Goal: Task Accomplishment & Management: Manage account settings

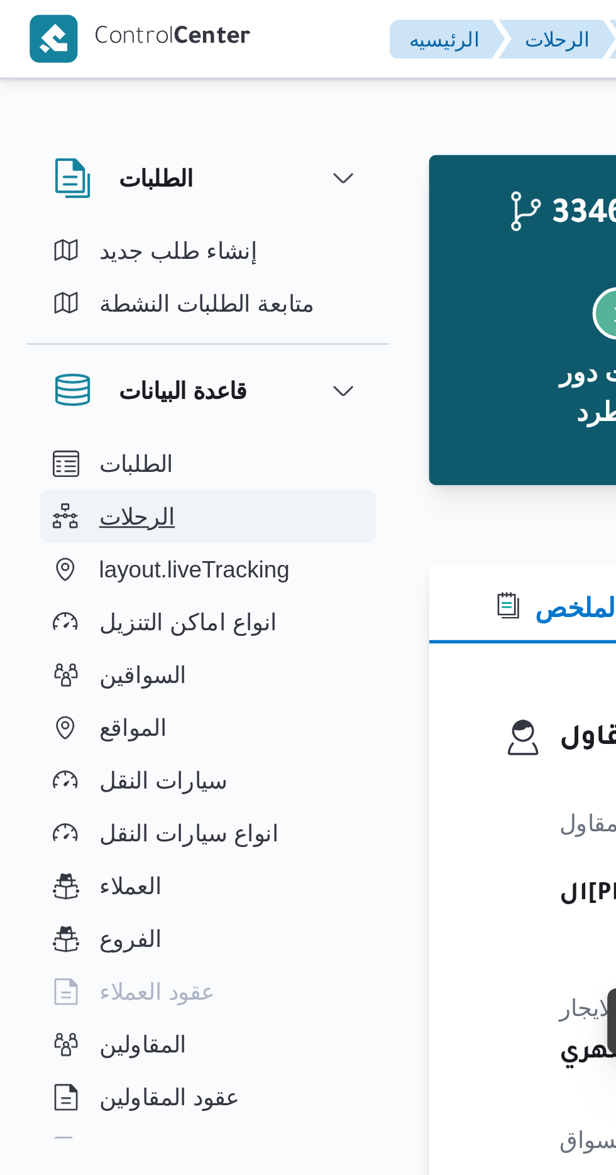
click at [57, 193] on span "الرحلات" at bounding box center [52, 196] width 29 height 15
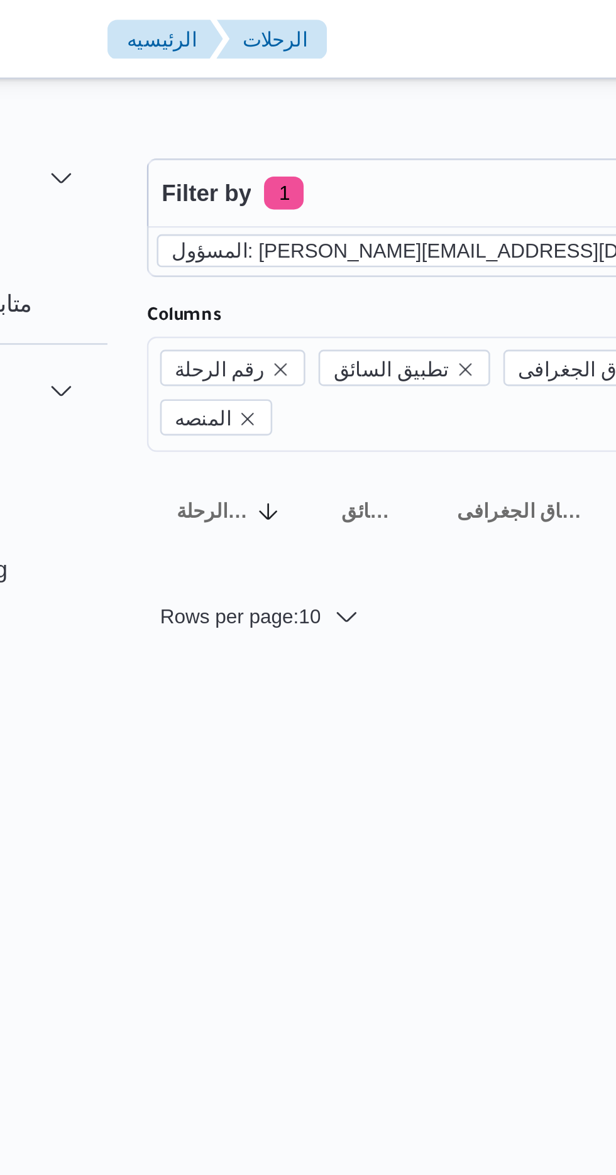
click at [399, 94] on icon "remove selected entity" at bounding box center [403, 96] width 8 height 8
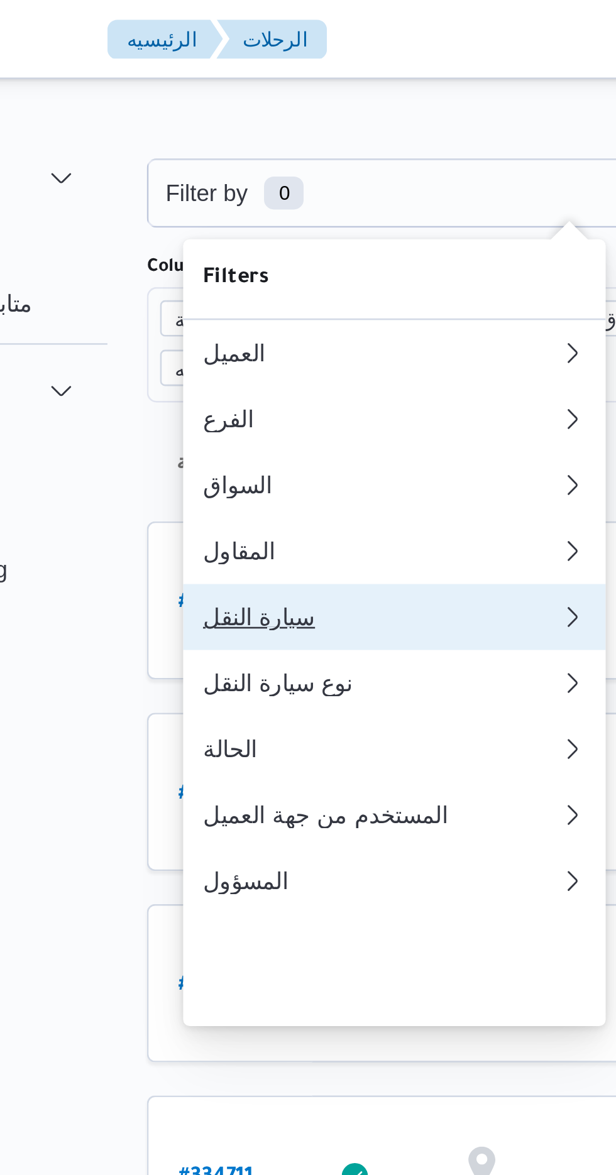
click at [242, 240] on div "سيارة النقل" at bounding box center [253, 235] width 136 height 10
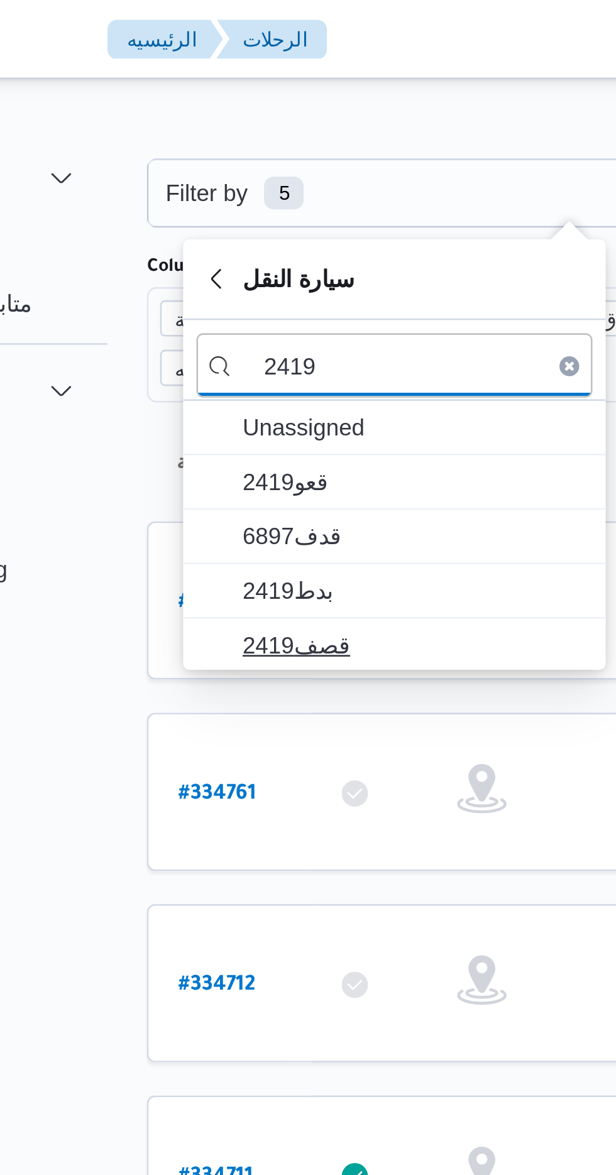
type input "2419"
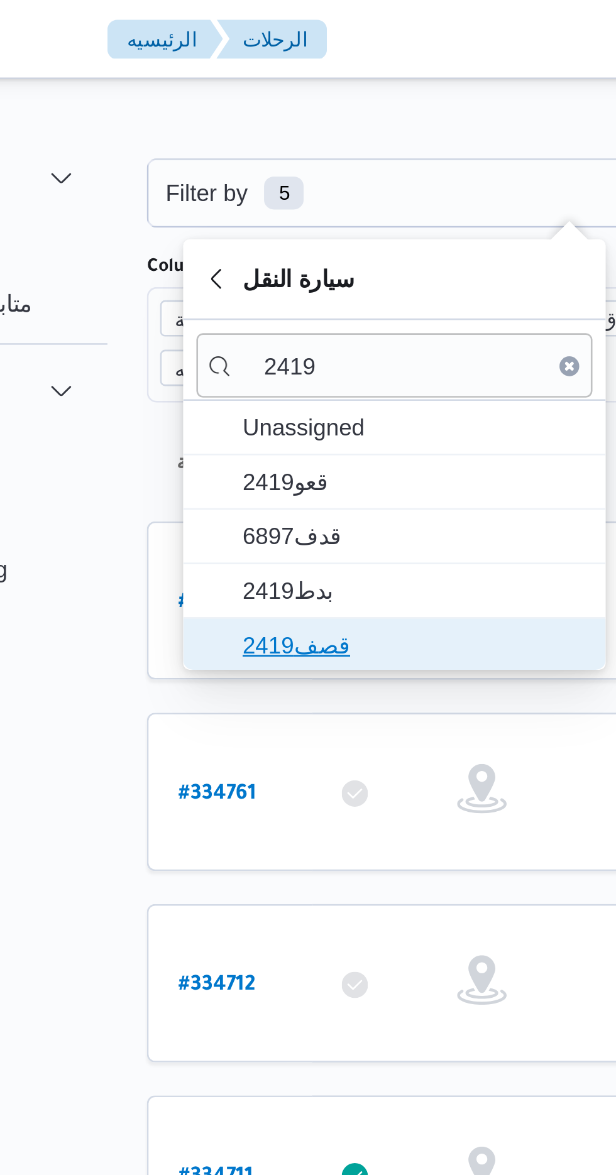
click at [256, 243] on span "قصف2419" at bounding box center [265, 245] width 131 height 15
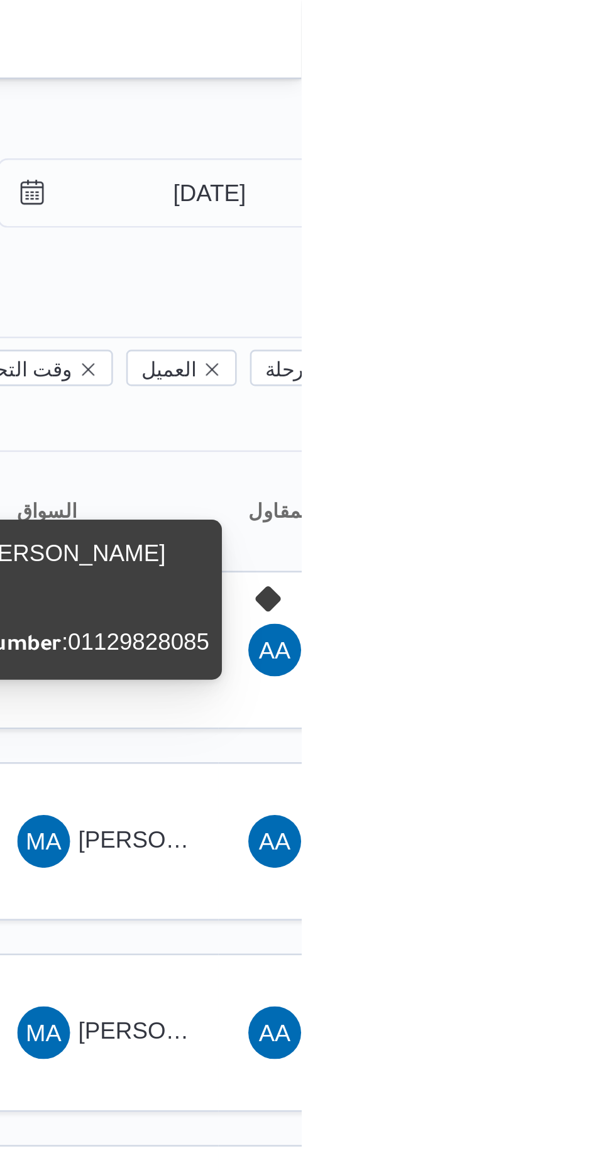
click at [554, 235] on div "Name : [PERSON_NAME] : 885 Phone Number : [PHONE_NUMBER]" at bounding box center [524, 228] width 114 height 51
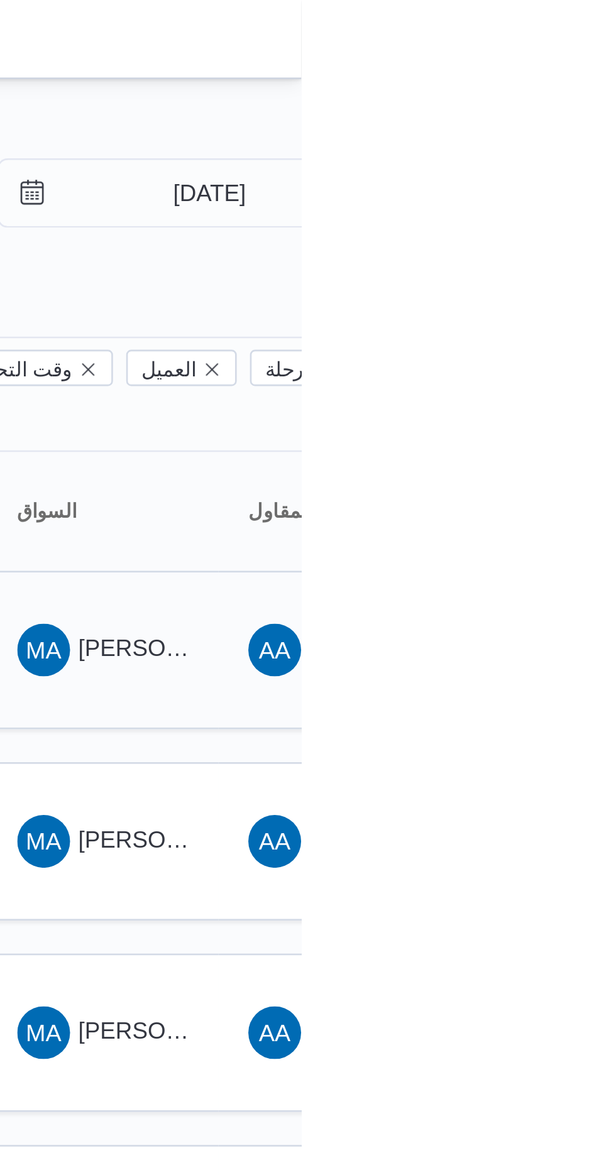
click at [549, 242] on span "[PERSON_NAME] [PERSON_NAME]" at bounding box center [604, 247] width 147 height 10
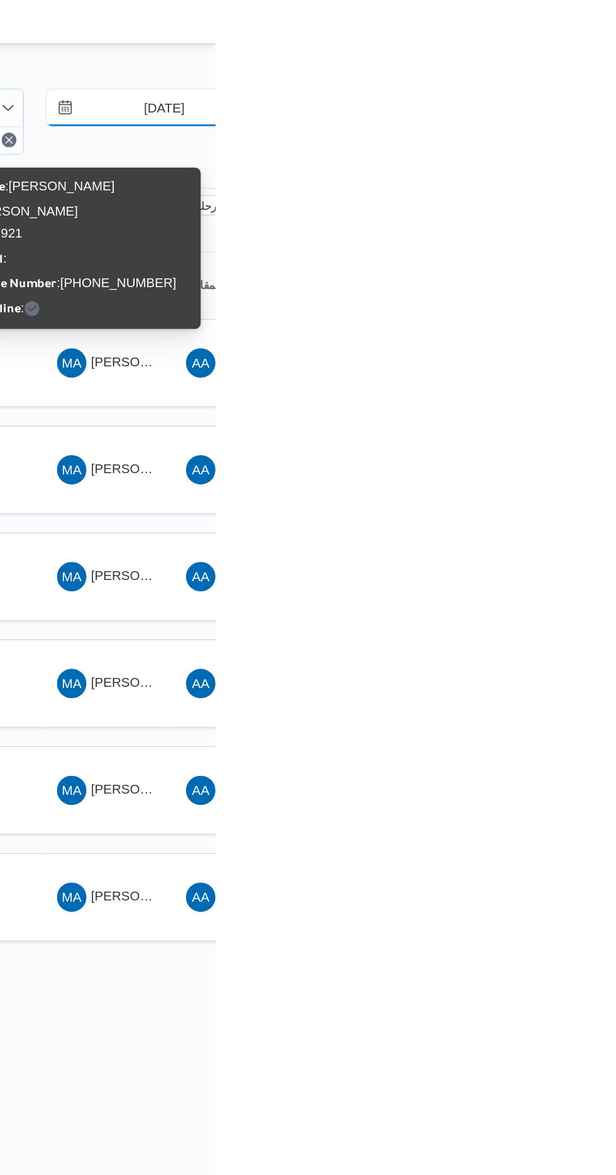
click at [566, 73] on input "[DATE]" at bounding box center [572, 73] width 143 height 25
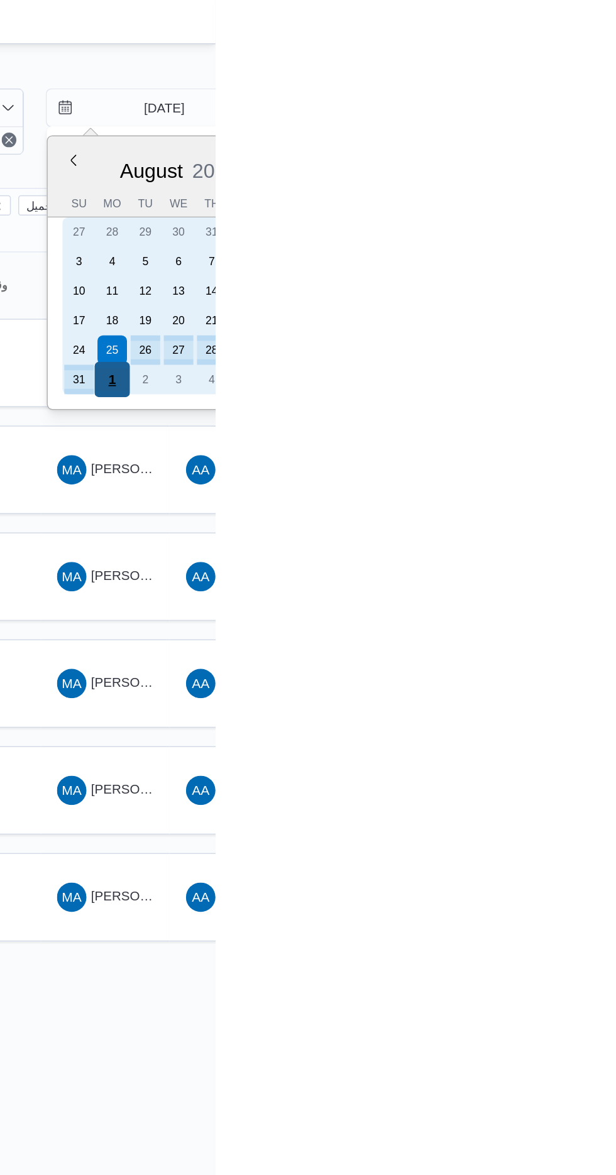
click at [545, 257] on div "1" at bounding box center [546, 259] width 24 height 24
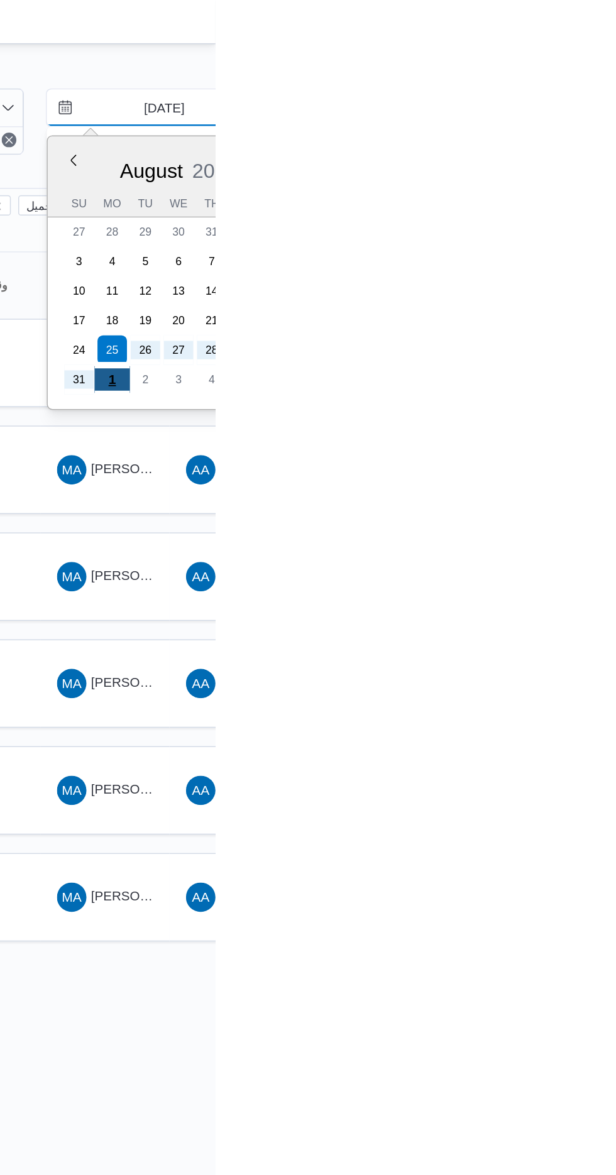
type input "[DATE]"
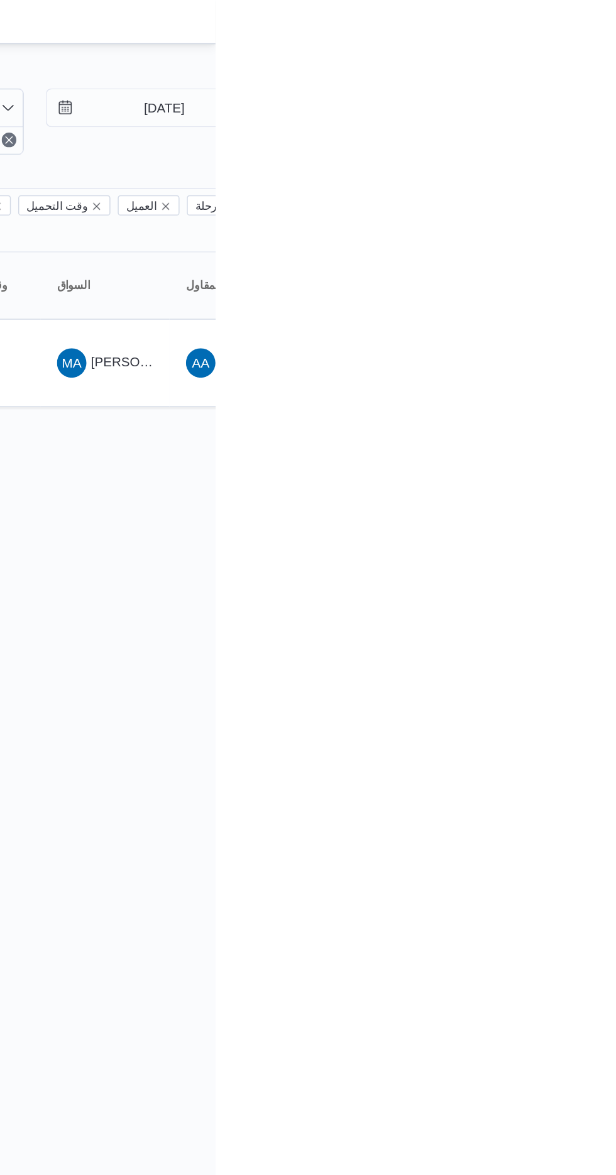
click at [615, 359] on html "Control Center الرئيسيه الرحلات English عربي Dark mode Logout الطلبات إنشاء طلب…" at bounding box center [308, 587] width 616 height 1175
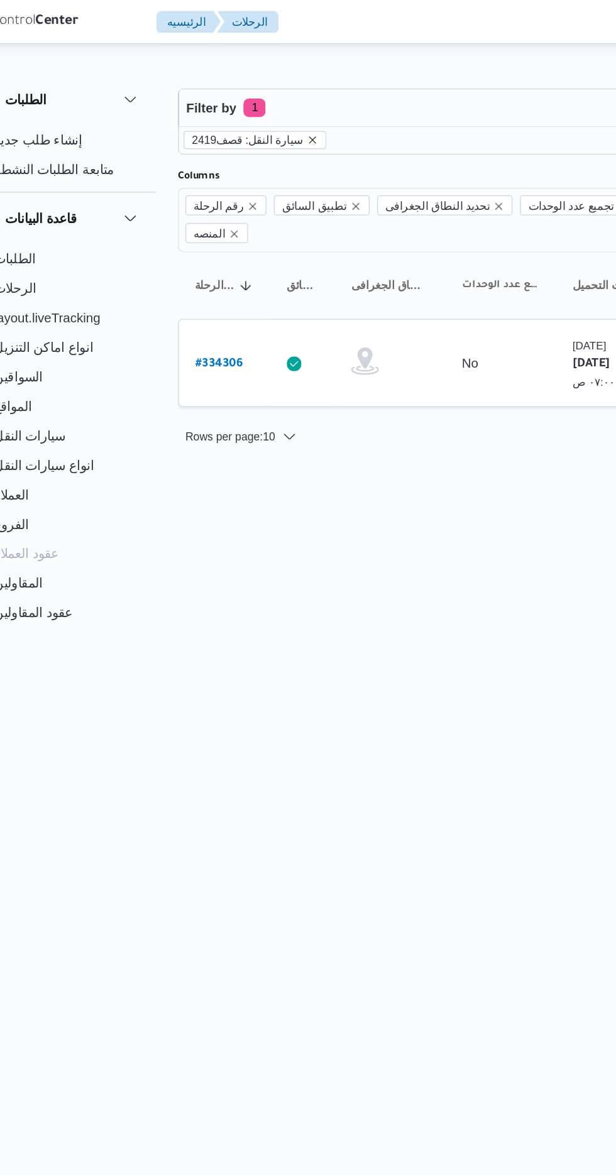
click at [251, 98] on icon "remove selected entity" at bounding box center [255, 96] width 8 height 8
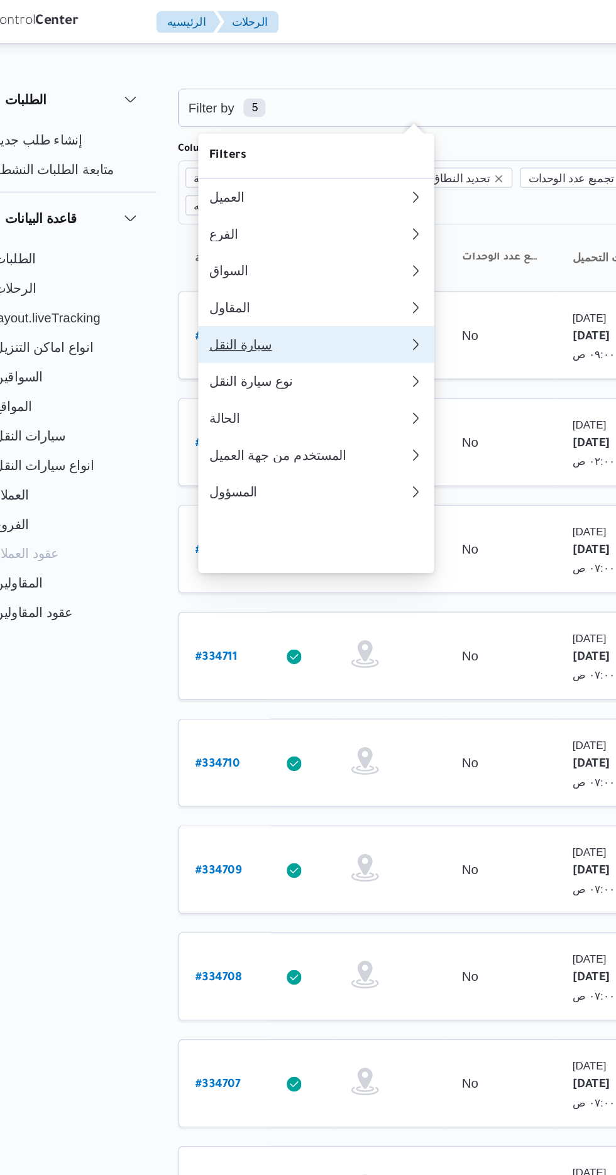
click at [243, 240] on div "سيارة النقل" at bounding box center [250, 235] width 131 height 10
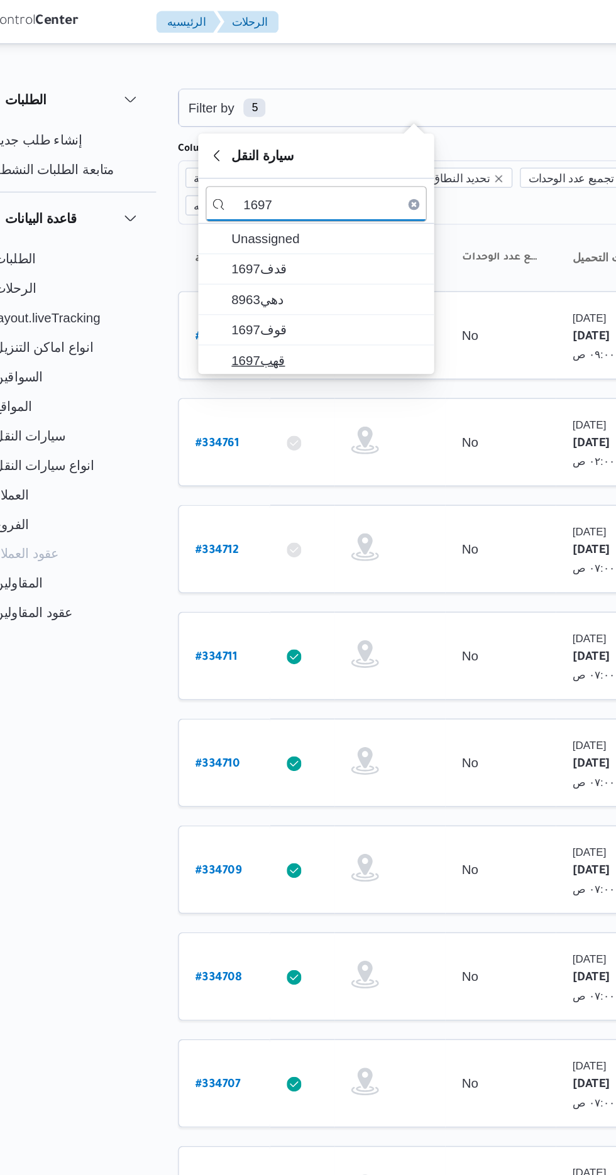
type input "1697"
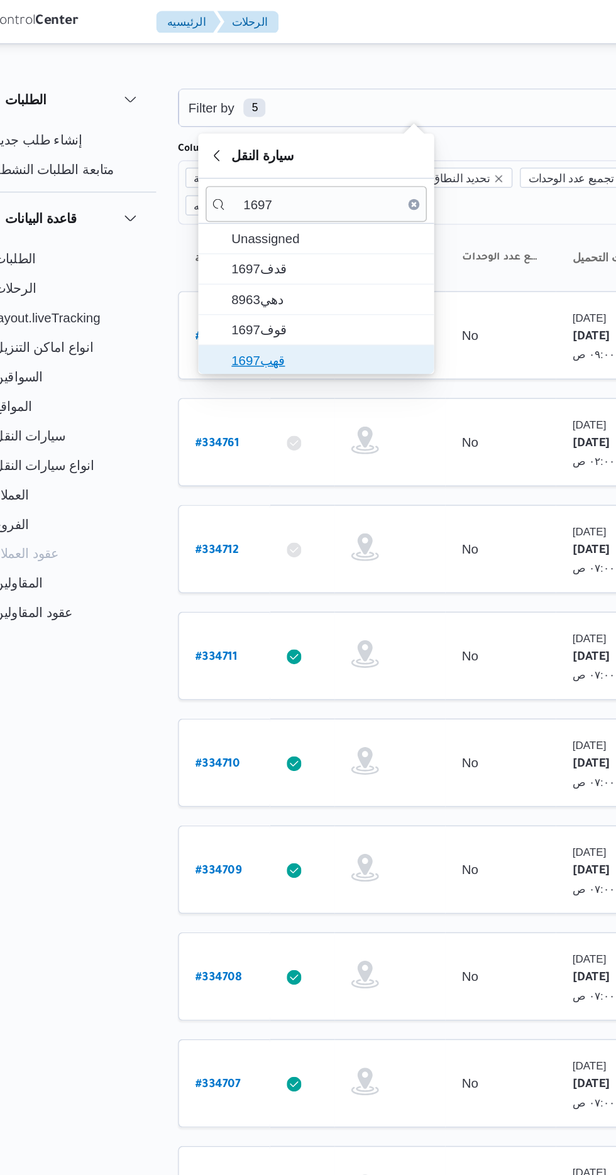
click at [271, 243] on span "قهب1697" at bounding box center [265, 245] width 131 height 15
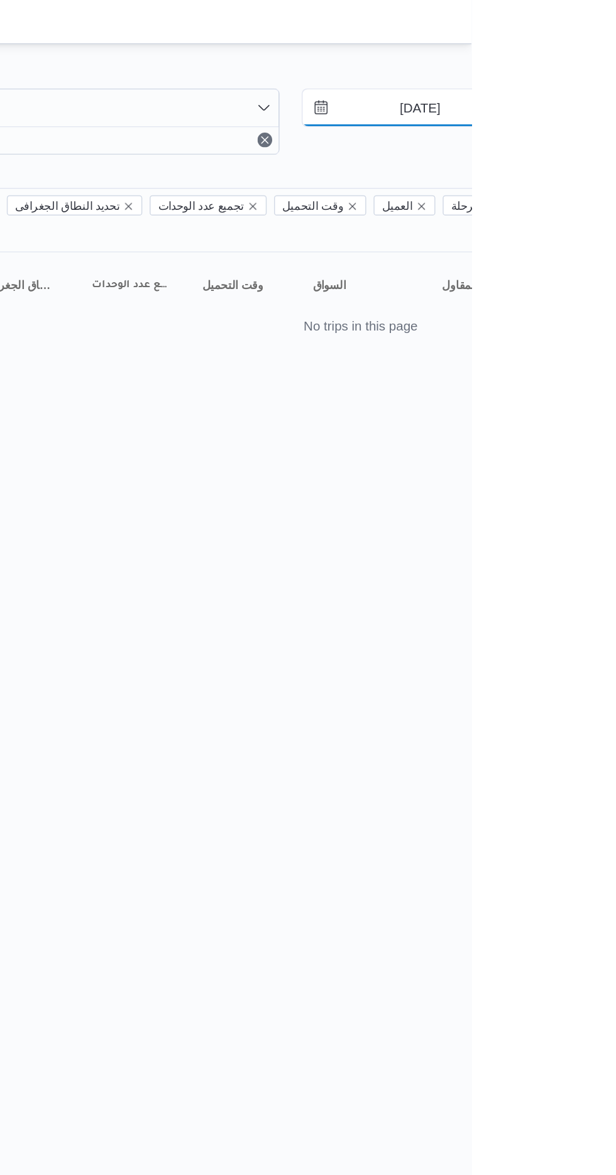
click at [566, 73] on input "[DATE]" at bounding box center [572, 73] width 143 height 25
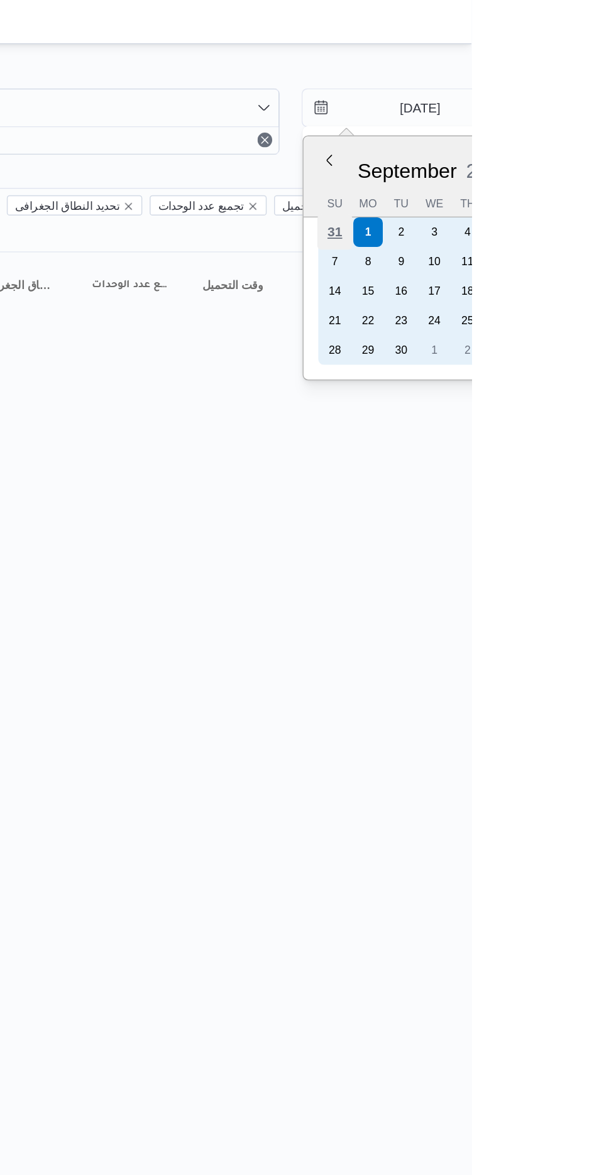
click at [521, 157] on div "31" at bounding box center [523, 158] width 24 height 24
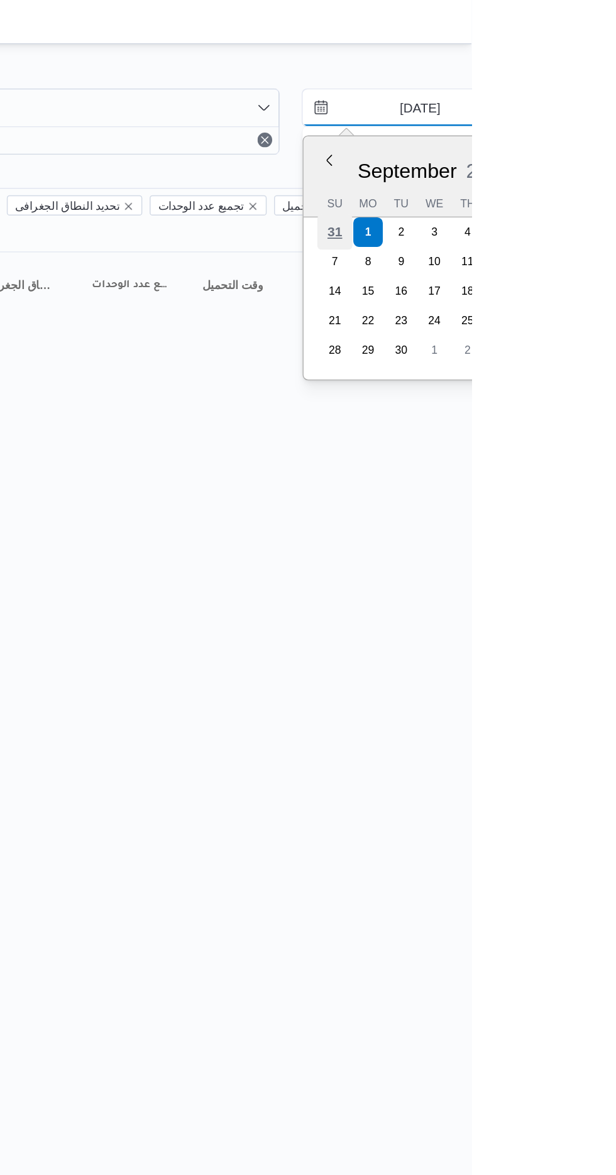
type input "[DATE]"
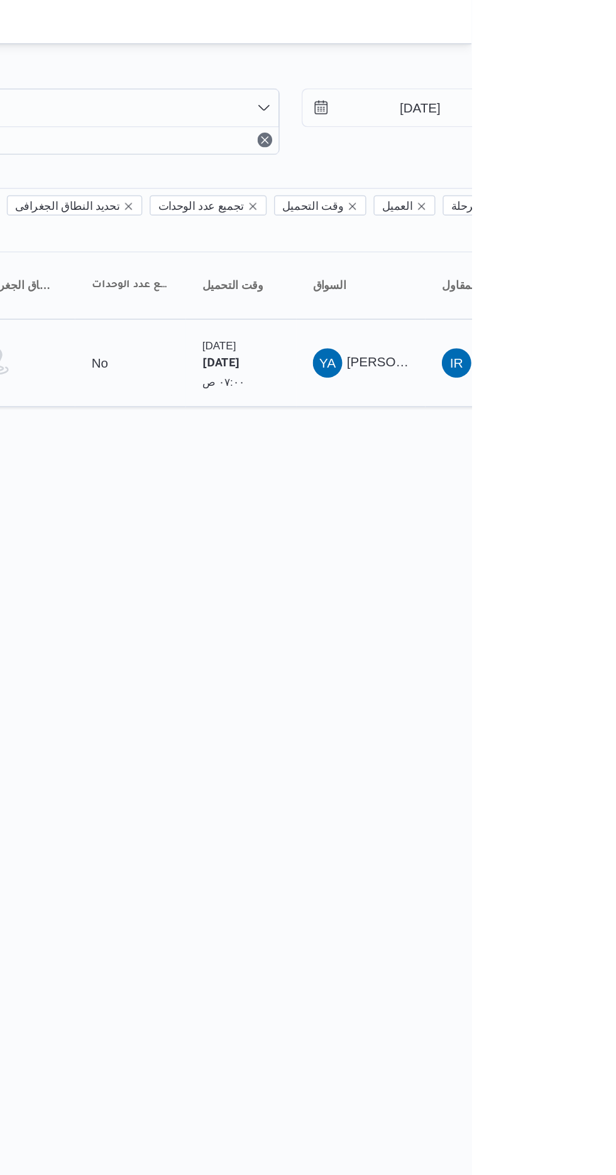
click at [549, 242] on span "[PERSON_NAME] [PERSON_NAME]" at bounding box center [604, 247] width 147 height 10
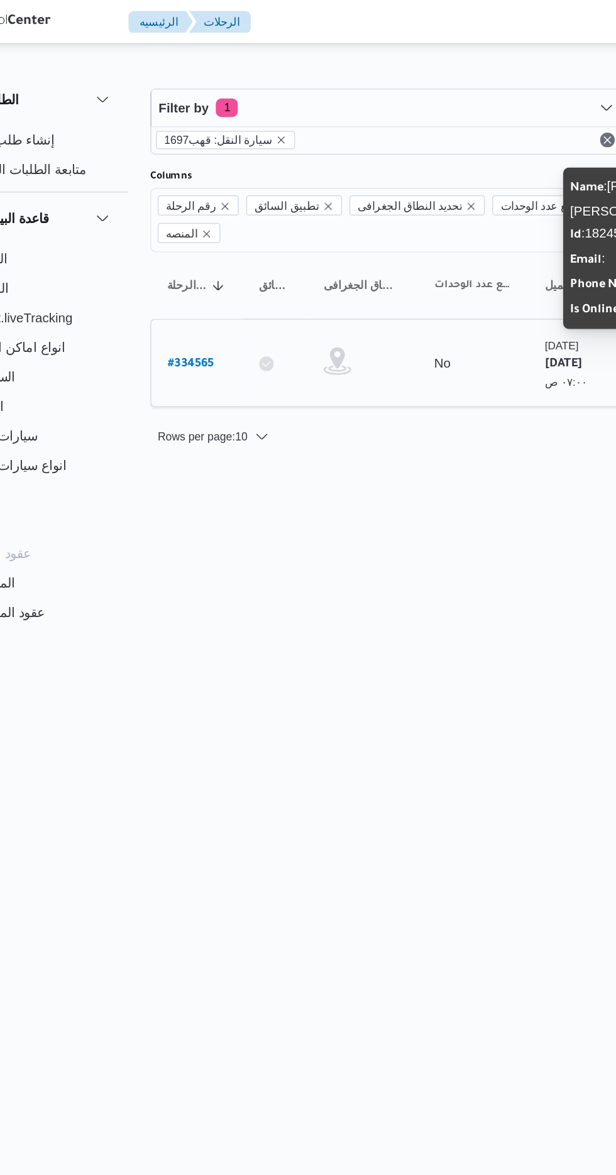
click at [192, 245] on b "# 334565" at bounding box center [190, 249] width 31 height 9
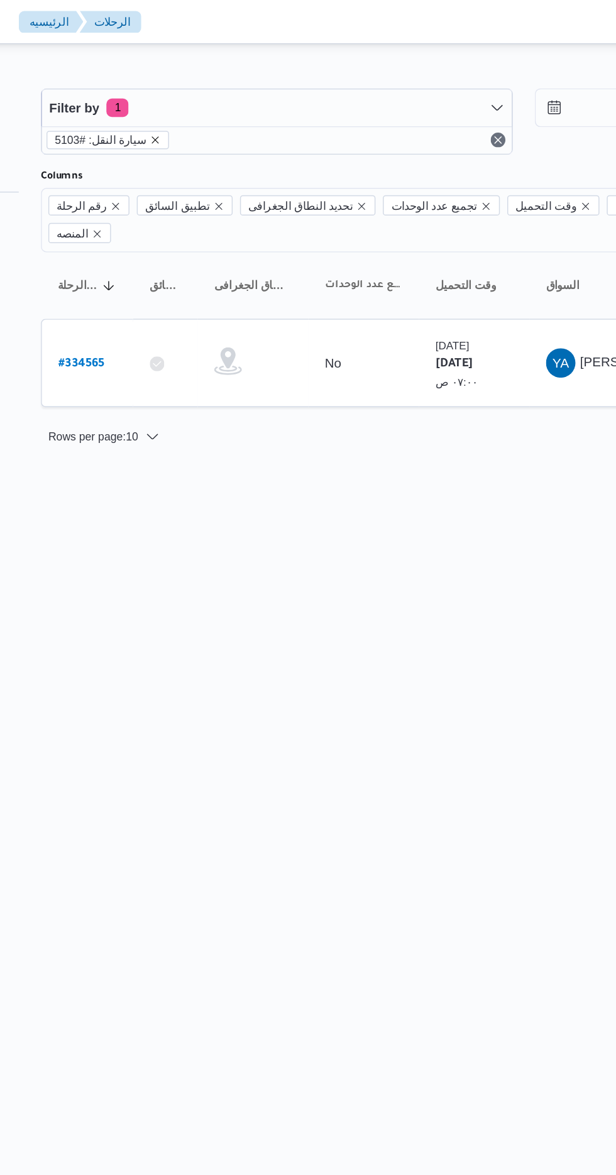
click at [239, 95] on icon "remove selected entity" at bounding box center [241, 95] width 5 height 5
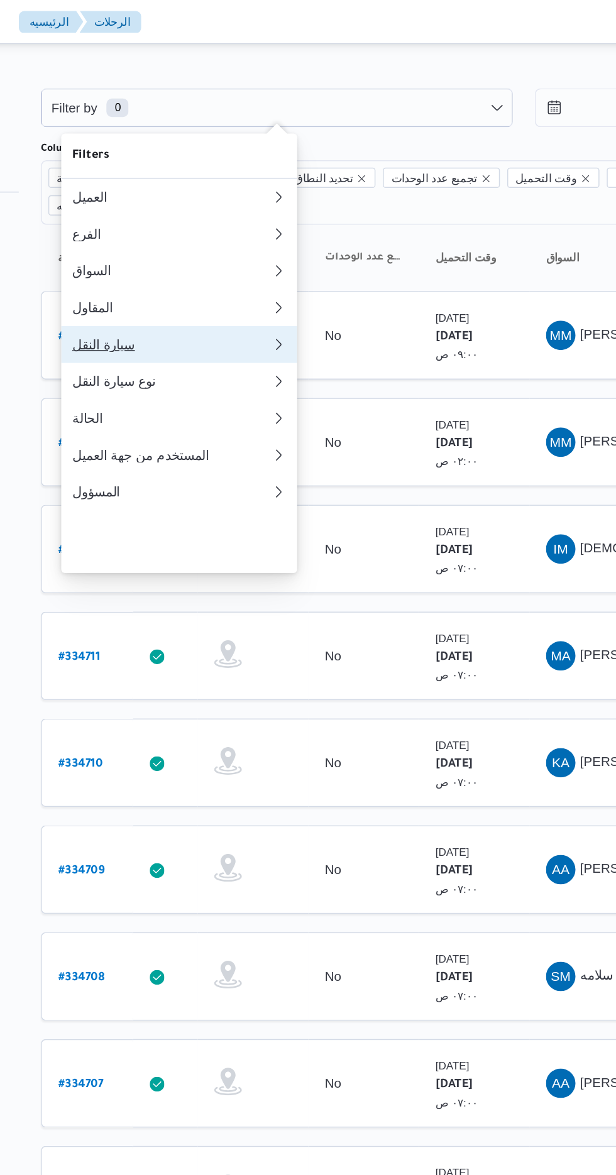
click at [214, 240] on div "سيارة النقل" at bounding box center [250, 235] width 131 height 10
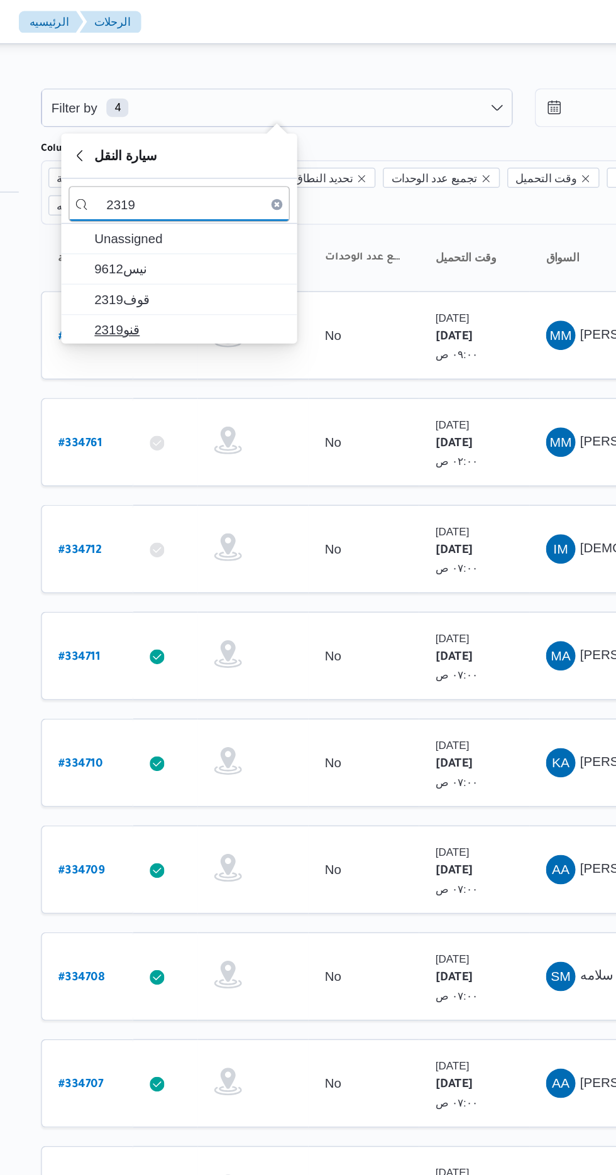
type input "2319"
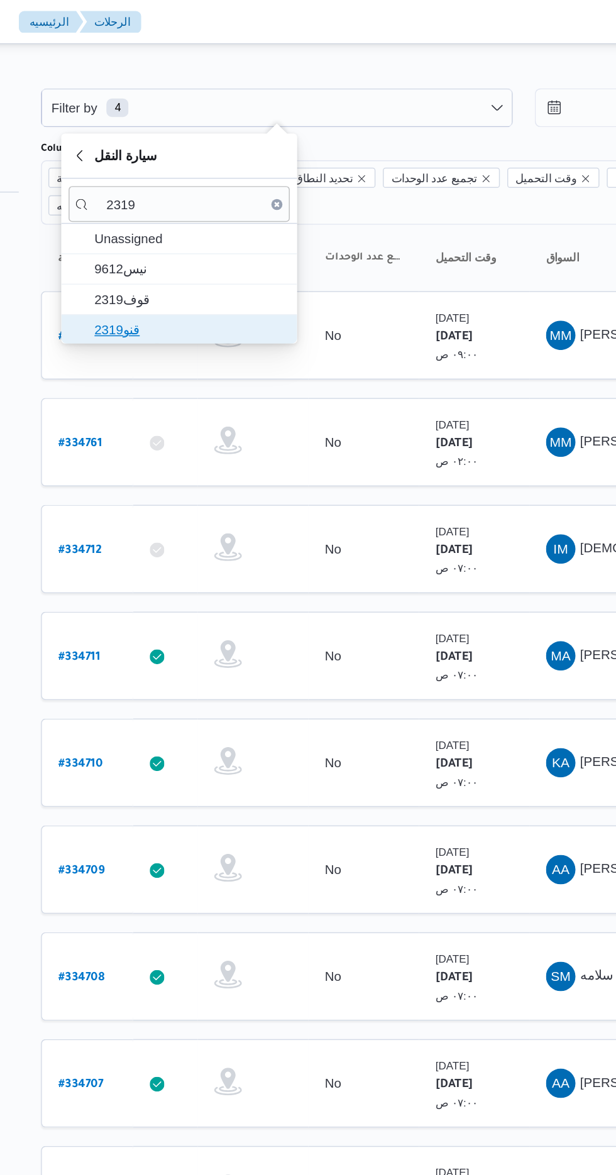
click at [238, 226] on span "قنو2319" at bounding box center [265, 224] width 131 height 15
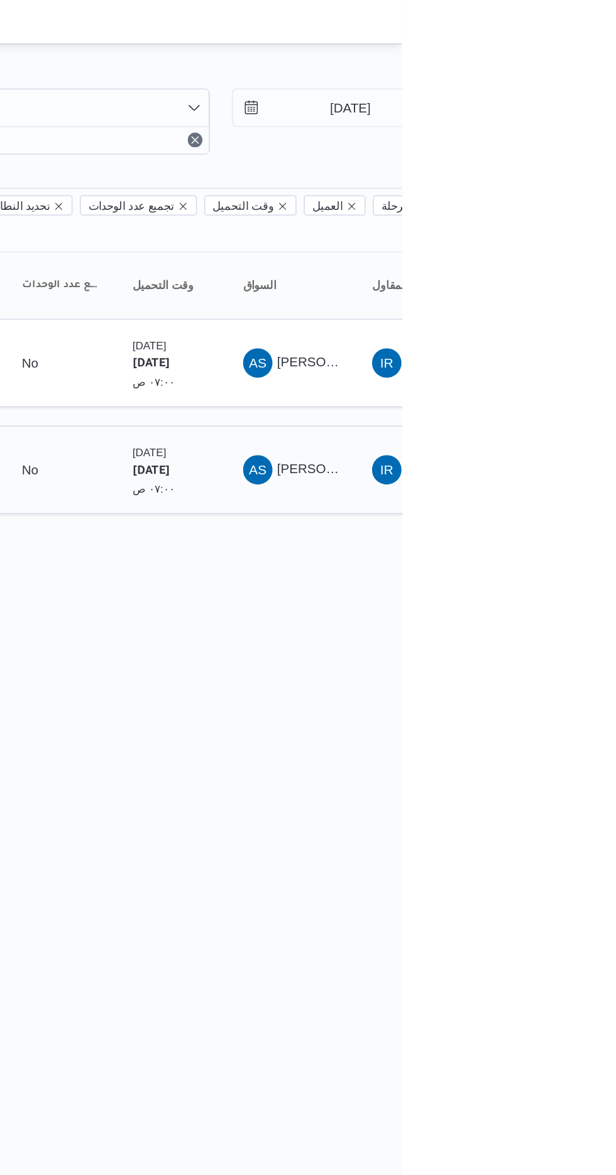
click at [566, 305] on div "AS [PERSON_NAME] [PERSON_NAME]" at bounding box center [540, 320] width 75 height 30
click at [552, 305] on div "AS [PERSON_NAME] [PERSON_NAME]" at bounding box center [540, 320] width 75 height 30
click at [563, 315] on span "[PERSON_NAME] [PERSON_NAME]" at bounding box center [604, 320] width 147 height 10
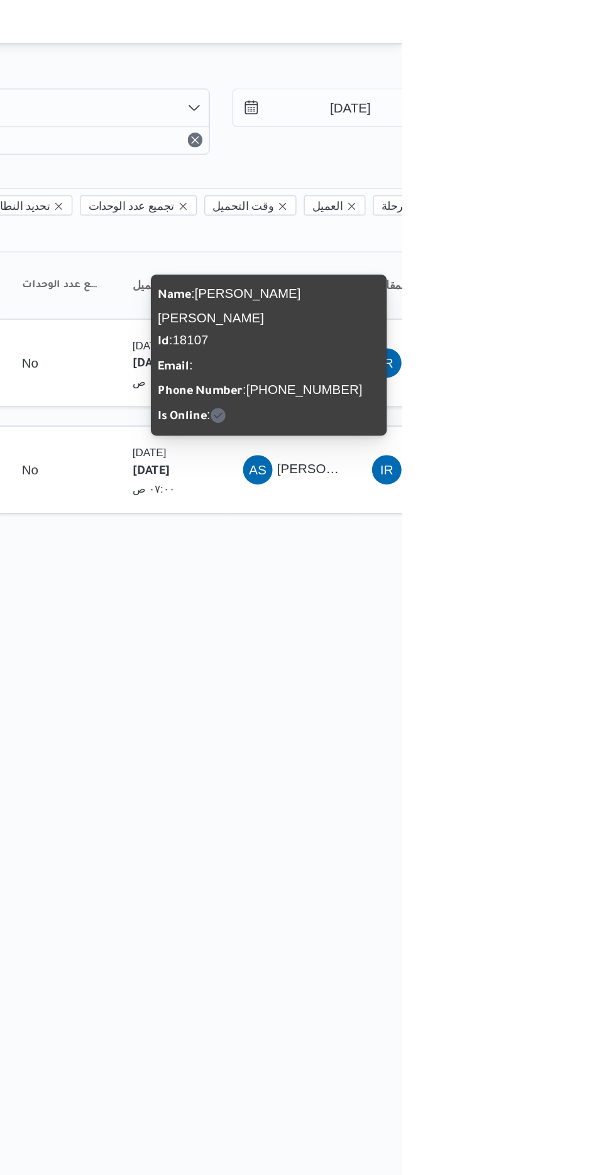
click at [493, 454] on html "Control Center الرئيسيه الرحلات English عربي Dark mode Logout الطلبات إنشاء طلب…" at bounding box center [308, 587] width 616 height 1175
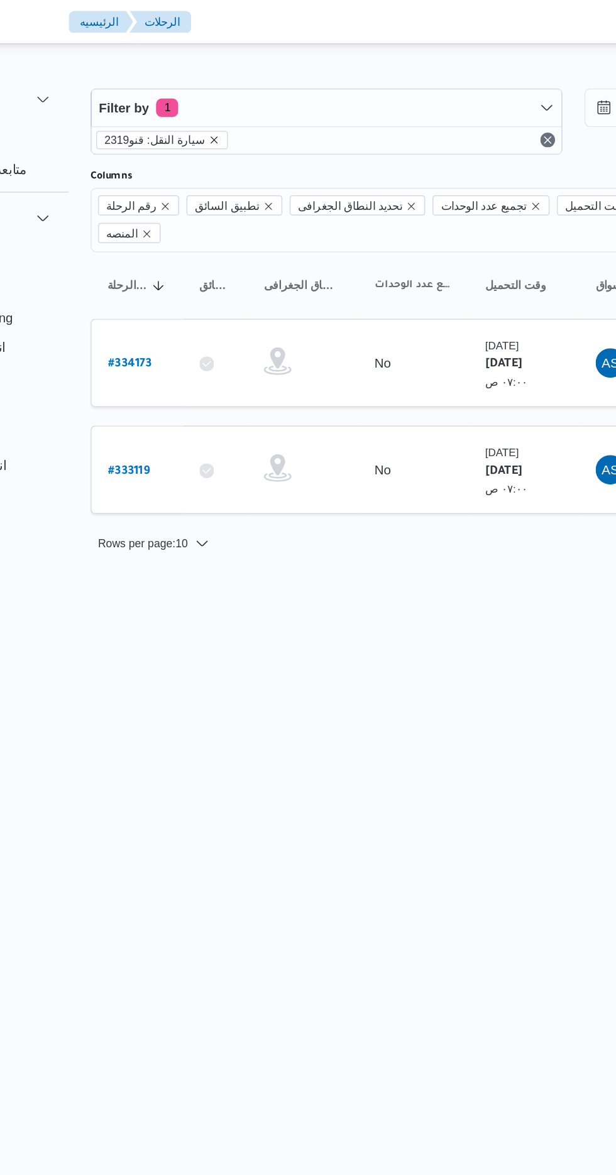
click at [245, 97] on icon "remove selected entity" at bounding box center [247, 95] width 5 height 5
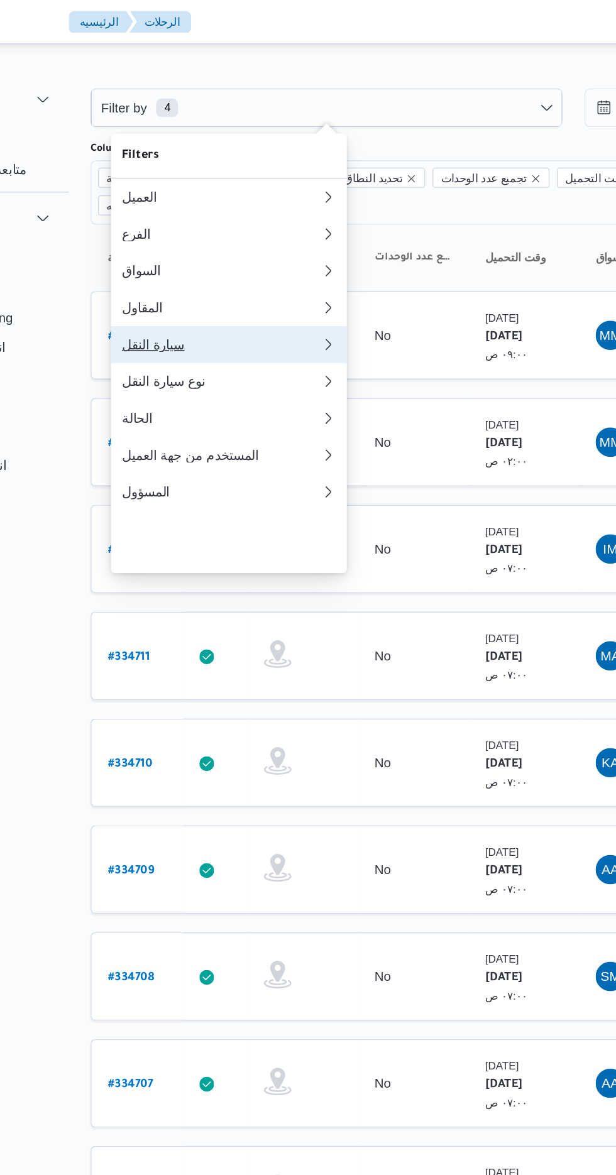
click at [205, 248] on button "سيارة النقل 0" at bounding box center [257, 235] width 161 height 25
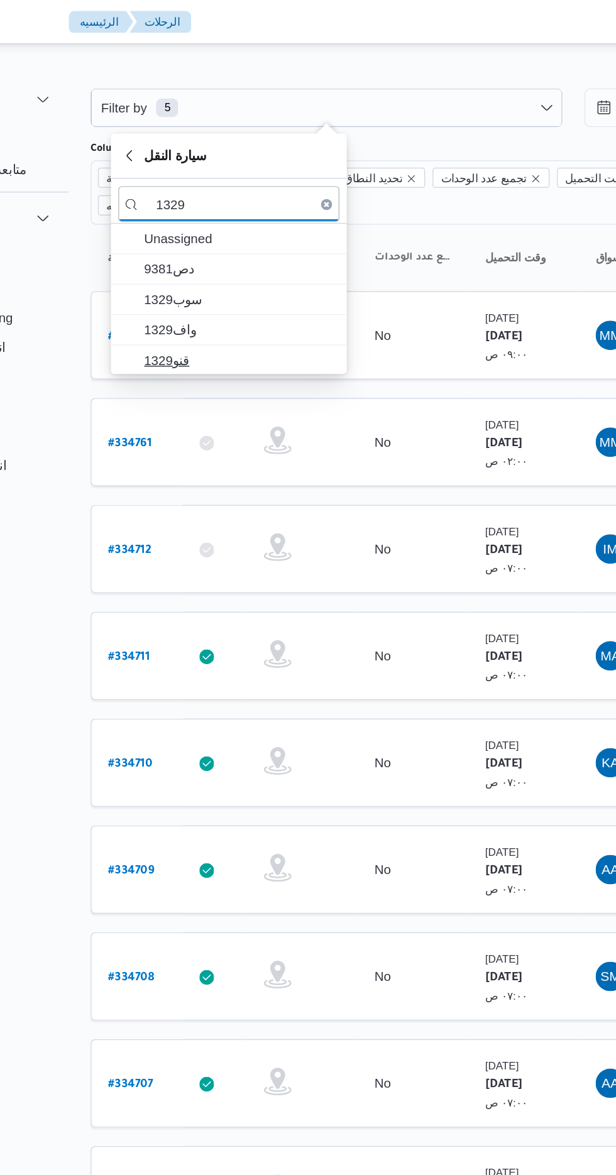
type input "1329"
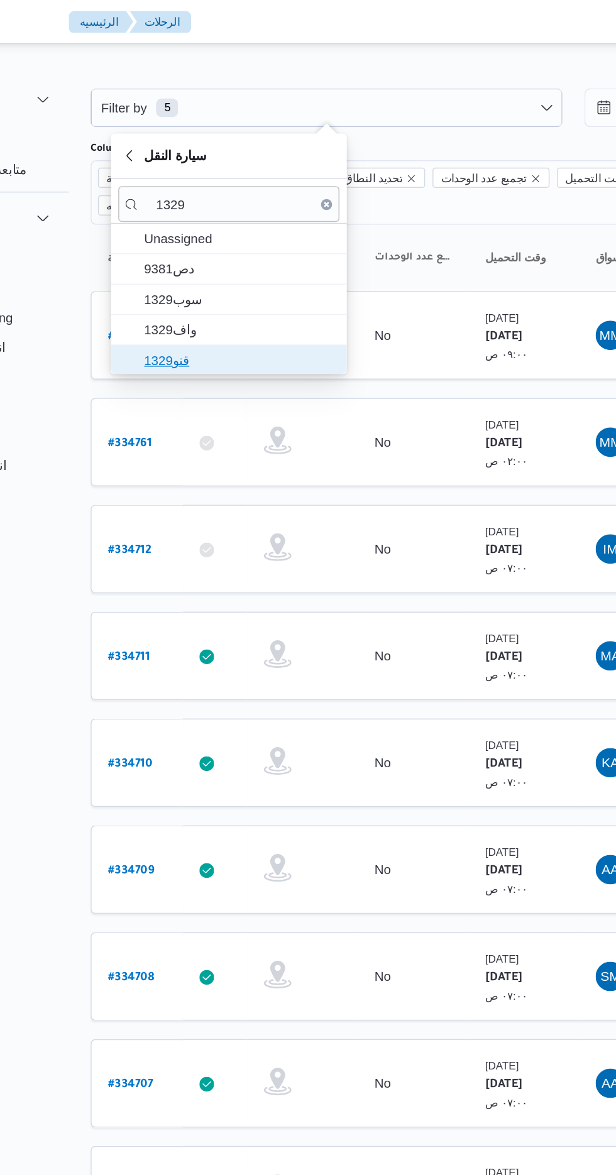
click at [222, 245] on span "قنو1329" at bounding box center [265, 245] width 131 height 15
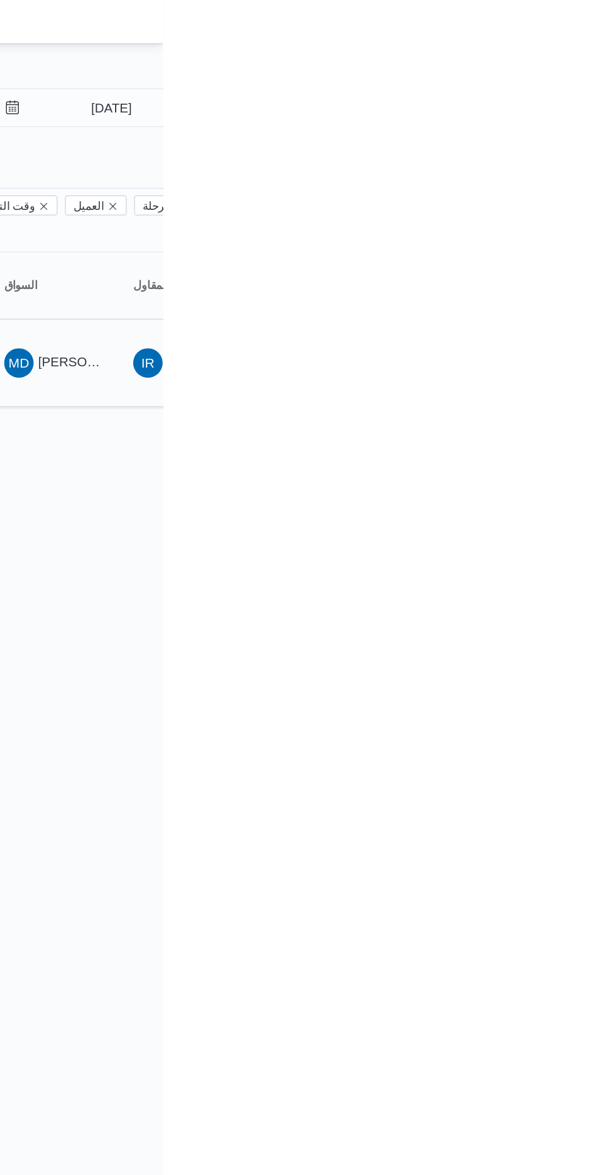
click at [558, 233] on div "MD [PERSON_NAME] [PERSON_NAME]" at bounding box center [540, 248] width 75 height 30
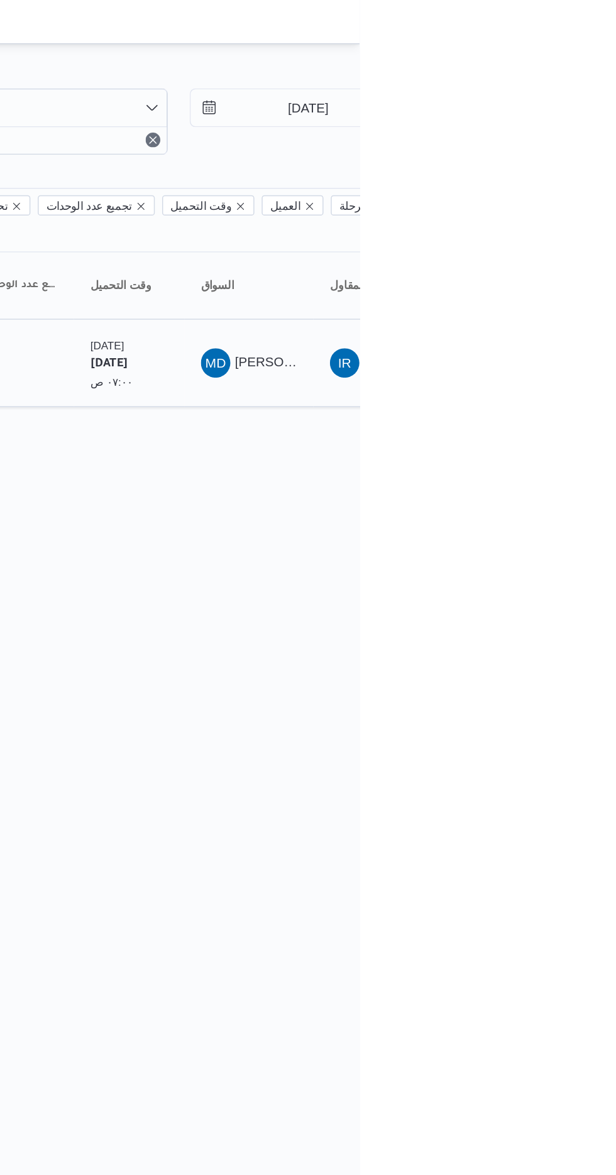
click at [549, 238] on span "MD [PERSON_NAME] [PERSON_NAME]" at bounding box center [540, 248] width 65 height 20
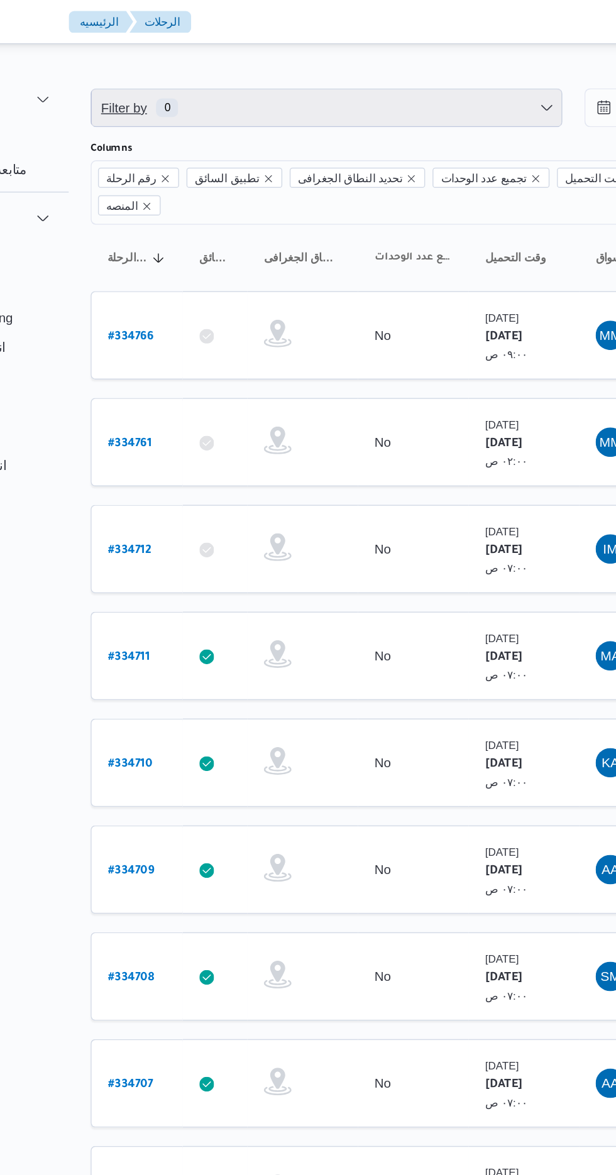
click at [363, 74] on span "Filter by 0" at bounding box center [324, 73] width 321 height 25
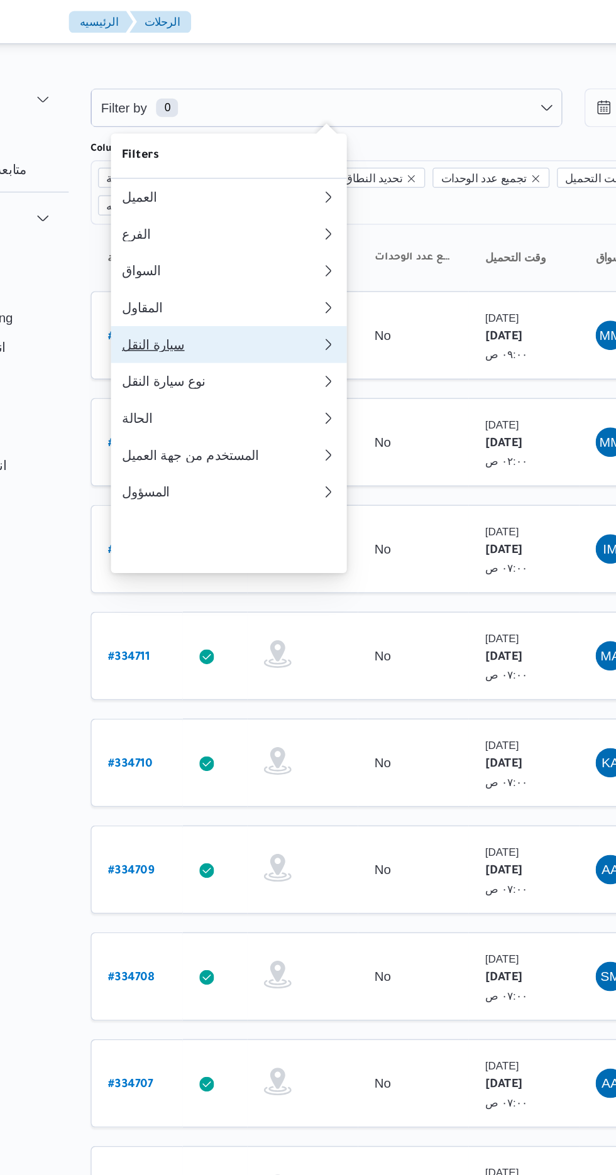
click at [254, 240] on div "سيارة النقل" at bounding box center [253, 235] width 136 height 10
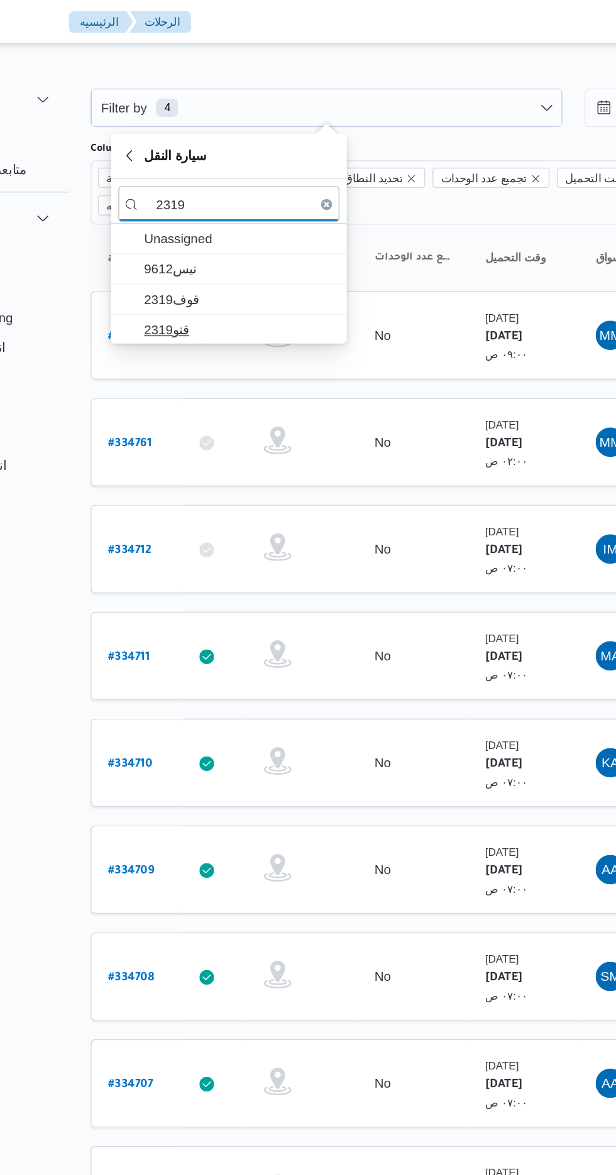
type input "2319"
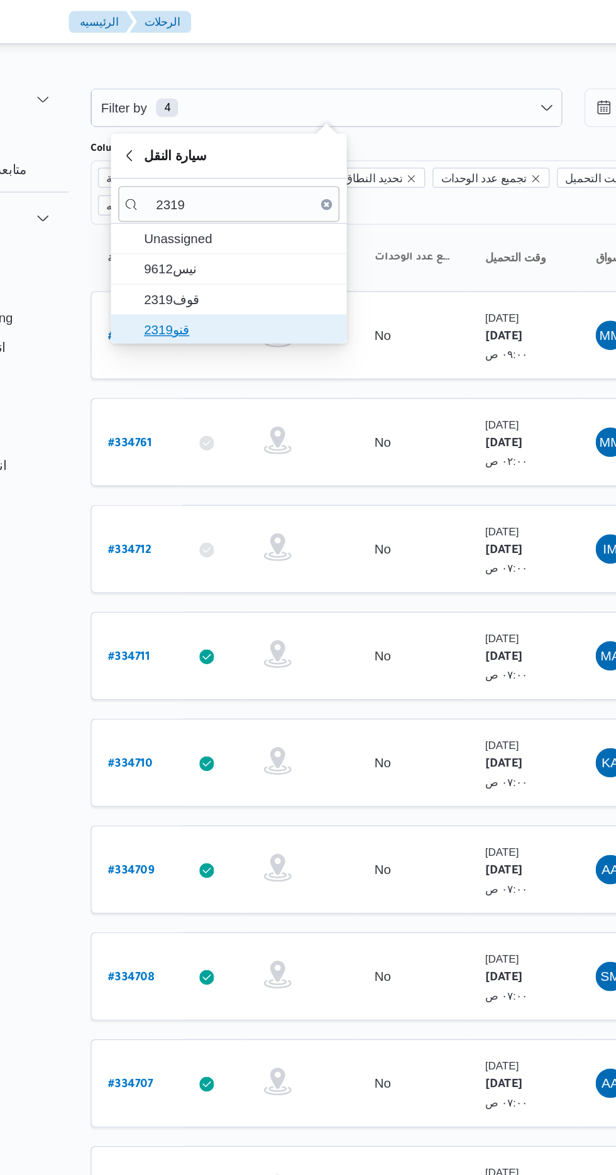
click at [269, 223] on span "قنو2319" at bounding box center [265, 224] width 131 height 15
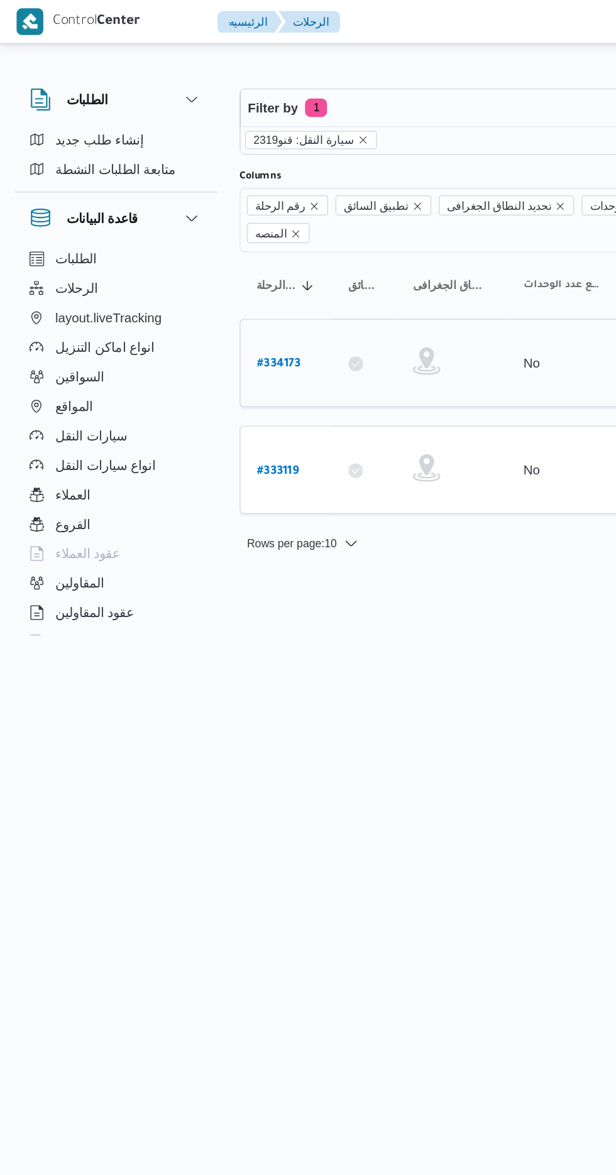
click at [177, 245] on b "# 334173" at bounding box center [190, 249] width 30 height 9
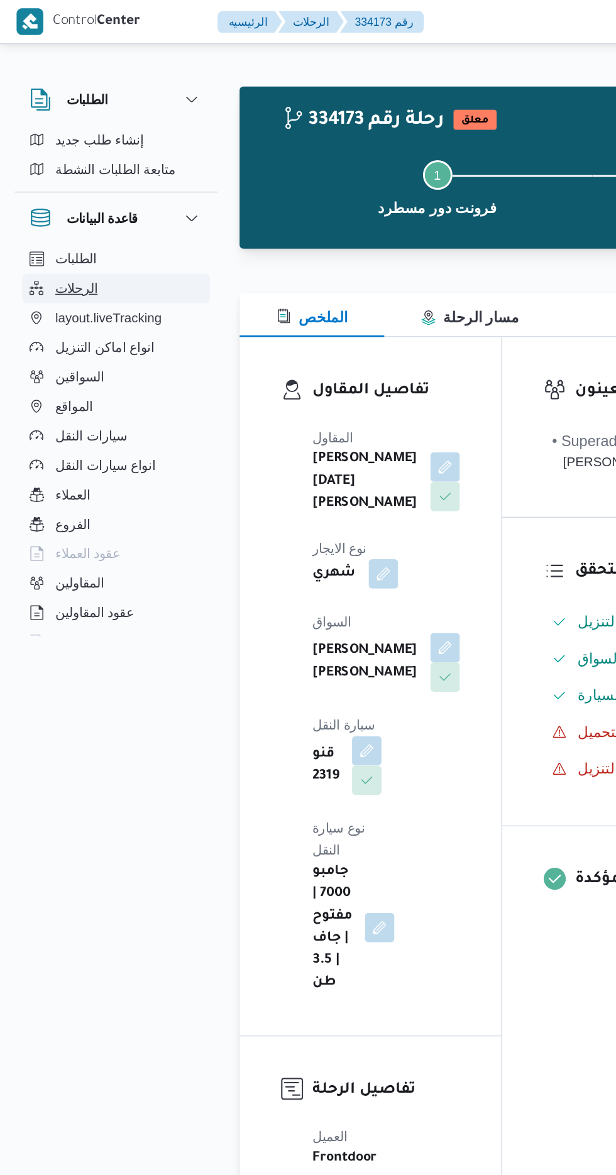
click at [69, 192] on button "الرحلات" at bounding box center [79, 197] width 128 height 20
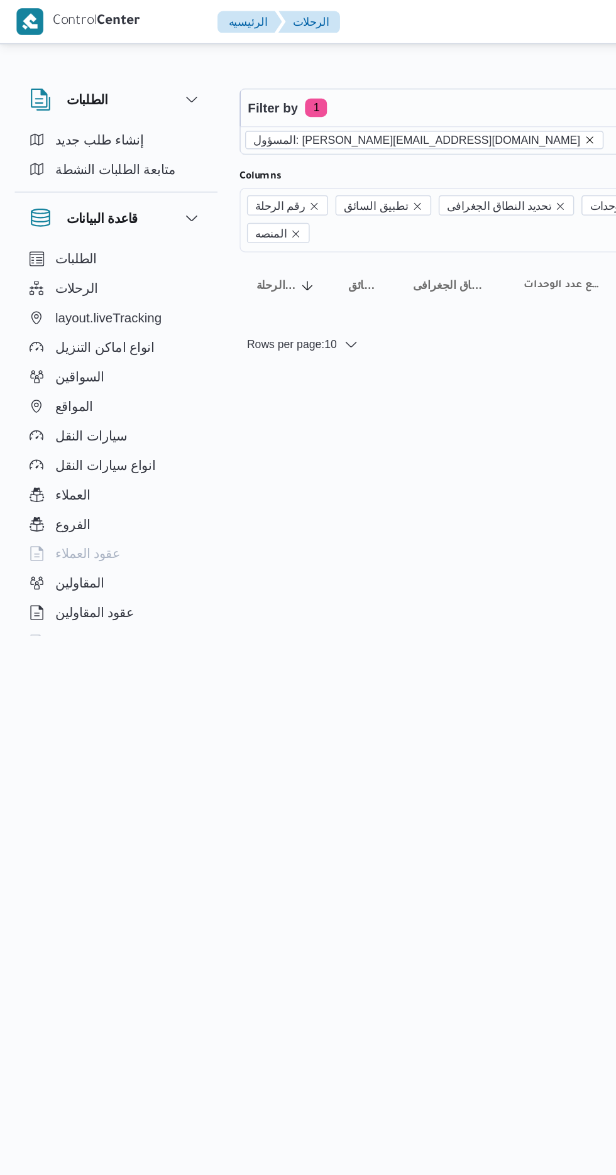
click at [399, 96] on icon "remove selected entity" at bounding box center [403, 96] width 8 height 8
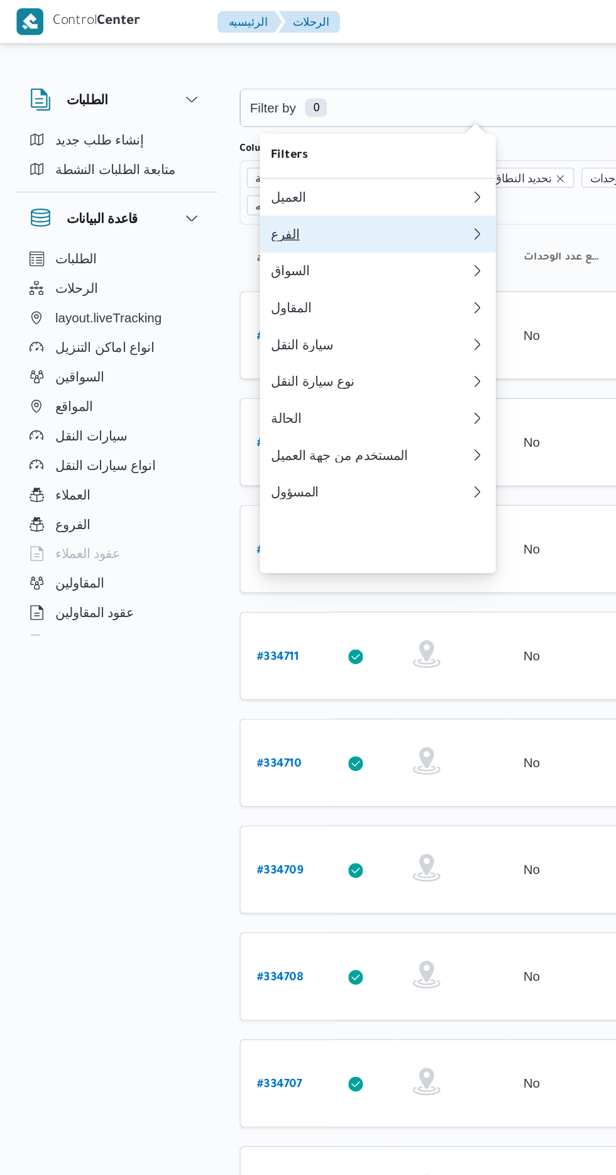
click at [272, 152] on button "الفرع" at bounding box center [257, 159] width 161 height 25
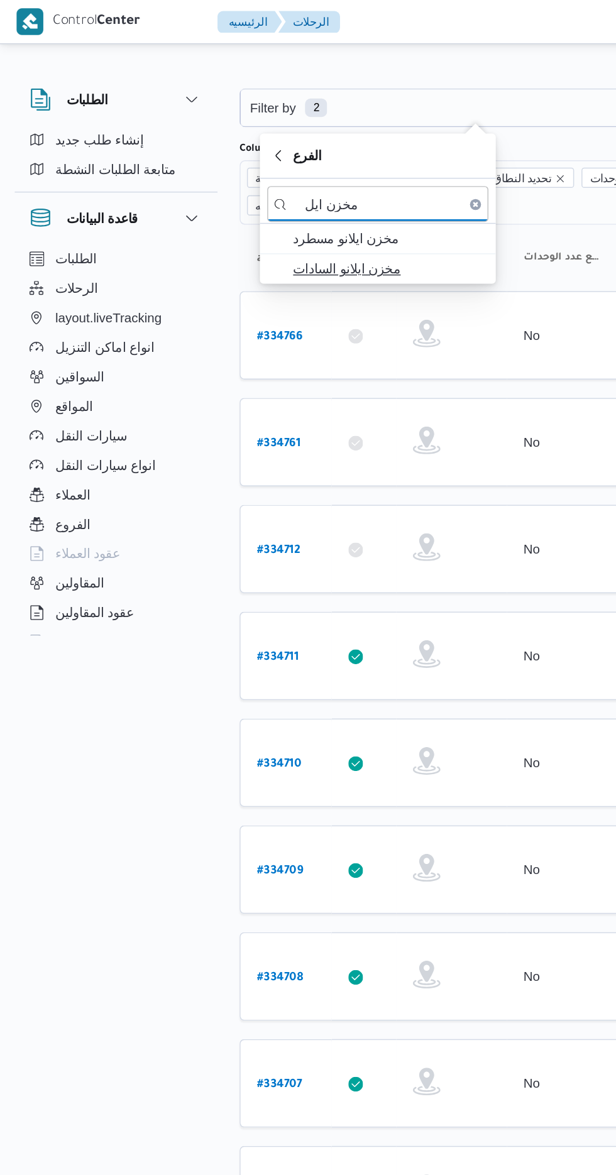
type input "مخزن ايل"
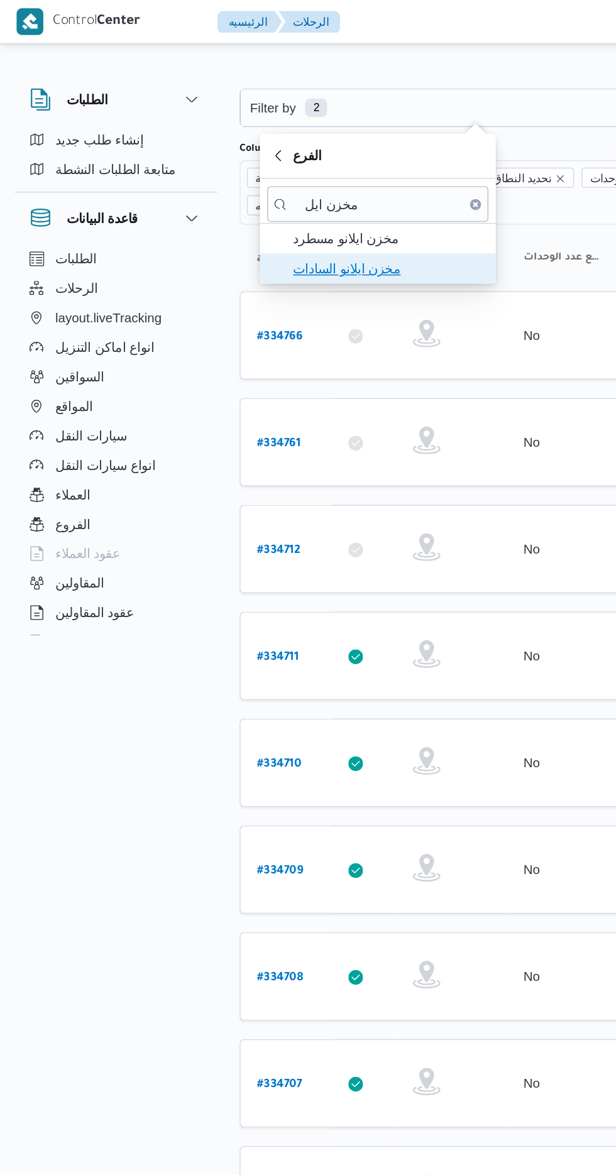
click at [273, 177] on span "مخزن ايلانو السادات" at bounding box center [265, 183] width 131 height 15
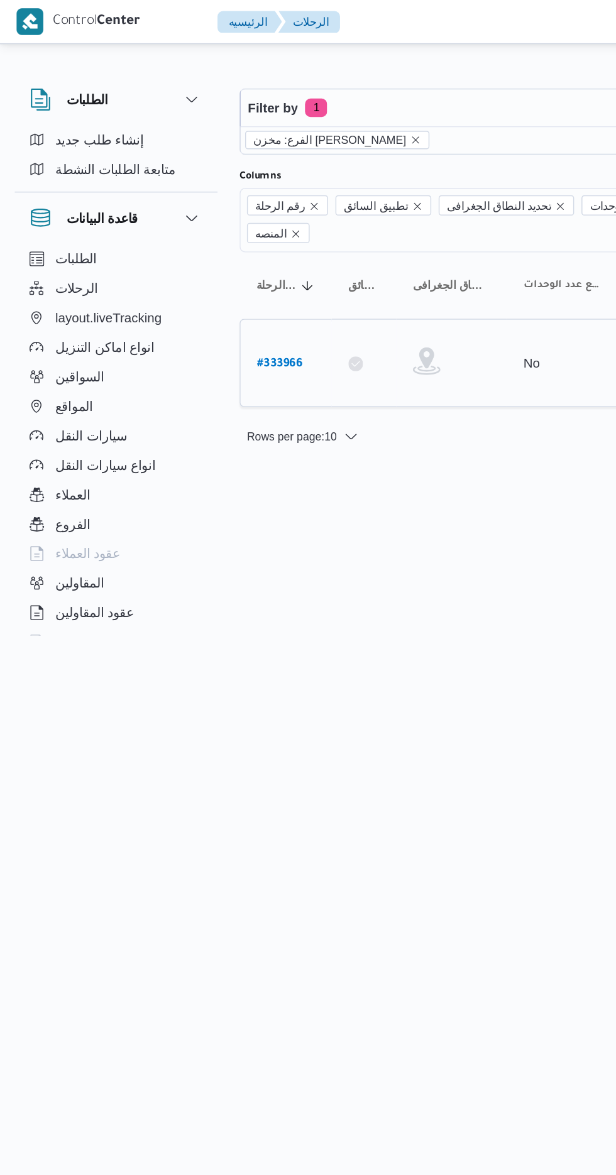
click at [201, 239] on link "# 333966" at bounding box center [190, 247] width 31 height 17
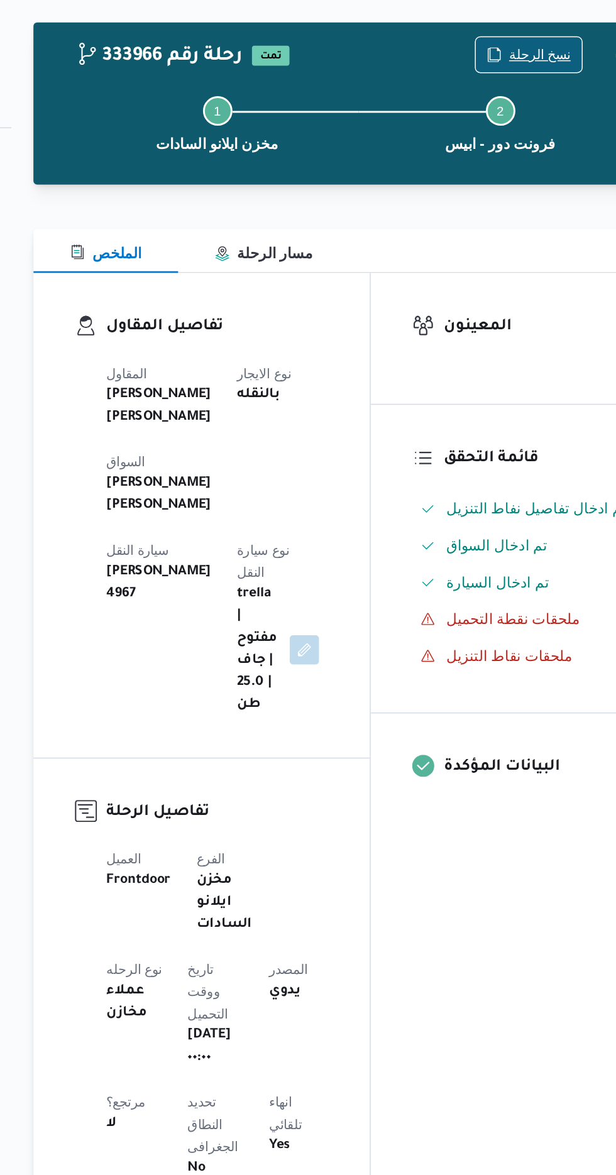
click at [490, 71] on span "نسخ الرحلة" at bounding box center [501, 81] width 72 height 24
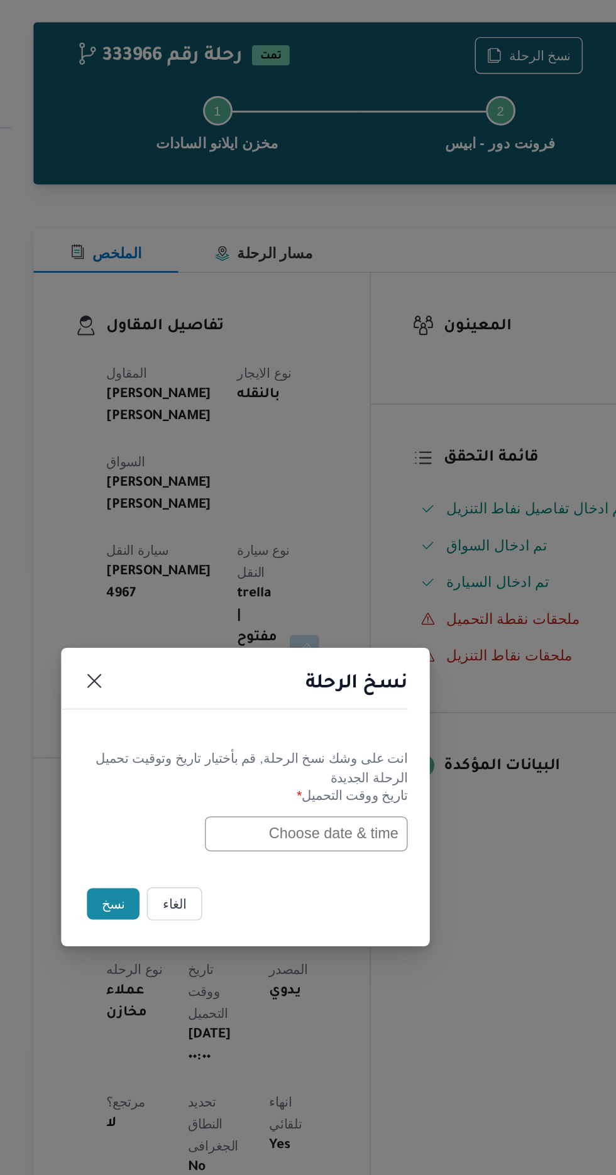
click at [307, 609] on input "text" at bounding box center [349, 613] width 138 height 24
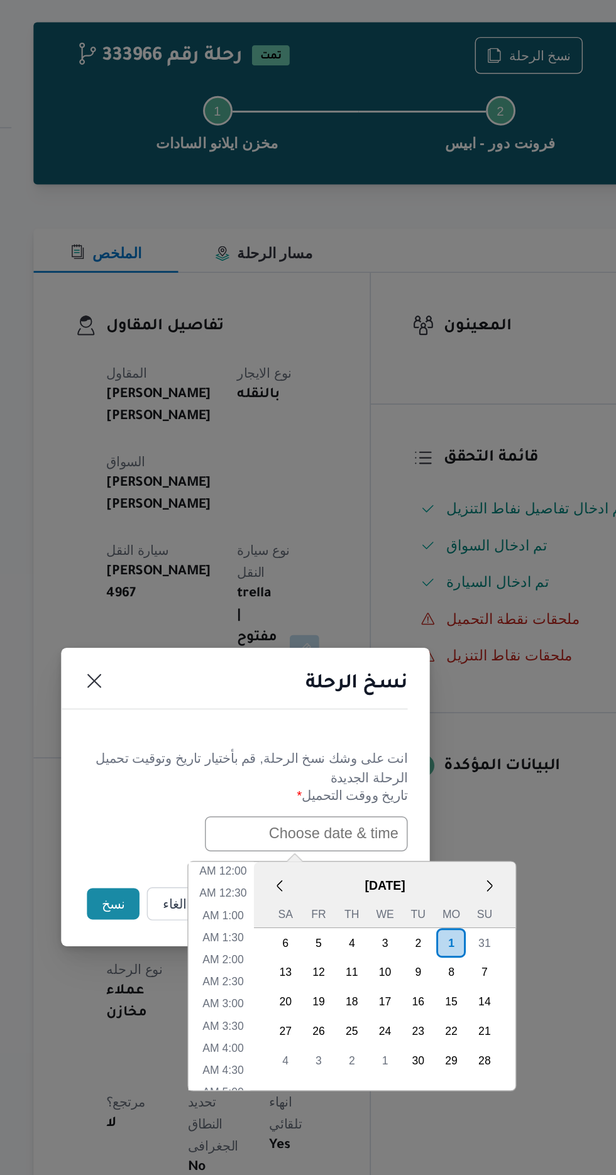
scroll to position [366, 0]
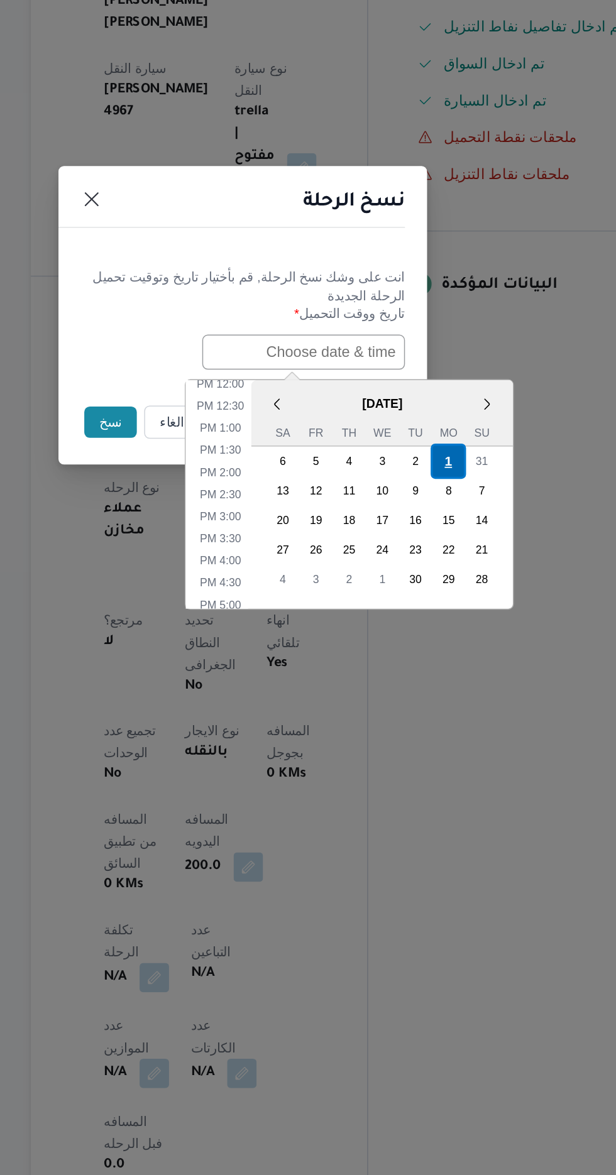
click at [448, 685] on div "1" at bounding box center [448, 687] width 24 height 24
type input "[DATE] 12:00AM"
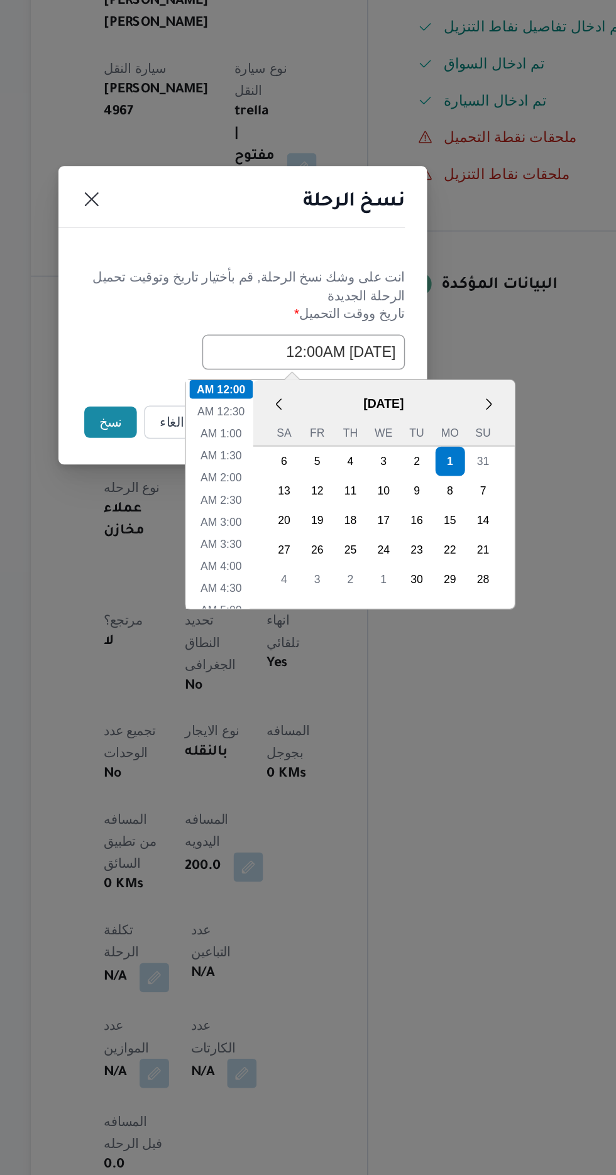
click at [203, 654] on button "نسخ" at bounding box center [218, 660] width 36 height 21
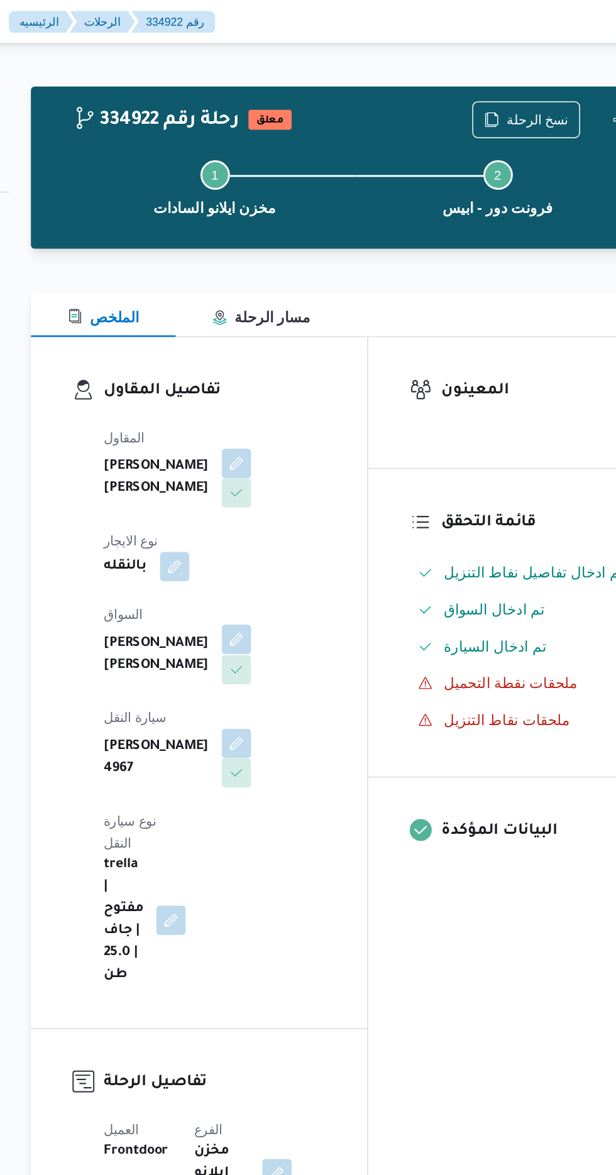
click at [294, 434] on button "button" at bounding box center [304, 436] width 20 height 20
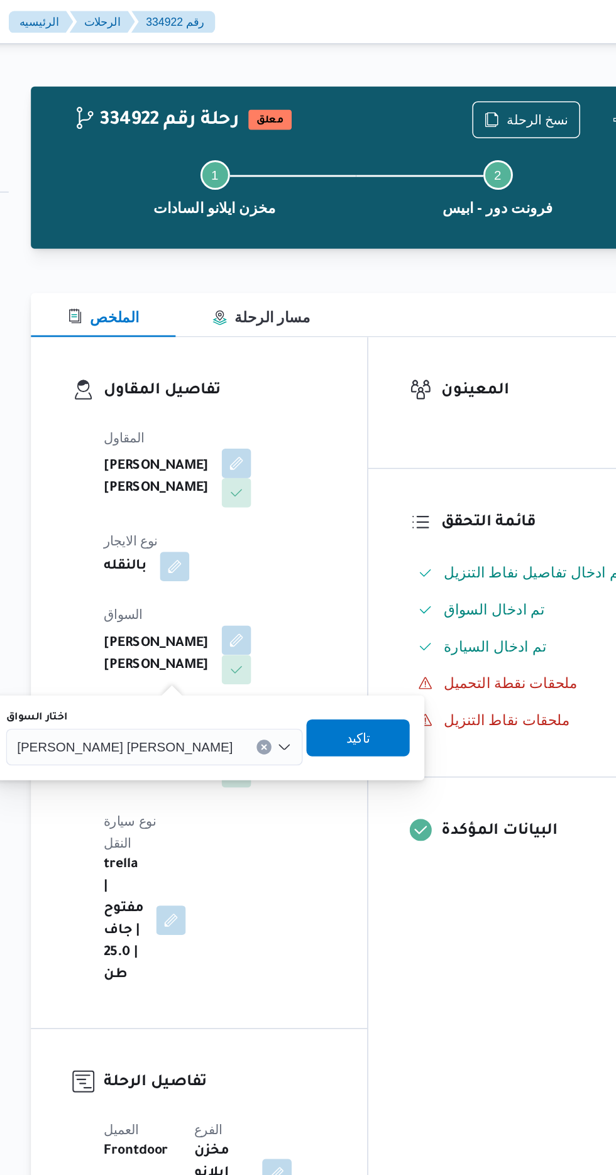
click at [226, 509] on span "[PERSON_NAME] [PERSON_NAME]" at bounding box center [227, 509] width 147 height 14
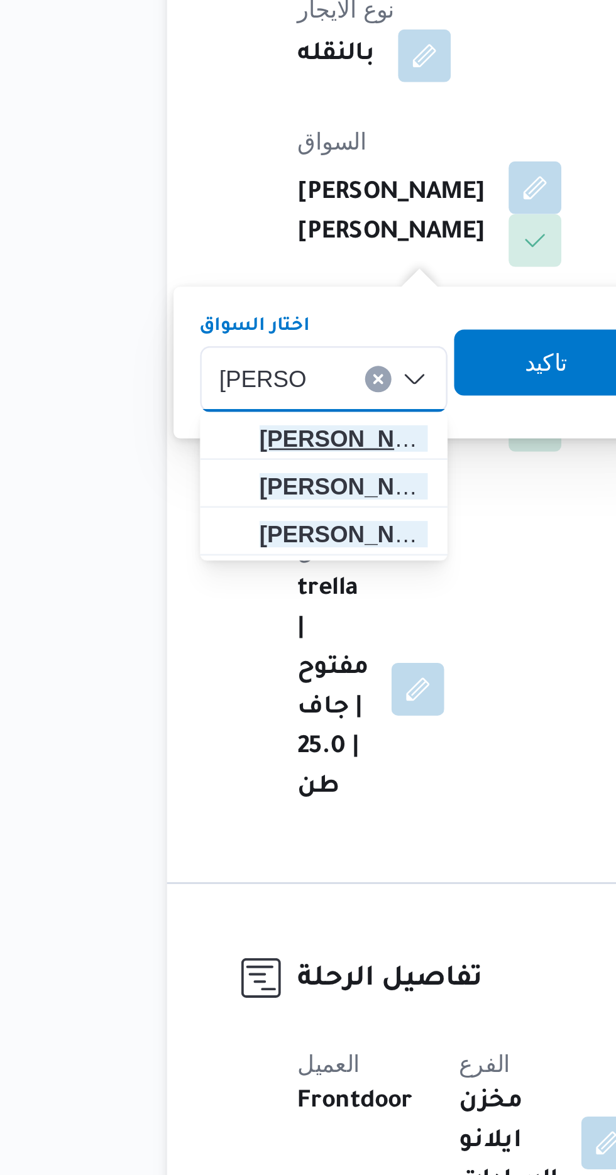
type input "[PERSON_NAME]"
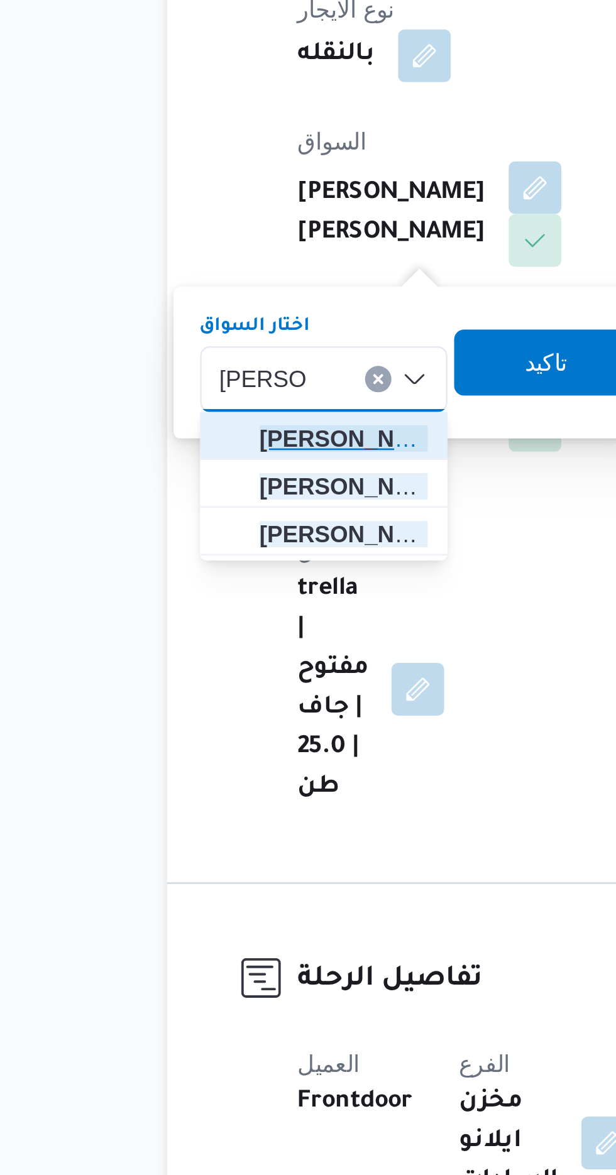
click at [241, 531] on span "[PERSON_NAME] يد [PERSON_NAME]" at bounding box center [231, 532] width 64 height 15
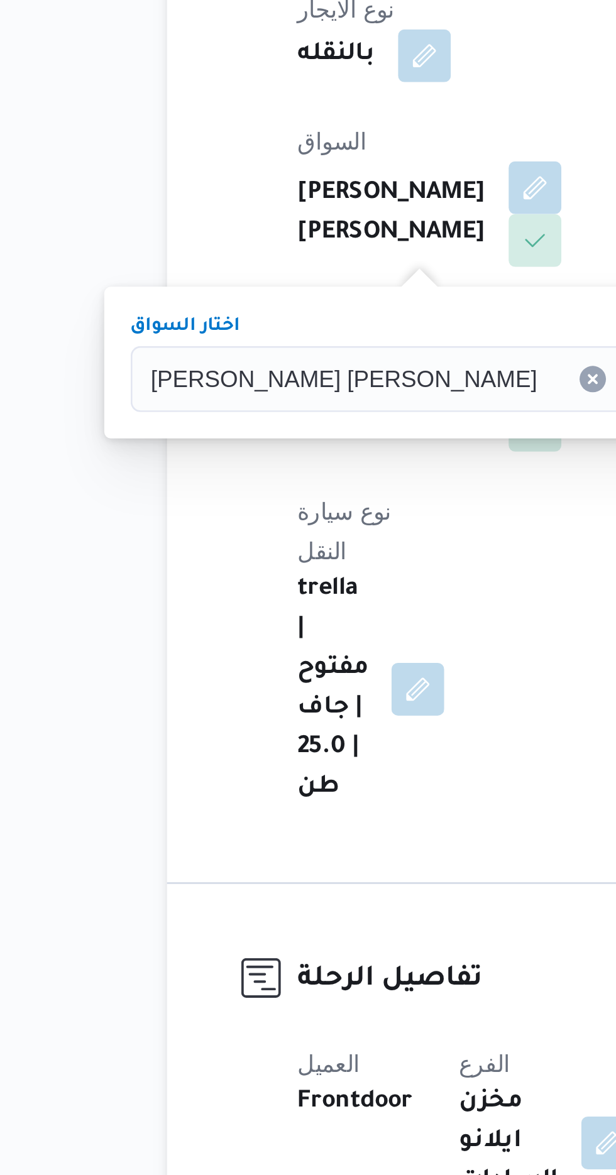
click at [355, 502] on span "تاكيد" at bounding box center [390, 502] width 70 height 25
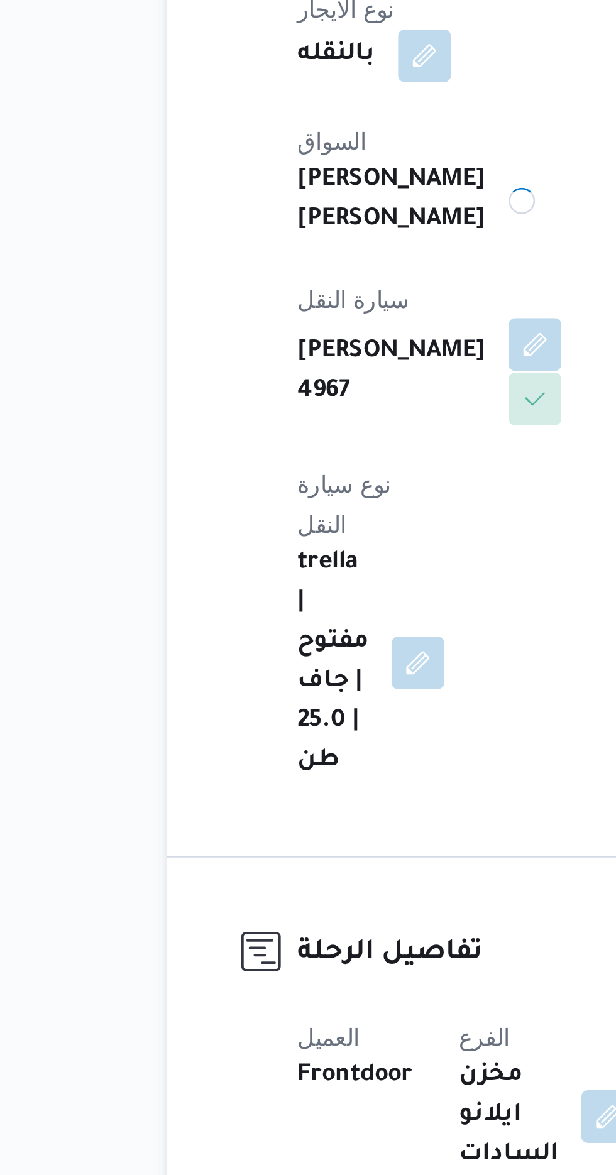
click at [314, 487] on button "button" at bounding box center [304, 497] width 20 height 20
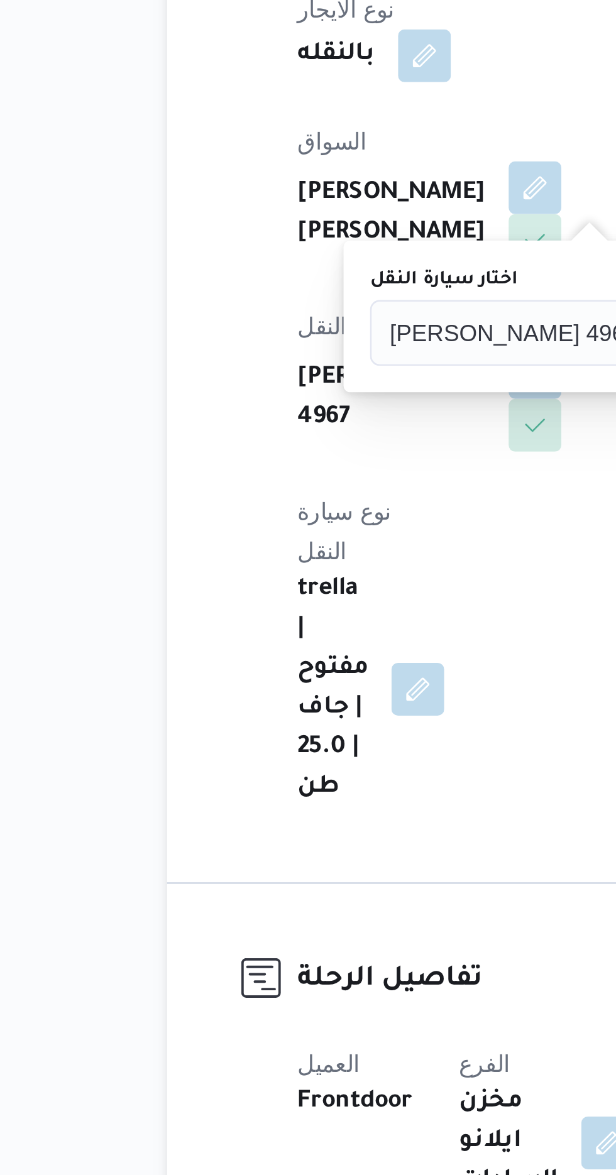
click at [287, 491] on div "[PERSON_NAME] 4967" at bounding box center [316, 492] width 150 height 25
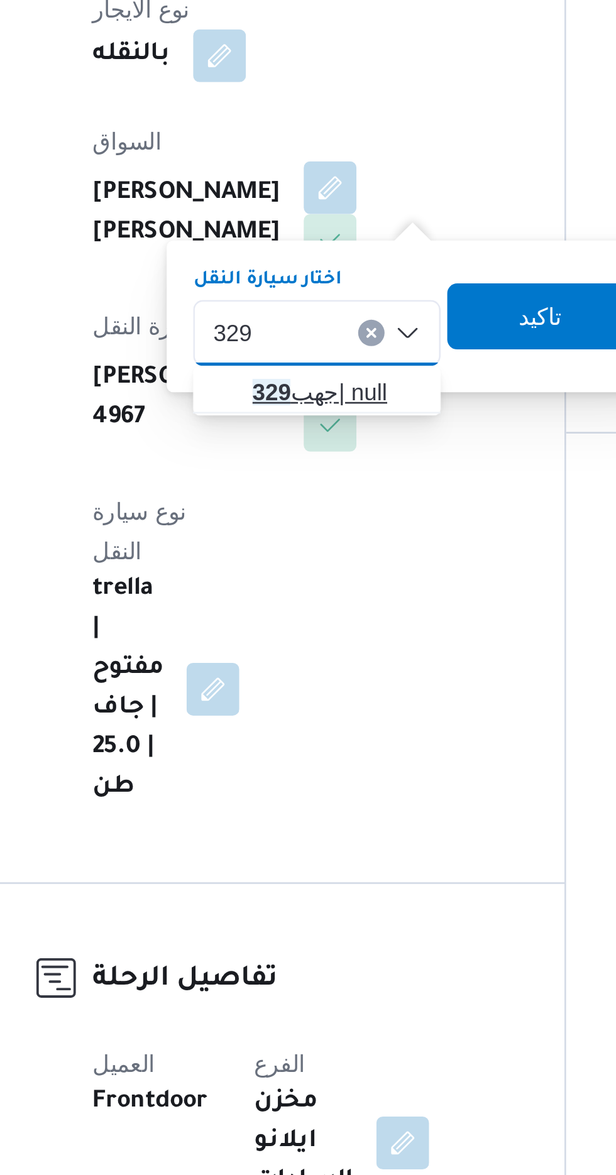
type input "329"
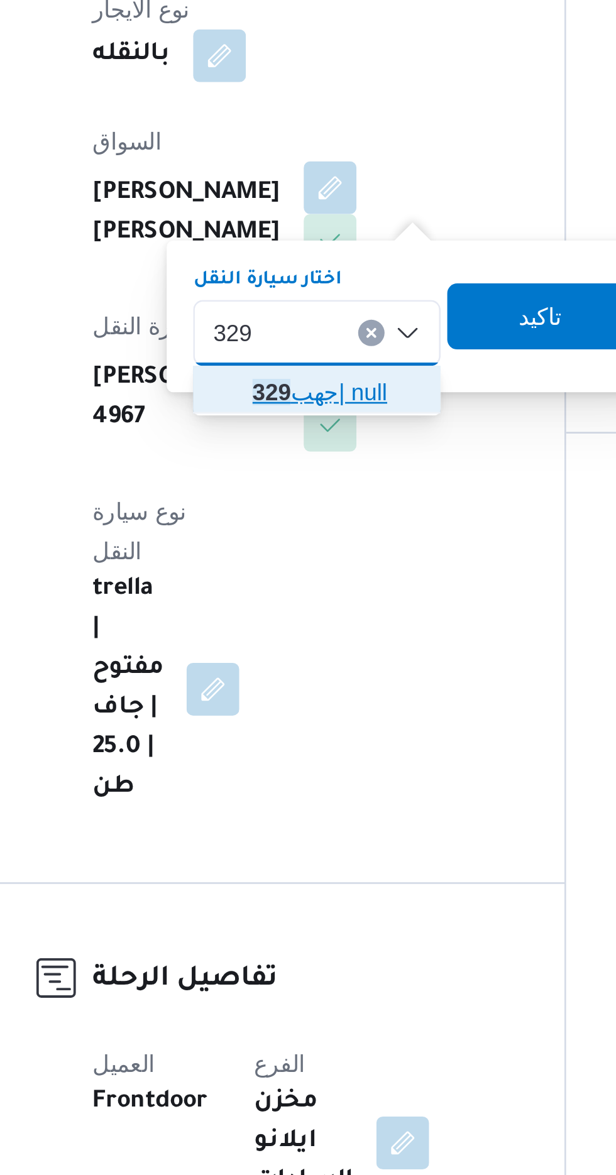
click at [309, 512] on span "جهب 329 | null" at bounding box center [306, 514] width 64 height 15
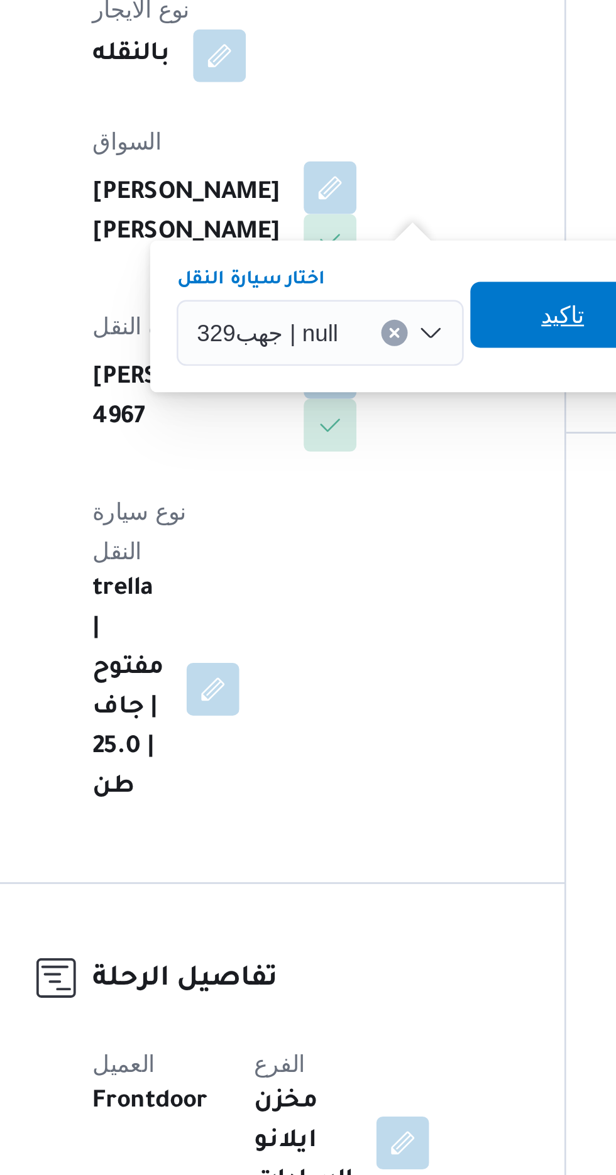
click at [391, 485] on span "تاكيد" at bounding box center [392, 485] width 16 height 15
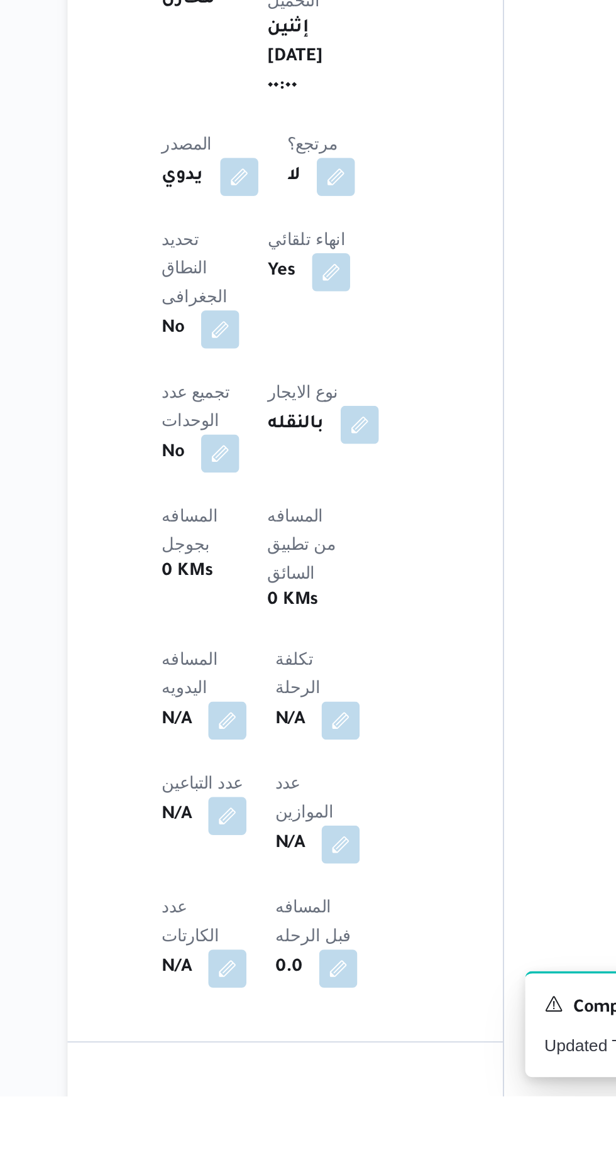
scroll to position [214, 0]
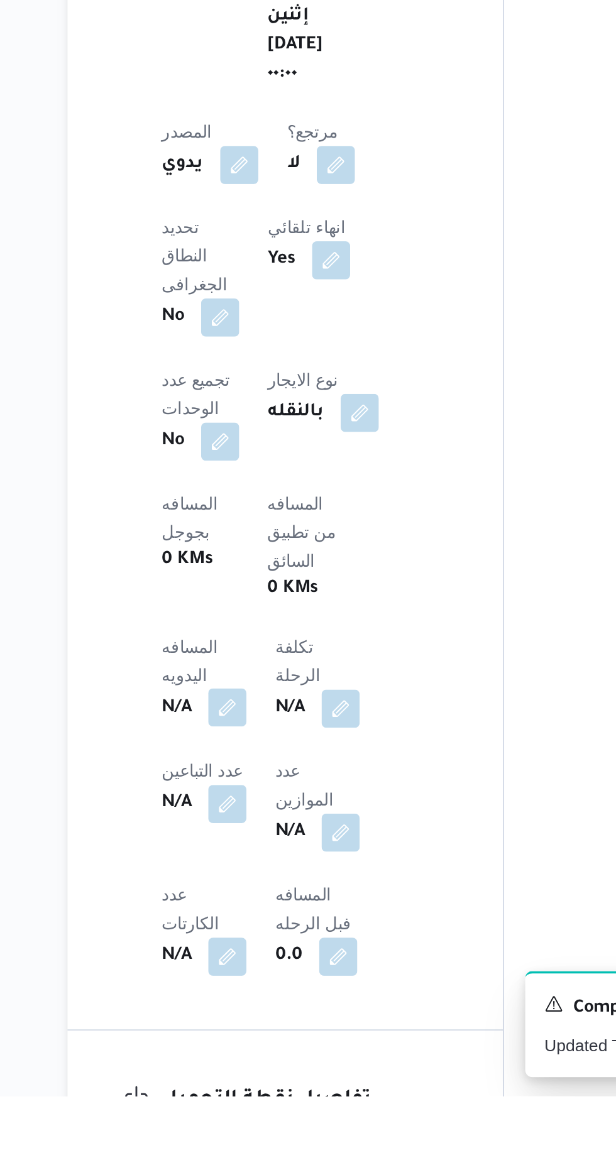
click at [258, 960] on button "button" at bounding box center [248, 970] width 20 height 20
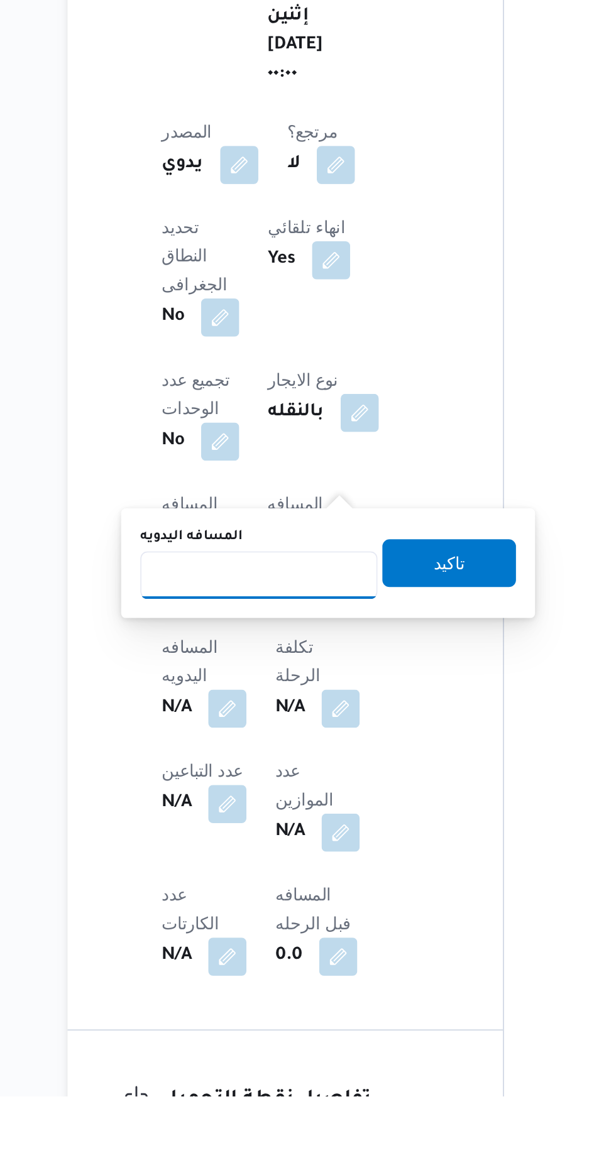
click at [290, 897] on input "المسافه اليدويه" at bounding box center [264, 900] width 125 height 25
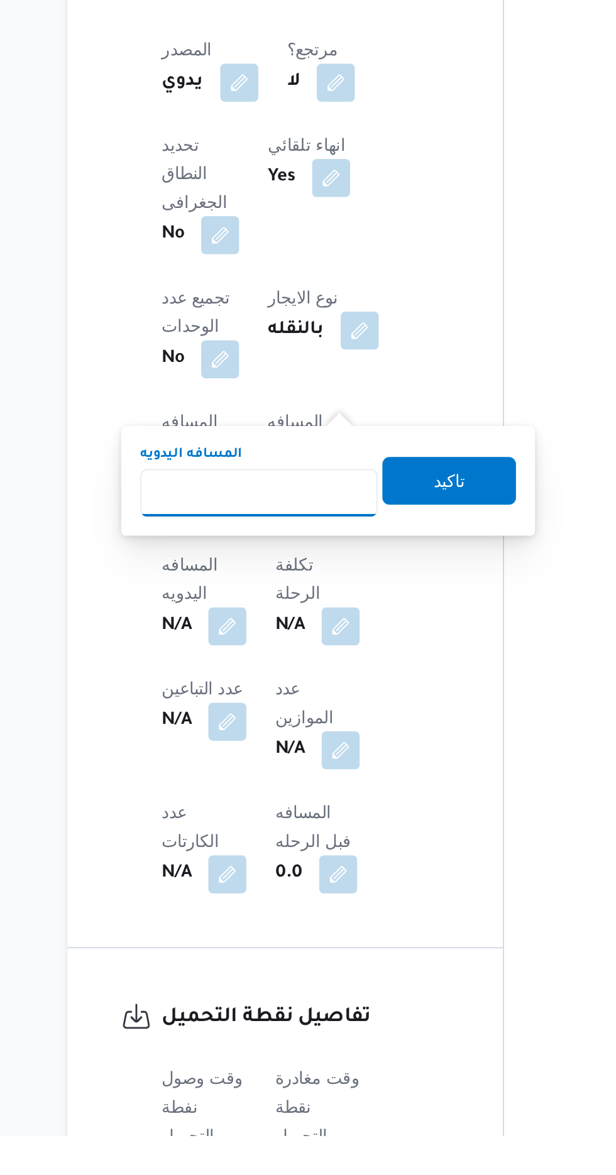
scroll to position [303, 0]
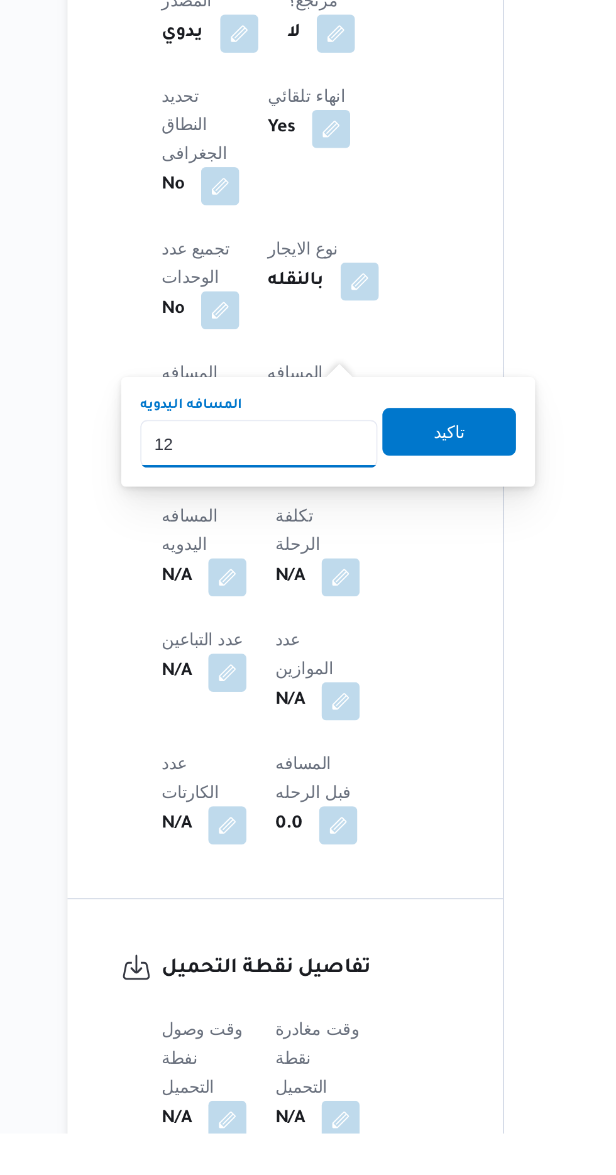
type input "120"
click at [373, 808] on span "تاكيد" at bounding box center [364, 805] width 16 height 15
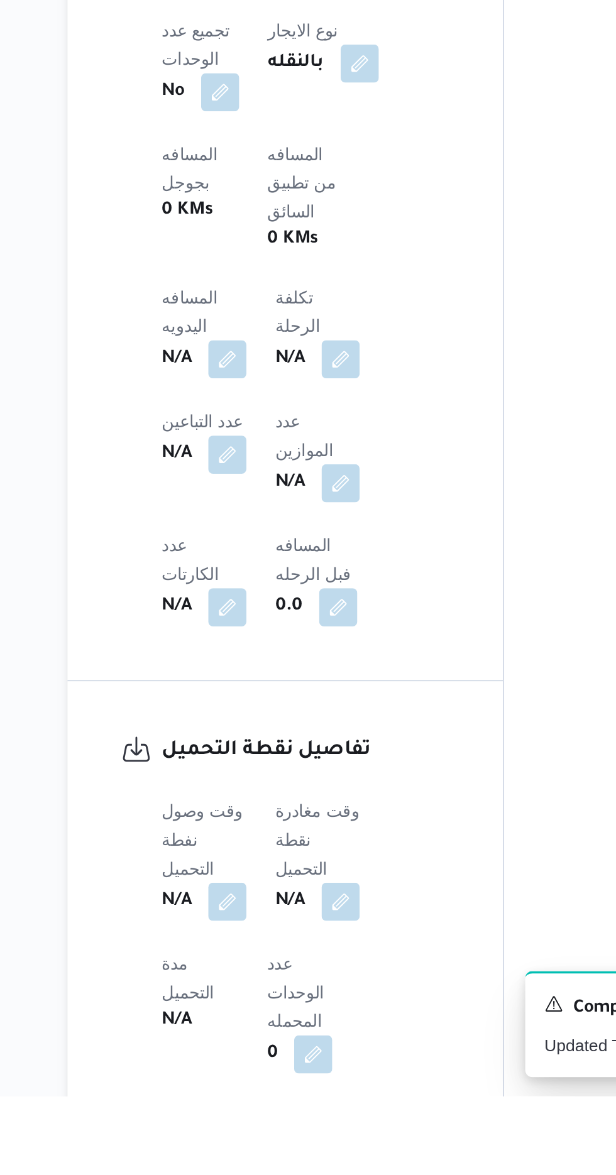
scroll to position [399, 0]
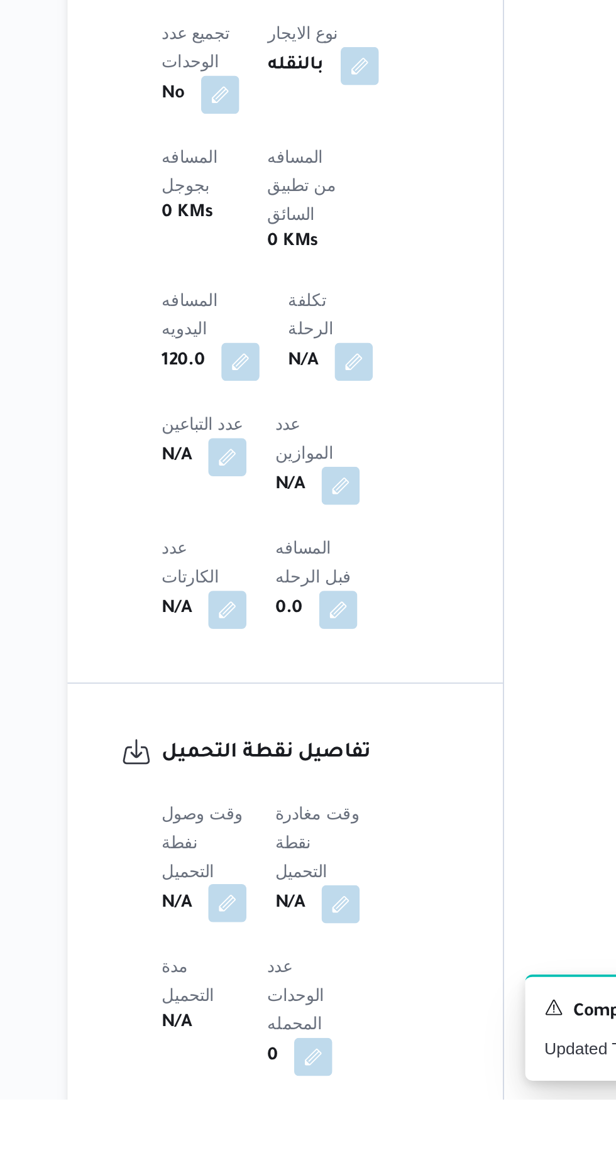
click at [253, 1062] on button "button" at bounding box center [248, 1072] width 20 height 20
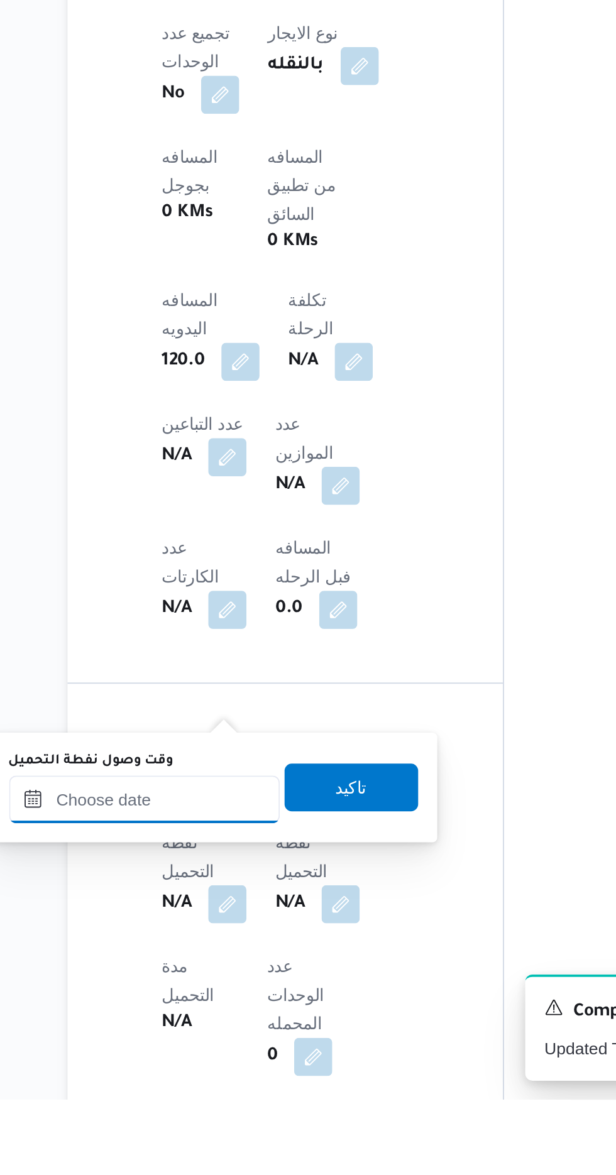
click at [240, 1014] on input "وقت وصول نفطة التحميل" at bounding box center [204, 1016] width 143 height 25
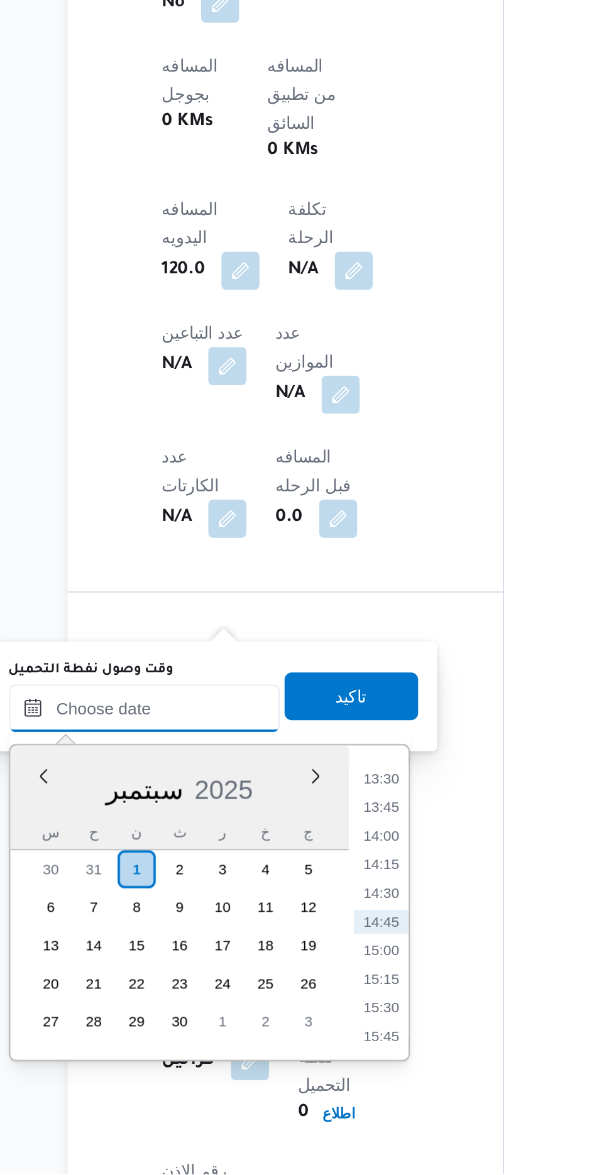
scroll to position [487, 0]
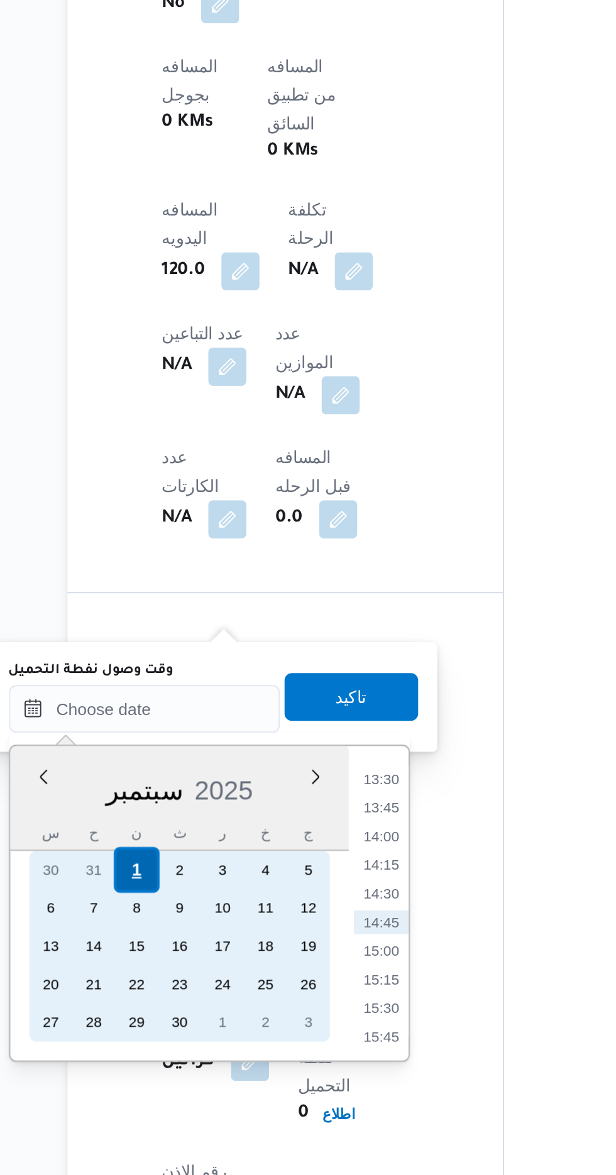
click at [199, 1013] on div "1" at bounding box center [199, 1014] width 24 height 24
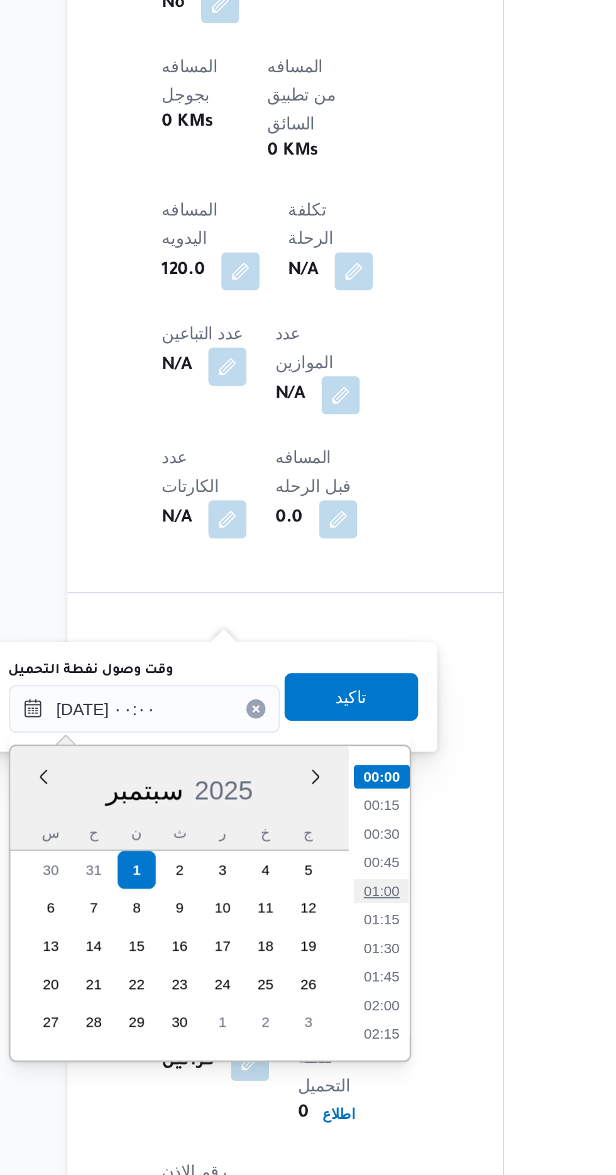
click at [328, 1023] on li "01:00" at bounding box center [328, 1025] width 29 height 13
type input "[DATE] ٠١:٠٠"
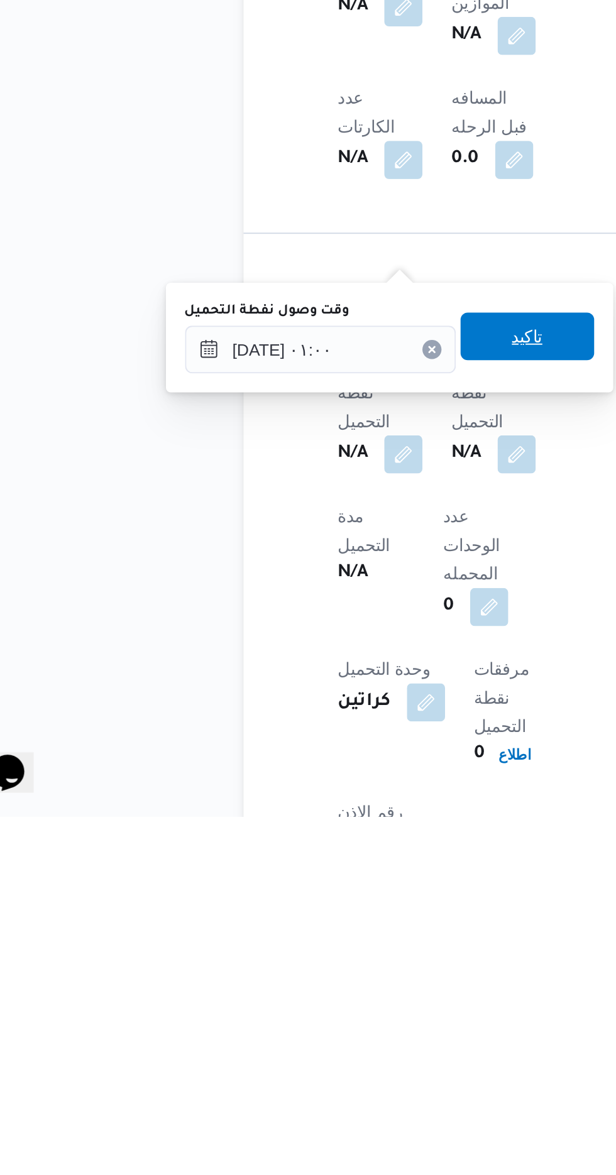
click at [321, 923] on span "تاكيد" at bounding box center [313, 922] width 16 height 15
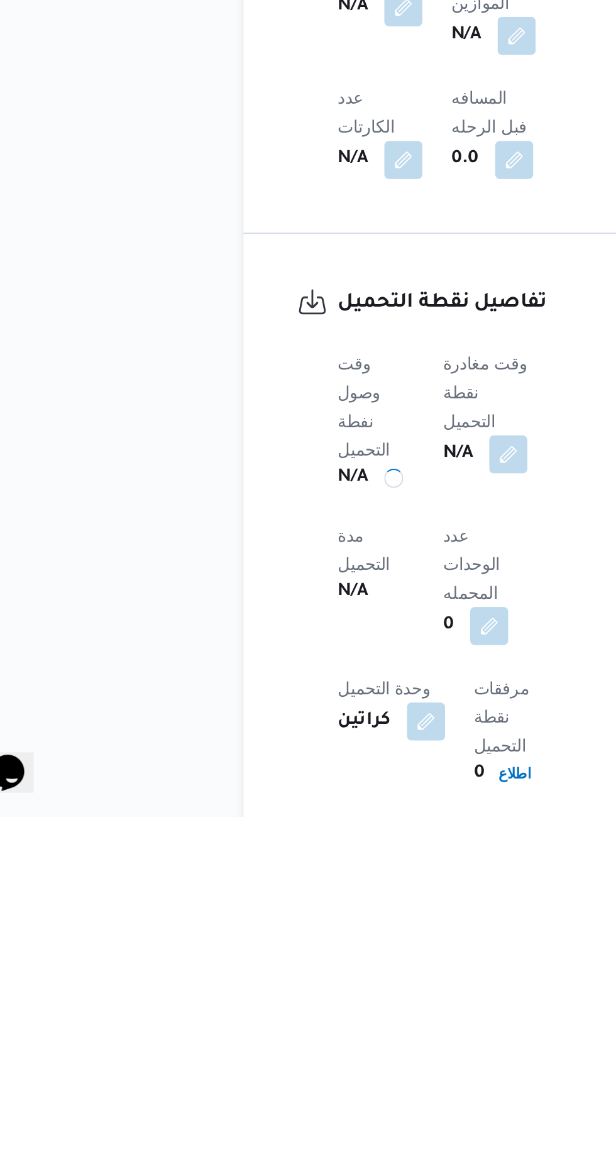
scroll to position [487, 0]
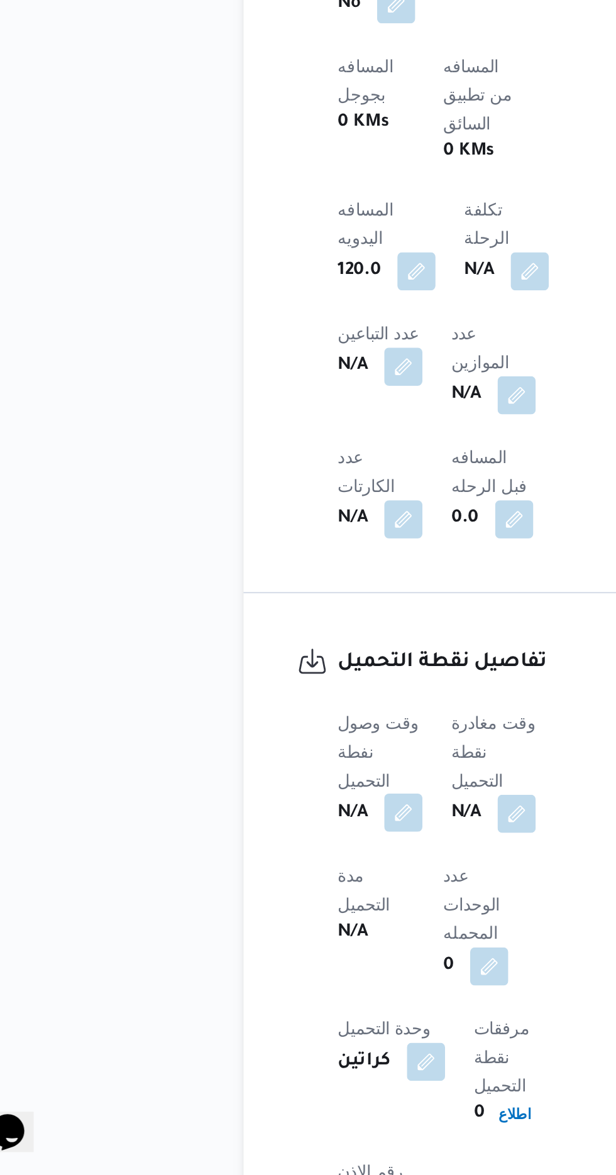
click at [245, 974] on button "button" at bounding box center [248, 984] width 20 height 20
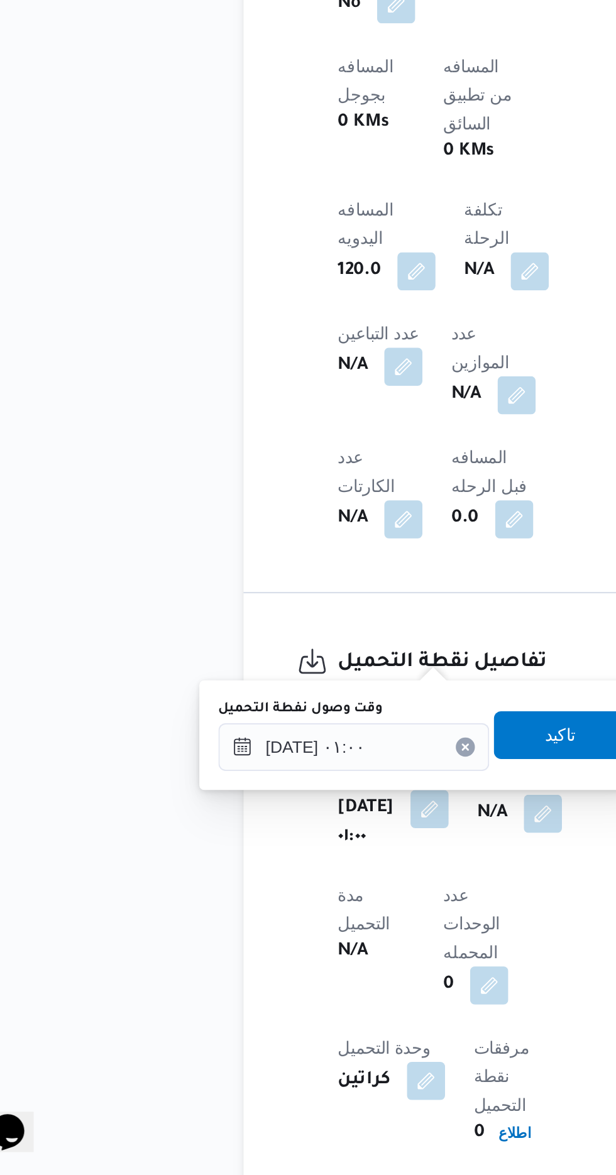
click at [229, 928] on label "وقت وصول نفطة التحميل" at bounding box center [193, 929] width 87 height 10
click at [229, 937] on input "[DATE] ٠١:٠٠" at bounding box center [221, 949] width 143 height 25
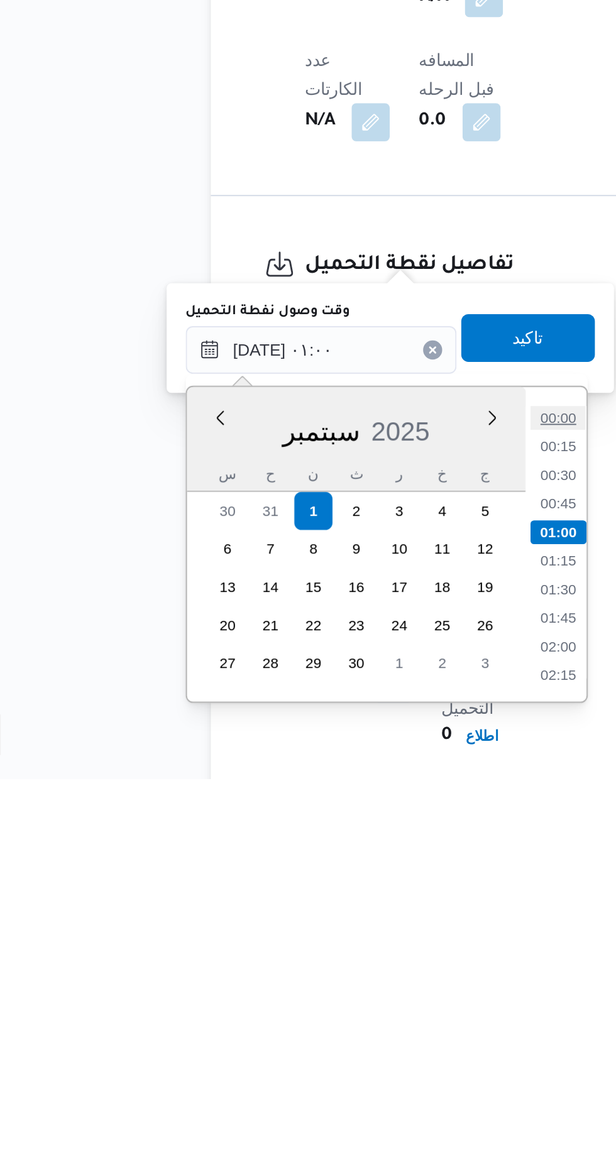
click at [348, 989] on li "00:00" at bounding box center [346, 985] width 29 height 13
type input "[DATE] ٠١:٠٠"
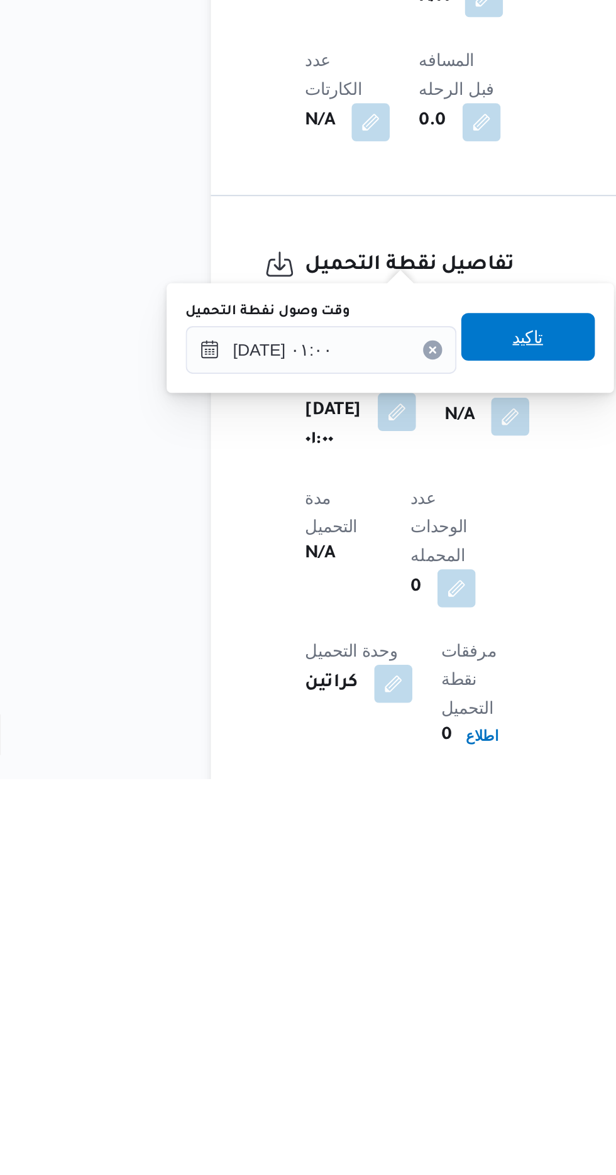
click at [339, 941] on span "تاكيد" at bounding box center [330, 942] width 16 height 15
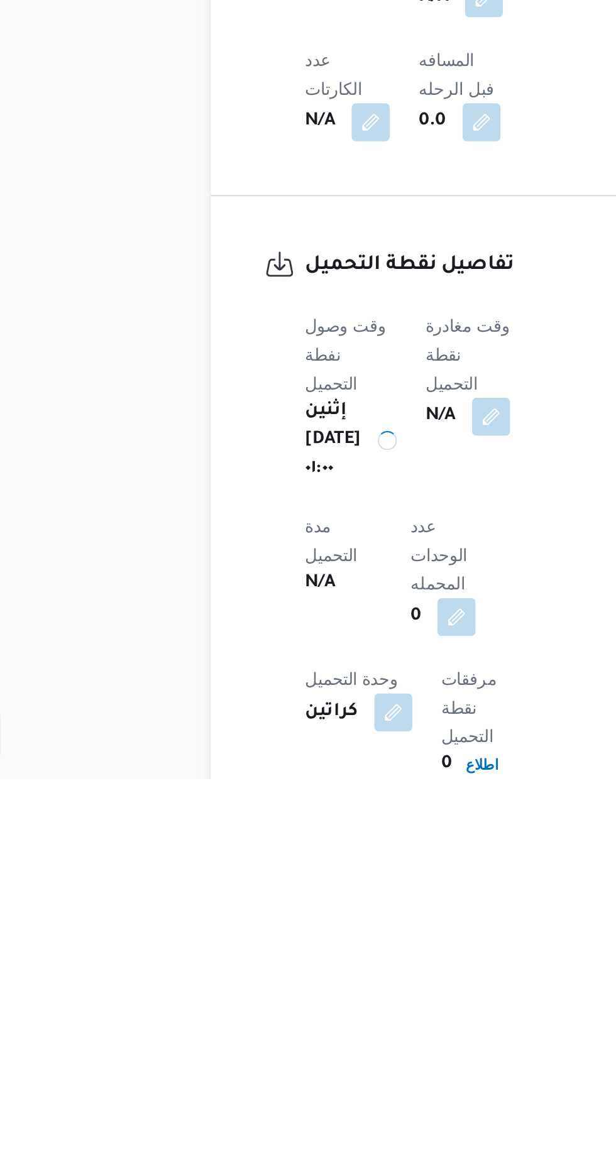
scroll to position [488, 0]
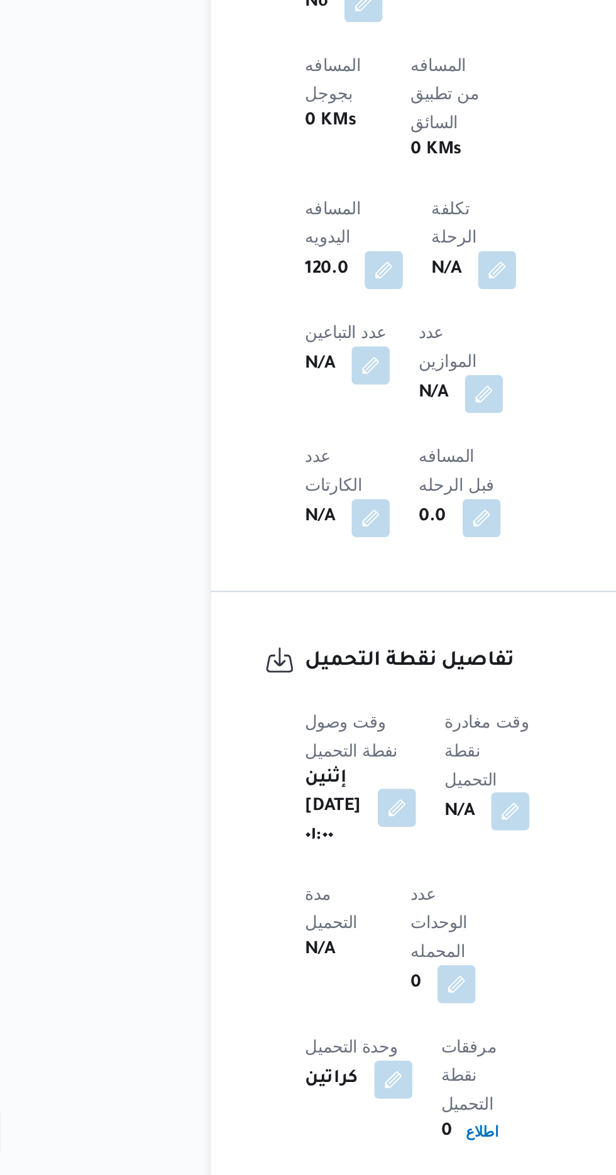
click at [321, 973] on button "button" at bounding box center [321, 983] width 20 height 20
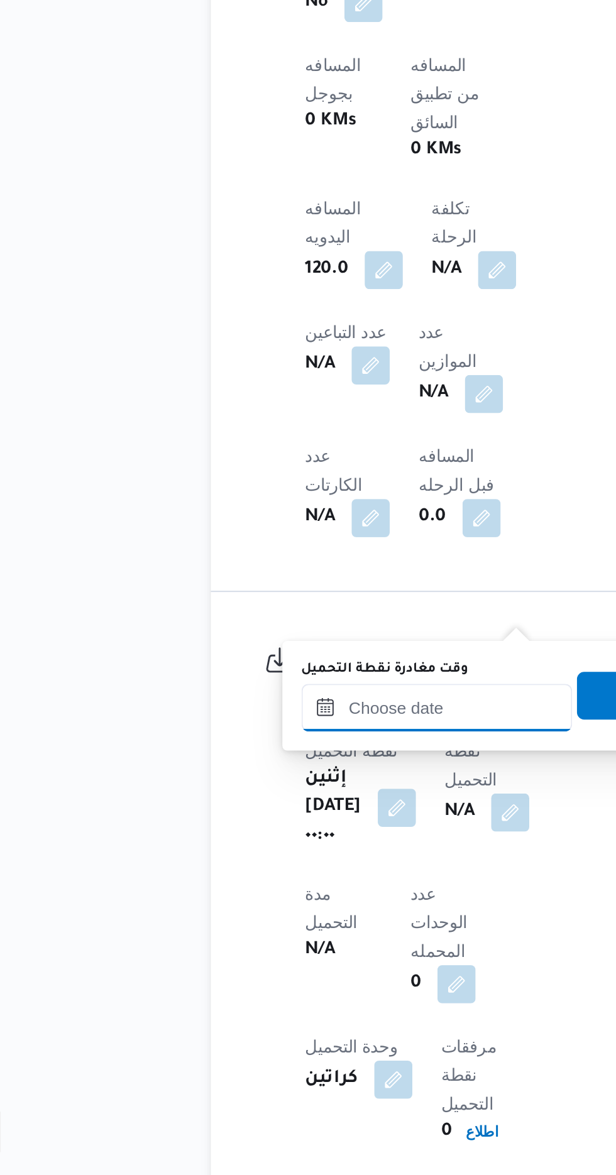
click at [295, 926] on input "وقت مغادرة نقطة التحميل" at bounding box center [282, 928] width 143 height 25
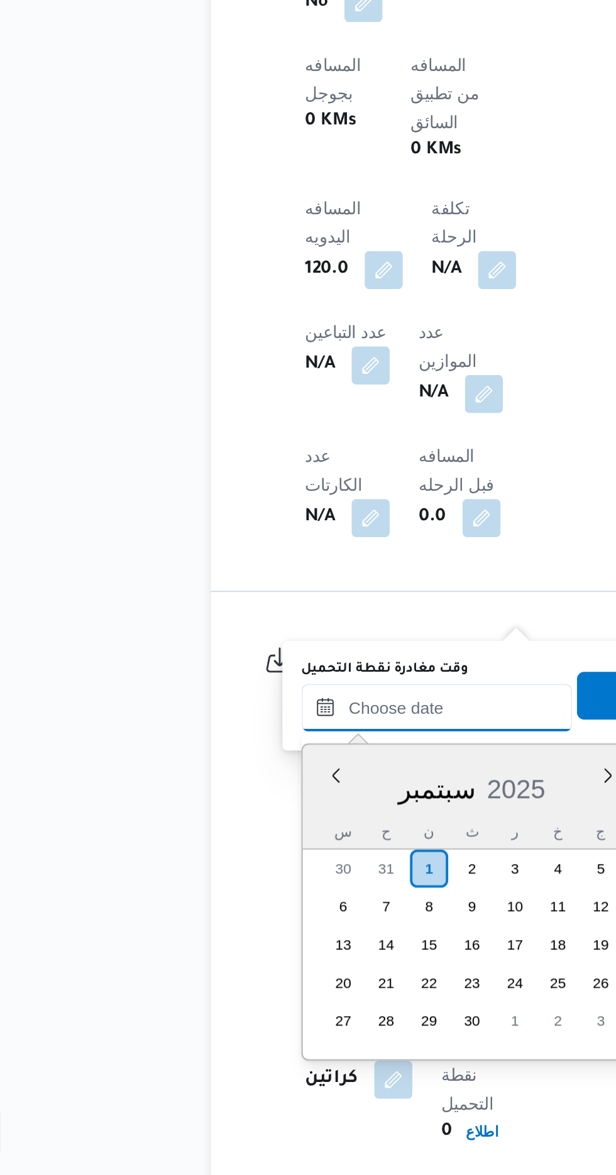
scroll to position [813, 0]
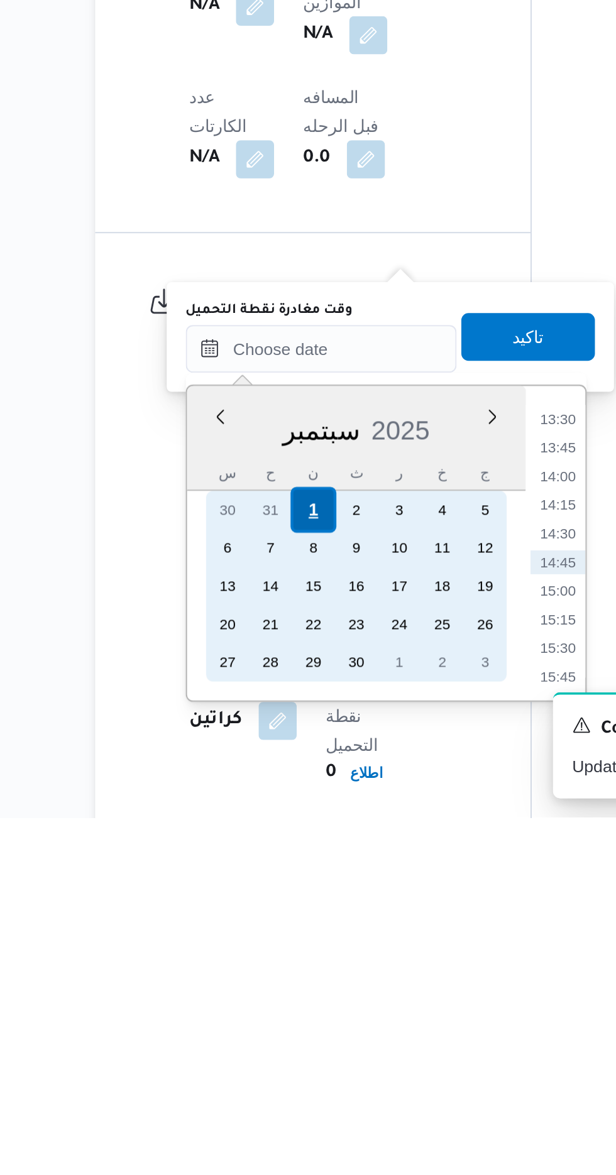
click at [278, 1012] on div "1" at bounding box center [278, 1013] width 24 height 24
type input "[DATE] ٠٠:٠٠"
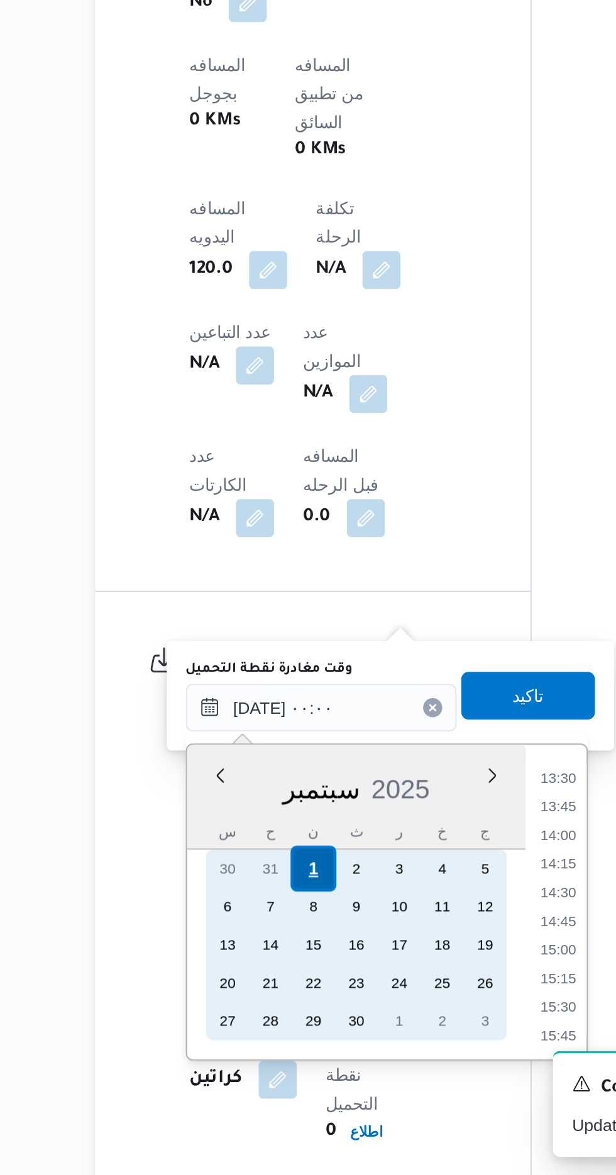
scroll to position [0, 0]
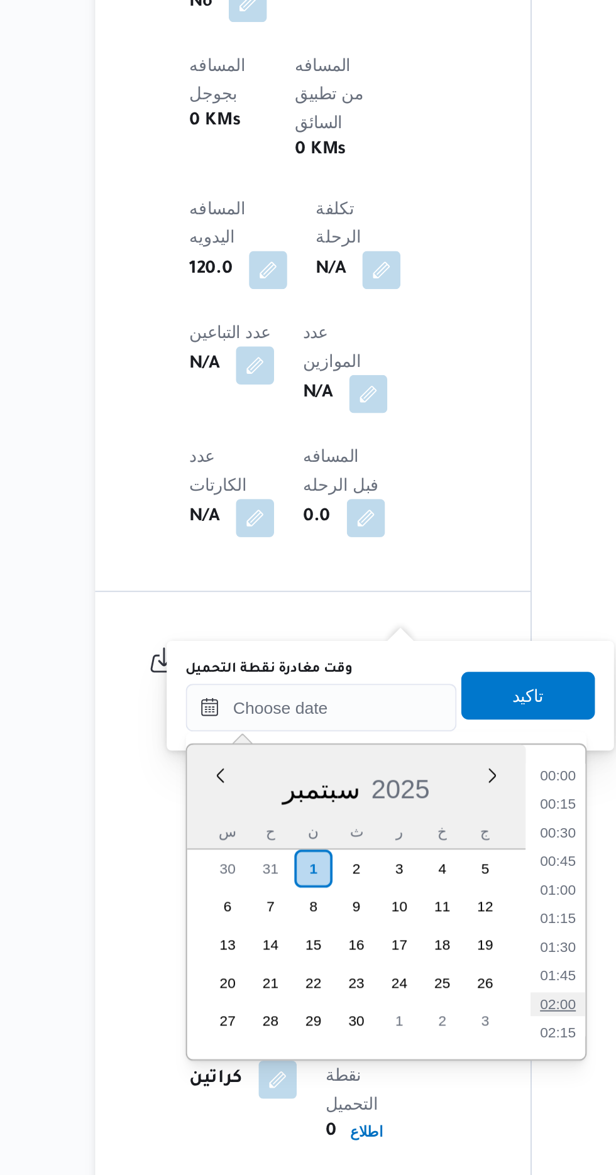
click at [405, 1082] on li "02:00" at bounding box center [407, 1085] width 29 height 13
type input "[DATE] ٠٢:٠٠"
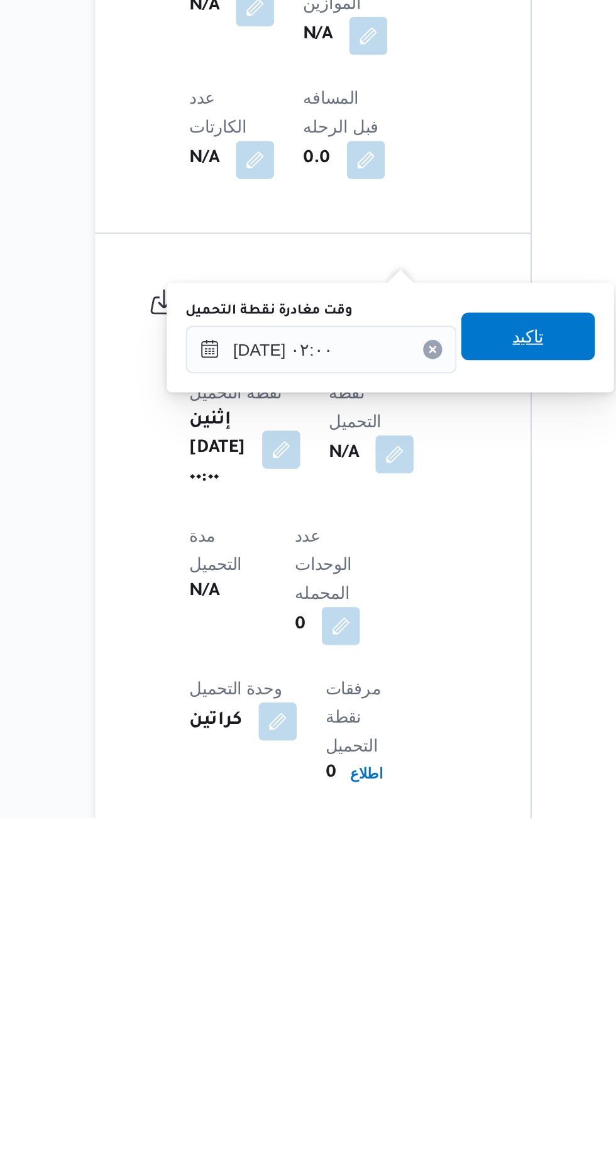
click at [400, 925] on span "تاكيد" at bounding box center [391, 921] width 16 height 15
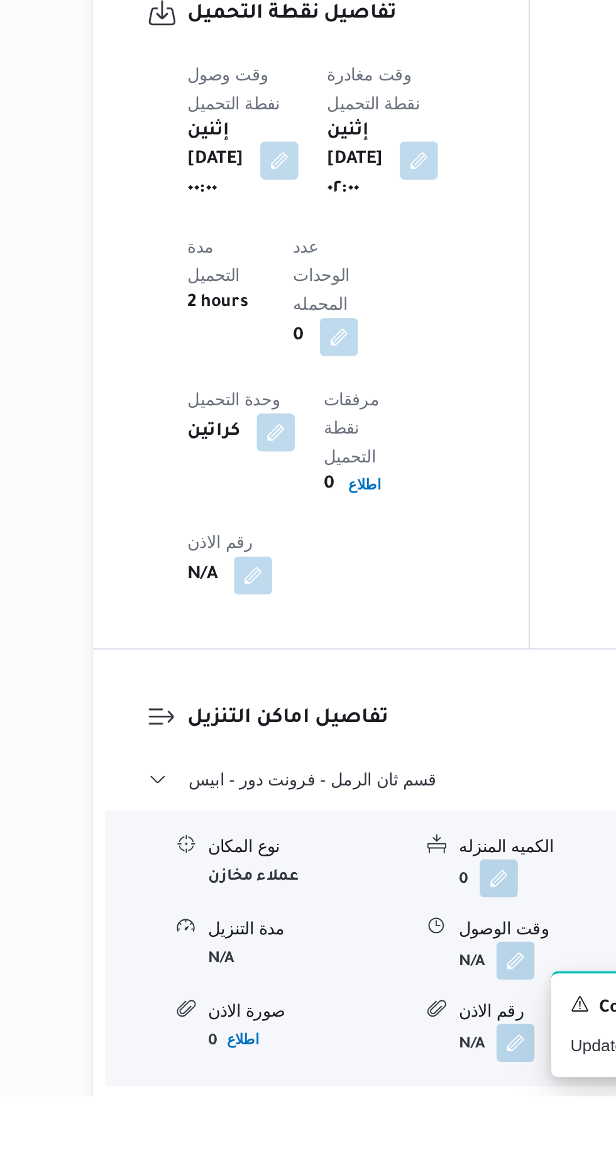
scroll to position [820, 0]
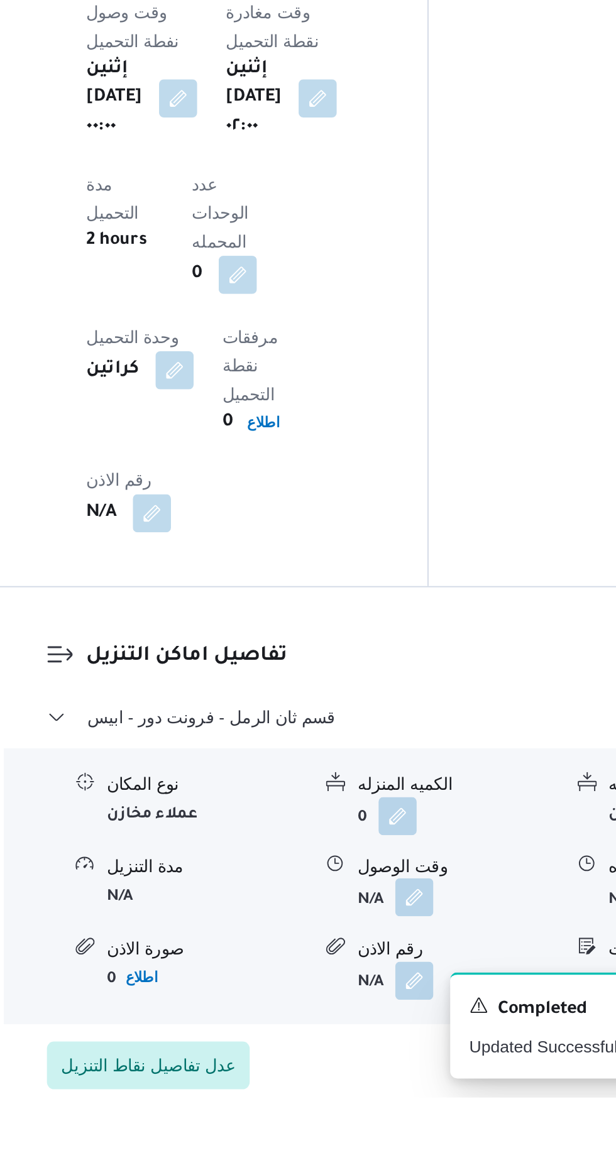
click at [387, 1060] on button "button" at bounding box center [386, 1070] width 20 height 20
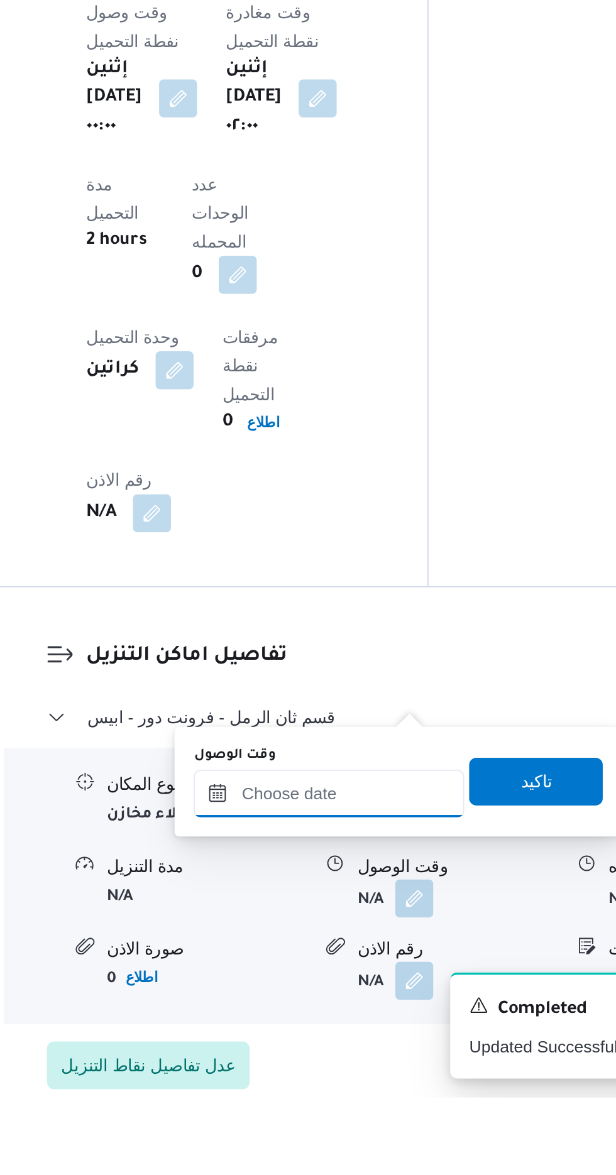
click at [365, 1015] on input "وقت الوصول" at bounding box center [341, 1015] width 143 height 25
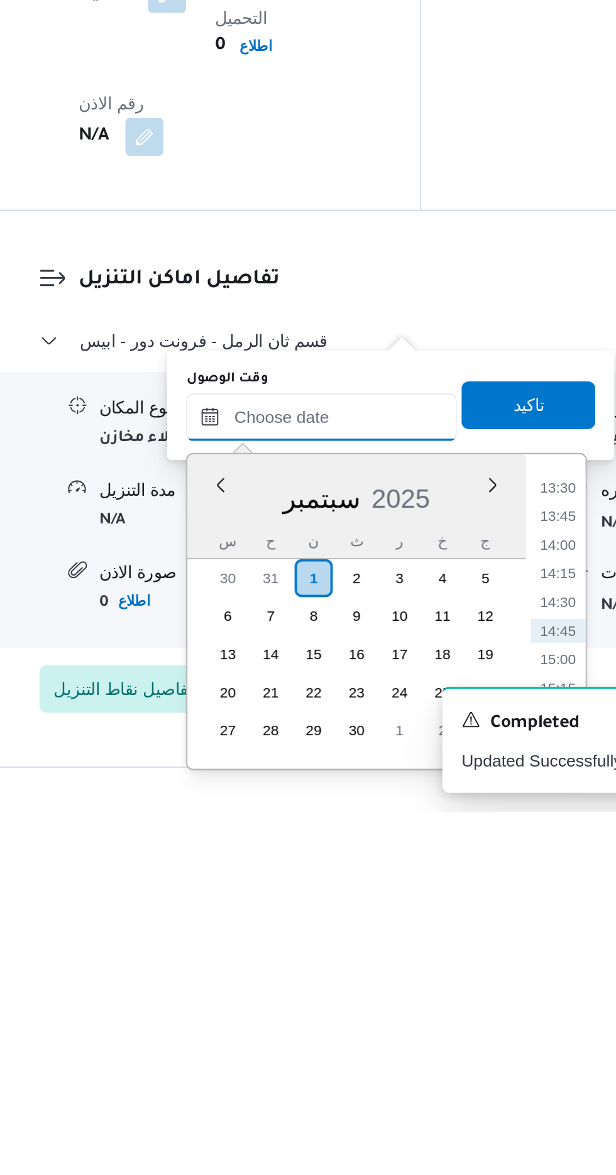
scroll to position [868, 0]
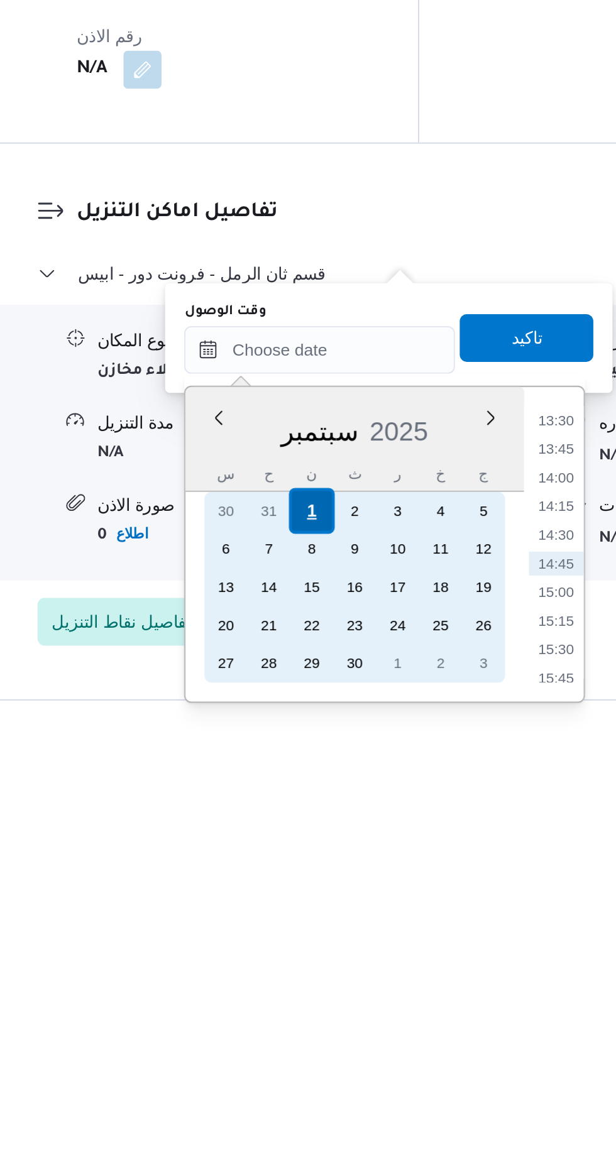
click at [337, 1050] on div "1" at bounding box center [337, 1052] width 24 height 24
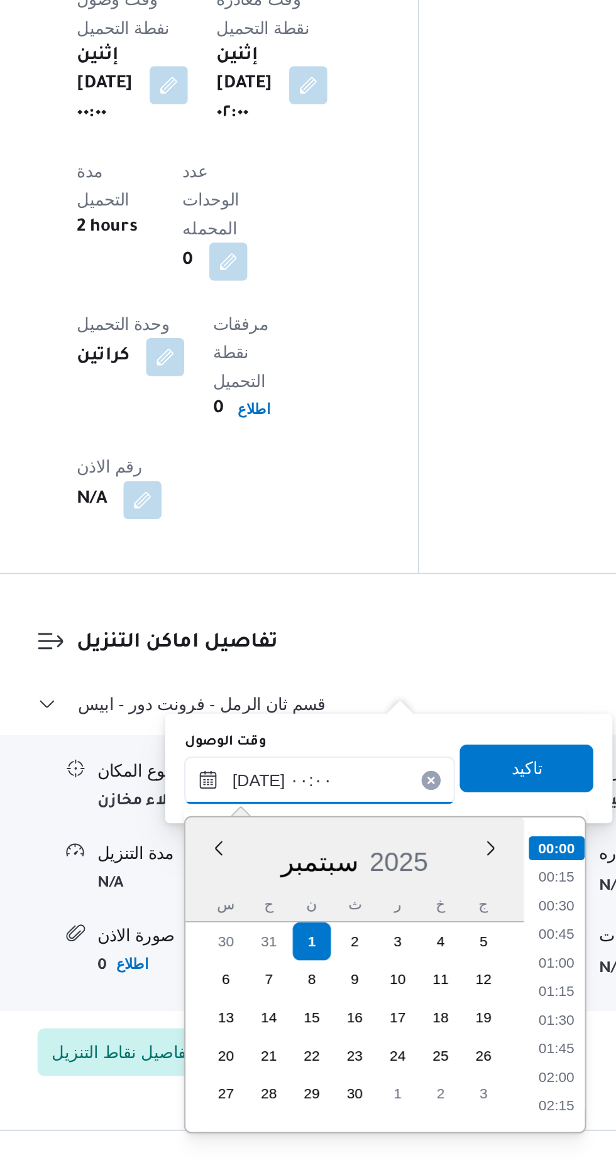
click at [271, 960] on input "[DATE] ٠٠:٠٠" at bounding box center [341, 966] width 143 height 25
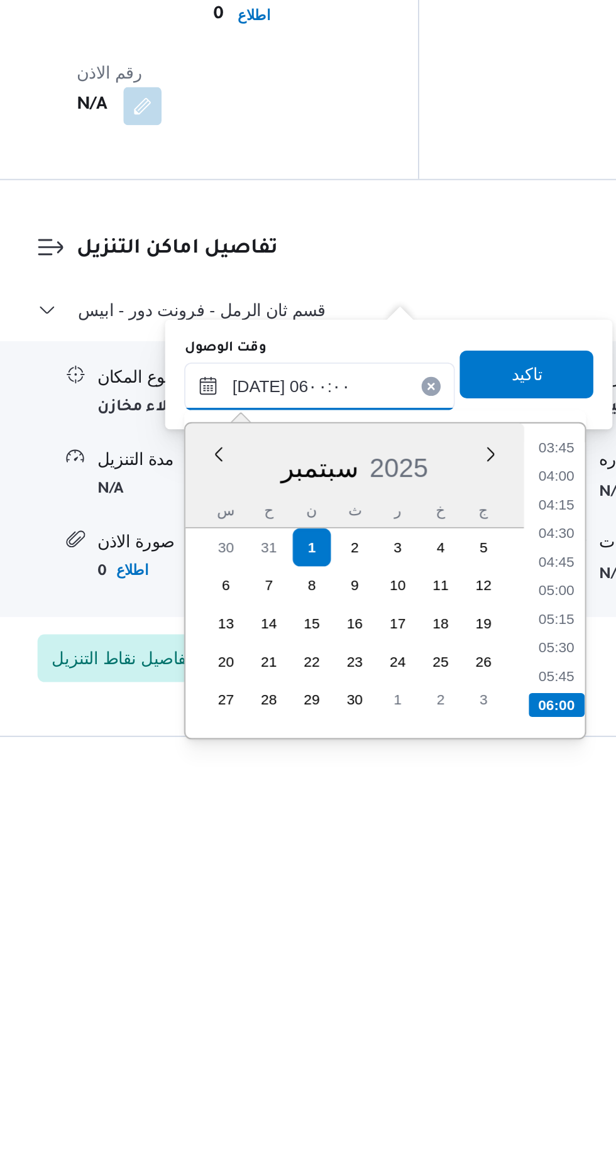
scroll to position [869, 0]
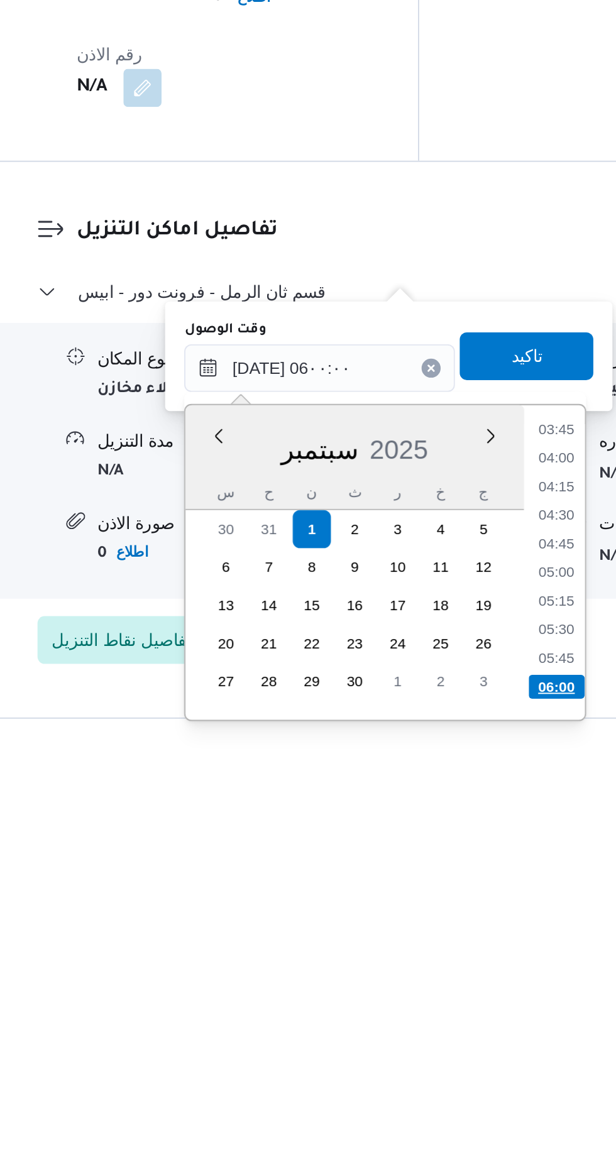
click at [464, 1131] on li "06:00" at bounding box center [466, 1134] width 30 height 13
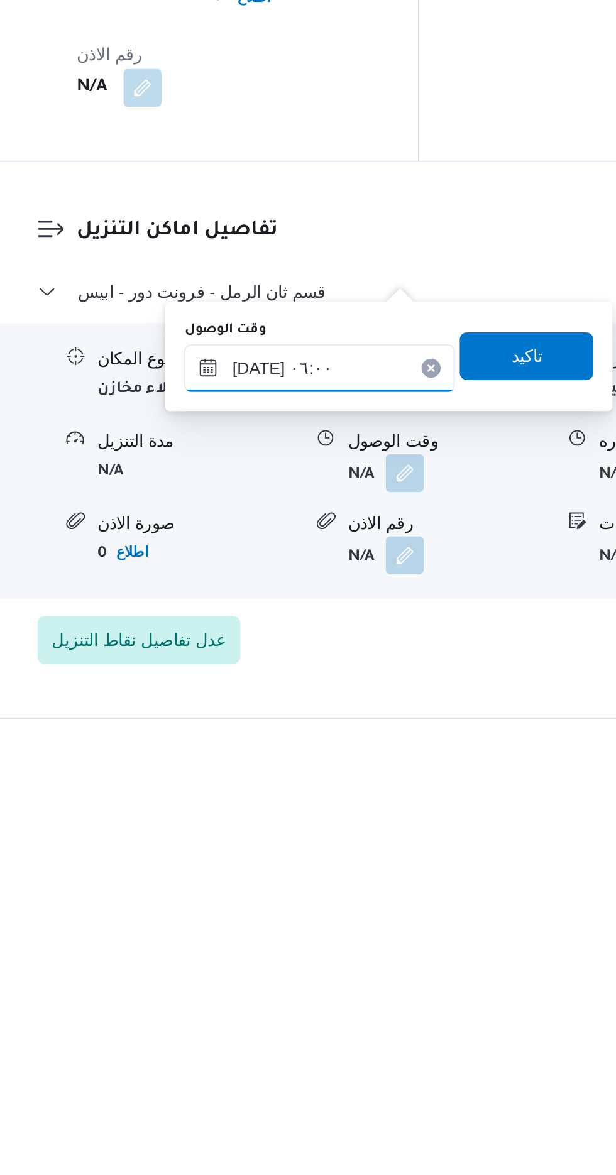
scroll to position [868, 0]
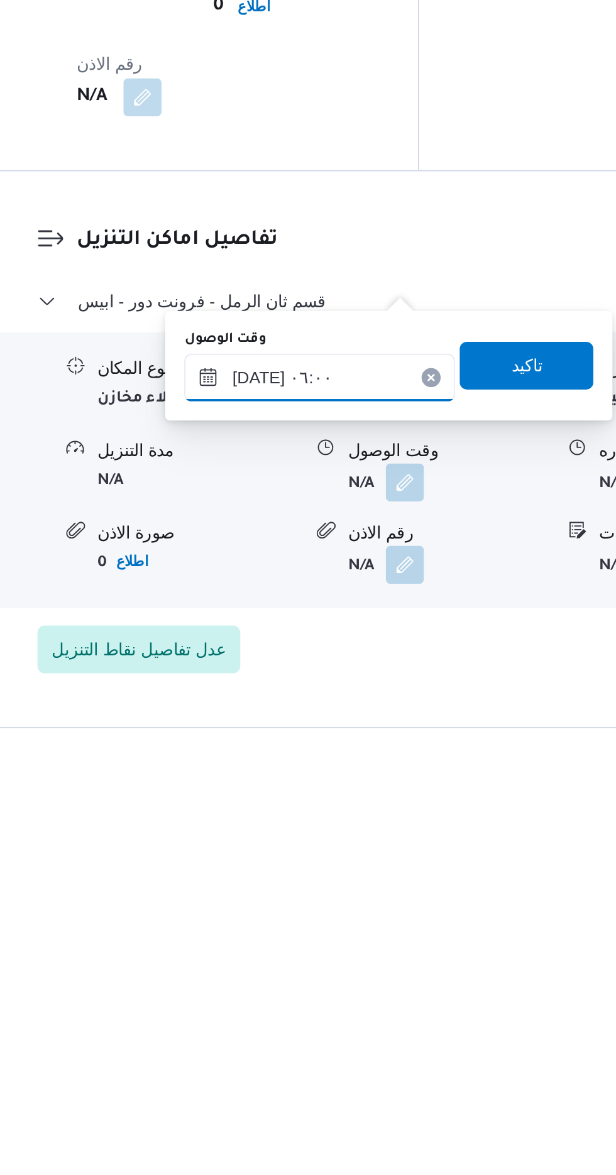
click at [353, 963] on input "[DATE] ٠٦:٠٠" at bounding box center [341, 967] width 143 height 25
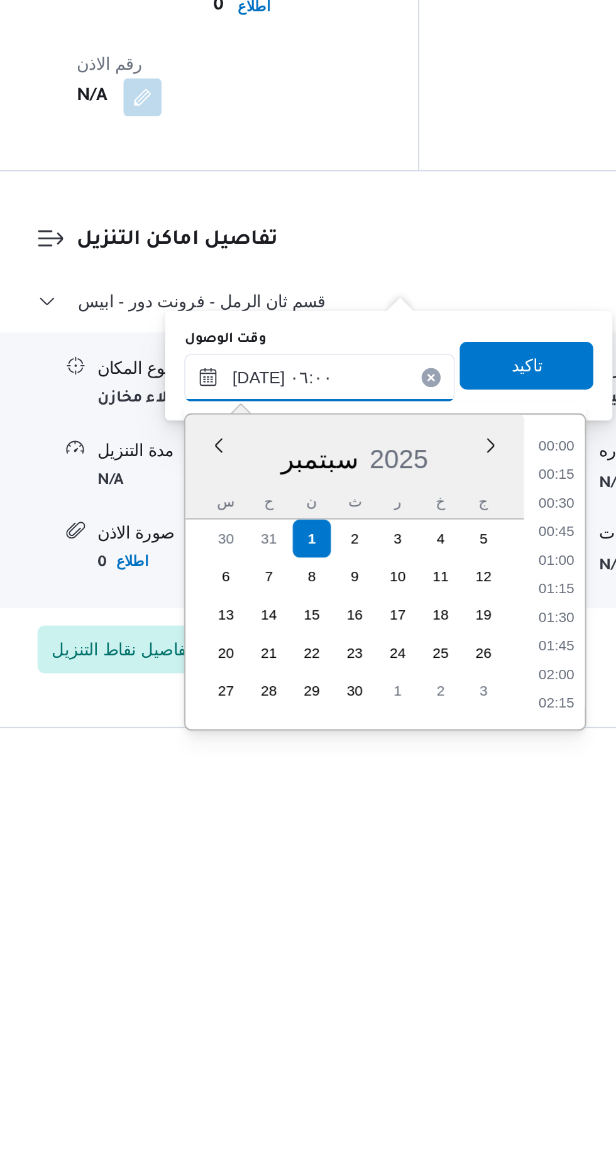
scroll to position [285, 0]
click at [463, 1119] on li "06:45" at bounding box center [466, 1125] width 29 height 13
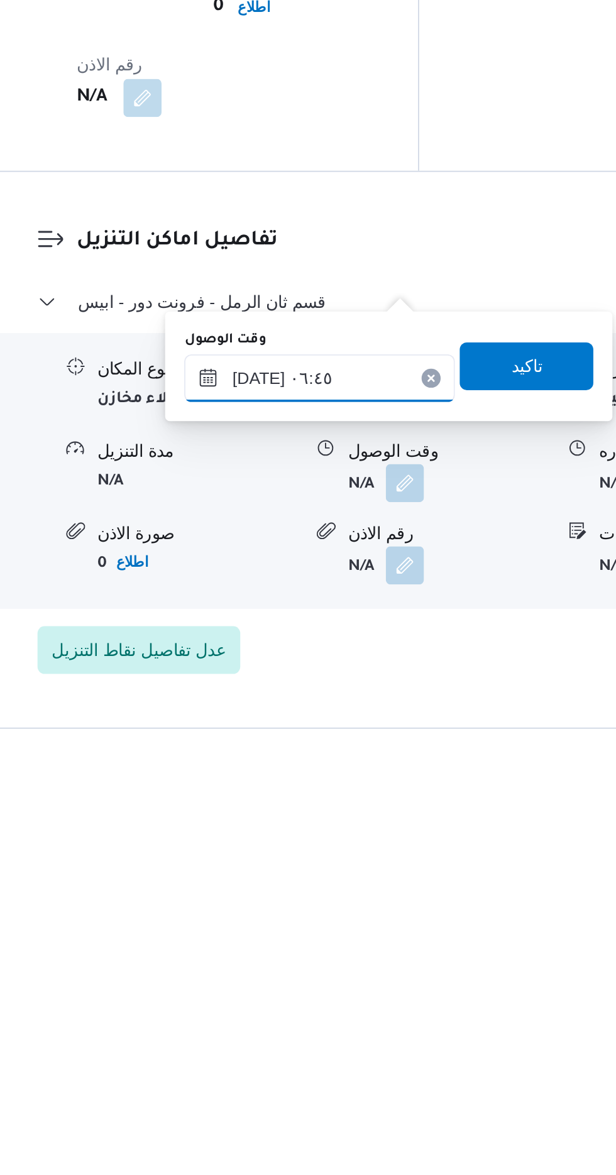
scroll to position [868, 0]
click at [371, 966] on input "[DATE] ٠٦:٤٥" at bounding box center [341, 967] width 143 height 25
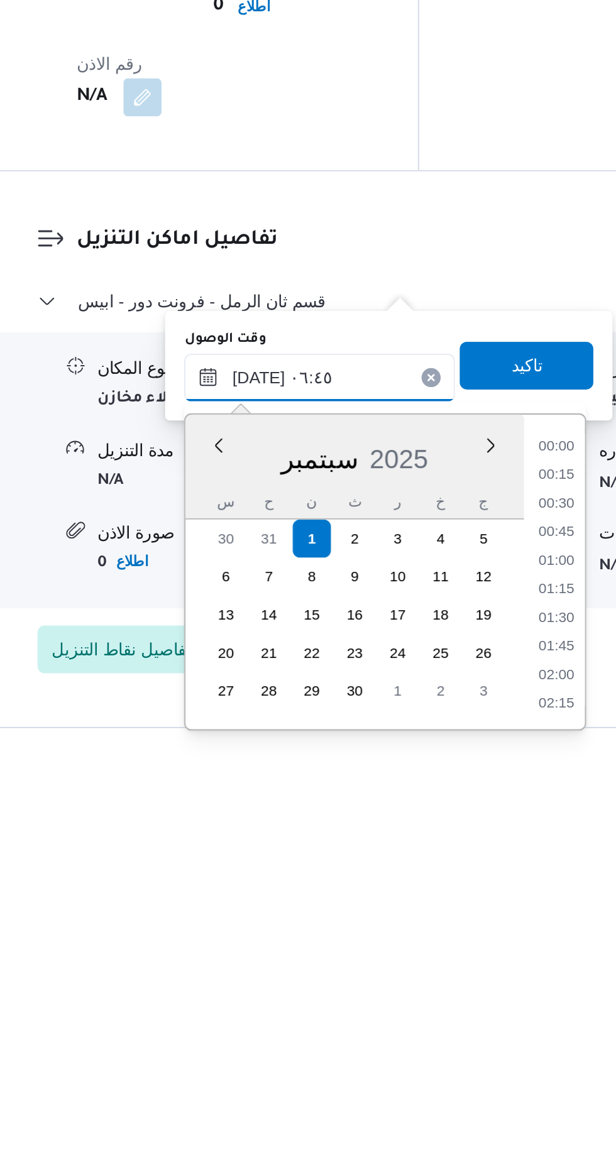
scroll to position [331, 0]
click at [463, 1121] on li "07:30" at bounding box center [466, 1125] width 29 height 13
type input "[DATE] ٠٧:٣٠"
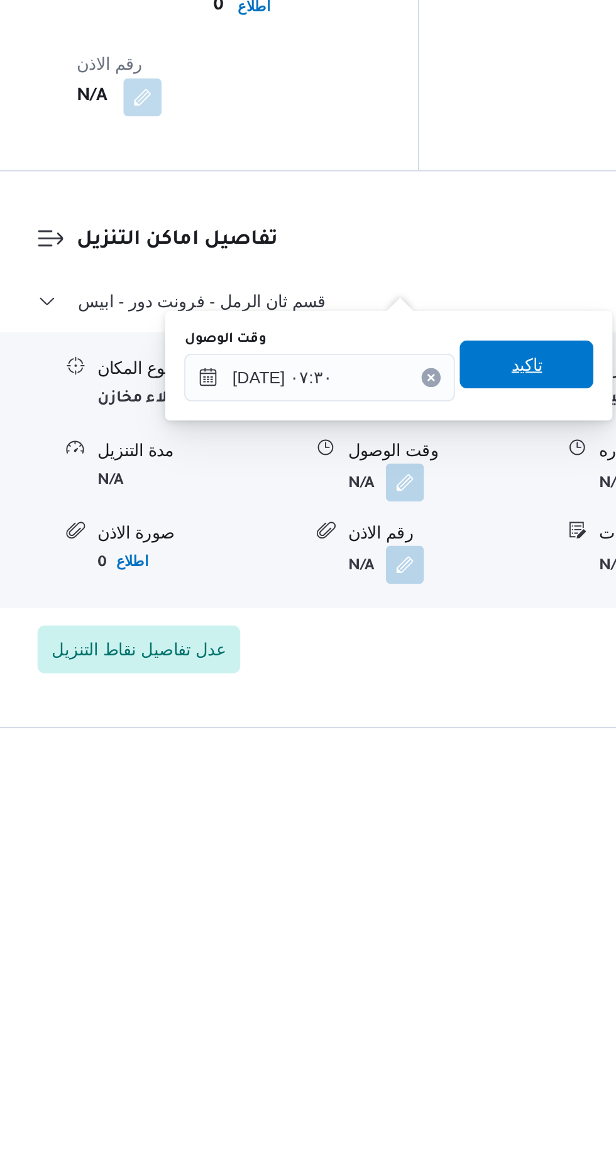
click at [465, 969] on span "تاكيد" at bounding box center [450, 960] width 70 height 25
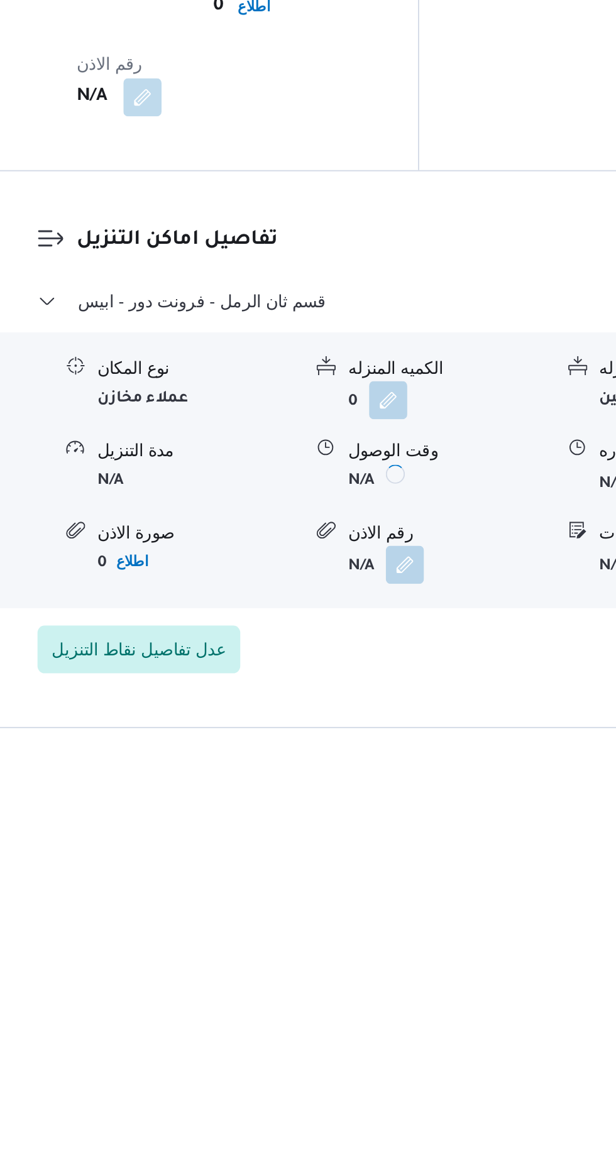
scroll to position [868, 0]
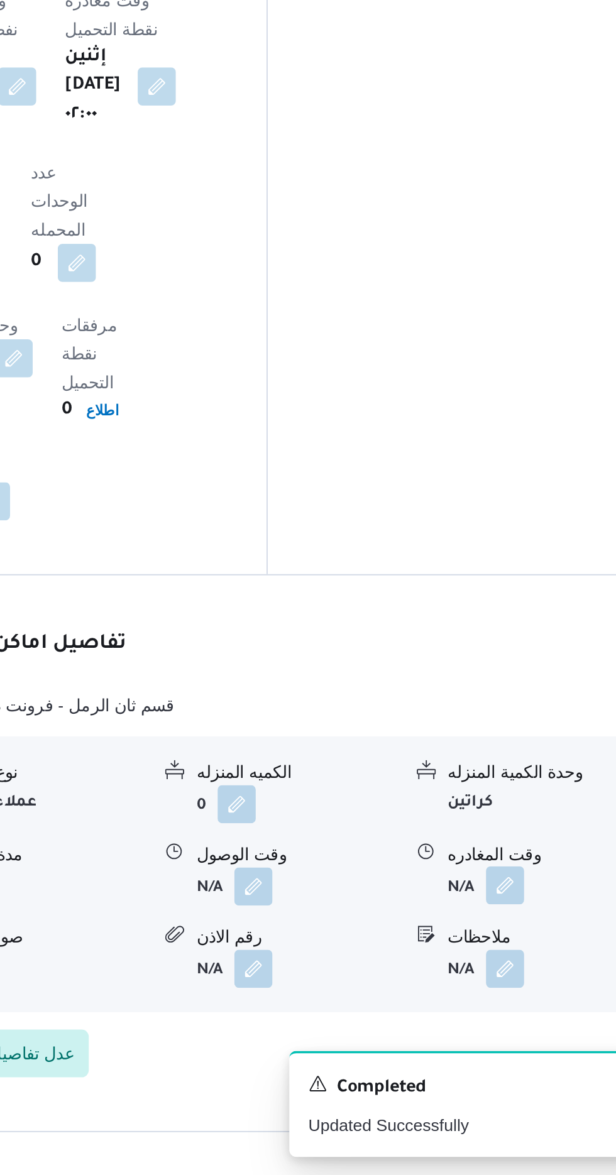
click at [517, 1012] on button "button" at bounding box center [519, 1022] width 20 height 20
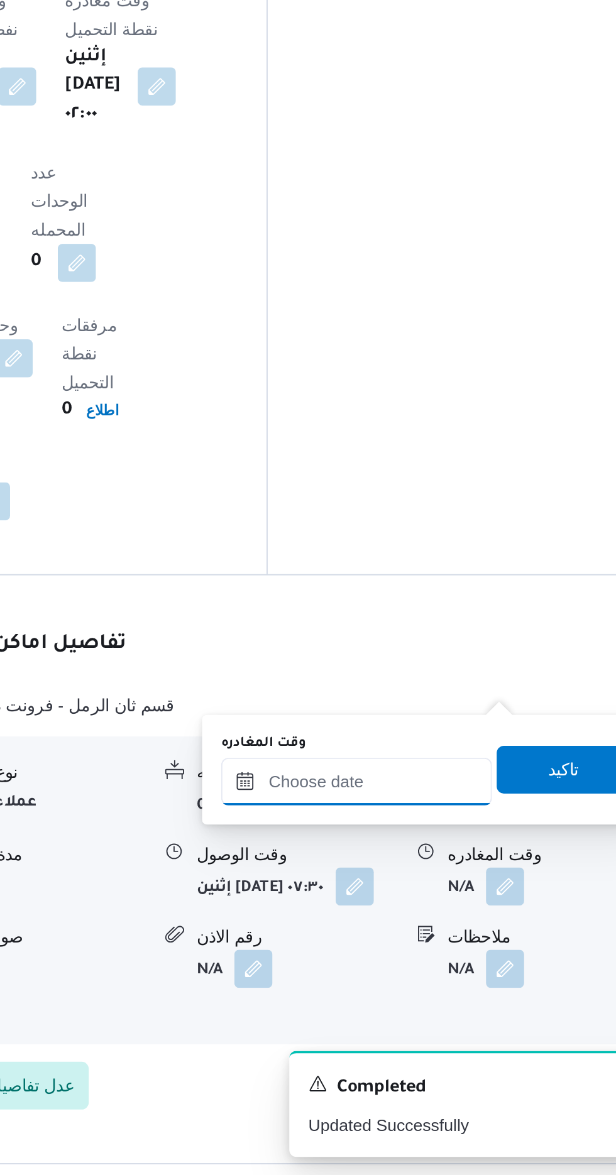
click at [416, 965] on input "وقت المغادره" at bounding box center [440, 967] width 143 height 25
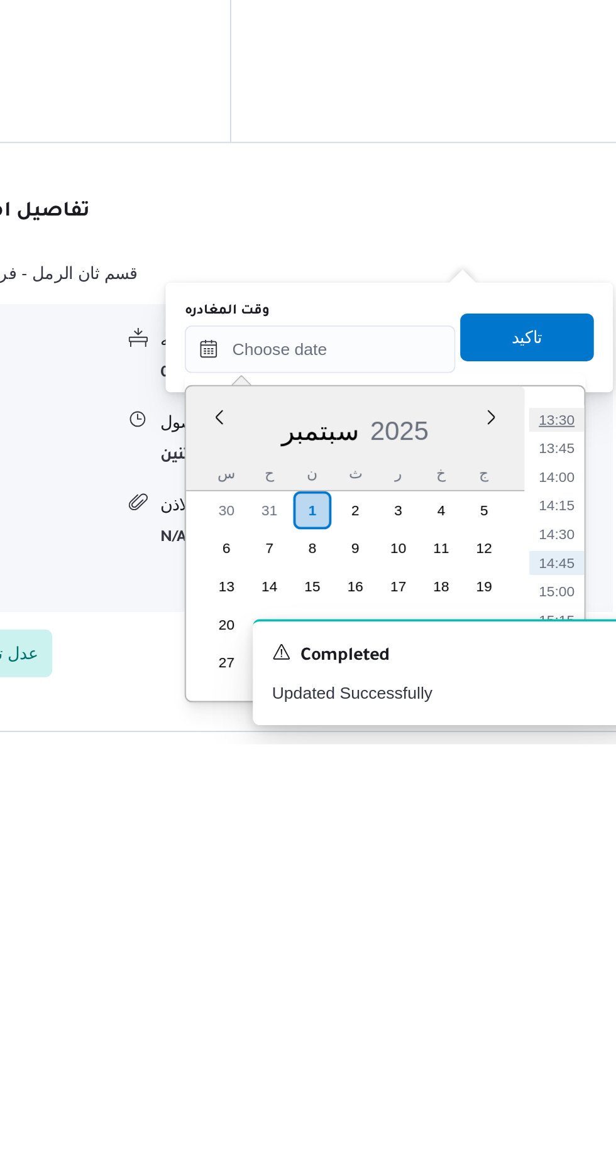
click at [563, 1005] on li "13:30" at bounding box center [565, 1004] width 29 height 13
type input "[DATE] ١٣:٣٠"
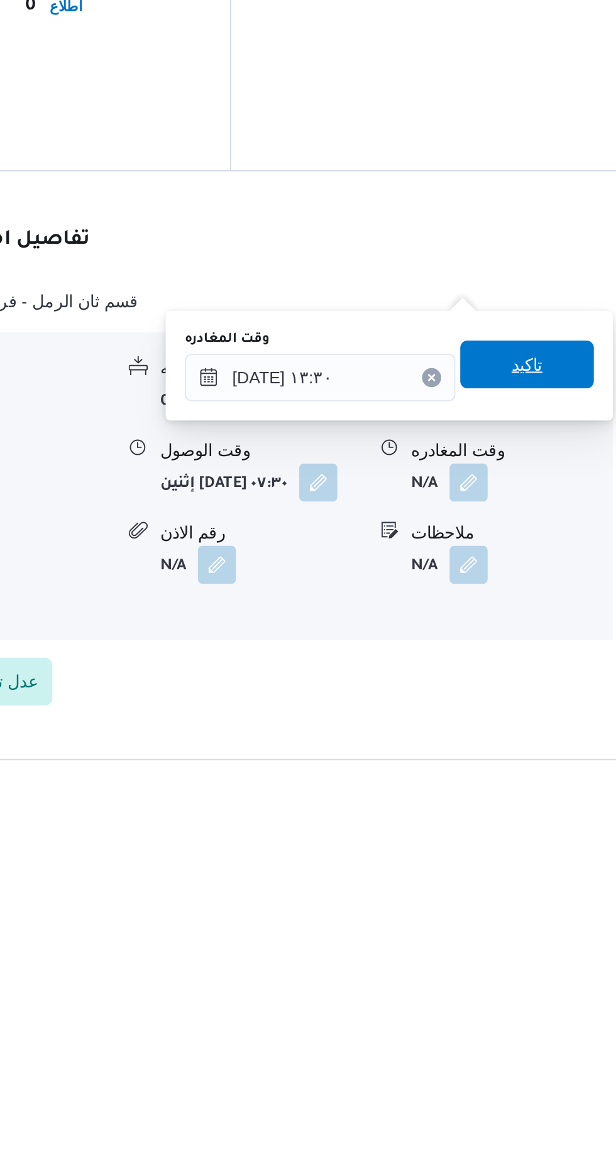
click at [558, 961] on span "تاكيد" at bounding box center [549, 960] width 16 height 15
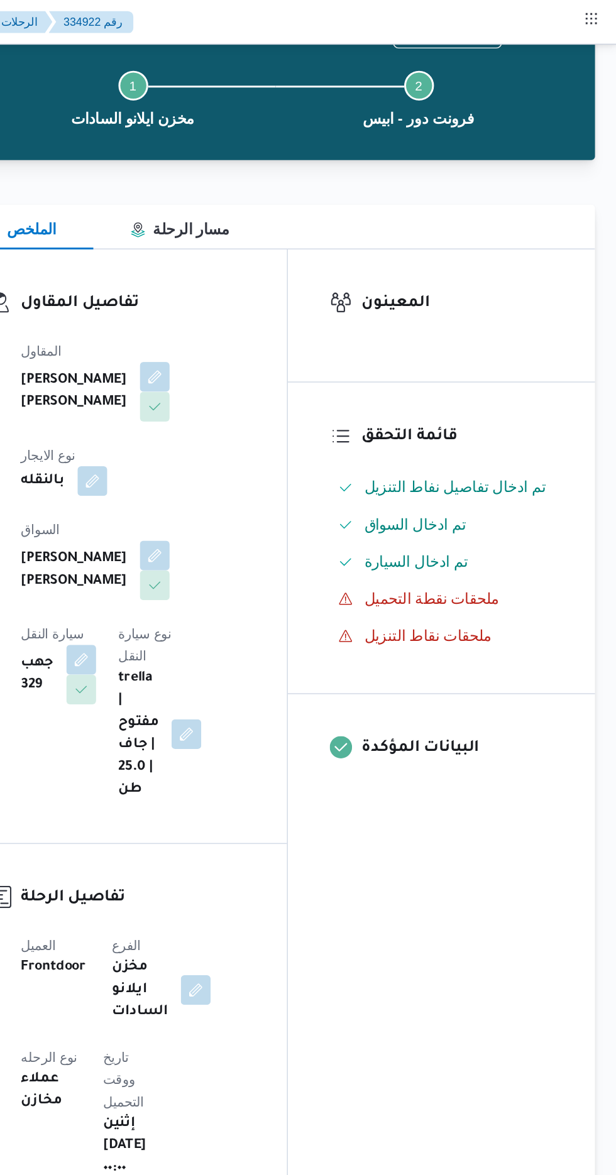
scroll to position [0, 0]
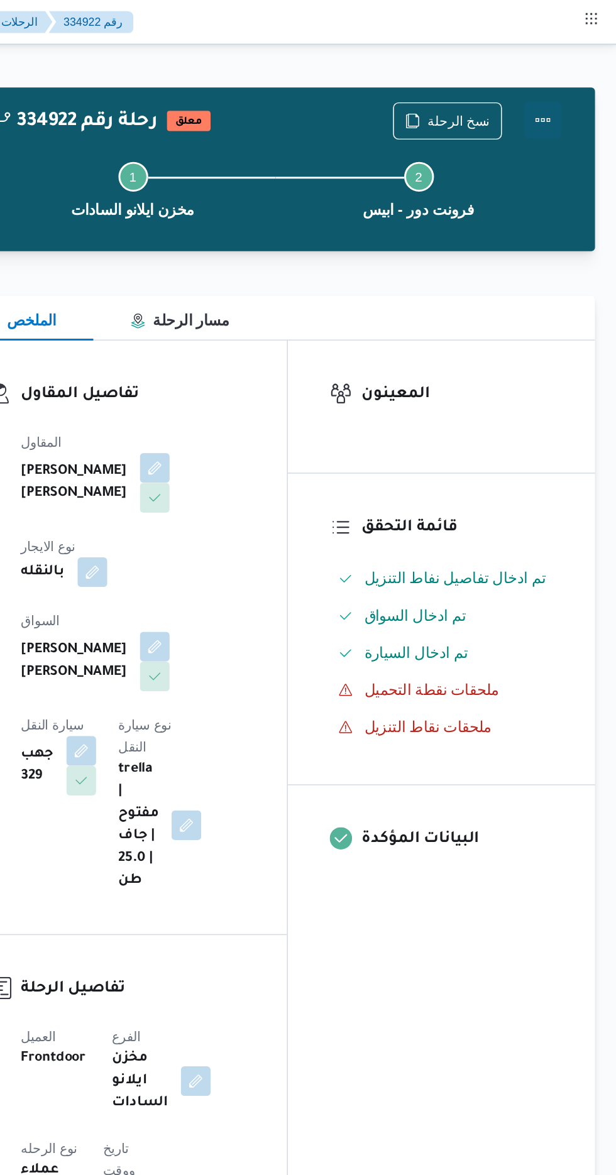
click at [569, 72] on button "Actions" at bounding box center [565, 81] width 25 height 25
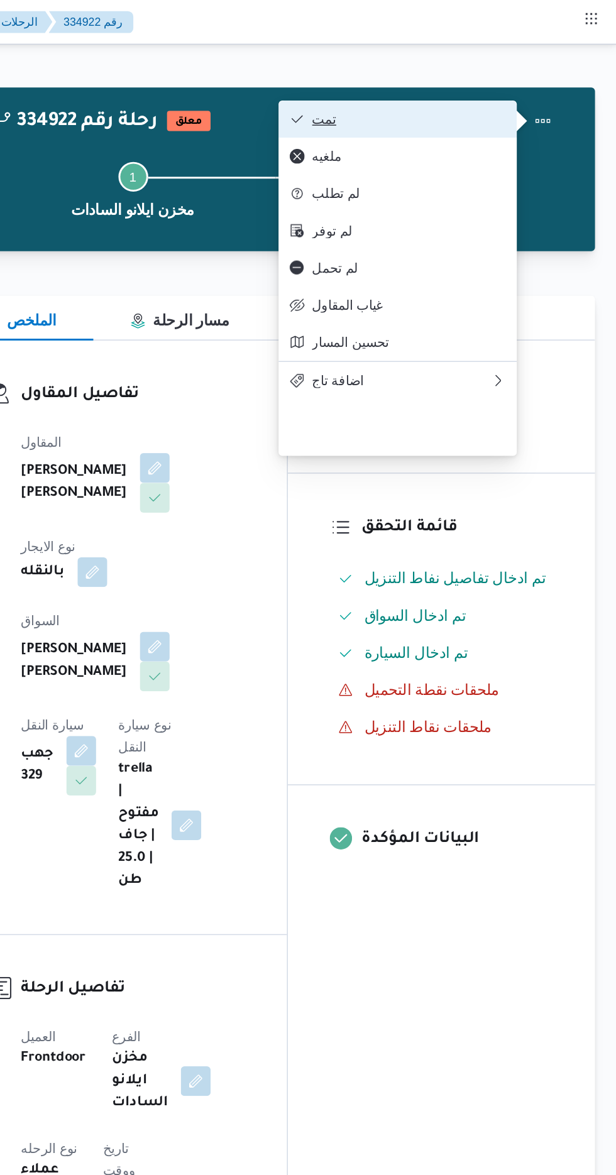
click at [520, 74] on button "تمت" at bounding box center [467, 80] width 161 height 25
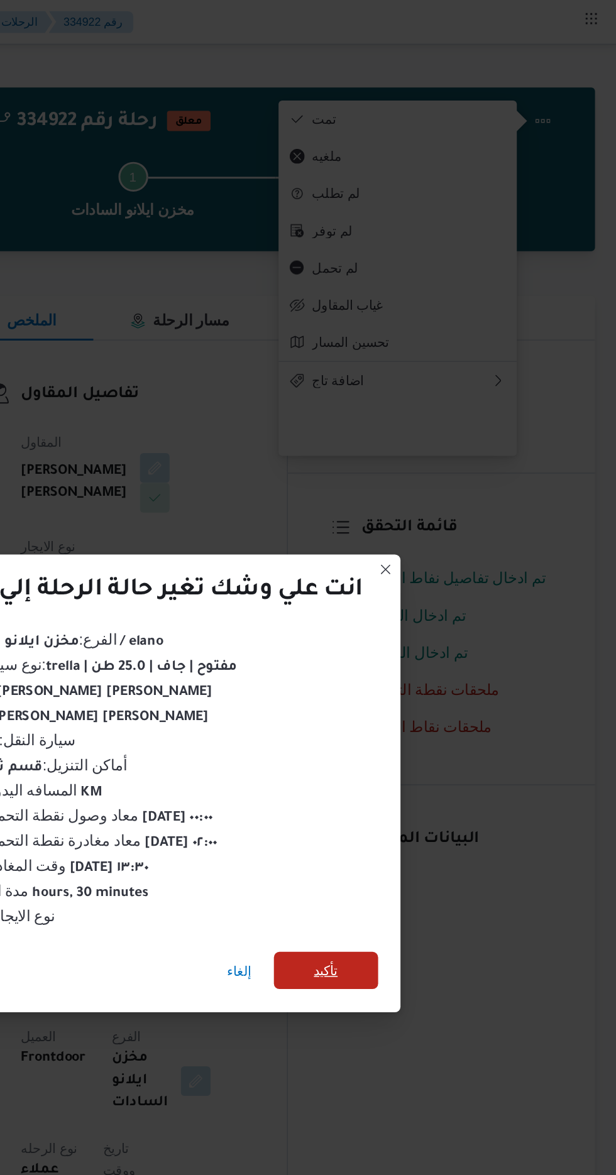
click at [422, 651] on span "تأكيد" at bounding box center [419, 655] width 16 height 15
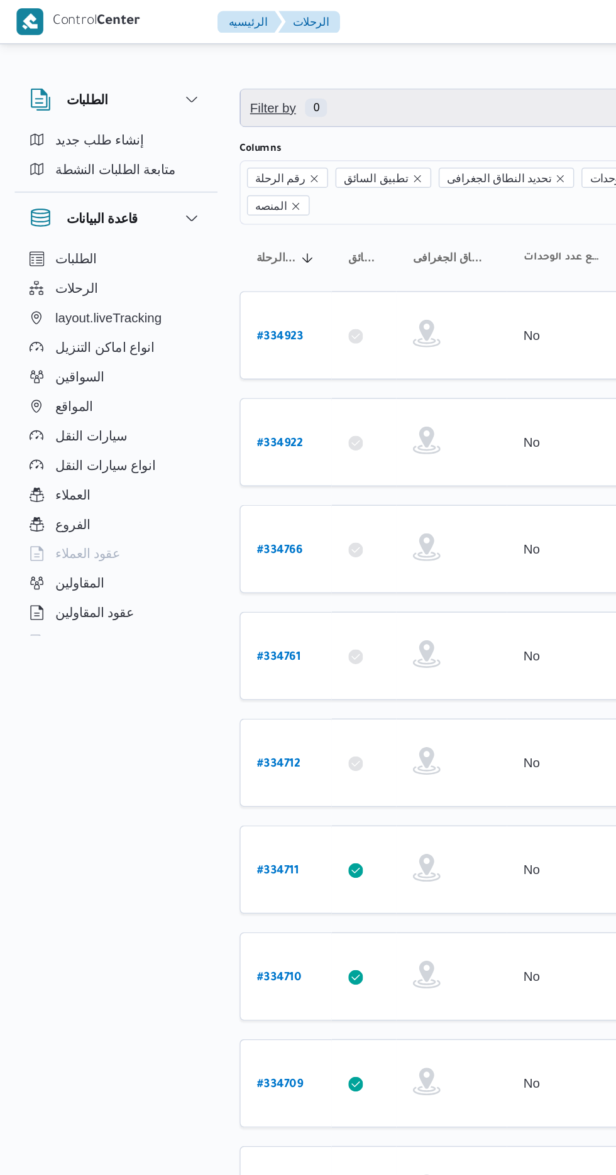
click at [236, 65] on span "Filter by 0" at bounding box center [324, 73] width 321 height 25
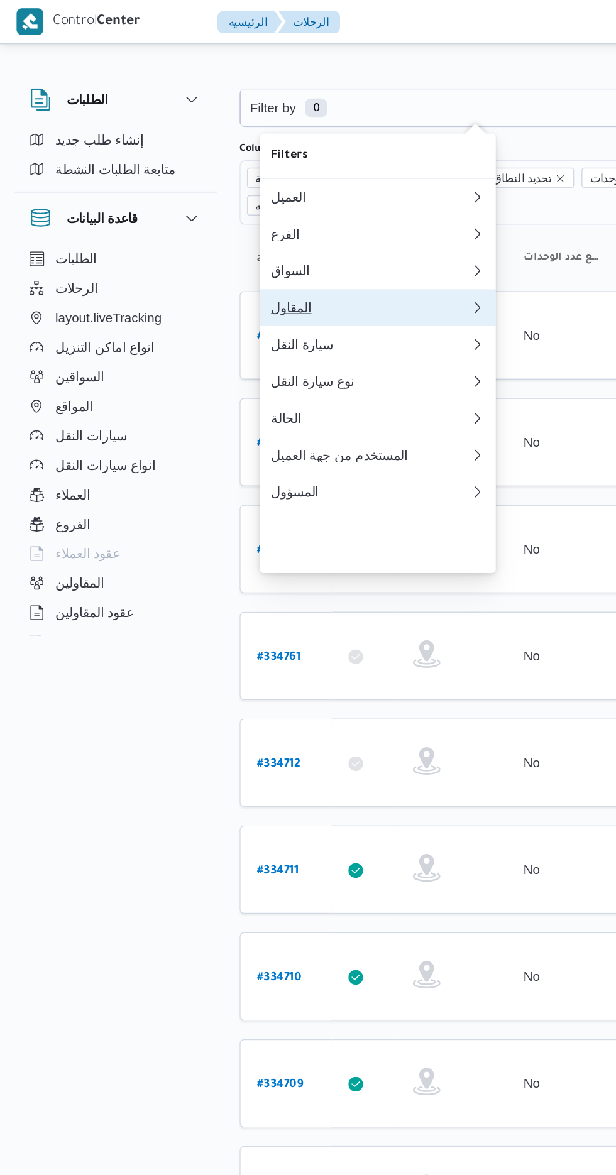
click at [249, 215] on div "المقاول" at bounding box center [253, 210] width 136 height 10
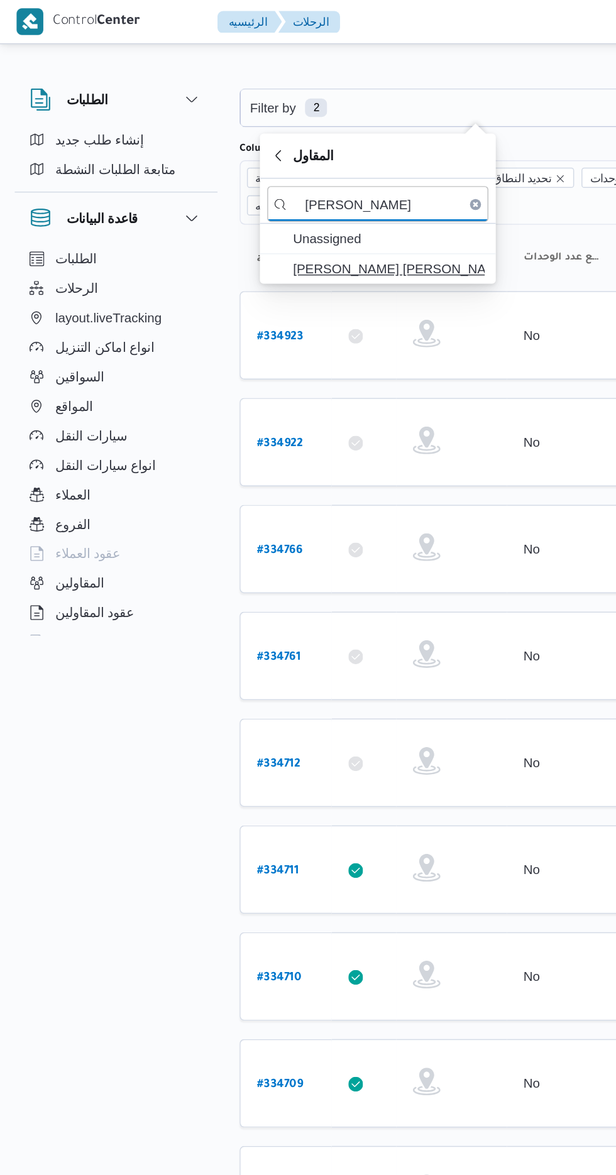
type input "[PERSON_NAME]"
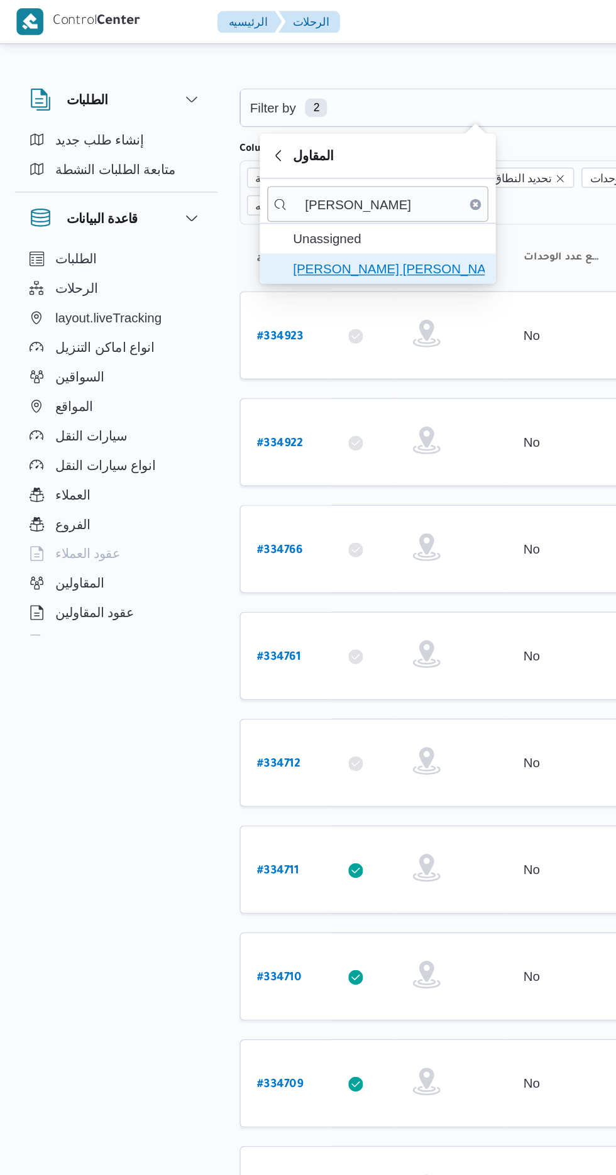
click at [278, 179] on span "[PERSON_NAME] [PERSON_NAME]" at bounding box center [265, 183] width 131 height 15
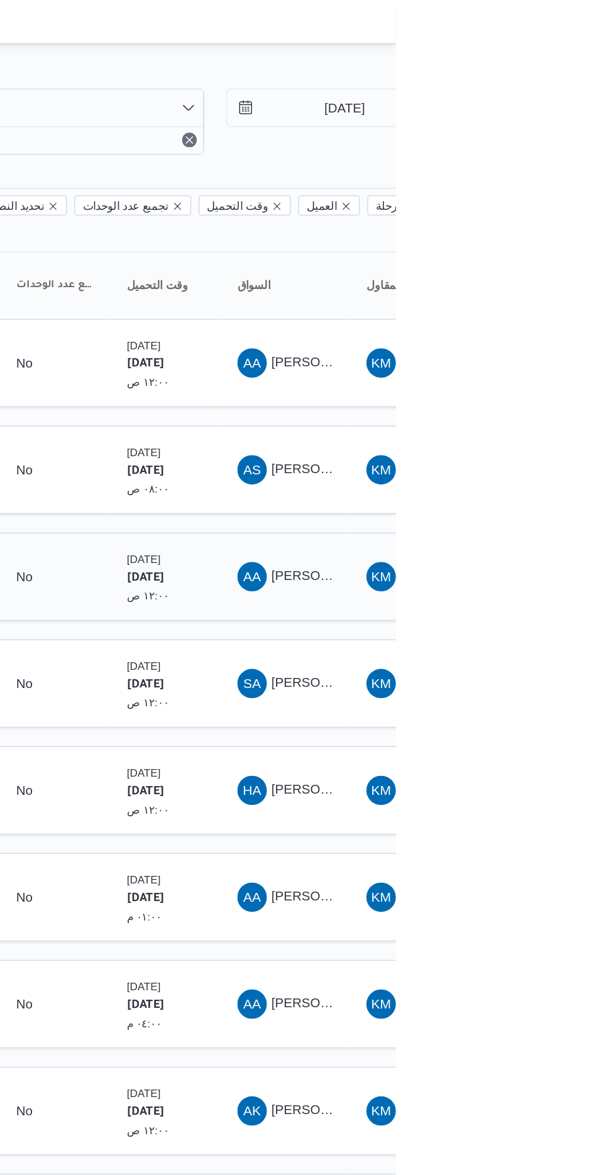
click at [556, 388] on span "[PERSON_NAME]" at bounding box center [567, 393] width 72 height 10
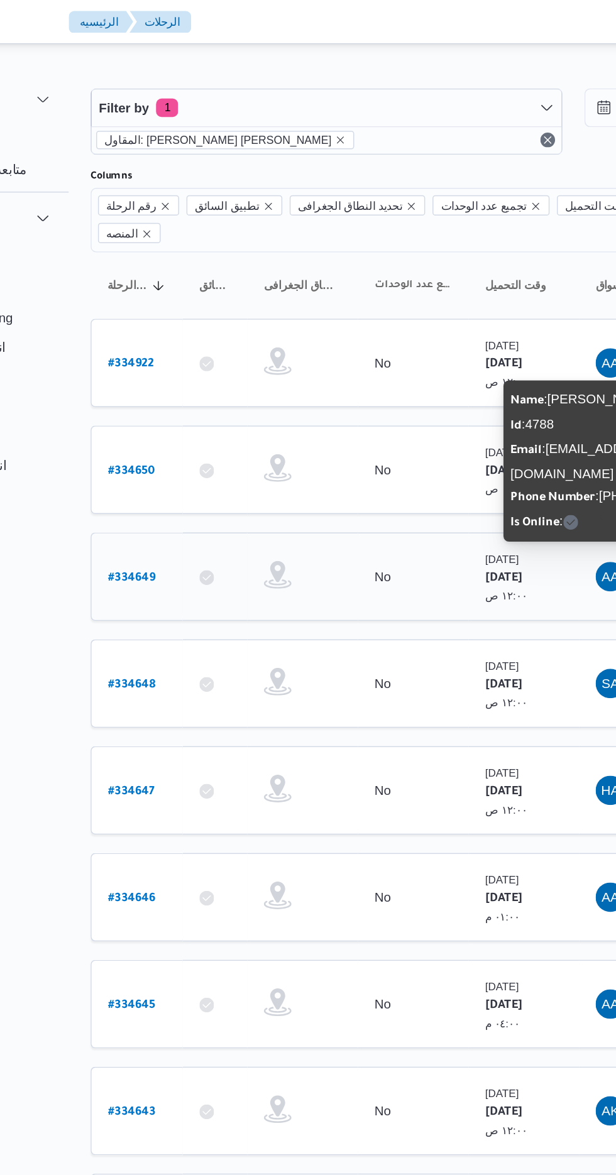
click at [197, 390] on b "# 334649" at bounding box center [191, 394] width 32 height 9
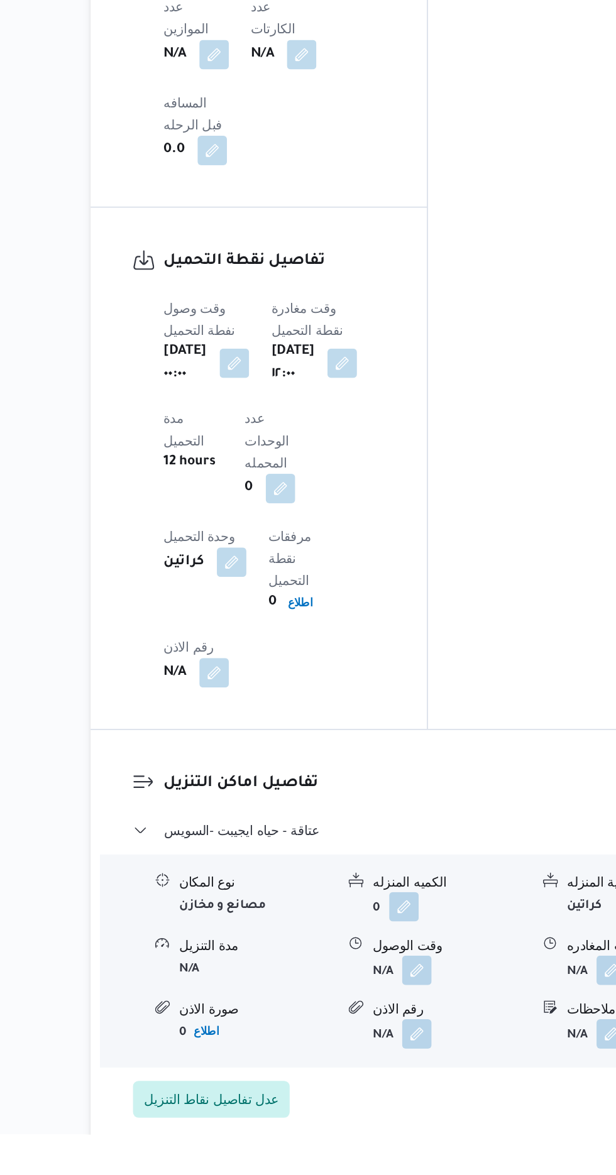
scroll to position [960, 0]
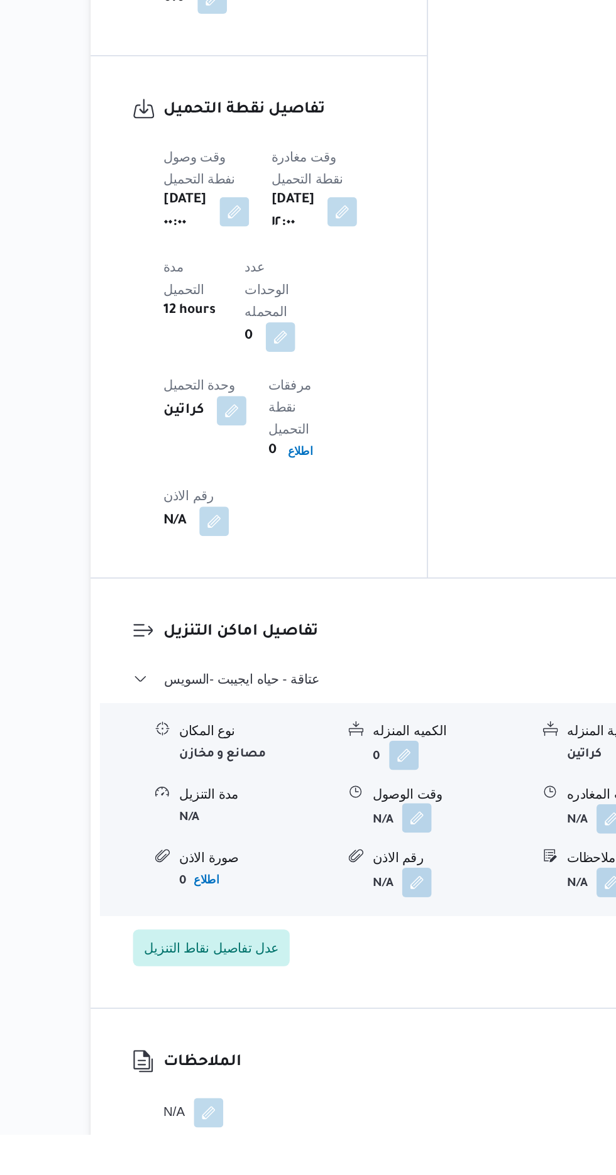
click at [380, 950] on span at bounding box center [383, 960] width 26 height 20
click at [394, 950] on button "button" at bounding box center [386, 960] width 20 height 20
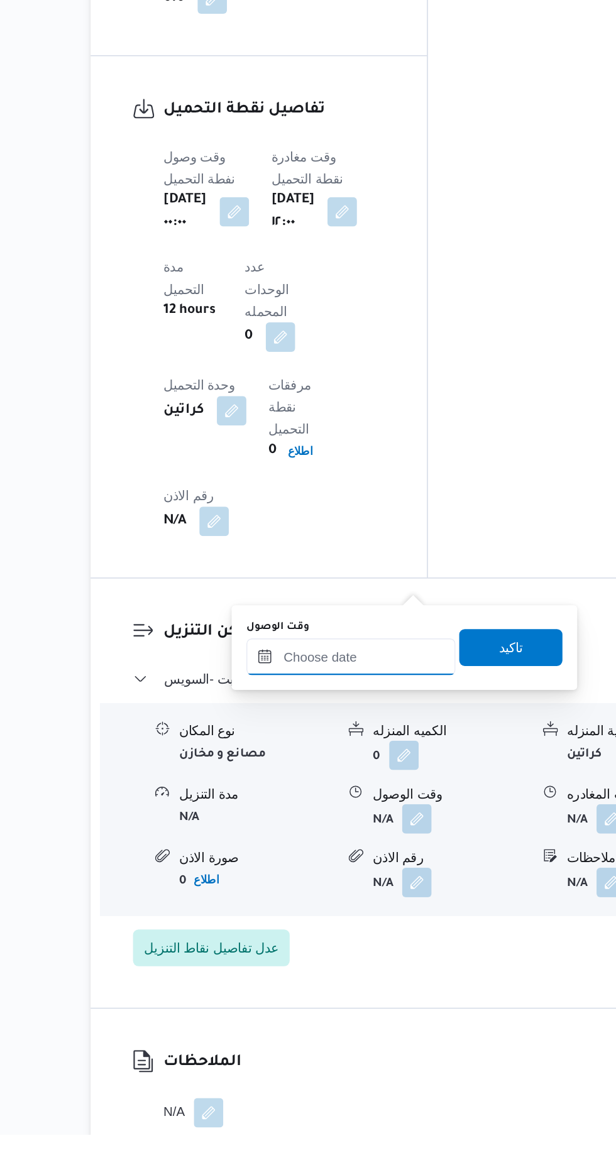
click at [371, 845] on input "وقت الوصول" at bounding box center [341, 849] width 143 height 25
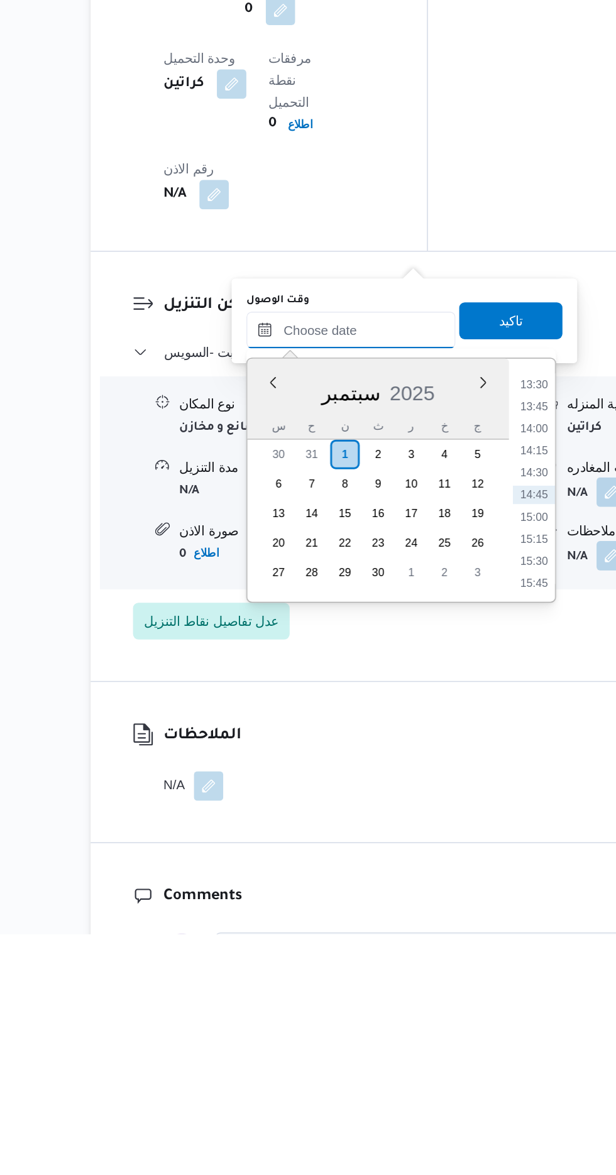
scroll to position [1047, 0]
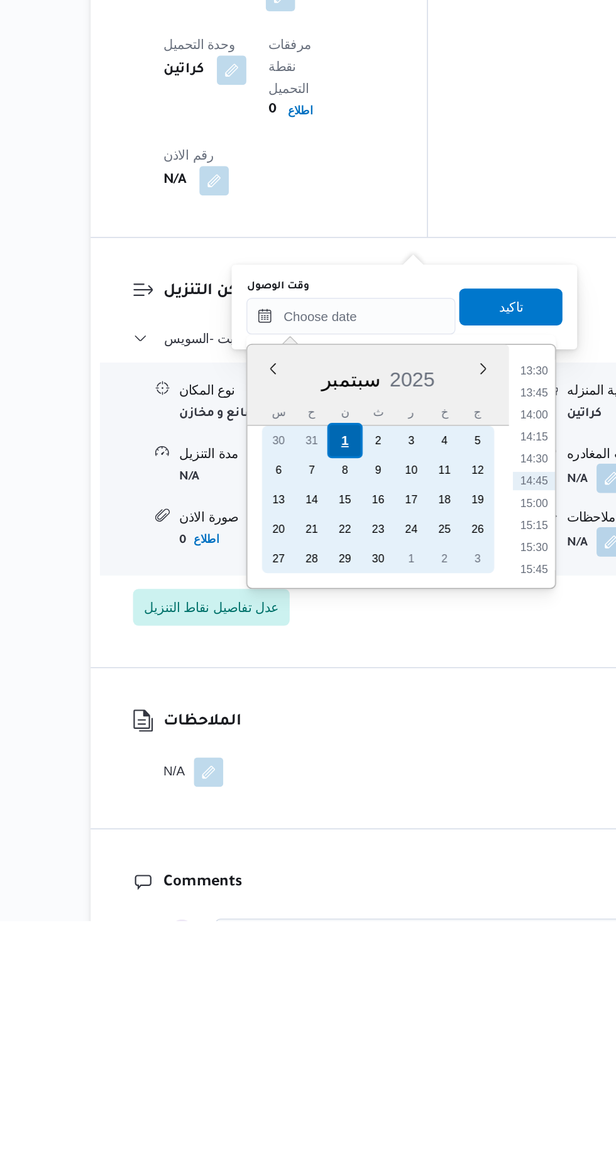
click at [337, 847] on div "1" at bounding box center [337, 848] width 24 height 24
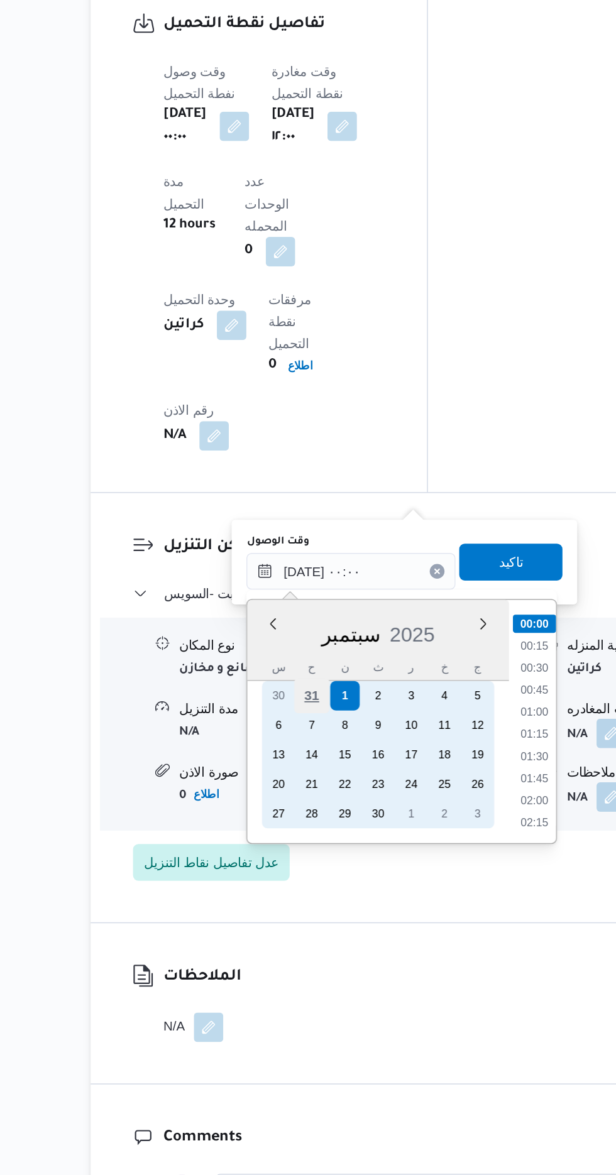
click at [314, 846] on div "31" at bounding box center [314, 848] width 24 height 24
type input "[DATE] ٠٠:٠٠"
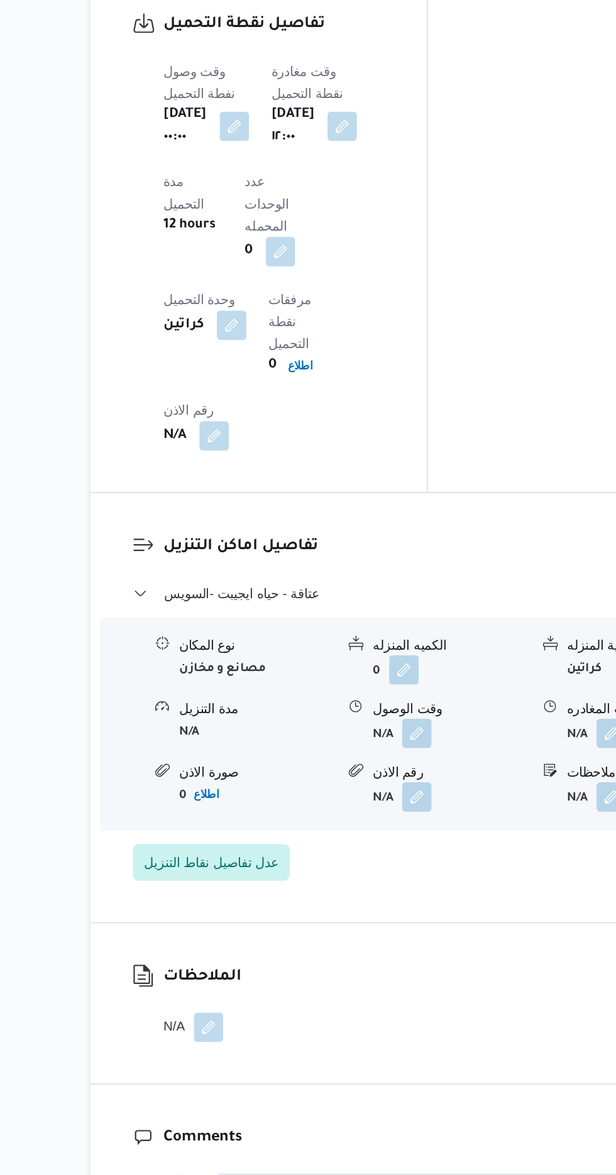
click at [390, 863] on button "button" at bounding box center [386, 873] width 20 height 20
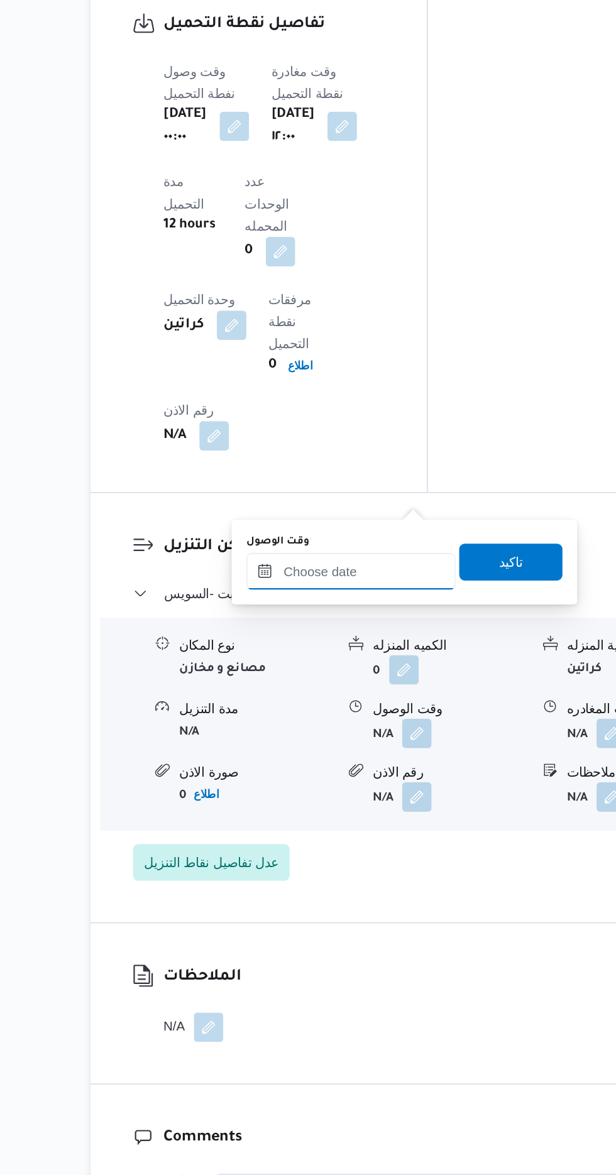
click at [364, 762] on input "وقت الوصول" at bounding box center [341, 763] width 143 height 25
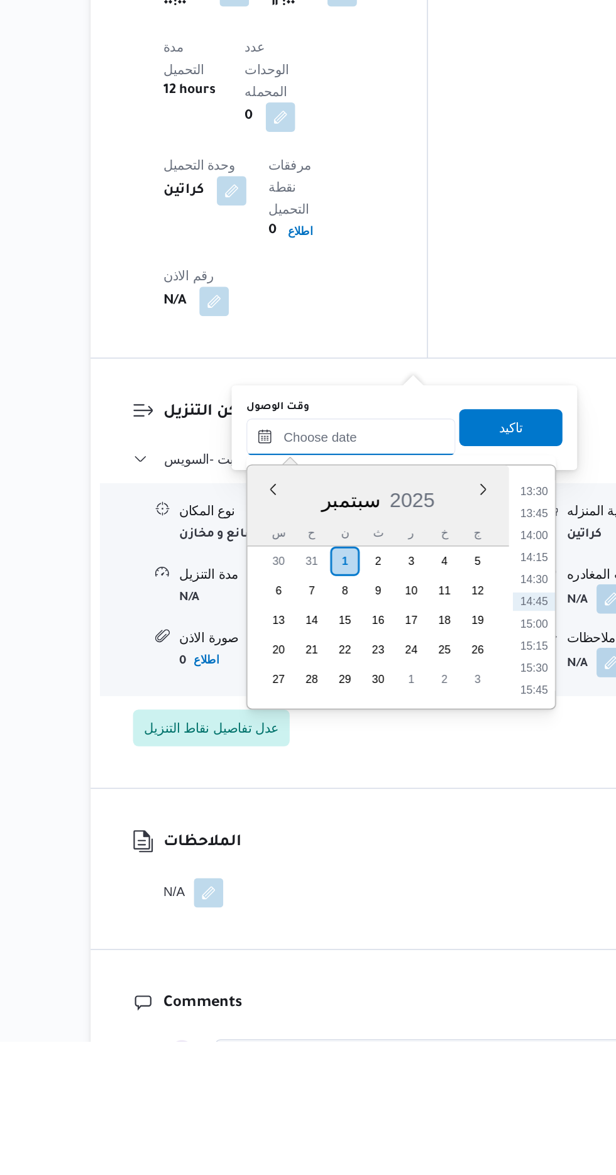
scroll to position [1047, 0]
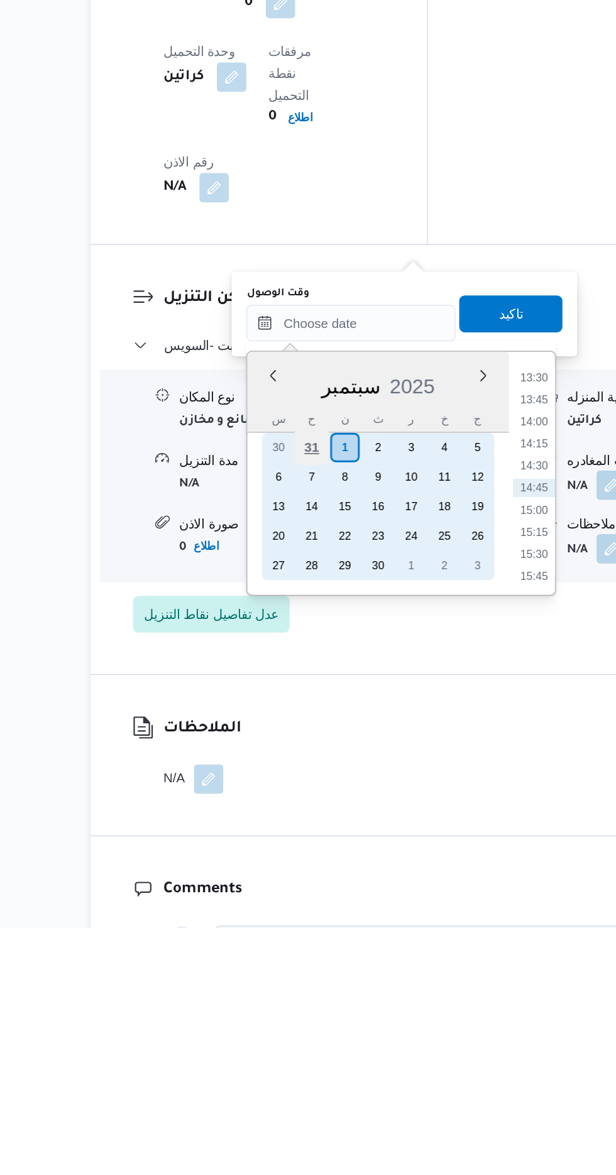
click at [314, 845] on div "31" at bounding box center [314, 848] width 24 height 24
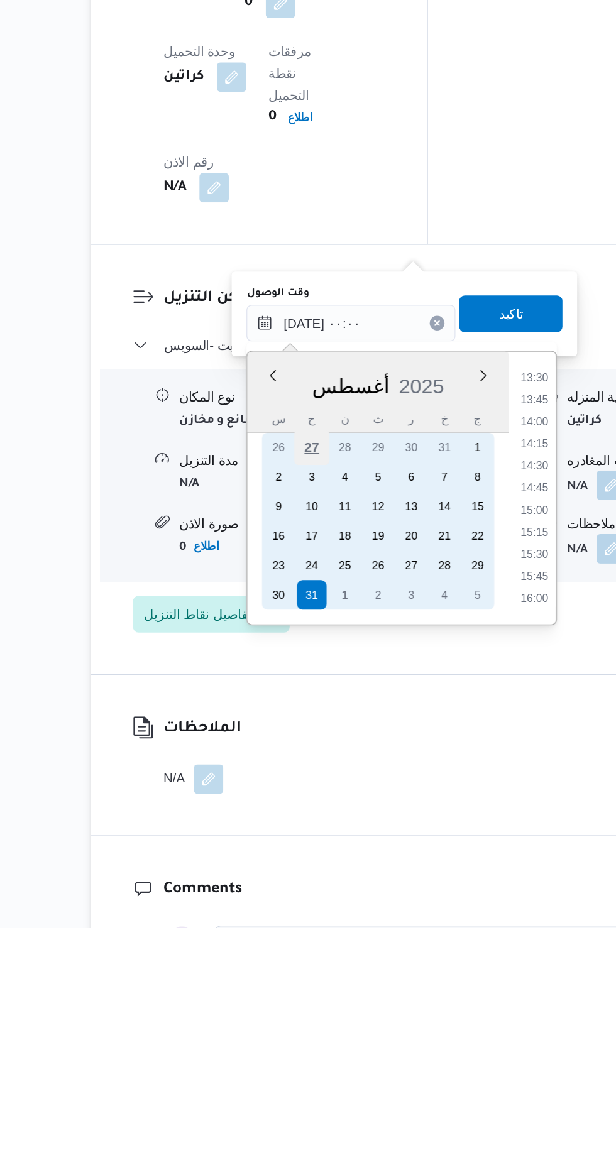
scroll to position [0, 0]
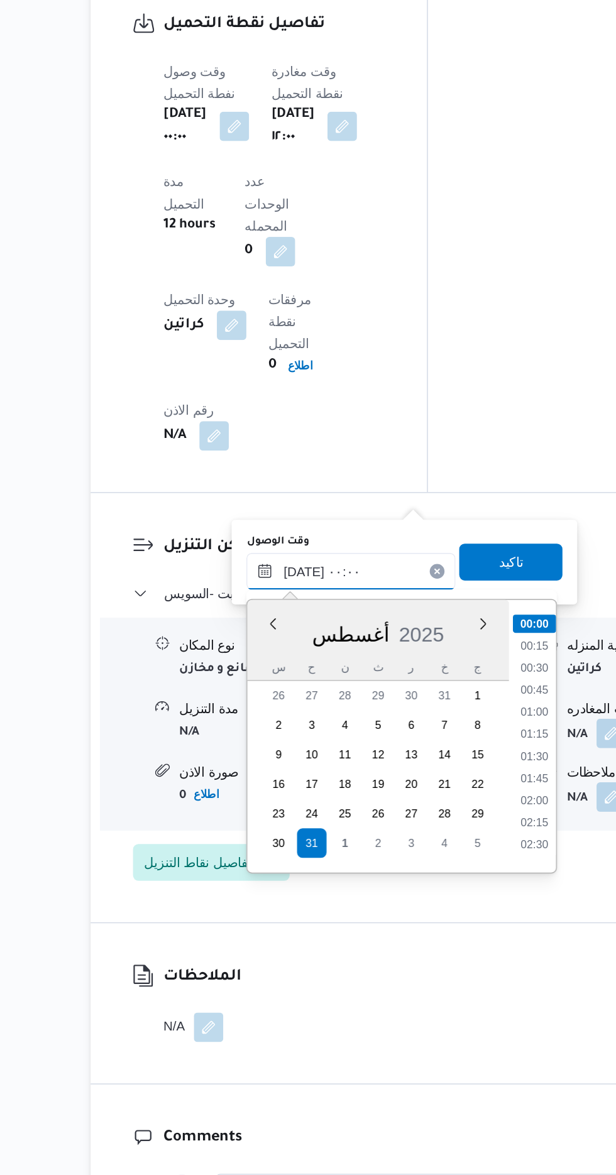
click at [280, 760] on input "[DATE] ٠٠:٠٠" at bounding box center [341, 763] width 143 height 25
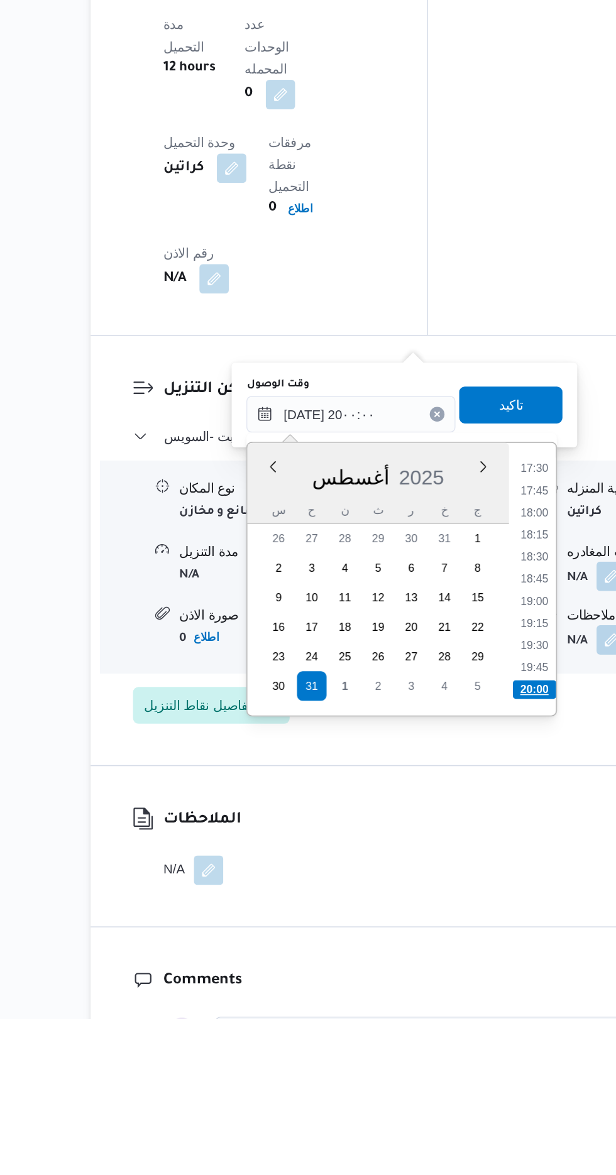
click at [461, 945] on li "20:00" at bounding box center [466, 951] width 30 height 13
type input "[DATE] ٢٠:٠٠"
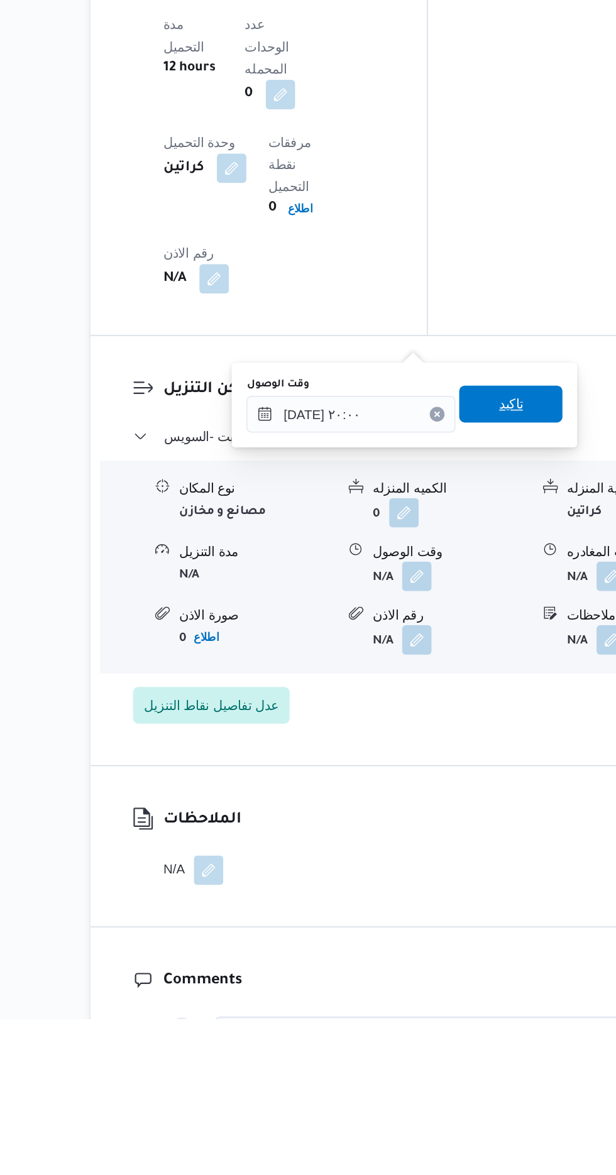
click at [470, 757] on span "تاكيد" at bounding box center [450, 756] width 70 height 25
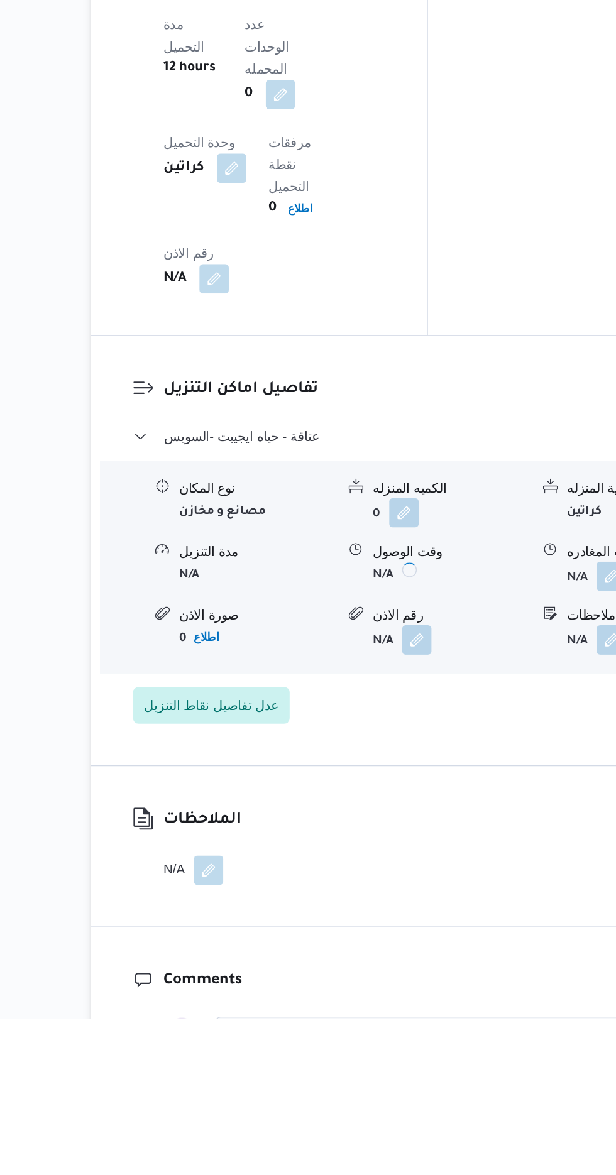
scroll to position [1048, 0]
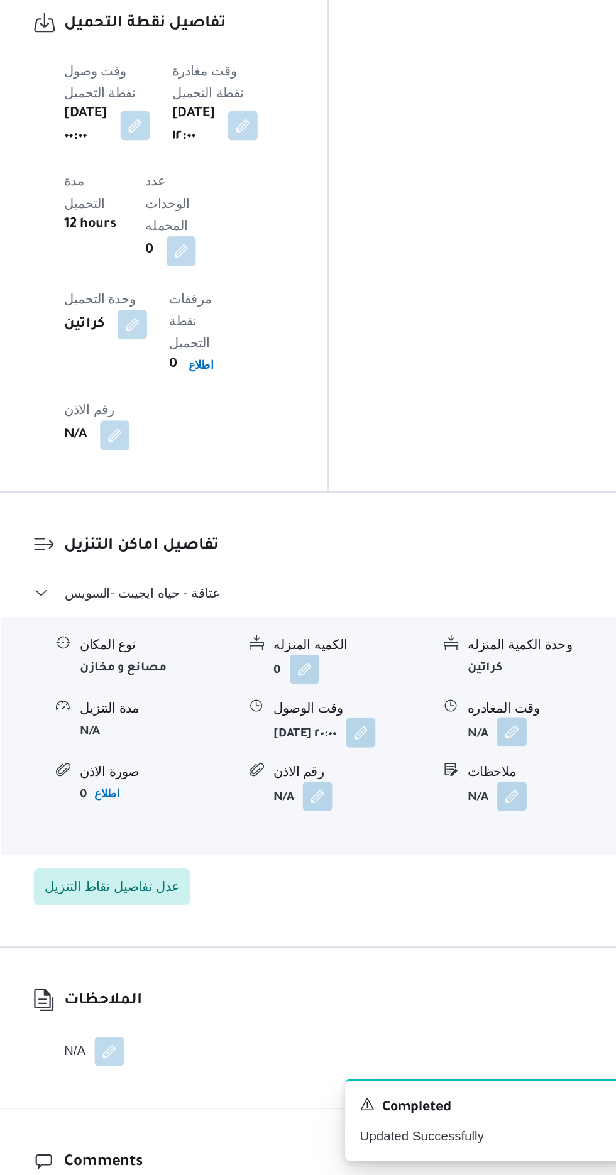
click at [527, 862] on button "button" at bounding box center [519, 872] width 20 height 20
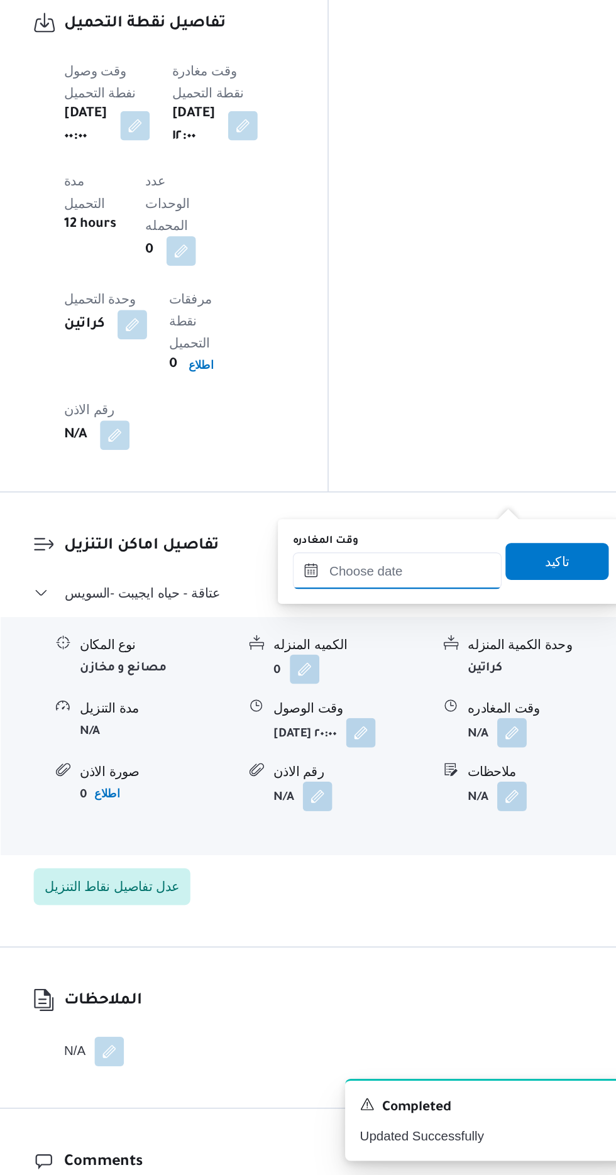
click at [469, 763] on input "وقت المغادره" at bounding box center [440, 762] width 143 height 25
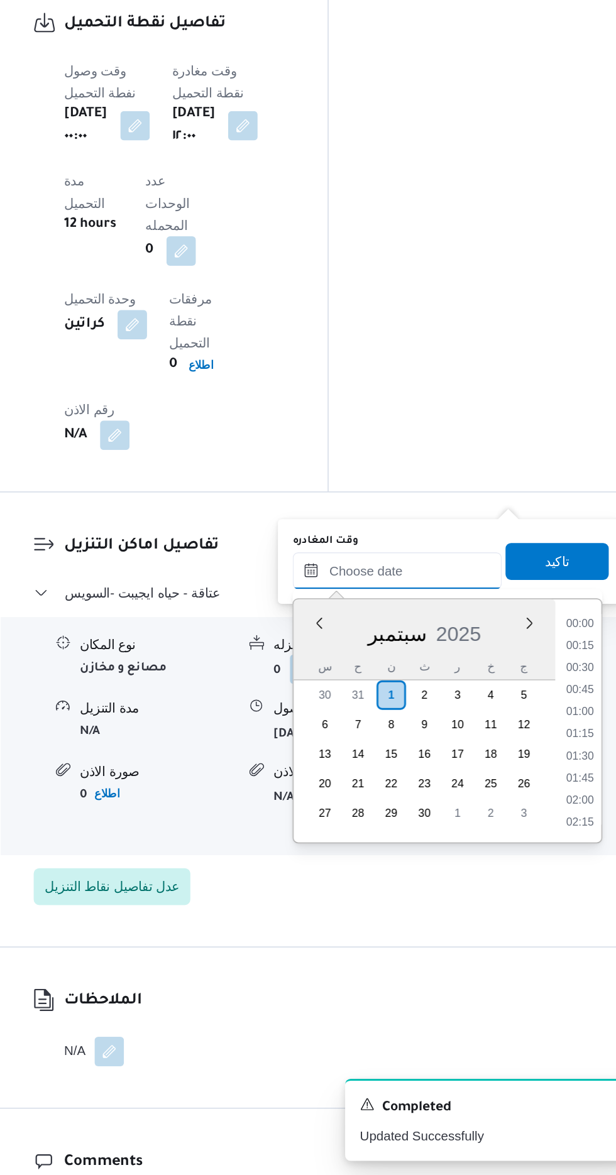
scroll to position [813, 0]
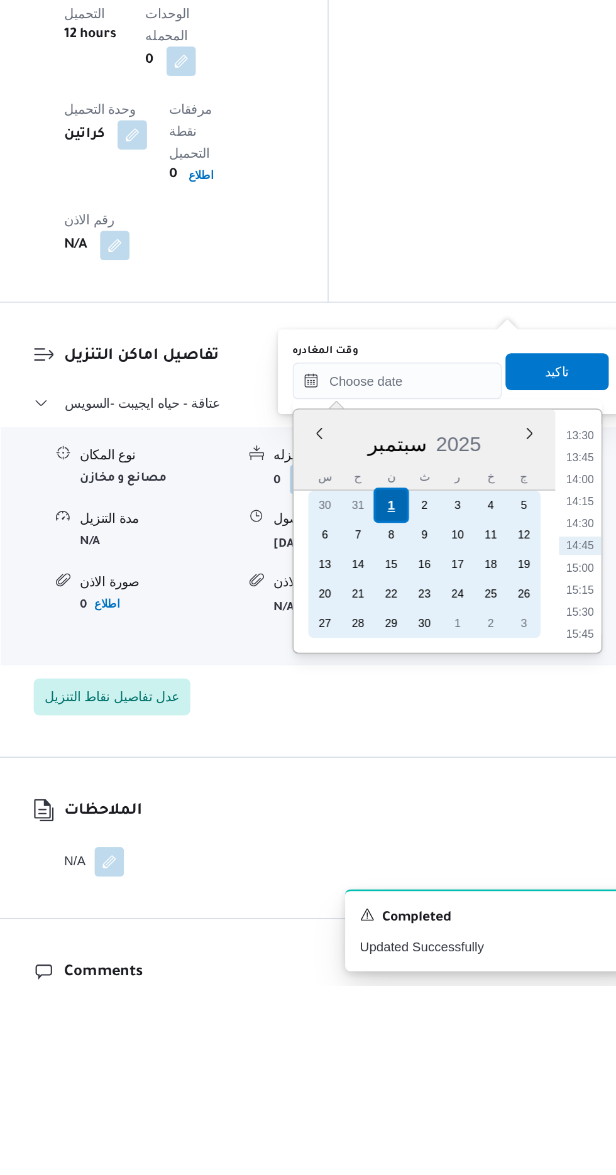
click at [436, 846] on div "1" at bounding box center [436, 847] width 24 height 24
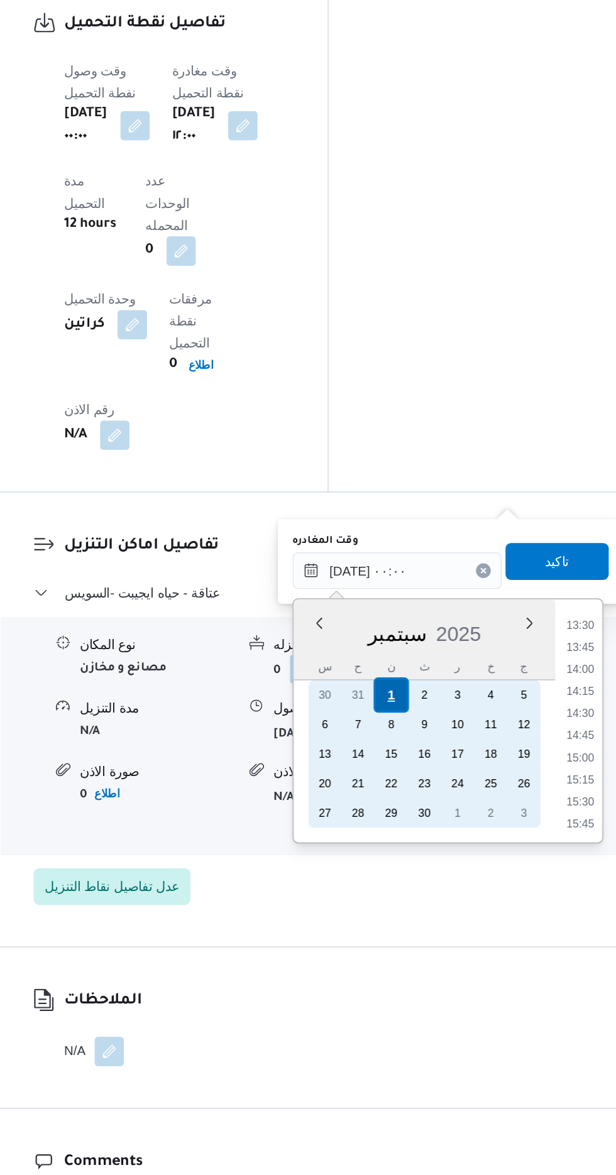
scroll to position [0, 0]
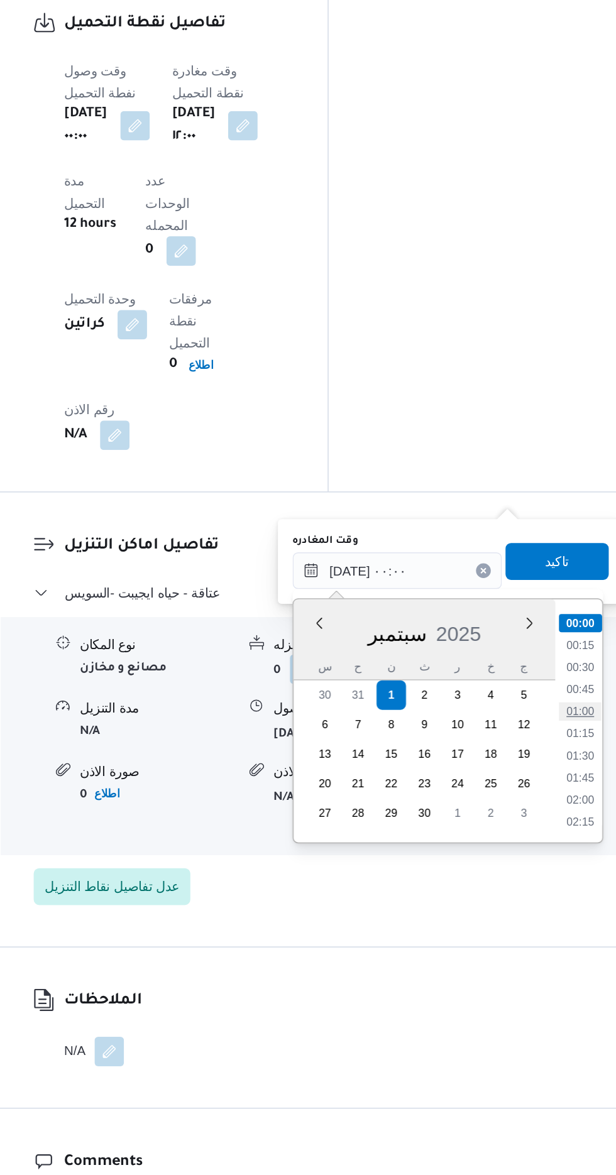
click at [574, 852] on li "01:00" at bounding box center [565, 858] width 29 height 13
type input "[DATE] ٠١:٠٠"
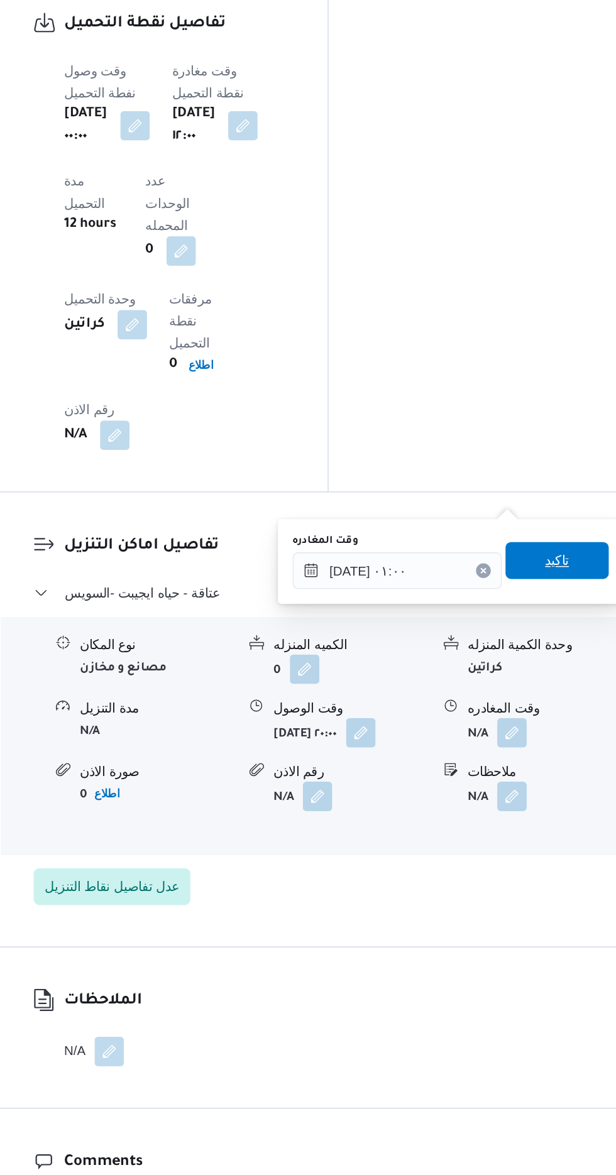
click at [553, 754] on span "تاكيد" at bounding box center [549, 755] width 16 height 15
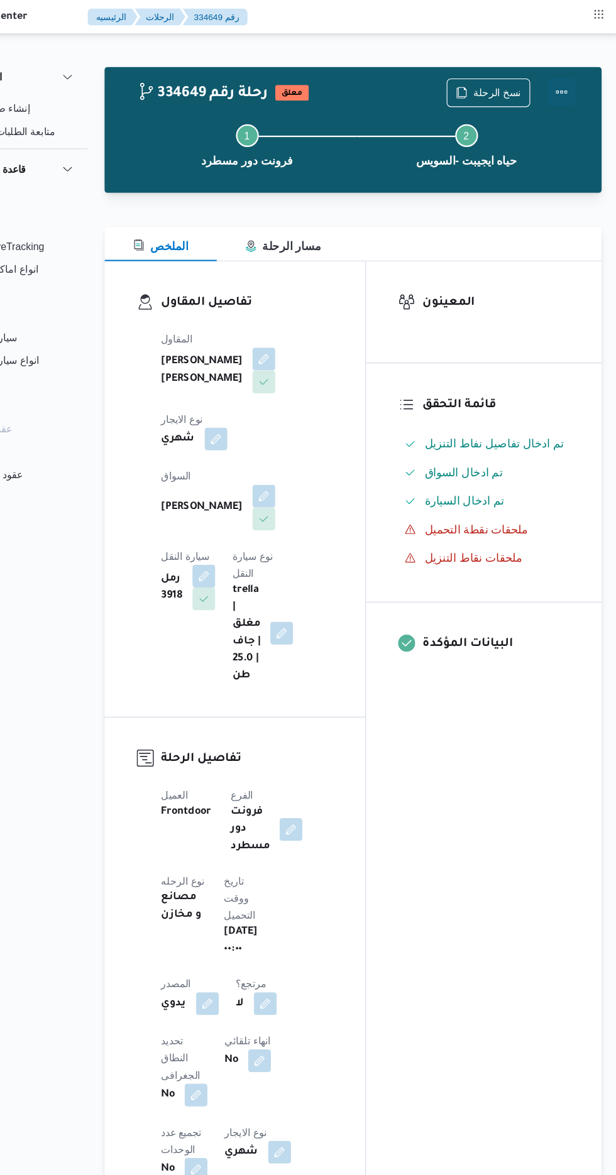
click at [572, 82] on button "Actions" at bounding box center [565, 81] width 25 height 25
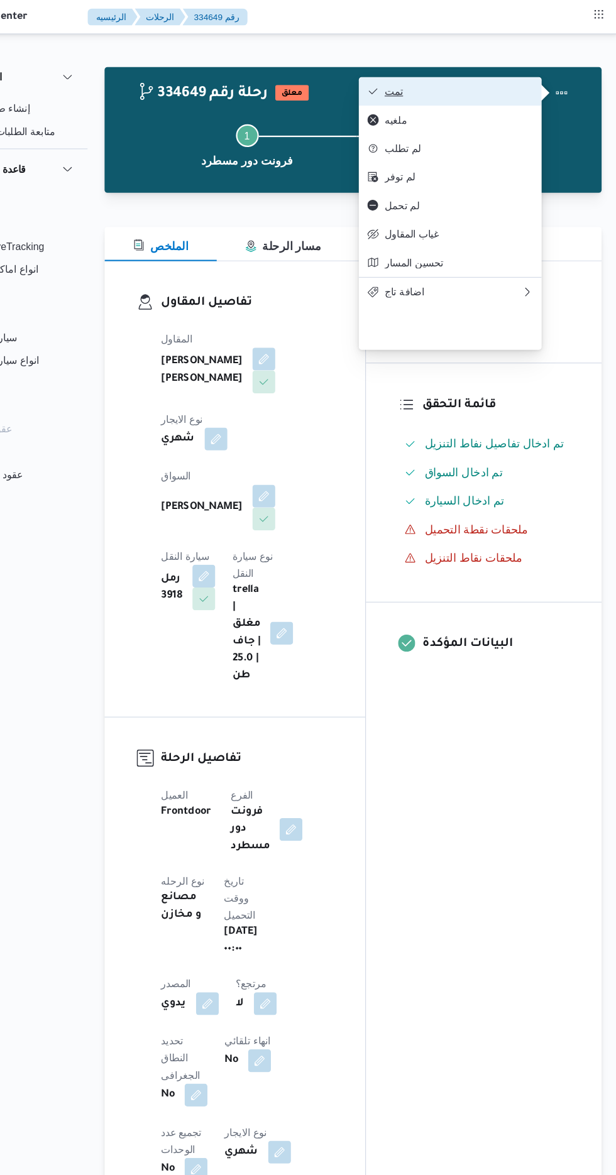
click at [527, 81] on span "تمت" at bounding box center [475, 80] width 131 height 10
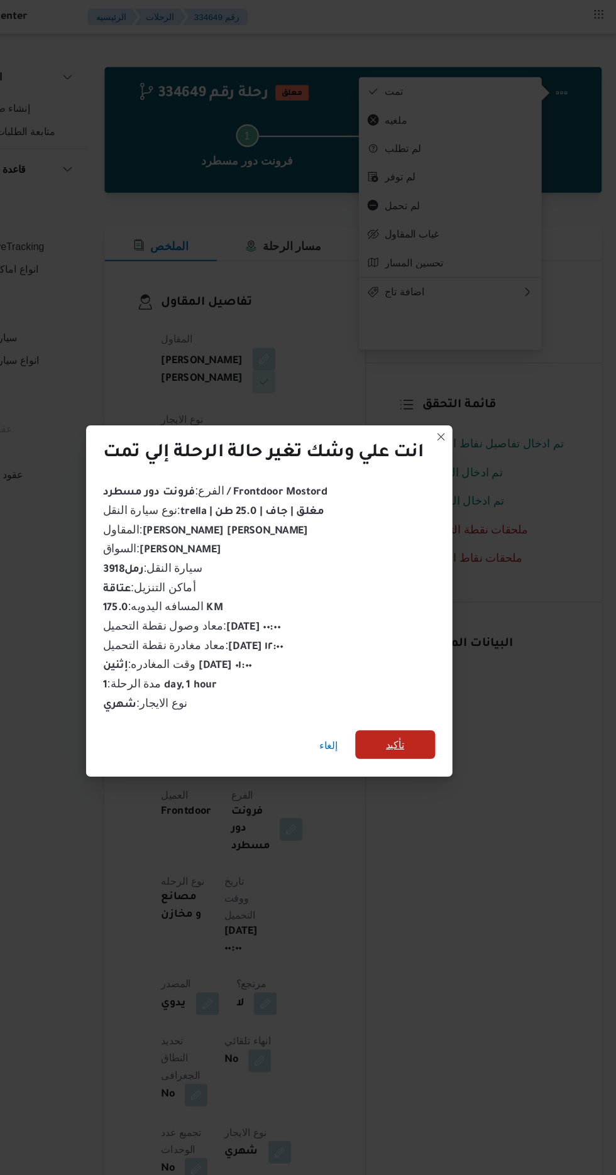
click at [412, 649] on span "تأكيد" at bounding box center [419, 655] width 16 height 15
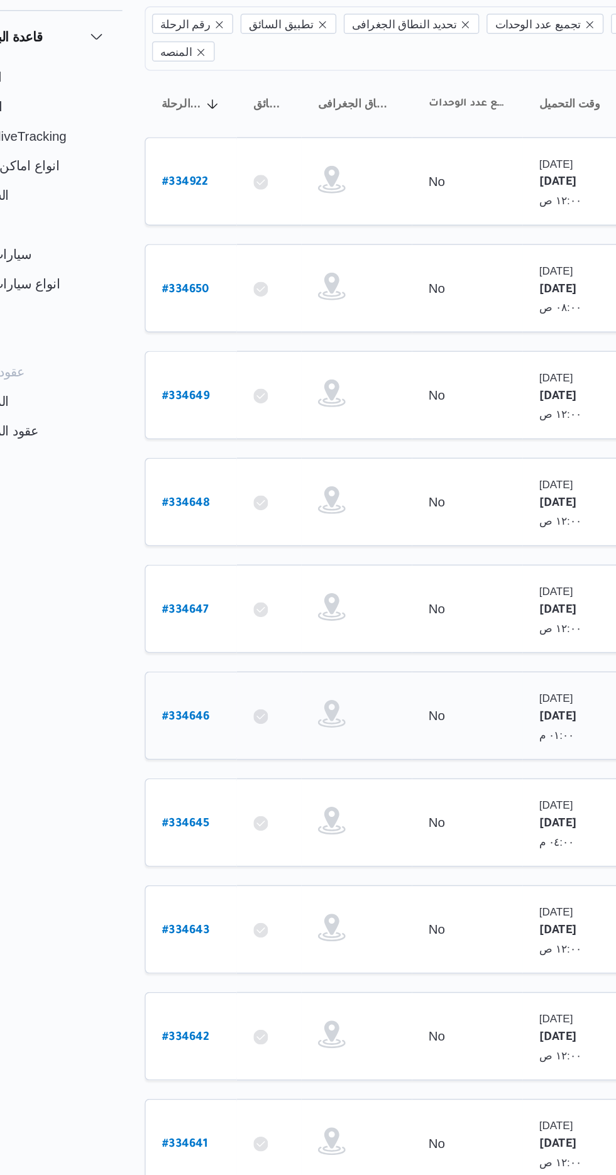
click at [197, 609] on b "# 334646" at bounding box center [191, 613] width 32 height 9
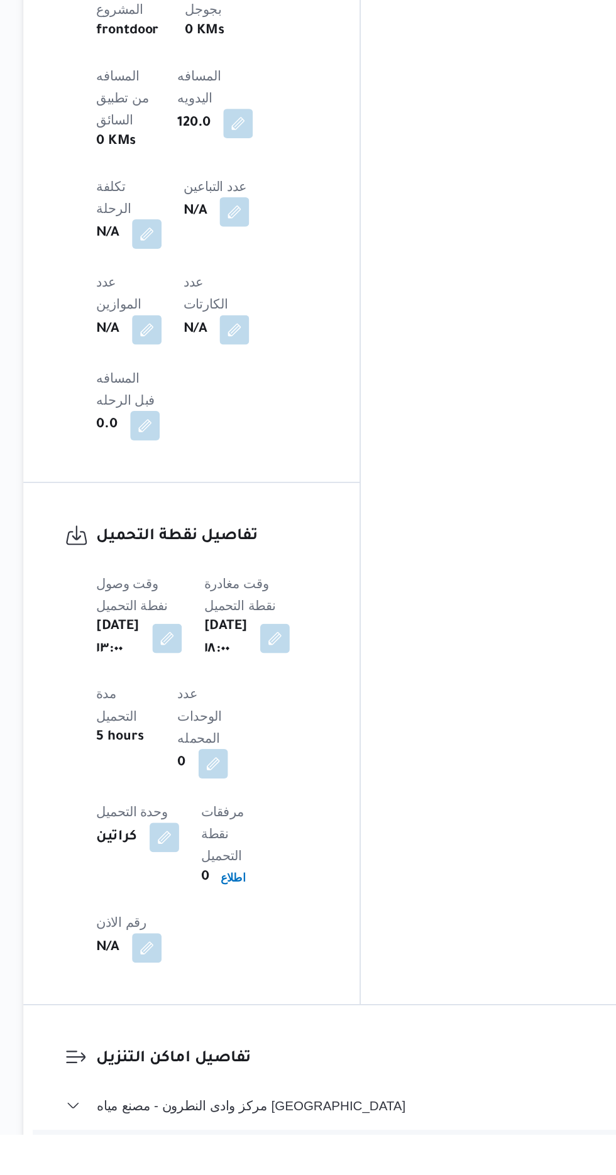
scroll to position [672, 0]
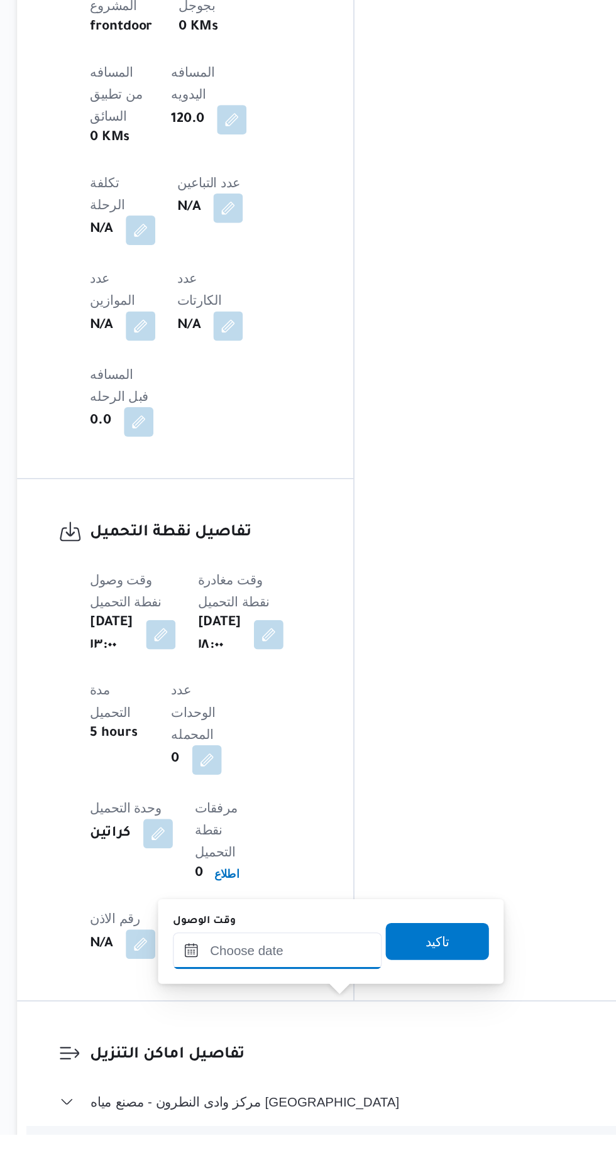
click at [317, 1052] on input "وقت الوصول" at bounding box center [341, 1050] width 143 height 25
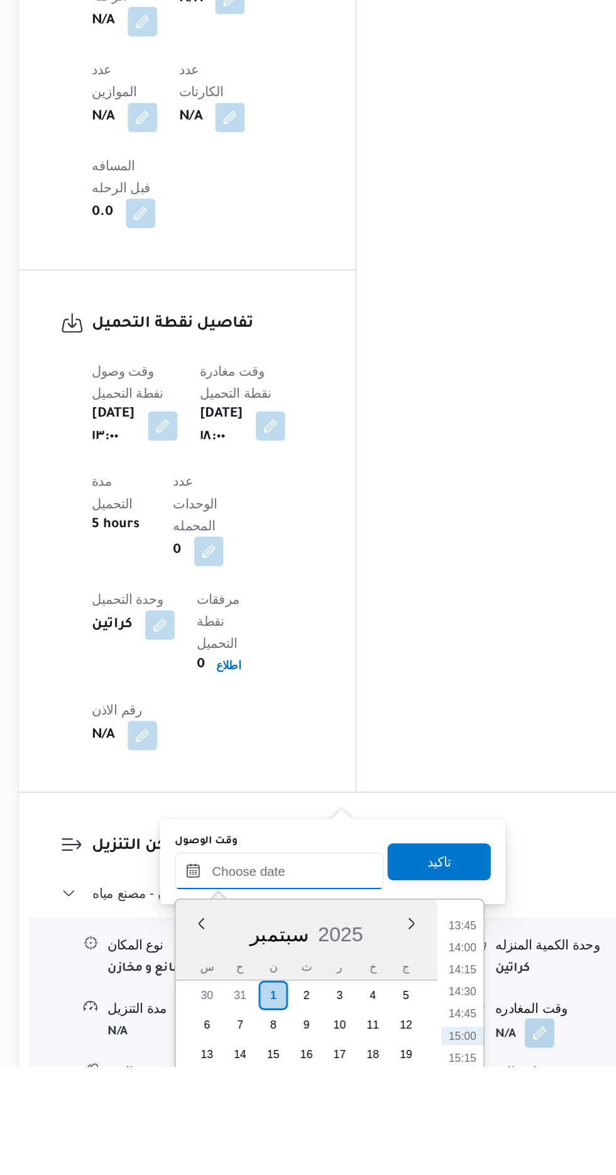
scroll to position [883, 0]
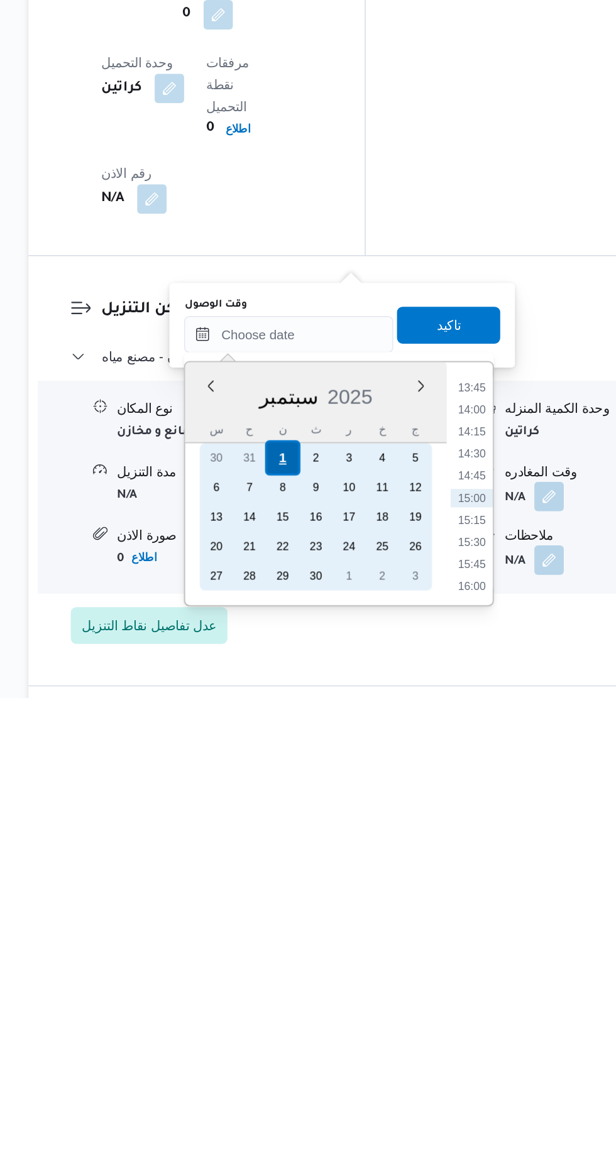
click at [336, 1005] on div "1" at bounding box center [337, 1012] width 24 height 24
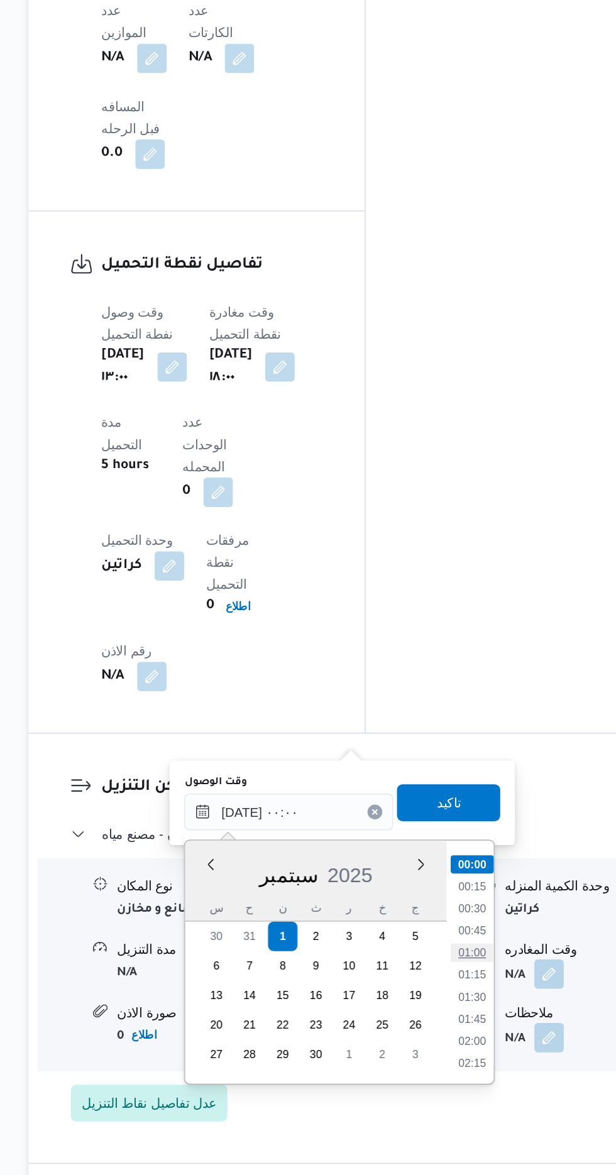
click at [465, 1024] on li "01:00" at bounding box center [466, 1023] width 29 height 13
type input "[DATE] ٠١:٠٠"
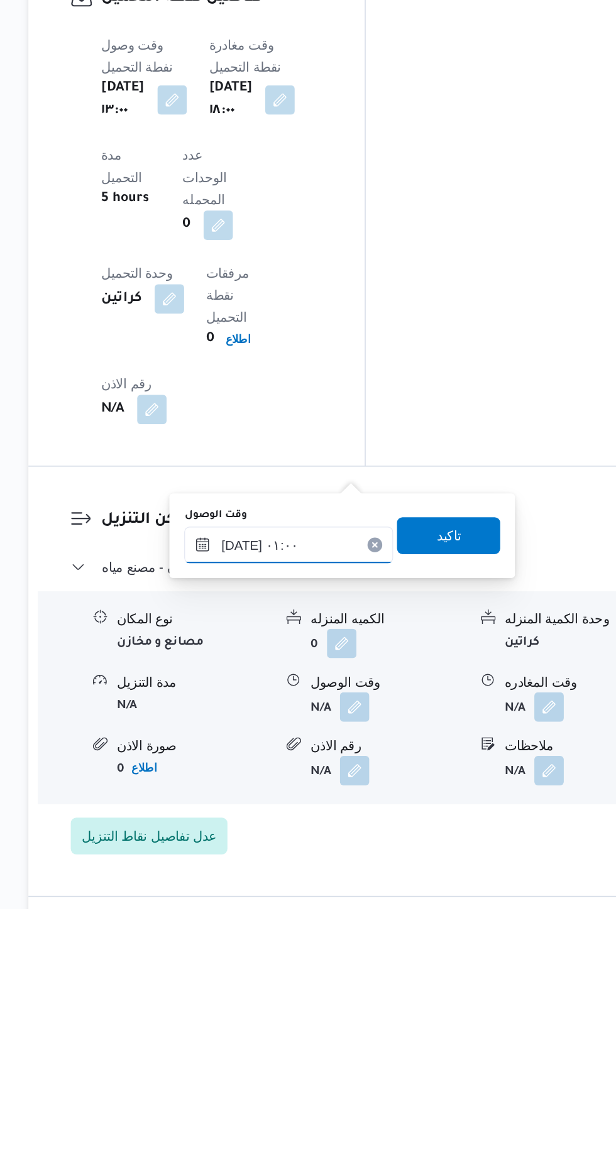
scroll to position [898, 0]
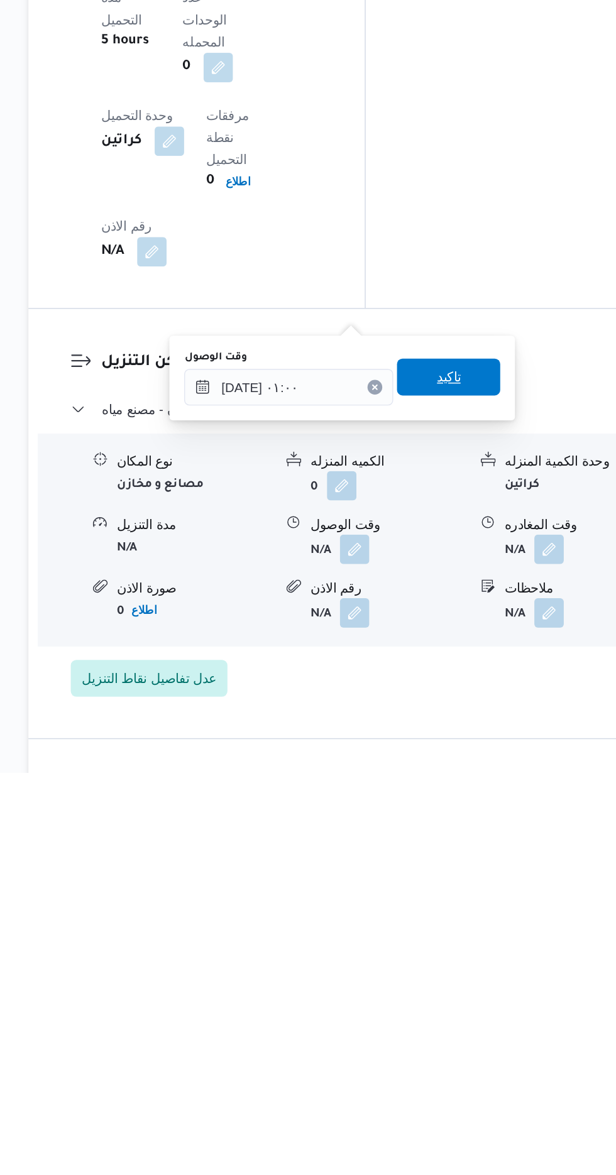
click at [454, 907] on span "تاكيد" at bounding box center [450, 905] width 16 height 15
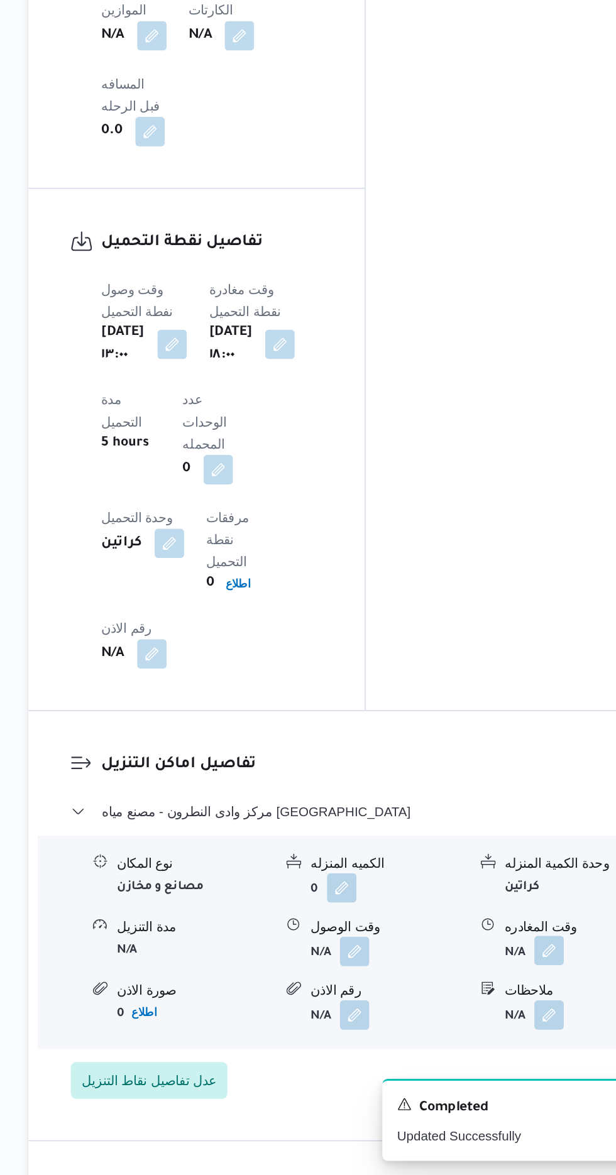
click at [515, 1012] on button "button" at bounding box center [519, 1022] width 20 height 20
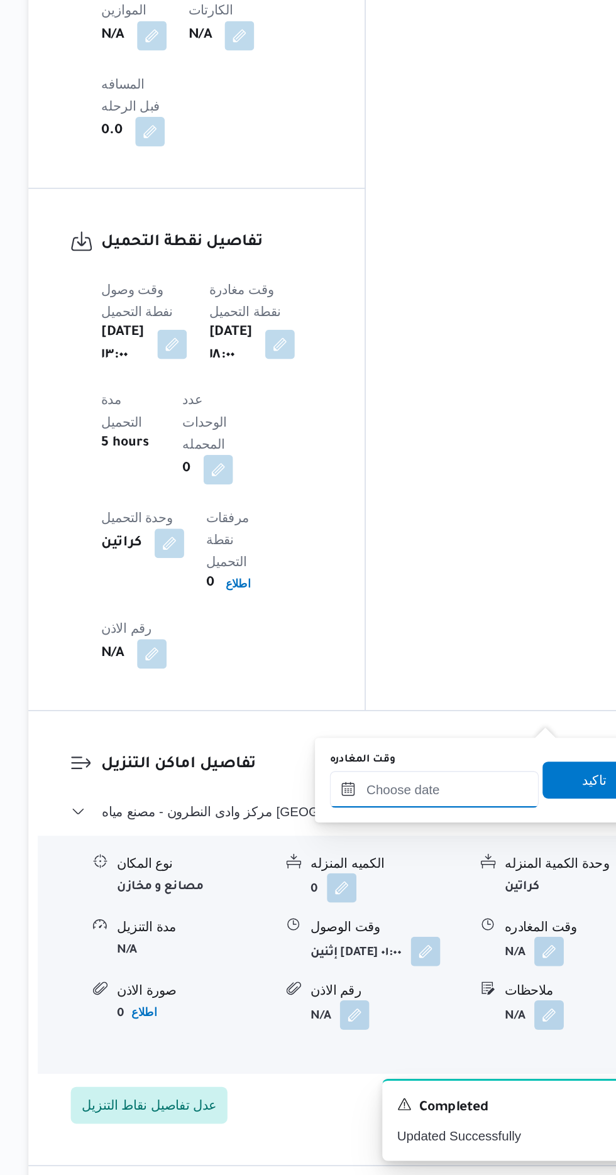
click at [467, 914] on input "وقت المغادره" at bounding box center [440, 911] width 143 height 25
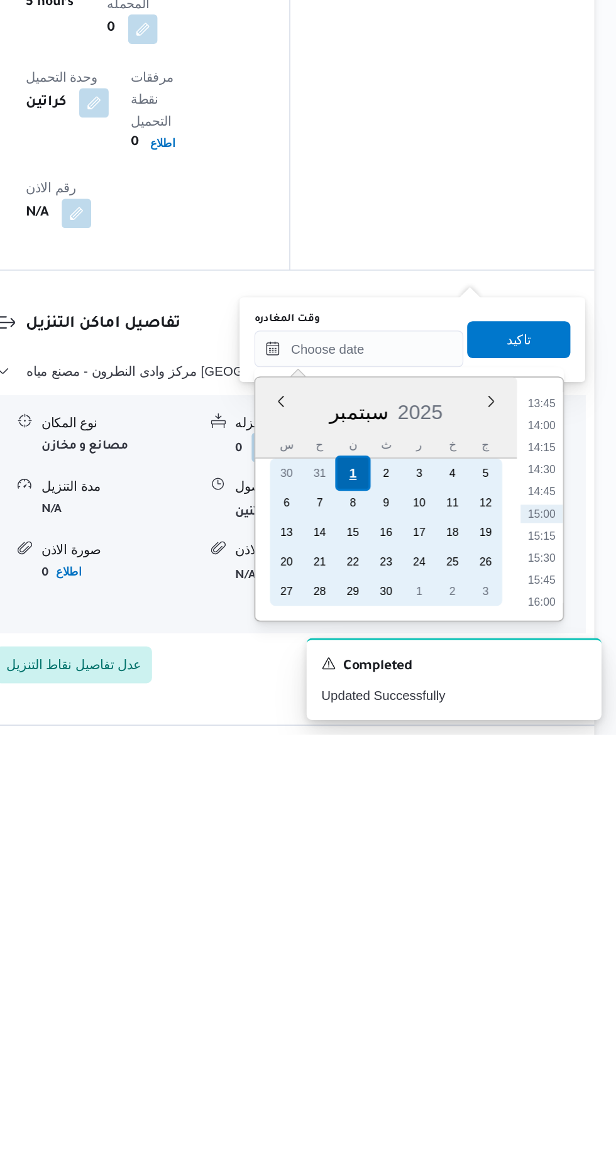
click at [436, 996] on div "1" at bounding box center [436, 997] width 24 height 24
type input "[DATE] ٠٠:٠٠"
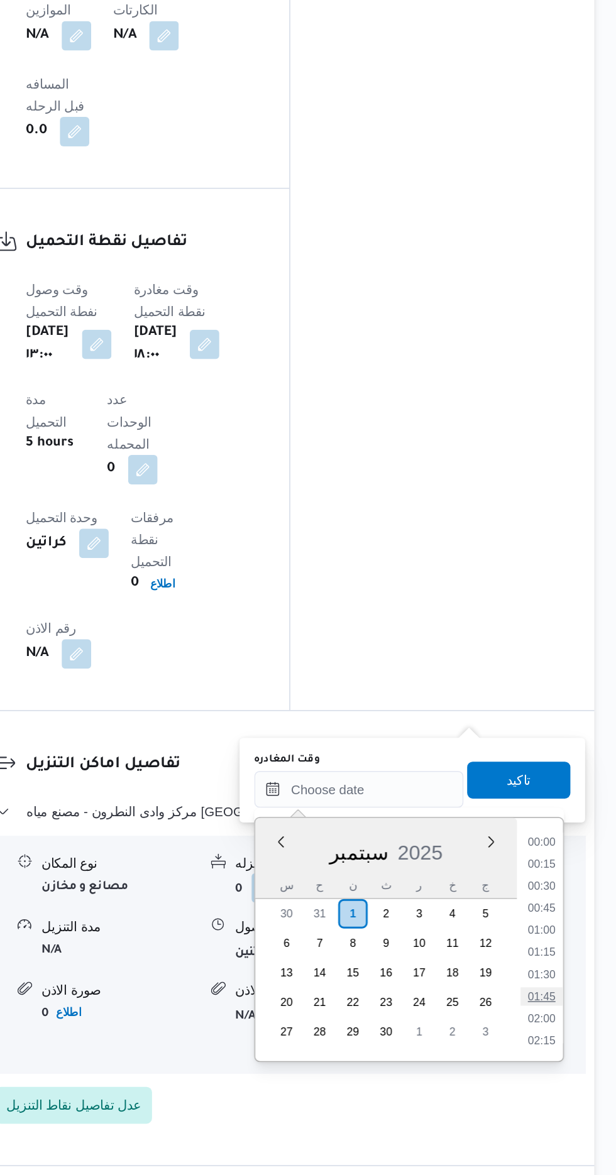
click at [569, 1059] on li "01:45" at bounding box center [565, 1053] width 29 height 13
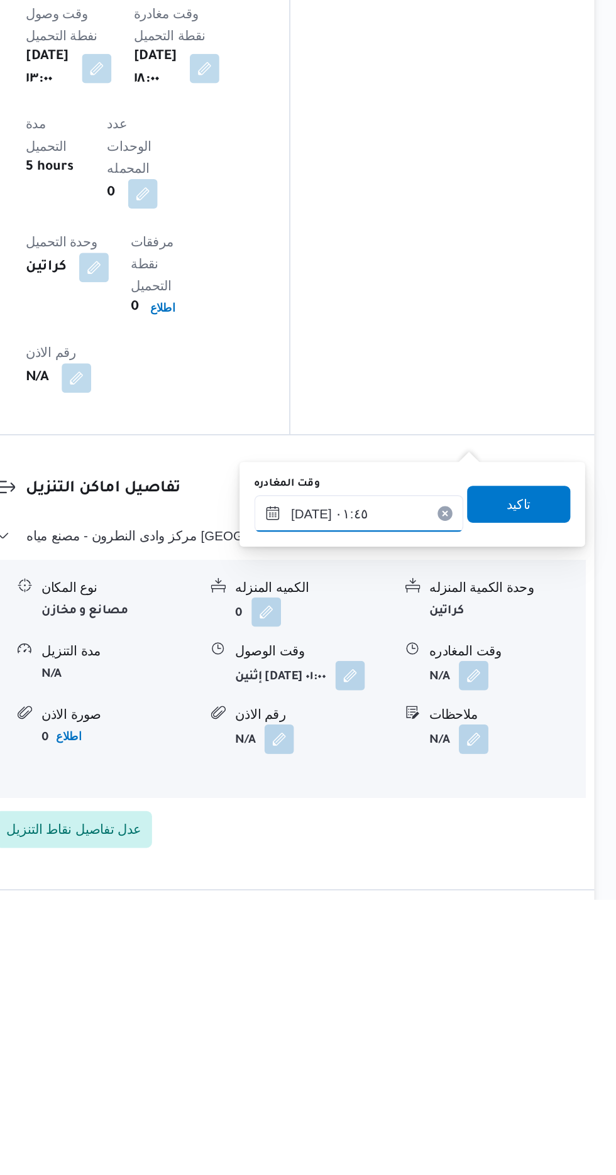
scroll to position [898, 0]
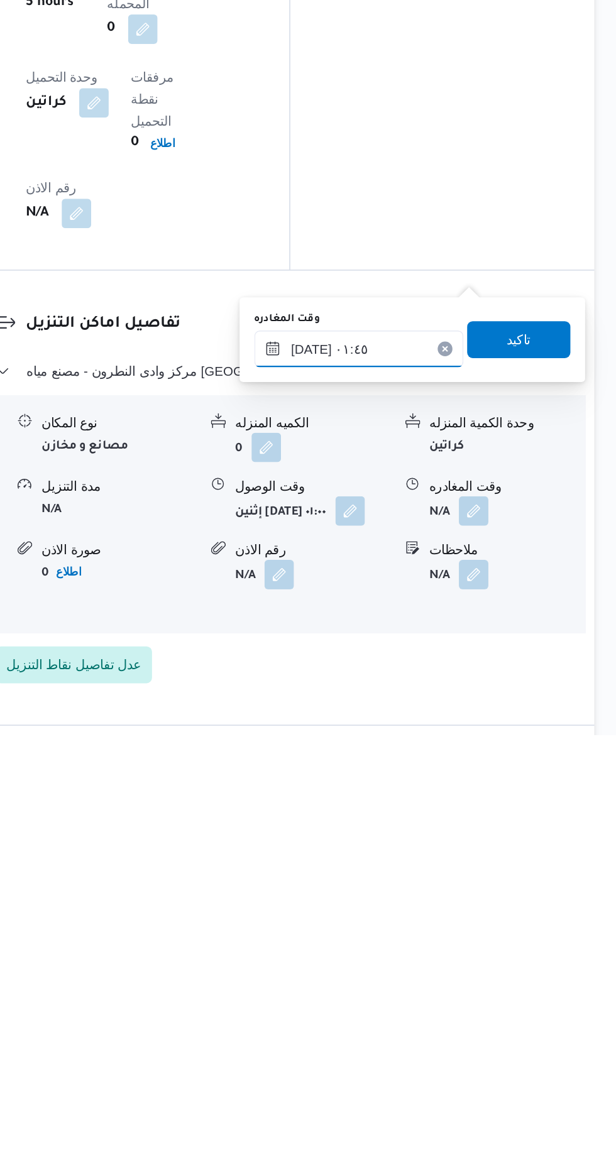
click at [474, 906] on input "[DATE] ٠١:٤٥" at bounding box center [440, 911] width 143 height 25
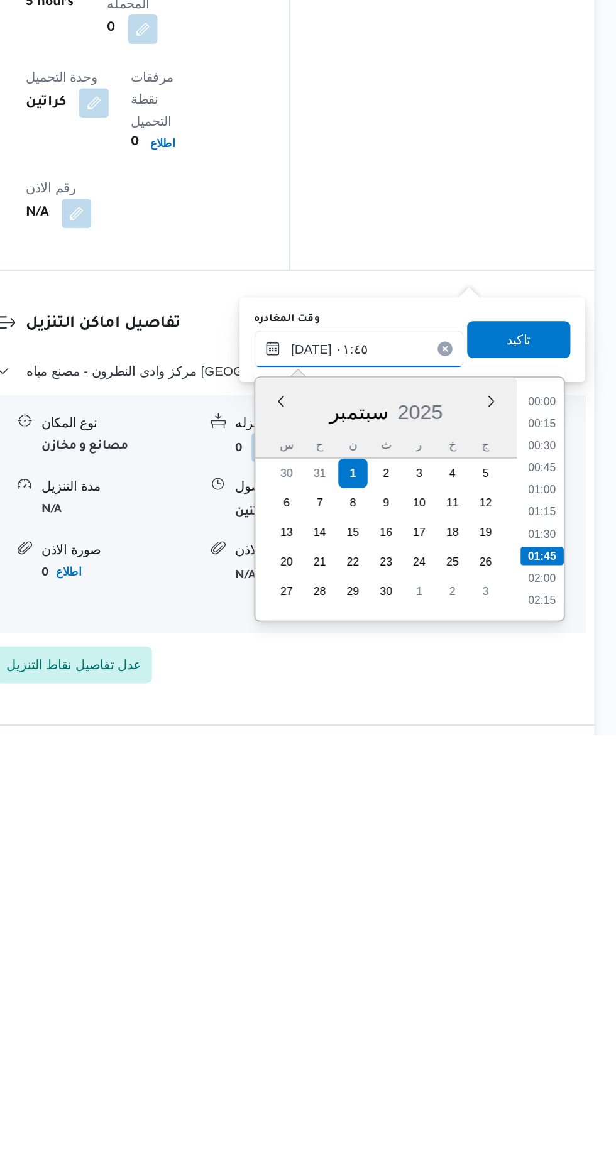
scroll to position [29, 0]
click at [563, 1034] on li "02:00" at bounding box center [565, 1039] width 29 height 13
type input "[DATE] ٠٢:٠٠"
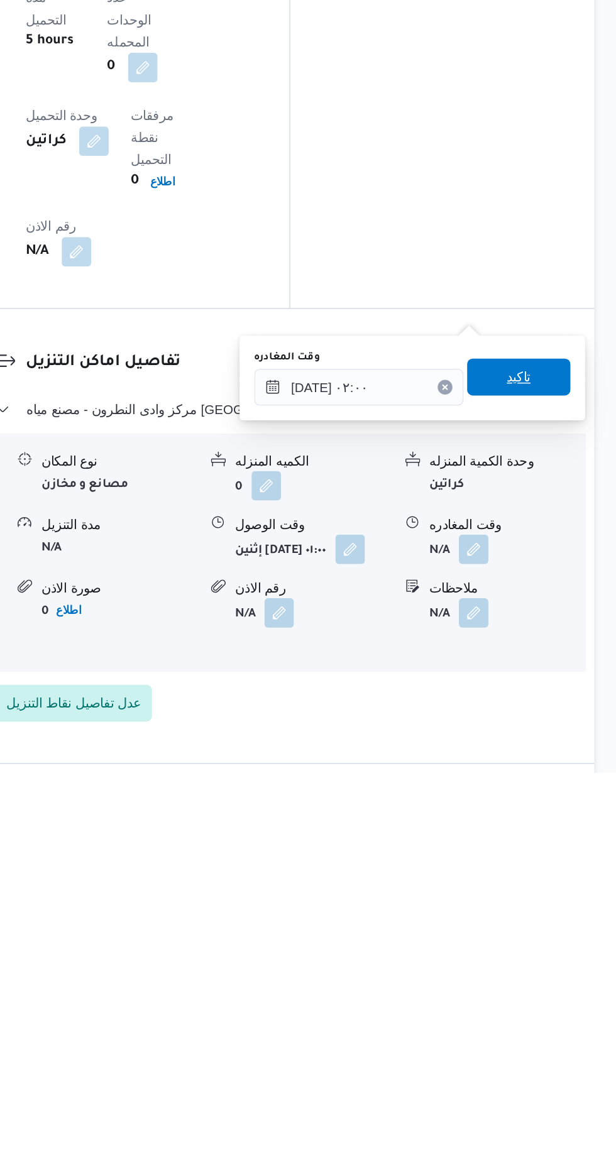
click at [558, 911] on span "تاكيد" at bounding box center [549, 905] width 16 height 15
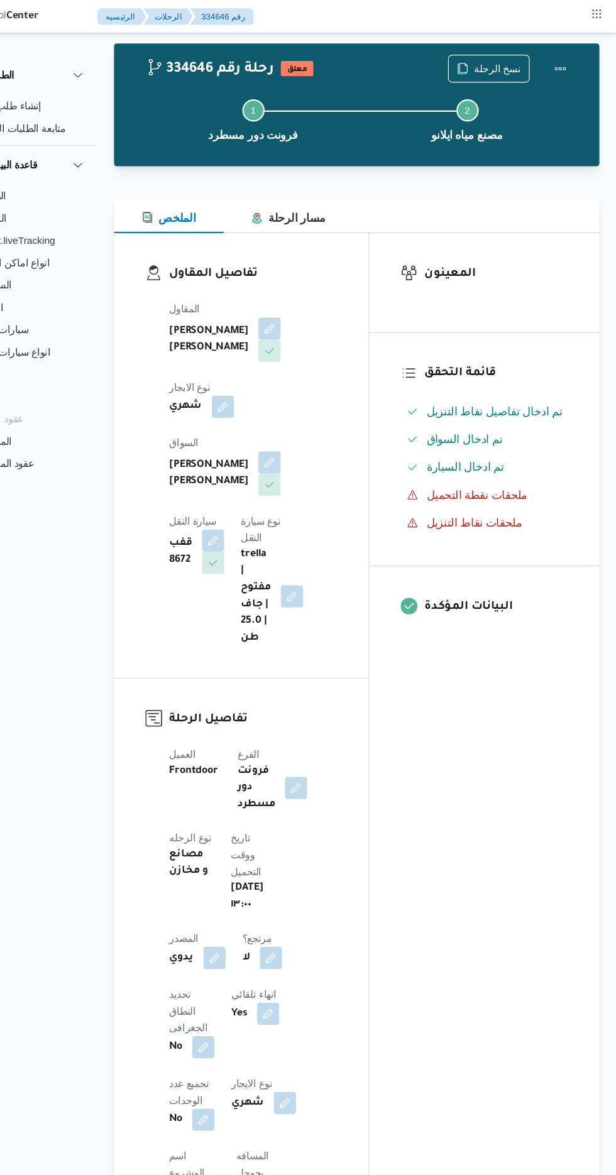
scroll to position [0, 0]
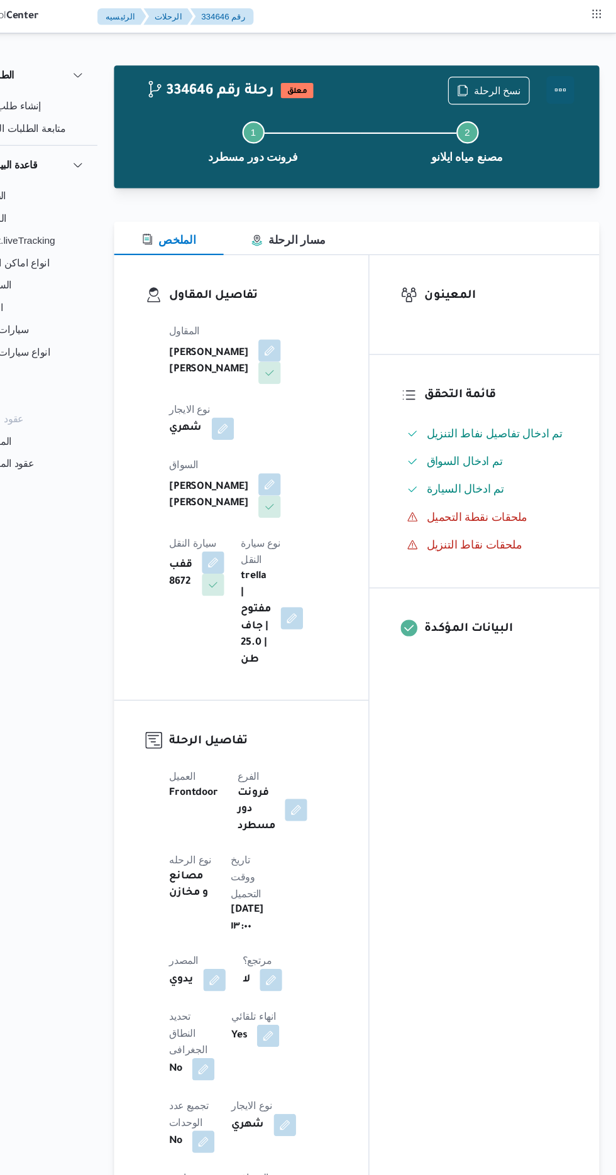
click at [573, 79] on button "Actions" at bounding box center [565, 81] width 25 height 25
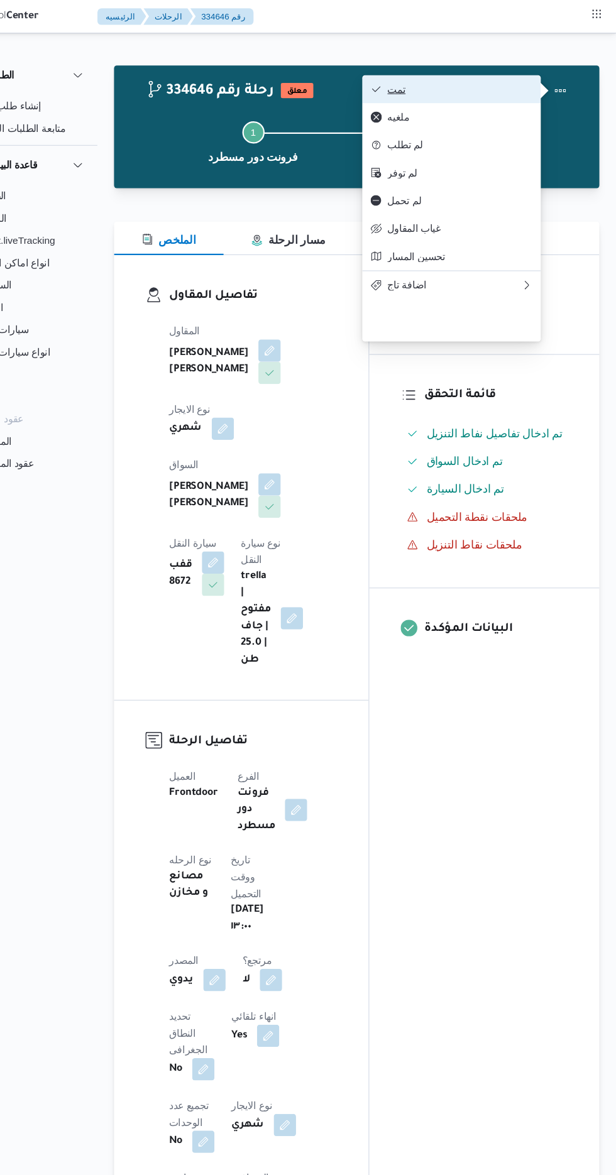
click at [528, 82] on span "تمت" at bounding box center [475, 80] width 131 height 10
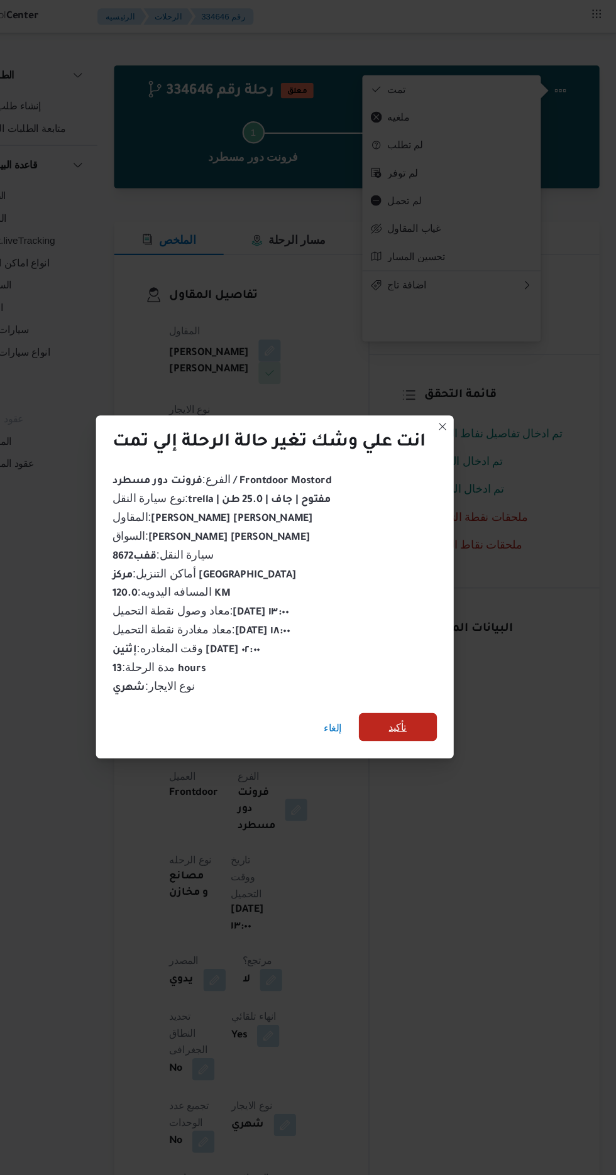
click at [417, 657] on span "تأكيد" at bounding box center [419, 655] width 16 height 15
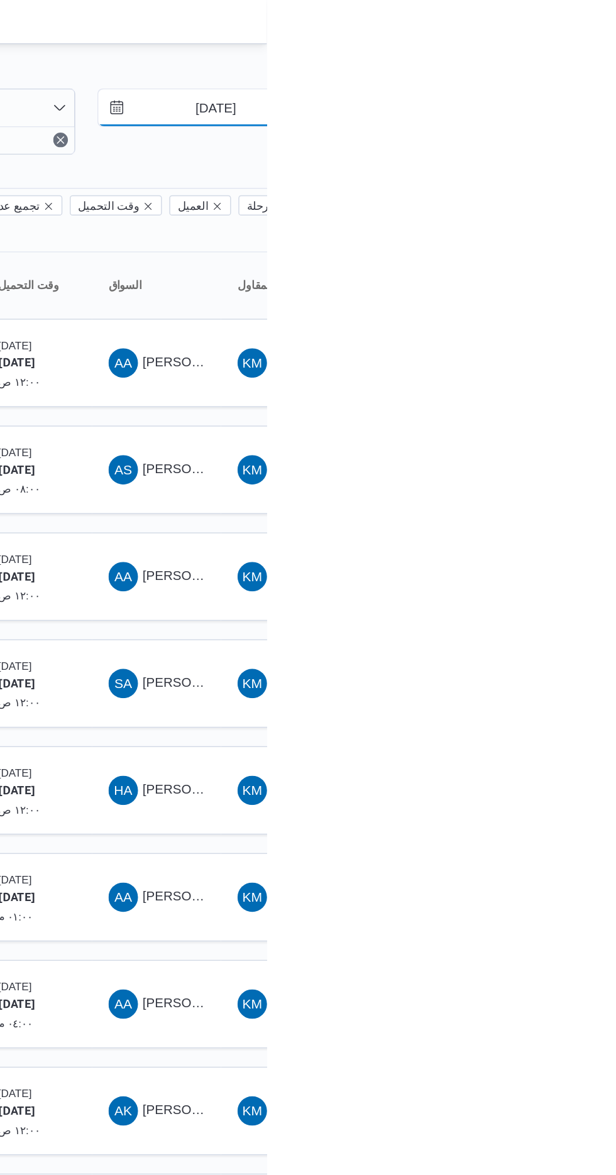
click at [586, 75] on input "[DATE]" at bounding box center [572, 73] width 143 height 25
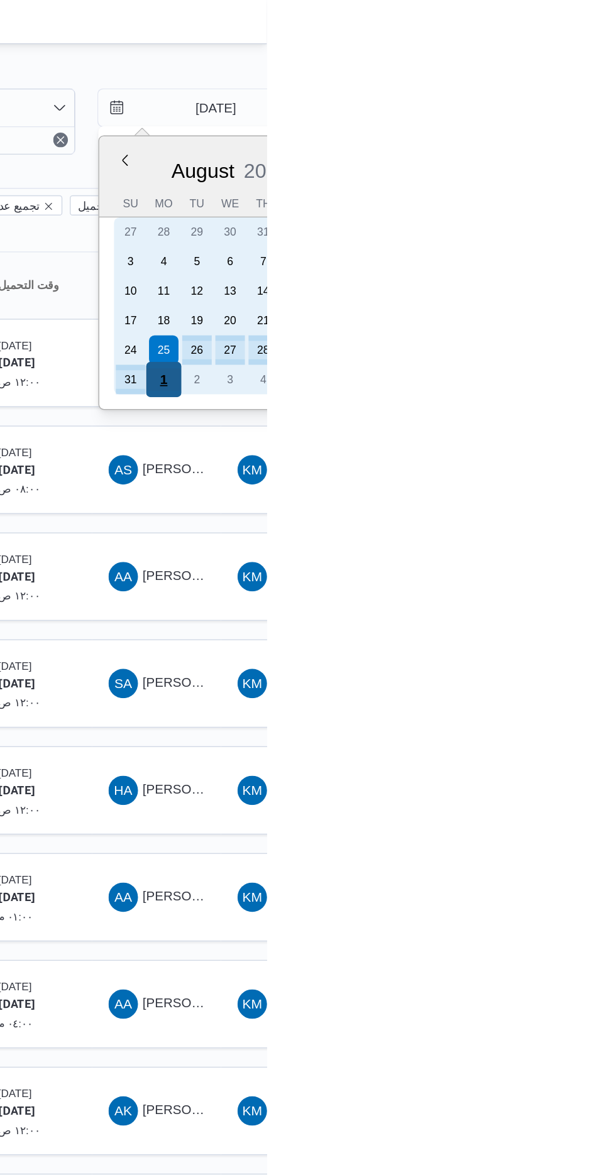
click at [545, 257] on div "1" at bounding box center [546, 259] width 24 height 24
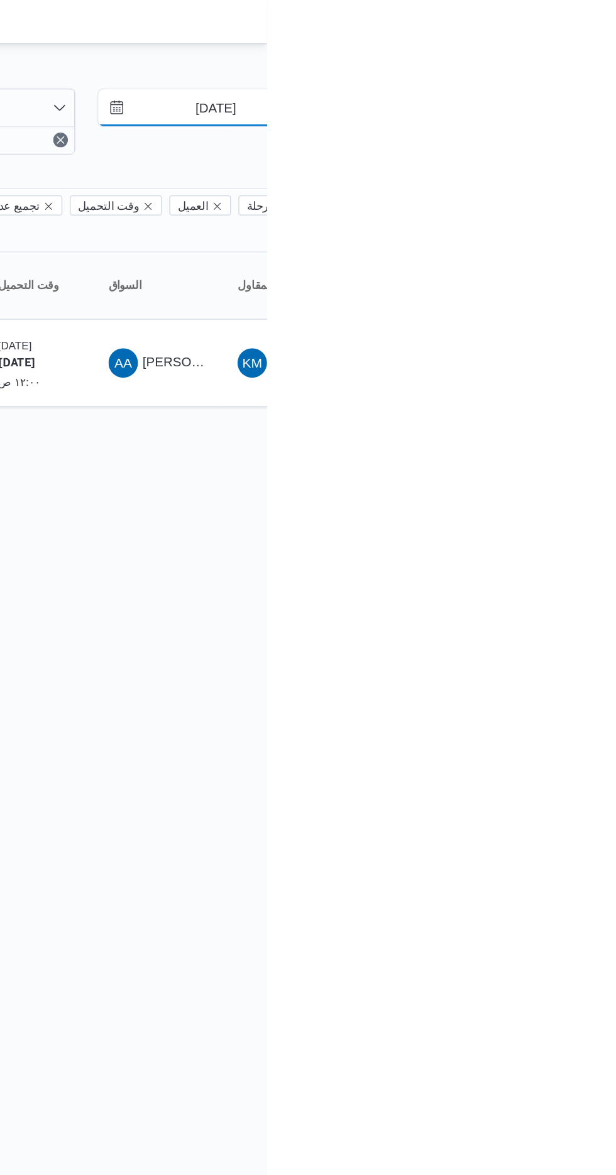
click at [586, 76] on input "[DATE]" at bounding box center [572, 73] width 143 height 25
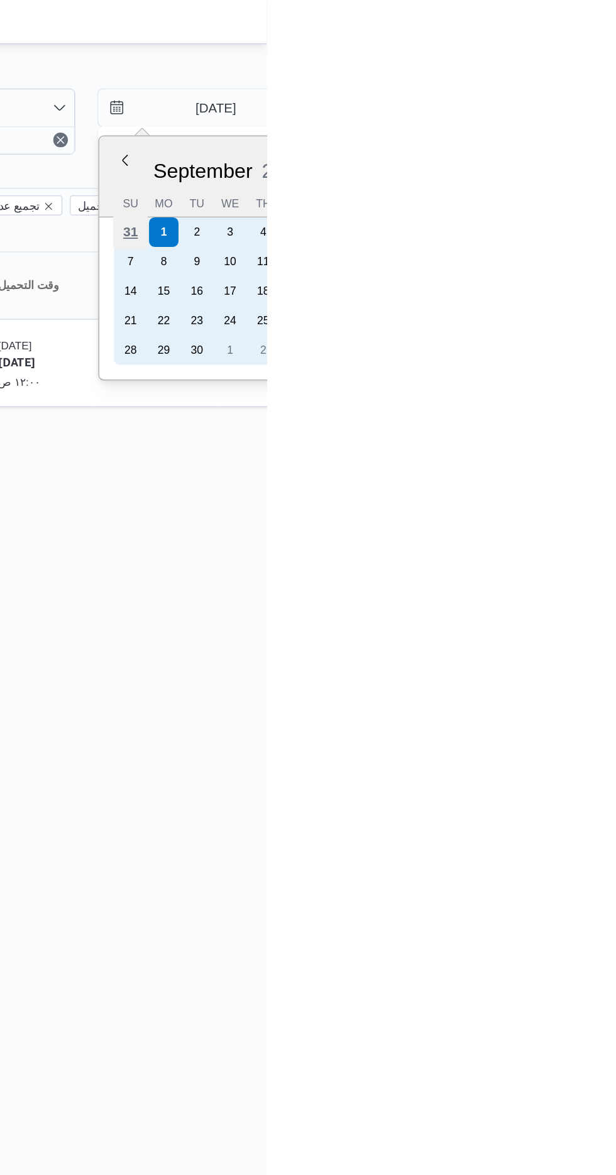
click at [522, 157] on div "31" at bounding box center [523, 158] width 24 height 24
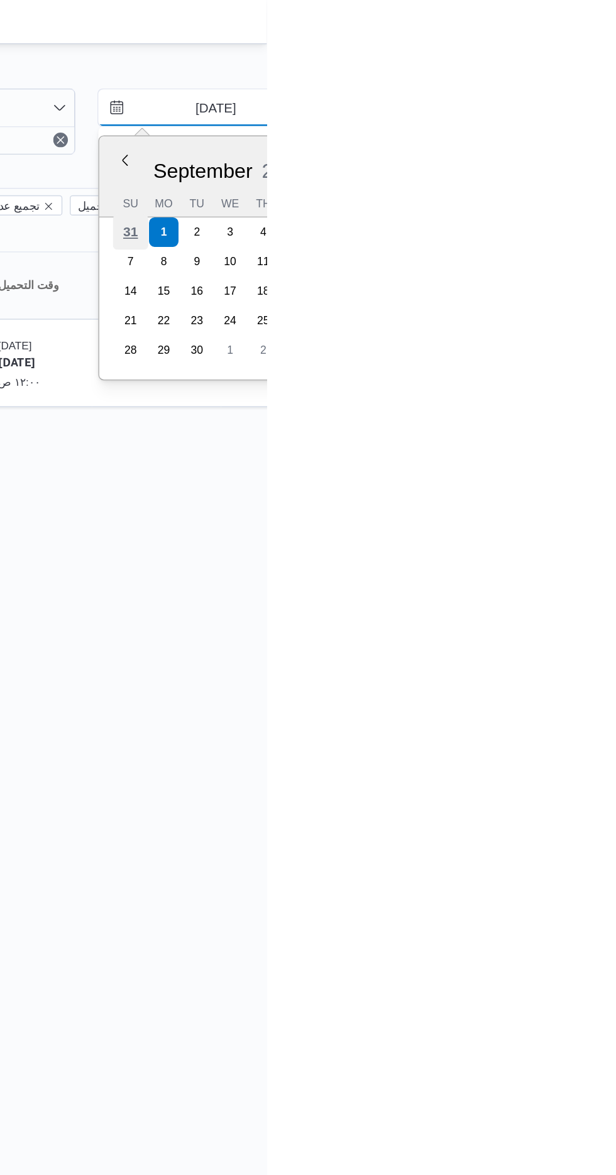
type input "[DATE]"
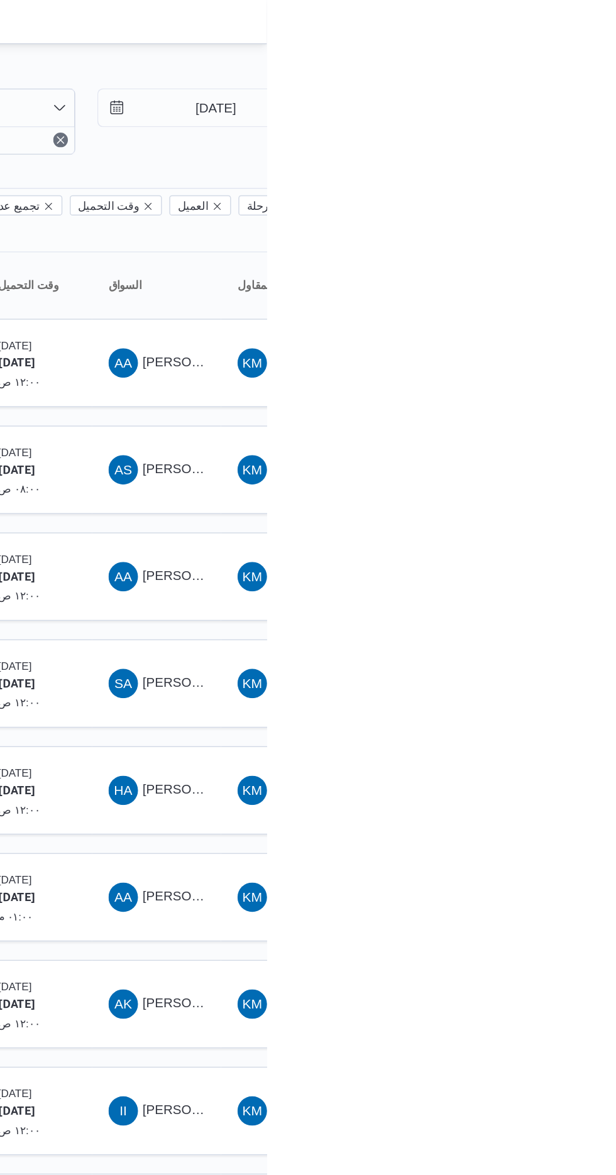
type input "[DATE]"
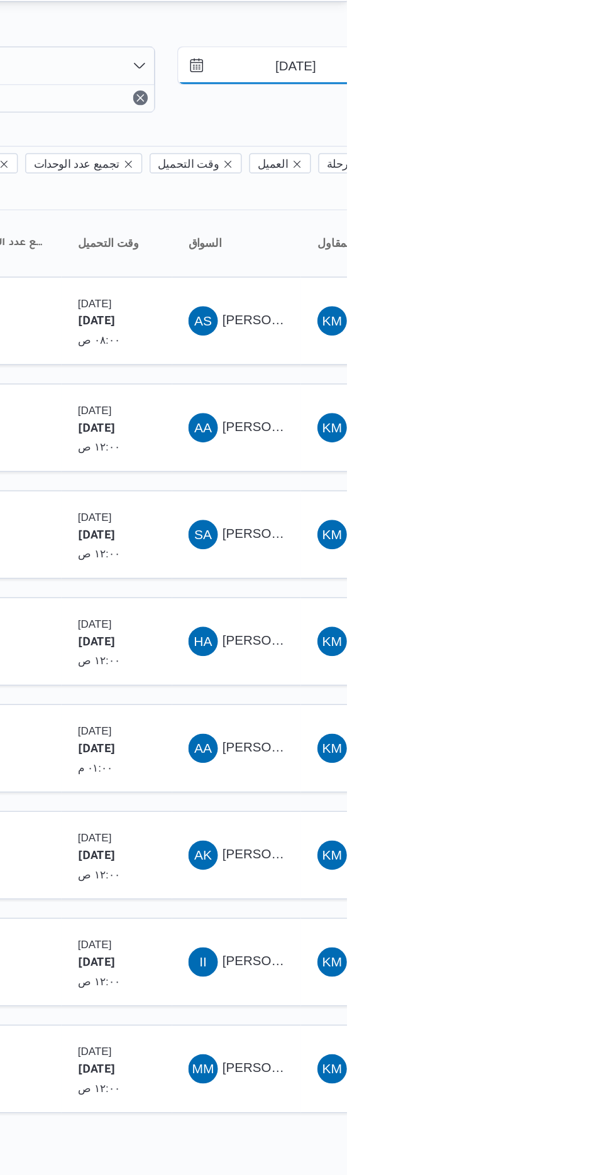
click at [576, 69] on input "[DATE]" at bounding box center [572, 73] width 143 height 25
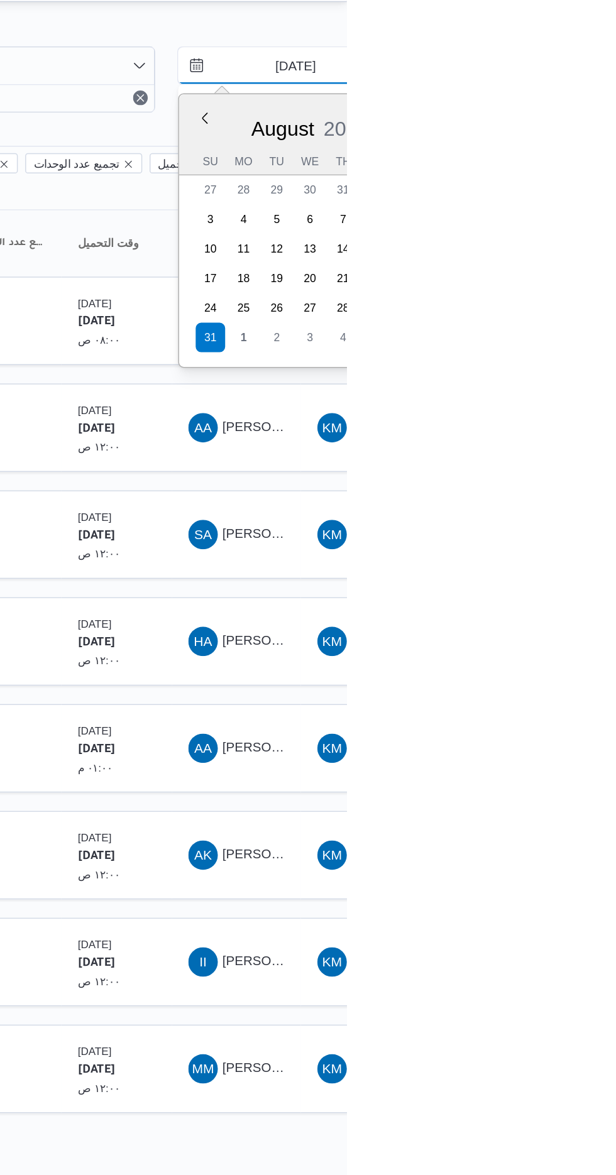
type input "[DATE]"
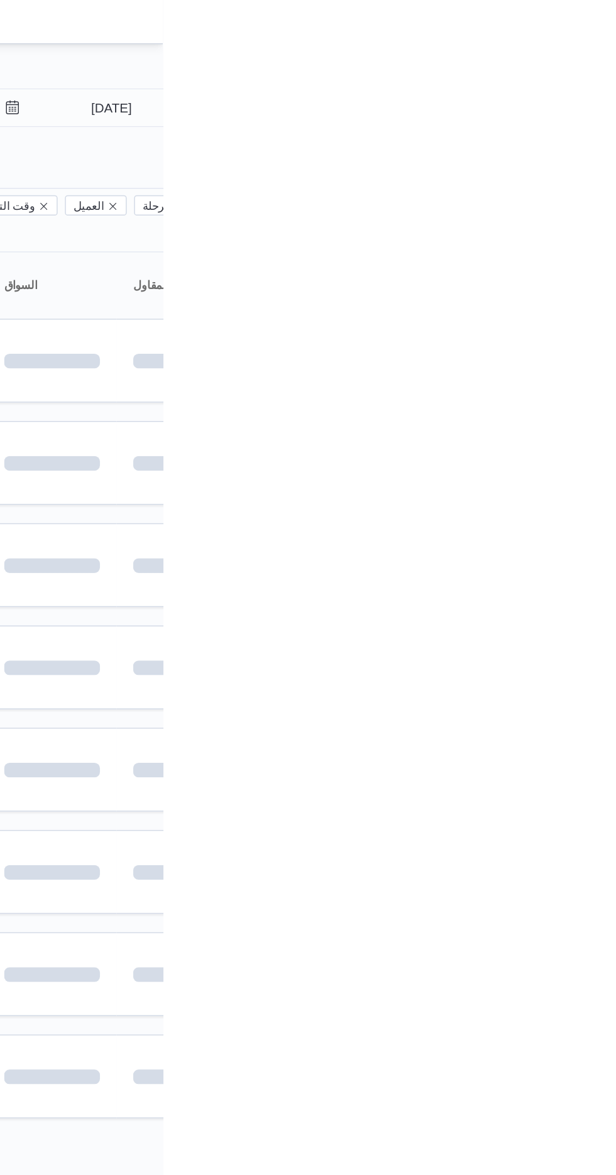
type input "[DATE]"
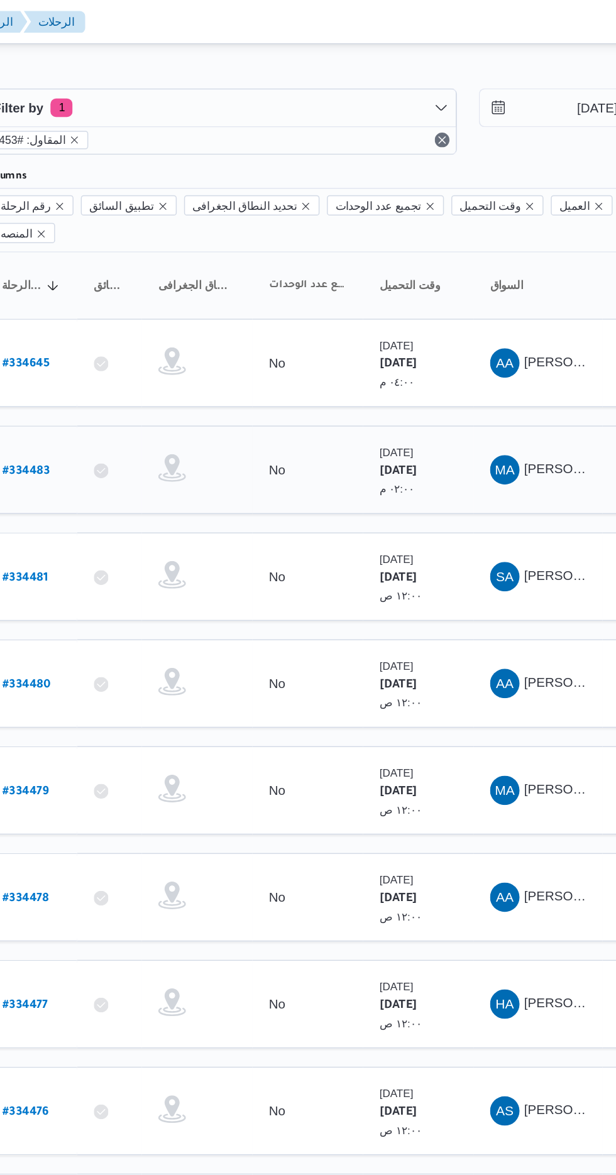
click at [190, 317] on b "# 334483" at bounding box center [191, 321] width 32 height 9
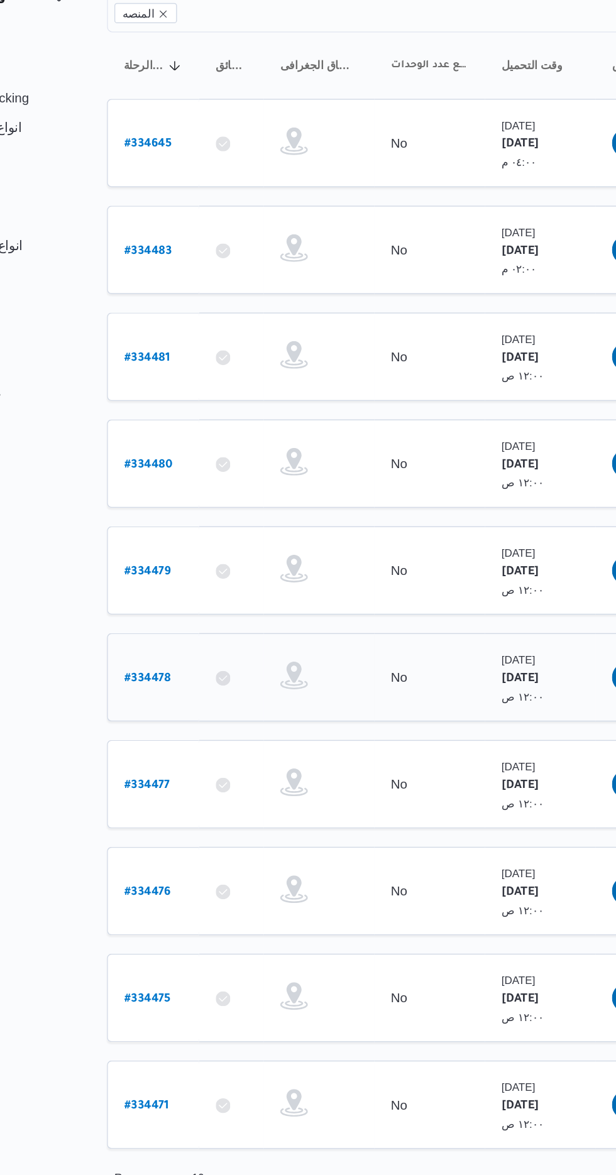
click at [177, 609] on b "# 334478" at bounding box center [190, 613] width 31 height 9
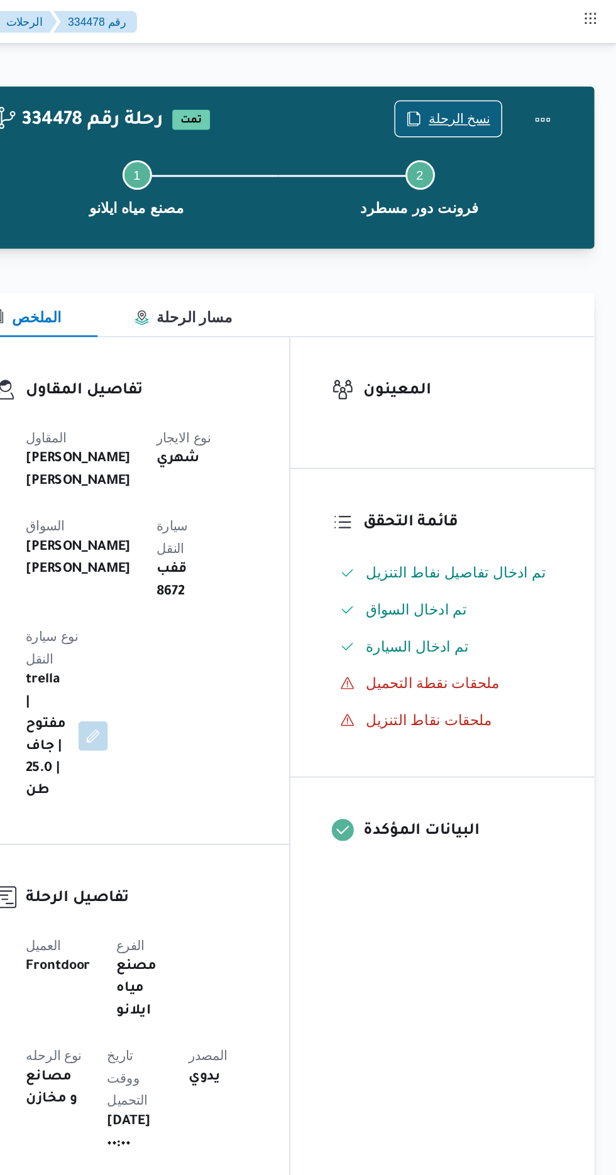
click at [510, 80] on span "نسخ الرحلة" at bounding box center [509, 81] width 42 height 15
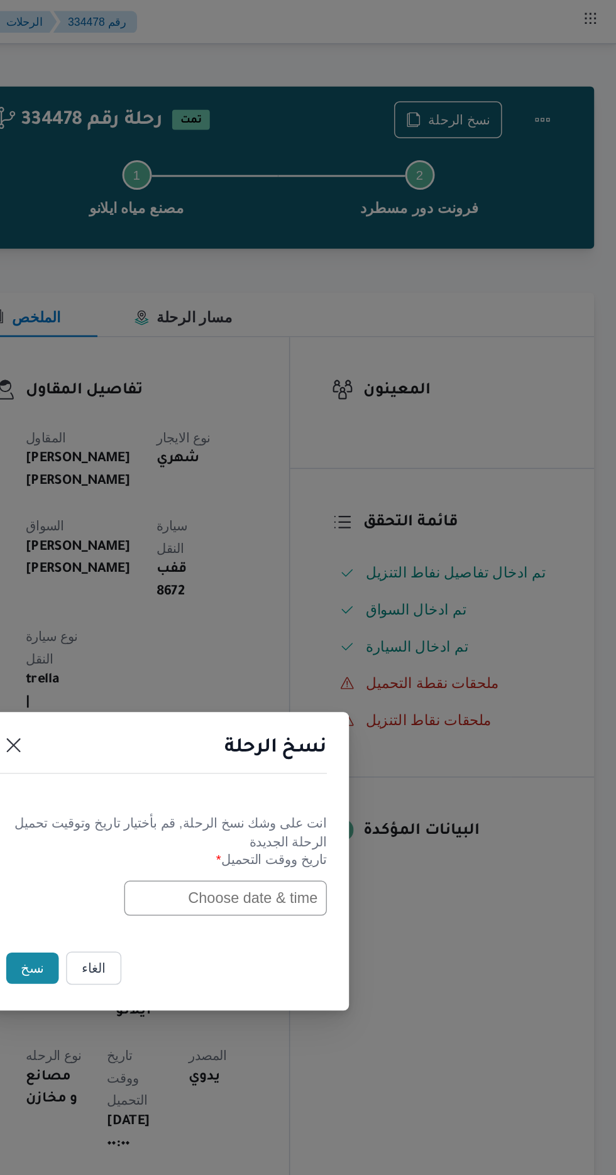
click at [343, 610] on input "text" at bounding box center [349, 613] width 138 height 24
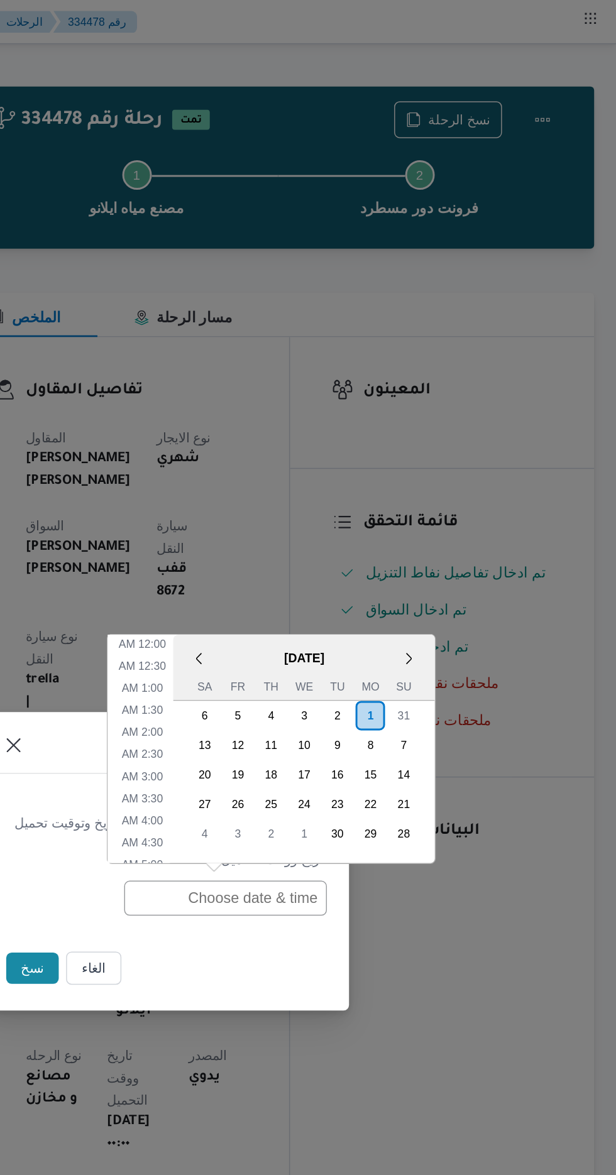
scroll to position [381, 0]
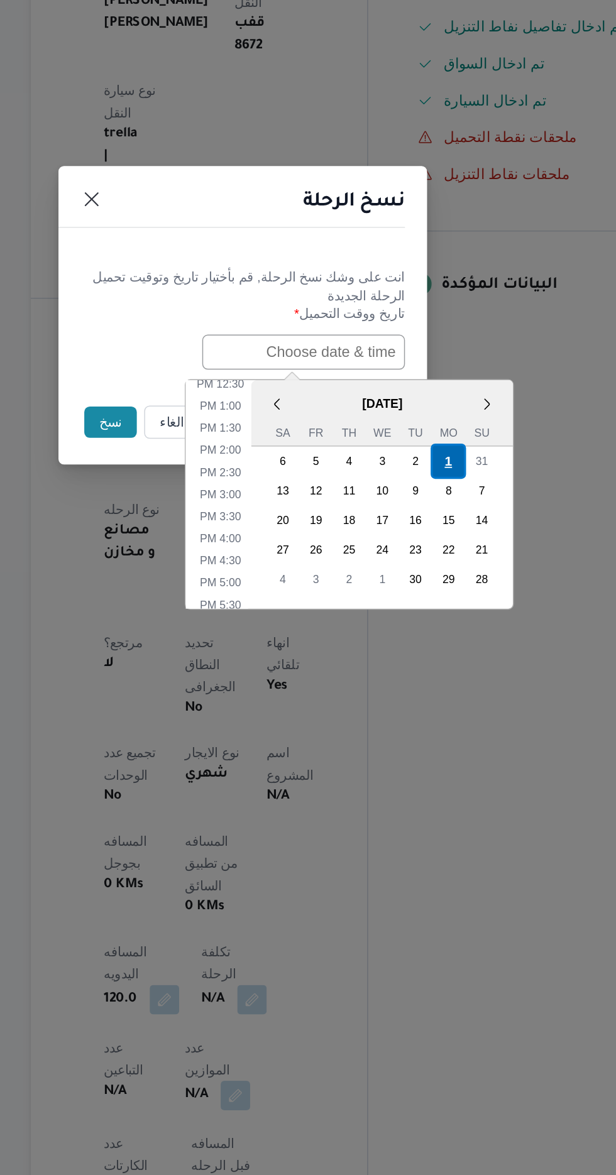
click at [446, 680] on div "1" at bounding box center [448, 687] width 24 height 24
type input "[DATE] 12:00AM"
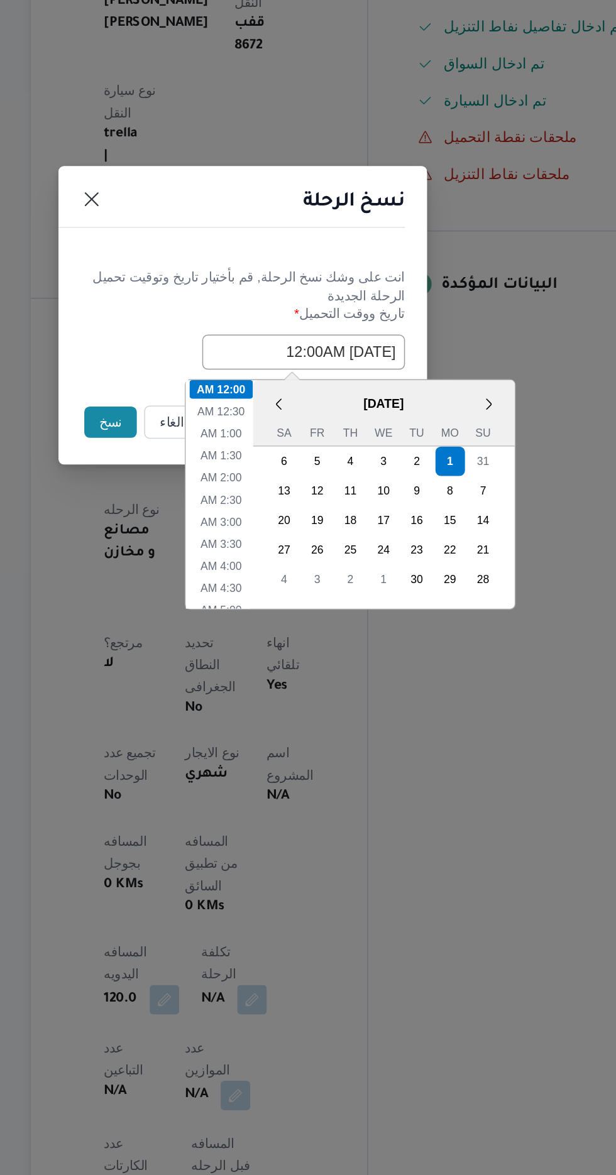
click at [210, 661] on button "نسخ" at bounding box center [218, 660] width 36 height 21
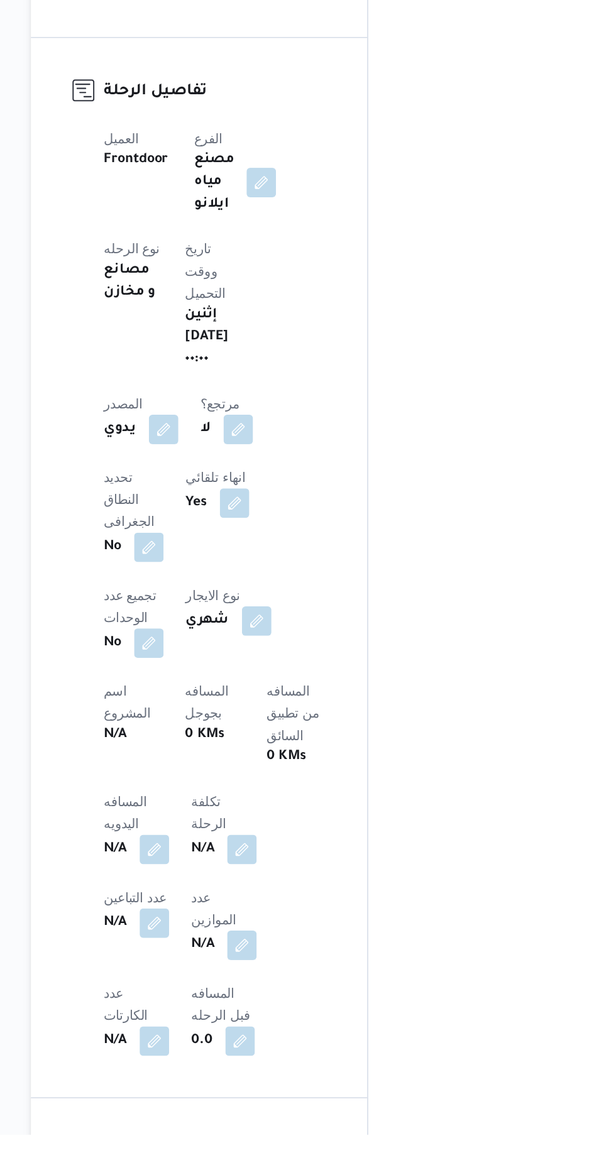
scroll to position [210, 0]
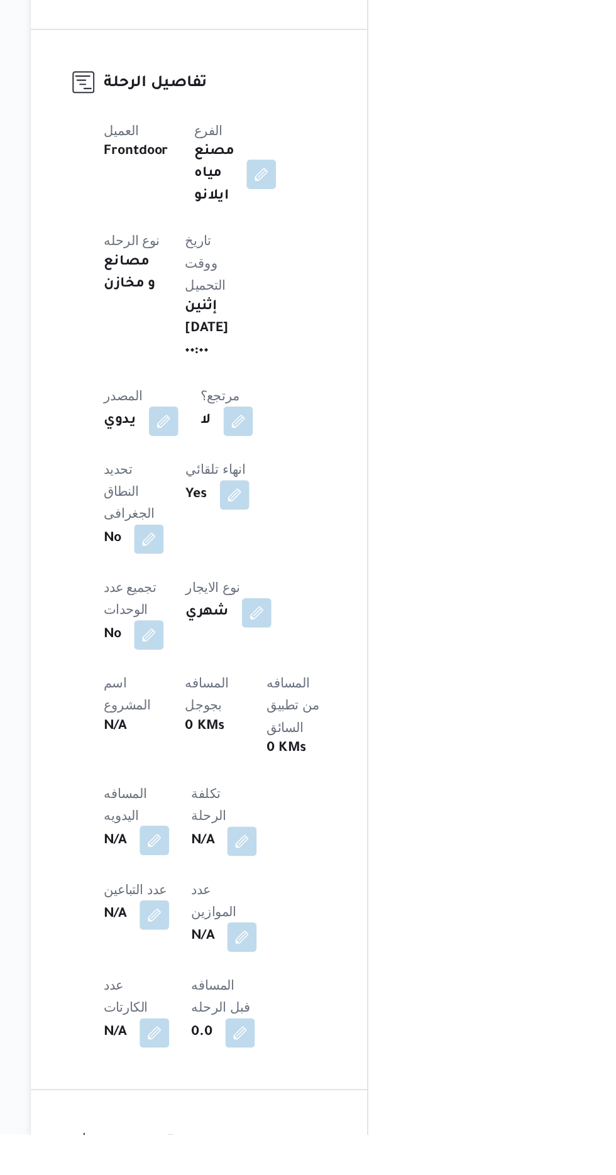
click at [243, 965] on button "button" at bounding box center [248, 975] width 20 height 20
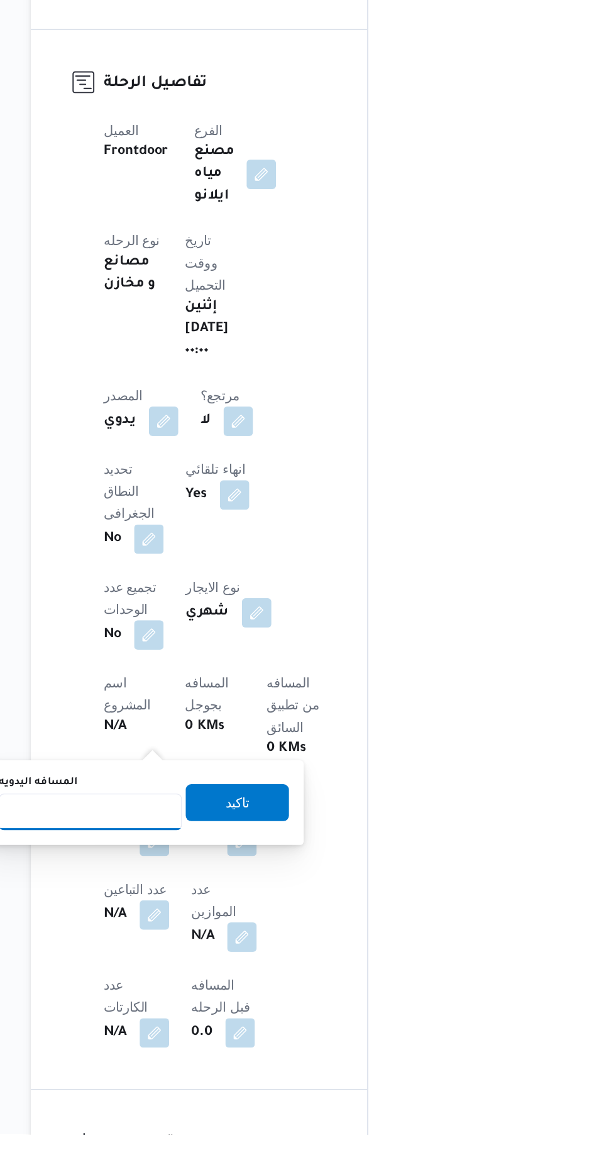
click at [219, 952] on input "المسافه اليدويه" at bounding box center [203, 955] width 125 height 25
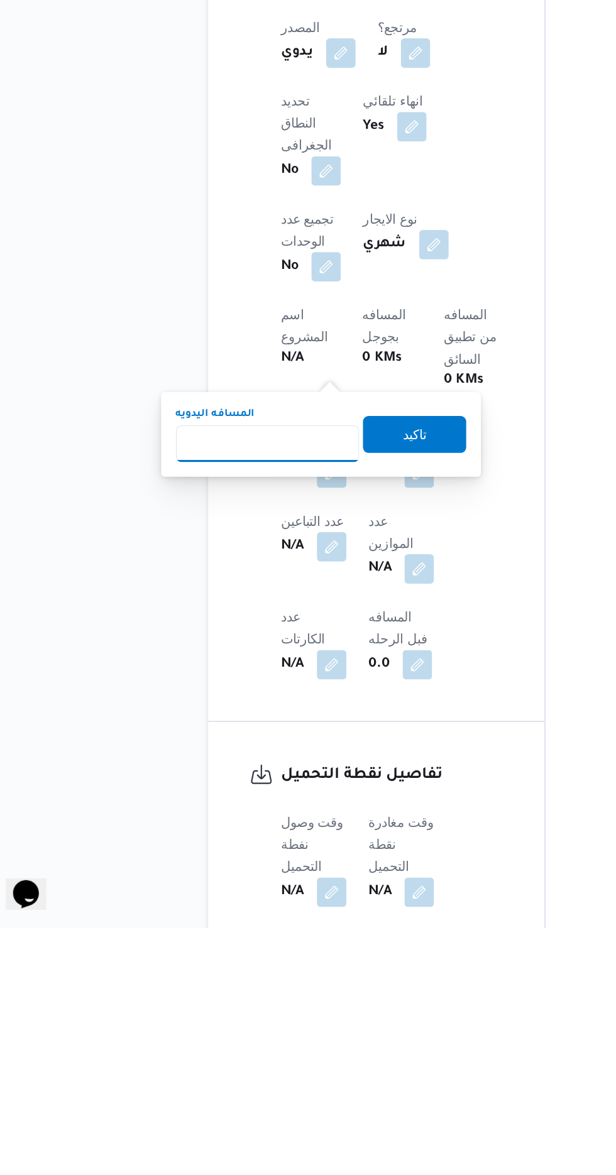
scroll to position [321, 0]
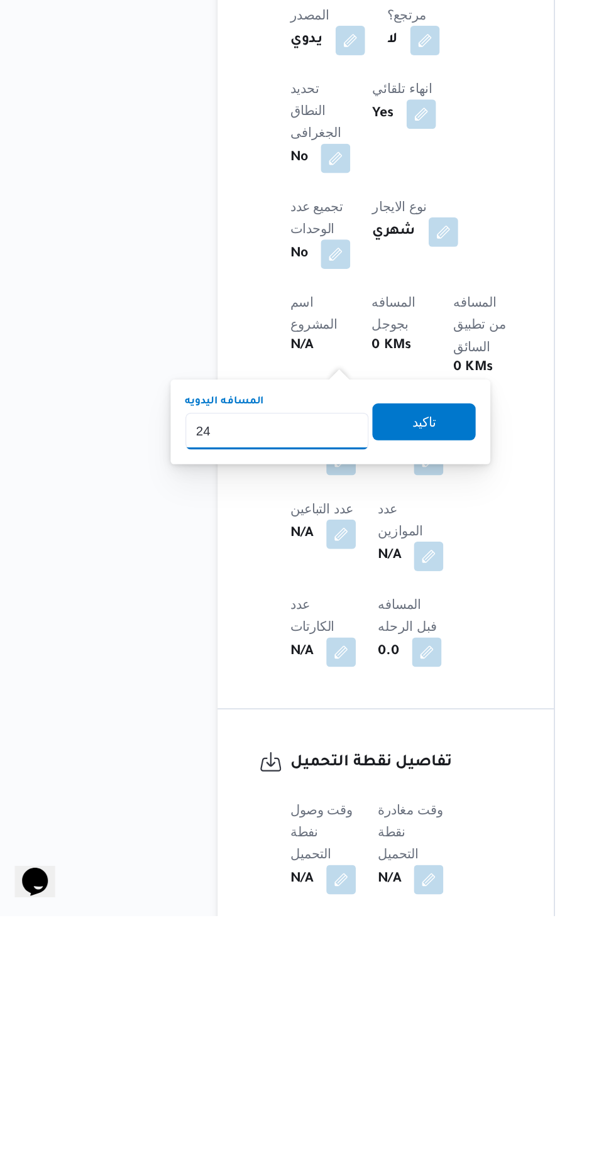
type input "240"
click at [332, 840] on span "تاكيد" at bounding box center [304, 837] width 70 height 25
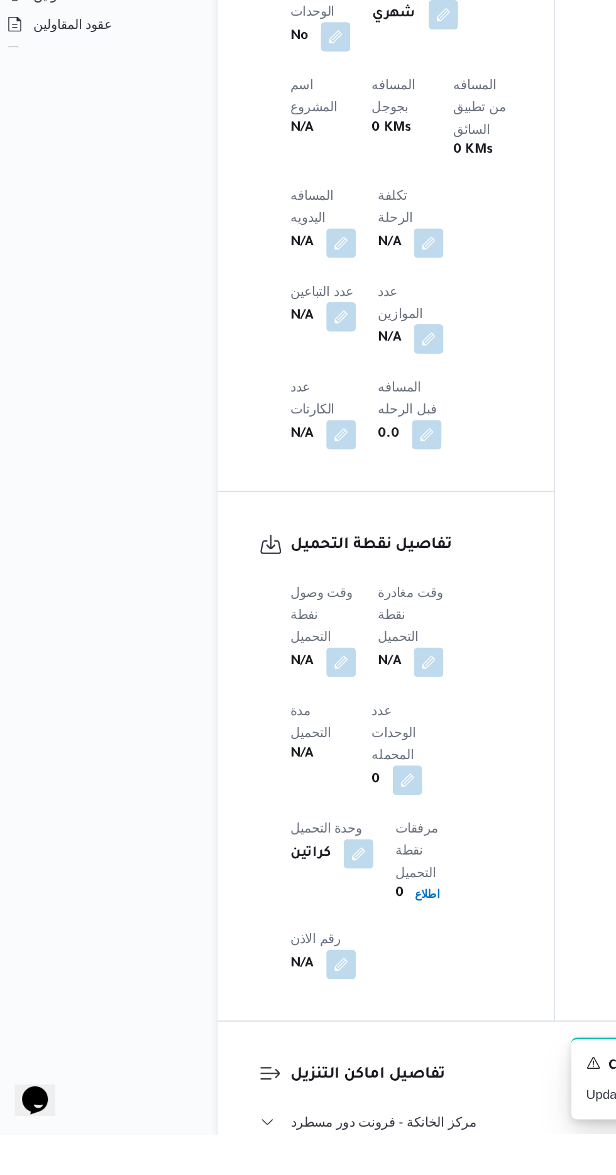
scroll to position [622, 0]
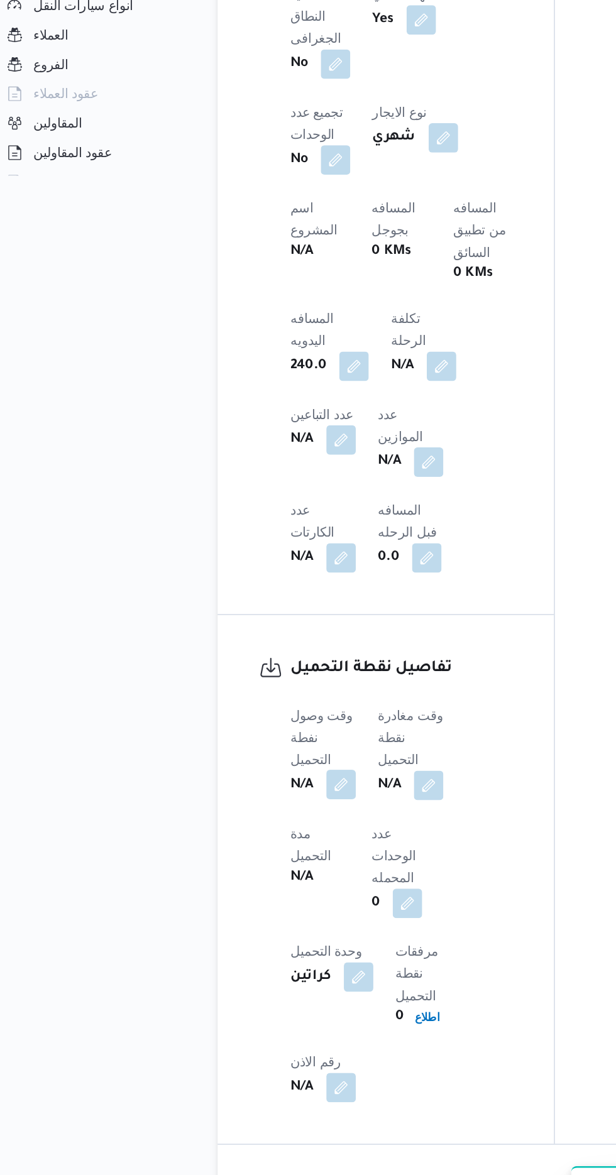
click at [245, 839] on button "button" at bounding box center [248, 849] width 20 height 20
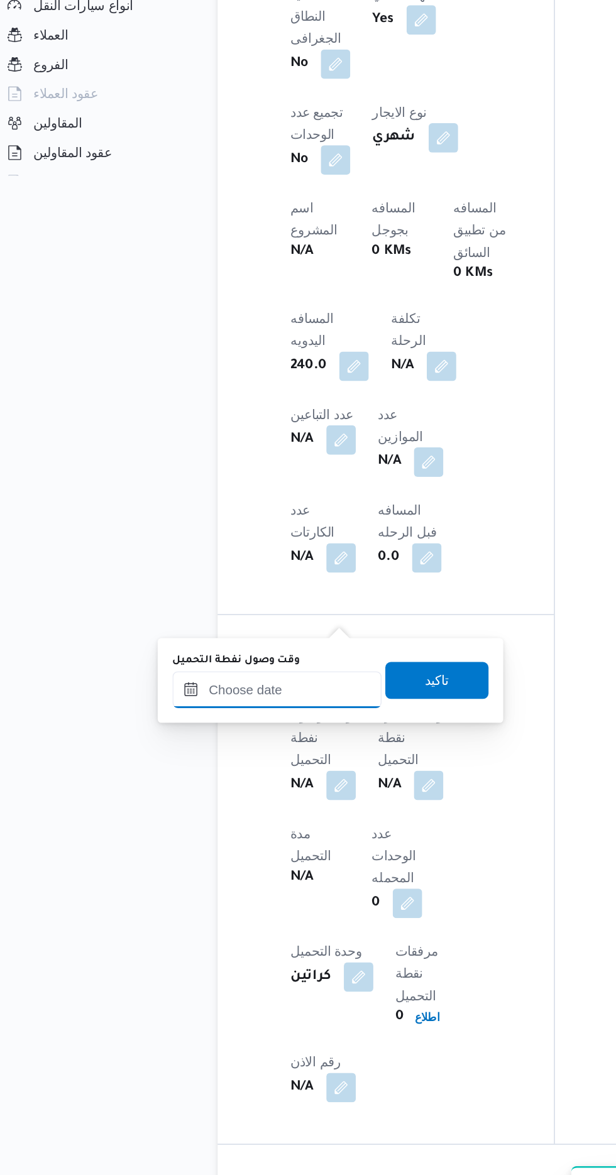
click at [246, 784] on input "وقت وصول نفطة التحميل" at bounding box center [204, 784] width 143 height 25
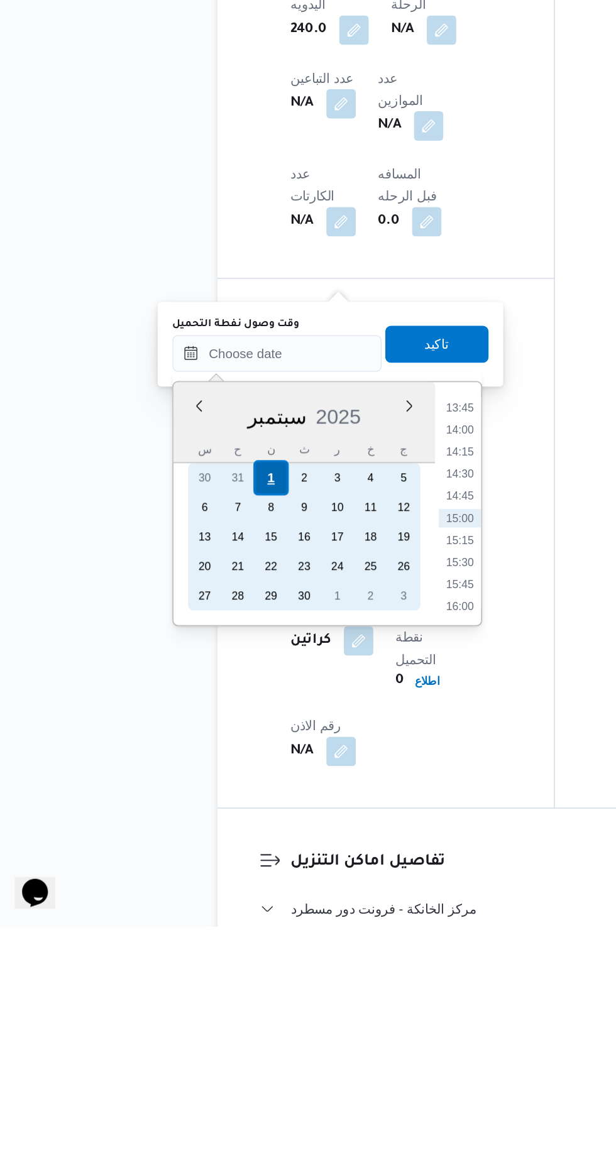
click at [197, 866] on div "1" at bounding box center [199, 869] width 24 height 24
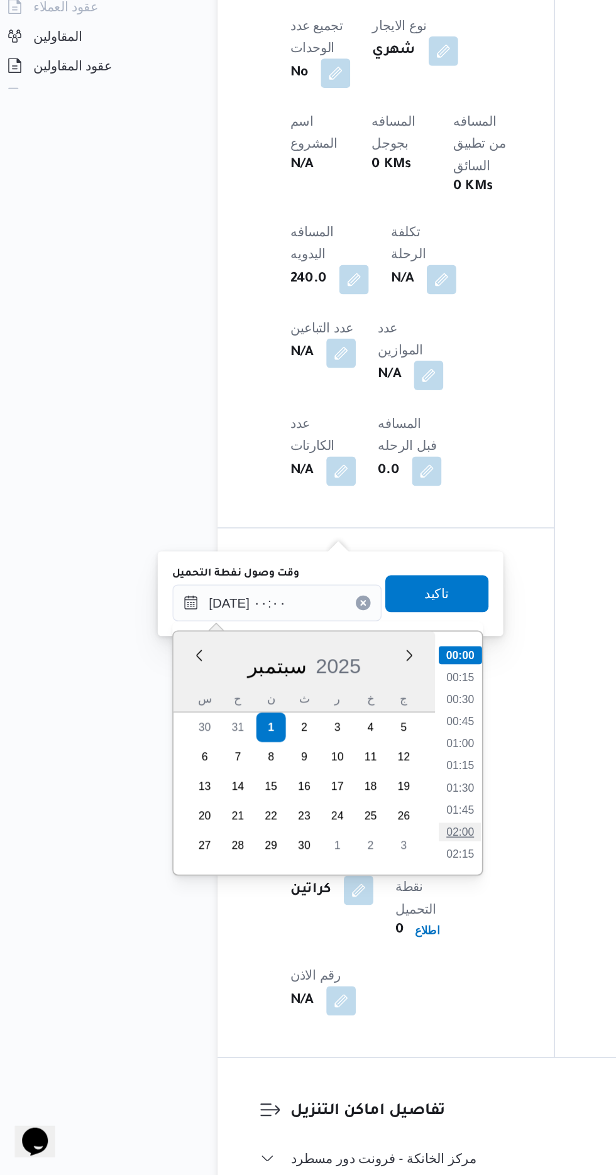
click at [325, 938] on li "02:00" at bounding box center [328, 941] width 29 height 13
type input "[DATE] ٠٢:٠٠"
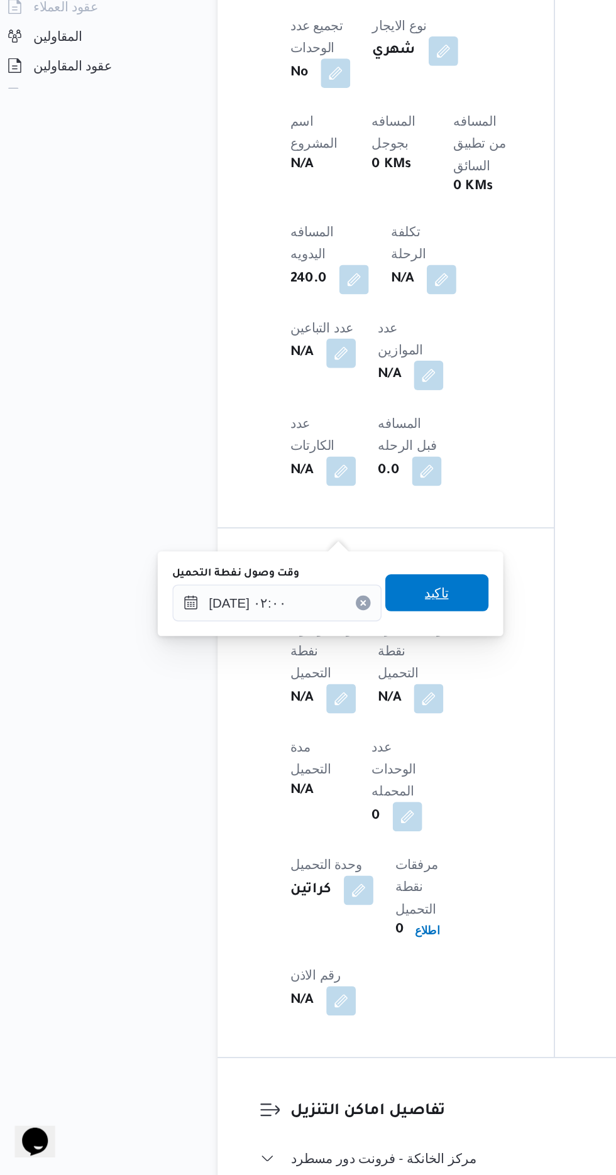
click at [338, 774] on span "تاكيد" at bounding box center [313, 777] width 70 height 25
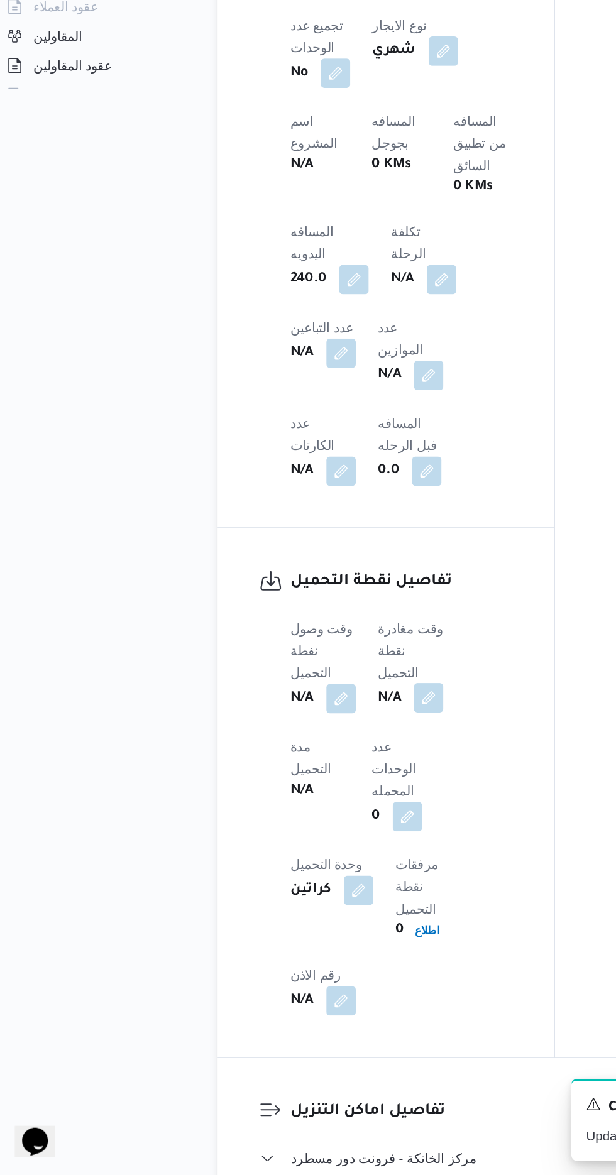
click at [307, 839] on button "button" at bounding box center [307, 849] width 20 height 20
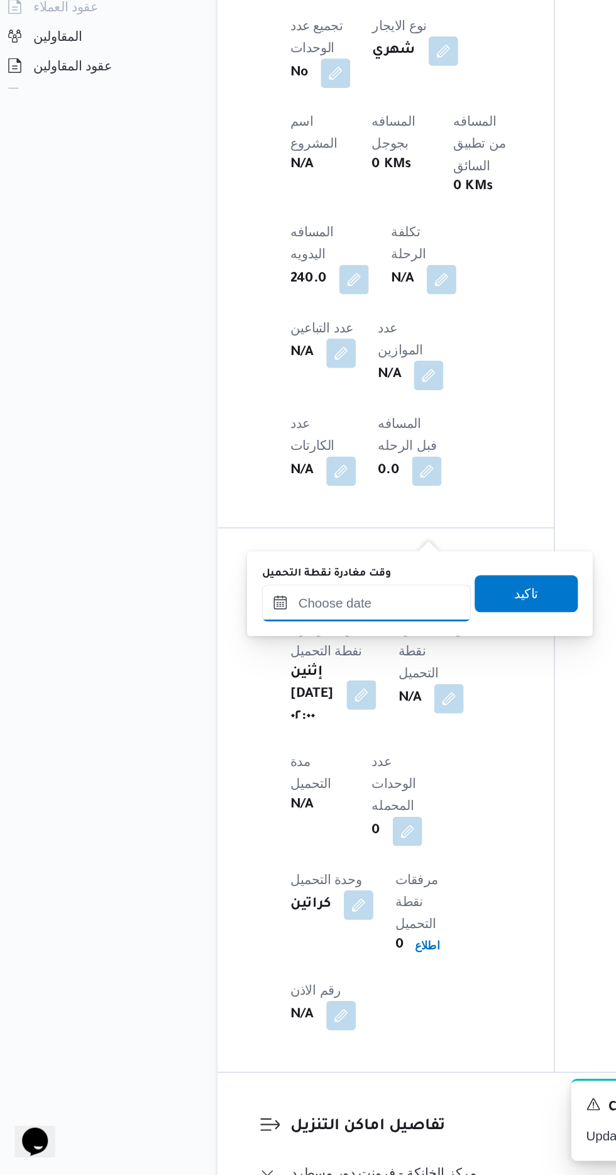
click at [287, 785] on input "وقت مغادرة نقطة التحميل" at bounding box center [265, 784] width 143 height 25
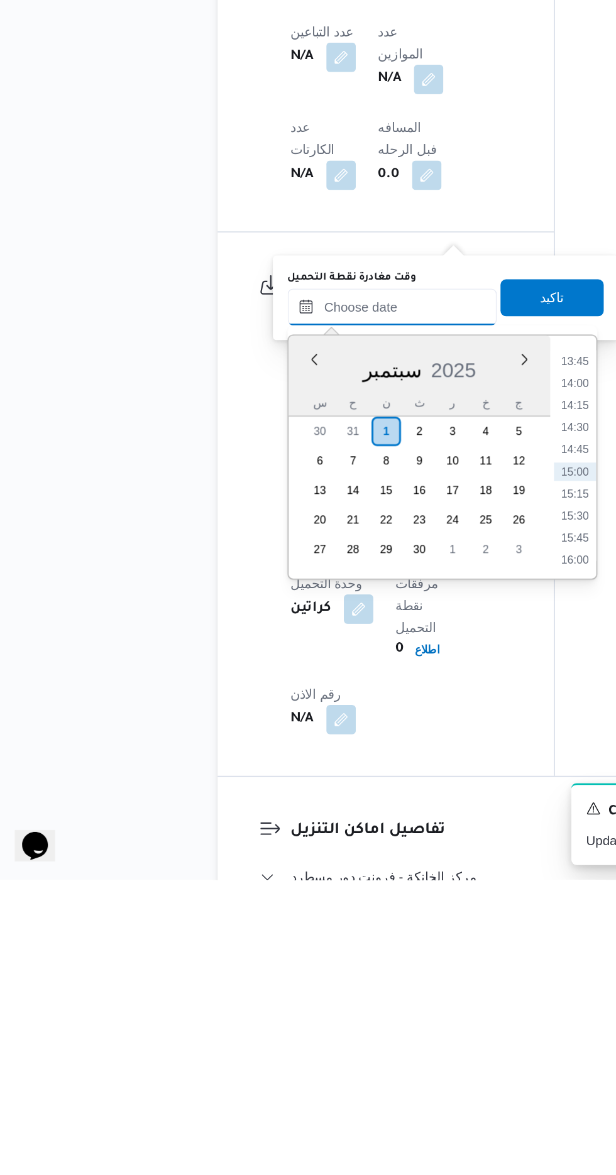
scroll to position [622, 0]
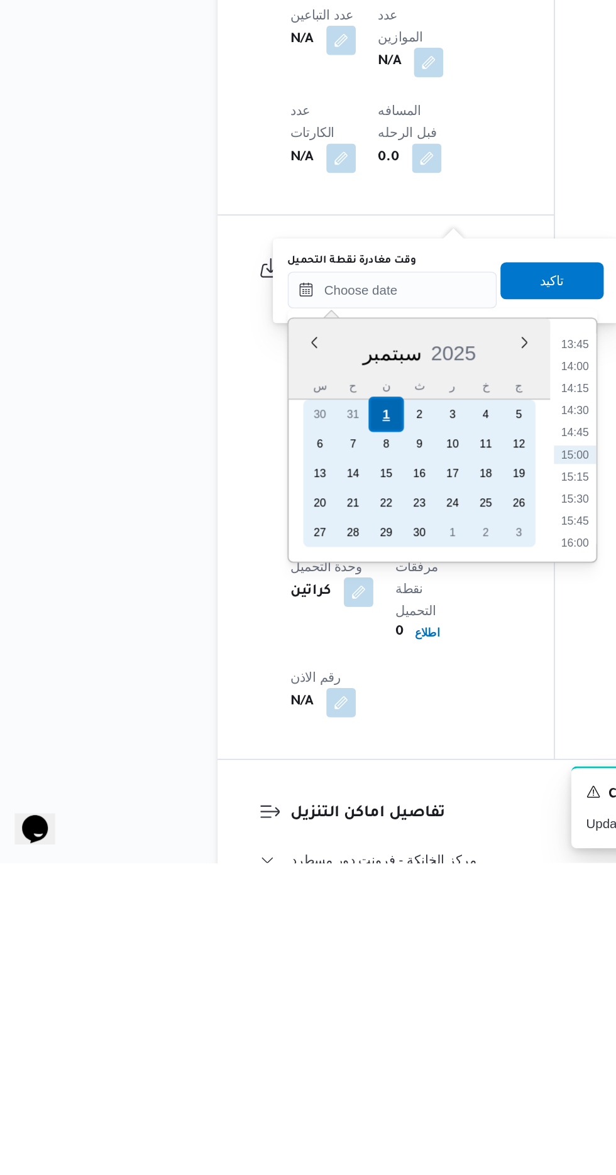
click at [277, 864] on div "1" at bounding box center [278, 869] width 24 height 24
type input "[DATE] ٠٠:٠٠"
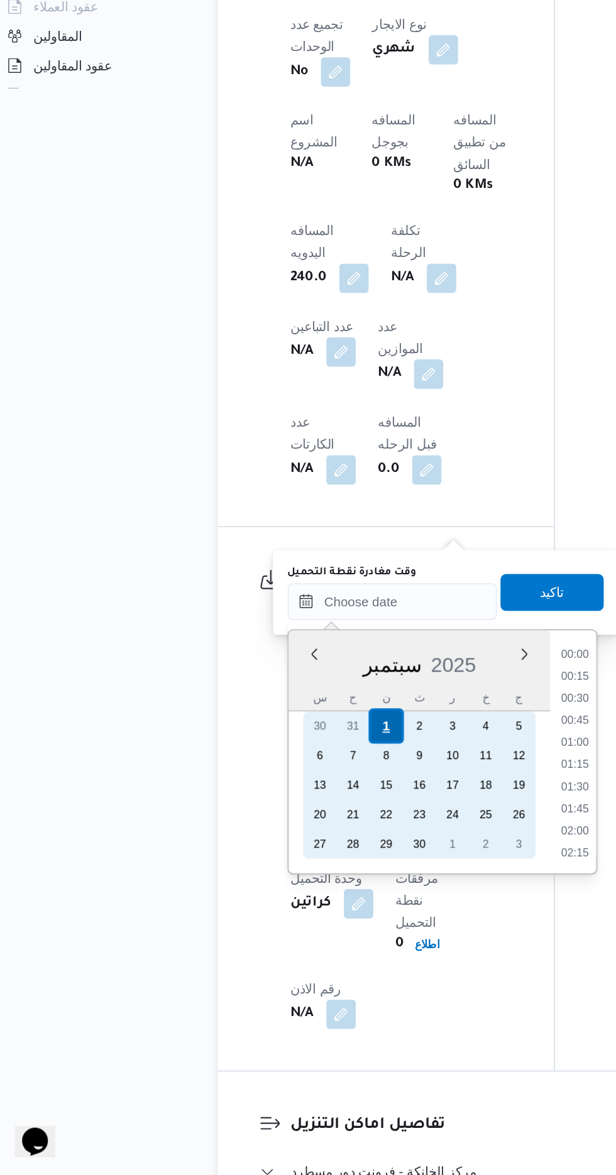
click at [278, 867] on div "1" at bounding box center [278, 869] width 24 height 24
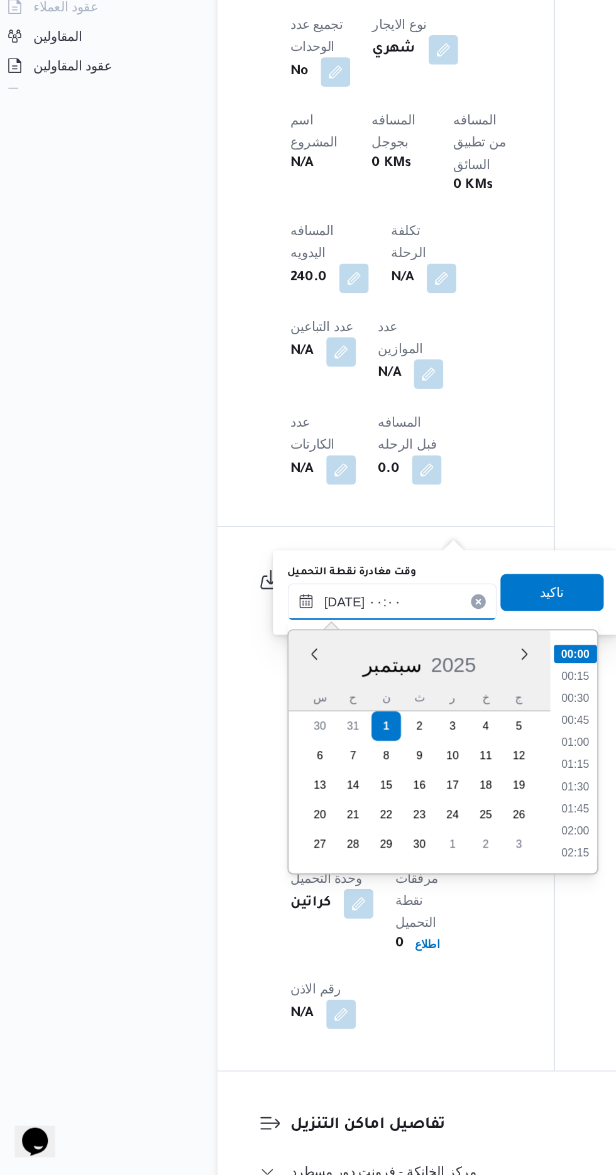
click at [221, 789] on input "[DATE] ٠٠:٠٠" at bounding box center [282, 783] width 143 height 25
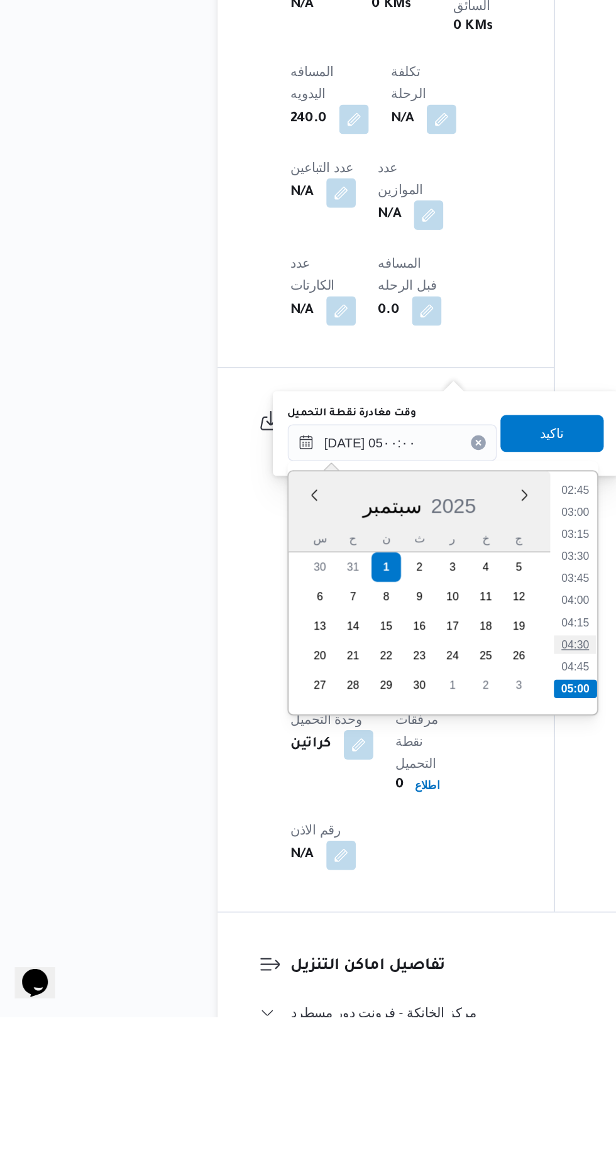
click at [402, 921] on li "04:30" at bounding box center [407, 921] width 29 height 13
type input "[DATE] ٠٤:٣٠"
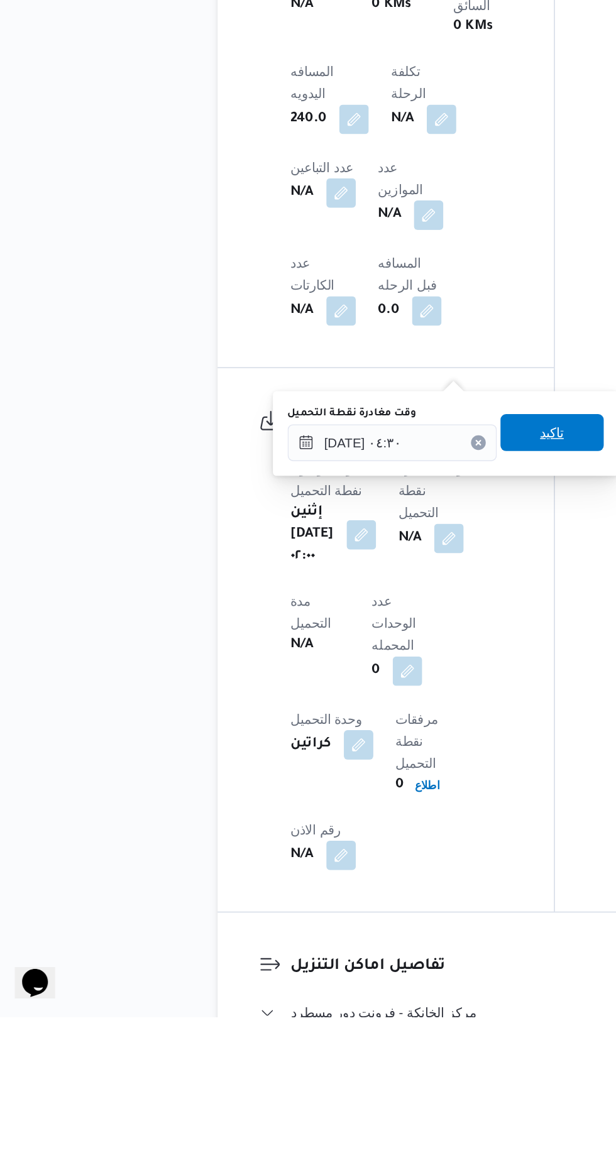
click at [400, 773] on span "تاكيد" at bounding box center [391, 776] width 16 height 15
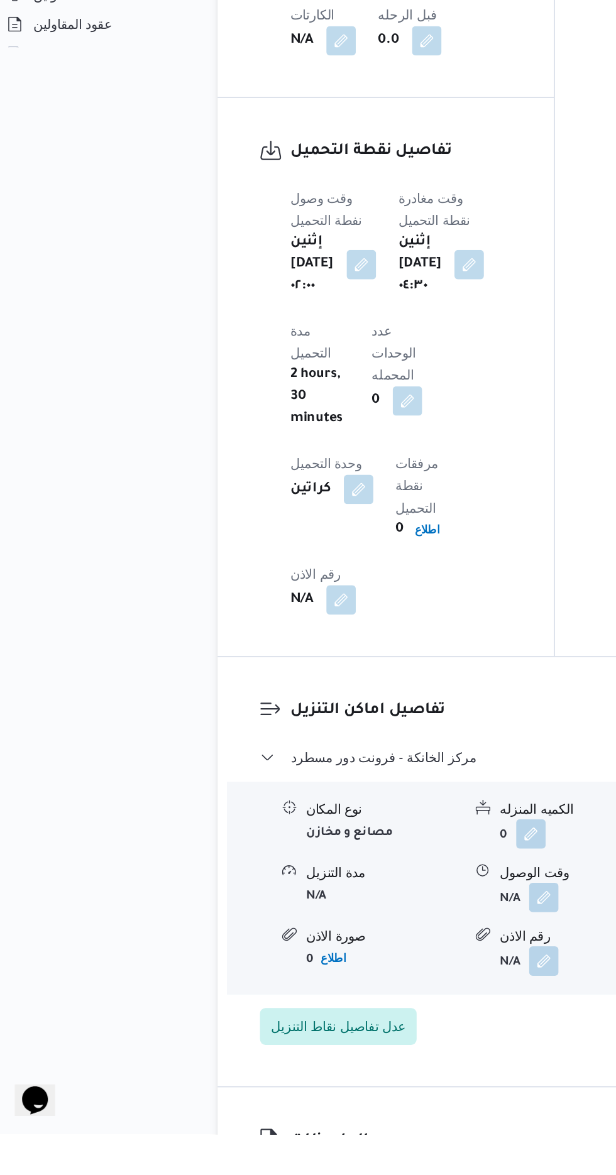
scroll to position [895, 0]
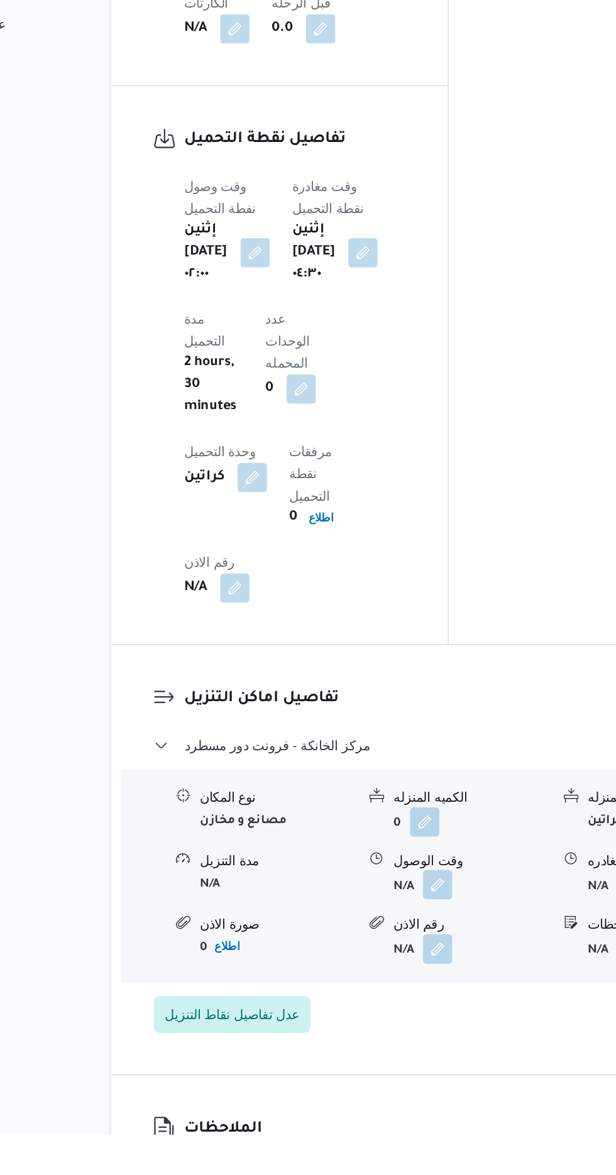
click at [381, 995] on button "button" at bounding box center [386, 1005] width 20 height 20
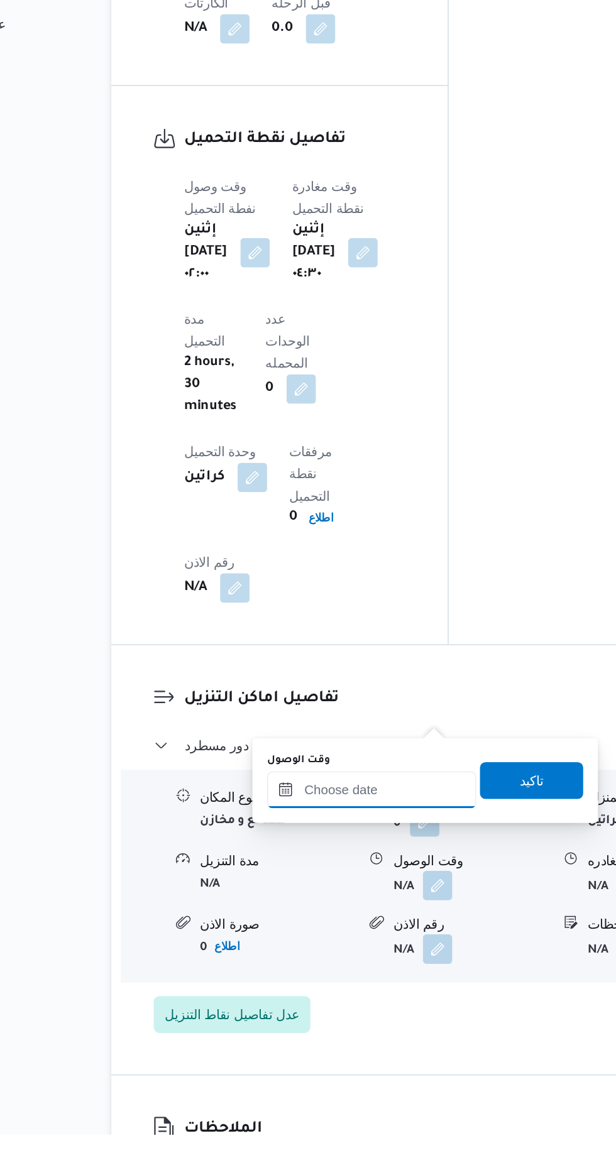
click at [368, 940] on input "وقت الوصول" at bounding box center [341, 940] width 143 height 25
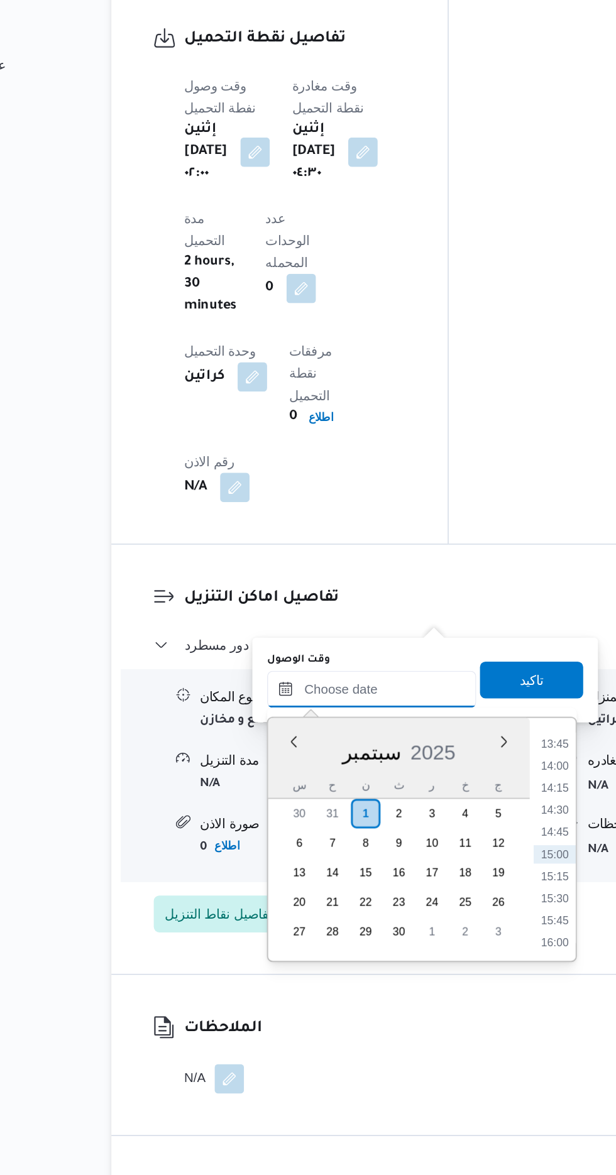
scroll to position [992, 0]
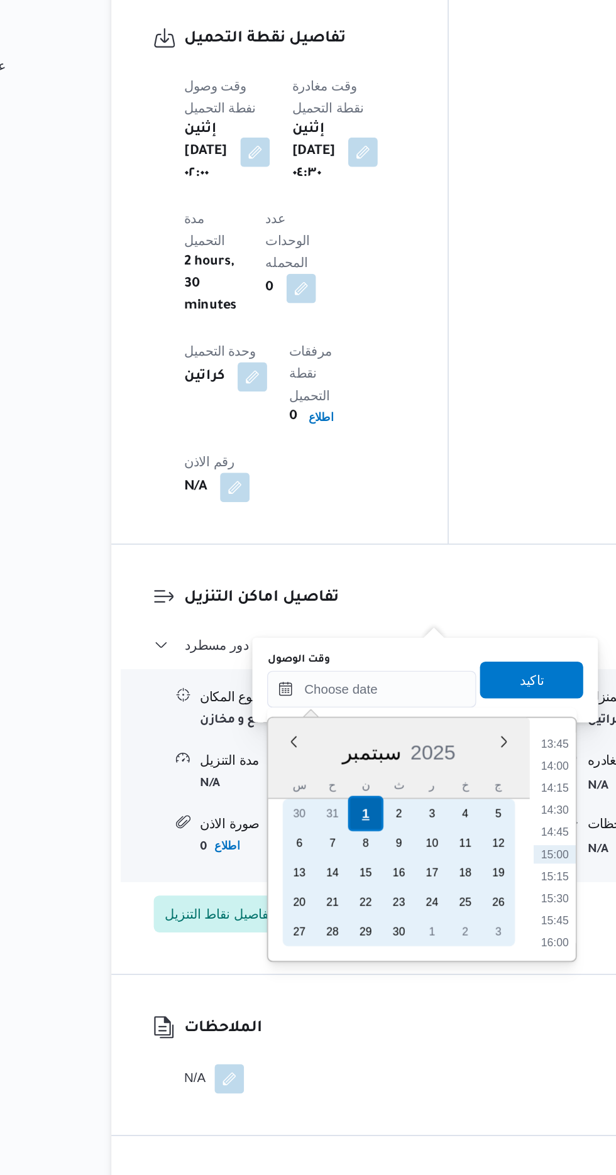
click at [337, 927] on div "1" at bounding box center [337, 928] width 24 height 24
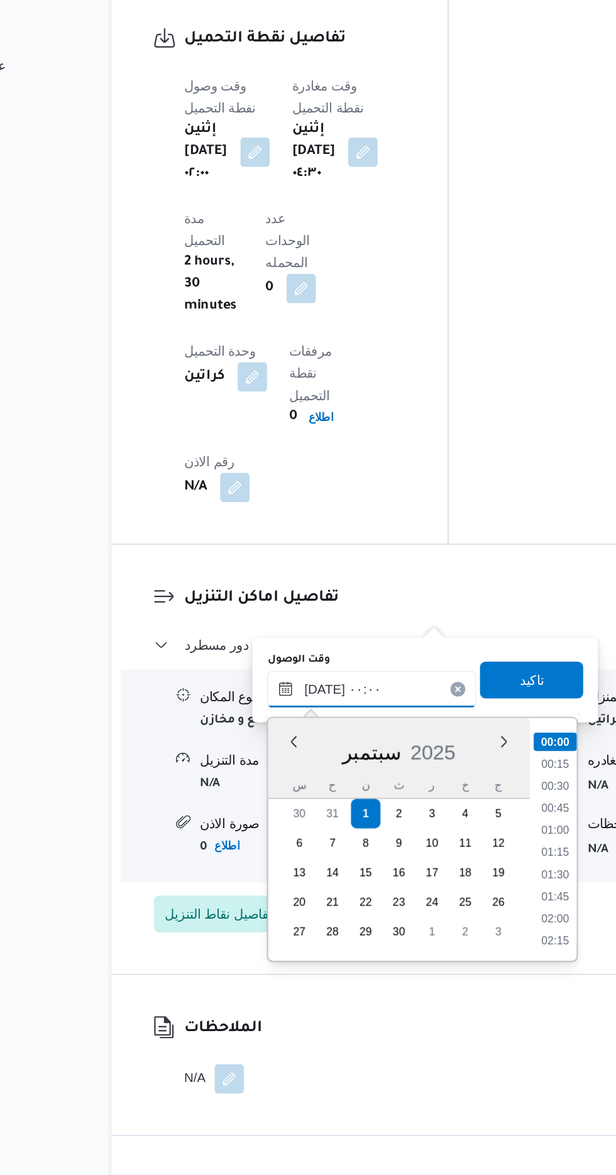
click at [273, 842] on input "[DATE] ٠٠:٠٠" at bounding box center [341, 843] width 143 height 25
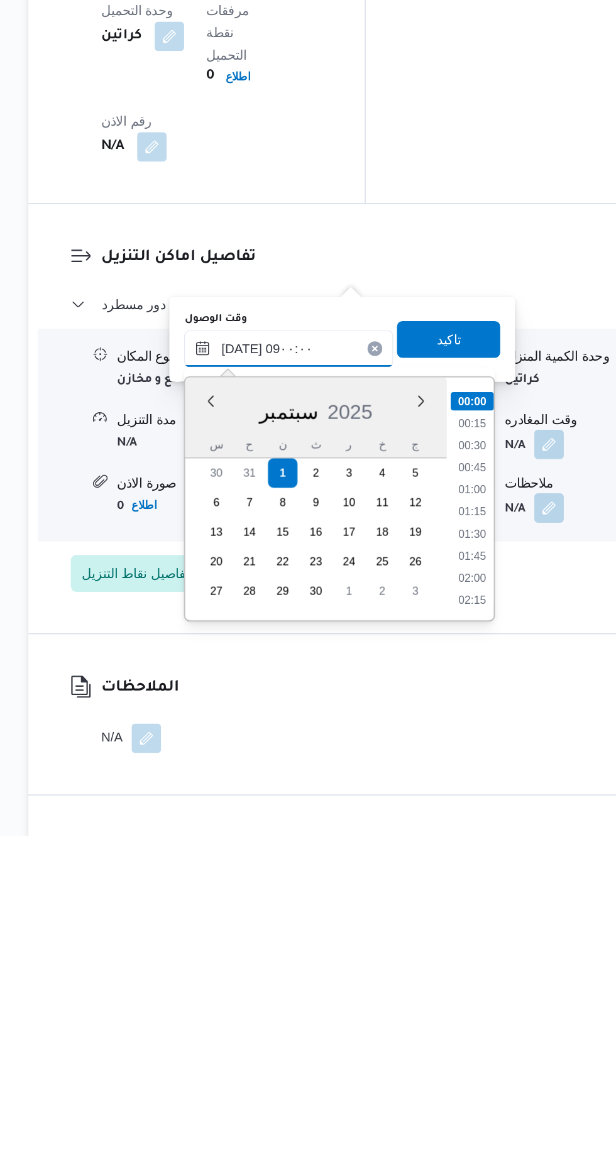
scroll to position [411, 0]
click at [457, 1005] on li "09:00" at bounding box center [466, 1011] width 30 height 13
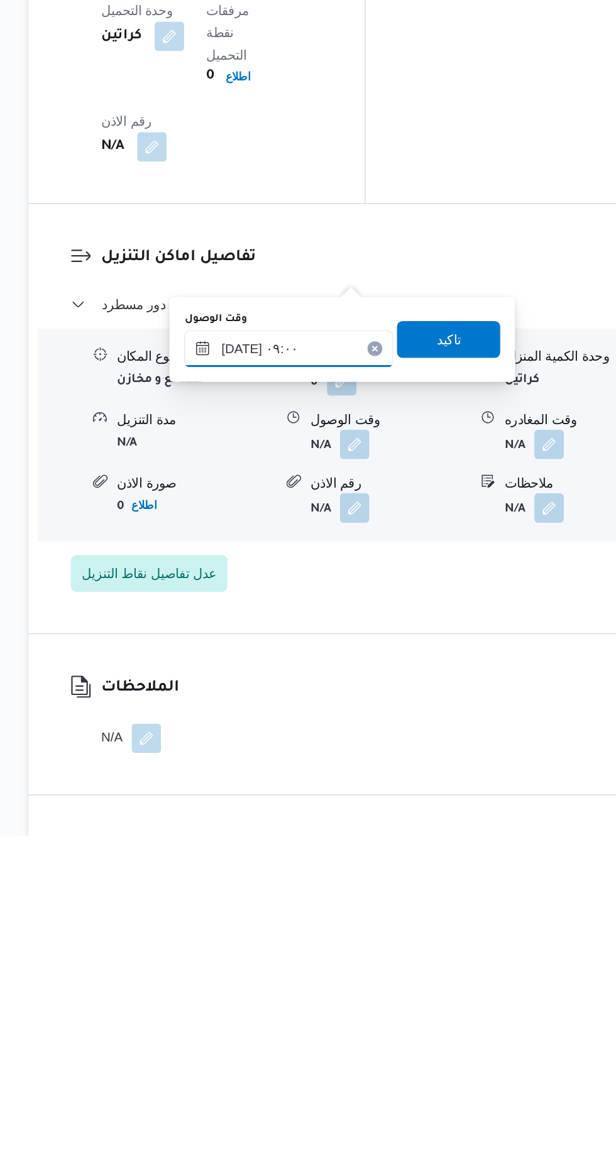
click at [374, 840] on input "[DATE] ٠٩:٠٠" at bounding box center [341, 843] width 143 height 25
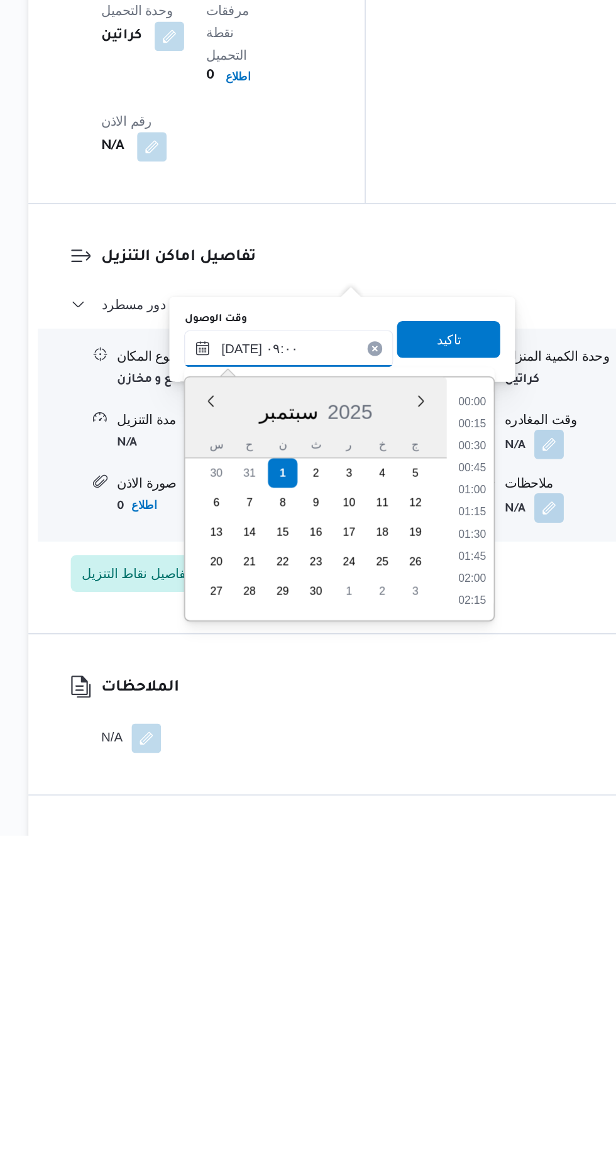
scroll to position [466, 0]
click at [463, 898] on li "08:00" at bounding box center [466, 895] width 29 height 13
type input "[DATE] ٠٨:٠٠"
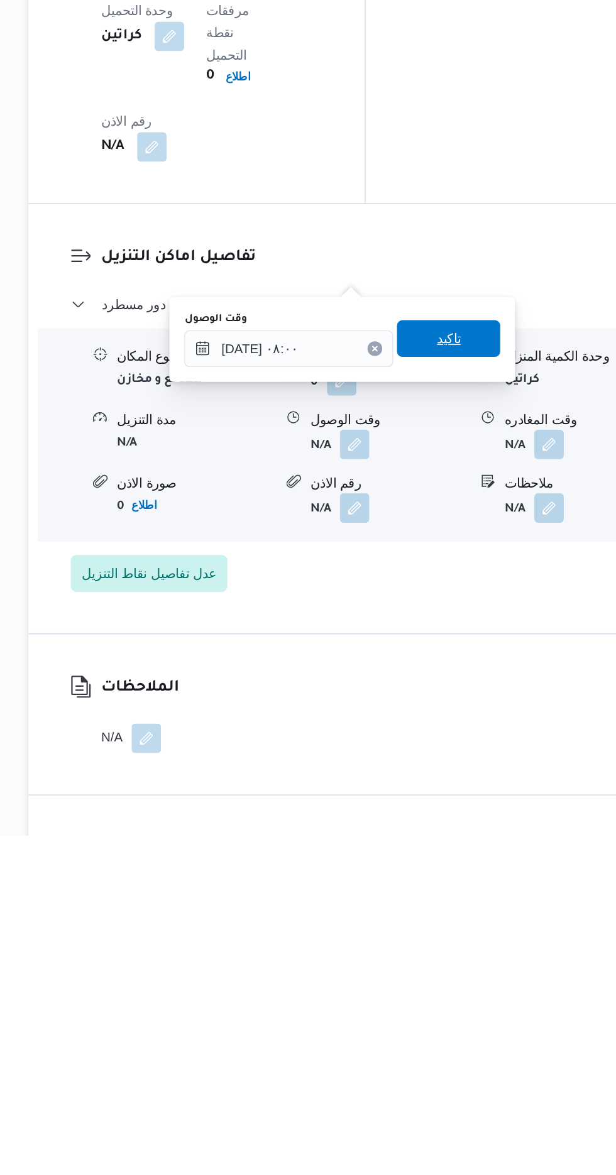
click at [458, 837] on span "تاكيد" at bounding box center [450, 836] width 16 height 15
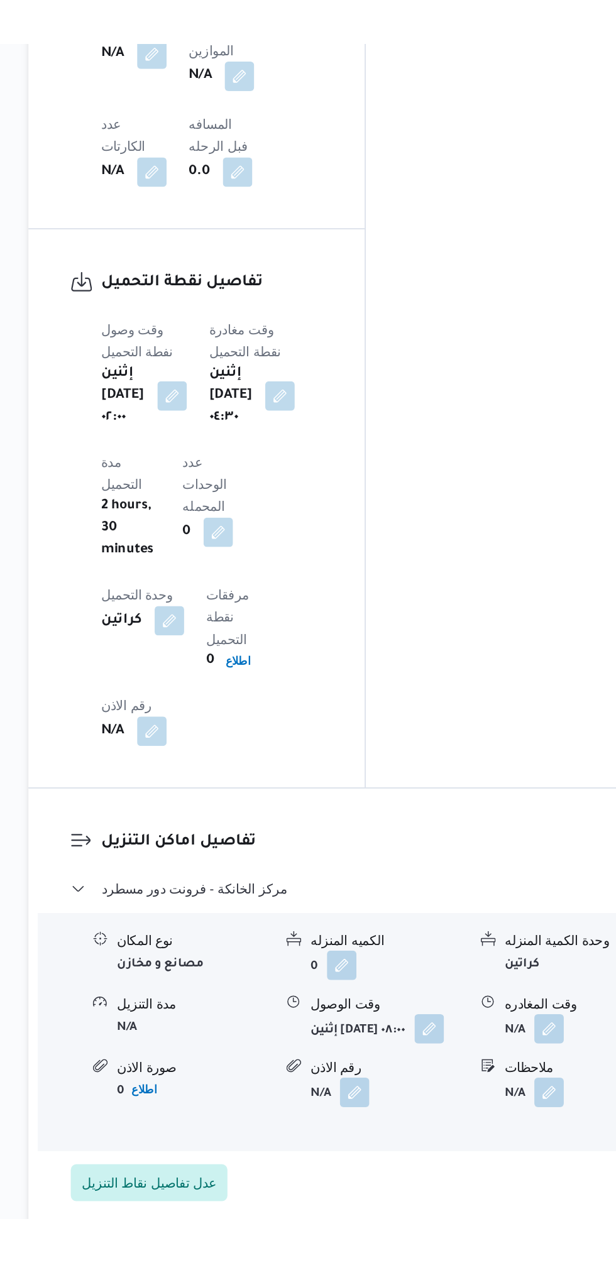
scroll to position [992, 0]
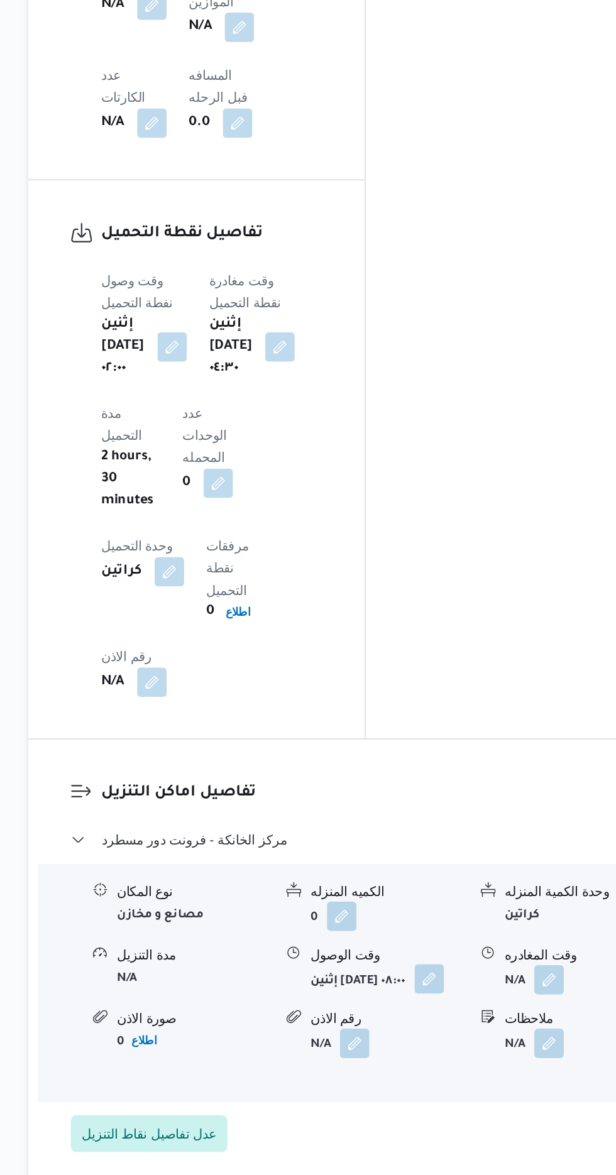
click at [427, 898] on button "button" at bounding box center [437, 908] width 20 height 20
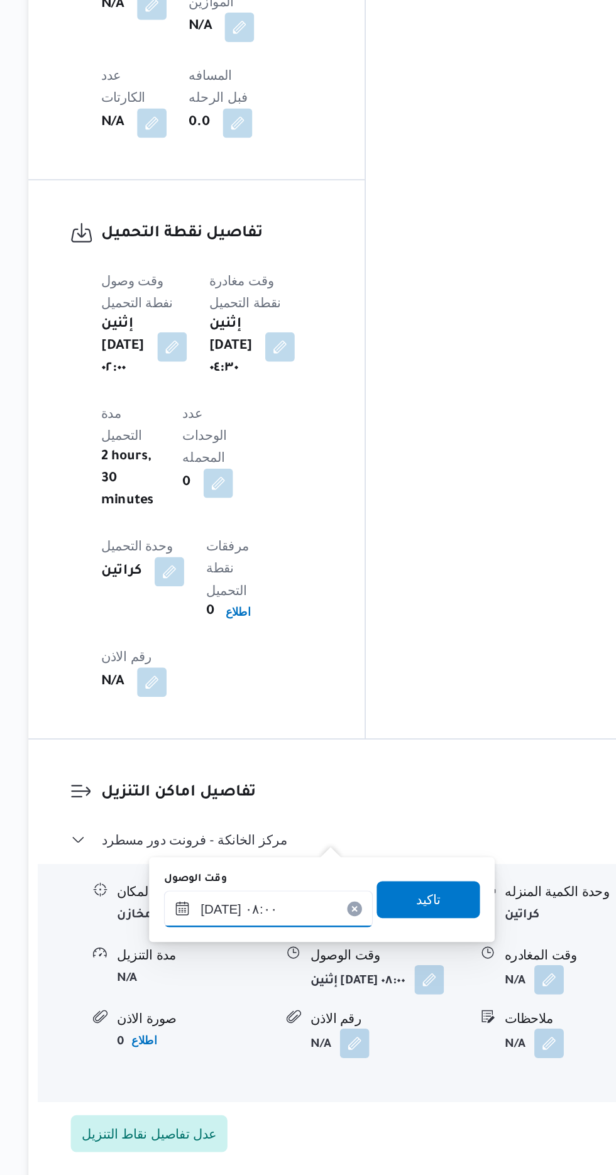
click at [321, 855] on input "[DATE] ٠٨:٠٠" at bounding box center [327, 860] width 143 height 25
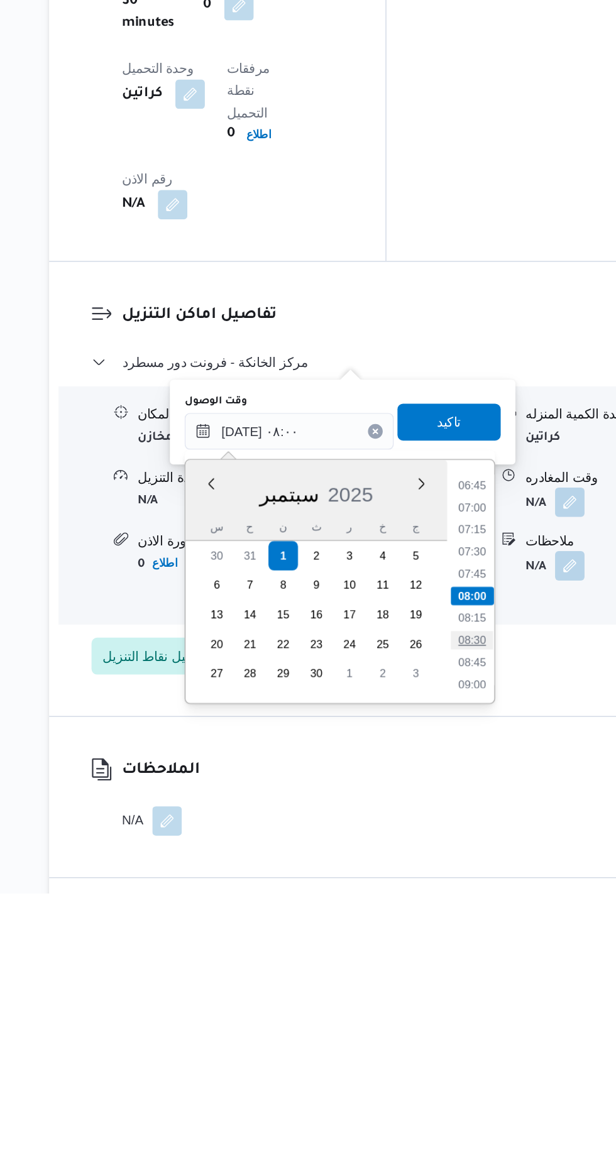
click at [443, 998] on li "08:30" at bounding box center [451, 1003] width 29 height 13
type input "[DATE] ٠٨:٣٠"
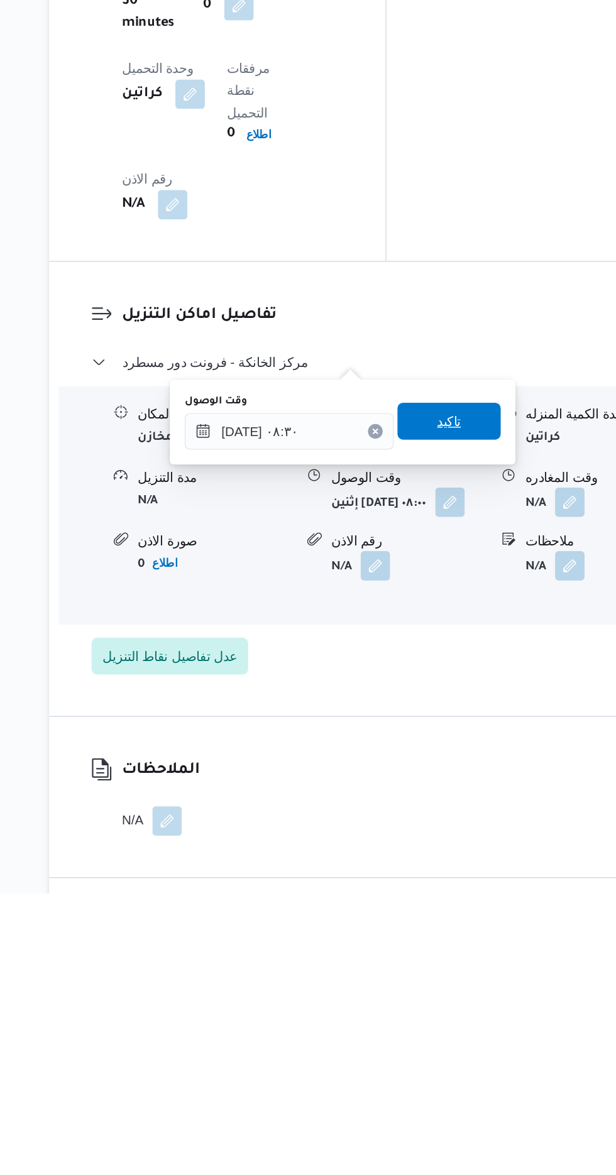
click at [451, 862] on span "تاكيد" at bounding box center [436, 853] width 70 height 25
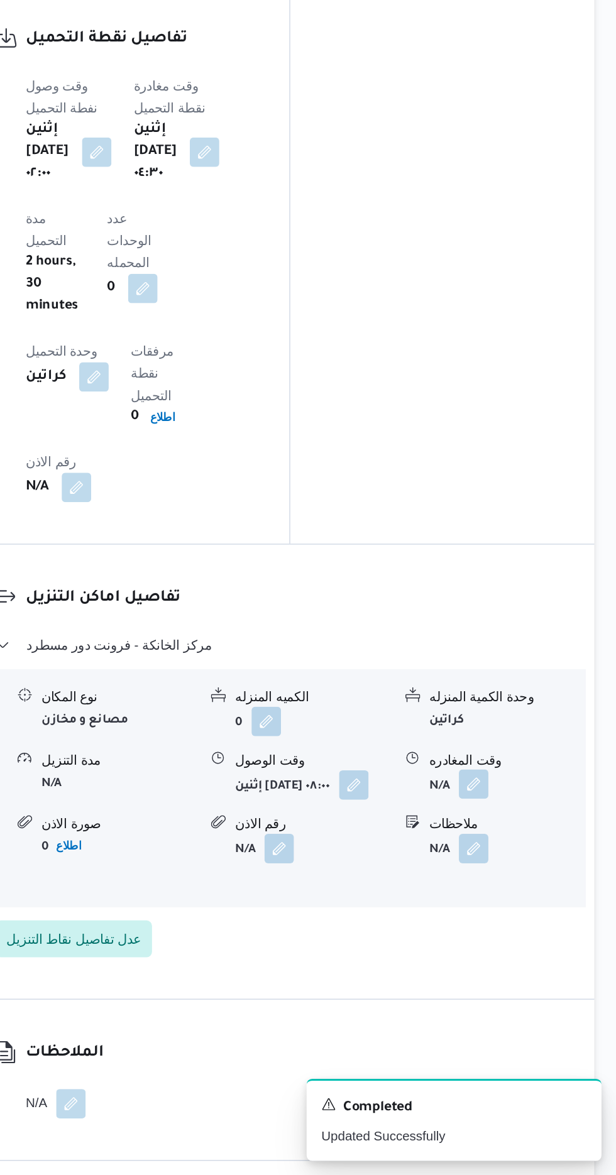
click at [519, 898] on button "button" at bounding box center [519, 908] width 20 height 20
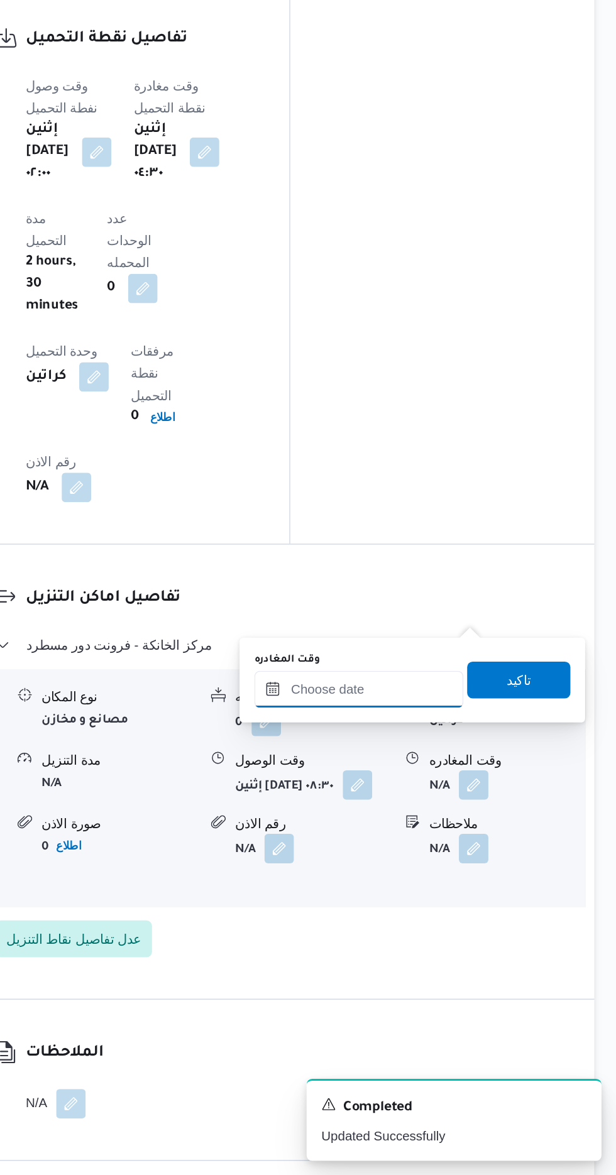
click at [461, 843] on input "وقت المغادره" at bounding box center [440, 843] width 143 height 25
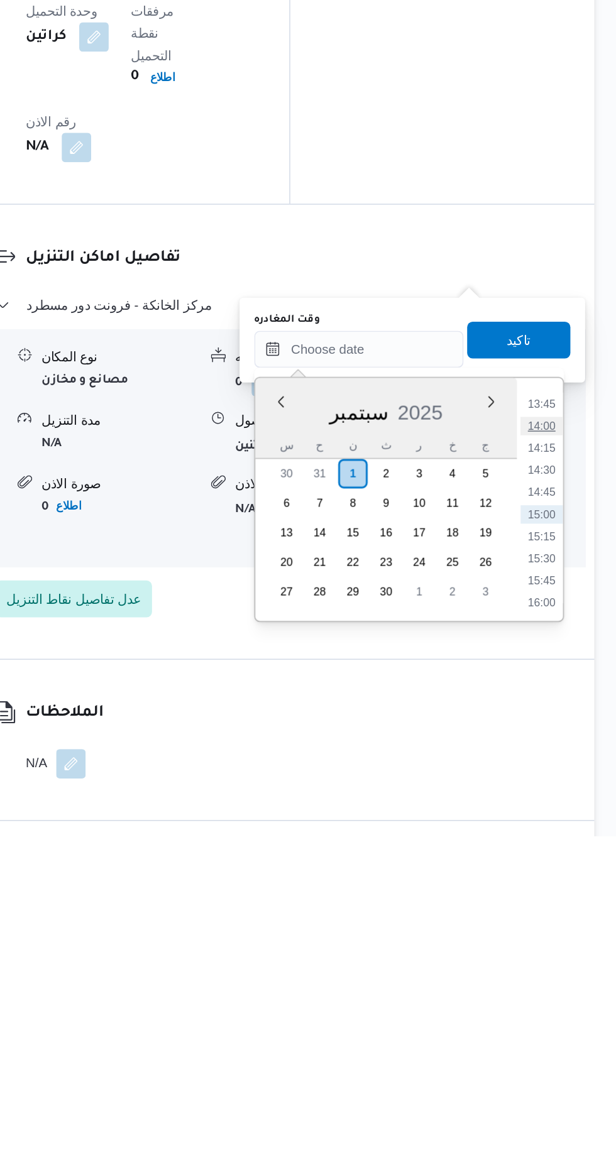
click at [566, 891] on li "14:00" at bounding box center [565, 895] width 29 height 13
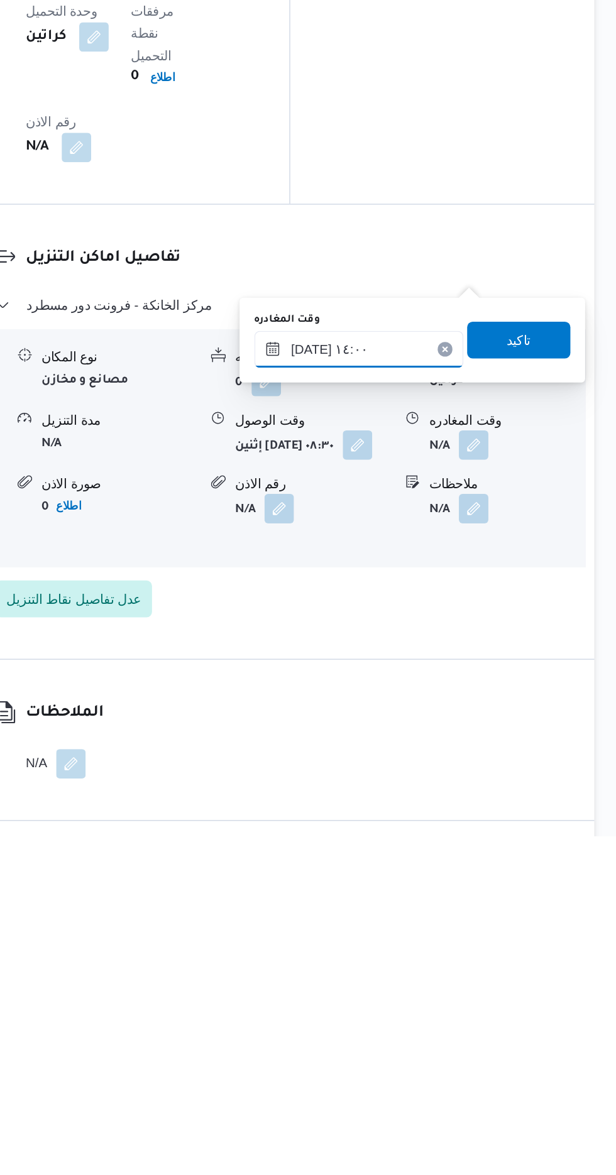
click at [457, 840] on input "[DATE] ١٤:٠٠" at bounding box center [440, 843] width 143 height 25
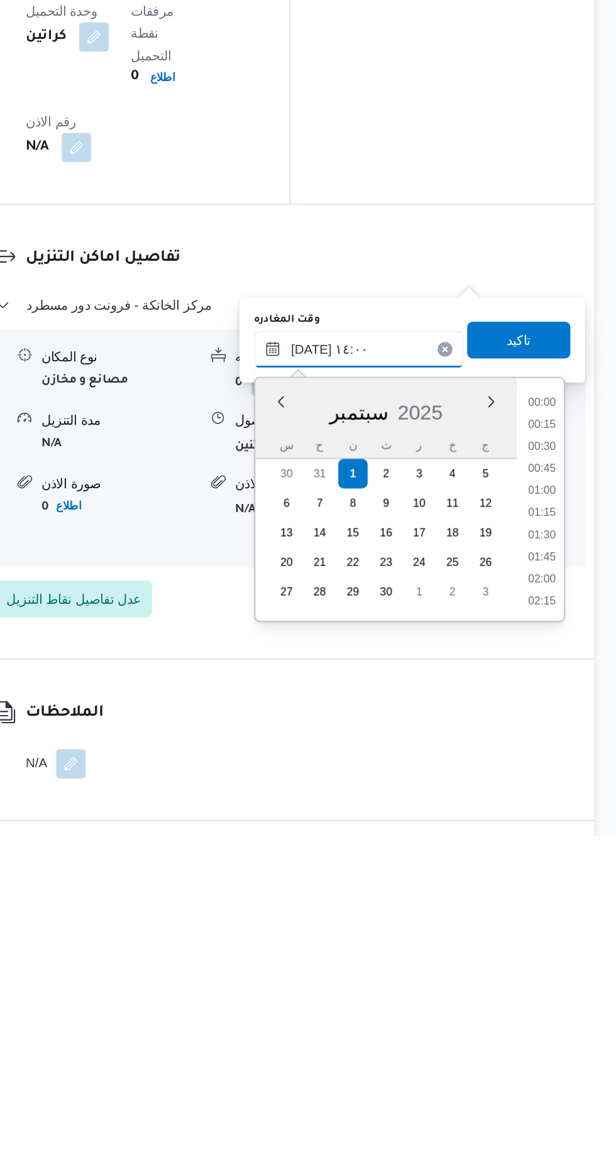
scroll to position [768, 0]
click at [562, 893] on li "13:00" at bounding box center [565, 895] width 29 height 13
type input "[DATE] ١٣:٠٠"
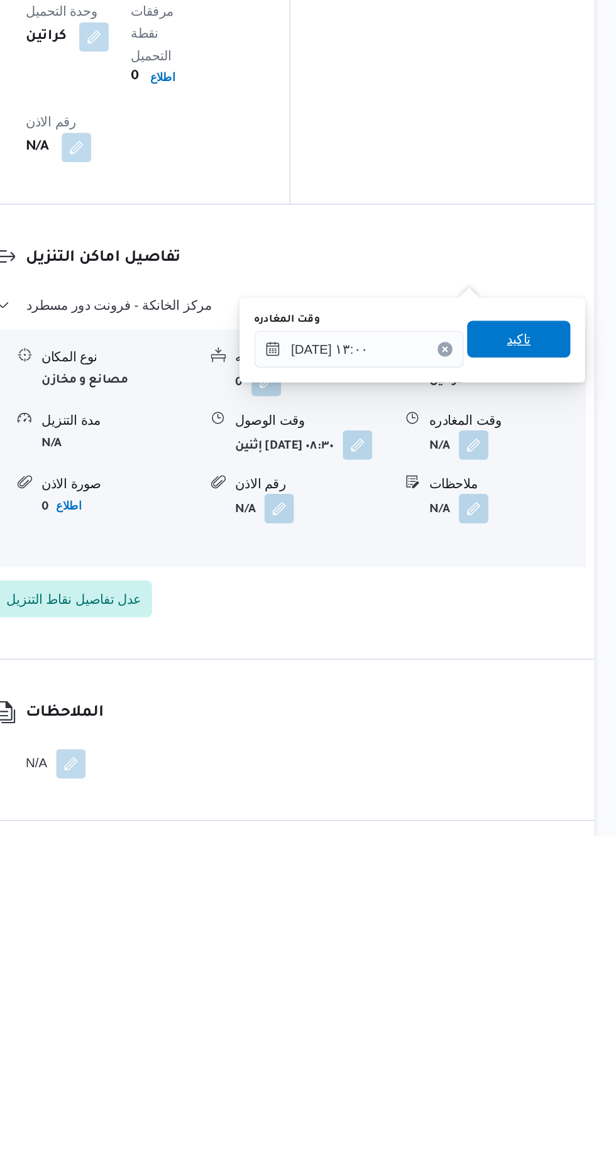
click at [558, 836] on span "تاكيد" at bounding box center [549, 836] width 16 height 15
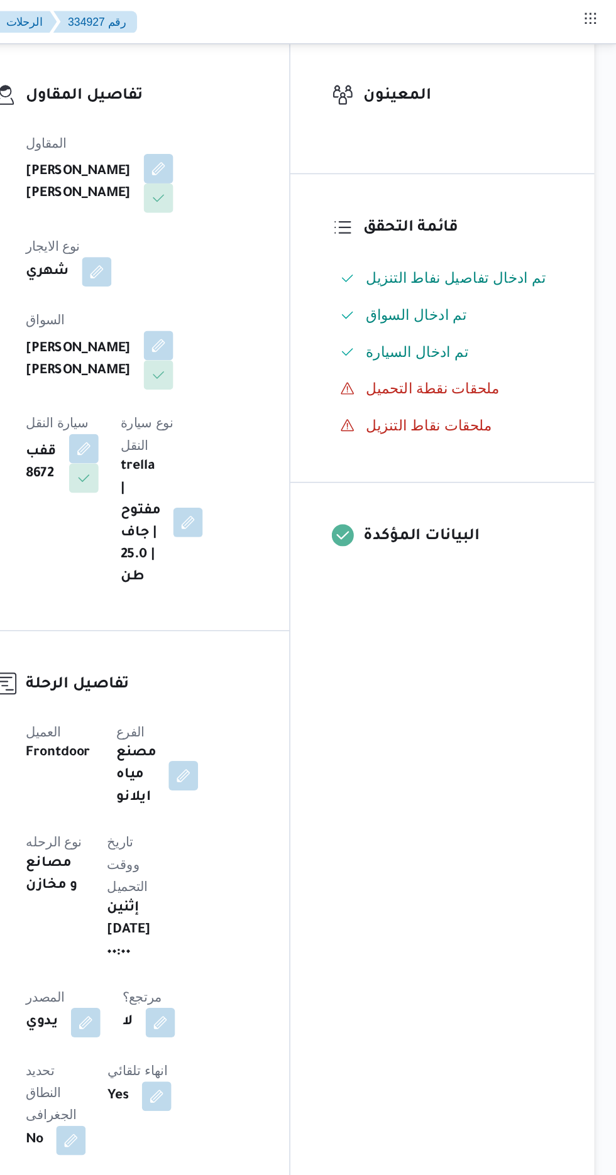
scroll to position [0, 0]
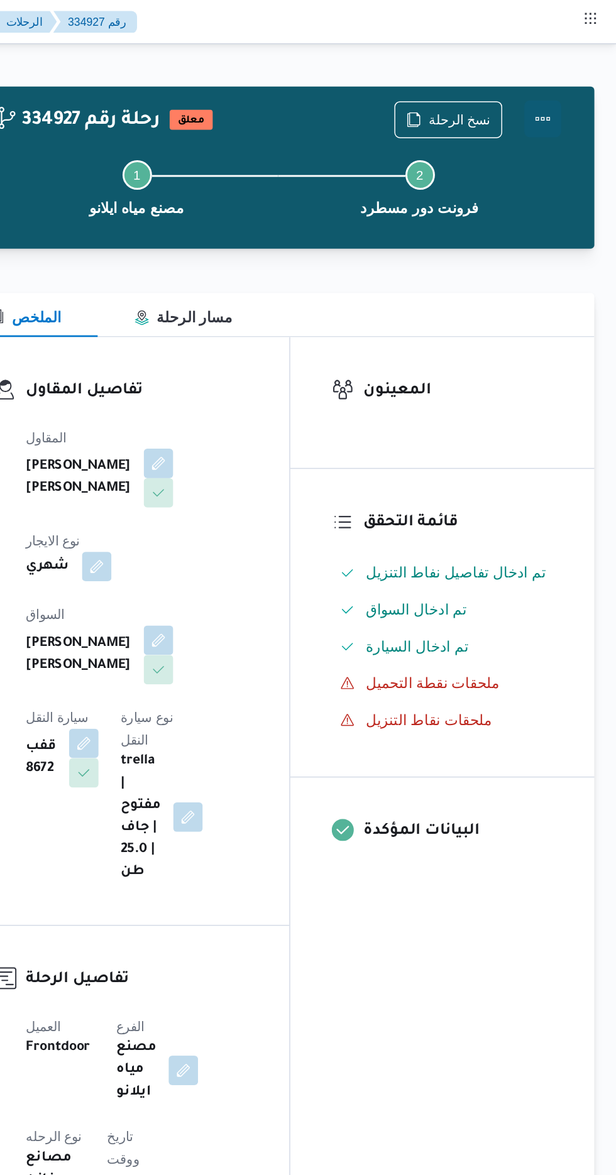
click at [569, 77] on button "Actions" at bounding box center [565, 81] width 25 height 25
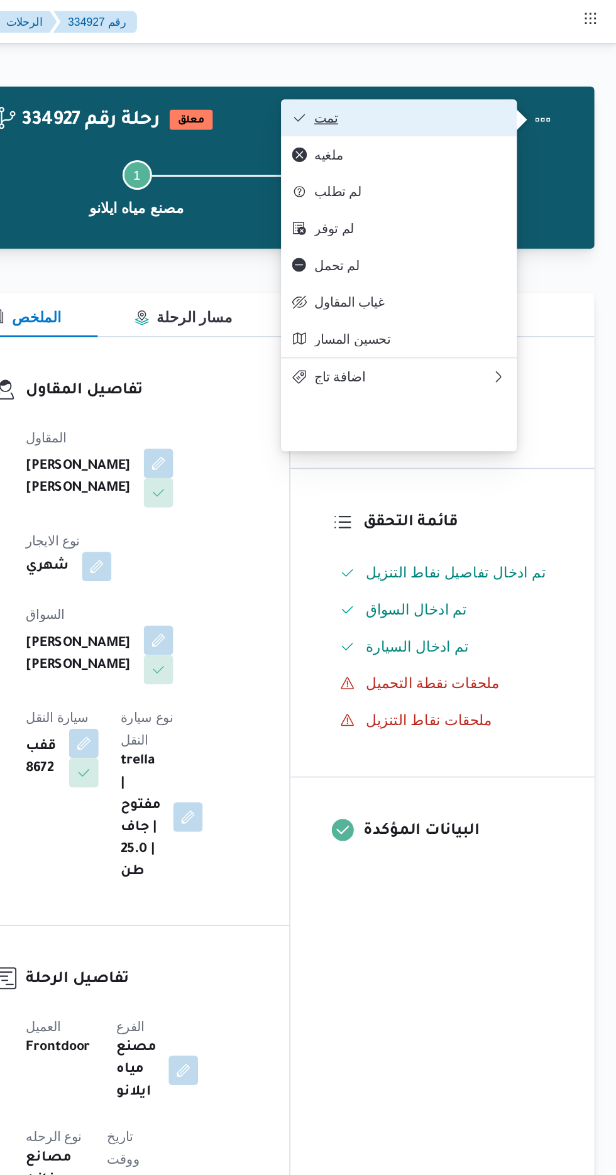
click at [528, 79] on span "تمت" at bounding box center [475, 80] width 131 height 10
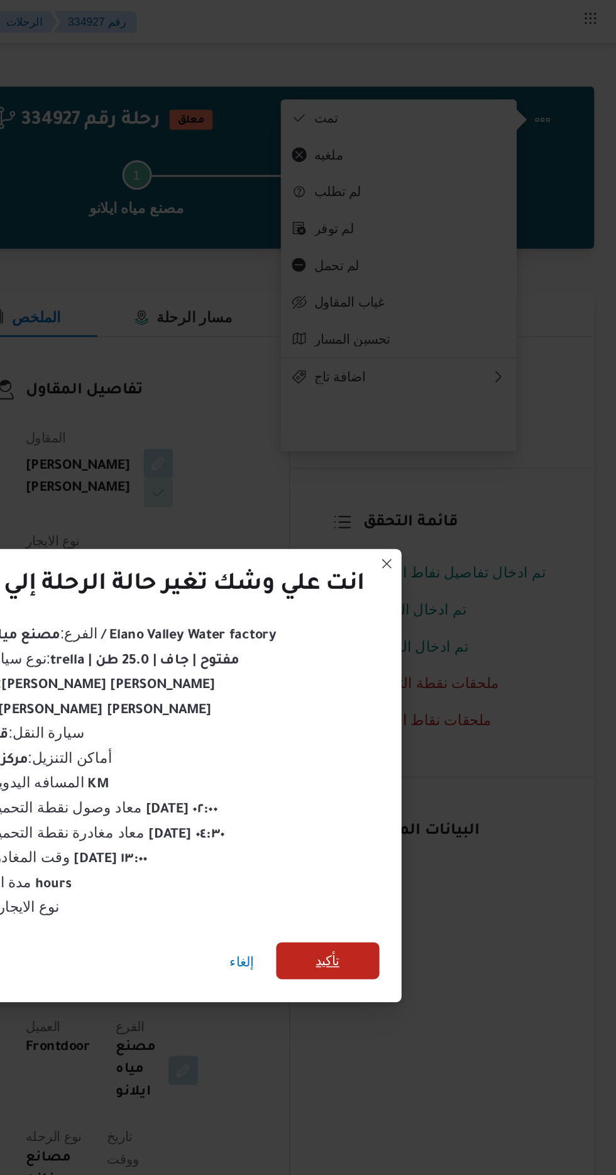
click at [425, 657] on span "تأكيد" at bounding box center [419, 655] width 16 height 15
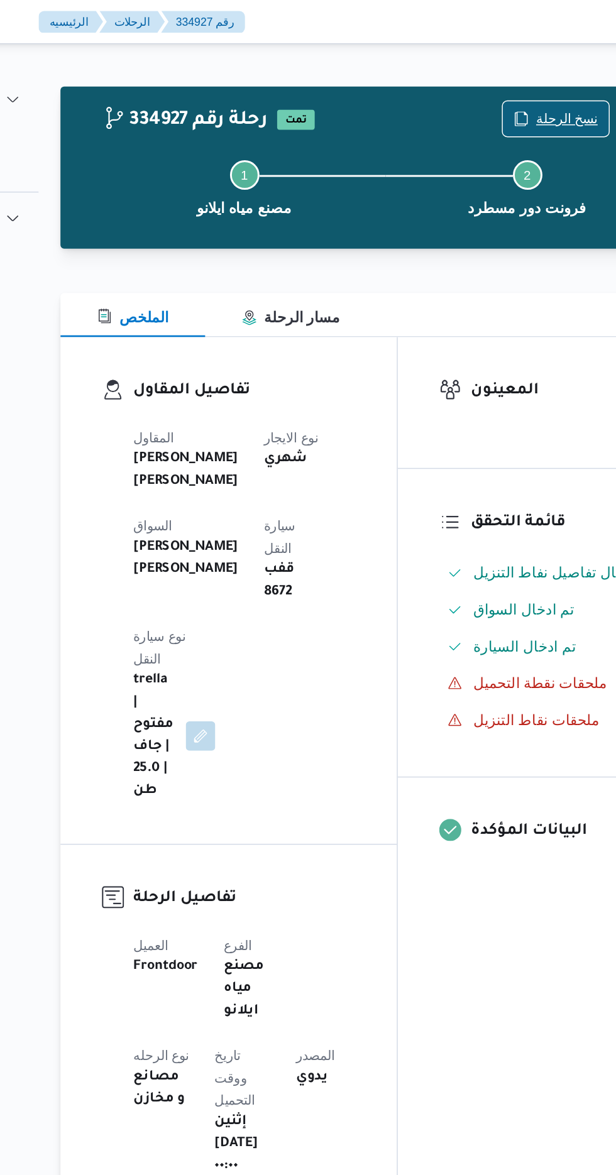
click at [500, 80] on span "نسخ الرحلة" at bounding box center [509, 81] width 42 height 15
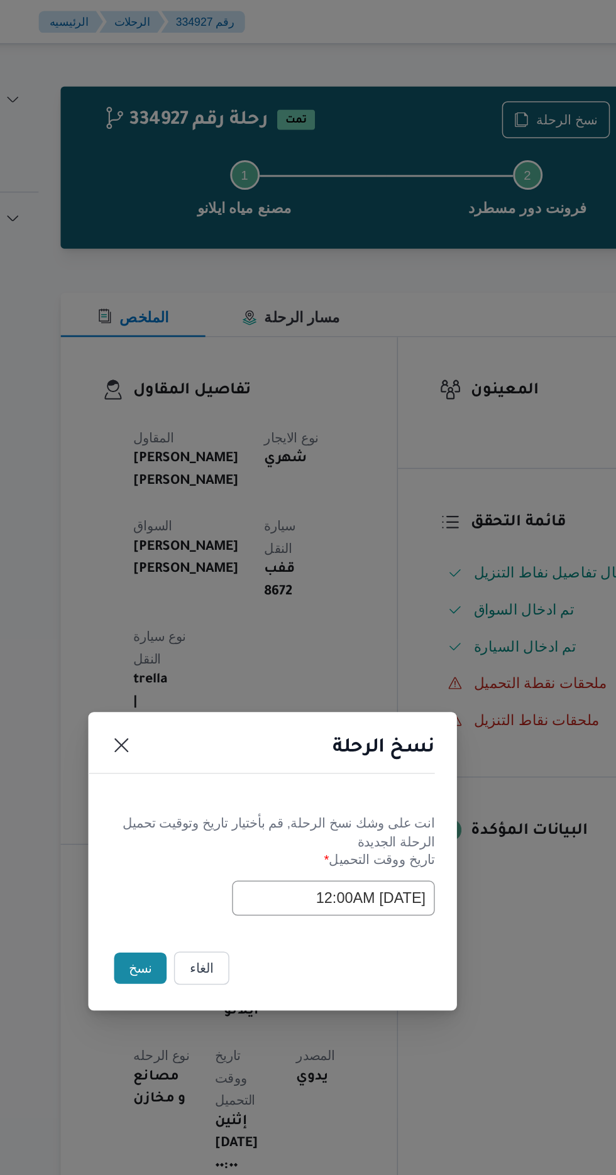
click at [217, 659] on button "نسخ" at bounding box center [218, 660] width 36 height 21
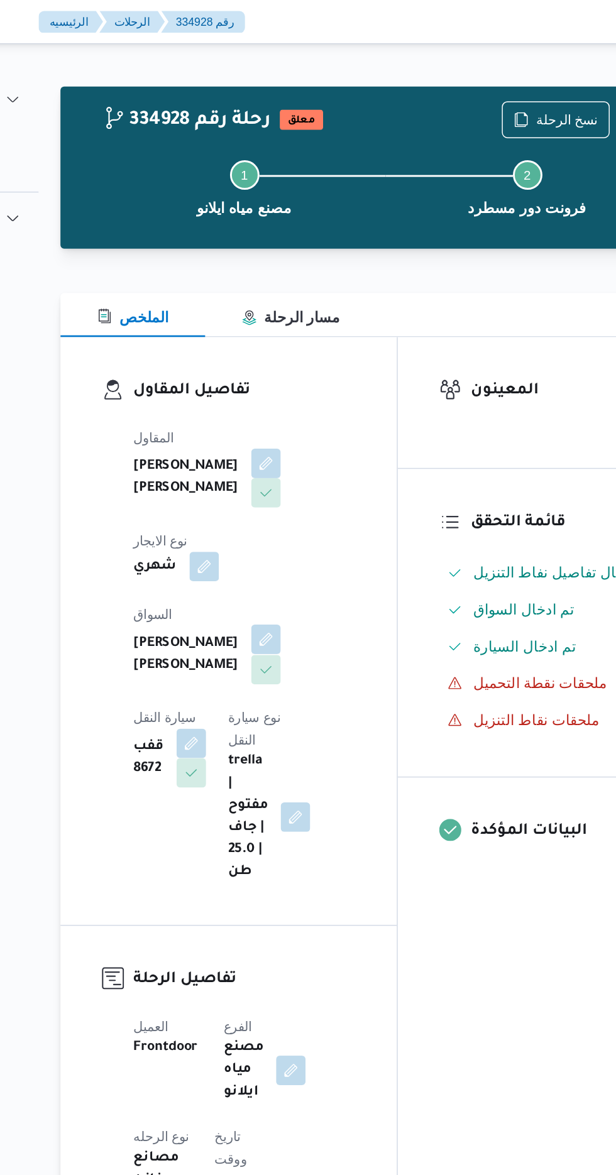
click at [294, 429] on button "button" at bounding box center [304, 436] width 20 height 20
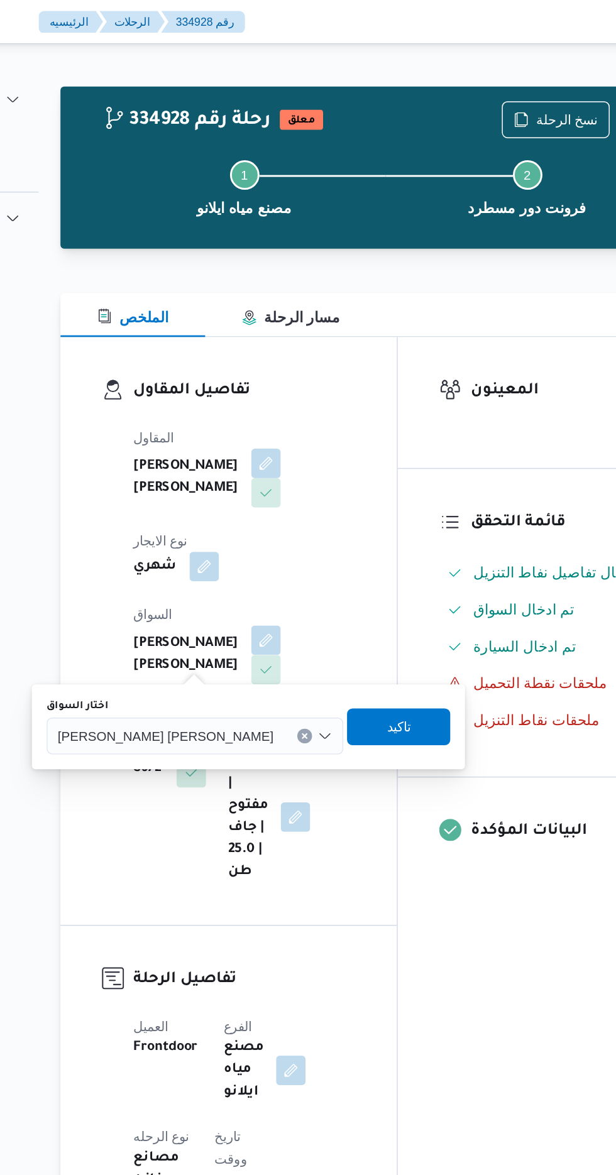
click at [216, 506] on span "[PERSON_NAME] [PERSON_NAME]" at bounding box center [235, 502] width 147 height 14
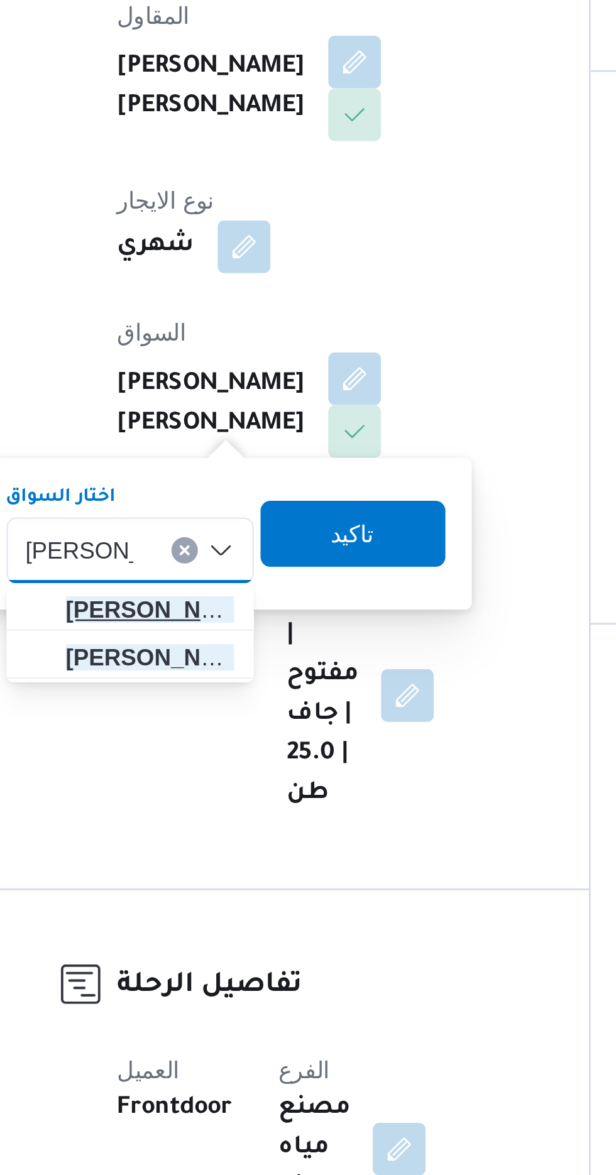
type input "[PERSON_NAME]"
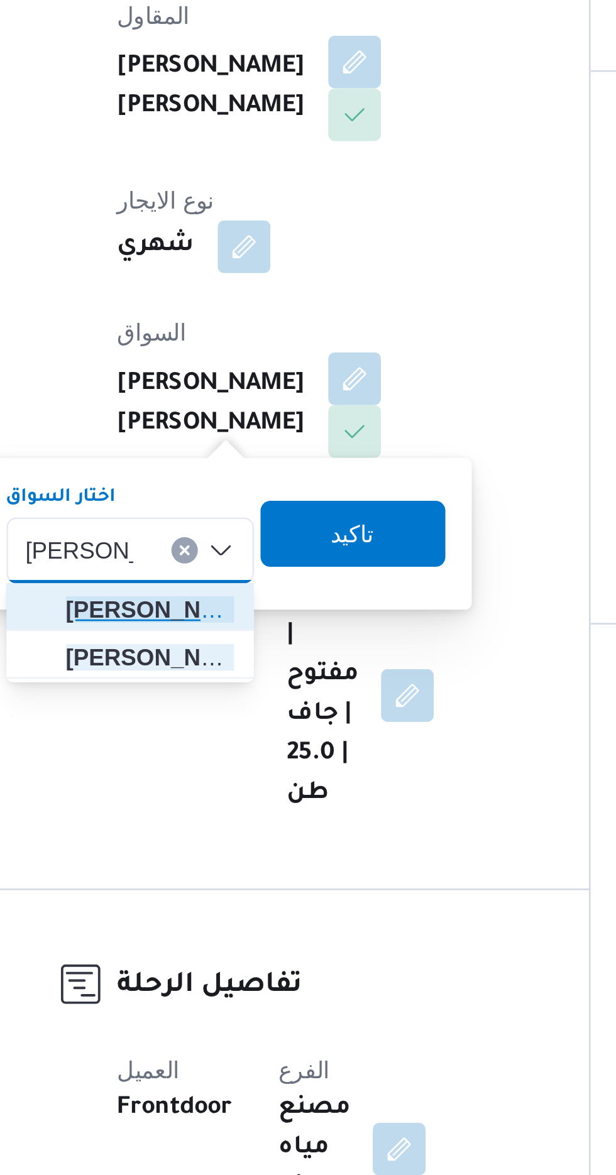
click at [244, 520] on span "[PERSON_NAME] [PERSON_NAME]" at bounding box center [226, 524] width 64 height 15
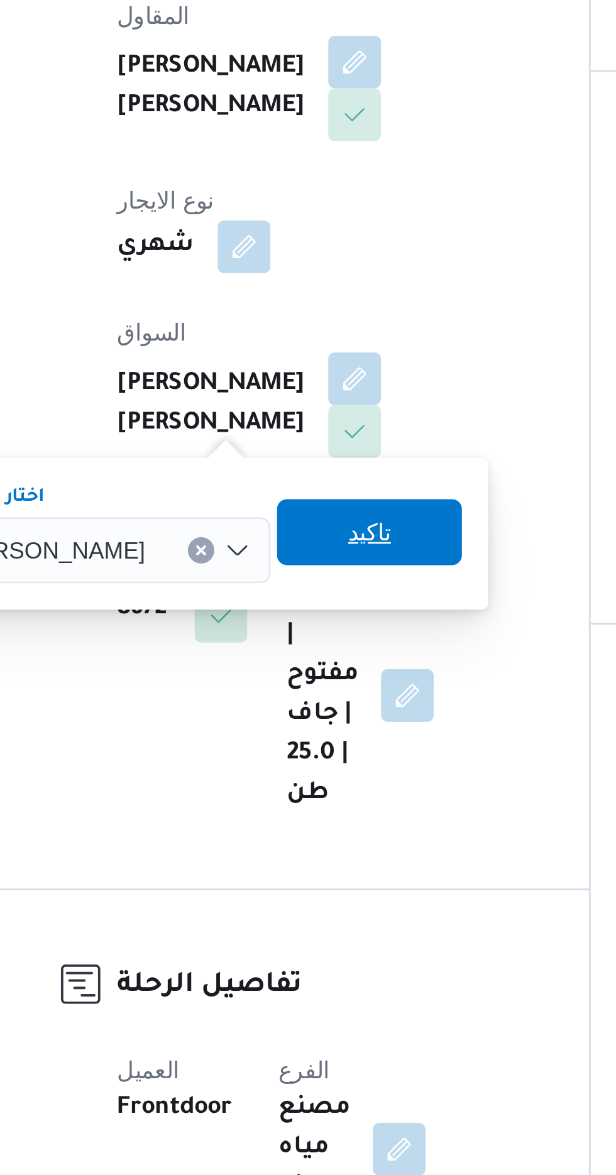
click at [317, 496] on span "تاكيد" at bounding box center [309, 495] width 16 height 15
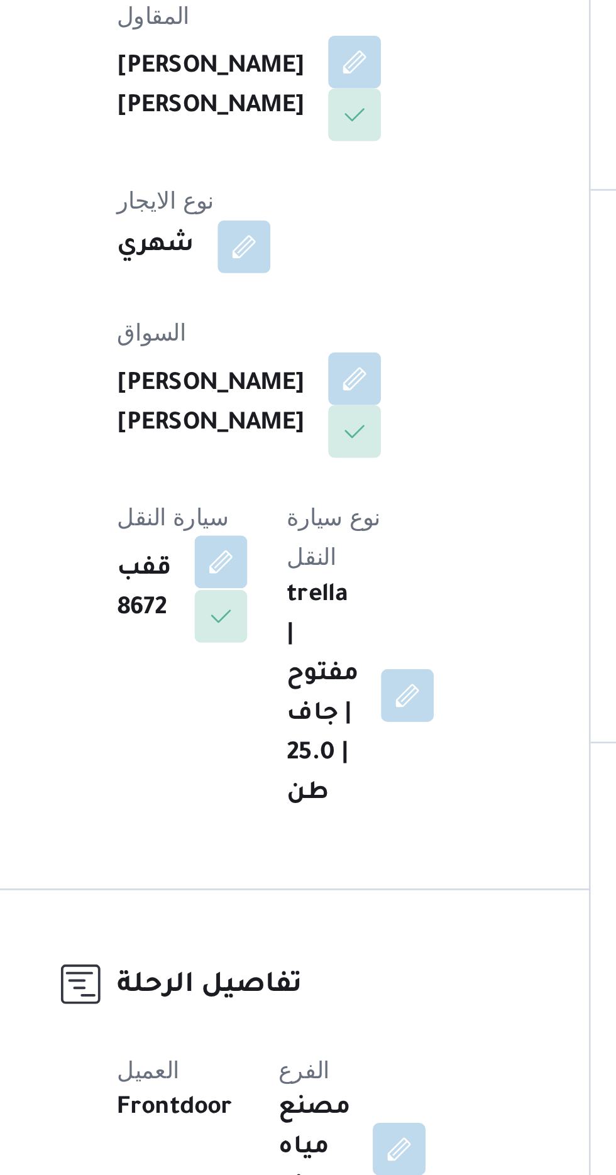
click at [263, 497] on button "button" at bounding box center [253, 507] width 20 height 20
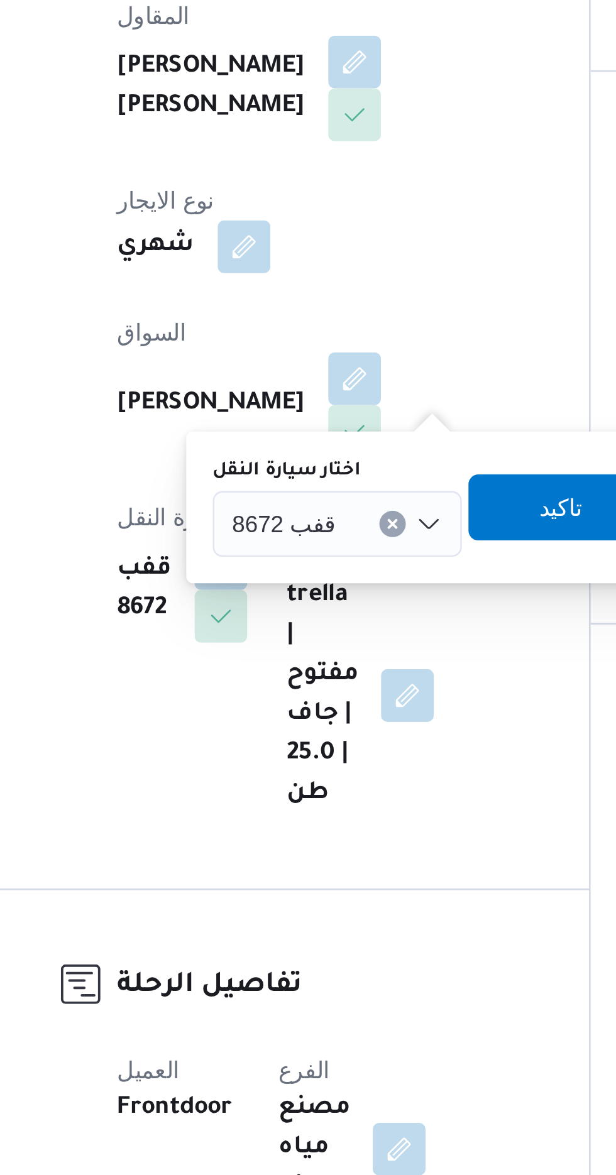
click at [285, 488] on span "قفب 8672" at bounding box center [277, 492] width 40 height 14
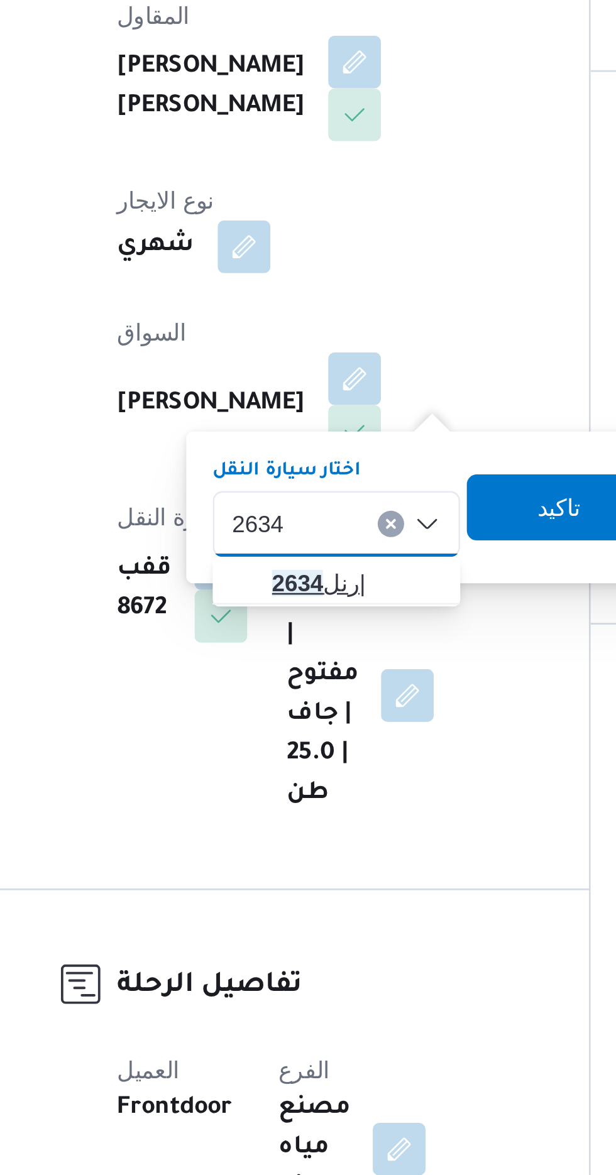
type input "2634"
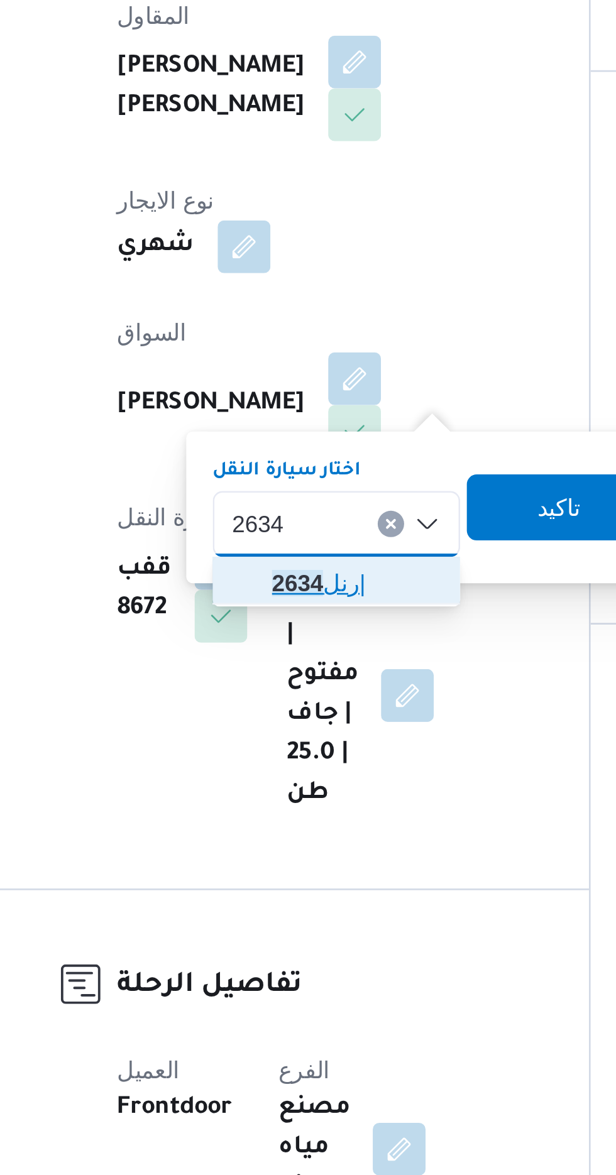
click at [303, 512] on span "رنل 2634 |" at bounding box center [304, 514] width 64 height 15
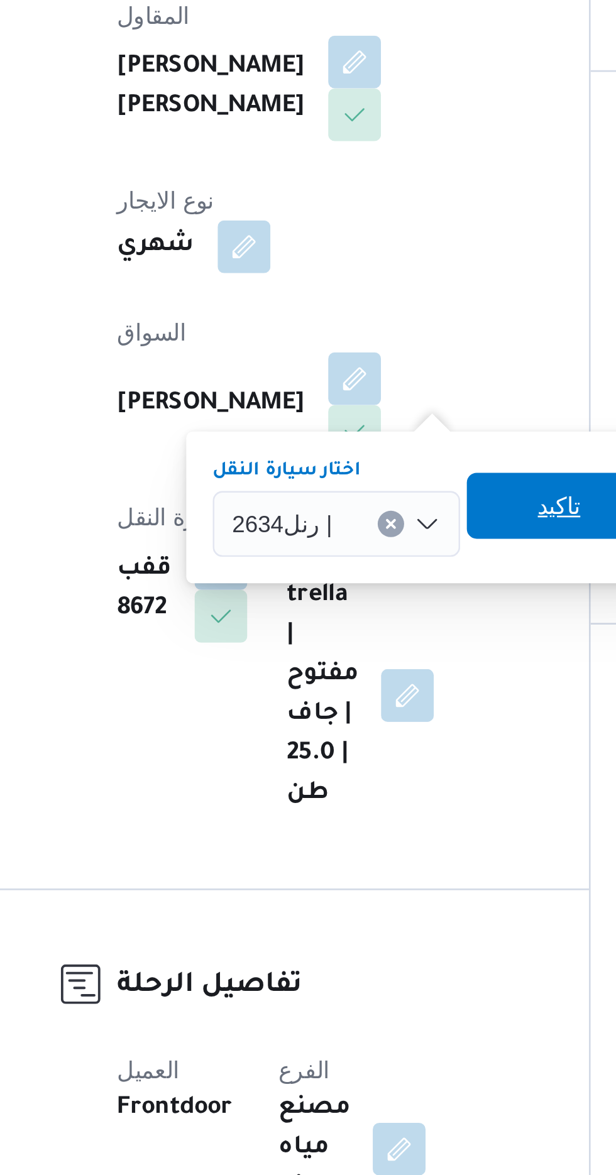
click at [377, 480] on span "تاكيد" at bounding box center [381, 485] width 16 height 15
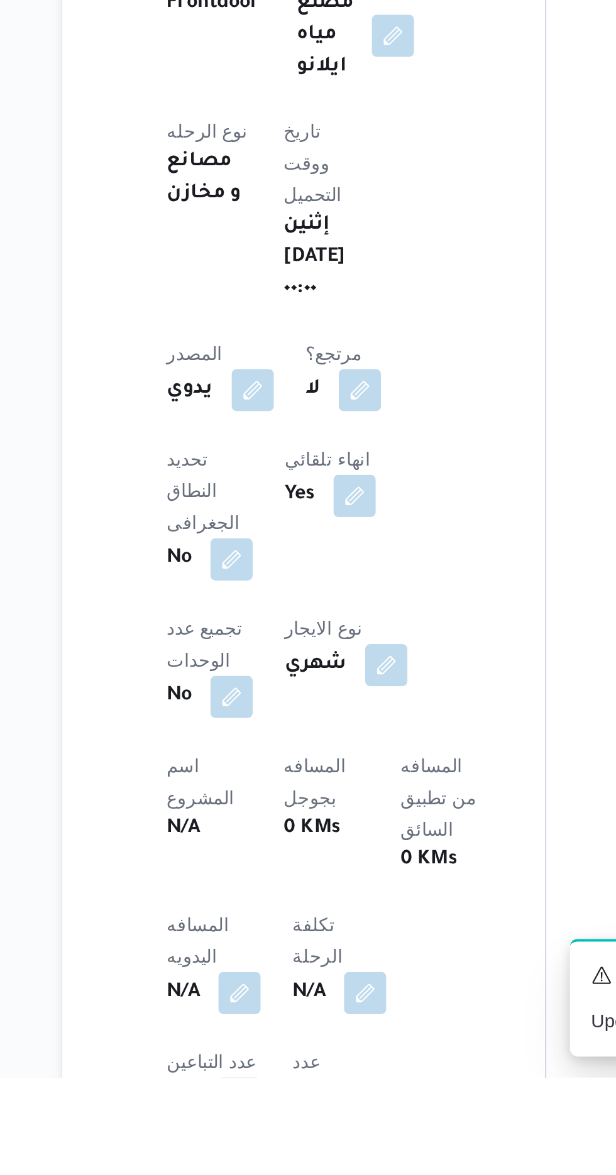
scroll to position [61, 0]
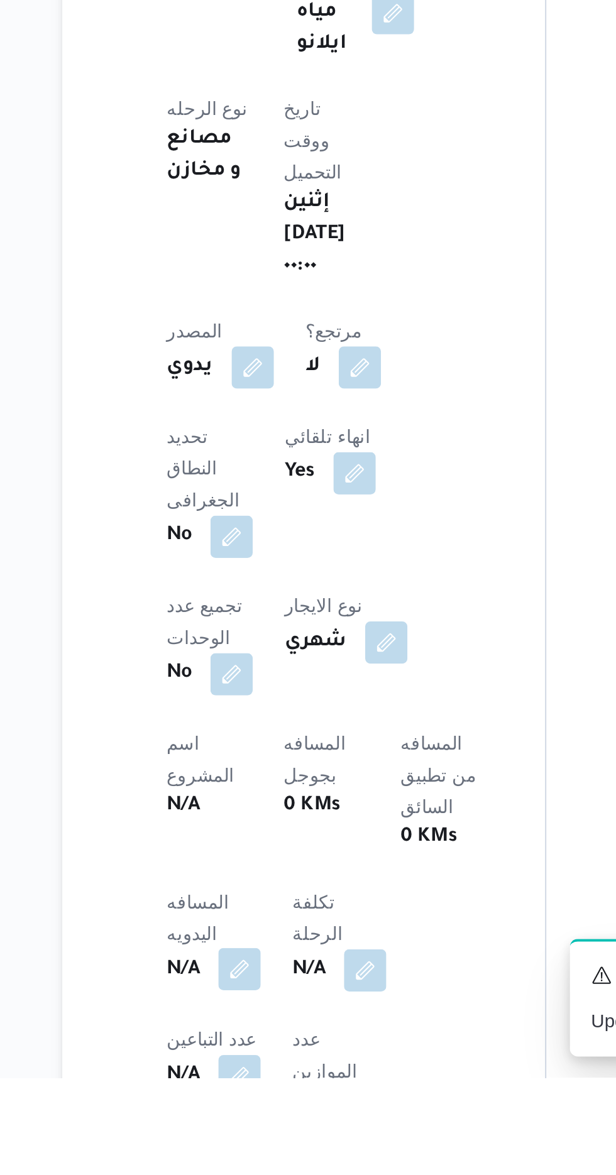
click at [240, 1114] on button "button" at bounding box center [248, 1124] width 20 height 20
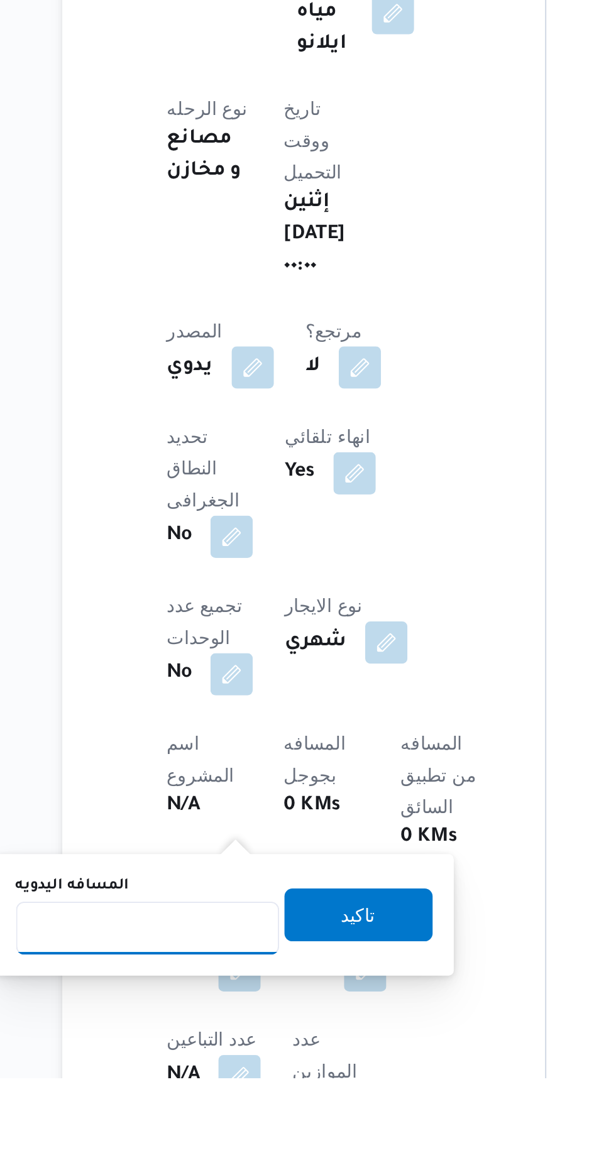
click at [220, 1094] on input "المسافه اليدويه" at bounding box center [203, 1104] width 125 height 25
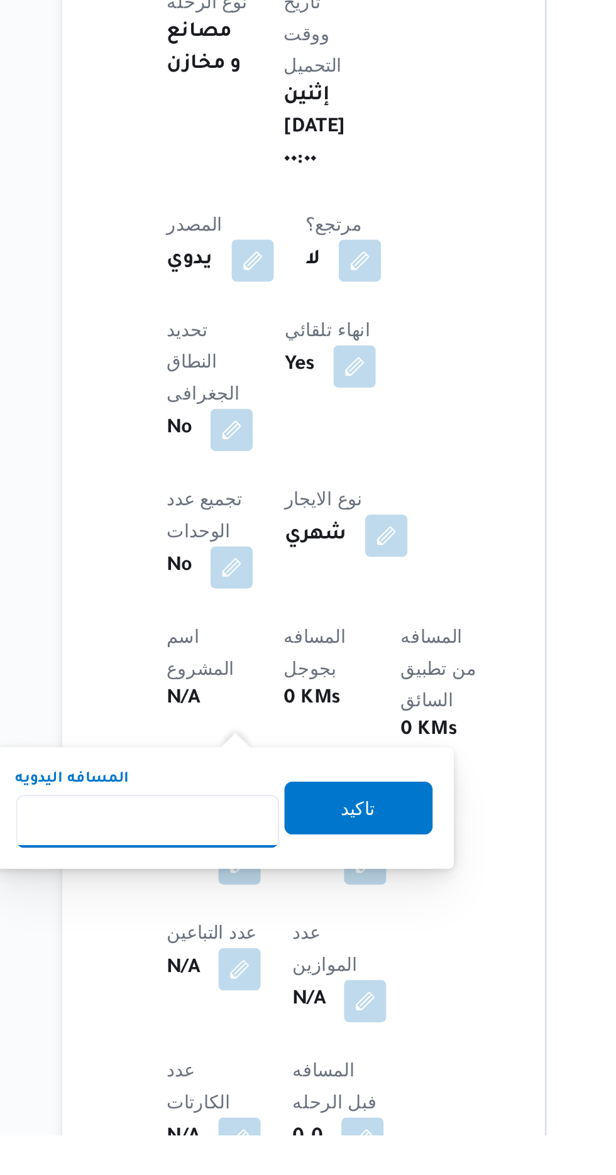
scroll to position [161, 0]
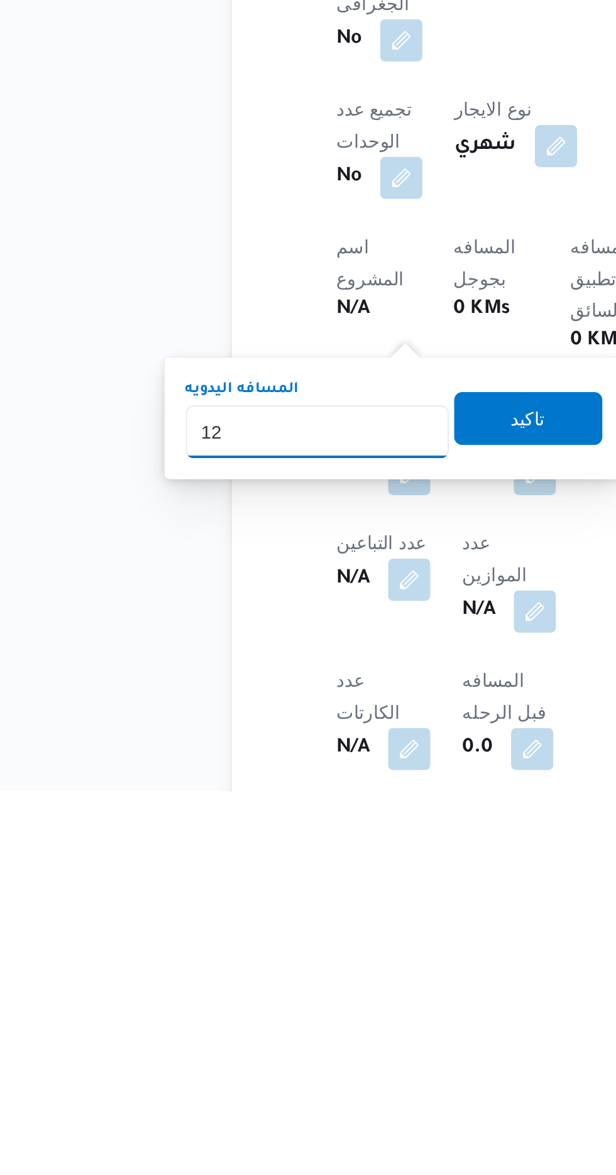
type input "1"
type input "240"
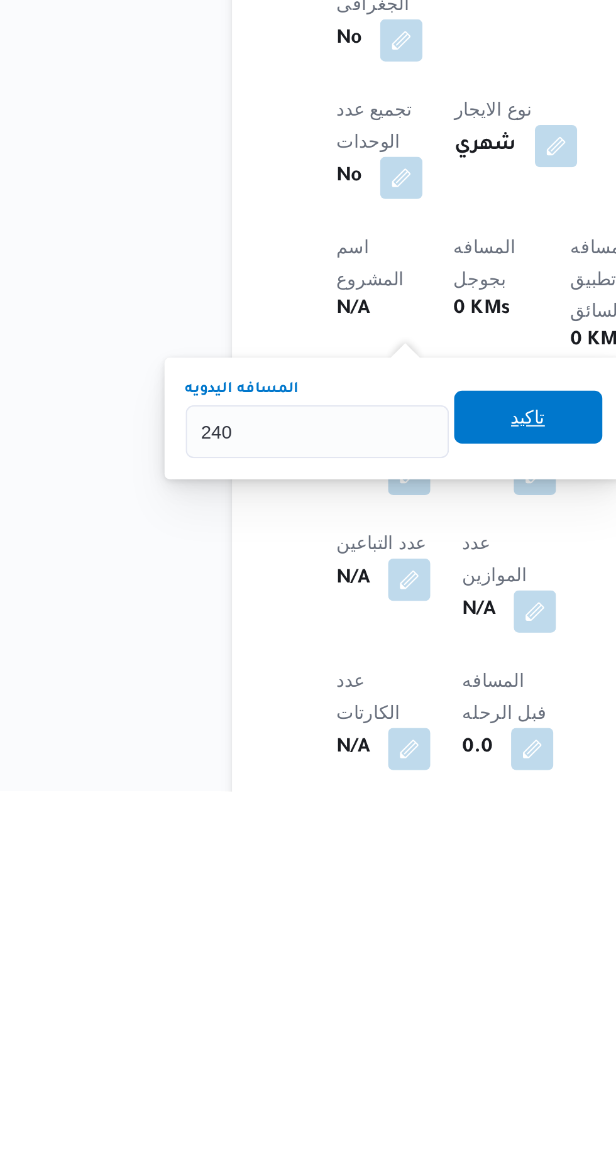
click at [312, 996] on span "تاكيد" at bounding box center [304, 997] width 16 height 15
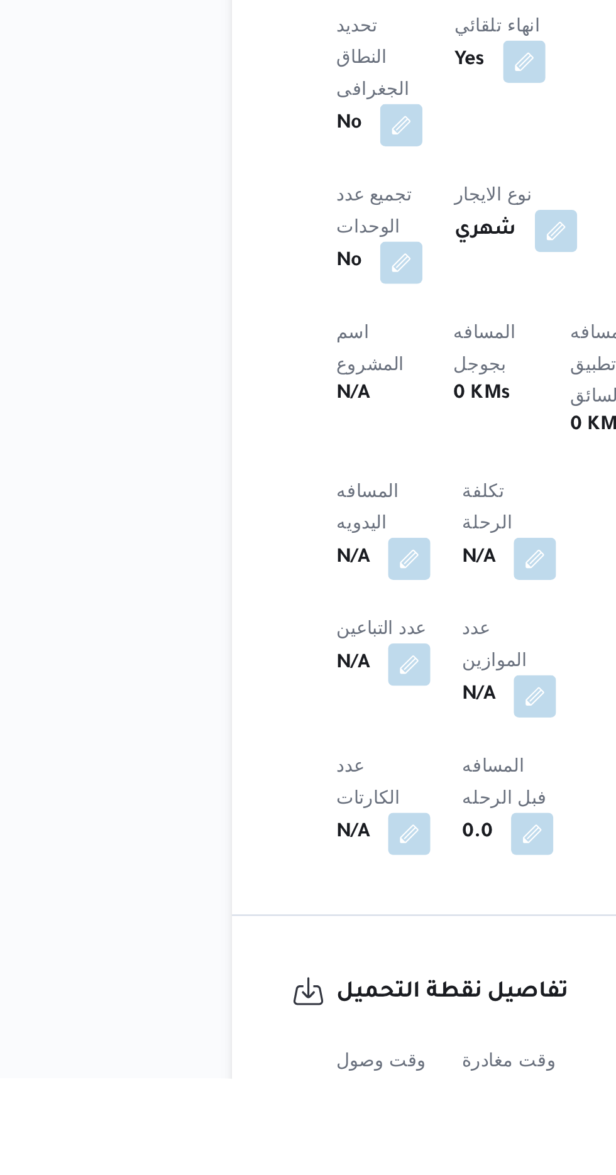
scroll to position [259, 0]
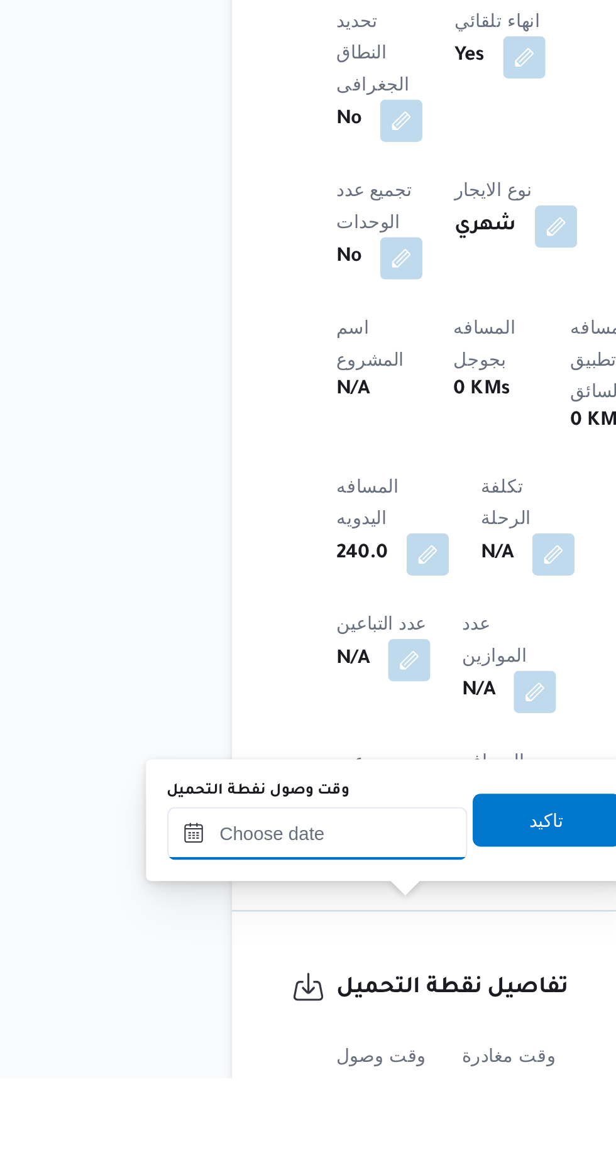
click at [239, 1056] on input "وقت وصول نفطة التحميل" at bounding box center [204, 1059] width 143 height 25
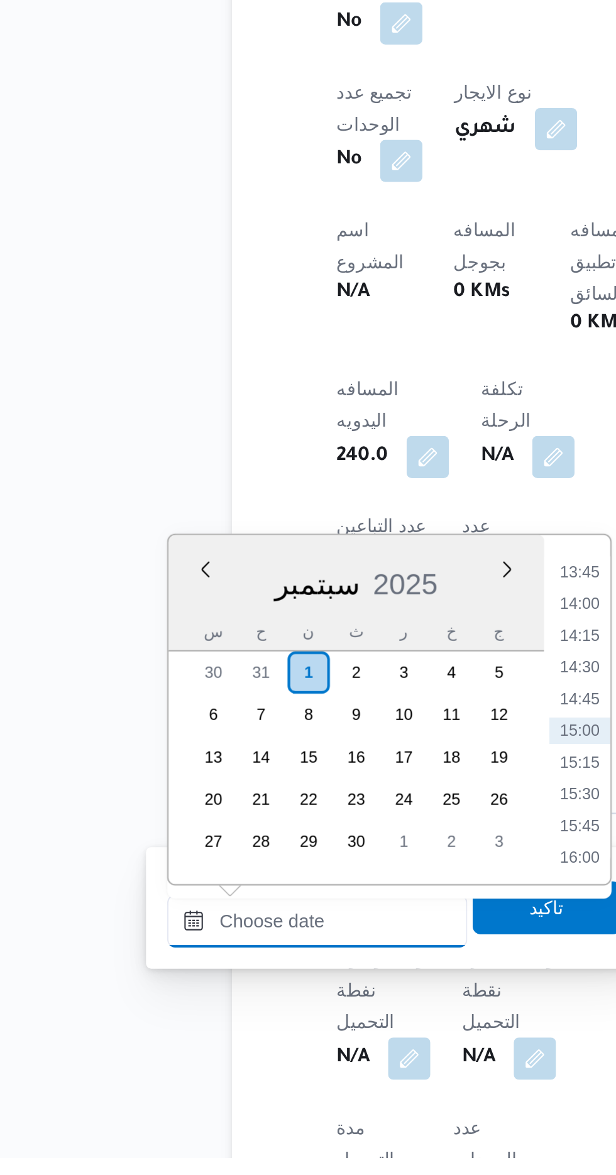
scroll to position [397, 0]
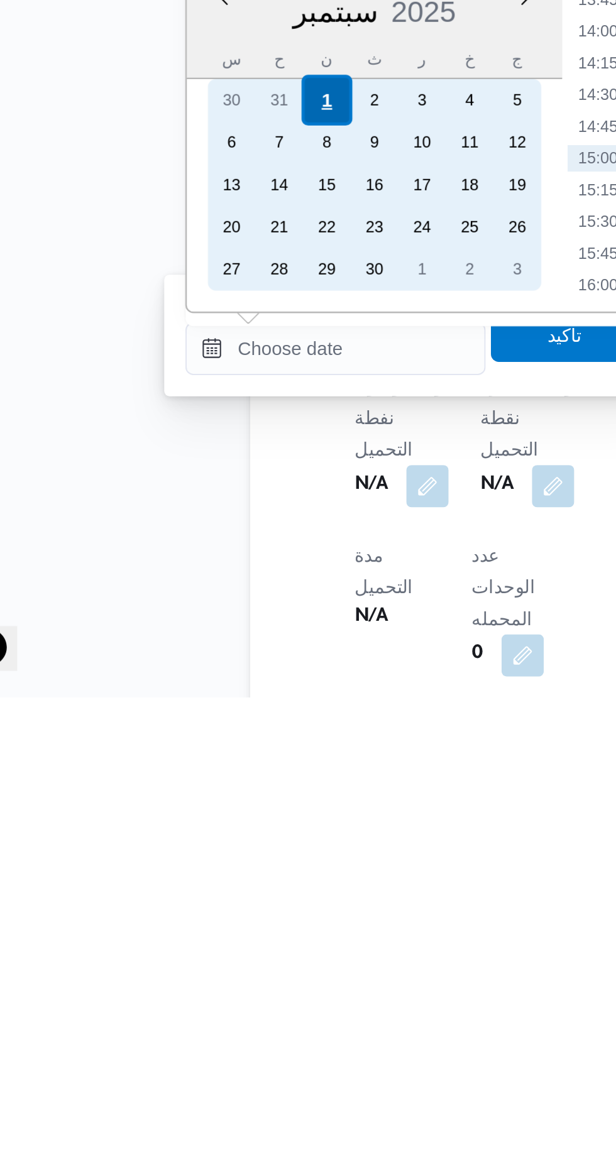
click at [199, 890] on div "1" at bounding box center [199, 891] width 24 height 24
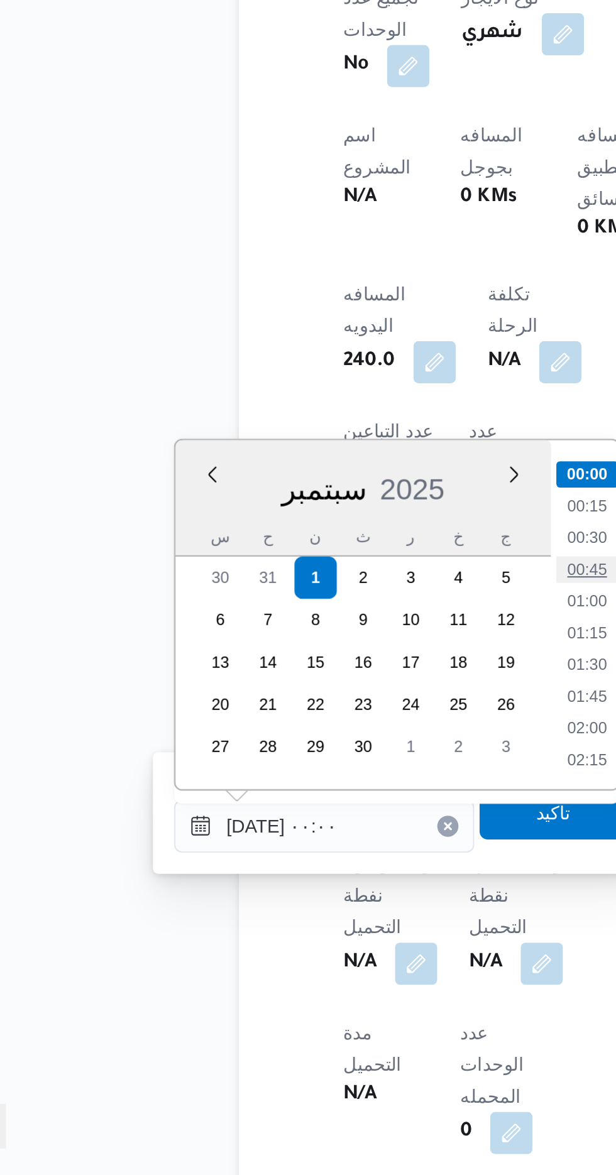
click at [331, 889] on li "00:45" at bounding box center [328, 887] width 29 height 13
type input "[DATE] ٠٠:٤٥"
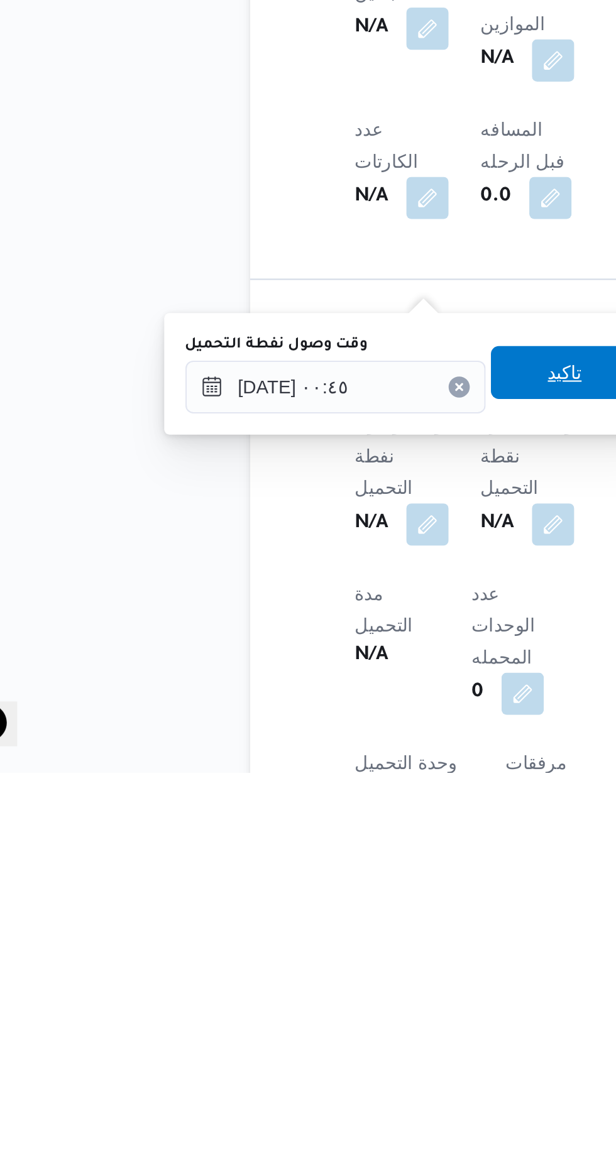
click at [313, 986] on span "تاكيد" at bounding box center [313, 984] width 70 height 25
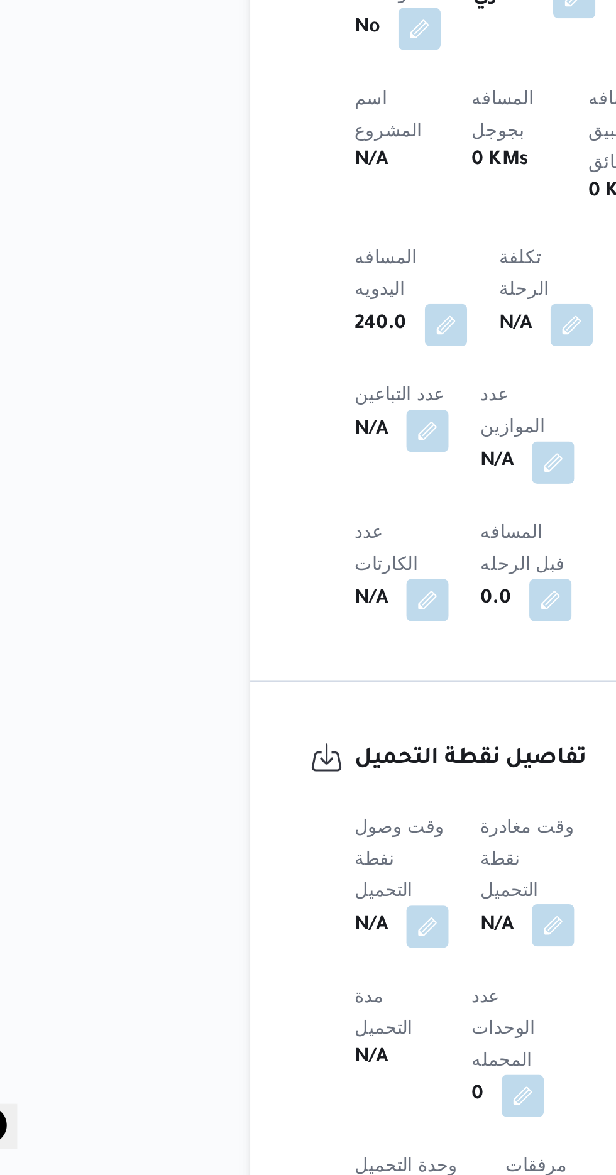
click at [304, 1047] on button "button" at bounding box center [307, 1057] width 20 height 20
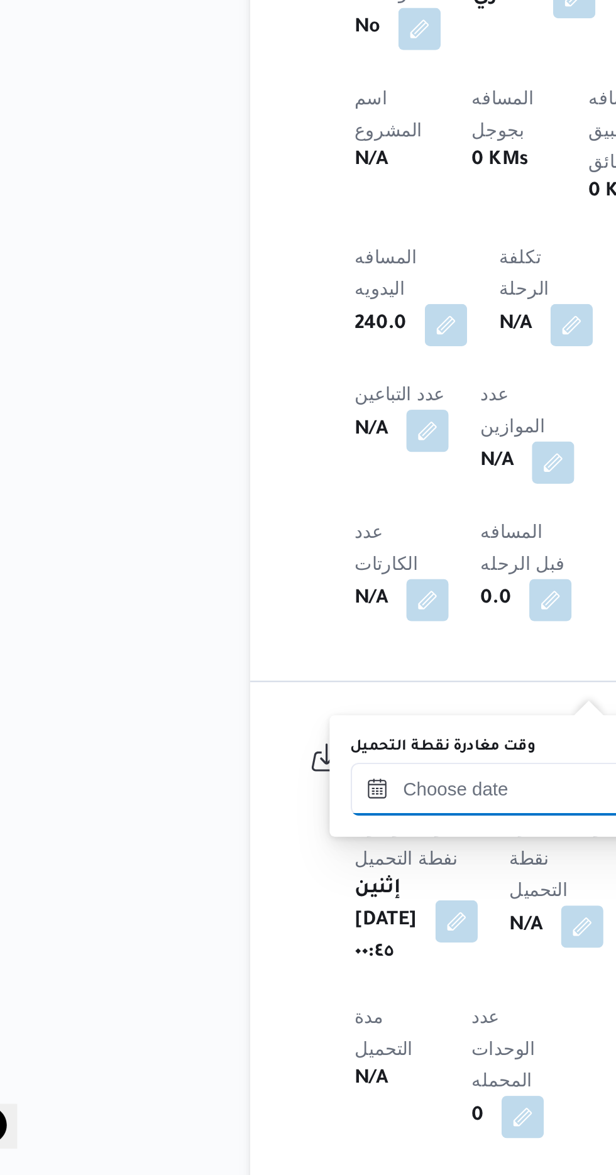
click at [272, 989] on input "وقت مغادرة نقطة التحميل" at bounding box center [282, 991] width 143 height 25
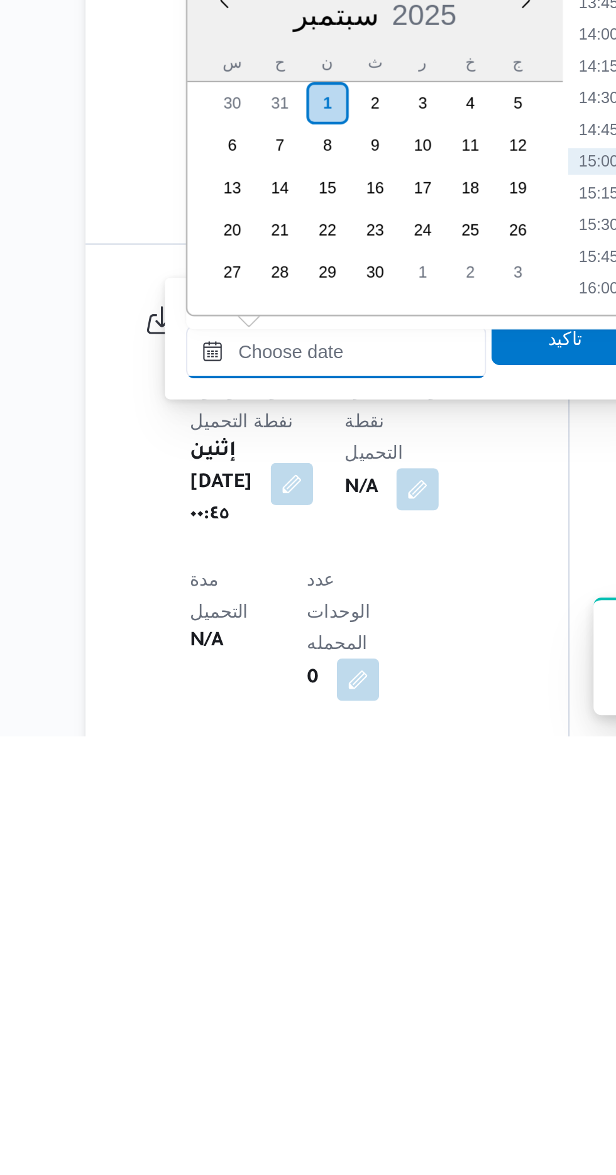
scroll to position [414, 0]
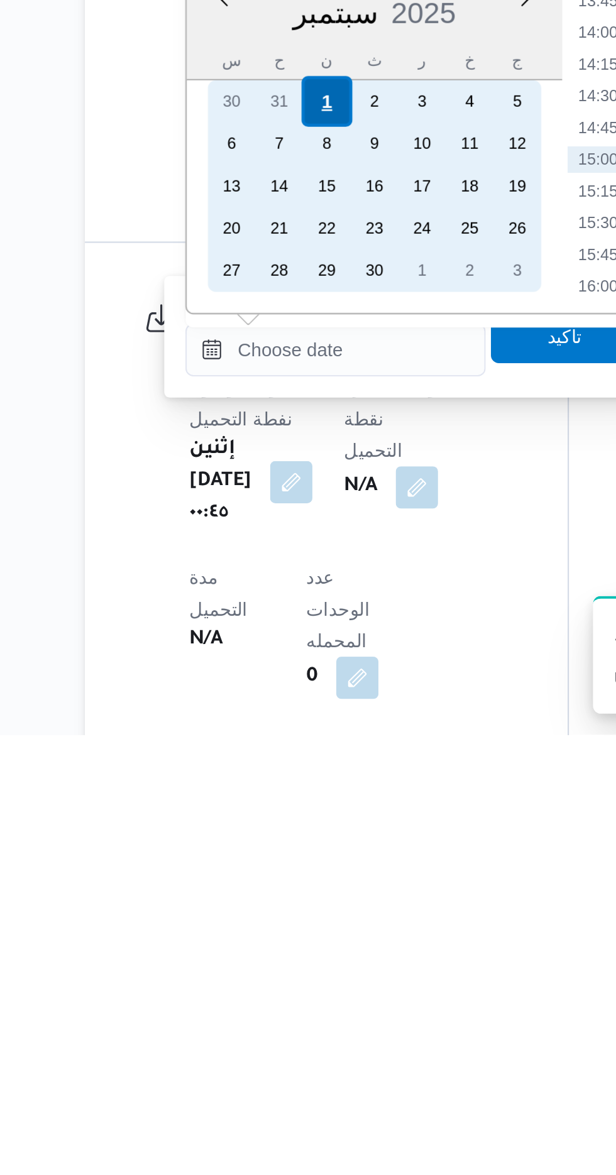
click at [280, 871] on div "1" at bounding box center [278, 874] width 24 height 24
type input "[DATE] ٠٠:٠٠"
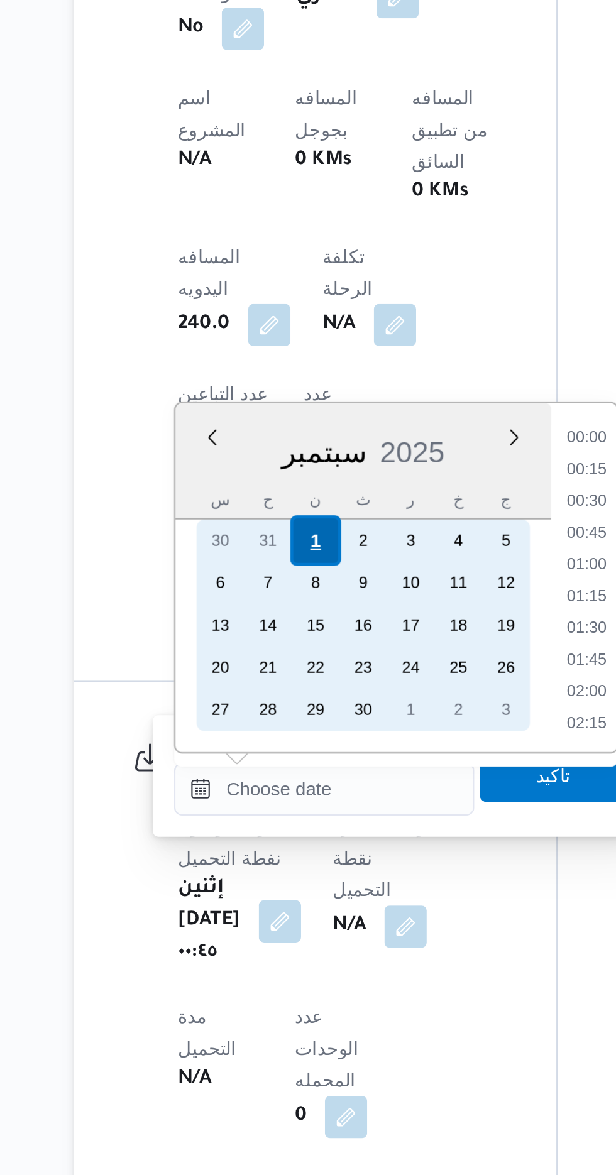
click at [272, 870] on div "1" at bounding box center [278, 874] width 24 height 24
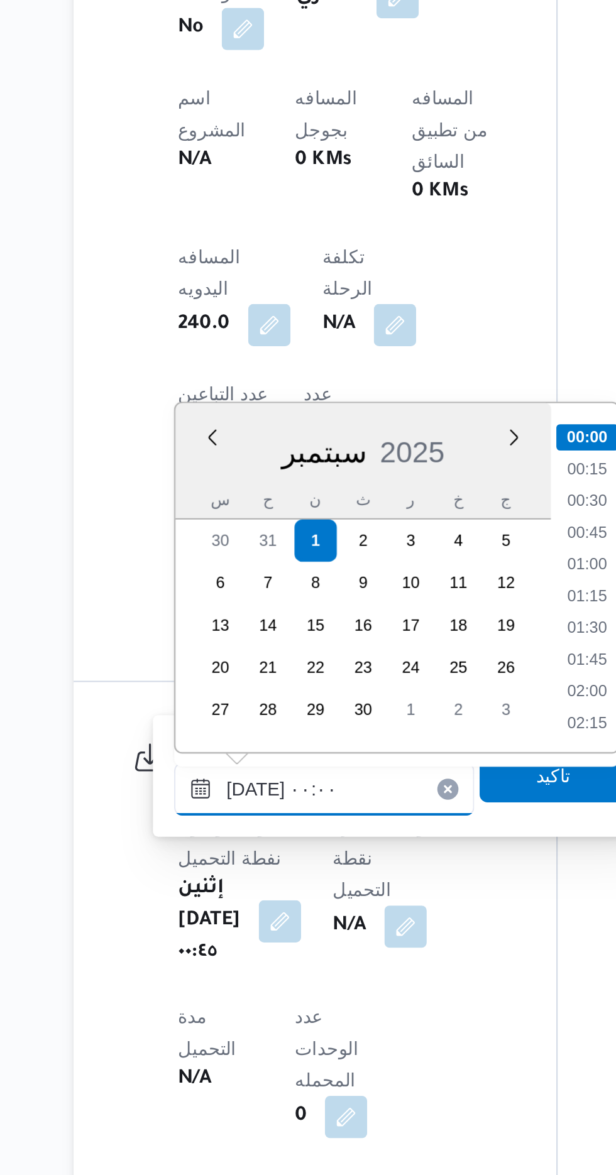
click at [224, 993] on input "[DATE] ٠٠:٠٠" at bounding box center [282, 991] width 143 height 25
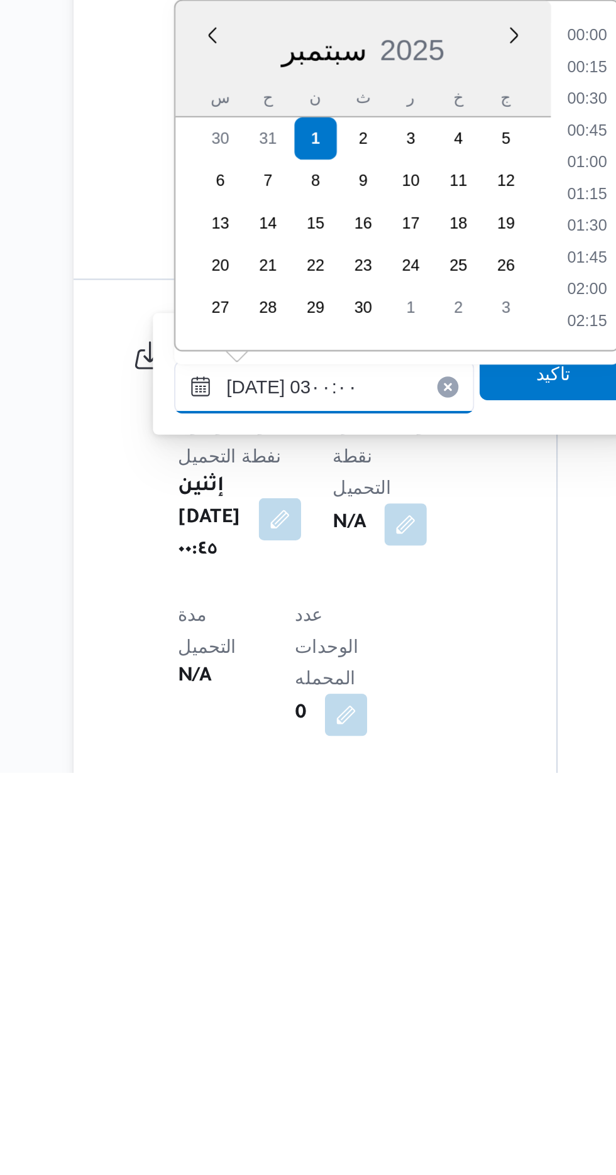
scroll to position [49, 0]
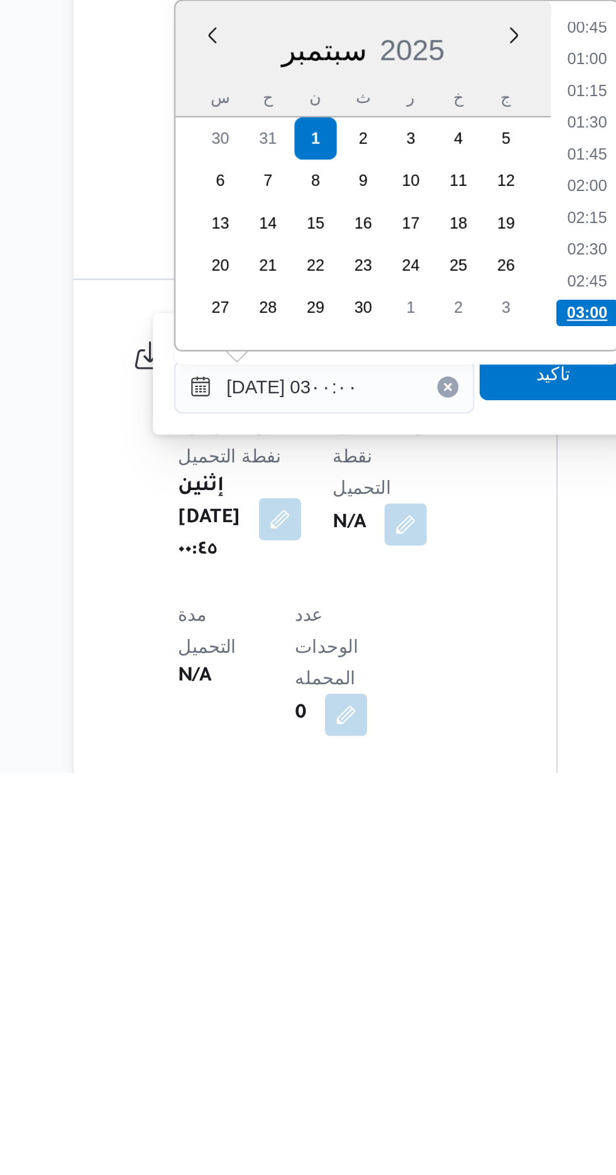
click at [401, 954] on li "03:00" at bounding box center [408, 956] width 30 height 13
type input "[DATE] ٠٣:٠٠"
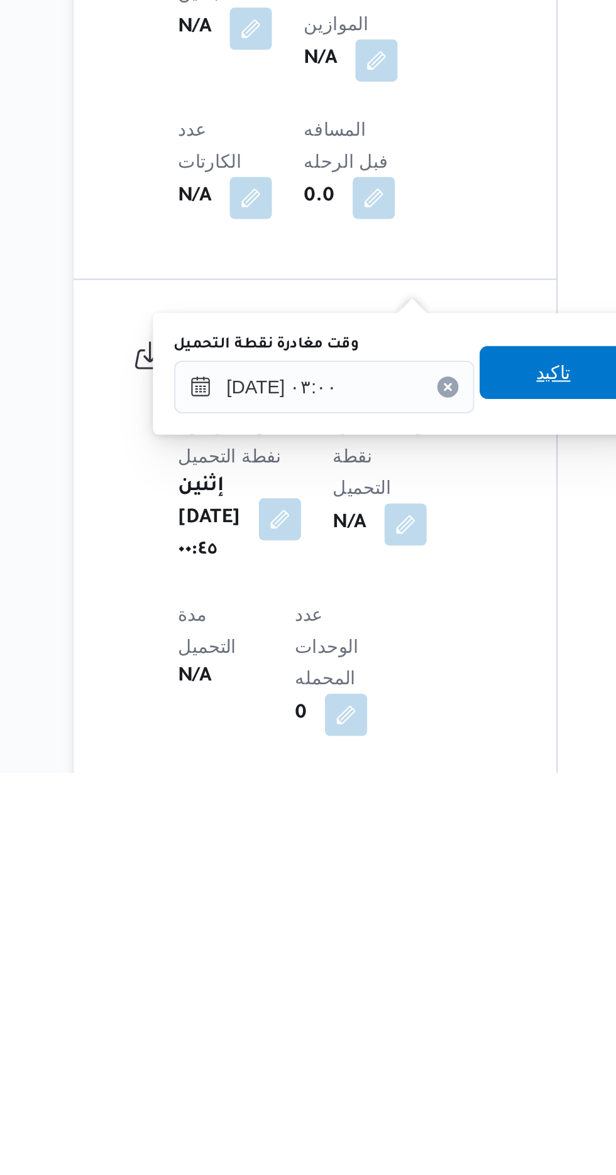
click at [392, 988] on span "تاكيد" at bounding box center [391, 984] width 70 height 25
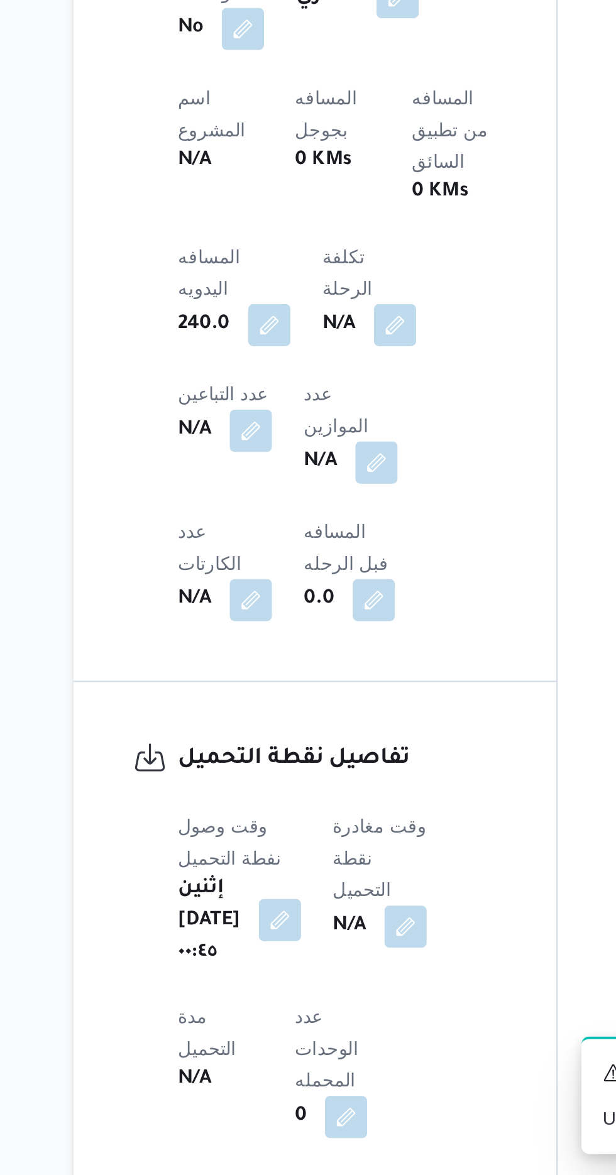
click at [272, 1044] on button "button" at bounding box center [261, 1054] width 20 height 20
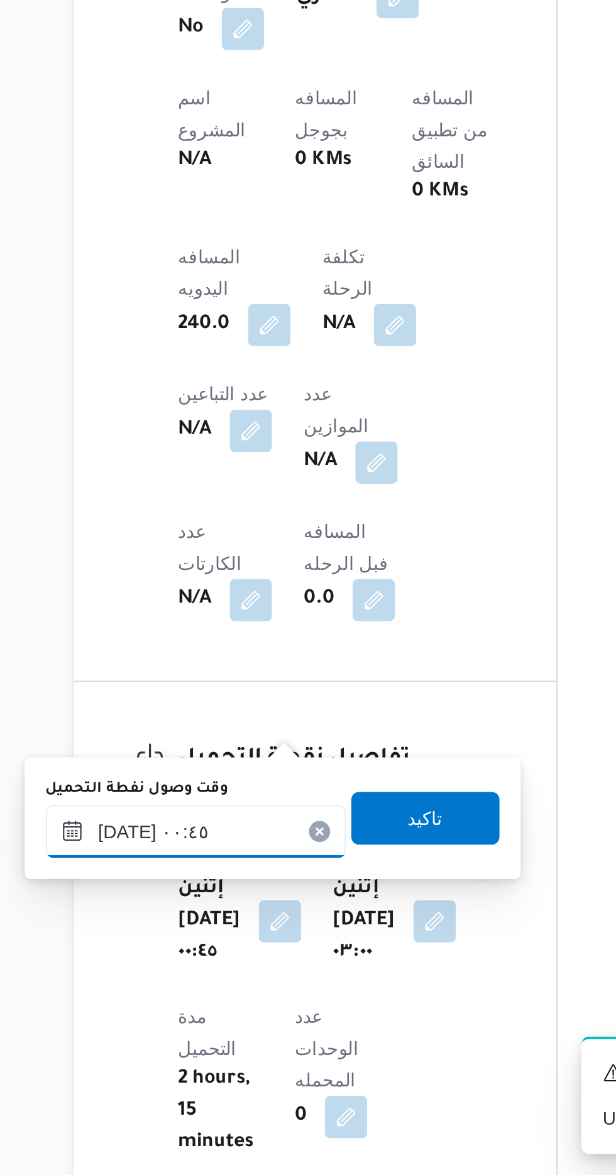
click at [246, 1006] on input "[DATE] ٠٠:٤٥" at bounding box center [221, 1011] width 143 height 25
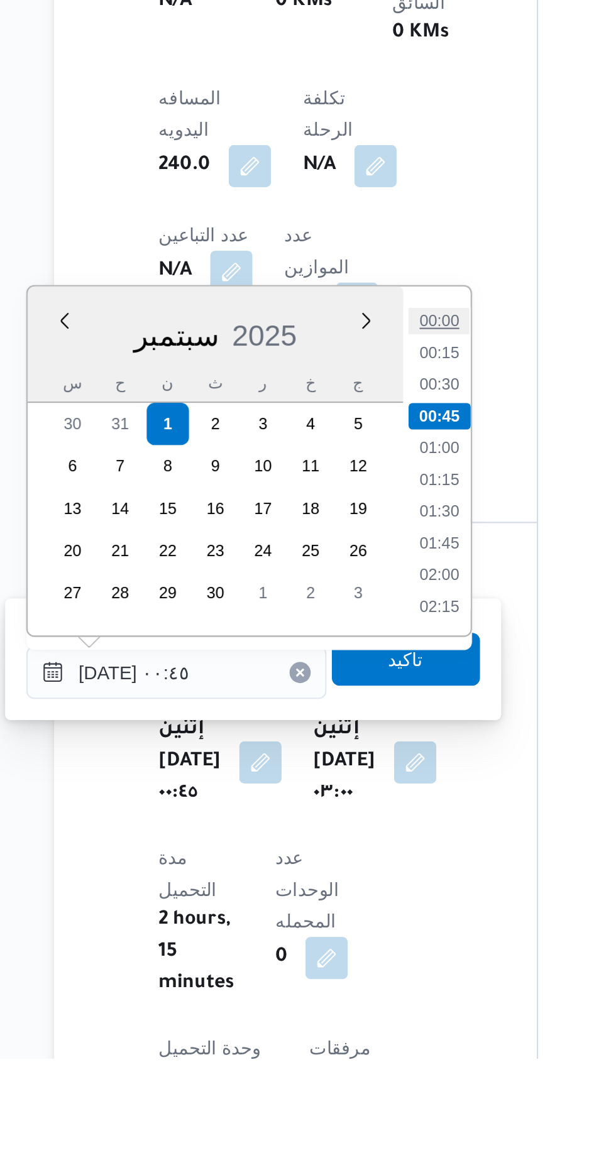
click at [348, 823] on li "00:00" at bounding box center [346, 824] width 29 height 13
type input "[DATE] ٠٠:٤٥"
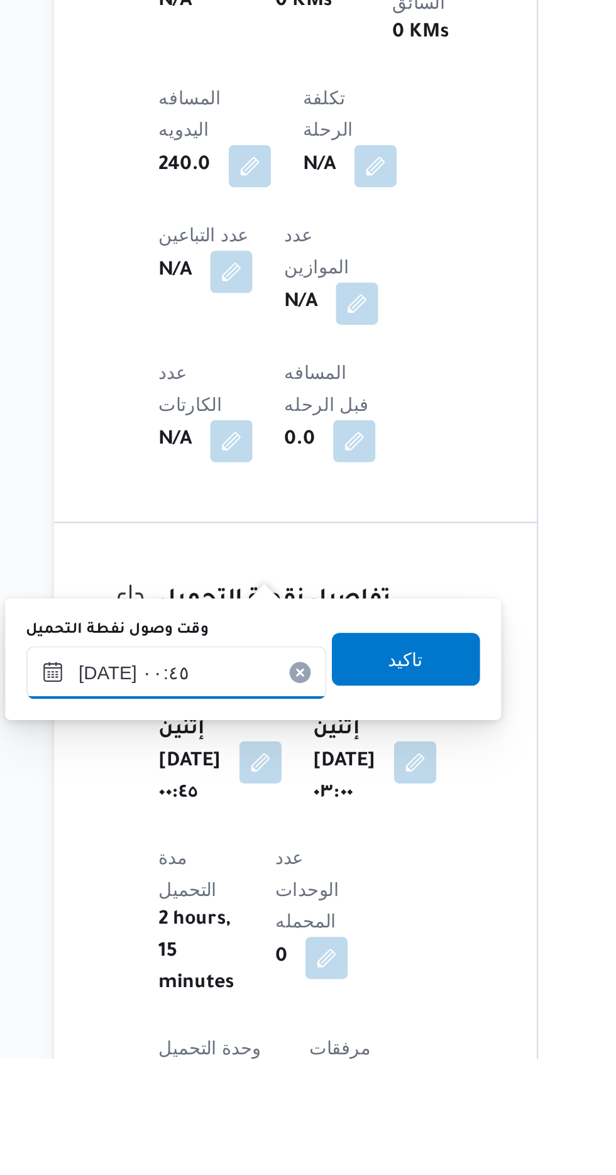
scroll to position [434, 0]
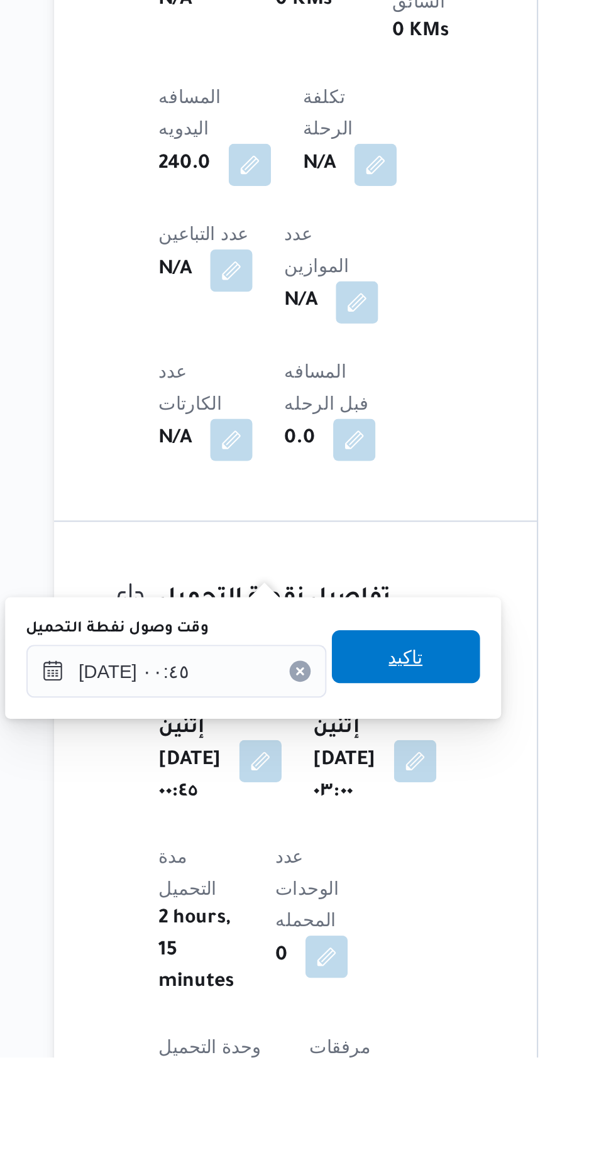
click at [350, 980] on span "تاكيد" at bounding box center [330, 984] width 70 height 25
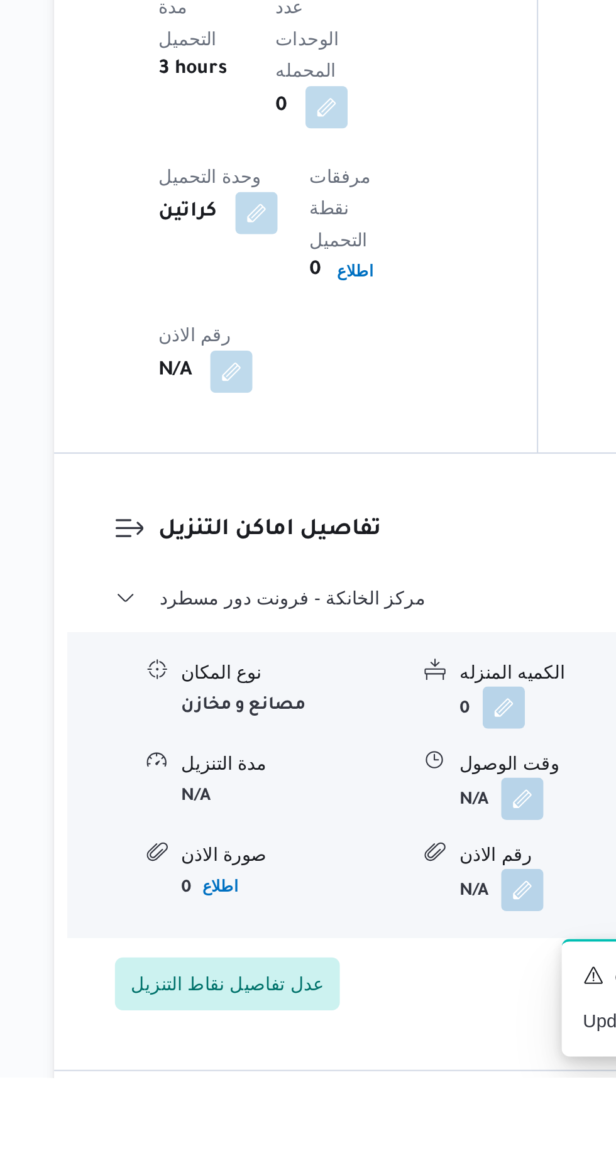
scroll to position [855, 0]
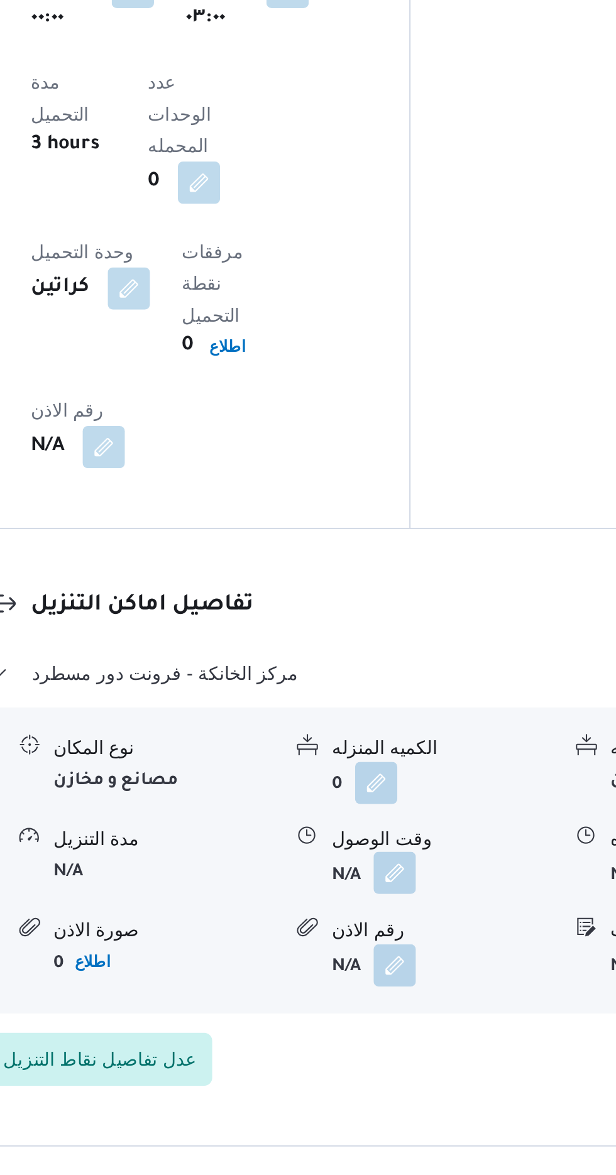
click at [395, 1025] on button "button" at bounding box center [386, 1035] width 20 height 20
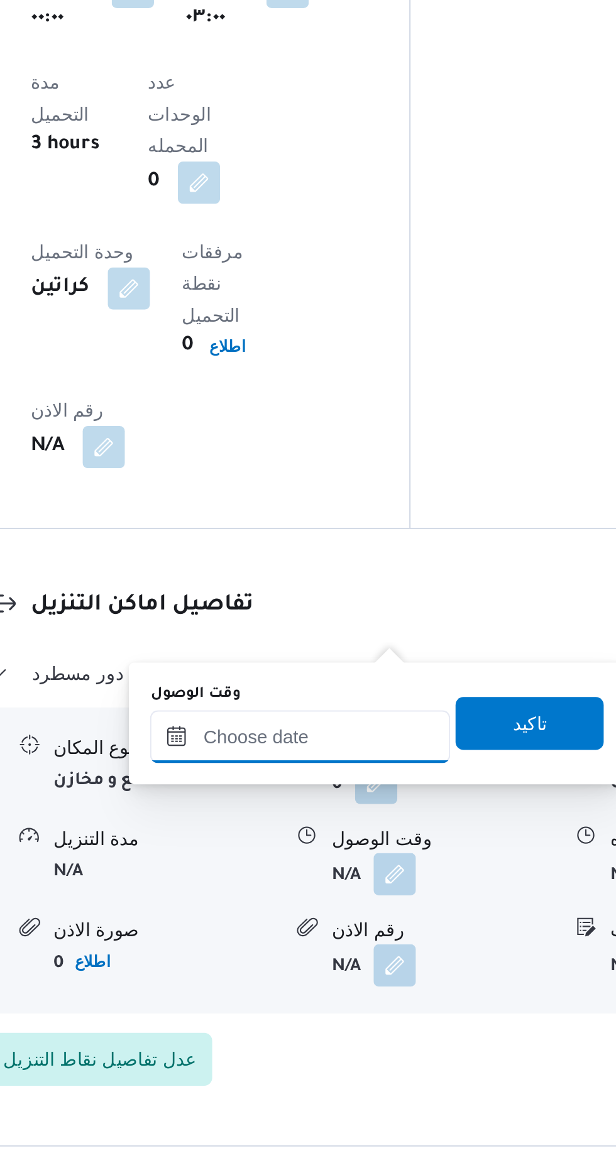
click at [369, 966] on input "وقت الوصول" at bounding box center [341, 970] width 143 height 25
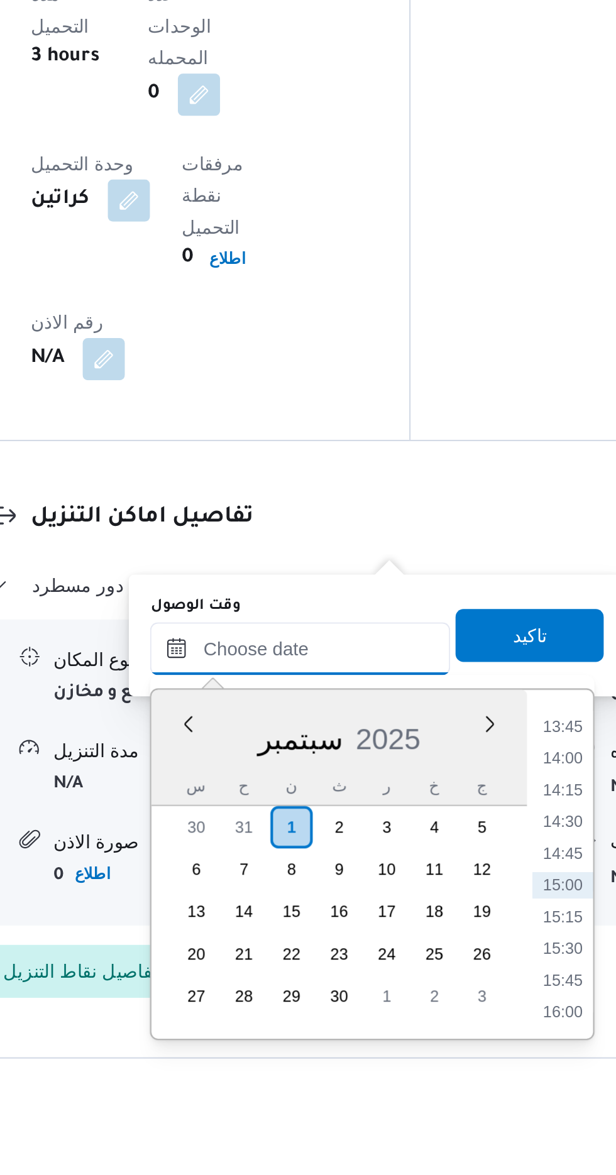
scroll to position [864, 0]
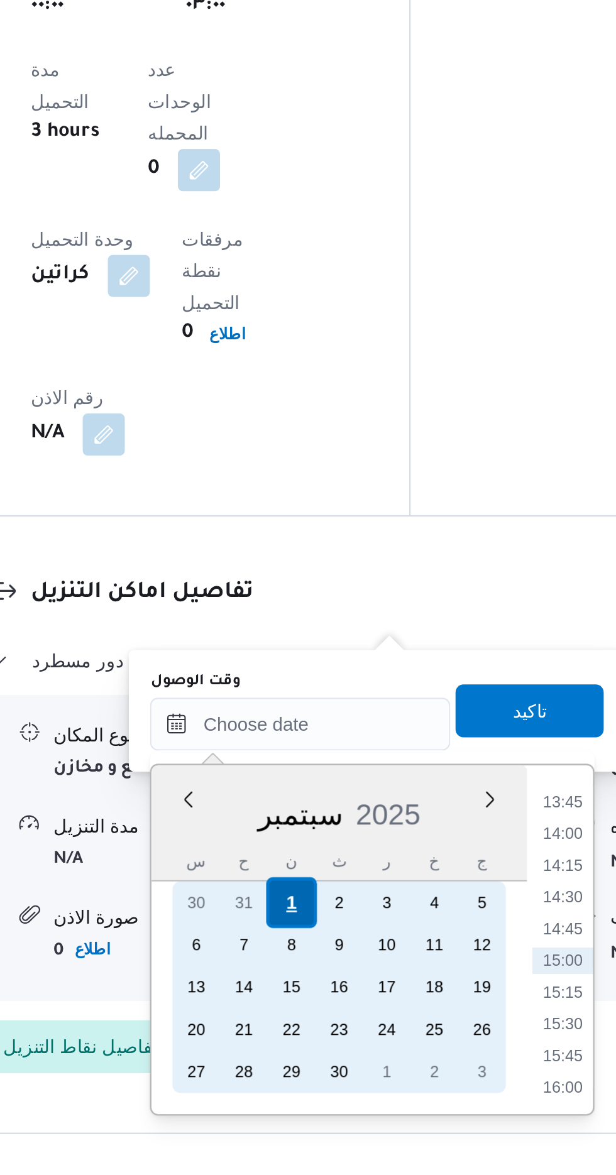
click at [337, 1045] on div "1" at bounding box center [337, 1046] width 24 height 24
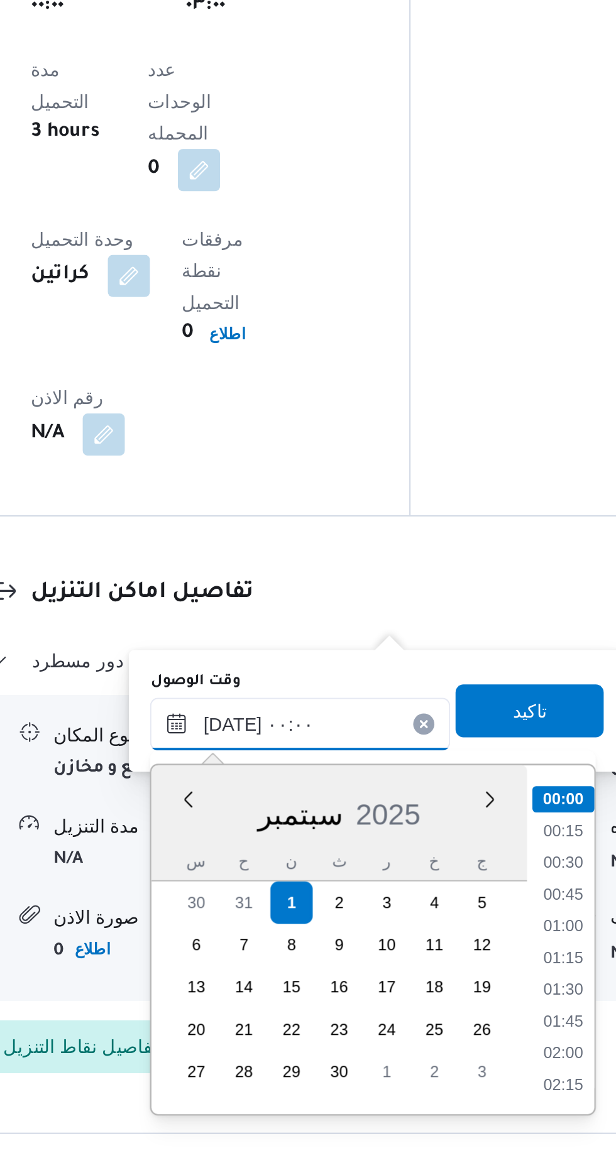
click at [277, 960] on input "[DATE] ٠٠:٠٠" at bounding box center [341, 961] width 143 height 25
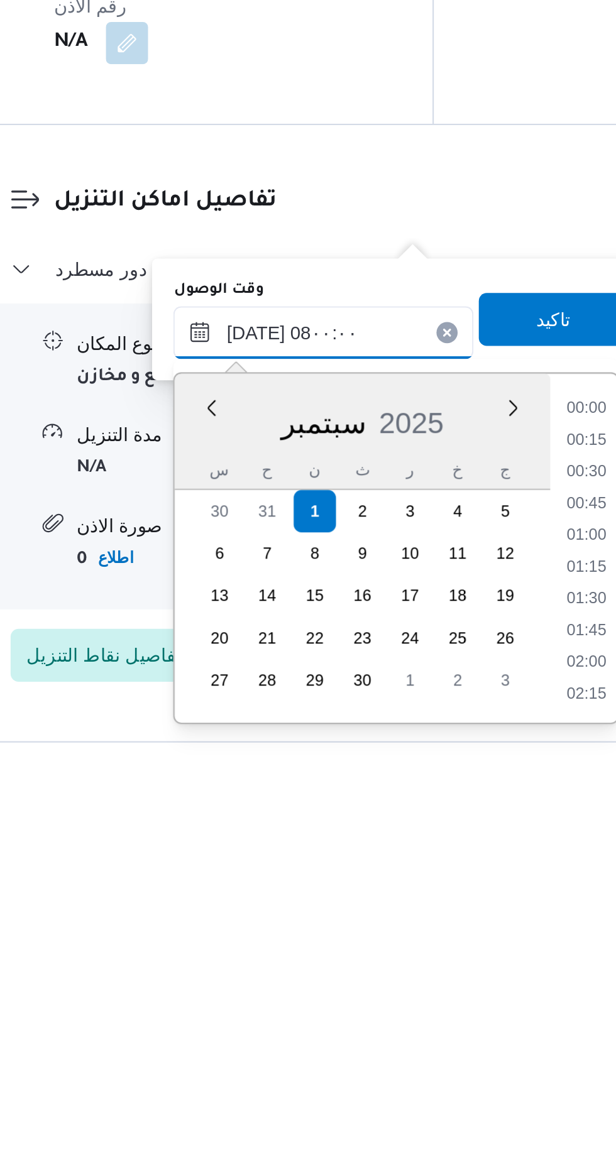
scroll to position [351, 0]
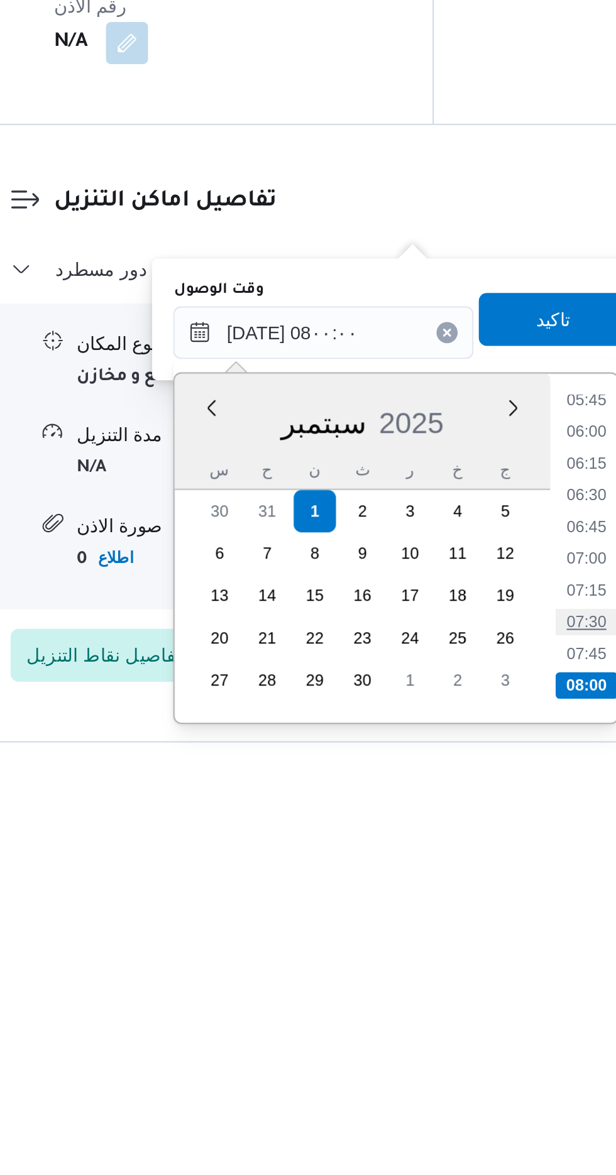
click at [468, 1098] on li "07:30" at bounding box center [466, 1099] width 29 height 13
type input "[DATE] ٠٧:٣٠"
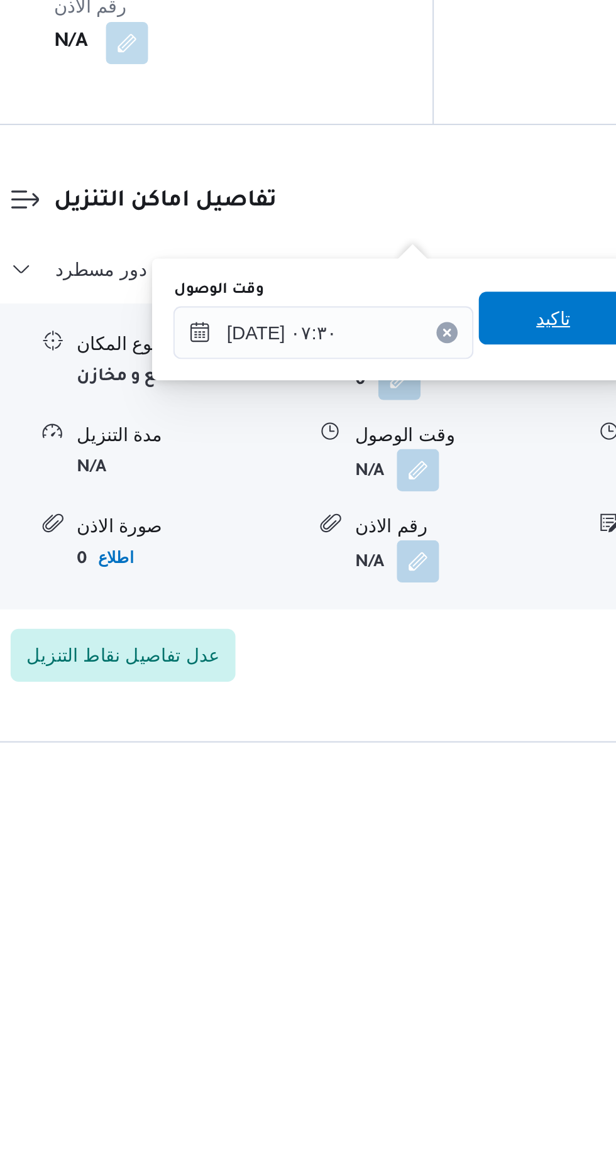
click at [454, 960] on span "تاكيد" at bounding box center [450, 954] width 16 height 15
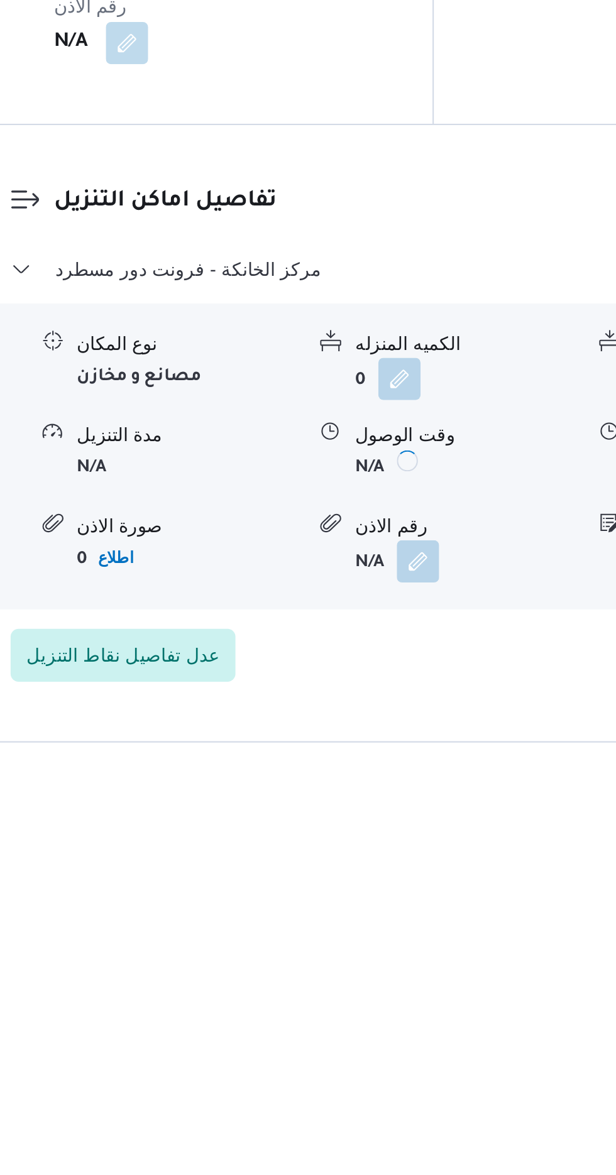
scroll to position [864, 0]
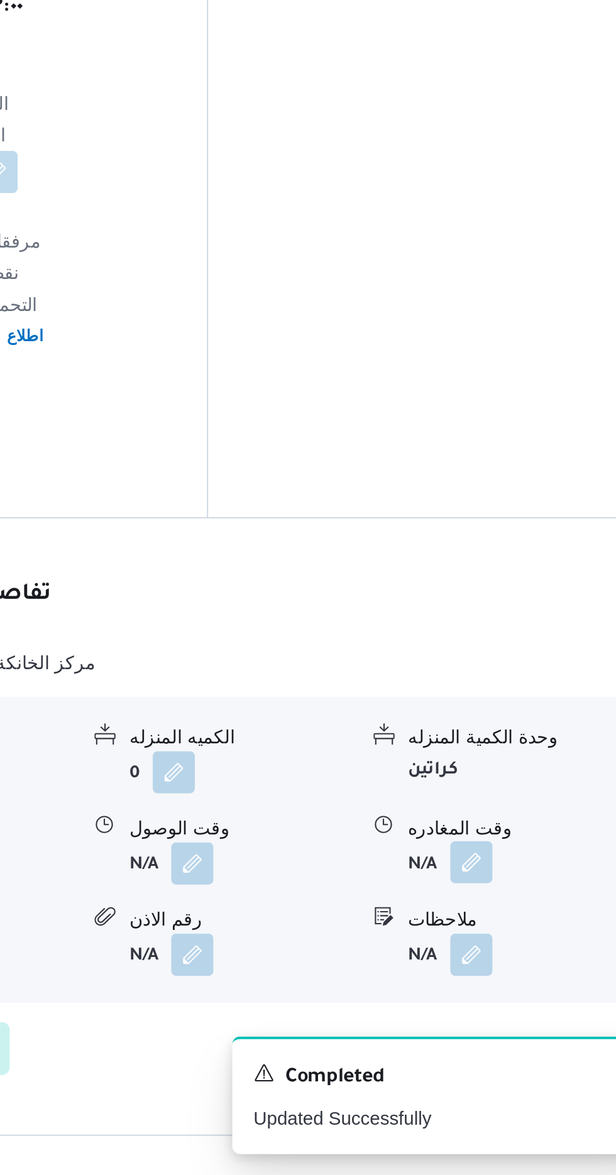
click at [515, 1016] on button "button" at bounding box center [519, 1026] width 20 height 20
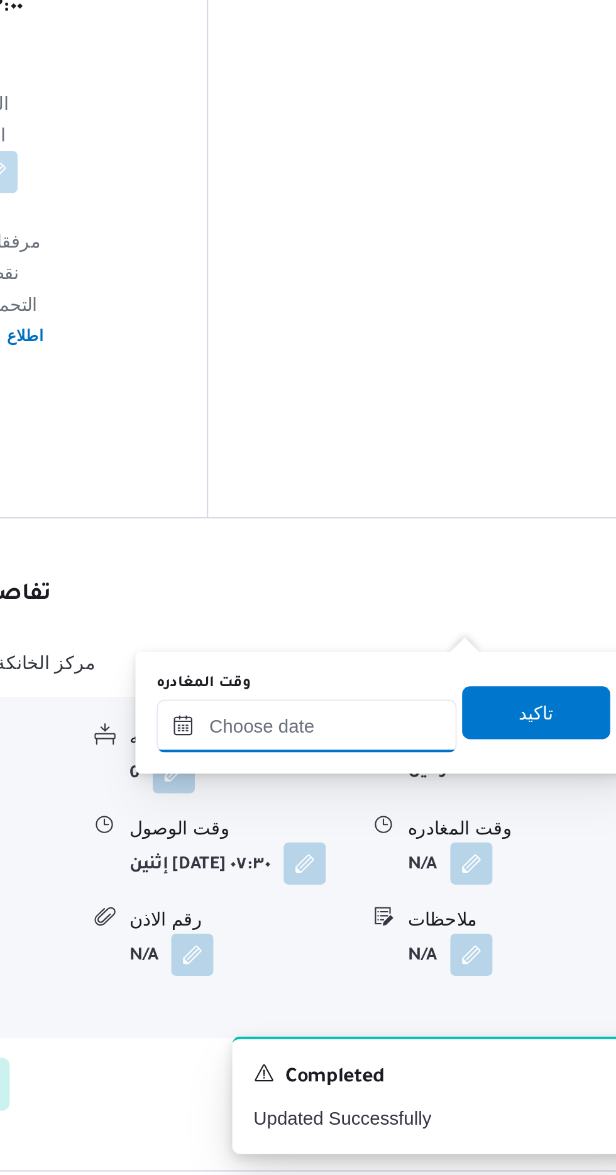
click at [471, 956] on input "وقت المغادره" at bounding box center [440, 961] width 143 height 25
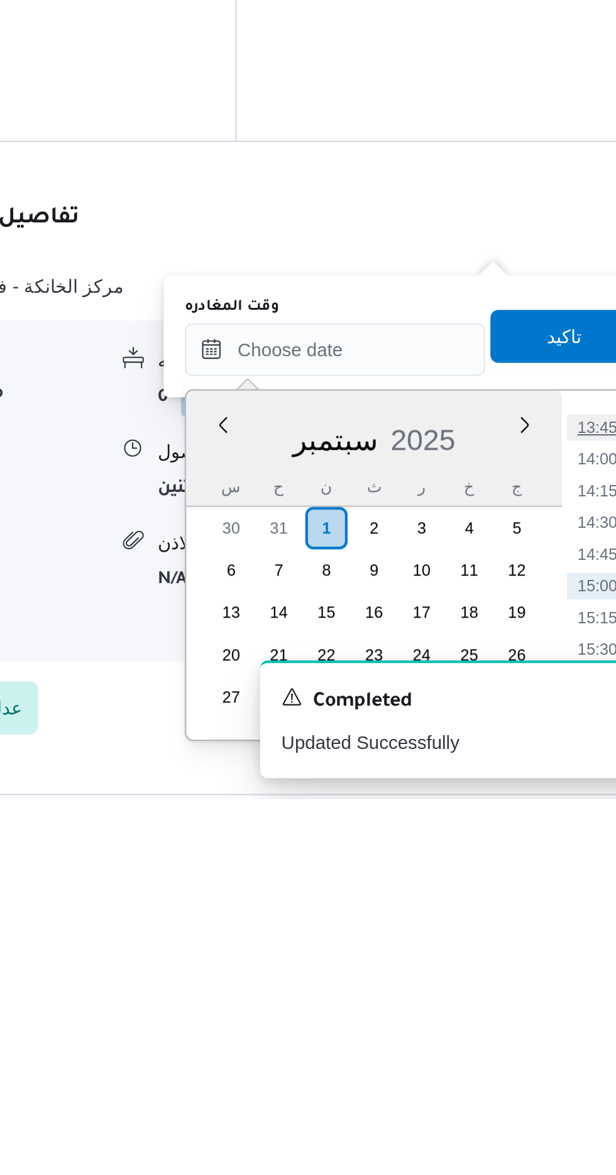
click at [562, 998] on li "13:45" at bounding box center [565, 999] width 29 height 13
type input "[DATE] ١٣:٤٥"
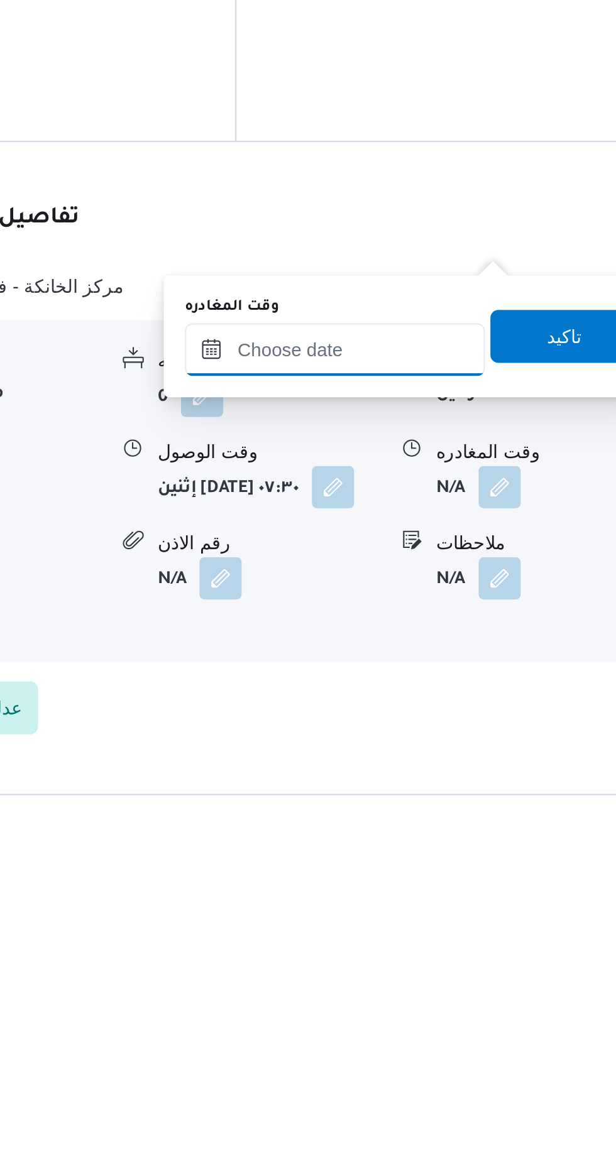
click at [478, 963] on input "وقت المغادره" at bounding box center [440, 961] width 143 height 25
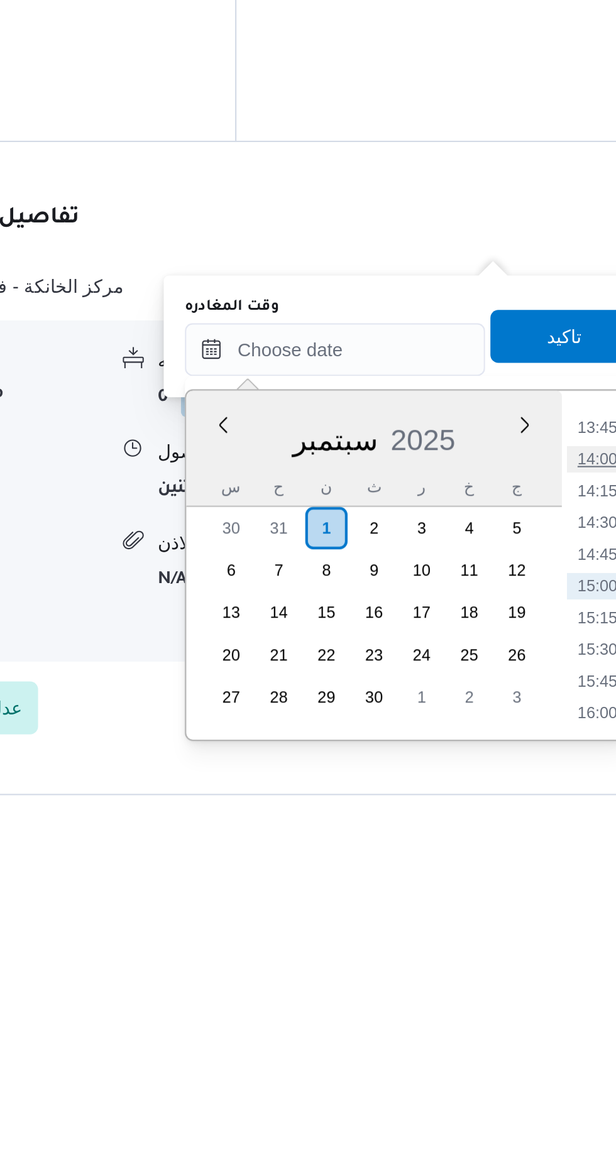
click at [566, 1013] on li "14:00" at bounding box center [565, 1014] width 29 height 13
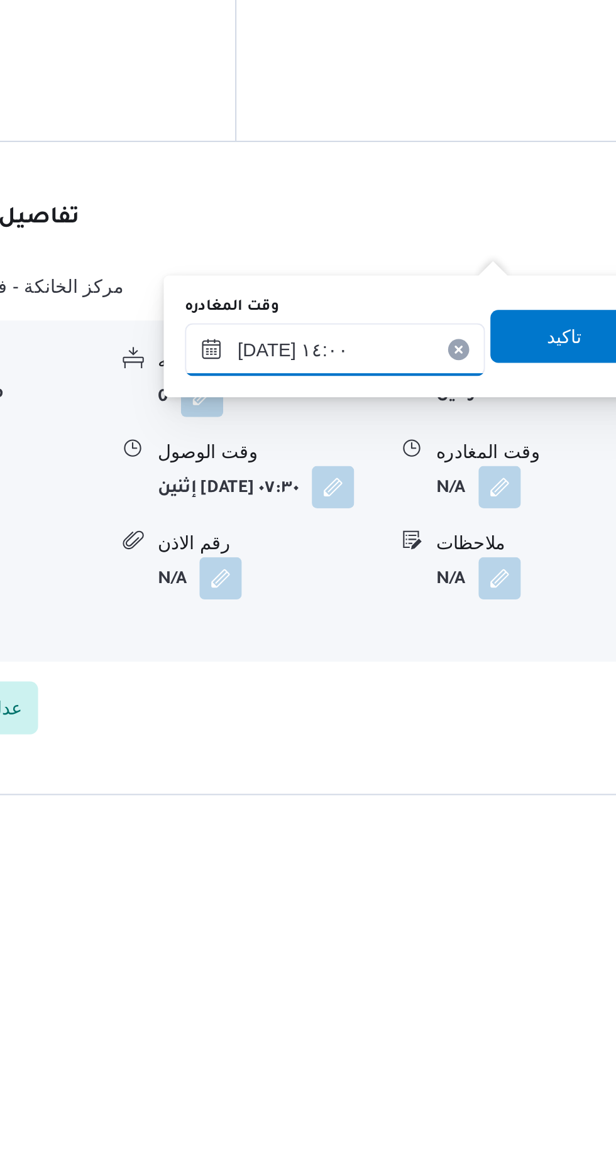
click at [485, 957] on input "[DATE] ١٤:٠٠" at bounding box center [440, 961] width 143 height 25
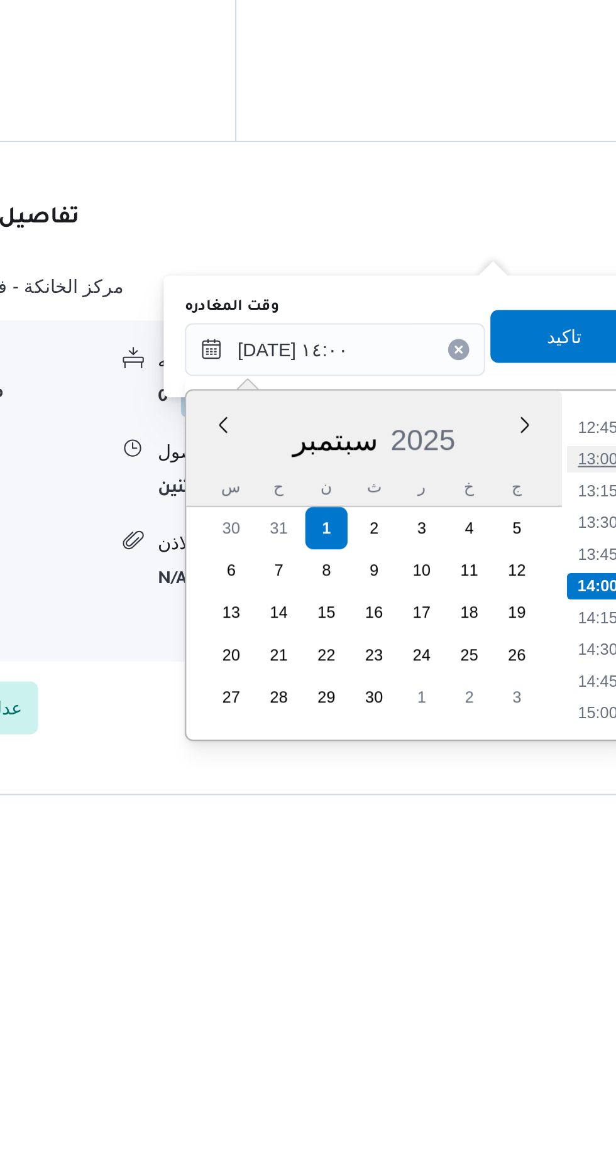
click at [562, 1009] on li "13:00" at bounding box center [565, 1014] width 29 height 13
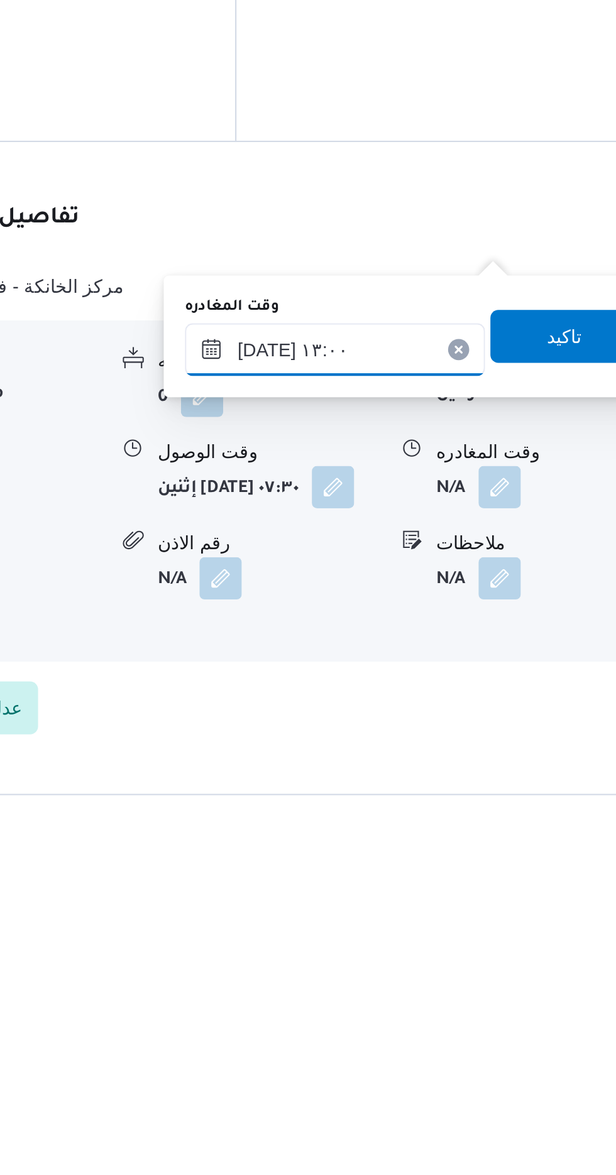
click at [484, 964] on input "[DATE] ١٣:٠٠" at bounding box center [440, 961] width 143 height 25
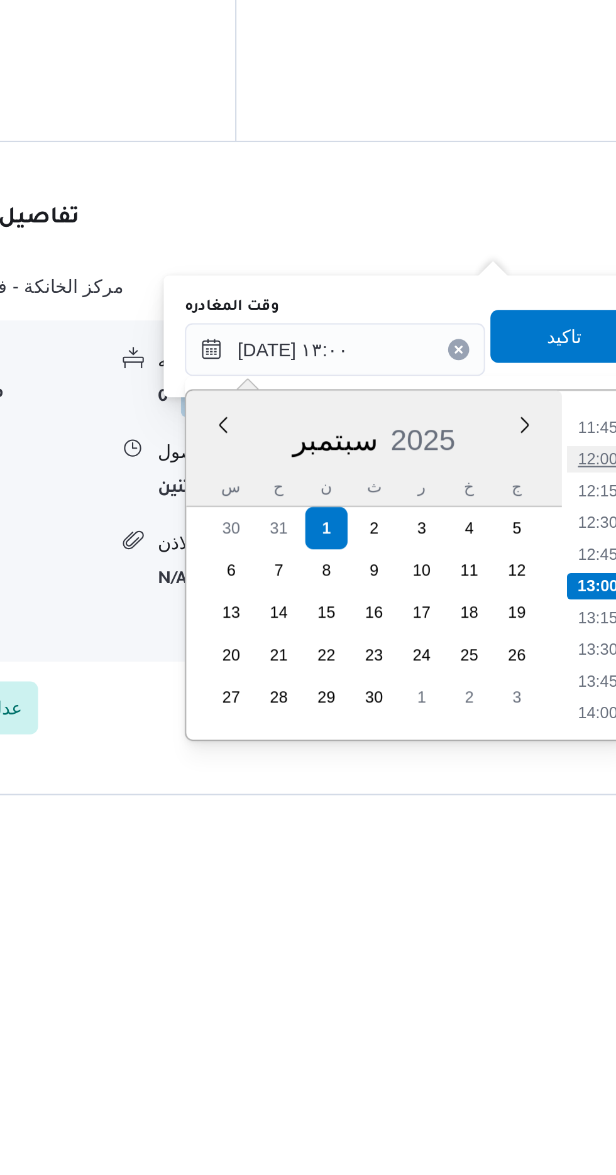
click at [559, 1008] on li "12:00" at bounding box center [565, 1014] width 29 height 13
type input "[DATE] ١٢:٠٠"
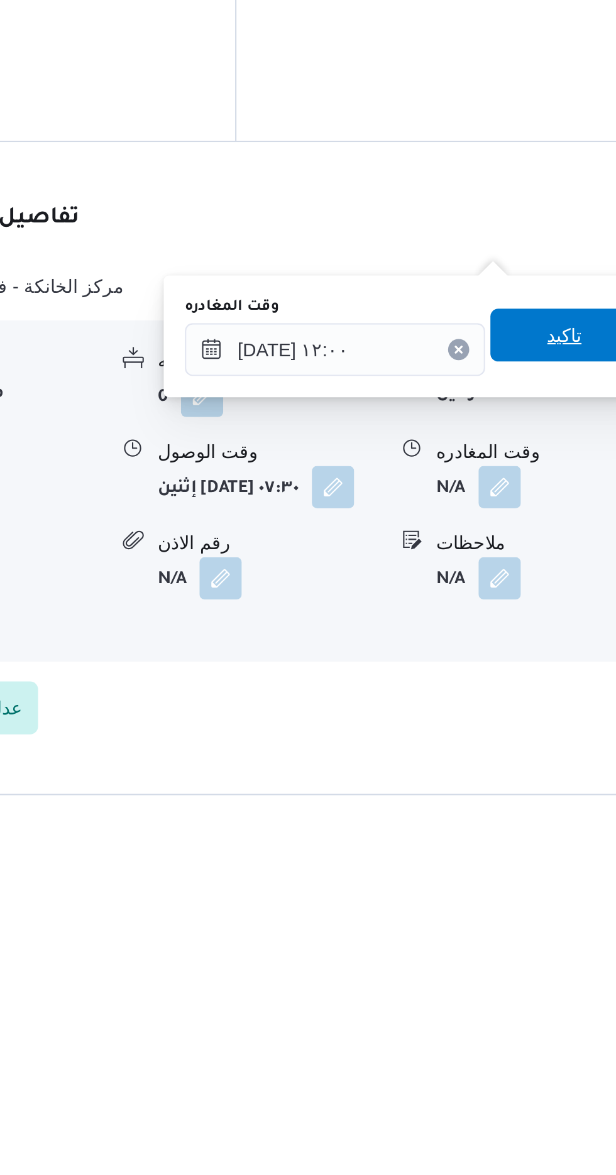
click at [548, 954] on span "تاكيد" at bounding box center [549, 954] width 70 height 25
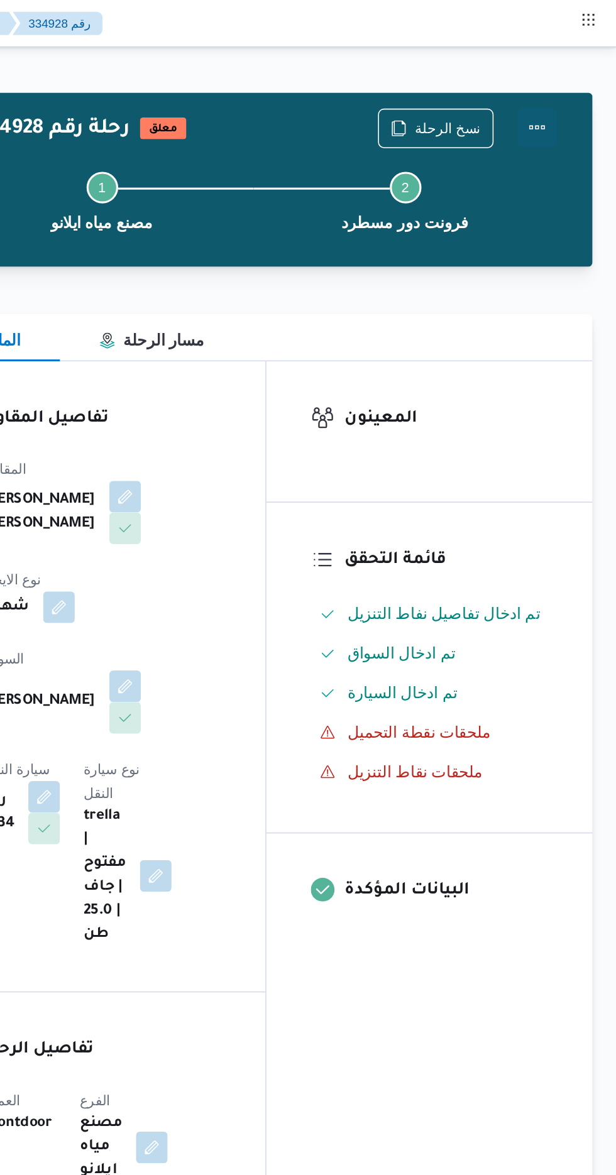
click at [568, 80] on button "Actions" at bounding box center [565, 81] width 25 height 25
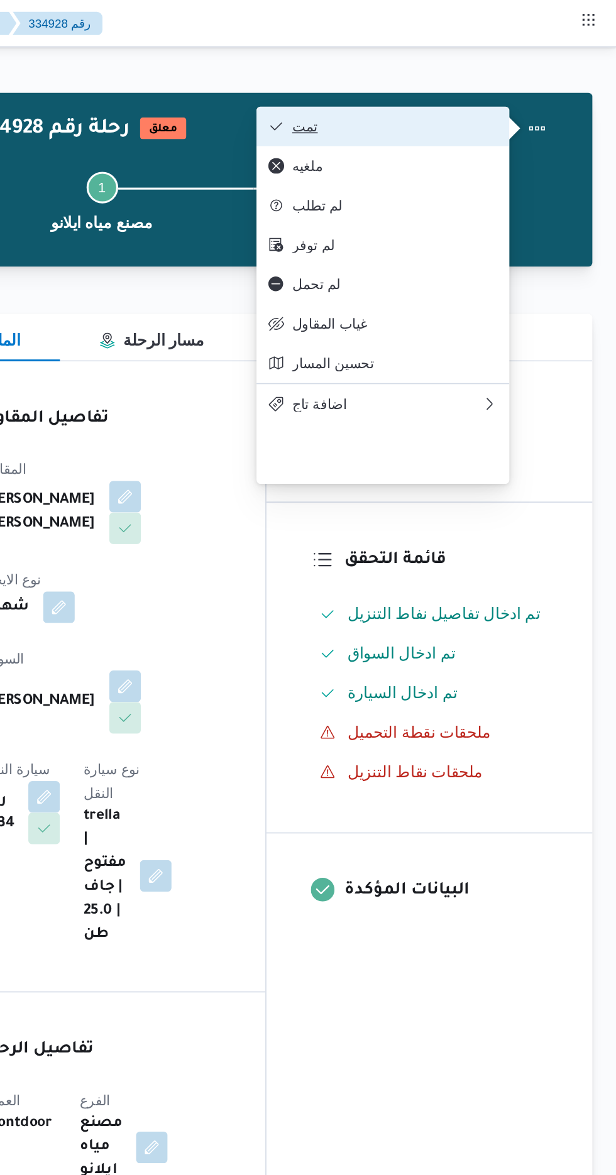
click at [531, 77] on span "تمت" at bounding box center [475, 80] width 131 height 10
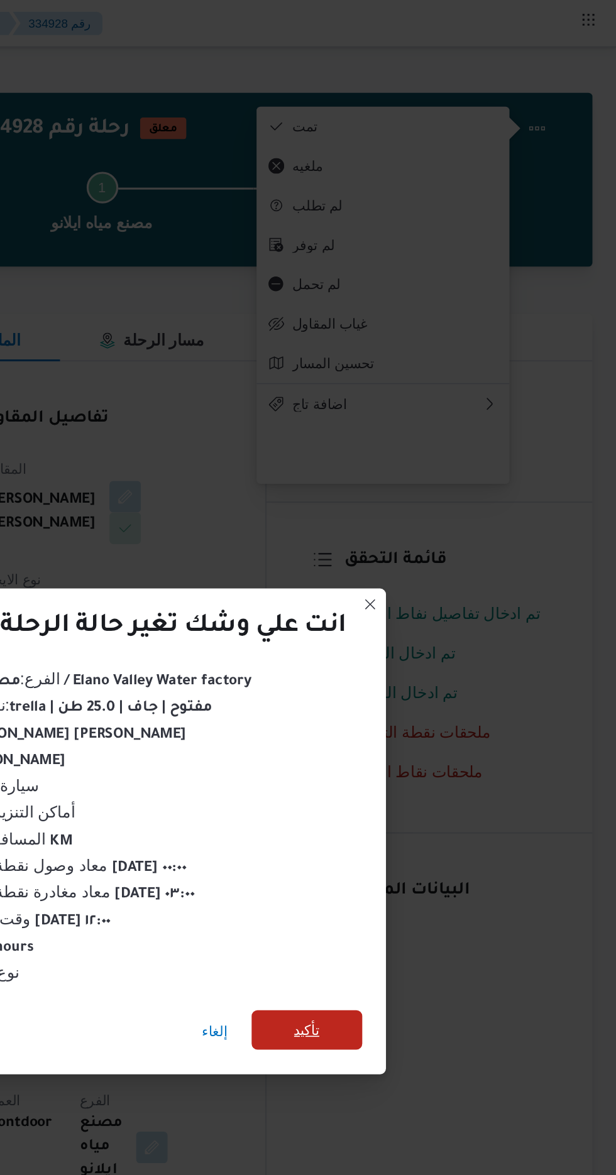
click at [418, 656] on span "تأكيد" at bounding box center [419, 655] width 16 height 15
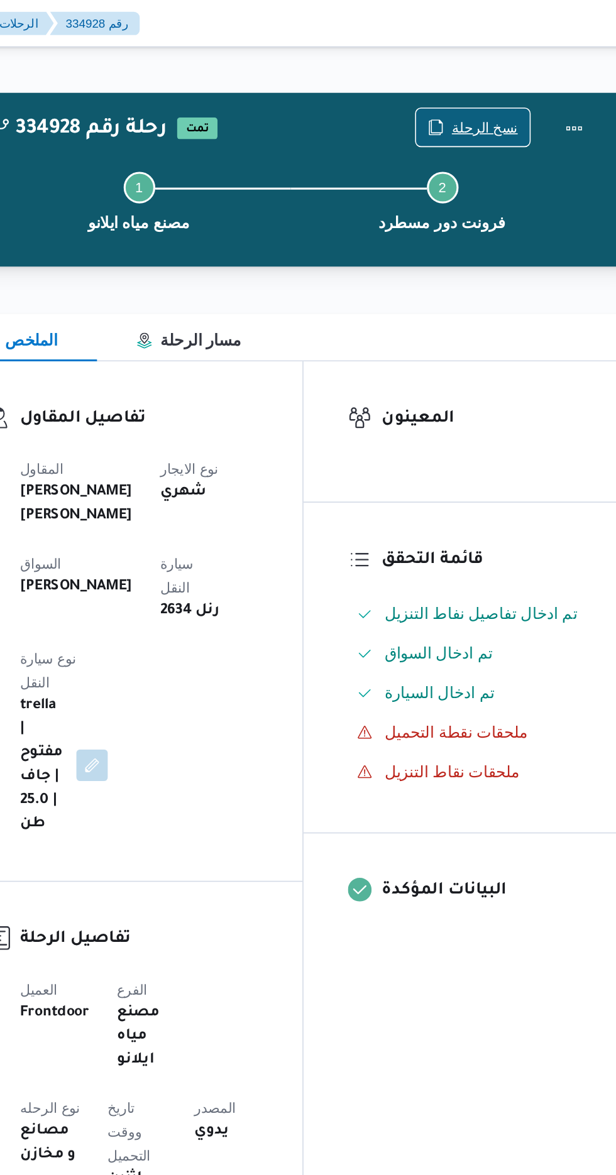
click at [505, 71] on span "نسخ الرحلة" at bounding box center [501, 81] width 72 height 24
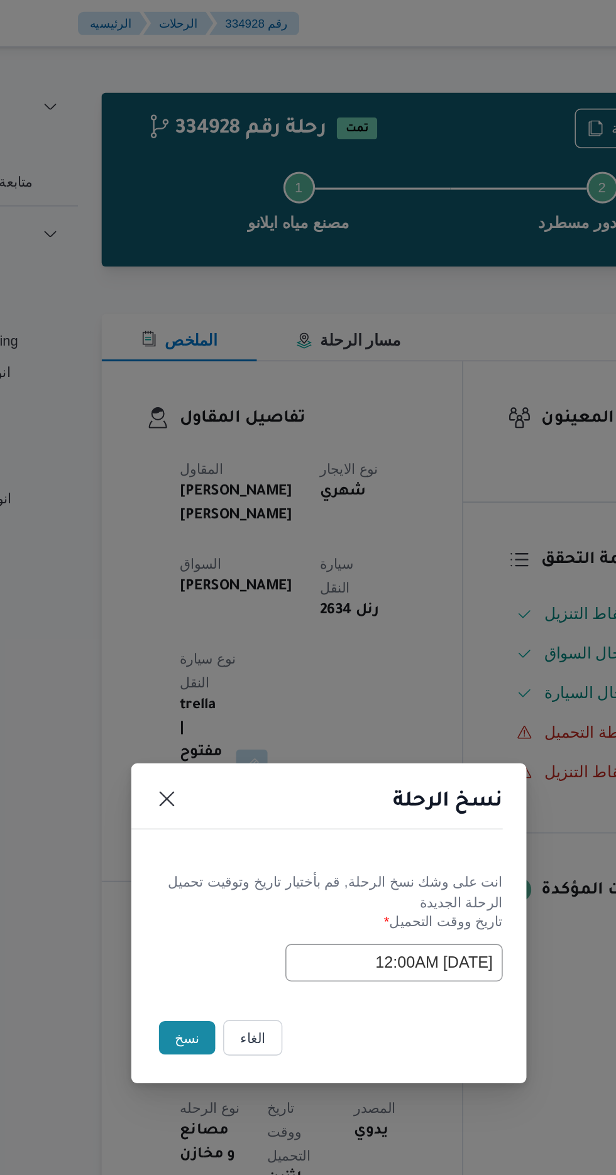
click at [206, 660] on button "نسخ" at bounding box center [218, 660] width 36 height 21
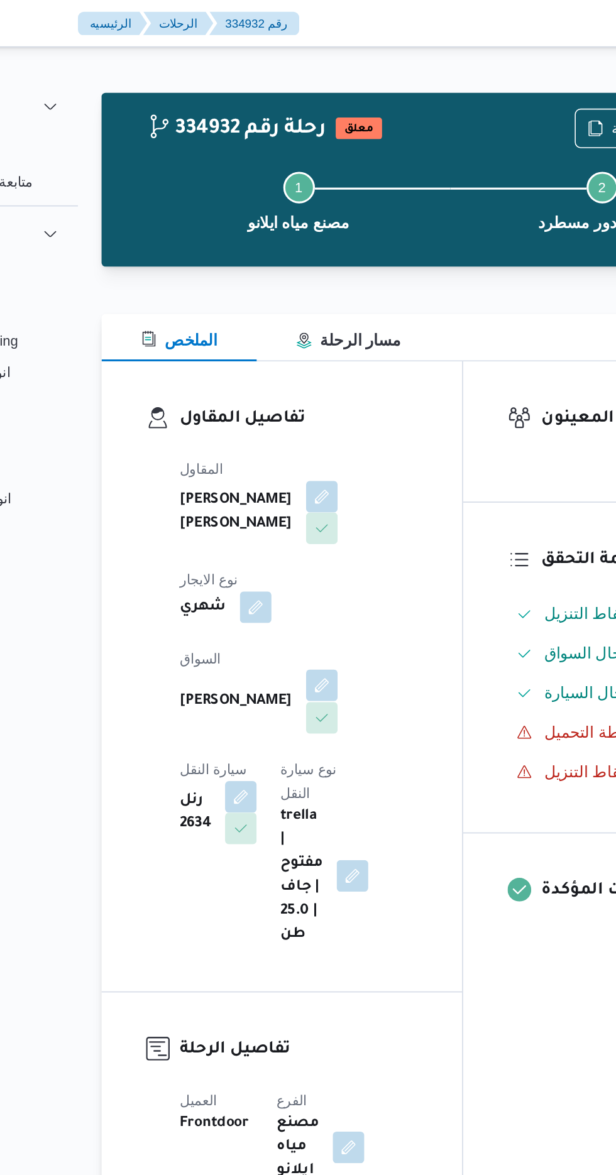
click at [294, 426] on button "button" at bounding box center [304, 436] width 20 height 20
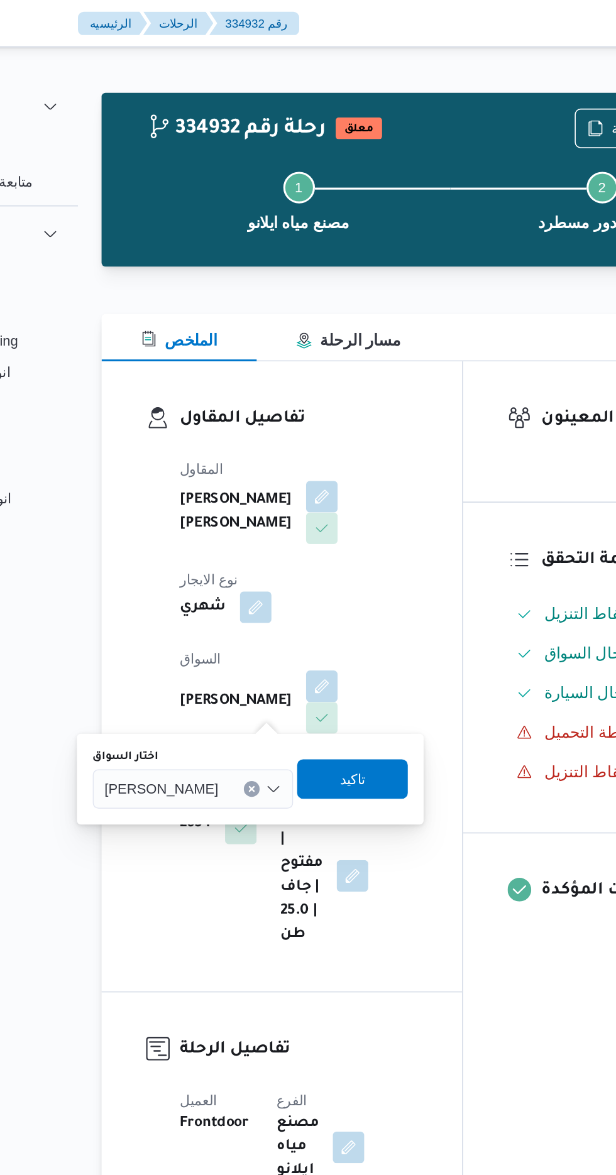
click at [223, 497] on span "[PERSON_NAME]" at bounding box center [201, 502] width 72 height 14
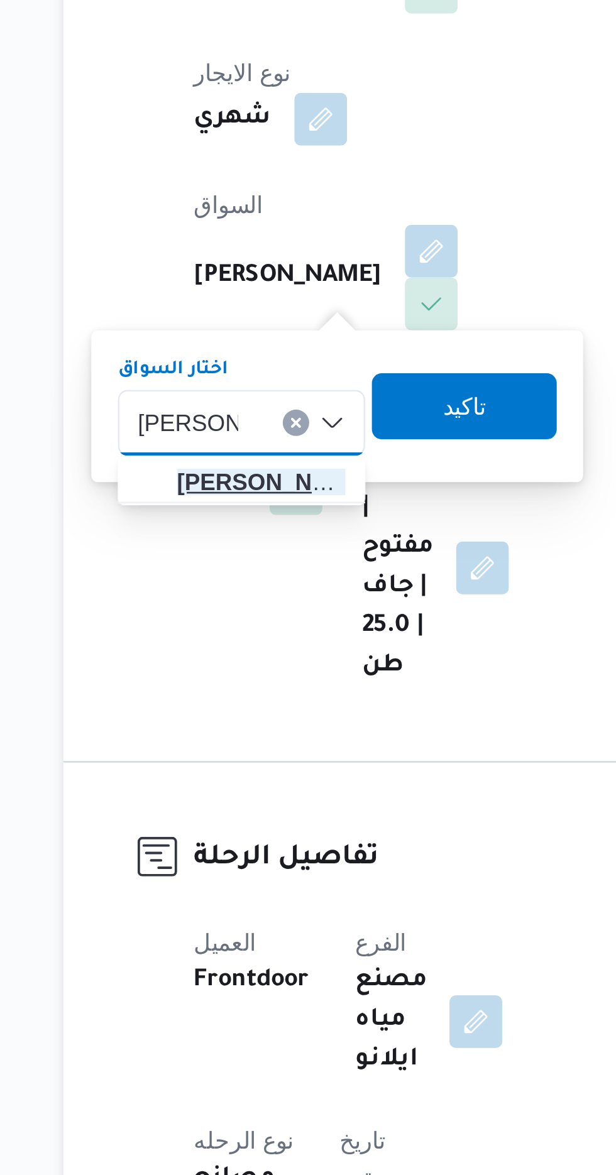
type input "[PERSON_NAME]"
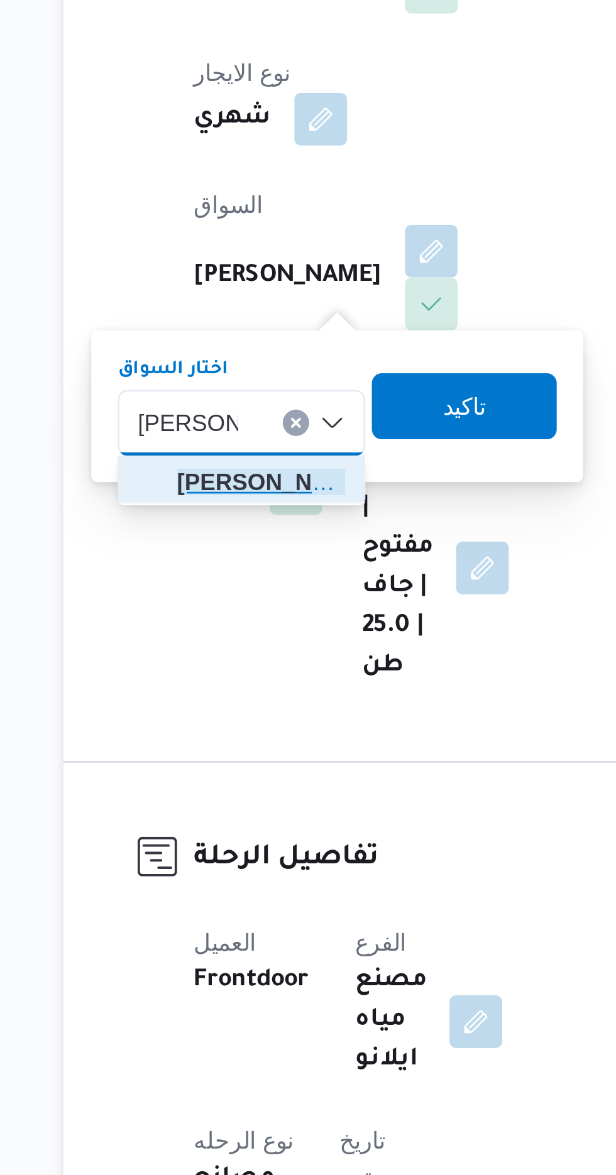
click at [251, 520] on span "[PERSON_NAME]" at bounding box center [239, 524] width 64 height 15
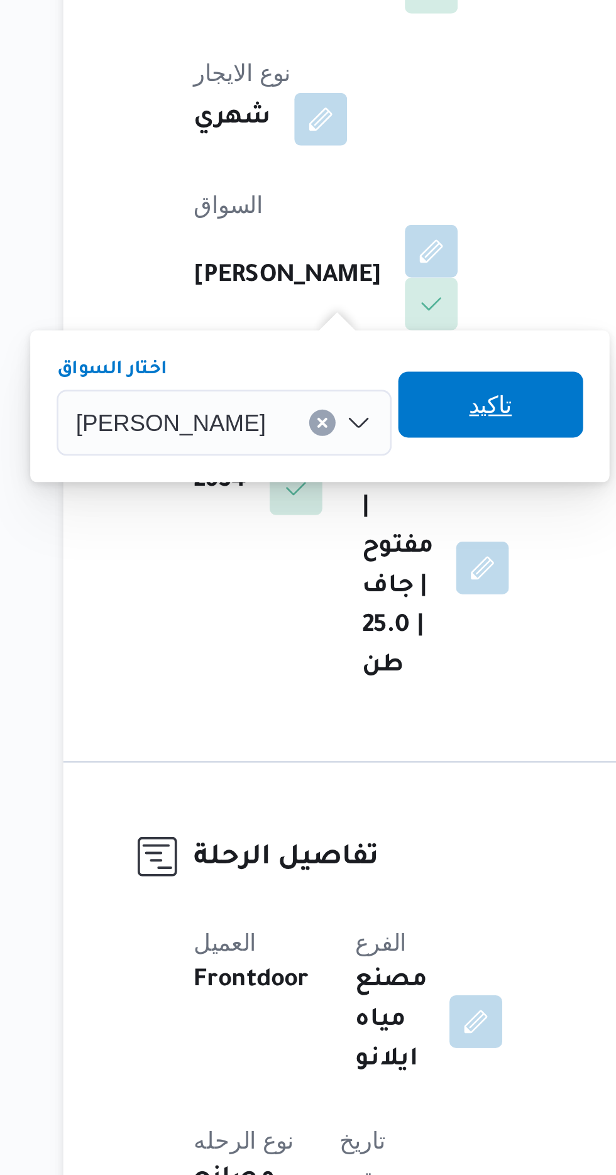
click at [333, 495] on span "تاكيد" at bounding box center [326, 495] width 16 height 15
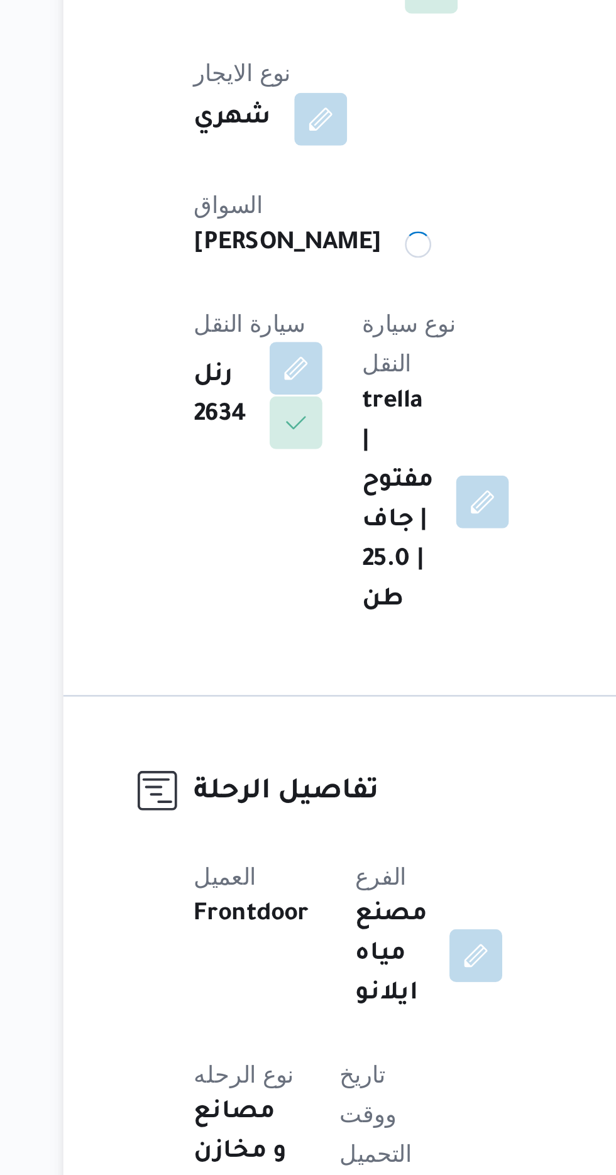
click at [262, 471] on button "button" at bounding box center [252, 481] width 20 height 20
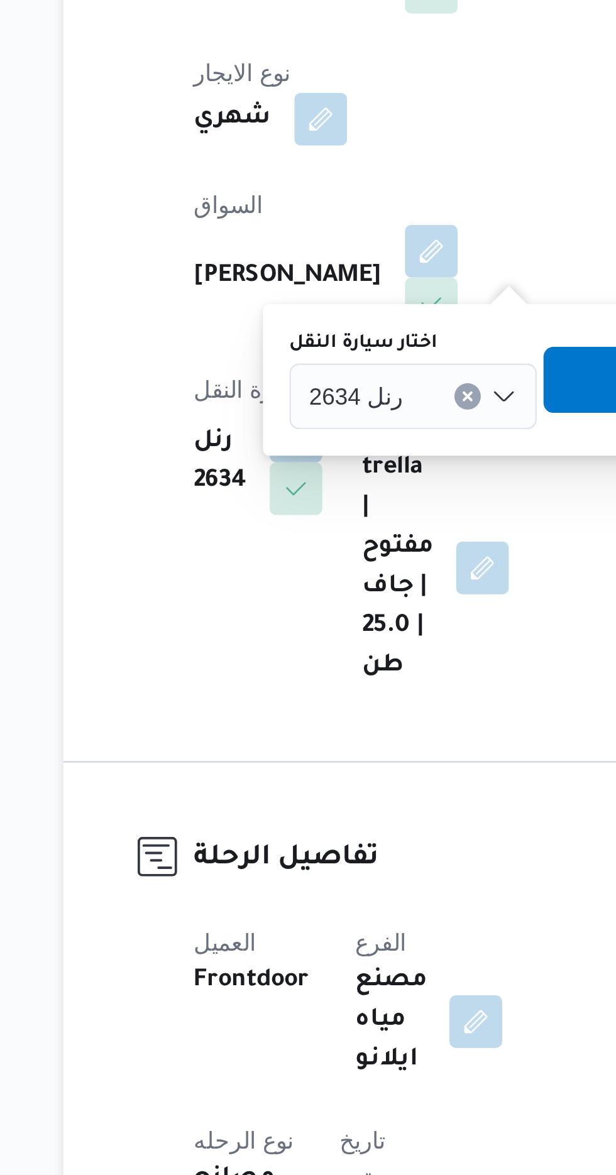
click at [295, 489] on div "رنل 2634" at bounding box center [297, 492] width 94 height 25
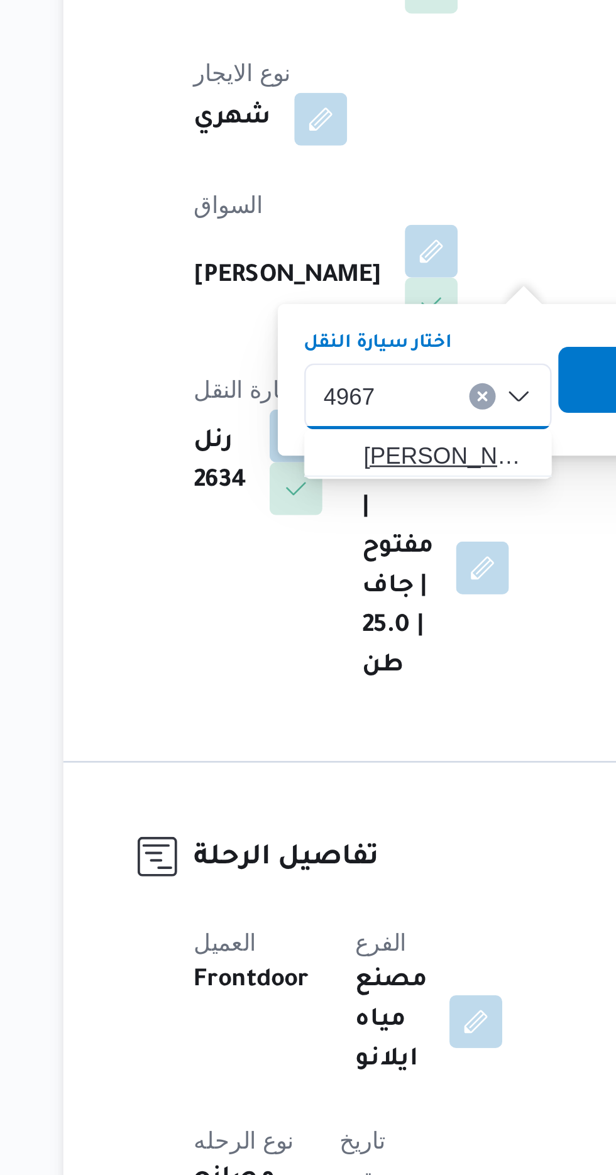
type input "4967"
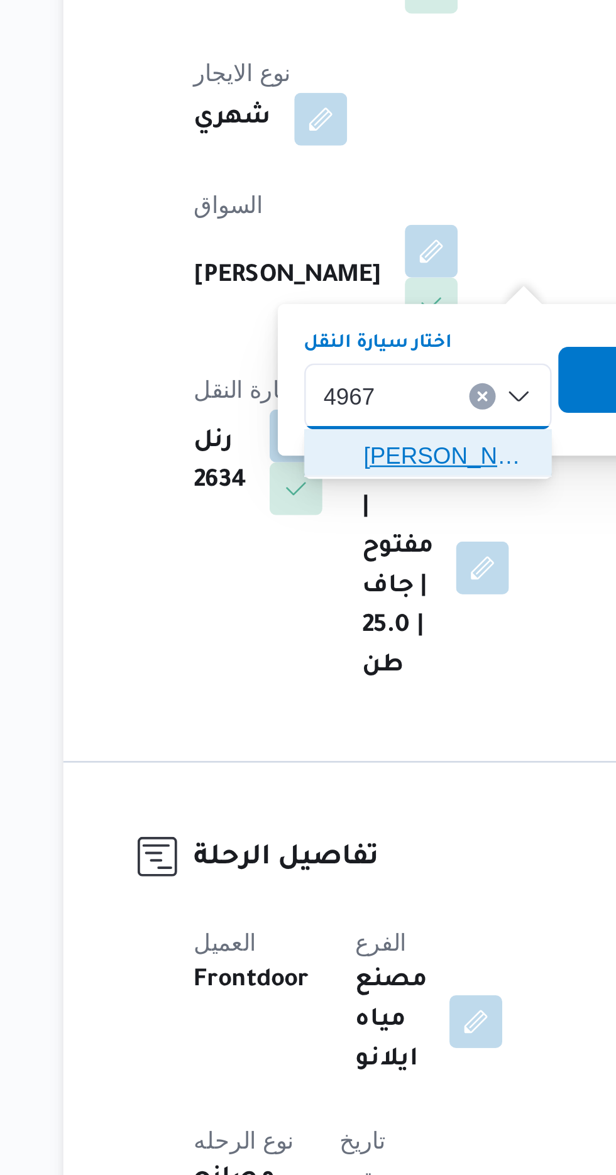
click at [308, 513] on span "[PERSON_NAME] 4967 | null" at bounding box center [310, 514] width 64 height 15
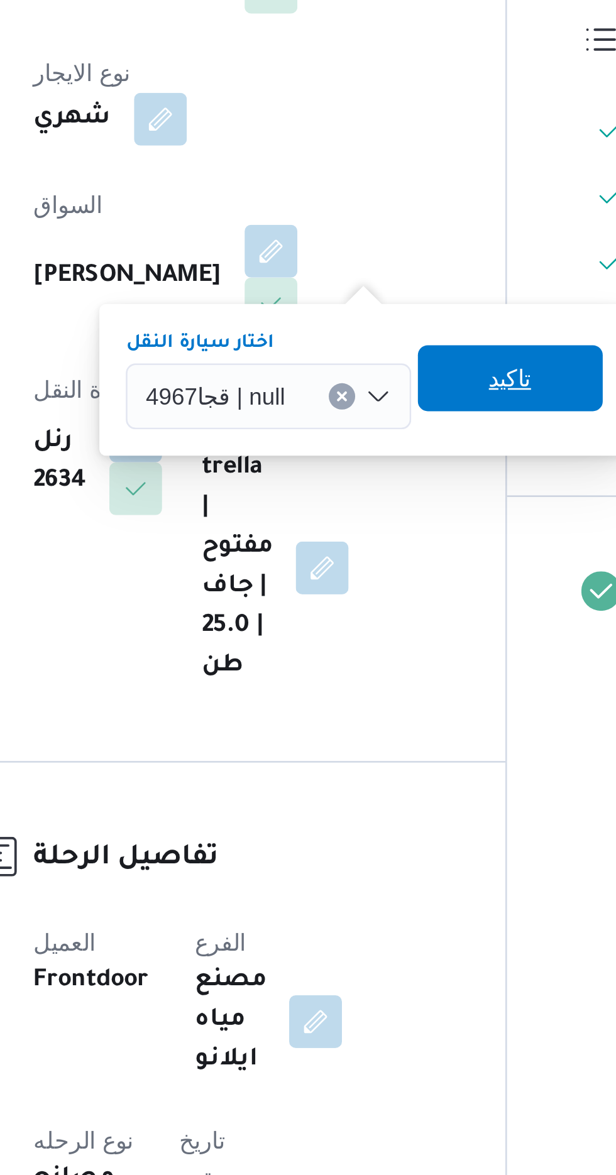
click at [381, 483] on span "تاكيد" at bounding box center [395, 485] width 70 height 25
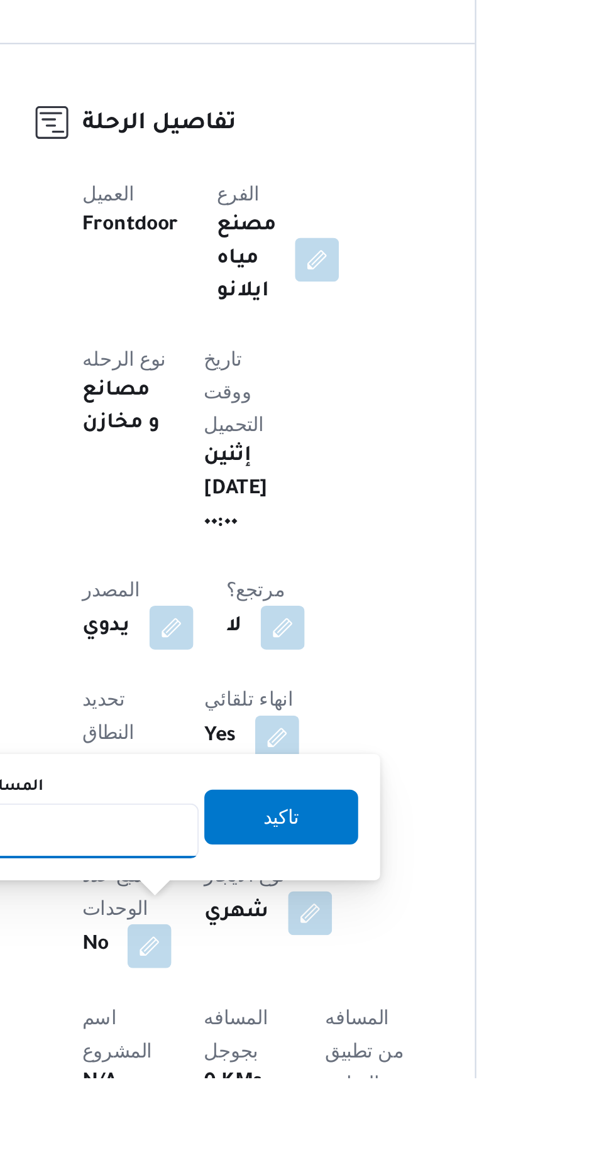
click at [216, 1064] on input "المسافه اليدويه" at bounding box center [203, 1062] width 125 height 25
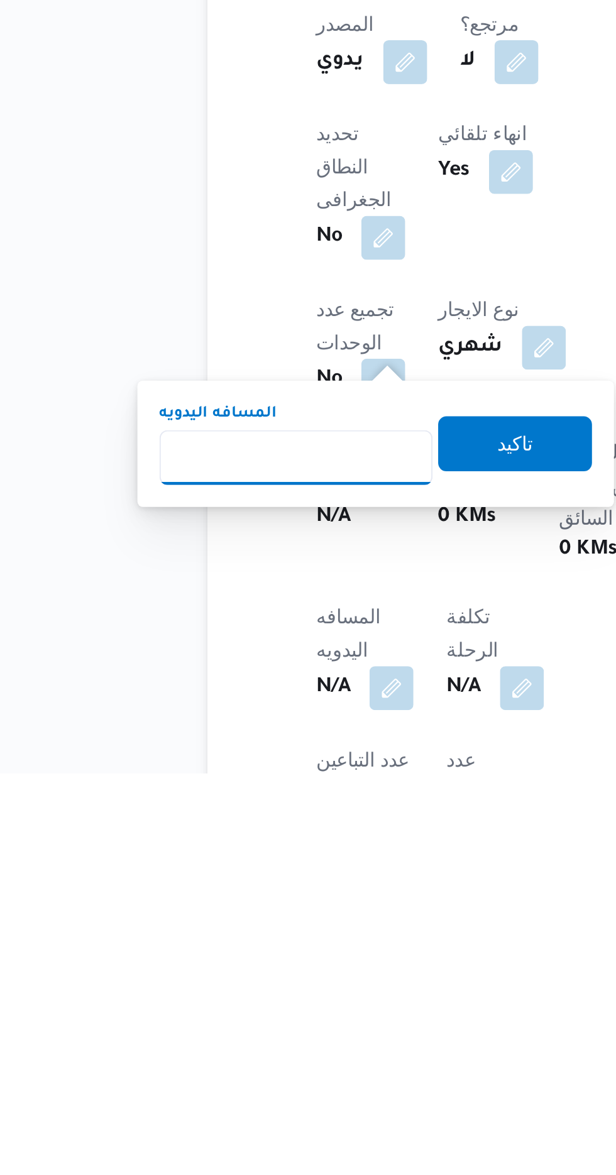
scroll to position [141, 0]
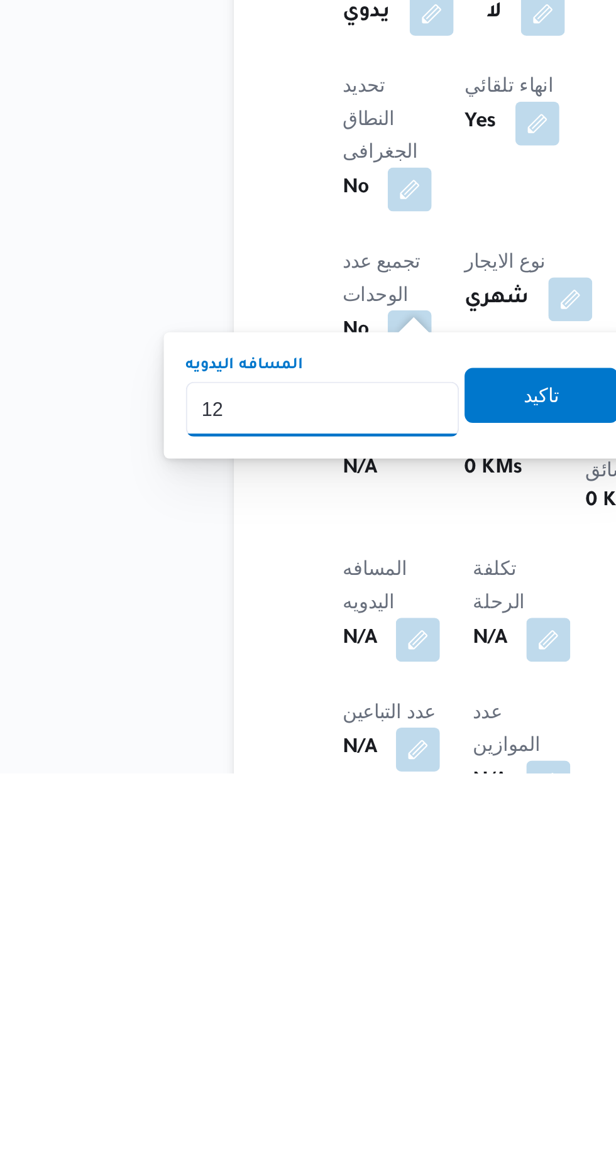
type input "120"
click at [312, 1001] on span "تاكيد" at bounding box center [304, 1001] width 16 height 15
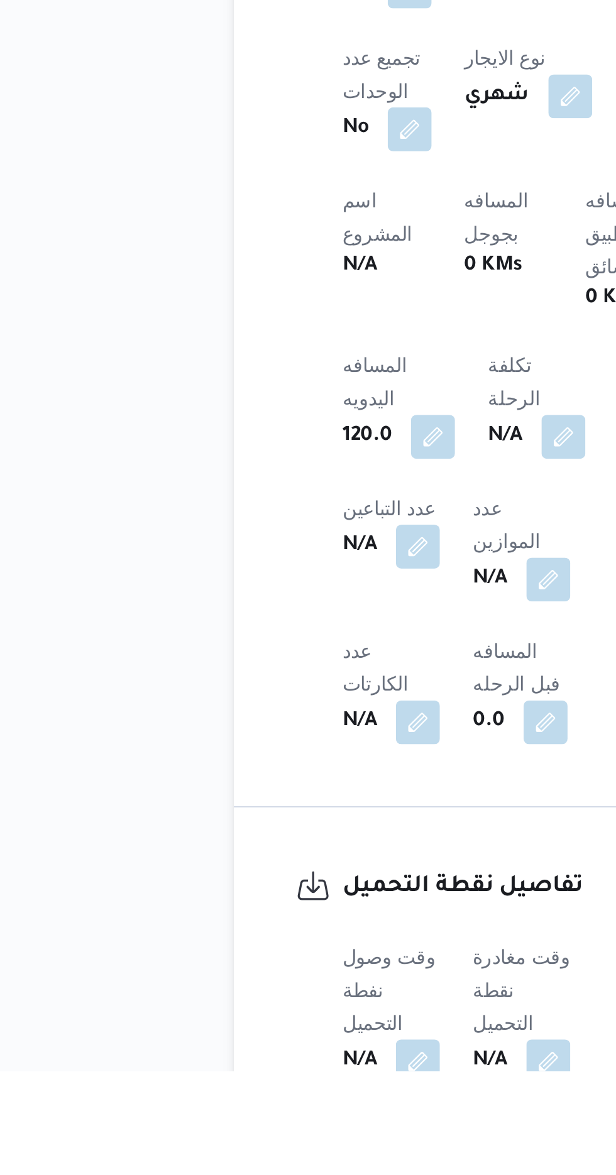
scroll to position [372, 0]
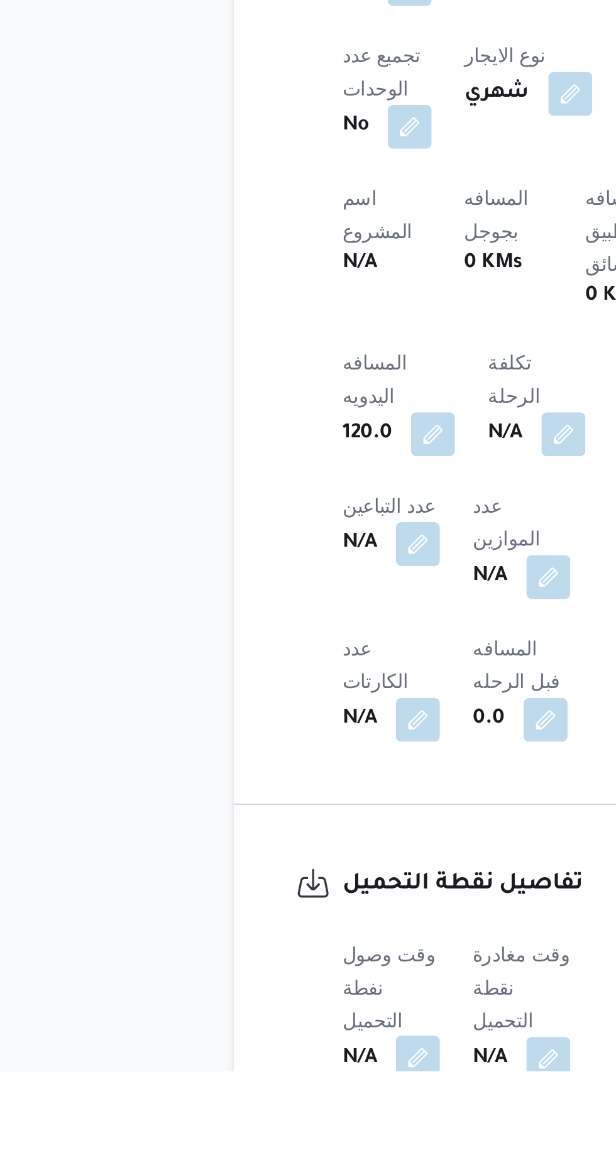
click at [251, 1159] on button "button" at bounding box center [248, 1169] width 20 height 20
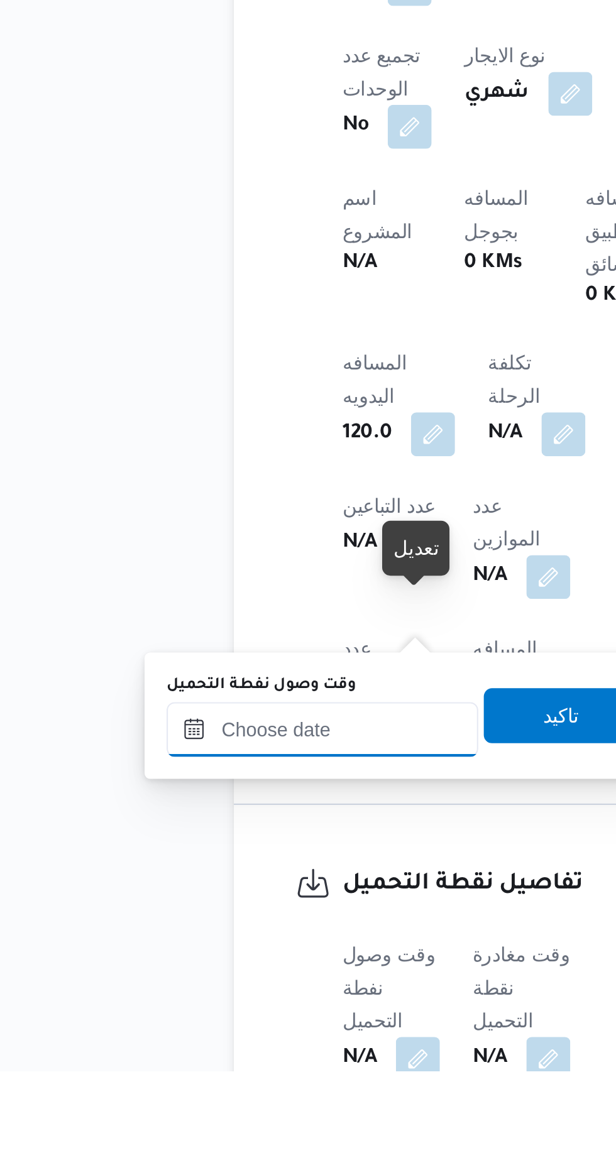
click at [236, 1016] on input "وقت وصول نفطة التحميل" at bounding box center [204, 1018] width 143 height 25
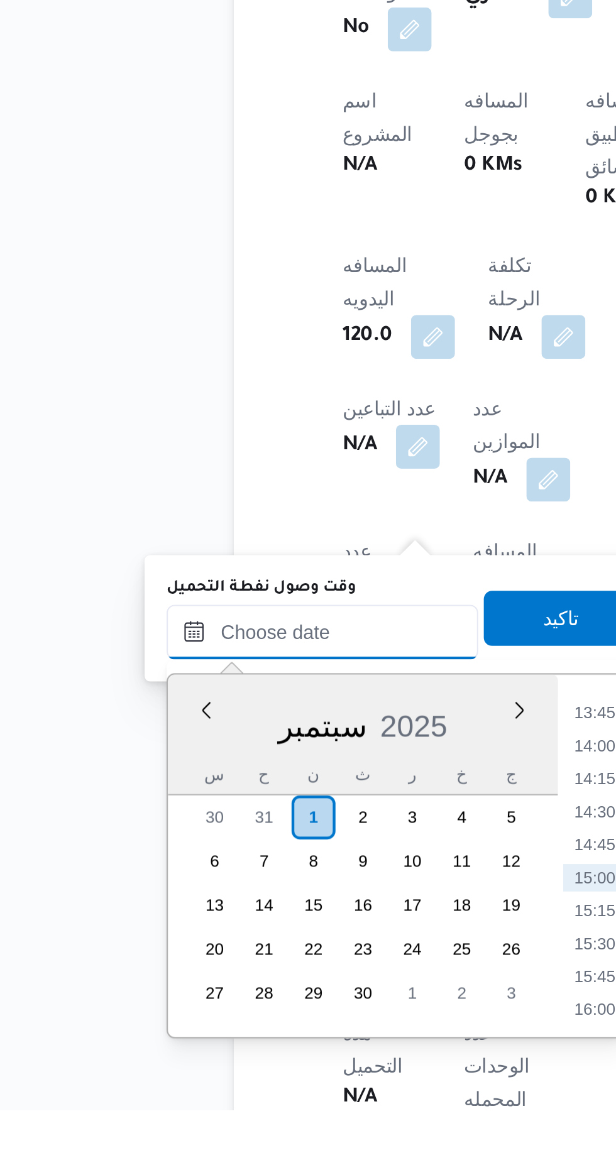
scroll to position [434, 0]
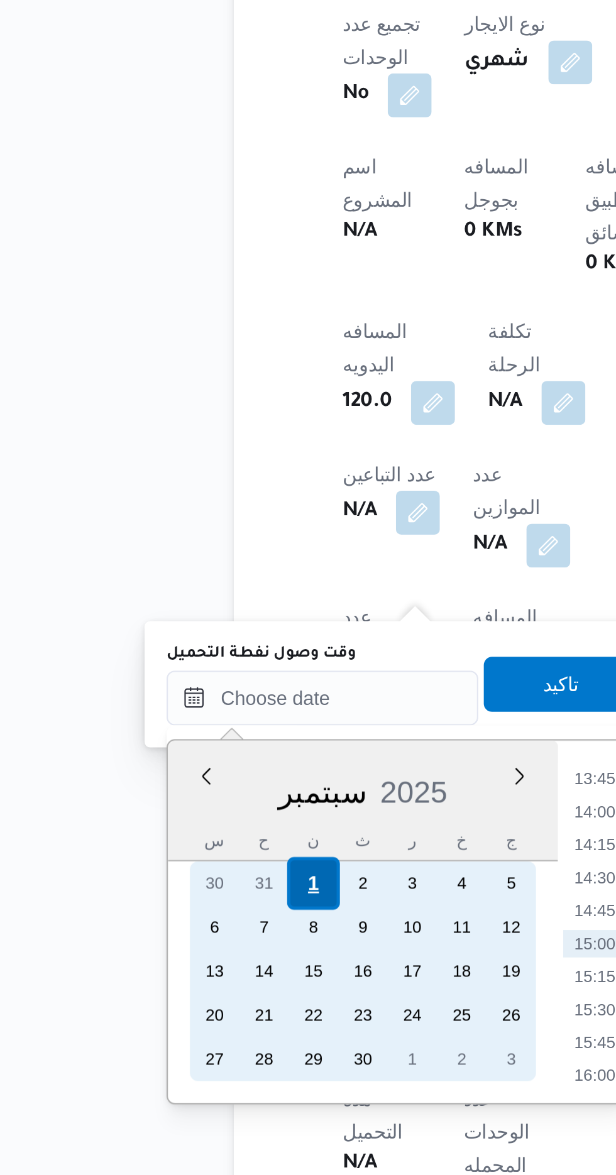
click at [199, 1039] on div "1" at bounding box center [199, 1042] width 24 height 24
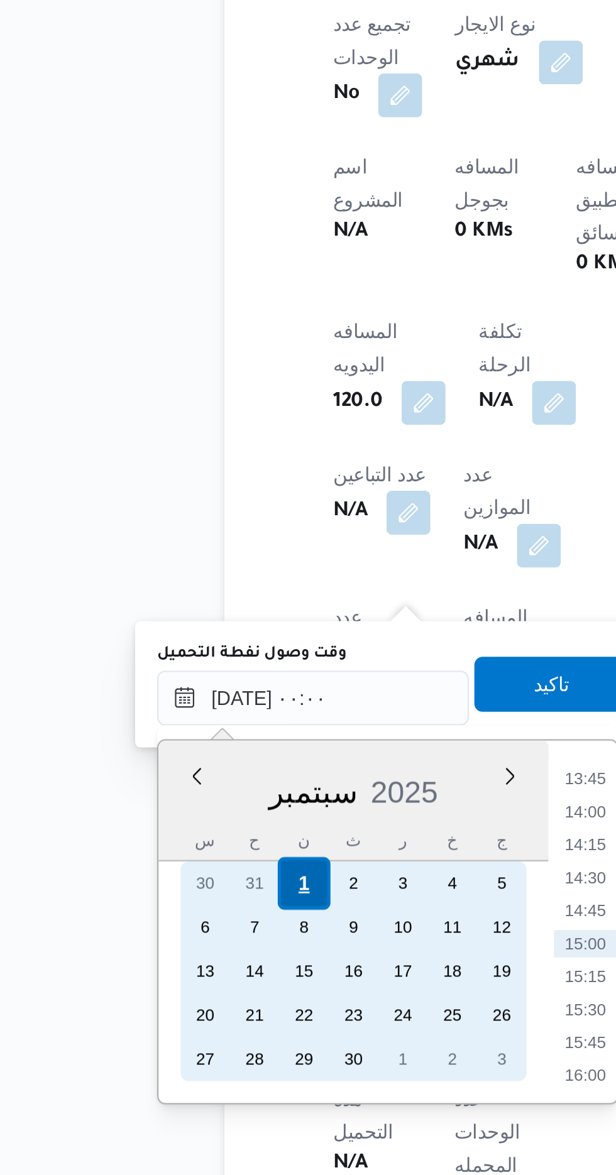
scroll to position [0, 0]
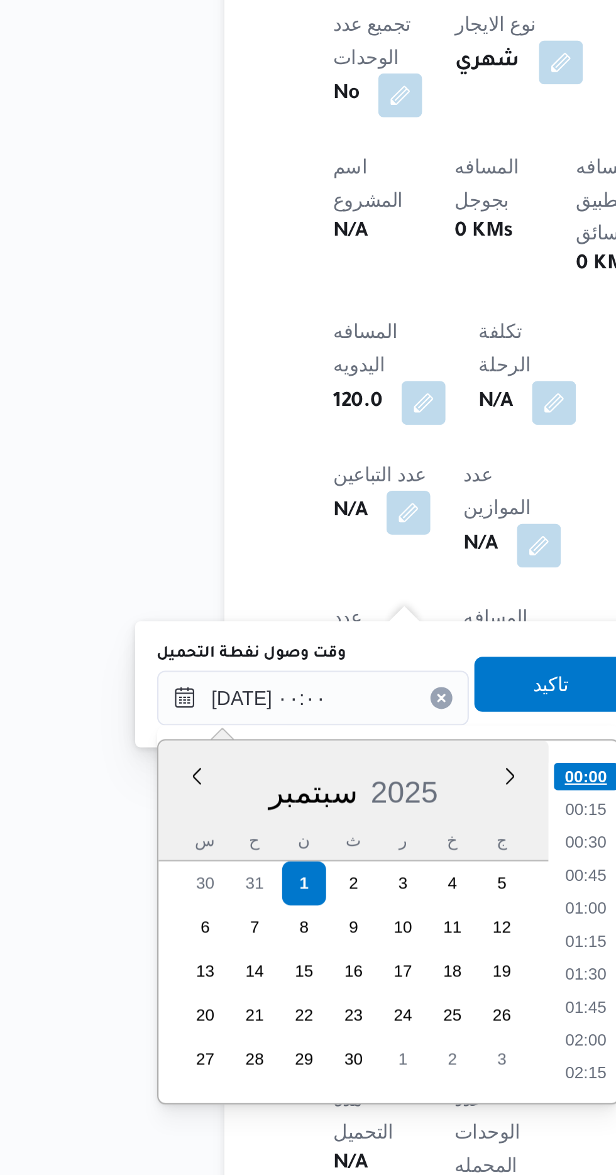
click at [324, 988] on li "00:00" at bounding box center [329, 992] width 30 height 13
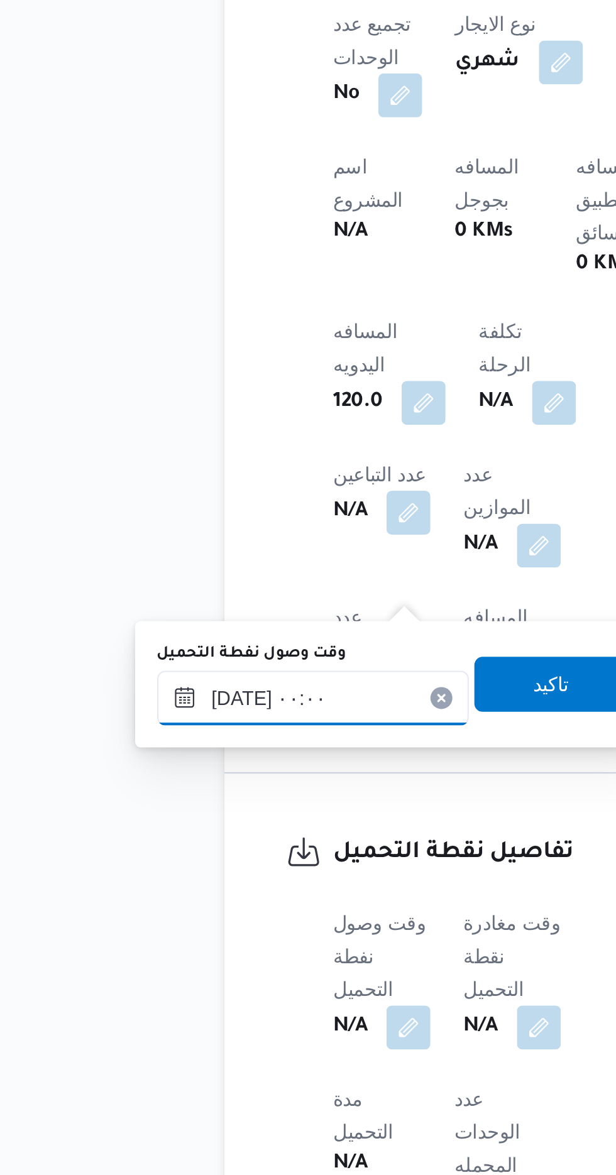
scroll to position [434, 0]
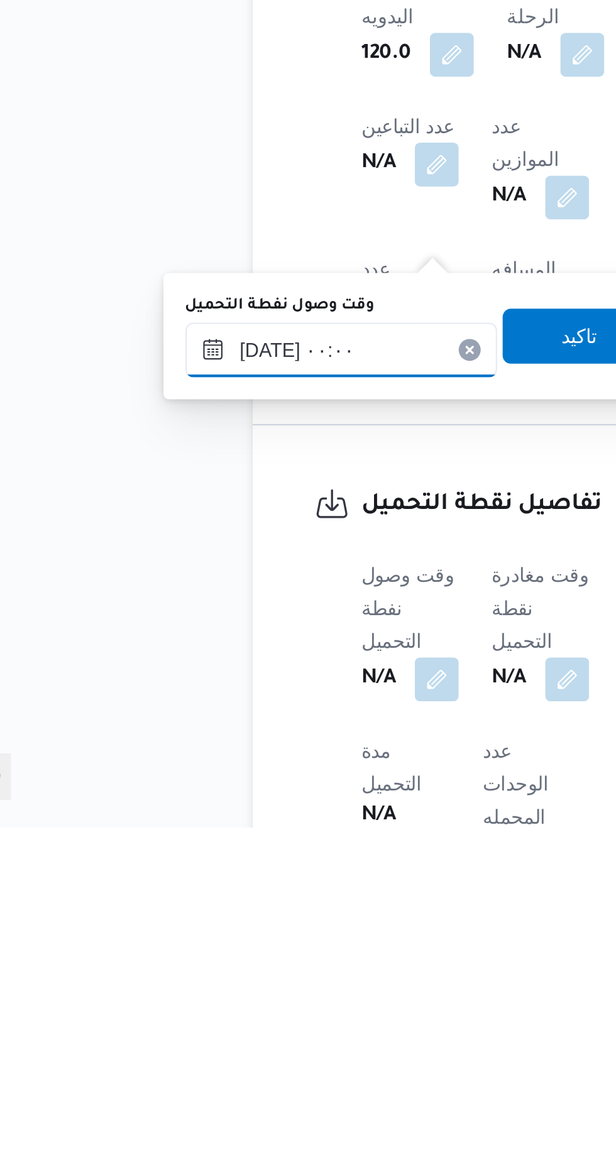
click at [242, 953] on input "[DATE] ٠٠:٠٠" at bounding box center [204, 956] width 143 height 25
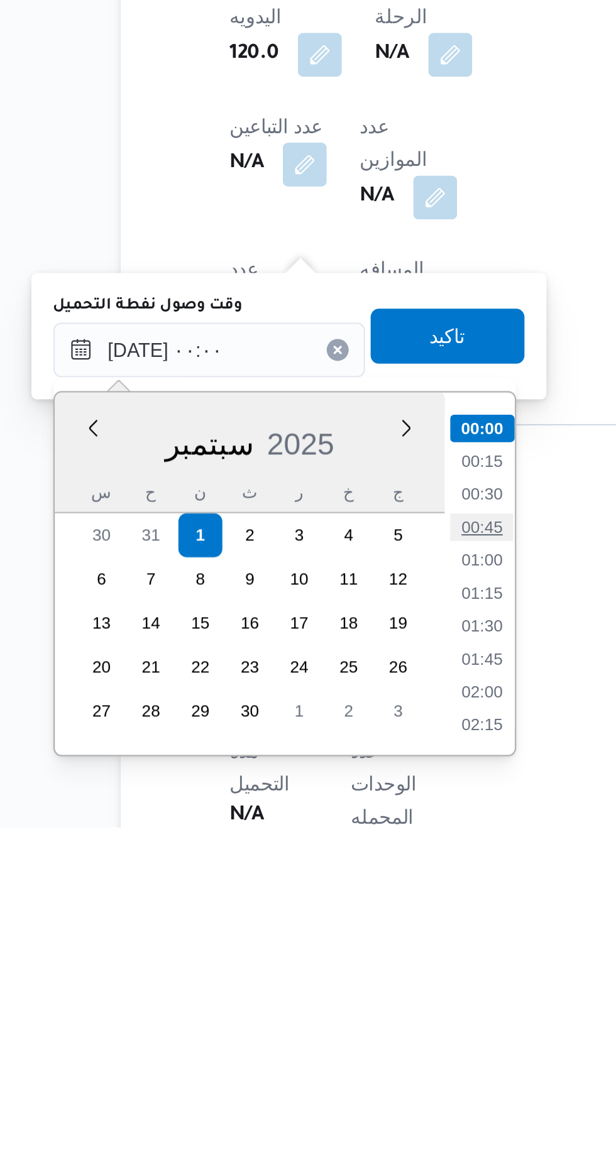
click at [332, 1040] on li "00:45" at bounding box center [328, 1037] width 29 height 13
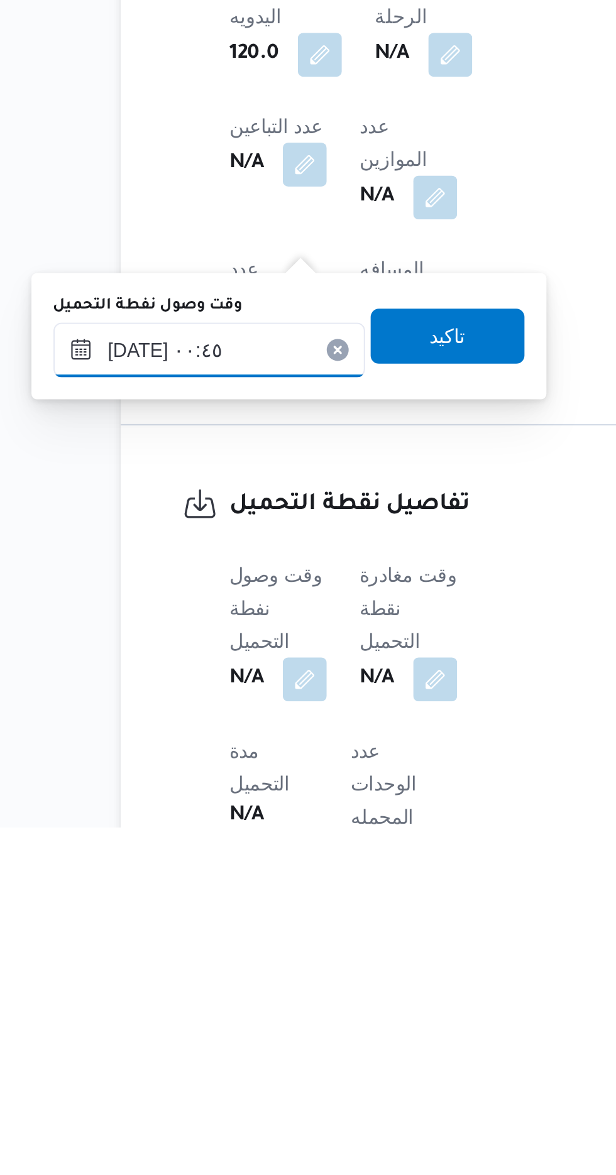
click at [245, 952] on input "[DATE] ٠٠:٤٥" at bounding box center [204, 956] width 143 height 25
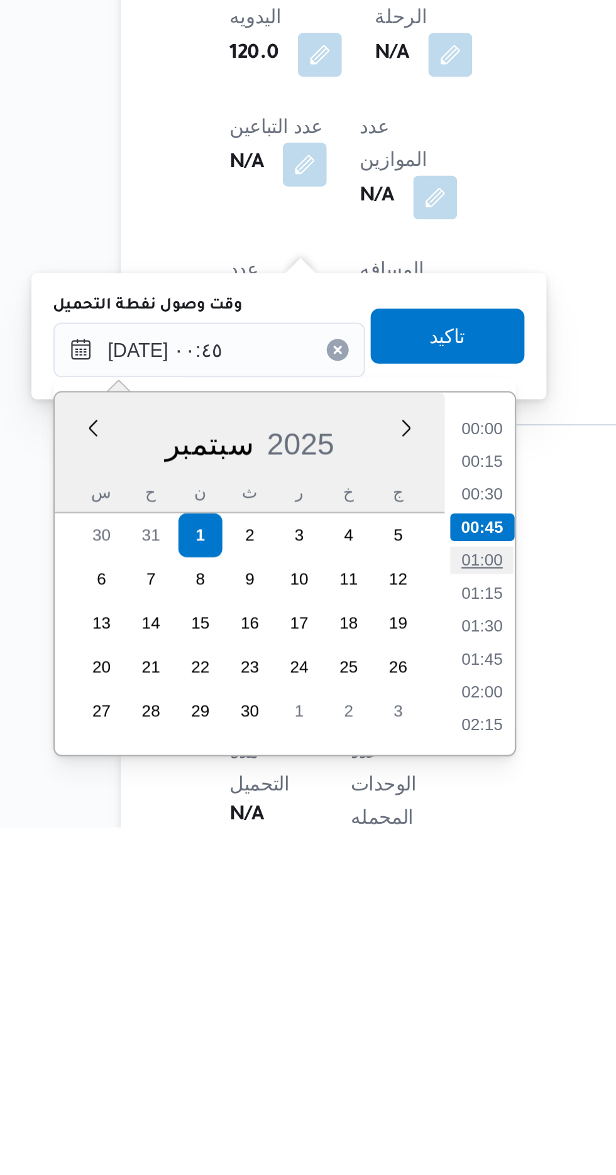
click at [329, 1052] on li "01:00" at bounding box center [328, 1053] width 29 height 13
type input "[DATE] ٠١:٠٠"
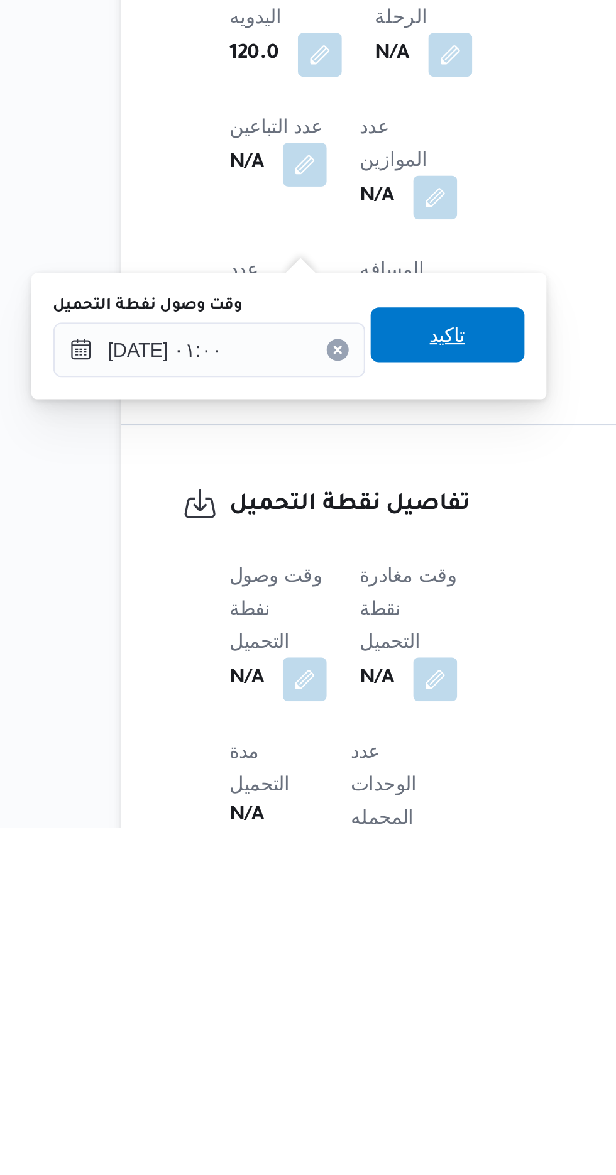
click at [331, 960] on span "تاكيد" at bounding box center [313, 949] width 70 height 25
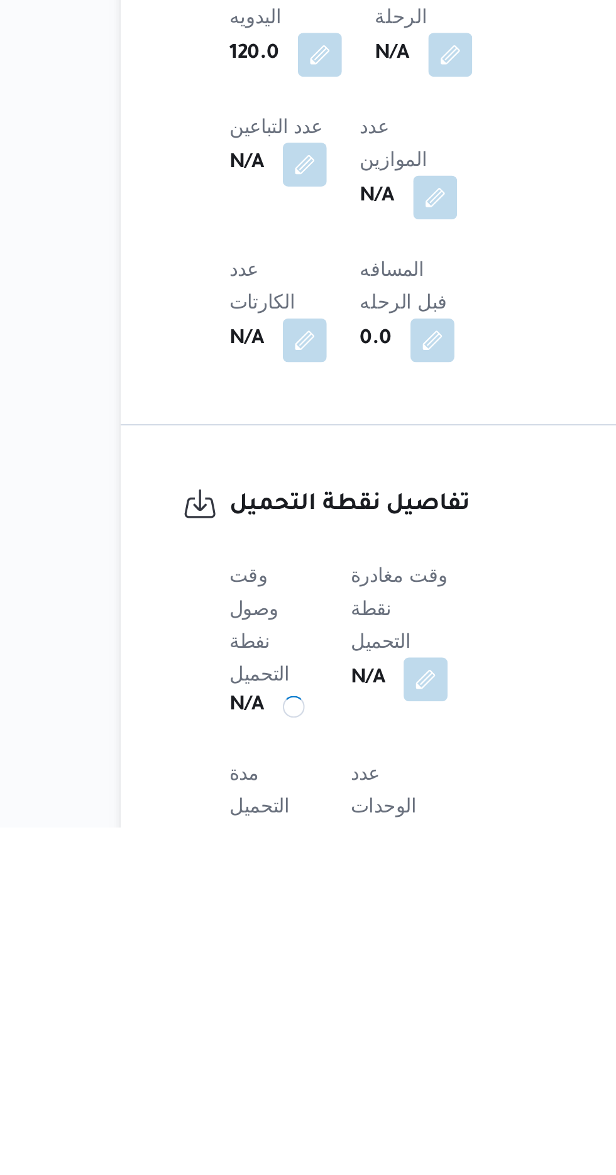
scroll to position [435, 0]
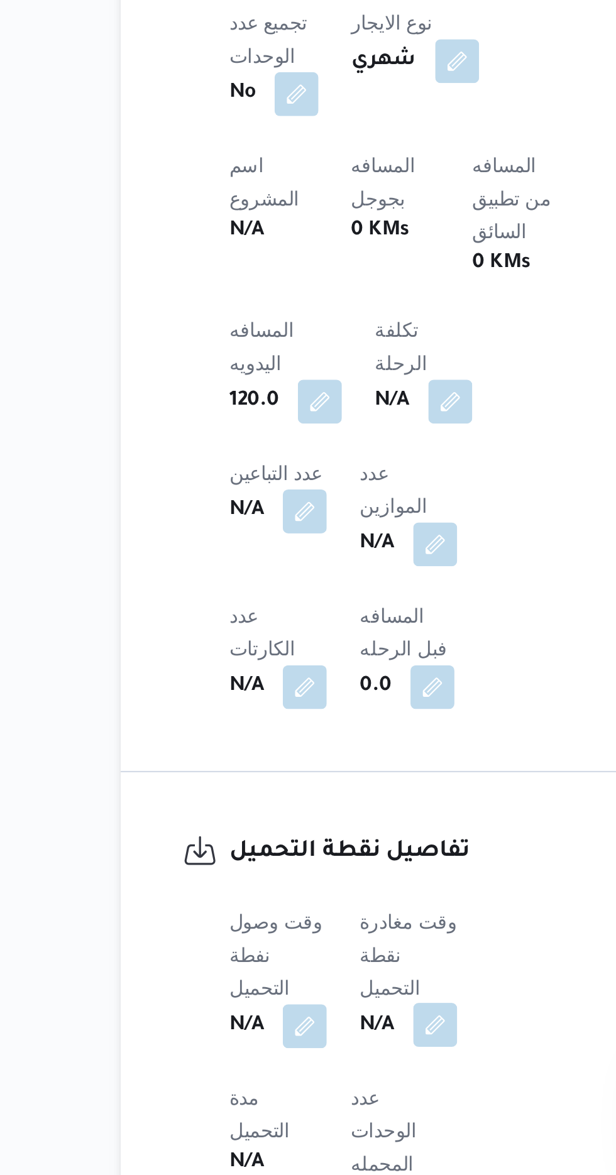
click at [312, 1096] on button "button" at bounding box center [307, 1106] width 20 height 20
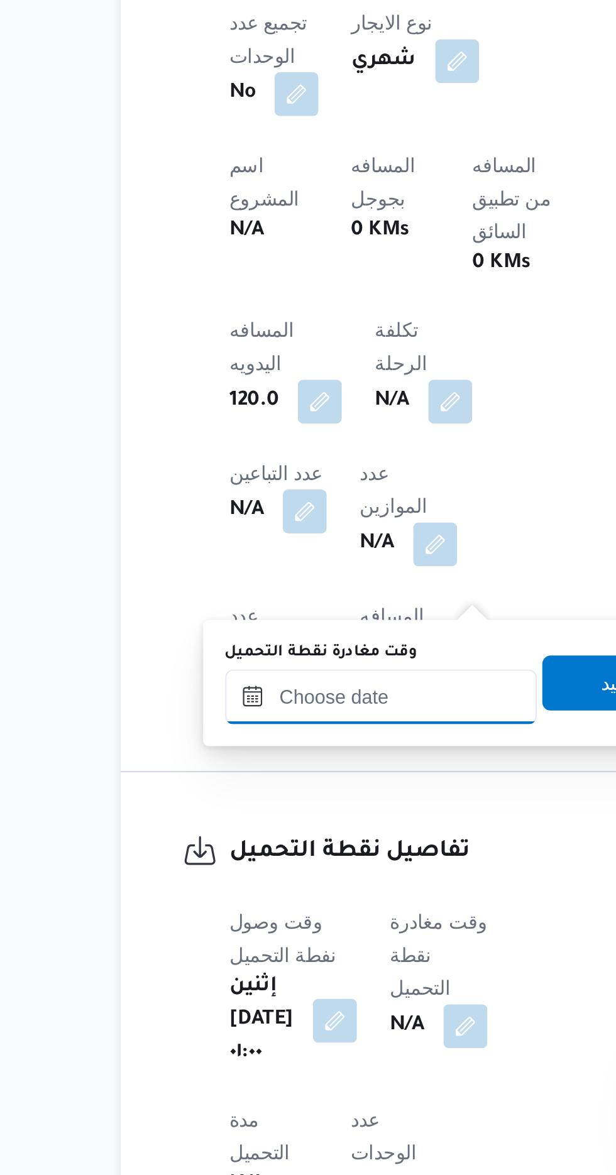
click at [292, 953] on input "وقت مغادرة نقطة التحميل" at bounding box center [282, 955] width 143 height 25
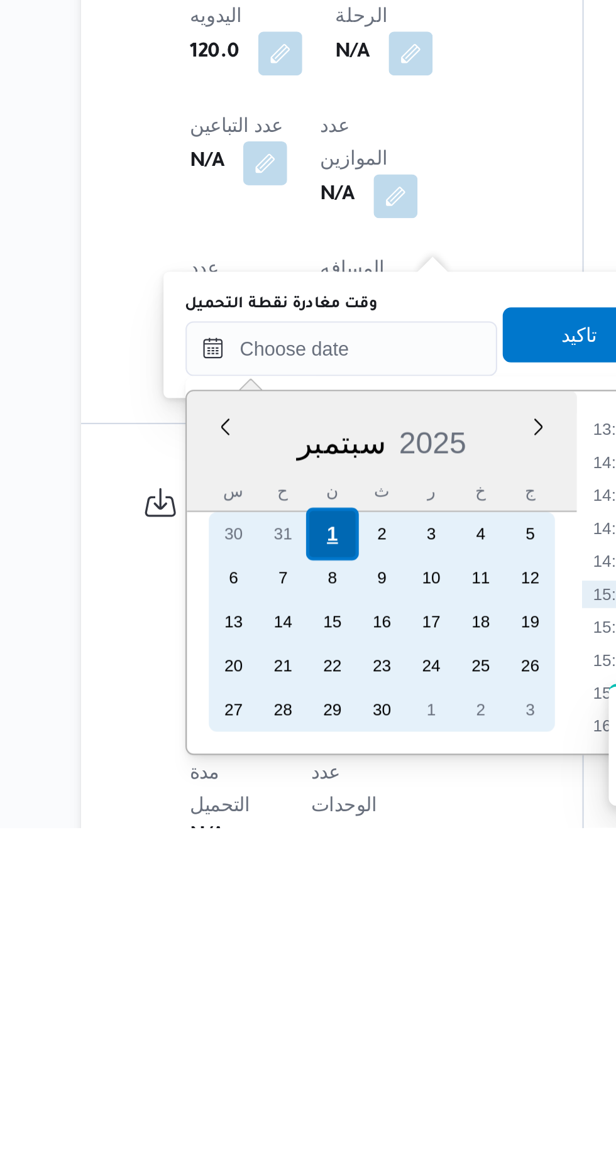
click at [278, 1040] on div "1" at bounding box center [278, 1041] width 24 height 24
type input "[DATE] ٠٠:٠٠"
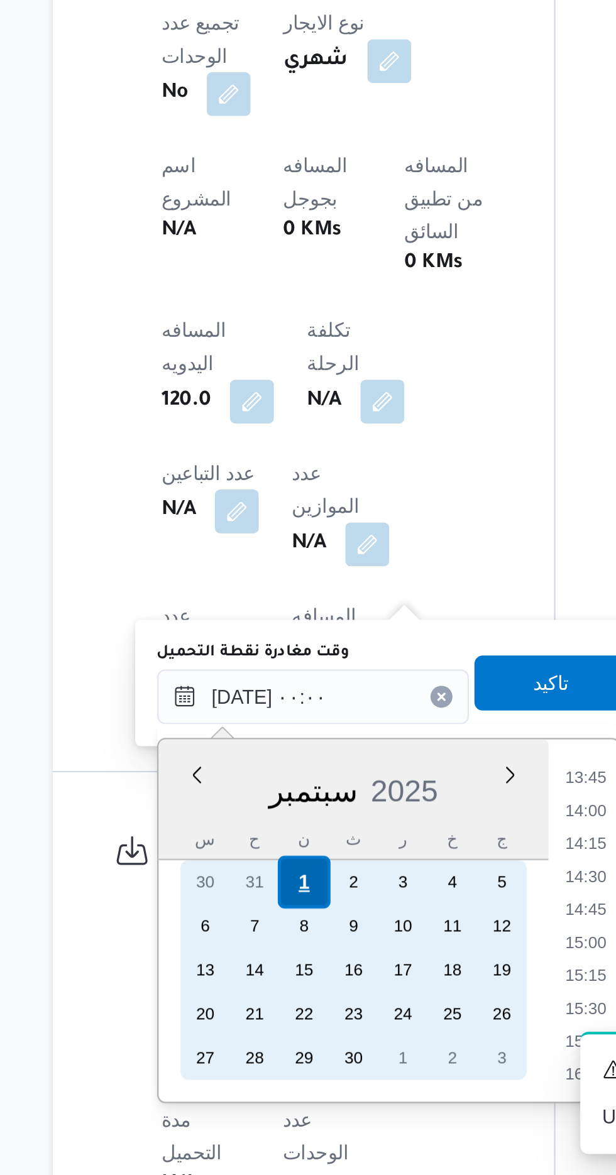
scroll to position [0, 0]
click at [276, 1041] on div "1" at bounding box center [278, 1041] width 24 height 24
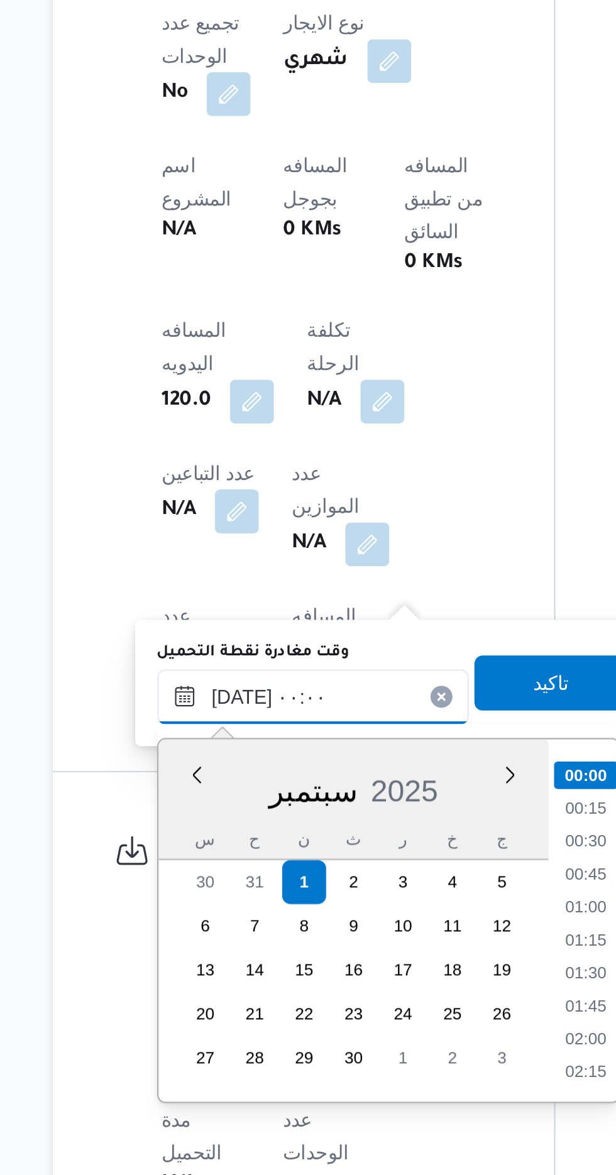
click at [221, 961] on input "[DATE] ٠٠:٠٠" at bounding box center [282, 955] width 143 height 25
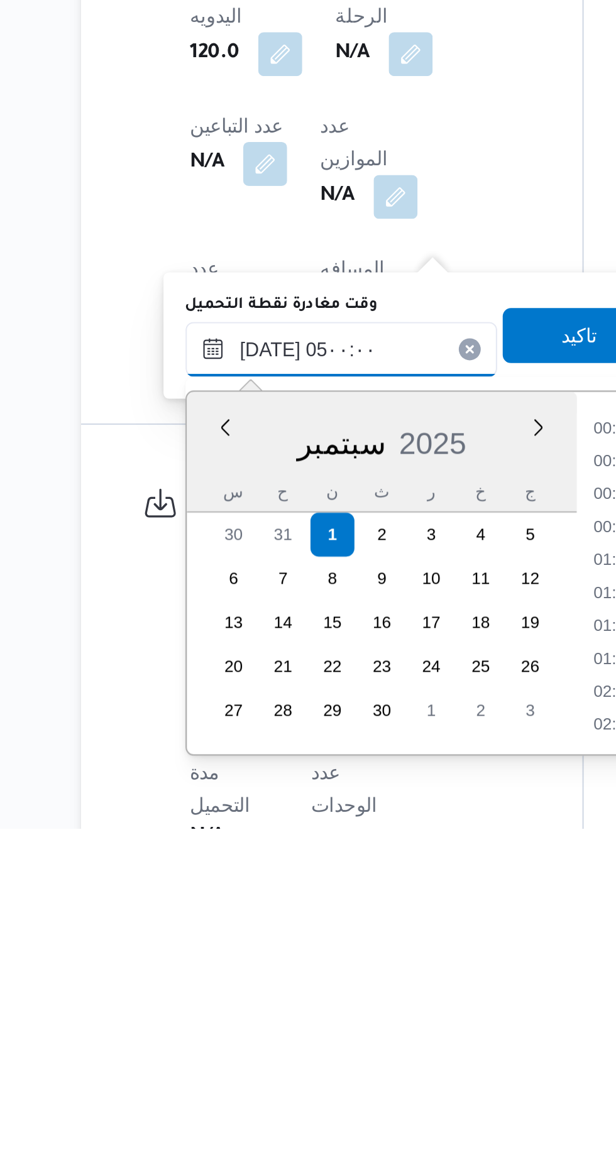
scroll to position [170, 0]
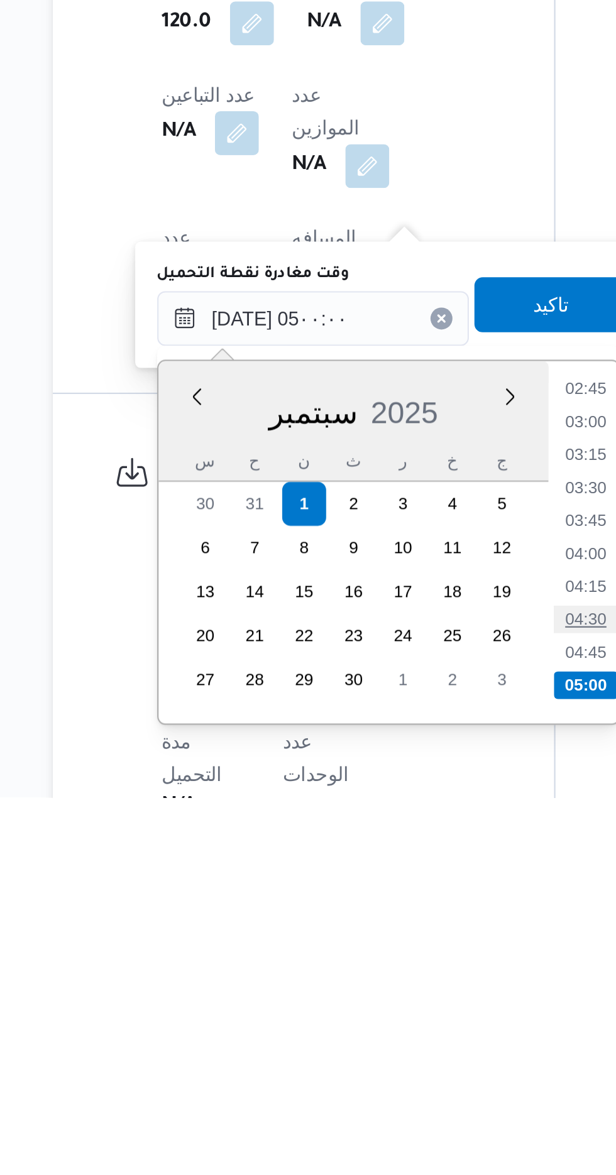
click at [409, 1089] on li "04:30" at bounding box center [407, 1093] width 29 height 13
type input "[DATE] ٠٤:٣٠"
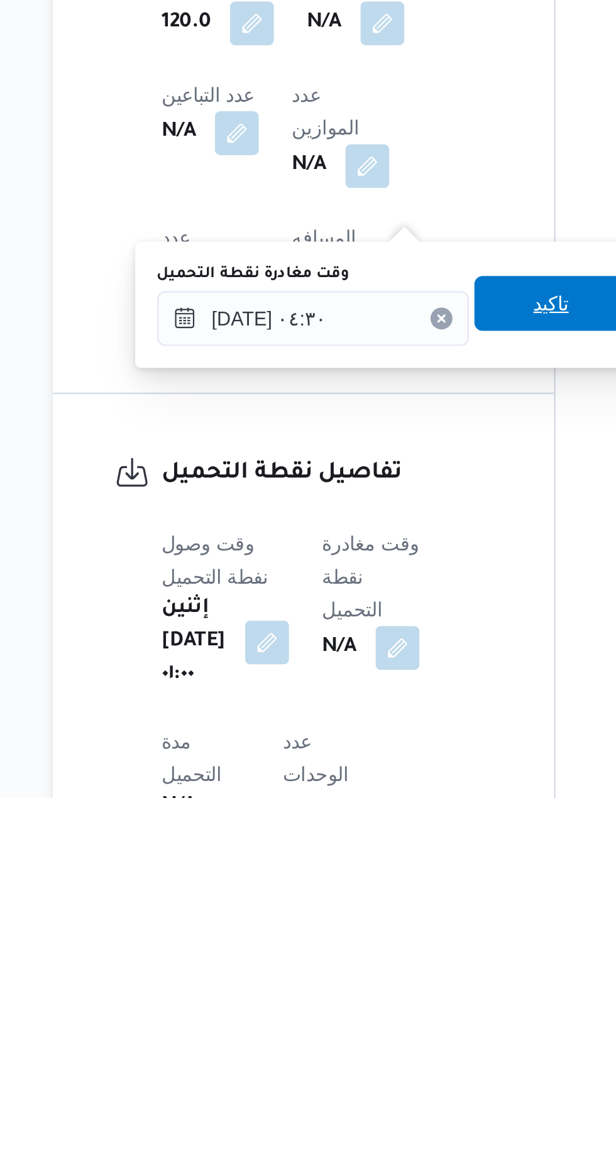
click at [395, 950] on span "تاكيد" at bounding box center [391, 949] width 16 height 15
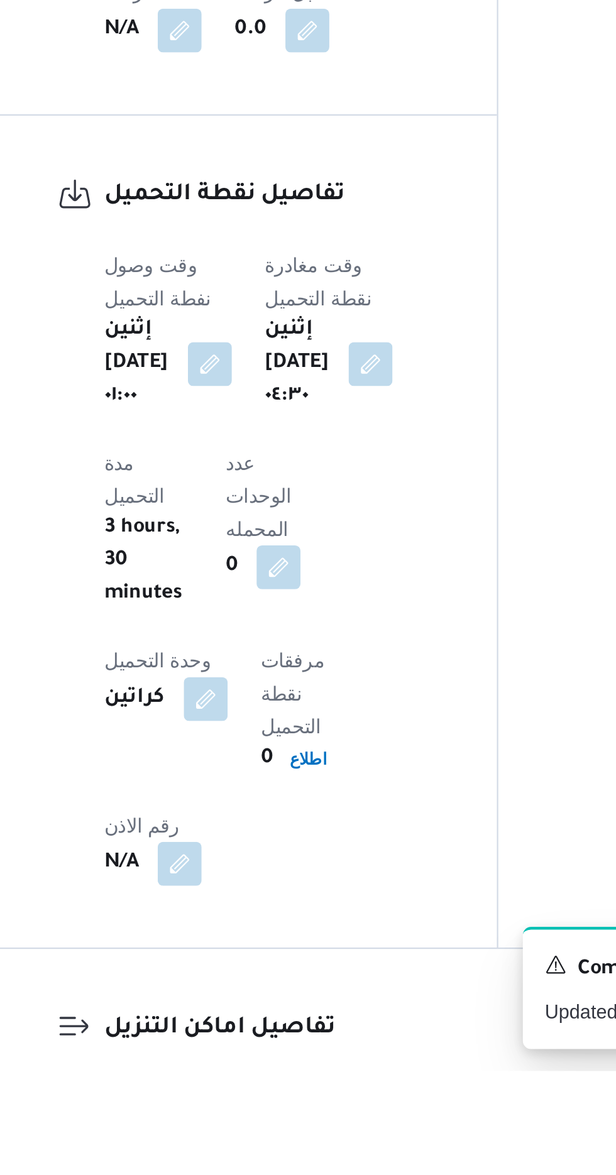
scroll to position [688, 0]
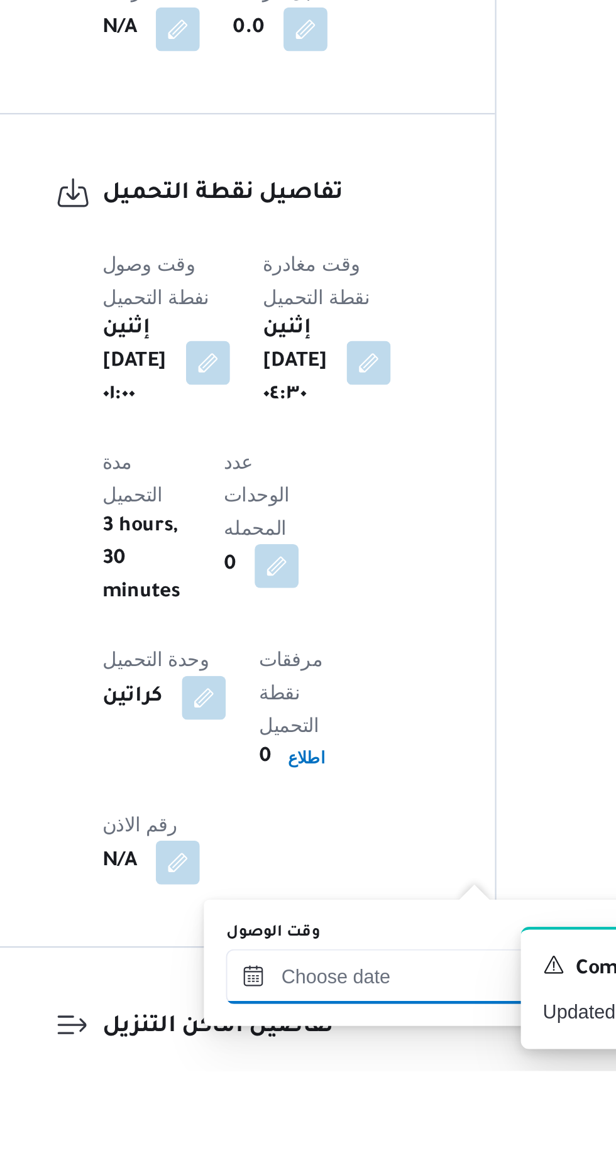
click at [351, 1119] on div at bounding box center [341, 1131] width 143 height 25
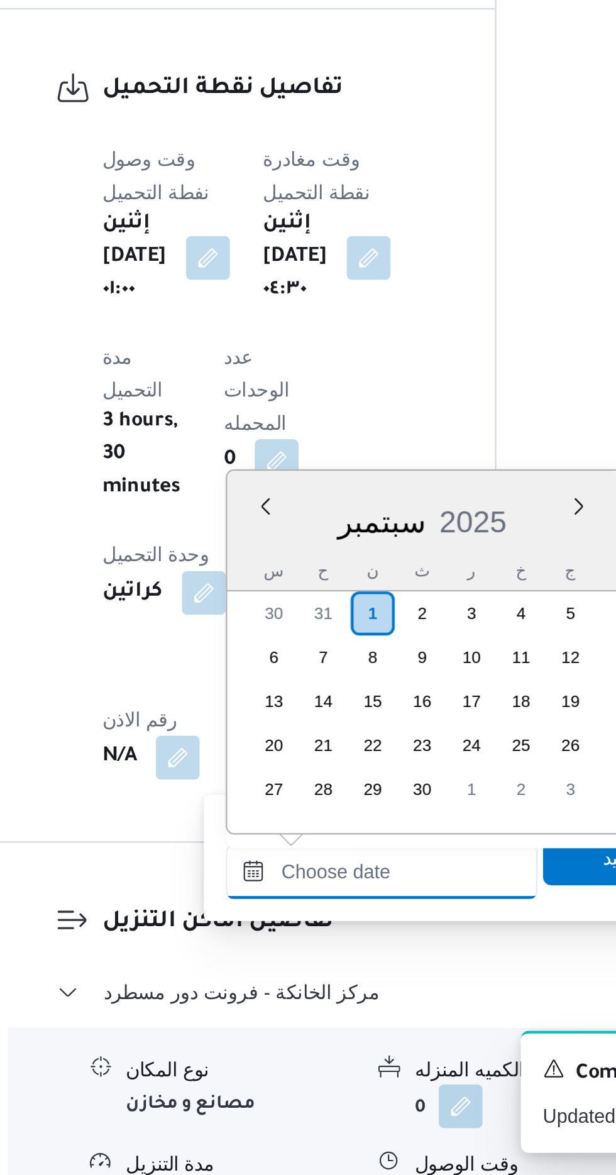
scroll to position [804, 0]
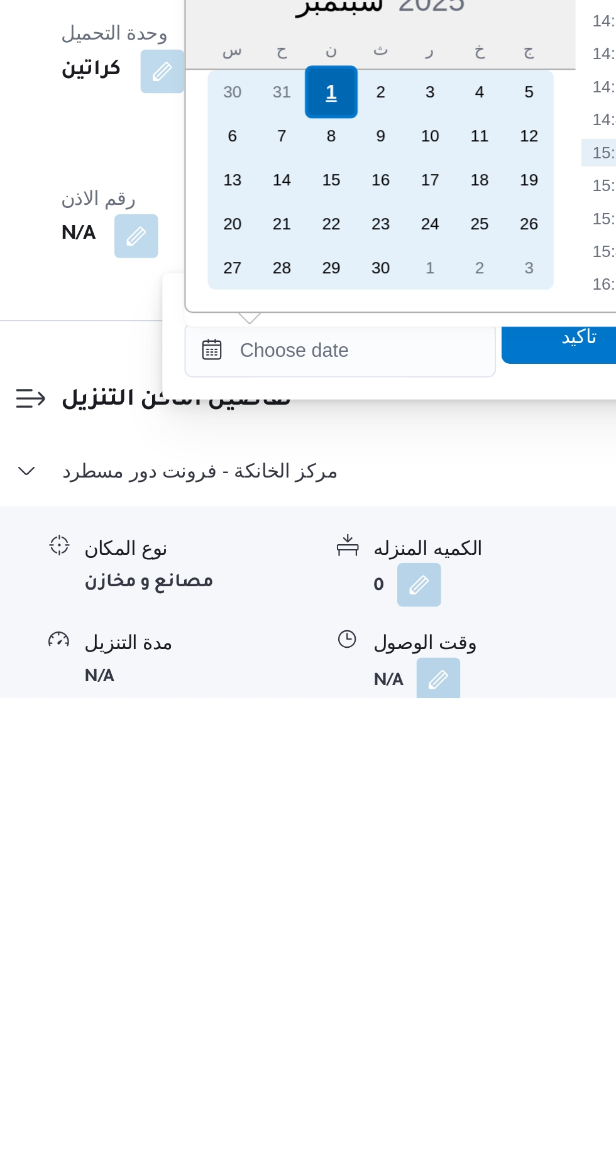
click at [336, 901] on div "1" at bounding box center [337, 898] width 24 height 24
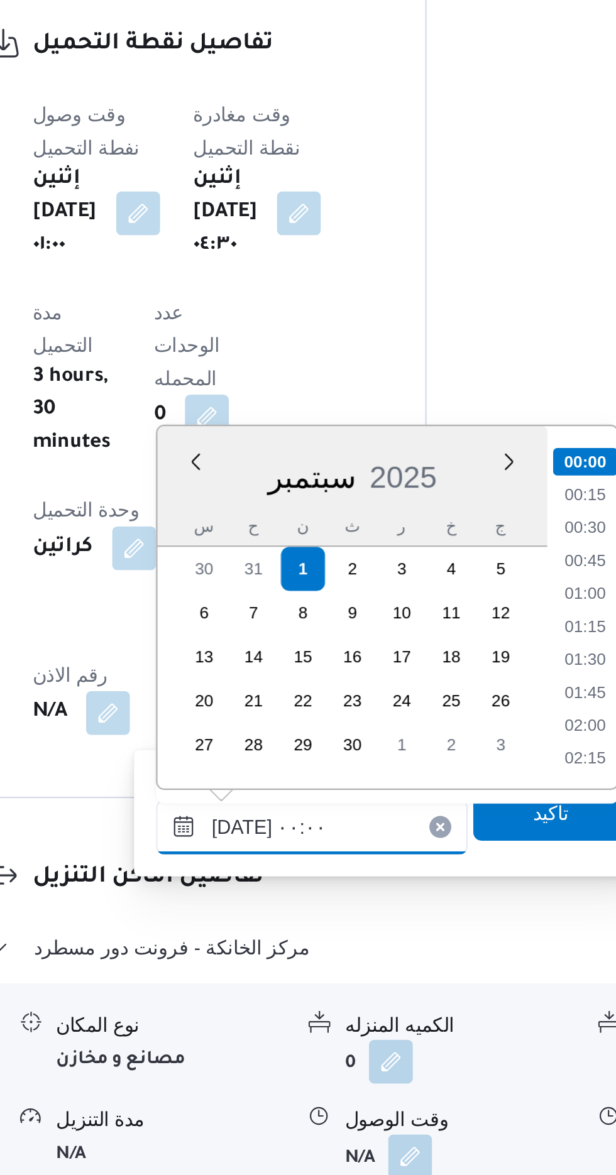
click at [279, 1019] on input "[DATE] ٠٠:٠٠" at bounding box center [341, 1015] width 143 height 25
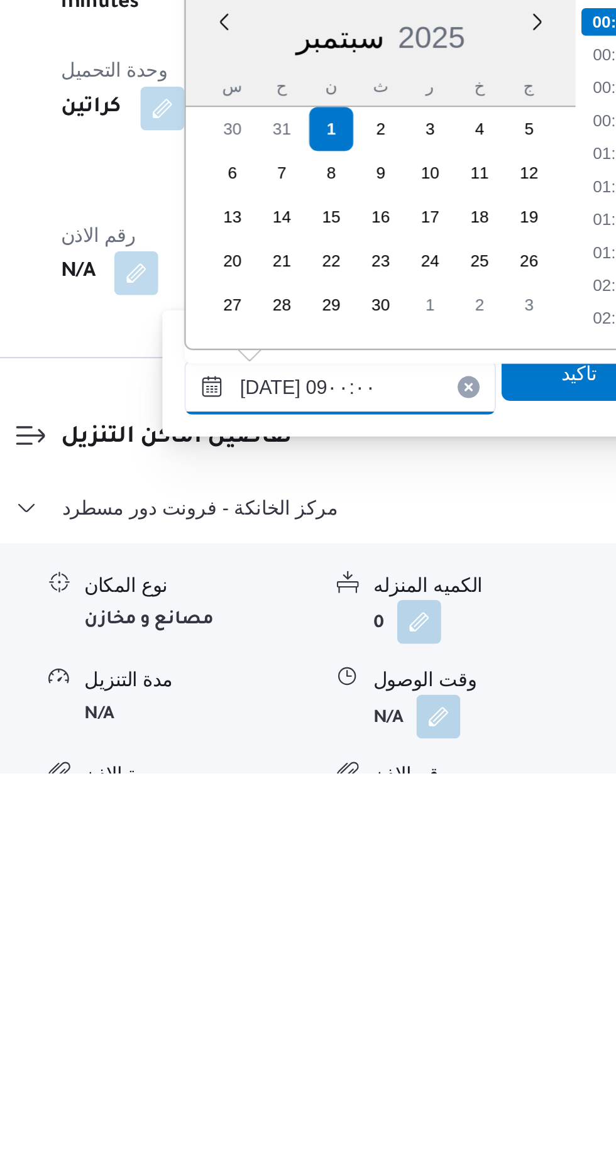
scroll to position [411, 0]
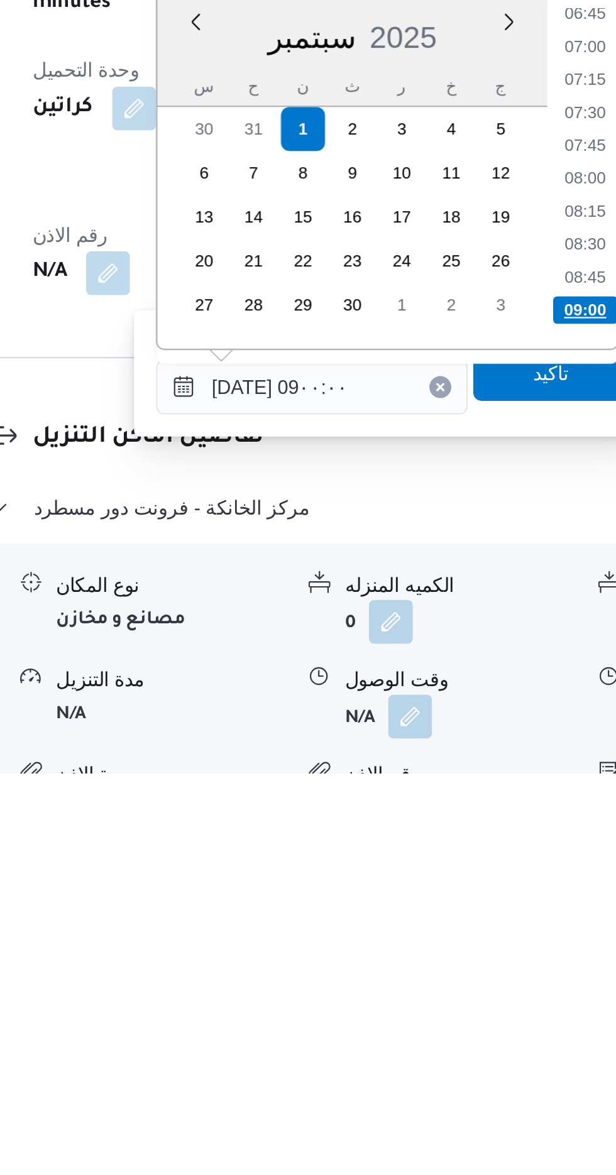
click at [462, 961] on li "09:00" at bounding box center [466, 963] width 30 height 13
type input "[DATE] ٠٩:٠٠"
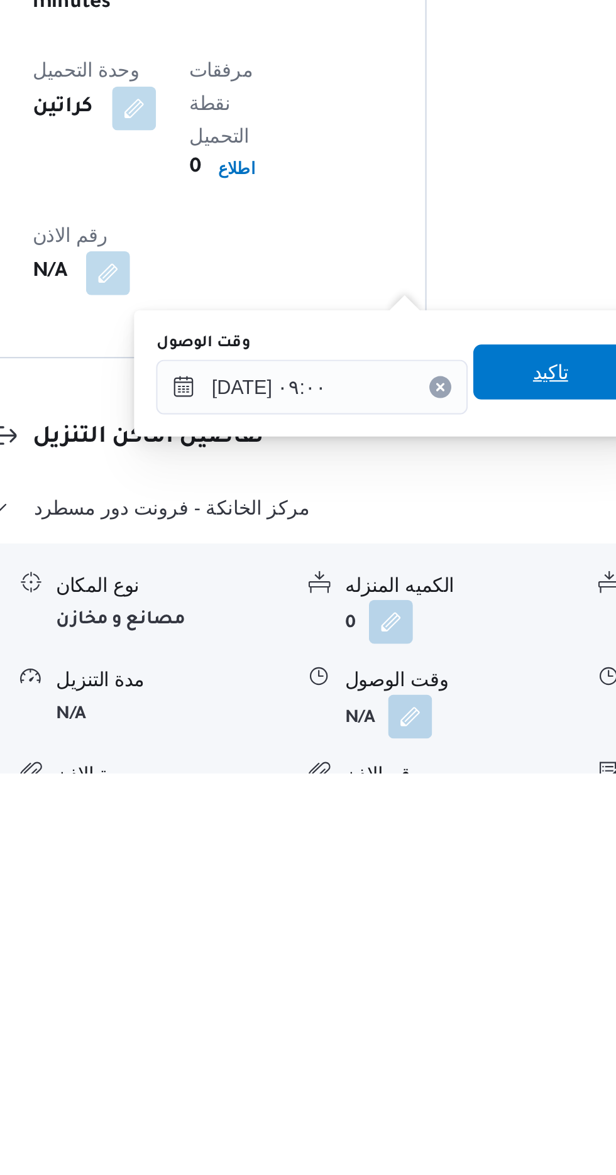
click at [454, 994] on span "تاكيد" at bounding box center [450, 991] width 16 height 15
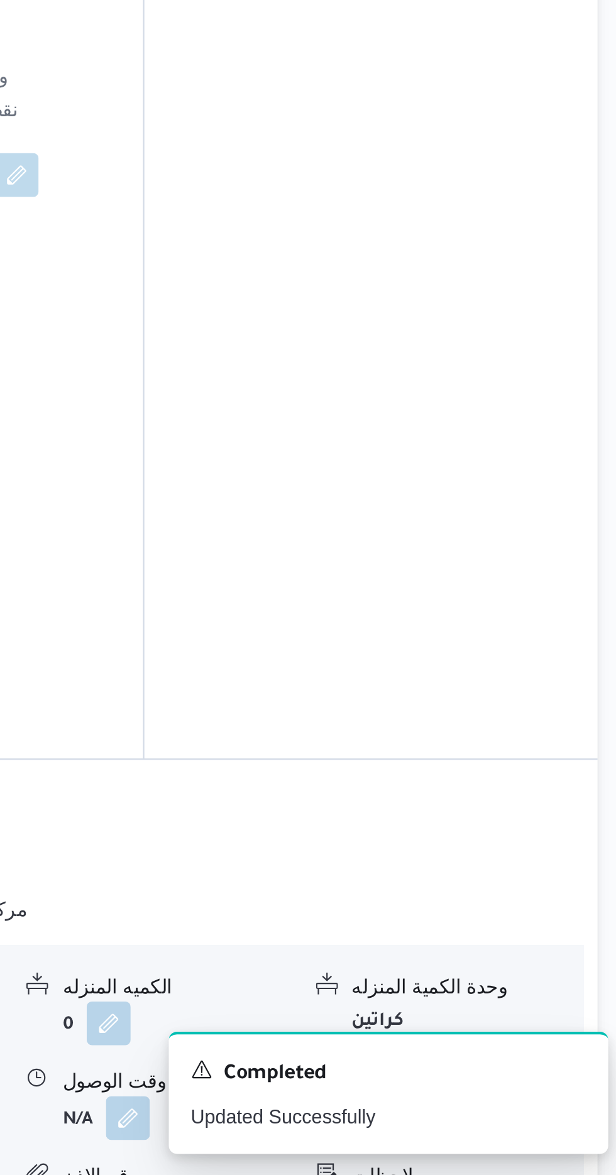
click at [527, 1138] on button "button" at bounding box center [519, 1148] width 20 height 20
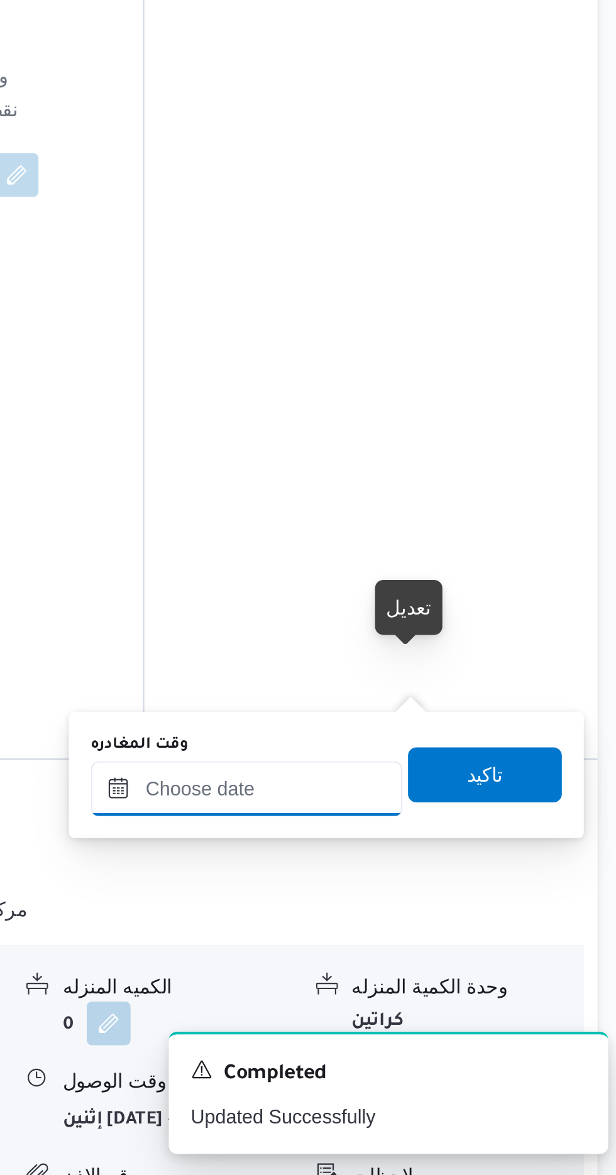
click at [476, 994] on input "وقت المغادره" at bounding box center [440, 998] width 143 height 25
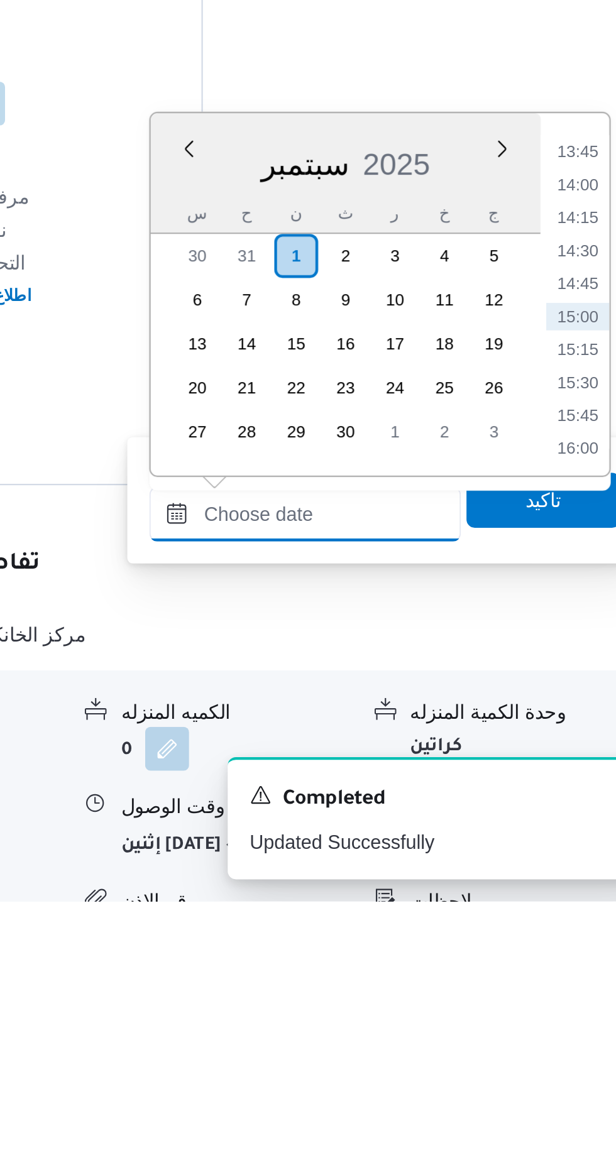
scroll to position [822, 0]
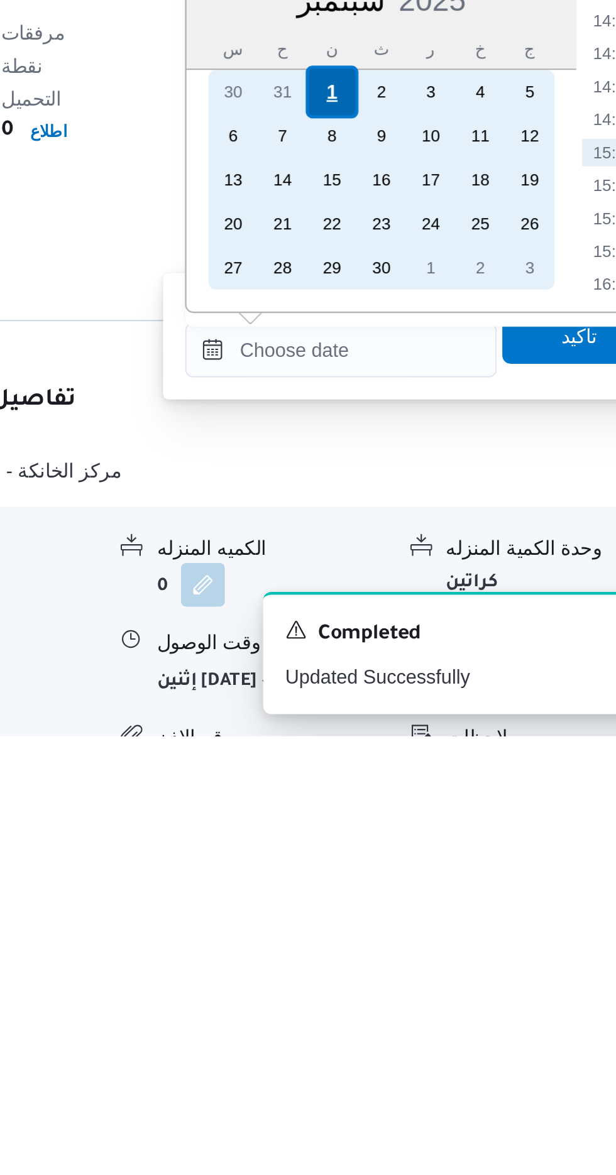
click at [435, 875] on div "1" at bounding box center [436, 881] width 24 height 24
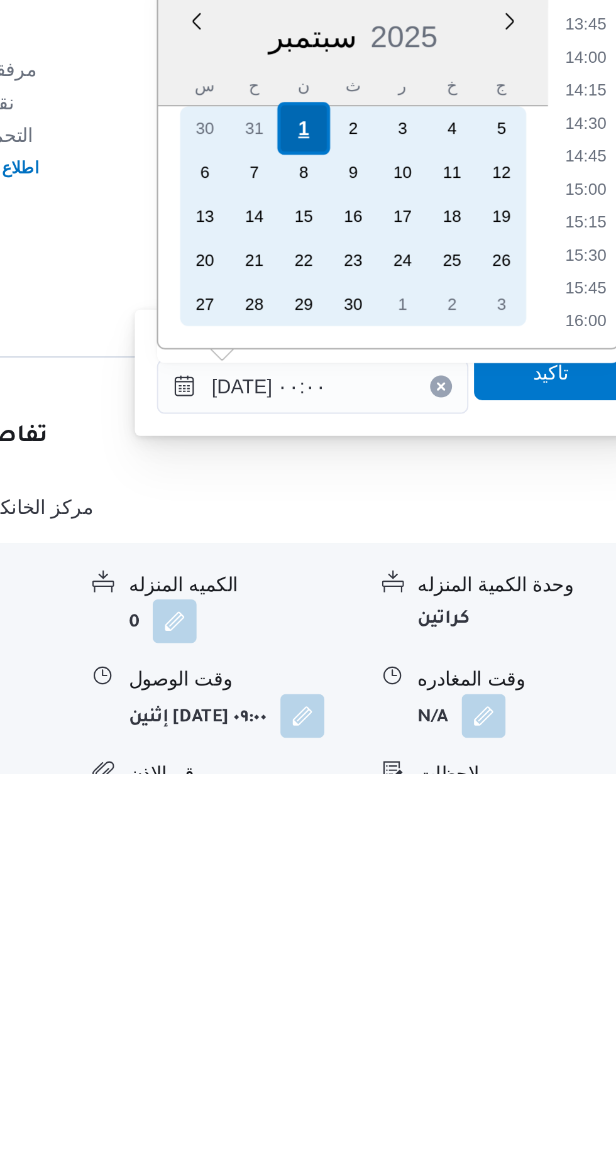
scroll to position [822, 0]
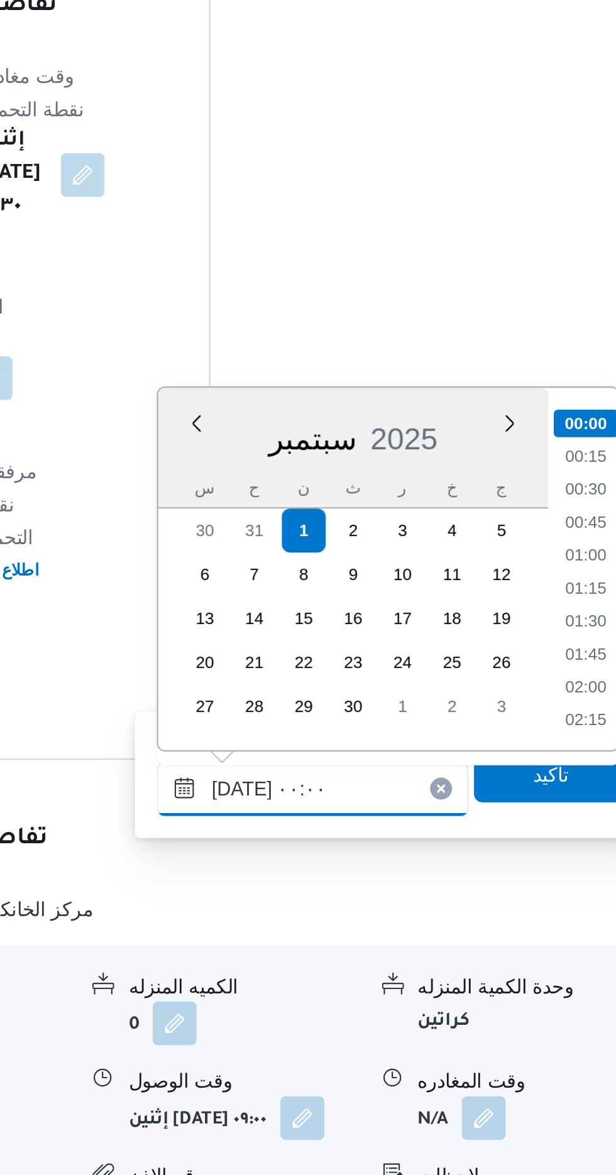
click at [377, 1003] on input "[DATE] ٠٠:٠٠" at bounding box center [440, 998] width 143 height 25
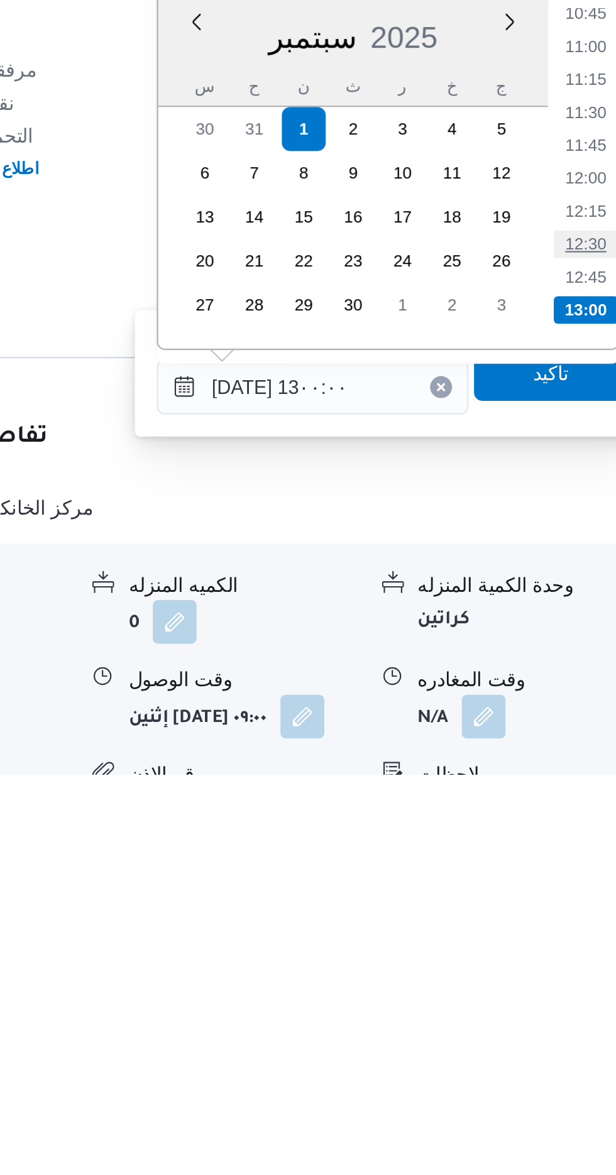
click at [561, 933] on li "12:30" at bounding box center [565, 933] width 29 height 13
type input "[DATE] ١٢:٣٠"
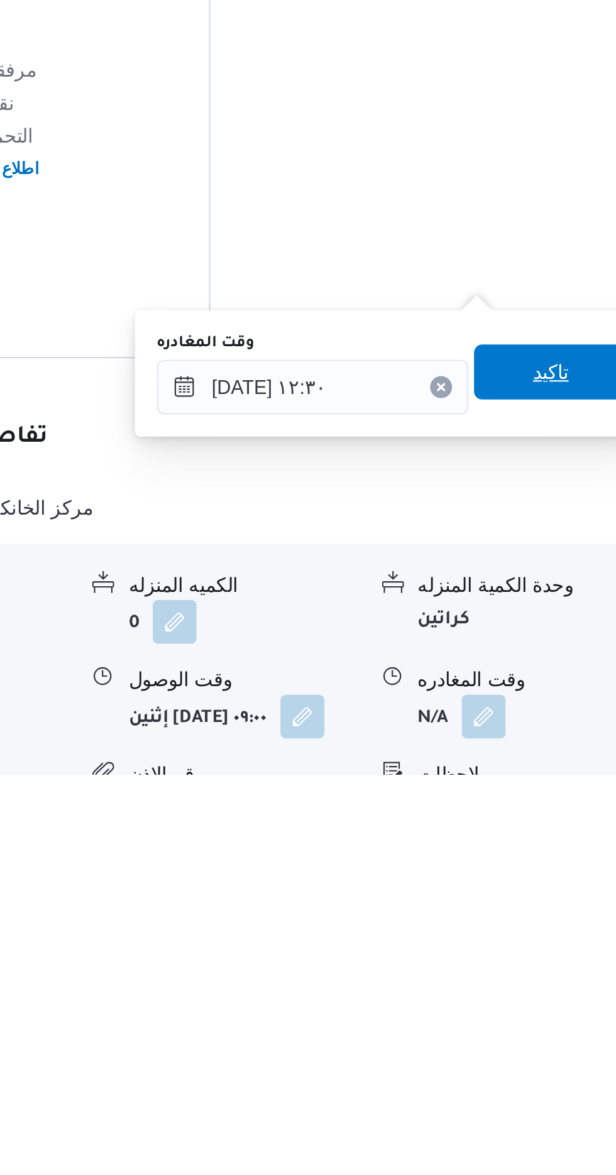
click at [555, 992] on span "تاكيد" at bounding box center [549, 991] width 16 height 15
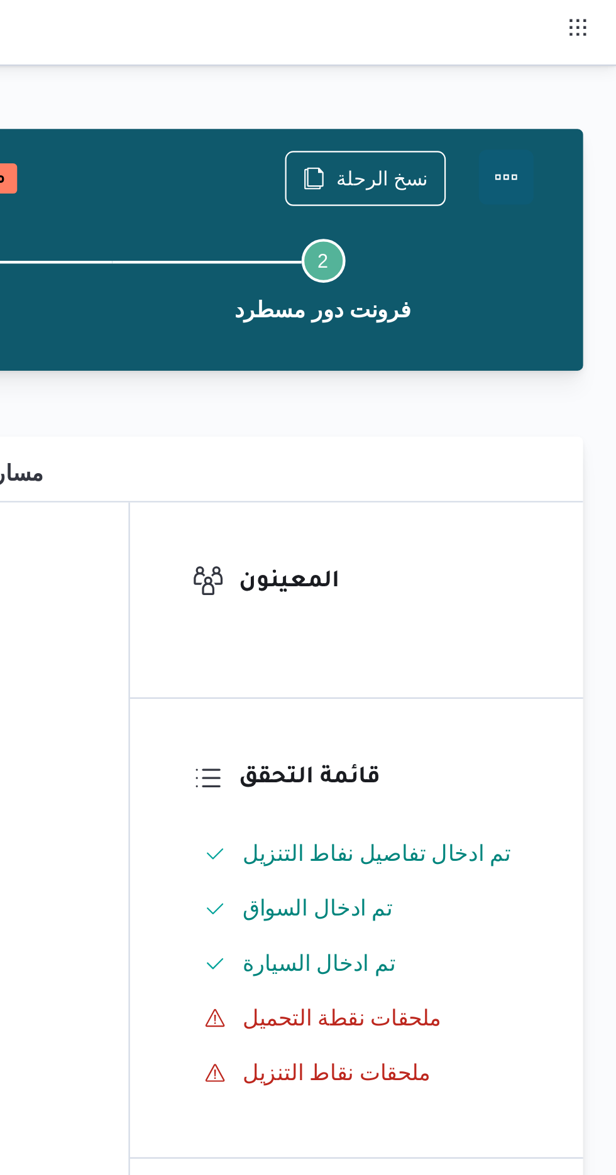
click at [569, 77] on button "Actions" at bounding box center [565, 81] width 25 height 25
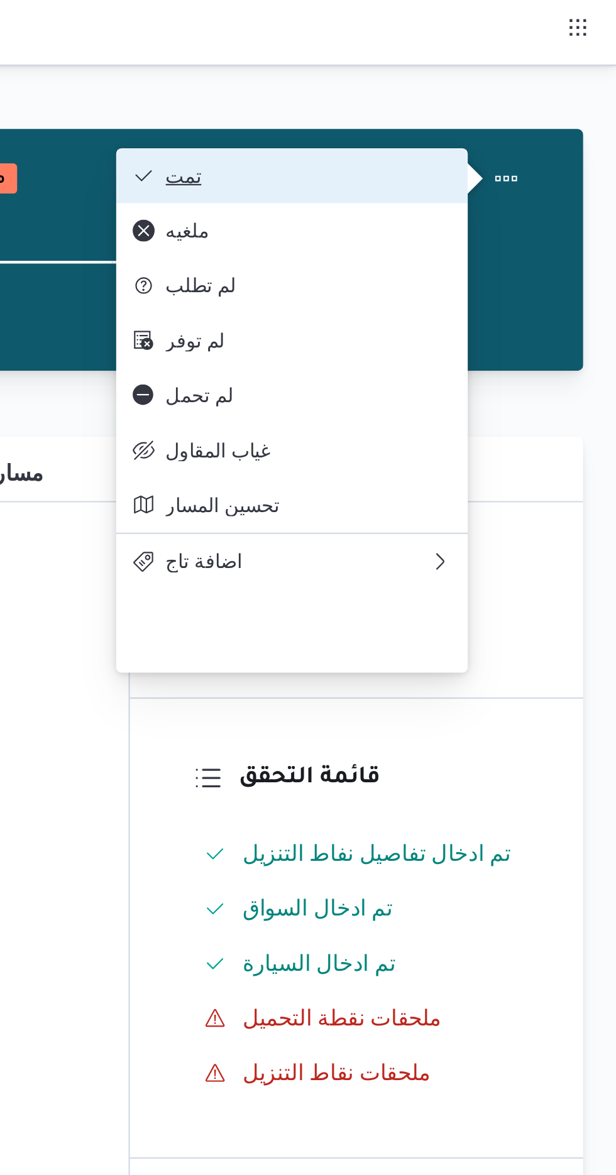
click at [541, 74] on button "تمت" at bounding box center [467, 80] width 161 height 25
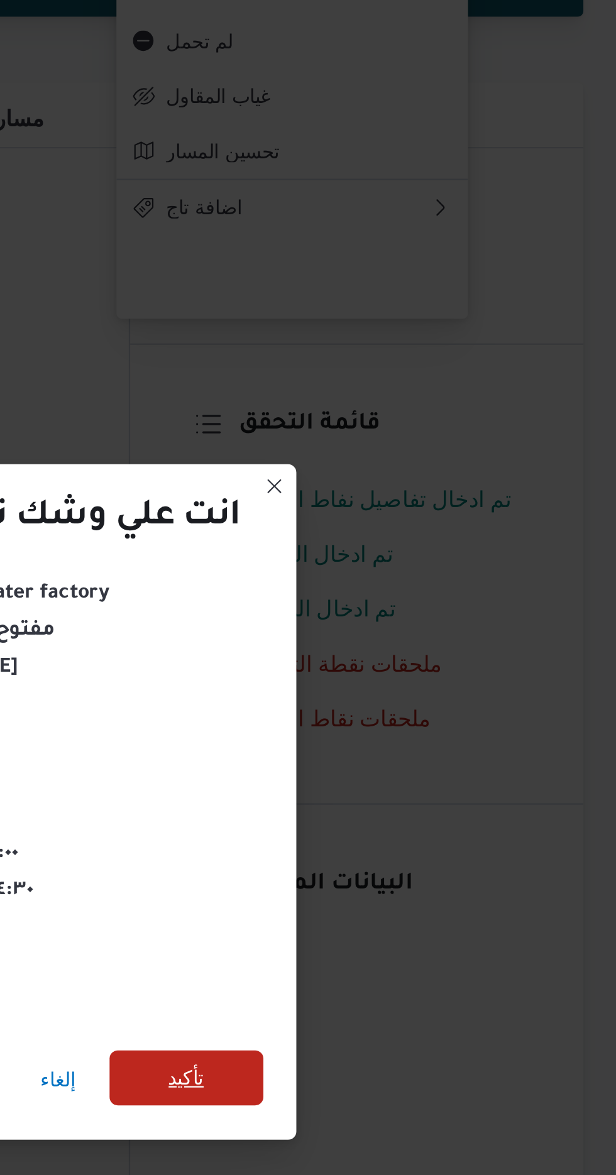
click at [435, 658] on span "تأكيد" at bounding box center [419, 655] width 70 height 25
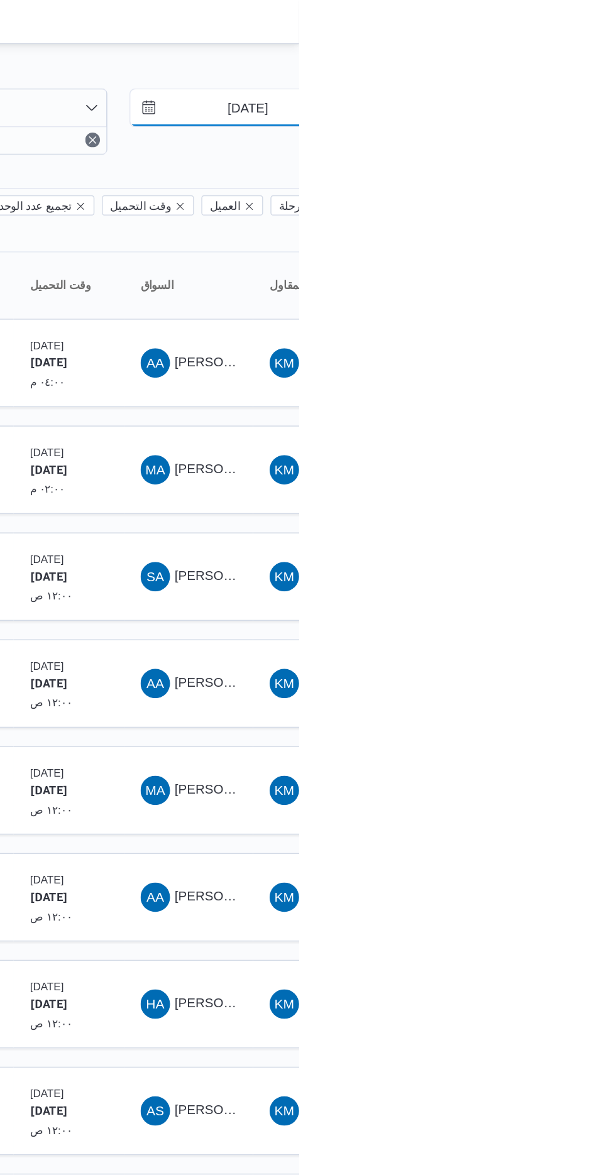
click at [575, 73] on input "[DATE]" at bounding box center [572, 73] width 143 height 25
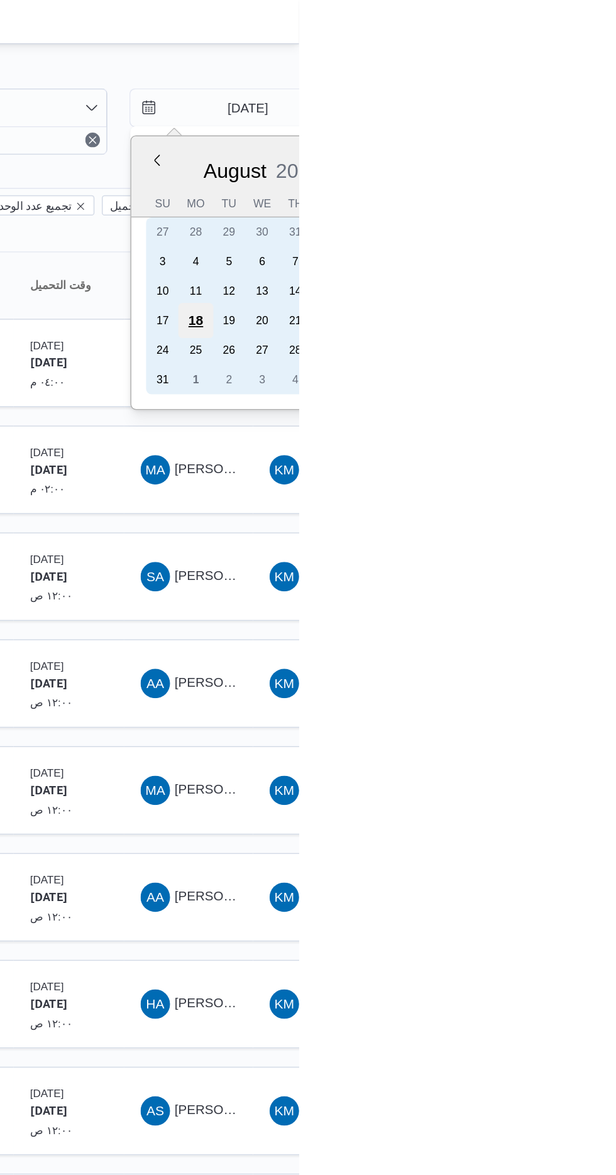
click at [545, 217] on div "18" at bounding box center [546, 219] width 24 height 24
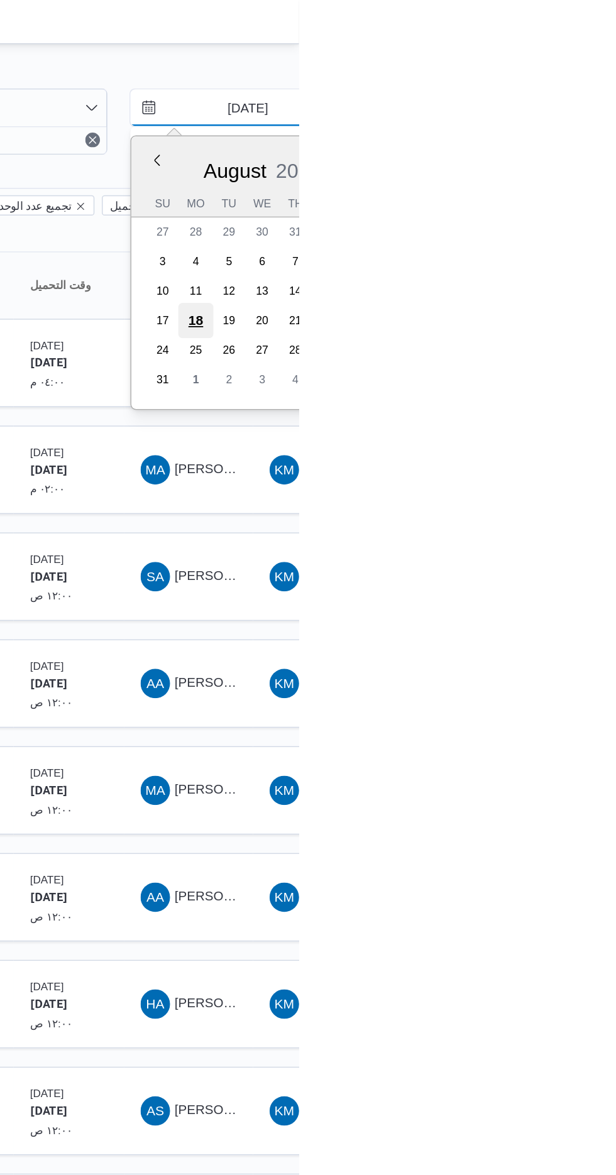
type input "[DATE]"
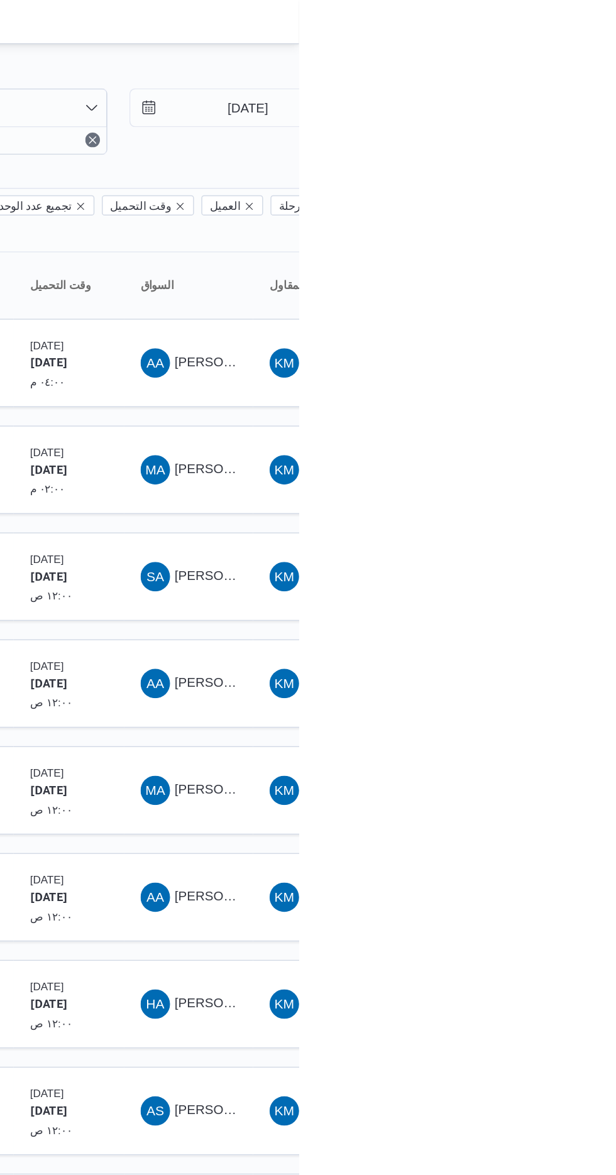
type input "[DATE]"
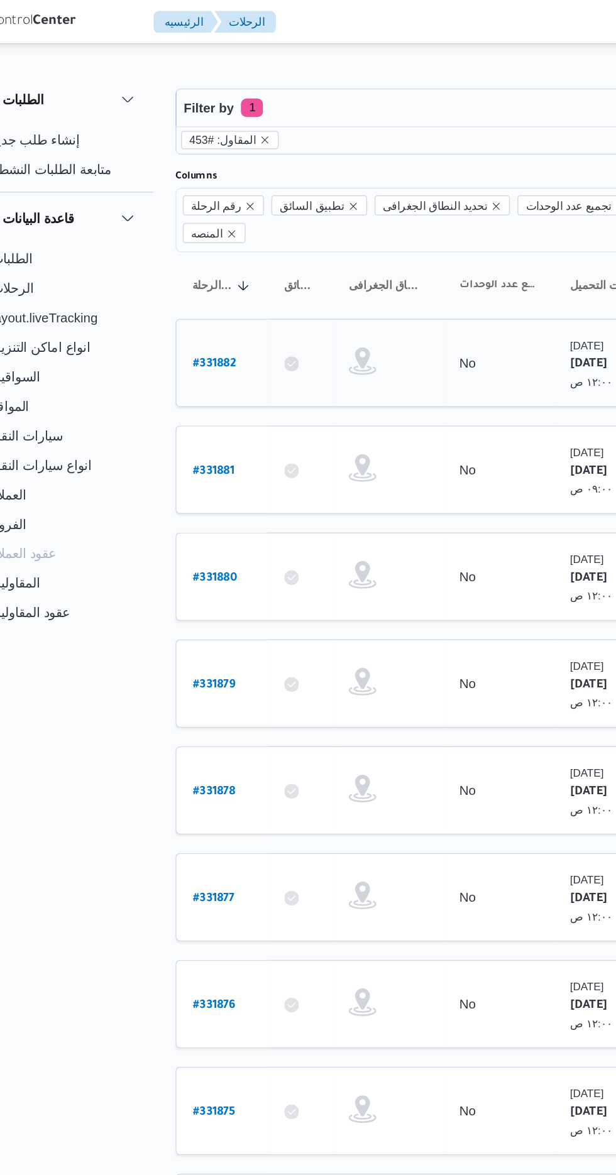
click at [186, 245] on b "# 331882" at bounding box center [190, 249] width 30 height 9
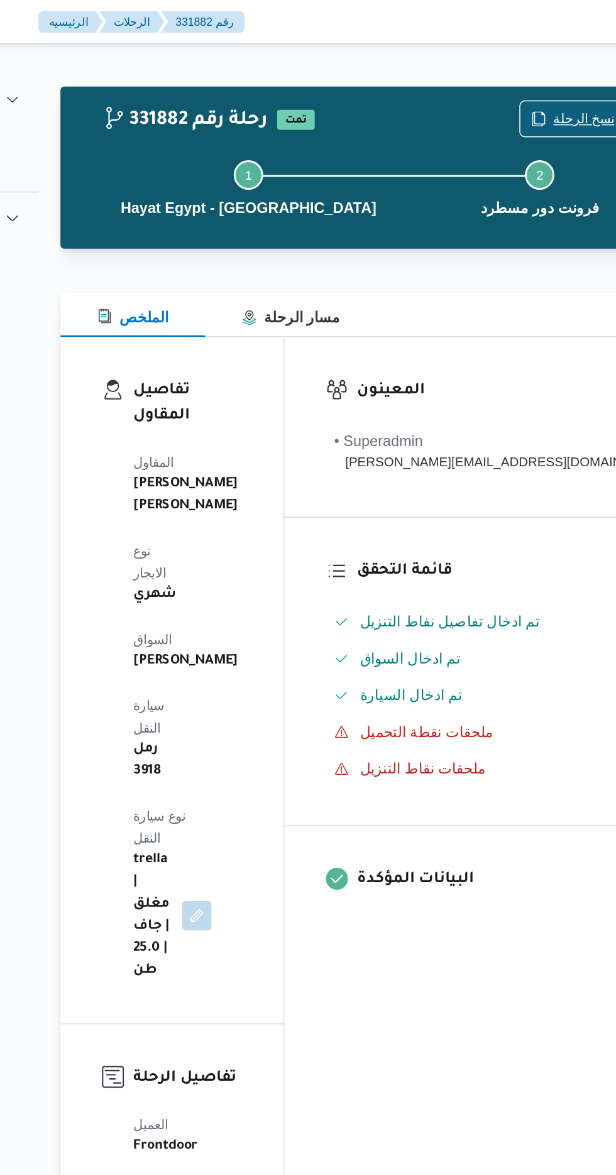
click at [499, 71] on span "نسخ الرحلة" at bounding box center [513, 81] width 72 height 24
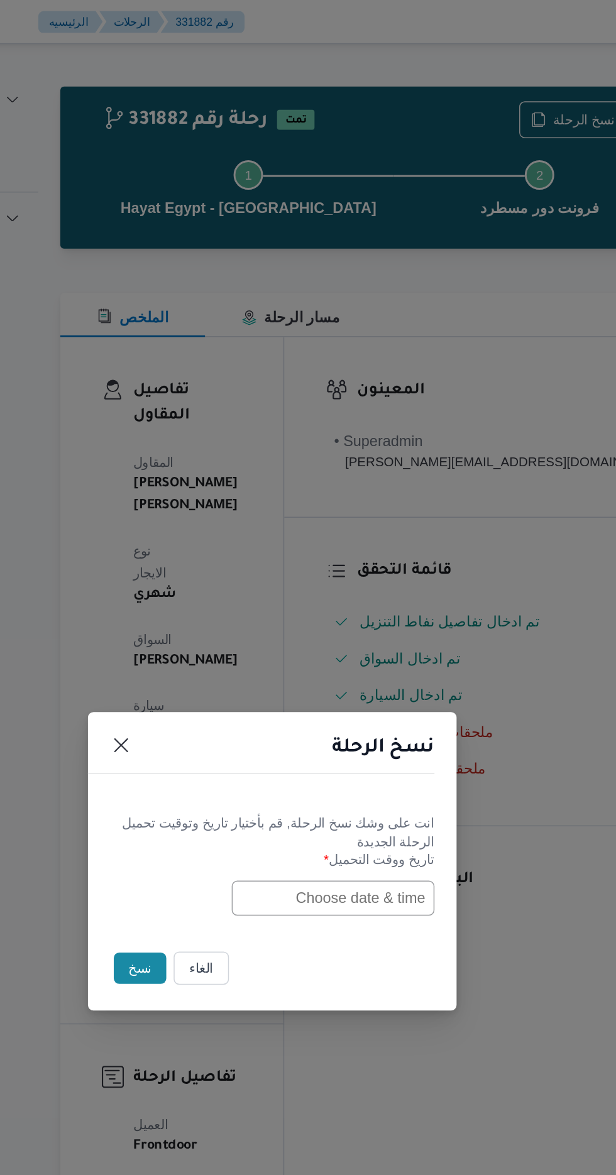
click at [313, 615] on input "text" at bounding box center [349, 613] width 138 height 24
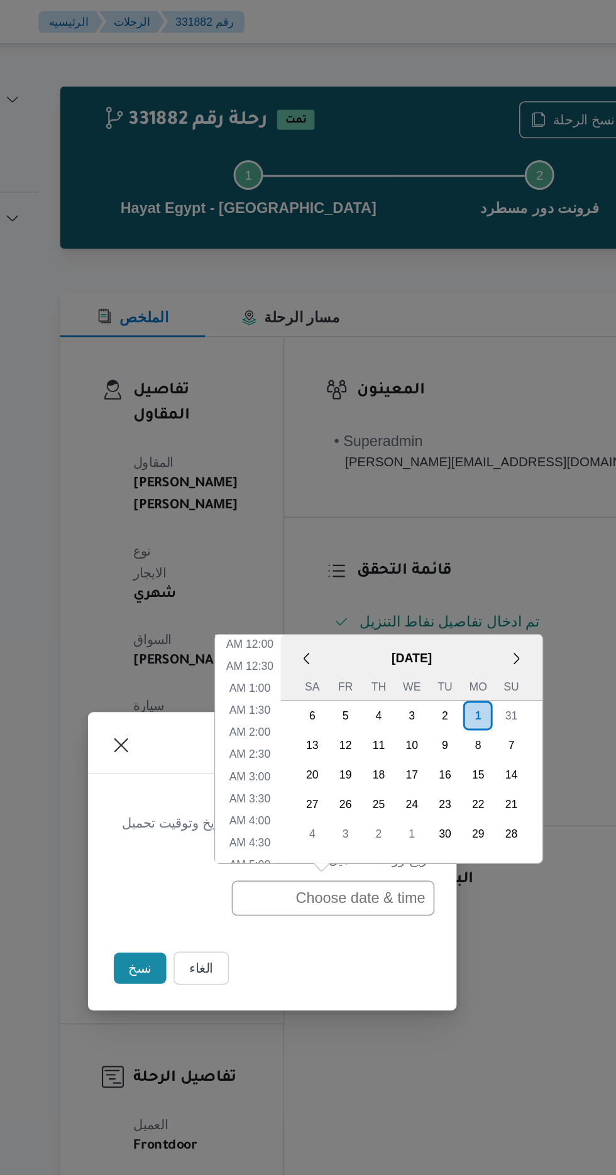
scroll to position [381, 0]
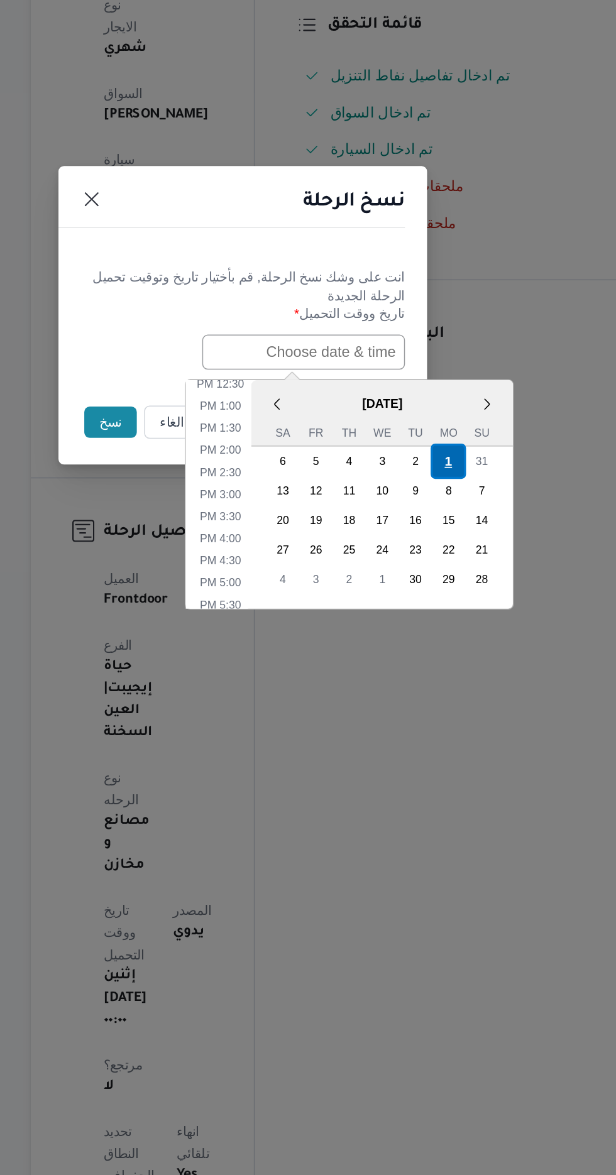
click at [448, 683] on div "1" at bounding box center [448, 687] width 24 height 24
type input "[DATE] 12:00AM"
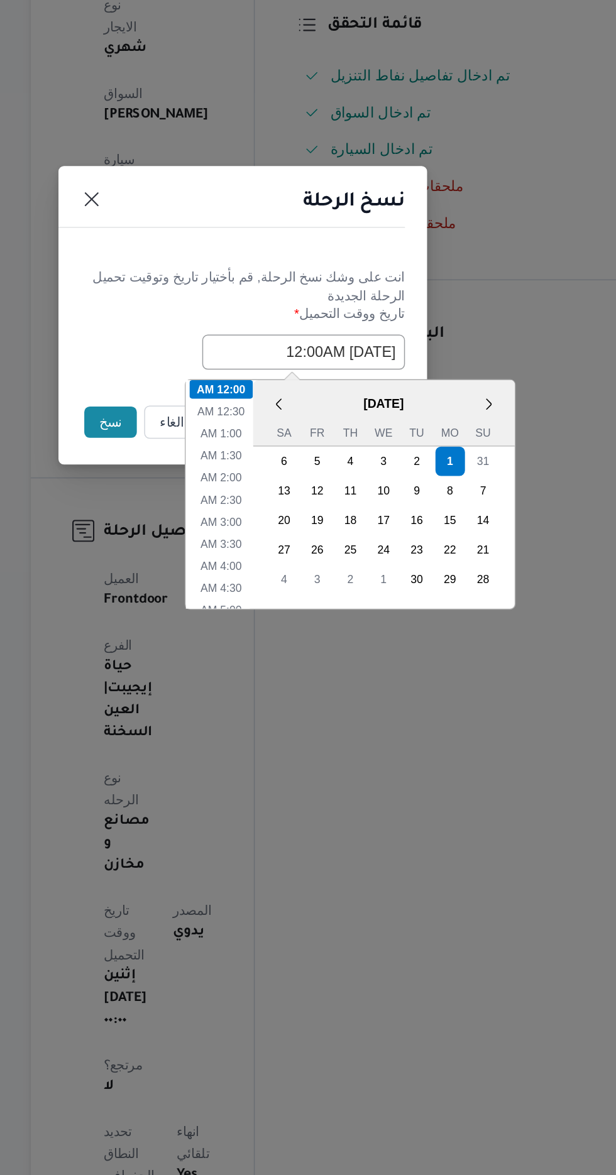
click at [203, 656] on button "نسخ" at bounding box center [218, 660] width 36 height 21
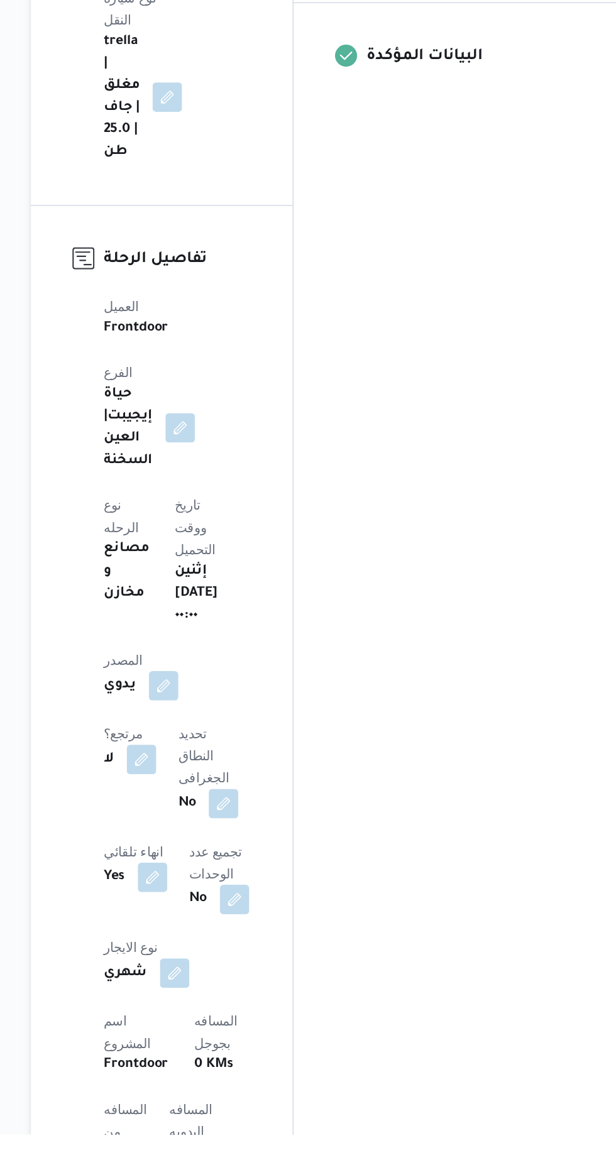
scroll to position [167, 0]
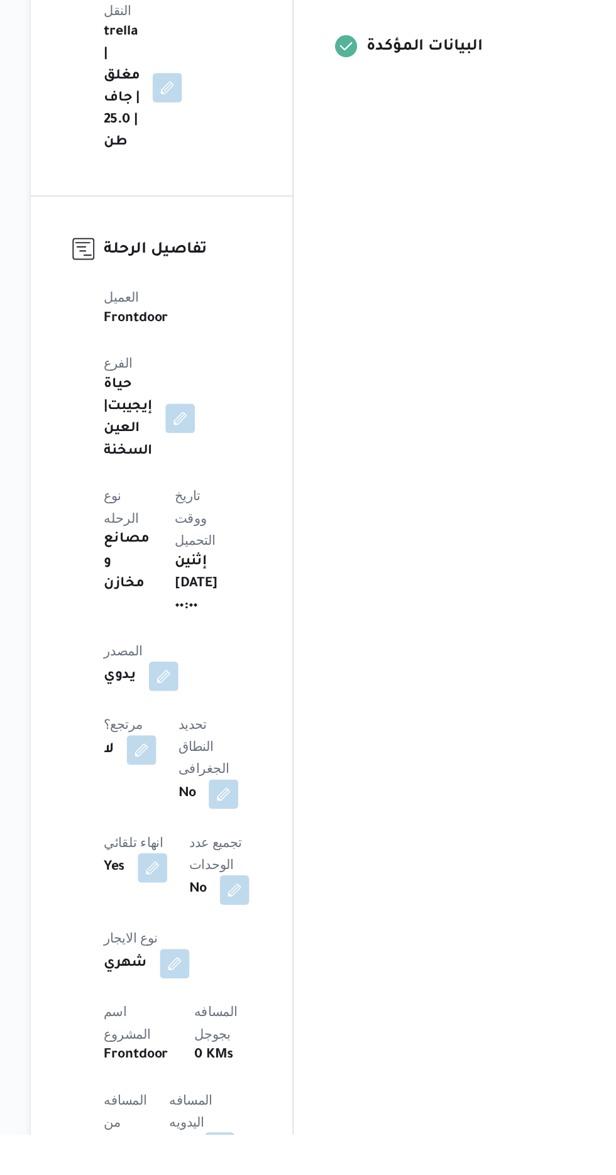
click at [282, 1174] on button "button" at bounding box center [292, 1184] width 20 height 20
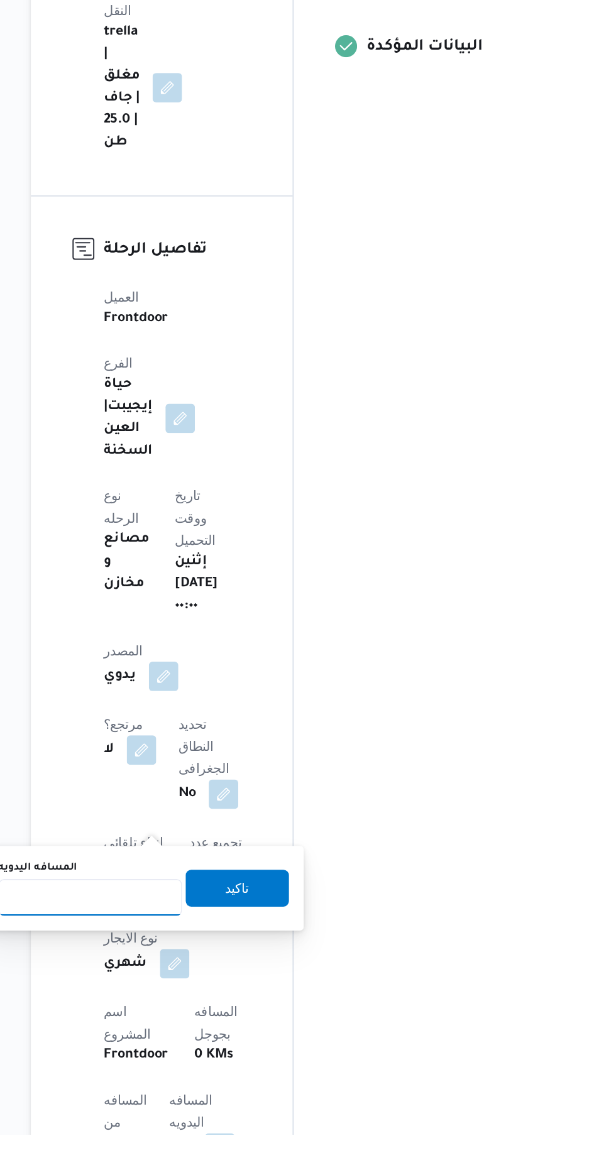
click at [218, 1016] on input "المسافه اليدويه" at bounding box center [203, 1013] width 125 height 25
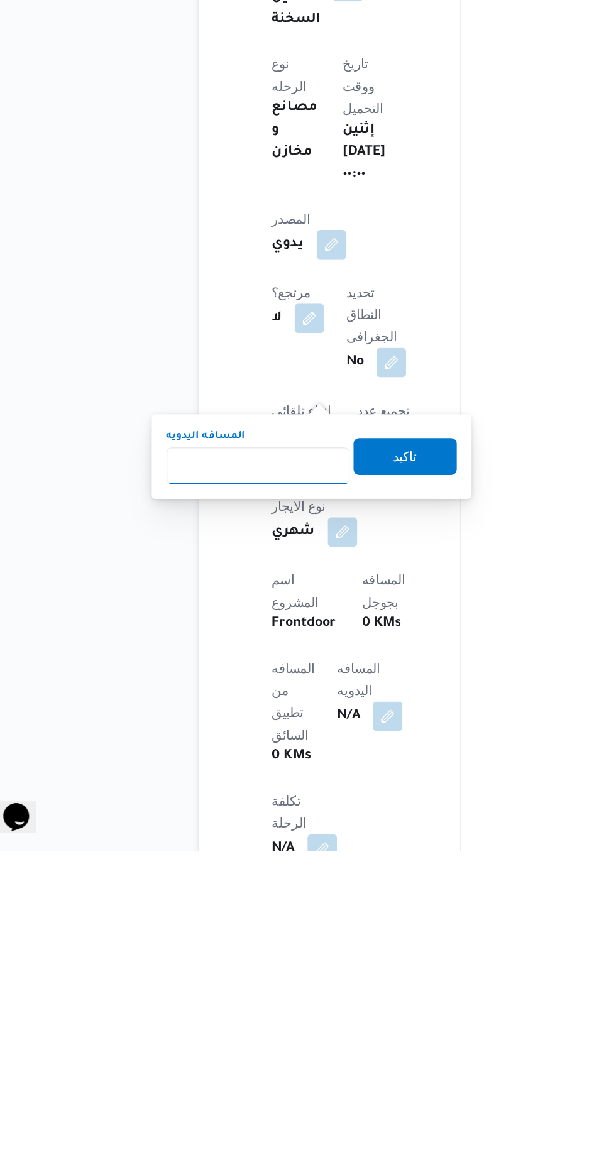
scroll to position [268, 0]
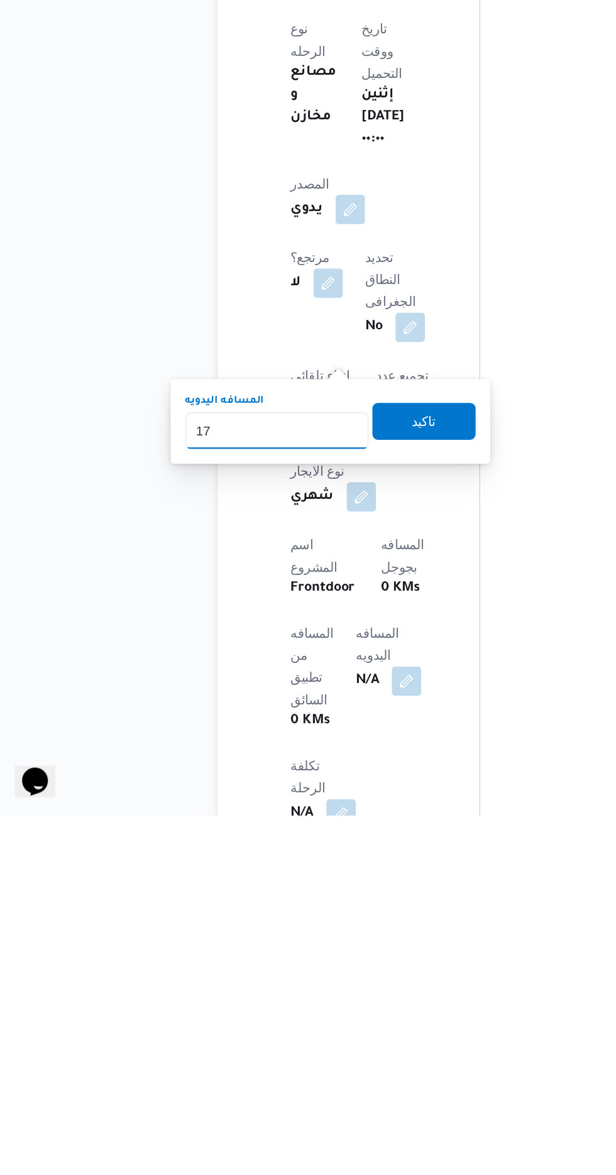
type input "175"
click at [325, 908] on span "تاكيد" at bounding box center [304, 905] width 70 height 25
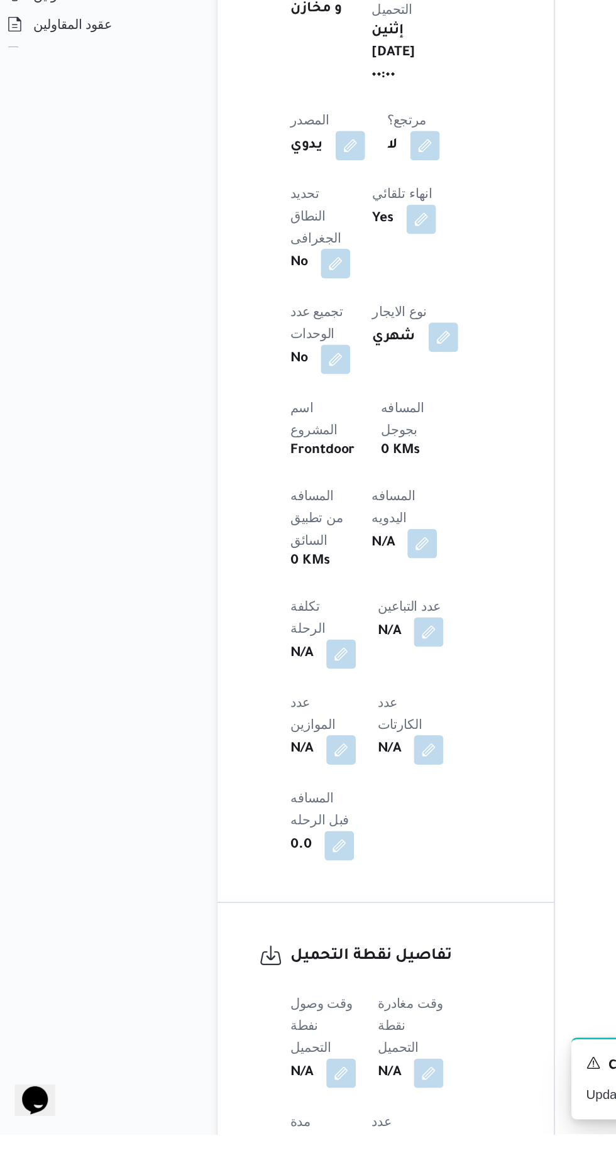
scroll to position [434, 0]
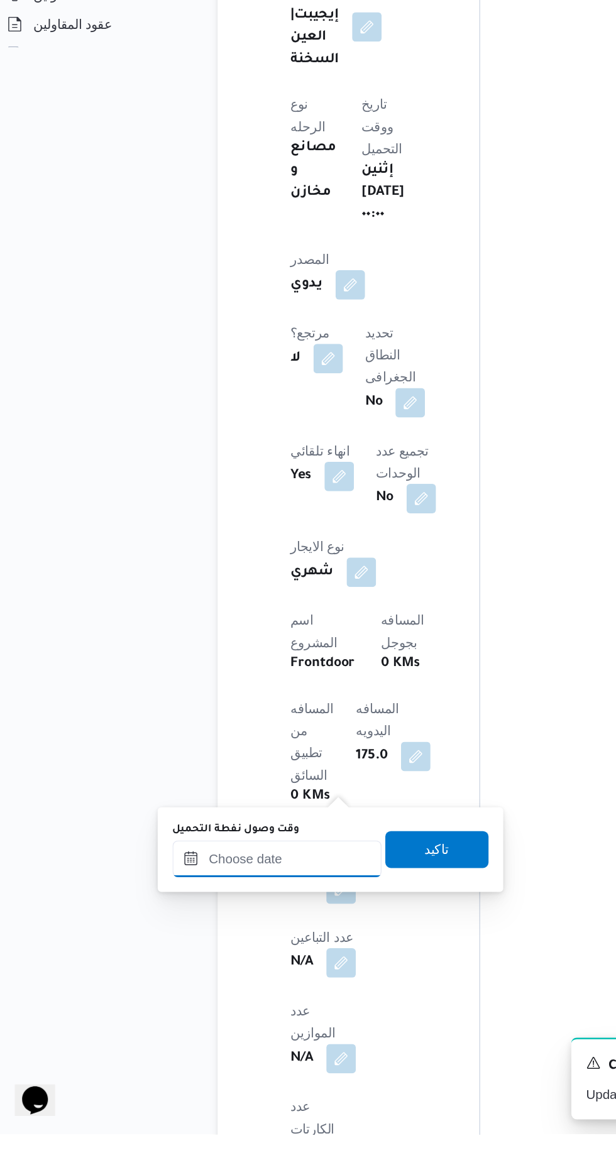
click at [229, 985] on input "وقت وصول نفطة التحميل" at bounding box center [204, 987] width 143 height 25
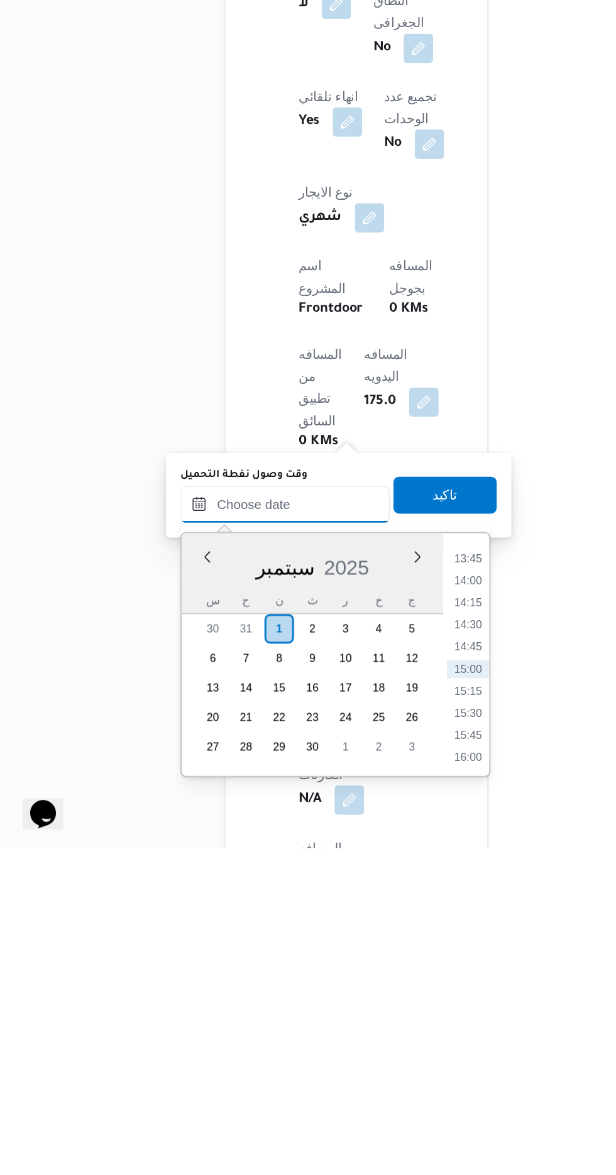
scroll to position [483, 0]
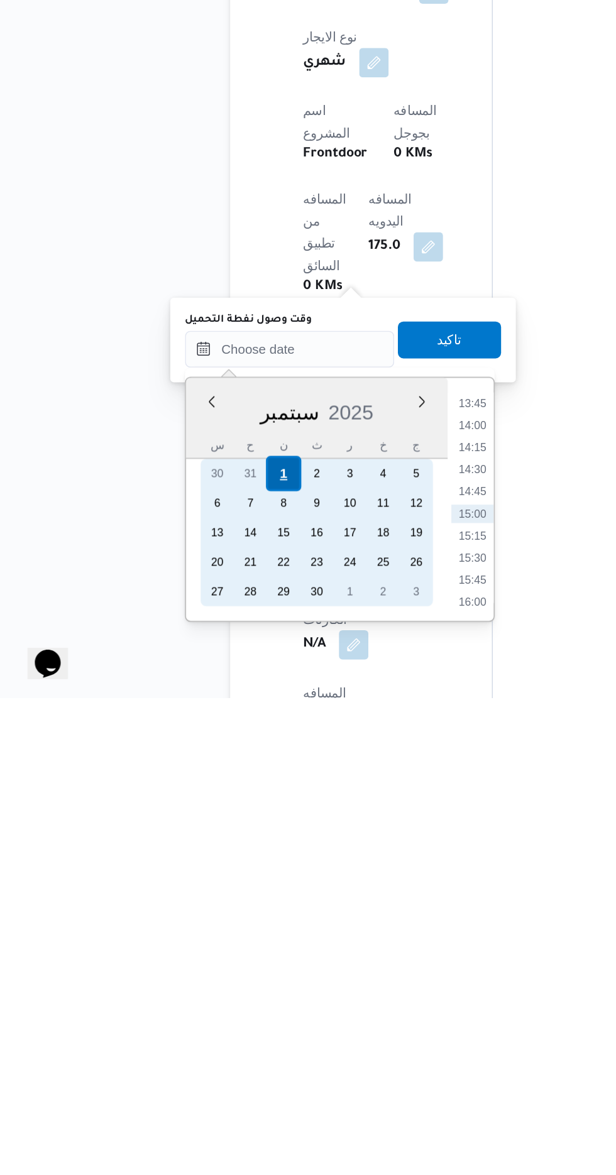
click at [199, 1021] on div "1" at bounding box center [199, 1023] width 24 height 24
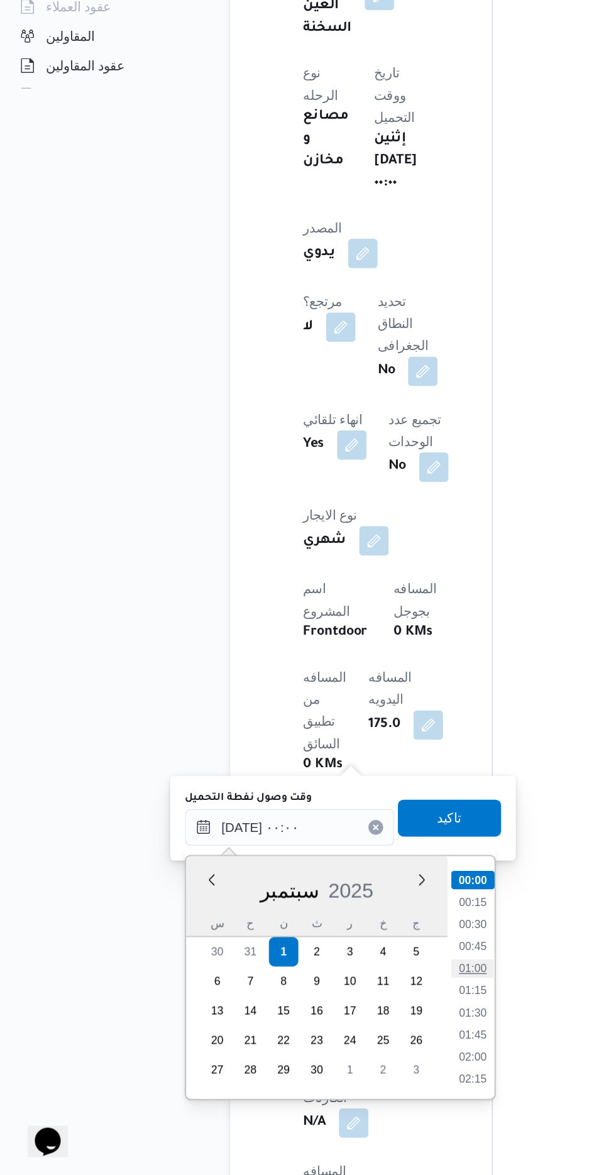
click at [338, 1034] on li "01:00" at bounding box center [328, 1034] width 29 height 13
type input "[DATE] ٠١:٠٠"
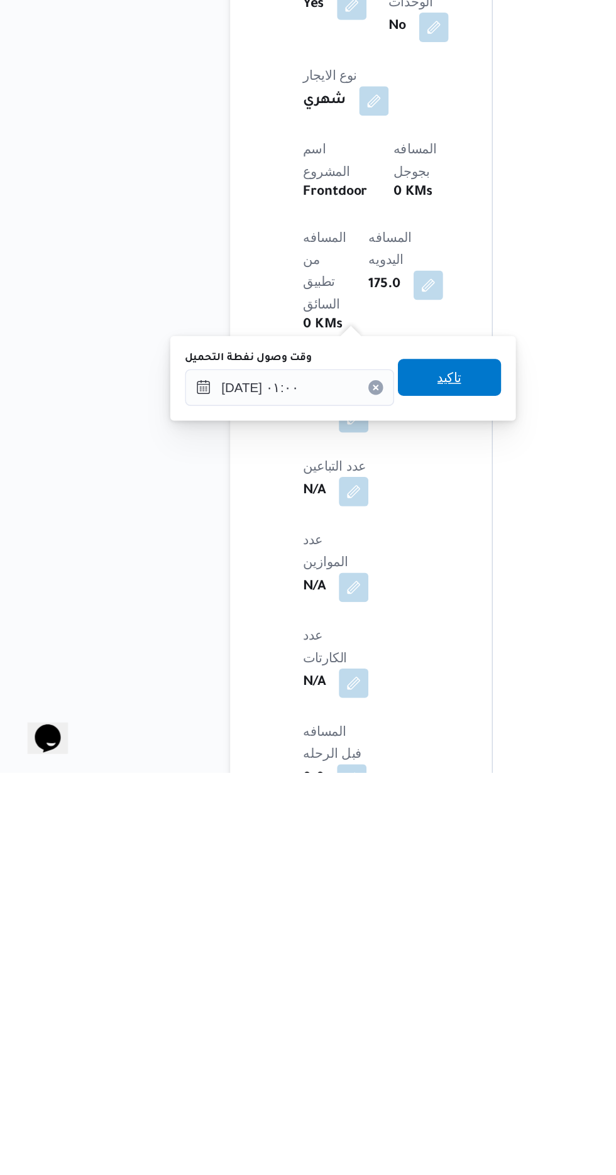
click at [341, 904] on span "تاكيد" at bounding box center [313, 905] width 70 height 25
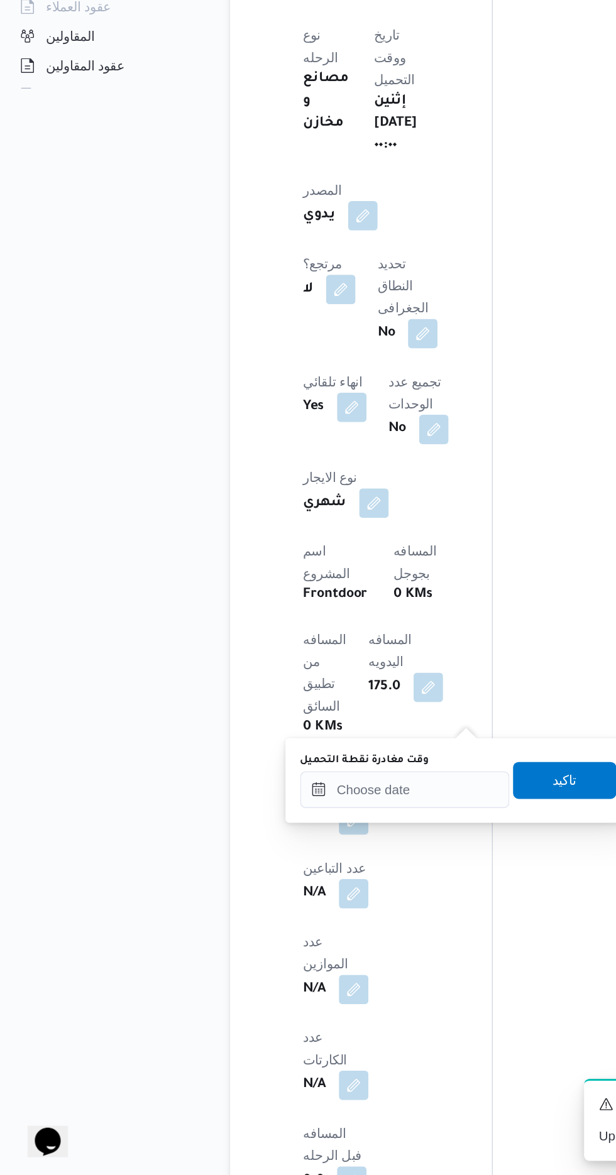
click at [295, 892] on label "وقت مغادرة نقطة التحميل" at bounding box center [255, 892] width 88 height 10
click at [295, 899] on input "وقت مغادرة نقطة التحميل" at bounding box center [282, 911] width 143 height 25
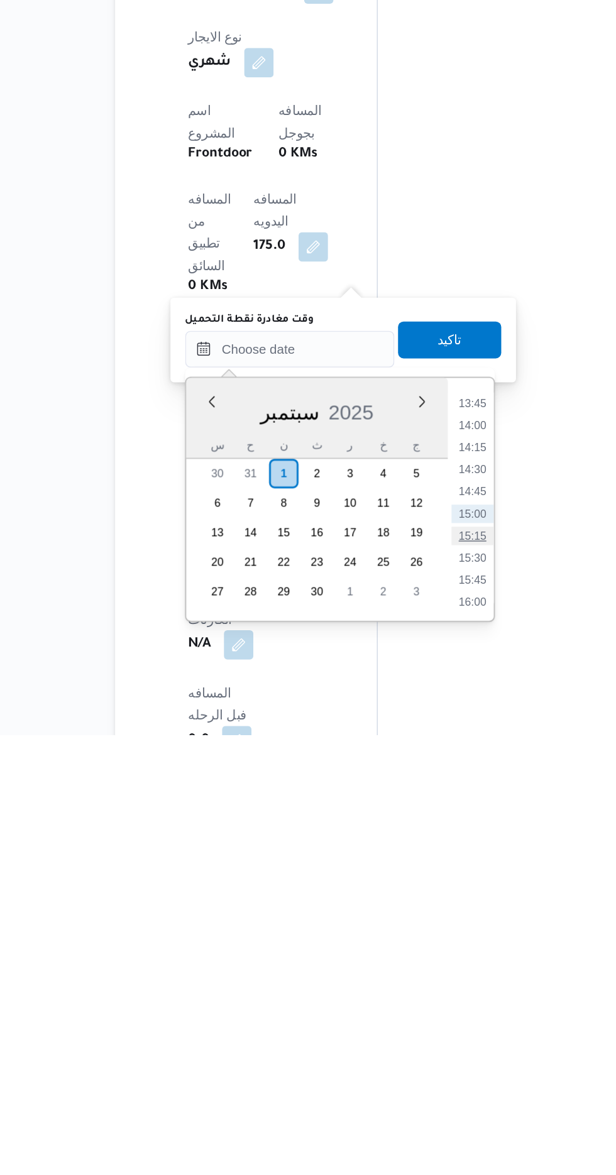
click at [409, 1043] on li "15:15" at bounding box center [407, 1039] width 29 height 13
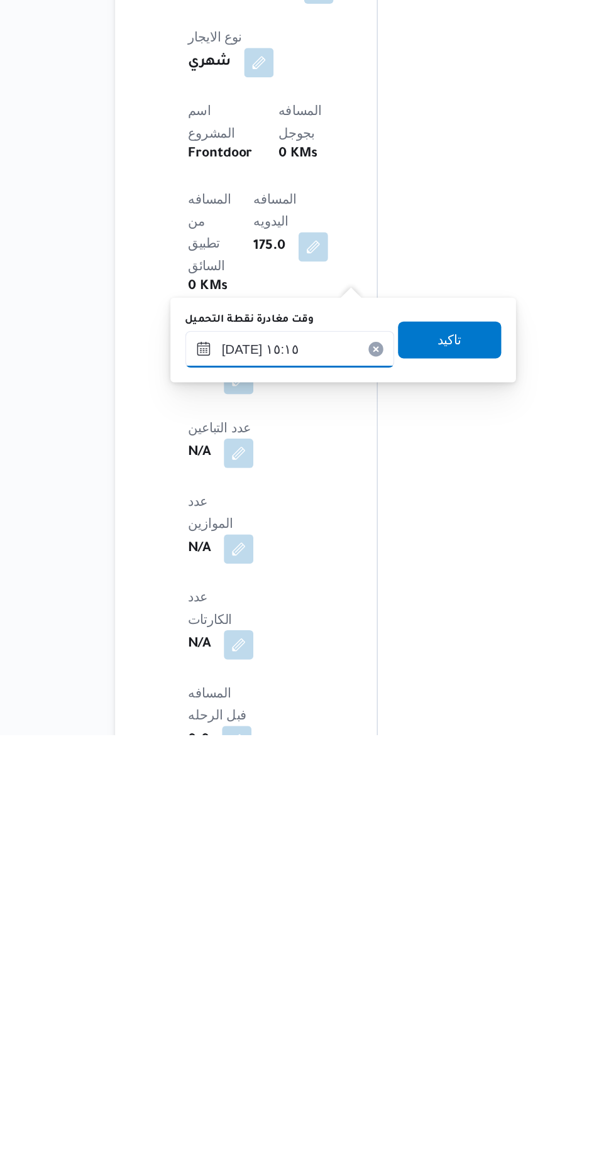
scroll to position [509, 0]
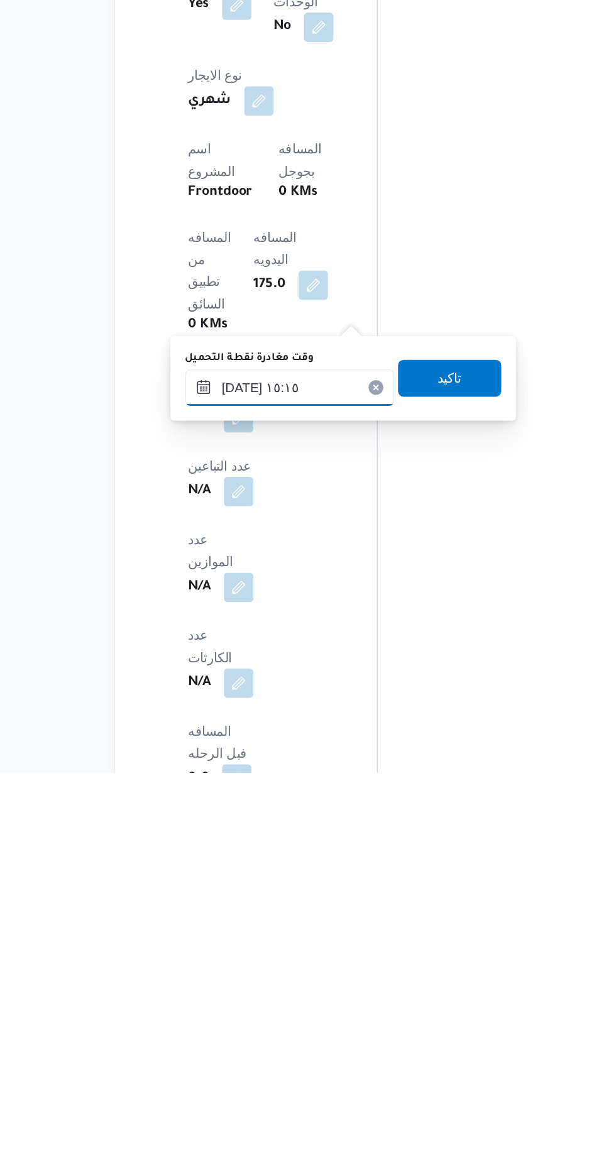
click at [320, 906] on input "[DATE] ١٥:١٥" at bounding box center [282, 912] width 143 height 25
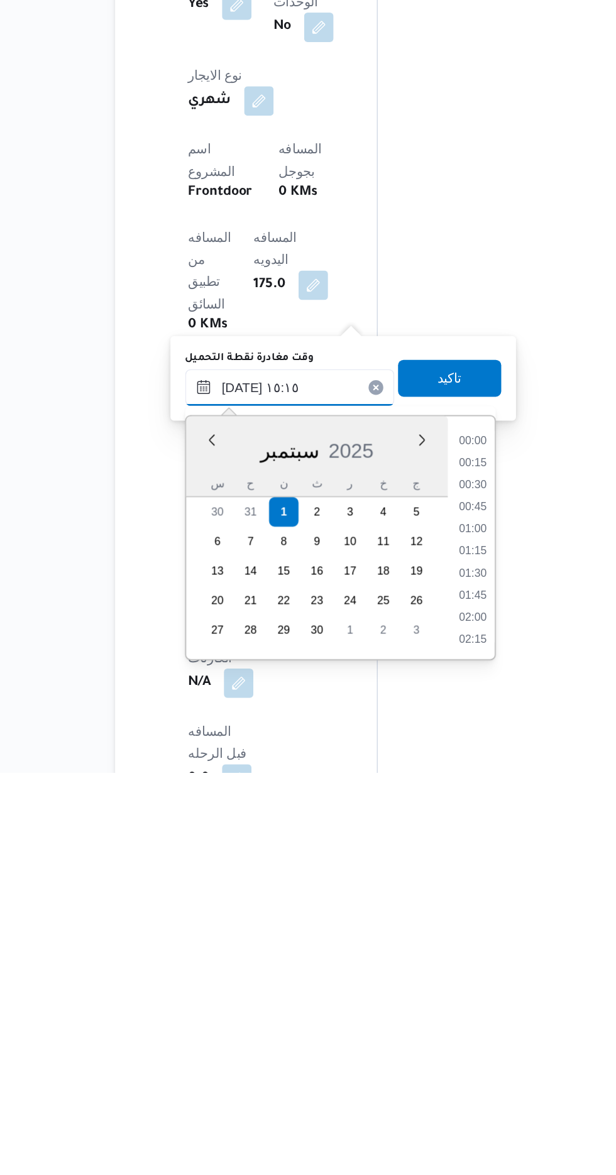
scroll to position [844, 0]
click at [410, 1038] on li "15:30" at bounding box center [407, 1040] width 29 height 13
type input "[DATE] ١٥:٣٠"
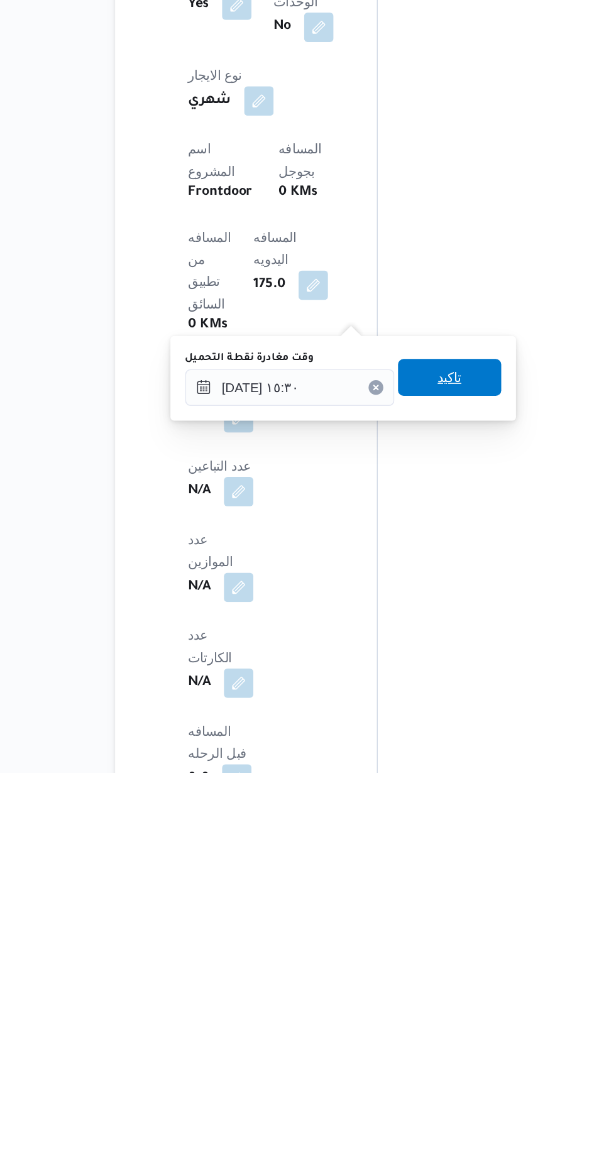
click at [416, 902] on span "تاكيد" at bounding box center [391, 905] width 70 height 25
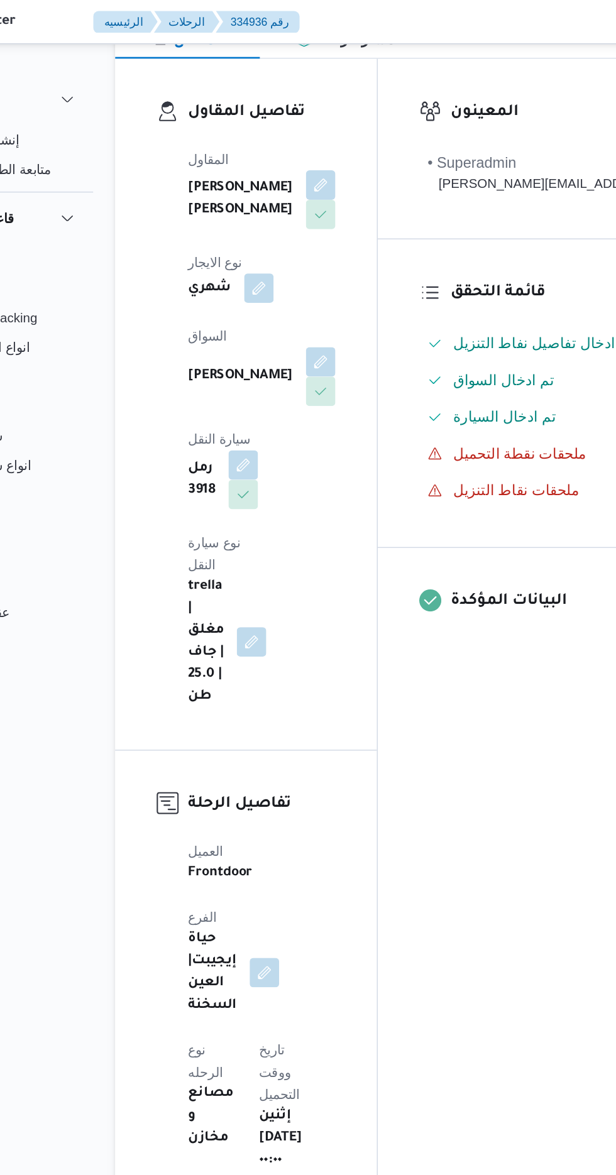
scroll to position [0, 0]
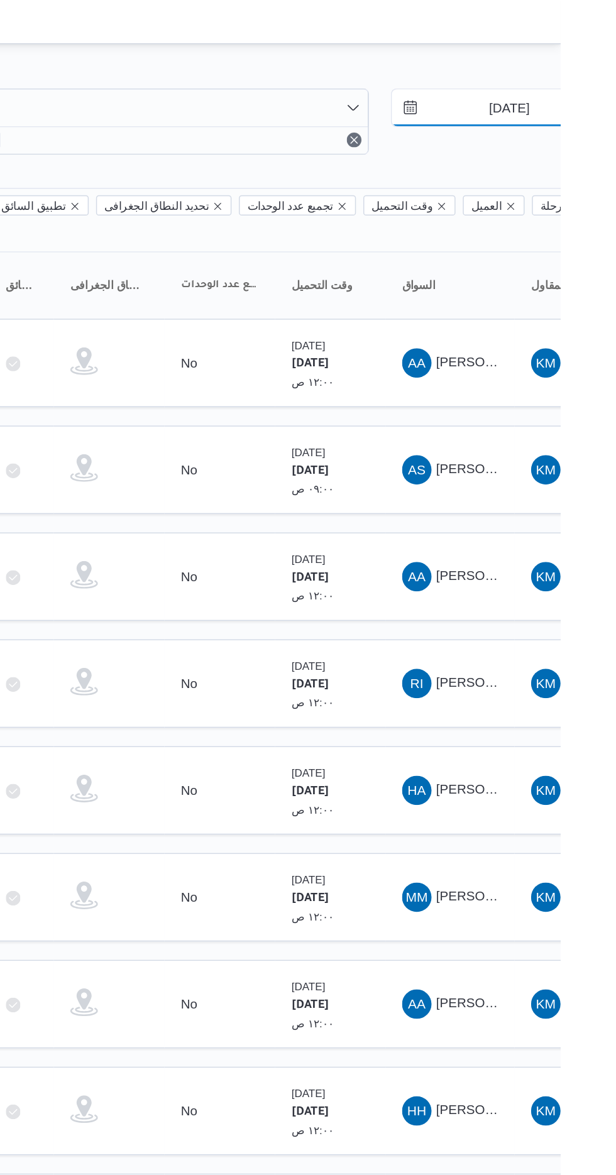
click at [571, 69] on input "[DATE]" at bounding box center [572, 73] width 143 height 25
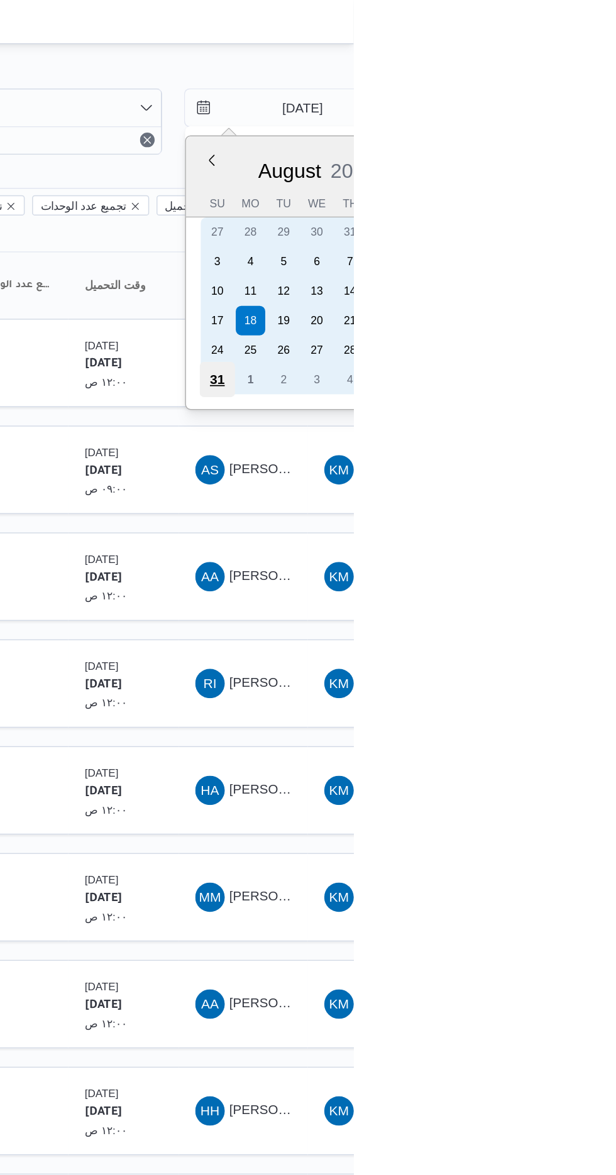
click at [517, 255] on div "31" at bounding box center [523, 259] width 24 height 24
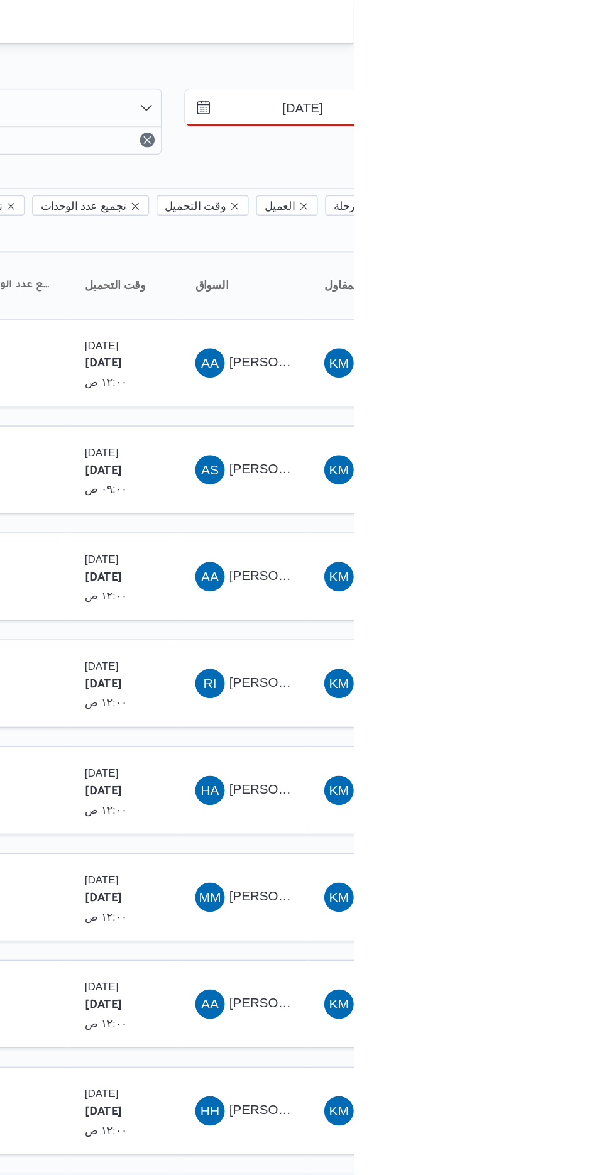
type input "[DATE]"
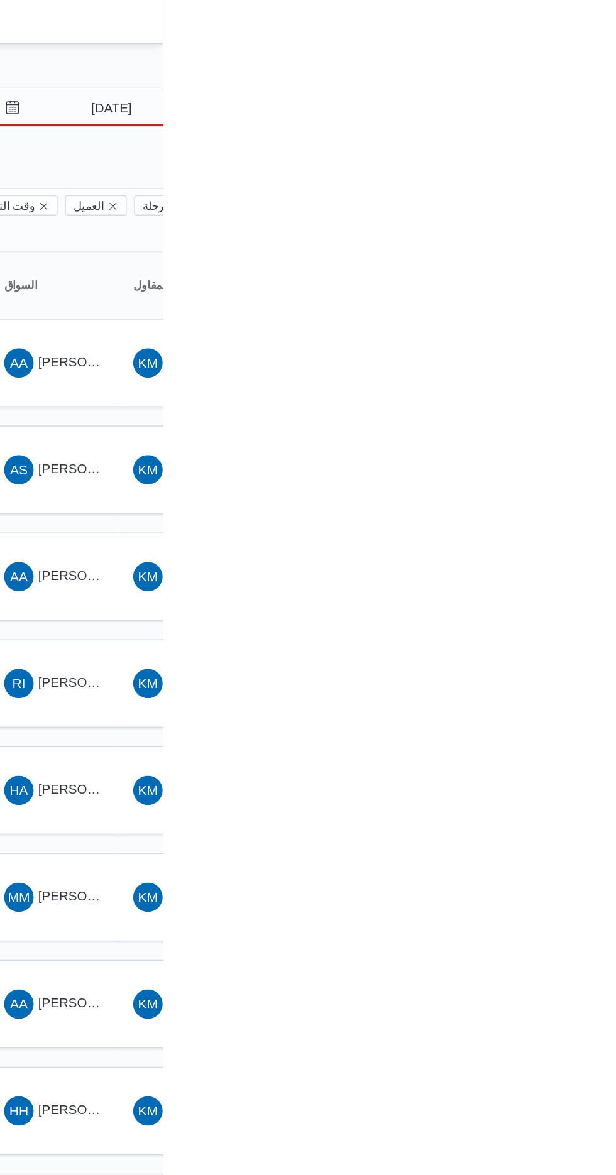
type input "[DATE]"
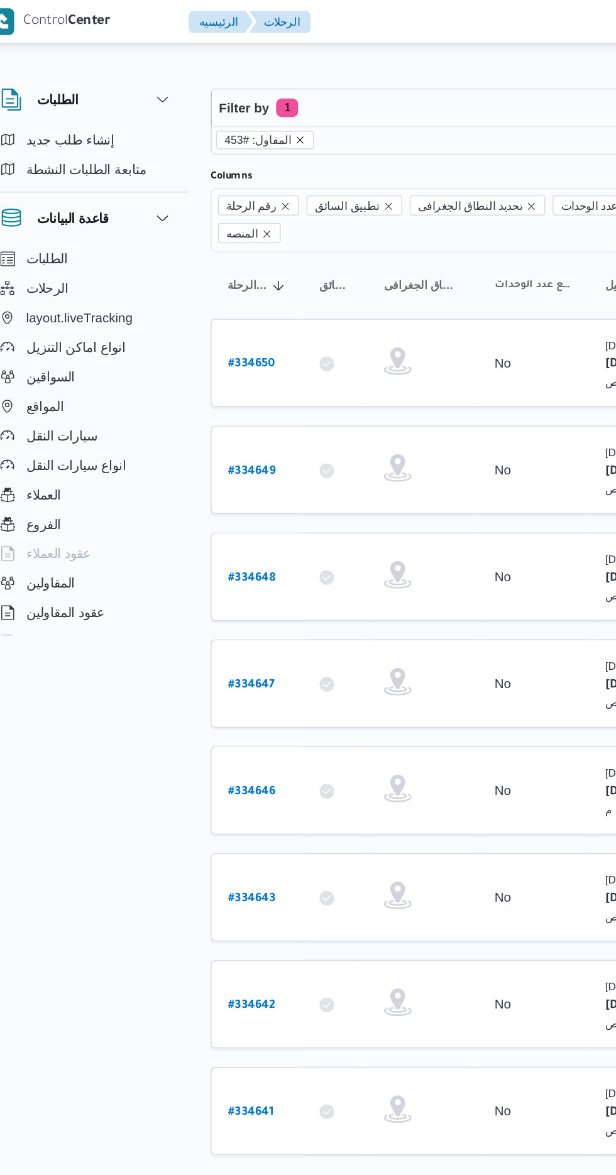
click at [221, 95] on icon "remove selected entity" at bounding box center [225, 96] width 8 height 8
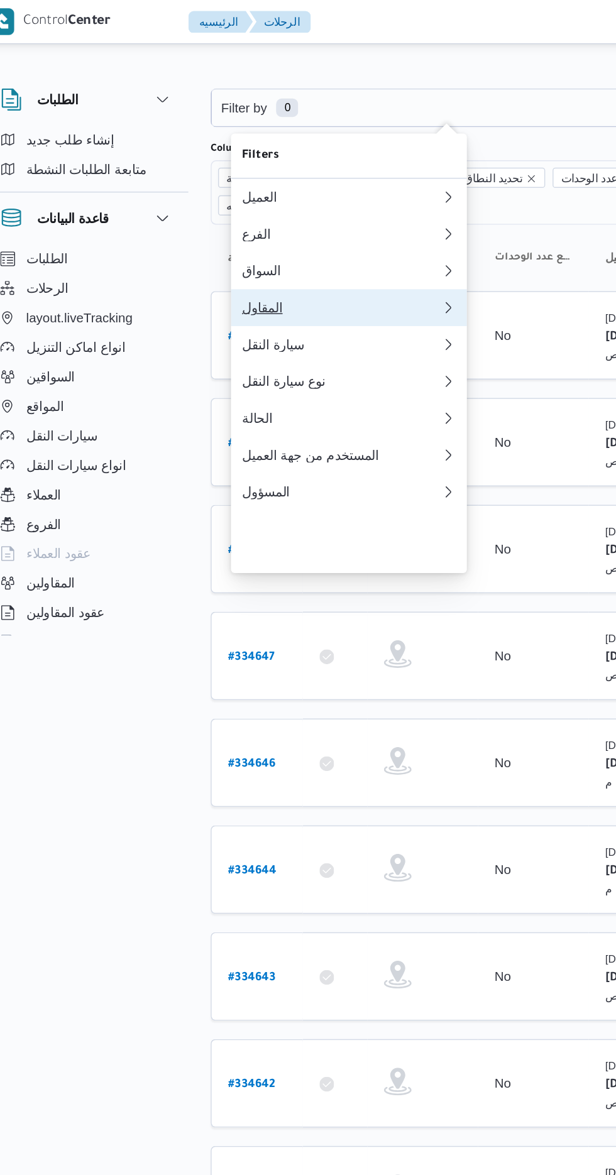
click at [243, 215] on div "المقاول" at bounding box center [250, 210] width 131 height 10
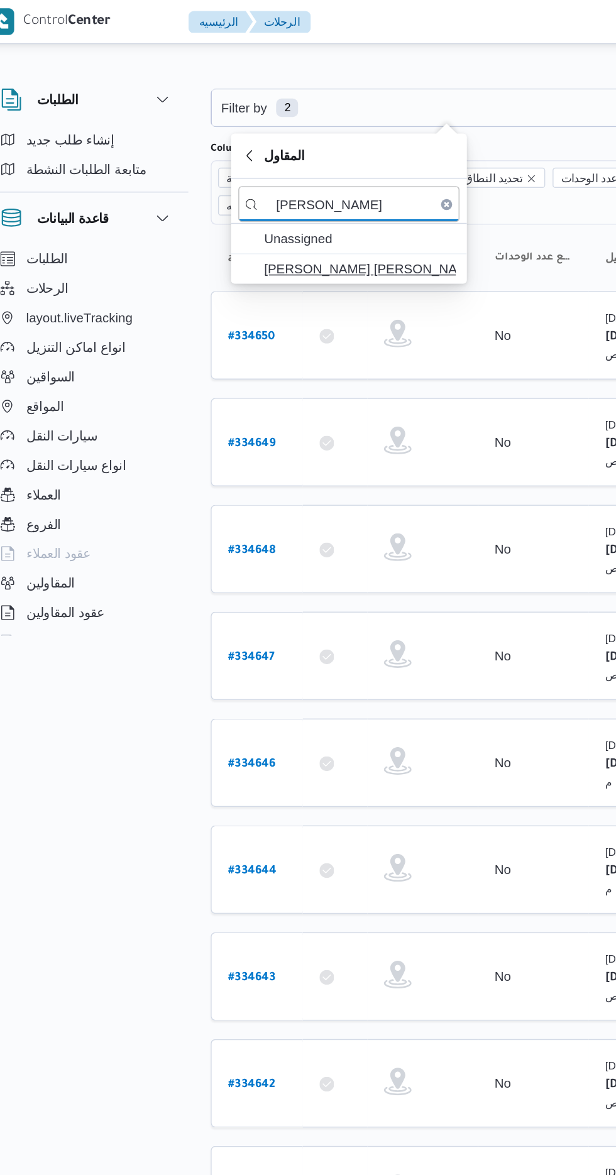
type input "[PERSON_NAME]"
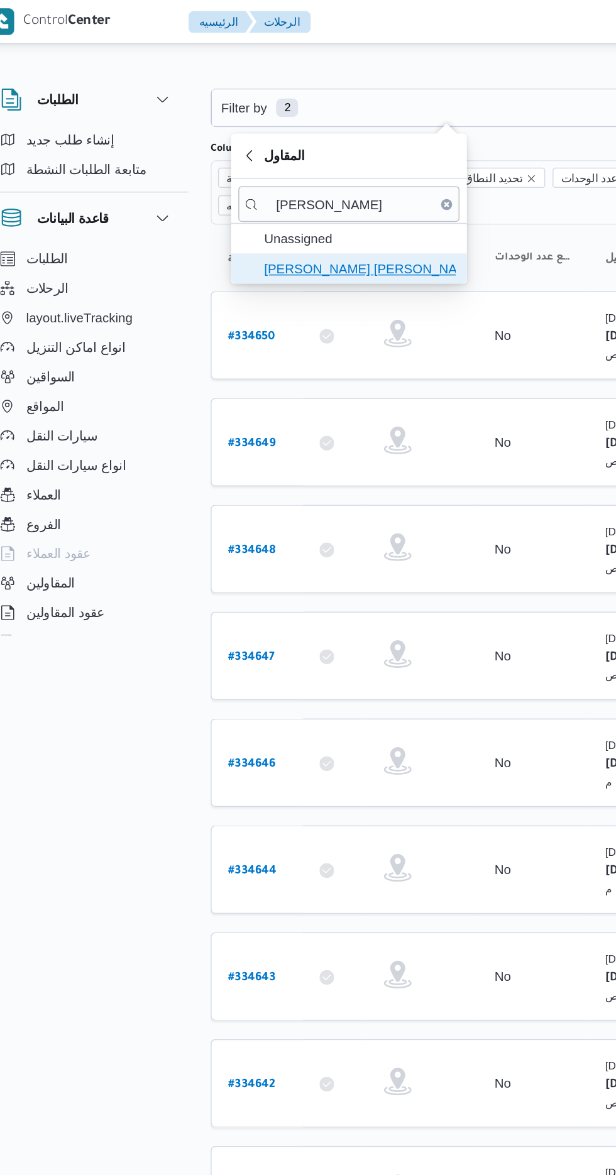
click at [279, 179] on span "[PERSON_NAME] [PERSON_NAME]" at bounding box center [265, 183] width 131 height 15
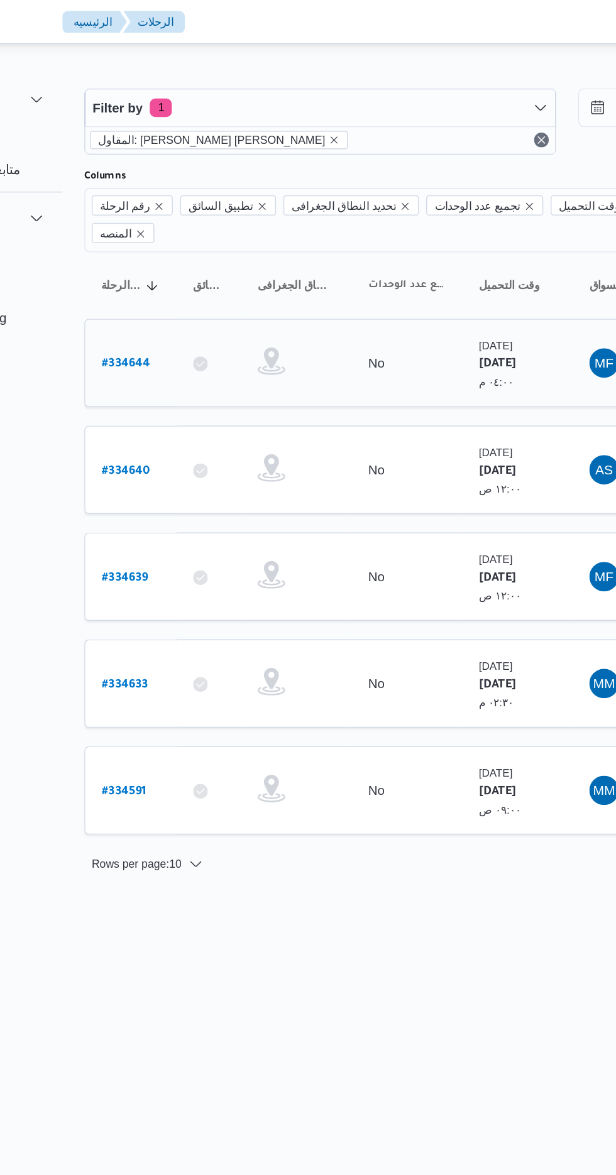
click at [193, 245] on b "# 334644" at bounding box center [191, 249] width 33 height 9
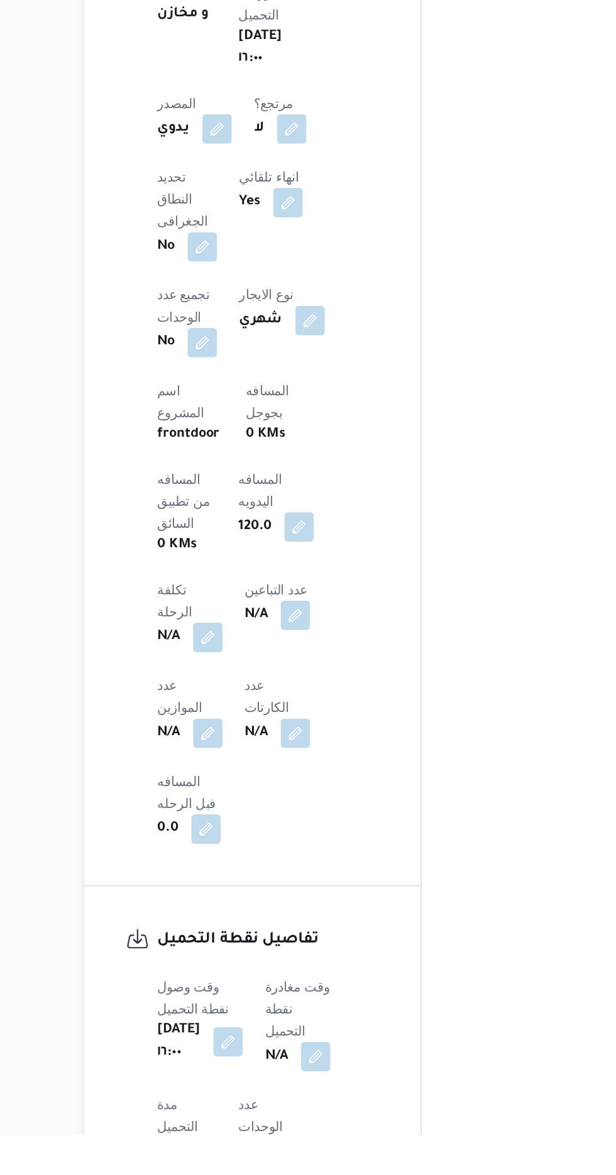
scroll to position [395, 0]
click at [331, 1111] on button "button" at bounding box center [321, 1121] width 20 height 20
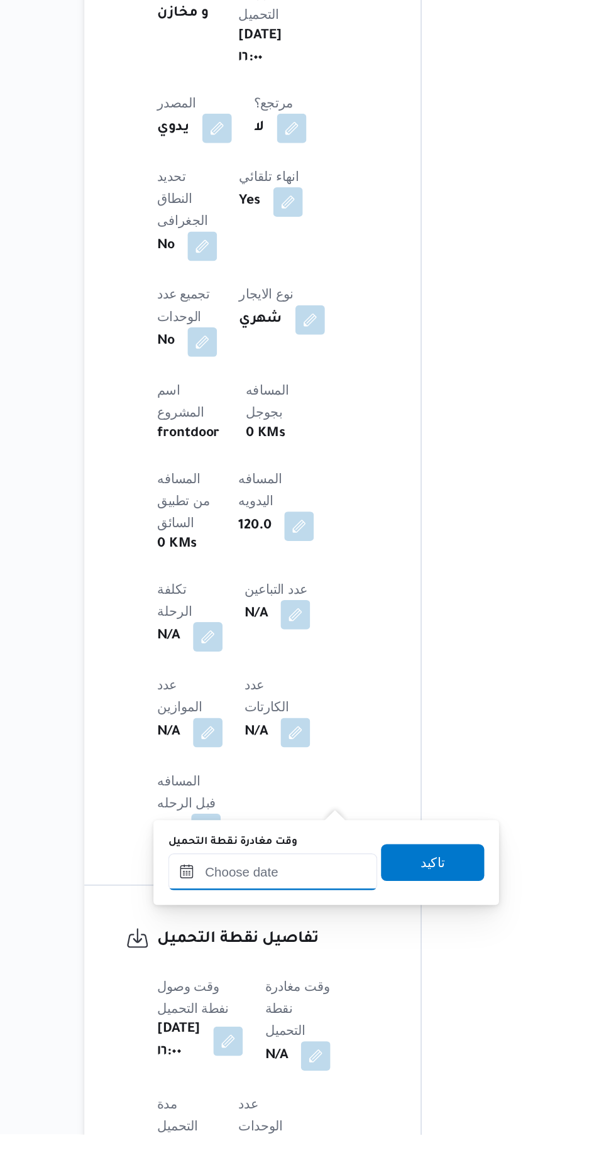
click at [305, 994] on input "وقت مغادرة نقطة التحميل" at bounding box center [292, 996] width 143 height 25
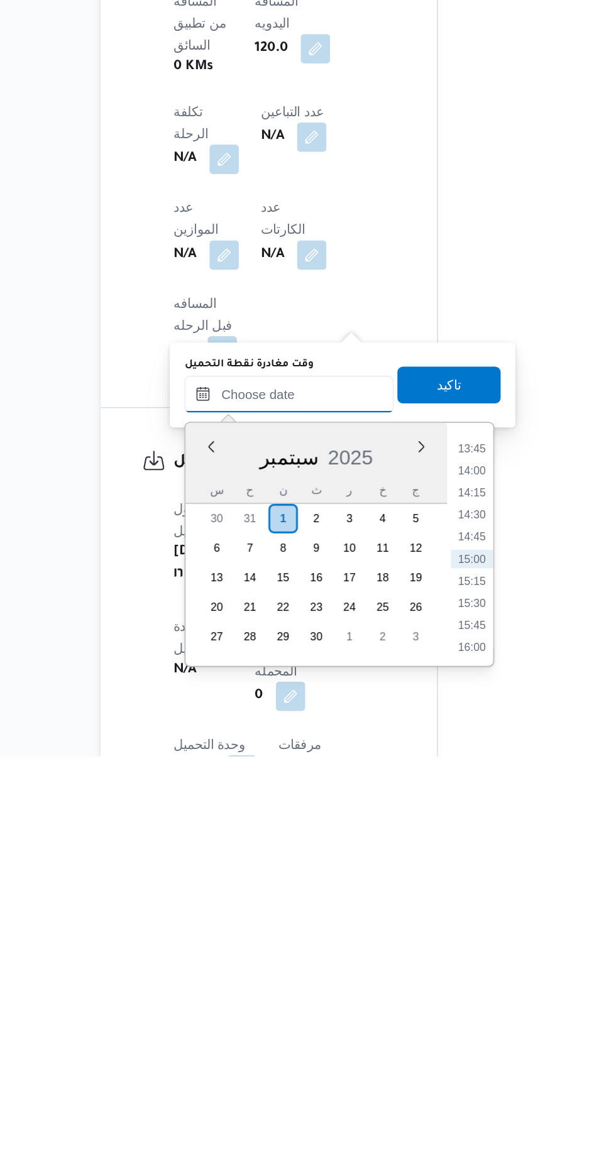
scroll to position [463, 0]
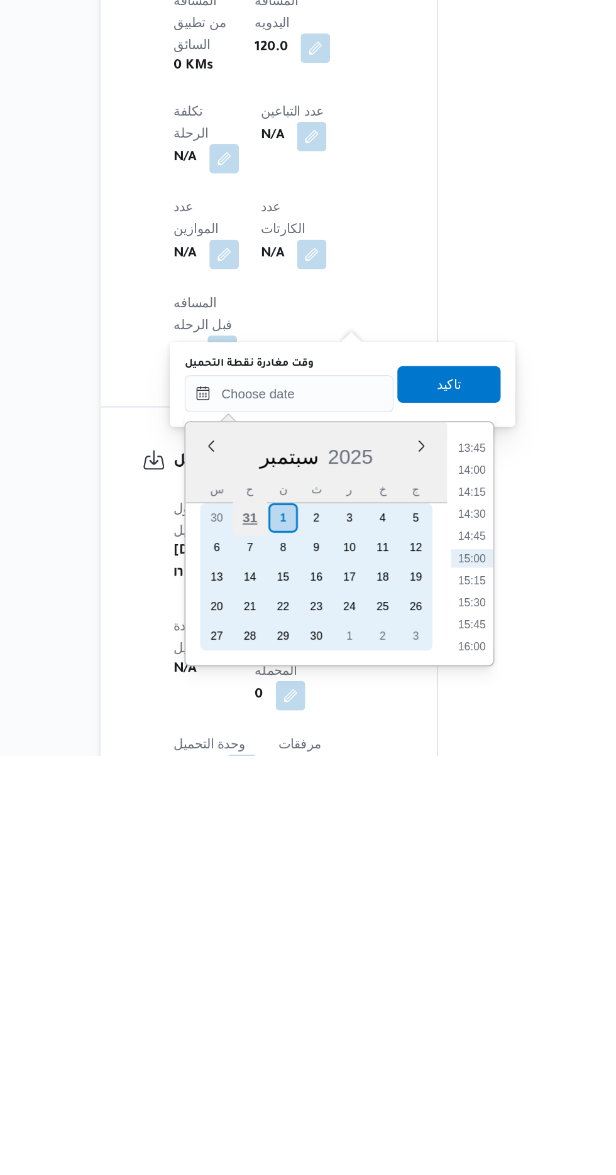
click at [261, 1009] on div "31" at bounding box center [265, 1013] width 24 height 24
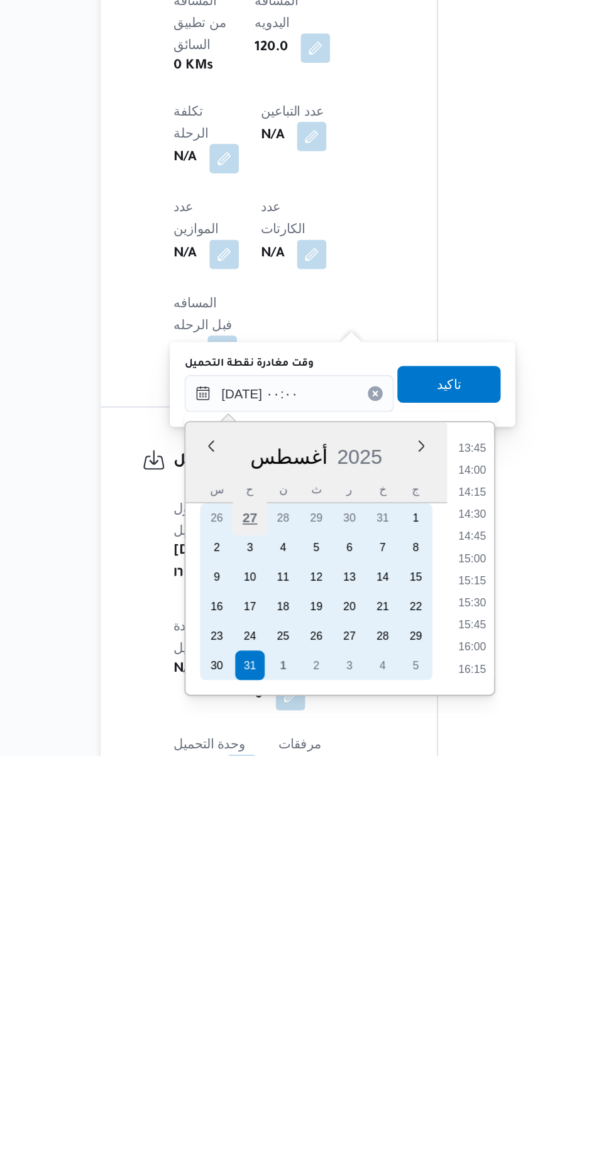
scroll to position [0, 0]
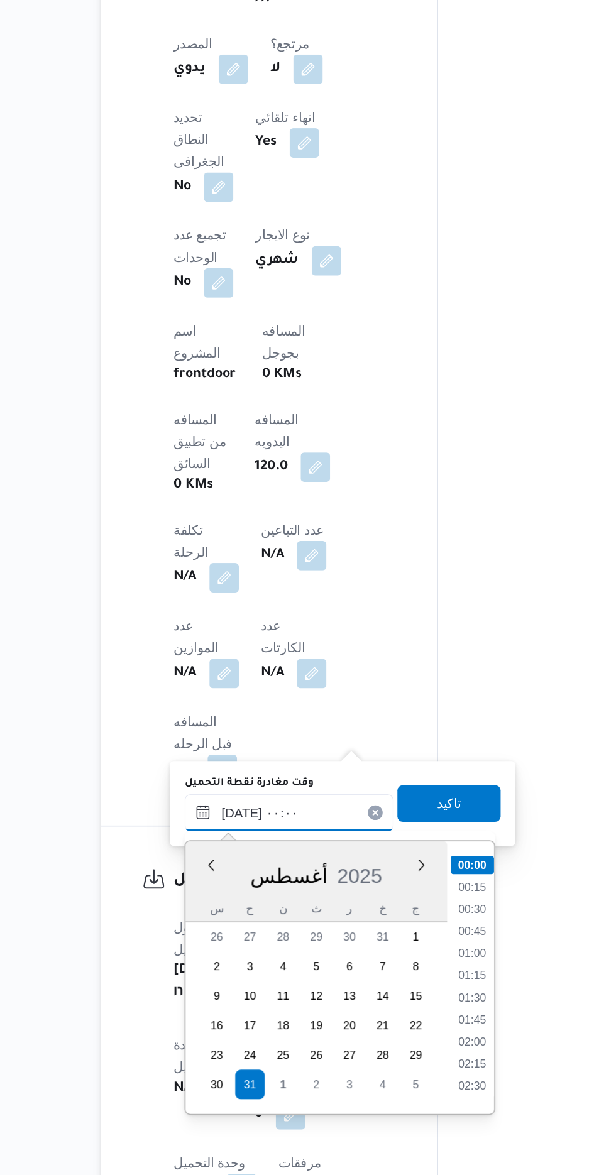
click at [226, 929] on input "[DATE] ٠٠:٠٠" at bounding box center [292, 927] width 143 height 25
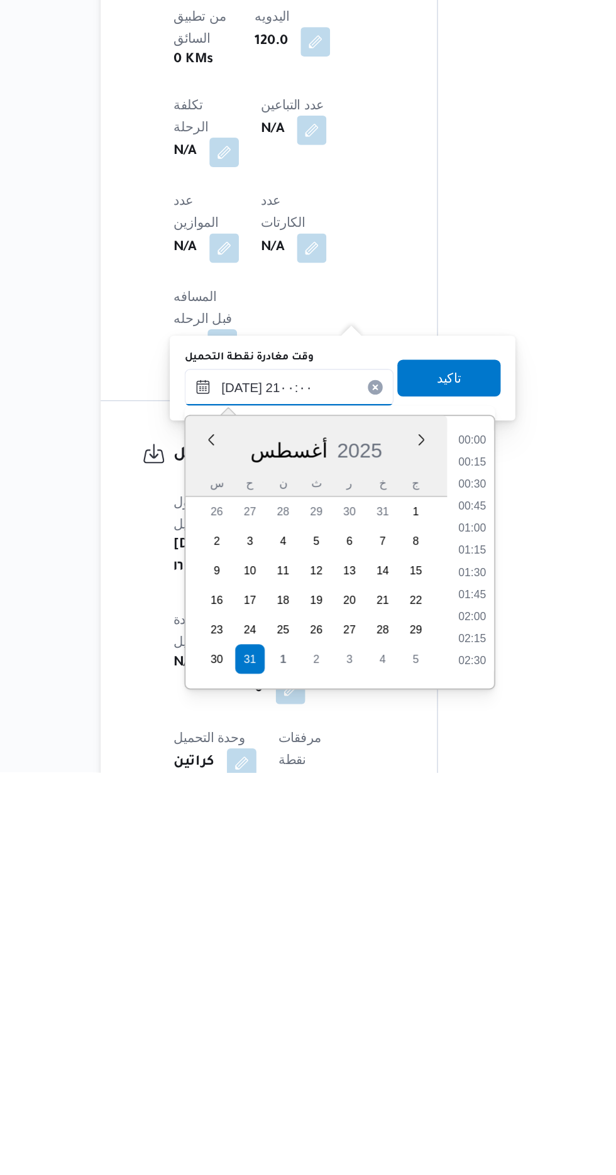
scroll to position [1115, 0]
click at [411, 1068] on li "20:30" at bounding box center [416, 1070] width 29 height 13
type input "[DATE] ٢٠:٣٠"
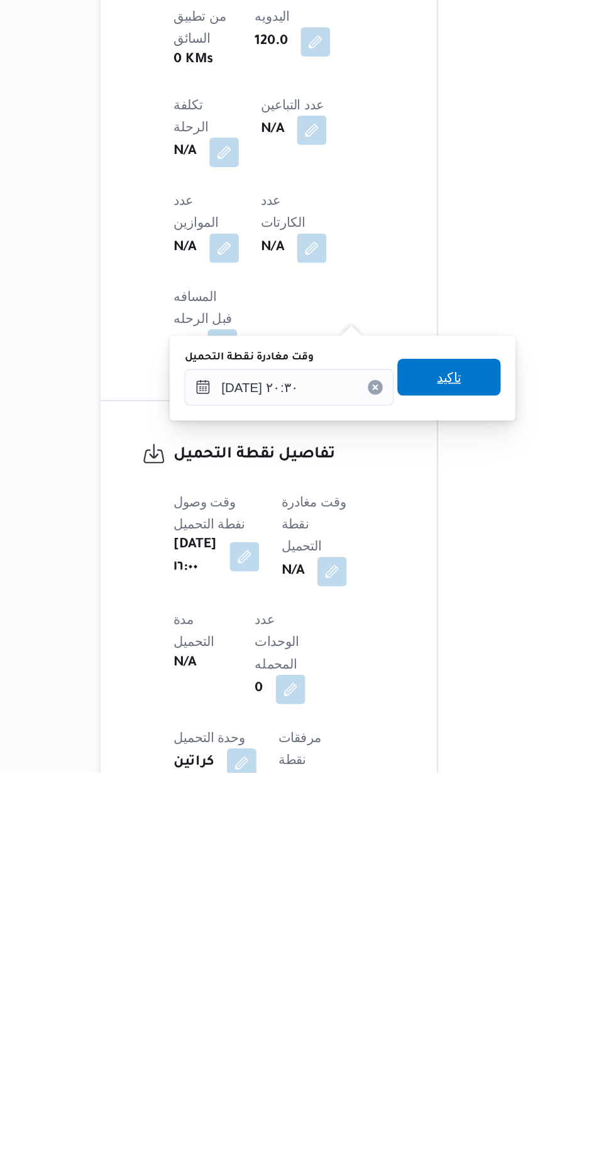
click at [409, 905] on span "تاكيد" at bounding box center [401, 905] width 16 height 15
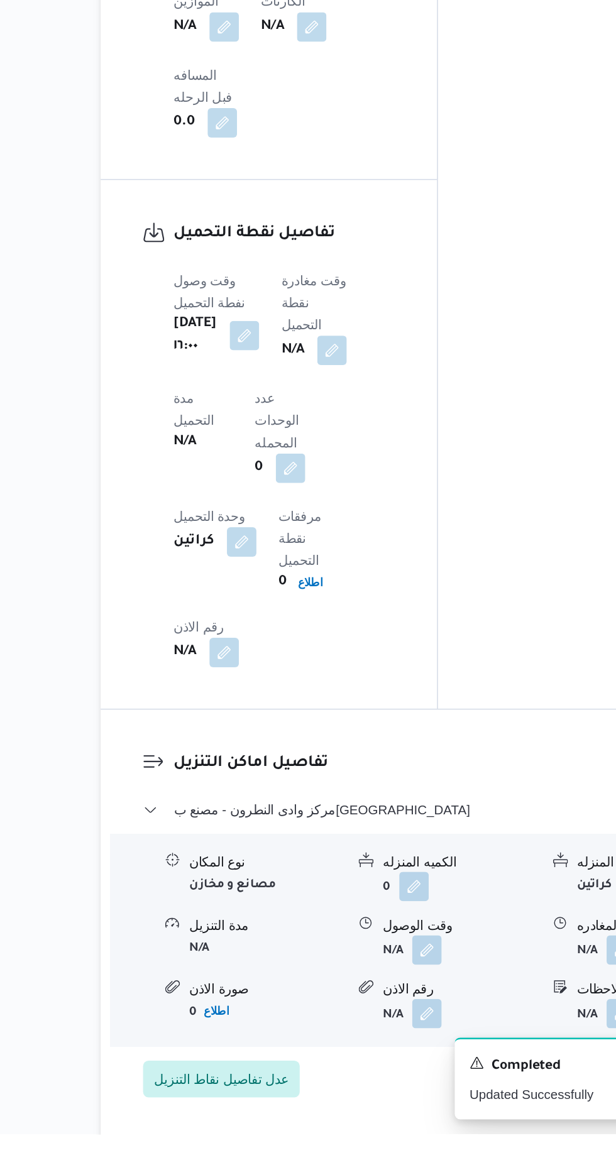
scroll to position [882, 0]
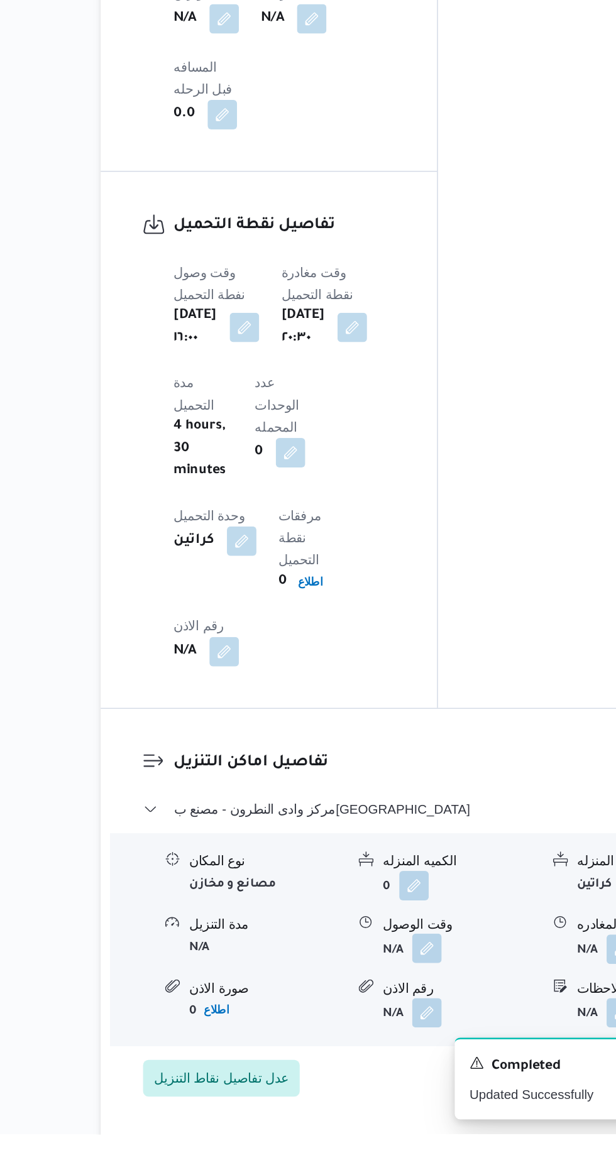
click at [387, 1038] on button "button" at bounding box center [386, 1048] width 20 height 20
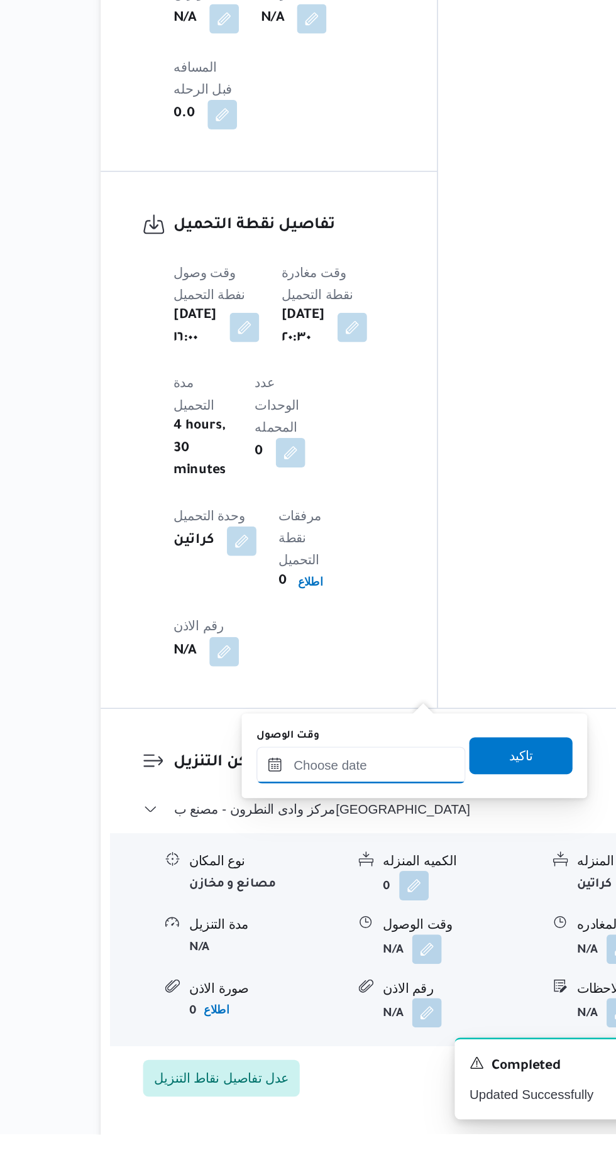
click at [356, 918] on input "وقت الوصول" at bounding box center [341, 923] width 143 height 25
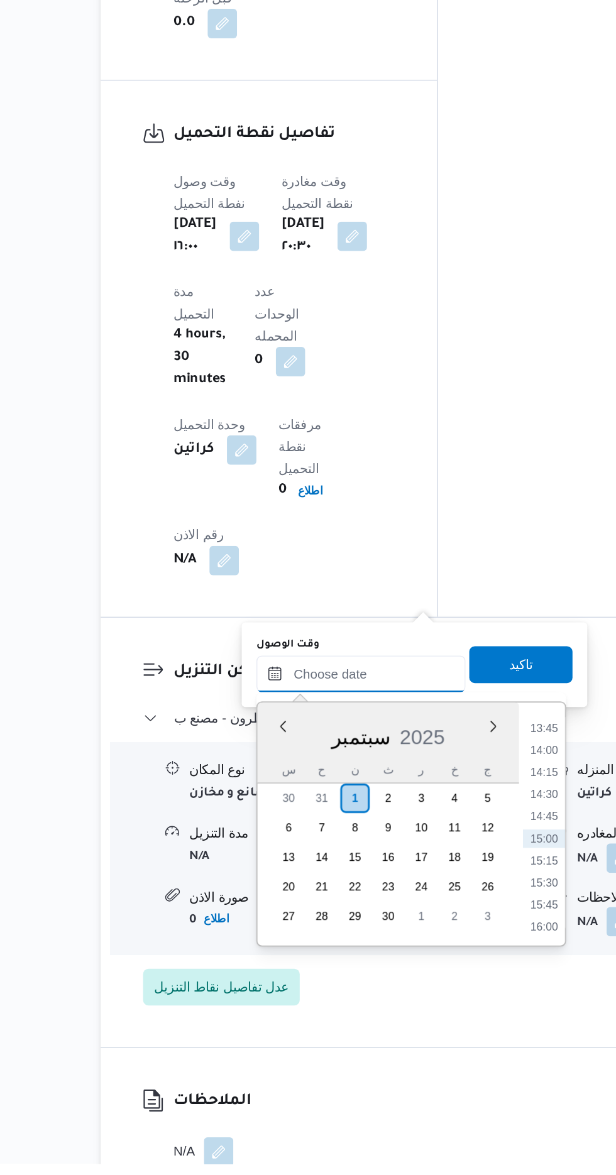
scroll to position [964, 0]
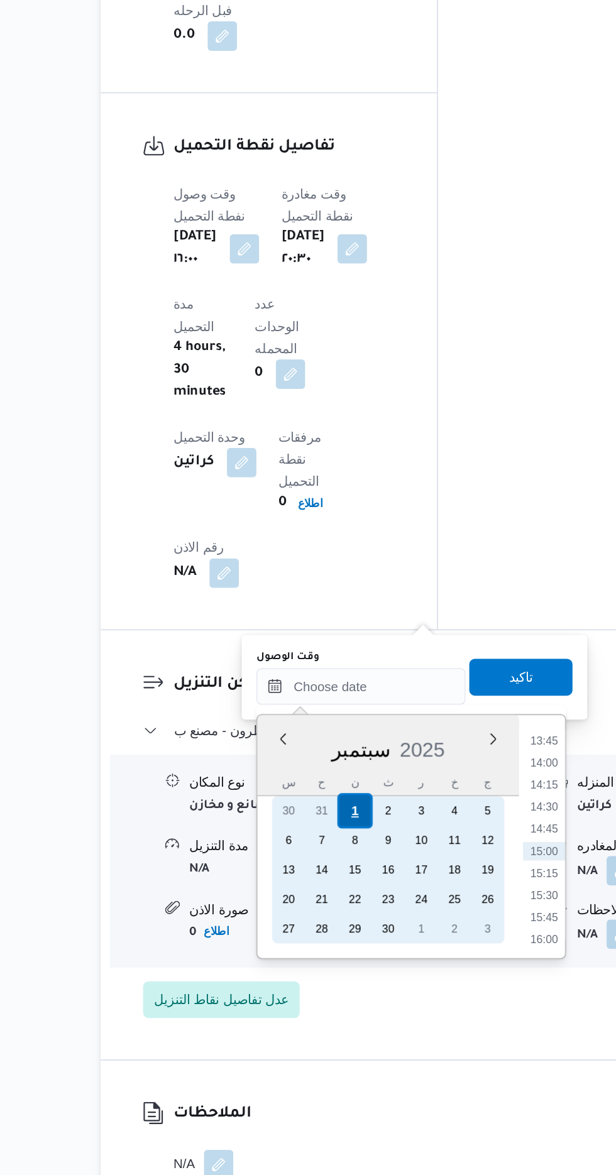
click at [338, 920] on div "1" at bounding box center [337, 926] width 24 height 24
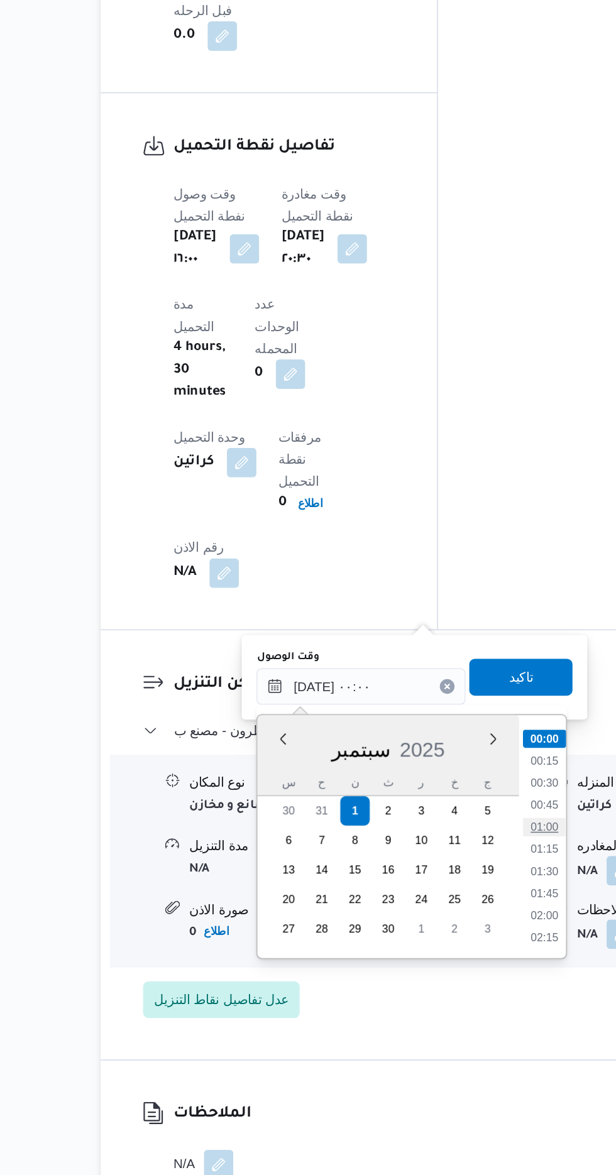
click at [463, 938] on li "01:00" at bounding box center [466, 937] width 29 height 13
type input "[DATE] ٠١:٠٠"
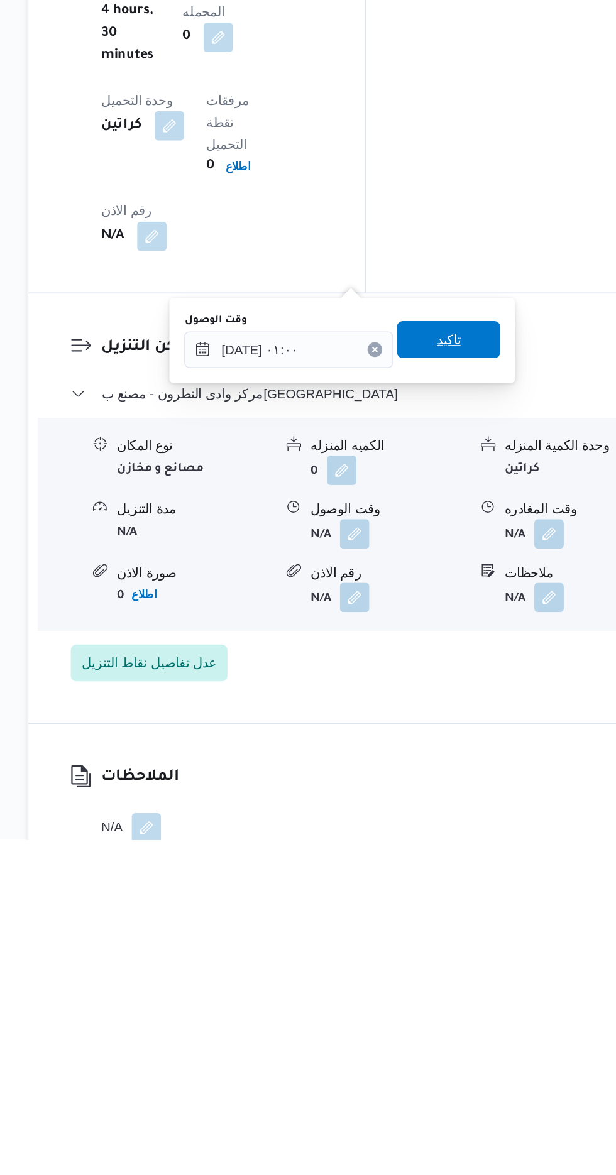
click at [475, 835] on span "تاكيد" at bounding box center [450, 834] width 70 height 25
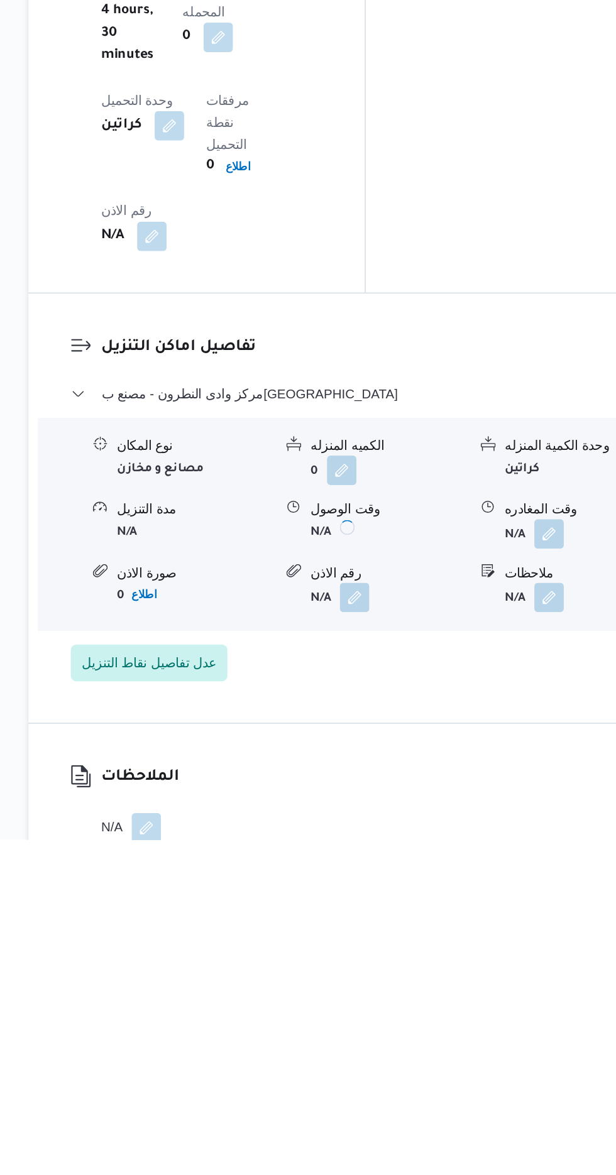
scroll to position [965, 0]
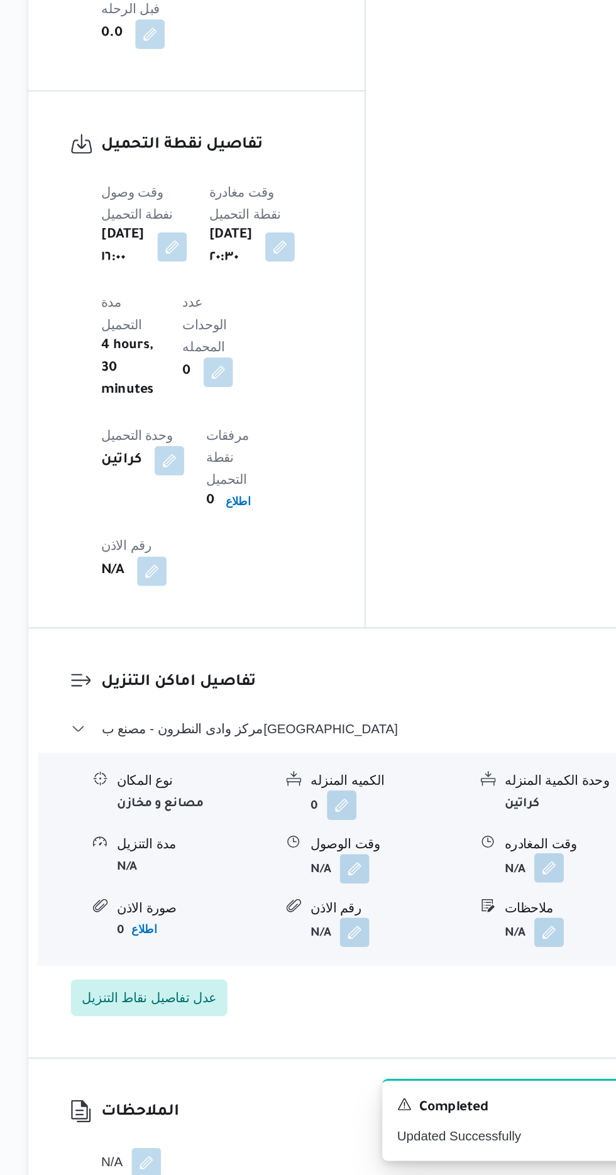
click at [514, 955] on button "button" at bounding box center [519, 965] width 20 height 20
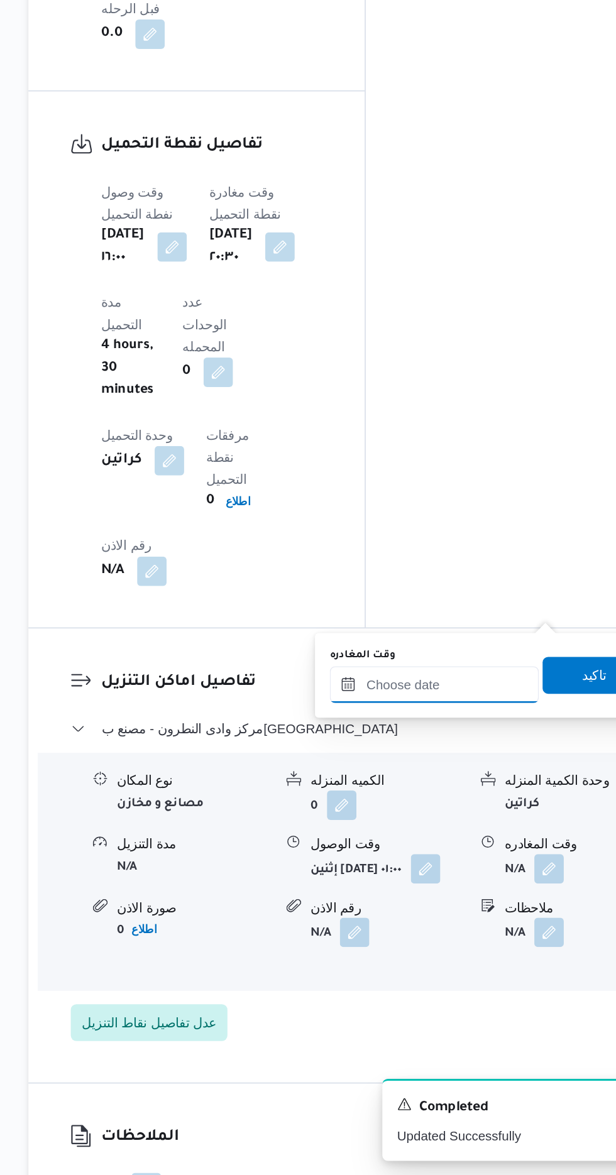
click at [469, 838] on input "وقت المغادره" at bounding box center [440, 840] width 143 height 25
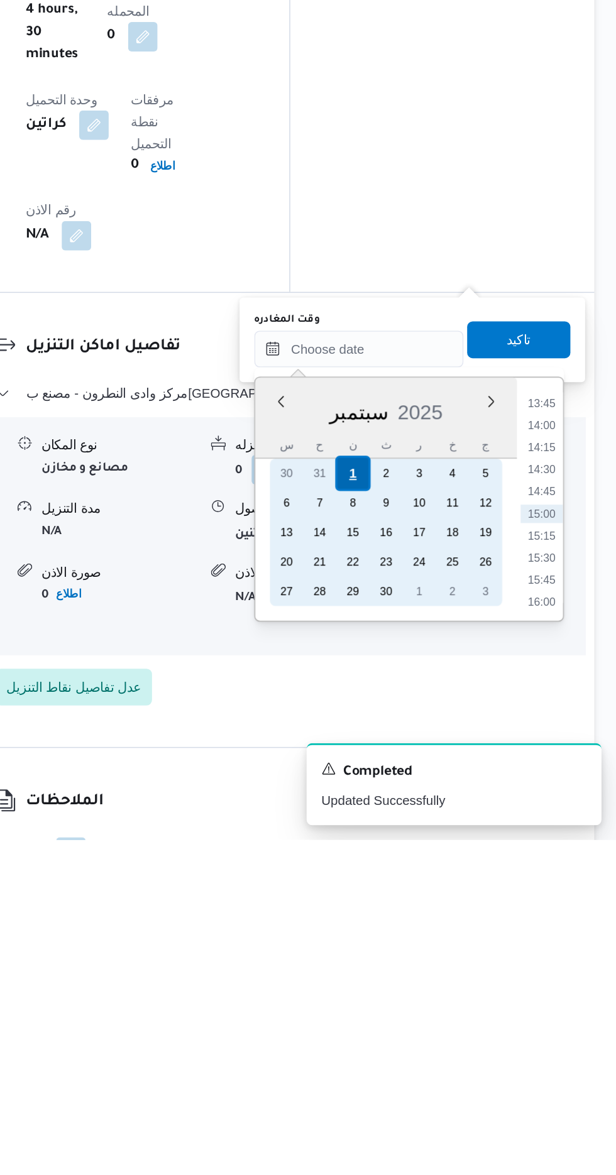
click at [436, 924] on div "1" at bounding box center [436, 925] width 24 height 24
type input "[DATE] ٠٠:٠٠"
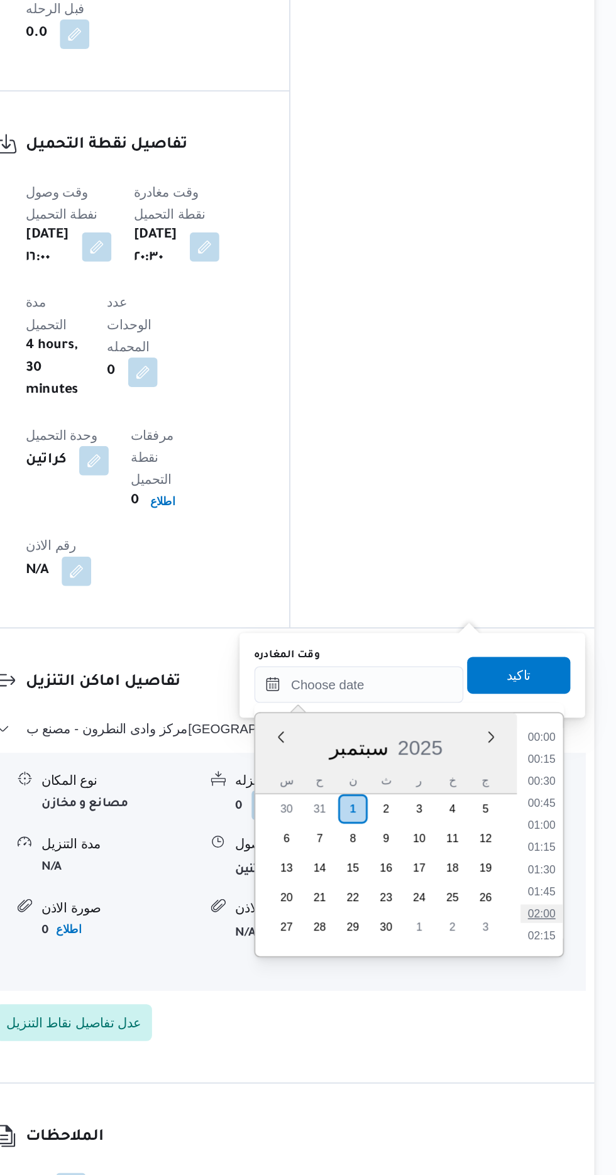
click at [564, 994] on li "02:00" at bounding box center [565, 997] width 29 height 13
type input "[DATE] ٠٢:٠٠"
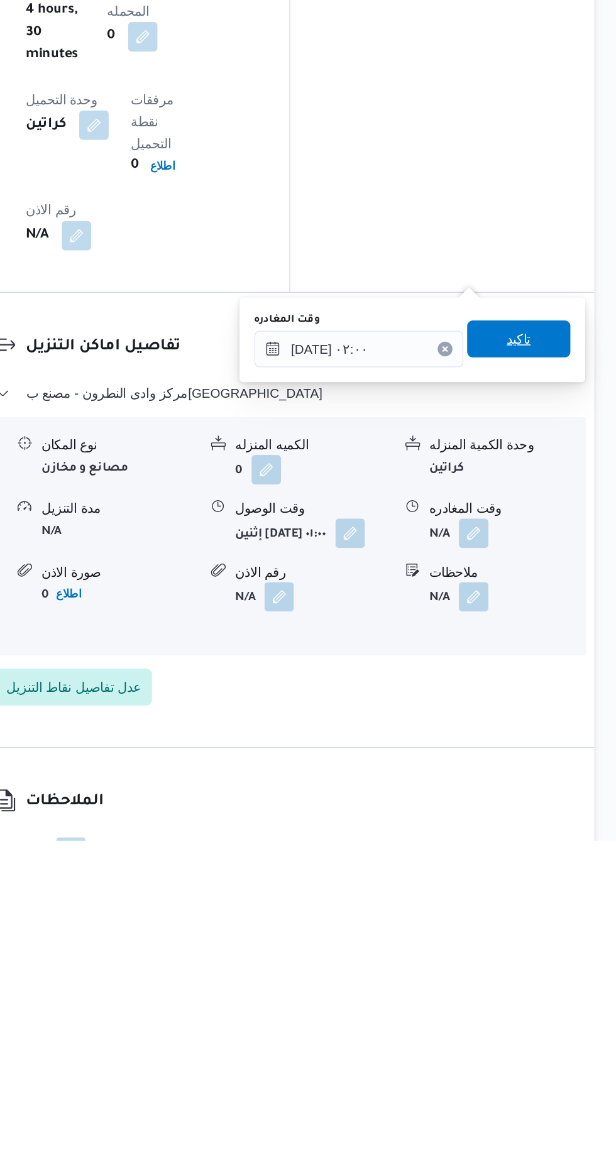
click at [558, 837] on span "تاكيد" at bounding box center [549, 833] width 16 height 15
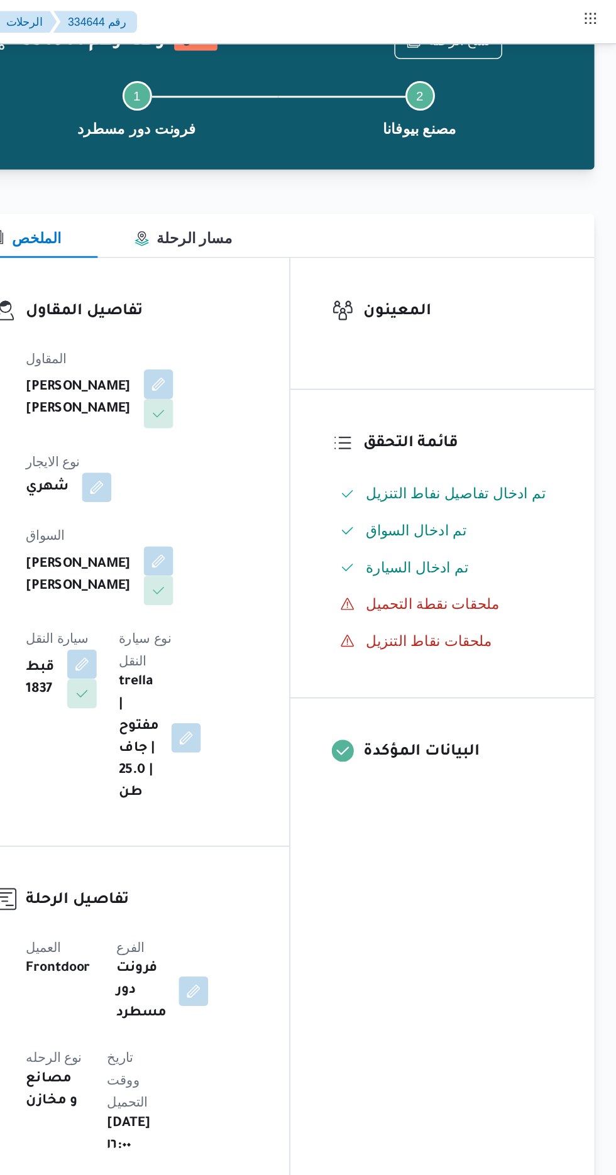
scroll to position [0, 0]
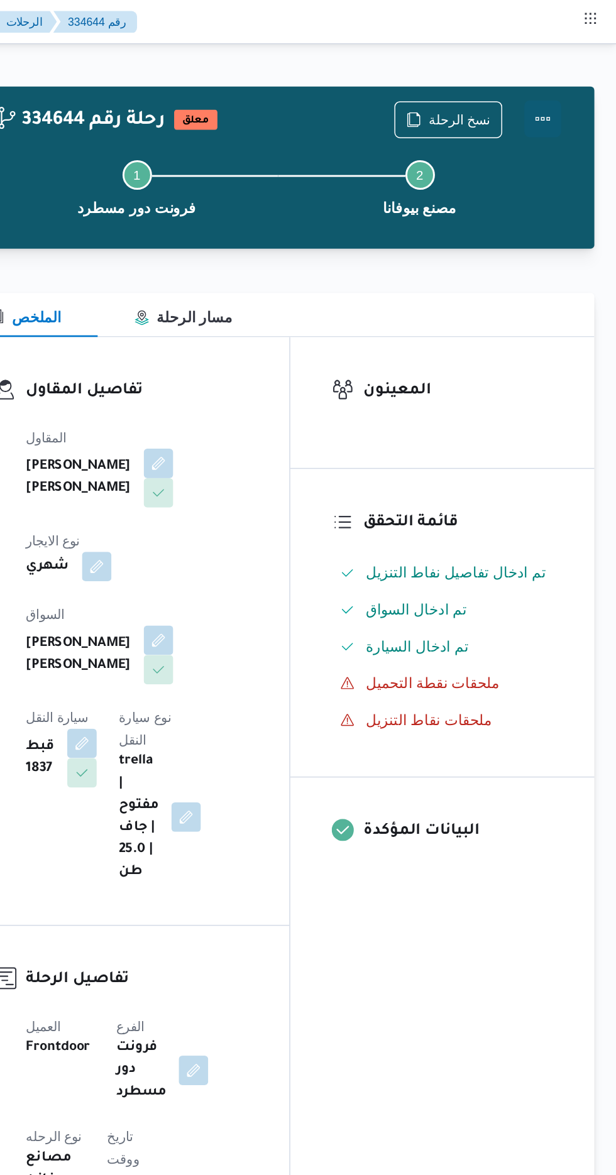
click at [564, 74] on button "Actions" at bounding box center [565, 81] width 25 height 25
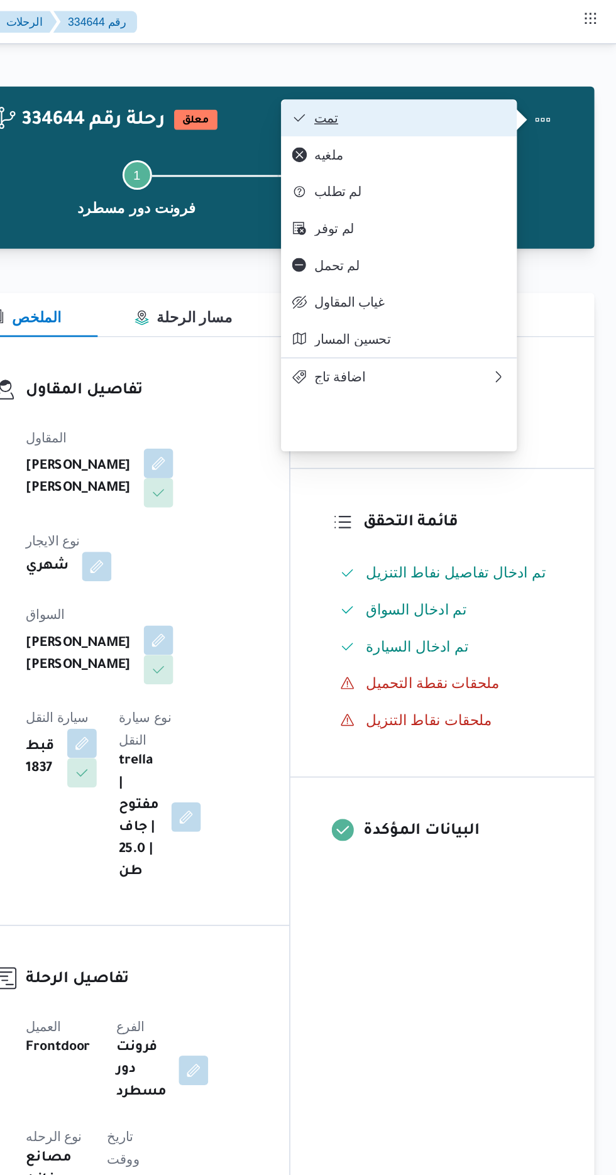
click at [529, 74] on button "تمت" at bounding box center [467, 80] width 161 height 25
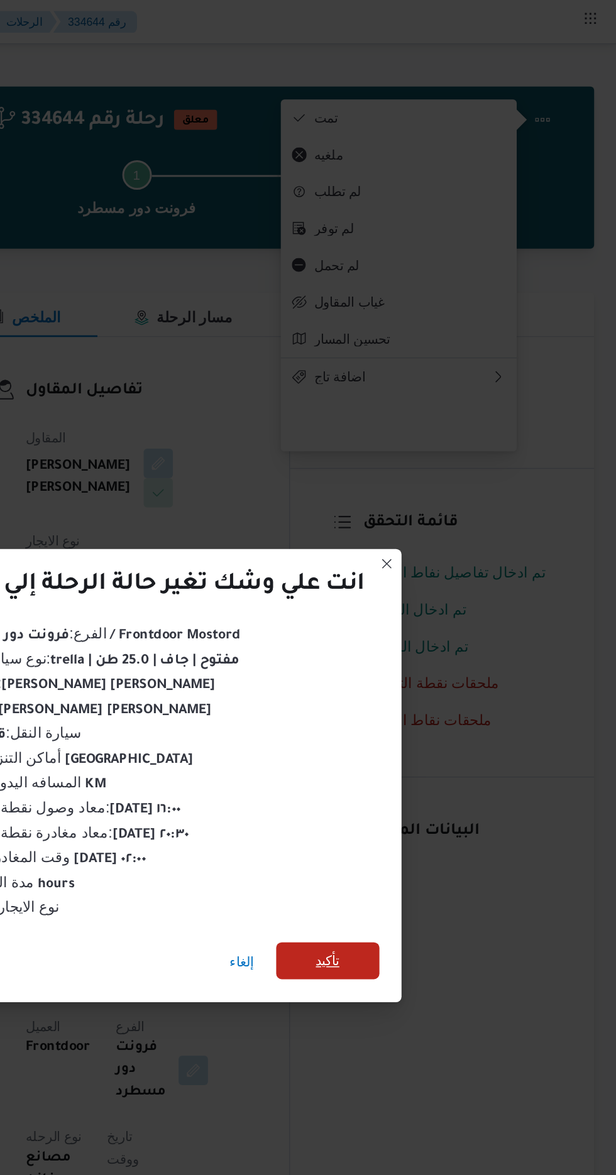
click at [421, 652] on span "تأكيد" at bounding box center [419, 655] width 16 height 15
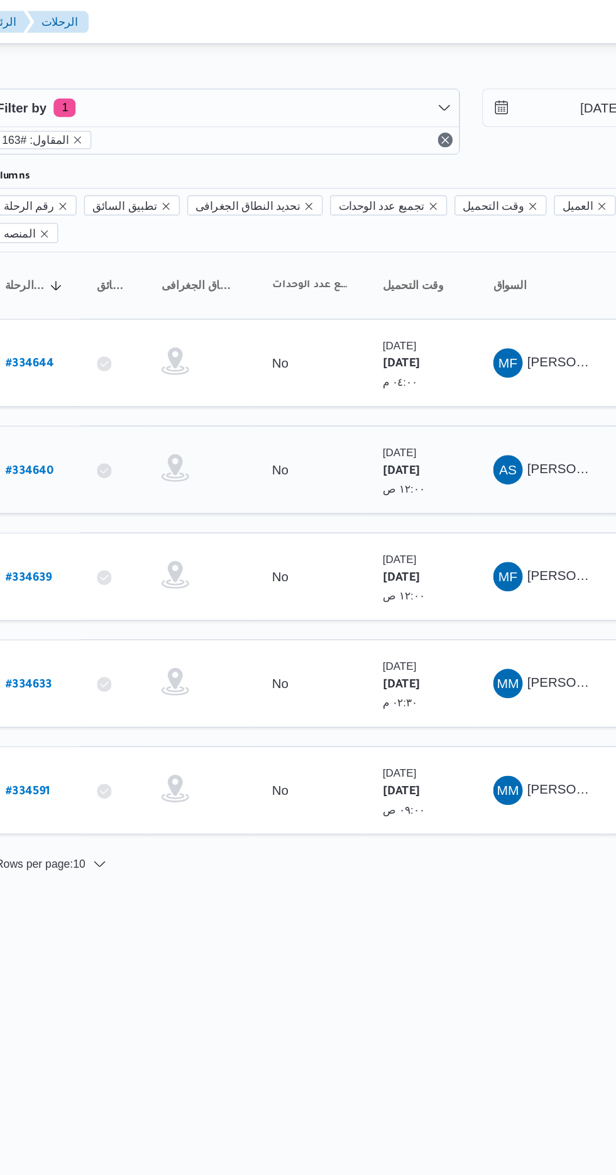
click at [197, 317] on b "# 334640" at bounding box center [191, 321] width 33 height 9
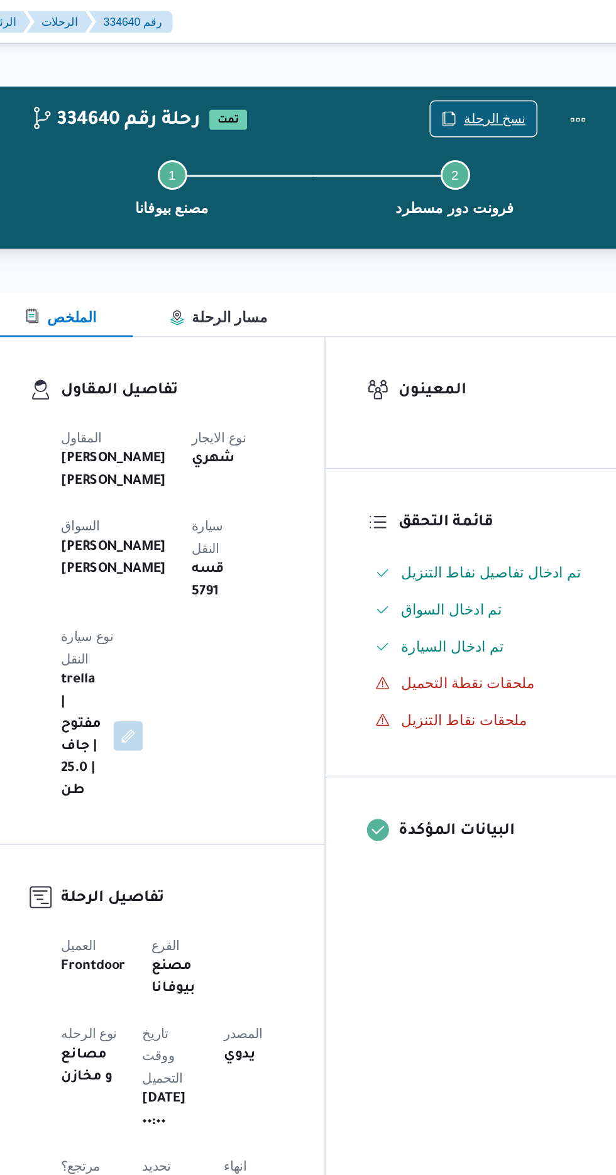
click at [505, 79] on span "نسخ الرحلة" at bounding box center [509, 81] width 42 height 15
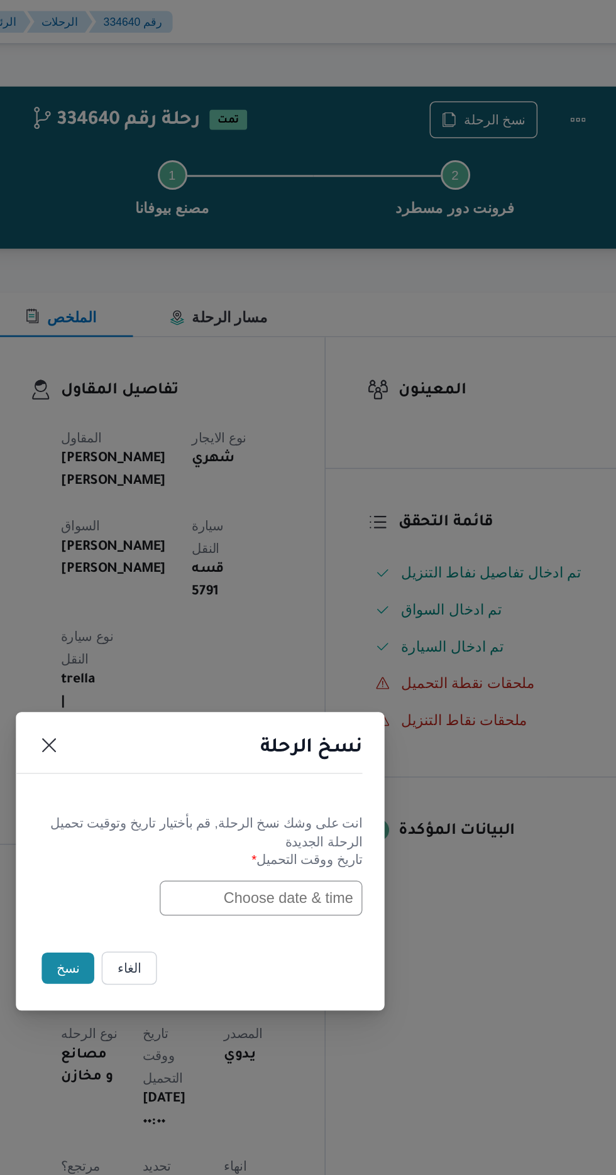
click at [323, 615] on input "text" at bounding box center [349, 613] width 138 height 24
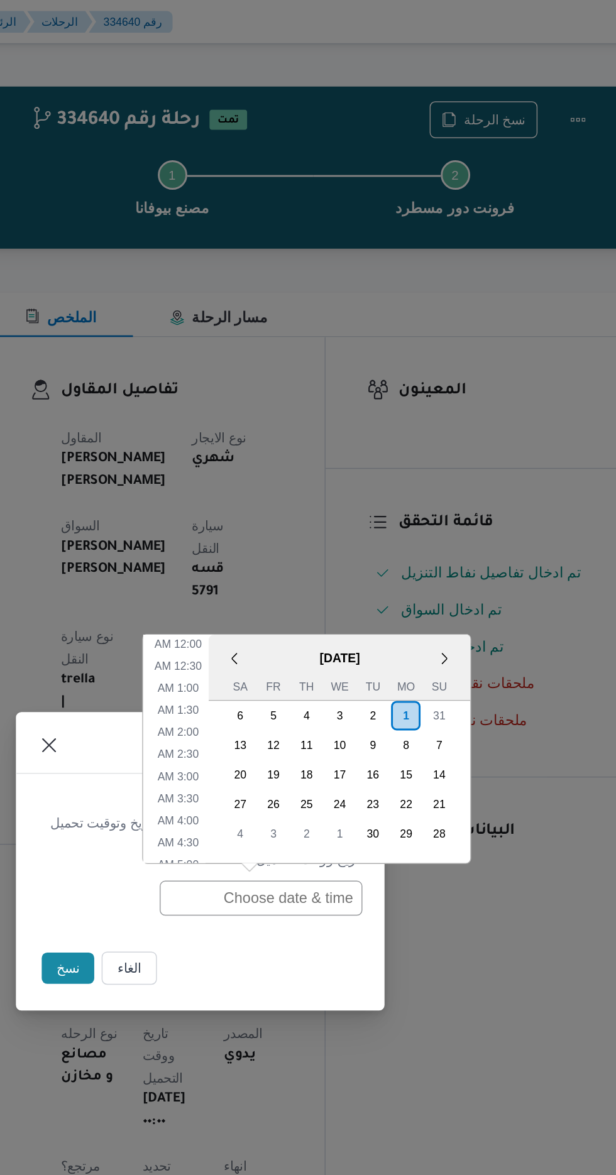
scroll to position [381, 0]
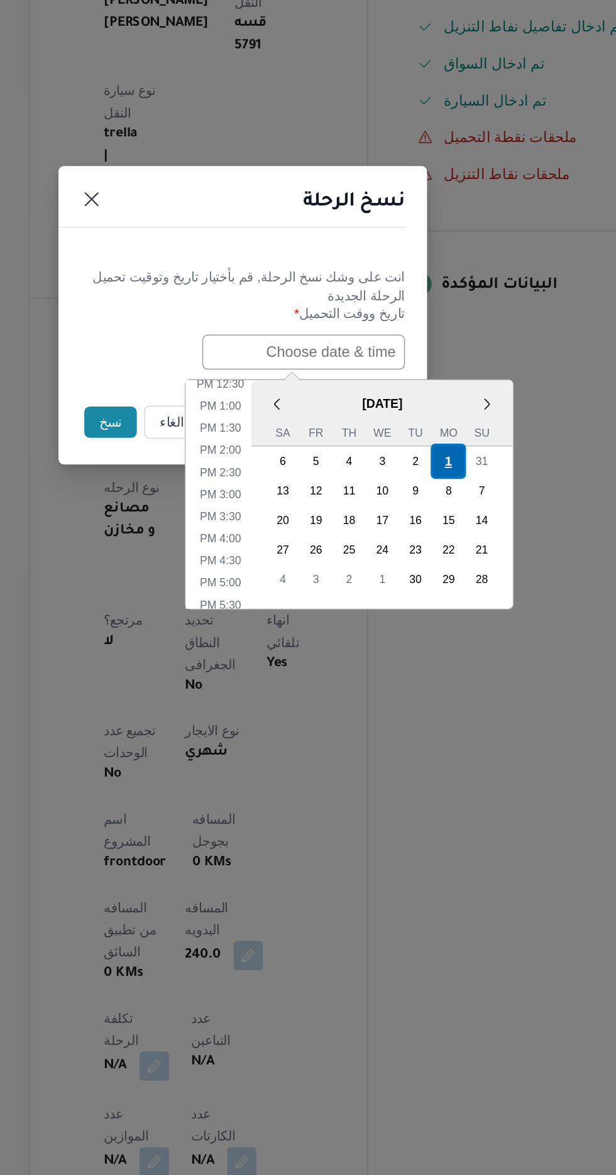
click at [448, 685] on div "1" at bounding box center [448, 687] width 24 height 24
type input "[DATE] 12:00AM"
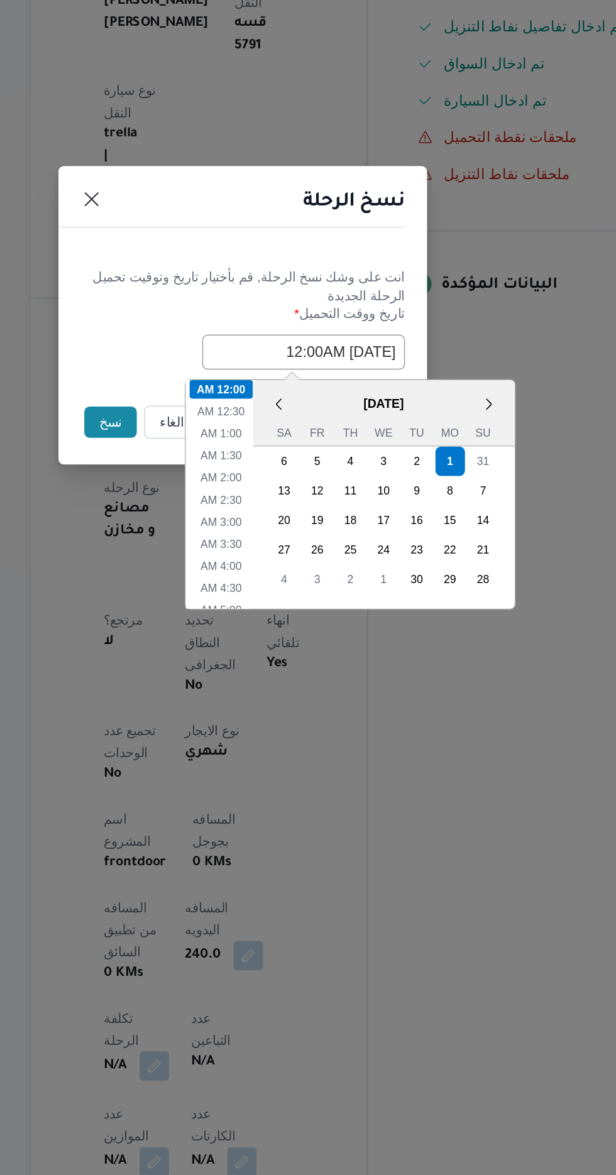
click at [213, 659] on button "نسخ" at bounding box center [218, 660] width 36 height 21
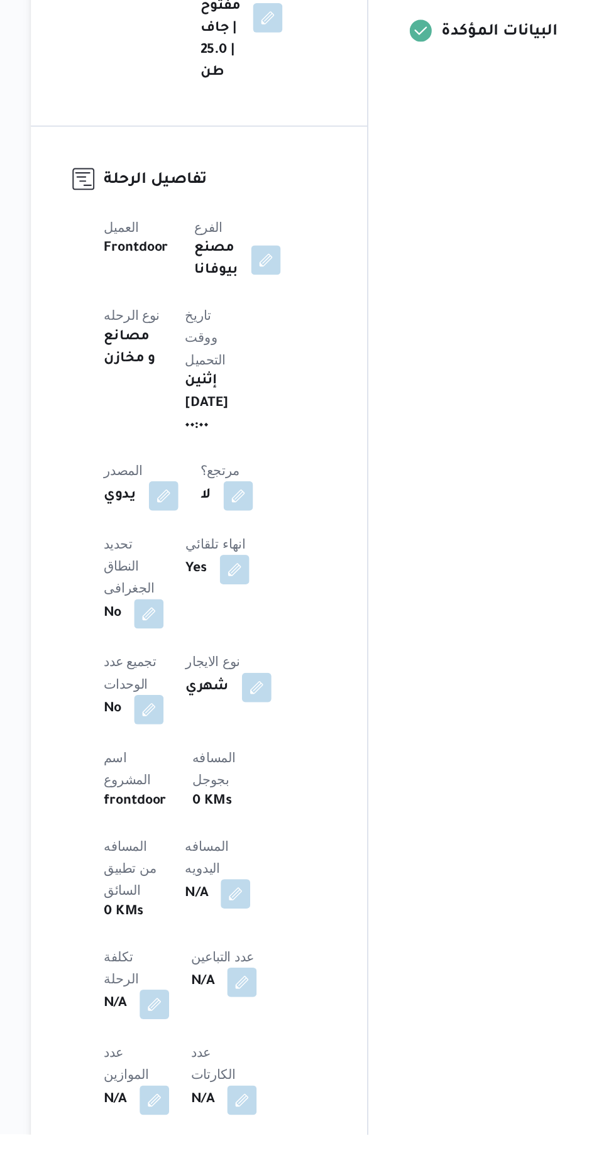
scroll to position [145, 0]
click at [293, 999] on button "button" at bounding box center [303, 1009] width 20 height 20
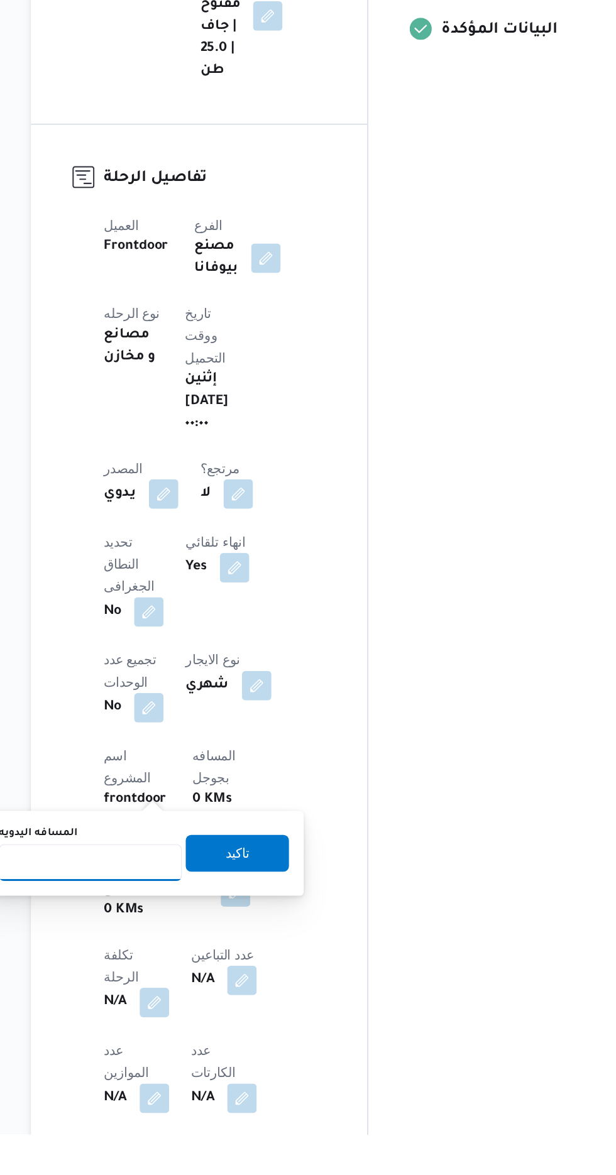
click at [222, 987] on input "المسافه اليدويه" at bounding box center [203, 989] width 125 height 25
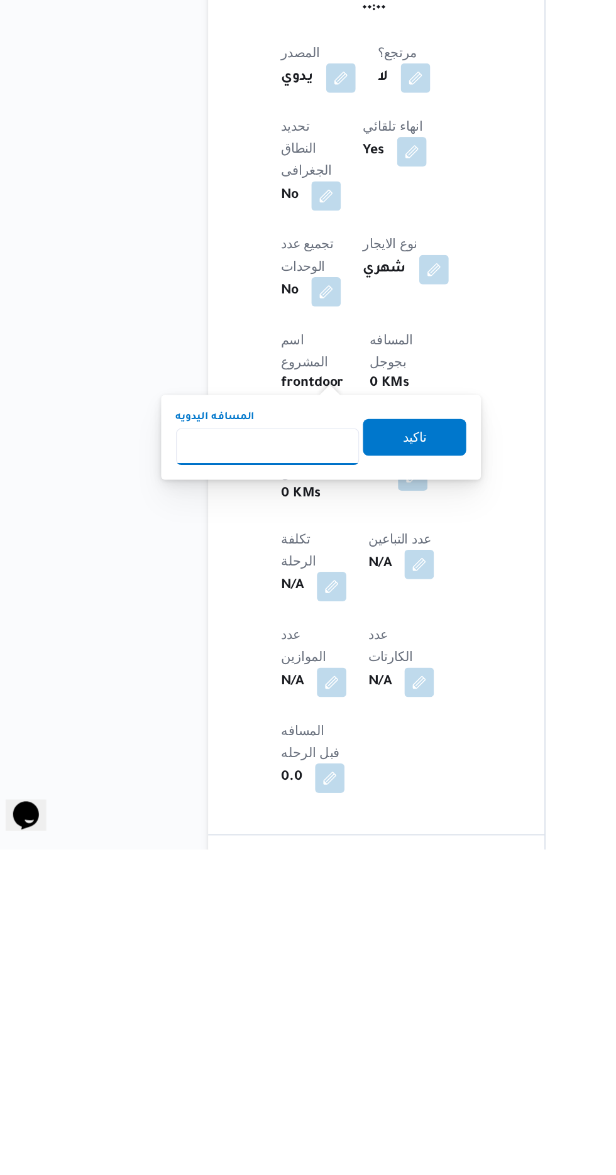
scroll to position [234, 0]
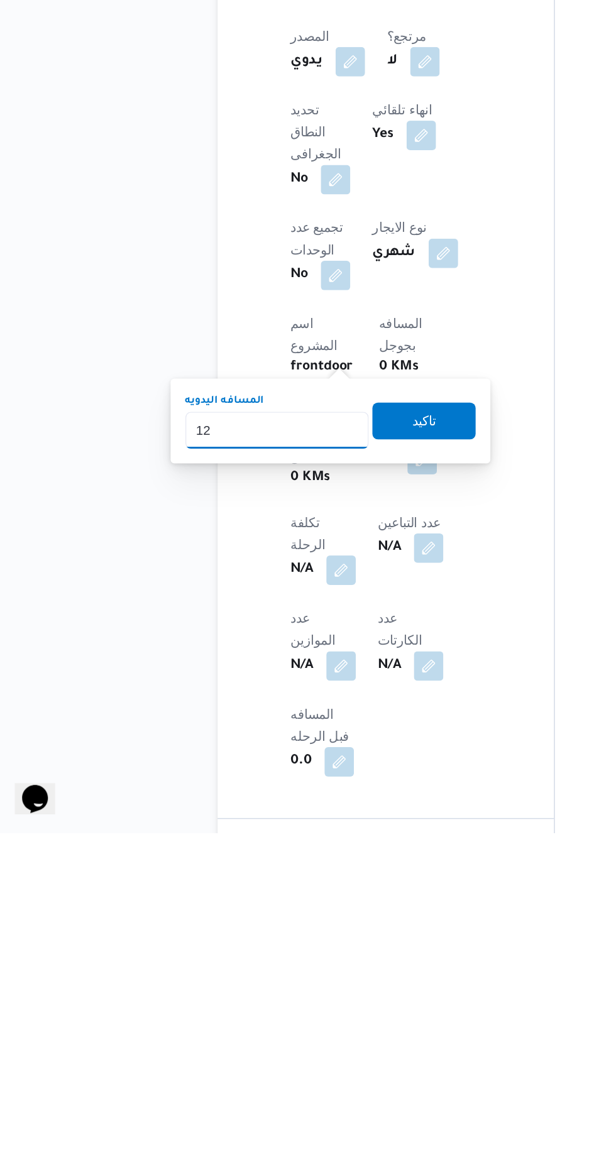
type input "120"
click at [312, 893] on span "تاكيد" at bounding box center [304, 893] width 16 height 15
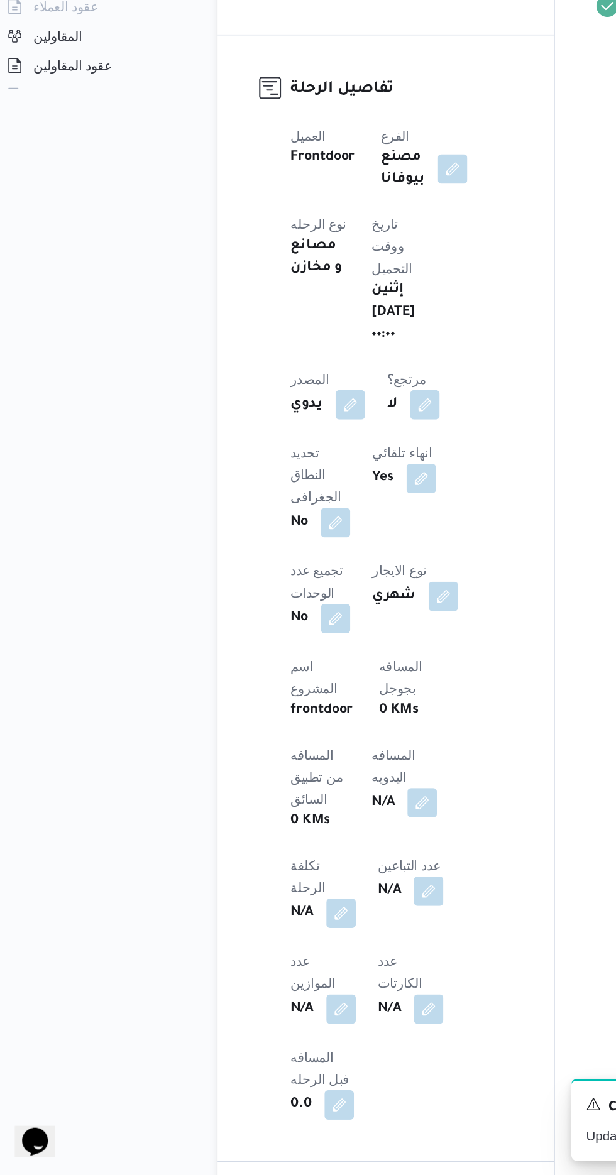
scroll to position [357, 0]
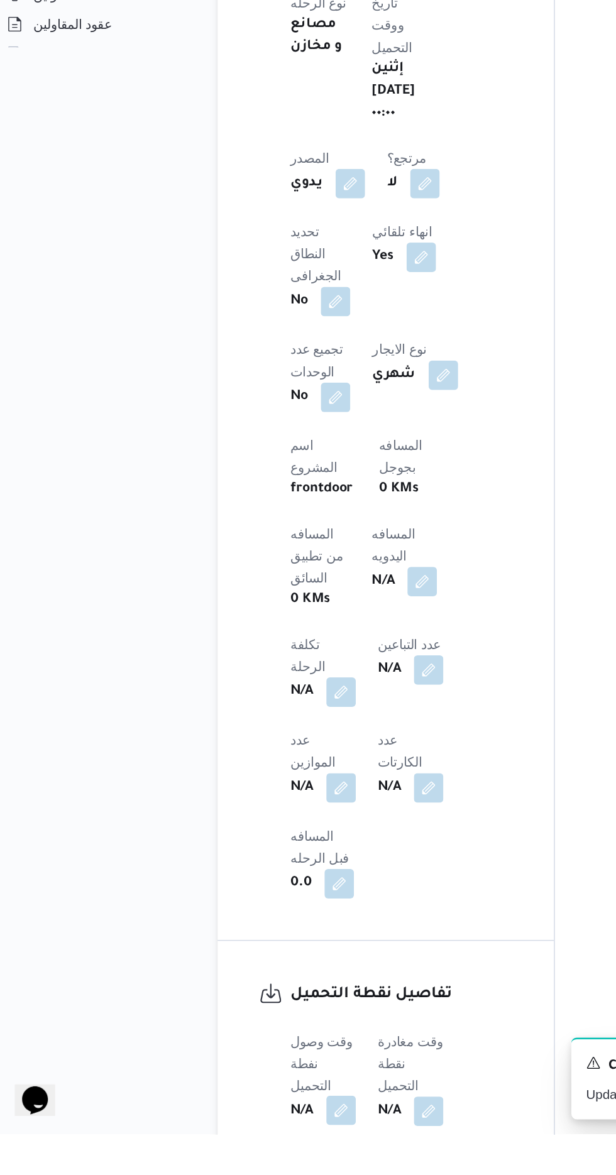
click at [242, 1149] on button "button" at bounding box center [248, 1159] width 20 height 20
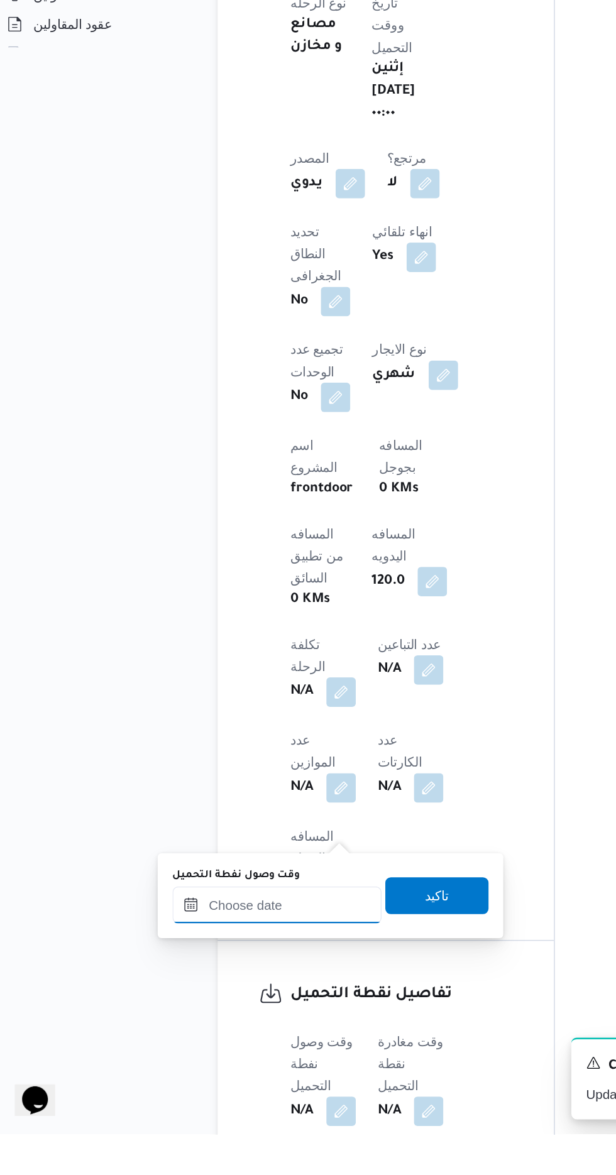
click at [189, 1022] on input "وقت وصول نفطة التحميل" at bounding box center [204, 1018] width 143 height 25
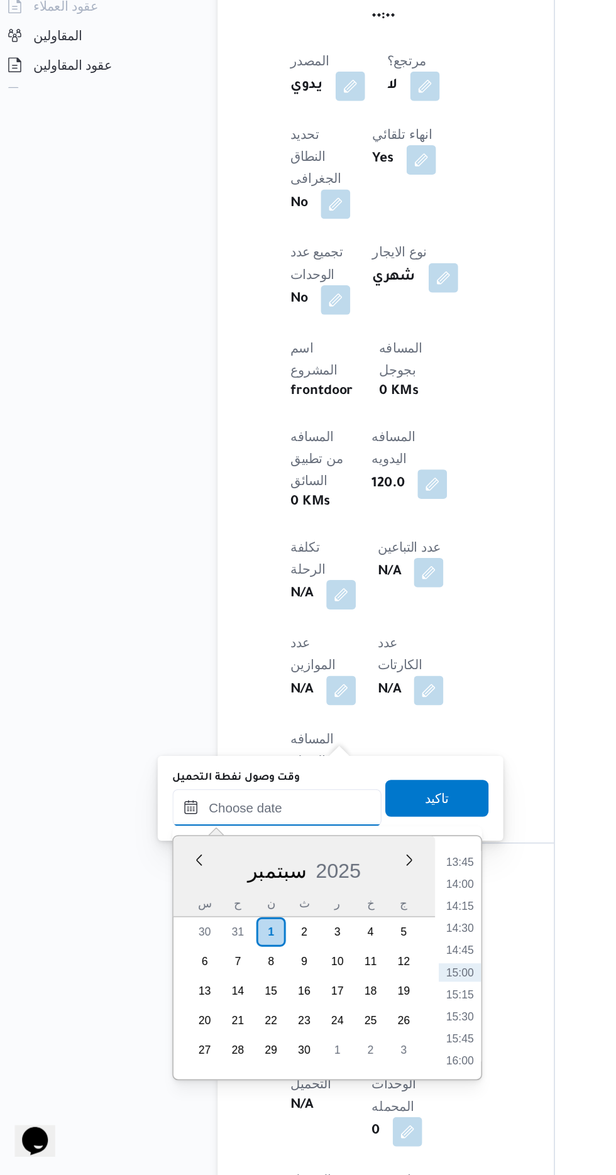
scroll to position [452, 0]
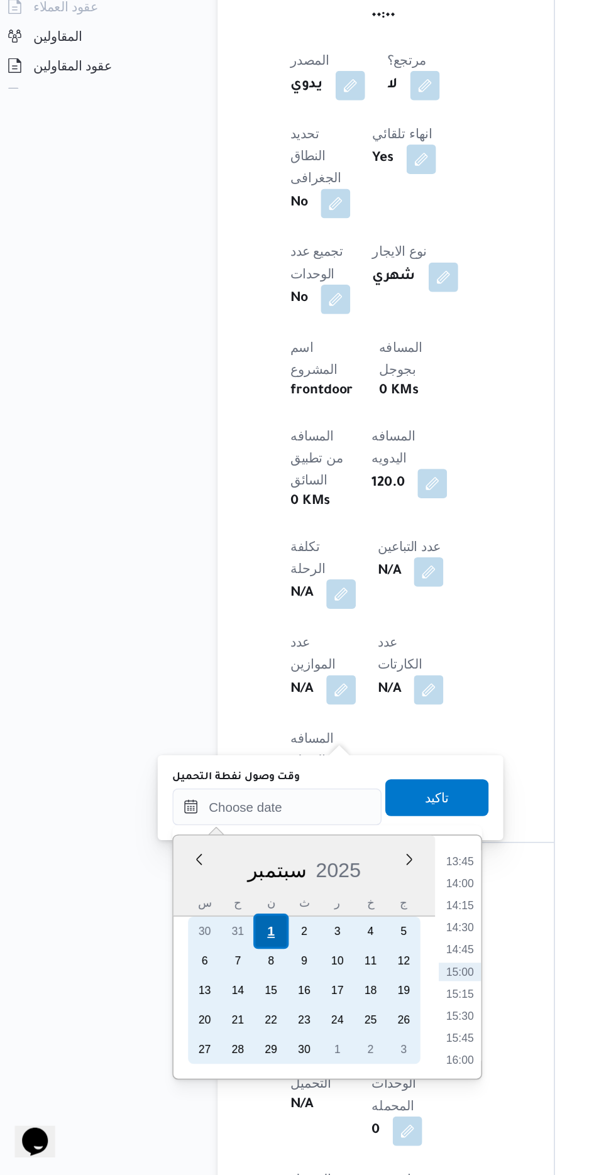
click at [199, 1008] on div "1" at bounding box center [199, 1009] width 24 height 24
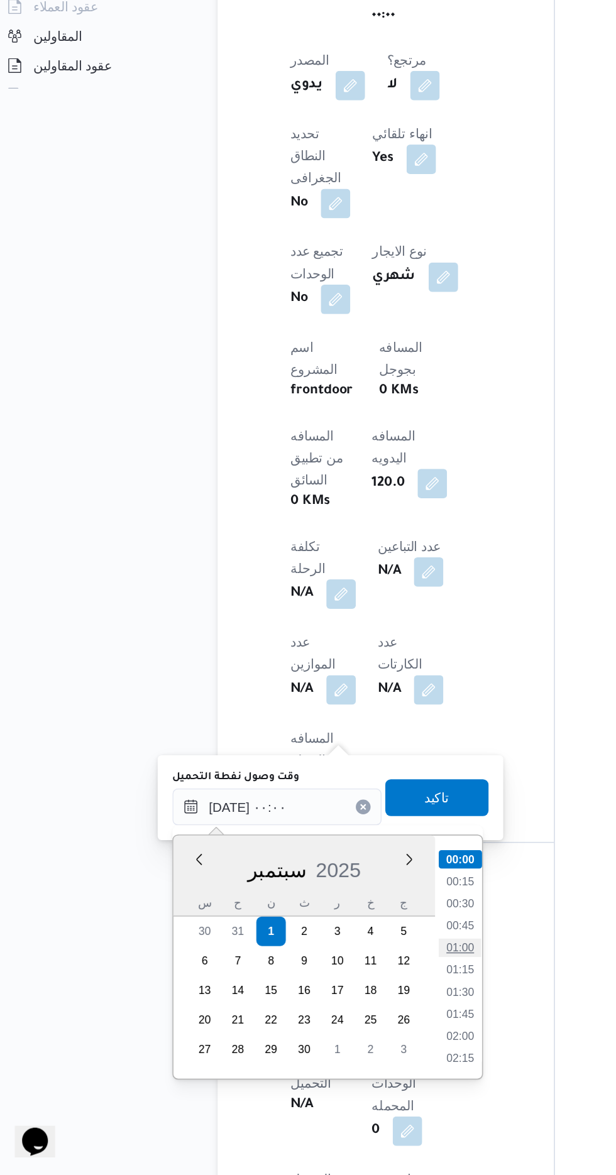
click at [328, 1019] on li "01:00" at bounding box center [328, 1020] width 29 height 13
type input "[DATE] ٠١:٠٠"
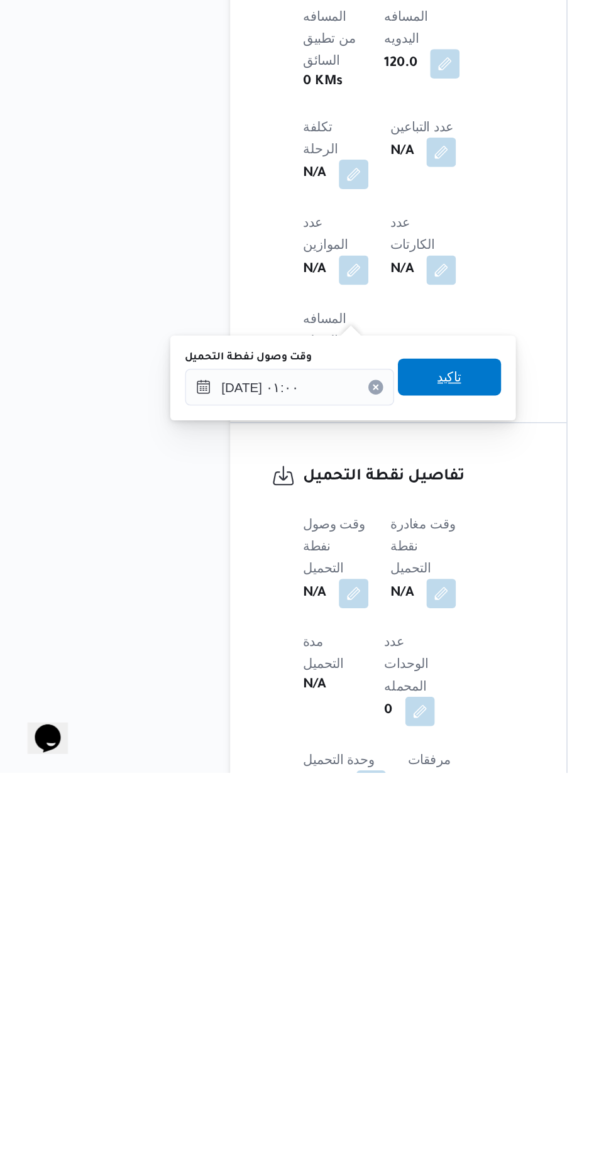
click at [321, 905] on span "تاكيد" at bounding box center [313, 905] width 16 height 15
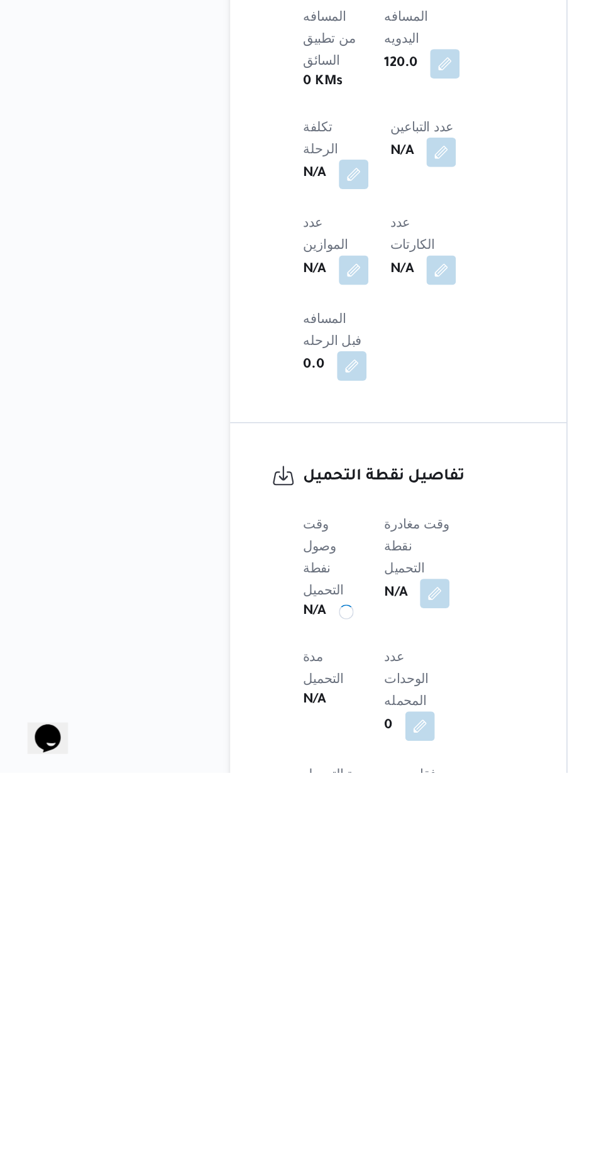
scroll to position [464, 0]
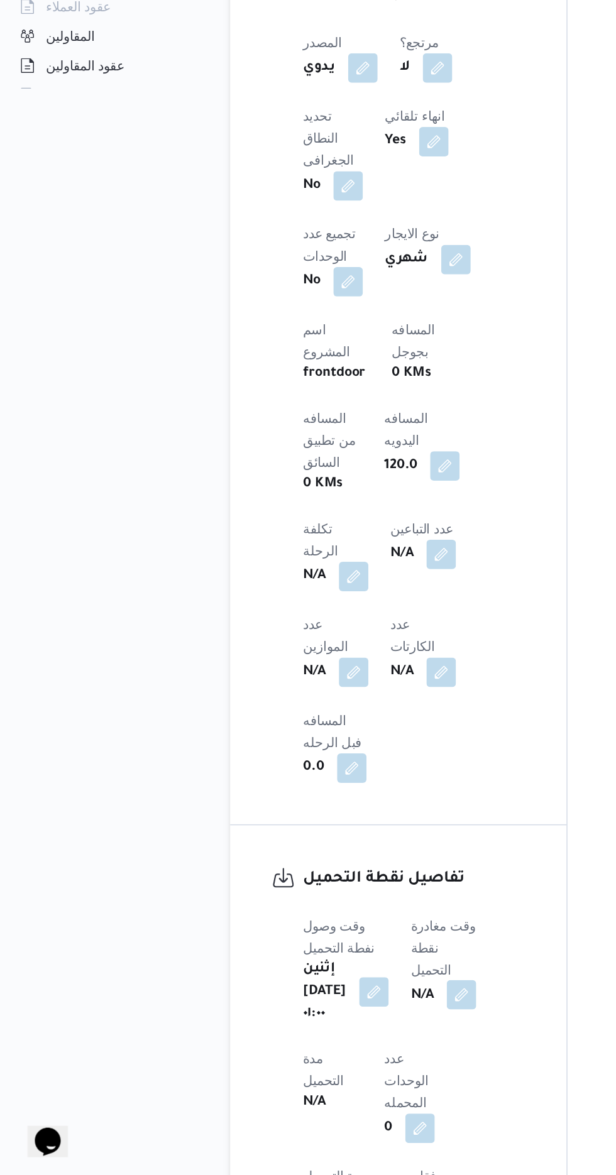
click at [331, 1042] on button "button" at bounding box center [321, 1052] width 20 height 20
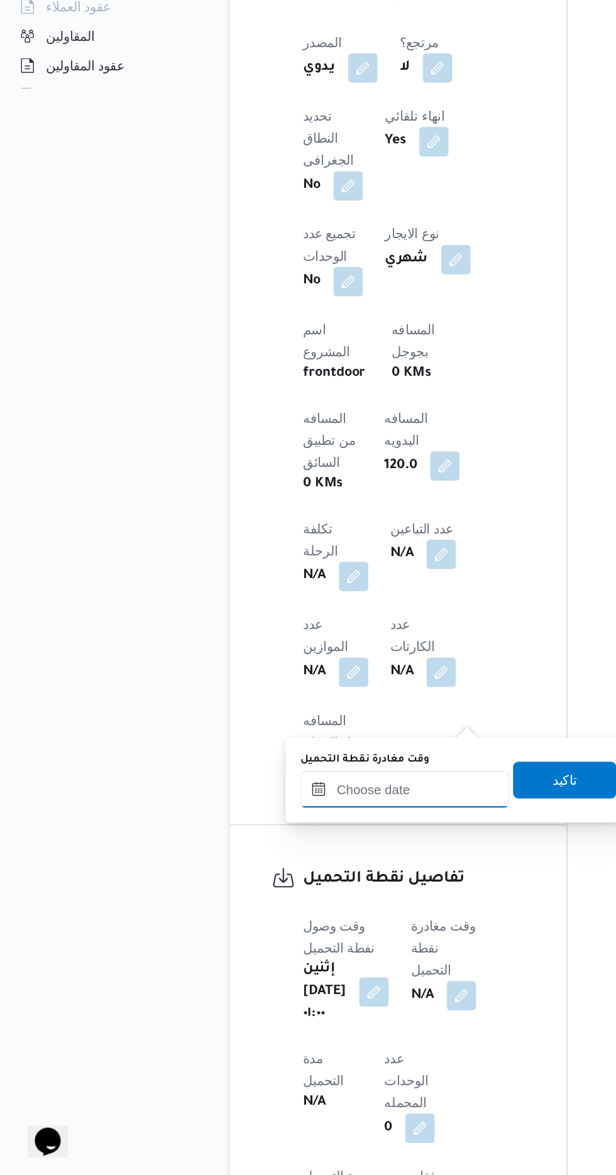
click at [309, 913] on input "وقت مغادرة نقطة التحميل" at bounding box center [282, 911] width 143 height 25
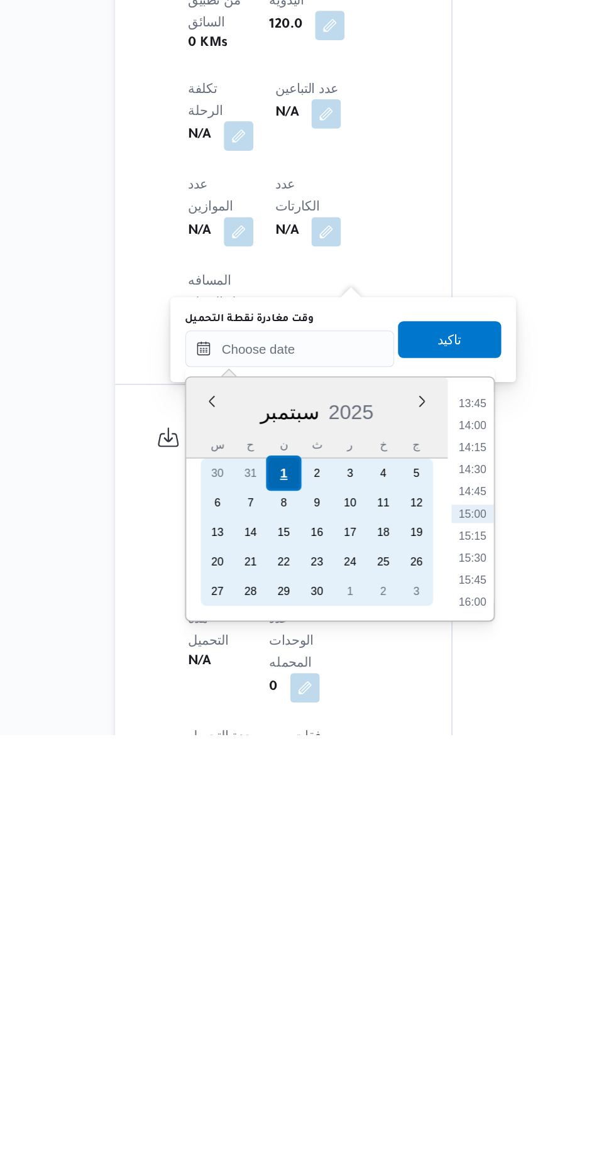
click at [278, 996] on div "1" at bounding box center [278, 997] width 24 height 24
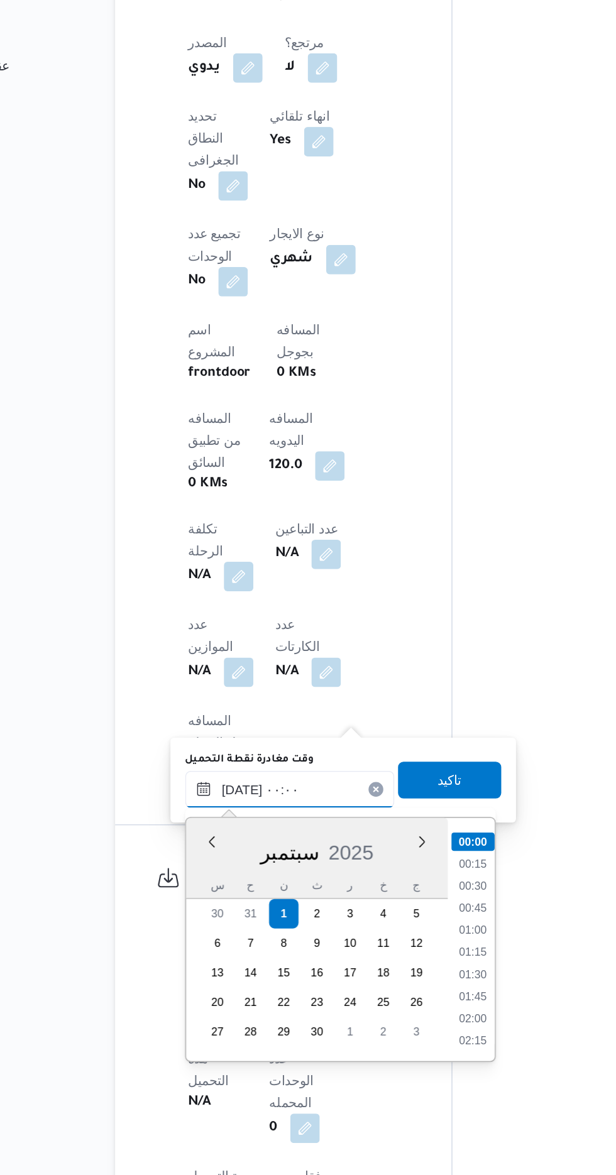
click at [214, 911] on input "[DATE] ٠٠:٠٠" at bounding box center [282, 911] width 143 height 25
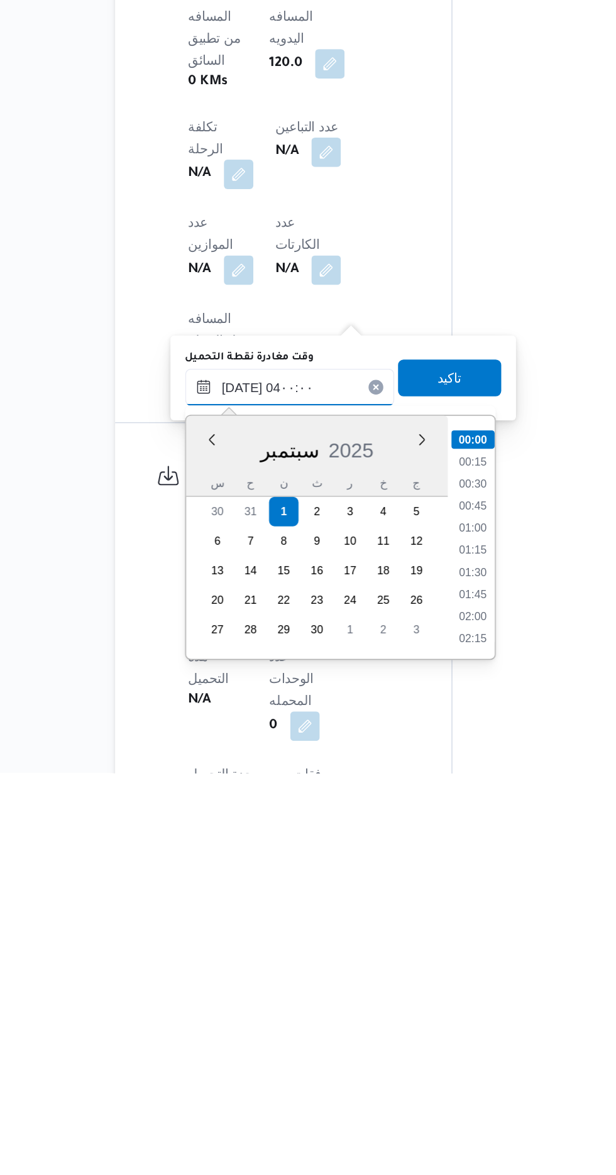
scroll to position [109, 0]
click at [404, 1077] on li "04:00" at bounding box center [408, 1080] width 30 height 13
type input "[DATE] ٠٤:٠٠"
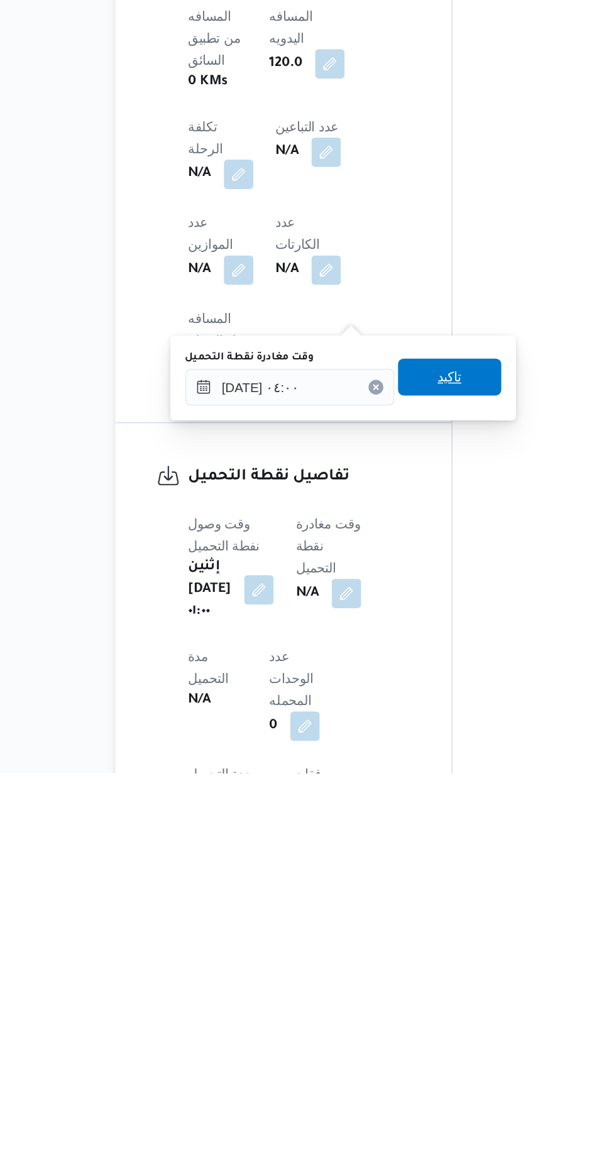
click at [400, 901] on span "تاكيد" at bounding box center [391, 905] width 16 height 15
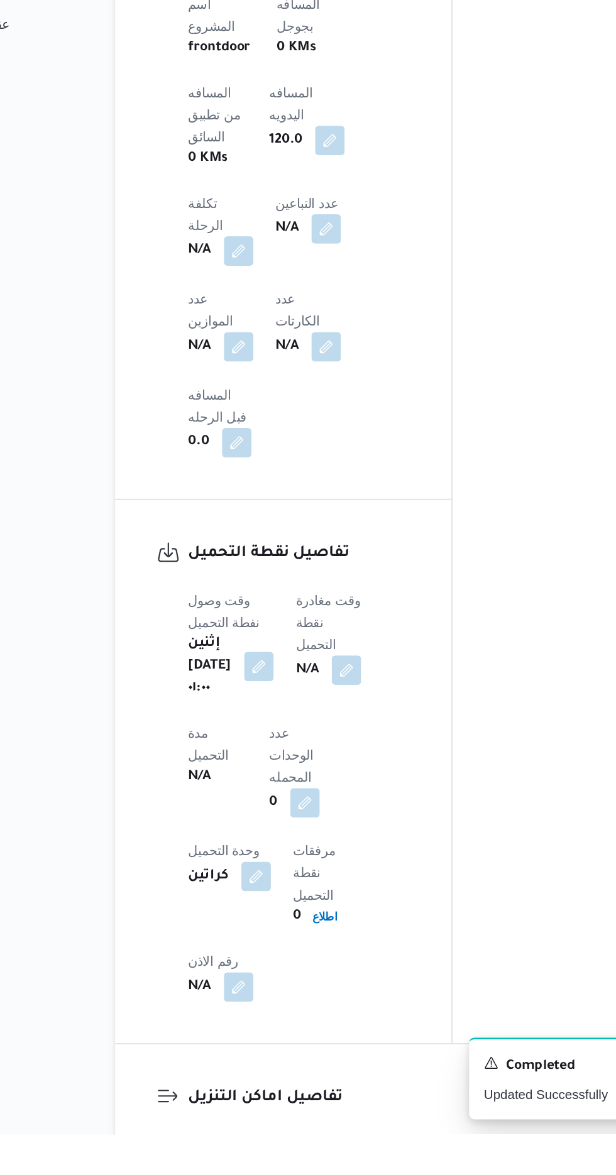
scroll to position [667, 0]
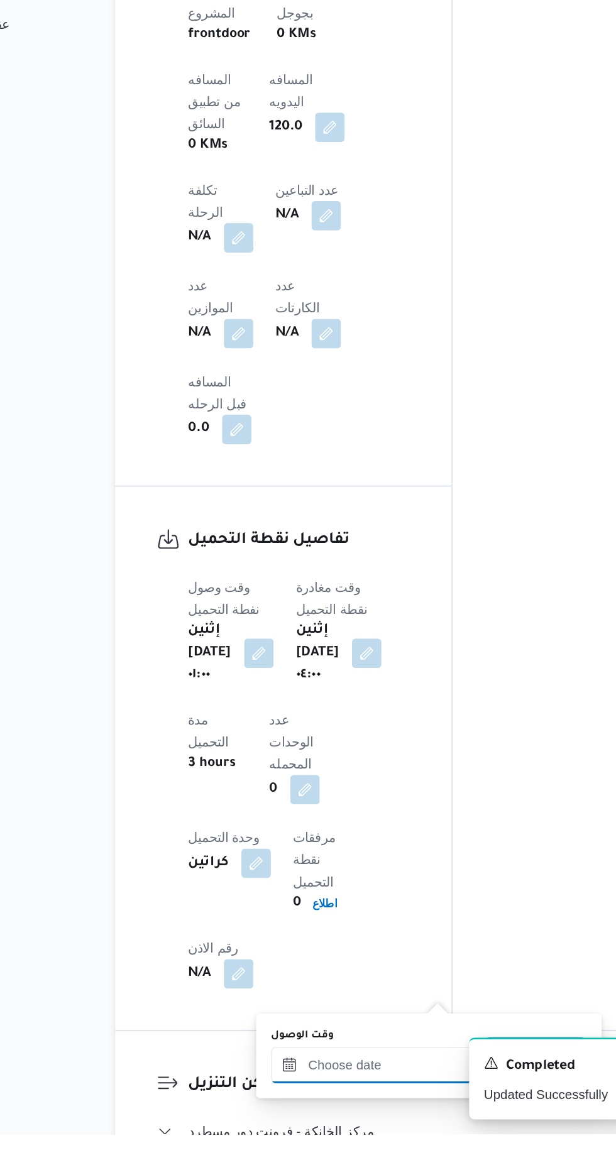
click at [339, 1117] on div at bounding box center [341, 1128] width 143 height 25
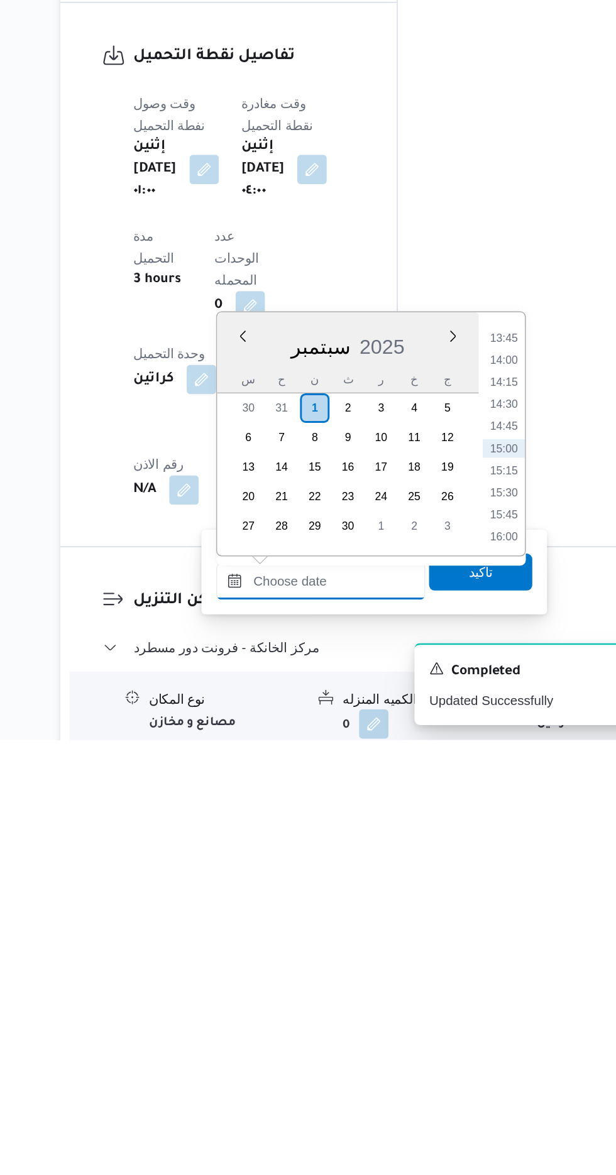
scroll to position [857, 0]
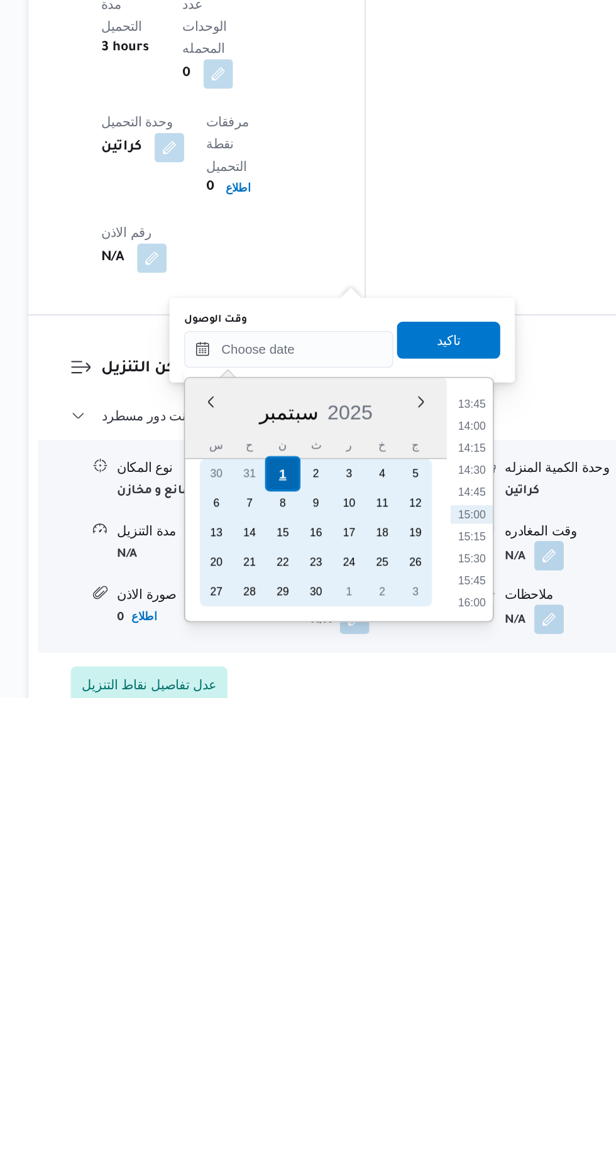
click at [337, 1021] on div "1" at bounding box center [337, 1023] width 24 height 24
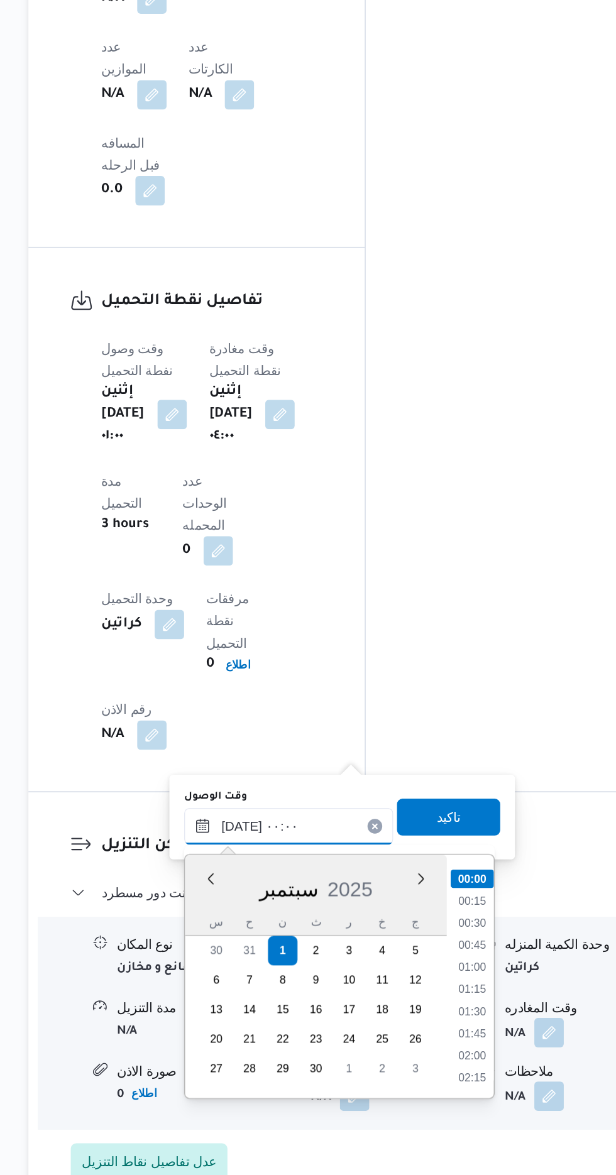
click at [272, 941] on input "[DATE] ٠٠:٠٠" at bounding box center [341, 937] width 143 height 25
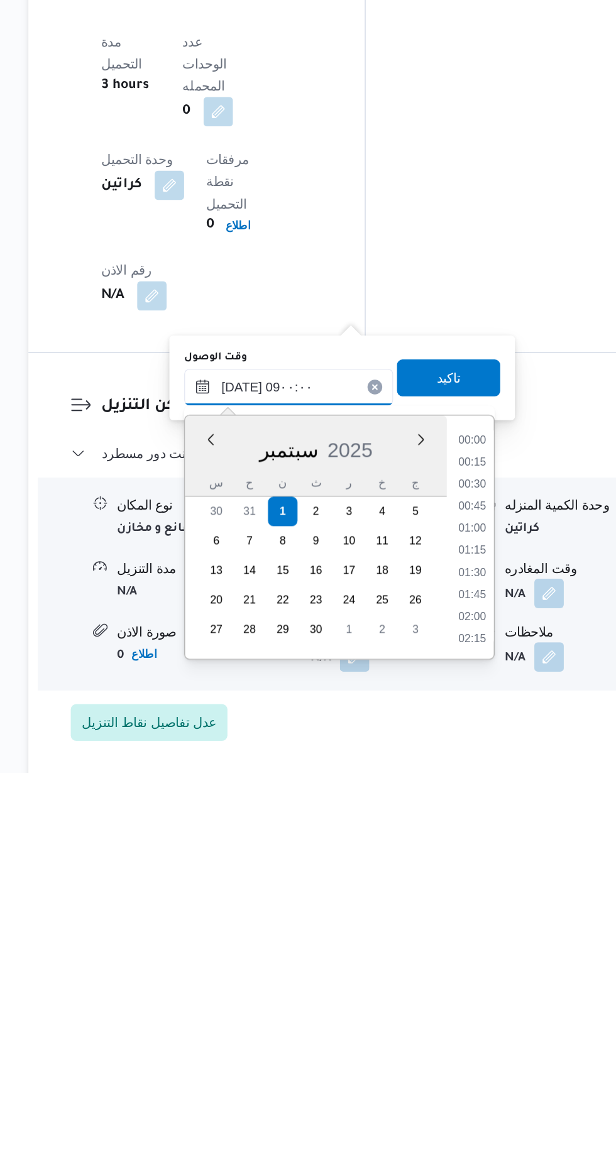
scroll to position [411, 0]
click at [466, 1079] on li "09:00" at bounding box center [466, 1080] width 30 height 13
type input "[DATE] ٠٩:٠٠"
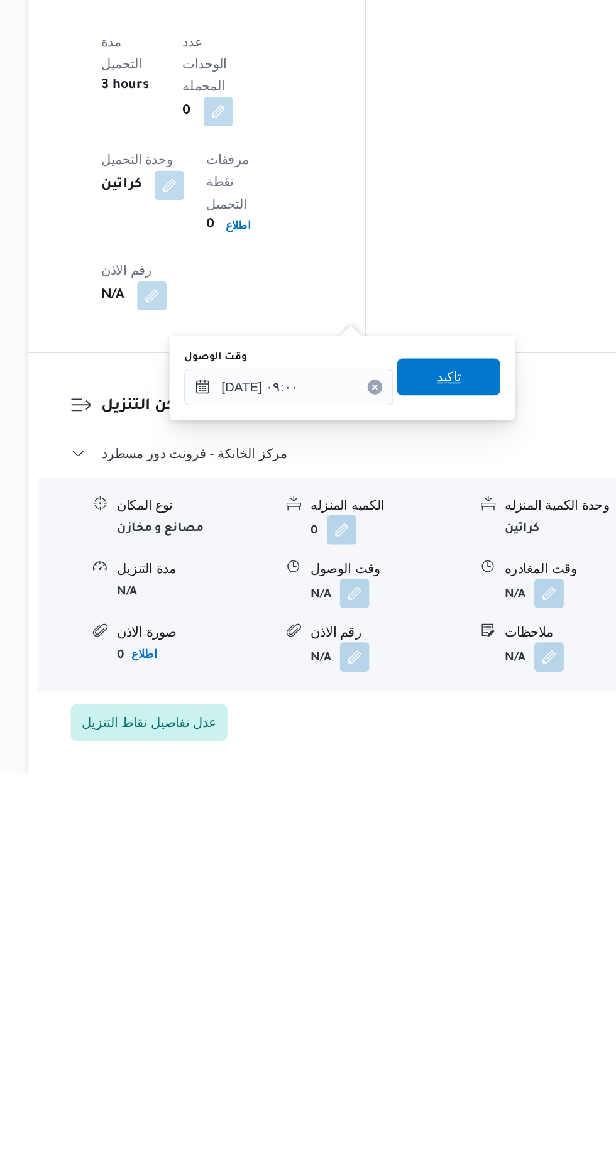
click at [460, 897] on span "تاكيد" at bounding box center [450, 905] width 70 height 25
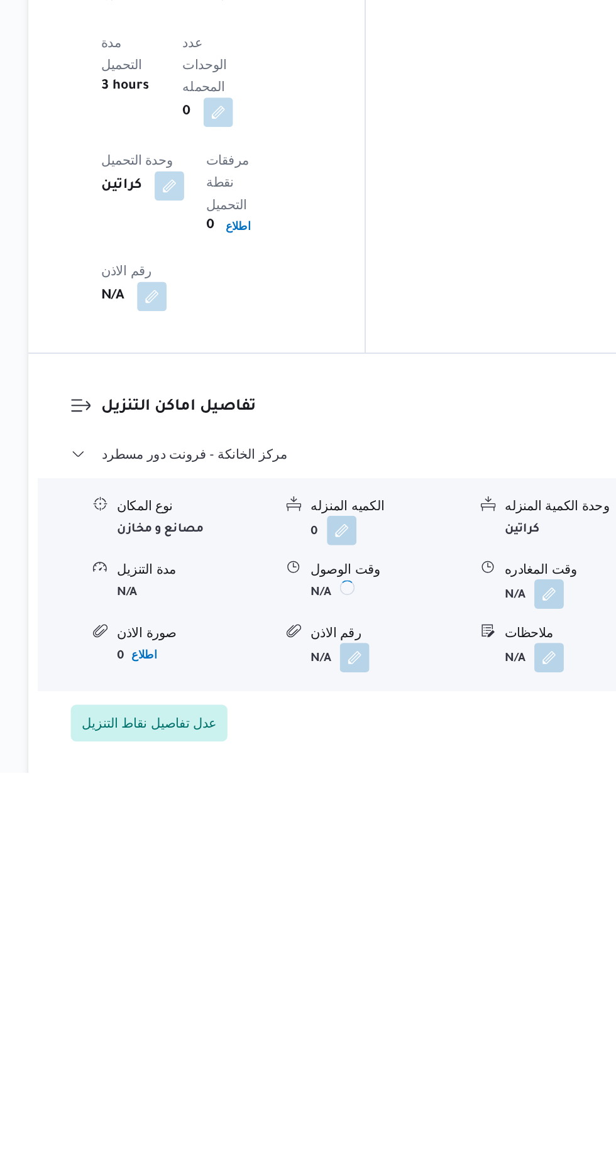
scroll to position [883, 0]
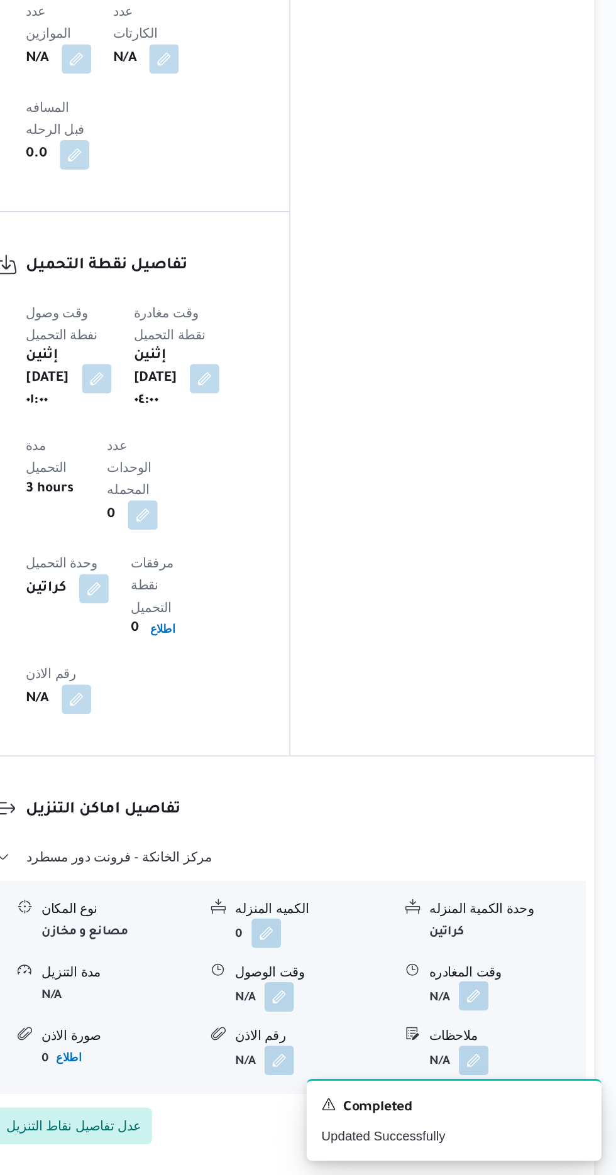
click at [520, 1043] on button "button" at bounding box center [519, 1053] width 20 height 20
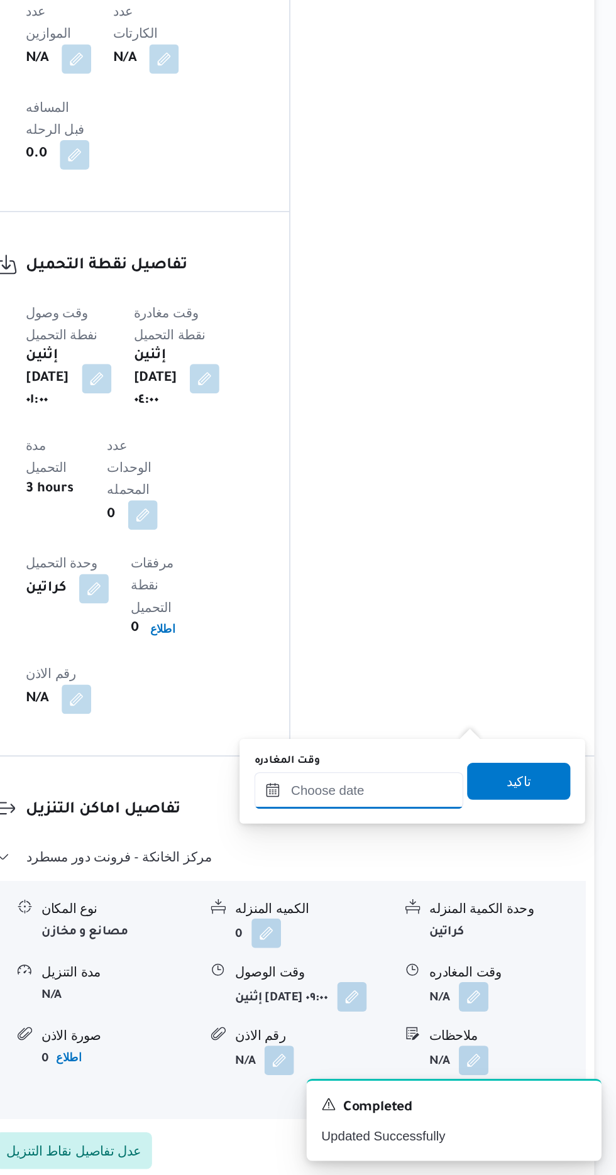
click at [447, 908] on input "وقت المغادره" at bounding box center [440, 912] width 143 height 25
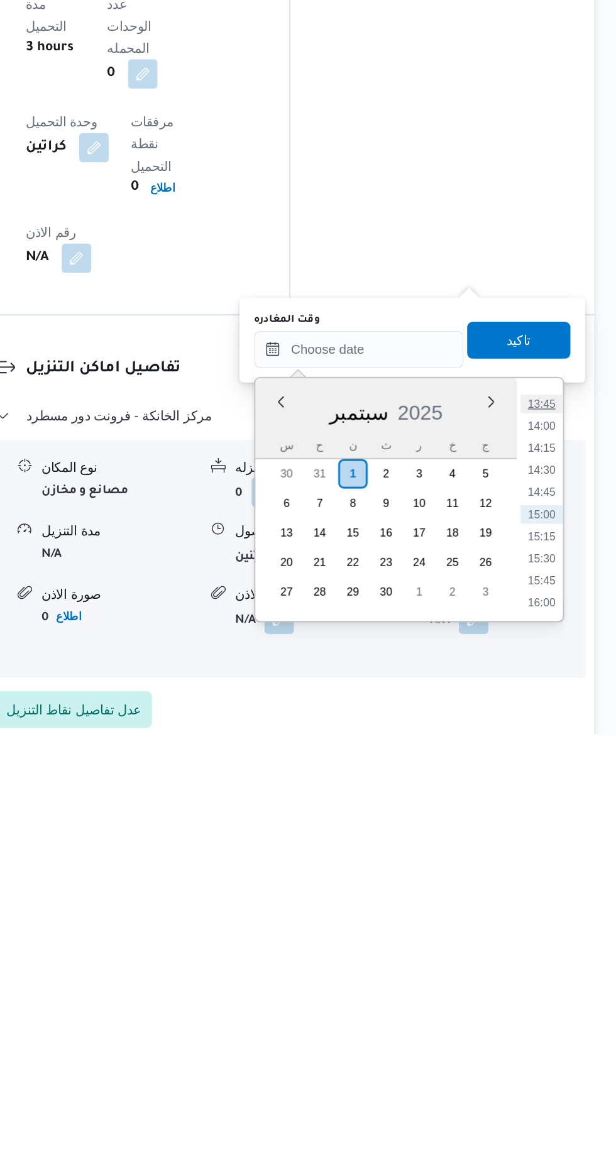
click at [566, 945] on li "13:45" at bounding box center [565, 949] width 29 height 13
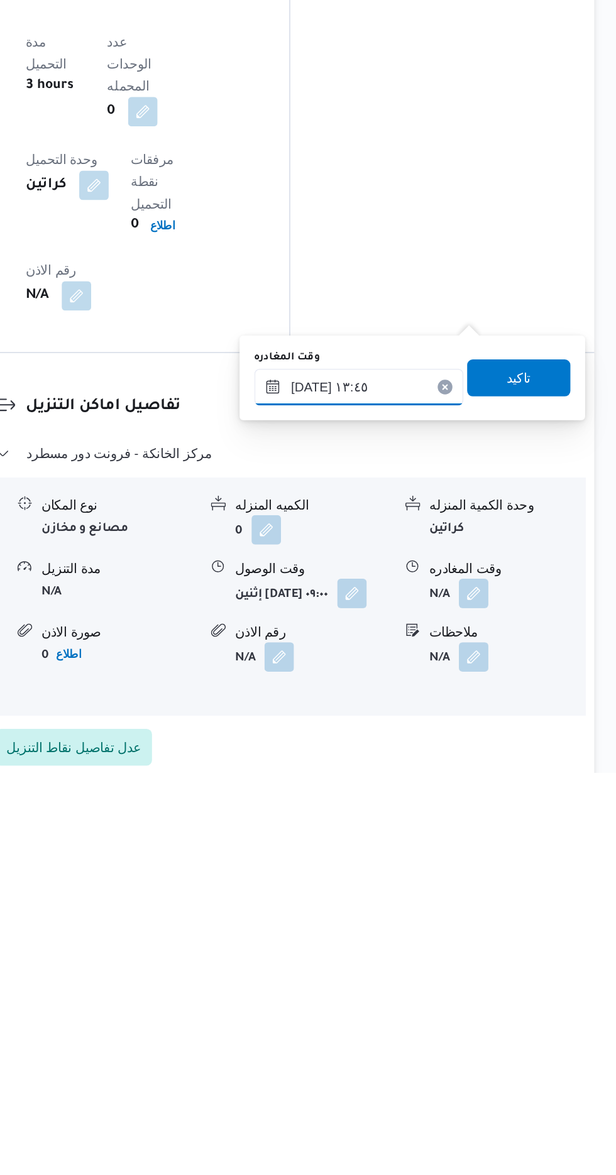
click at [453, 906] on input "[DATE] ١٣:٤٥" at bounding box center [440, 912] width 143 height 25
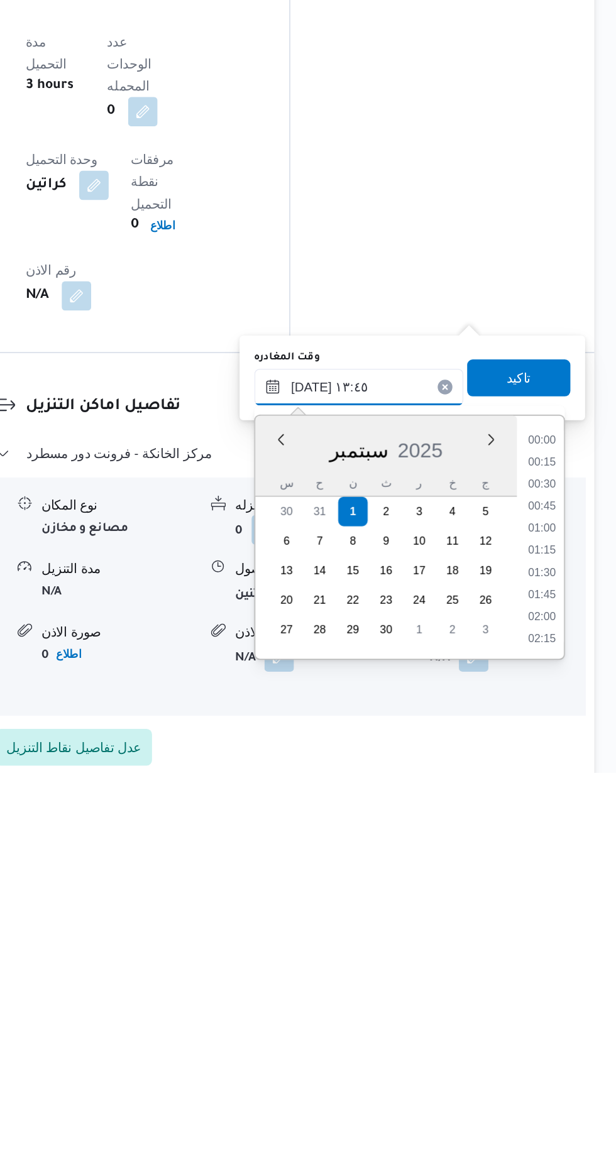
scroll to position [753, 0]
click at [558, 944] on li "12:30" at bounding box center [565, 949] width 29 height 13
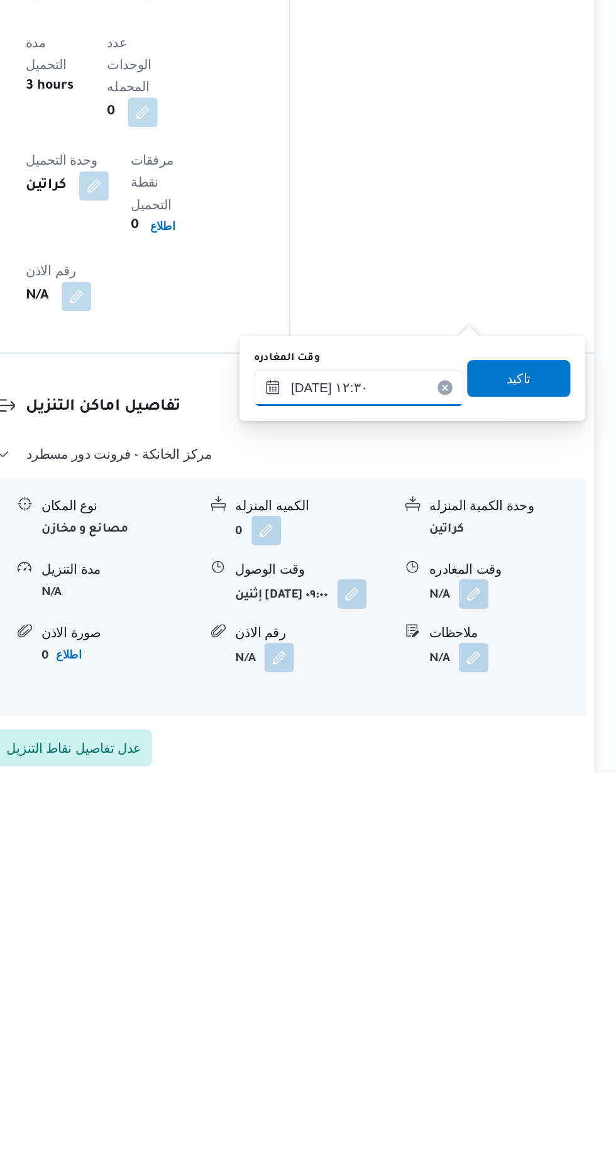
scroll to position [882, 0]
click at [456, 910] on input "[DATE] ١٢:٣٠" at bounding box center [440, 913] width 143 height 25
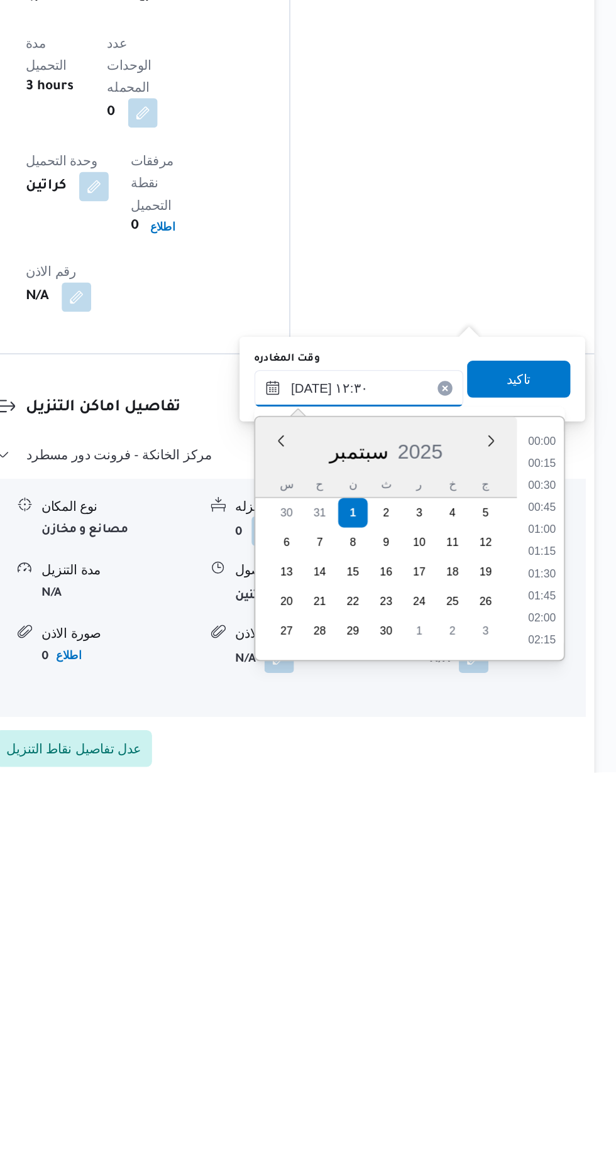
scroll to position [678, 0]
click at [564, 994] on li "12:00" at bounding box center [565, 995] width 29 height 13
type input "[DATE] ١٢:٠٠"
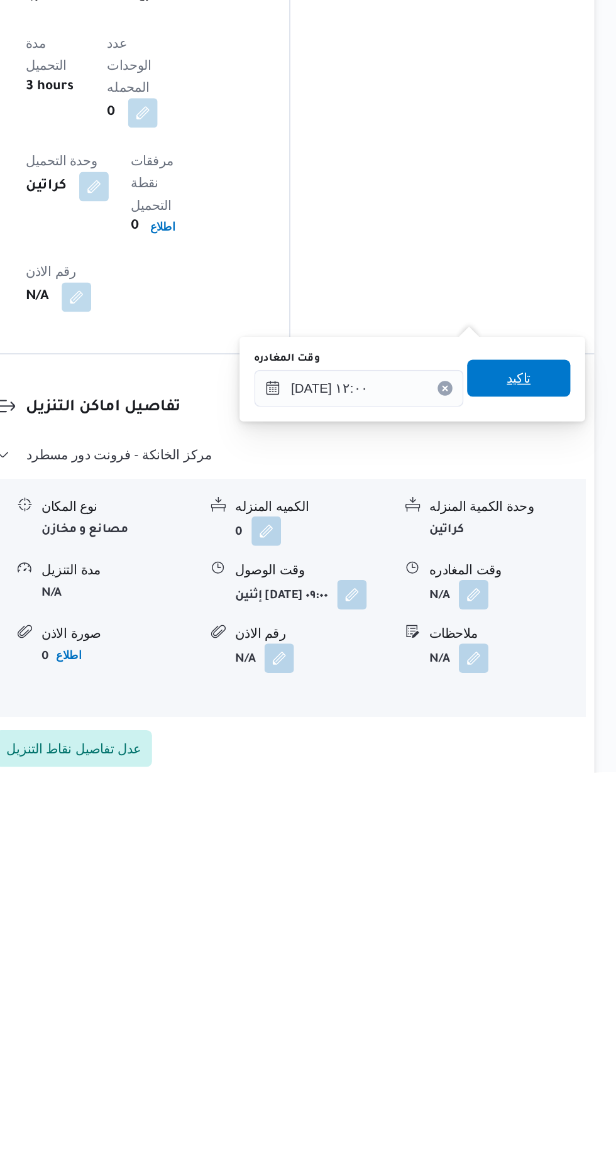
click at [558, 906] on span "تاكيد" at bounding box center [549, 906] width 16 height 15
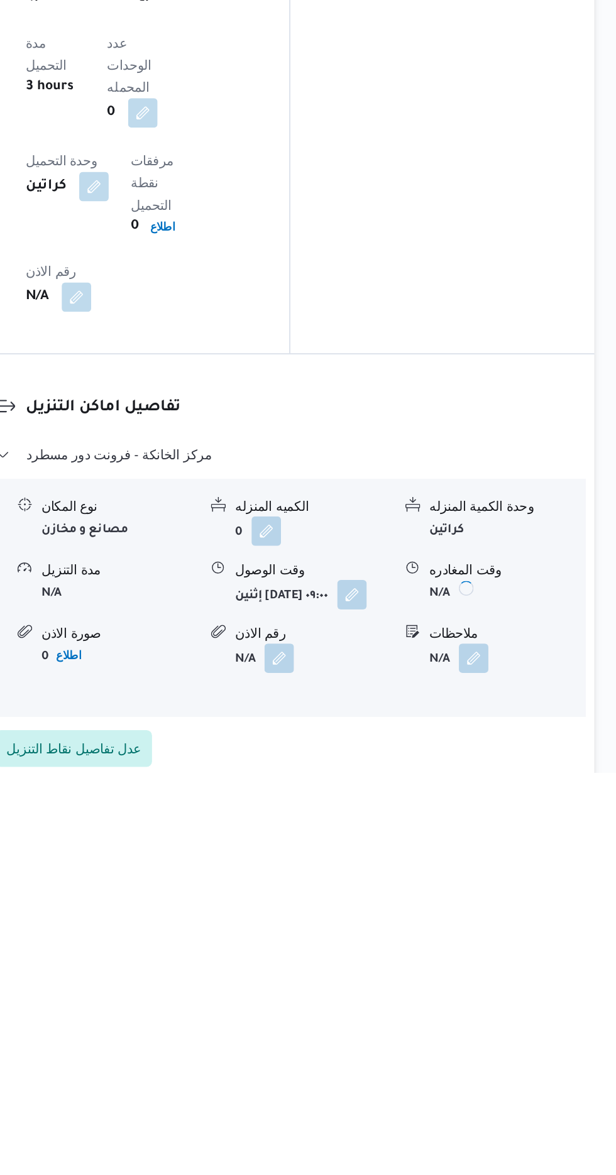
scroll to position [882, 0]
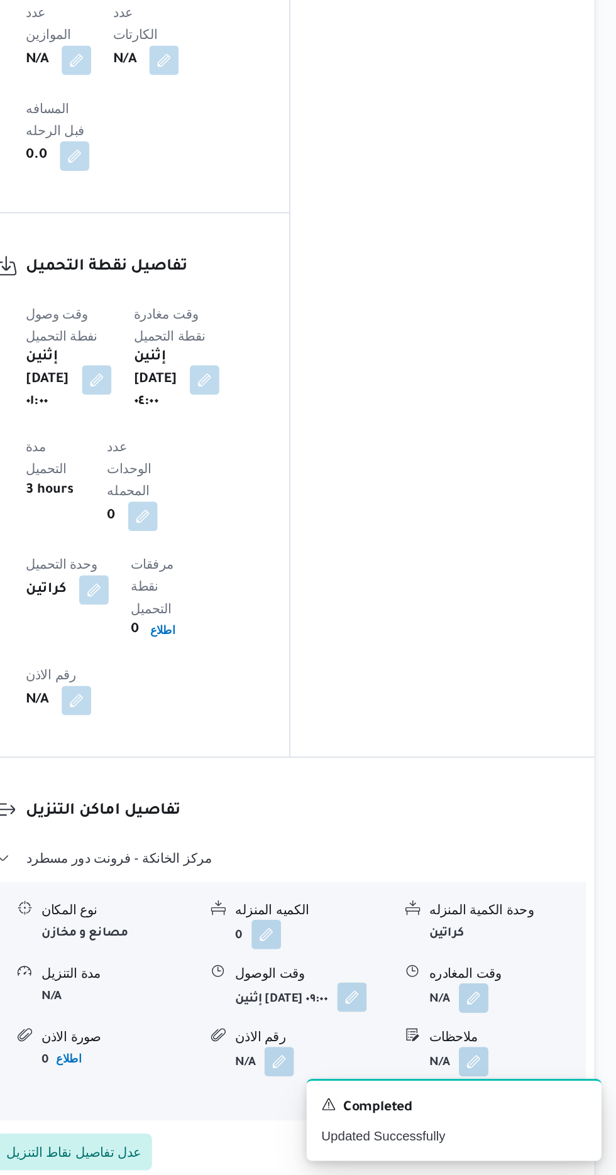
click at [426, 1043] on button "button" at bounding box center [436, 1053] width 20 height 20
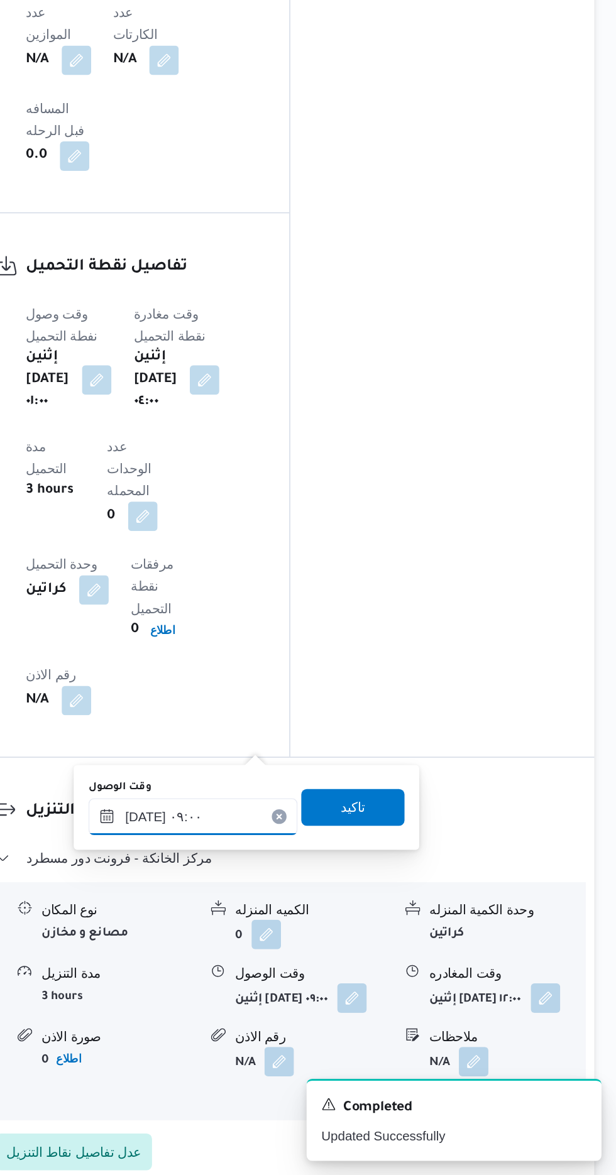
click at [363, 933] on input "[DATE] ٠٩:٠٠" at bounding box center [327, 930] width 143 height 25
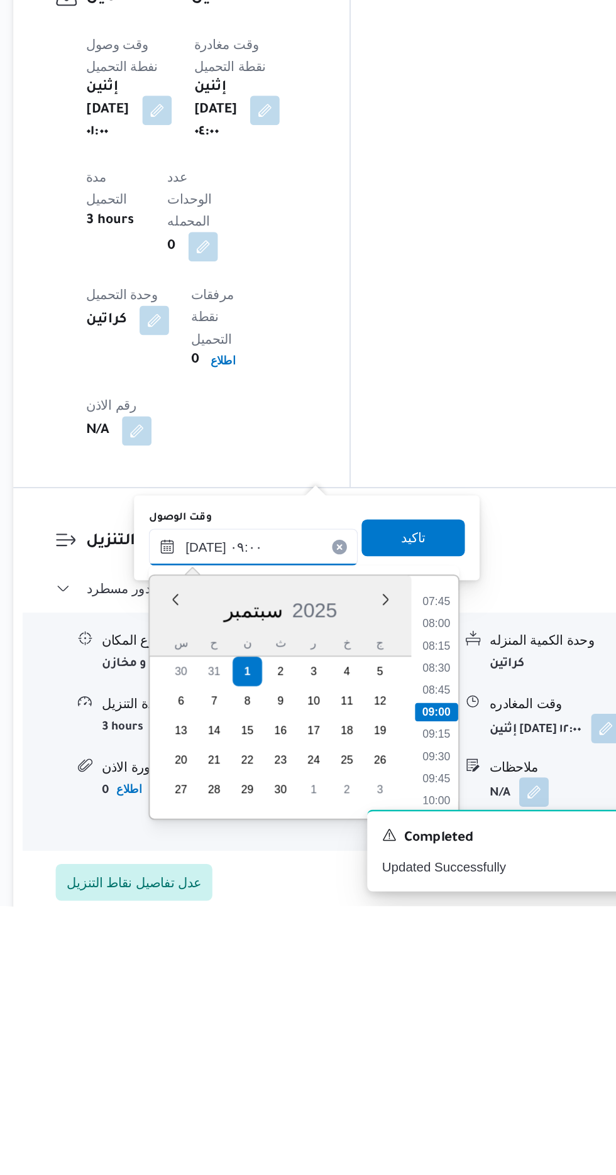
scroll to position [899, 0]
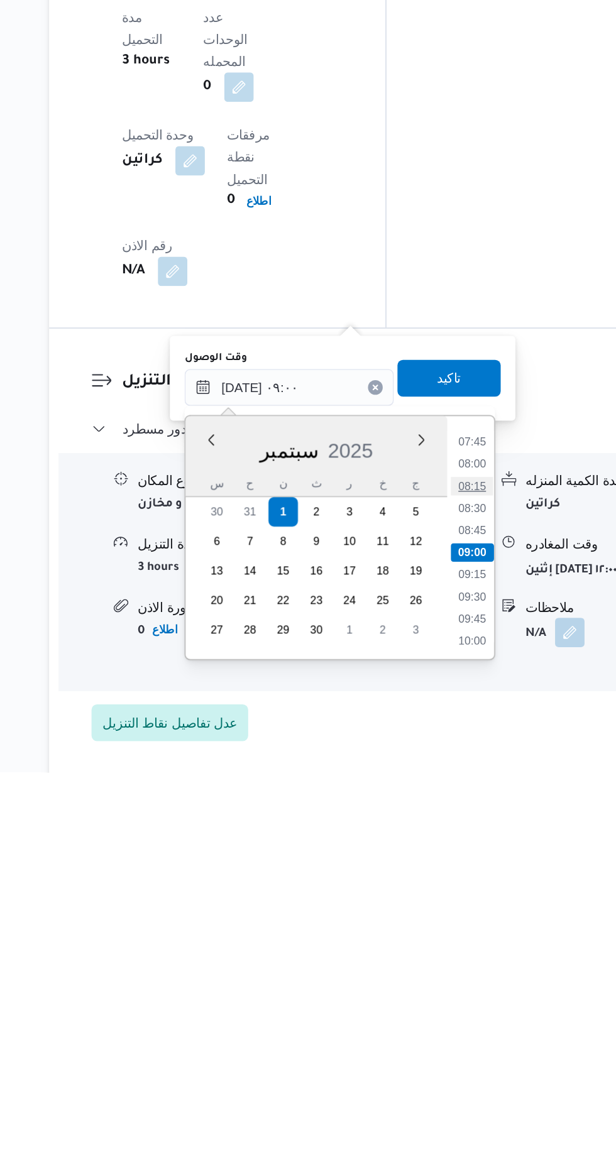
click at [456, 984] on li "08:15" at bounding box center [451, 980] width 29 height 13
type input "[DATE] ٠٨:١٥"
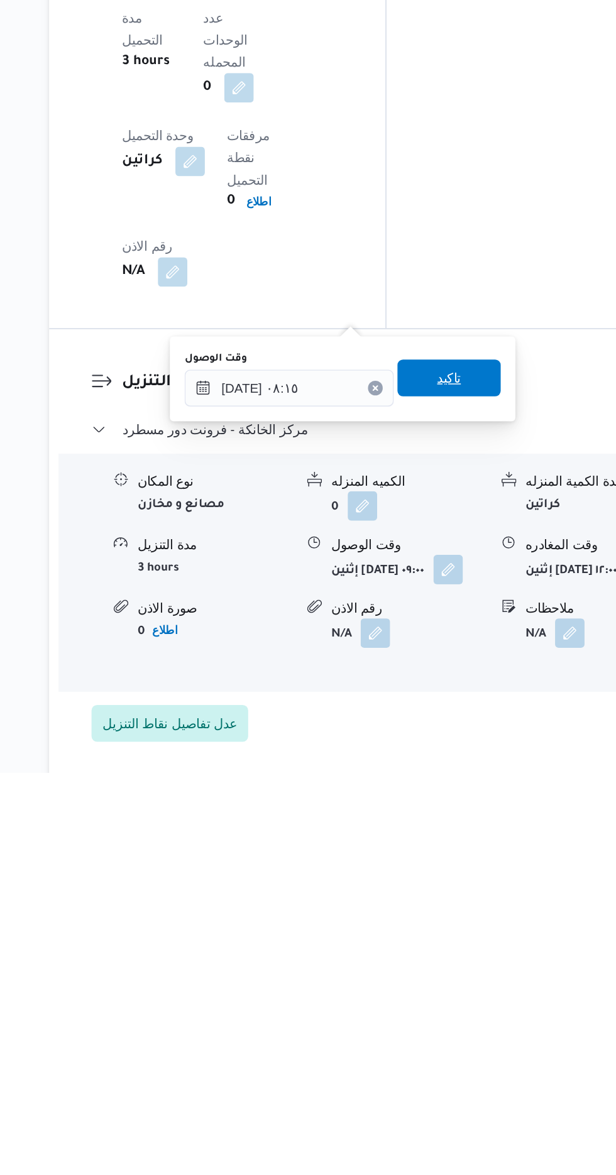
click at [459, 904] on span "تاكيد" at bounding box center [436, 906] width 70 height 25
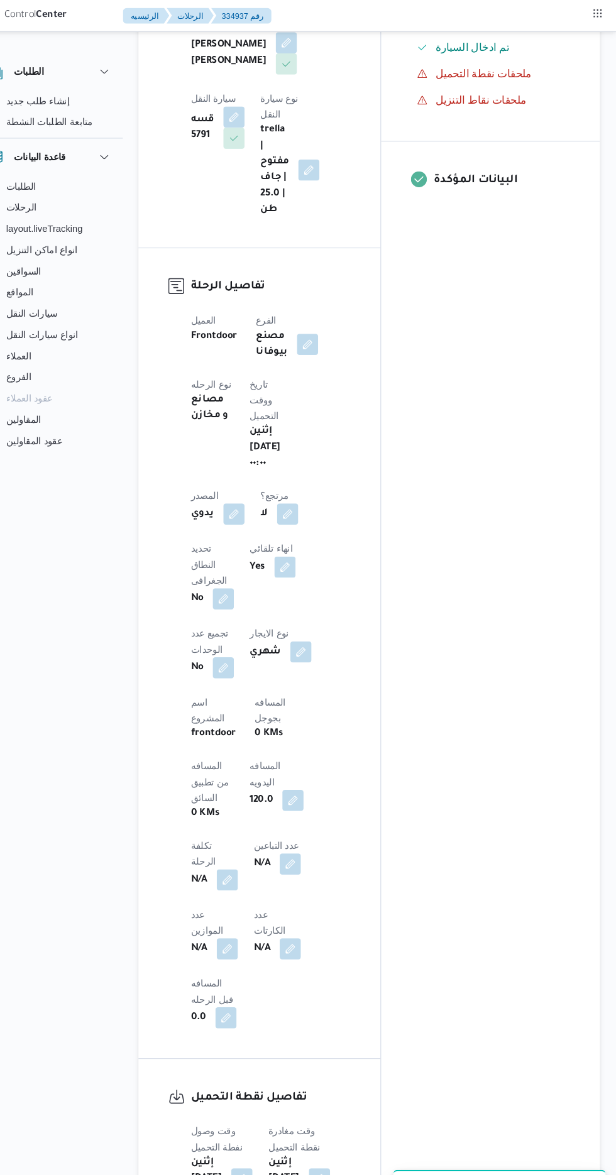
scroll to position [204, 0]
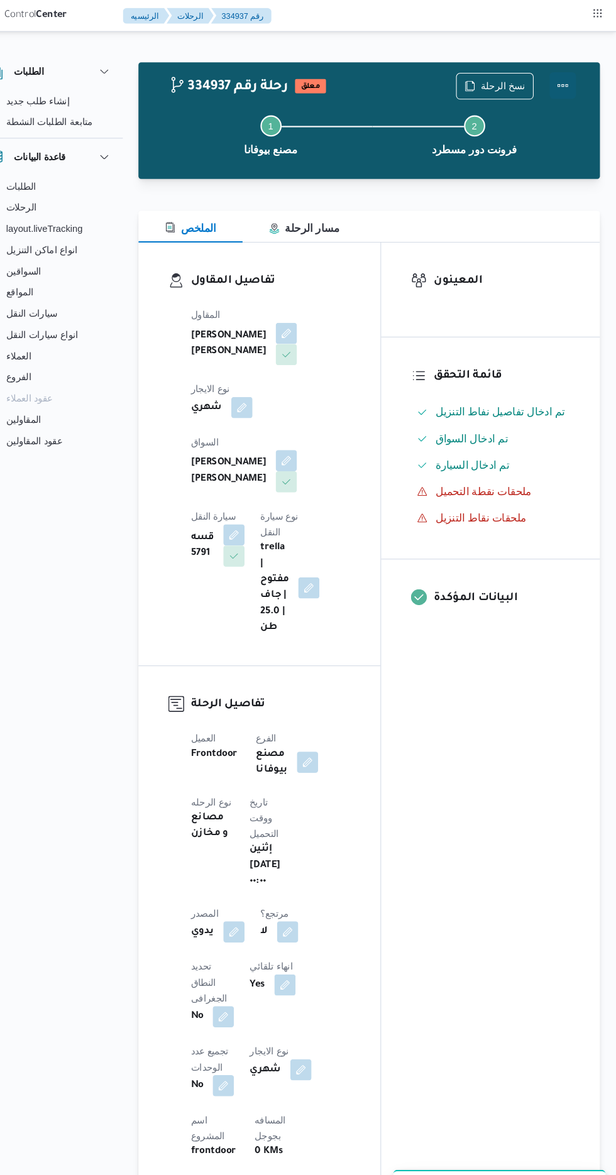
click at [578, 89] on button "Actions" at bounding box center [565, 81] width 25 height 25
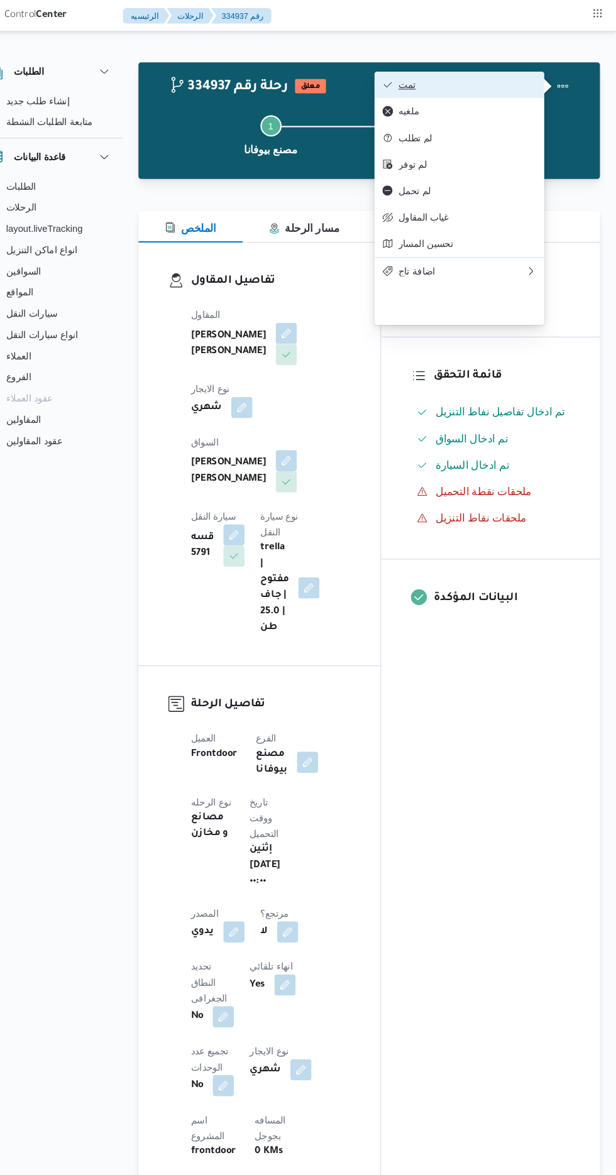
click at [530, 84] on span "تمت" at bounding box center [475, 80] width 131 height 10
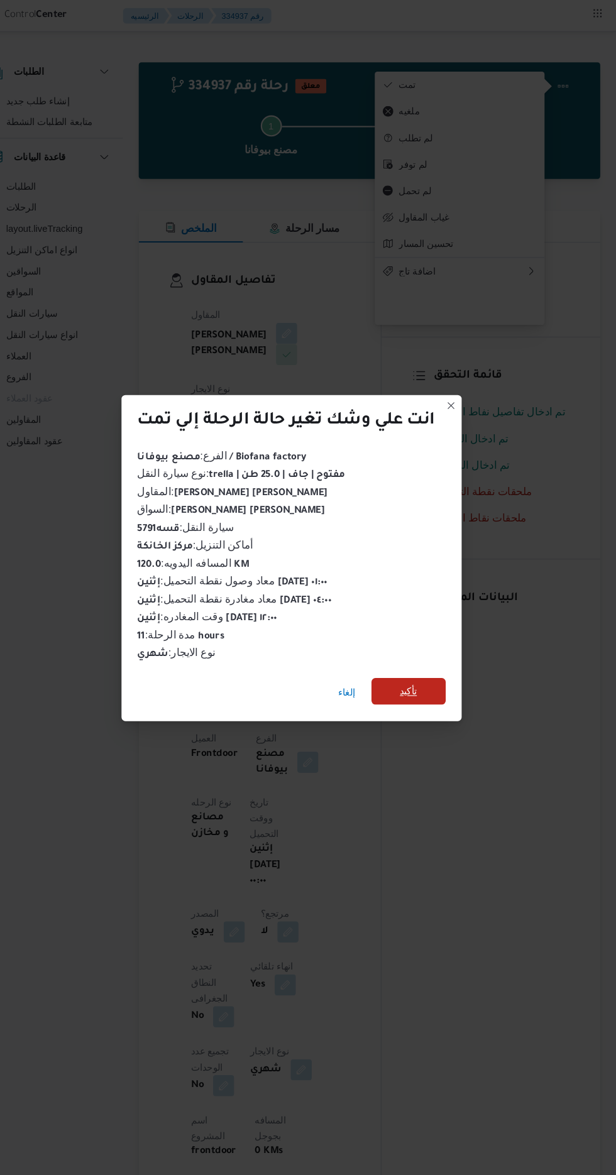
click at [405, 659] on span "تأكيد" at bounding box center [419, 655] width 70 height 25
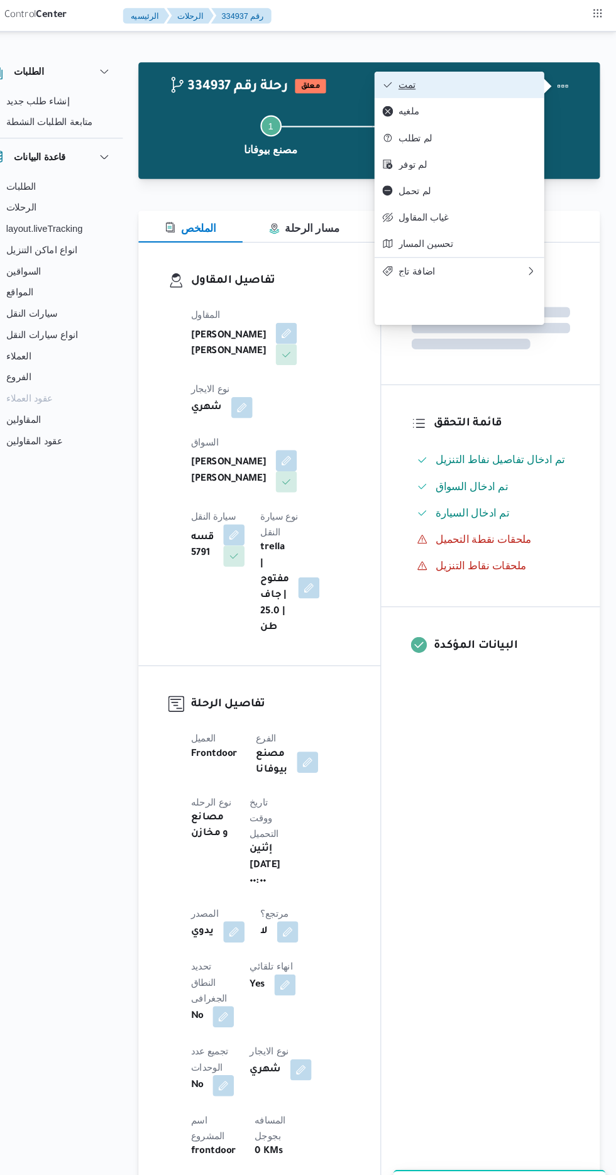
scroll to position [0, 0]
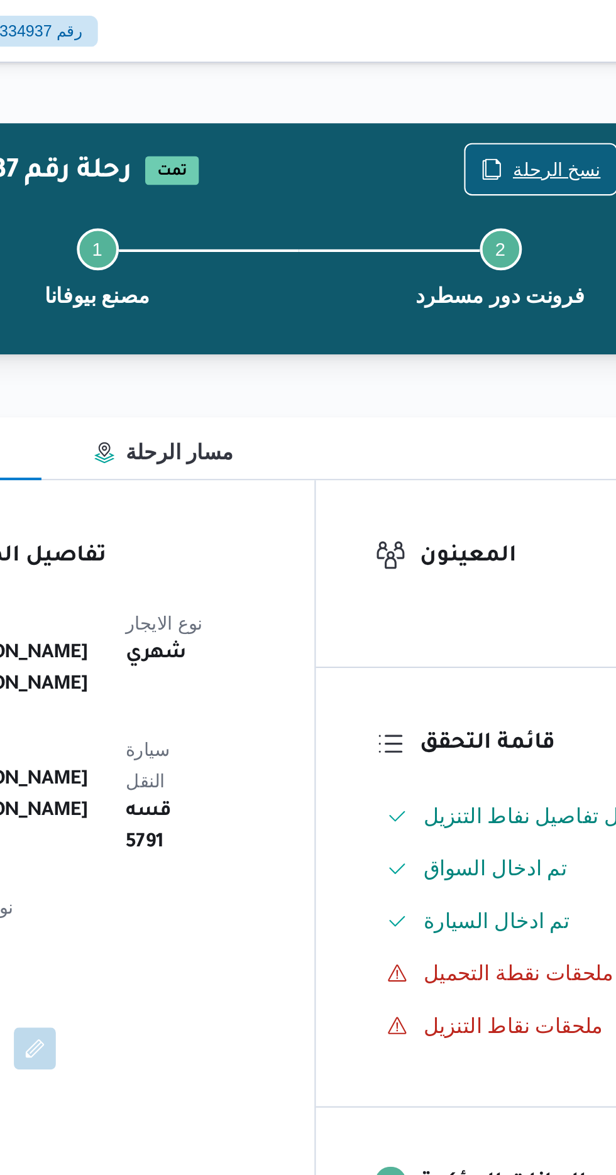
click at [500, 81] on span "نسخ الرحلة" at bounding box center [509, 81] width 42 height 15
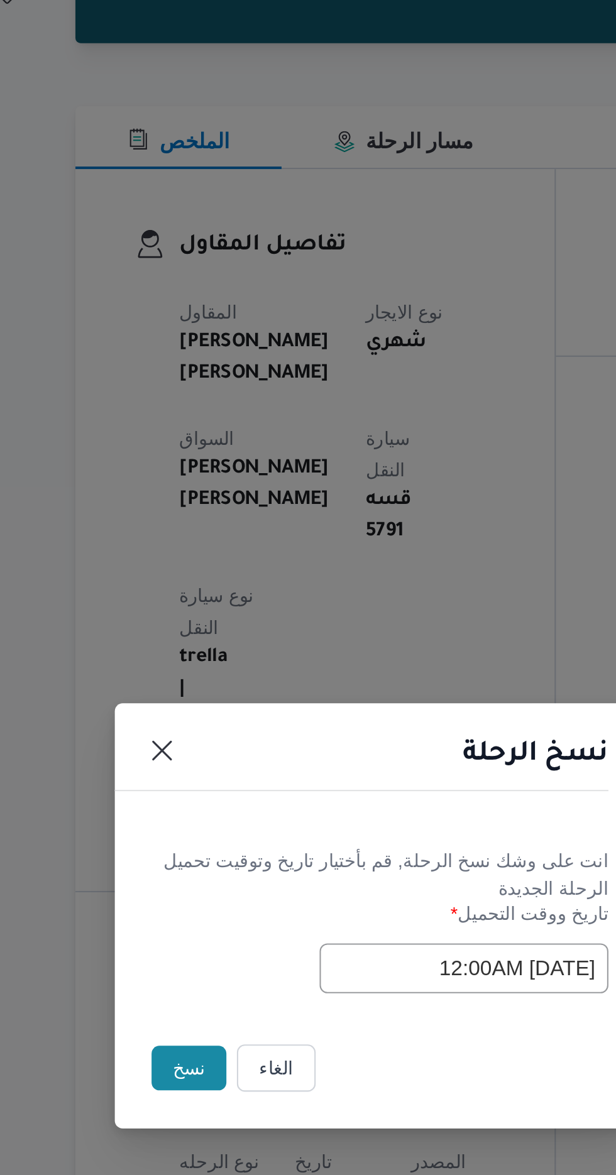
click at [204, 656] on button "نسخ" at bounding box center [218, 660] width 36 height 21
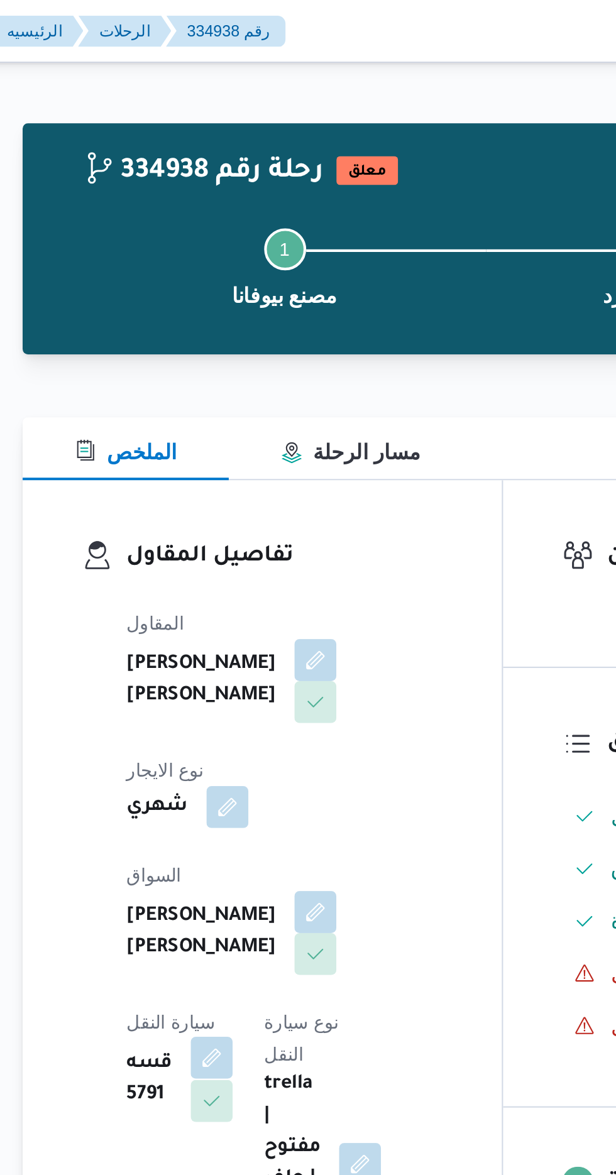
click at [264, 497] on button "button" at bounding box center [254, 507] width 20 height 20
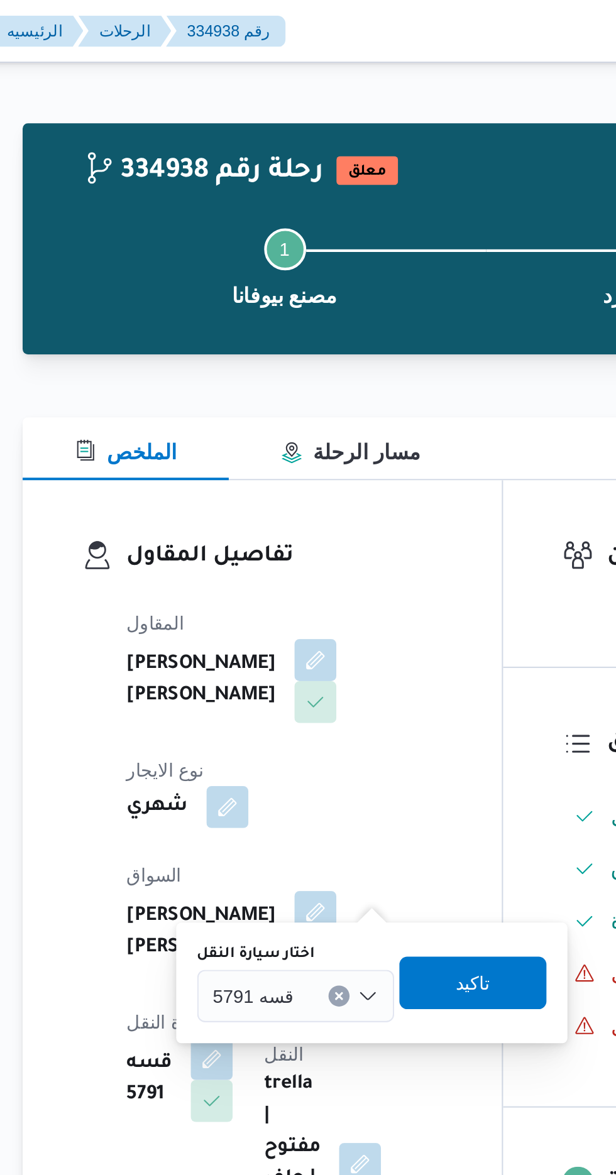
click at [278, 470] on span "قسه 5791" at bounding box center [274, 477] width 39 height 14
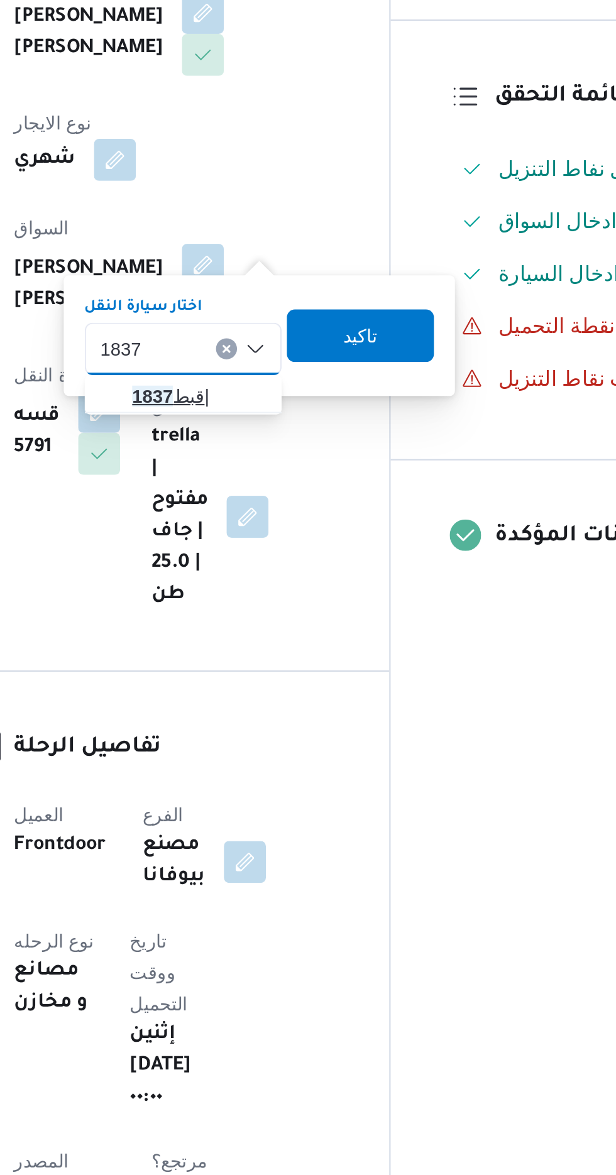
type input "1837"
click at [297, 499] on span "قبط 1837 |" at bounding box center [302, 499] width 64 height 15
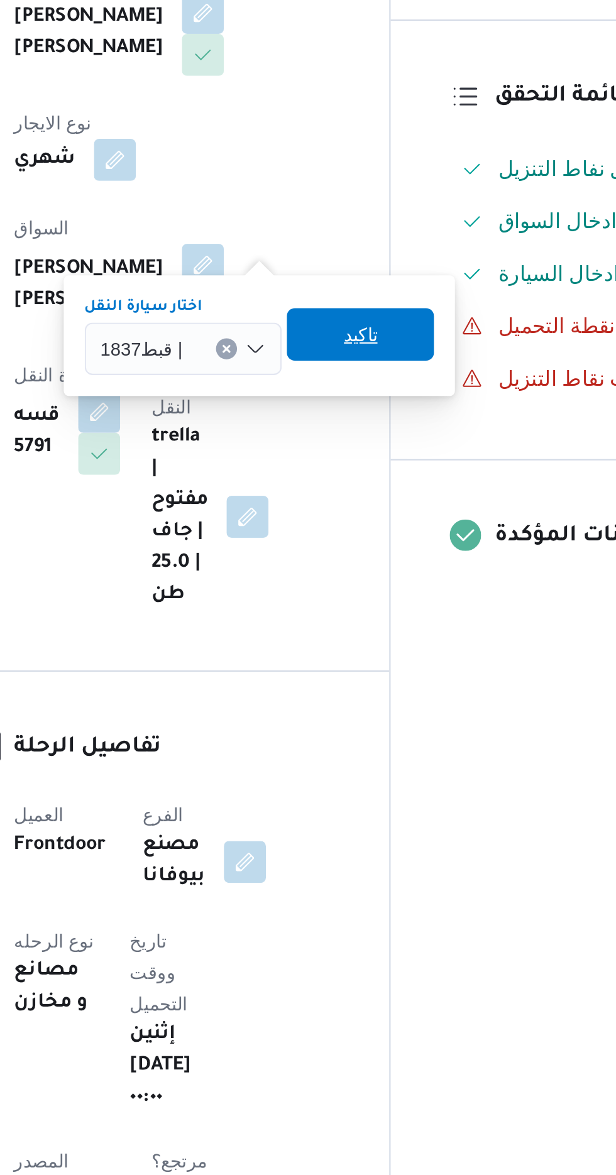
click at [390, 473] on span "تاكيد" at bounding box center [379, 470] width 70 height 25
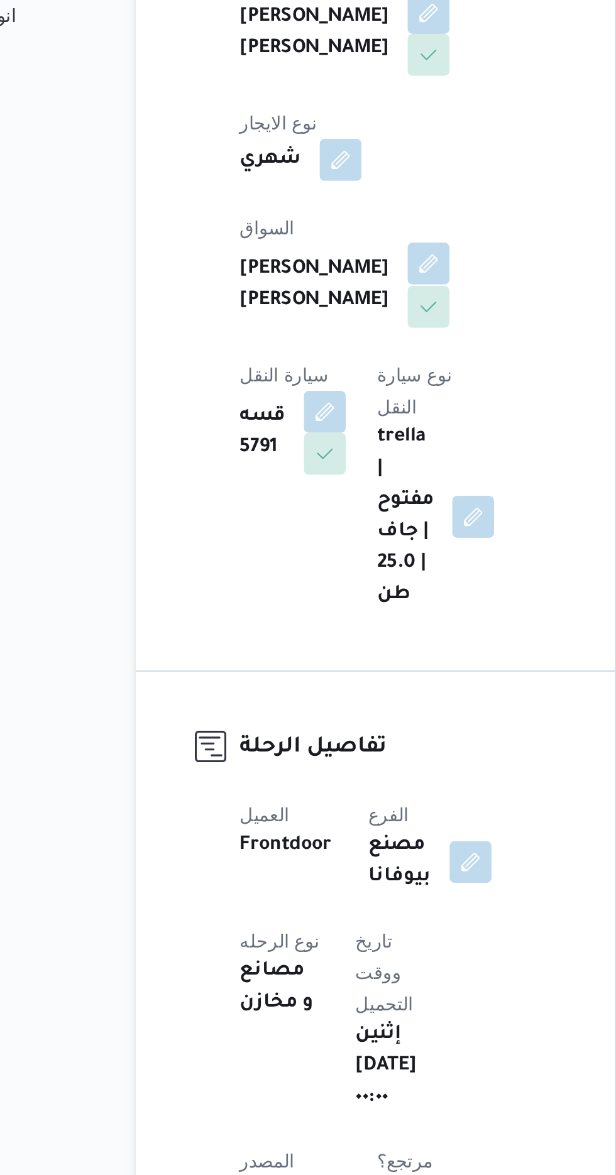
click at [294, 426] on button "button" at bounding box center [304, 436] width 20 height 20
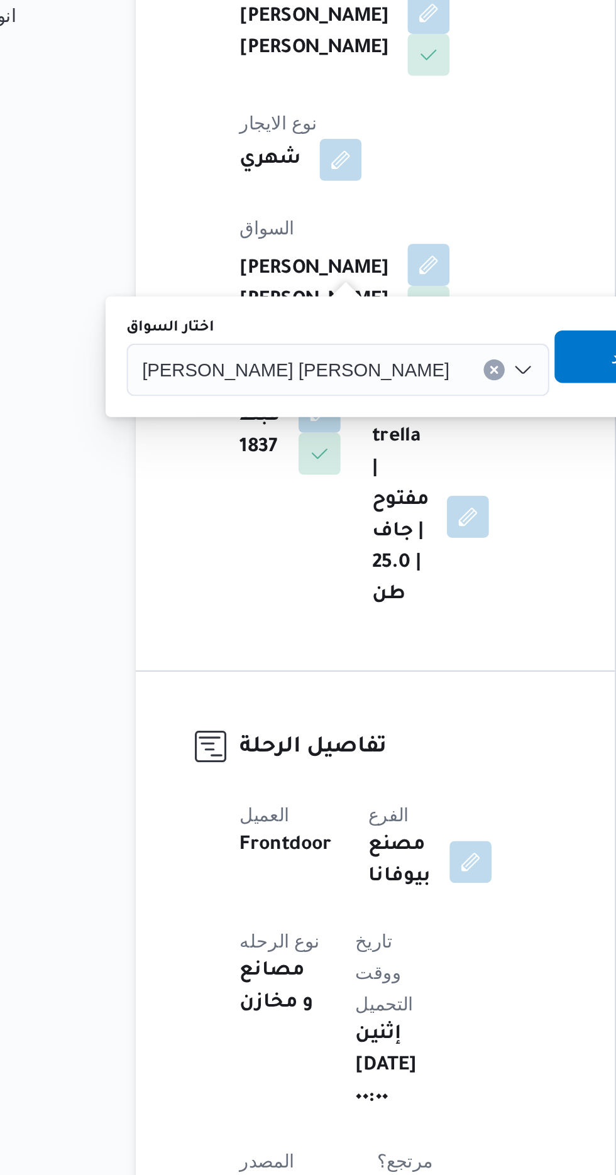
click at [228, 489] on span "[PERSON_NAME] [PERSON_NAME]" at bounding box center [240, 487] width 147 height 14
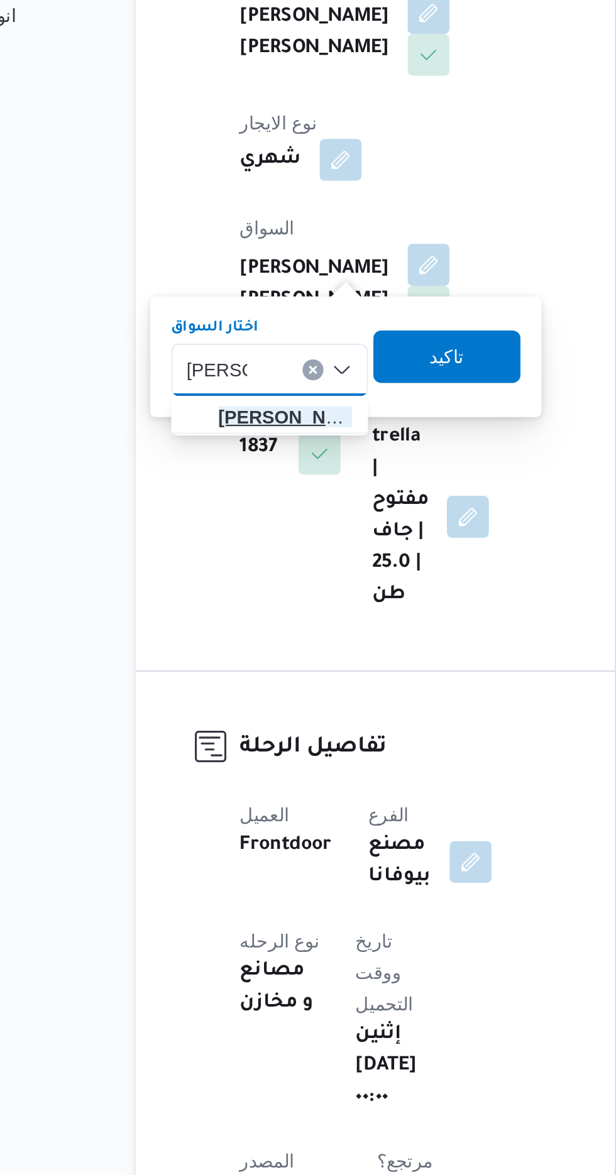
type input "[PERSON_NAME]"
click at [240, 504] on span "[PERSON_NAME] اد [PERSON_NAME]" at bounding box center [235, 509] width 64 height 15
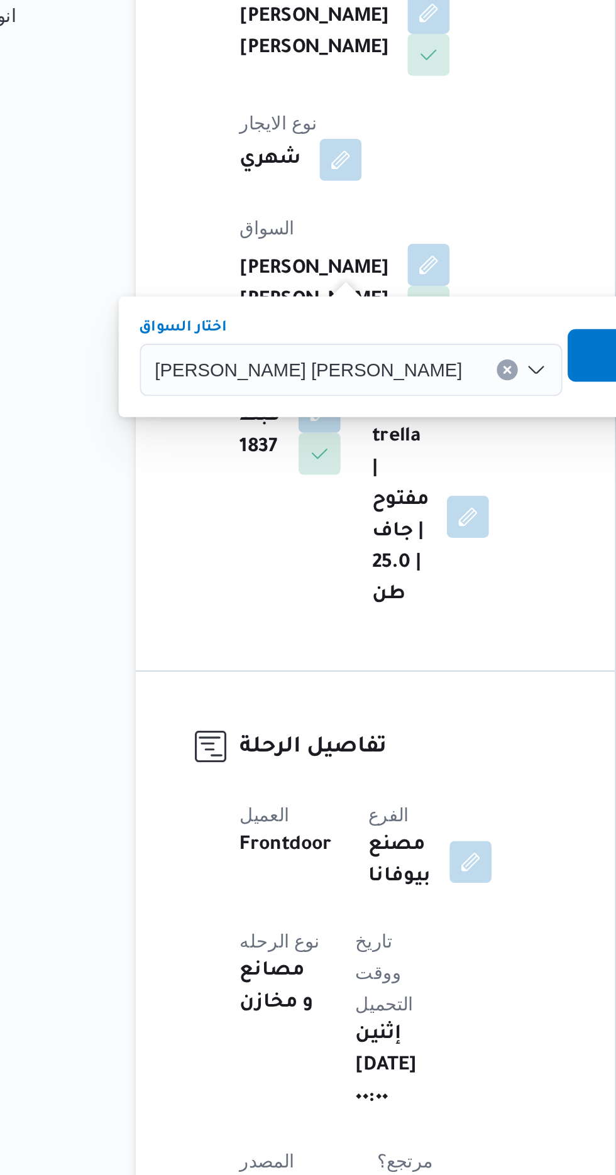
click at [397, 482] on span "تاكيد" at bounding box center [405, 480] width 16 height 15
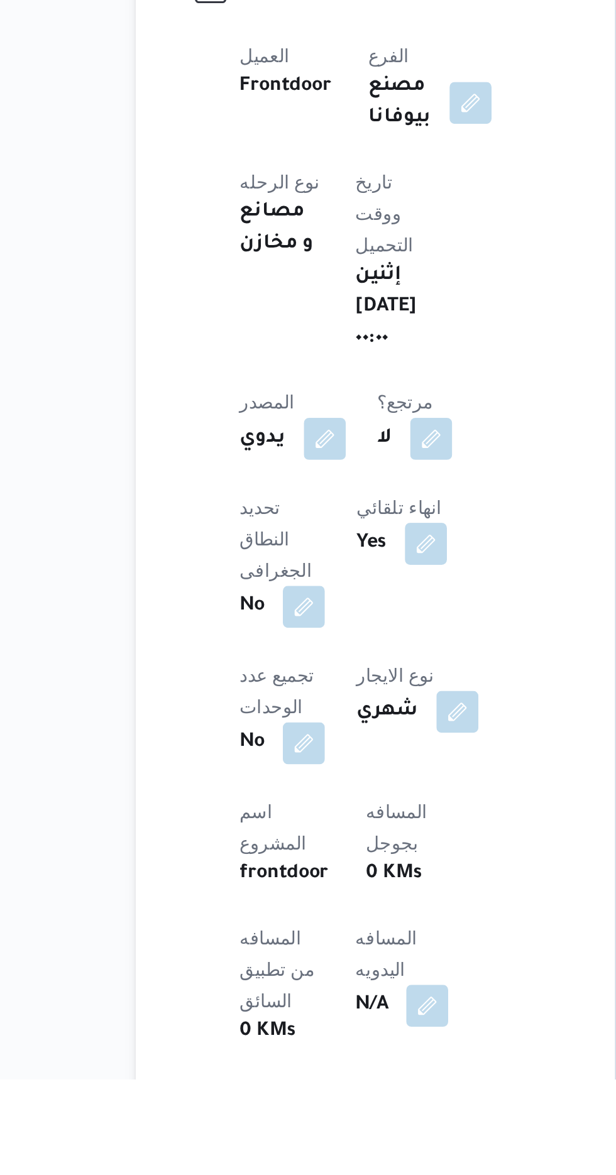
scroll to position [16, 0]
click at [293, 1129] on button "button" at bounding box center [303, 1139] width 20 height 20
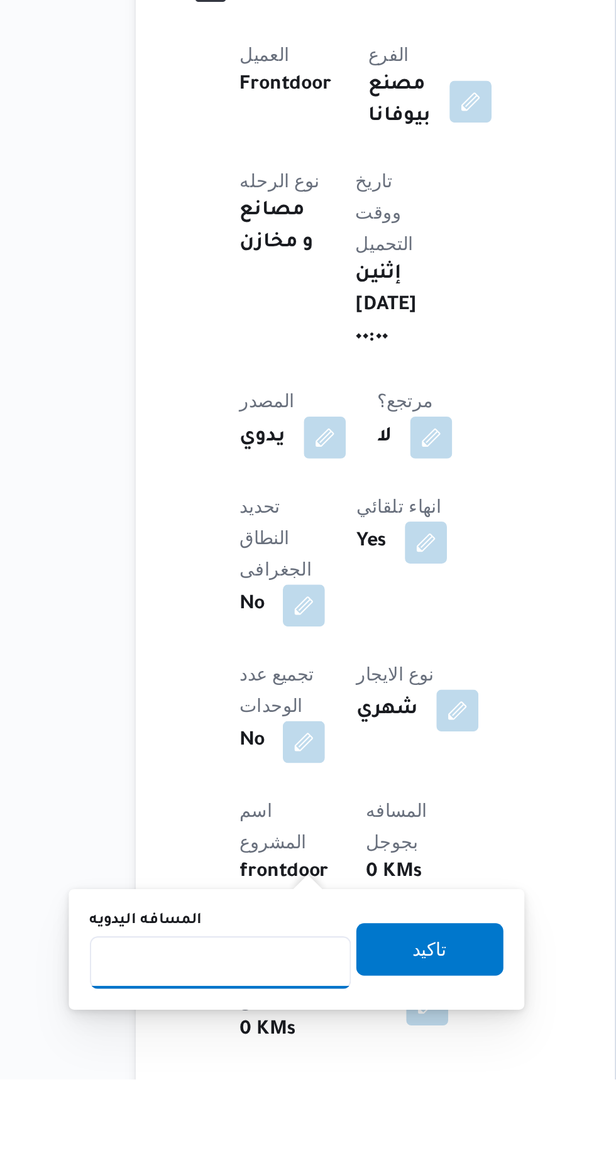
click at [204, 1122] on input "المسافه اليدويه" at bounding box center [203, 1119] width 125 height 25
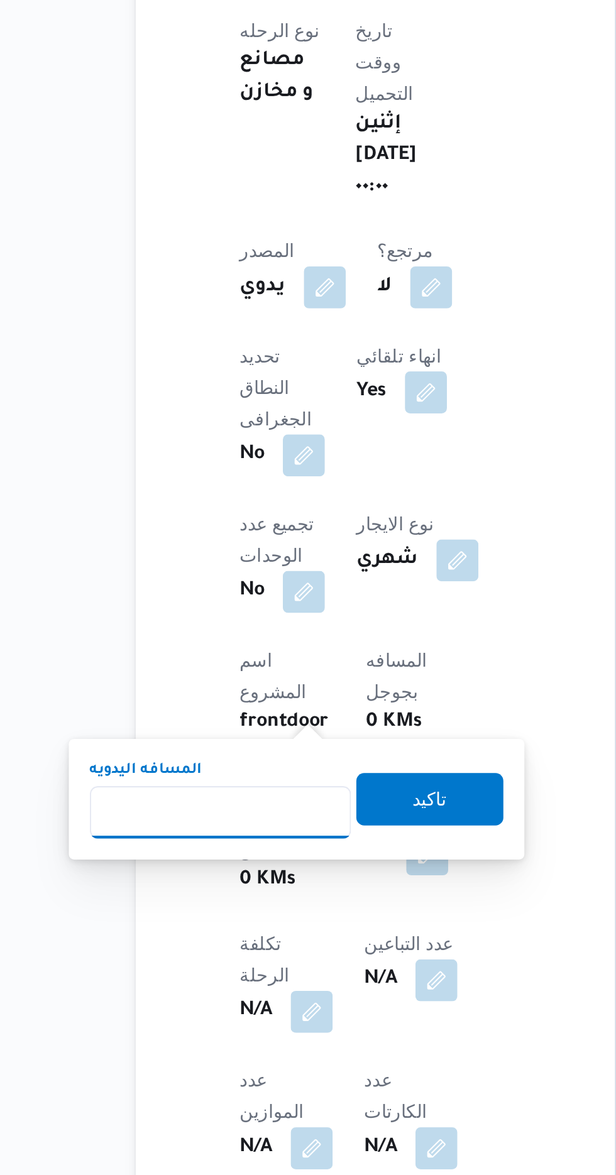
scroll to position [133, 0]
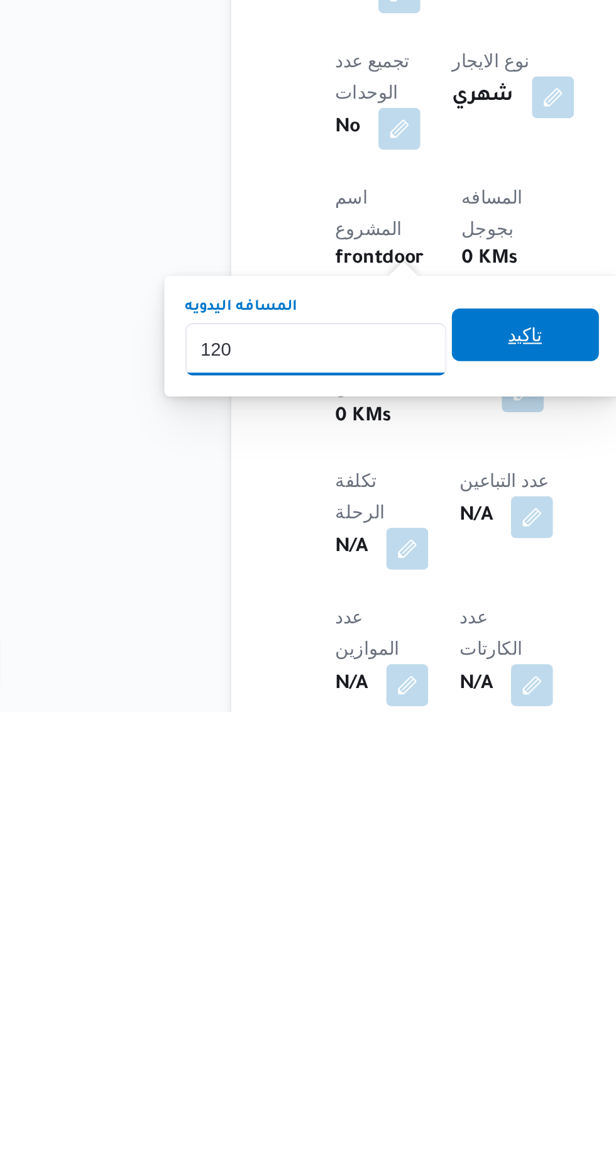
type input "120"
click at [322, 1008] on div "تاكيد" at bounding box center [304, 995] width 70 height 25
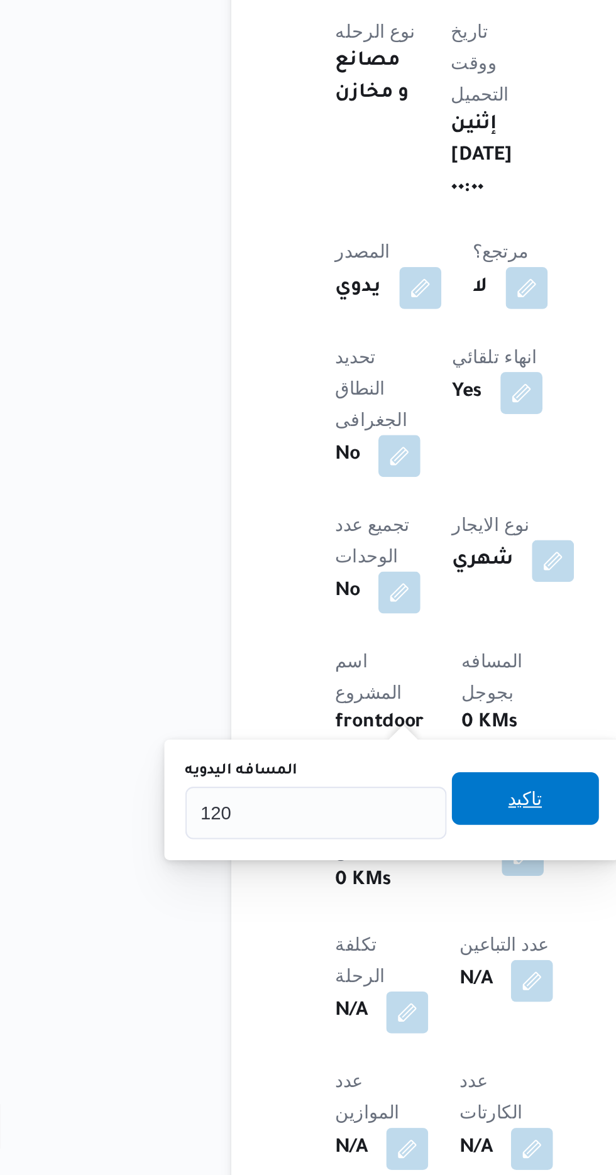
click at [300, 998] on span "تاكيد" at bounding box center [304, 994] width 70 height 25
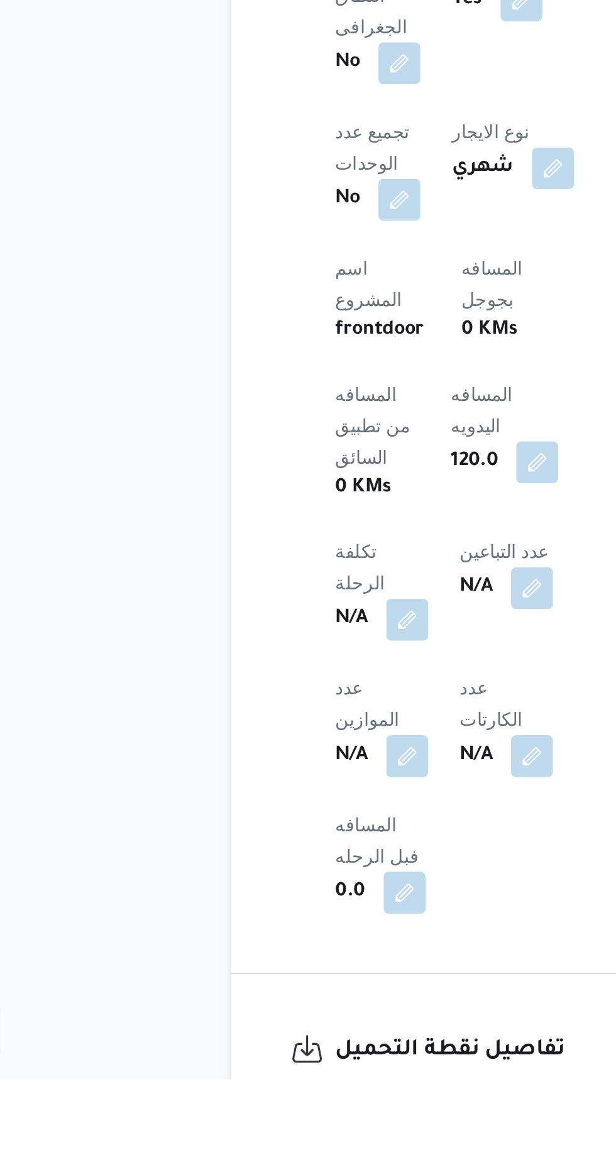
scroll to position [287, 0]
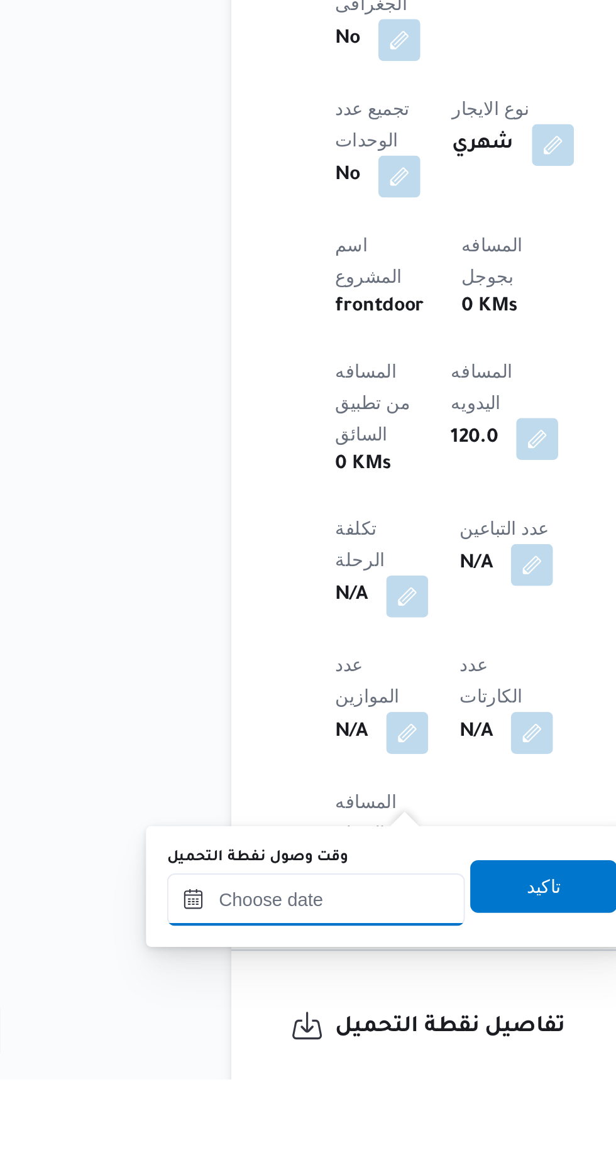
click at [191, 1087] on input "وقت وصول نفطة التحميل" at bounding box center [204, 1089] width 143 height 25
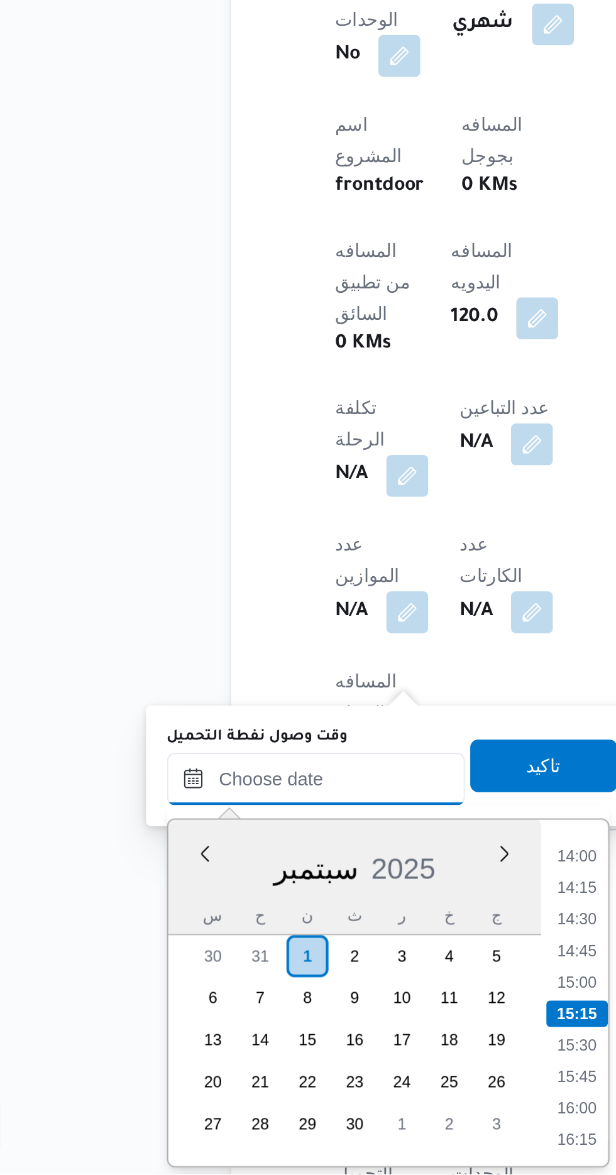
scroll to position [389, 0]
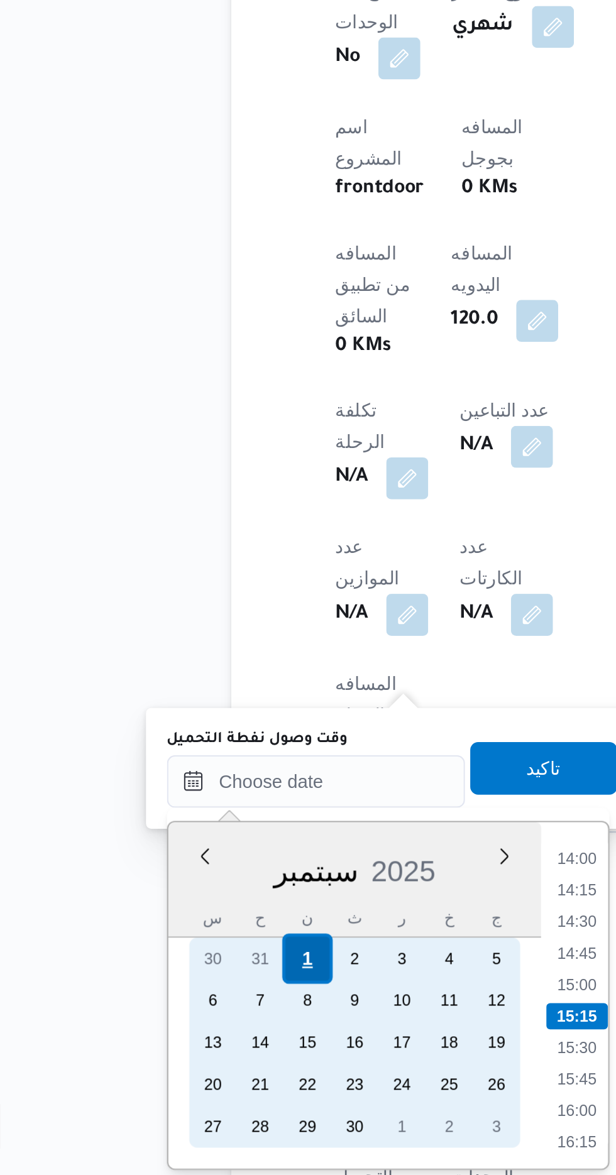
click at [190, 1075] on div "1" at bounding box center [199, 1072] width 24 height 24
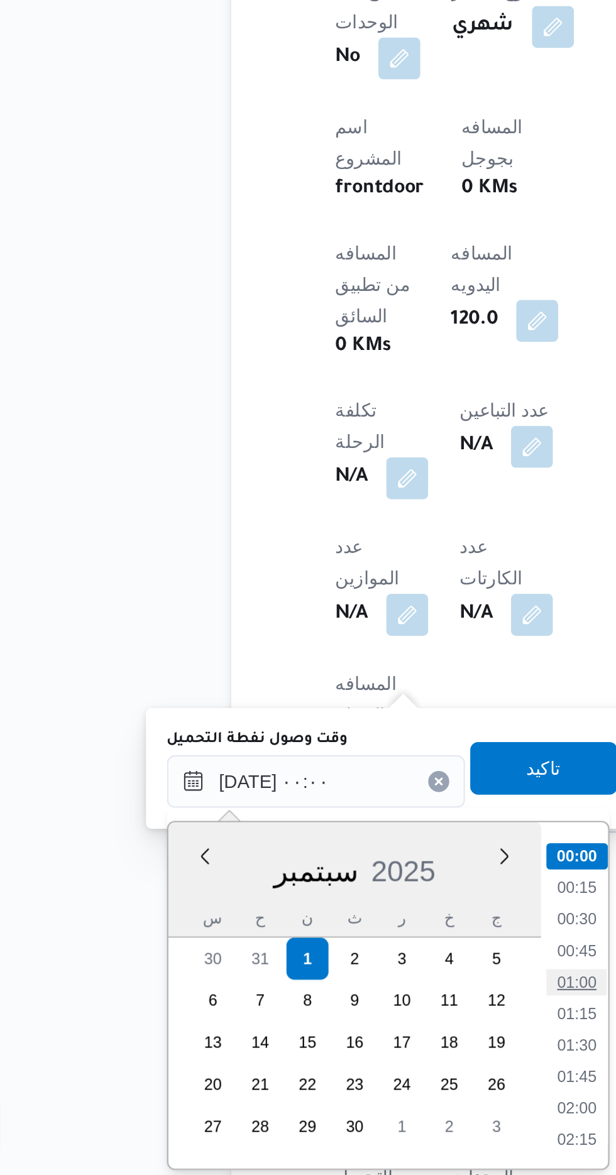
click at [320, 1084] on li "01:00" at bounding box center [328, 1083] width 29 height 13
type input "[DATE] ٠١:٠٠"
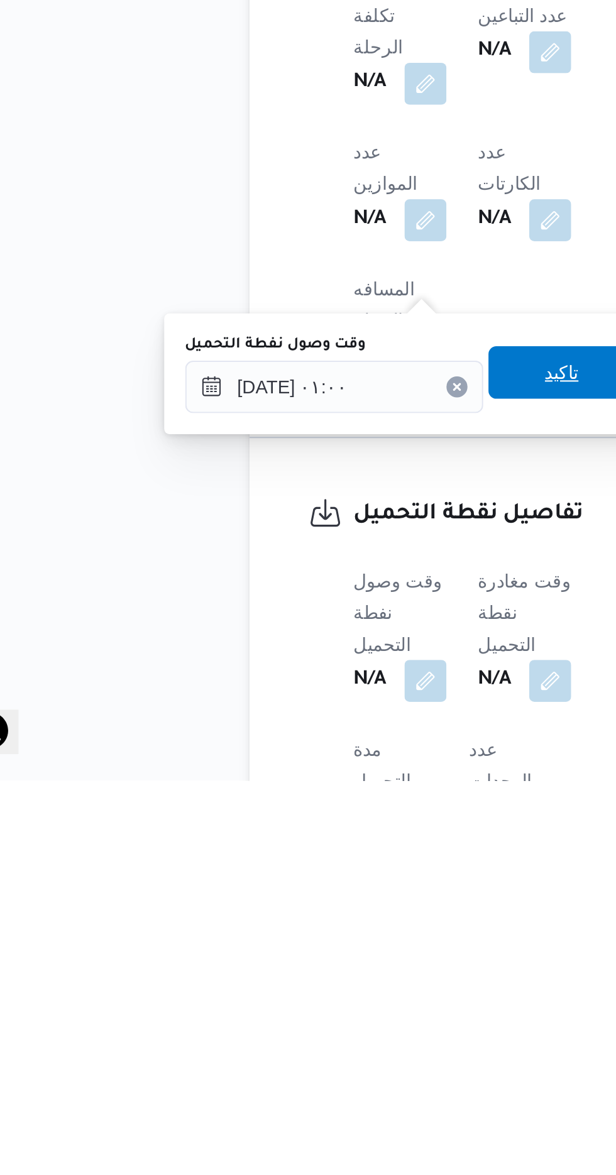
click at [313, 986] on span "تاكيد" at bounding box center [313, 979] width 70 height 25
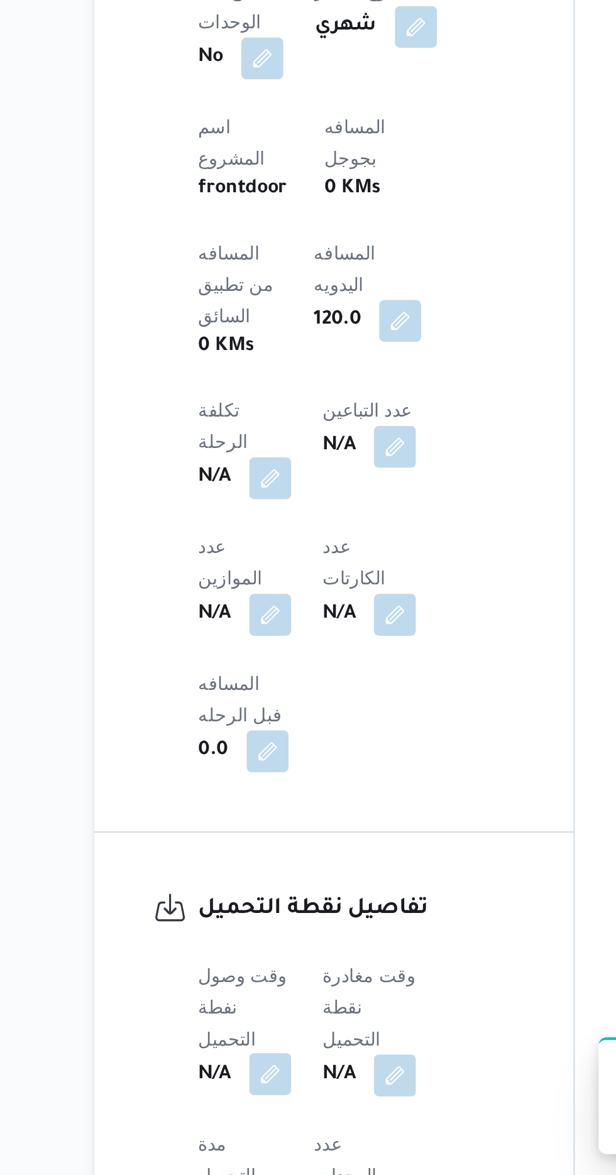
click at [251, 1117] on button "button" at bounding box center [248, 1127] width 20 height 20
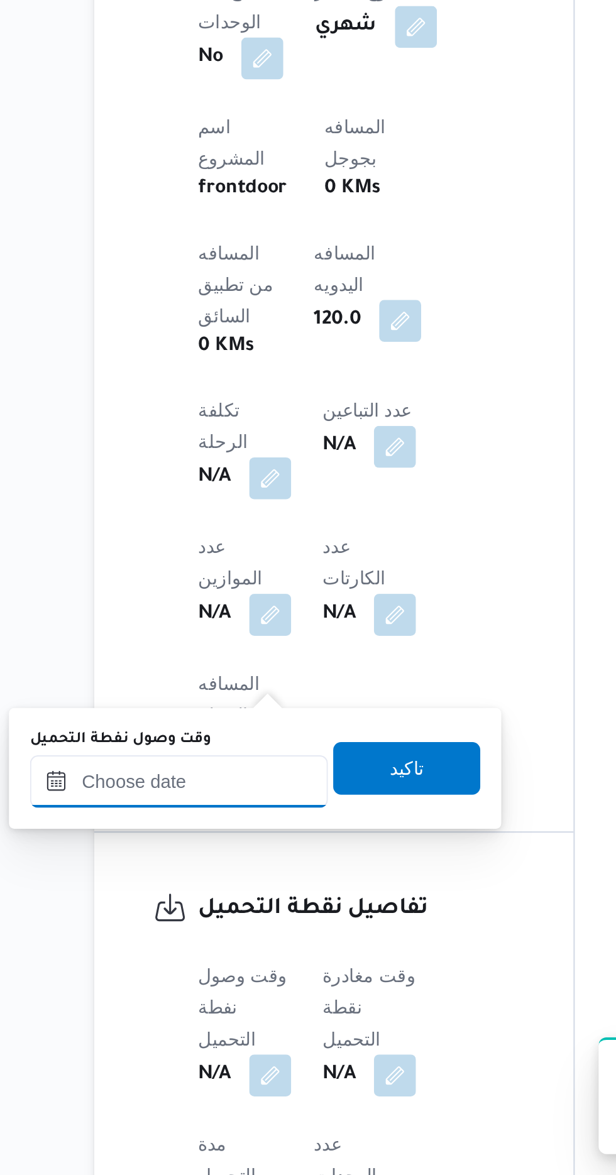
click at [209, 984] on input "وقت وصول نفطة التحميل" at bounding box center [204, 986] width 143 height 25
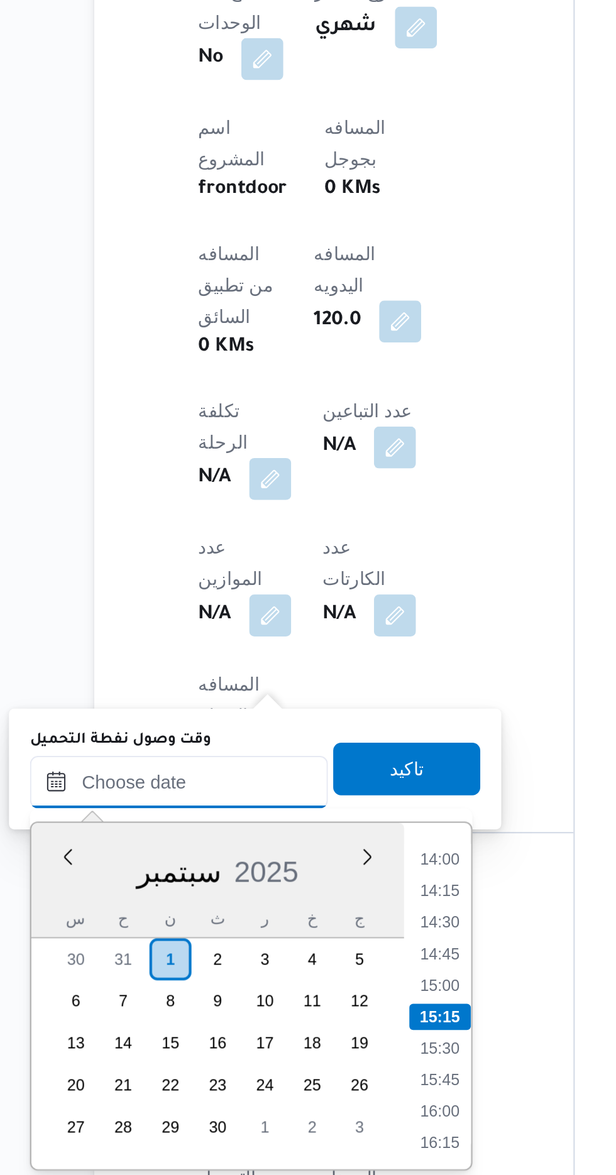
scroll to position [388, 0]
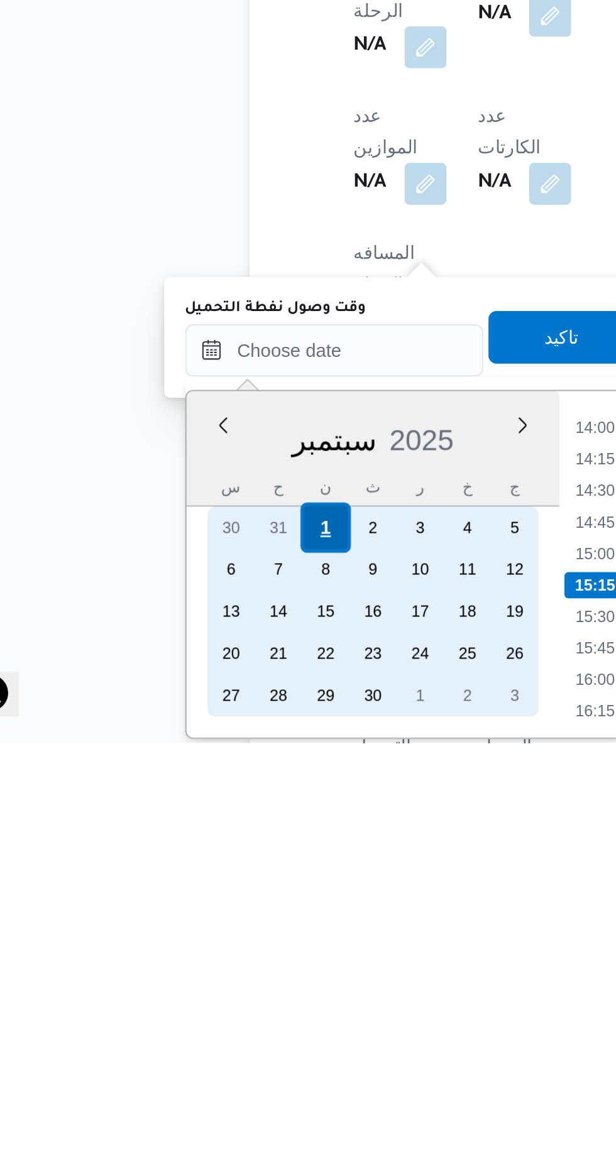
click at [197, 1072] on div "1" at bounding box center [199, 1072] width 24 height 24
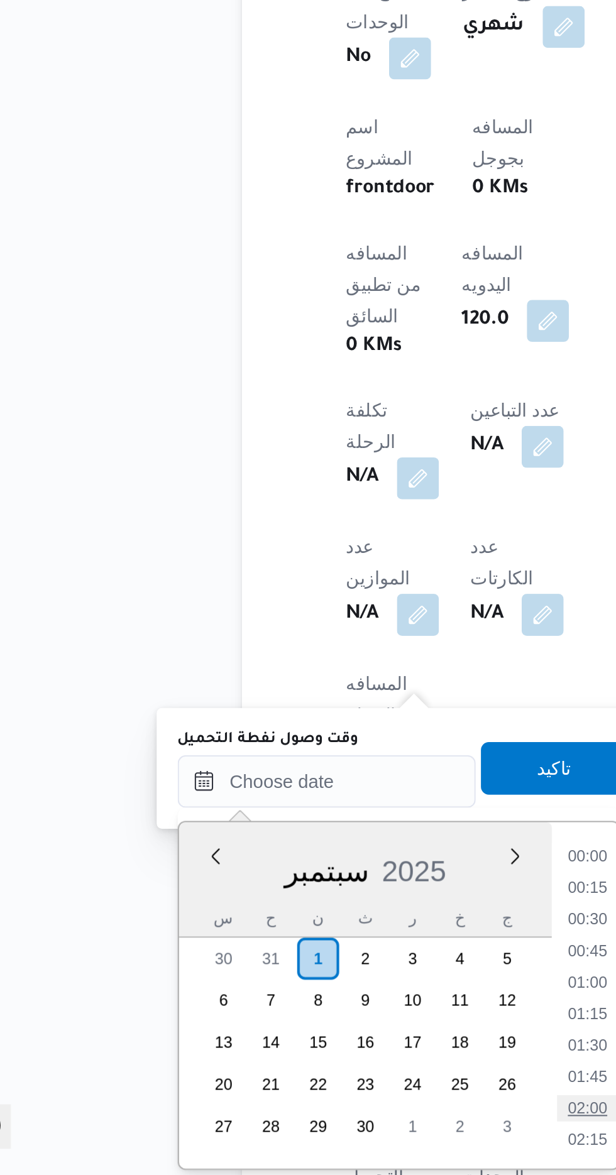
click at [326, 1138] on li "02:00" at bounding box center [328, 1143] width 29 height 13
type input "[DATE] ٠٢:٠٠"
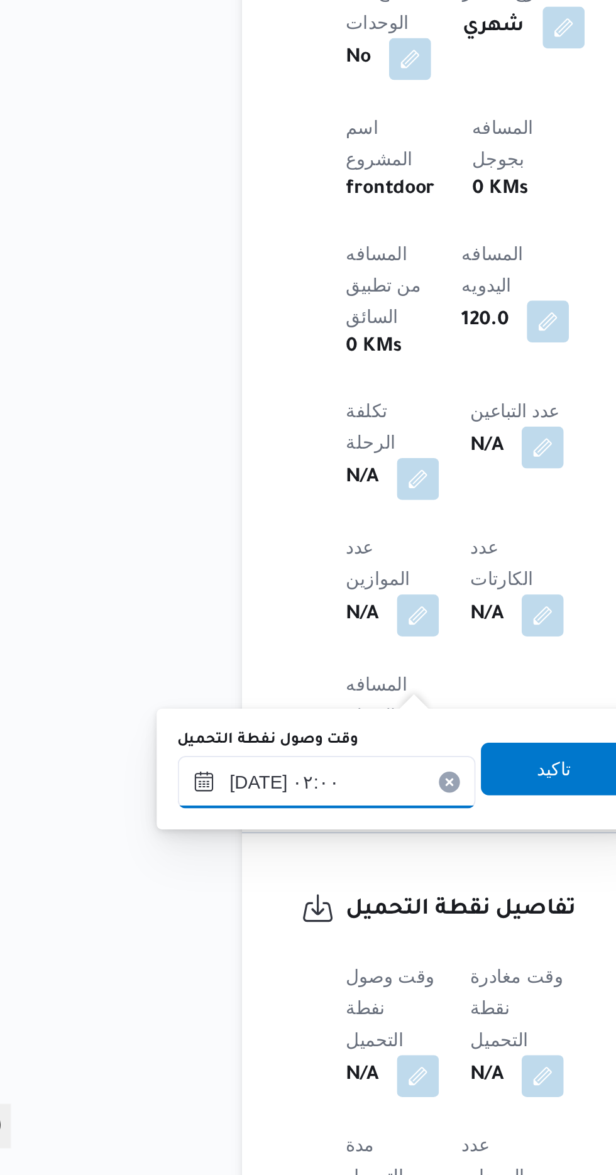
scroll to position [388, 0]
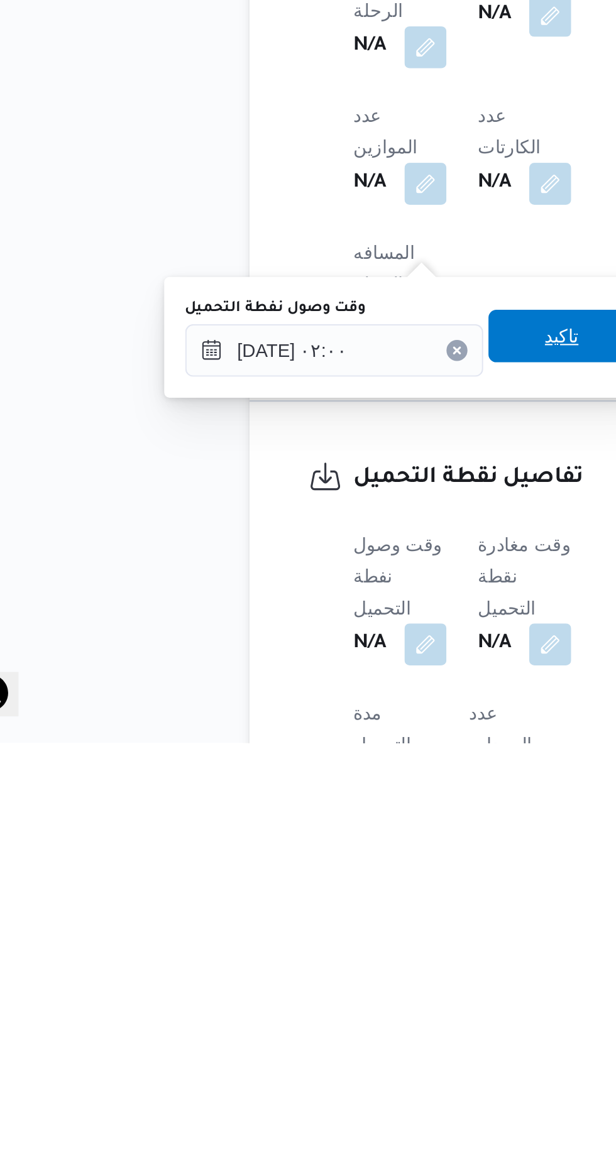
click at [321, 983] on span "تاكيد" at bounding box center [313, 980] width 16 height 15
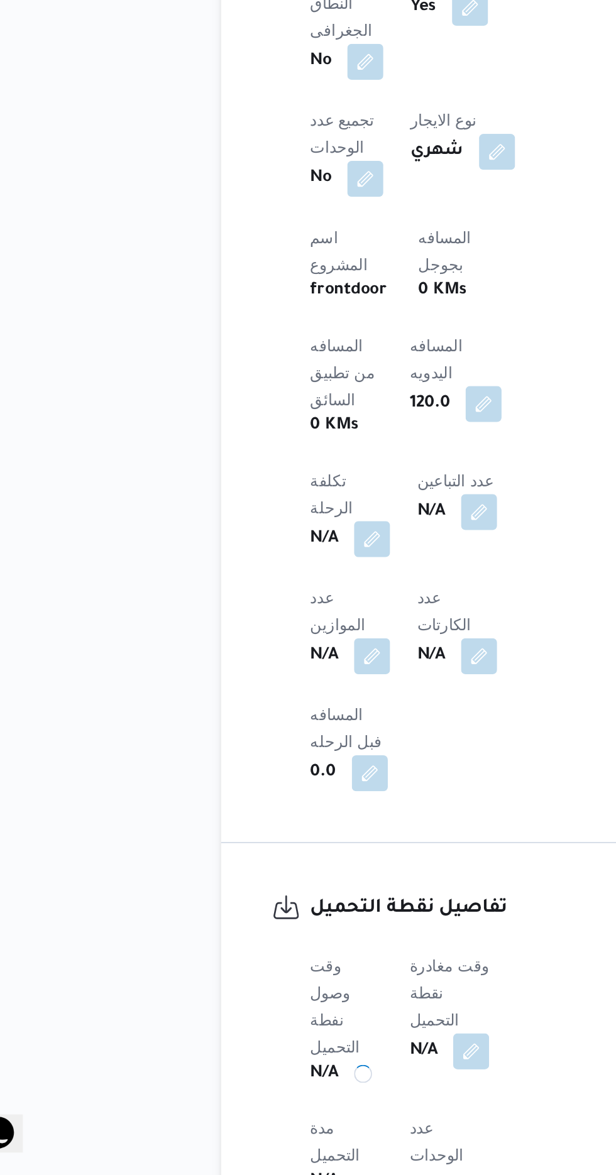
scroll to position [412, 0]
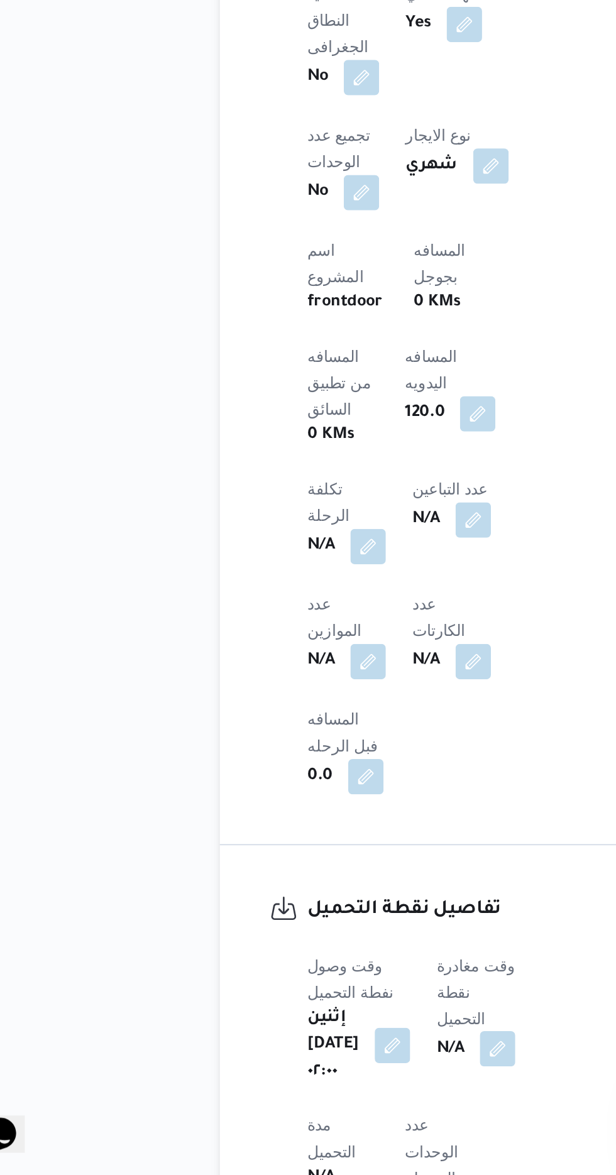
click at [331, 1094] on button "button" at bounding box center [321, 1104] width 20 height 20
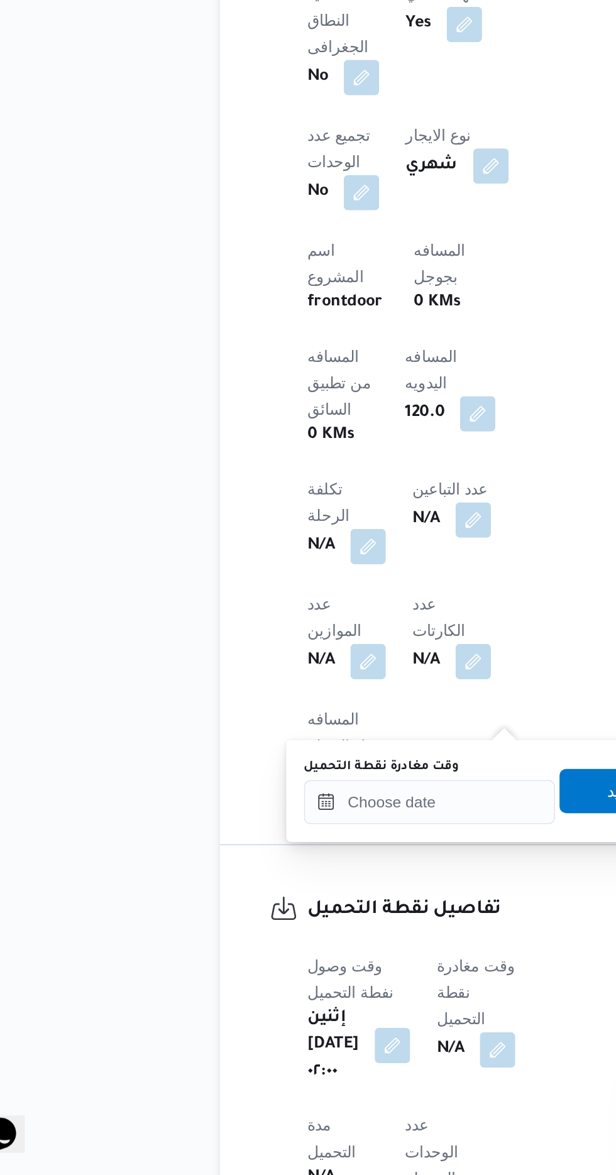
click at [278, 945] on label "وقت مغادرة نقطة التحميل" at bounding box center [255, 943] width 88 height 10
click at [278, 951] on input "وقت مغادرة نقطة التحميل" at bounding box center [282, 963] width 143 height 25
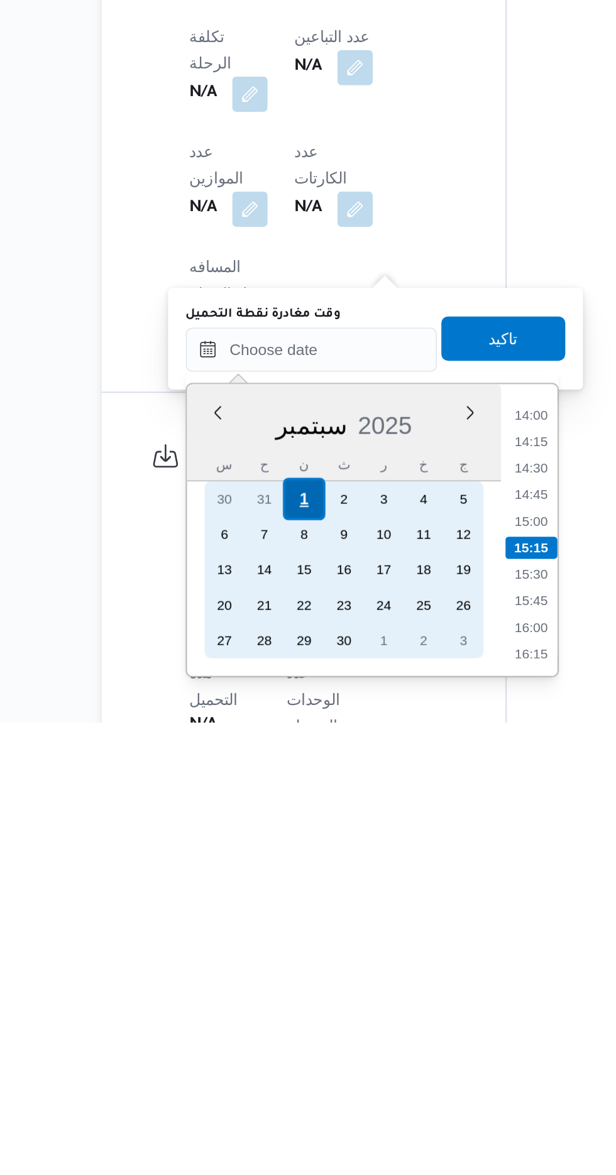
click at [278, 1047] on div "1" at bounding box center [278, 1049] width 24 height 24
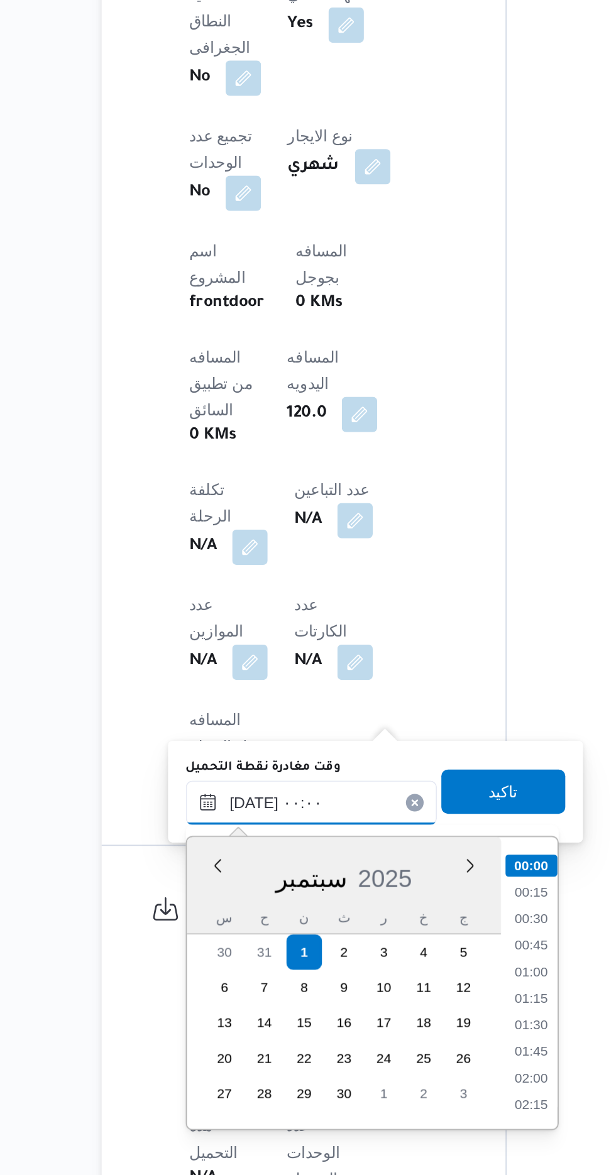
click at [211, 962] on input "[DATE] ٠٠:٠٠" at bounding box center [282, 963] width 143 height 25
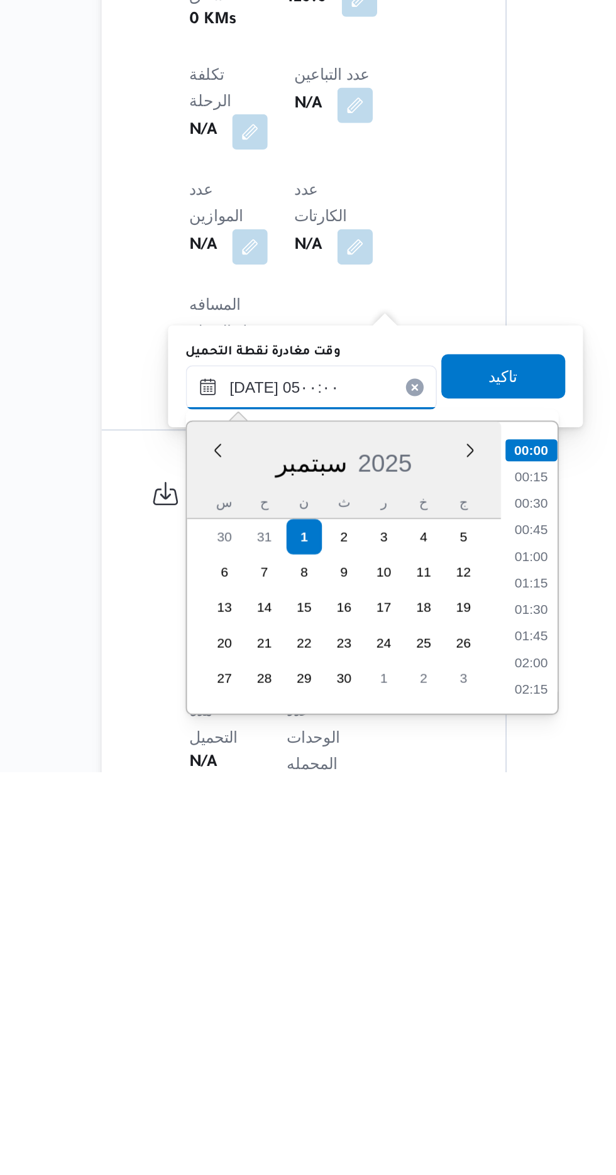
scroll to position [170, 0]
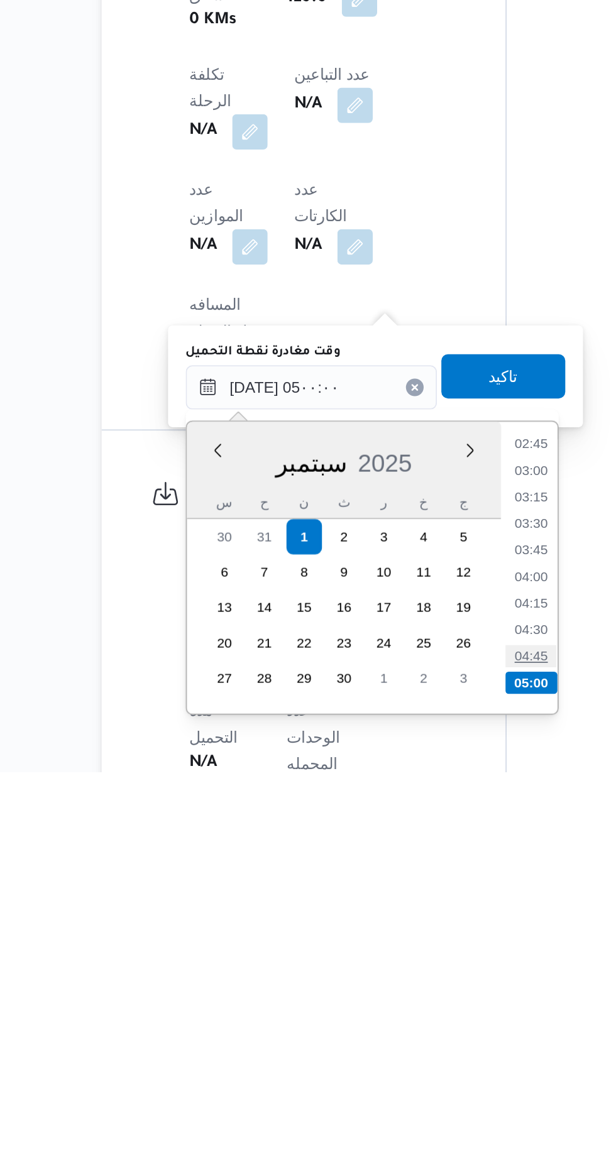
click at [401, 1111] on li "04:45" at bounding box center [407, 1109] width 29 height 13
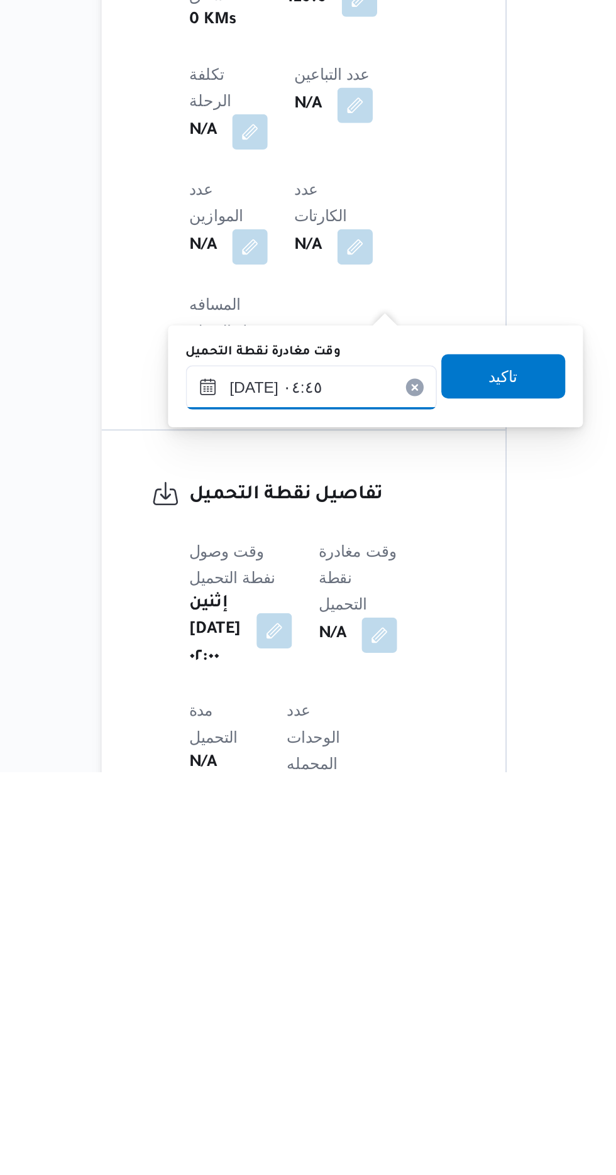
click at [261, 953] on input "[DATE] ٠٤:٤٥" at bounding box center [282, 956] width 143 height 25
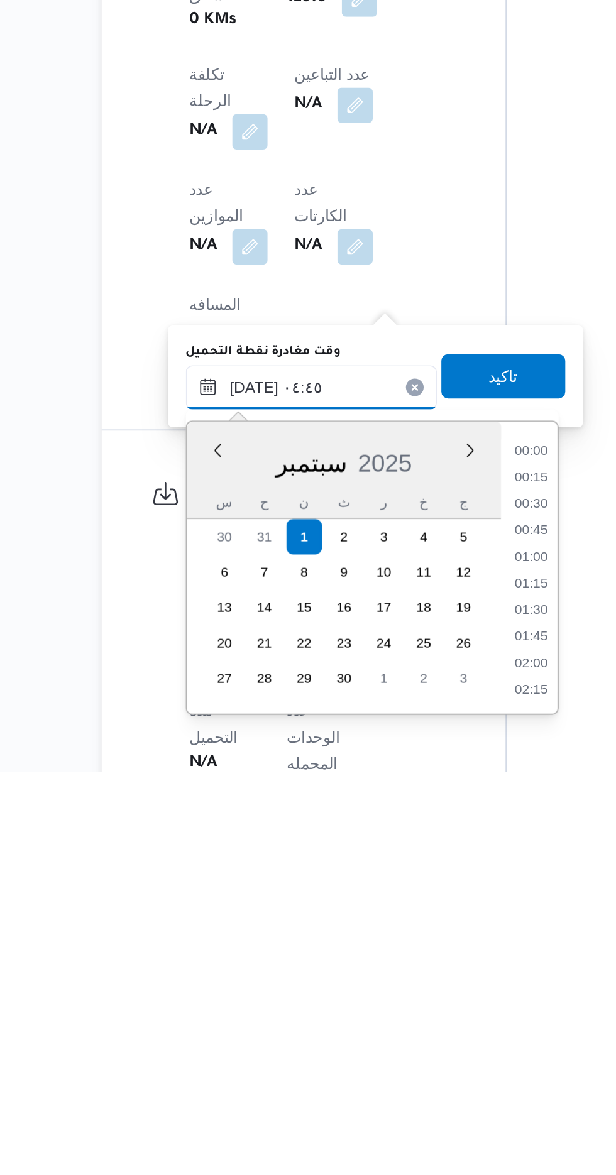
scroll to position [210, 0]
click at [399, 1081] on li "05:00" at bounding box center [407, 1084] width 29 height 13
type input "[DATE] ٠٥:٠٠"
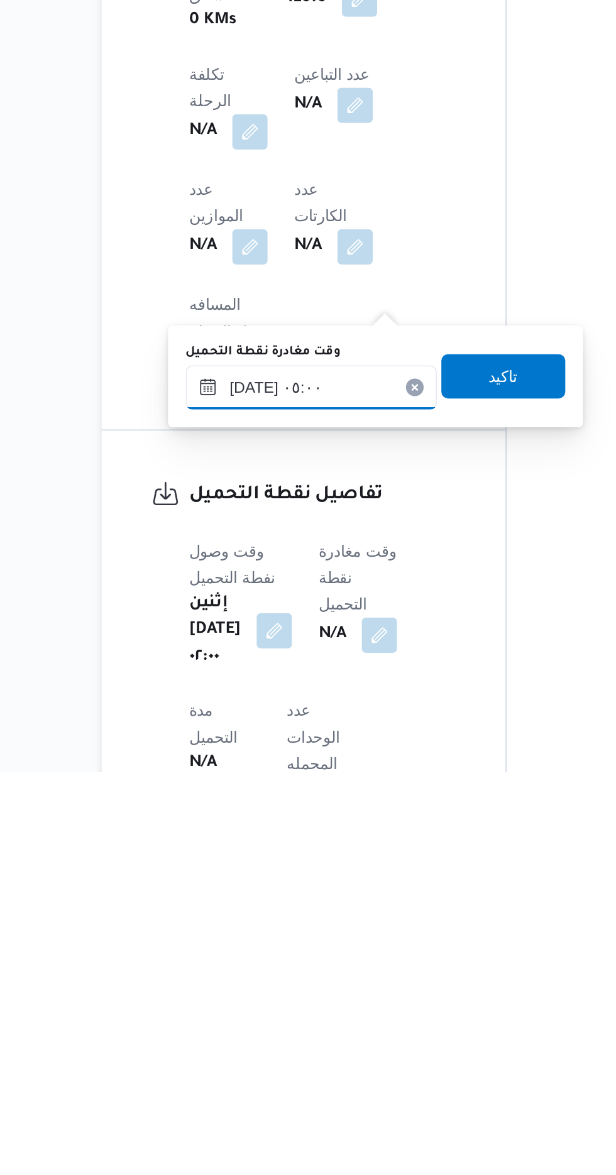
scroll to position [419, 0]
click at [390, 953] on span "تاكيد" at bounding box center [391, 950] width 70 height 25
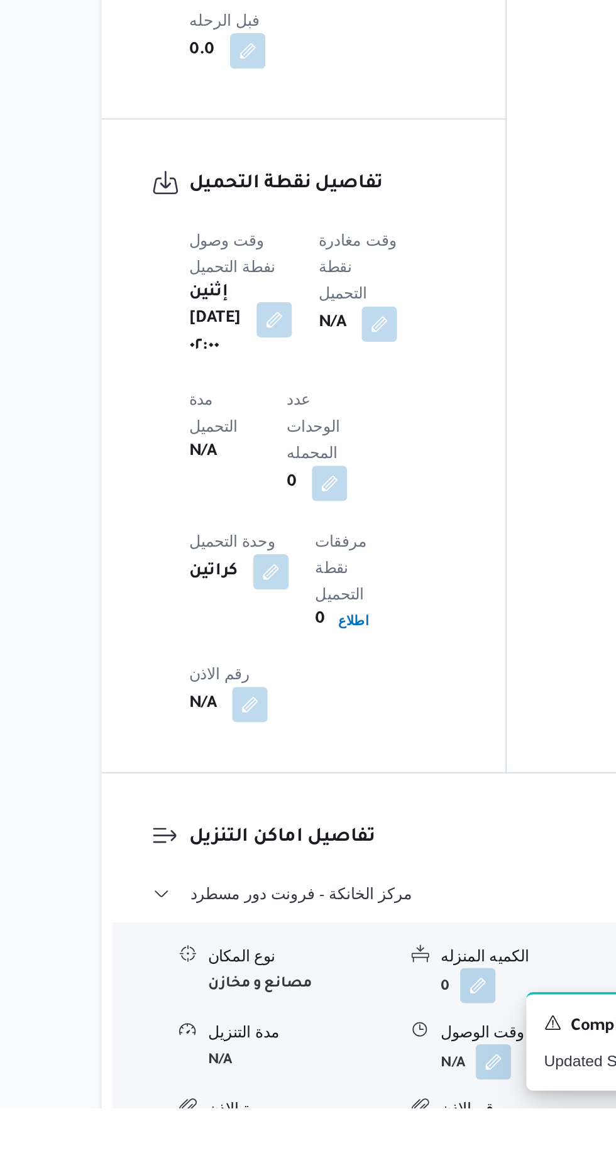
scroll to position [798, 0]
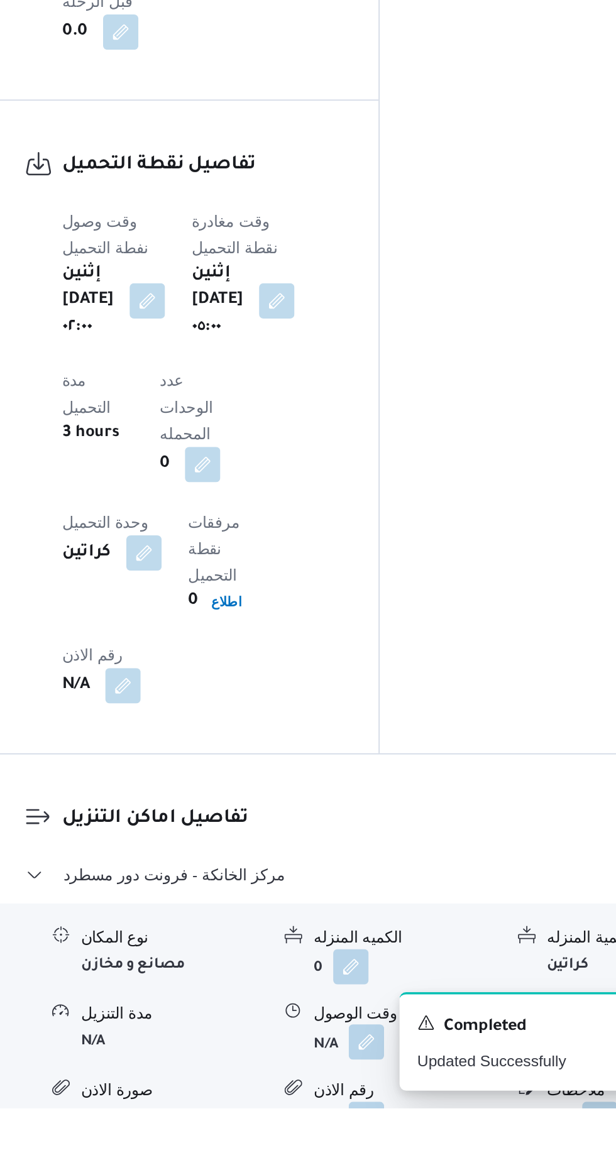
click at [386, 1128] on button "button" at bounding box center [386, 1138] width 20 height 20
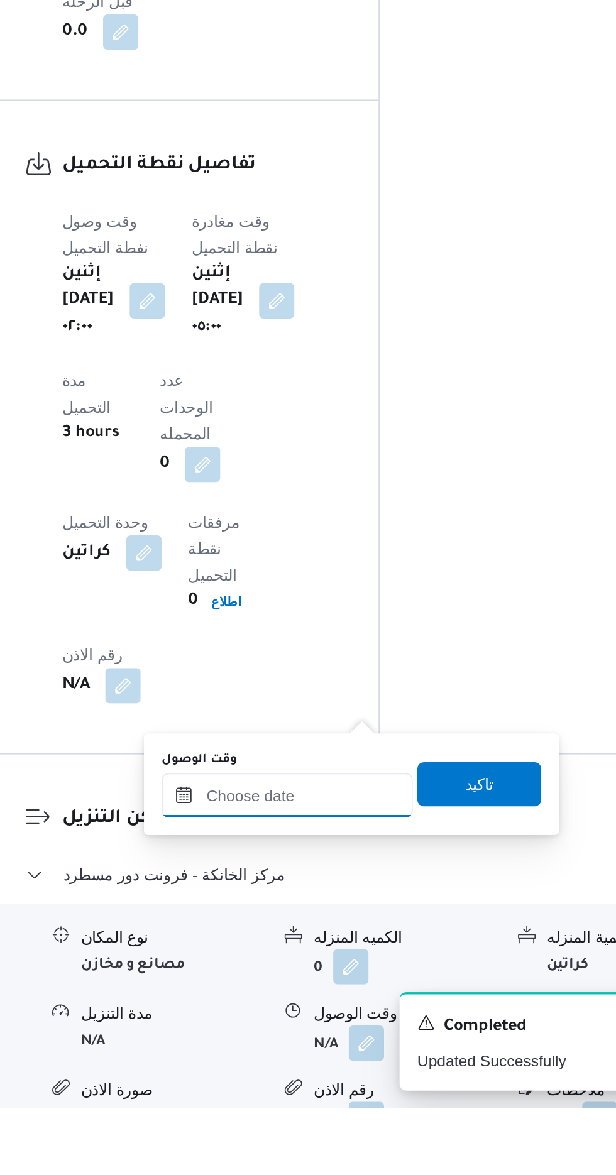
click at [319, 998] on input "وقت الوصول" at bounding box center [341, 997] width 143 height 25
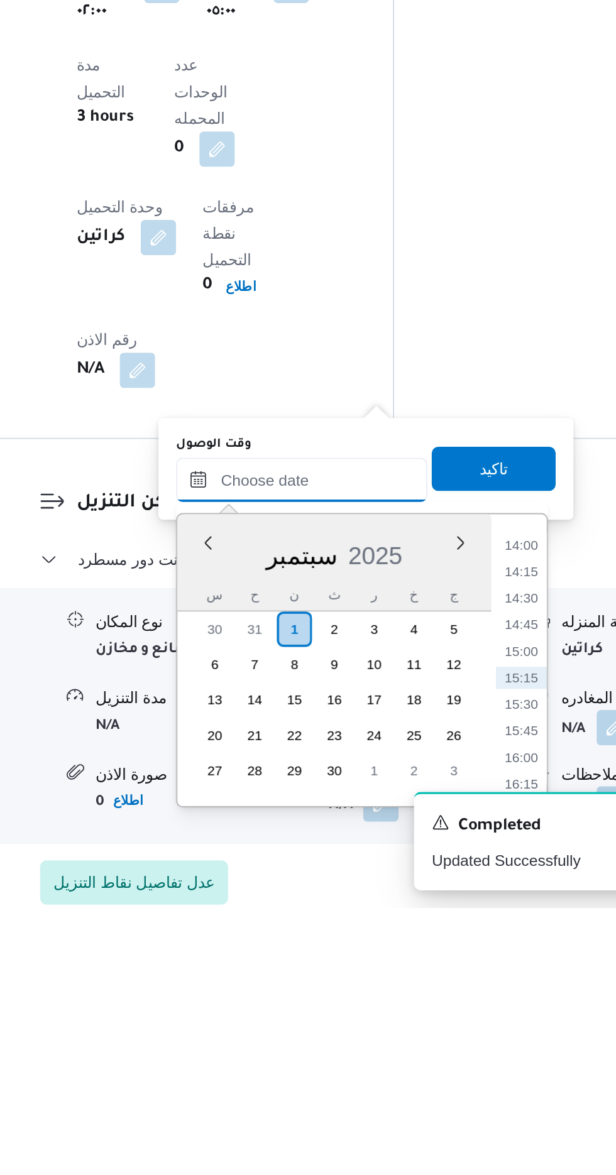
scroll to position [863, 0]
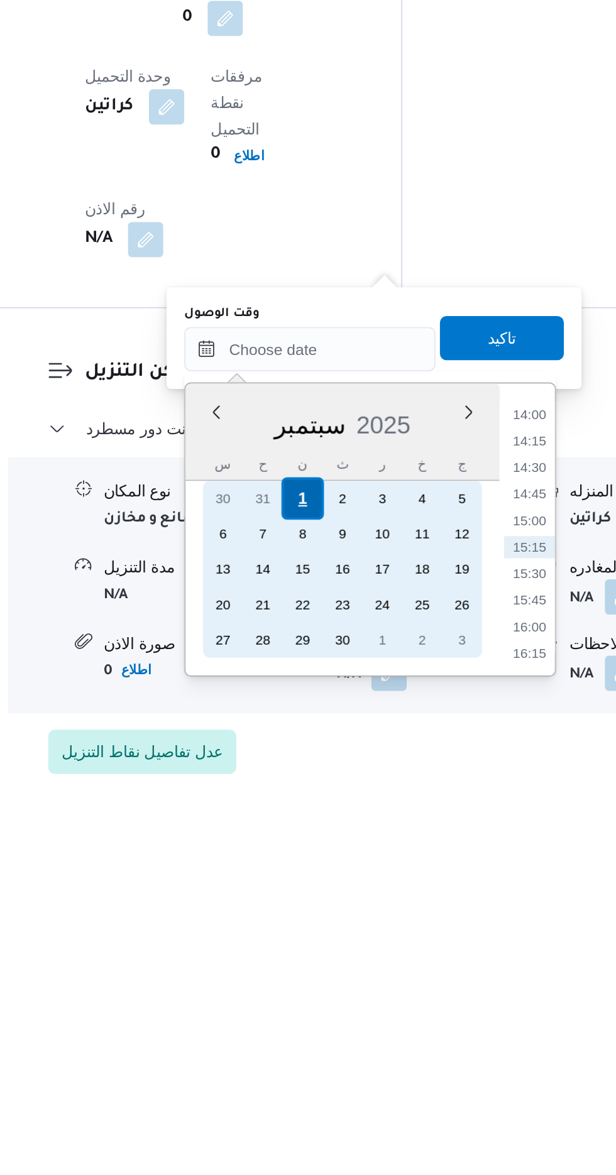
click at [336, 1013] on div "1" at bounding box center [337, 1017] width 24 height 24
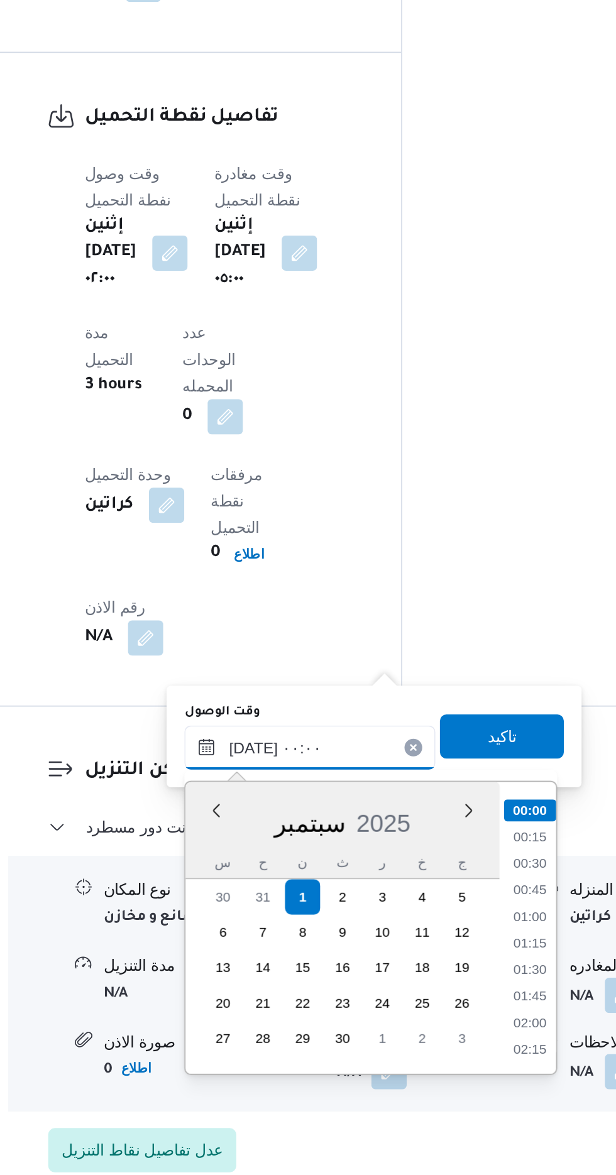
click at [279, 927] on input "[DATE] ٠٠:٠٠" at bounding box center [341, 932] width 143 height 25
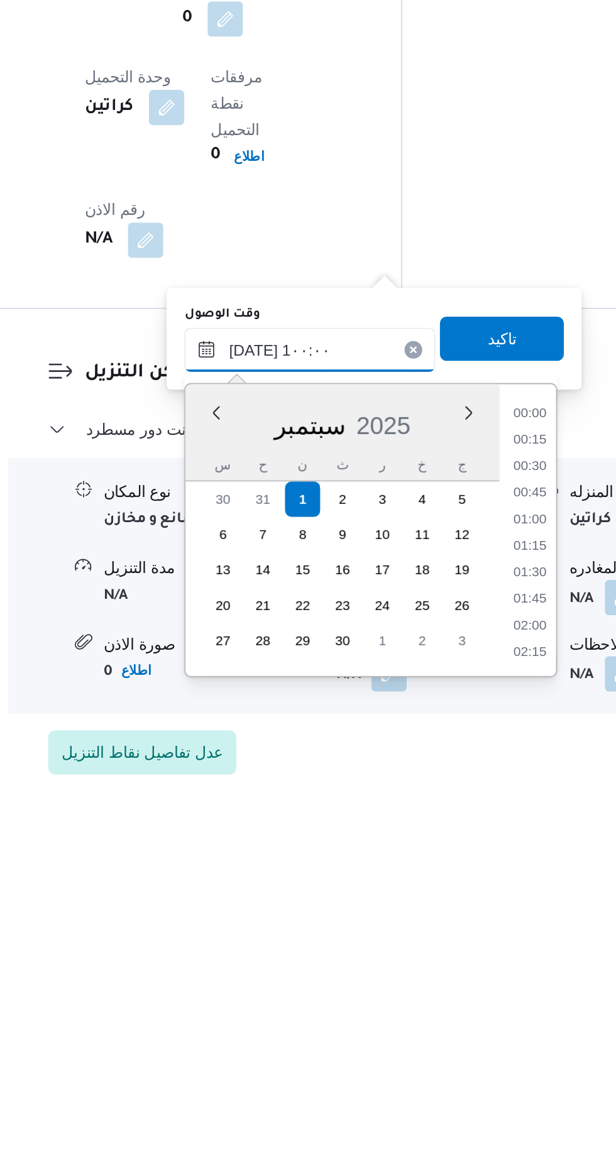
scroll to position [471, 0]
click at [465, 1098] on li "10:00" at bounding box center [466, 1100] width 30 height 13
type input "[DATE] ١٠:٠٠"
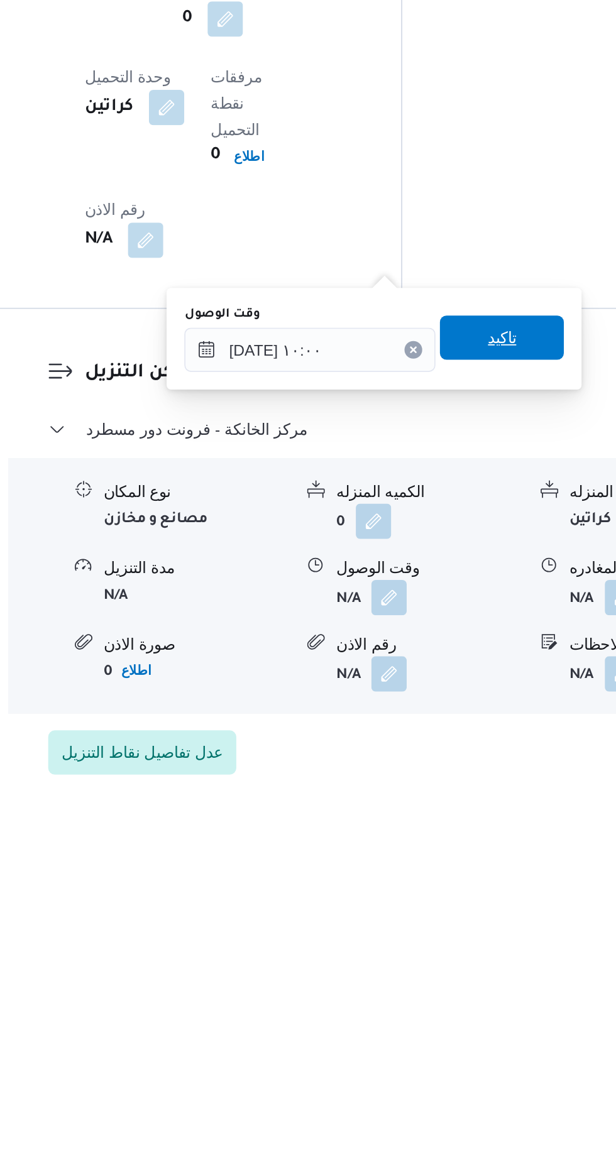
click at [466, 936] on span "تاكيد" at bounding box center [450, 925] width 70 height 25
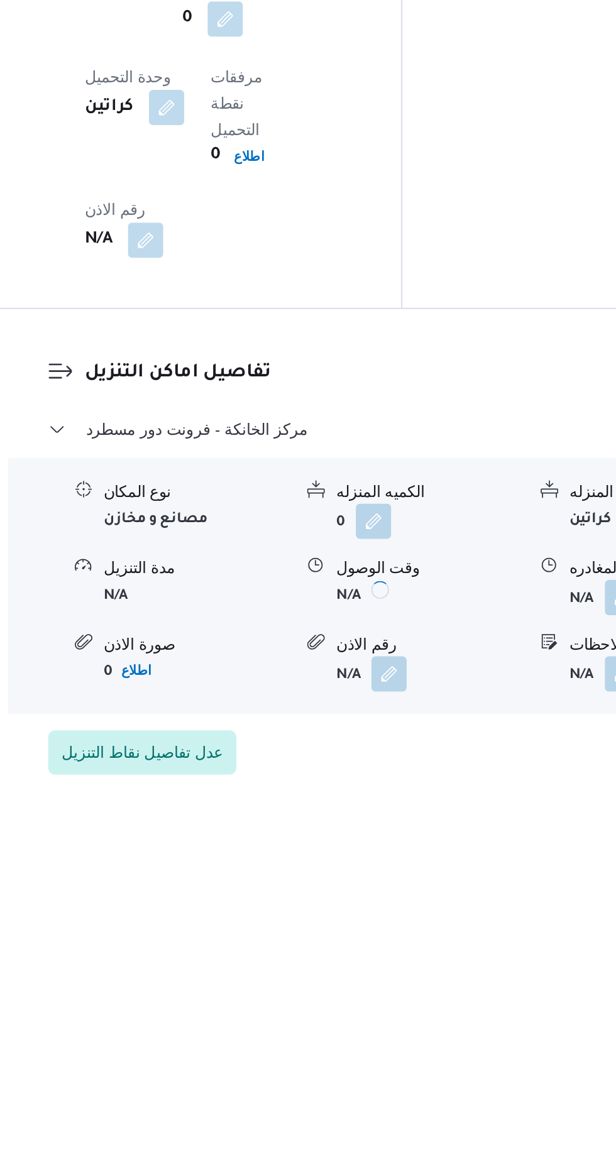
scroll to position [864, 0]
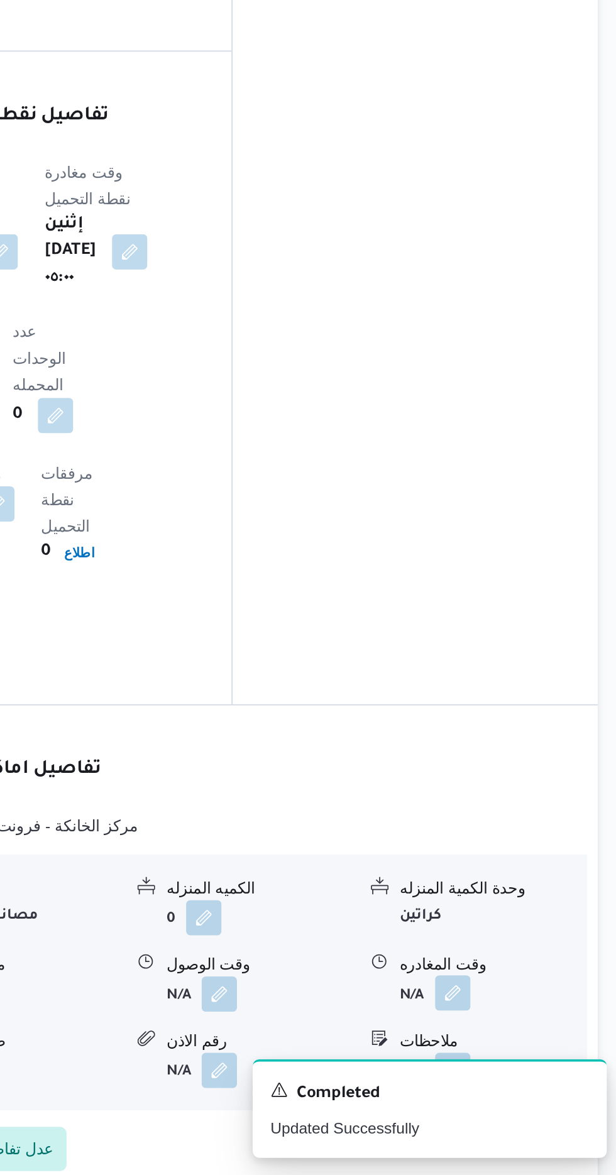
click at [519, 1062] on button "button" at bounding box center [519, 1072] width 20 height 20
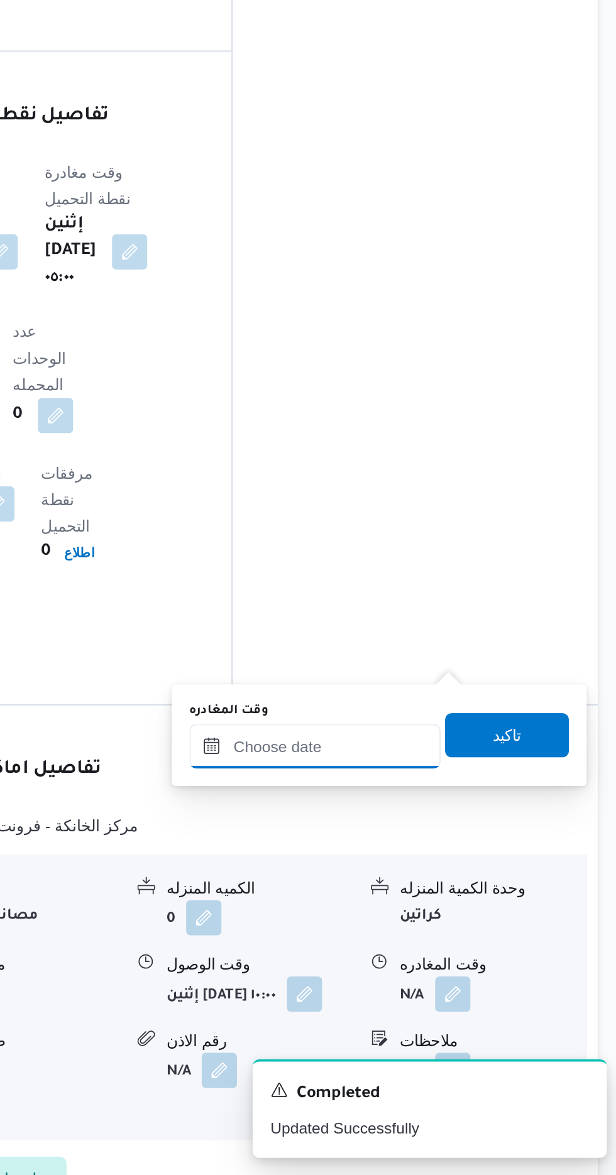
click at [460, 928] on input "وقت المغادره" at bounding box center [440, 931] width 143 height 25
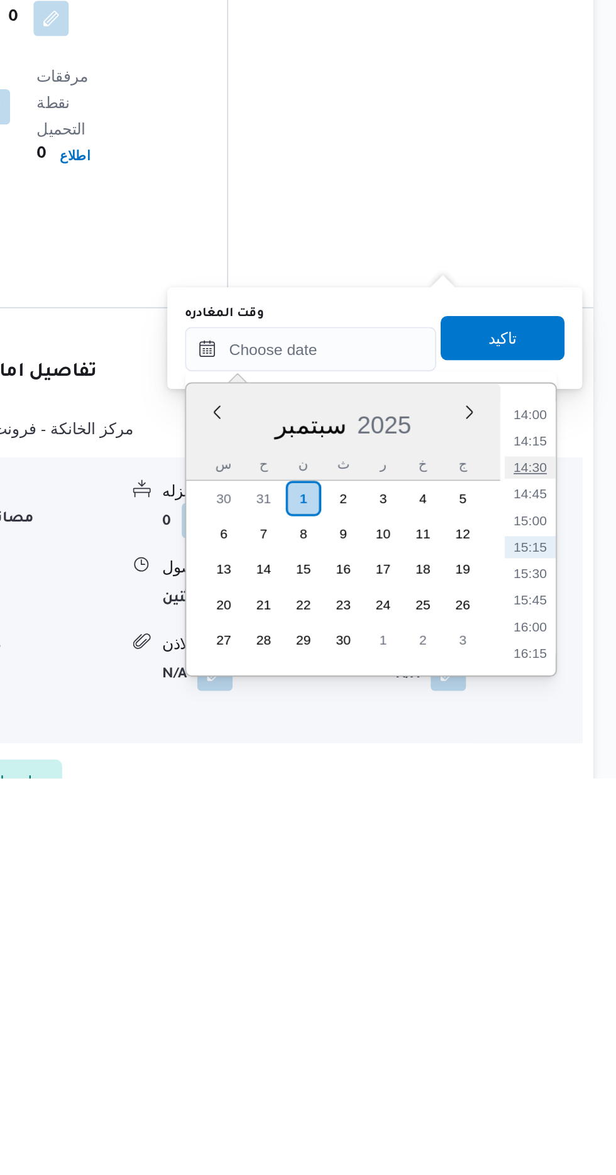
click at [564, 996] on li "14:30" at bounding box center [565, 999] width 29 height 13
type input "[DATE] ١٤:٣٠"
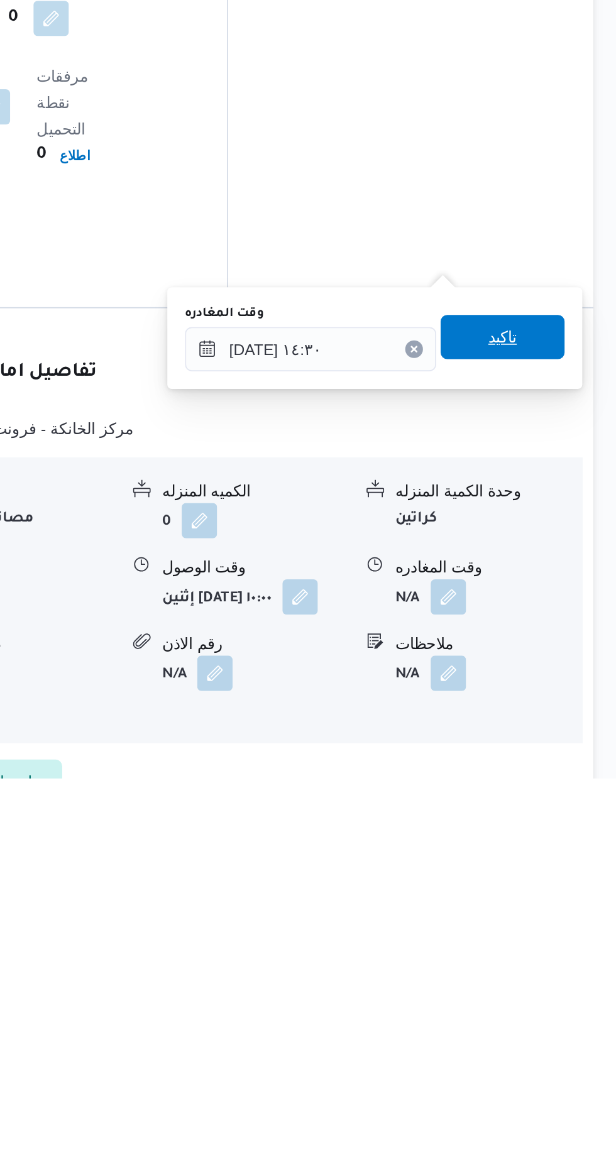
click at [558, 920] on span "تاكيد" at bounding box center [549, 924] width 16 height 15
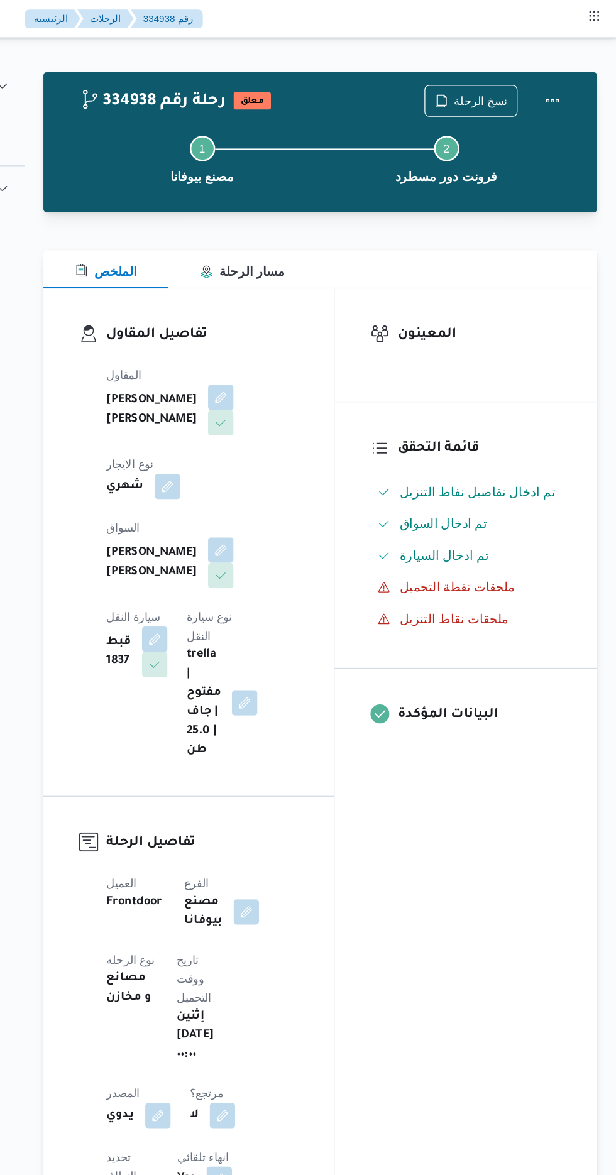
scroll to position [0, 0]
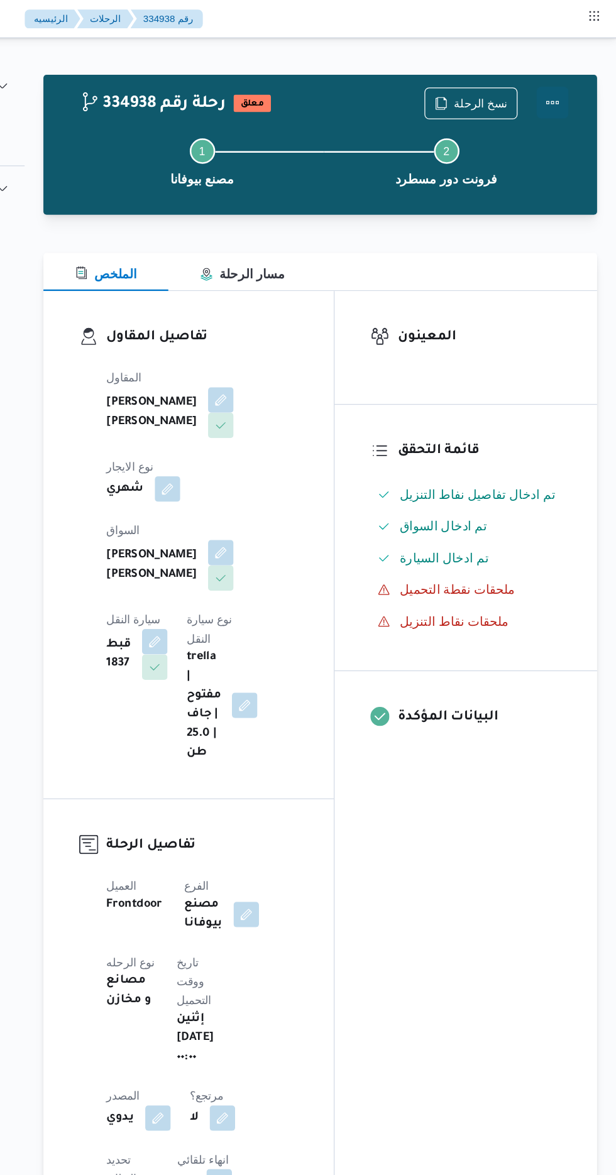
click at [562, 80] on button "Actions" at bounding box center [565, 81] width 25 height 25
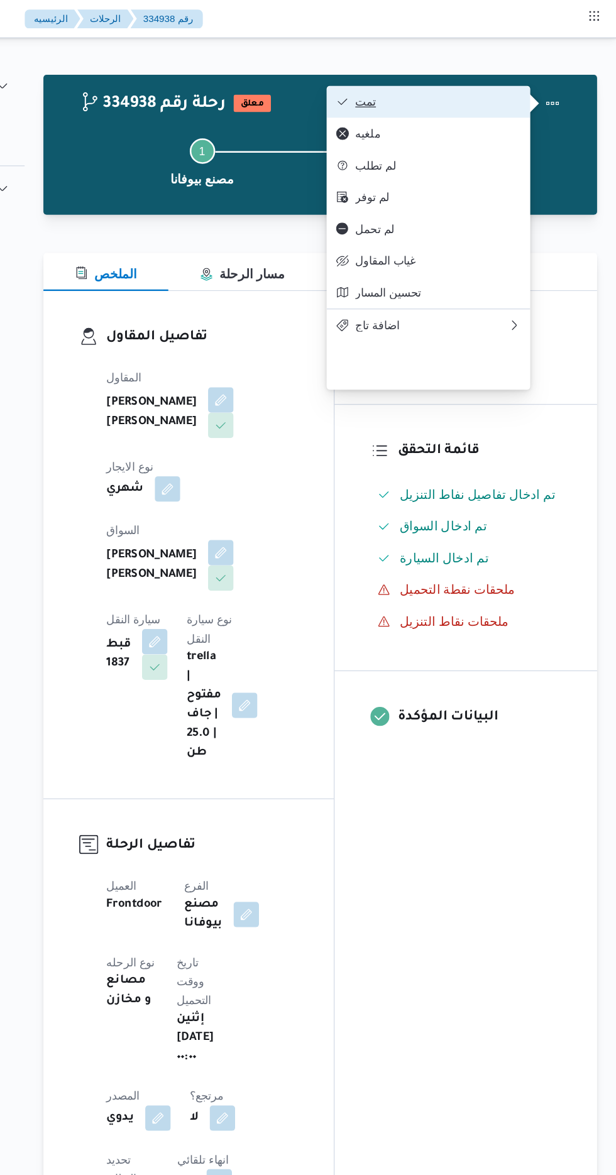
click at [512, 77] on span "تمت" at bounding box center [475, 80] width 131 height 10
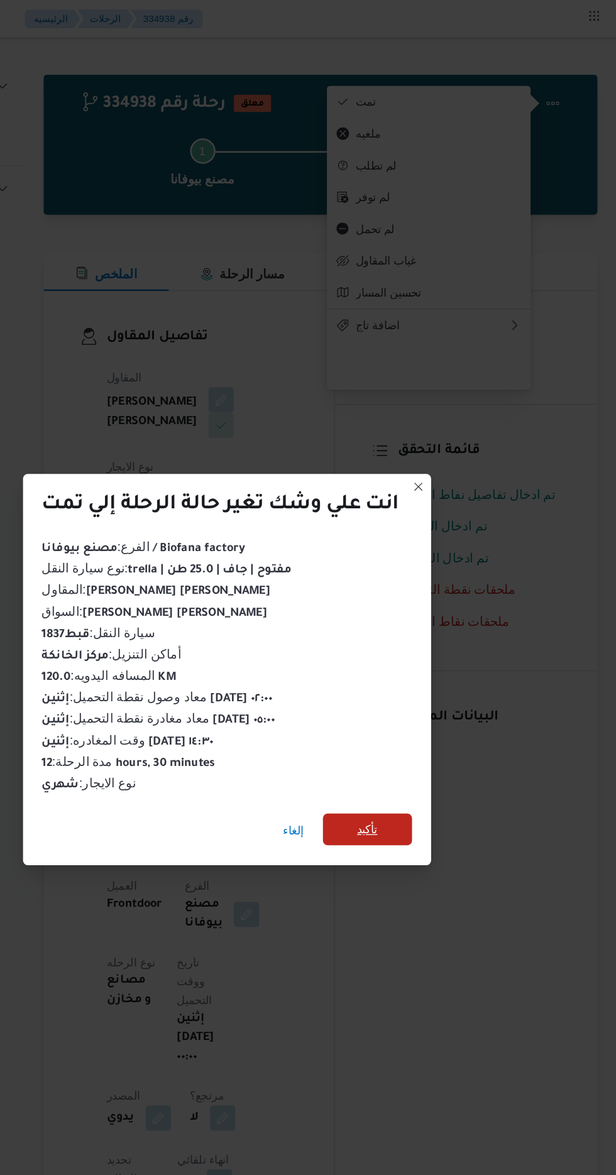
click at [421, 652] on span "تأكيد" at bounding box center [419, 655] width 16 height 15
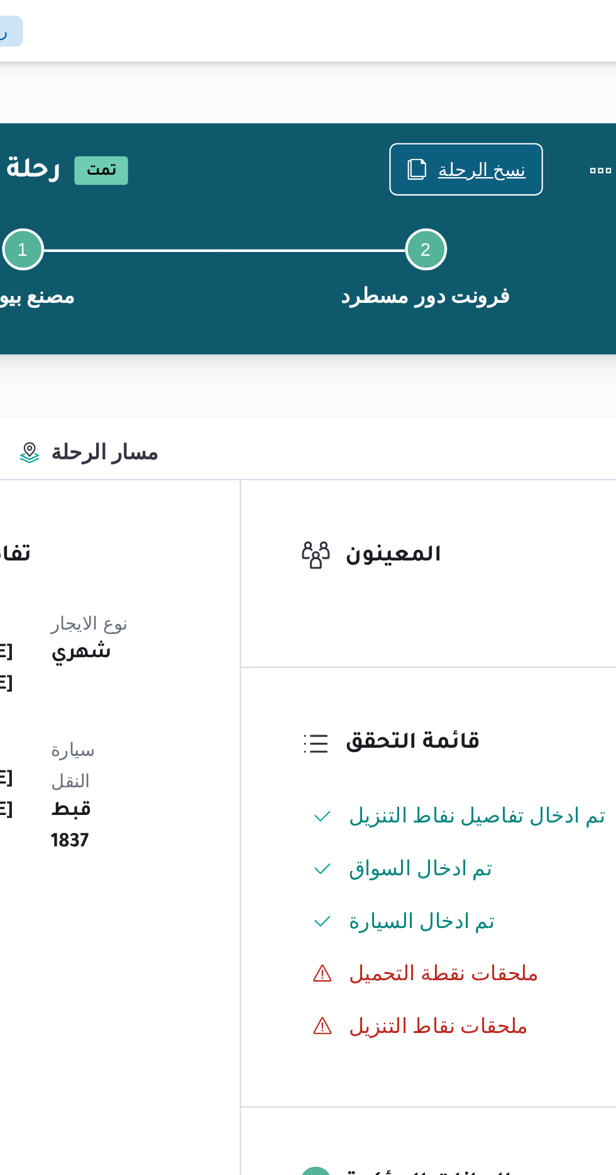
click at [507, 78] on span "نسخ الرحلة" at bounding box center [509, 81] width 42 height 15
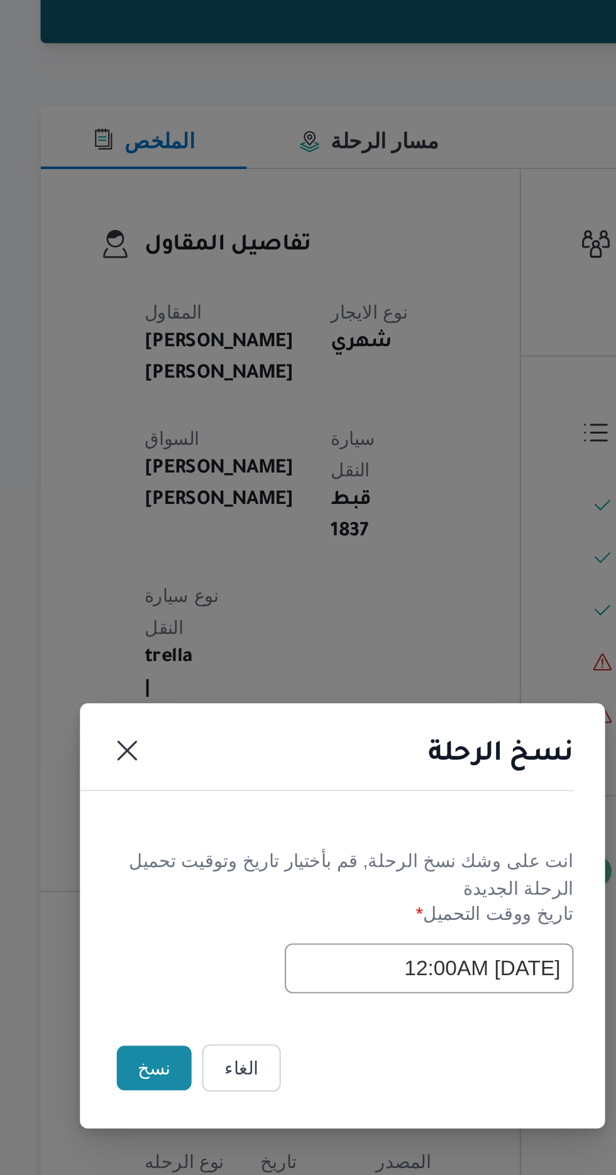
click at [212, 664] on button "نسخ" at bounding box center [218, 660] width 36 height 21
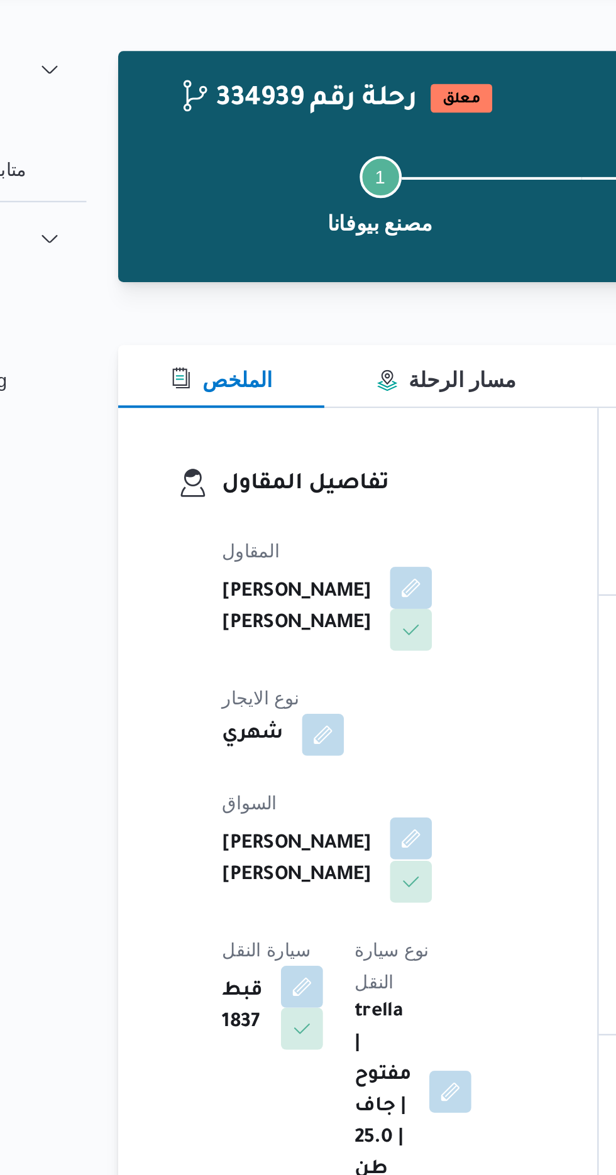
click at [294, 426] on button "button" at bounding box center [304, 436] width 20 height 20
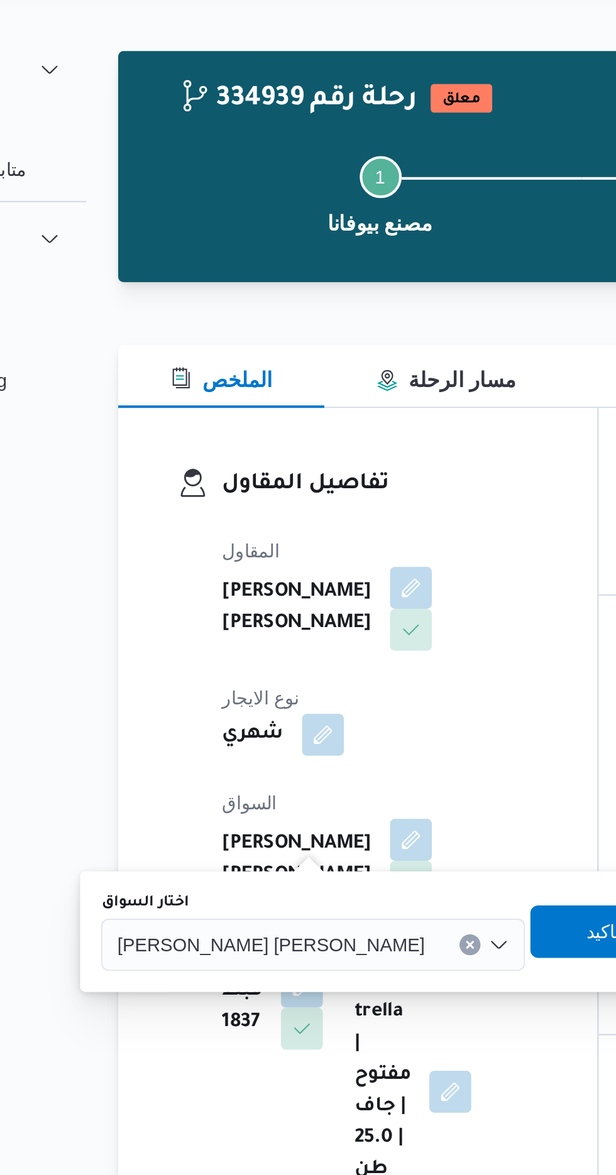
click at [316, 487] on input "اختار السواق" at bounding box center [316, 487] width 1 height 15
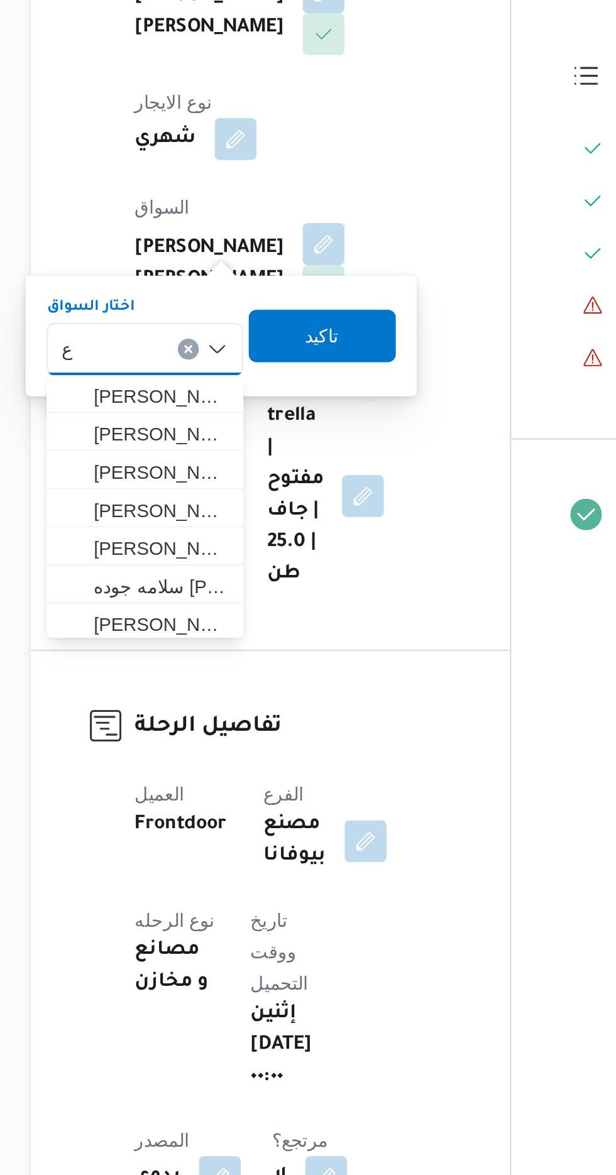
type input "ع"
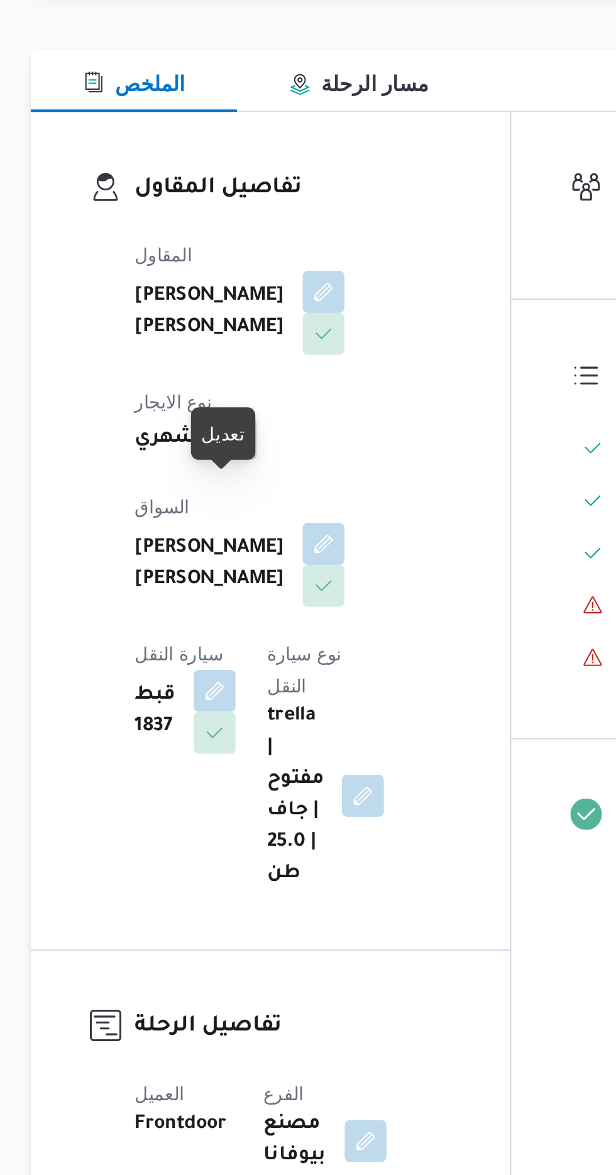
click at [287, 316] on span at bounding box center [300, 316] width 26 height 20
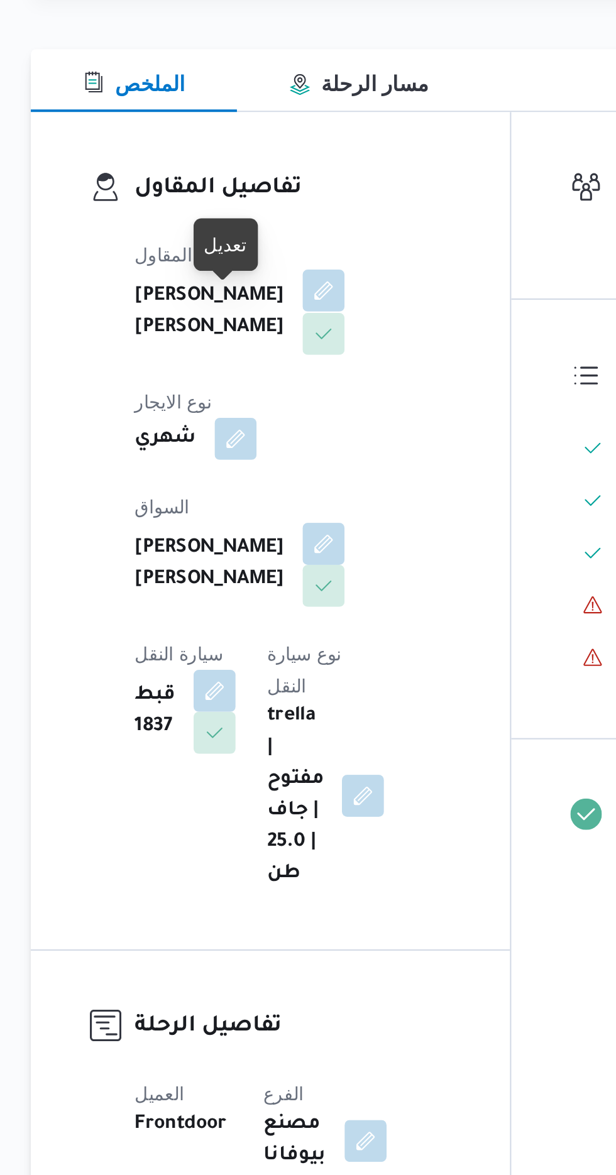
click at [294, 326] on button "button" at bounding box center [304, 315] width 20 height 20
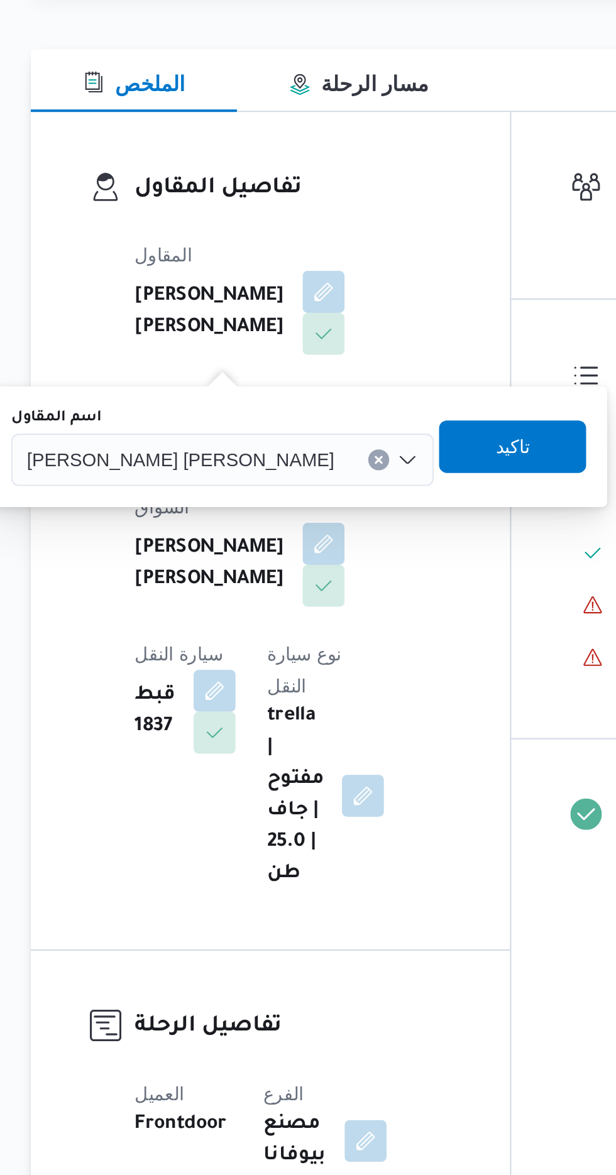
click at [314, 397] on input "اسم المقاول" at bounding box center [314, 396] width 1 height 15
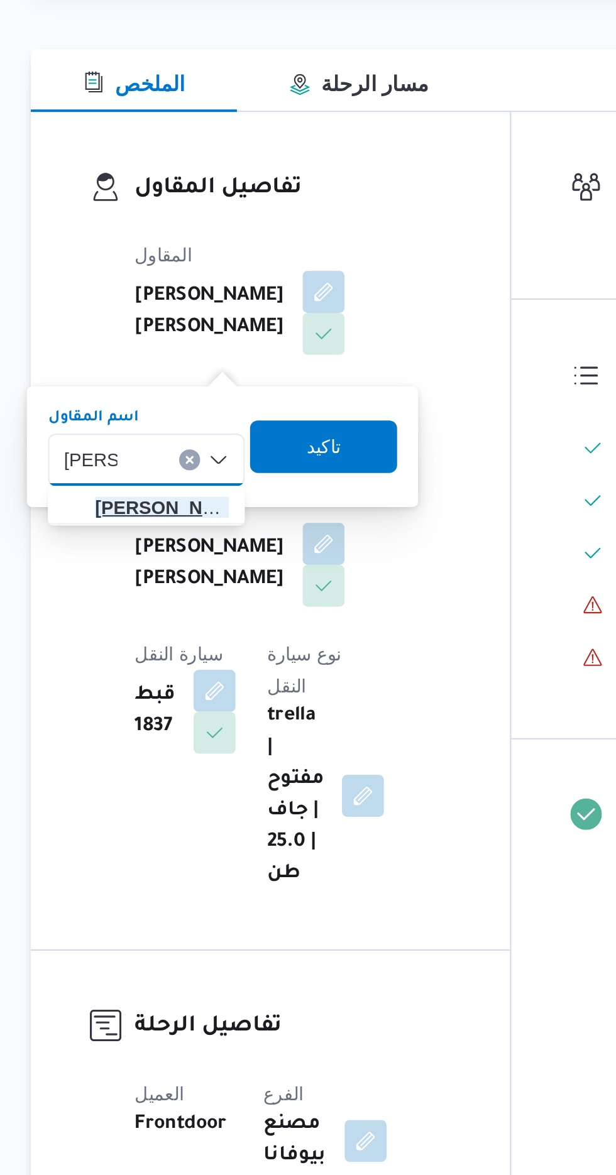
type input "[PERSON_NAME]"
click at [229, 419] on span "[PERSON_NAME] دوح [PERSON_NAME]" at bounding box center [226, 419] width 64 height 15
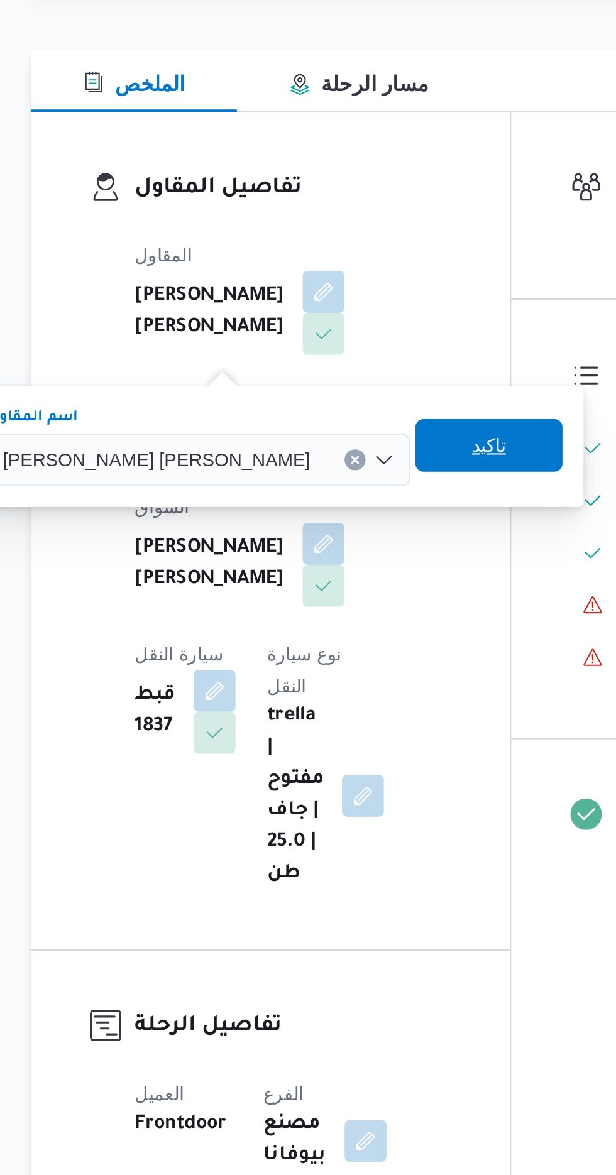
click at [348, 392] on span "تاكيد" at bounding box center [383, 389] width 70 height 25
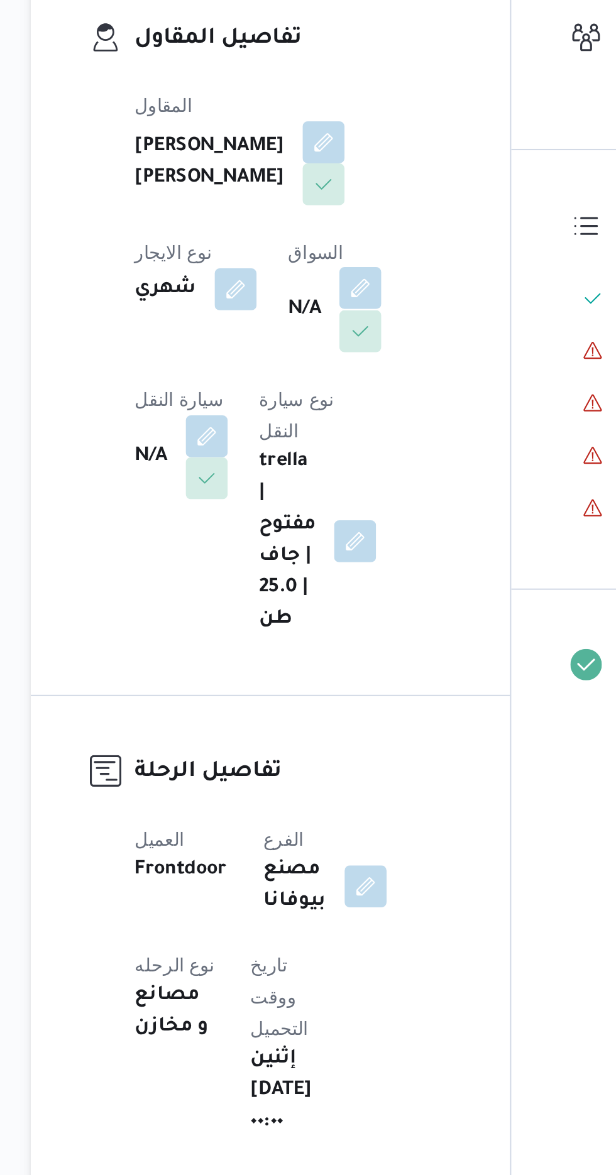
click at [311, 396] on button "button" at bounding box center [321, 386] width 20 height 20
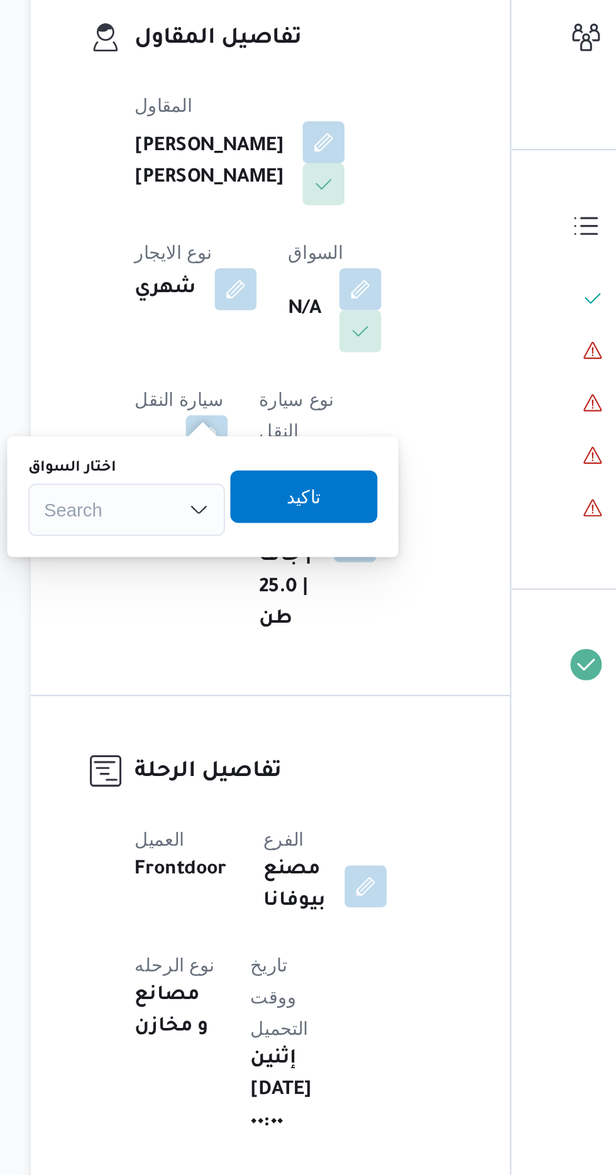
click at [223, 488] on div "Search" at bounding box center [209, 492] width 94 height 25
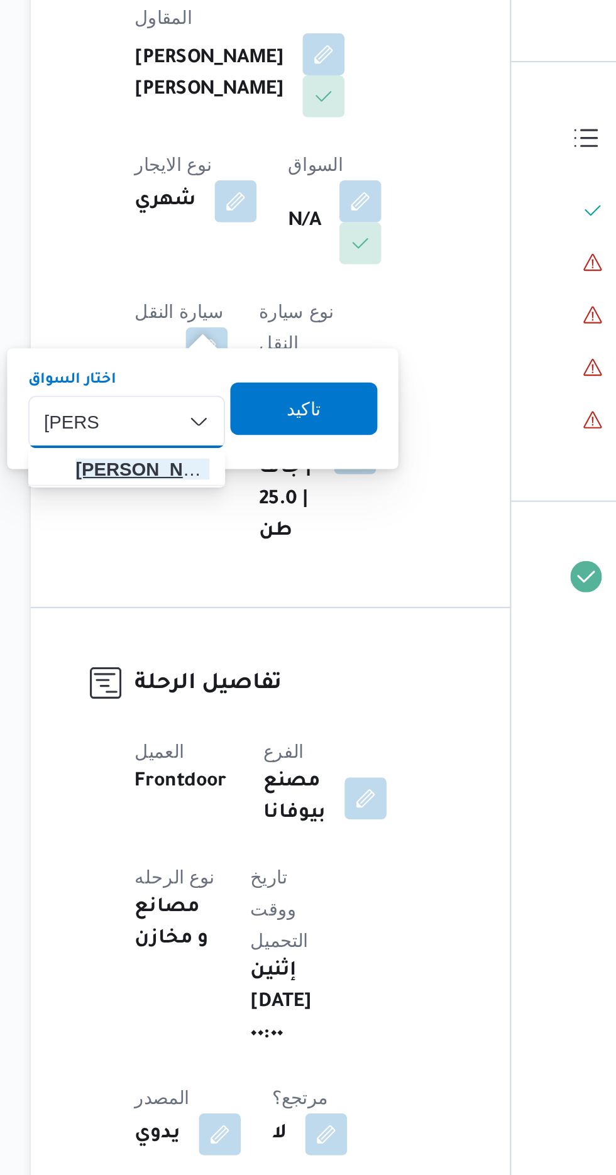
type input "[PERSON_NAME]"
click at [224, 511] on span "[PERSON_NAME] ي [PERSON_NAME]" at bounding box center [217, 514] width 64 height 15
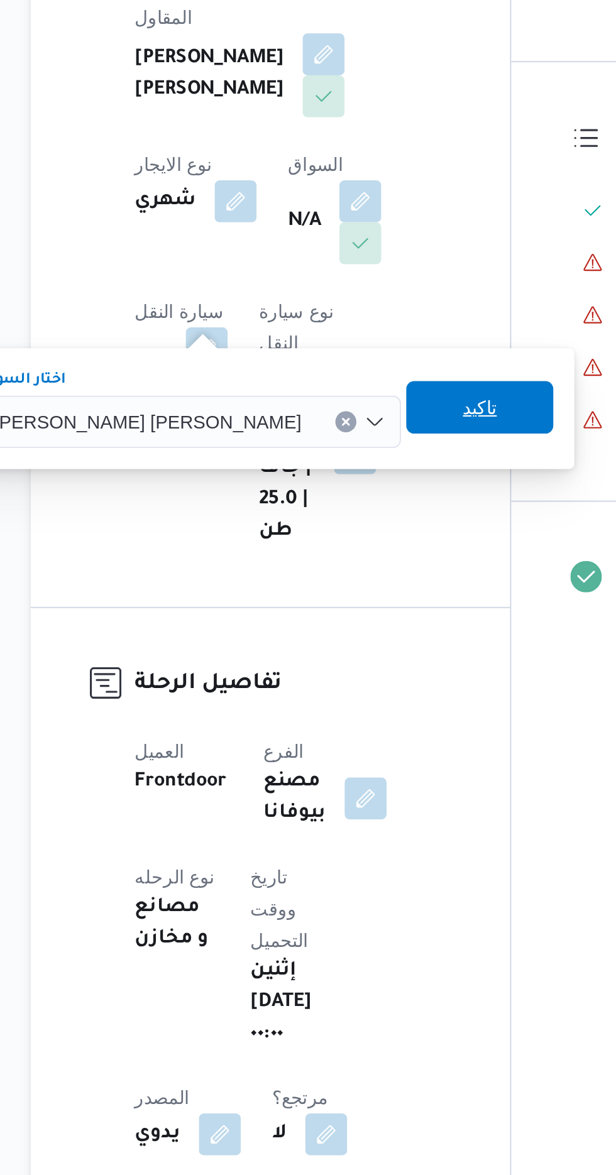
click at [370, 481] on span "تاكيد" at bounding box center [378, 485] width 16 height 15
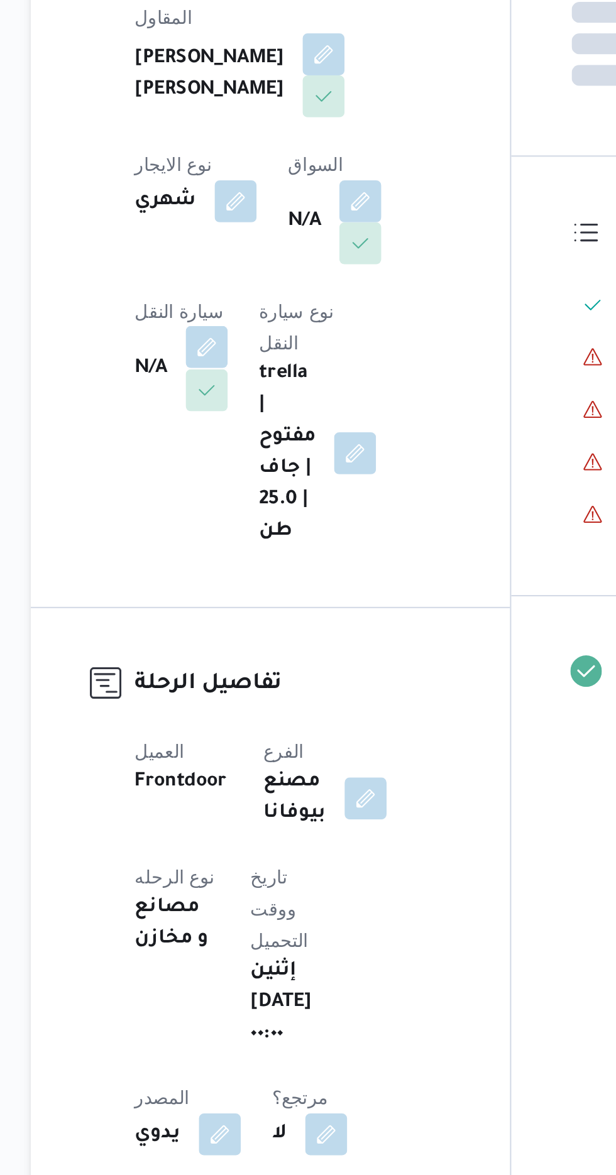
click at [258, 446] on button "button" at bounding box center [248, 456] width 20 height 20
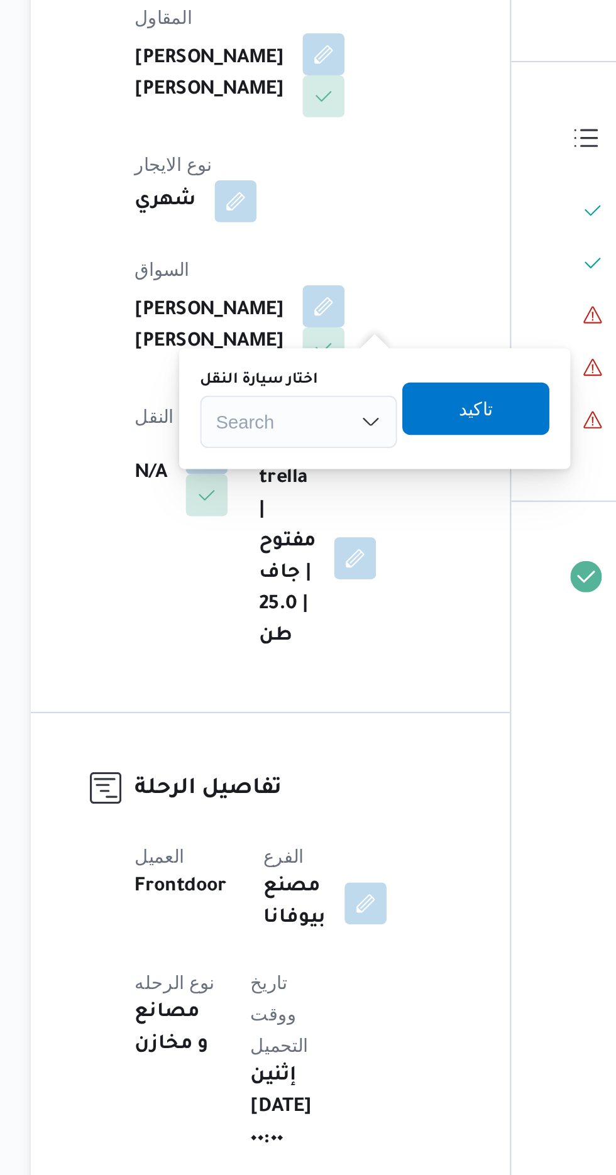
click at [282, 481] on div "Search" at bounding box center [292, 492] width 94 height 25
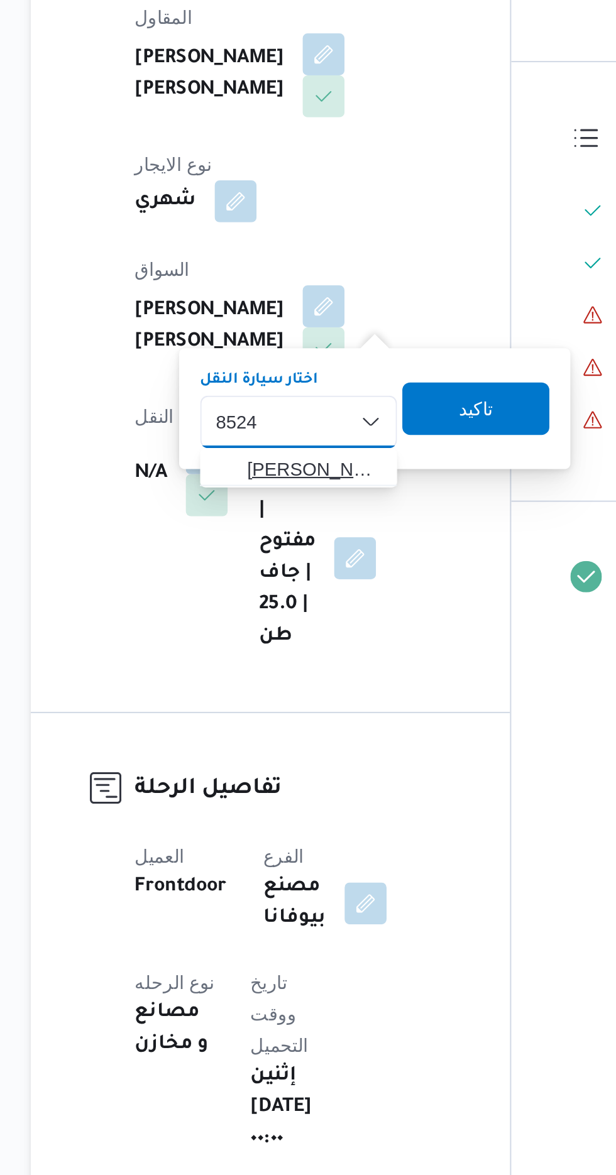
type input "8524"
click at [290, 512] on span "[PERSON_NAME] 8524 | null" at bounding box center [299, 514] width 64 height 15
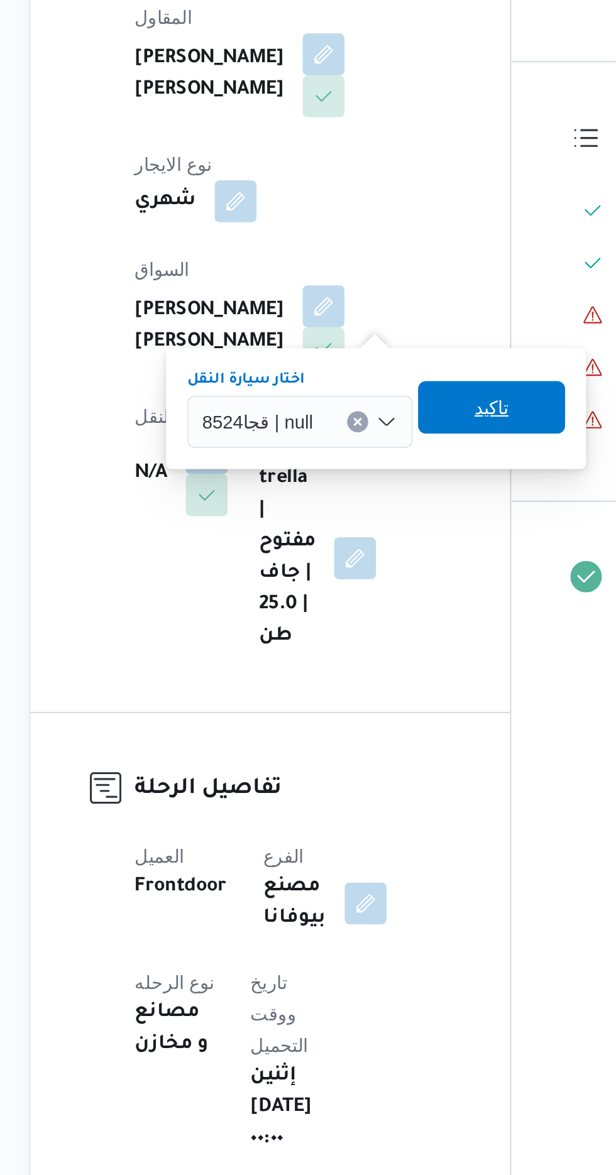
click at [388, 487] on span "تاكيد" at bounding box center [384, 485] width 16 height 15
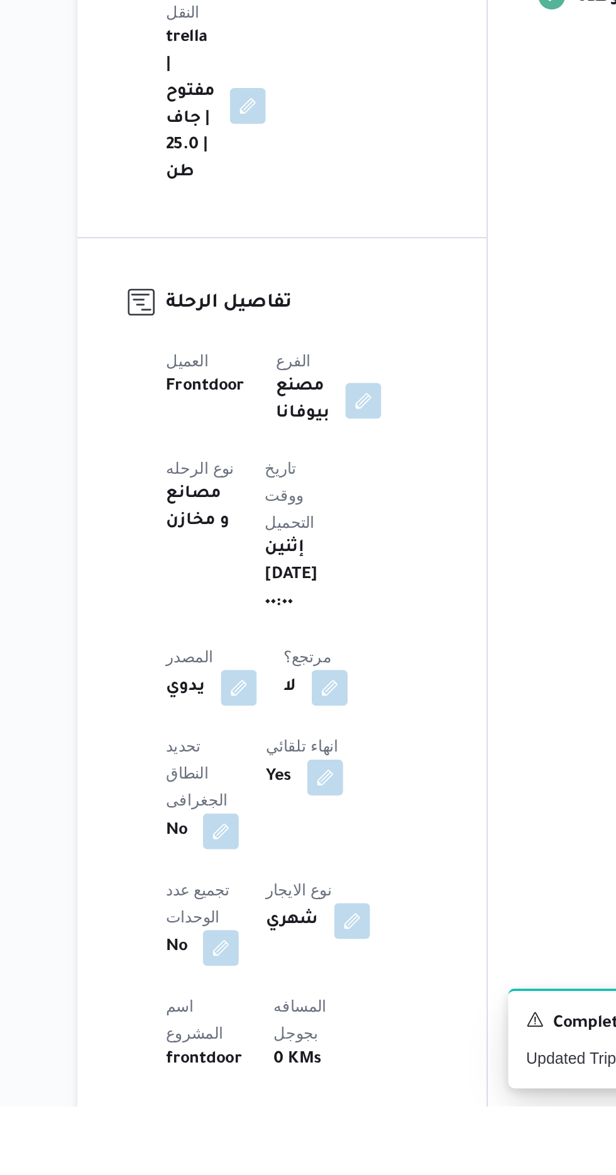
scroll to position [24, 0]
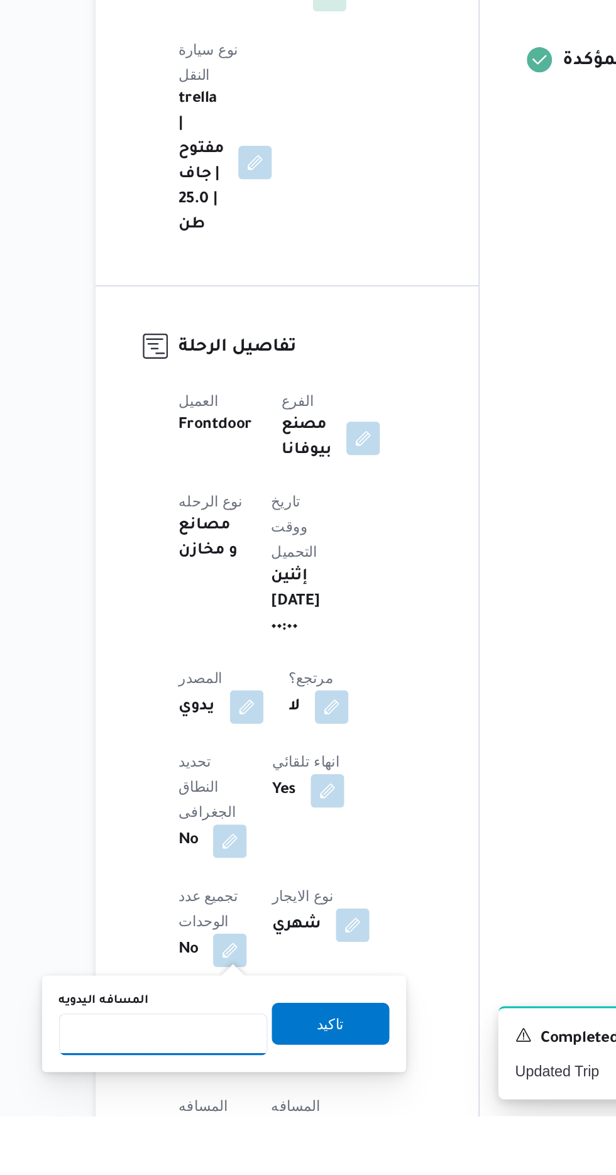
click at [215, 1122] on input "المسافه اليدويه" at bounding box center [203, 1126] width 125 height 25
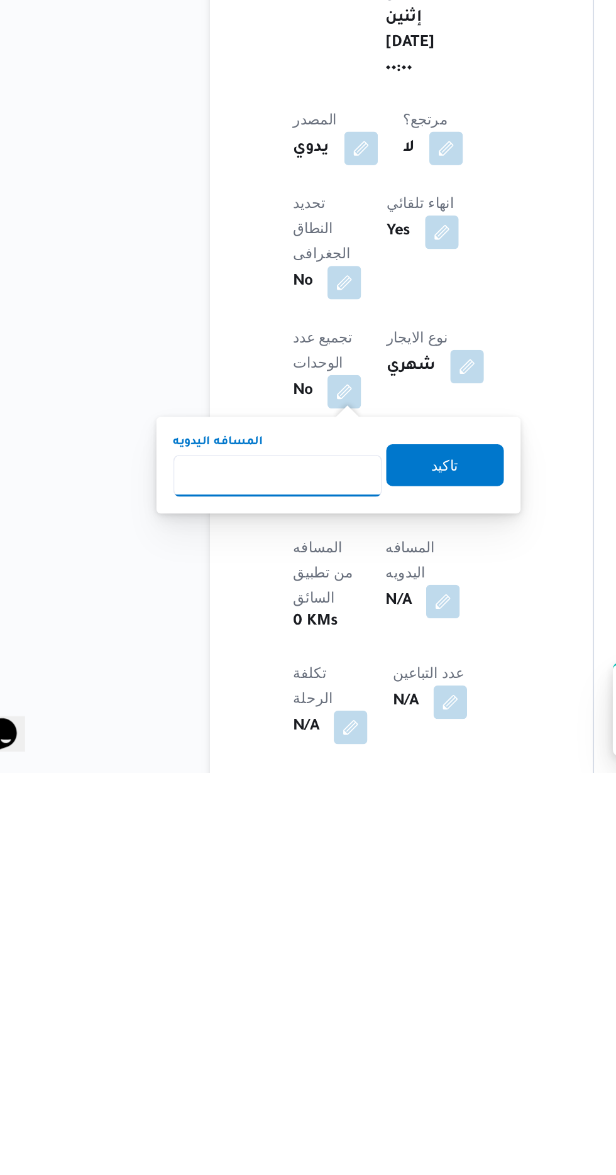
scroll to position [179, 0]
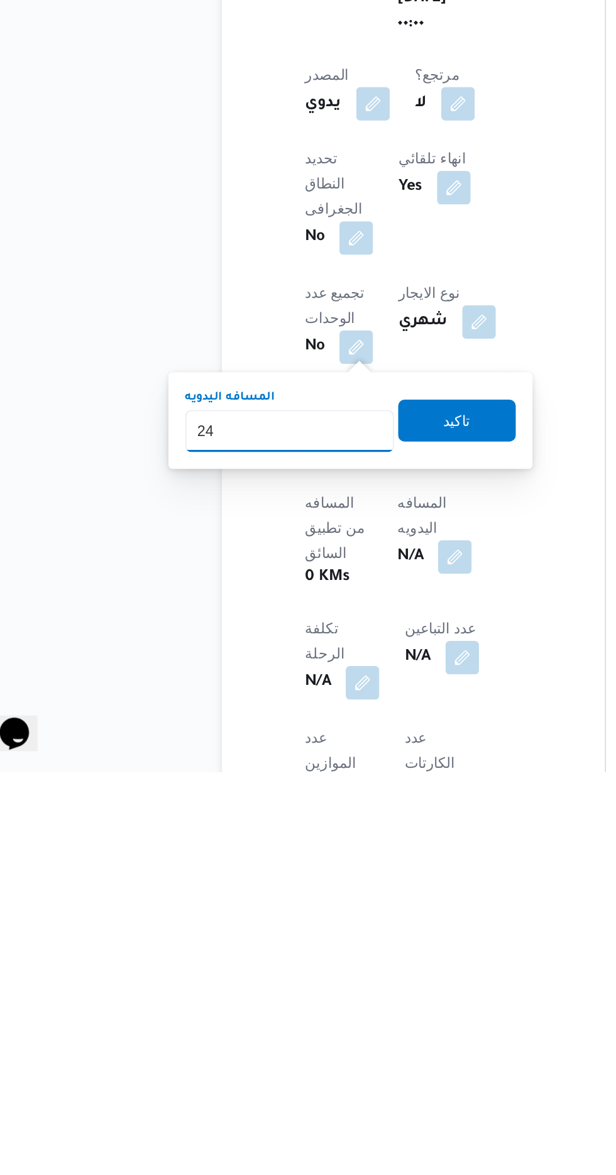
type input "240"
click at [307, 969] on span "تاكيد" at bounding box center [304, 964] width 16 height 15
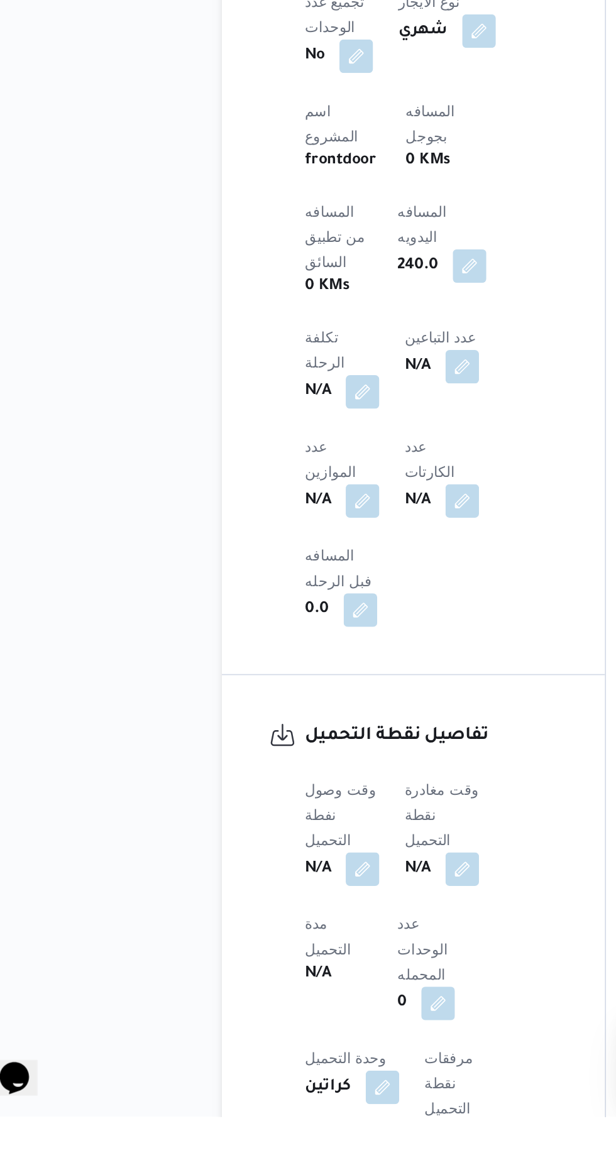
scroll to position [566, 0]
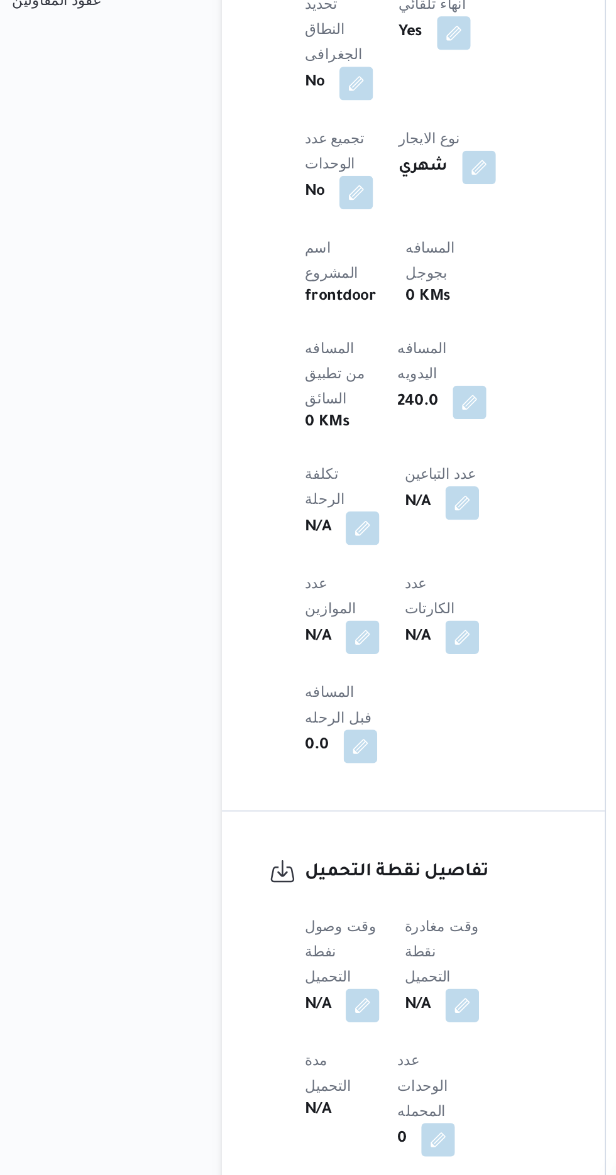
click at [250, 933] on h3 "تفاصيل نقطة التحميل" at bounding box center [288, 941] width 151 height 17
click at [248, 1010] on button "button" at bounding box center [248, 1020] width 20 height 20
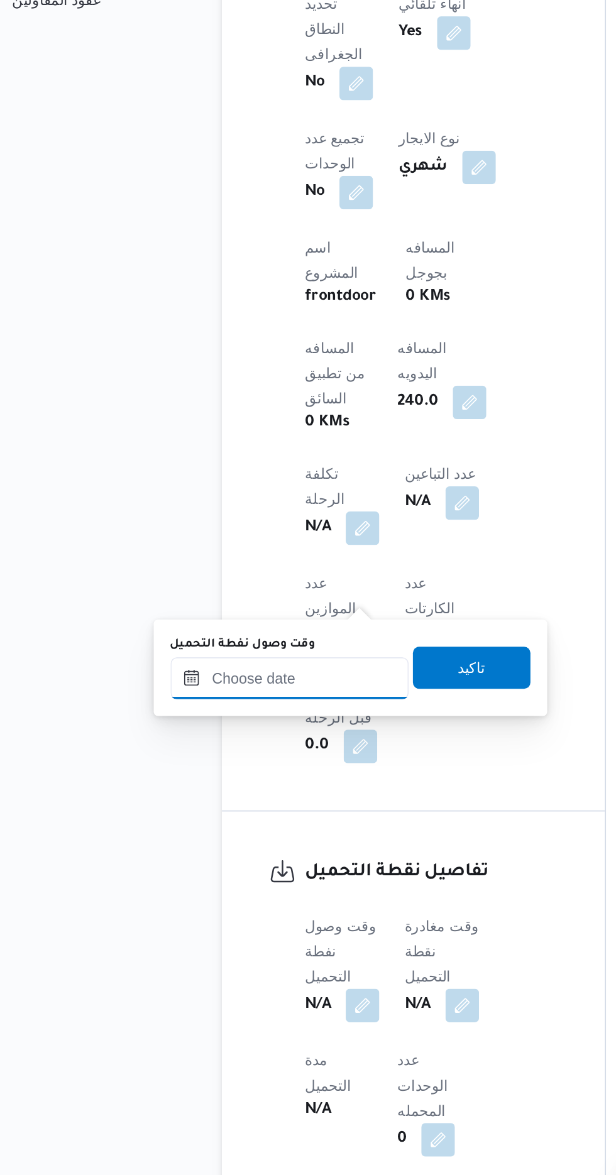
click at [233, 823] on input "وقت وصول نفطة التحميل" at bounding box center [204, 824] width 143 height 25
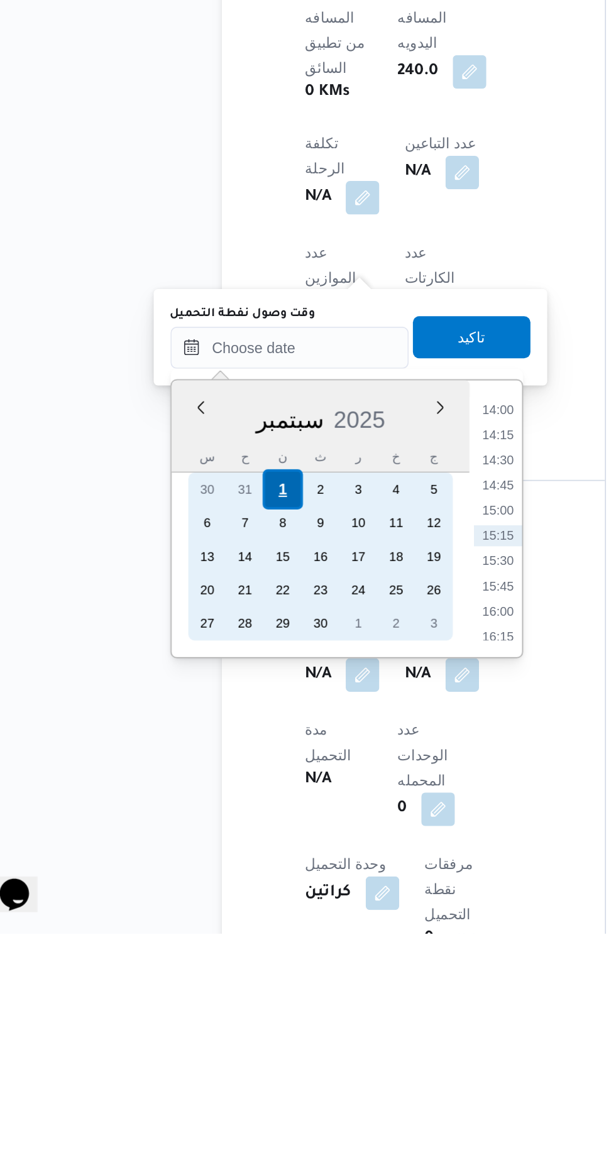
click at [199, 908] on div "1" at bounding box center [199, 910] width 24 height 24
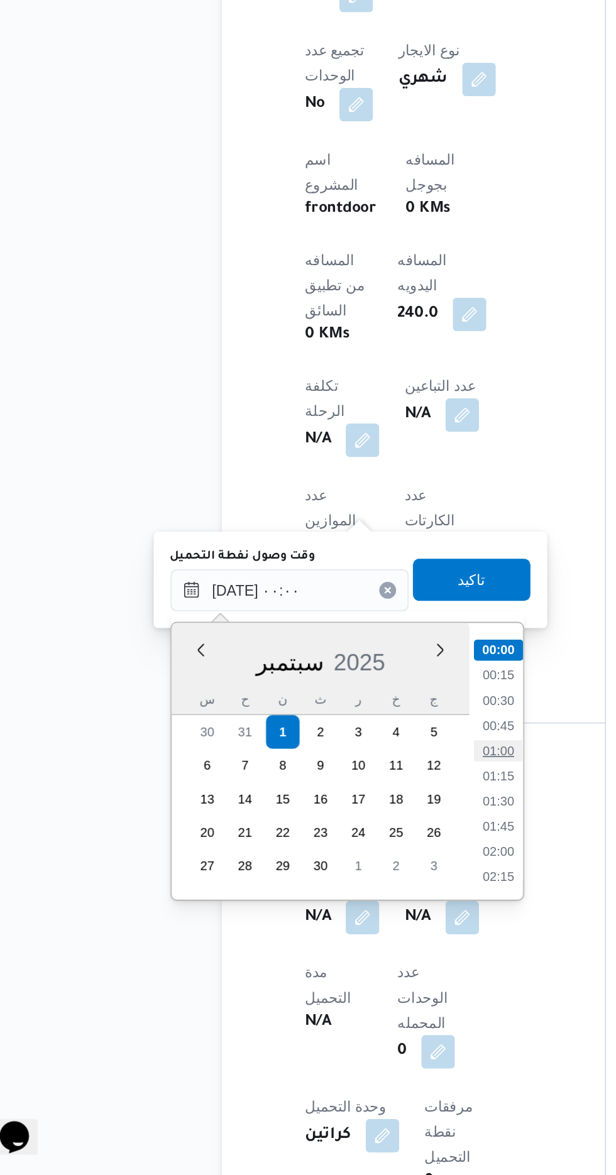
click at [328, 916] on li "01:00" at bounding box center [328, 921] width 29 height 13
type input "[DATE] ٠١:٠٠"
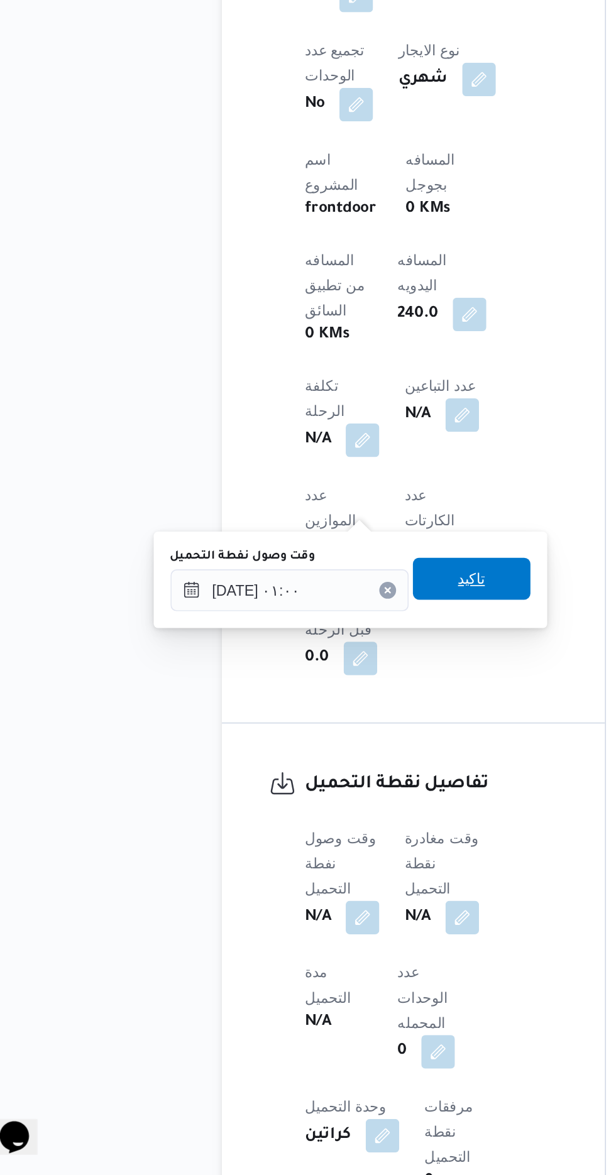
click at [321, 818] on span "تاكيد" at bounding box center [313, 817] width 16 height 15
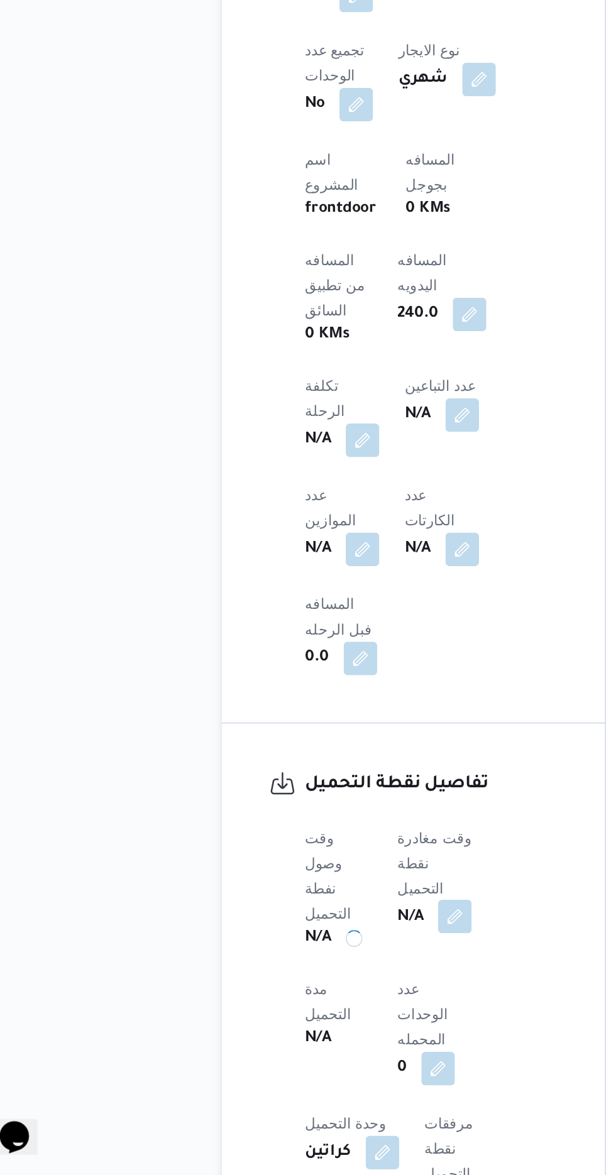
click at [307, 1010] on button "button" at bounding box center [303, 1020] width 20 height 20
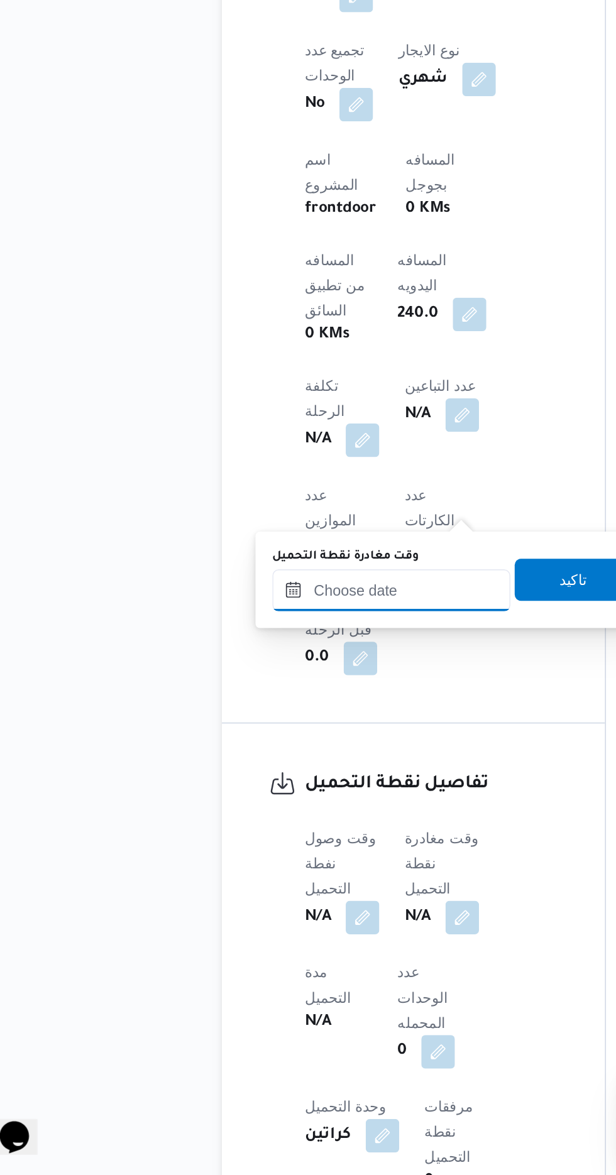
click at [277, 824] on input "وقت مغادرة نقطة التحميل" at bounding box center [265, 824] width 143 height 25
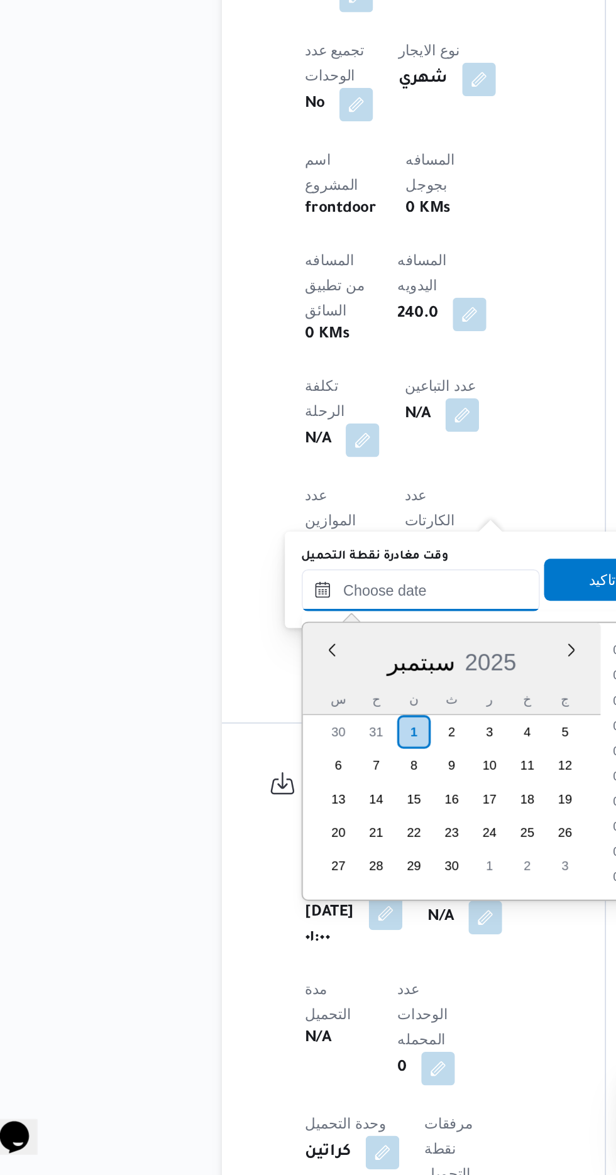
scroll to position [844, 0]
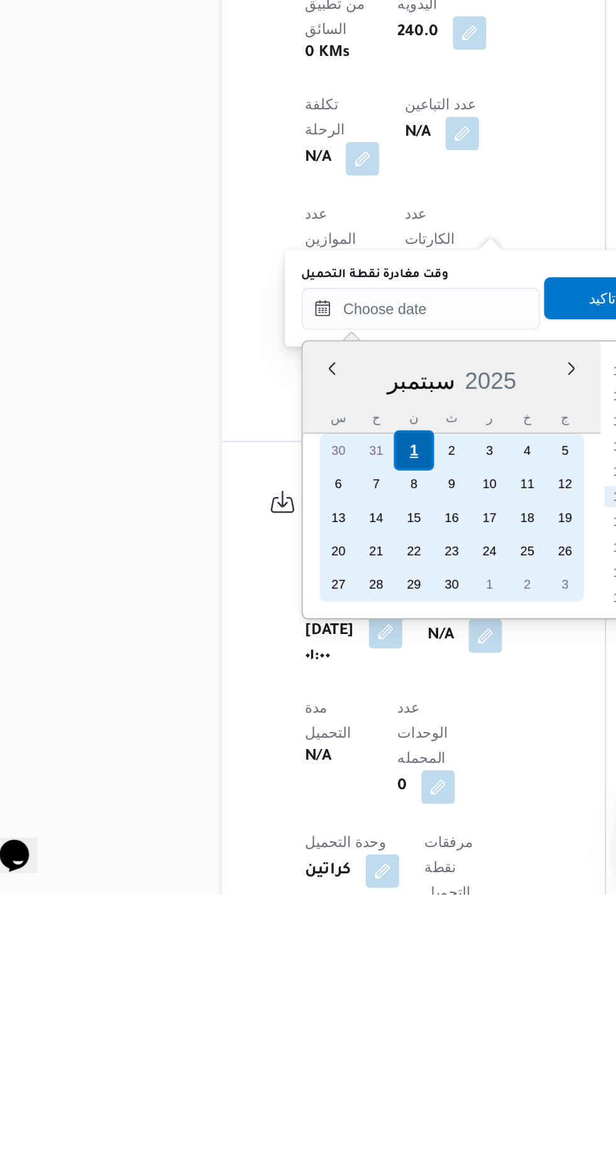
click at [277, 911] on div "1" at bounding box center [278, 910] width 24 height 24
type input "[DATE] ٠٠:٠٠"
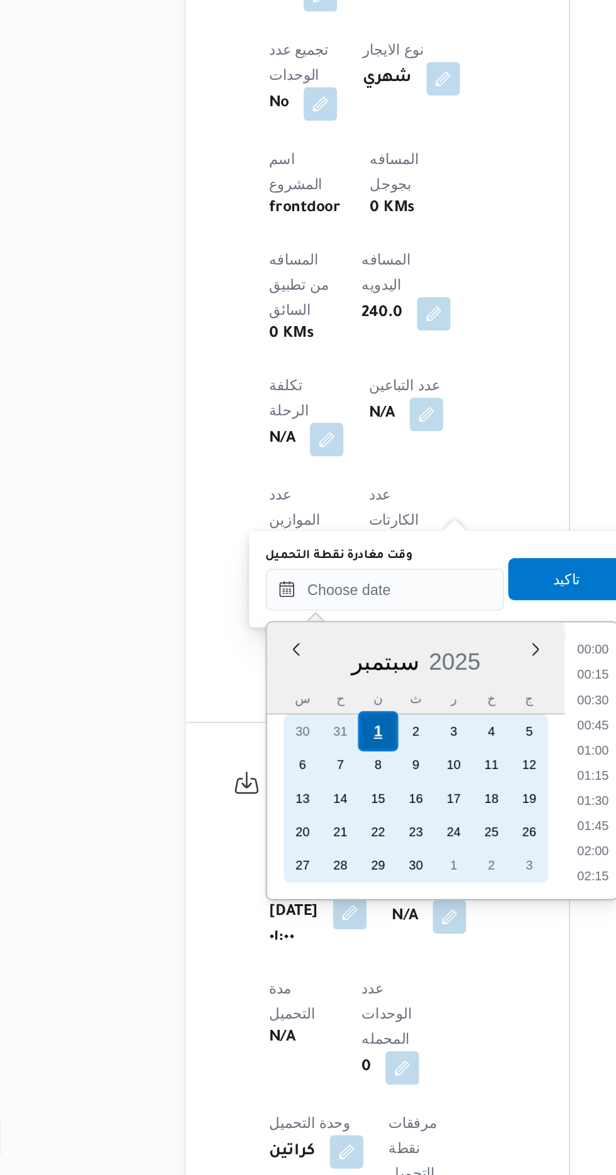
click at [280, 905] on div "1" at bounding box center [278, 909] width 24 height 24
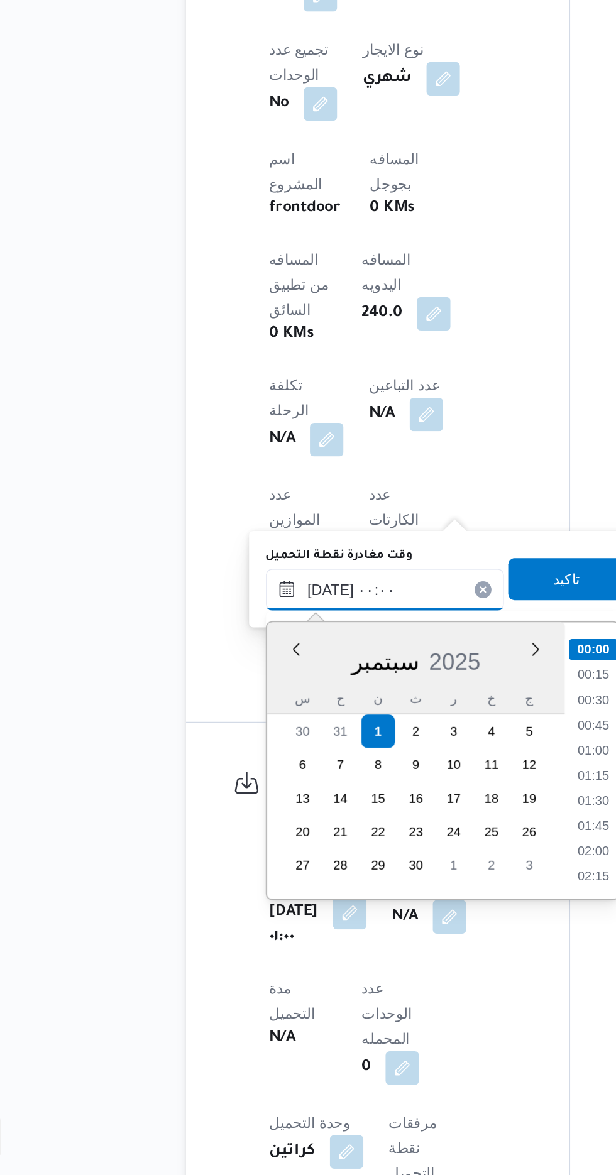
click at [238, 821] on input "[DATE] ٠٠:٠٠" at bounding box center [282, 823] width 143 height 25
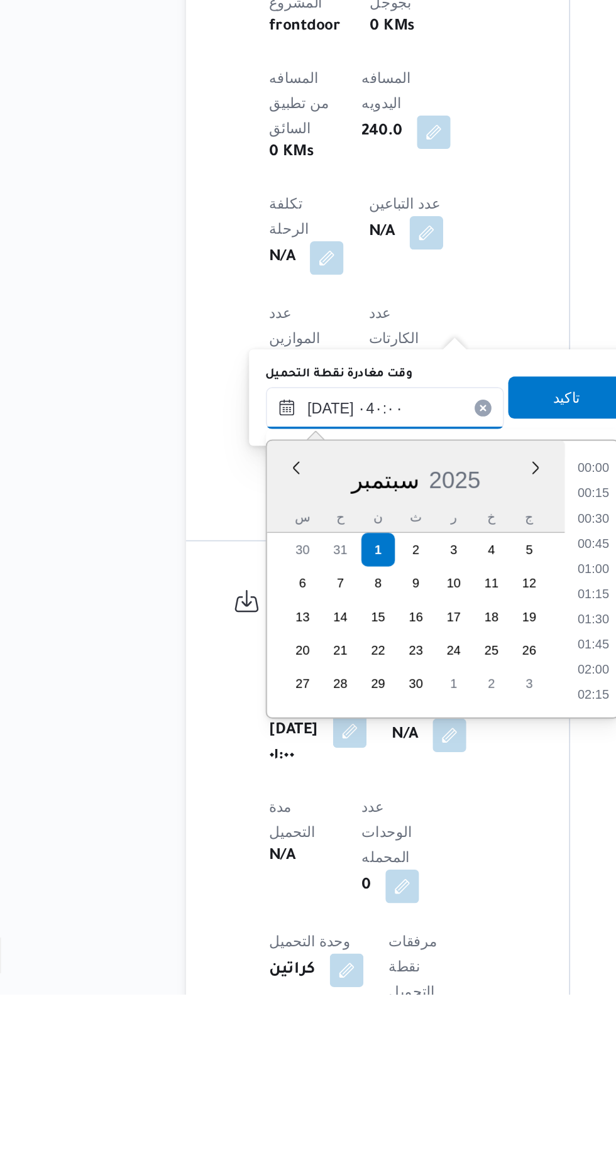
scroll to position [109, 0]
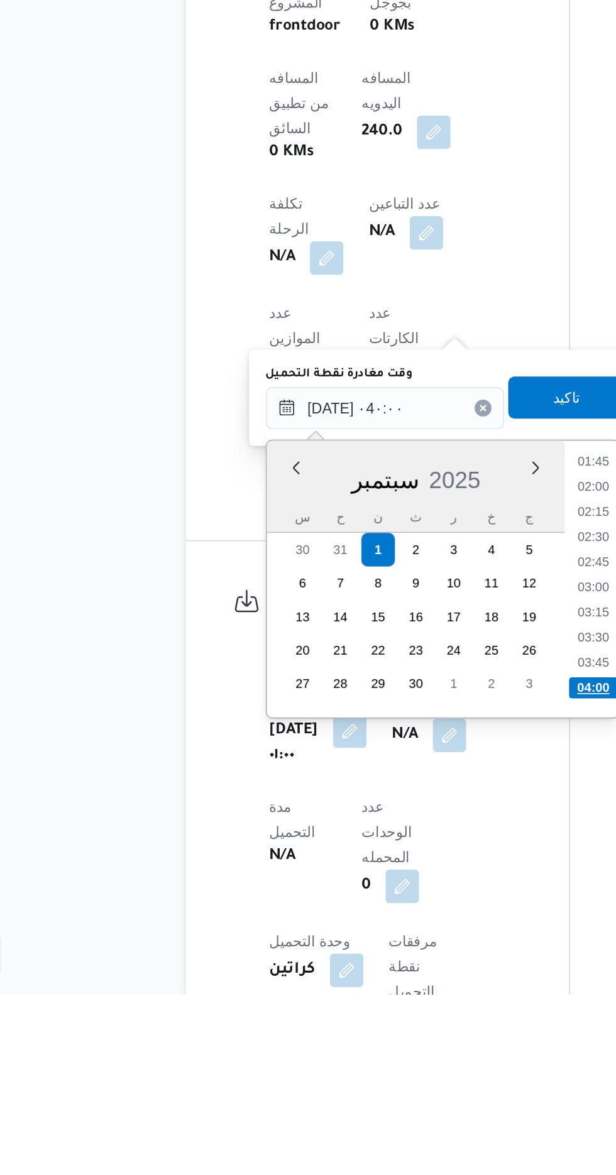
click at [405, 991] on li "04:00" at bounding box center [408, 992] width 30 height 13
type input "[DATE] ٠٤:٠٠"
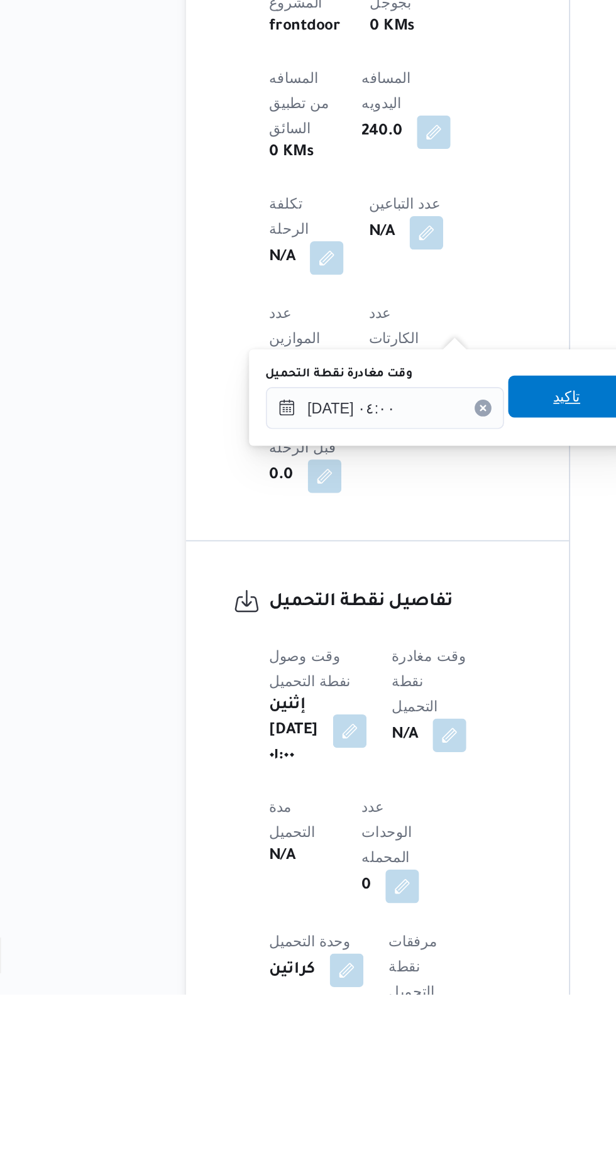
click at [388, 811] on span "تاكيد" at bounding box center [391, 817] width 70 height 25
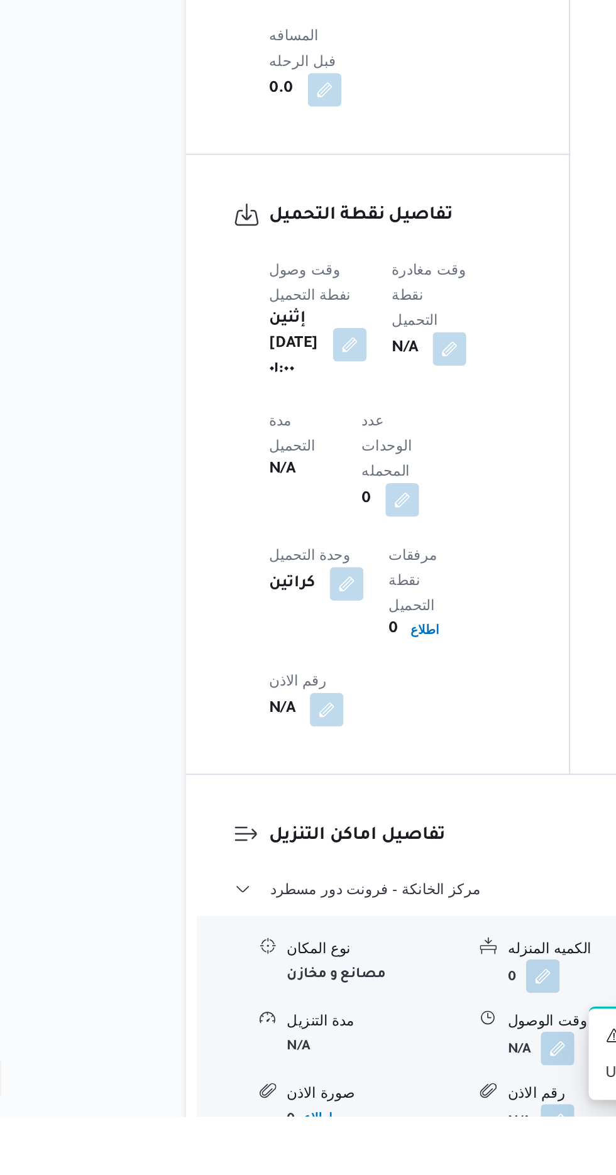
scroll to position [877, 0]
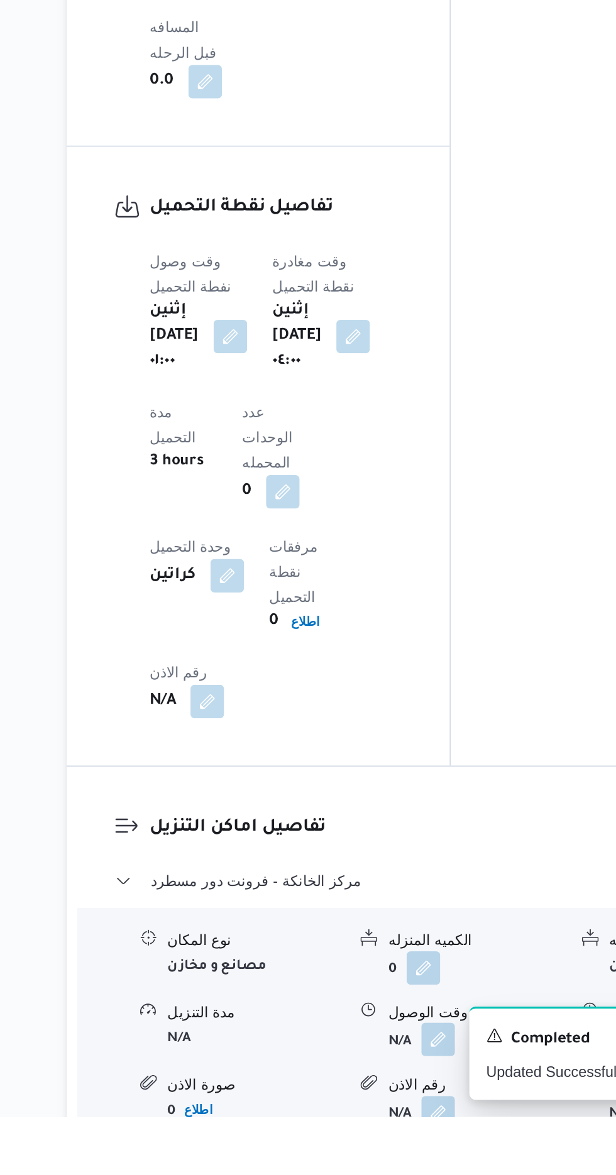
click at [388, 1119] on button "button" at bounding box center [386, 1129] width 20 height 20
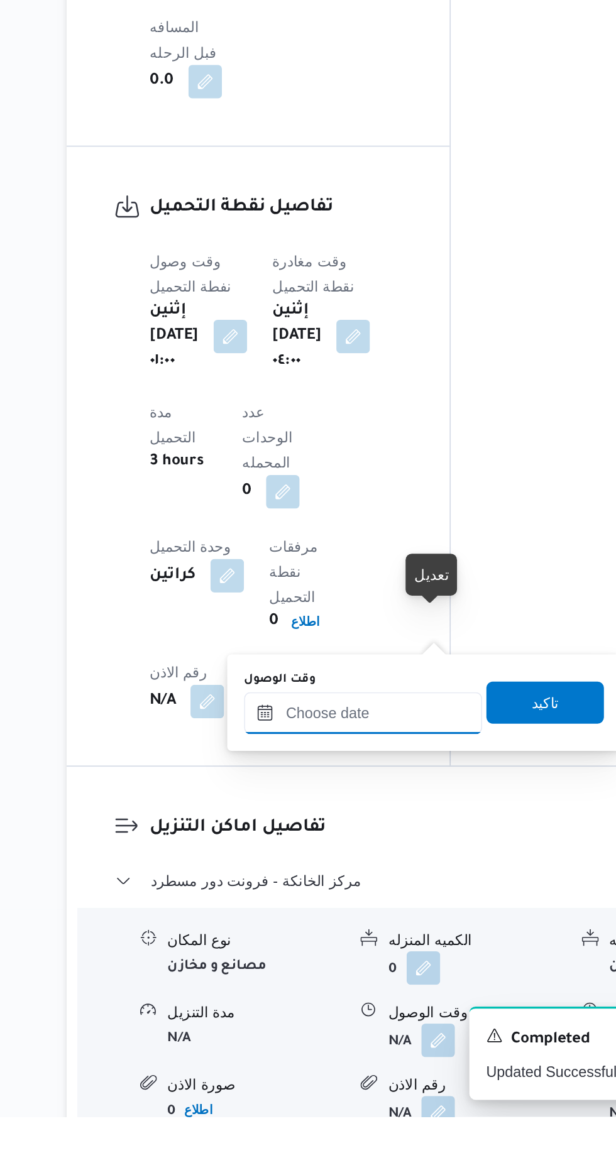
click at [358, 928] on input "وقت الوصول" at bounding box center [341, 933] width 143 height 25
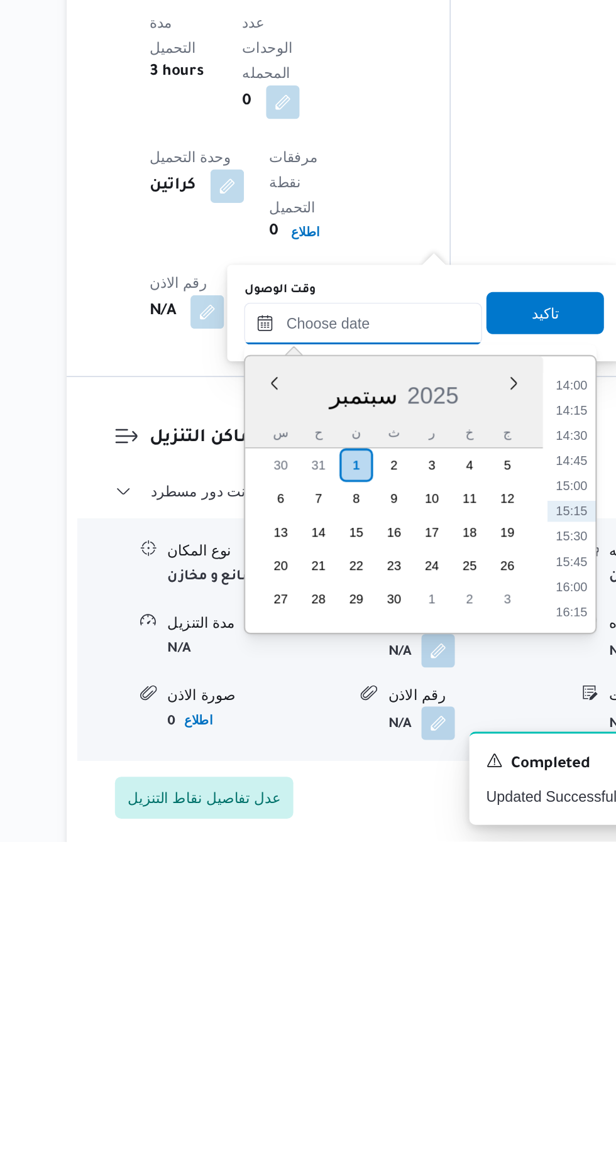
scroll to position [945, 0]
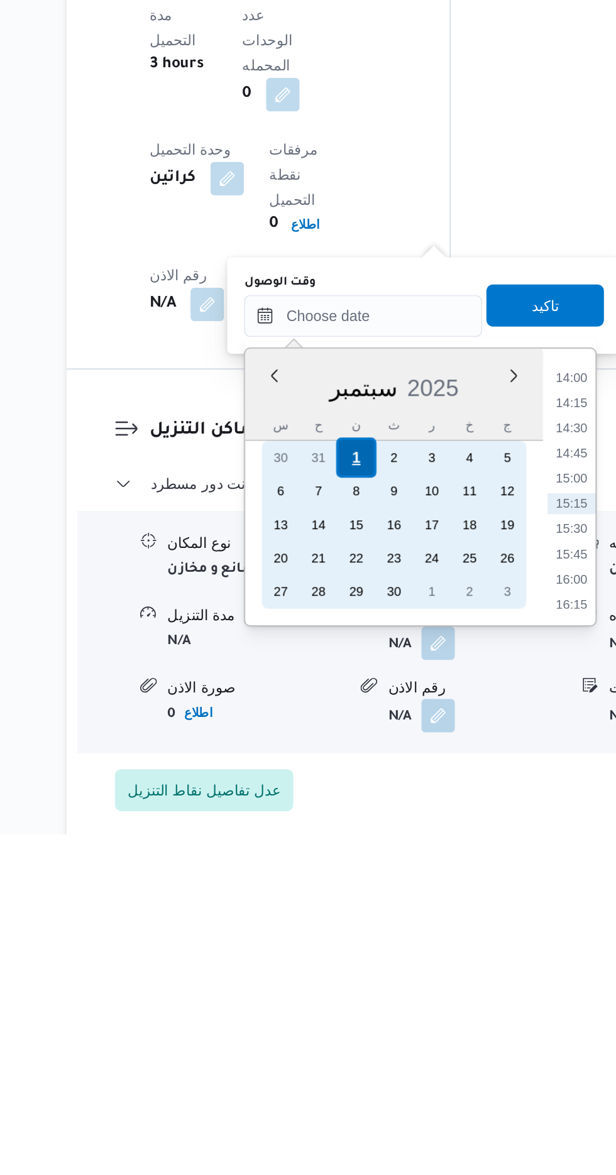
click at [337, 949] on div "1" at bounding box center [337, 950] width 24 height 24
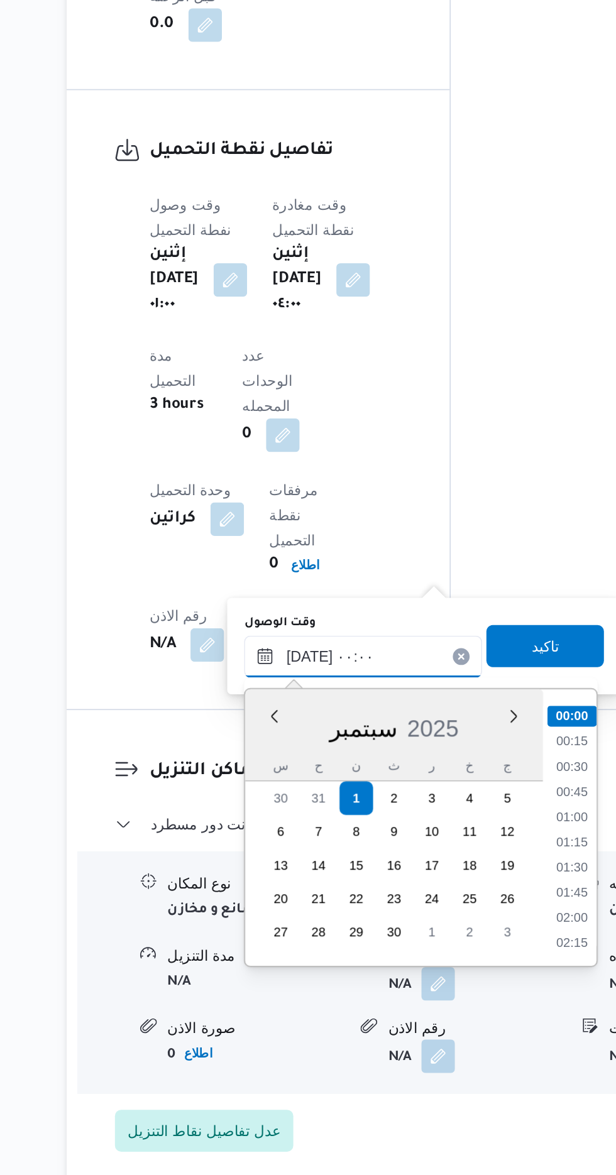
click at [281, 859] on input "[DATE] ٠٠:٠٠" at bounding box center [341, 864] width 143 height 25
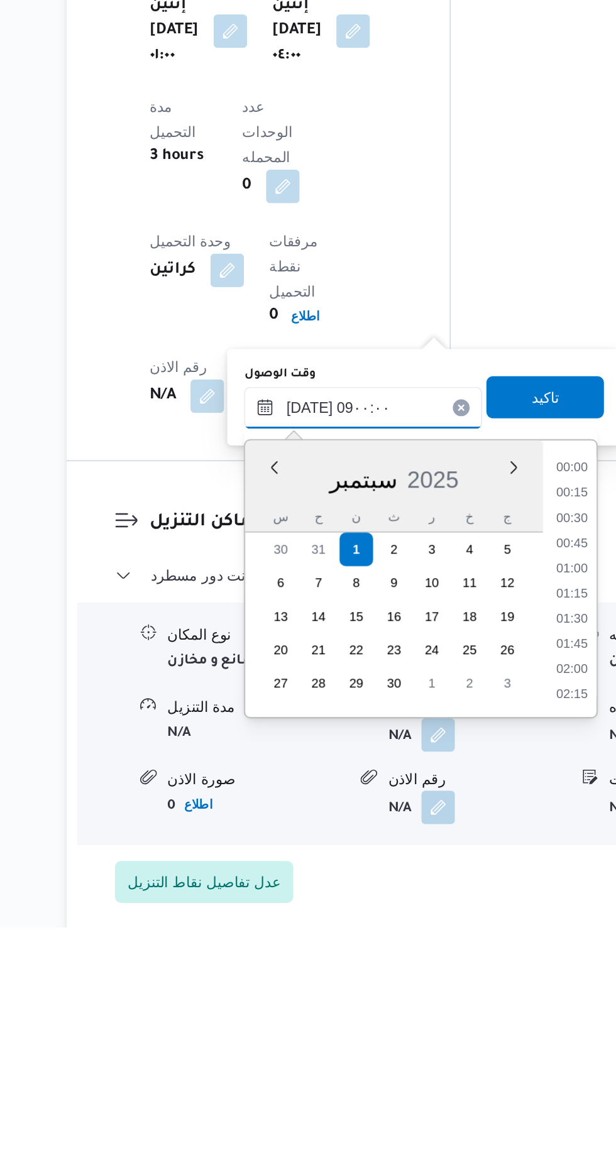
scroll to position [411, 0]
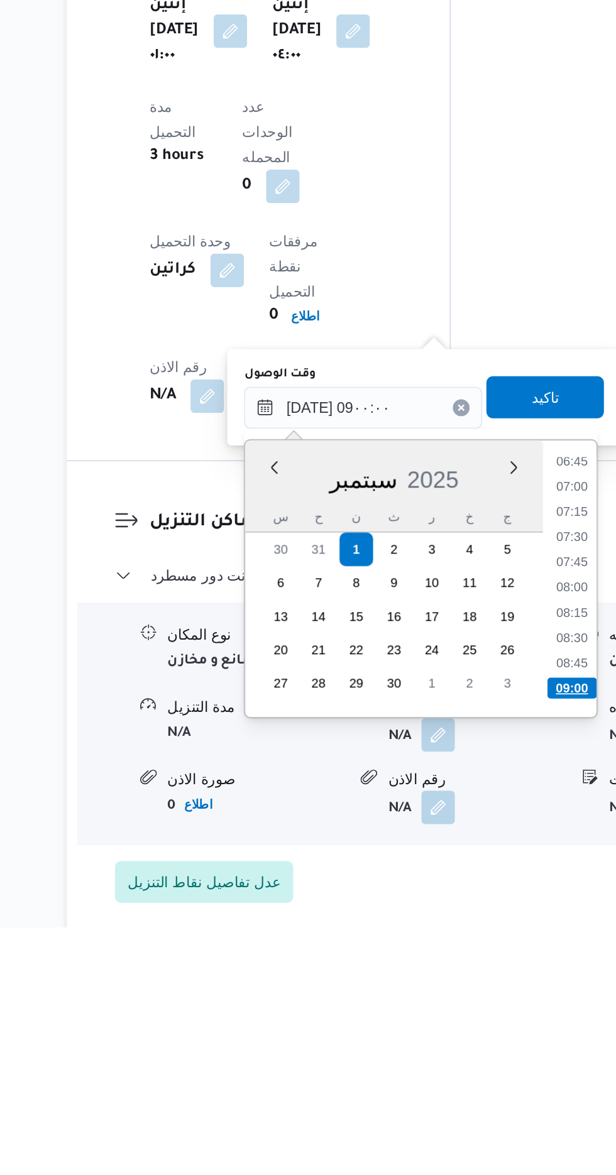
click at [459, 1029] on li "09:00" at bounding box center [466, 1032] width 30 height 13
type input "[DATE] ٠٩:٠٠"
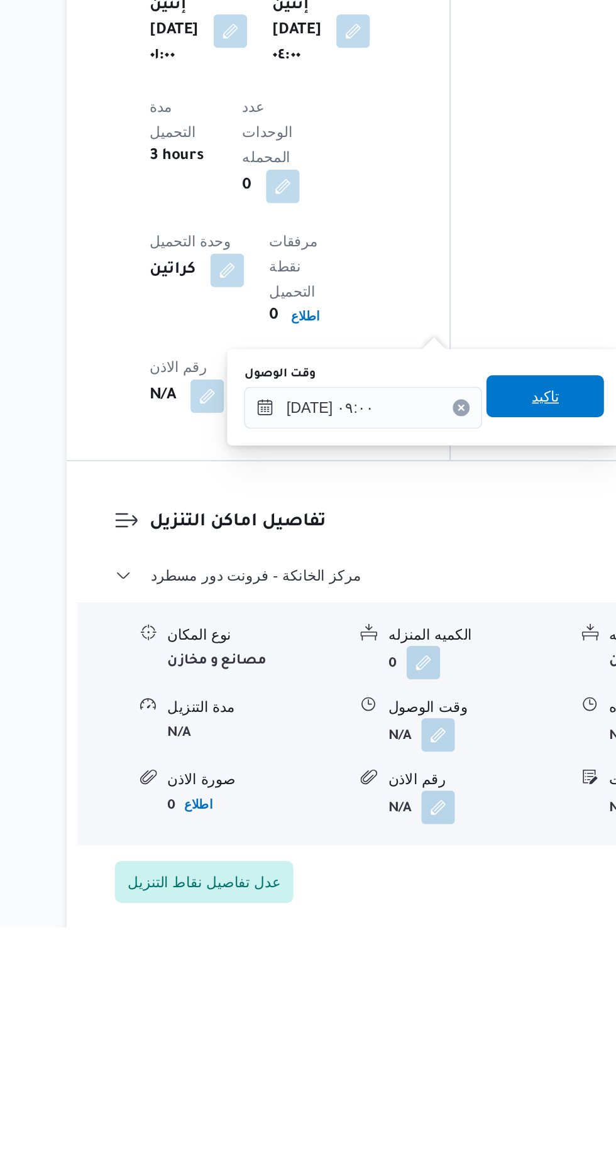
click at [458, 862] on span "تاكيد" at bounding box center [450, 857] width 16 height 15
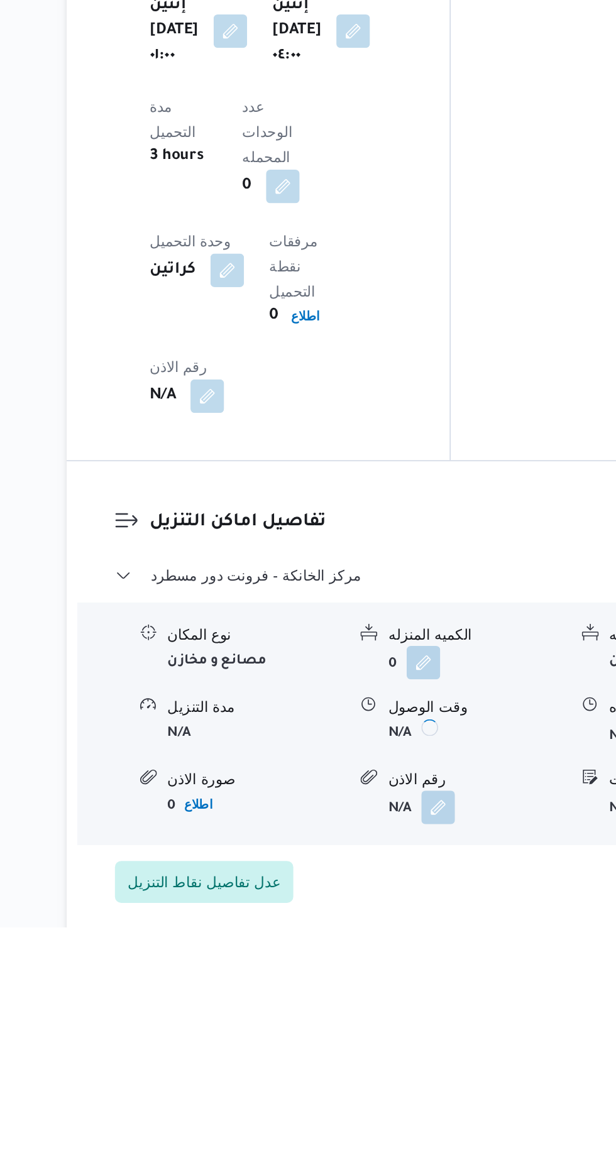
scroll to position [946, 0]
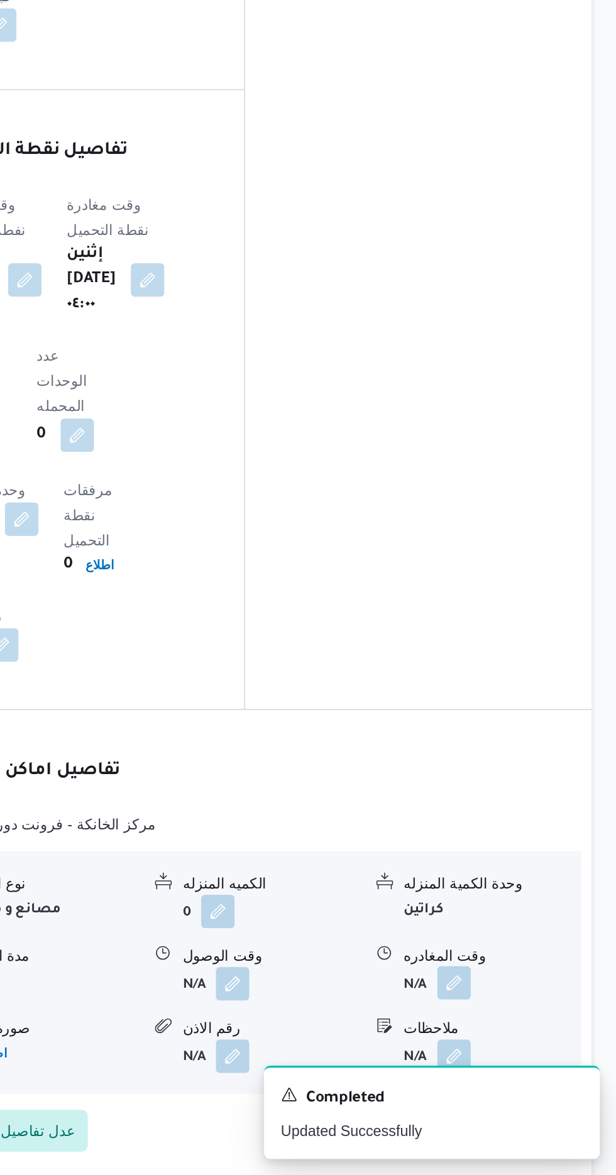
click at [523, 1050] on button "button" at bounding box center [519, 1060] width 20 height 20
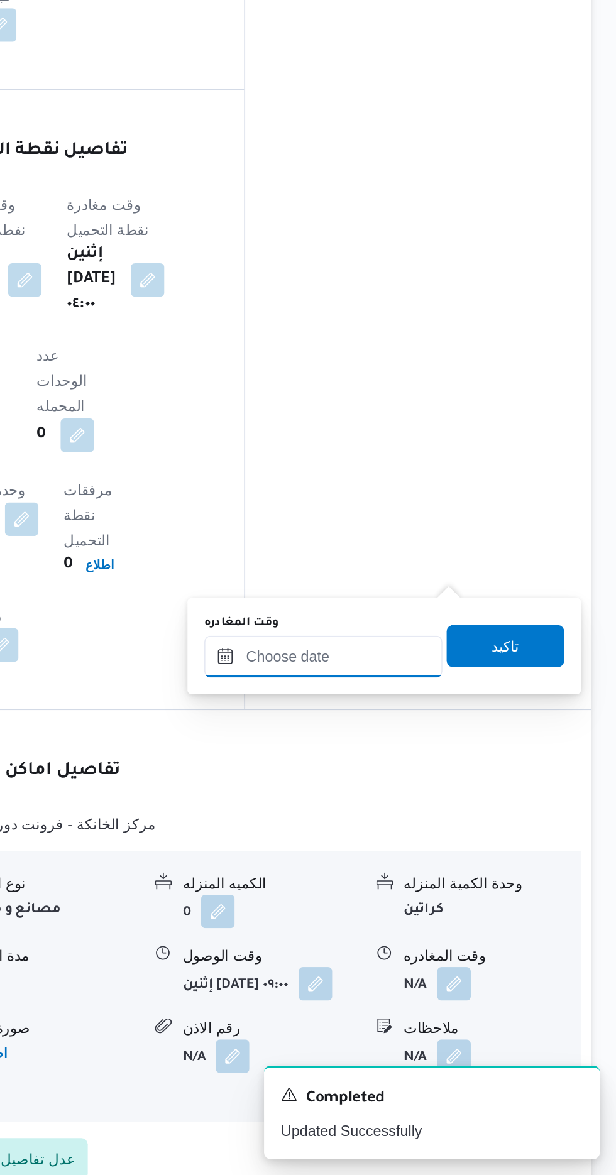
click at [470, 859] on input "وقت المغادره" at bounding box center [440, 864] width 143 height 25
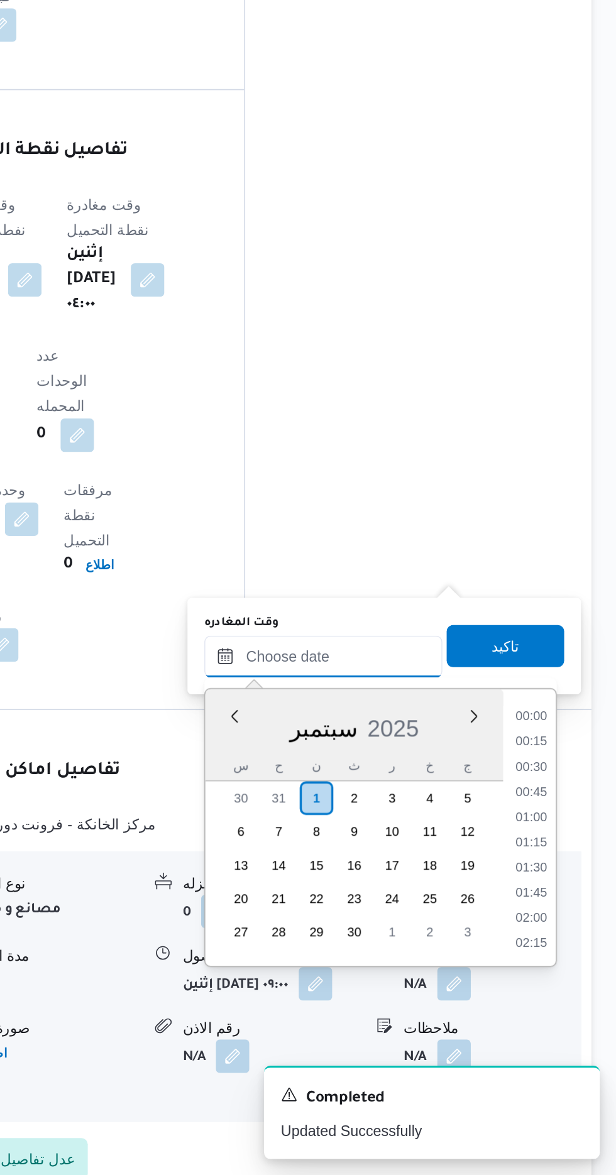
scroll to position [844, 0]
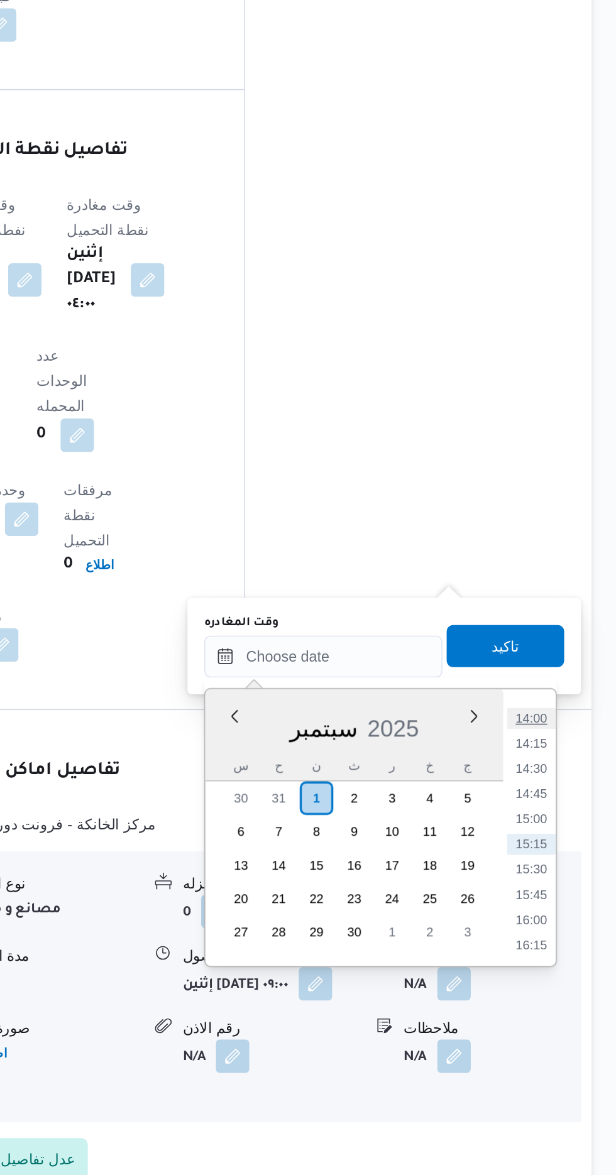
click at [570, 902] on li "14:00" at bounding box center [565, 901] width 29 height 13
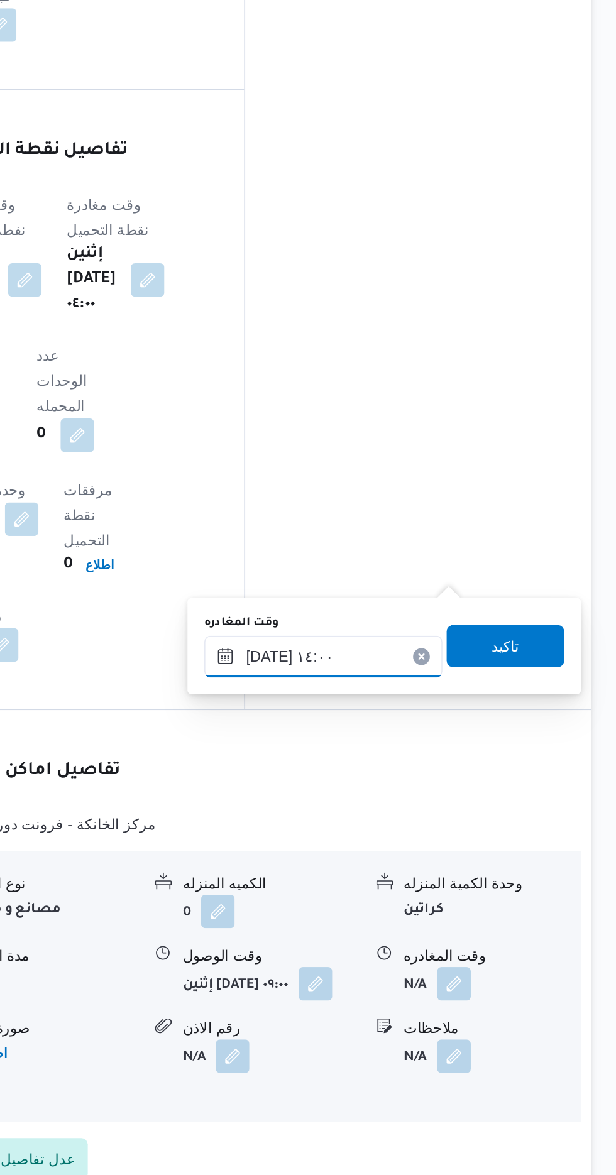
click at [466, 859] on input "[DATE] ١٤:٠٠" at bounding box center [440, 864] width 143 height 25
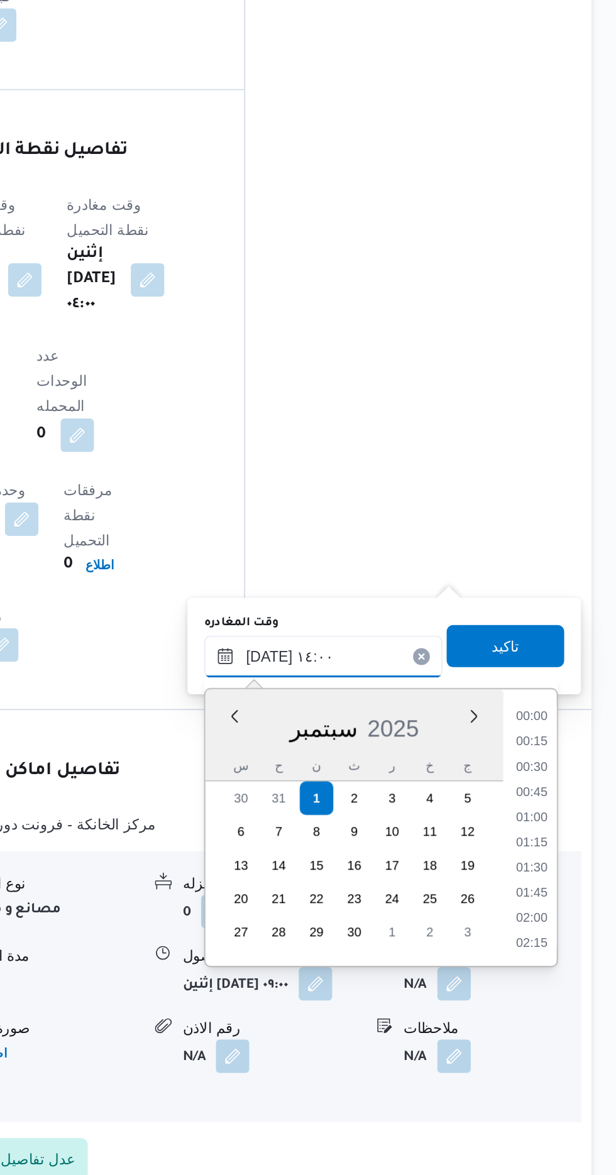
scroll to position [768, 0]
click at [561, 913] on li "13:00" at bounding box center [565, 916] width 29 height 13
type input "[DATE] ١٣:٠٠"
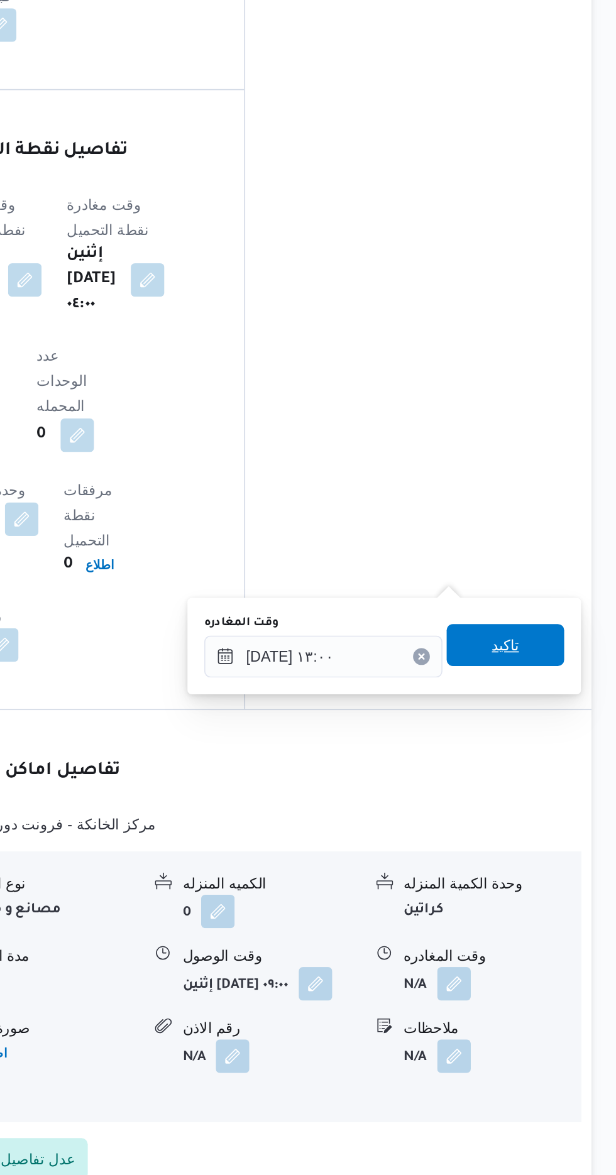
click at [558, 861] on span "تاكيد" at bounding box center [549, 857] width 16 height 15
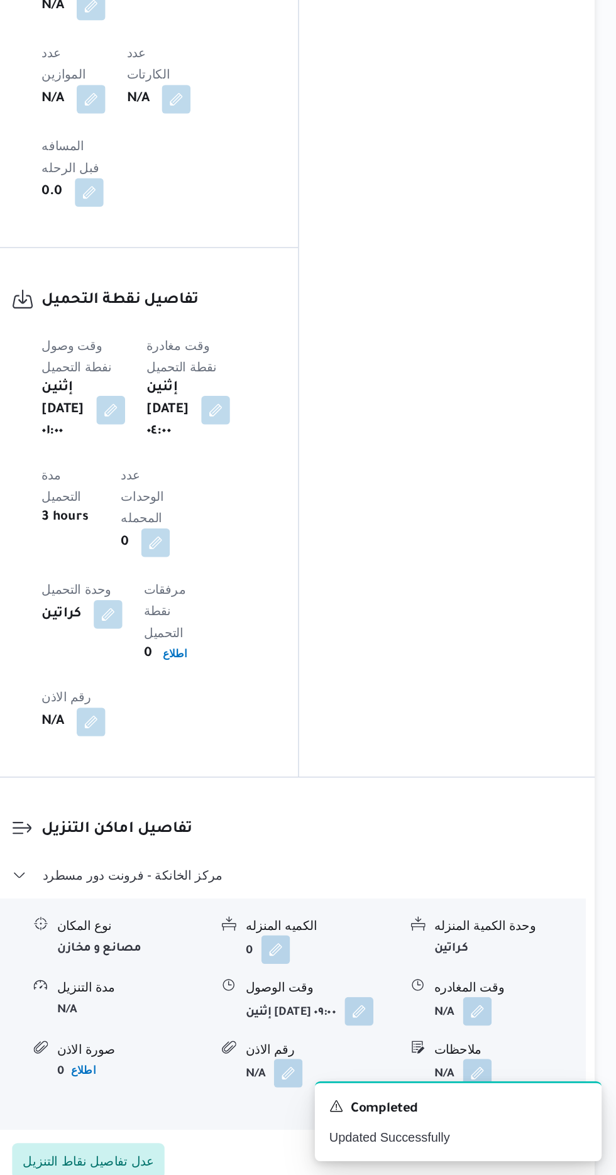
scroll to position [945, 0]
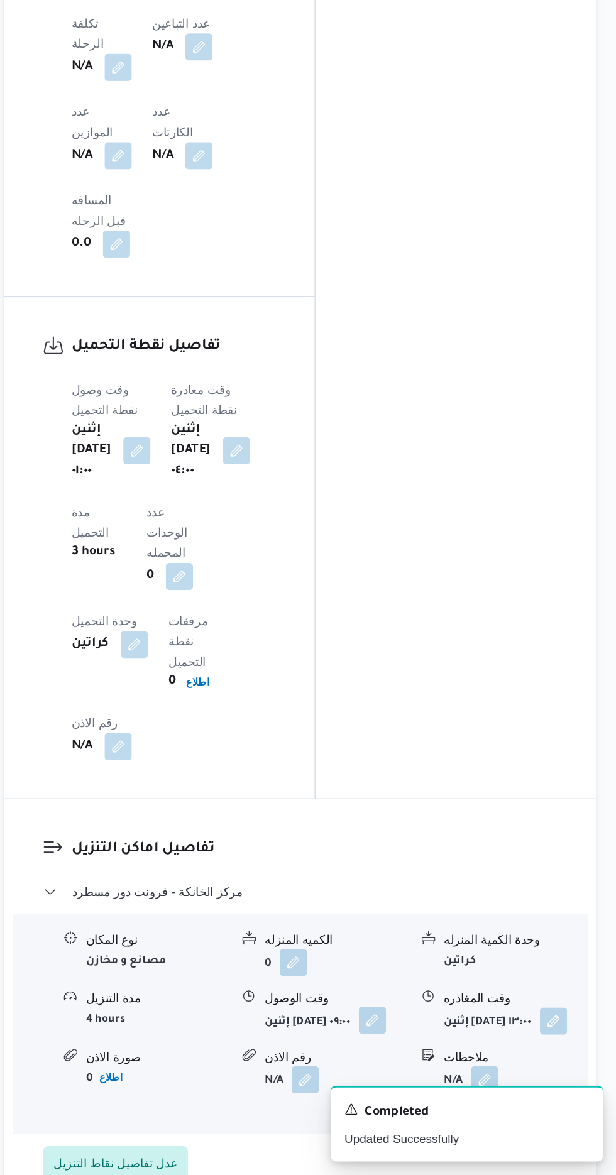
click at [426, 1051] on button "button" at bounding box center [436, 1061] width 20 height 20
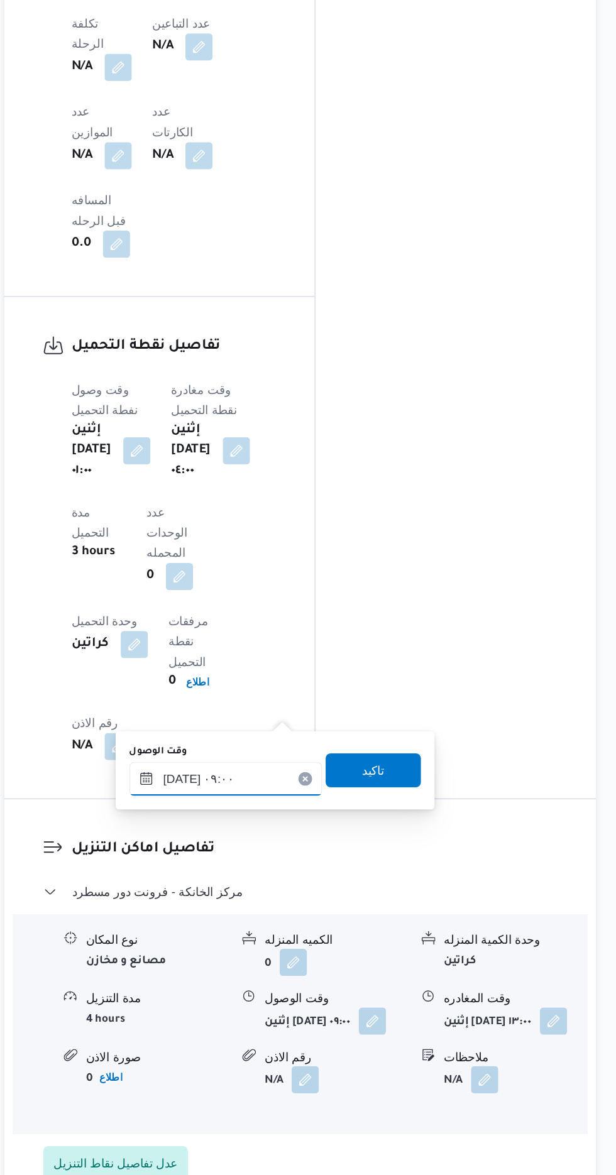
click at [338, 876] on input "[DATE] ٠٩:٠٠" at bounding box center [327, 882] width 143 height 25
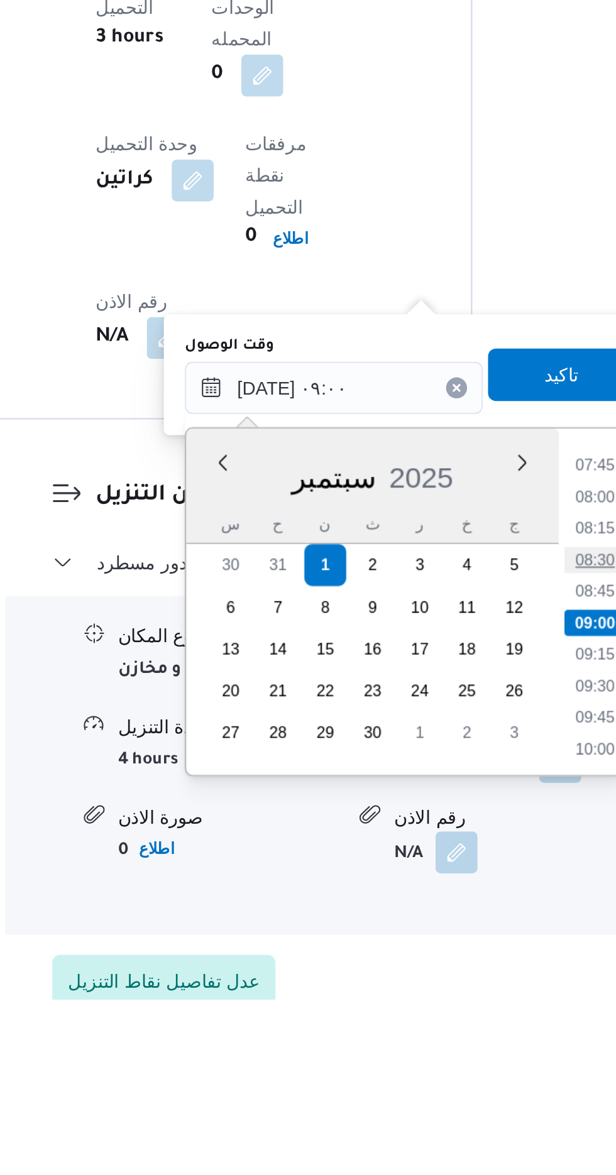
click at [455, 964] on li "08:30" at bounding box center [451, 965] width 29 height 13
type input "[DATE] ٠٨:٣٠"
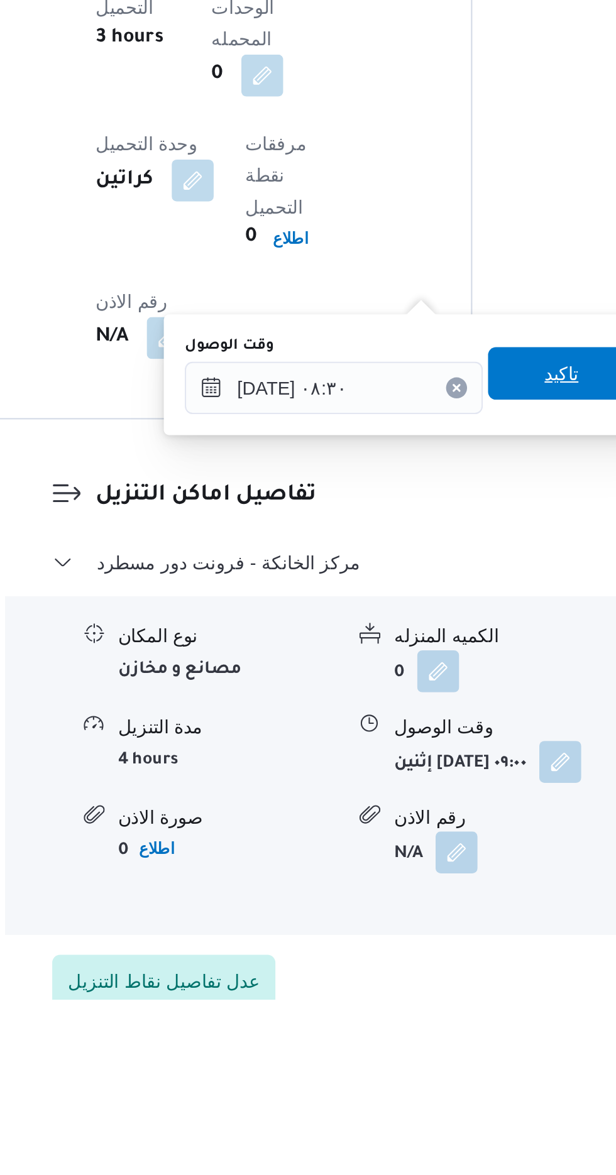
click at [436, 874] on span "تاكيد" at bounding box center [436, 875] width 70 height 25
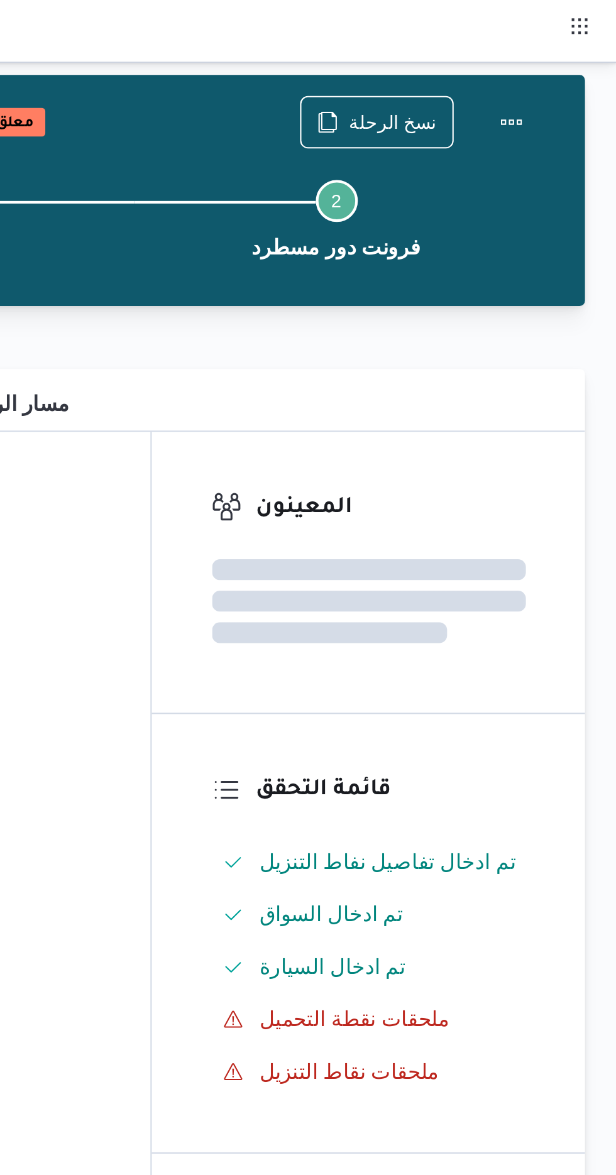
scroll to position [0, 0]
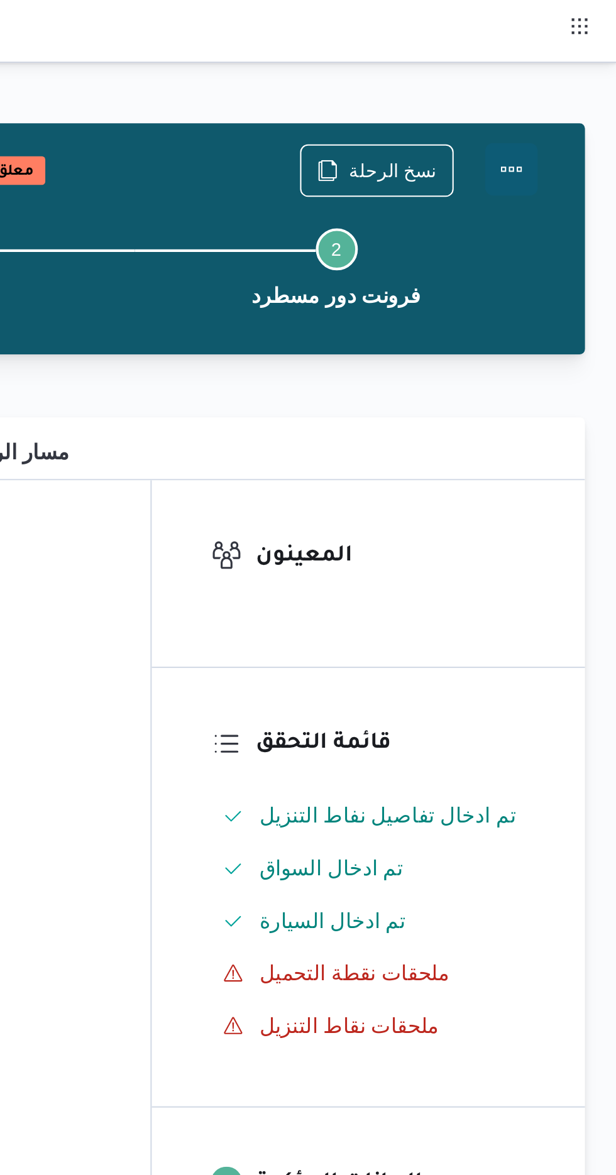
click at [571, 76] on button "Actions" at bounding box center [565, 81] width 25 height 25
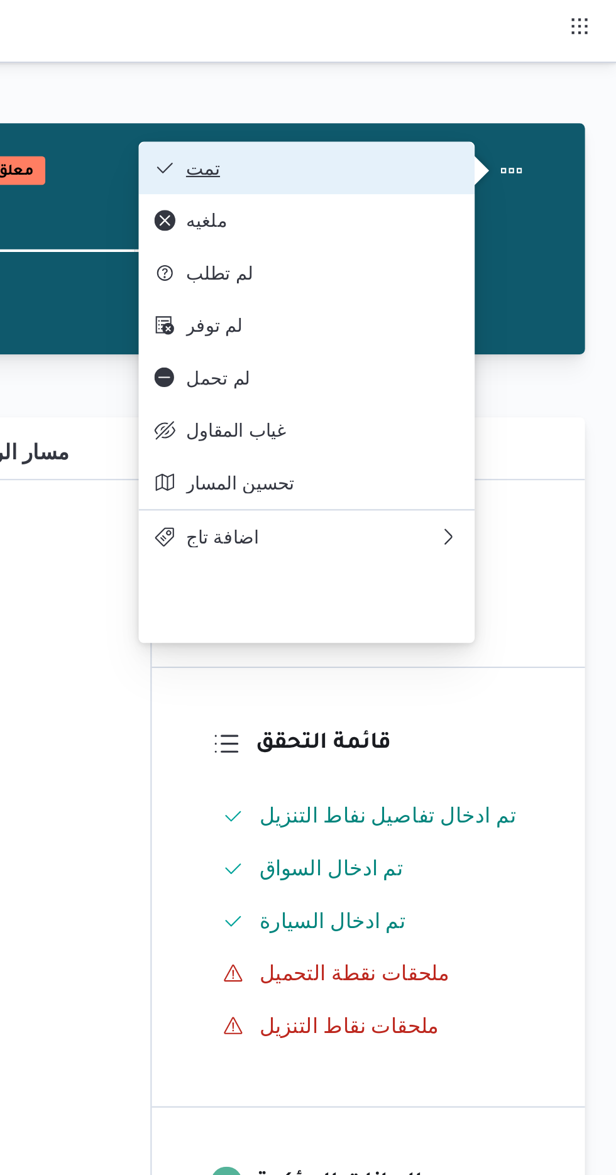
click at [537, 70] on button "تمت" at bounding box center [467, 80] width 161 height 25
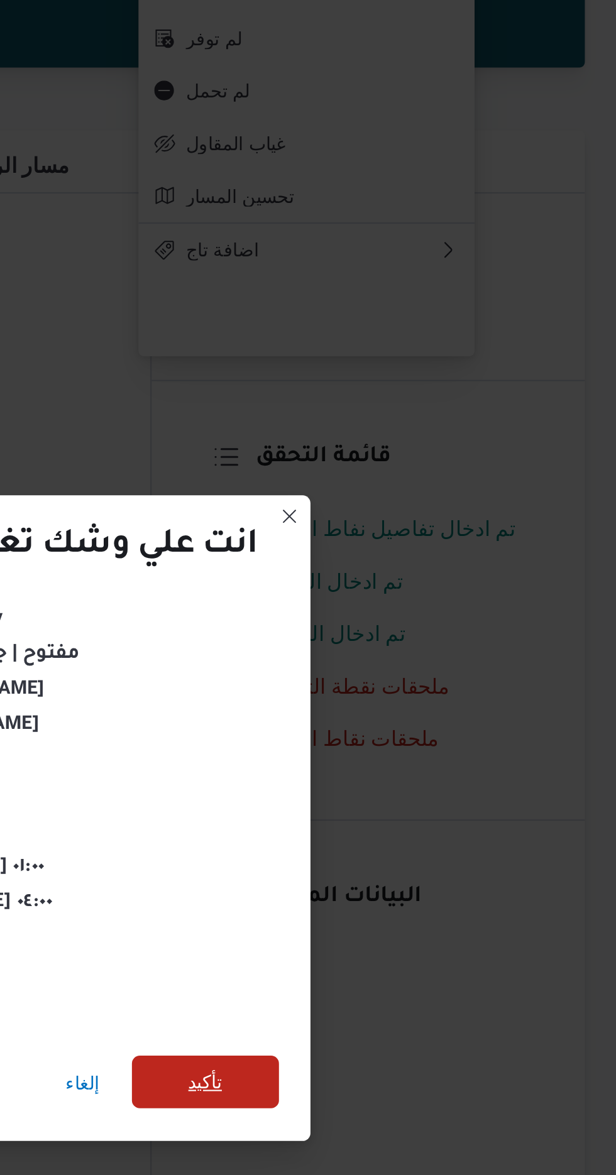
click at [430, 650] on span "تأكيد" at bounding box center [419, 655] width 70 height 25
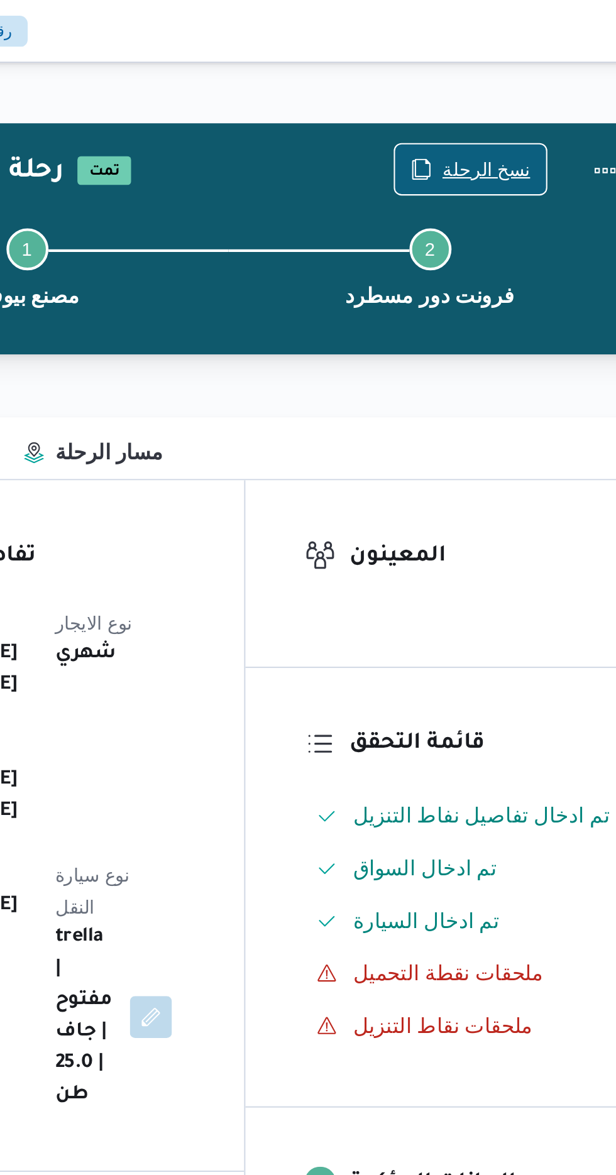
click at [511, 79] on span "نسخ الرحلة" at bounding box center [509, 81] width 42 height 15
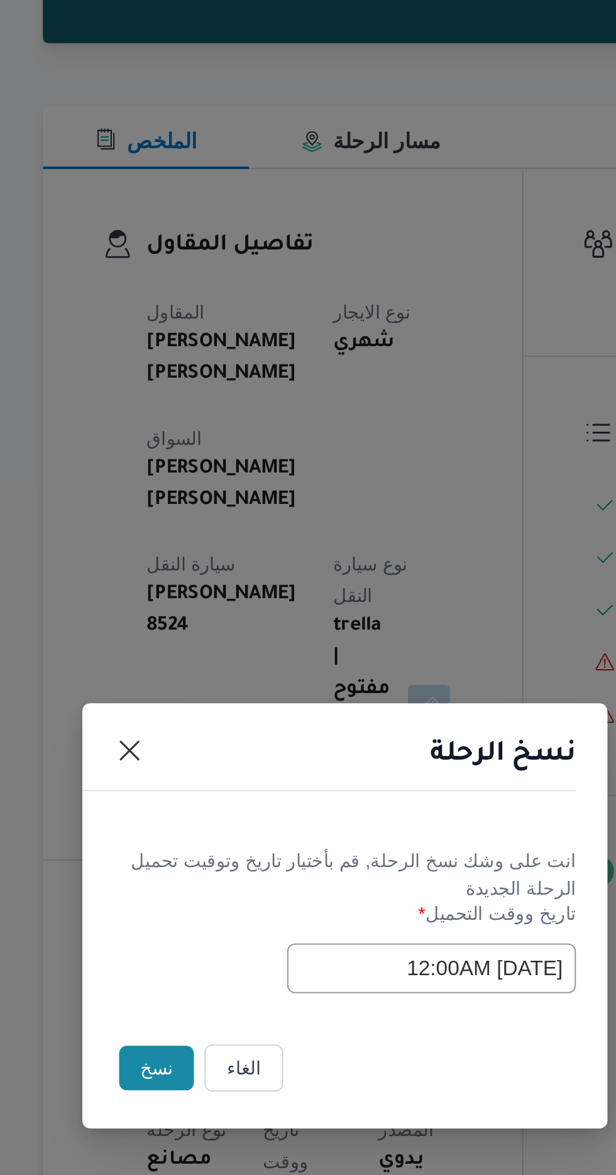
click at [207, 656] on button "نسخ" at bounding box center [218, 660] width 36 height 21
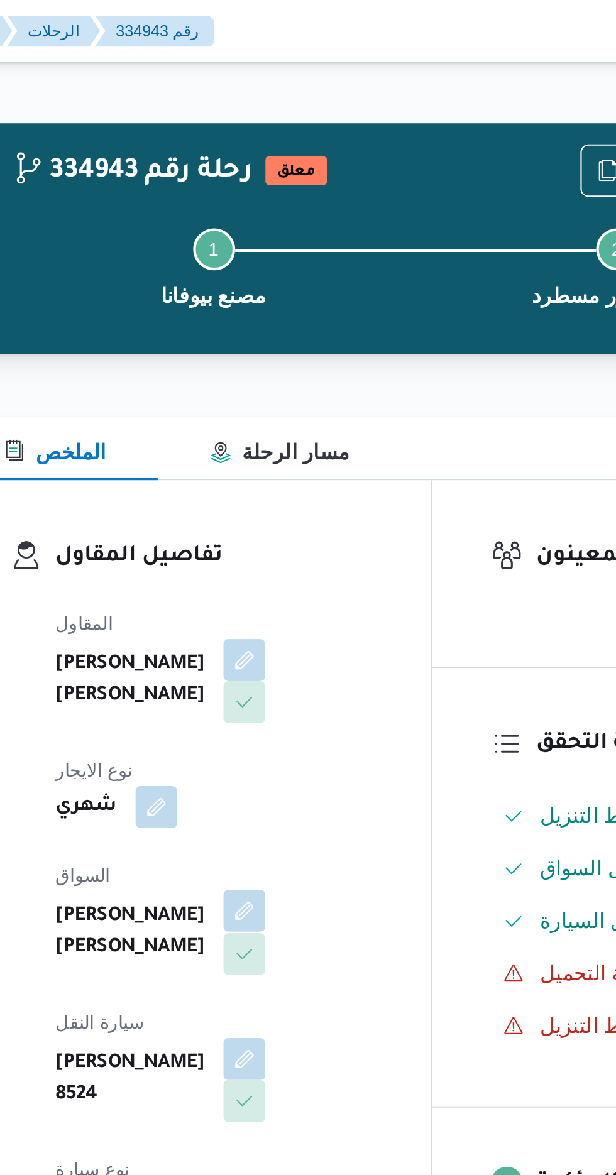
click at [294, 431] on button "button" at bounding box center [304, 436] width 20 height 20
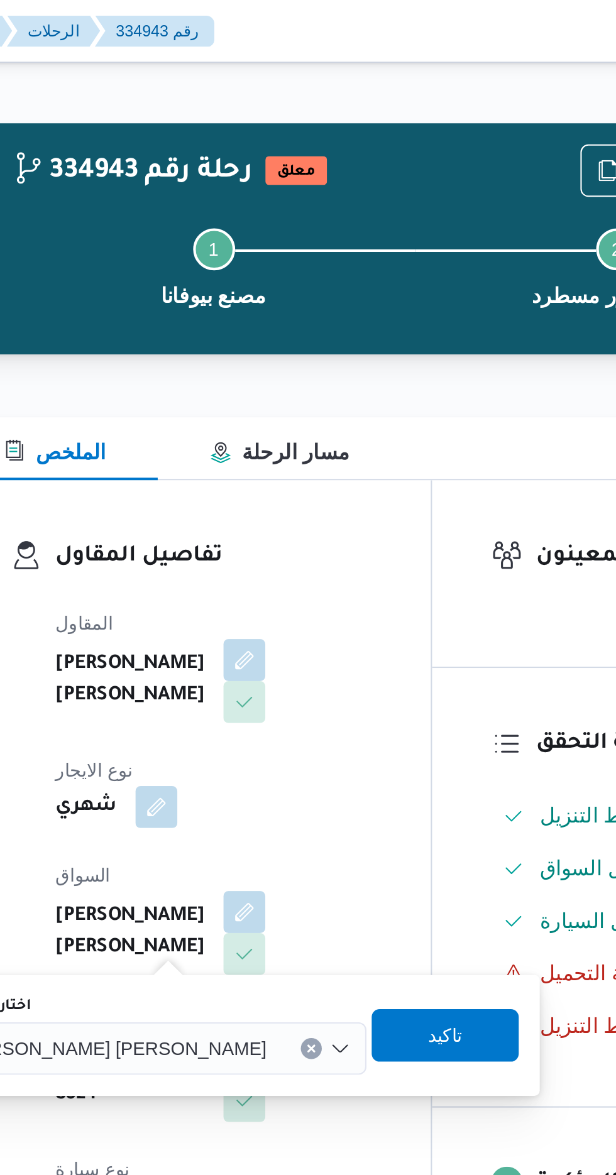
click at [245, 497] on span "[PERSON_NAME] [PERSON_NAME]" at bounding box center [240, 502] width 147 height 14
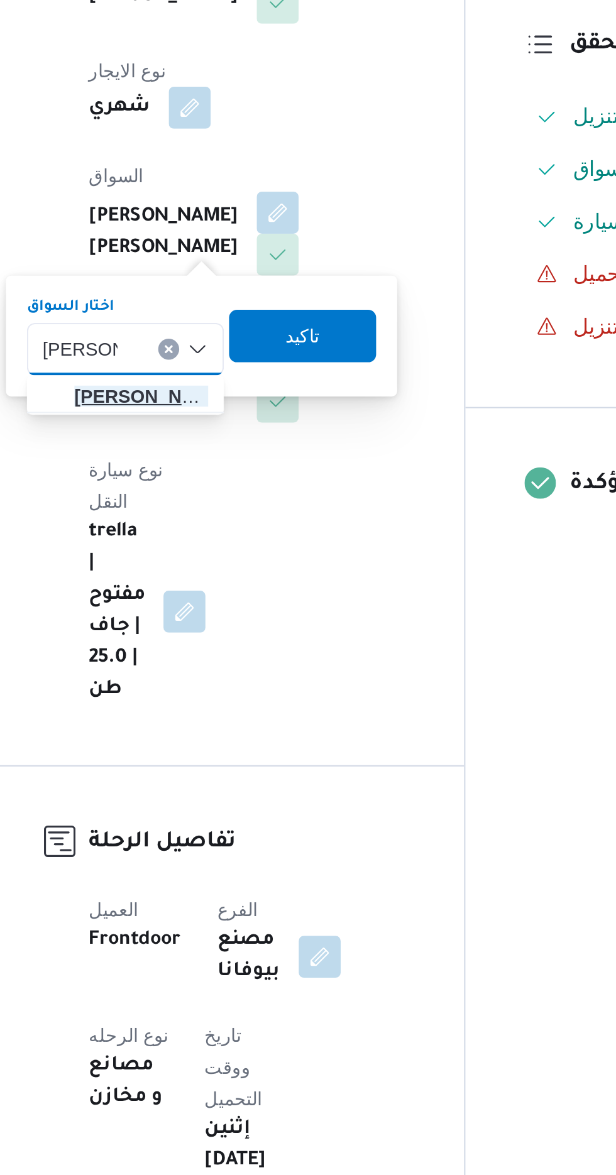
type input "[PERSON_NAME]"
click at [244, 527] on span "[PERSON_NAME] ولى [PERSON_NAME]" at bounding box center [238, 524] width 64 height 15
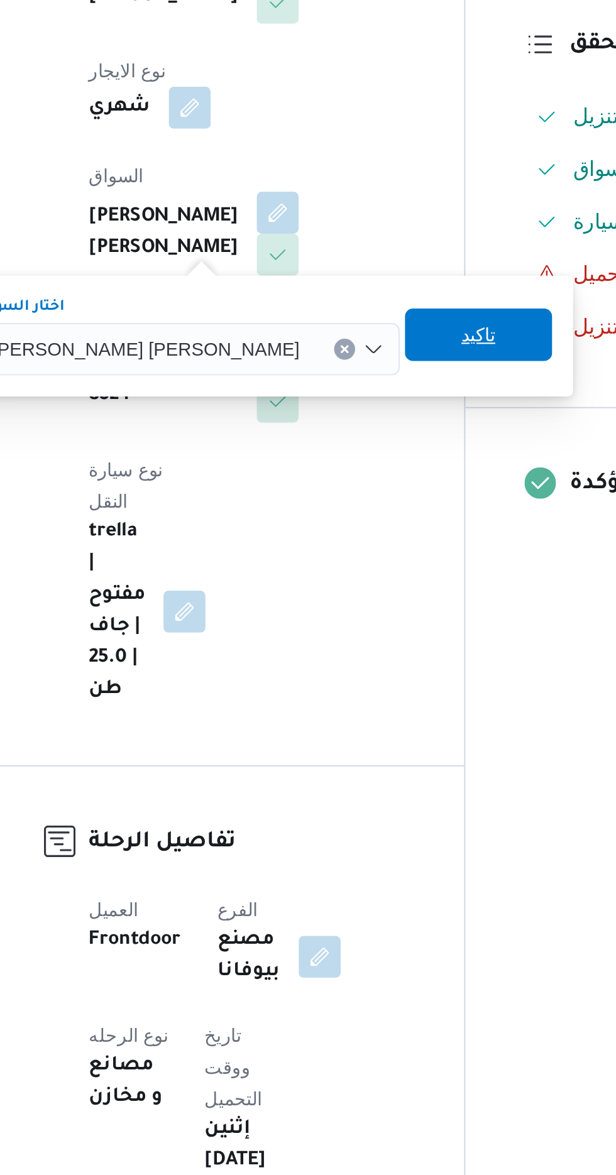
click at [392, 494] on span "تاكيد" at bounding box center [400, 495] width 16 height 15
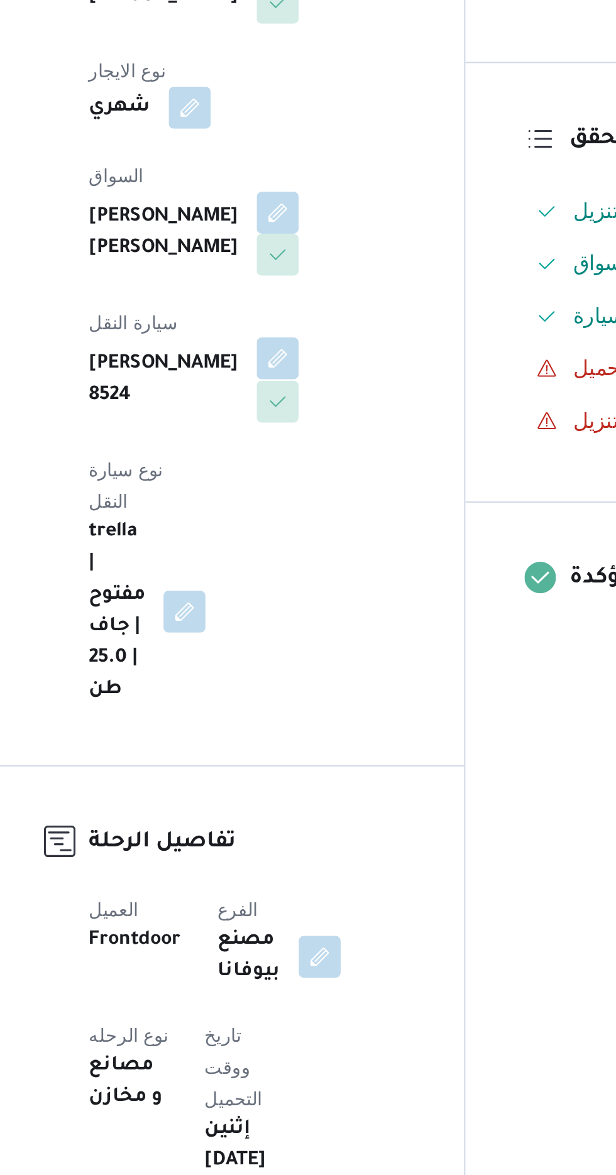
click at [314, 497] on button "button" at bounding box center [304, 507] width 20 height 20
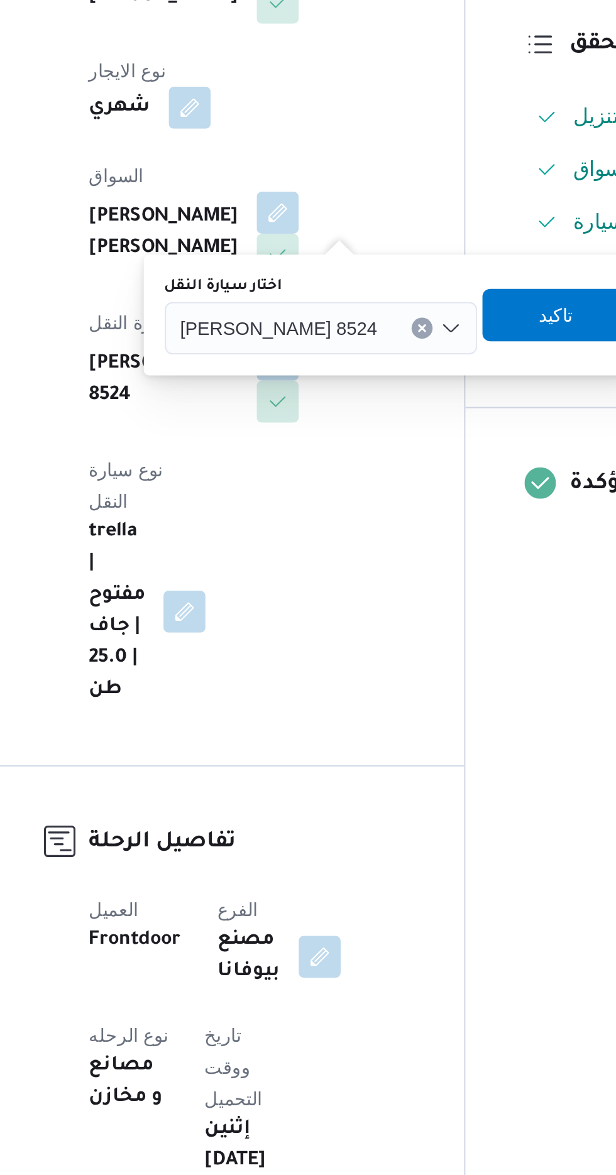
click at [295, 490] on div "[PERSON_NAME] 8524" at bounding box center [325, 492] width 150 height 25
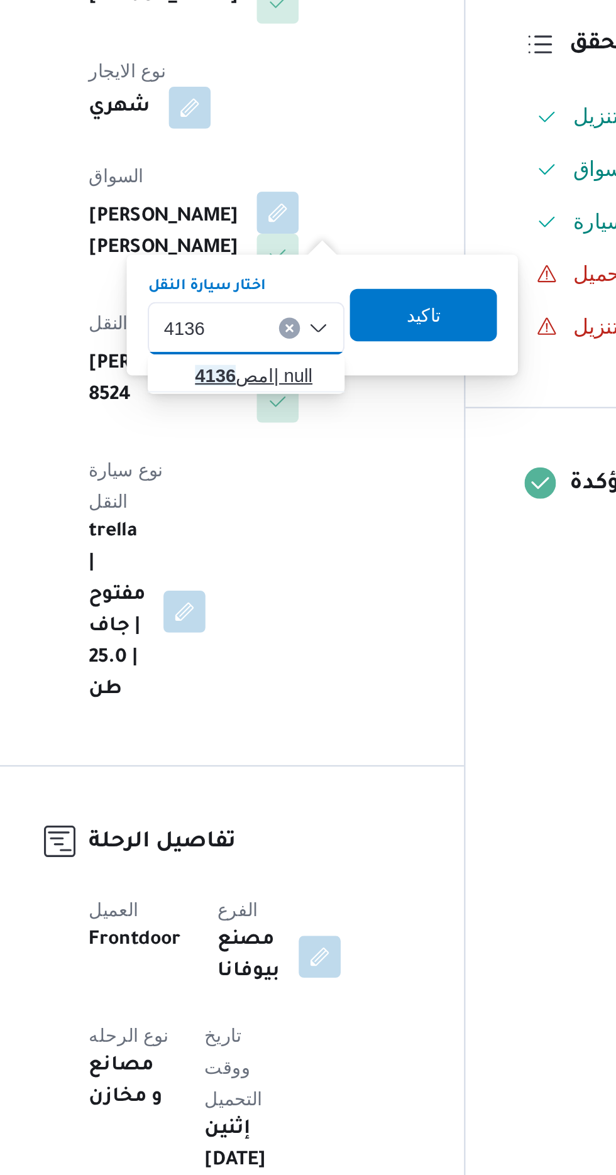
type input "4136"
click at [290, 510] on span "امص 4136 | null" at bounding box center [296, 514] width 64 height 15
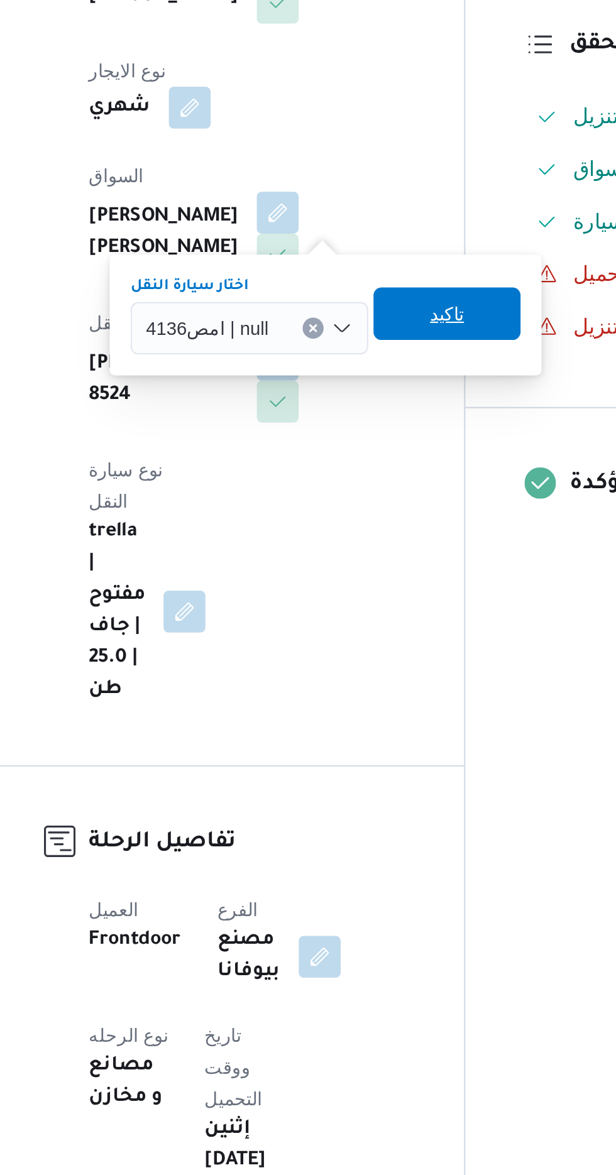
click at [382, 488] on span "تاكيد" at bounding box center [385, 485] width 16 height 15
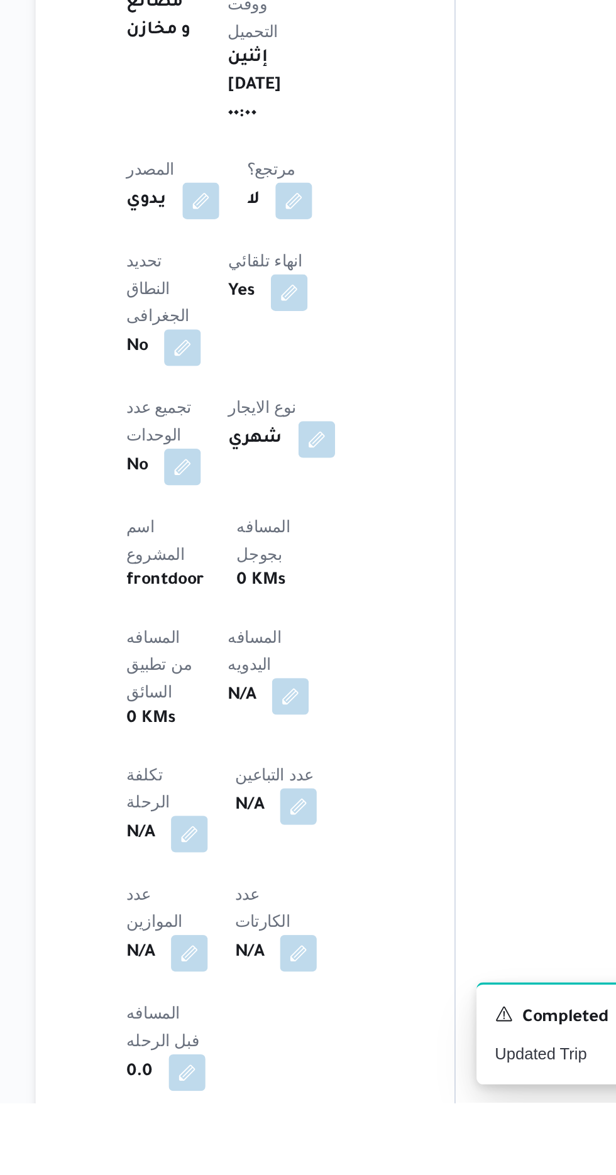
scroll to position [202, 0]
click at [293, 942] on button "button" at bounding box center [303, 952] width 20 height 20
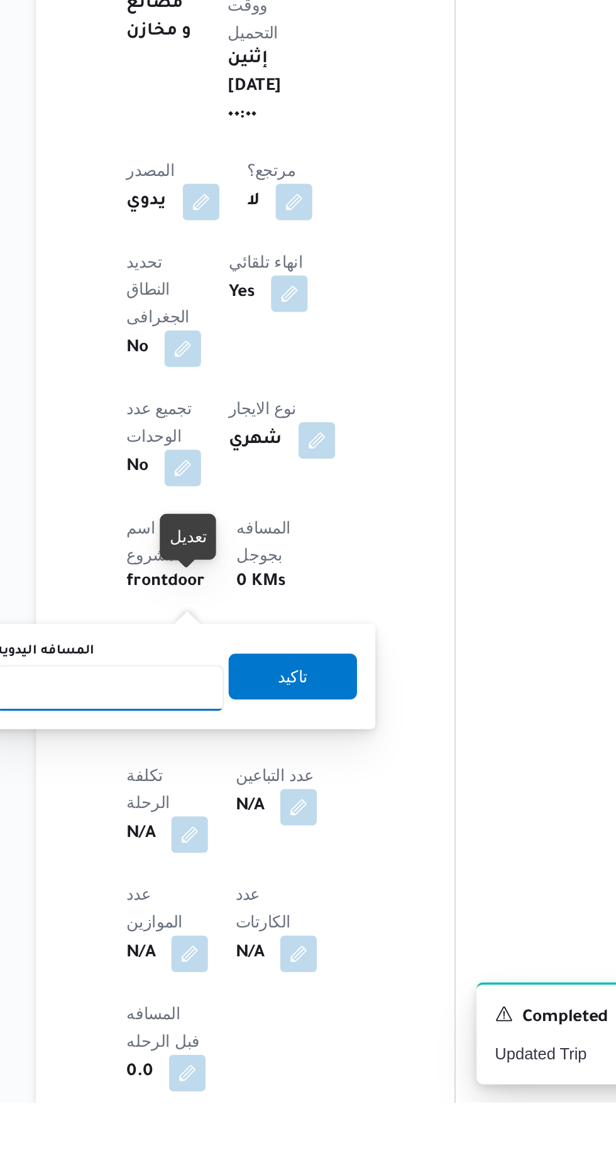
click at [232, 944] on input "المسافه اليدويه" at bounding box center [203, 947] width 125 height 25
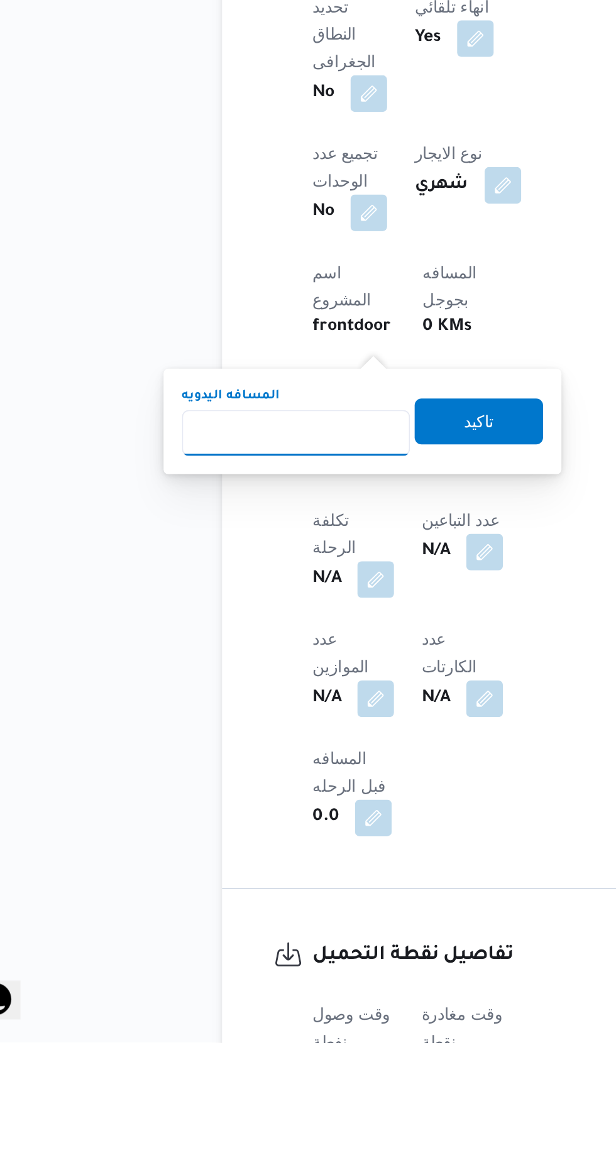
scroll to position [309, 0]
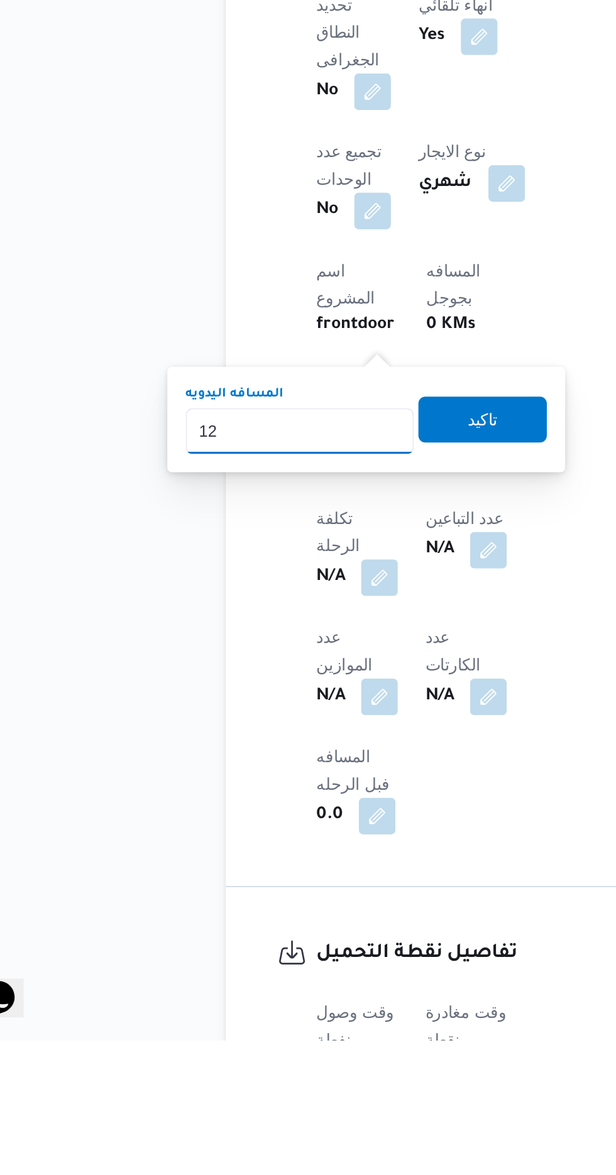
type input "120"
click at [312, 828] on span "تاكيد" at bounding box center [304, 834] width 16 height 15
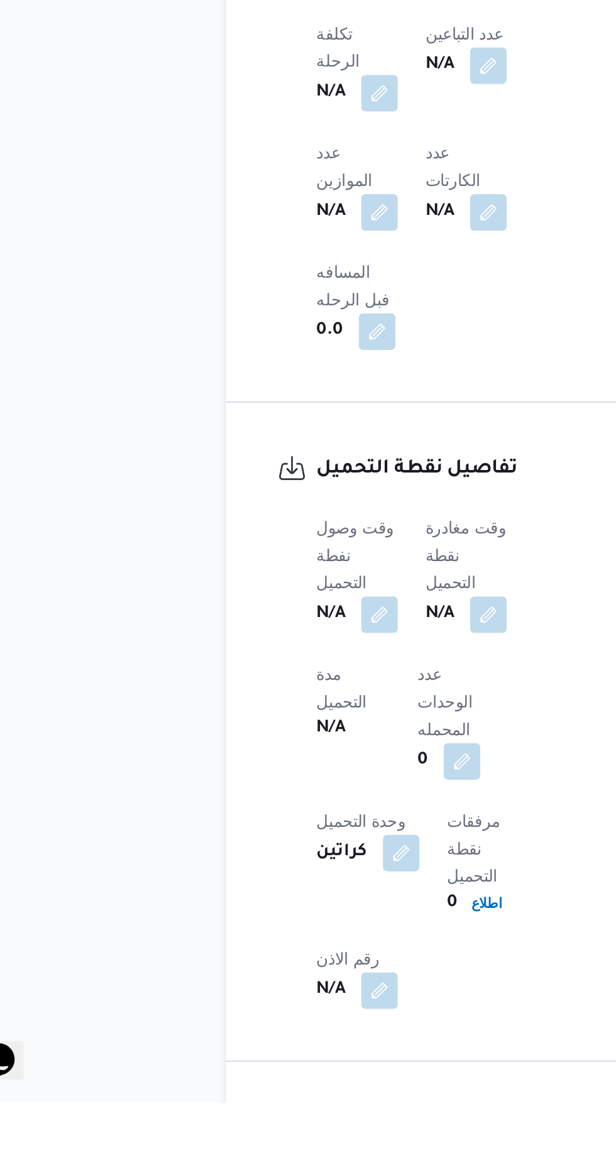
scroll to position [617, 0]
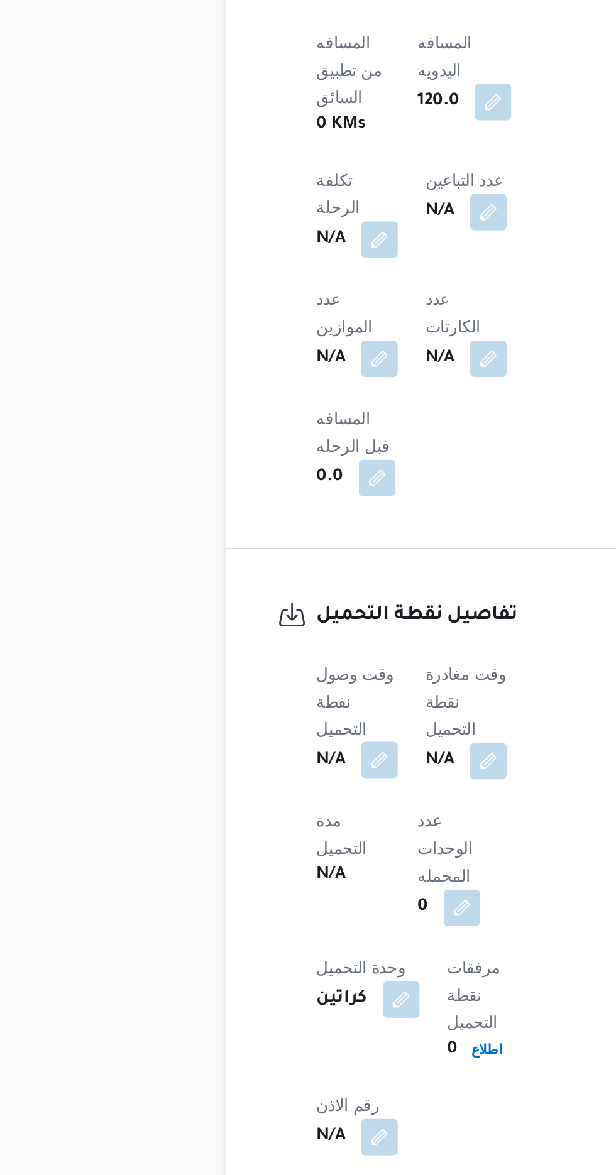
click at [253, 889] on button "button" at bounding box center [248, 899] width 20 height 20
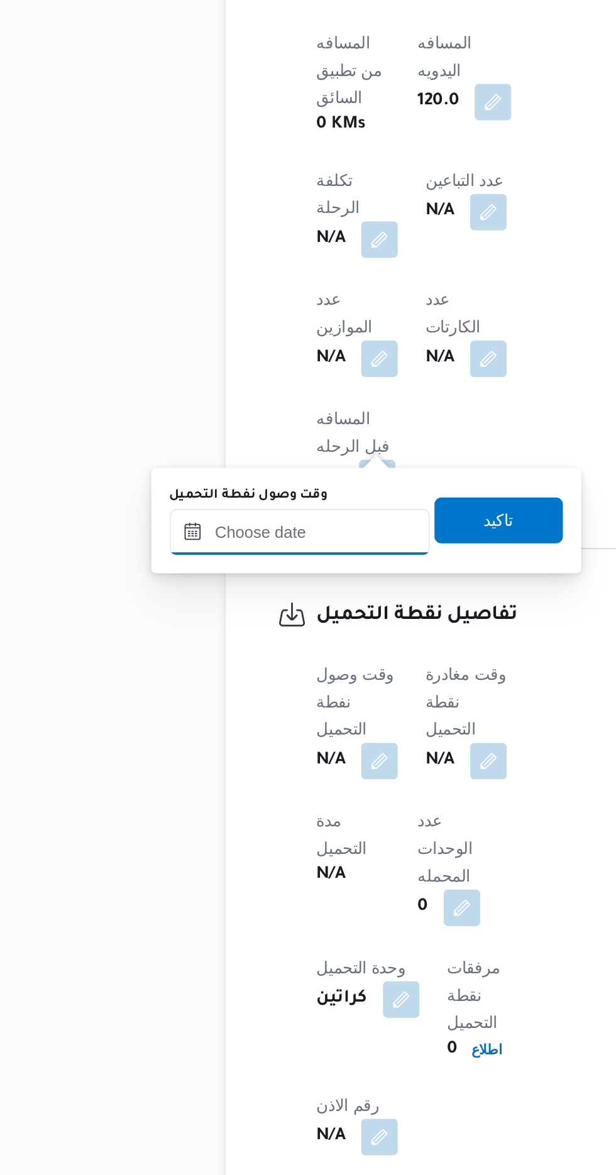
click at [232, 769] on input "وقت وصول نفطة التحميل" at bounding box center [204, 774] width 143 height 25
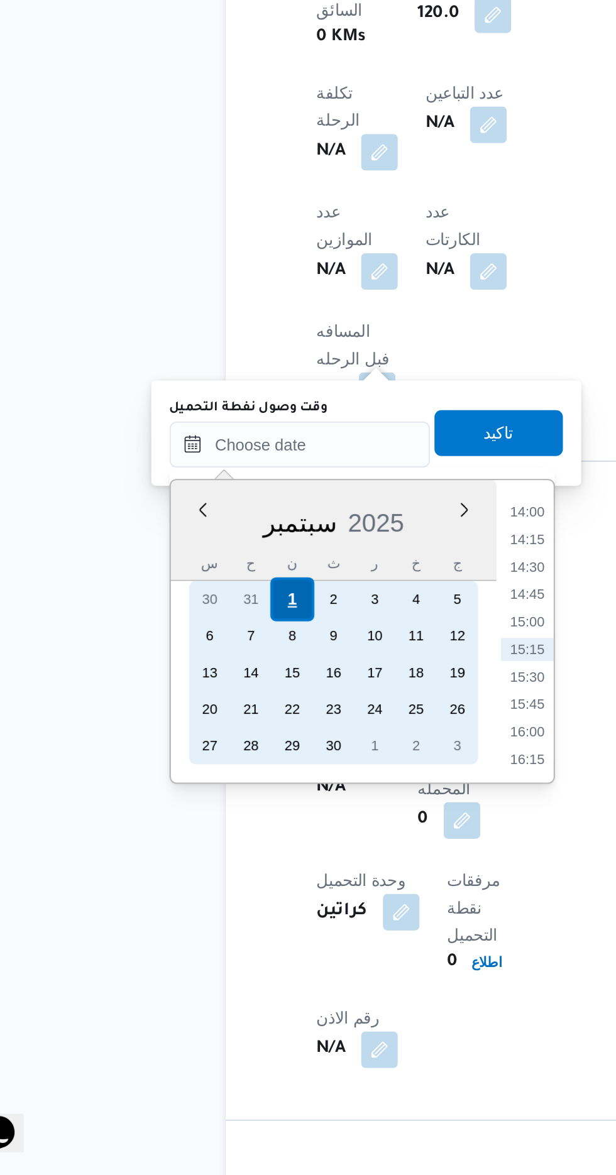
click at [200, 854] on div "1" at bounding box center [199, 859] width 24 height 24
type input "[DATE] ٠٠:٠٠"
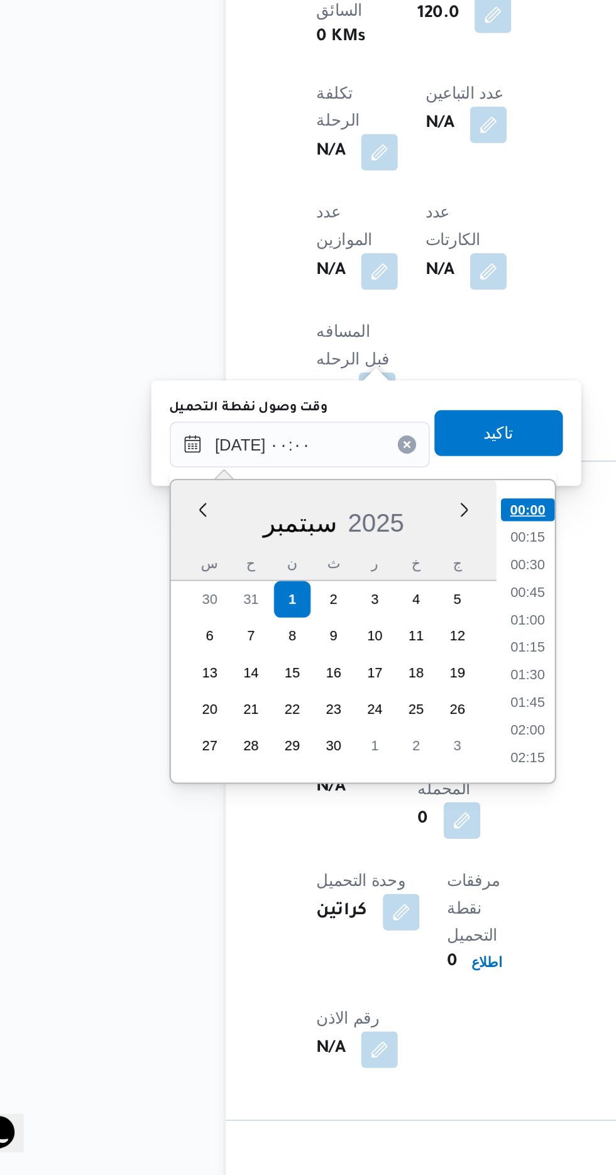
click at [328, 805] on li "00:00" at bounding box center [329, 810] width 30 height 13
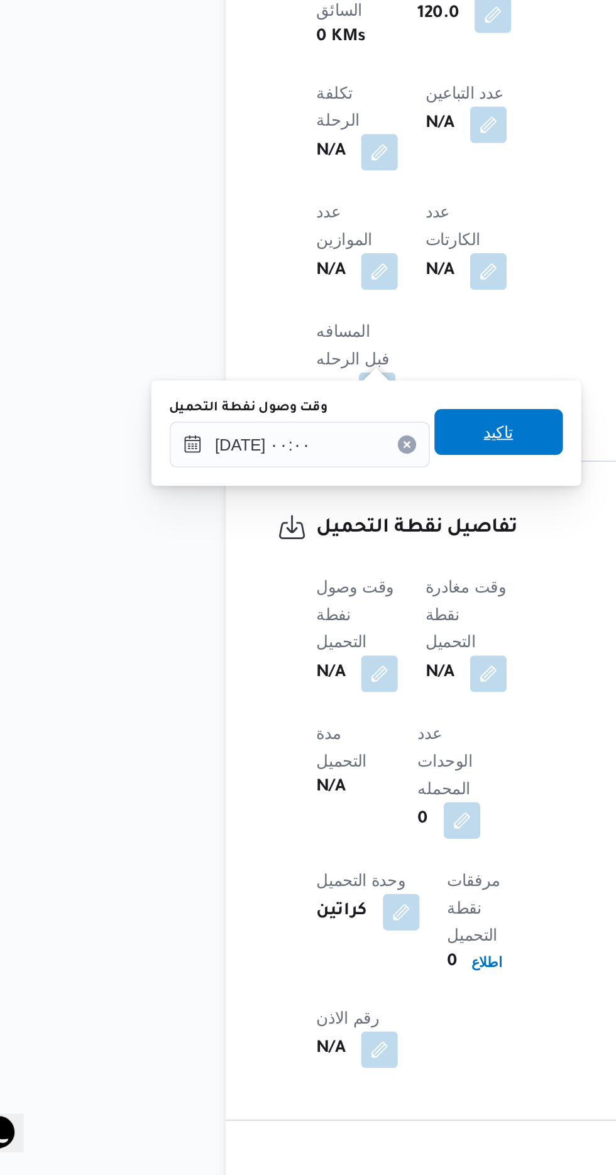
click at [321, 769] on span "تاكيد" at bounding box center [313, 767] width 16 height 15
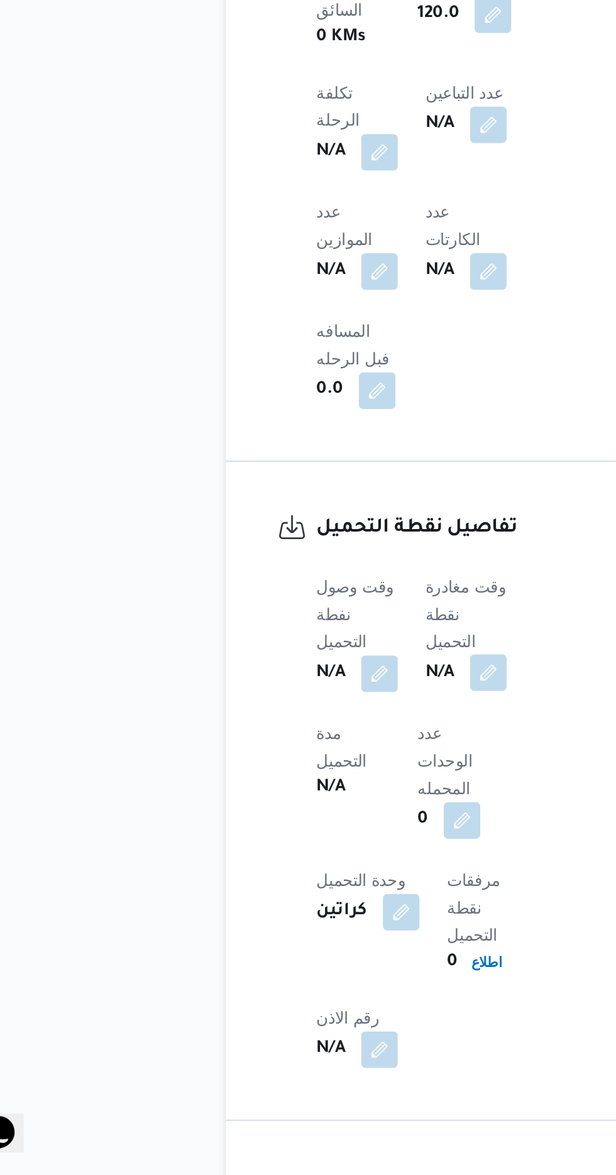
click at [311, 889] on button "button" at bounding box center [307, 899] width 20 height 20
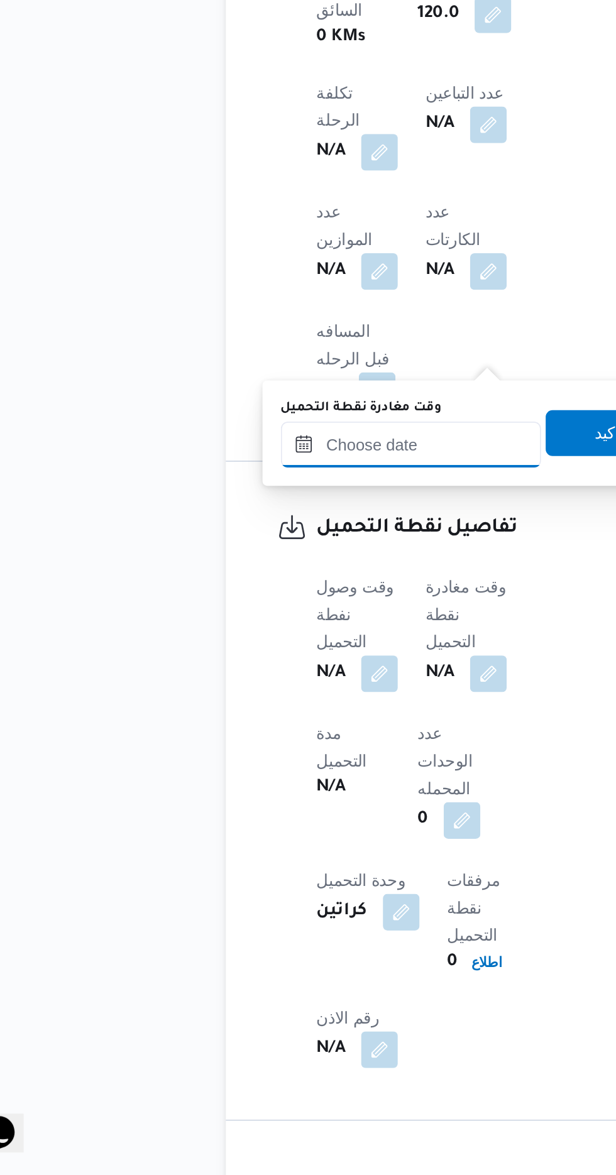
click at [284, 773] on input "وقت مغادرة نقطة التحميل" at bounding box center [265, 774] width 143 height 25
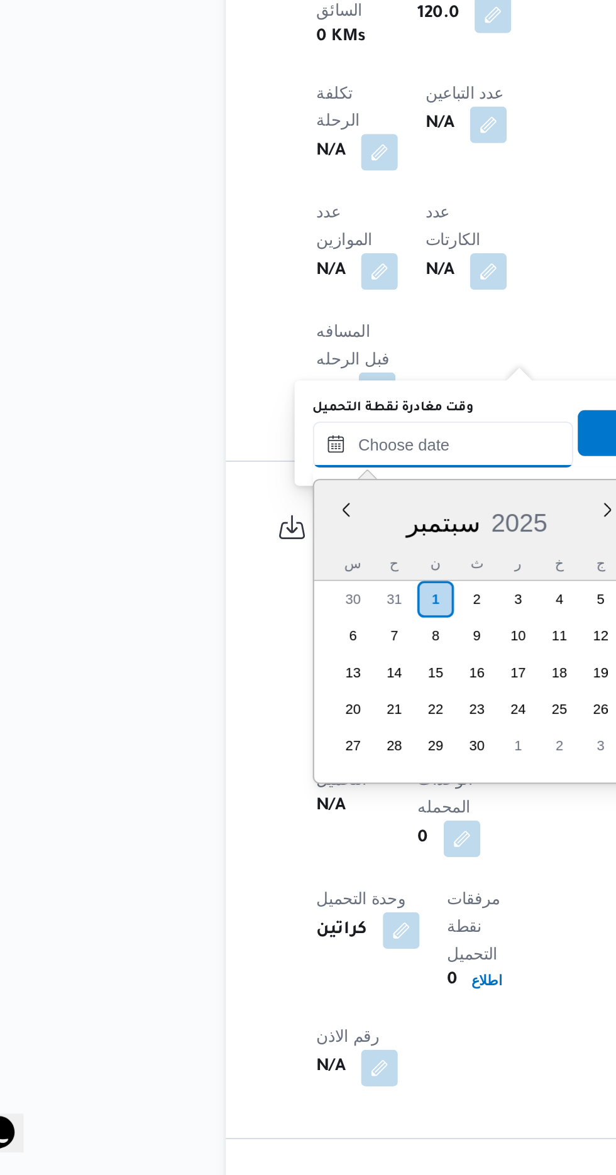
scroll to position [844, 0]
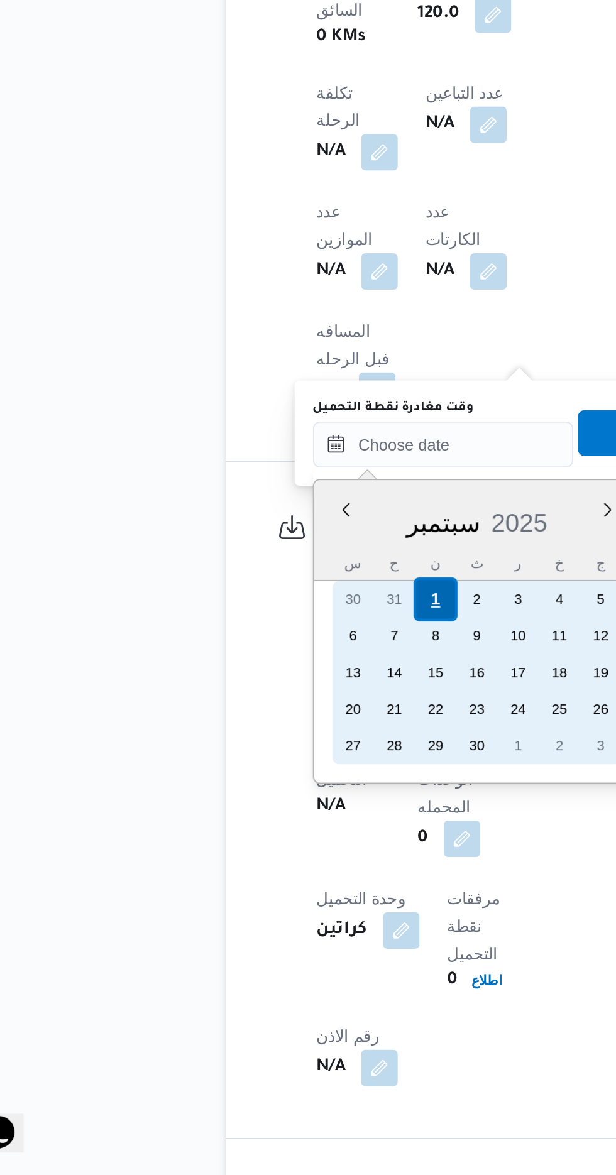
click at [278, 856] on div "1" at bounding box center [278, 859] width 24 height 24
type input "[DATE] ٠٠:٠٠"
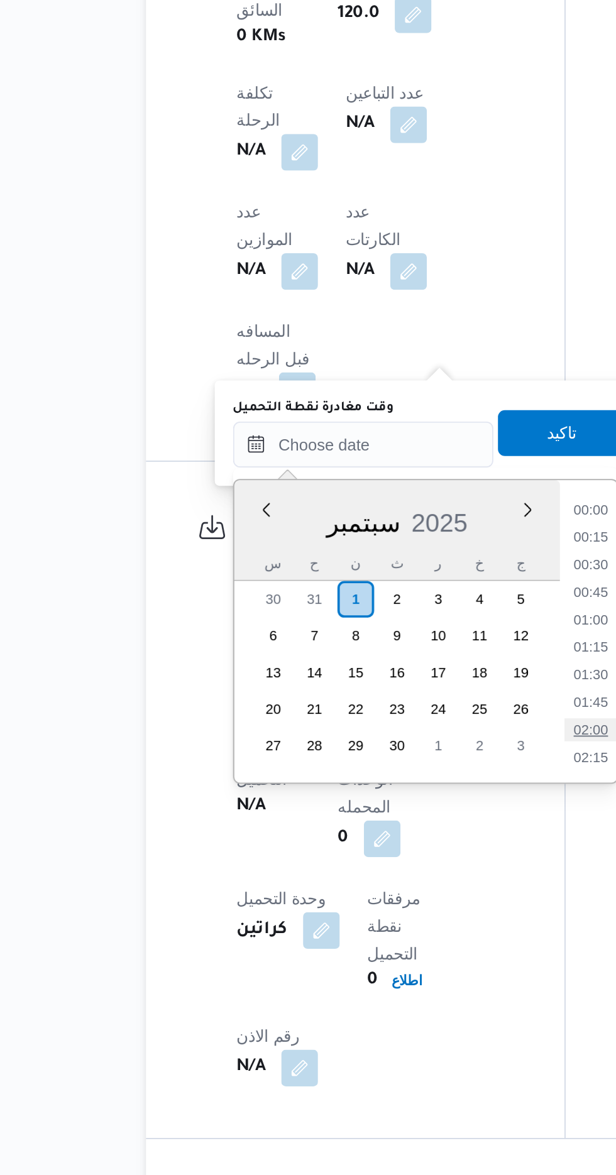
click at [411, 927] on li "02:00" at bounding box center [407, 931] width 29 height 13
type input "[DATE] ٠٢:٠٠"
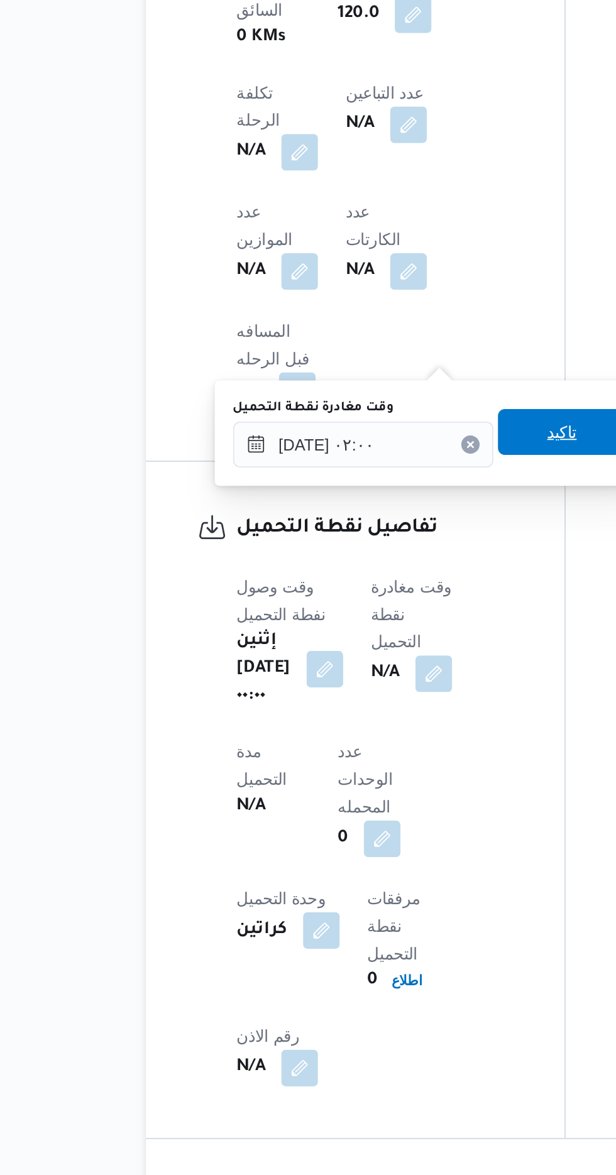
click at [392, 771] on span "تاكيد" at bounding box center [391, 767] width 70 height 25
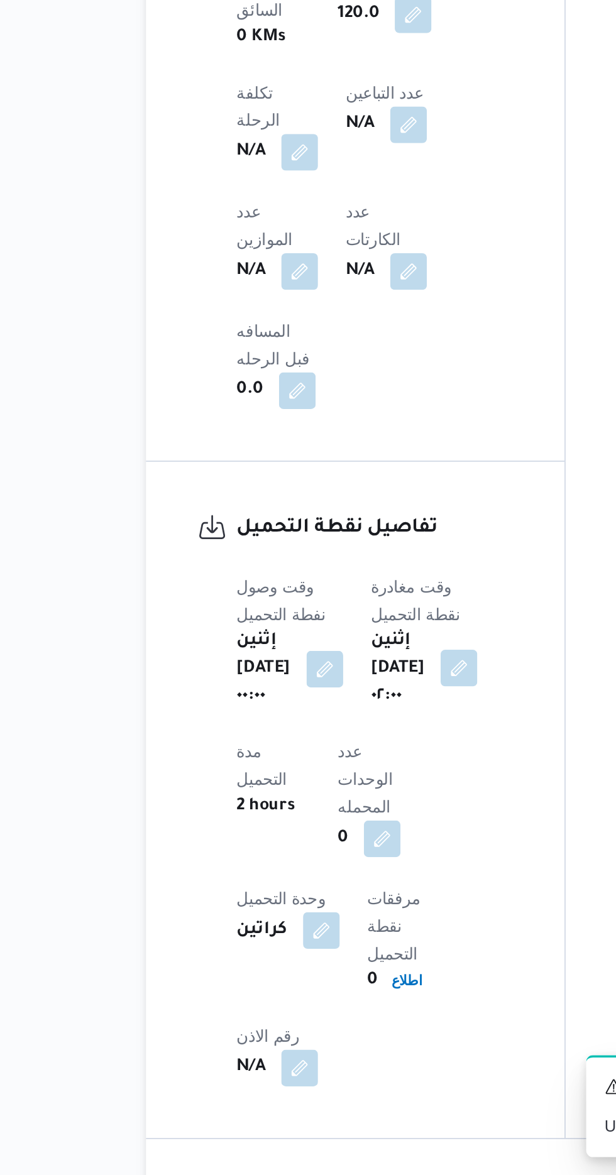
click at [345, 887] on button "button" at bounding box center [335, 897] width 20 height 20
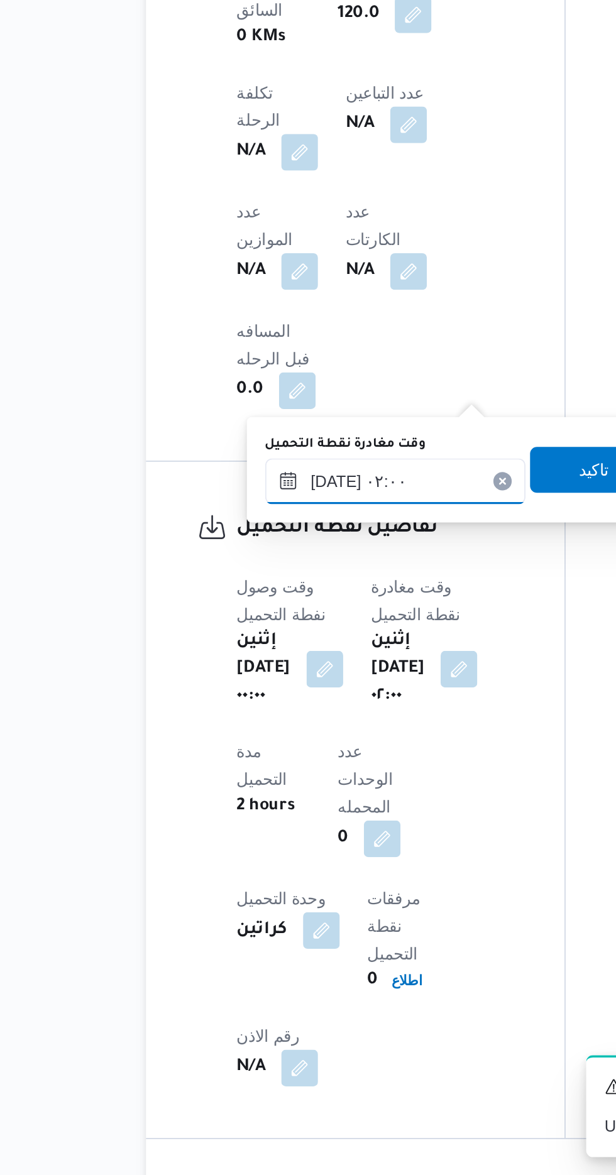
click at [312, 796] on input "[DATE] ٠٢:٠٠" at bounding box center [300, 794] width 143 height 25
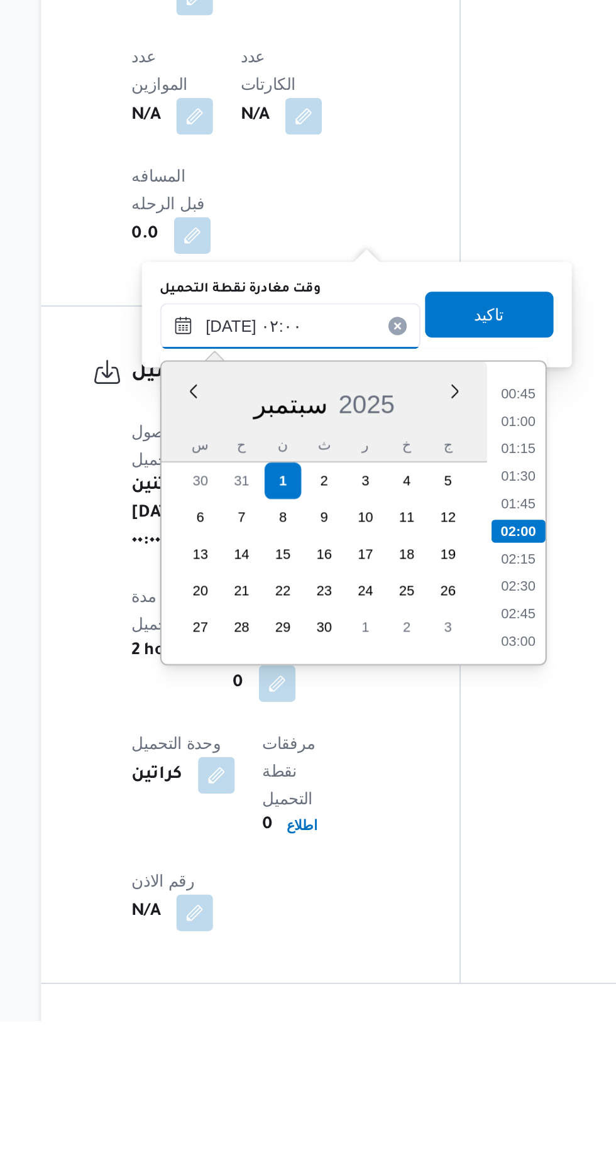
scroll to position [617, 0]
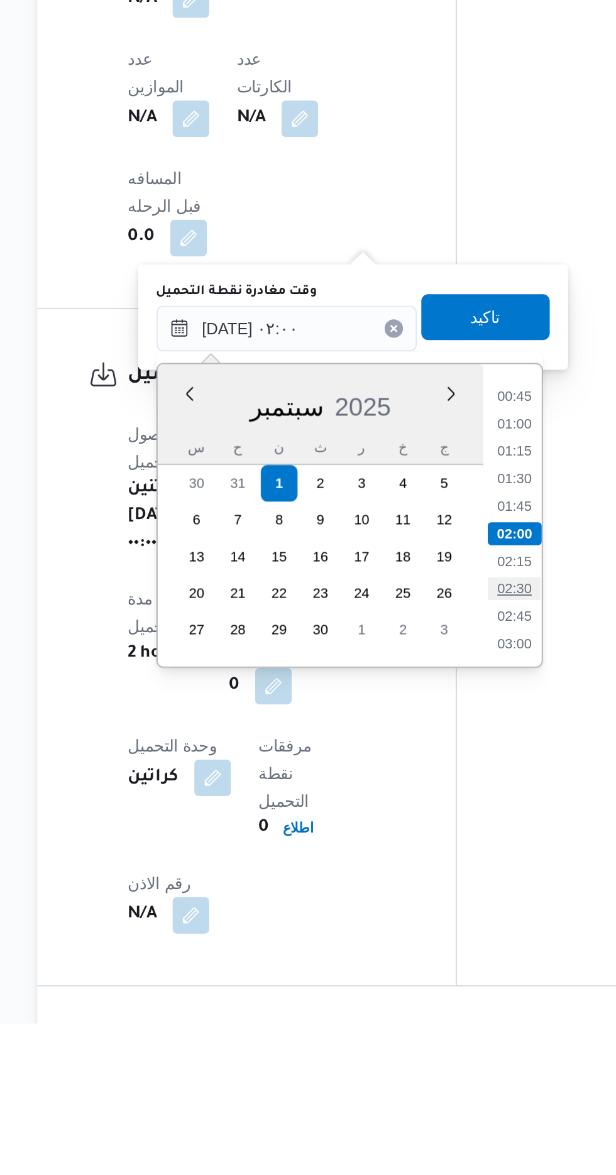
click at [430, 936] on li "02:30" at bounding box center [424, 937] width 29 height 13
type input "[DATE] ٠٢:٠٠"
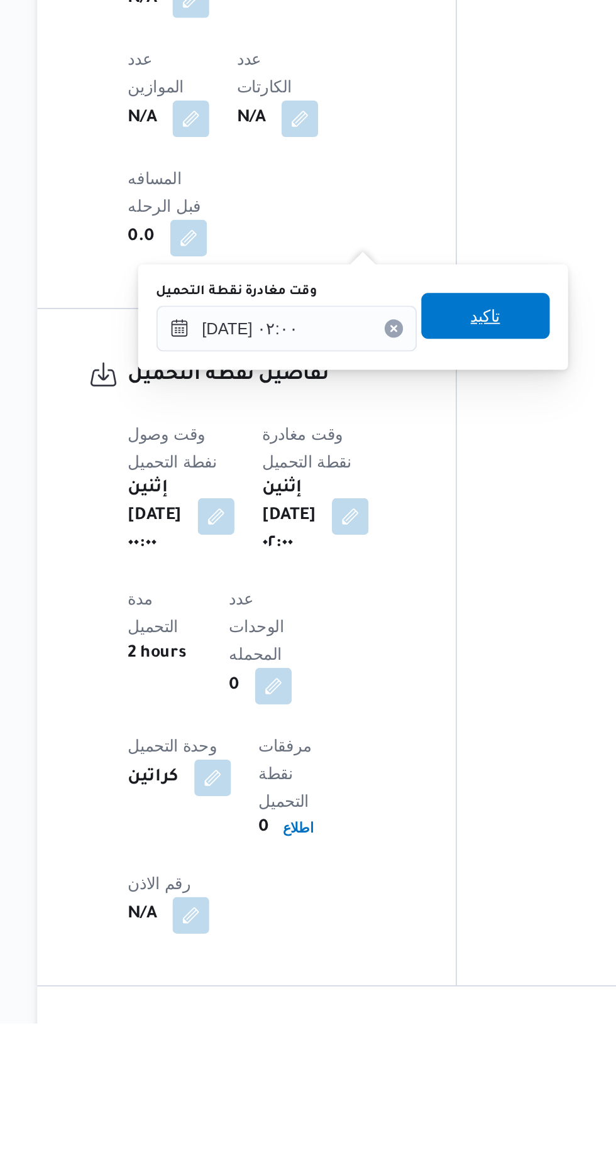
click at [417, 788] on span "تاكيد" at bounding box center [409, 787] width 16 height 15
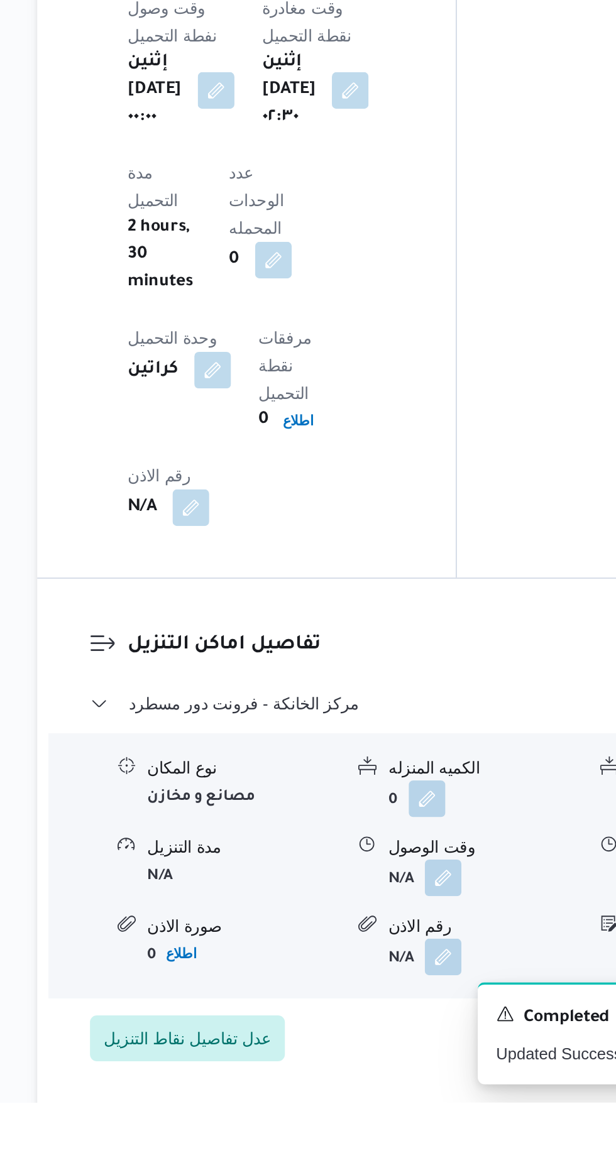
scroll to position [894, 0]
click at [394, 1041] on button "button" at bounding box center [386, 1051] width 20 height 20
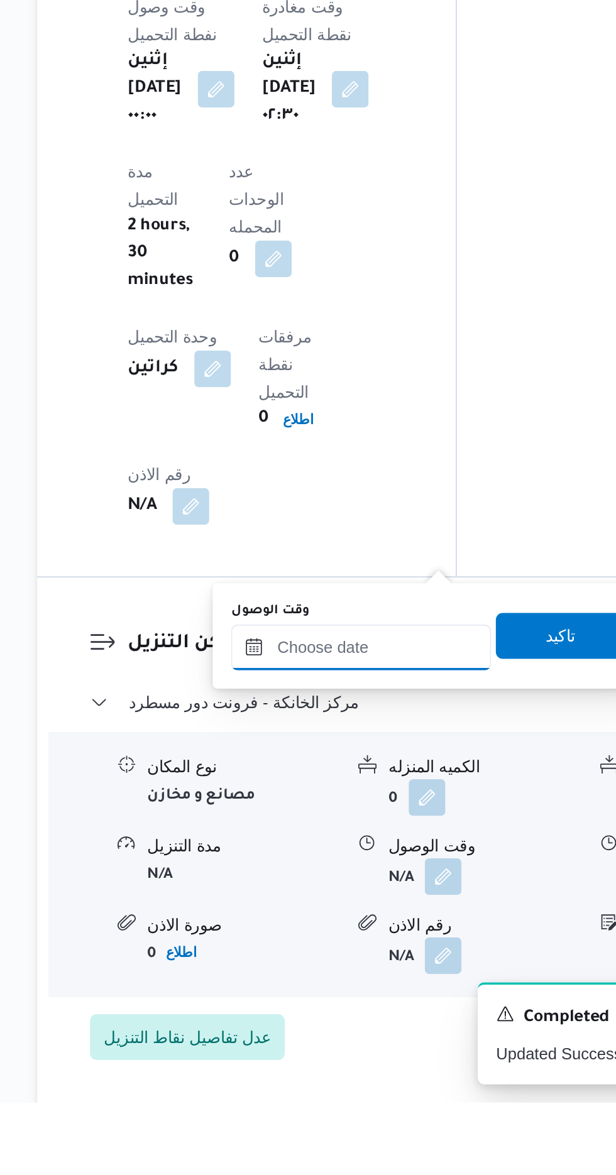
click at [360, 920] on input "وقت الوصول" at bounding box center [341, 925] width 143 height 25
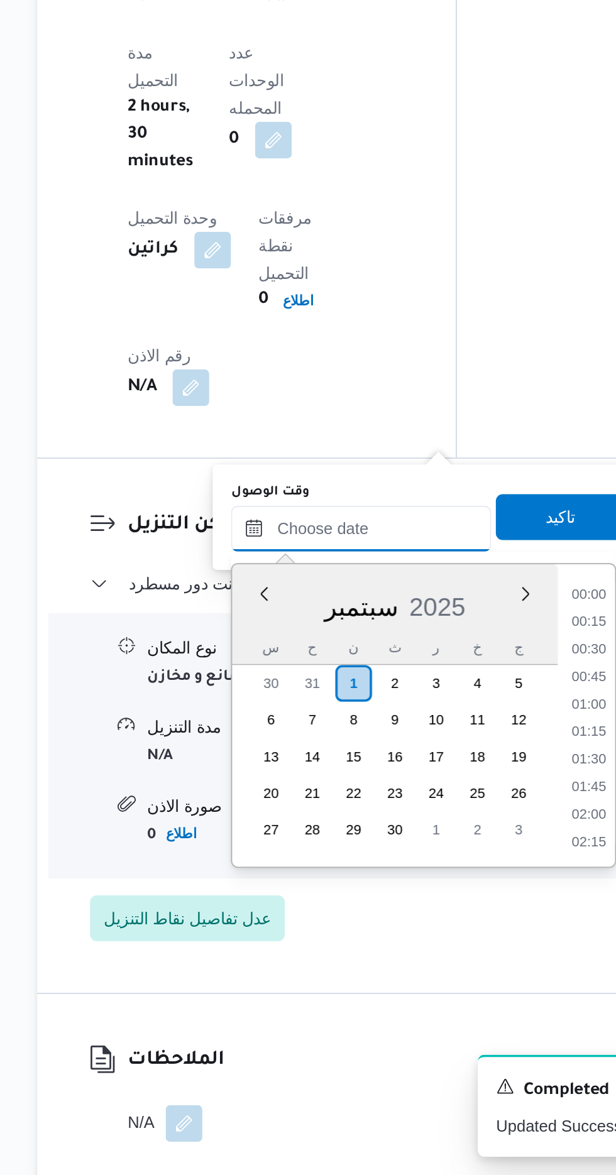
scroll to position [844, 0]
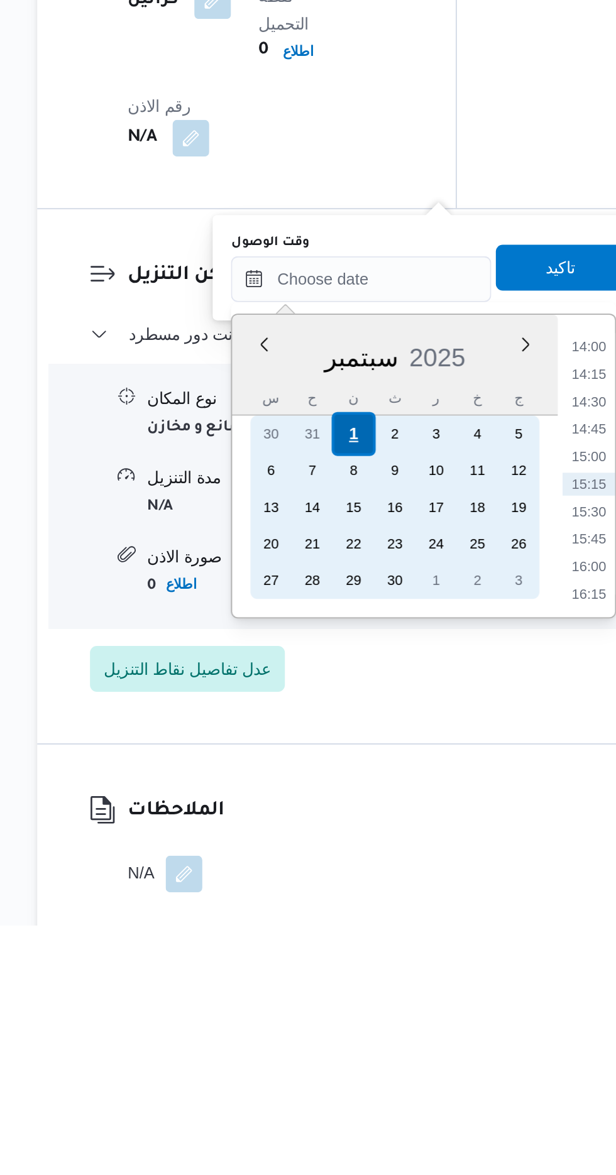
click at [337, 905] on div "1" at bounding box center [337, 906] width 24 height 24
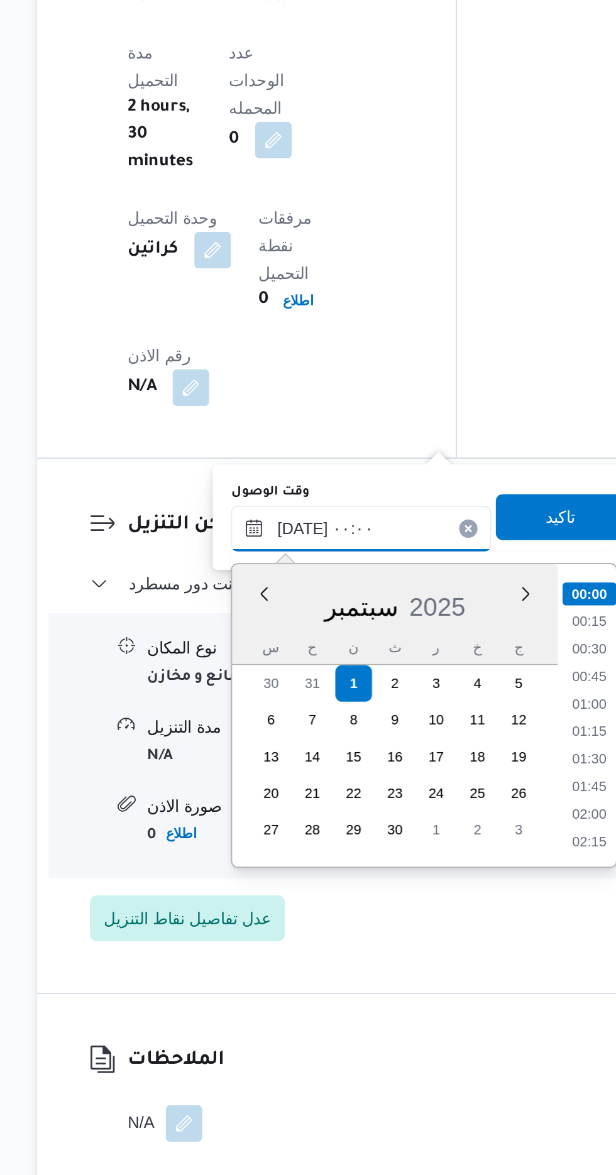
click at [284, 823] on input "[DATE] ٠٠:٠٠" at bounding box center [341, 820] width 143 height 25
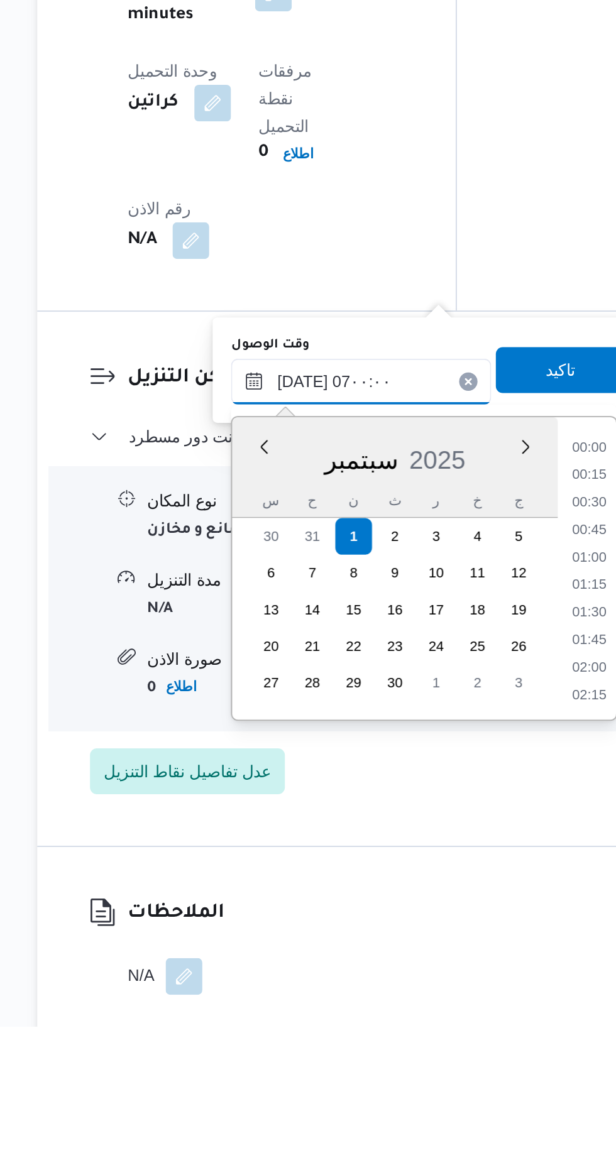
scroll to position [290, 0]
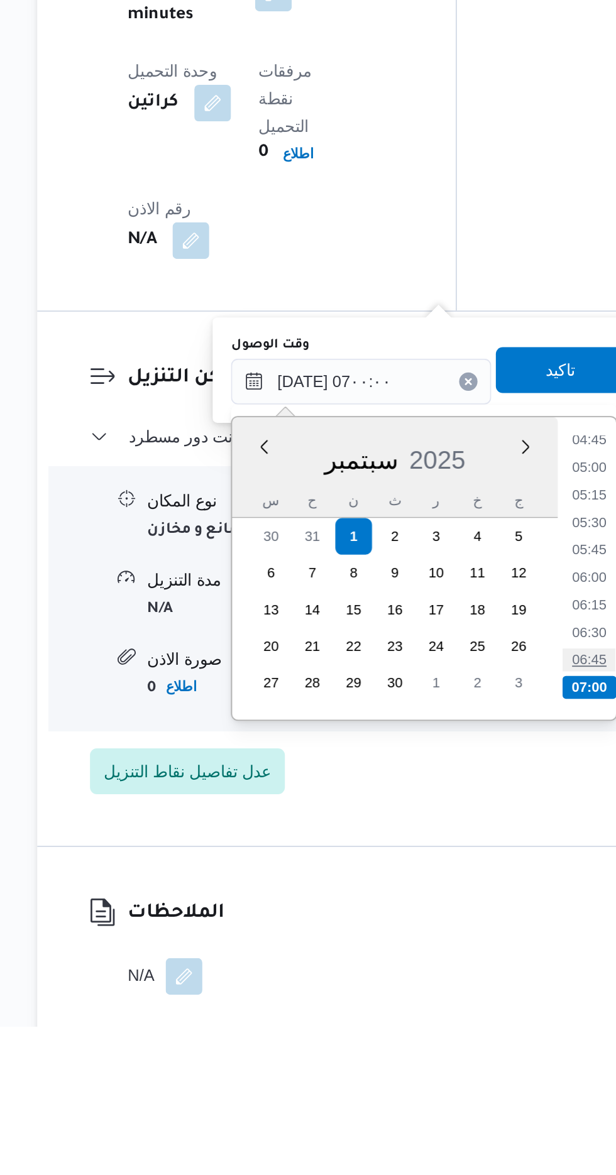
click at [470, 976] on li "06:45" at bounding box center [466, 974] width 29 height 13
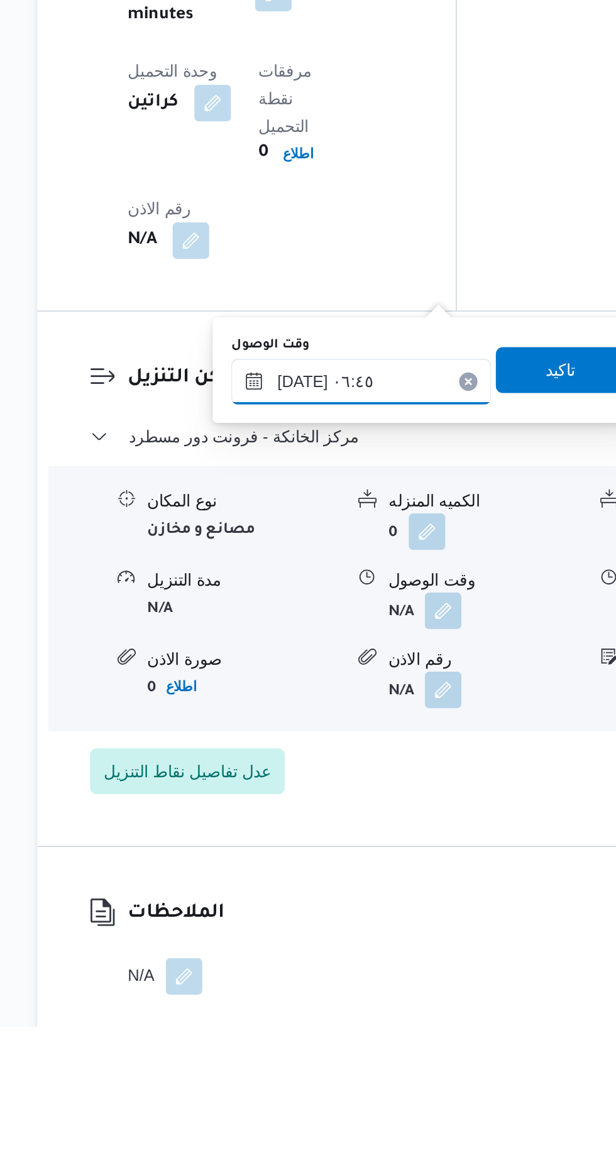
click at [364, 813] on input "[DATE] ٠٦:٤٥" at bounding box center [341, 821] width 143 height 25
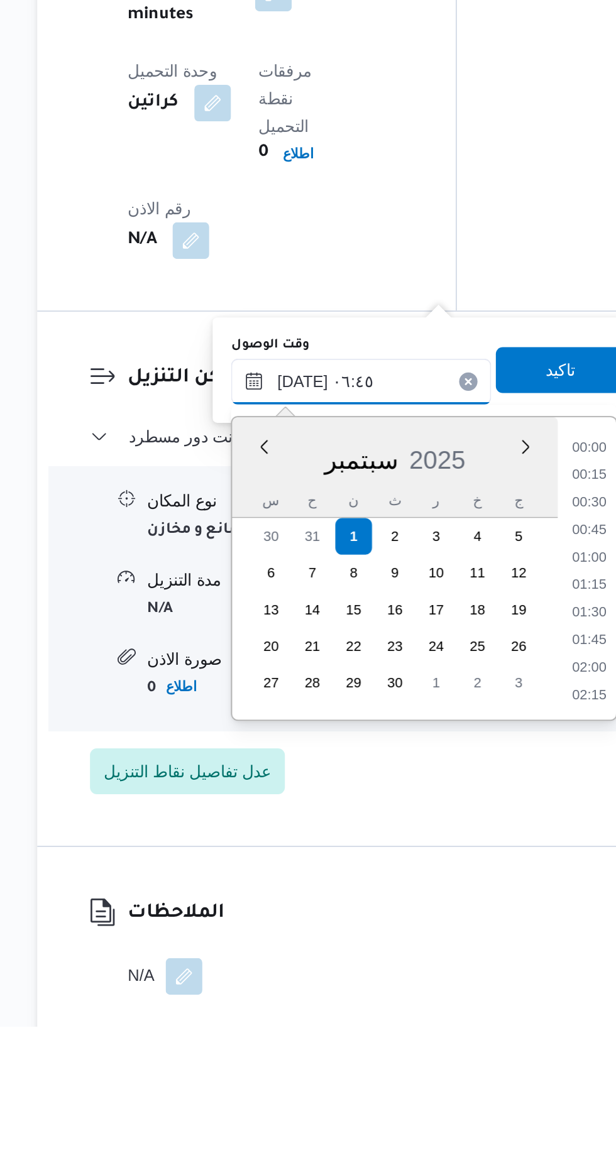
scroll to position [331, 0]
click at [466, 949] on li "07:00" at bounding box center [466, 949] width 29 height 13
type input "[DATE] ٠٧:٠٠"
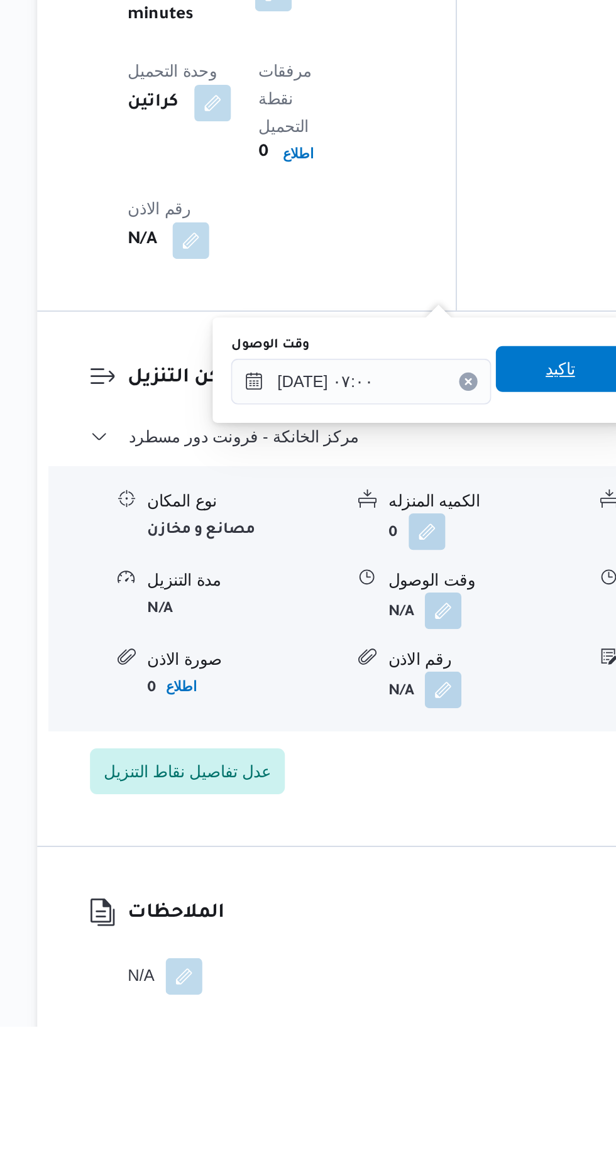
click at [449, 821] on span "تاكيد" at bounding box center [450, 814] width 70 height 25
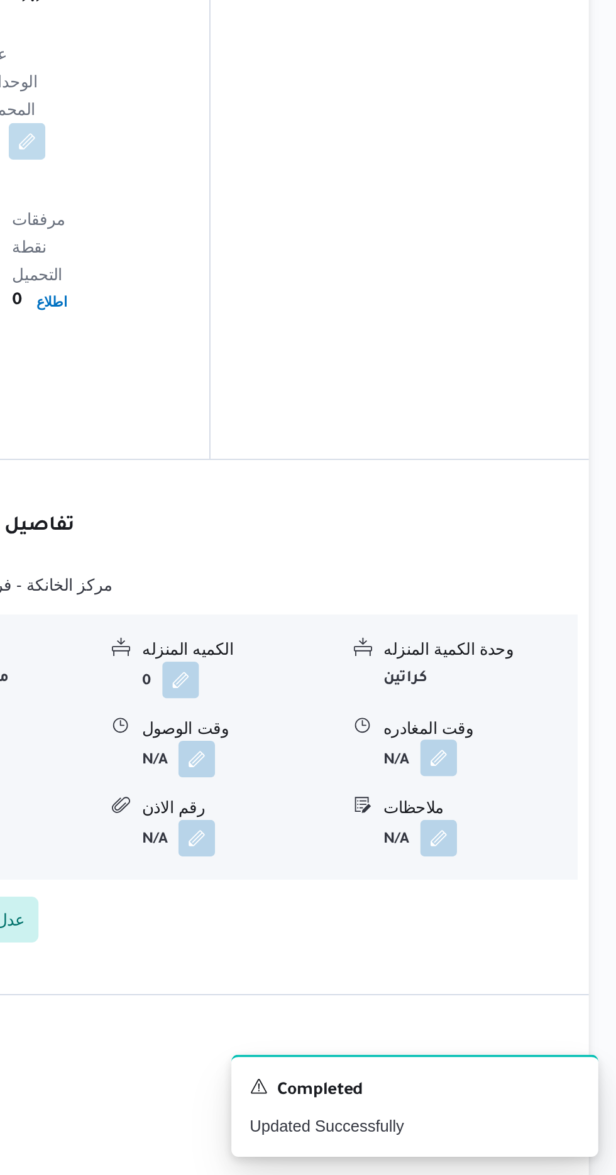
click at [527, 937] on button "button" at bounding box center [519, 947] width 20 height 20
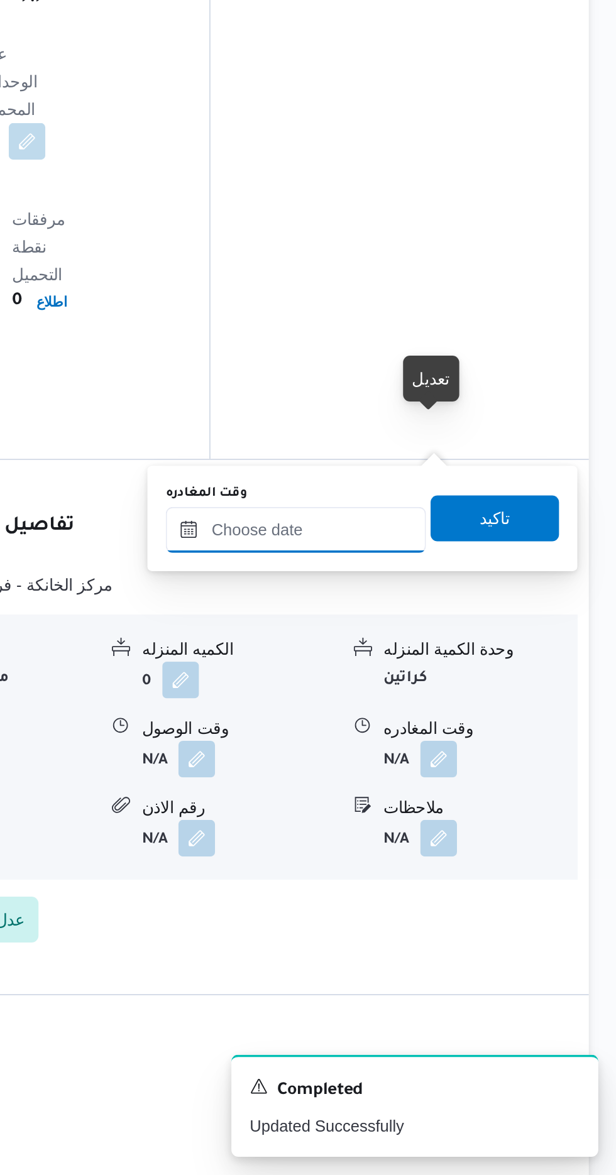
click at [469, 816] on input "وقت المغادره" at bounding box center [440, 821] width 143 height 25
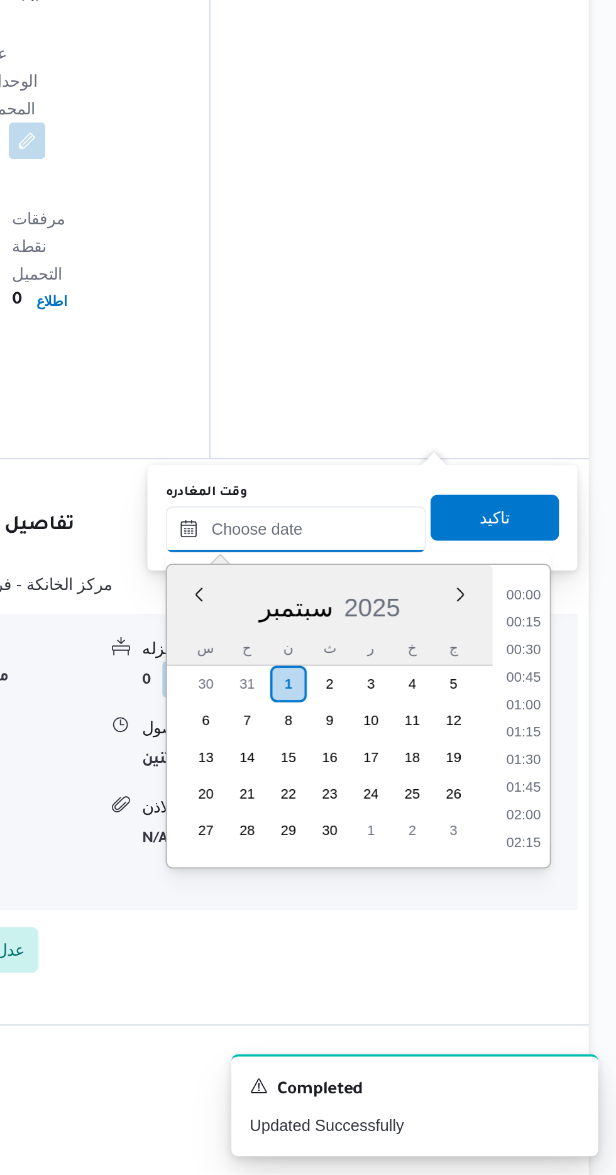
scroll to position [844, 0]
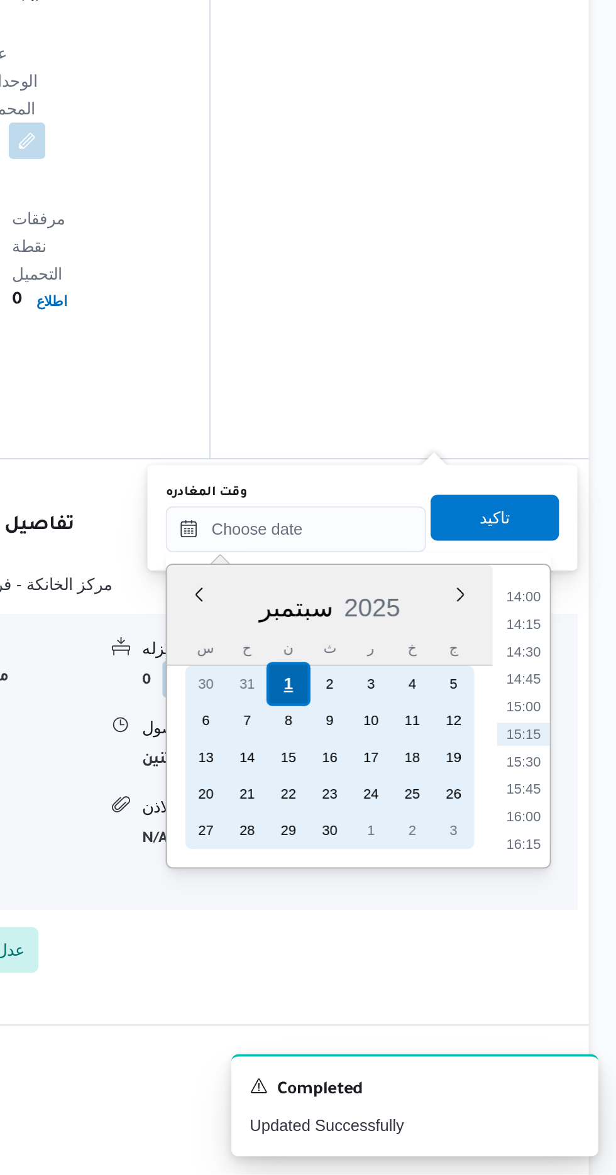
click at [435, 896] on div "1" at bounding box center [436, 906] width 24 height 24
type input "[DATE] ٠٠:٠٠"
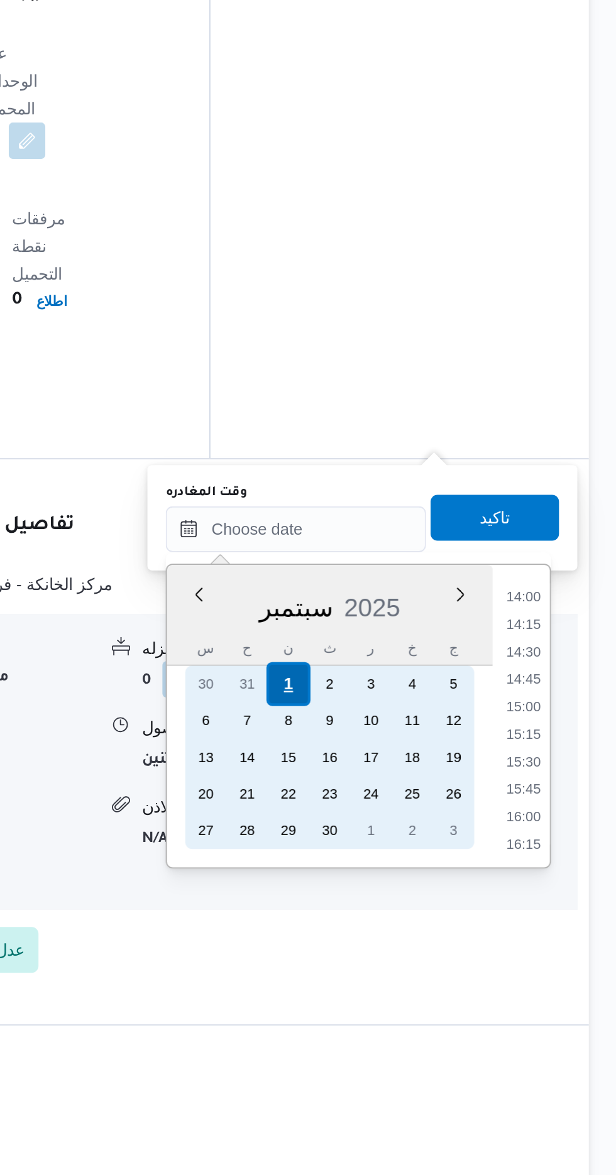
scroll to position [999, 0]
click at [437, 904] on div "1" at bounding box center [436, 906] width 24 height 24
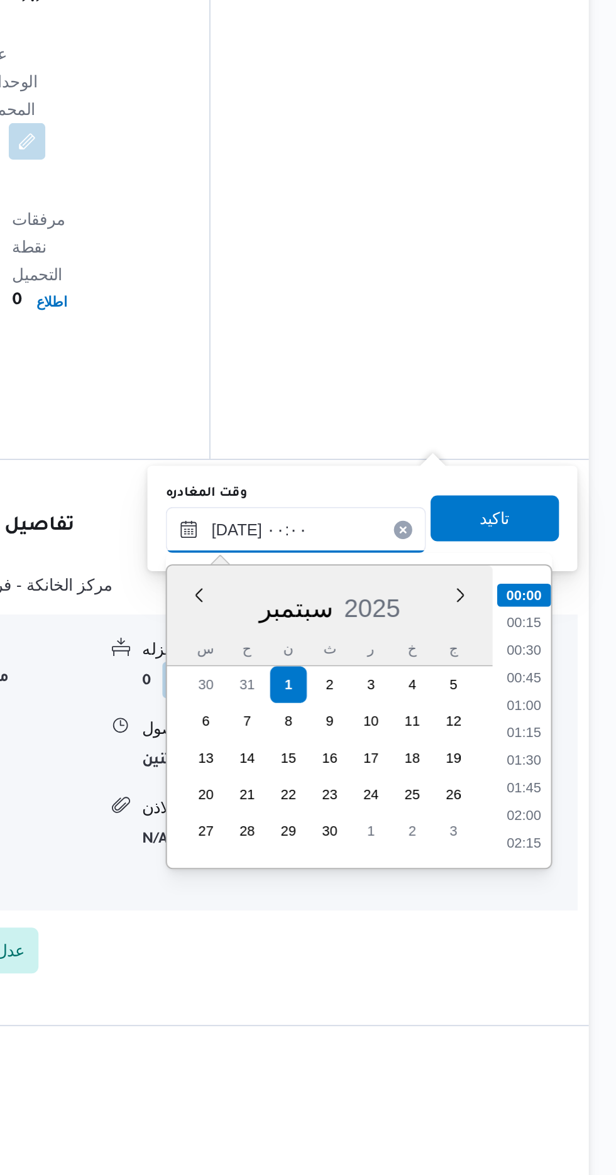
click at [382, 823] on input "[DATE] ٠٠:٠٠" at bounding box center [440, 821] width 143 height 25
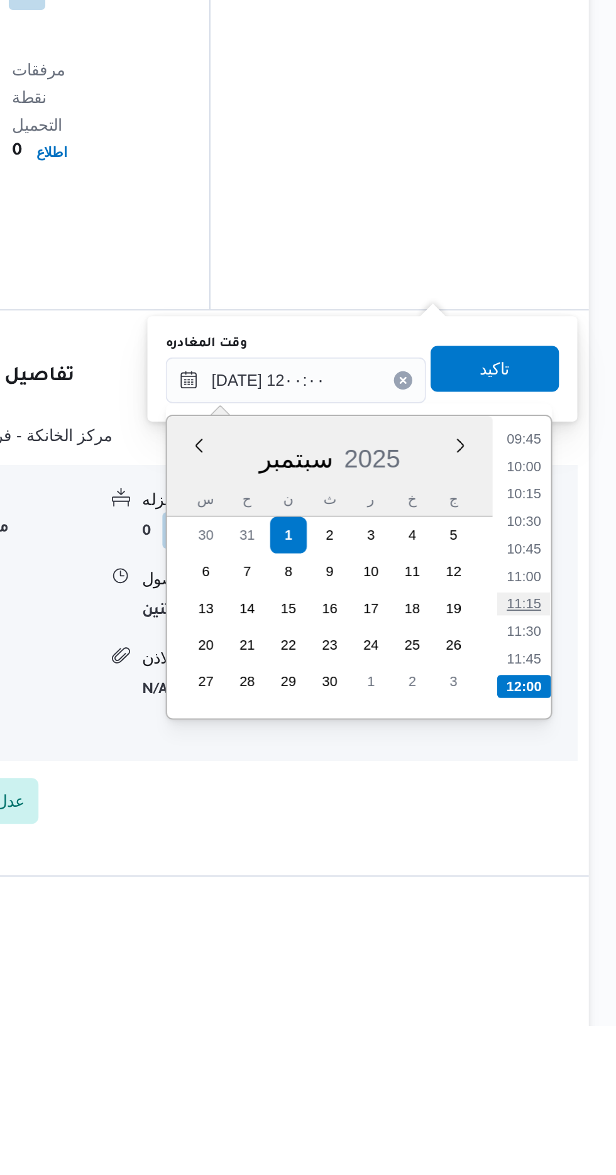
click at [562, 945] on li "11:15" at bounding box center [565, 944] width 29 height 13
type input "[DATE] ١١:١٥"
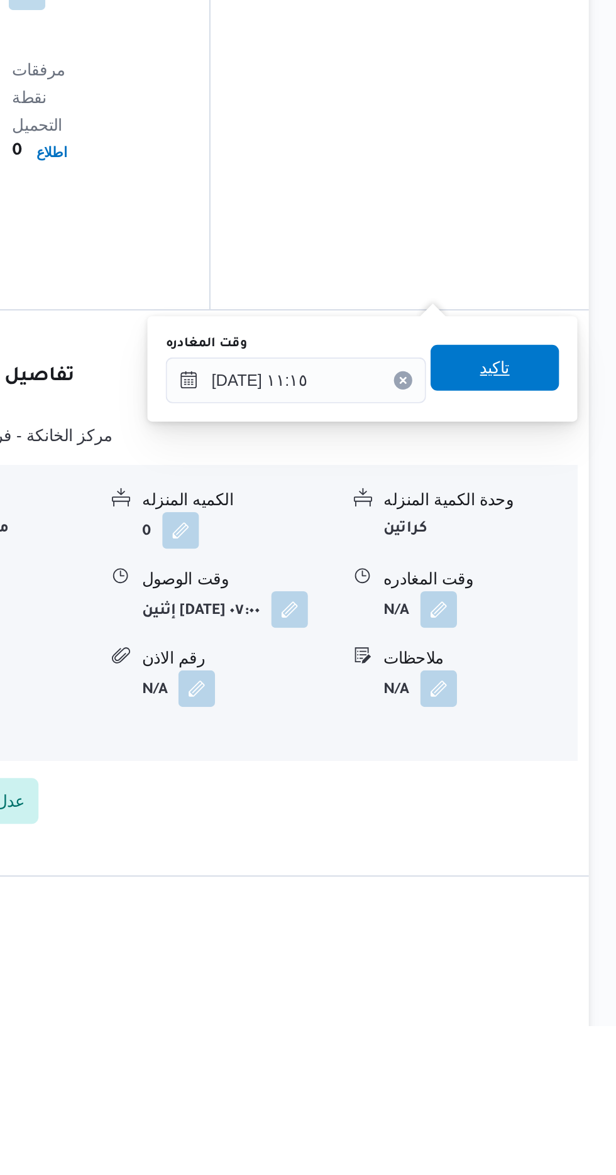
click at [558, 811] on span "تاكيد" at bounding box center [549, 814] width 16 height 15
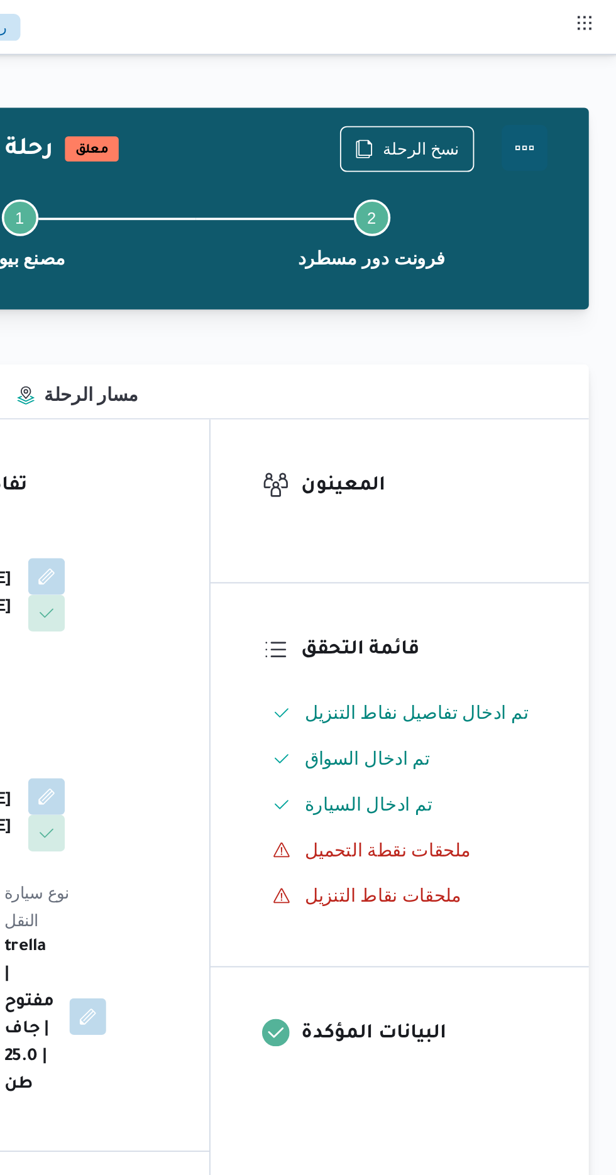
click at [567, 76] on button "Actions" at bounding box center [565, 81] width 25 height 25
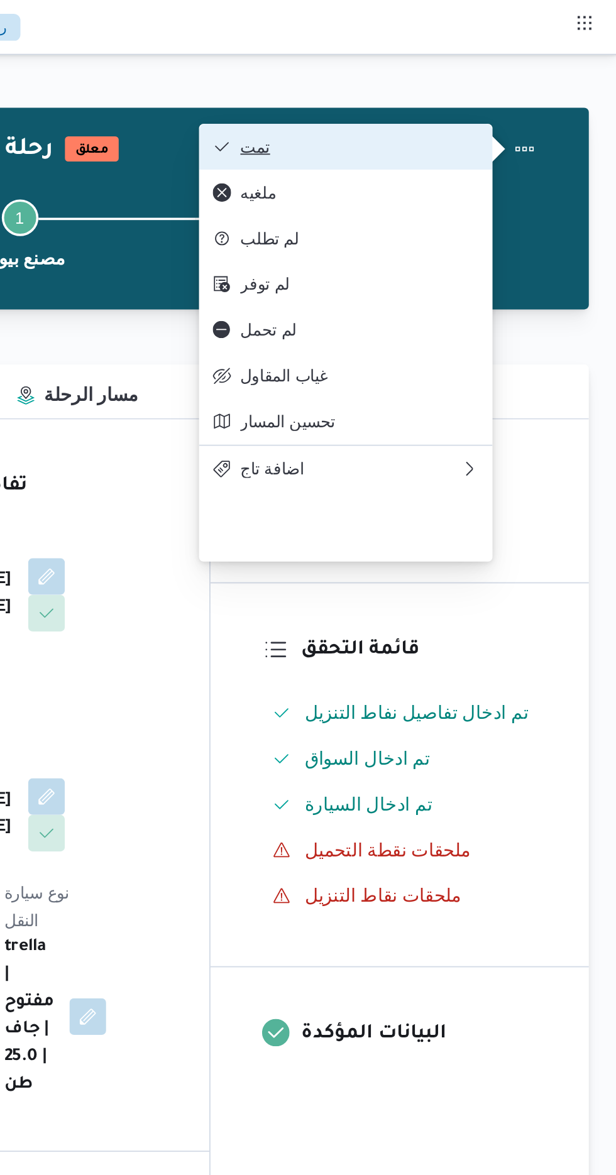
click at [525, 70] on button "تمت" at bounding box center [467, 80] width 161 height 25
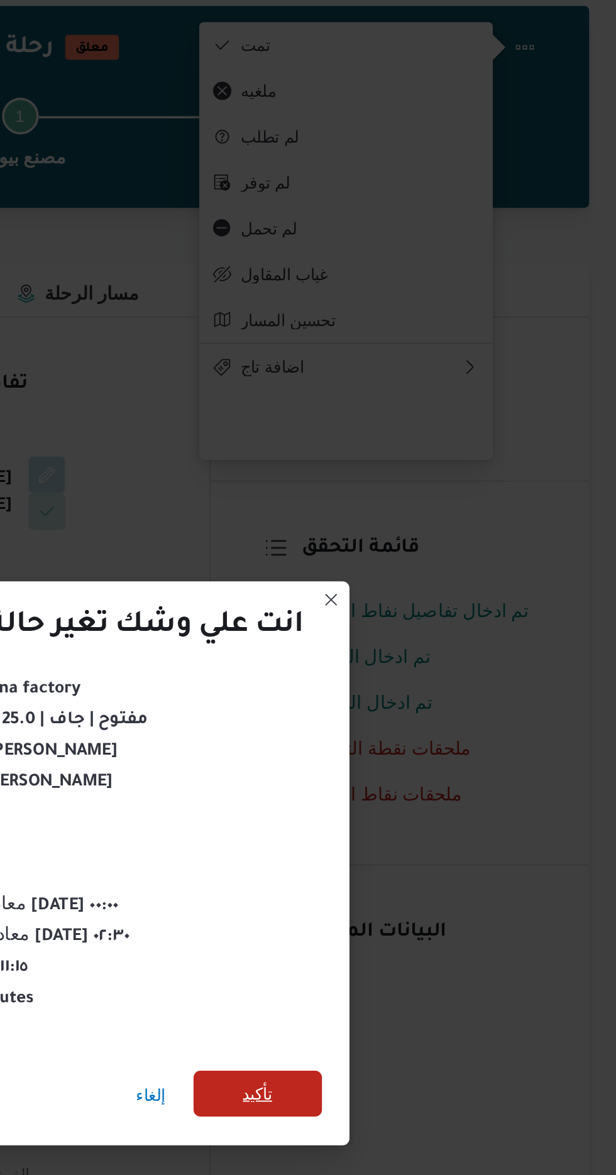
click at [419, 648] on span "تأكيد" at bounding box center [419, 655] width 16 height 15
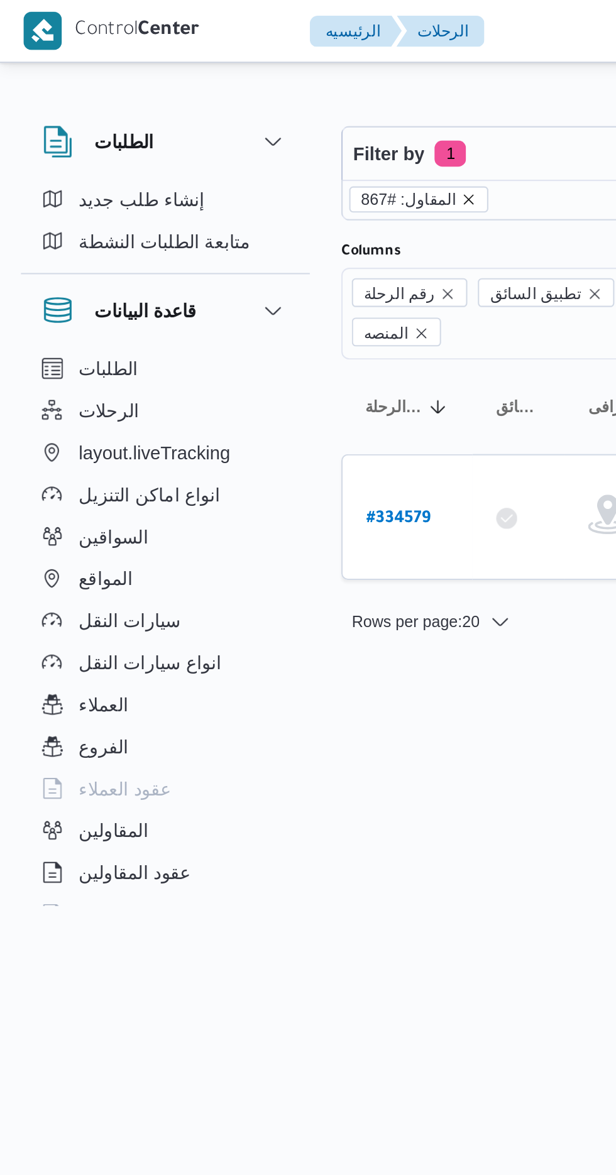
click at [221, 96] on icon "remove selected entity" at bounding box center [225, 96] width 8 height 8
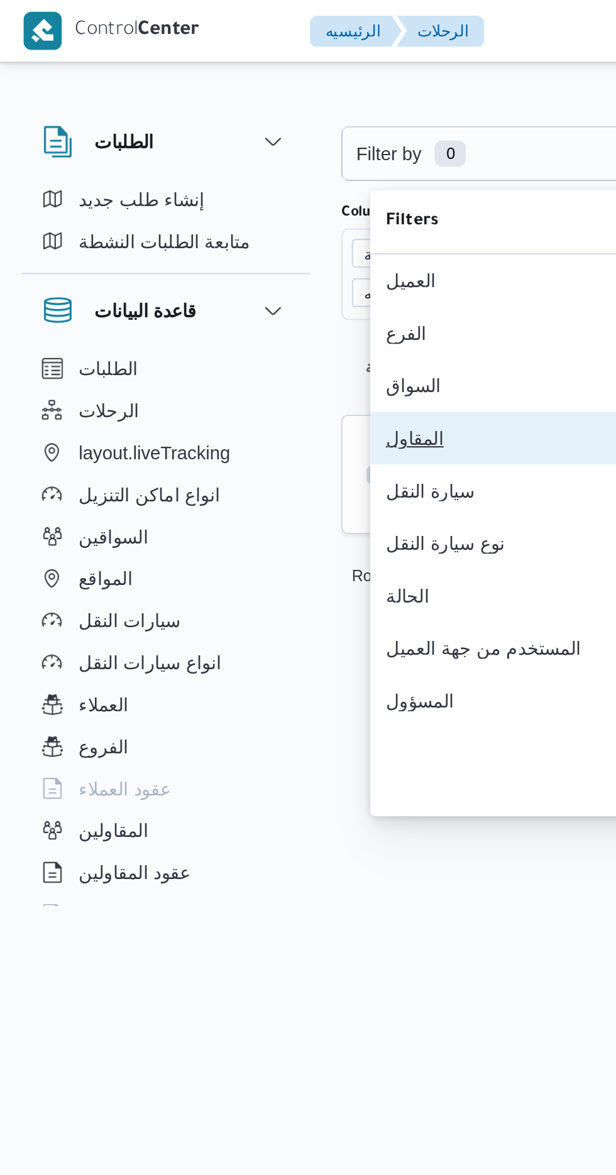
click at [228, 215] on div "المقاول" at bounding box center [250, 210] width 131 height 10
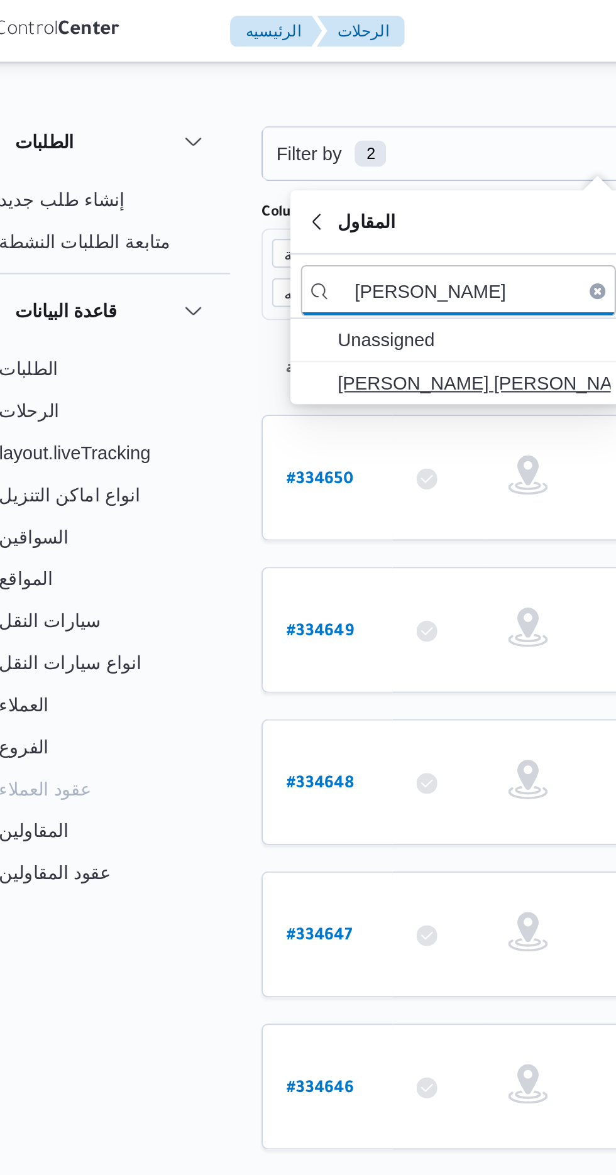
type input "[PERSON_NAME]"
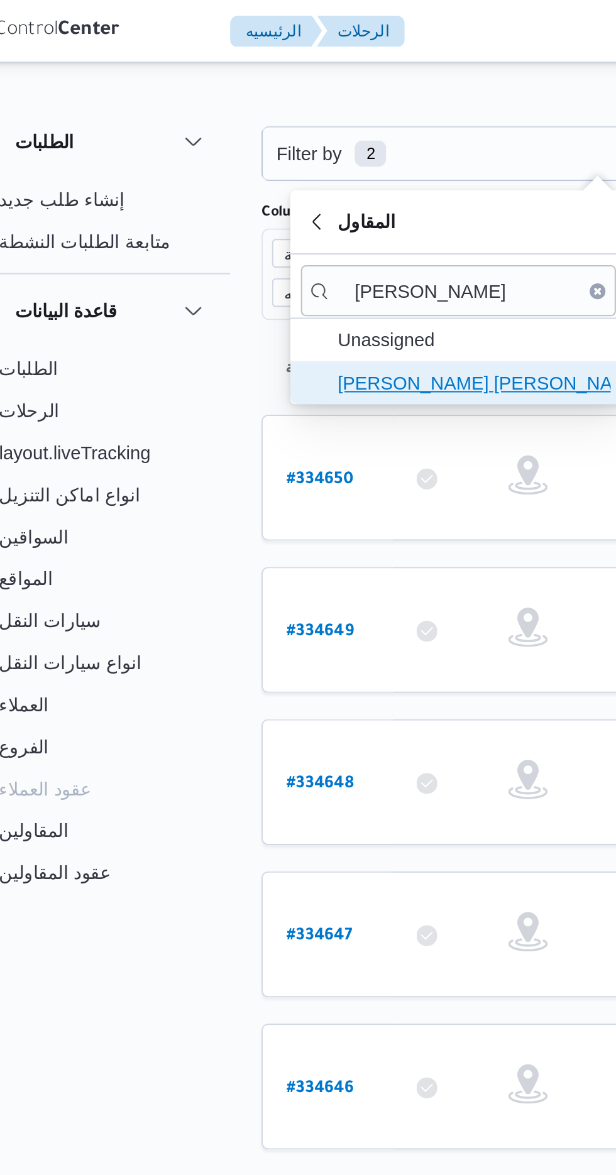
click at [267, 184] on span "[PERSON_NAME] [PERSON_NAME]" at bounding box center [265, 183] width 131 height 15
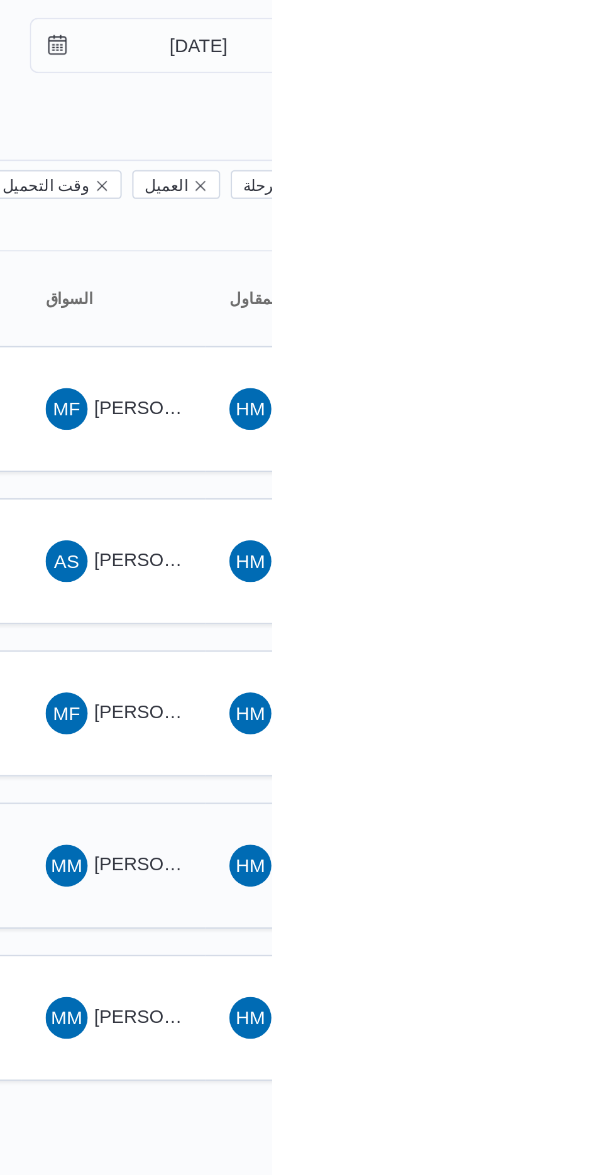
click at [538, 461] on span "[PERSON_NAME]" at bounding box center [567, 466] width 72 height 10
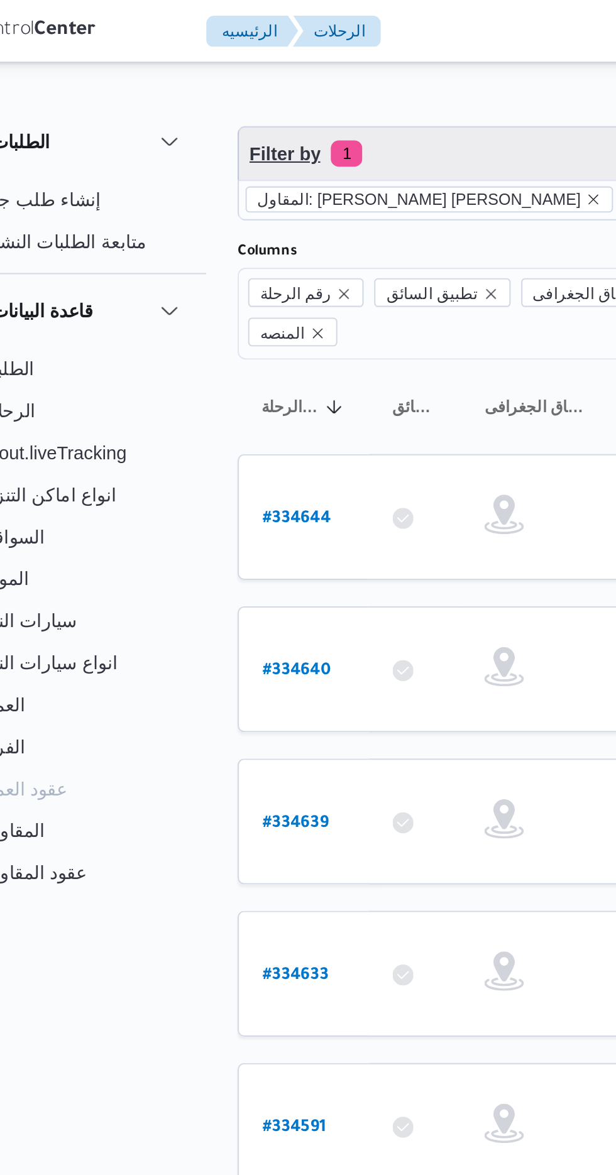
click at [237, 69] on span "Filter by 1" at bounding box center [324, 73] width 321 height 25
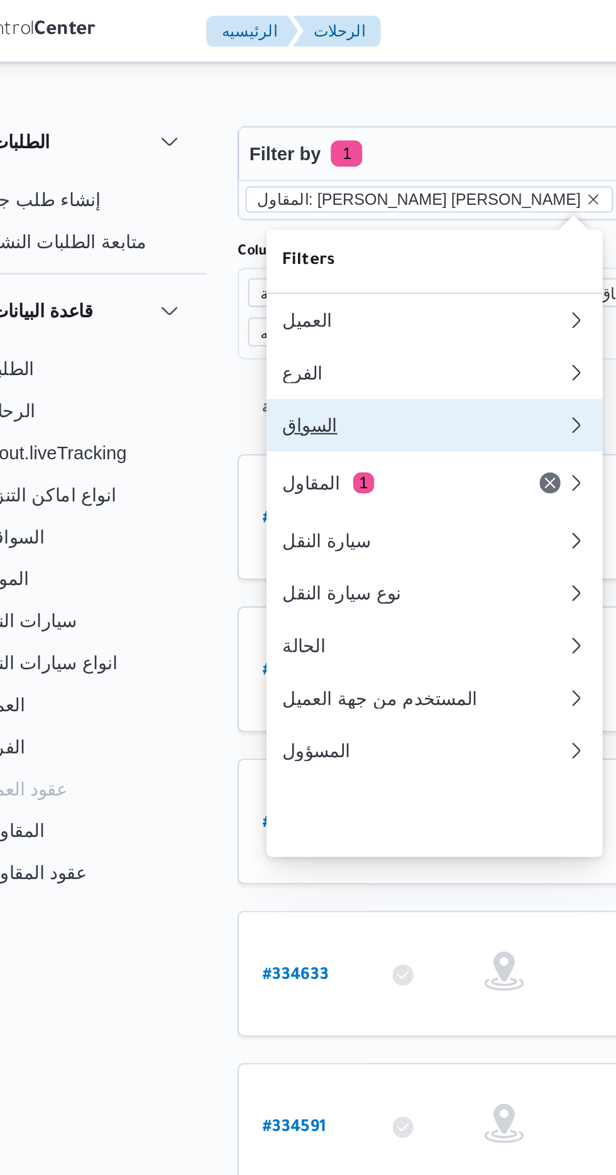
click at [258, 206] on button "السواق" at bounding box center [257, 203] width 161 height 25
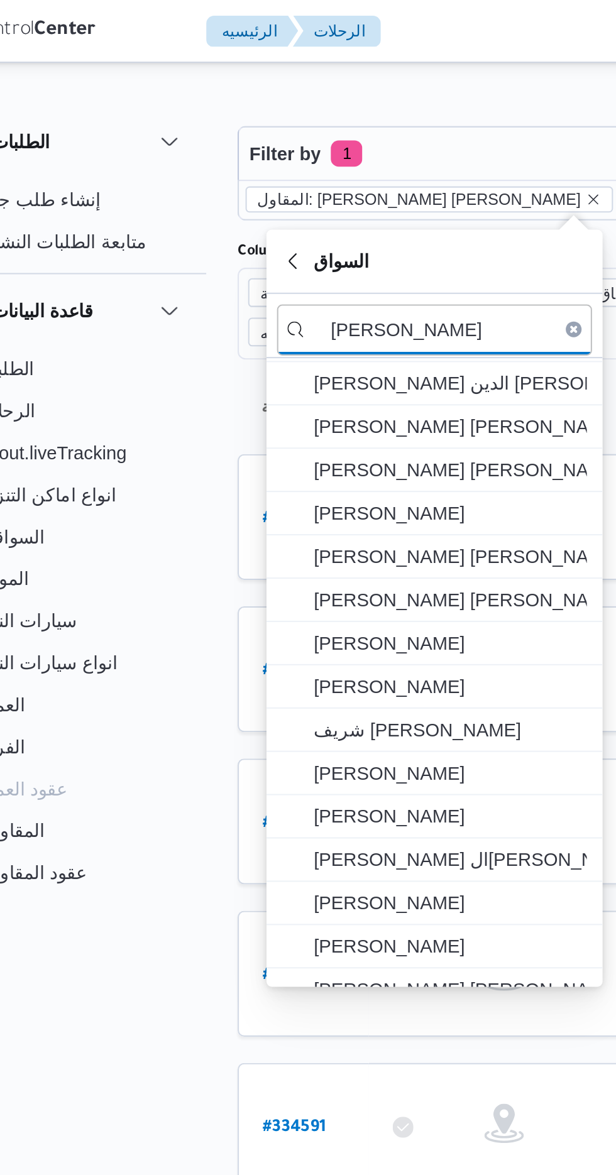
scroll to position [233, 0]
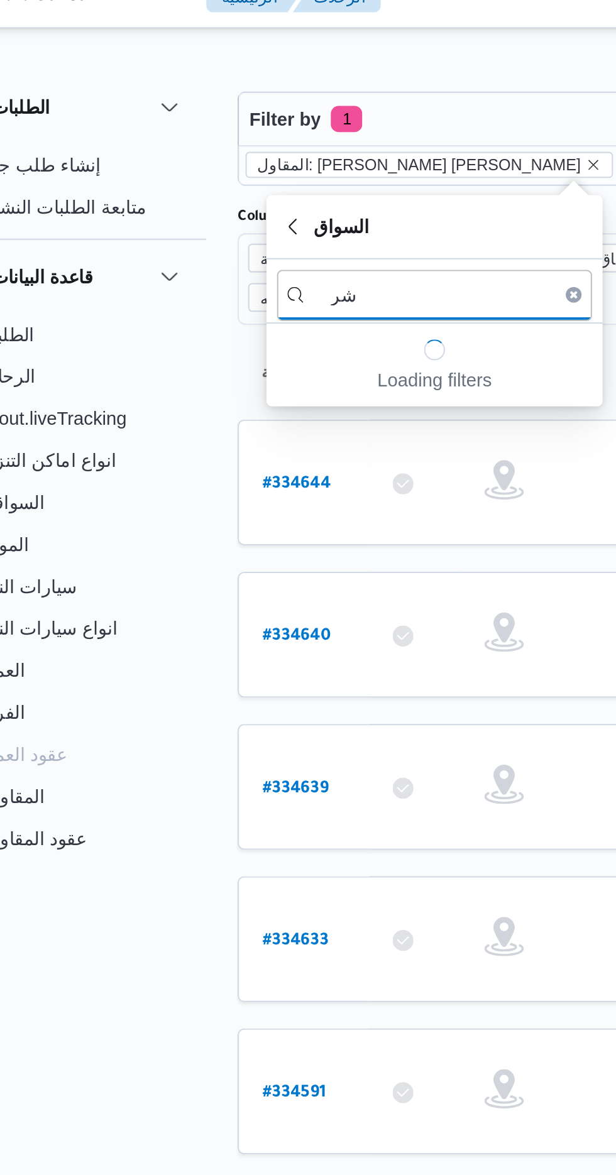
type input "ش"
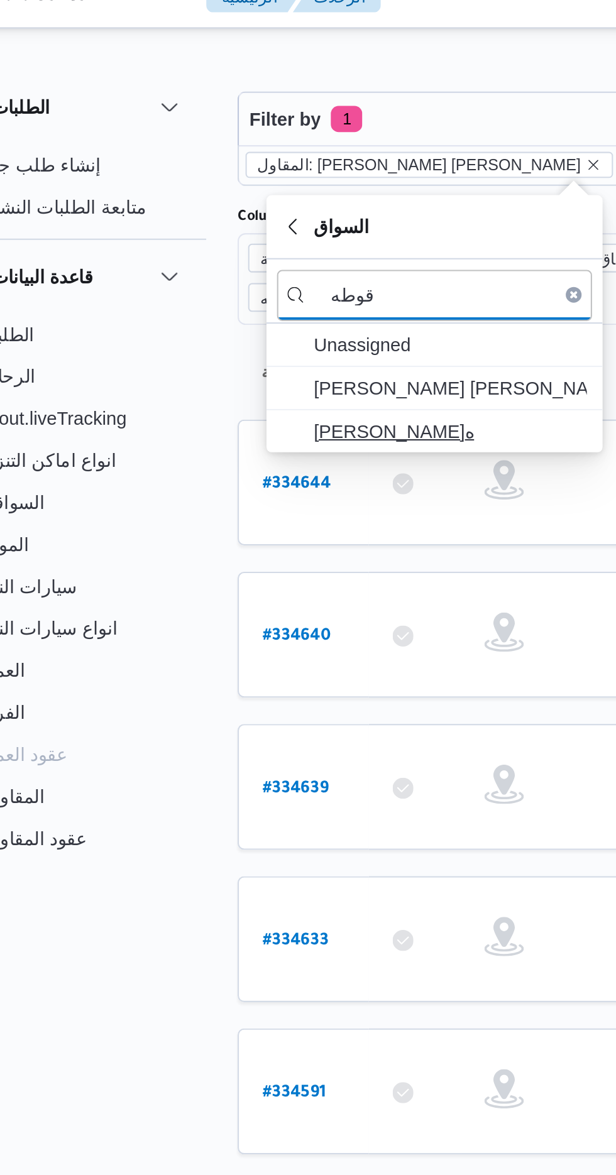
type input "قوطه"
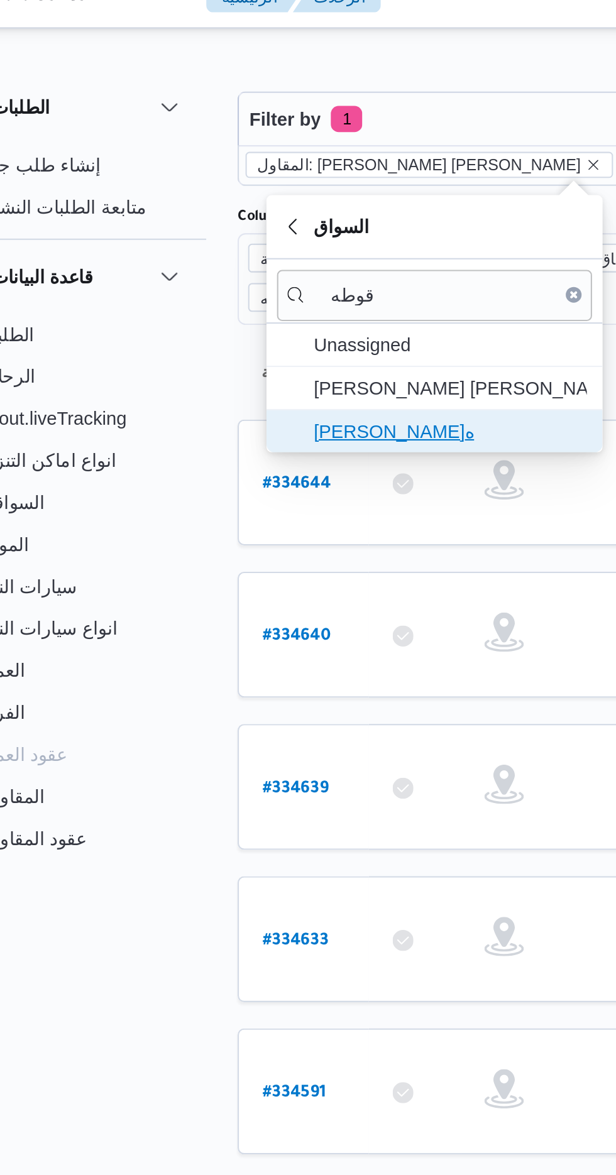
click at [269, 219] on span "شريف ابراهيم علي قوطه" at bounding box center [265, 223] width 131 height 15
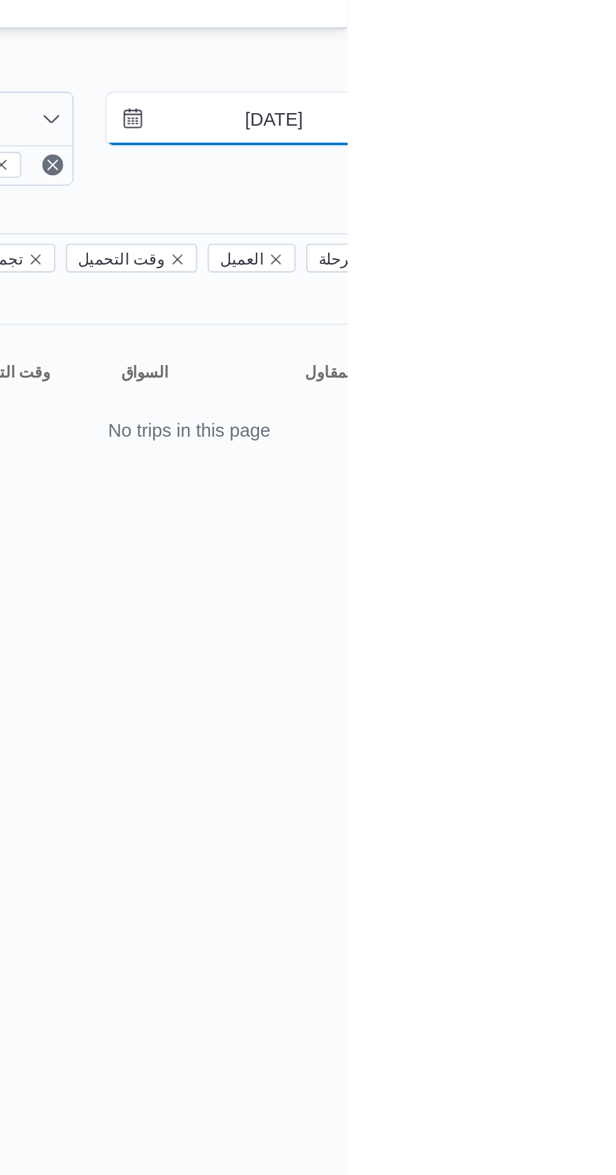
click at [595, 72] on input "[DATE]" at bounding box center [572, 73] width 143 height 25
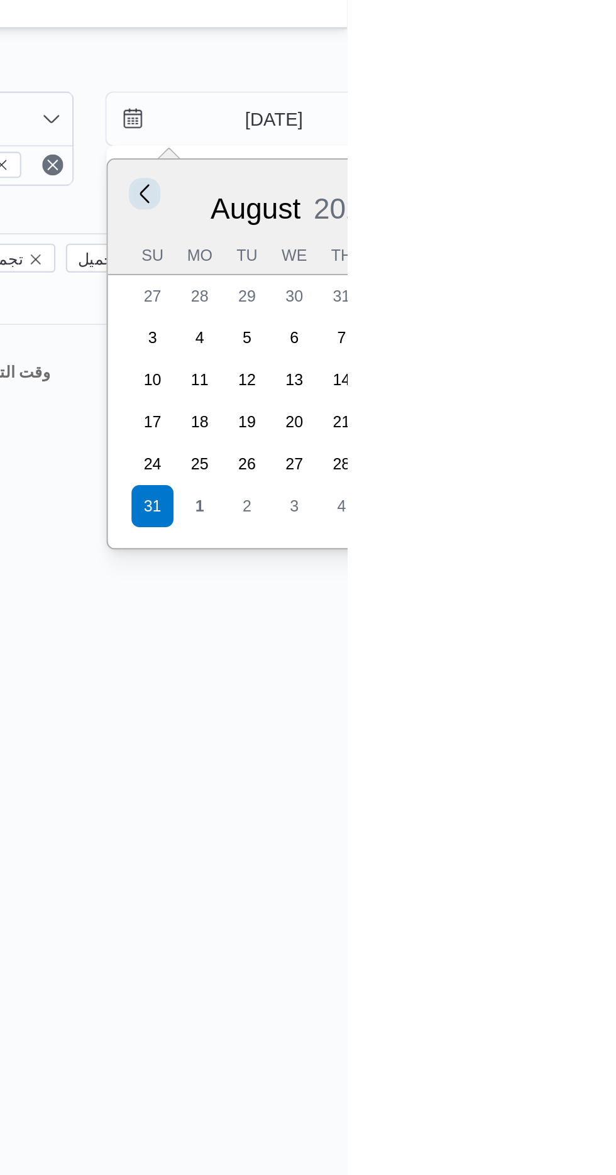
click at [518, 107] on button "Previous Month" at bounding box center [519, 109] width 12 height 12
type input "31/7/2025"
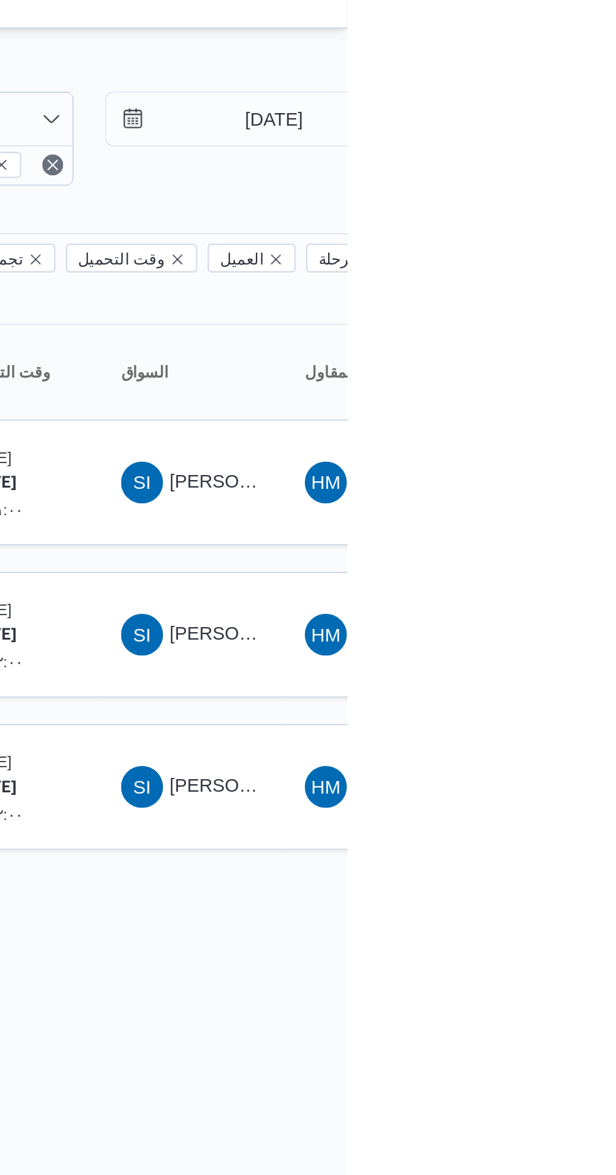
click at [593, 434] on div "Rows per page : 20 1" at bounding box center [540, 444] width 769 height 30
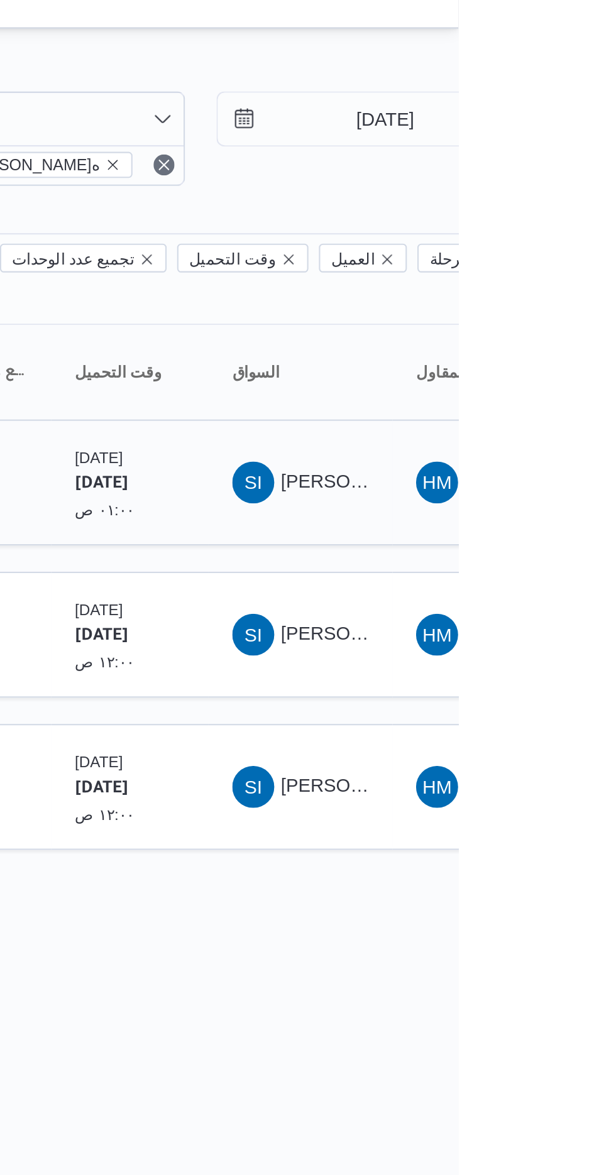
click at [545, 242] on span "شريف ابراهيم علي قوطه" at bounding box center [569, 247] width 77 height 10
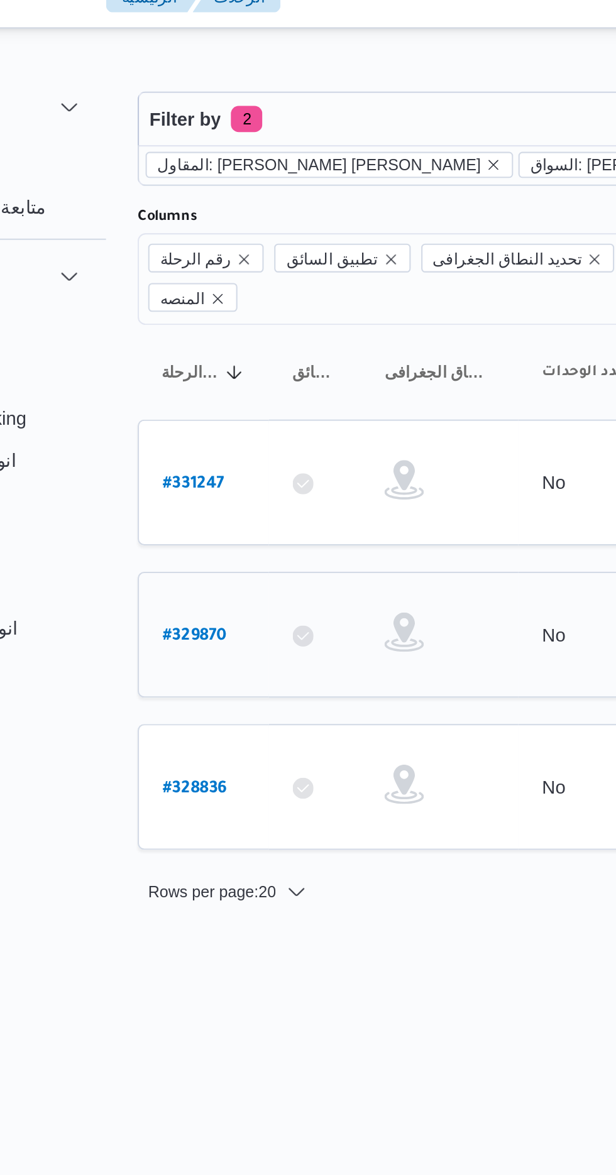
click at [189, 317] on b "# 329870" at bounding box center [190, 321] width 31 height 9
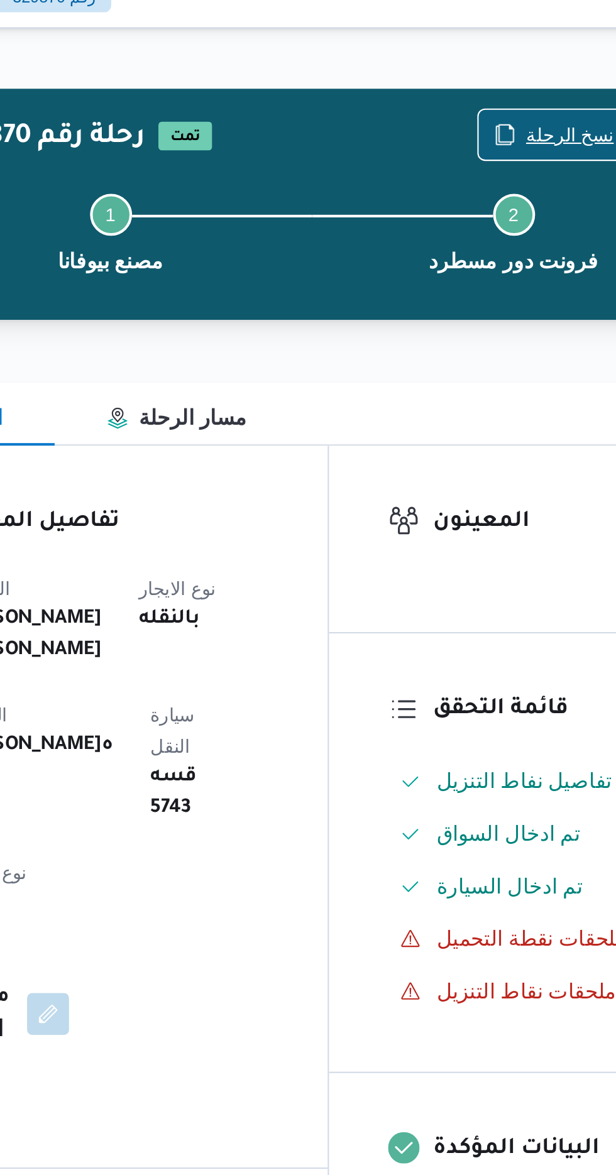
click at [502, 84] on span "نسخ الرحلة" at bounding box center [509, 81] width 42 height 15
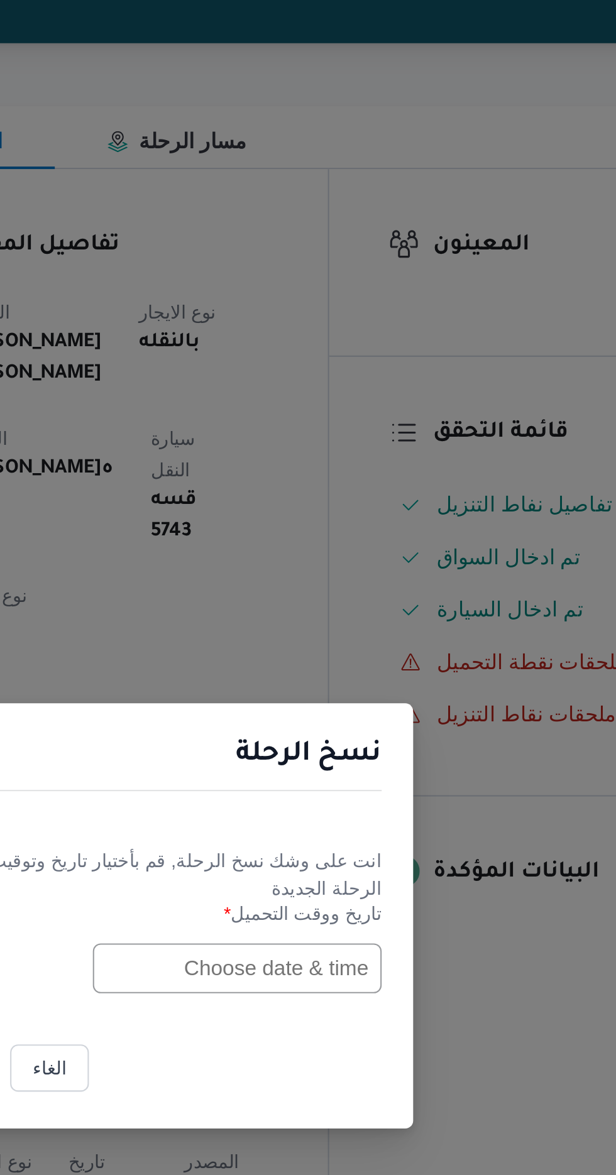
click at [343, 614] on input "text" at bounding box center [349, 613] width 138 height 24
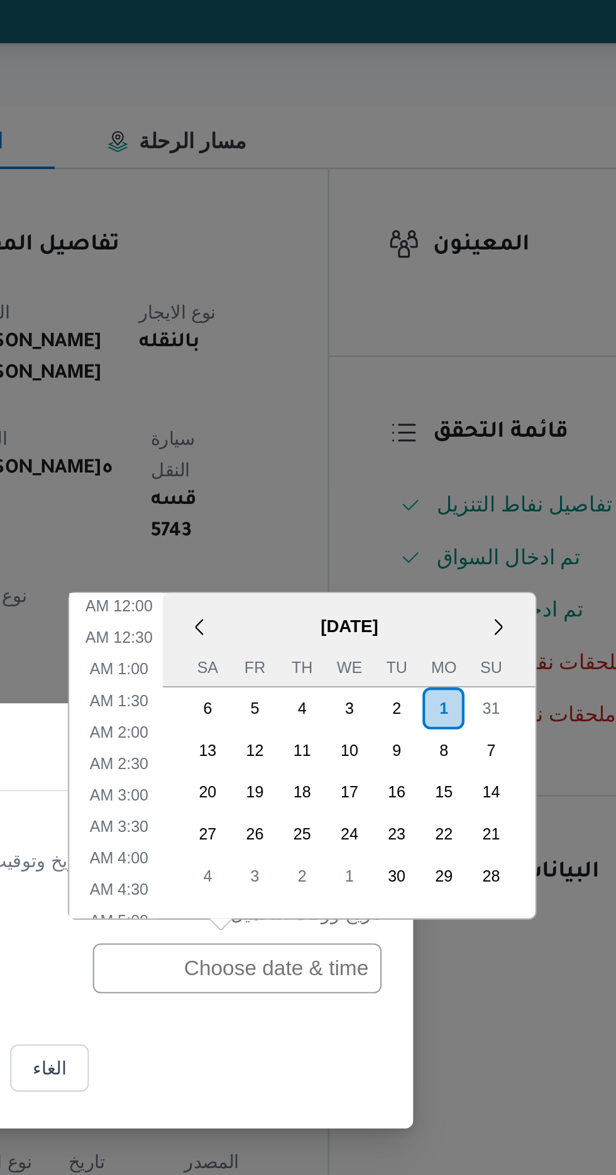
scroll to position [381, 0]
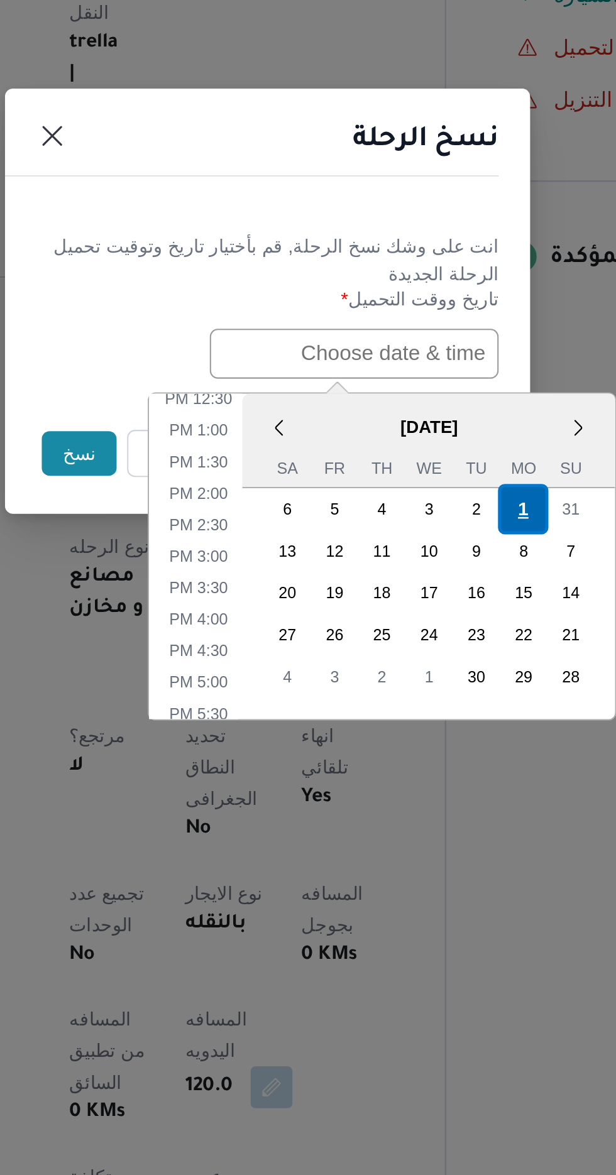
click at [429, 682] on div "1" at bounding box center [431, 687] width 24 height 24
type input "[DATE] 12:00AM"
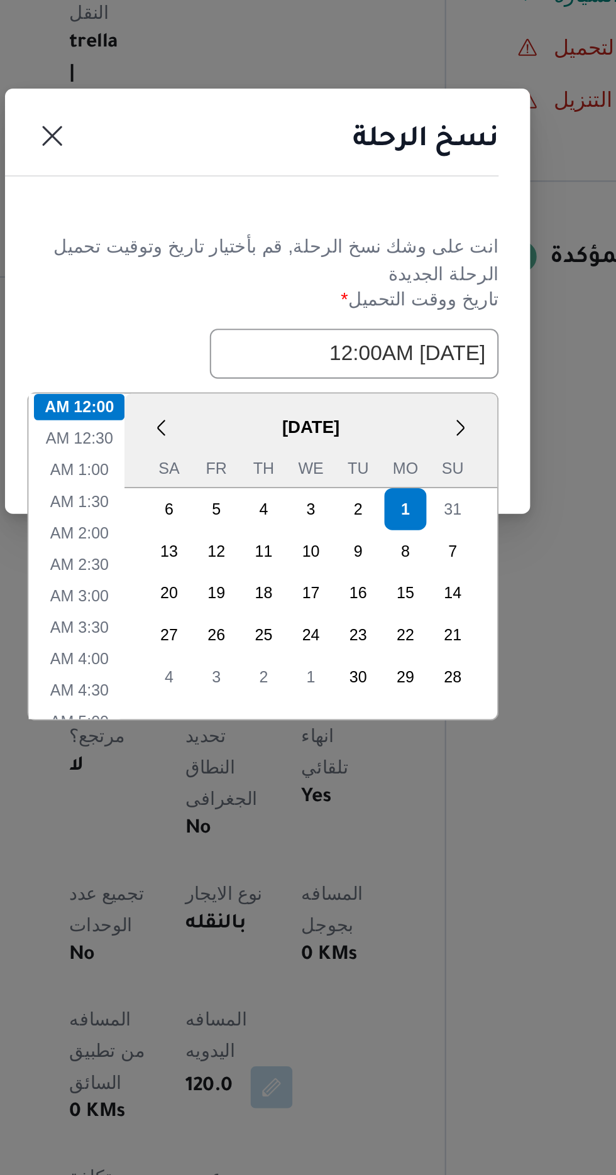
click at [370, 524] on header "نسخ الرحلة" at bounding box center [292, 514] width 251 height 27
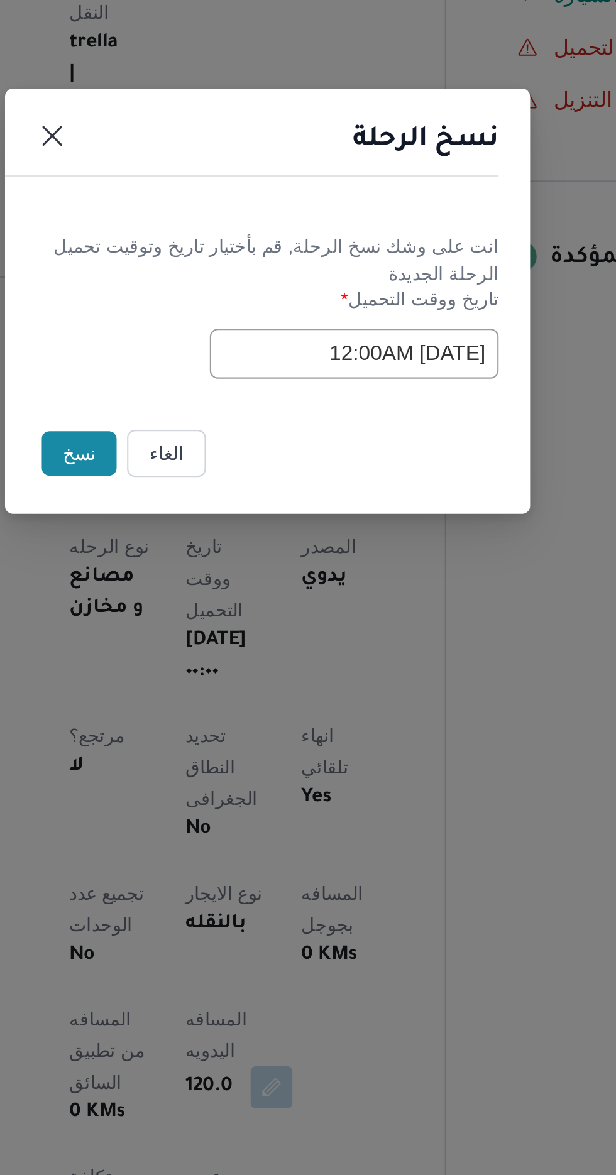
click at [212, 651] on button "نسخ" at bounding box center [218, 660] width 36 height 21
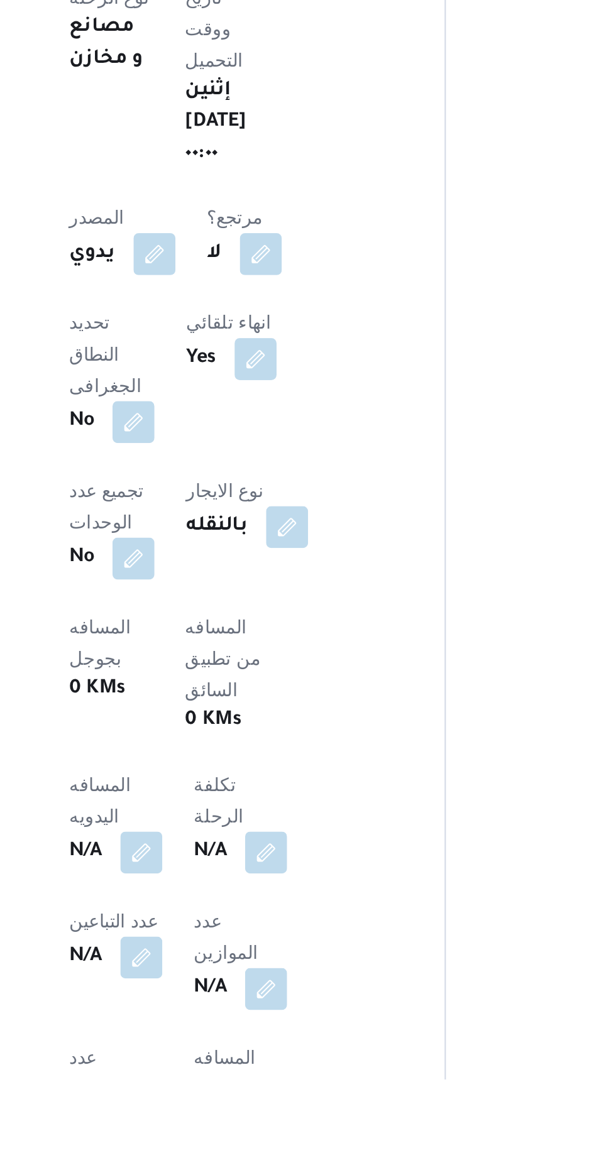
scroll to position [106, 0]
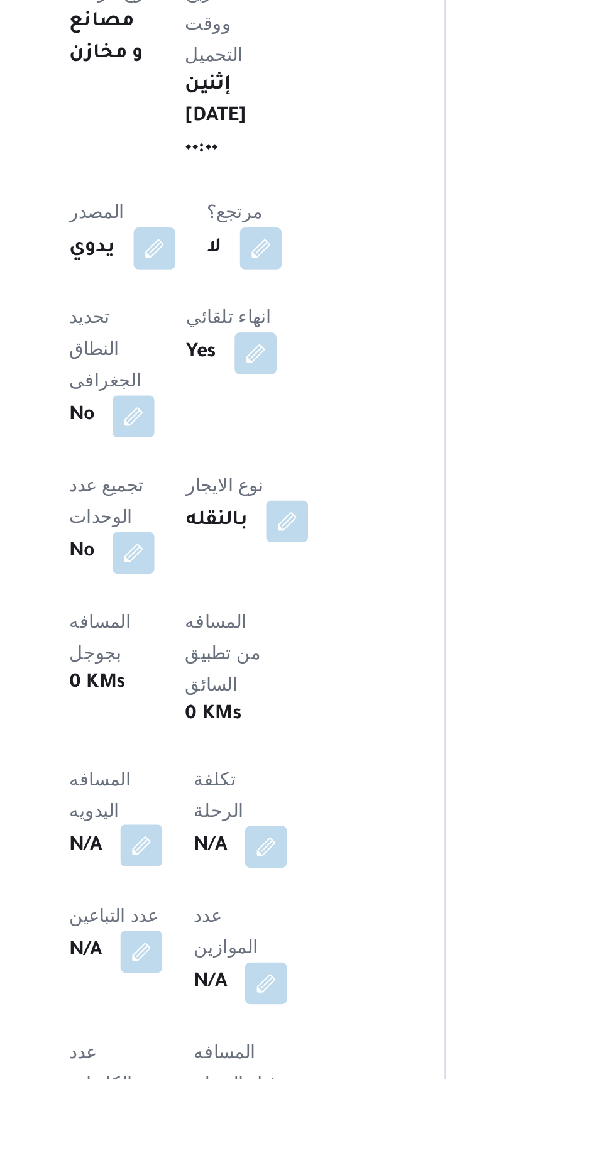
click at [258, 1053] on button "button" at bounding box center [248, 1063] width 20 height 20
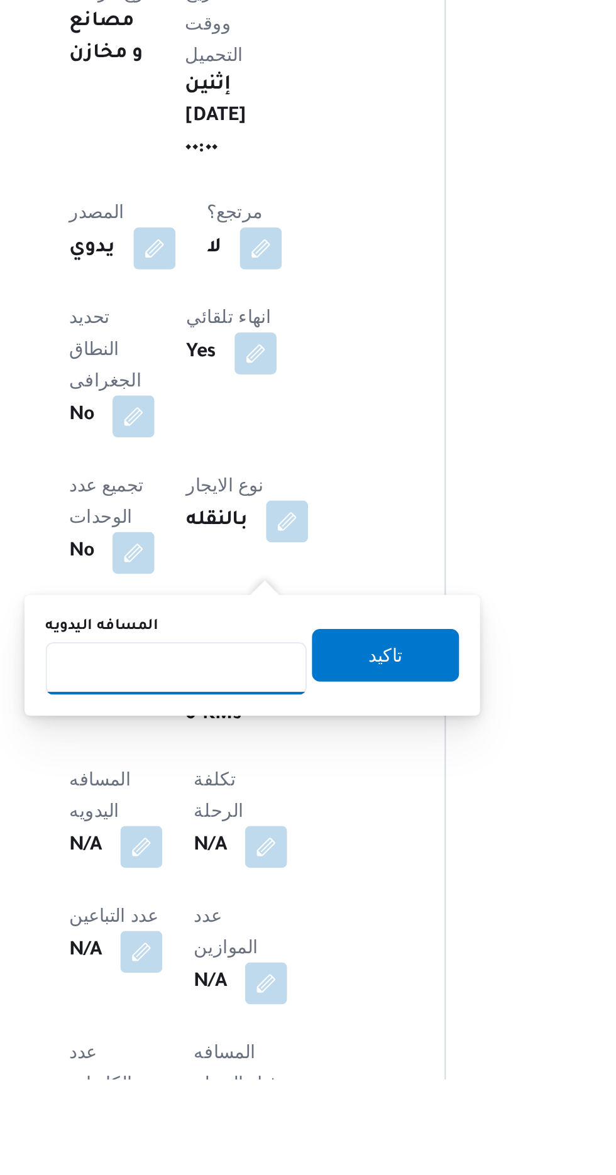
click at [276, 981] on input "المسافه اليدويه" at bounding box center [264, 978] width 125 height 25
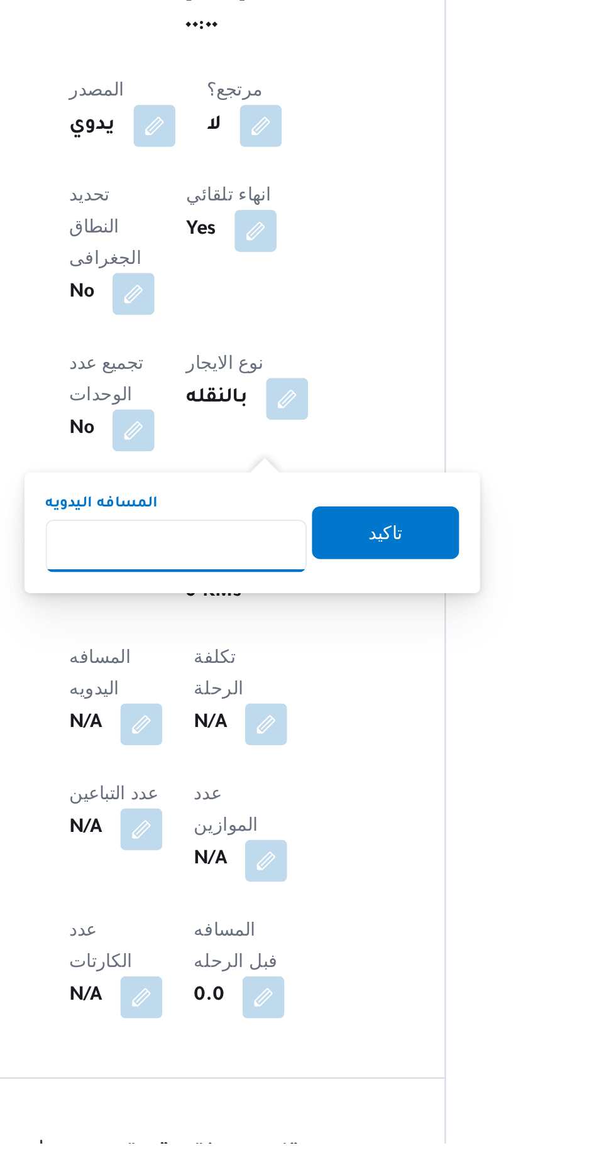
scroll to position [228, 0]
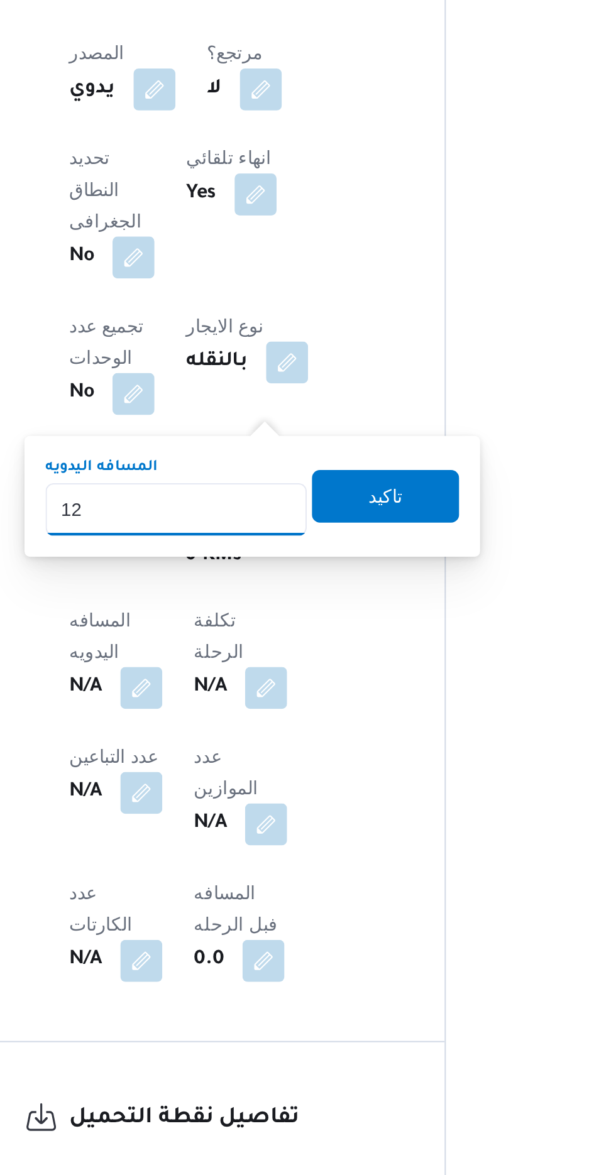
type input "120"
click at [367, 852] on span "تاكيد" at bounding box center [364, 849] width 70 height 25
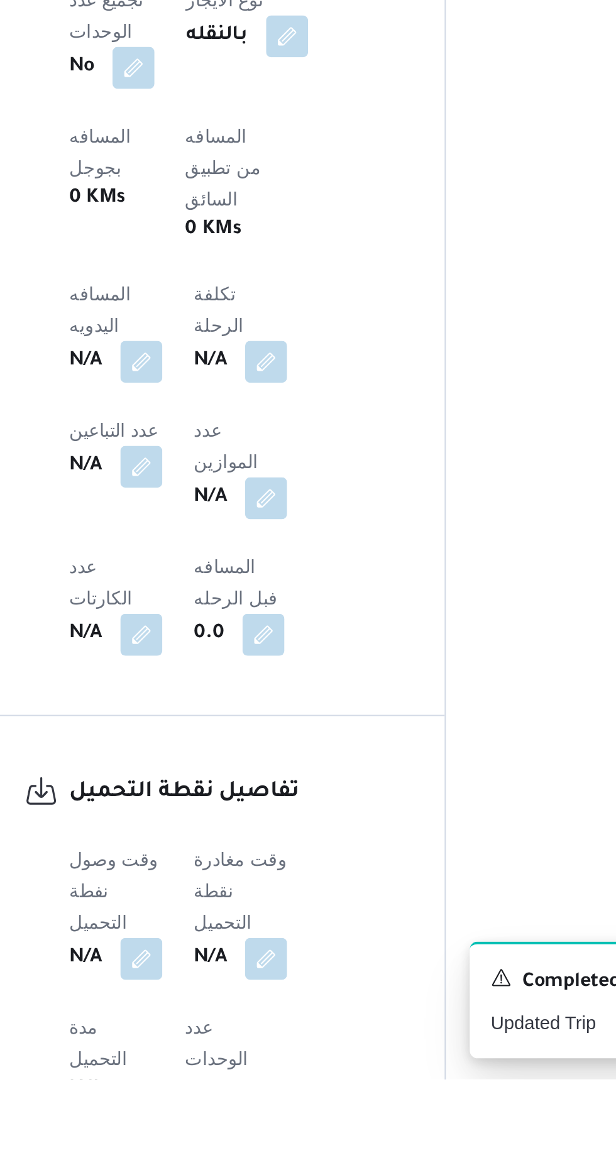
scroll to position [342, 0]
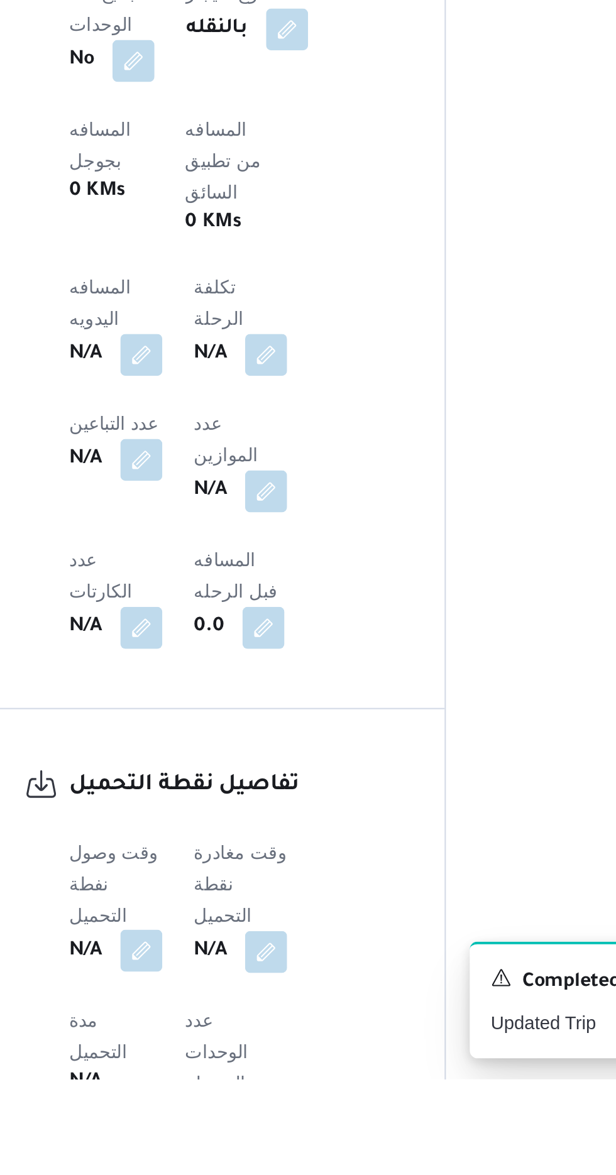
click at [240, 1104] on button "button" at bounding box center [248, 1114] width 20 height 20
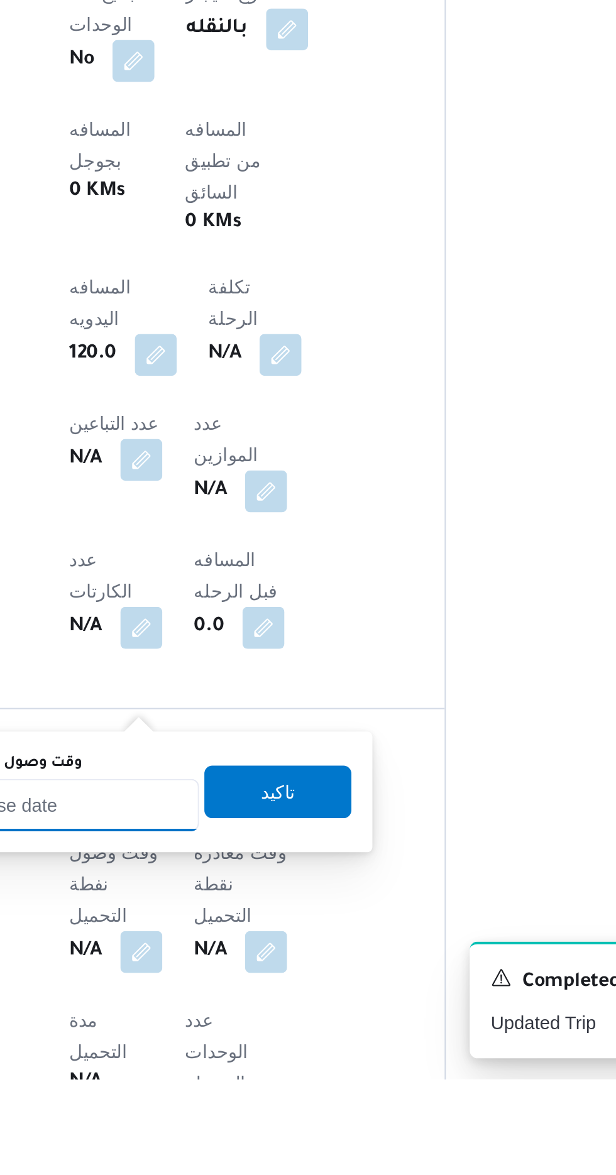
click at [235, 1046] on input "وقت وصول نفطة التحميل" at bounding box center [204, 1043] width 143 height 25
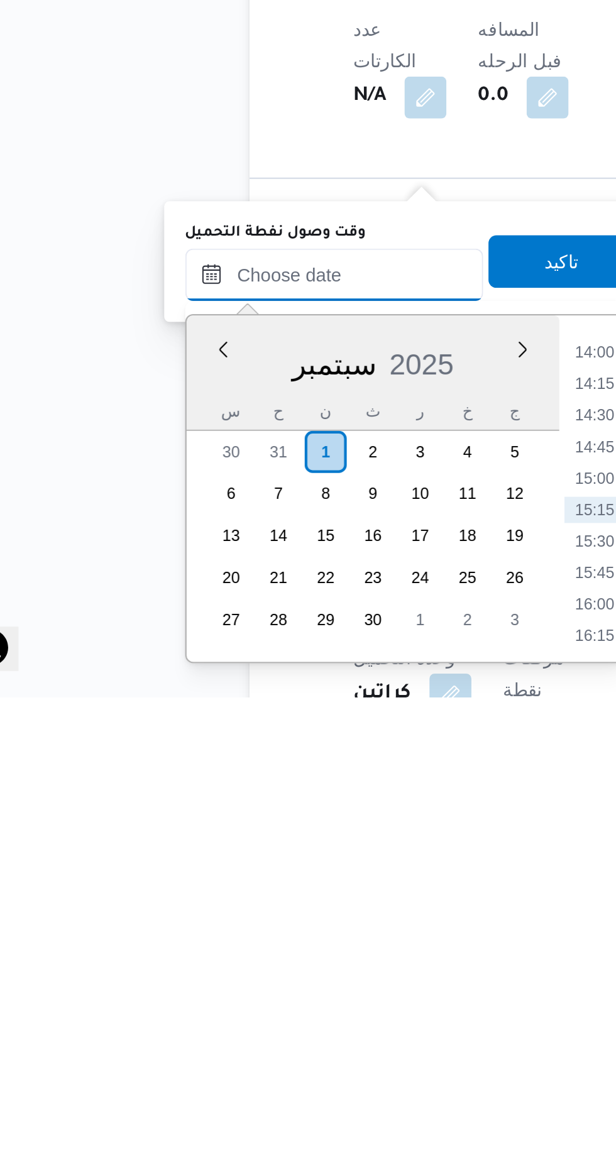
scroll to position [415, 0]
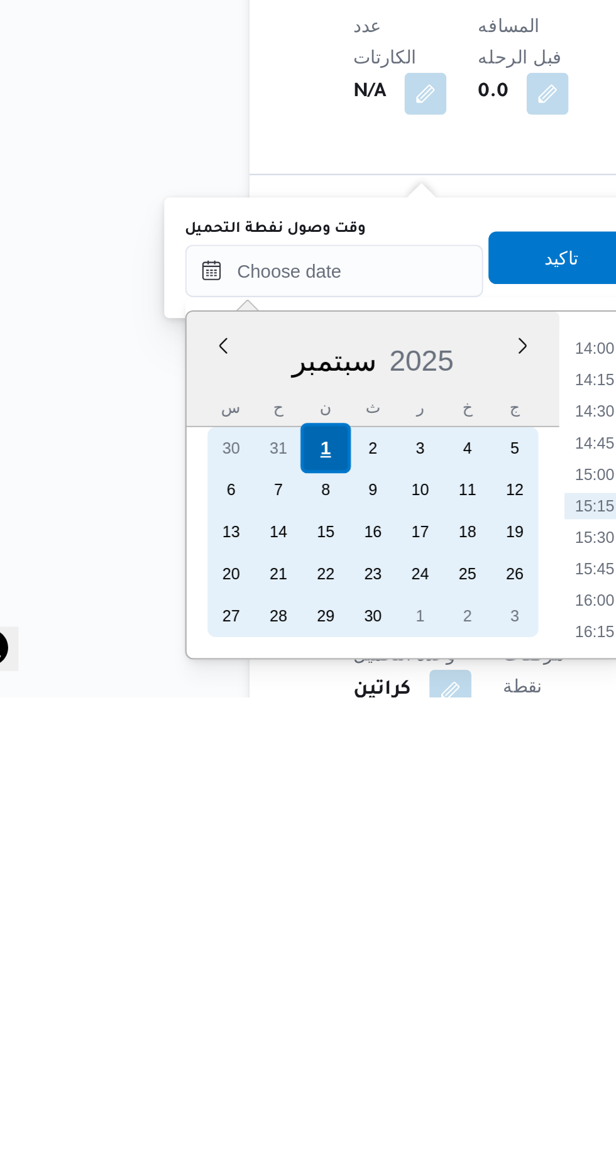
click at [201, 1059] on div "1" at bounding box center [199, 1056] width 24 height 24
type input "[DATE] ٠٠:٠٠"
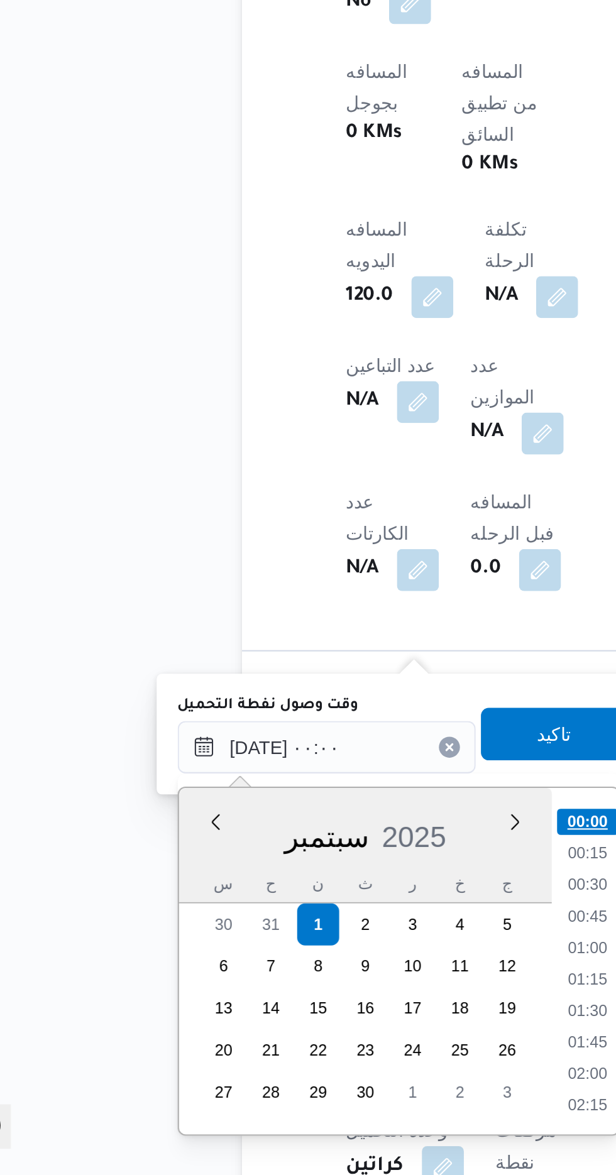
click at [322, 1005] on li "00:00" at bounding box center [329, 1006] width 30 height 13
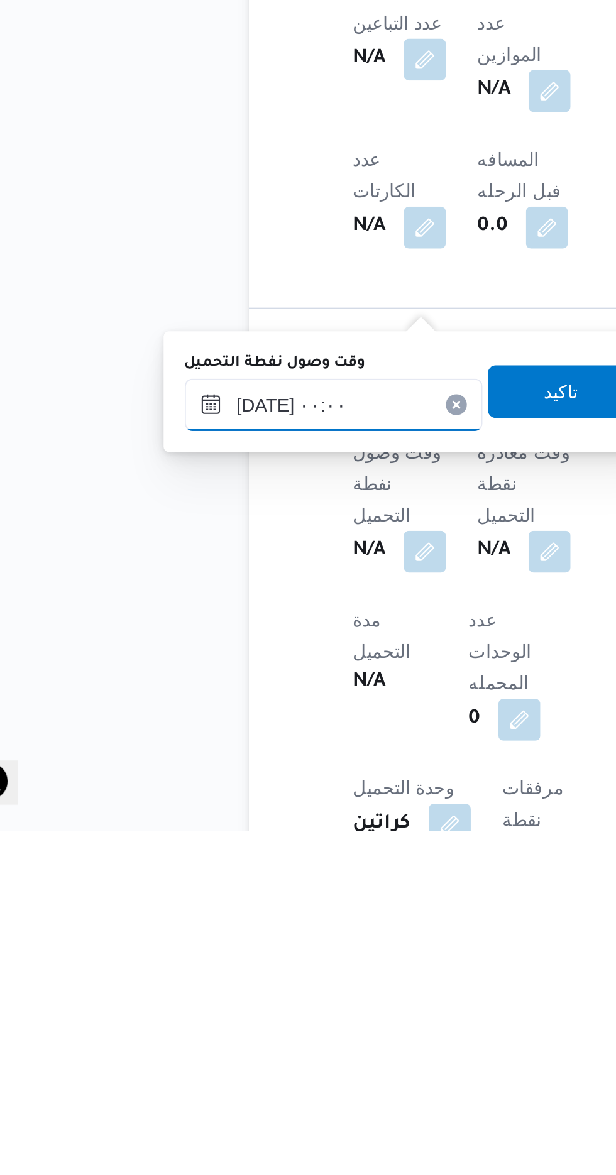
scroll to position [415, 0]
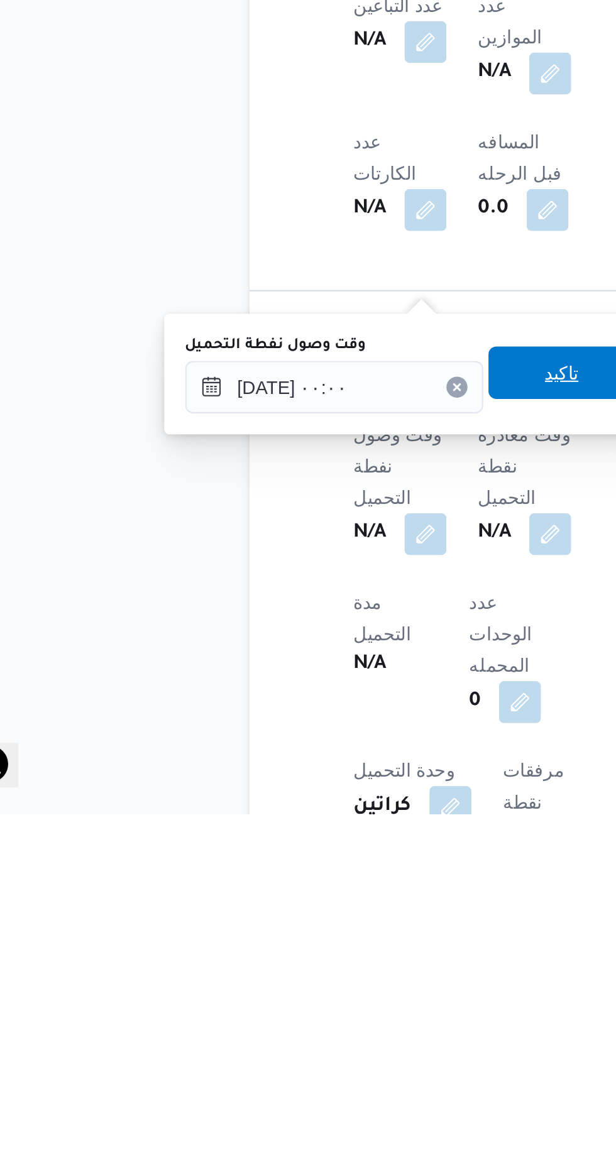
click at [309, 964] on span "تاكيد" at bounding box center [313, 964] width 70 height 25
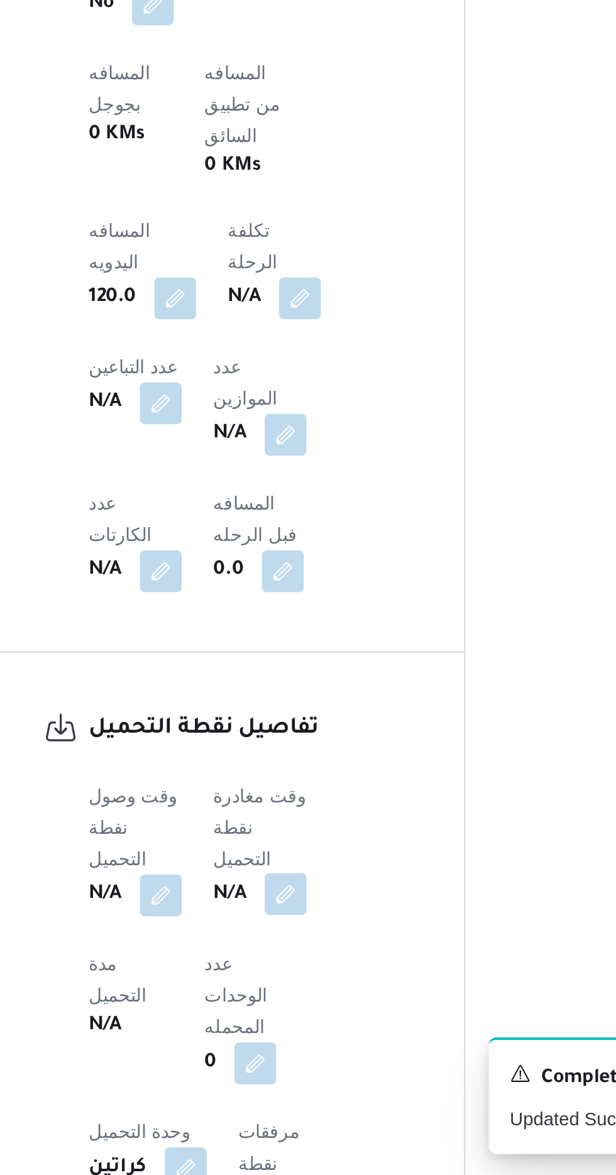
click at [302, 1031] on button "button" at bounding box center [307, 1041] width 20 height 20
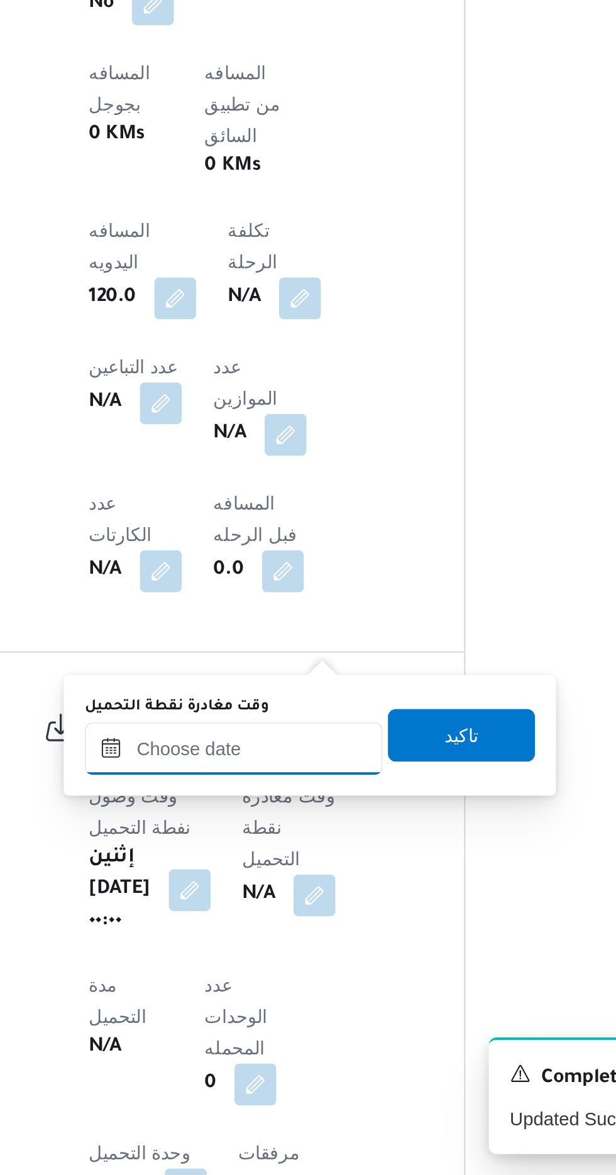
click at [253, 965] on input "وقت مغادرة نقطة التحميل" at bounding box center [282, 971] width 143 height 25
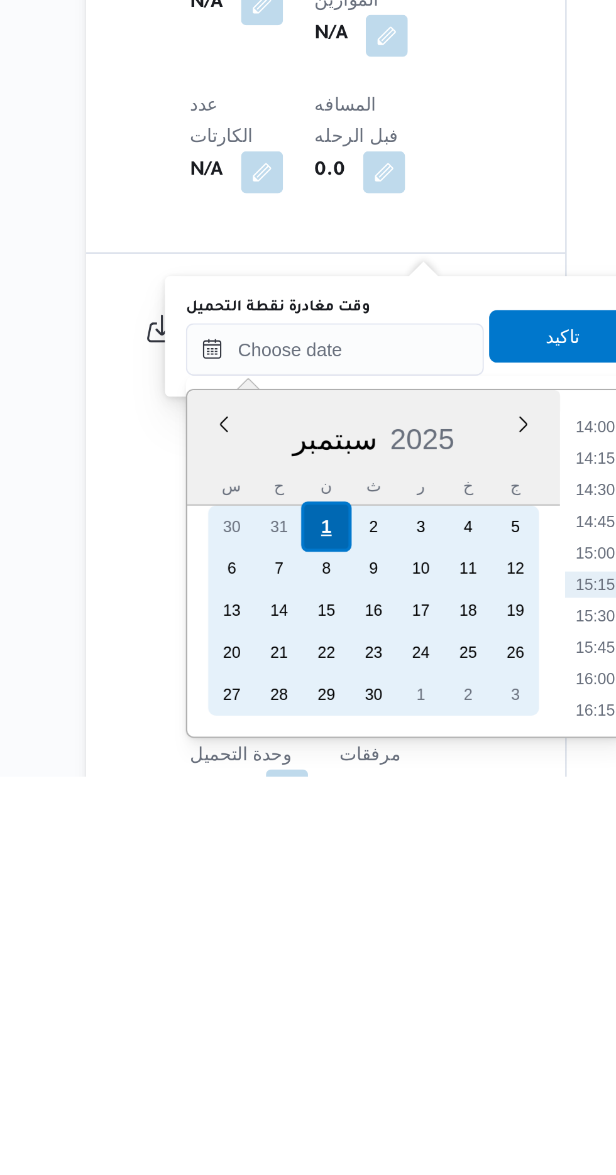
click at [278, 1055] on div "1" at bounding box center [278, 1056] width 24 height 24
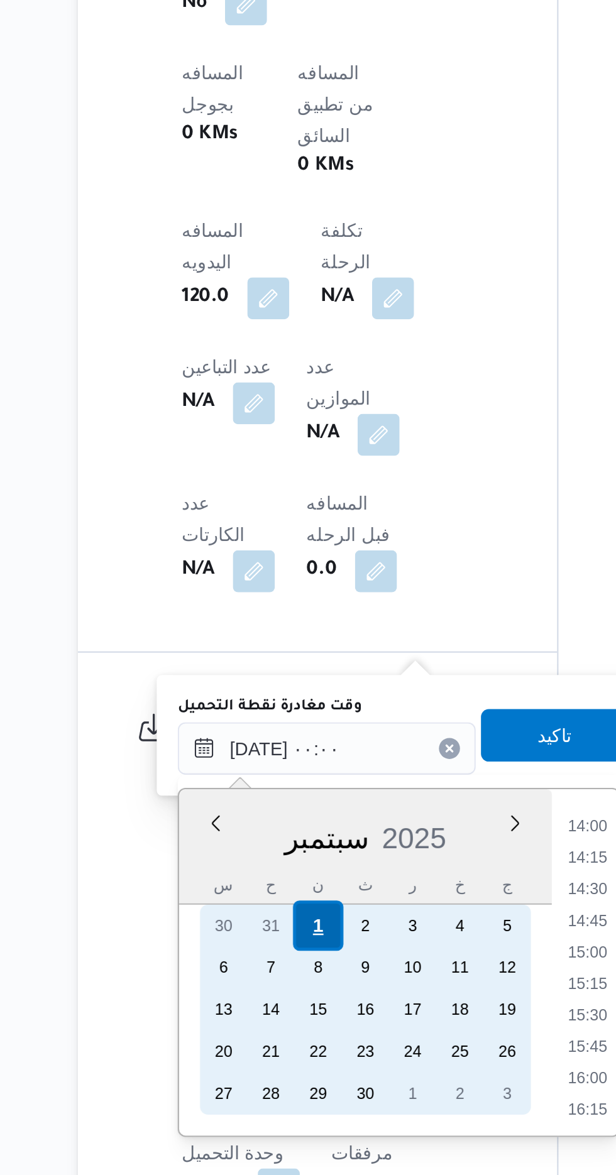
scroll to position [0, 0]
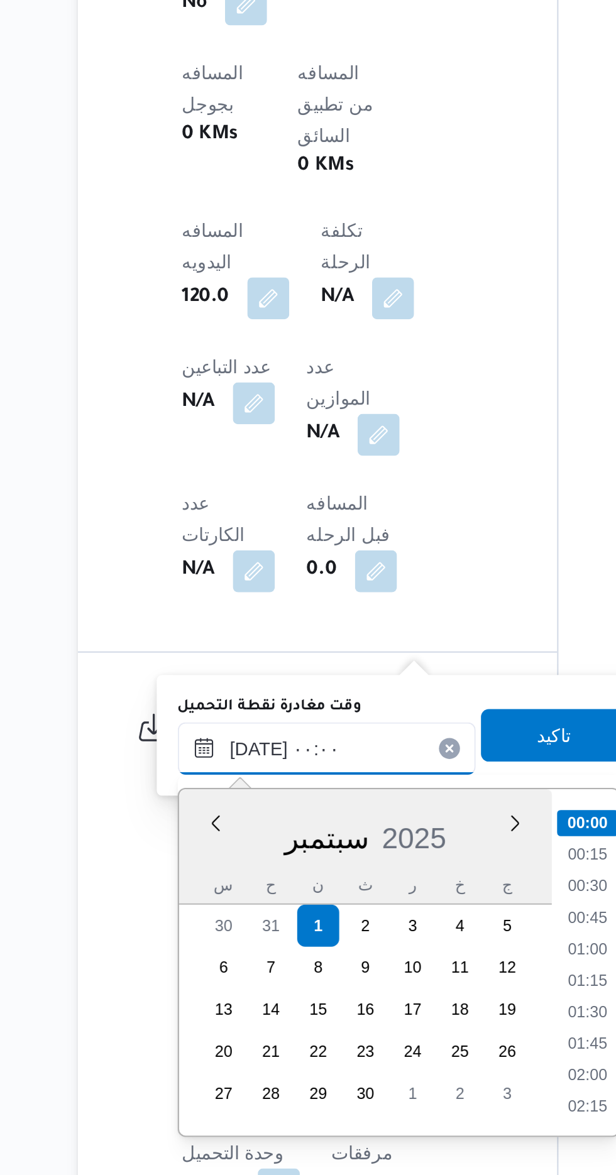
click at [217, 967] on input "[DATE] ٠٠:٠٠" at bounding box center [282, 971] width 143 height 25
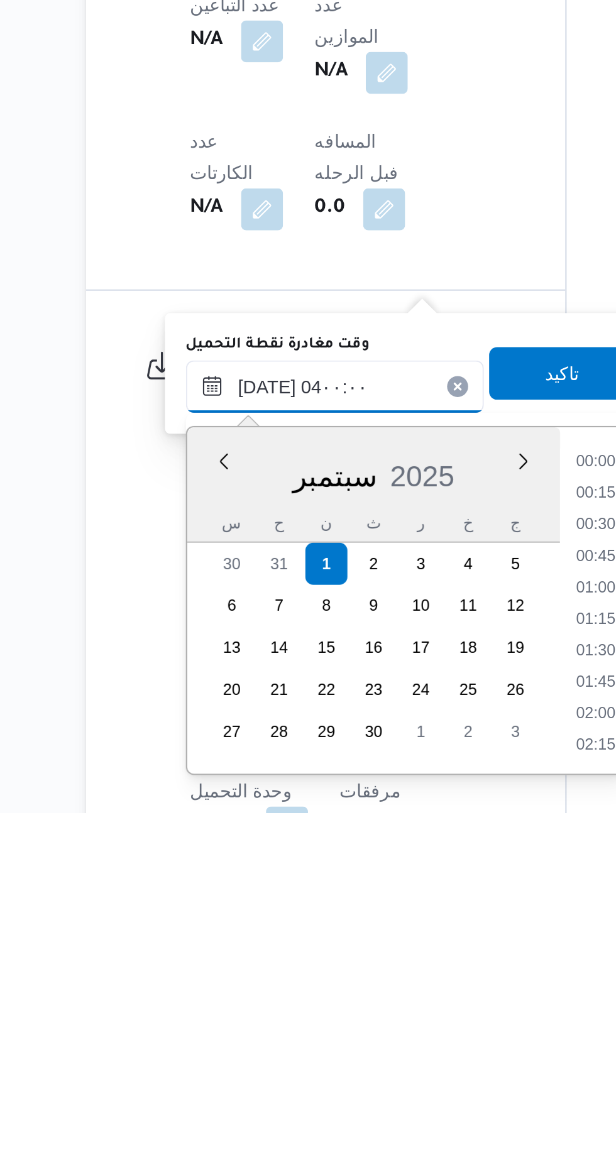
scroll to position [109, 0]
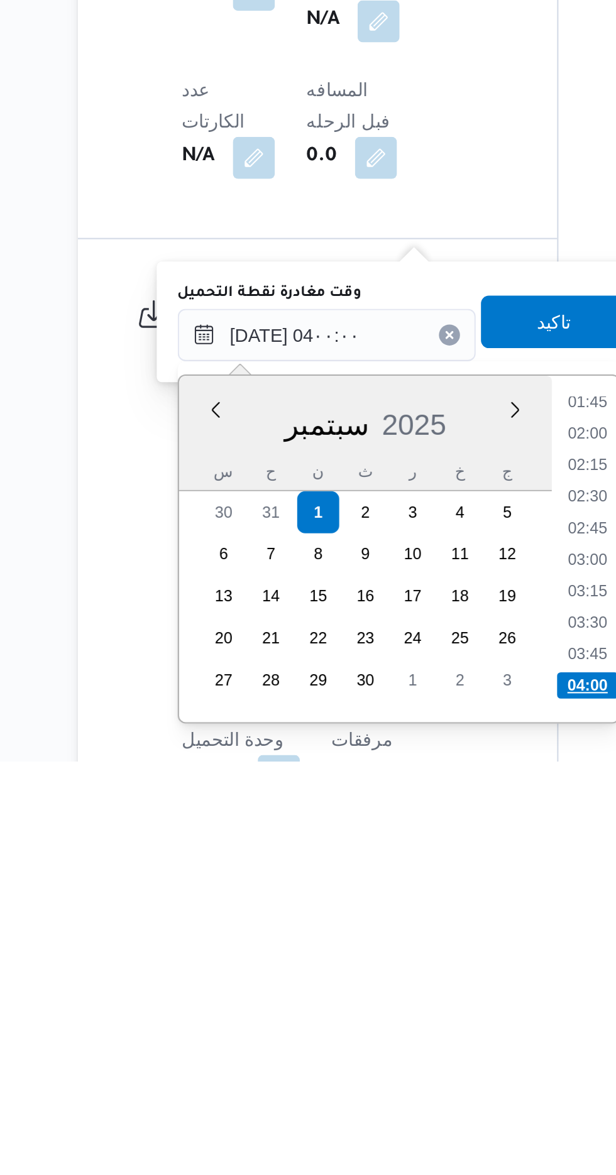
click at [398, 1135] on li "04:00" at bounding box center [408, 1139] width 30 height 13
type input "[DATE] ٠٤:٠٠"
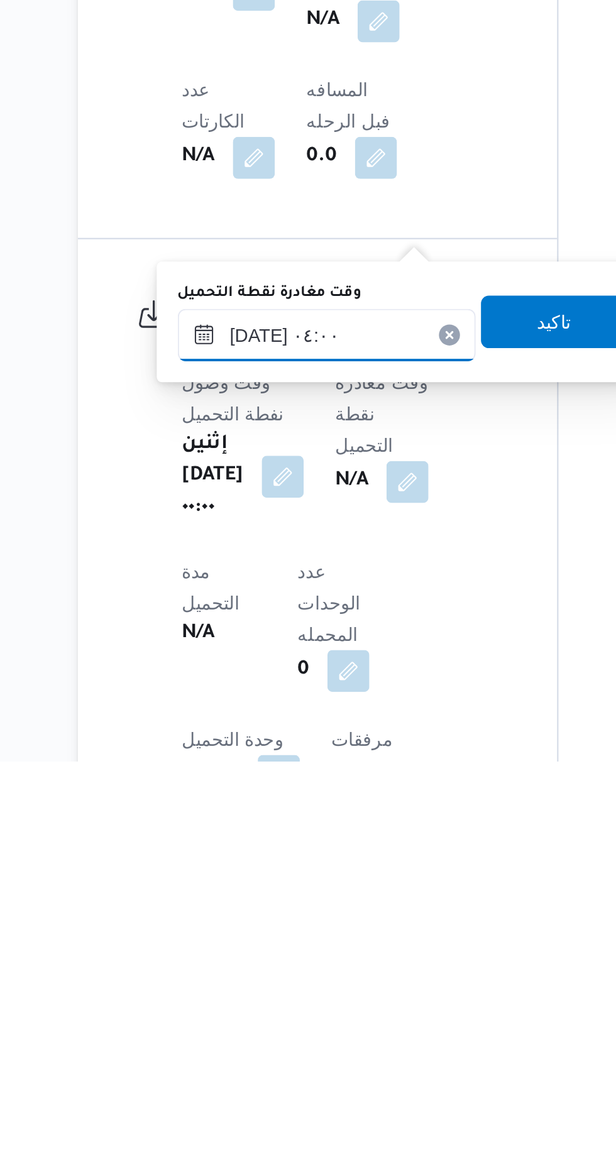
scroll to position [415, 0]
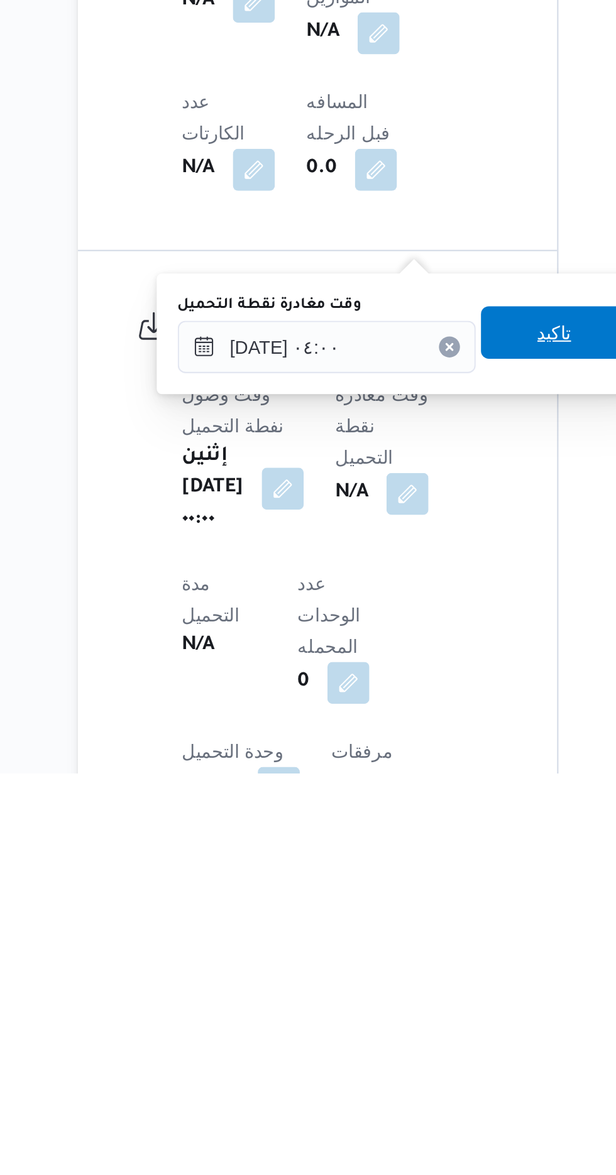
click at [393, 965] on span "تاكيد" at bounding box center [391, 964] width 70 height 25
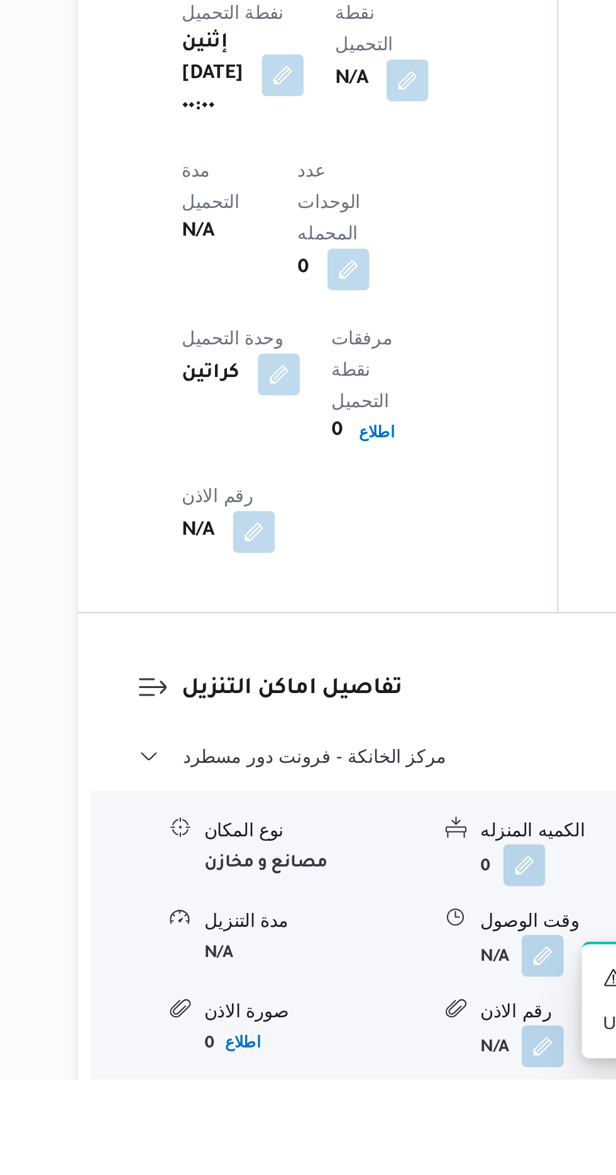
scroll to position [774, 0]
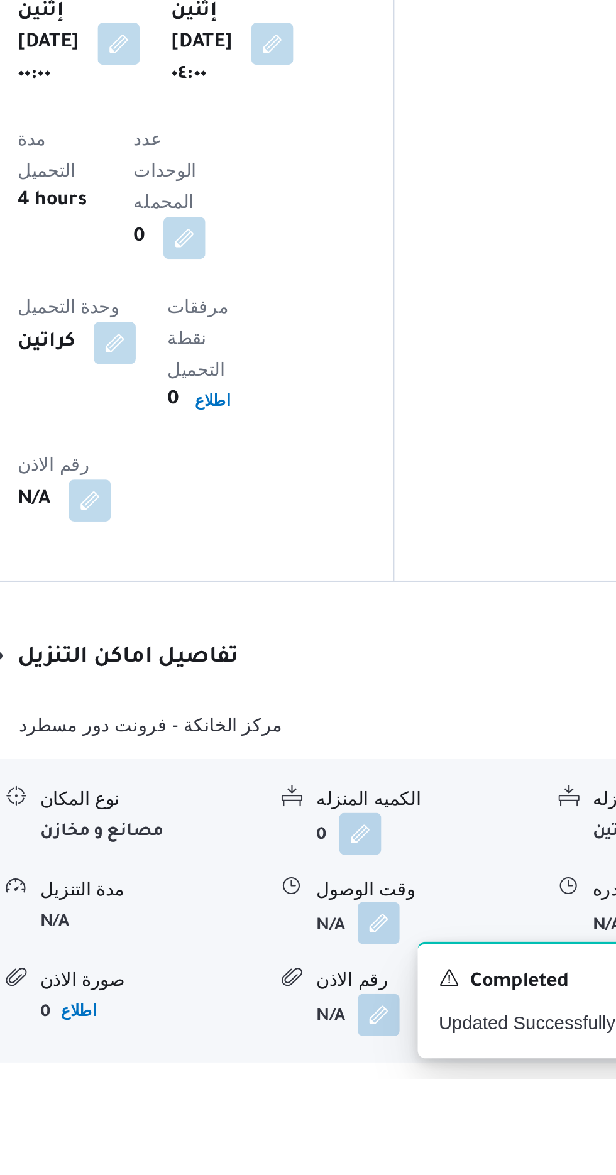
click at [382, 1091] on button "button" at bounding box center [386, 1101] width 20 height 20
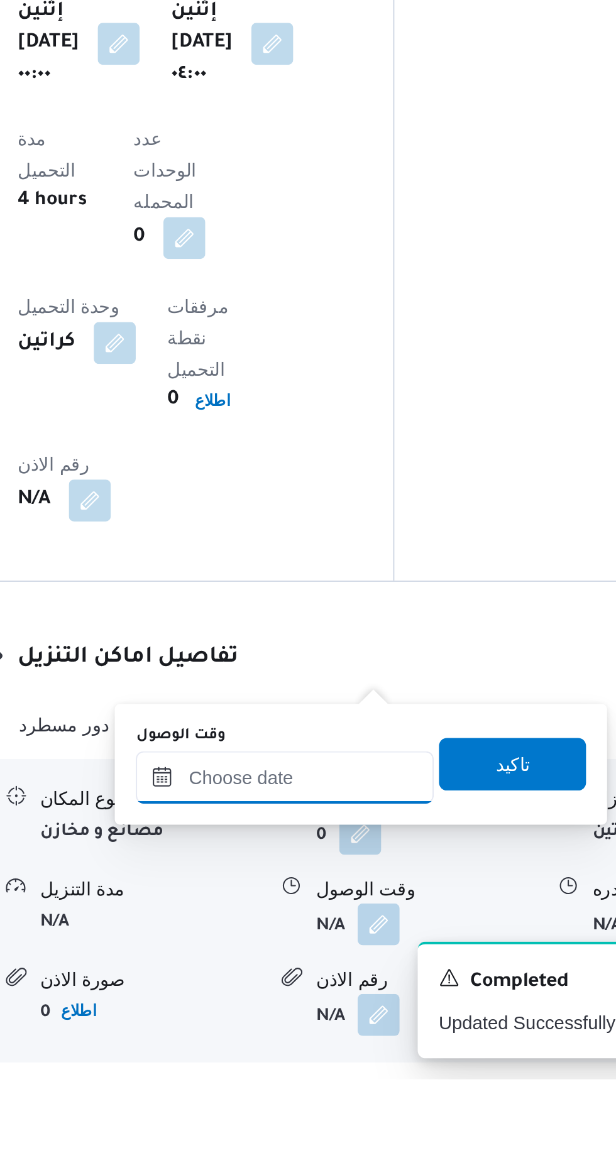
click at [327, 1027] on input "وقت الوصول" at bounding box center [341, 1030] width 143 height 25
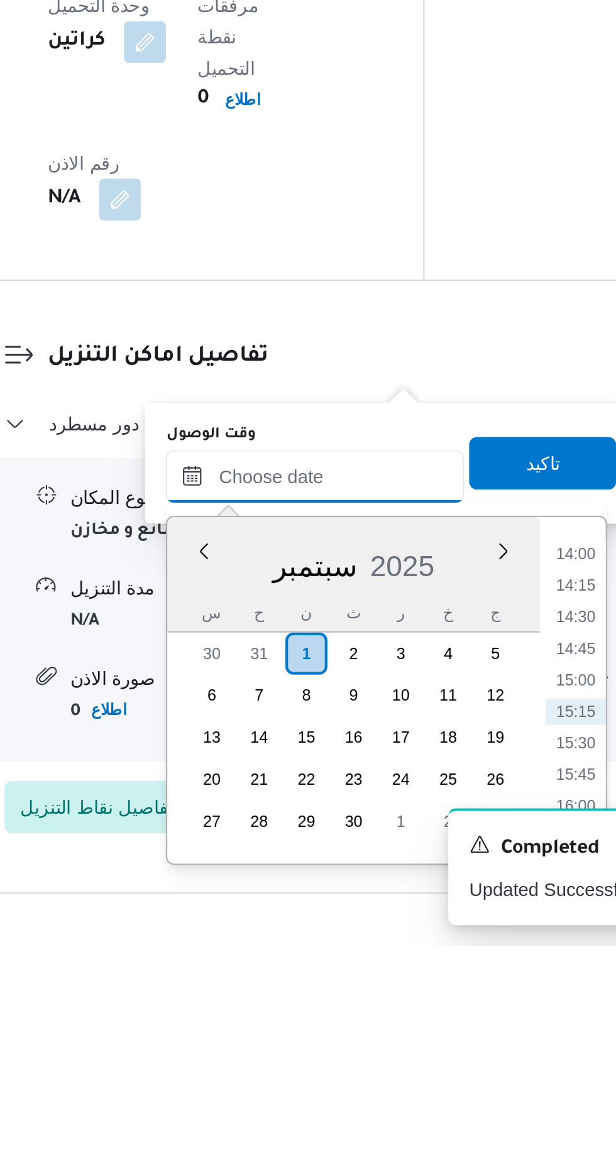
scroll to position [855, 0]
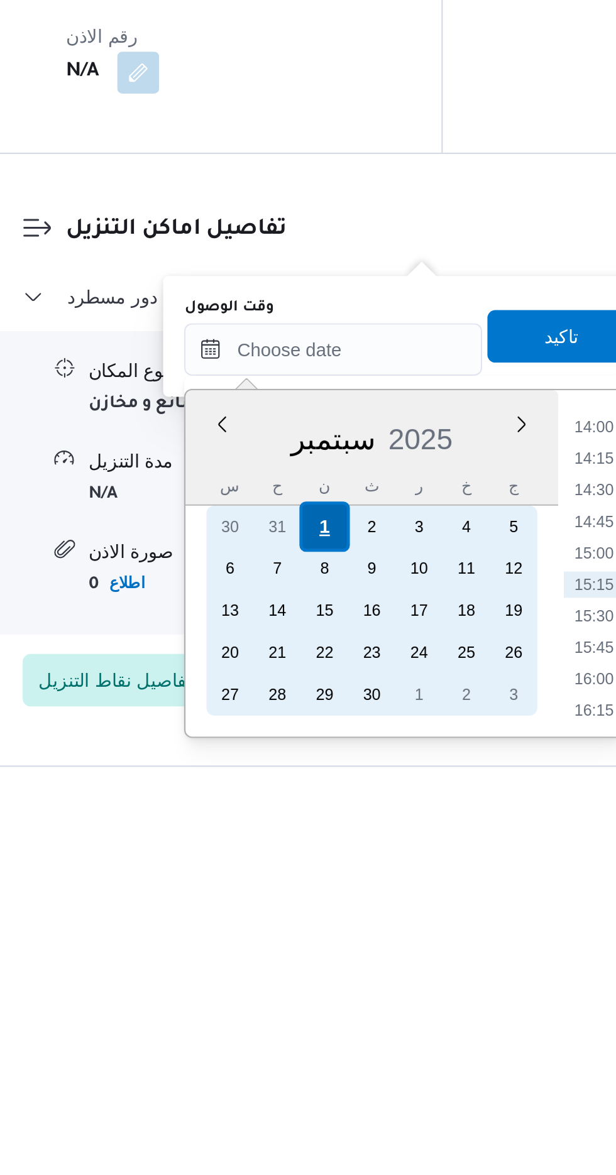
click at [338, 1031] on div "1" at bounding box center [337, 1035] width 24 height 24
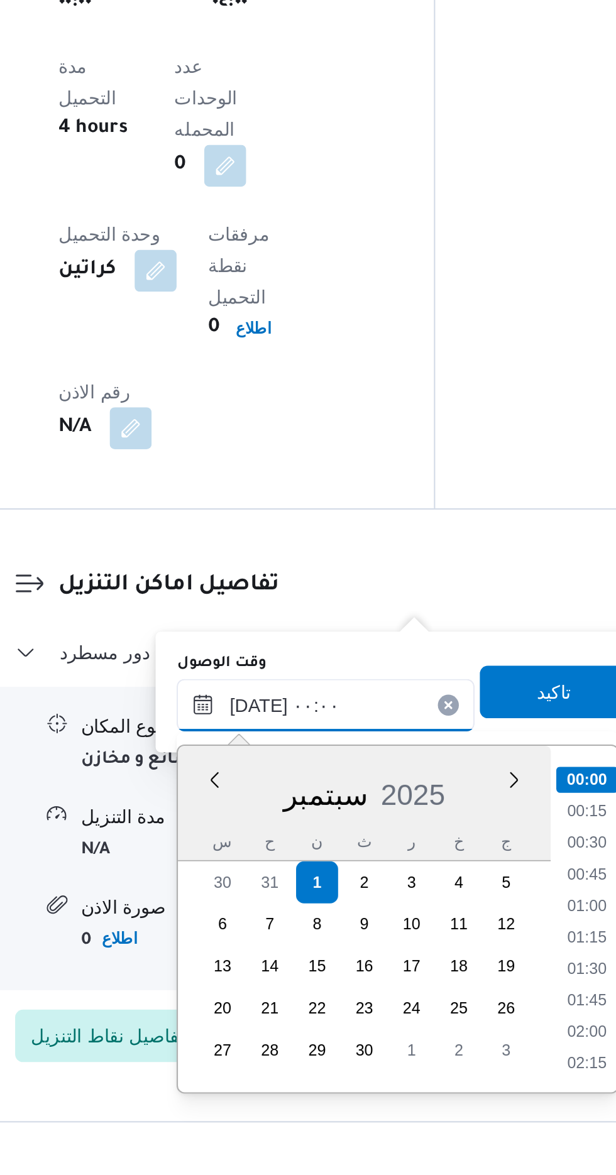
click at [272, 947] on input "[DATE] ٠٠:٠٠" at bounding box center [341, 950] width 143 height 25
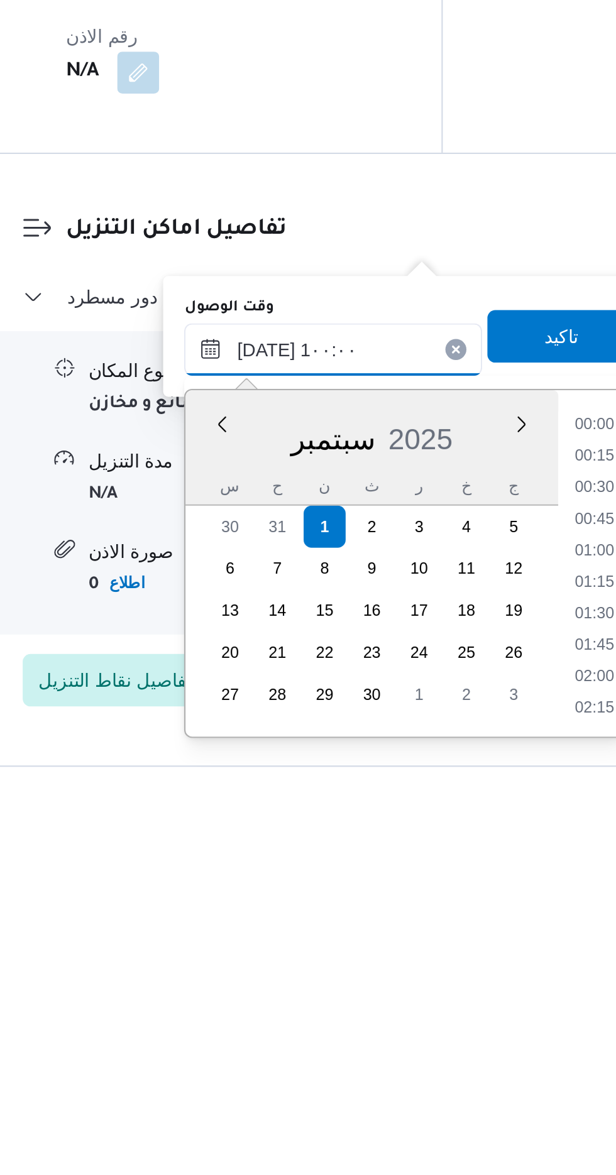
scroll to position [471, 0]
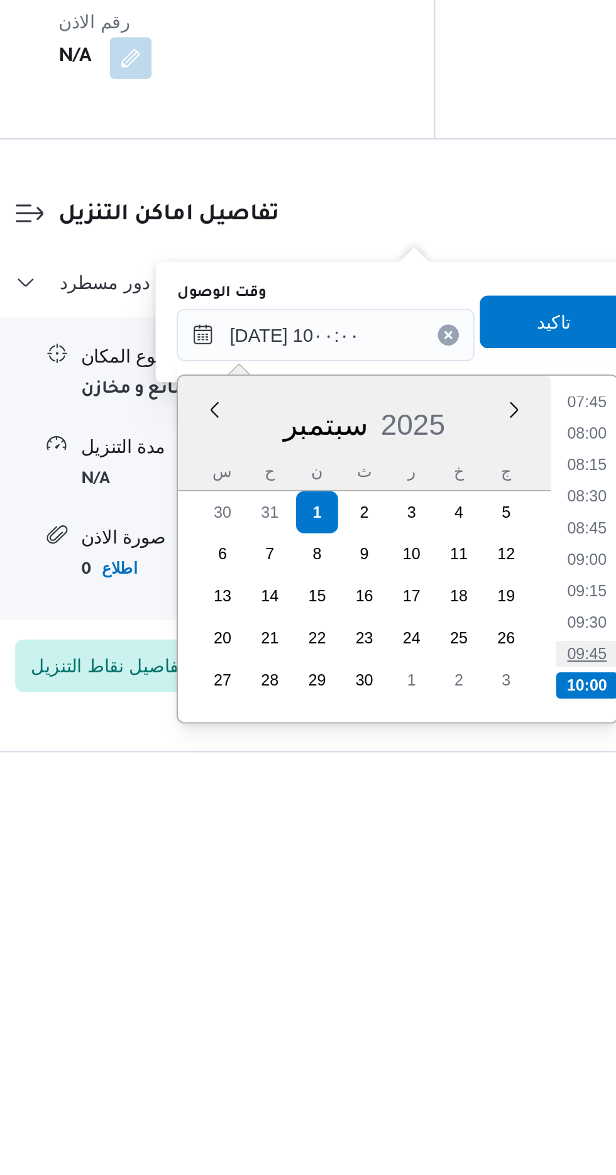
click at [458, 1105] on li "09:45" at bounding box center [466, 1103] width 29 height 13
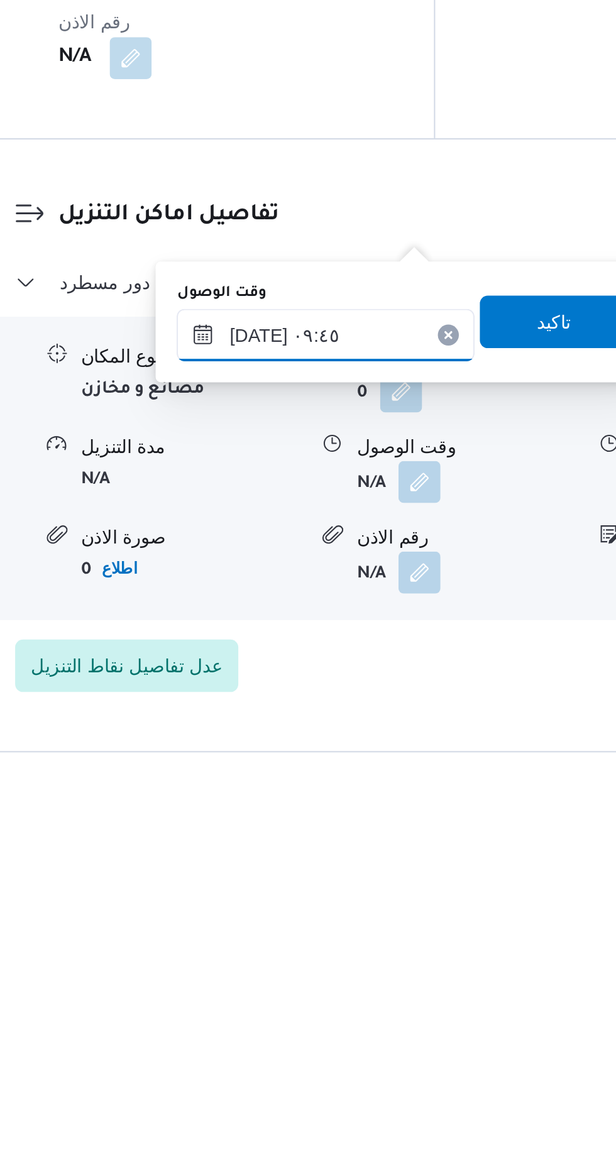
click at [312, 954] on input "٠١/٠٩/٢٠٢٥ ٠٩:٤٥" at bounding box center [341, 950] width 143 height 25
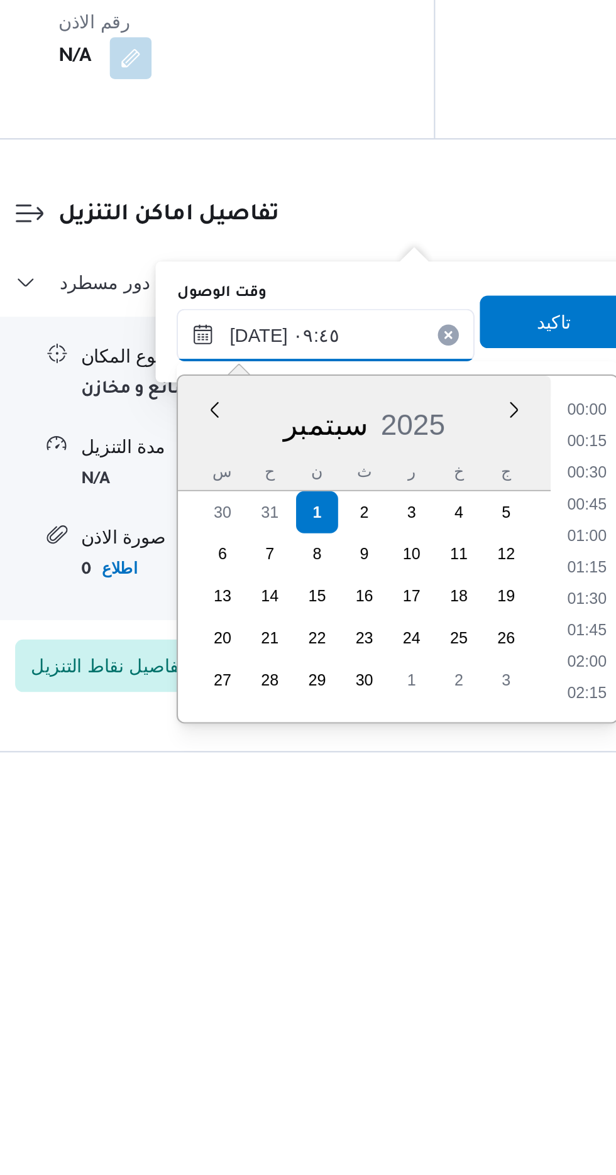
scroll to position [512, 0]
click at [458, 1043] on li "09:30" at bounding box center [466, 1048] width 29 height 13
type input "٠١/٠٩/٢٠٢٥ ٠٩:٣٠"
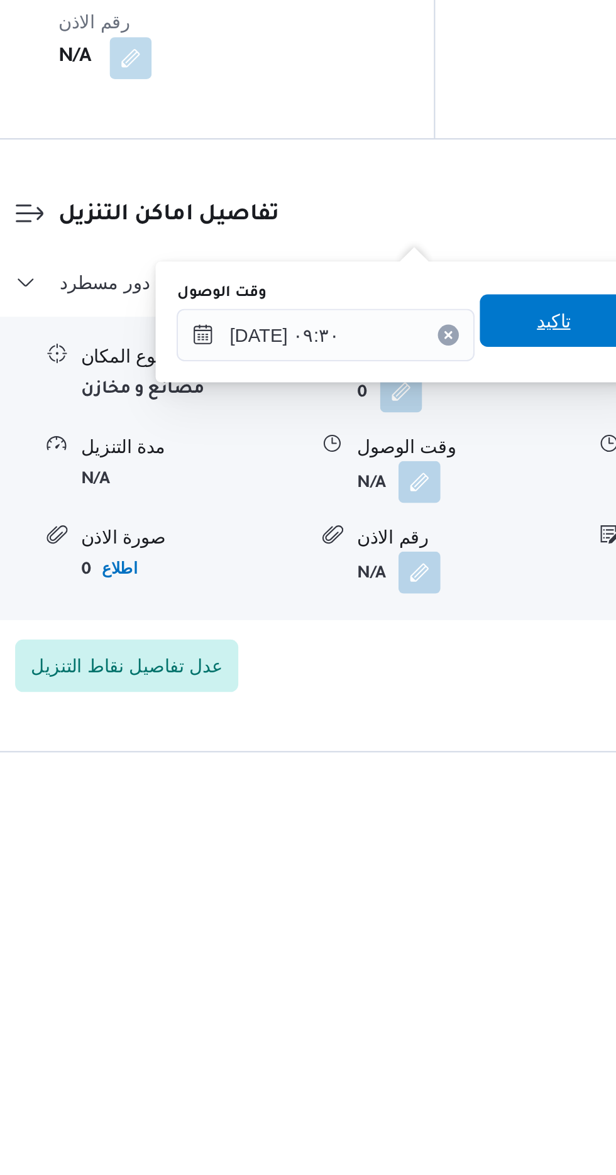
click at [449, 941] on span "تاكيد" at bounding box center [450, 943] width 70 height 25
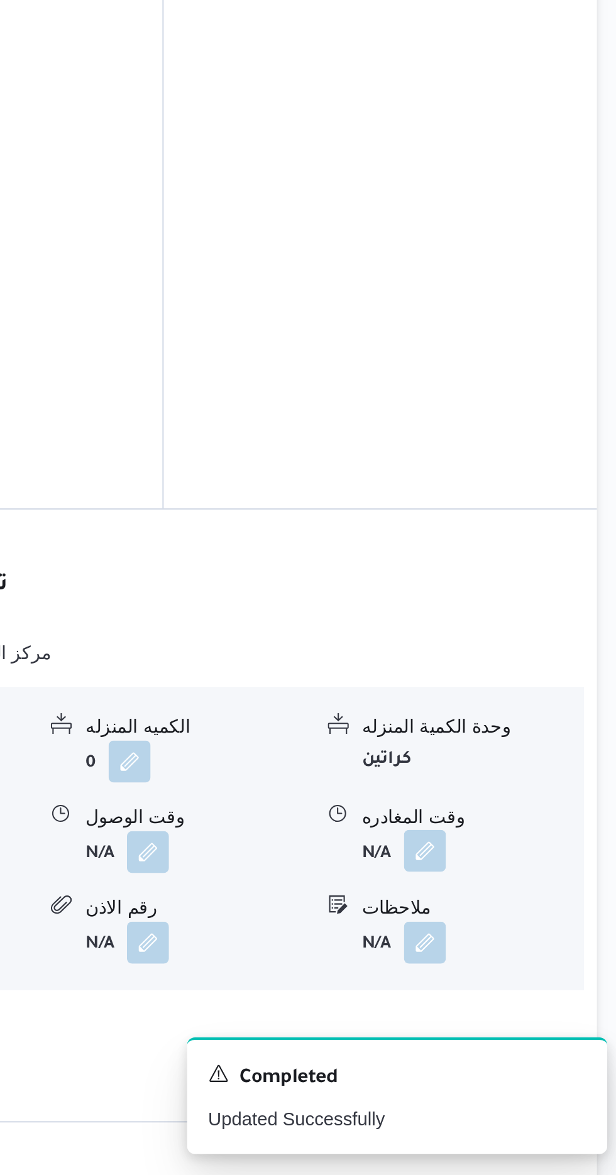
click at [514, 1010] on button "button" at bounding box center [519, 1020] width 20 height 20
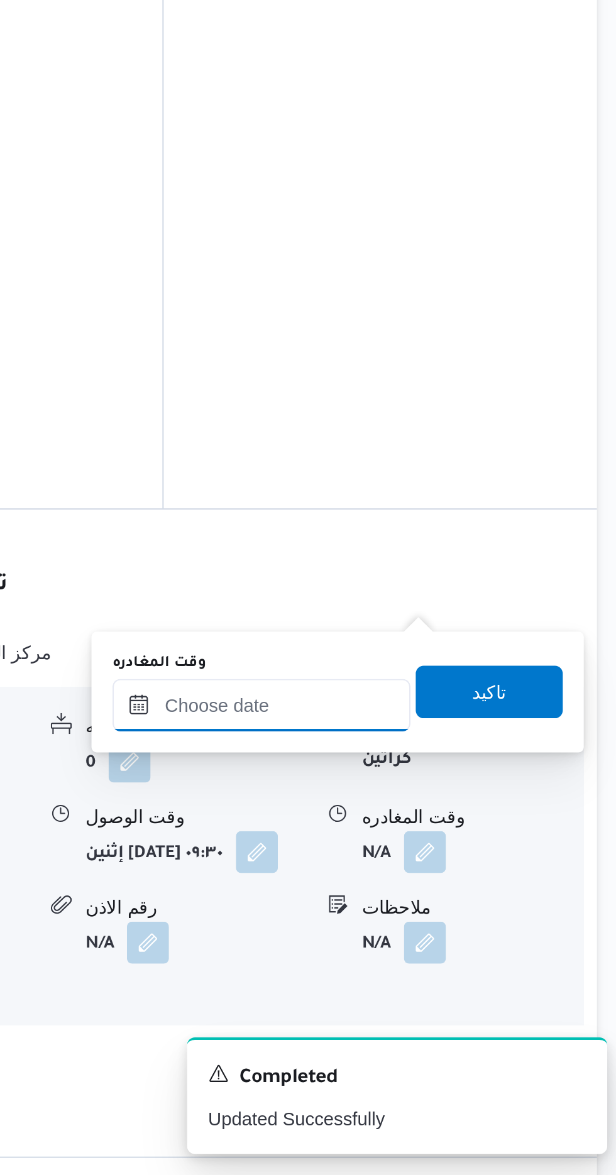
click at [431, 947] on input "وقت المغادره" at bounding box center [440, 950] width 143 height 25
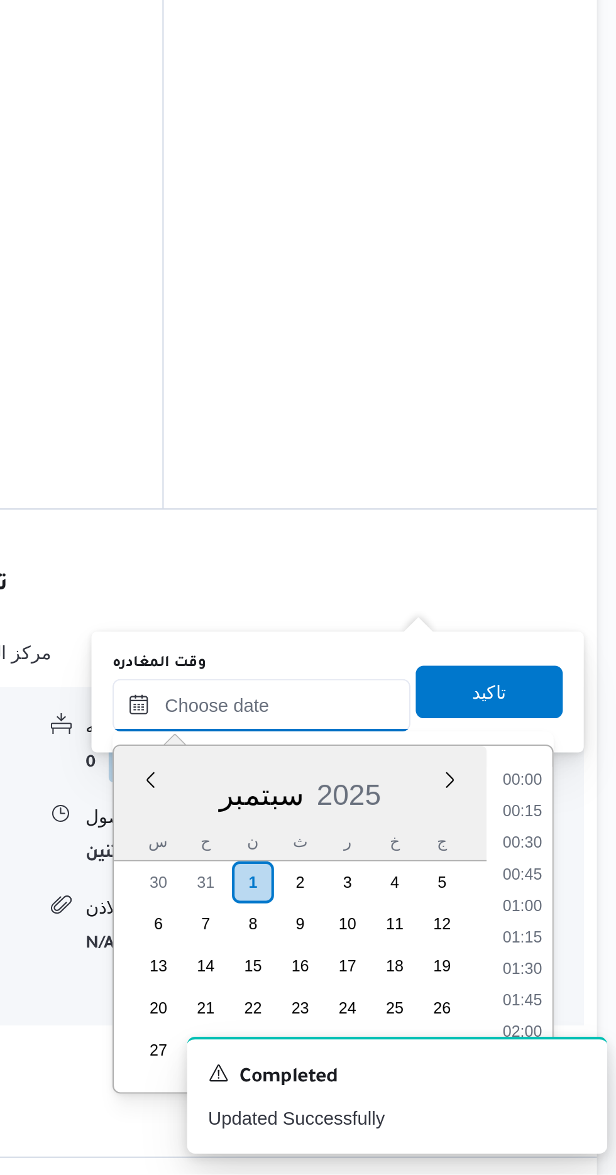
scroll to position [0, 0]
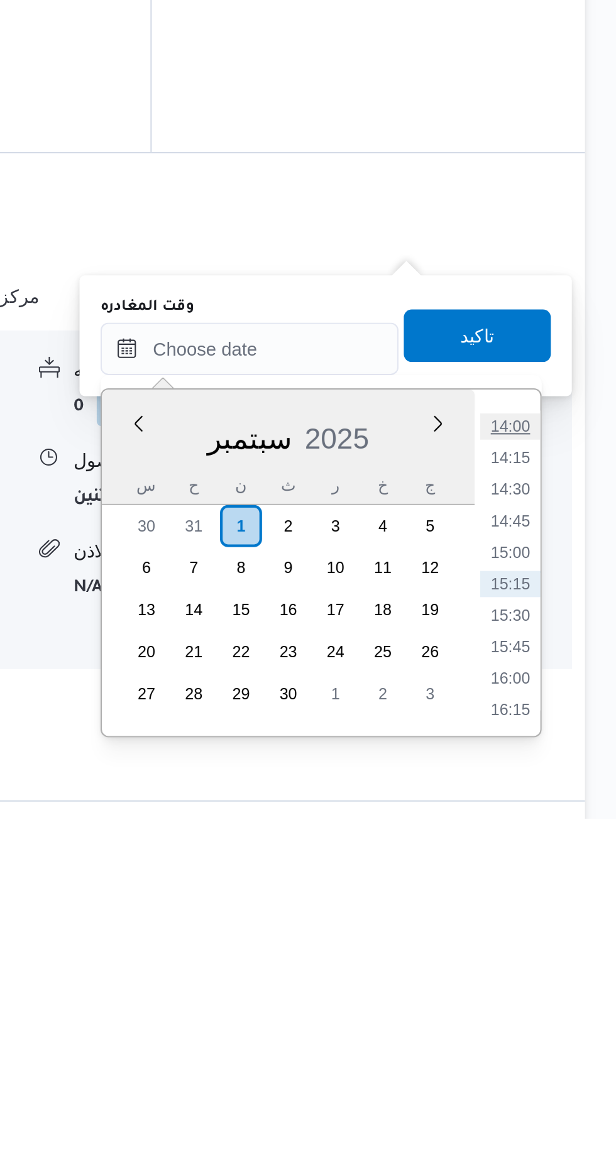
click at [564, 986] on li "14:00" at bounding box center [565, 987] width 29 height 13
type input "[DATE] ١٤:٠٠"
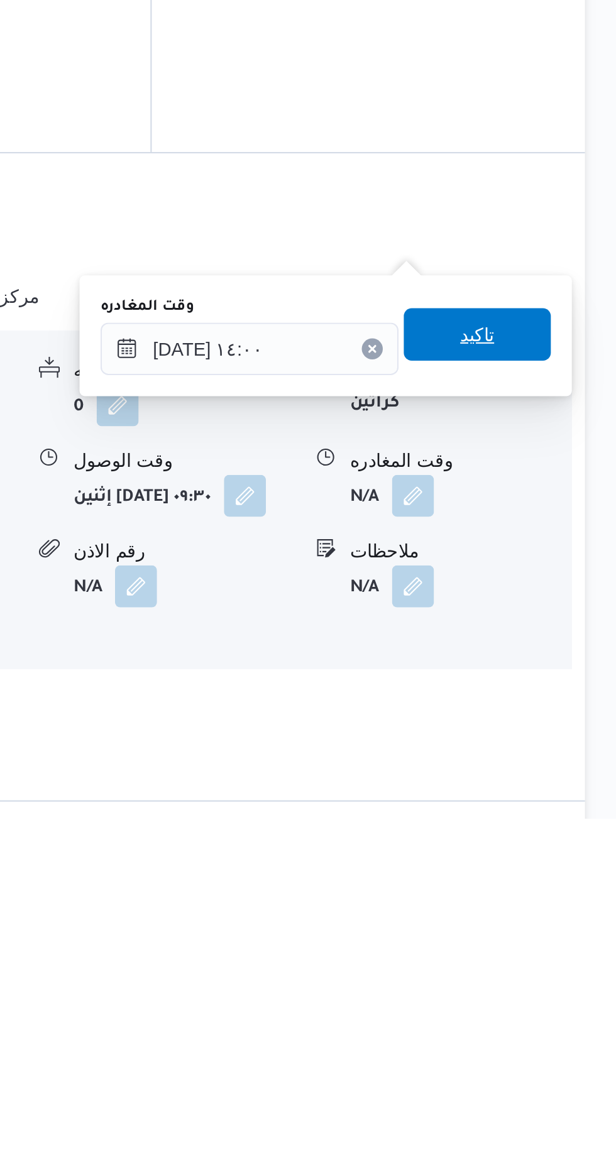
click at [558, 948] on span "تاكيد" at bounding box center [549, 943] width 16 height 15
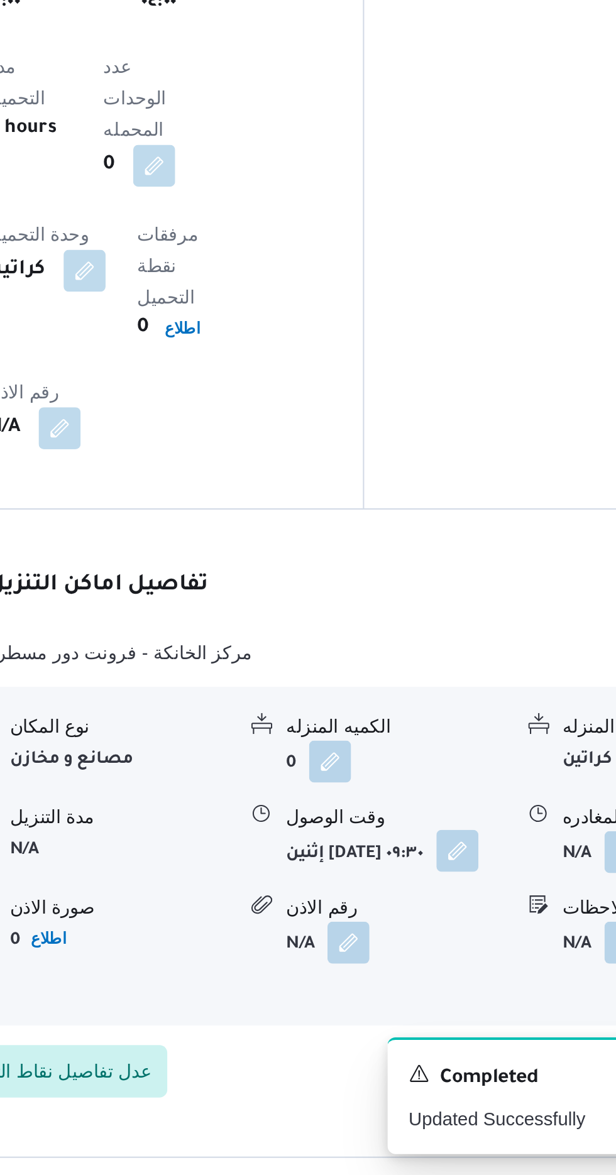
click at [428, 1010] on button "button" at bounding box center [438, 1020] width 20 height 20
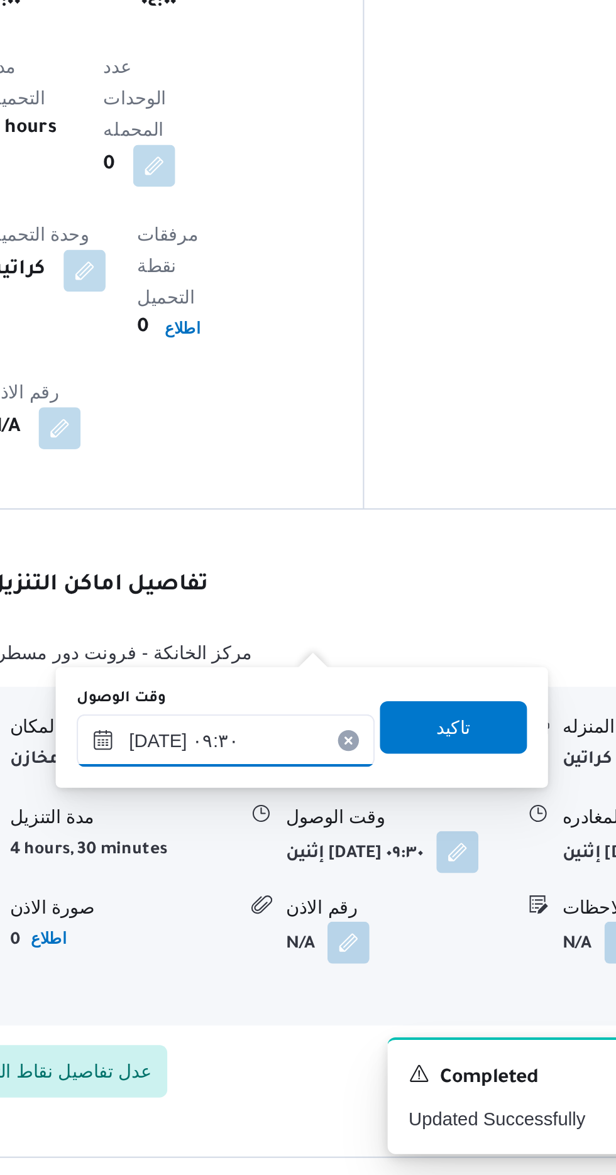
click at [340, 961] on input "٠١/٠٩/٢٠٢٥ ٠٩:٣٠" at bounding box center [327, 967] width 143 height 25
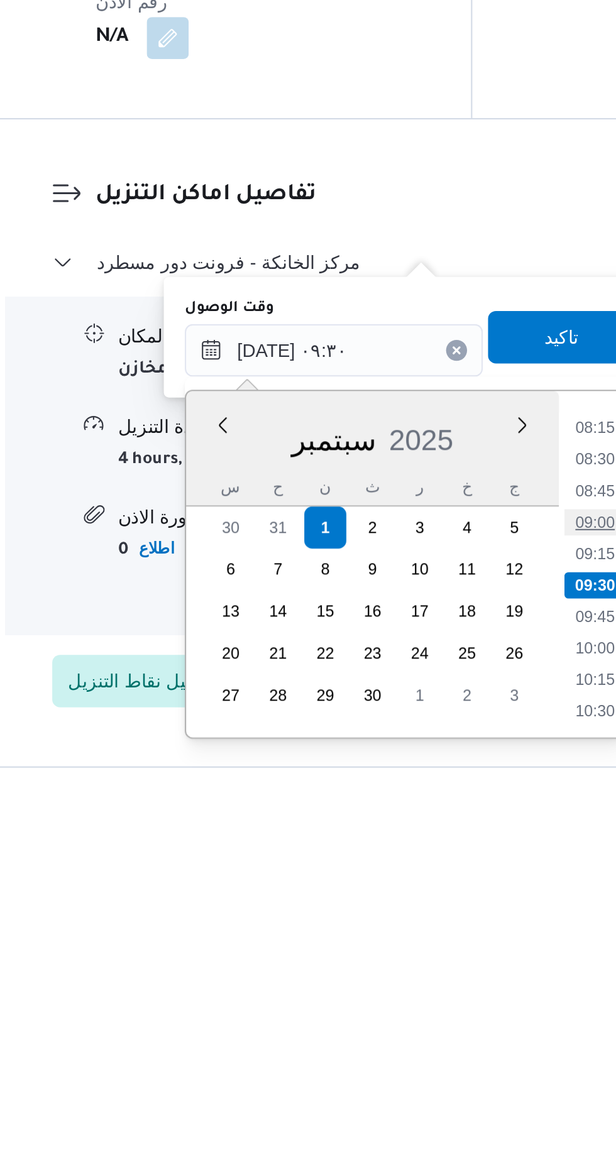
click at [449, 1047] on li "09:00" at bounding box center [451, 1050] width 29 height 13
type input "[DATE] ٠٩:٠٠"
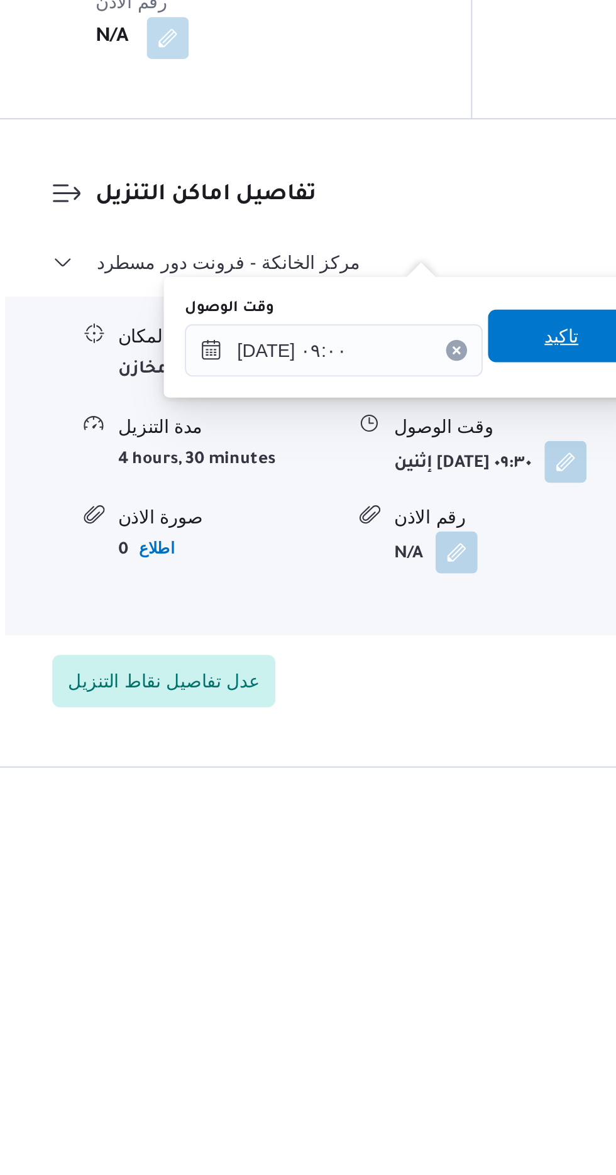
click at [439, 957] on span "تاكيد" at bounding box center [436, 961] width 70 height 25
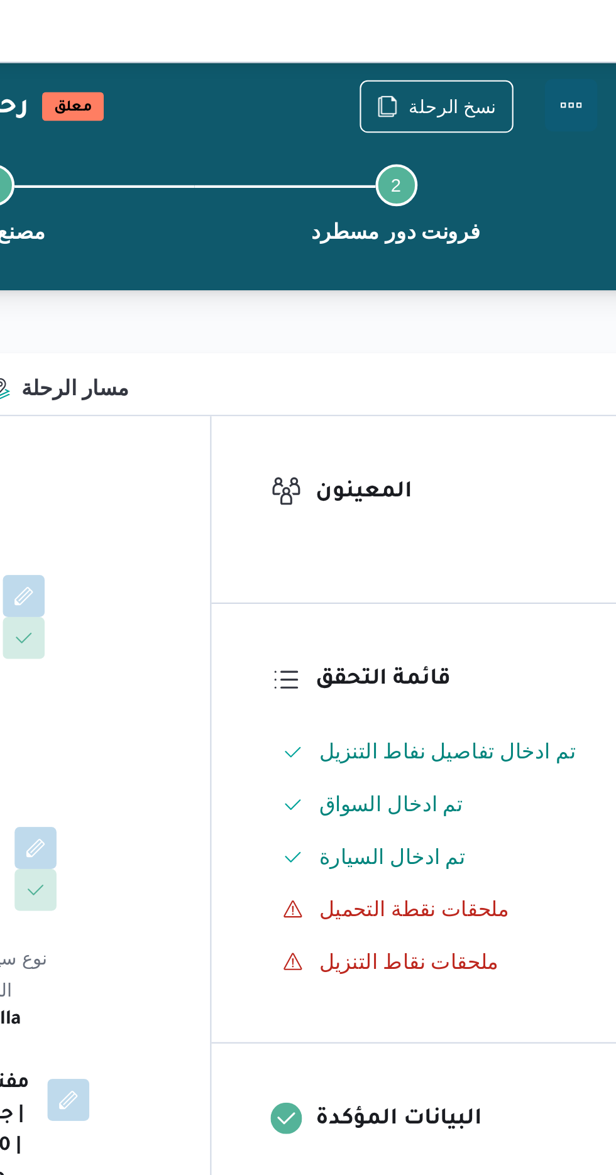
click at [573, 52] on button "Actions" at bounding box center [565, 50] width 25 height 25
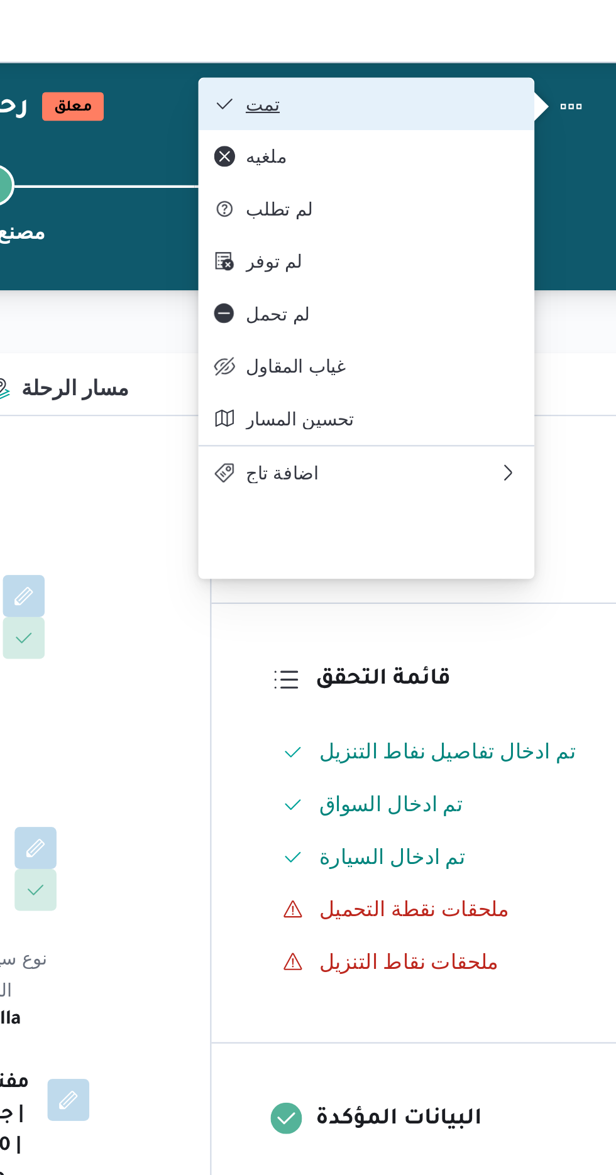
click at [517, 54] on span "تمت" at bounding box center [475, 50] width 131 height 10
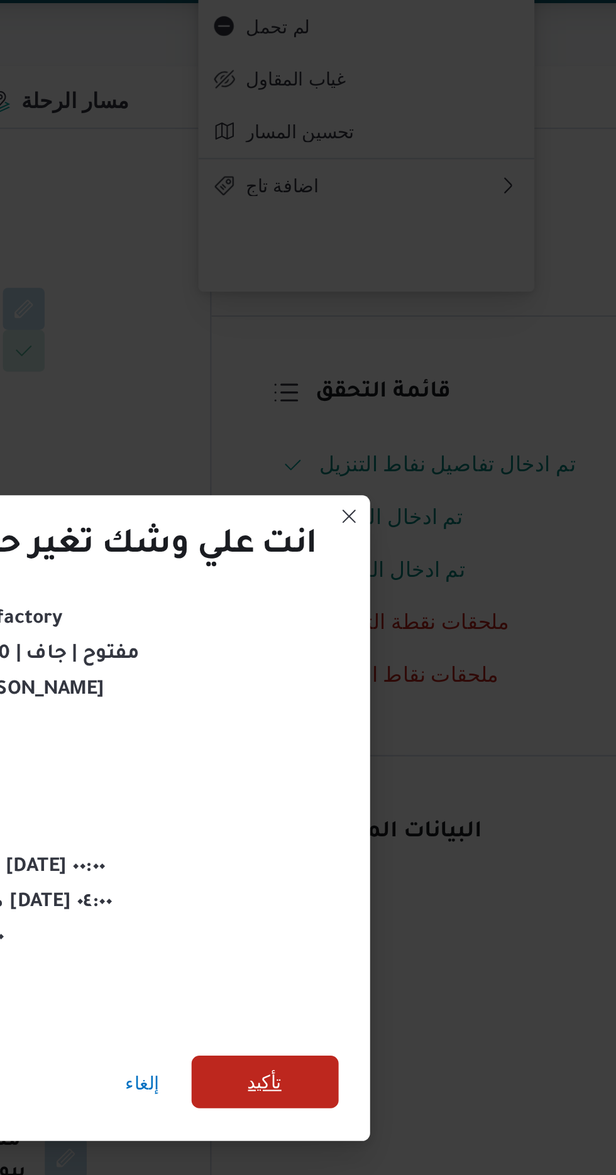
click at [419, 645] on span "تأكيد" at bounding box center [419, 655] width 70 height 25
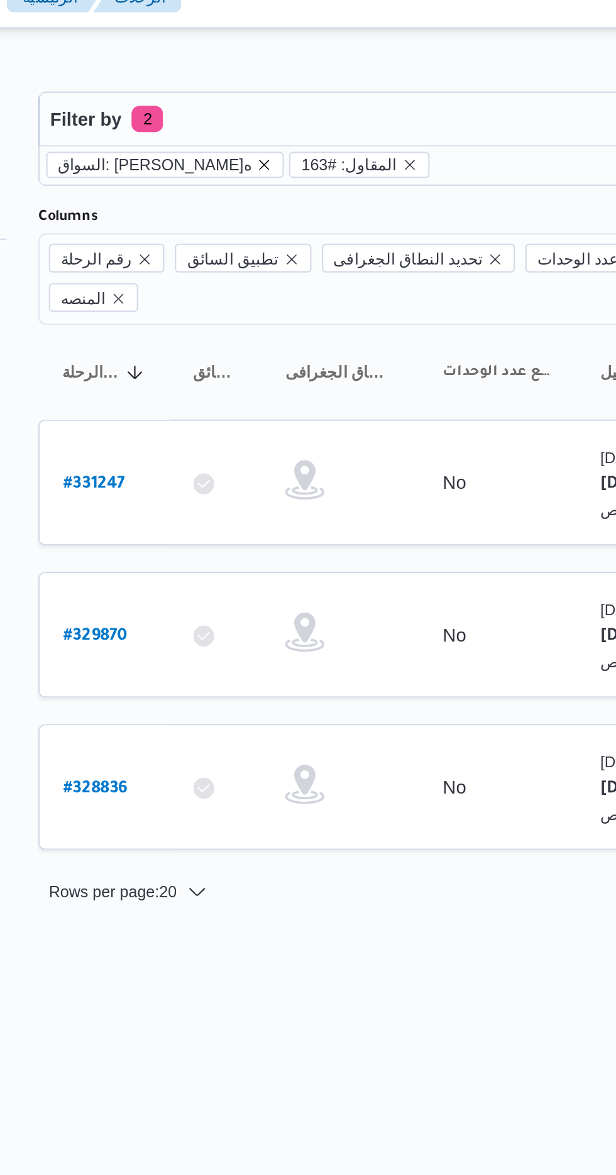
click at [268, 95] on icon "remove selected entity" at bounding box center [272, 96] width 8 height 8
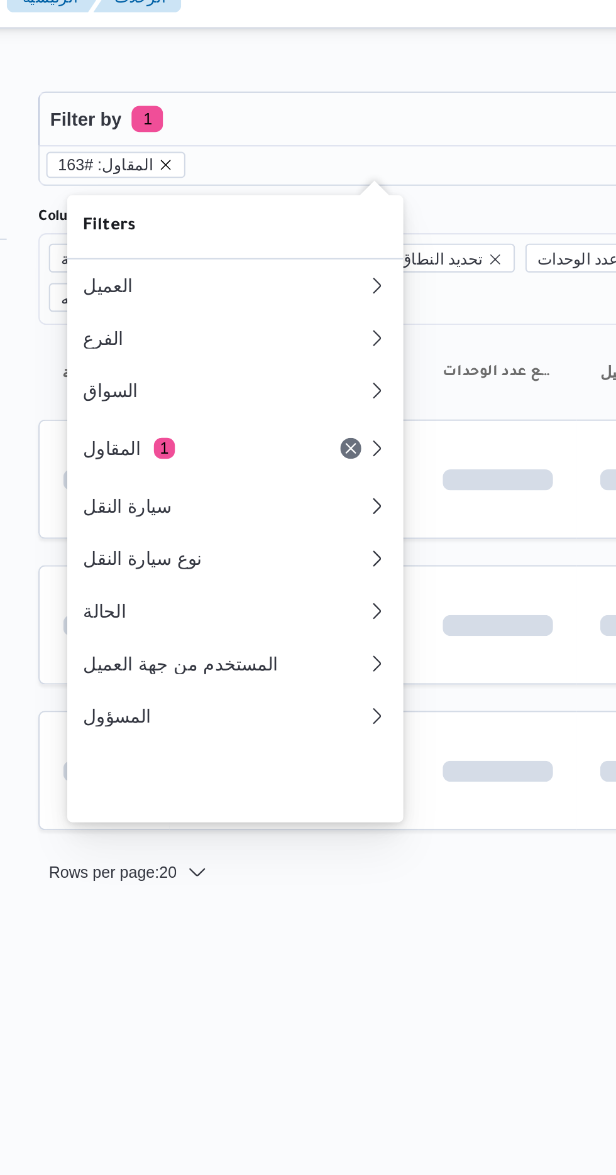
click at [223, 95] on icon "remove selected entity" at bounding box center [225, 95] width 5 height 5
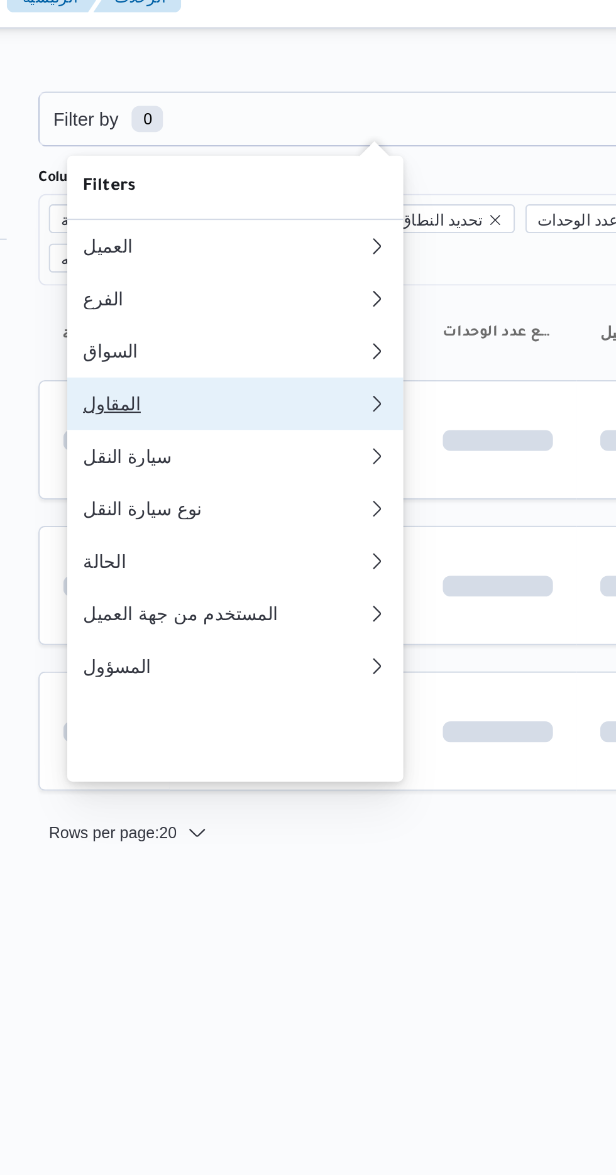
click at [261, 217] on button "المقاول 0" at bounding box center [257, 209] width 161 height 25
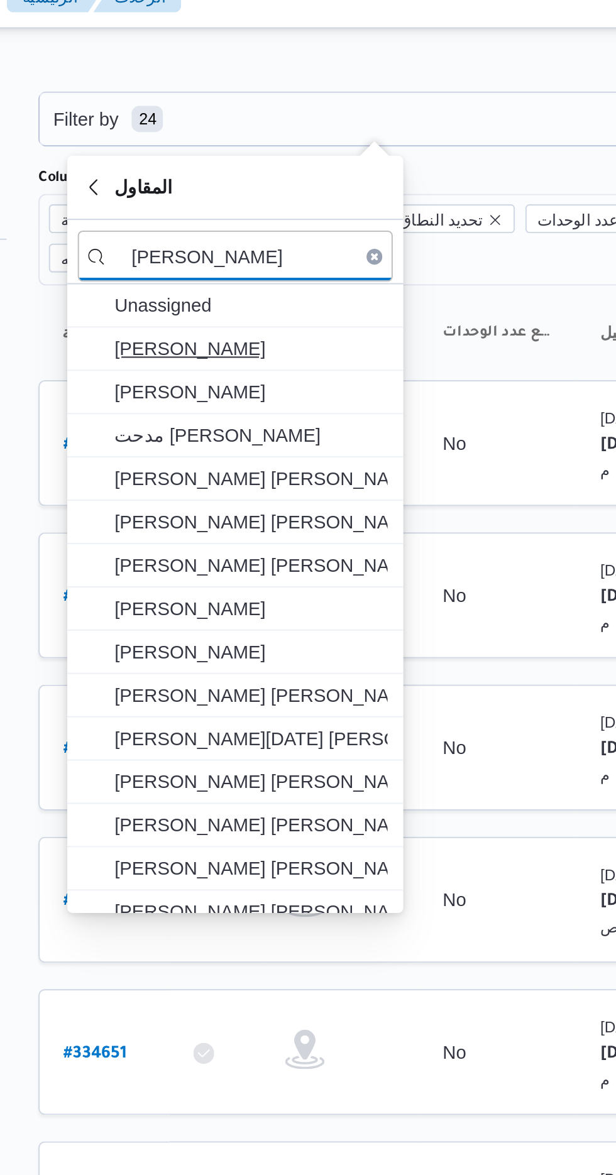
type input "[PERSON_NAME]"
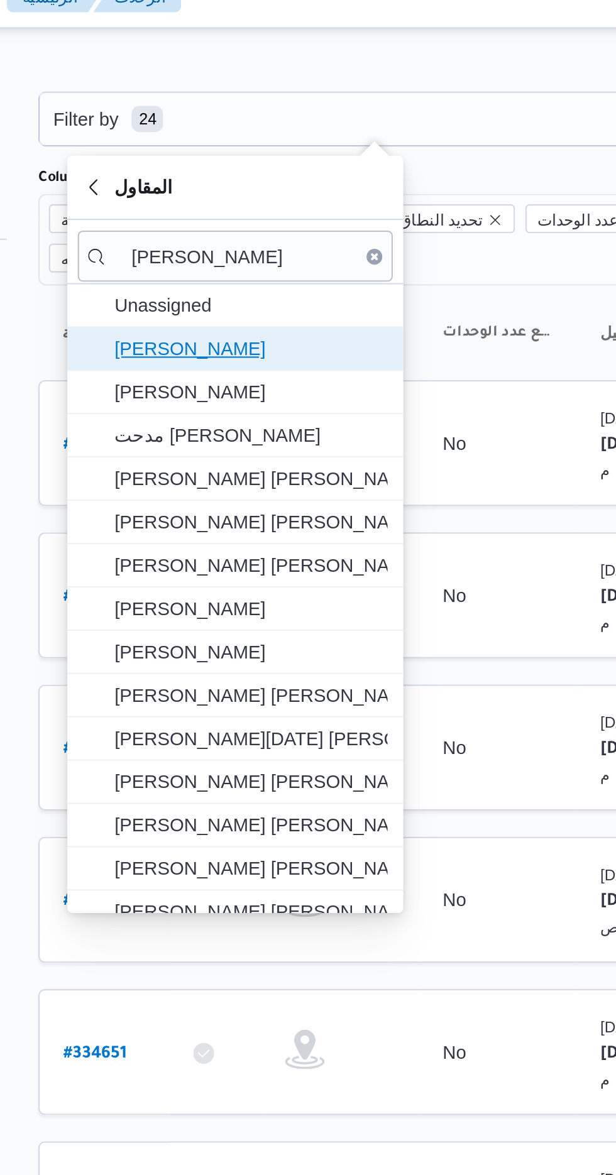
click at [290, 180] on span "خالد النجار" at bounding box center [265, 183] width 131 height 15
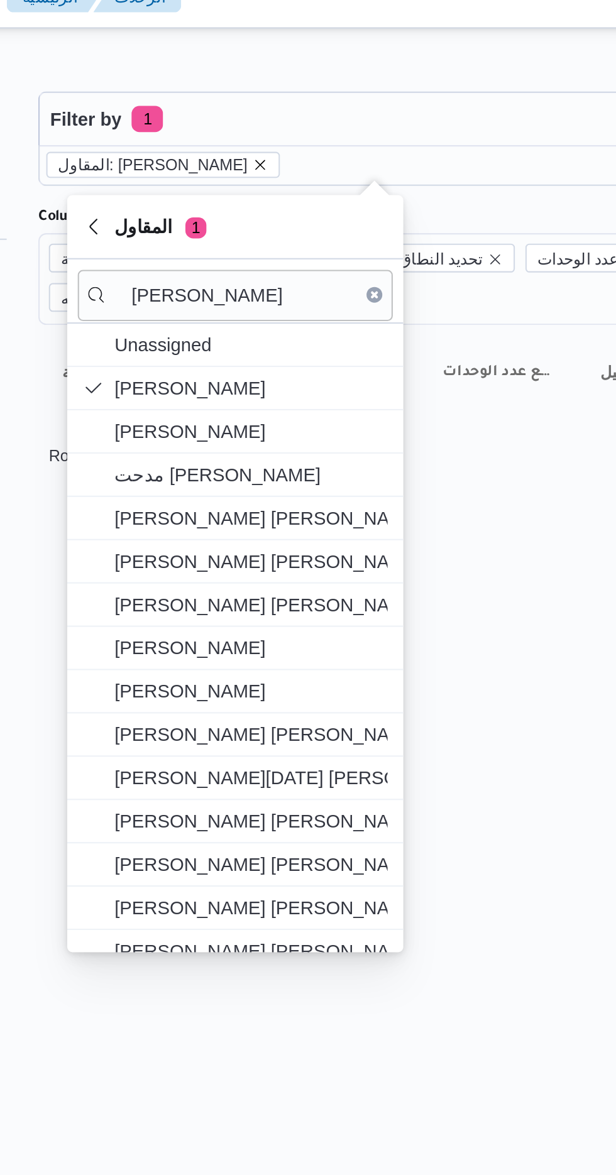
click at [268, 95] on icon "remove selected entity" at bounding box center [270, 95] width 5 height 5
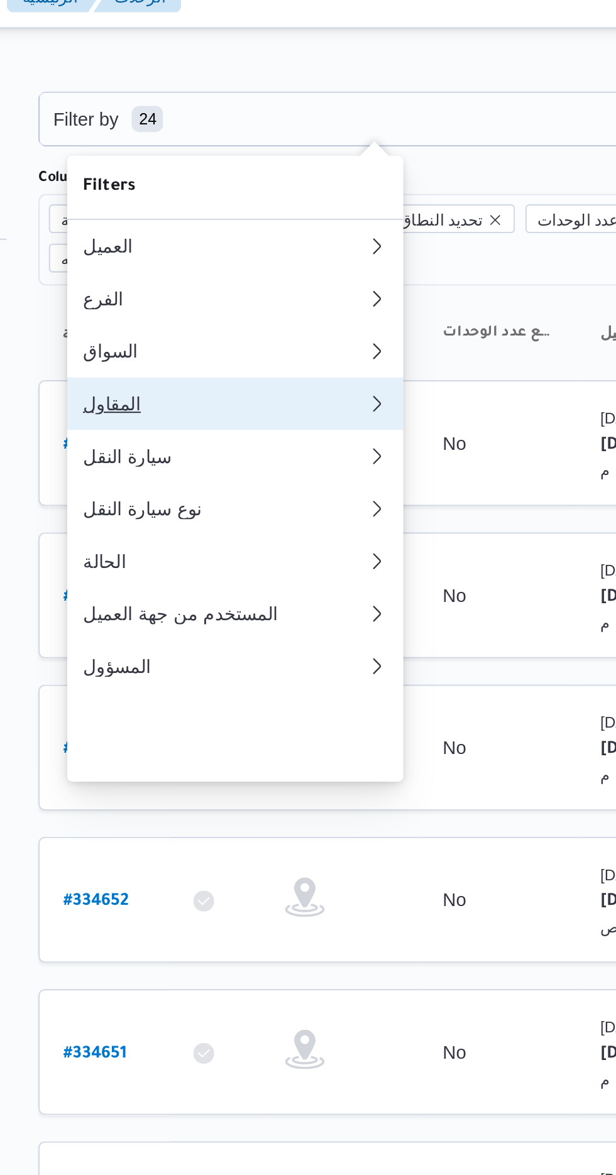
click at [267, 215] on div "المقاول" at bounding box center [250, 210] width 131 height 10
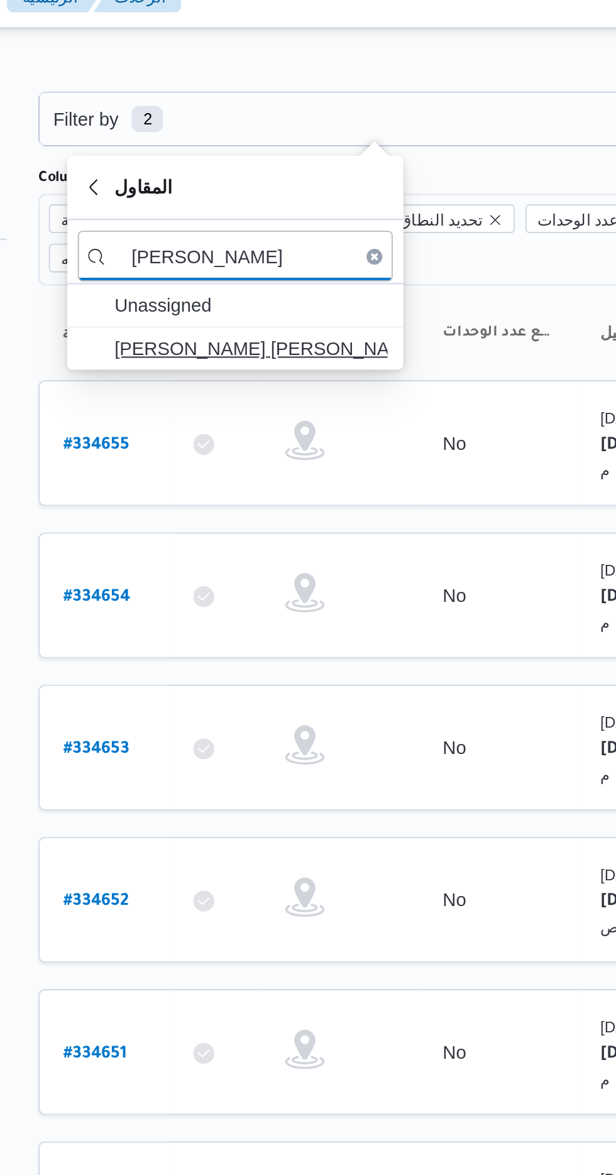
type input "[PERSON_NAME]"
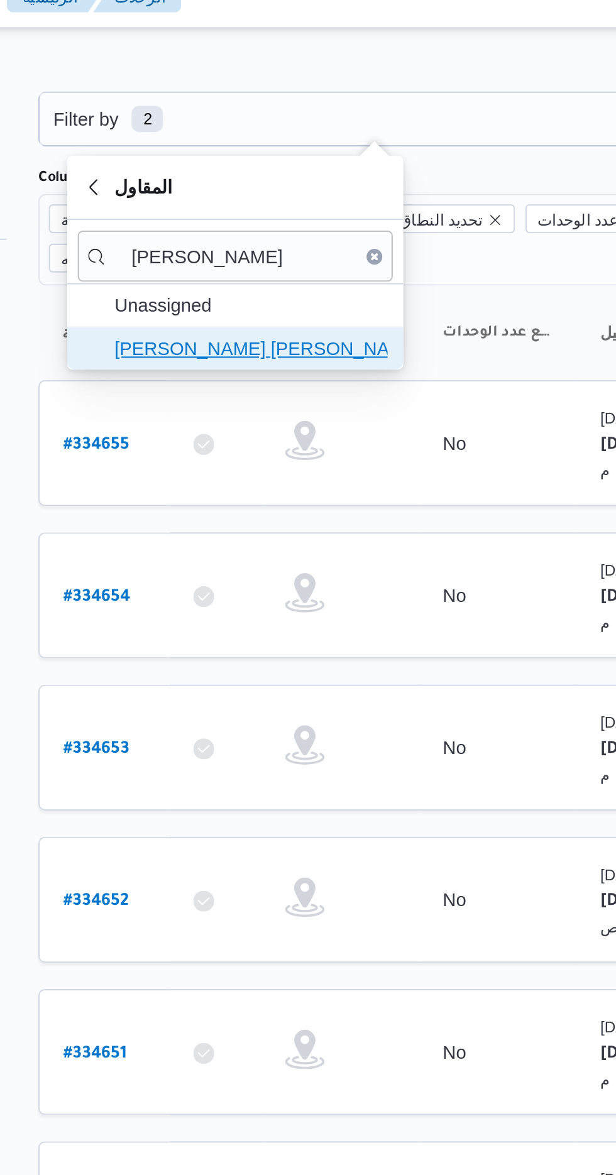
click at [289, 182] on span "[PERSON_NAME] [PERSON_NAME]" at bounding box center [265, 183] width 131 height 15
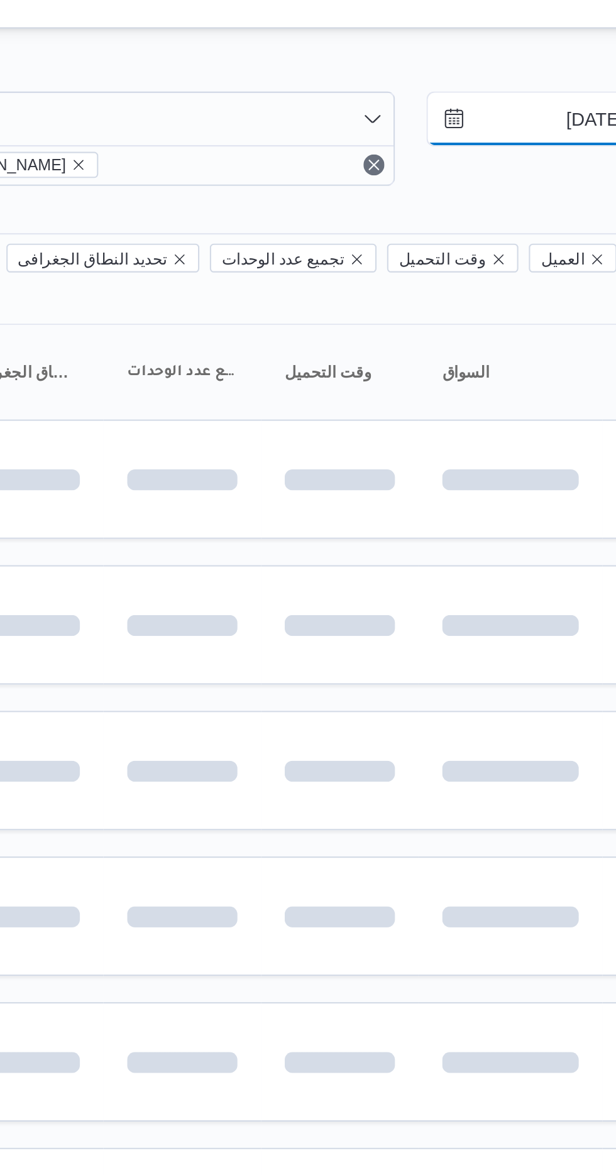
click at [561, 69] on input "31/7/2025" at bounding box center [572, 73] width 143 height 25
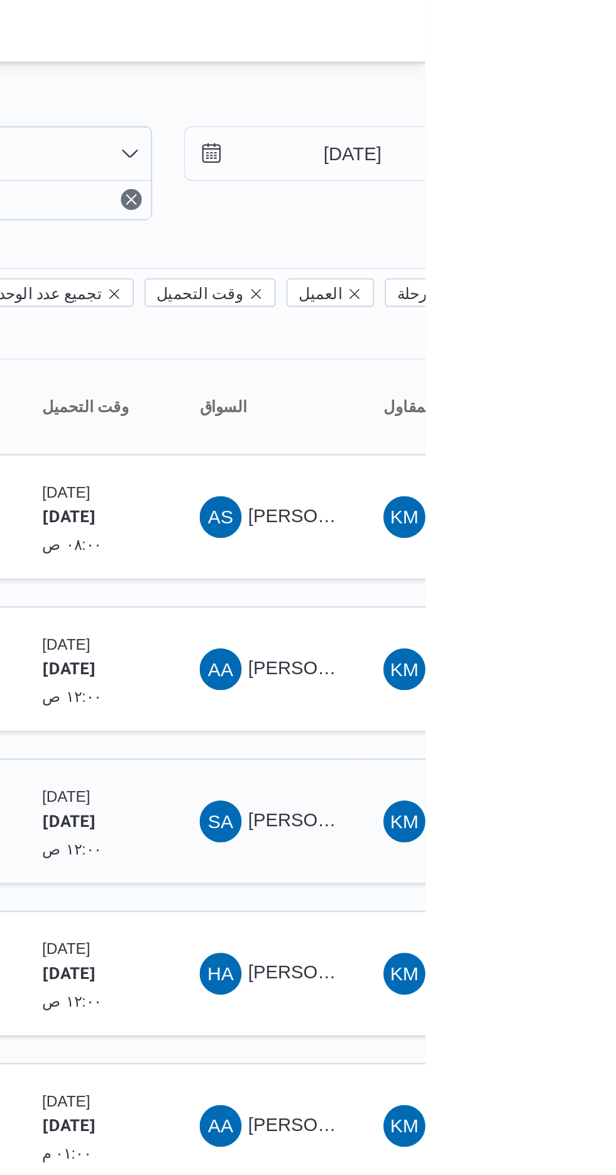
click at [503, 385] on div "SA سيد عبدالعزيز حسن ابو النصر" at bounding box center [540, 393] width 75 height 30
click at [575, 76] on input "[DATE]" at bounding box center [572, 73] width 143 height 25
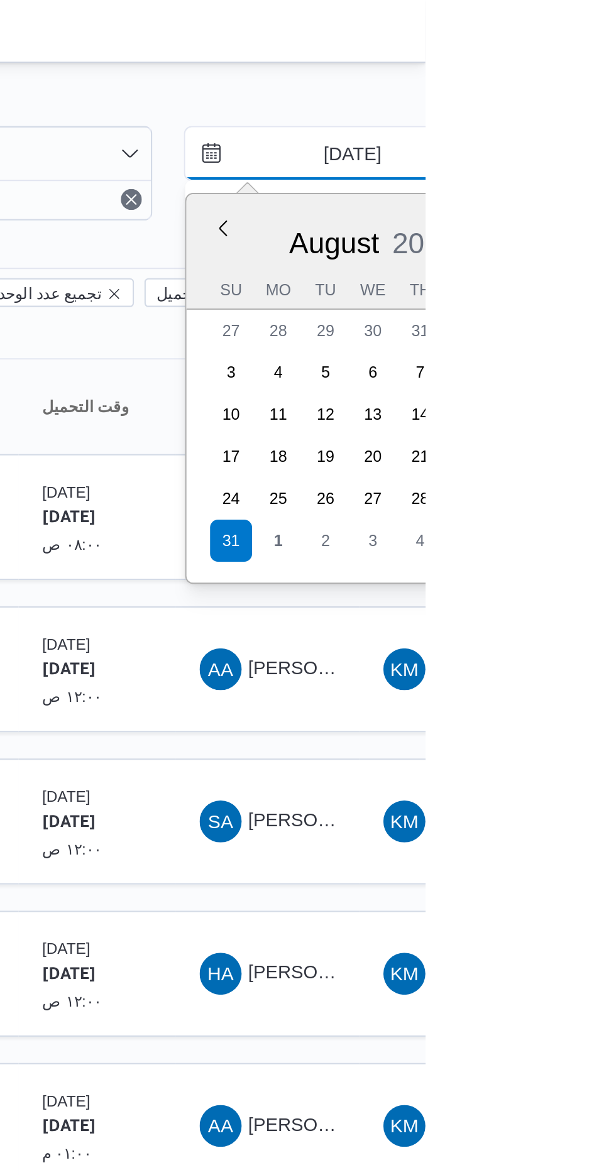
type input "[DATE]"
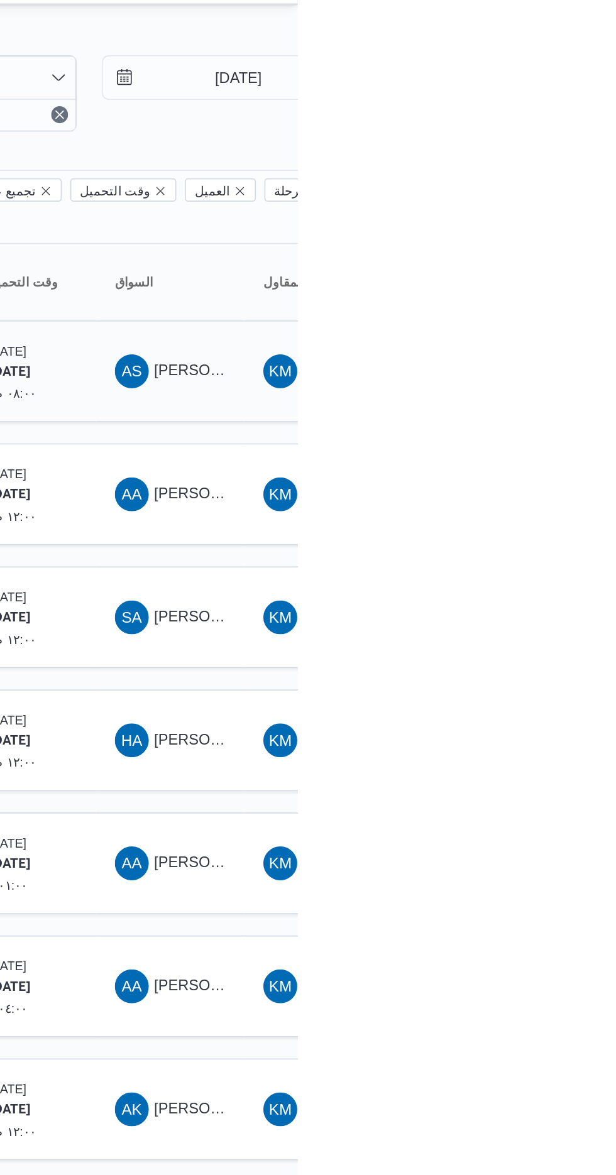
click at [556, 242] on span "[PERSON_NAME] [PERSON_NAME]" at bounding box center [604, 247] width 147 height 10
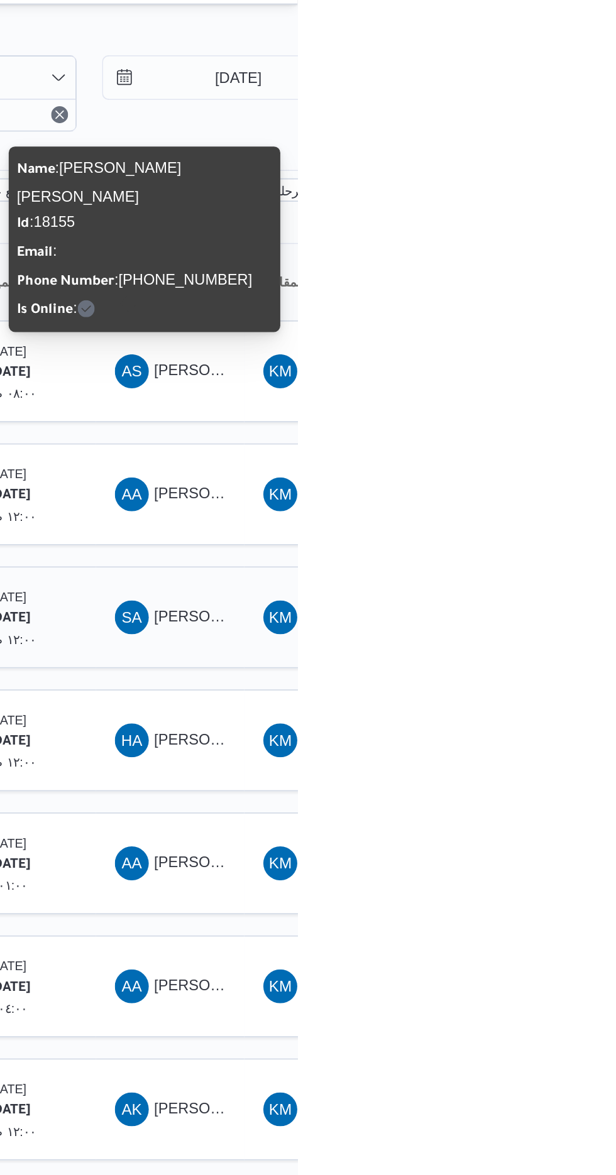
click at [551, 383] on span "SA سيد عبدالعزيز حسن ابو النصر" at bounding box center [540, 393] width 65 height 20
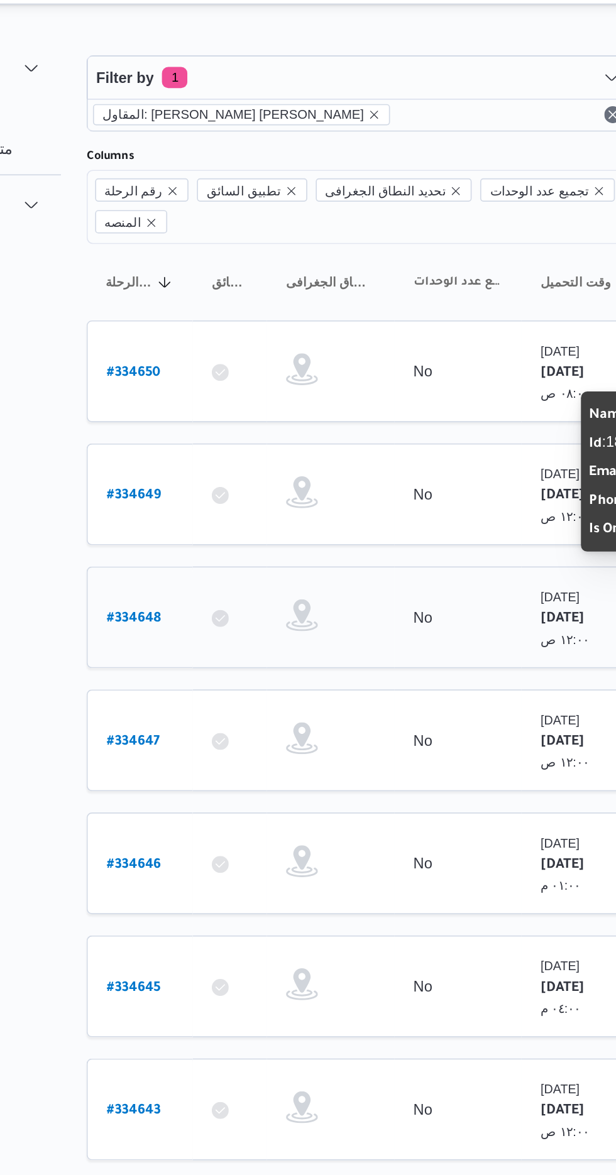
click at [194, 390] on b "# 334648" at bounding box center [191, 394] width 32 height 9
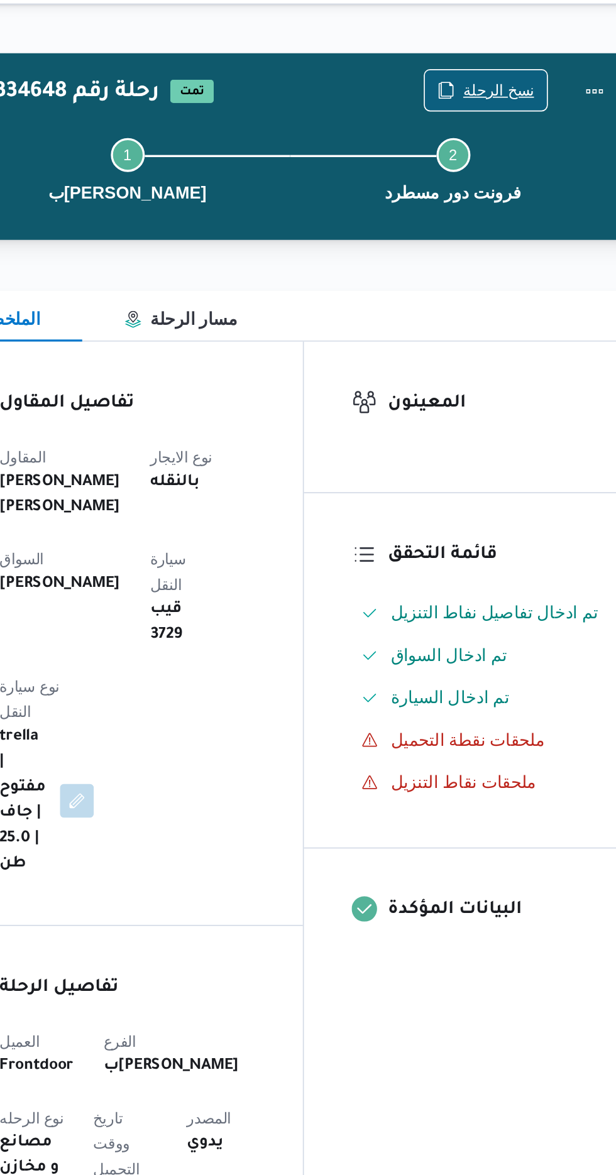
click at [502, 82] on span "نسخ الرحلة" at bounding box center [509, 81] width 42 height 15
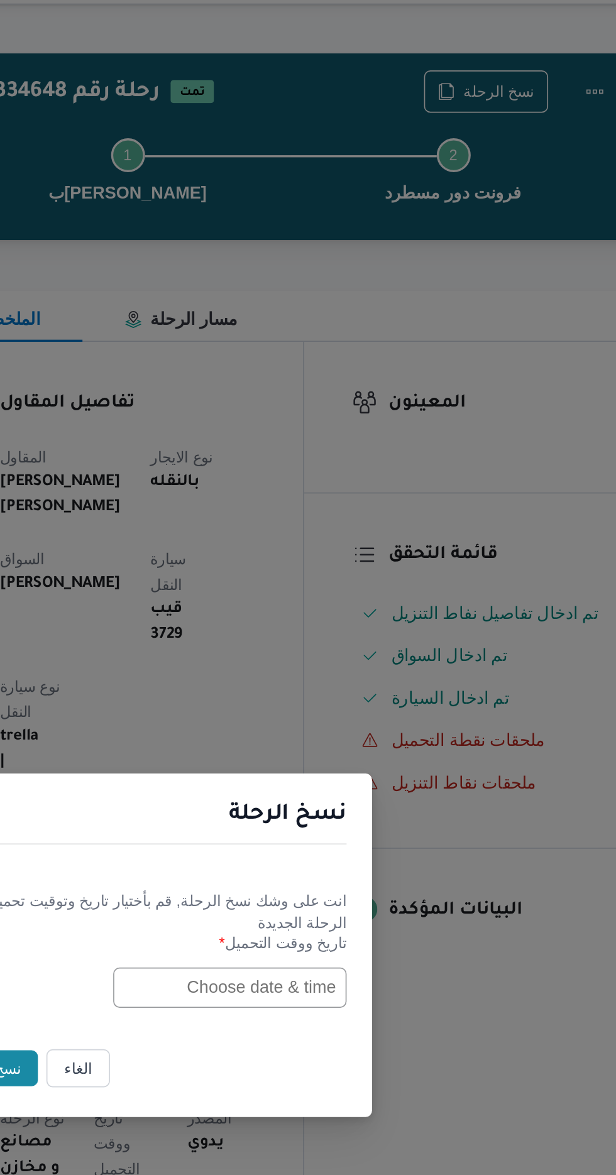
click at [327, 614] on input "text" at bounding box center [349, 613] width 138 height 24
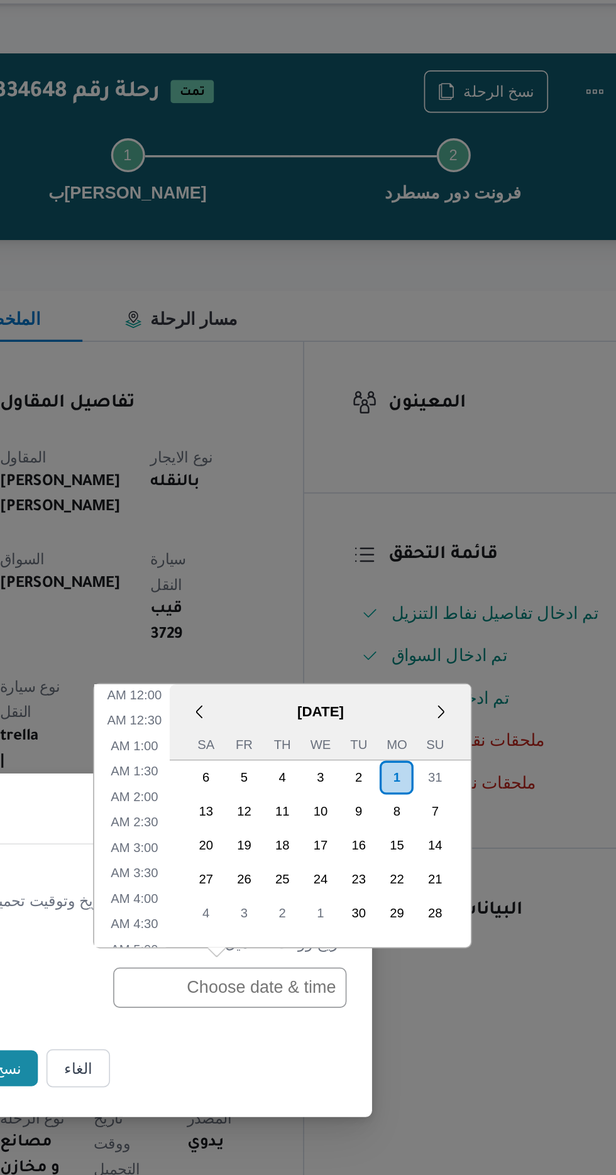
scroll to position [381, 0]
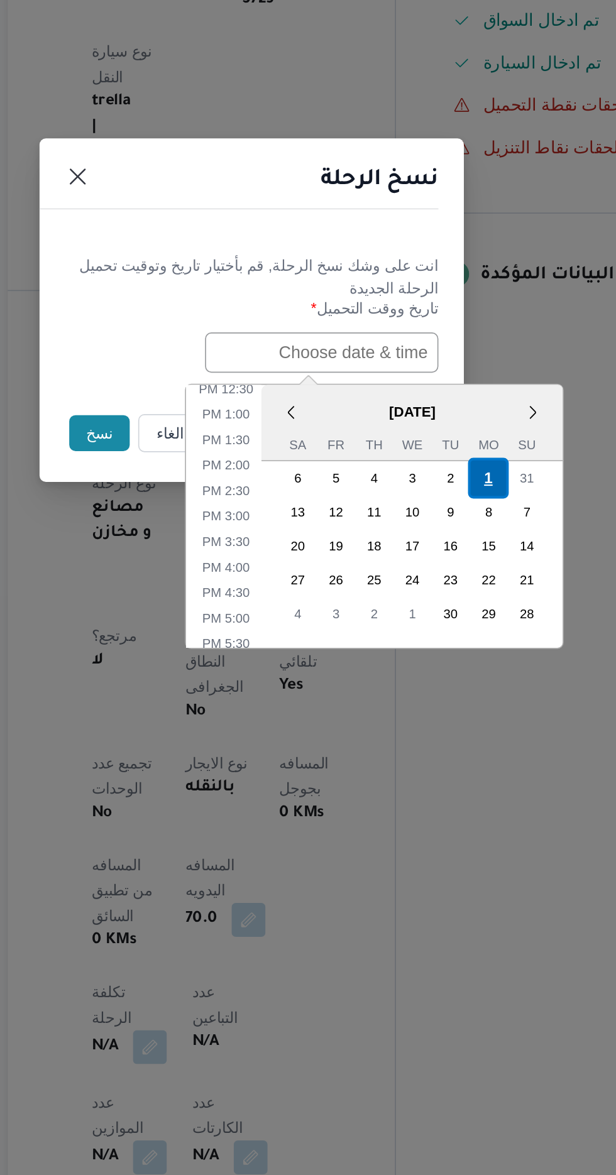
click at [448, 685] on div "1" at bounding box center [448, 687] width 24 height 24
type input "[DATE] 12:00AM"
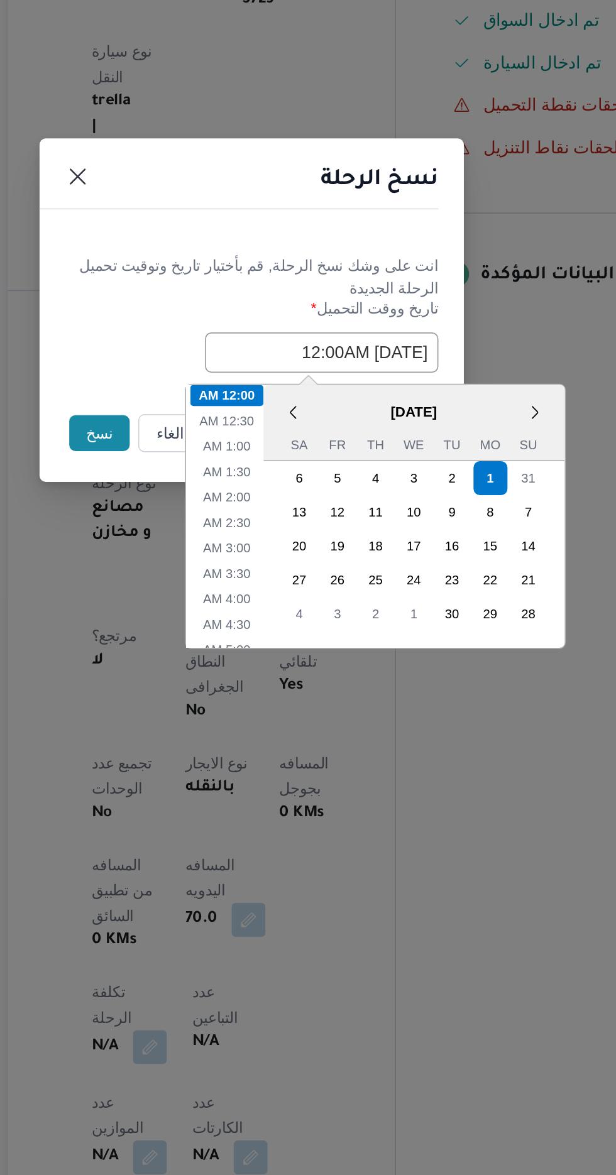
click at [204, 655] on button "نسخ" at bounding box center [218, 660] width 36 height 21
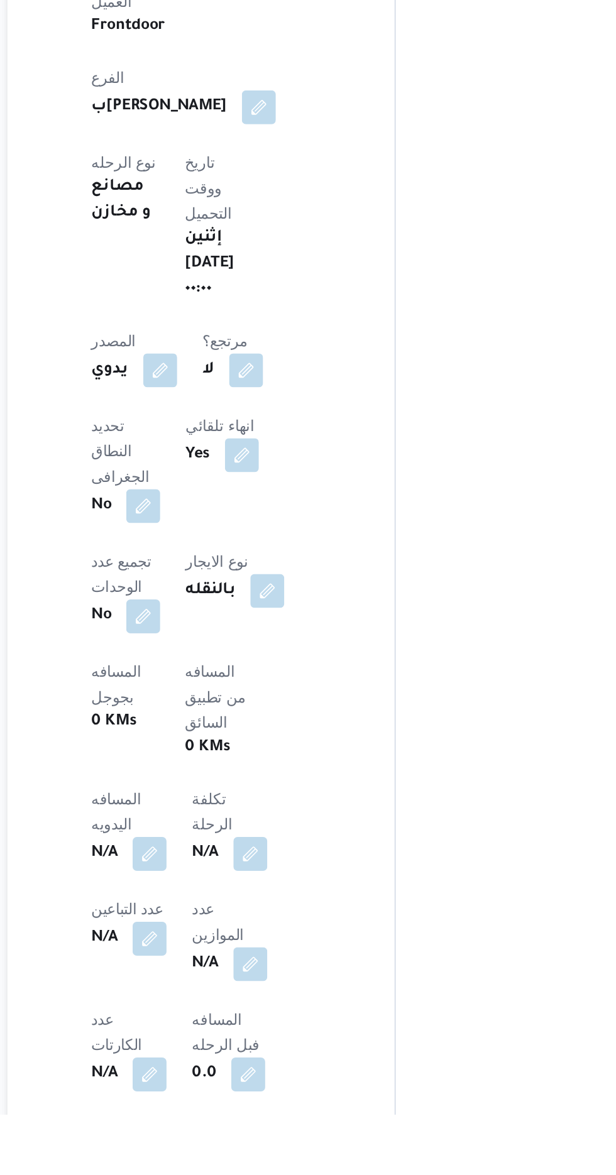
scroll to position [187, 0]
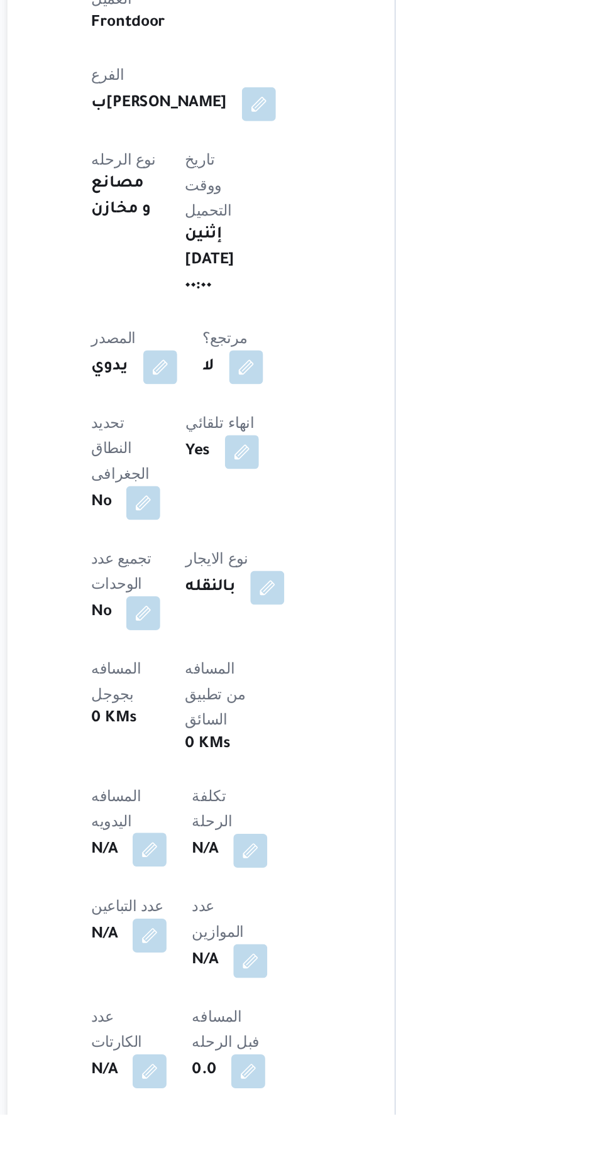
click at [258, 1008] on button "button" at bounding box center [248, 1018] width 20 height 20
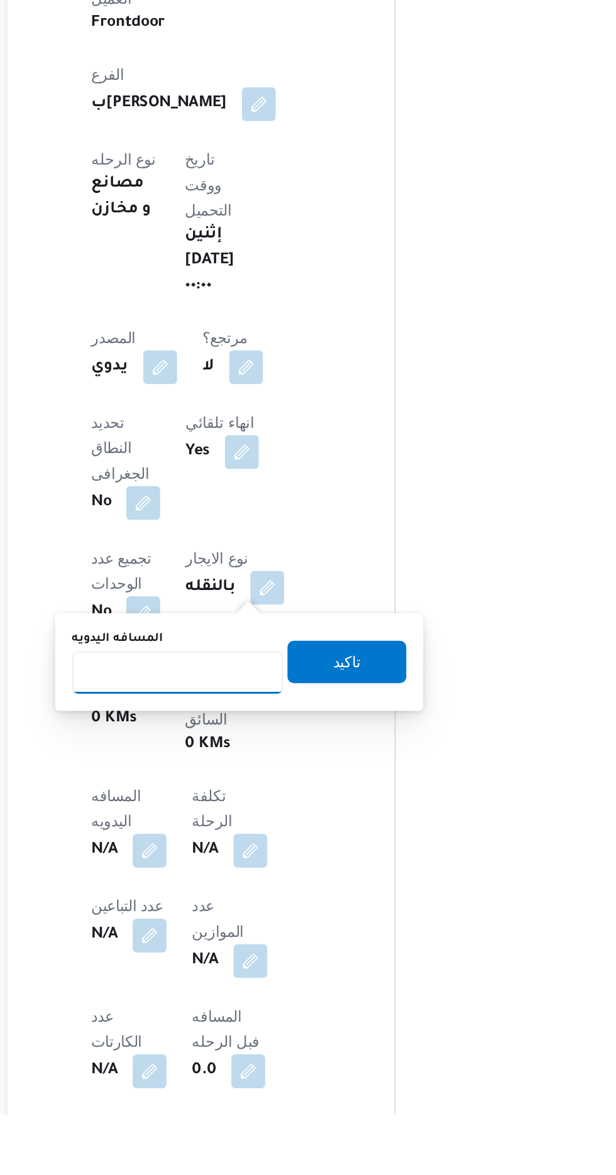
click at [289, 910] on input "المسافه اليدويه" at bounding box center [264, 913] width 125 height 25
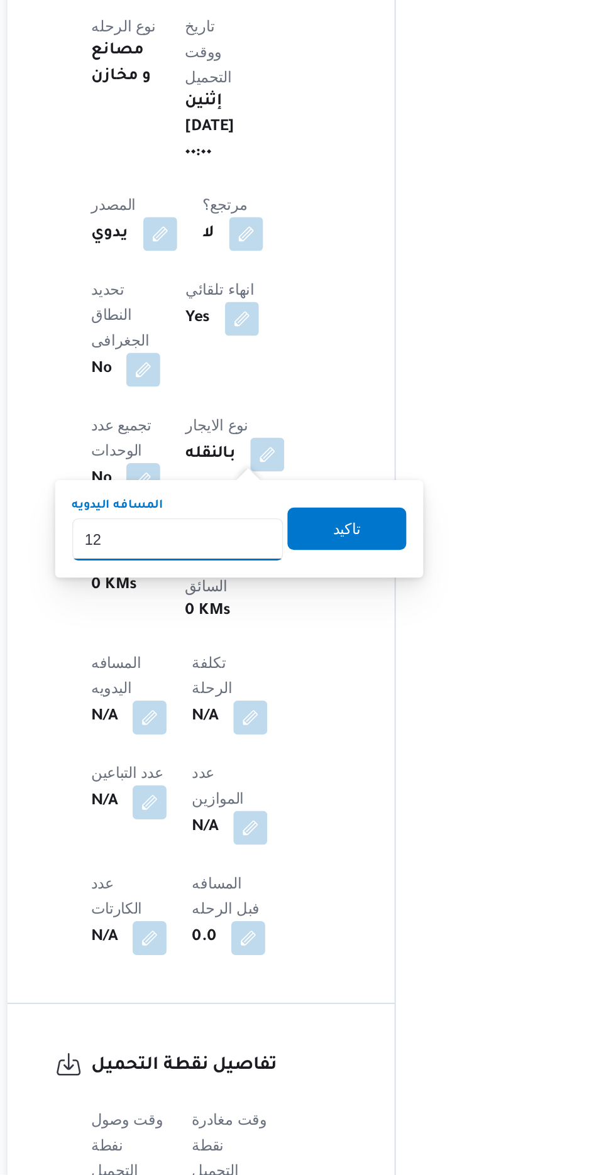
type input "120"
click at [390, 789] on span "تاكيد" at bounding box center [364, 791] width 70 height 25
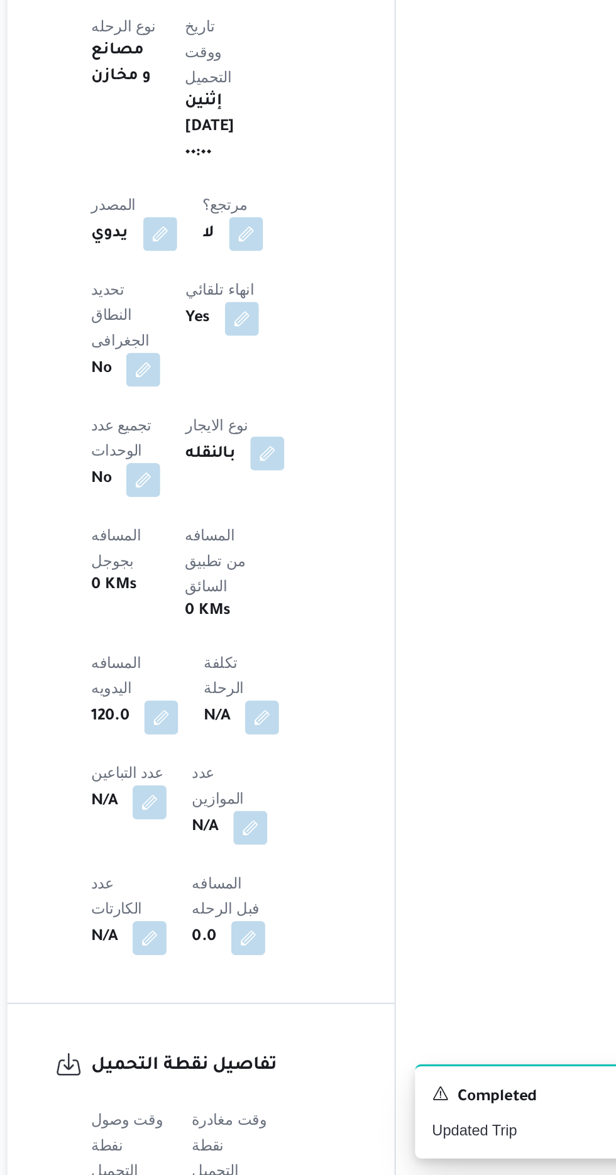
click at [307, 737] on button "button" at bounding box center [317, 747] width 20 height 20
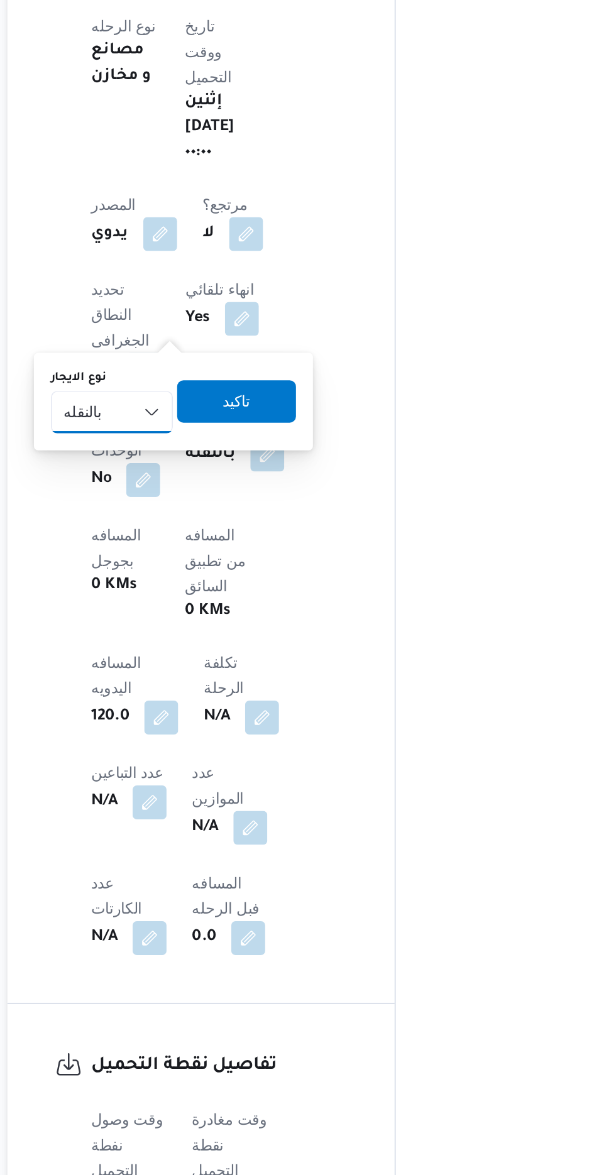
click at [231, 721] on select "شهري بالنقله إيجار يومي" at bounding box center [225, 722] width 72 height 25
select select "monthly"
click at [189, 710] on select "شهري بالنقله إيجار يومي" at bounding box center [225, 722] width 72 height 25
click at [300, 713] on span "تاكيد" at bounding box center [299, 715] width 16 height 15
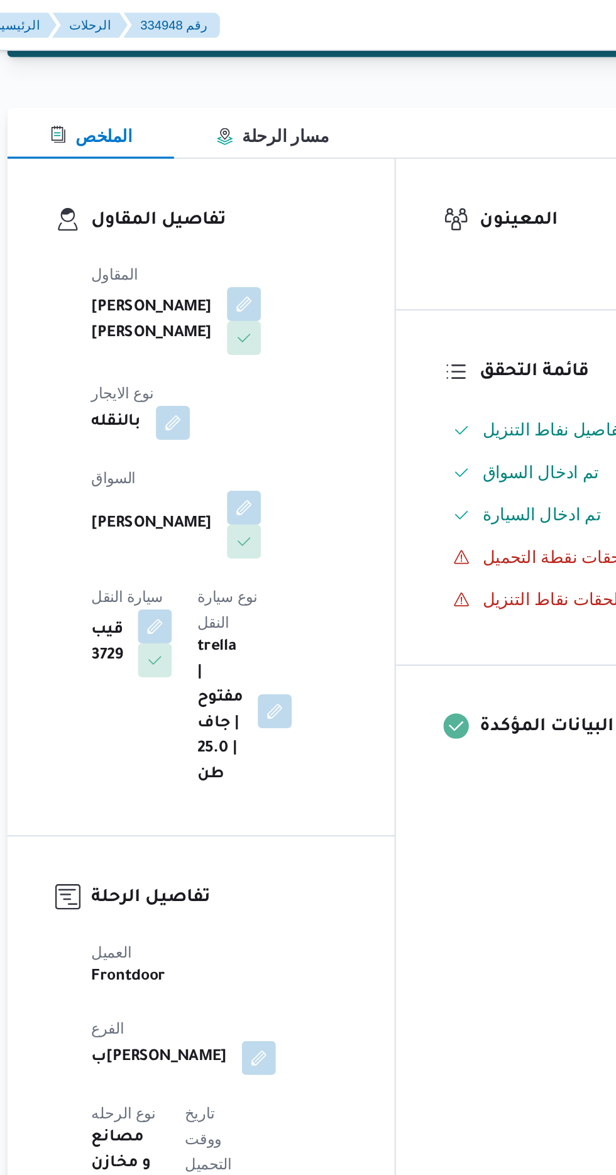
scroll to position [83, 0]
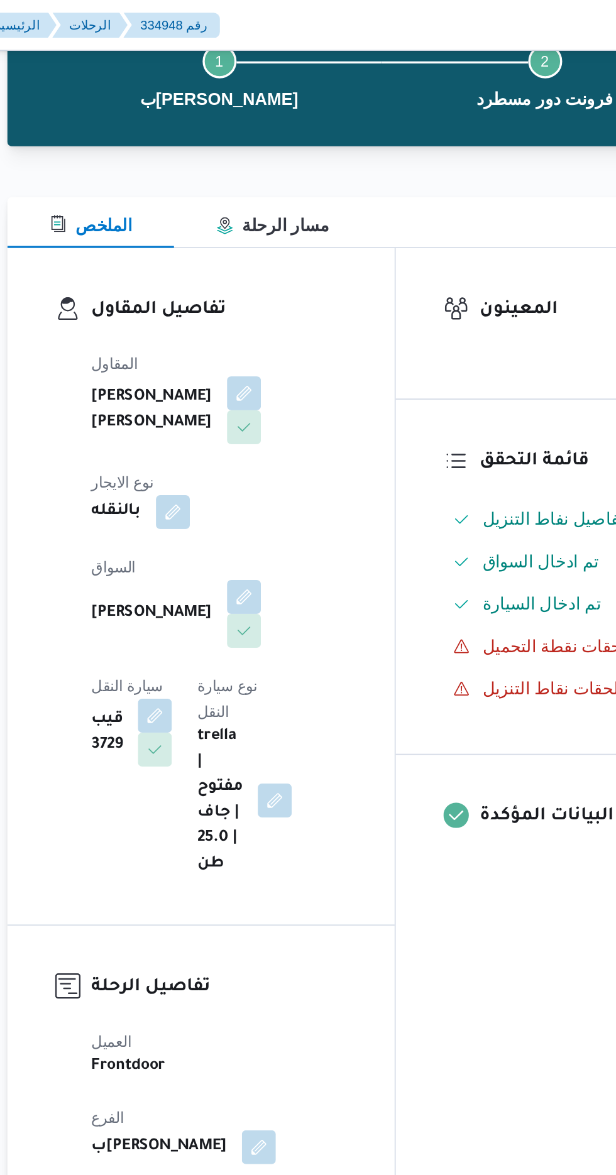
click at [272, 278] on dt "نوع الايجار" at bounding box center [242, 285] width 58 height 15
click at [272, 293] on button "button" at bounding box center [261, 303] width 20 height 20
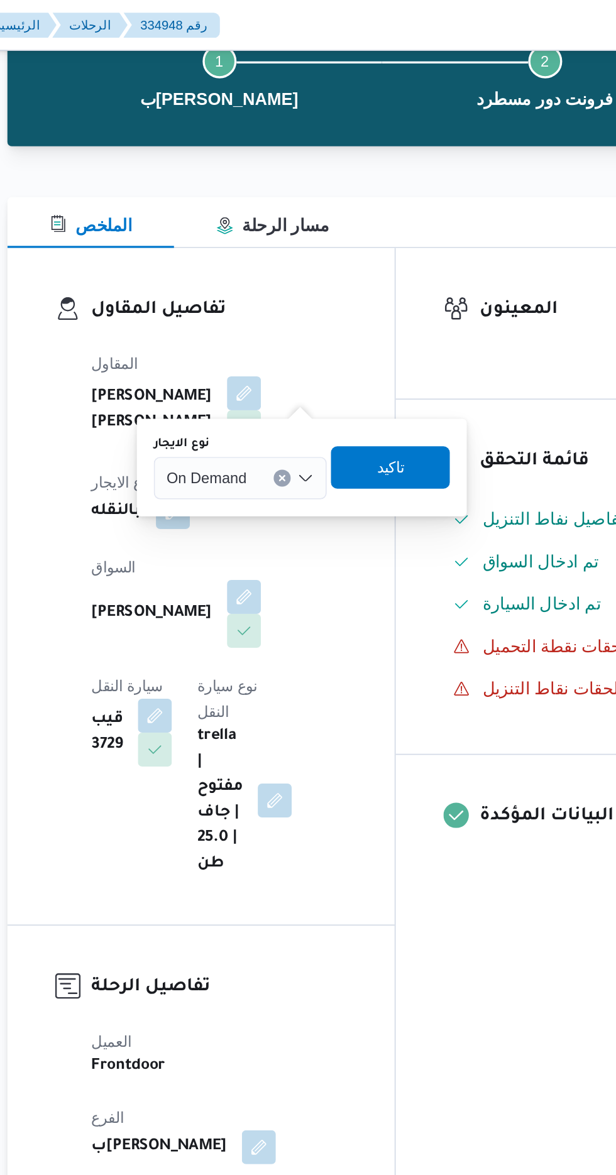
click at [310, 284] on input "نوع الايجار" at bounding box center [310, 283] width 1 height 15
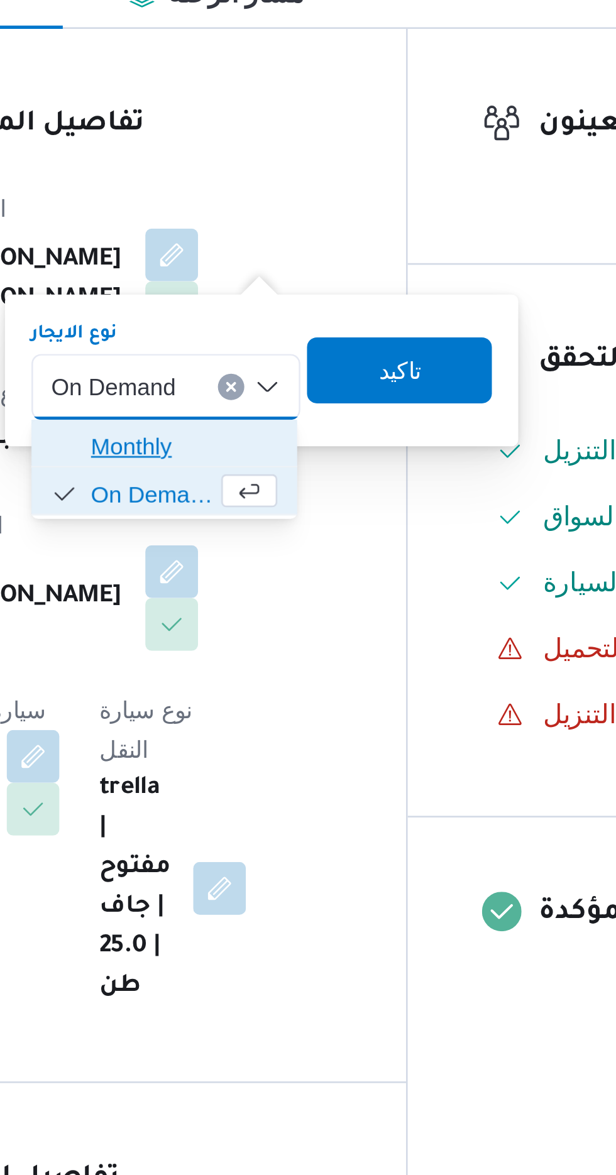
click at [316, 304] on span "Monthly" at bounding box center [308, 306] width 71 height 15
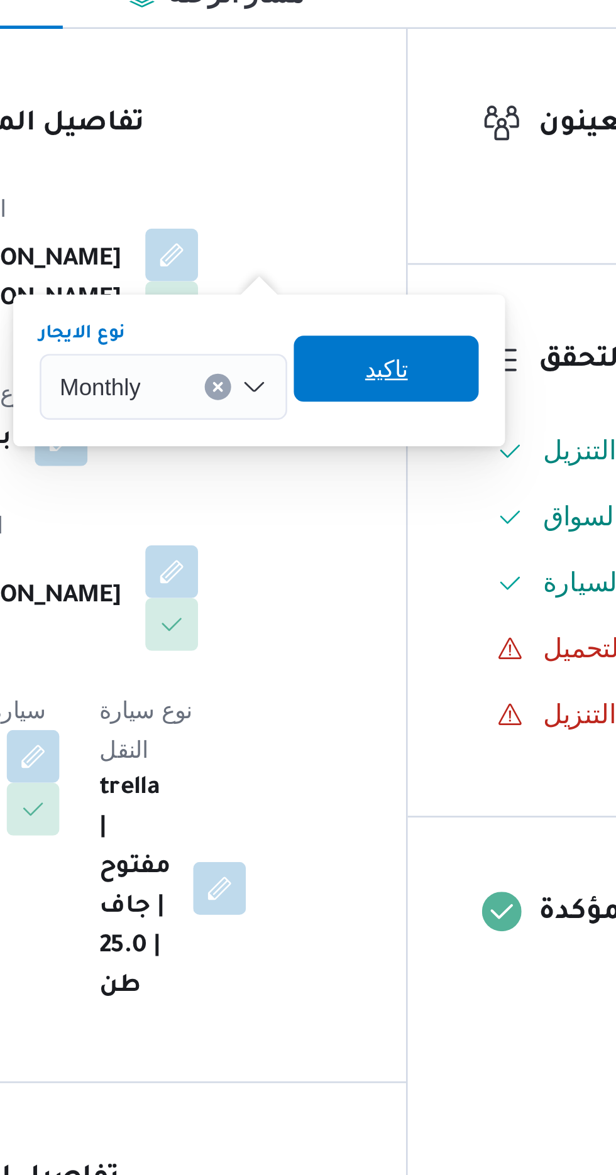
click at [398, 275] on span "تاكيد" at bounding box center [385, 276] width 70 height 25
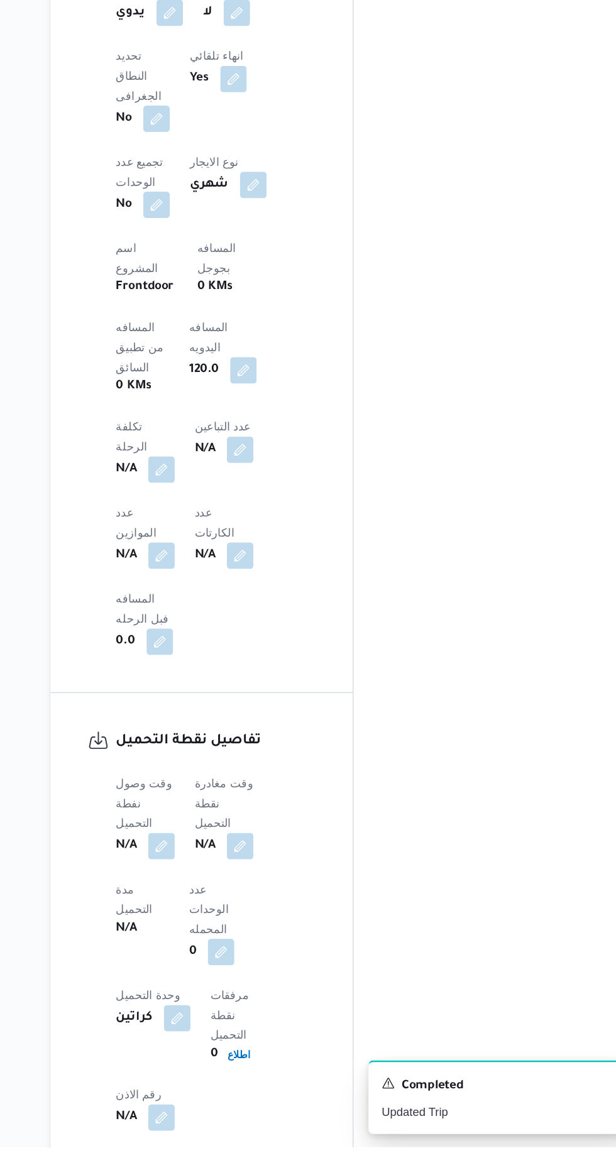
scroll to position [608, 0]
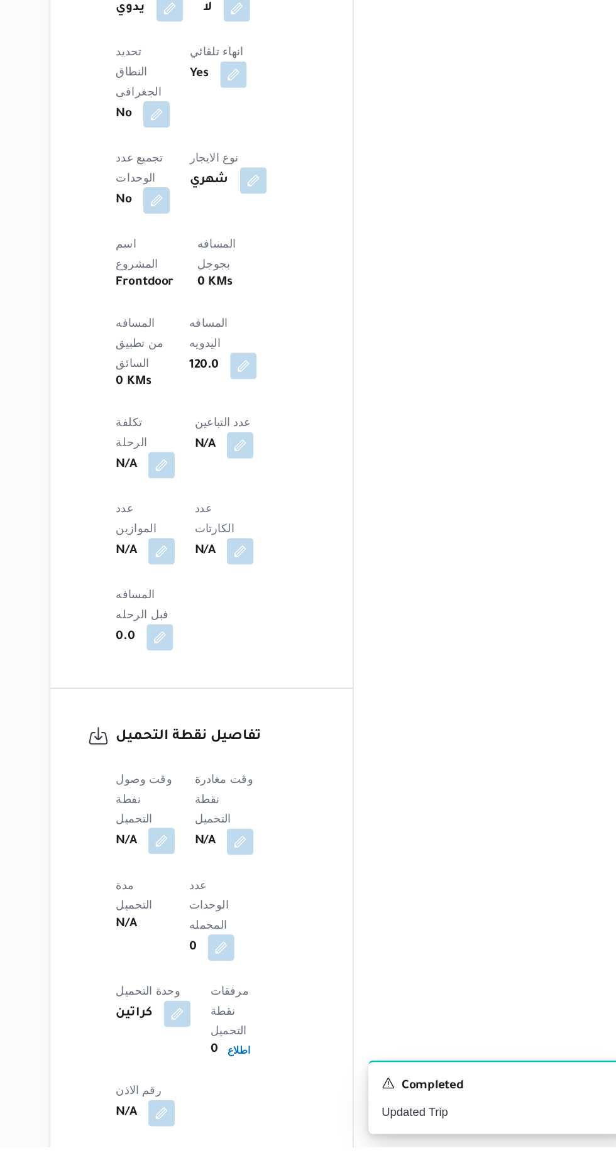
click at [250, 933] on button "button" at bounding box center [248, 943] width 20 height 20
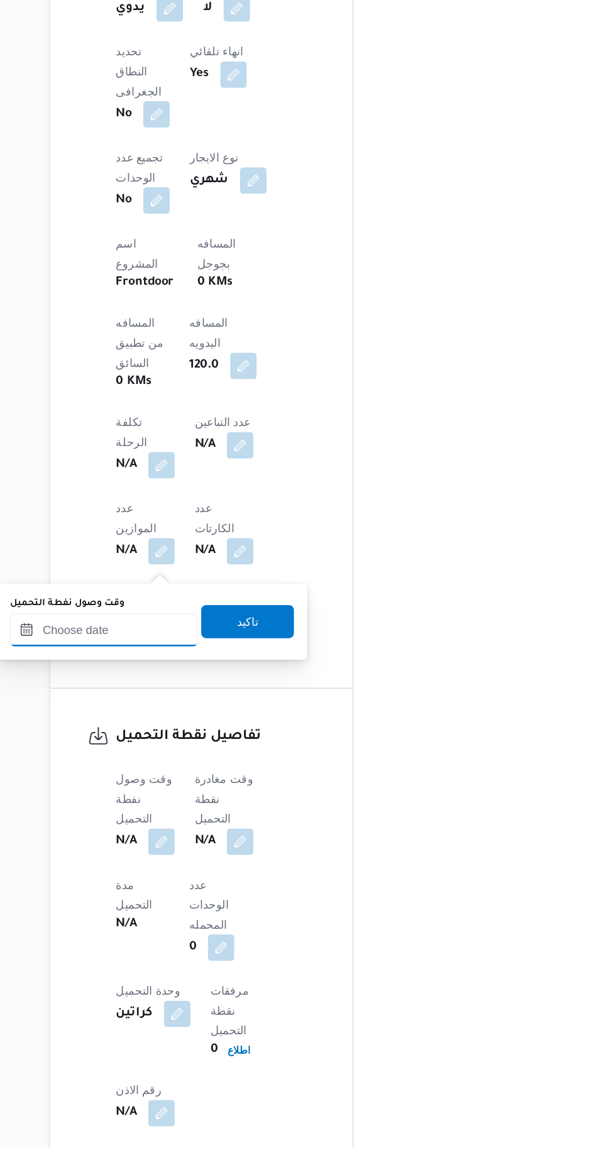
click at [241, 782] on input "وقت وصول نفطة التحميل" at bounding box center [204, 782] width 143 height 25
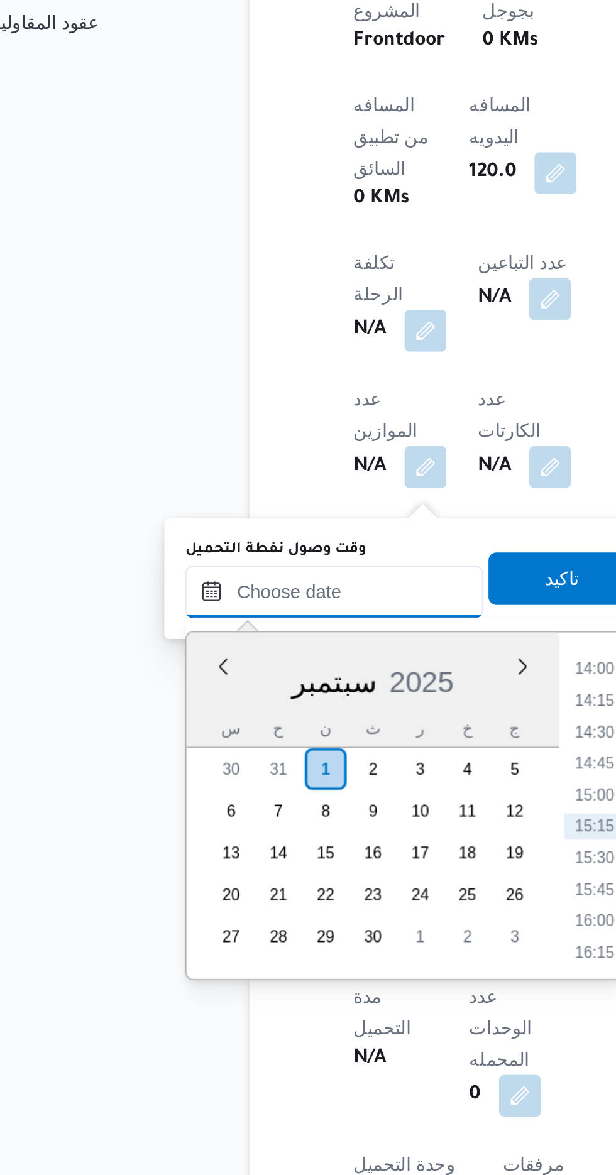
scroll to position [700, 0]
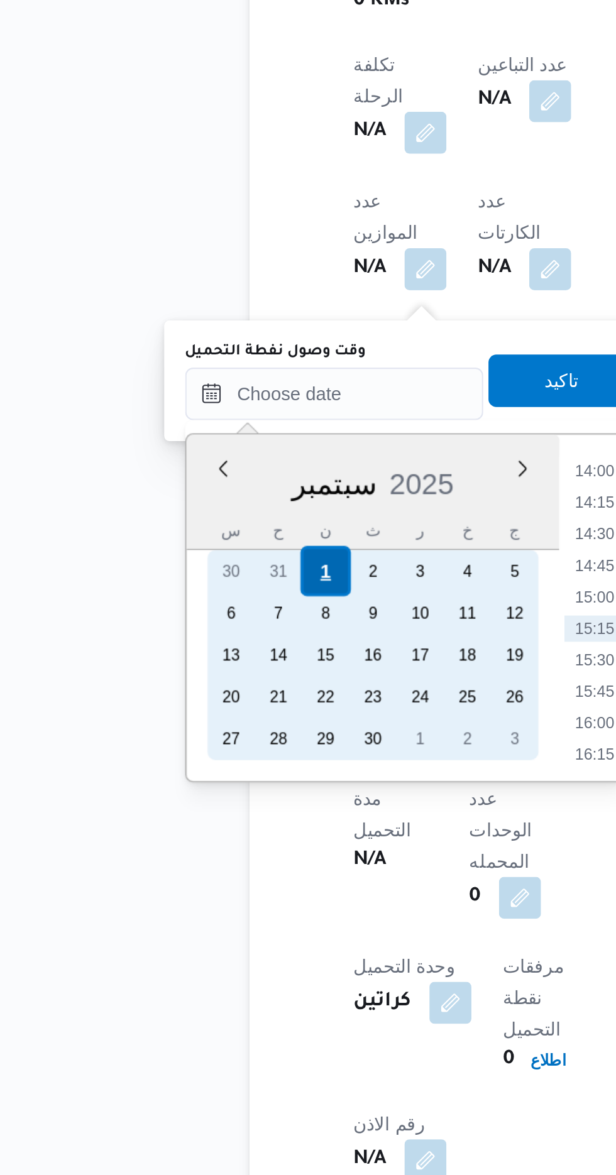
click at [199, 774] on div "1" at bounding box center [199, 776] width 24 height 24
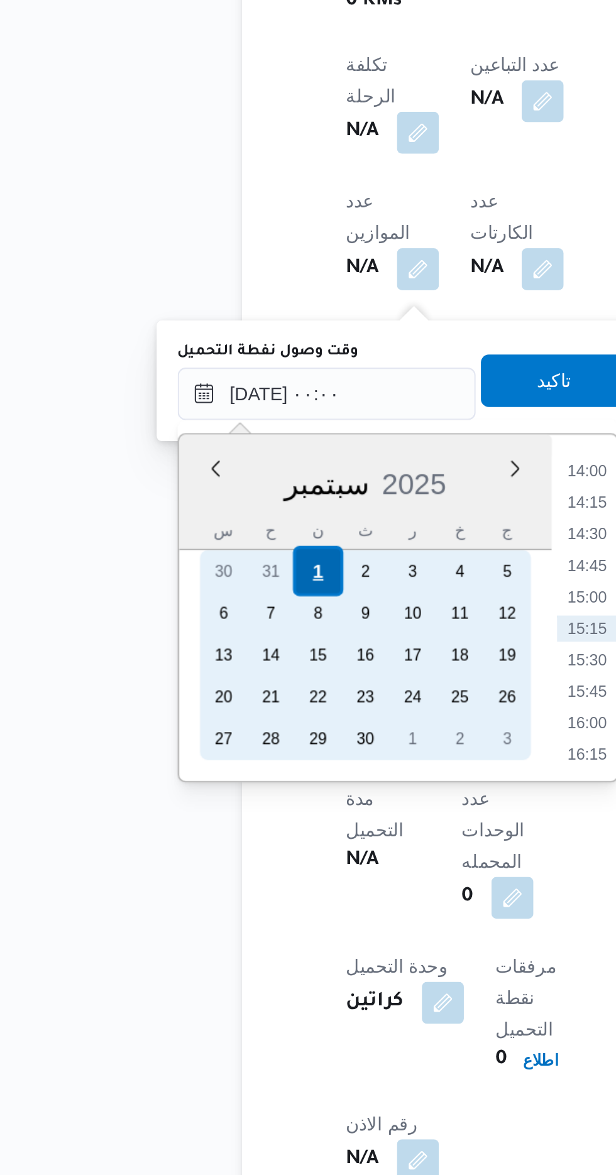
scroll to position [0, 0]
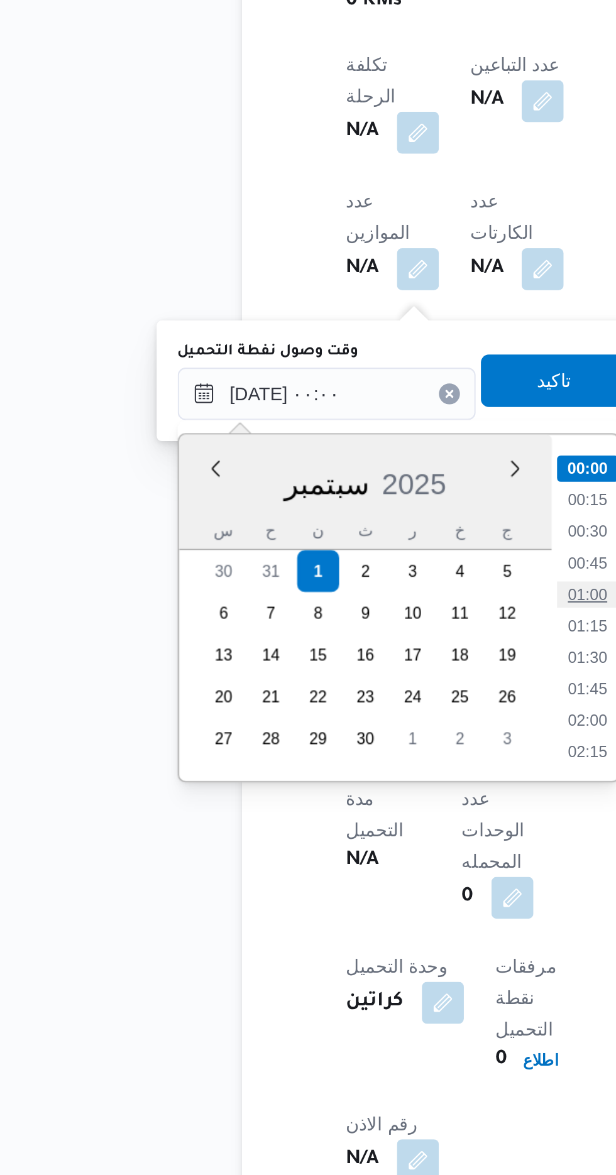
click at [331, 785] on li "01:00" at bounding box center [328, 787] width 29 height 13
type input "[DATE] ٠١:٠٠"
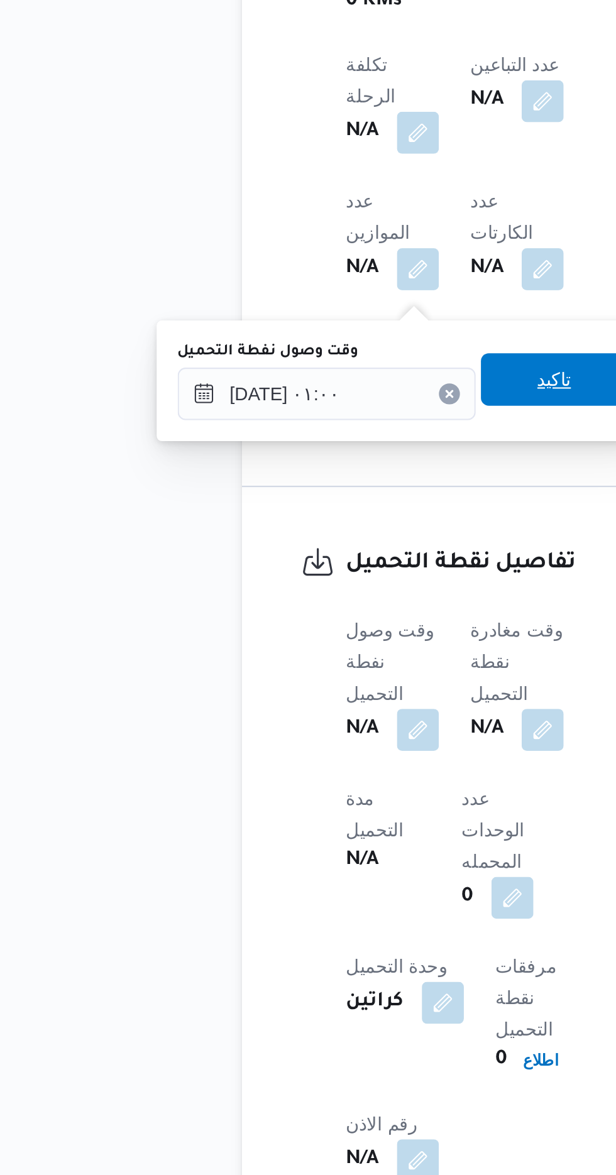
click at [318, 695] on span "تاكيد" at bounding box center [313, 683] width 70 height 25
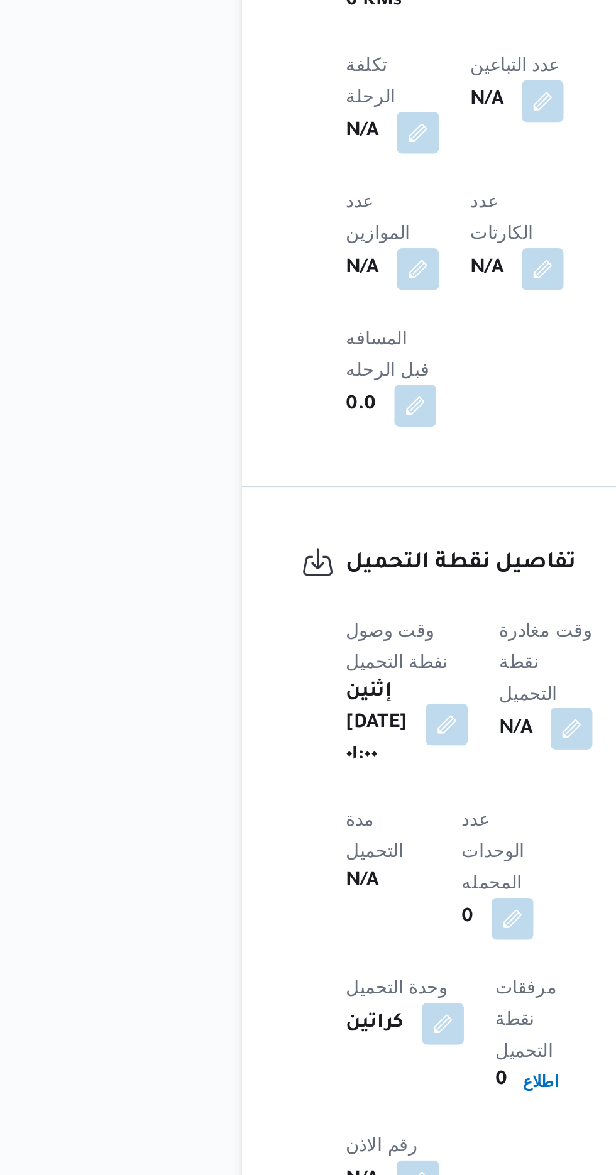
click at [320, 841] on button "button" at bounding box center [321, 851] width 20 height 20
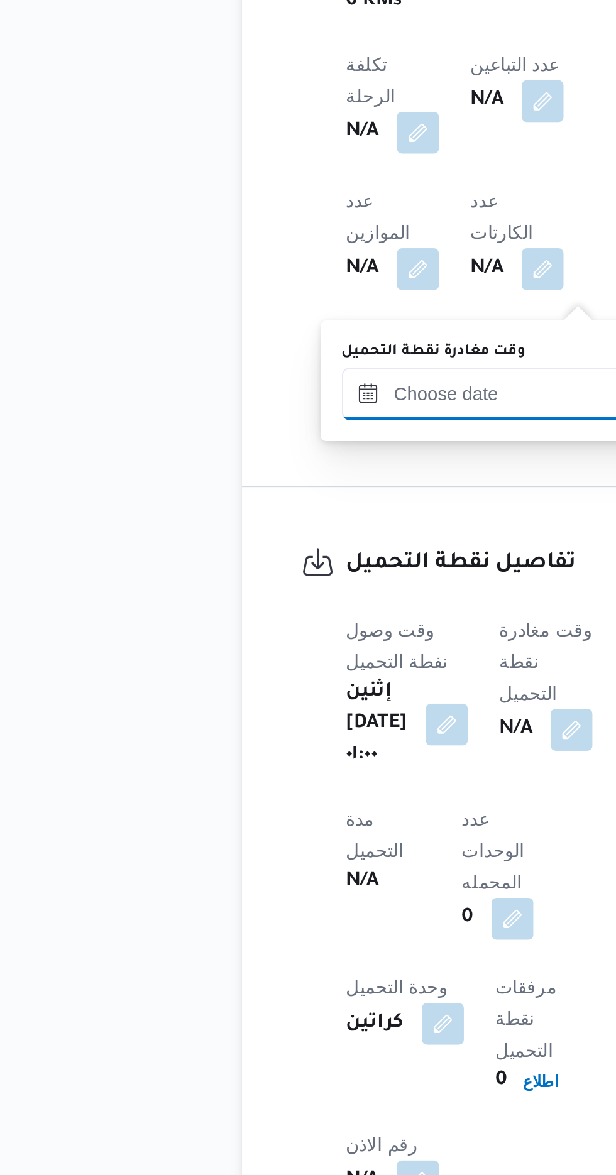
click at [272, 688] on input "وقت مغادرة نقطة التحميل" at bounding box center [282, 690] width 143 height 25
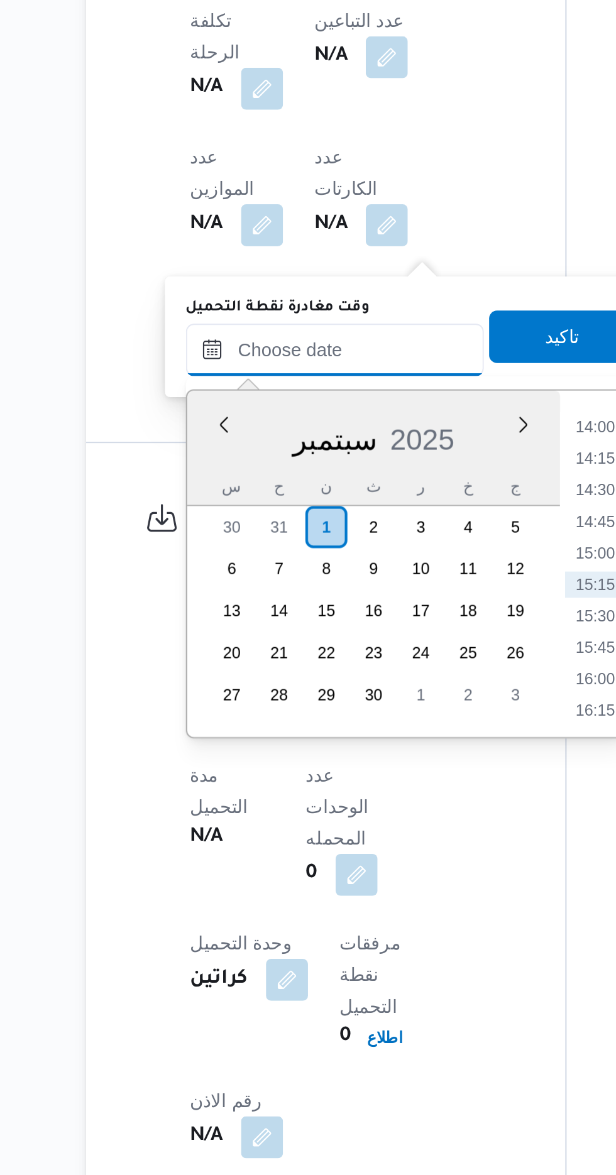
scroll to position [700, 0]
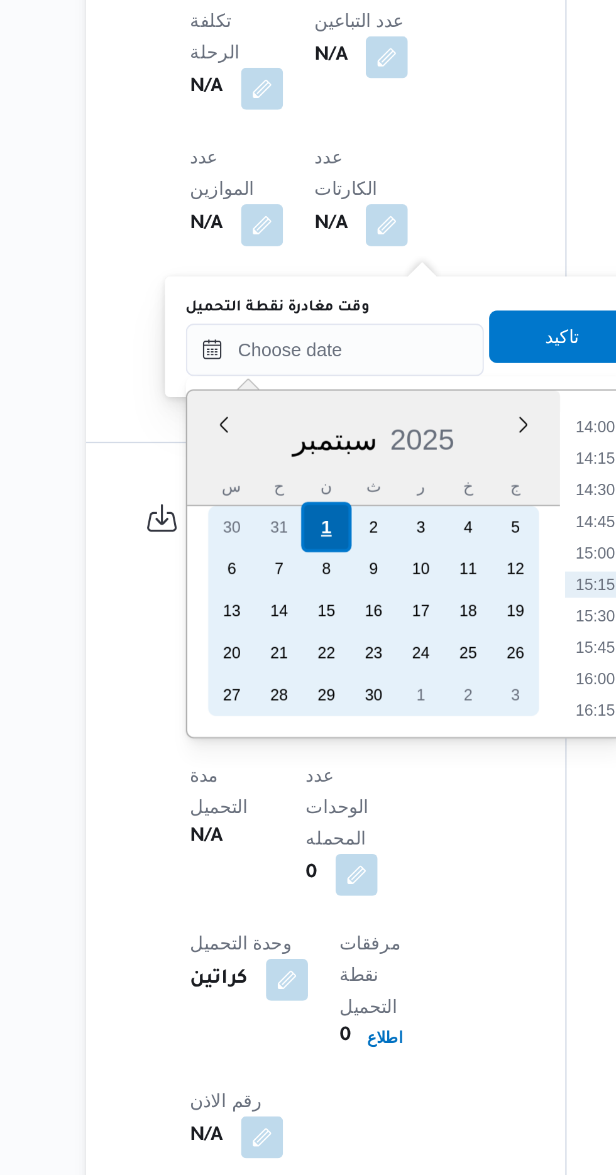
click at [272, 769] on div "1" at bounding box center [278, 776] width 24 height 24
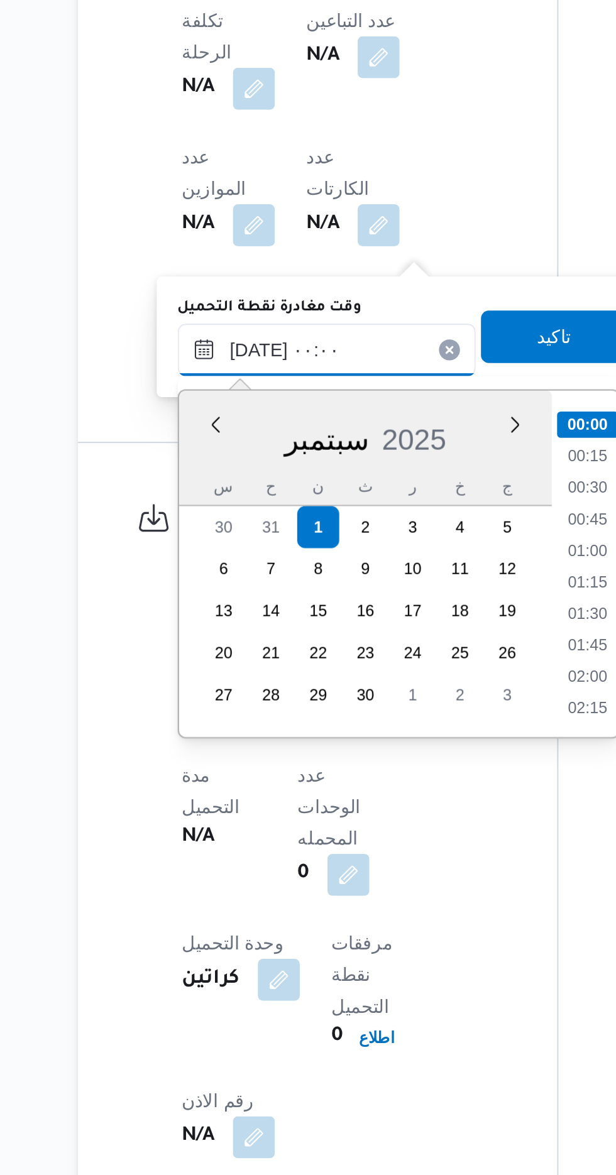
click at [223, 686] on input "[DATE] ٠٠:٠٠" at bounding box center [282, 690] width 143 height 25
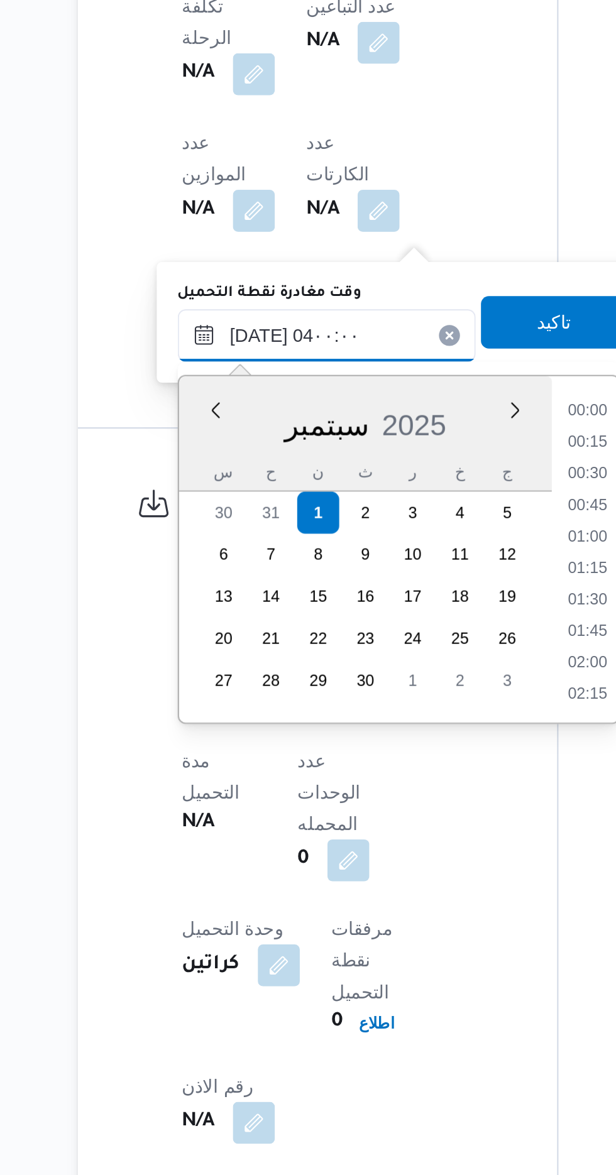
scroll to position [109, 0]
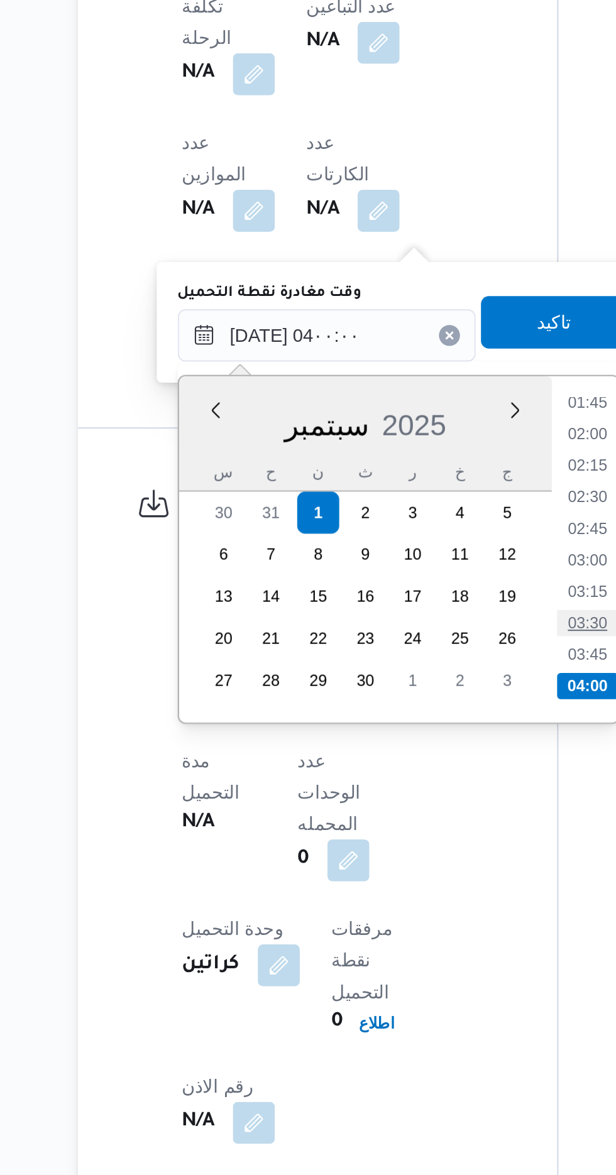
click at [409, 828] on li "03:30" at bounding box center [407, 828] width 29 height 13
type input "٠١/٠٩/٢٠٢٥ ٠٣:٣٠"
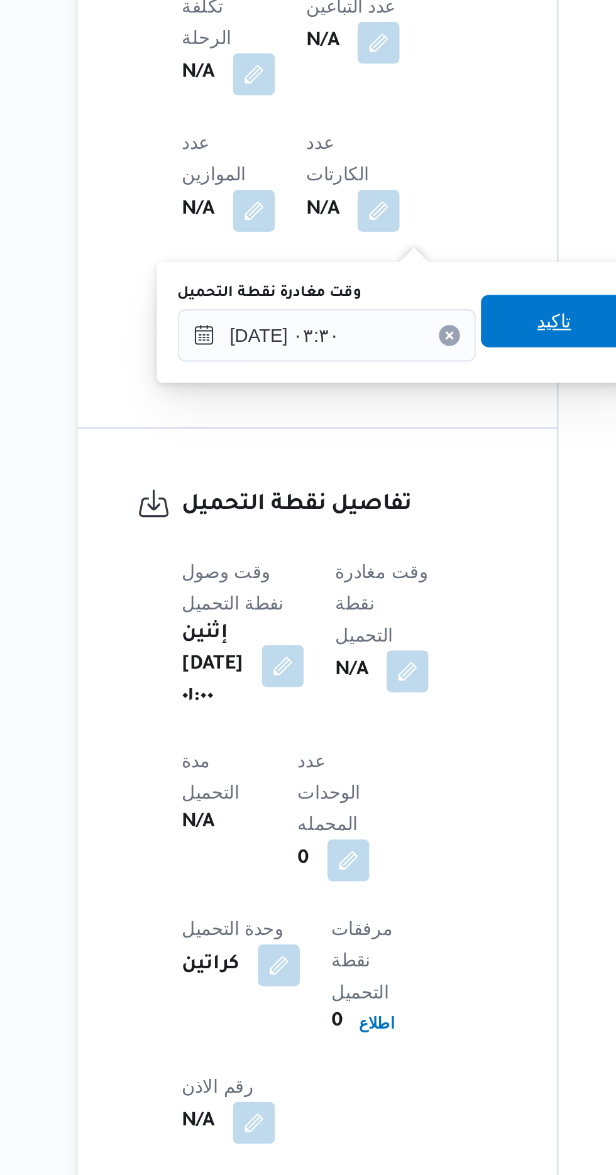
click at [390, 685] on span "تاكيد" at bounding box center [391, 683] width 70 height 25
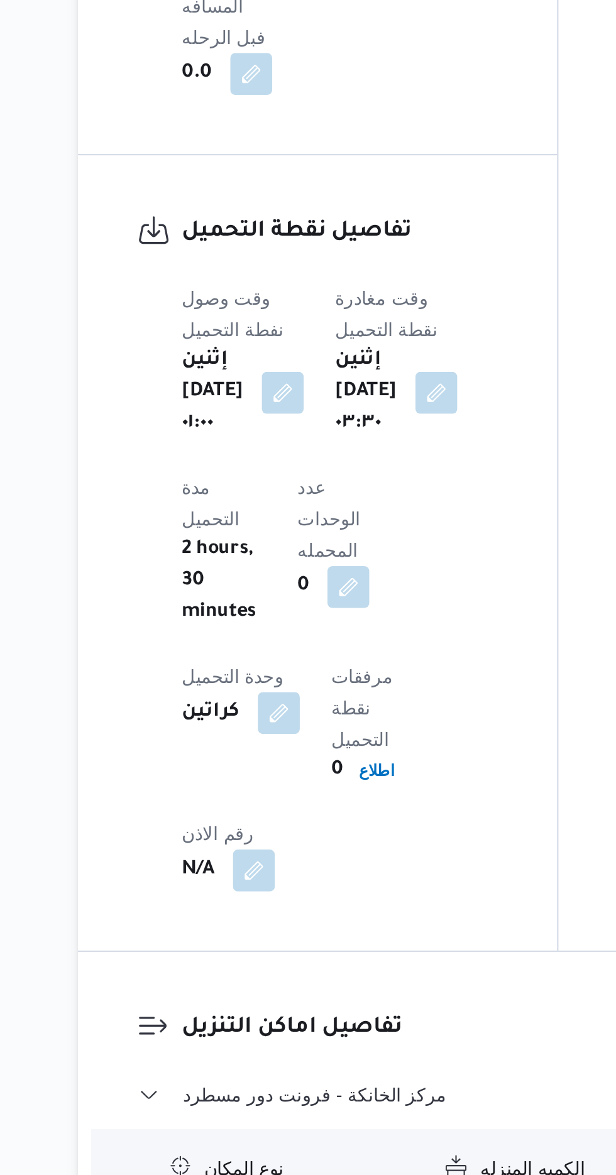
scroll to position [749, 0]
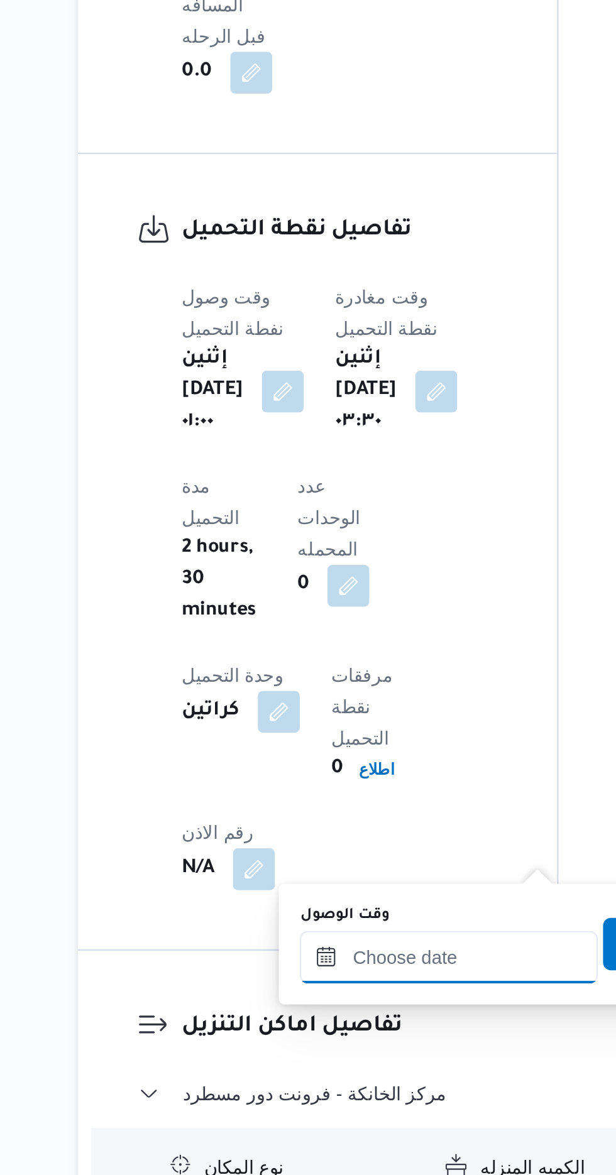
click at [337, 1068] on input "وقت الوصول" at bounding box center [341, 1071] width 143 height 25
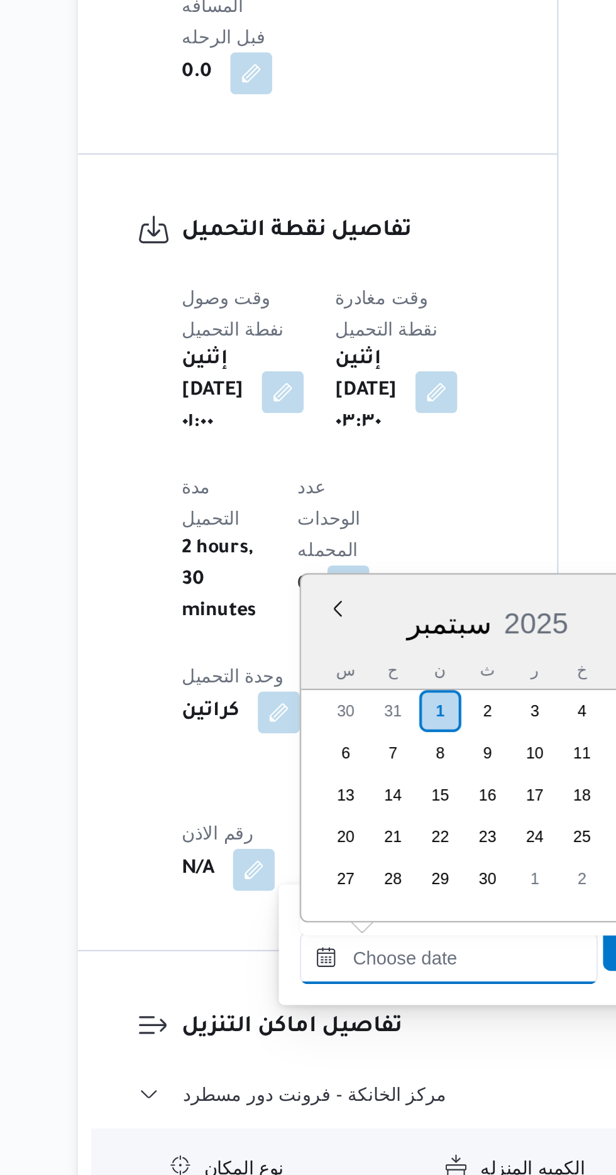
scroll to position [811, 0]
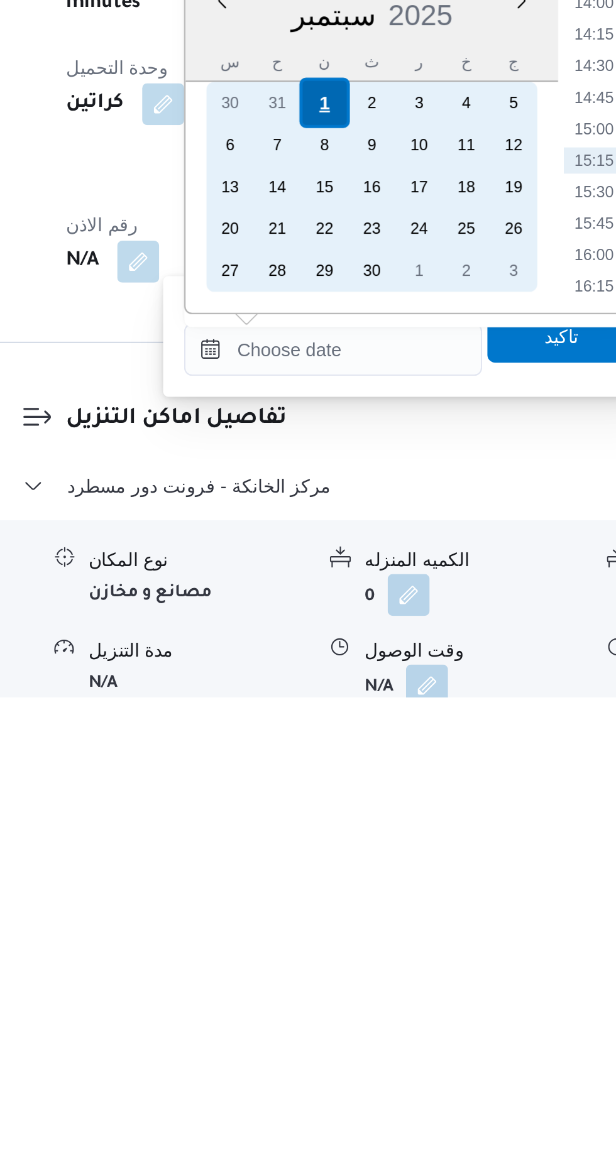
click at [337, 889] on div "1" at bounding box center [337, 891] width 24 height 24
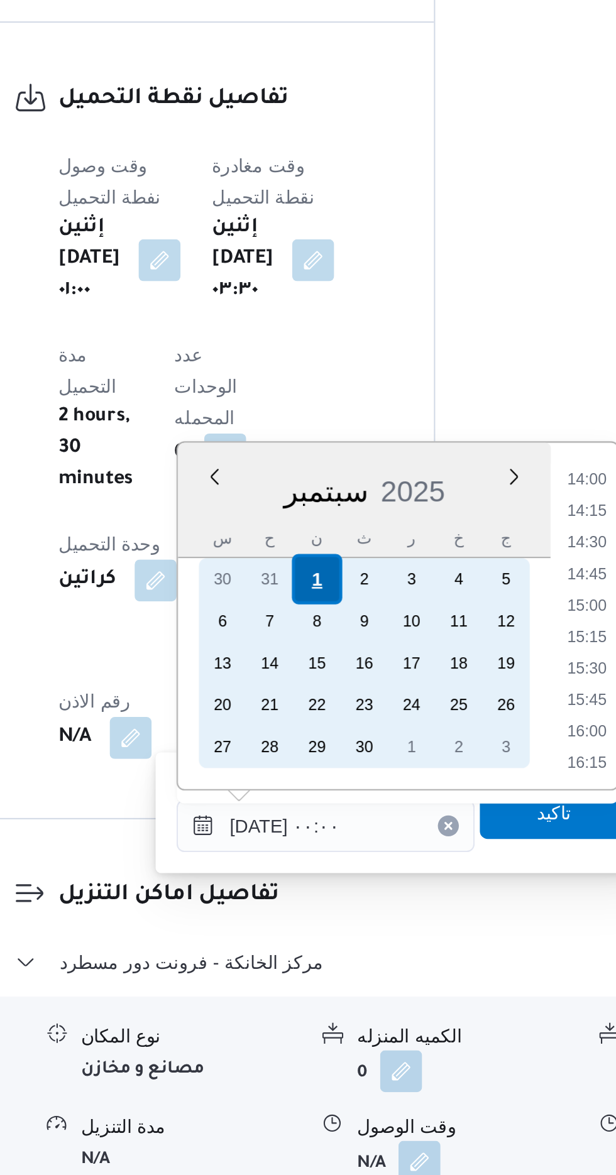
scroll to position [0, 0]
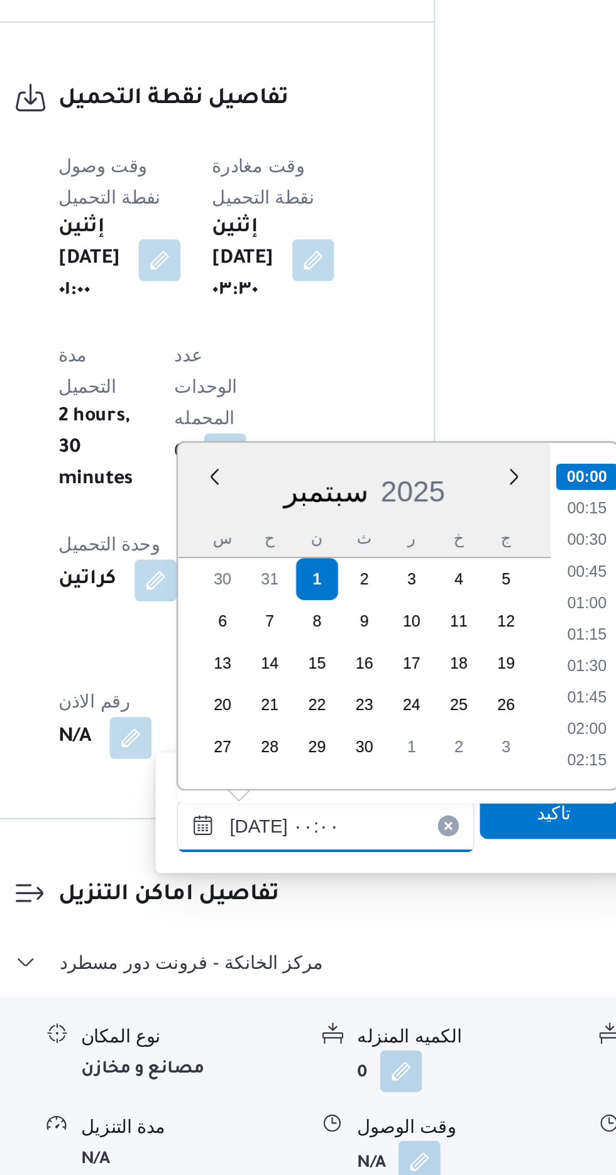
click at [273, 1011] on input "[DATE] ٠٠:٠٠" at bounding box center [341, 1008] width 143 height 25
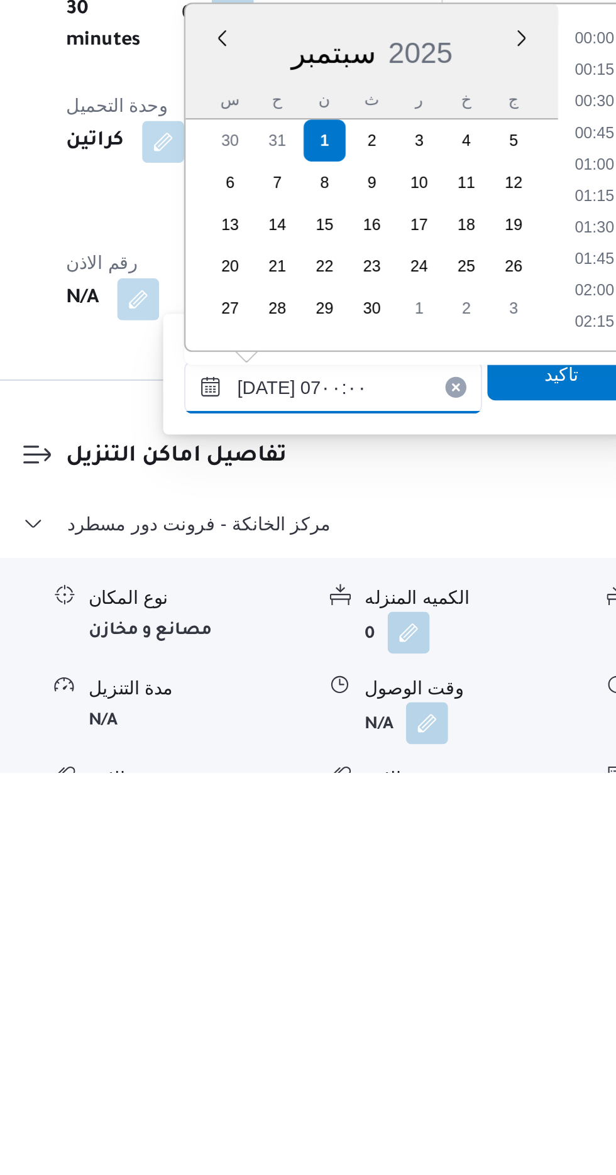
scroll to position [290, 0]
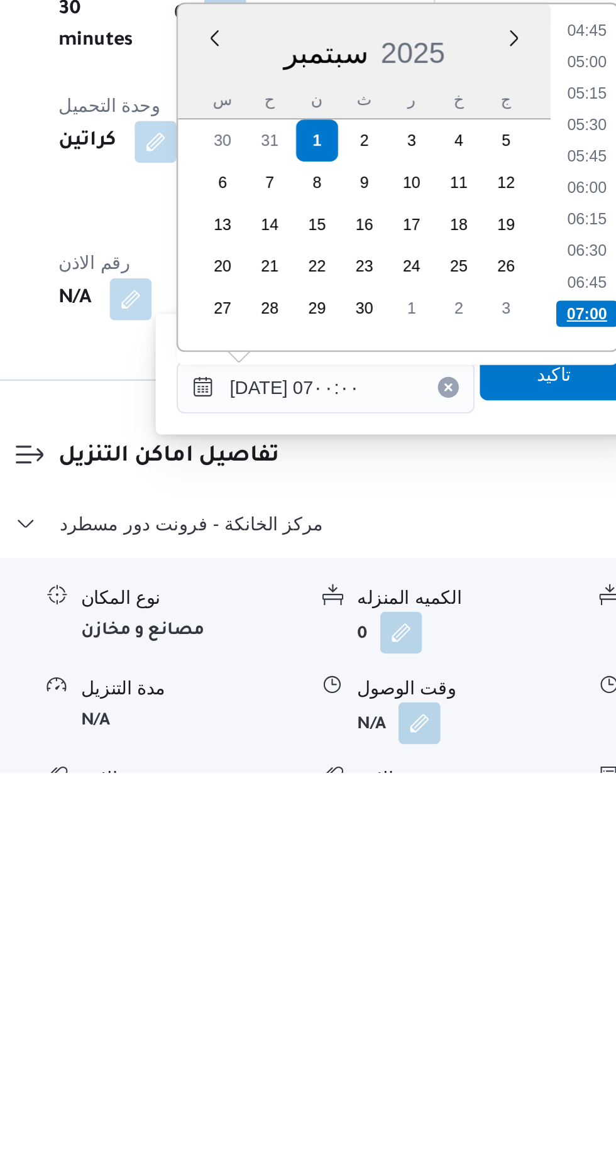
click at [456, 954] on li "07:00" at bounding box center [466, 955] width 30 height 13
type input "[DATE] ٠٧:٠٠"
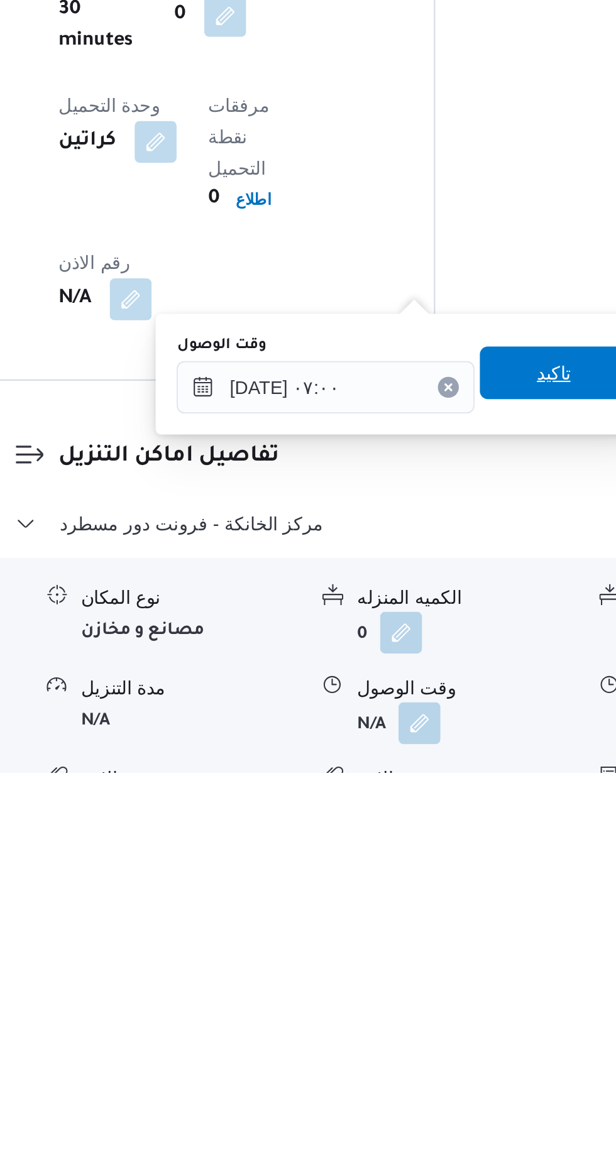
click at [454, 989] on span "تاكيد" at bounding box center [450, 983] width 16 height 15
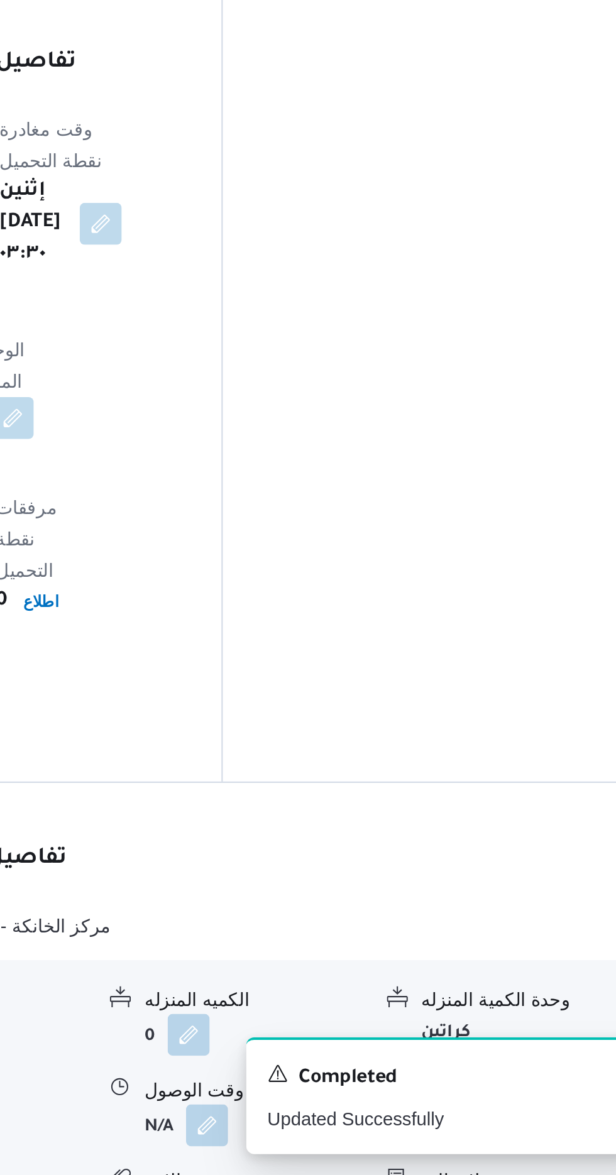
click at [519, 1141] on button "button" at bounding box center [519, 1151] width 20 height 20
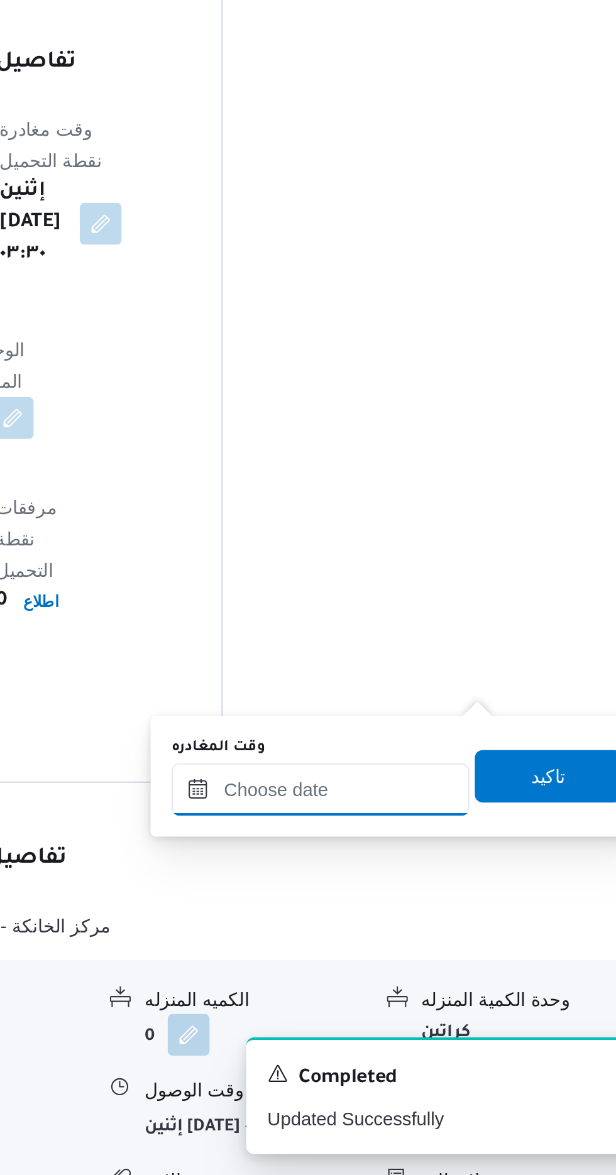
click at [460, 986] on input "وقت المغادره" at bounding box center [440, 990] width 143 height 25
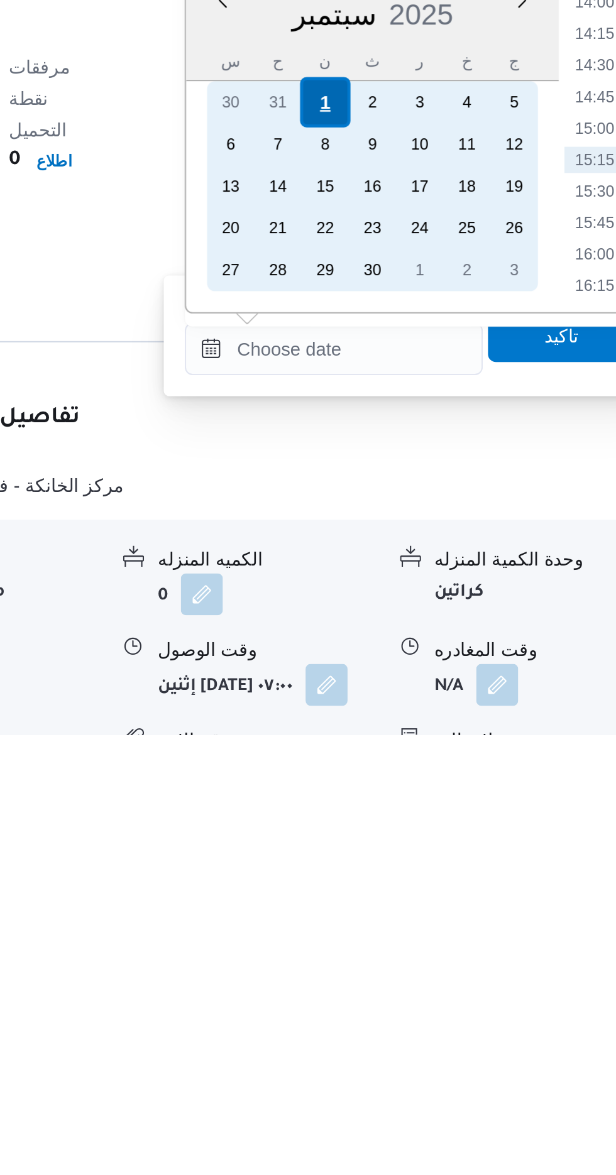
click at [435, 869] on div "1" at bounding box center [436, 873] width 24 height 24
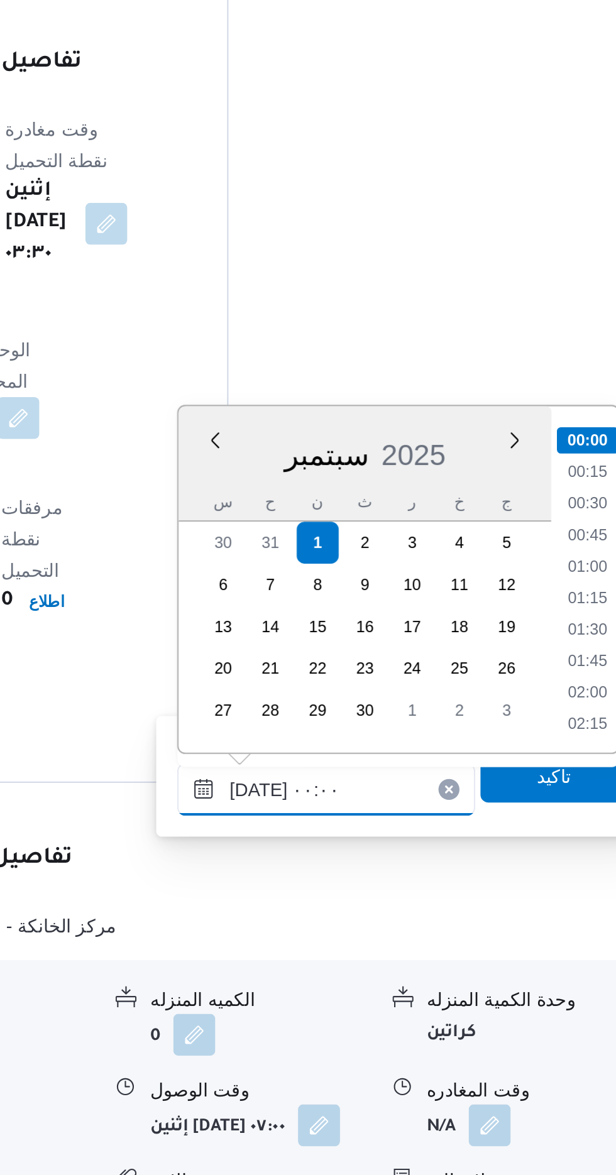
click at [378, 993] on input "[DATE] ٠٠:٠٠" at bounding box center [440, 990] width 143 height 25
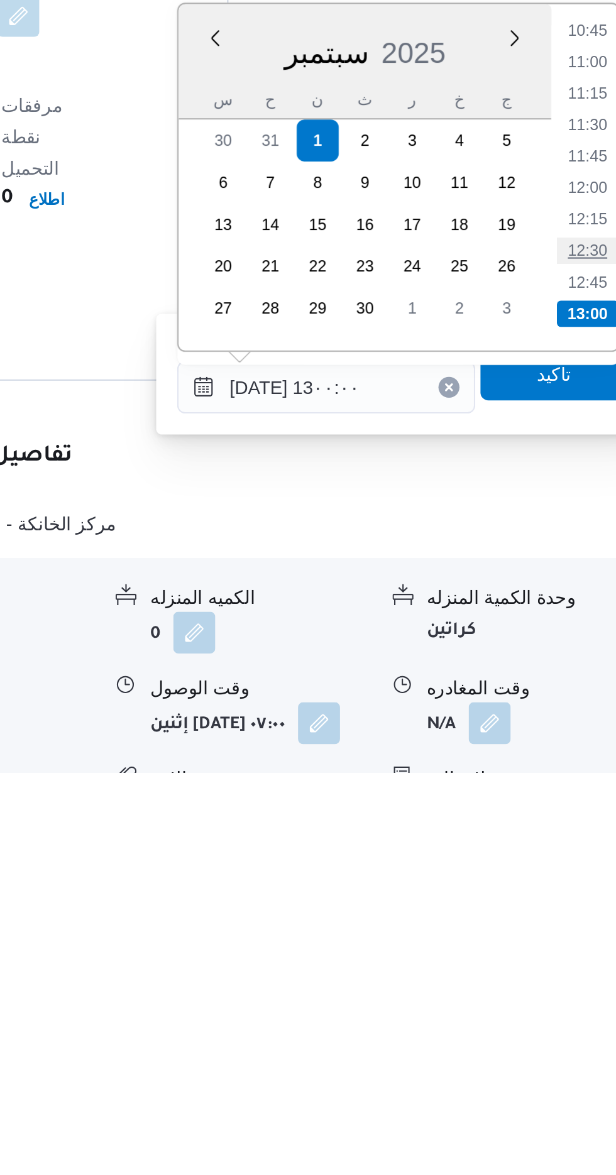
click at [563, 924] on li "12:30" at bounding box center [565, 925] width 29 height 13
type input "[DATE] ١٢:٣٠"
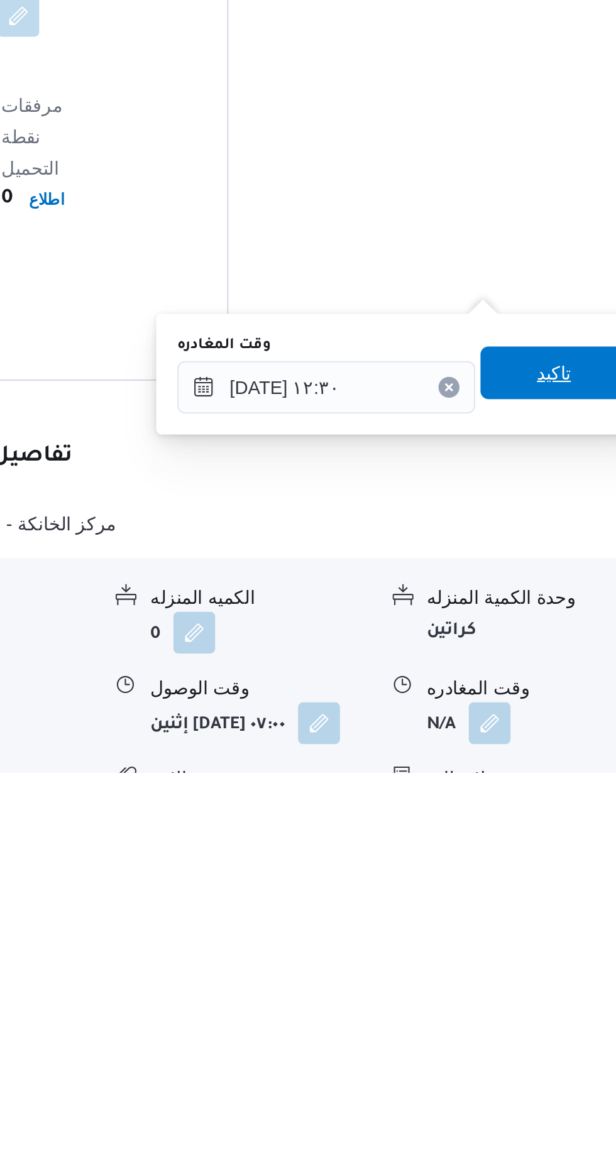
click at [548, 983] on span "تاكيد" at bounding box center [549, 983] width 70 height 25
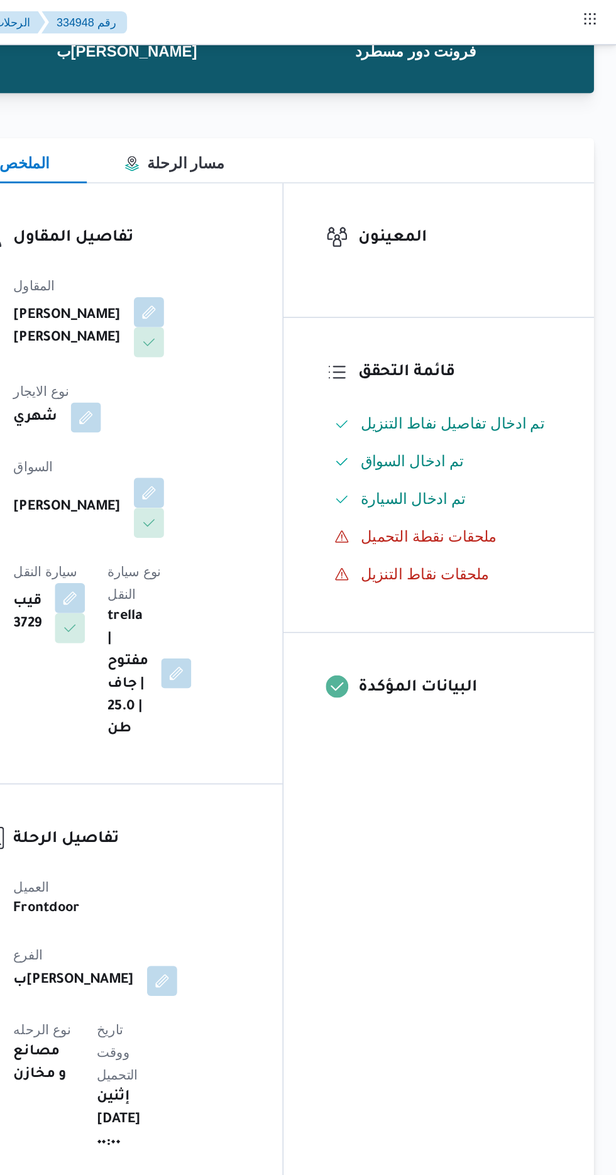
scroll to position [4, 0]
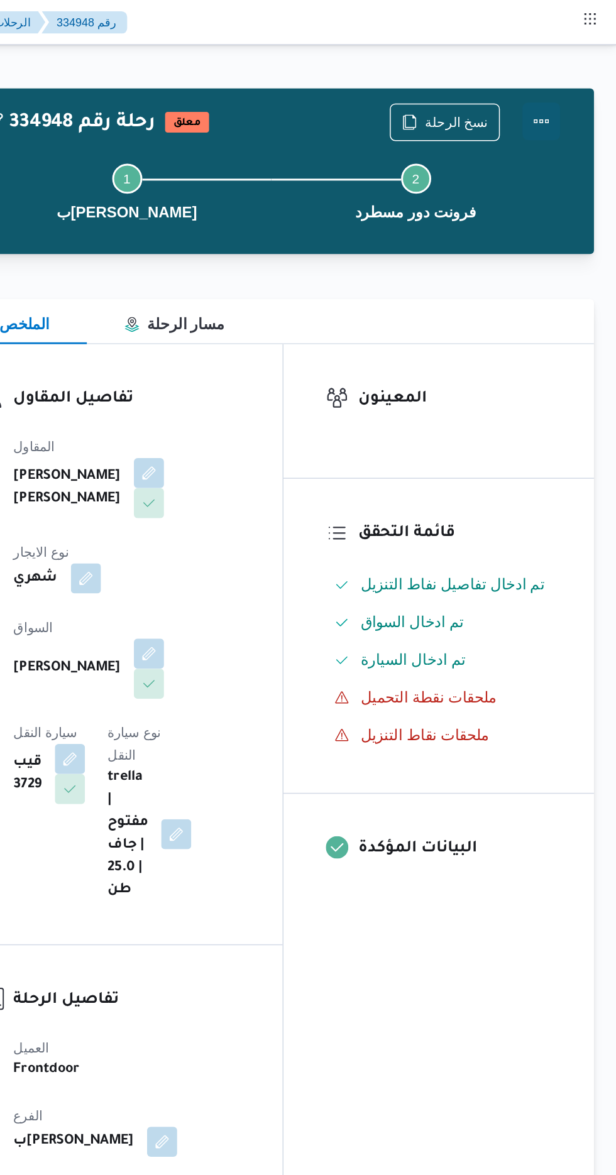
click at [572, 74] on button "Actions" at bounding box center [565, 81] width 25 height 25
click at [559, 82] on button "Actions" at bounding box center [565, 81] width 25 height 25
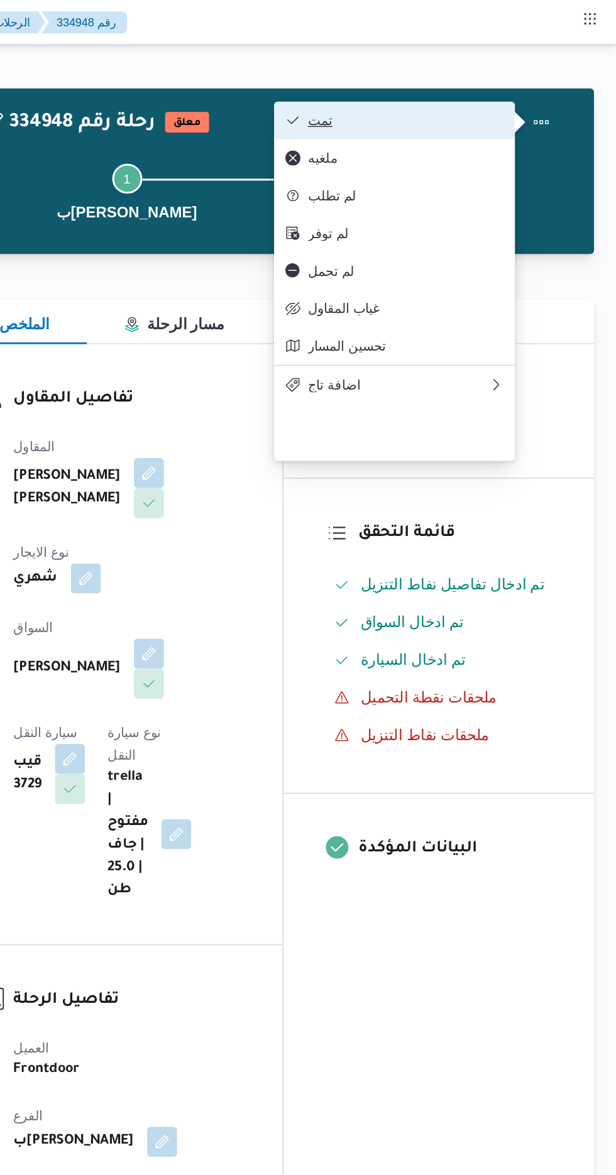
click at [524, 79] on span "تمت" at bounding box center [475, 80] width 131 height 10
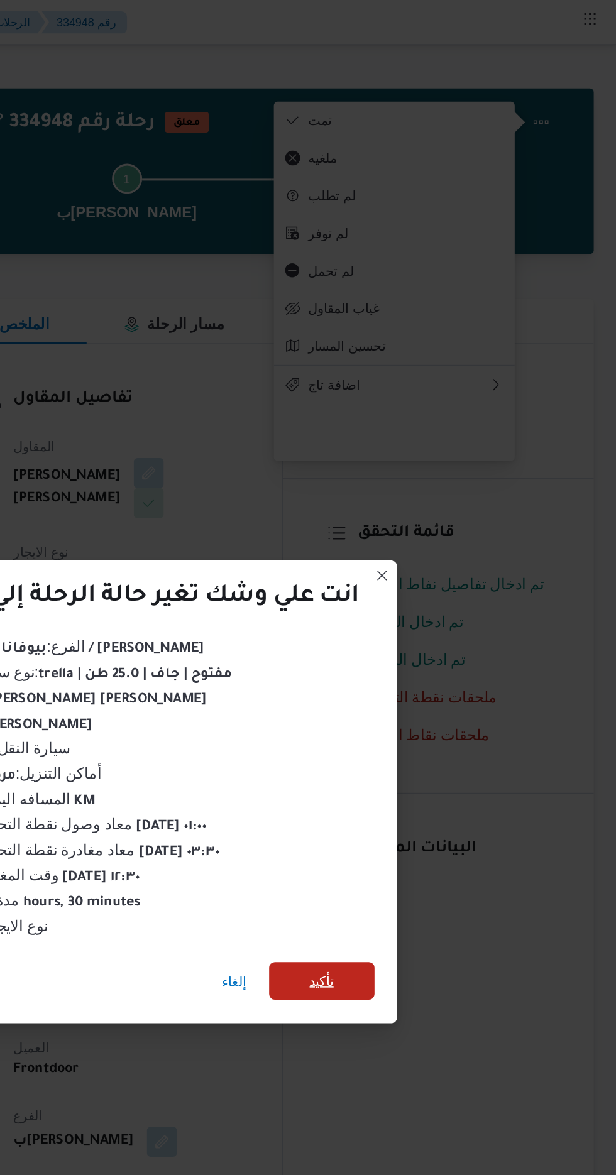
click at [431, 655] on span "تأكيد" at bounding box center [419, 655] width 70 height 25
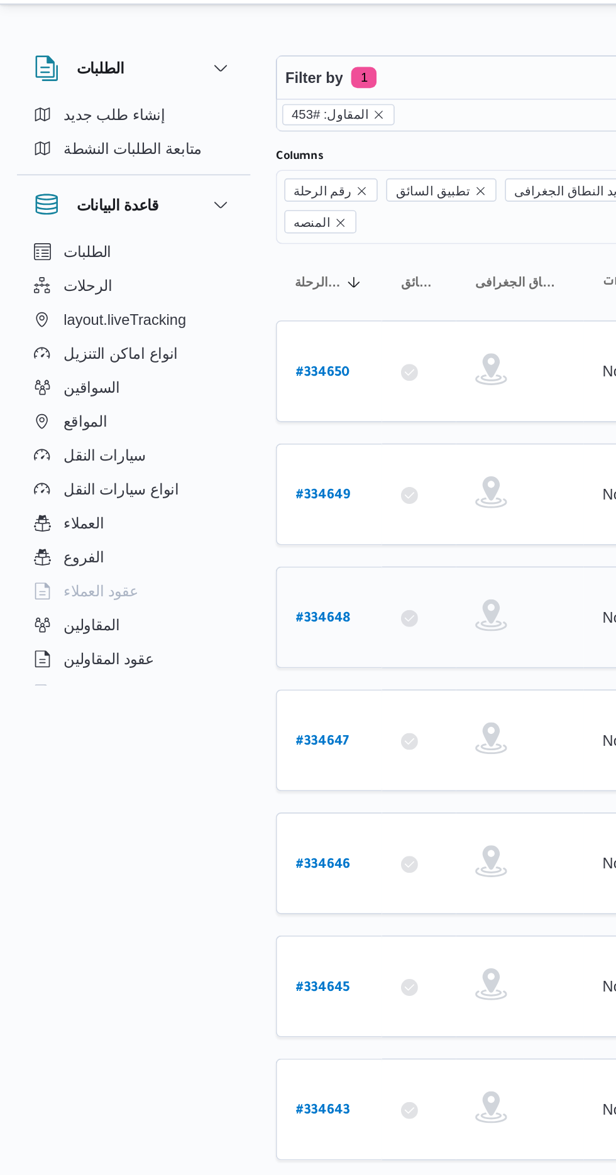
click at [197, 385] on link "# 334648" at bounding box center [191, 393] width 32 height 17
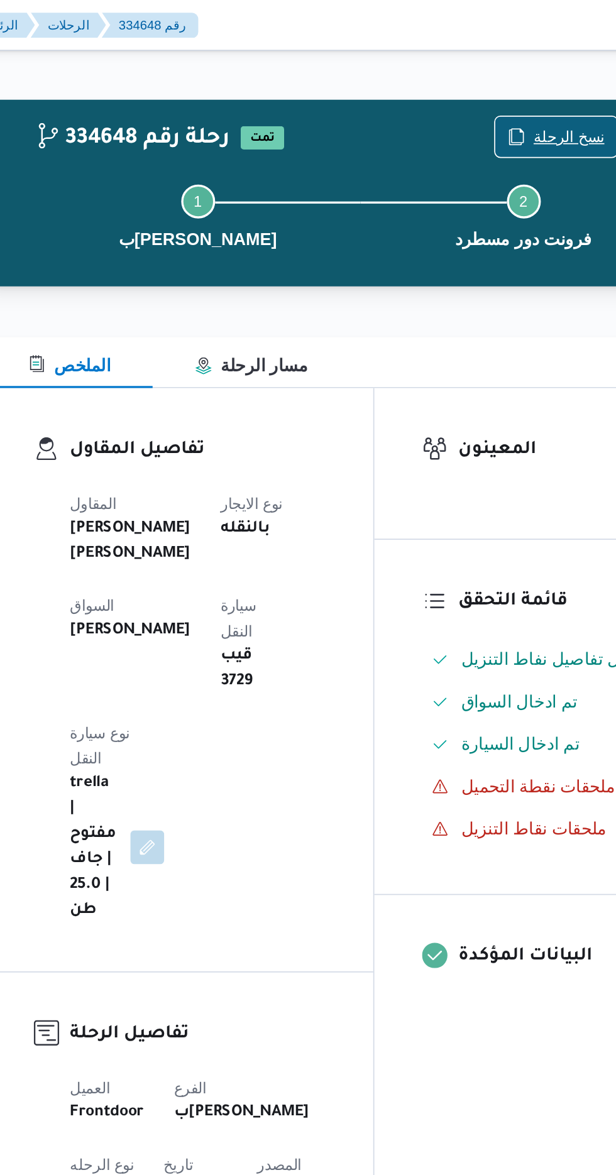
click at [492, 71] on span "نسخ الرحلة" at bounding box center [501, 81] width 72 height 24
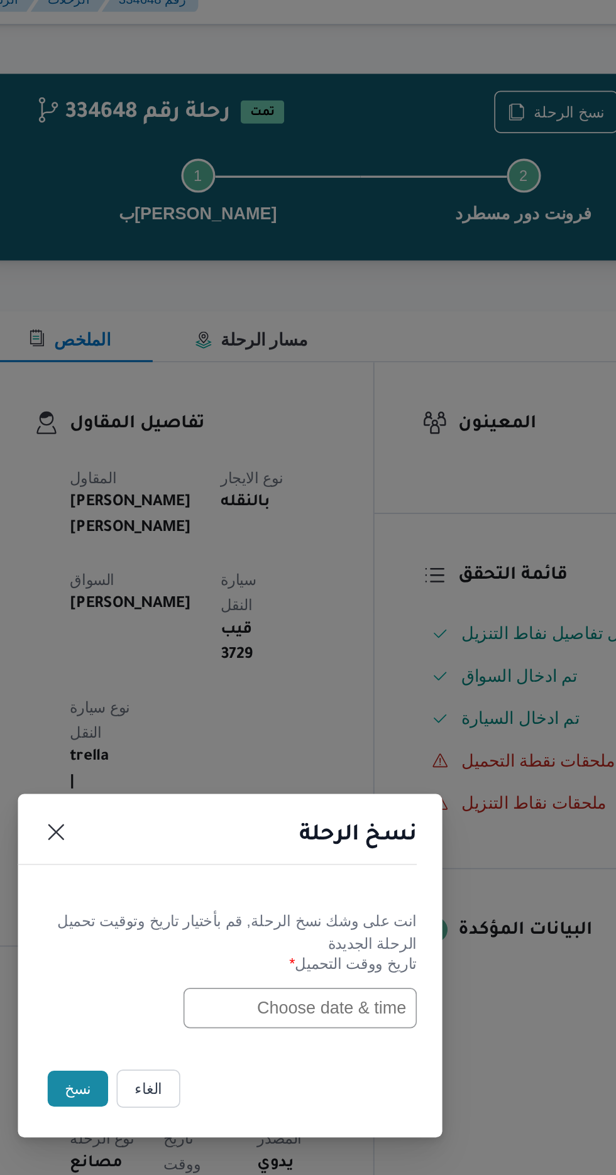
click at [302, 610] on input "text" at bounding box center [349, 613] width 138 height 24
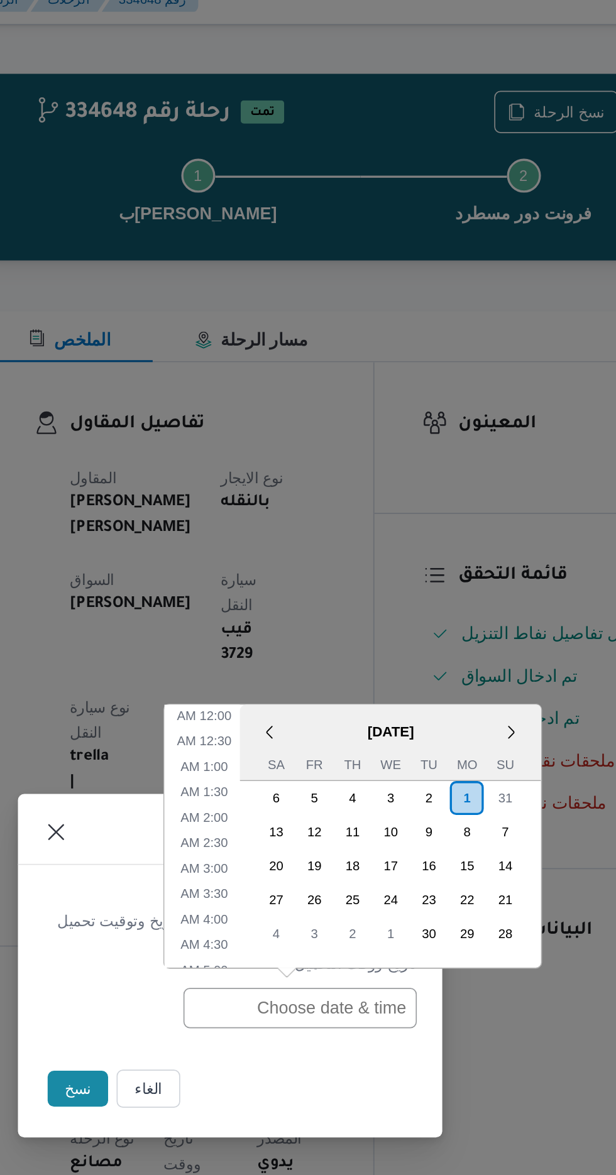
scroll to position [381, 0]
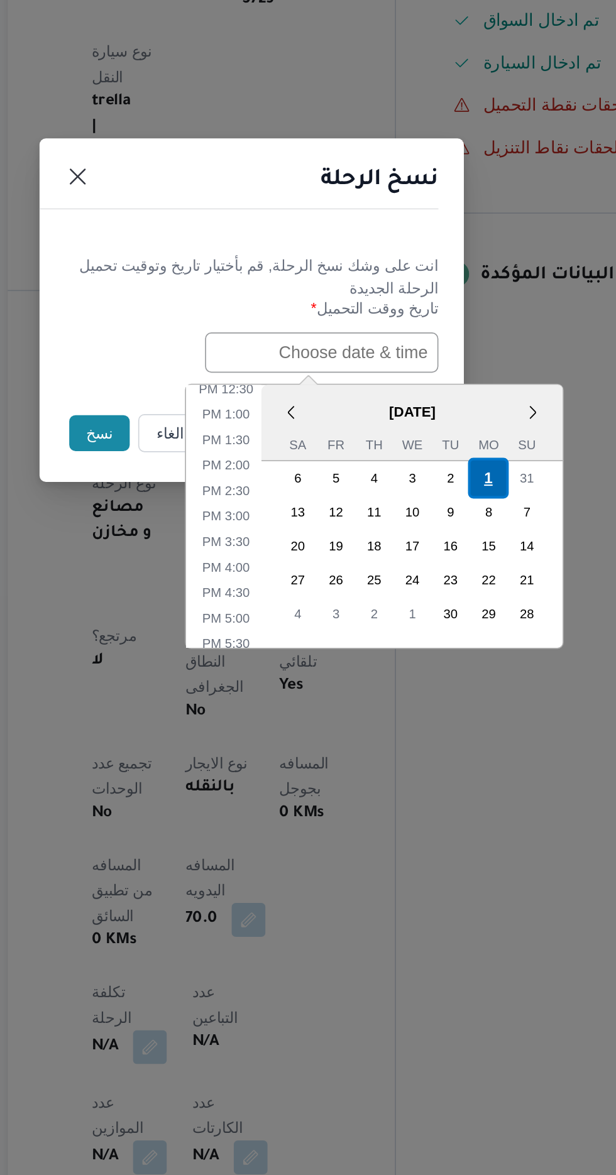
click at [449, 682] on div "1" at bounding box center [448, 687] width 24 height 24
type input "[DATE] 12:00AM"
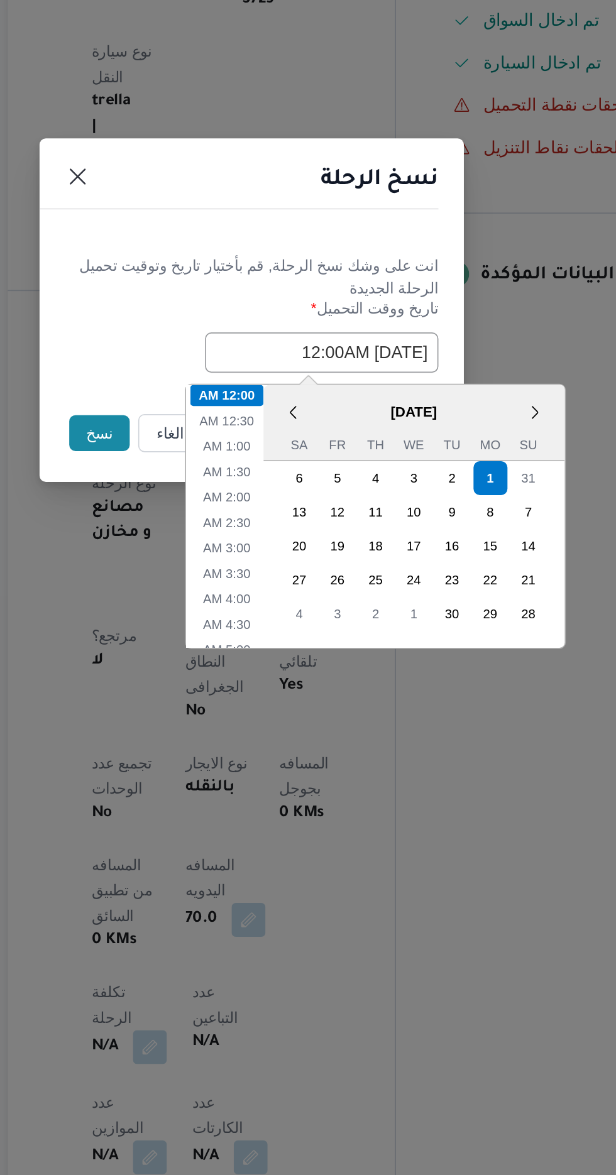
click at [204, 659] on button "نسخ" at bounding box center [218, 660] width 36 height 21
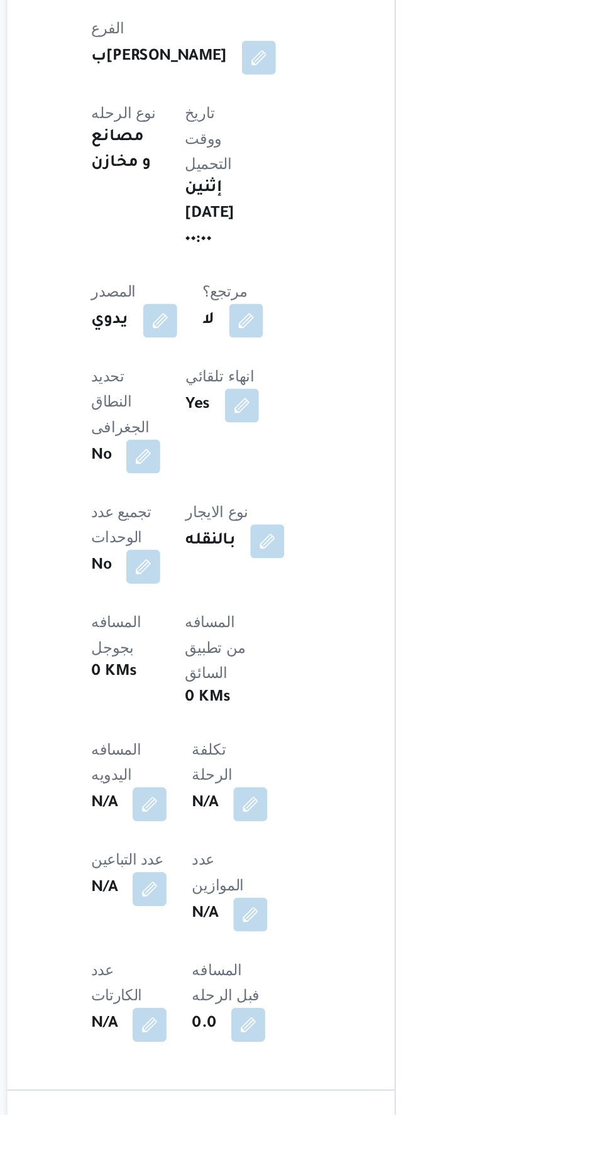
scroll to position [217, 0]
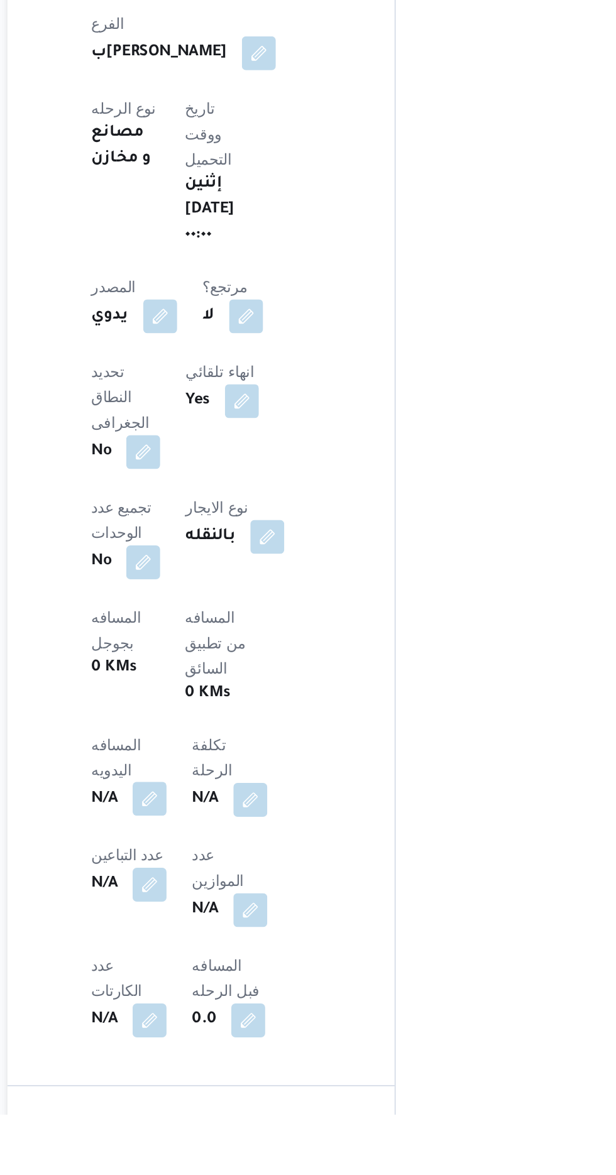
click at [258, 978] on button "button" at bounding box center [248, 988] width 20 height 20
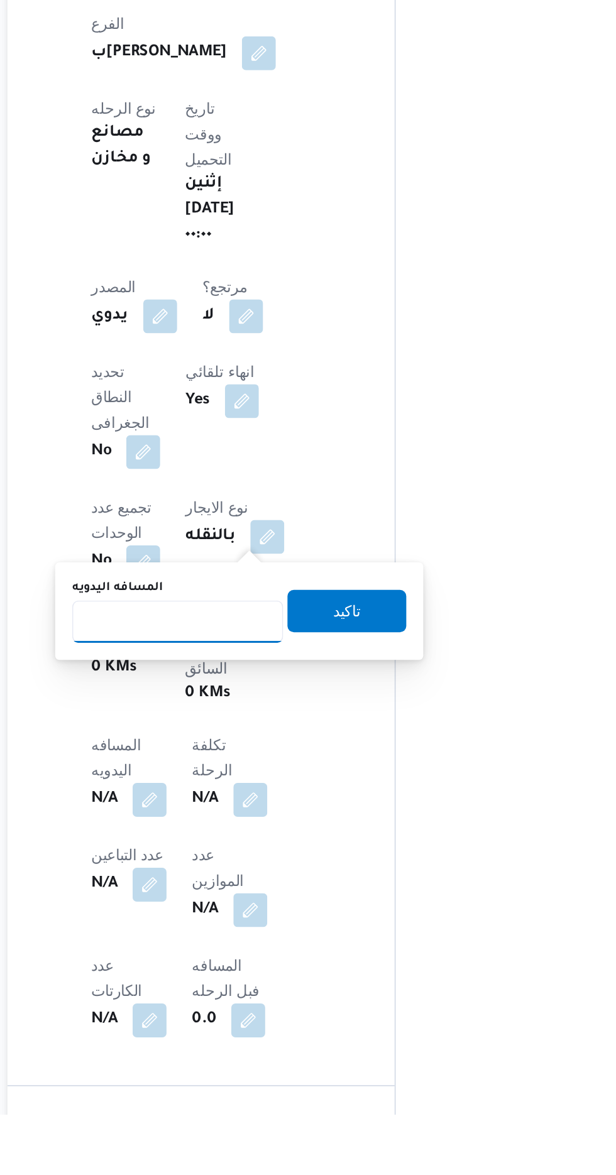
click at [290, 880] on input "المسافه اليدويه" at bounding box center [264, 883] width 125 height 25
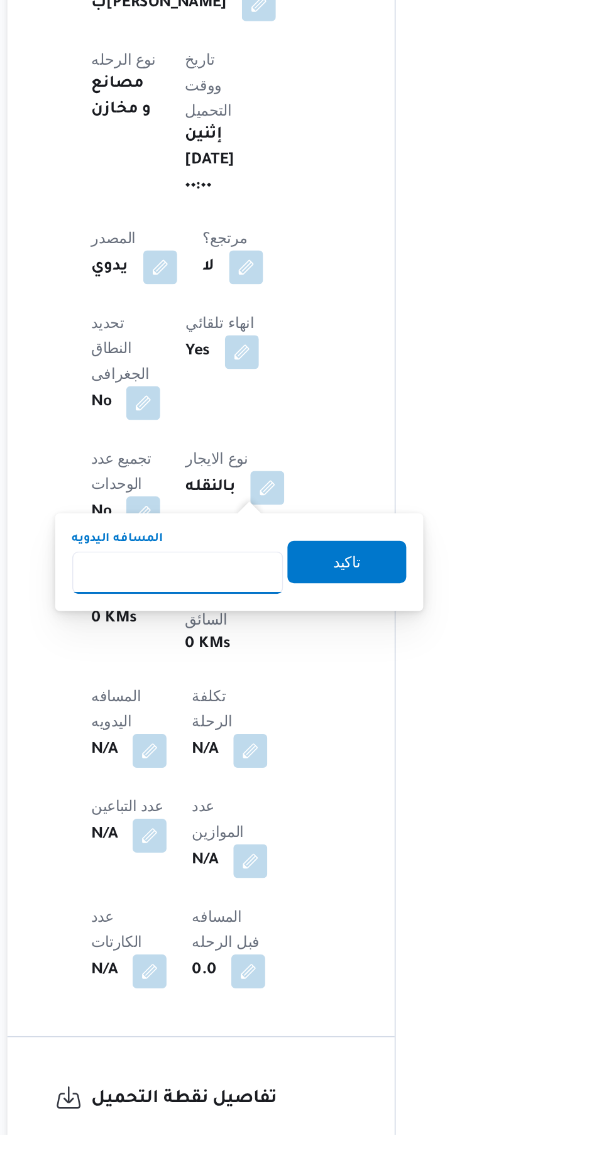
scroll to position [329, 0]
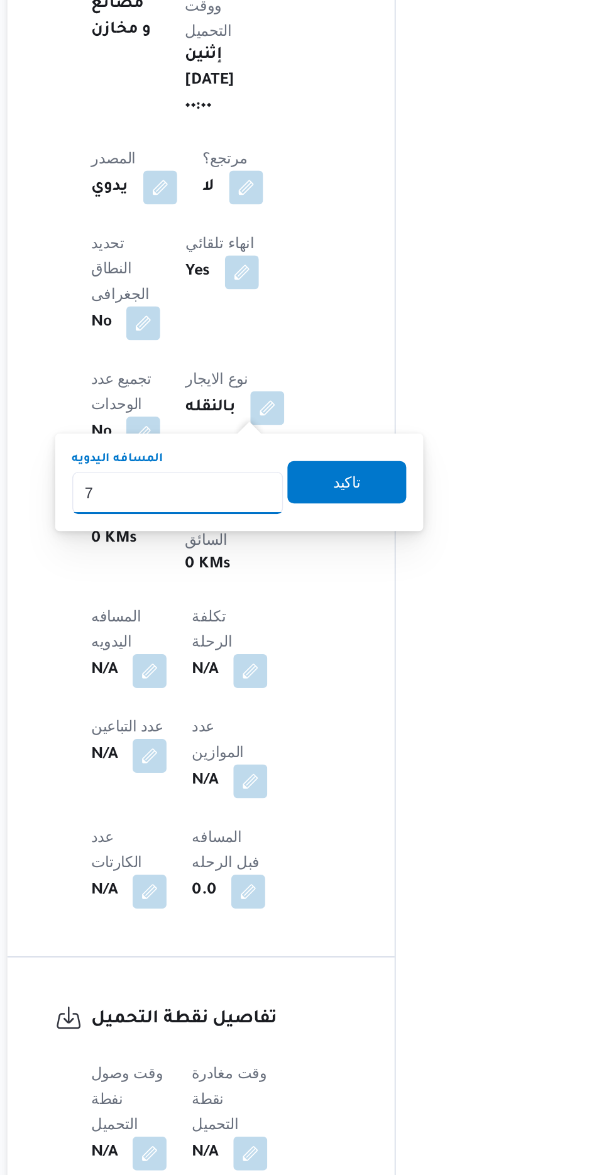
type input "70"
click at [382, 757] on span "تاكيد" at bounding box center [364, 764] width 70 height 25
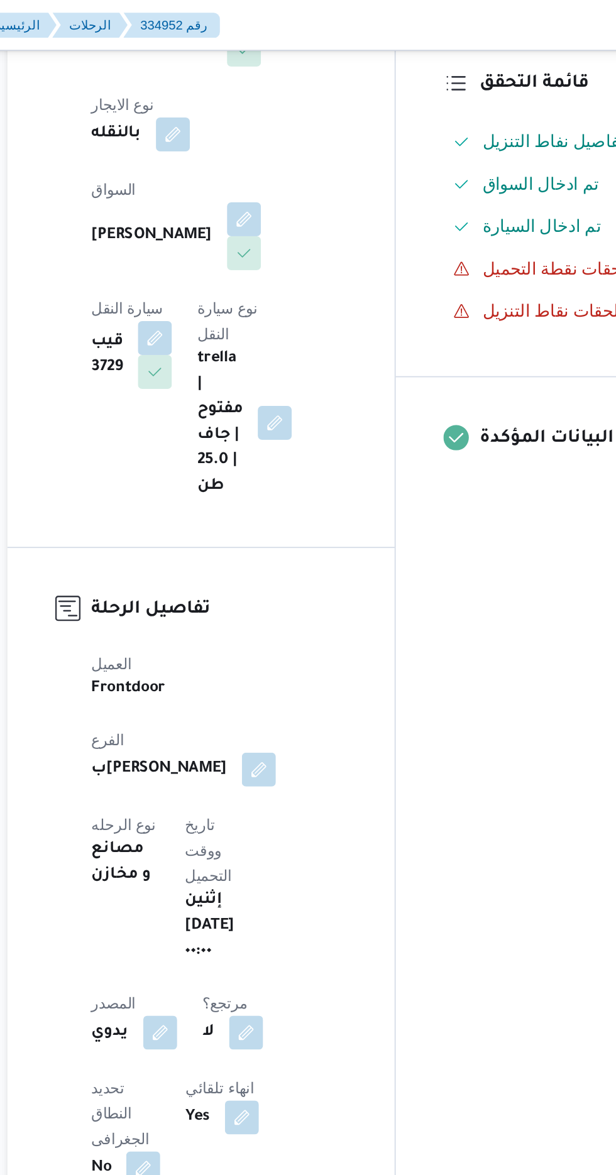
scroll to position [222, 0]
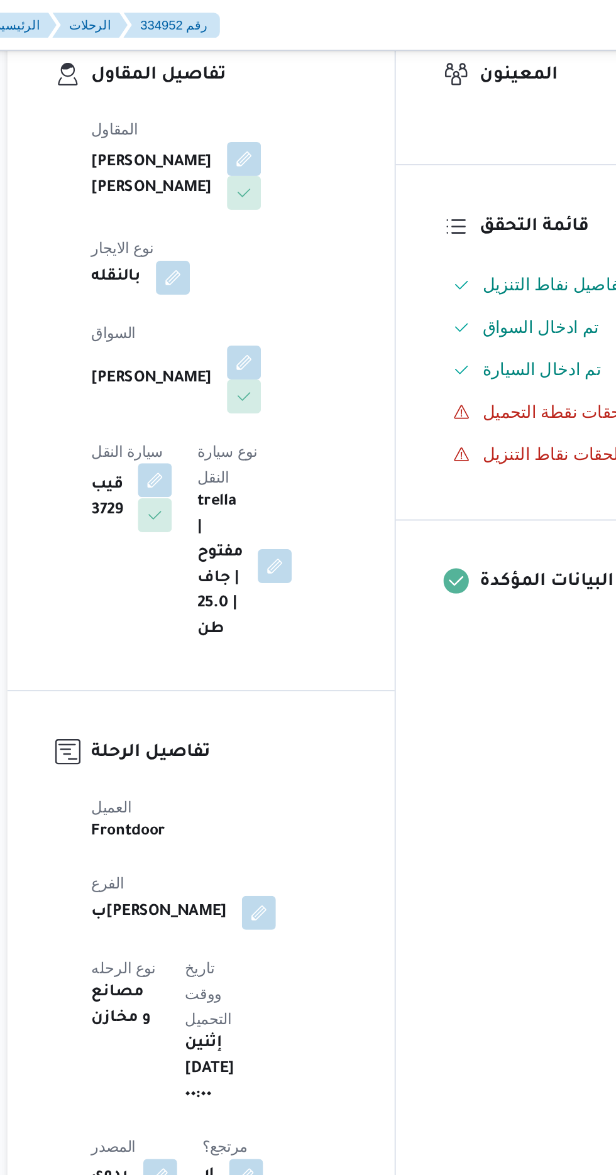
click at [261, 275] on button "button" at bounding box center [251, 285] width 20 height 20
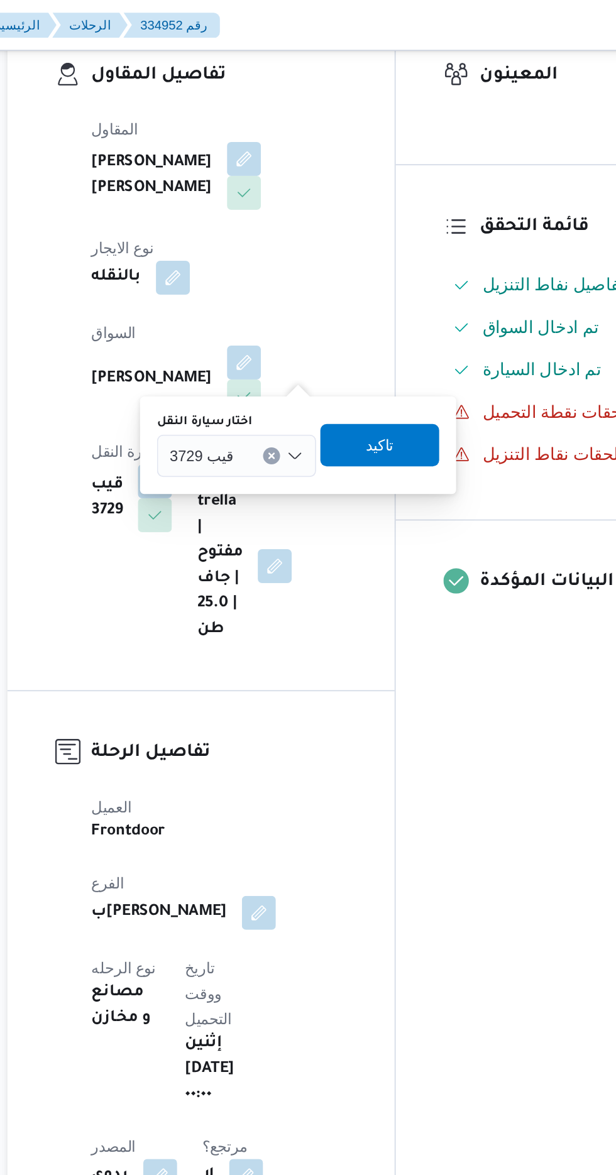
click at [302, 267] on input "اختار سيارة النقل" at bounding box center [302, 270] width 1 height 15
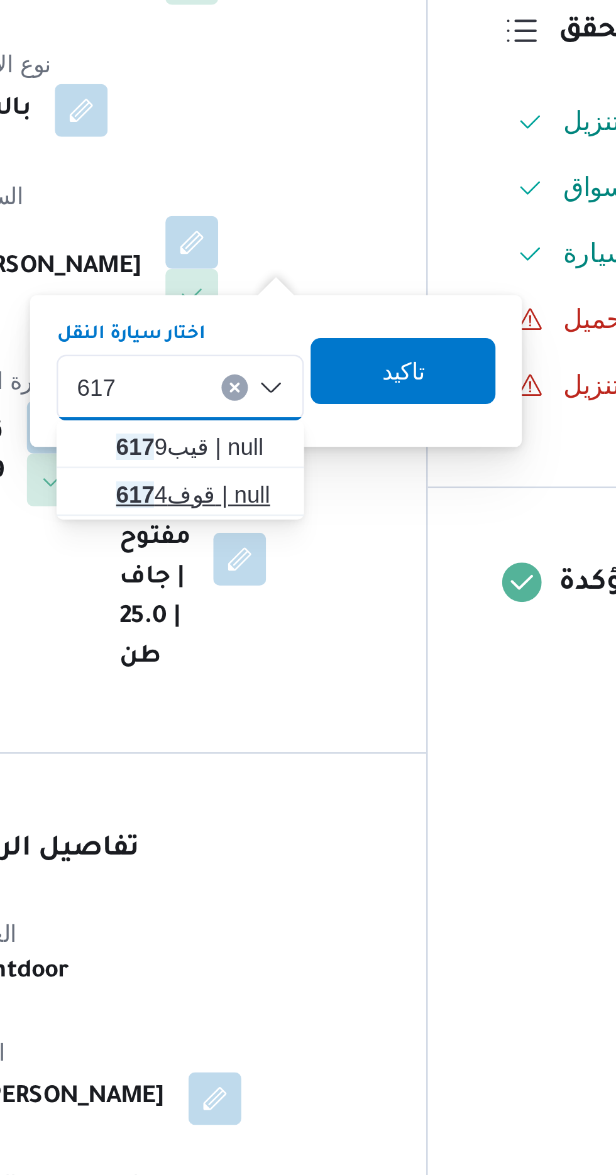
type input "617"
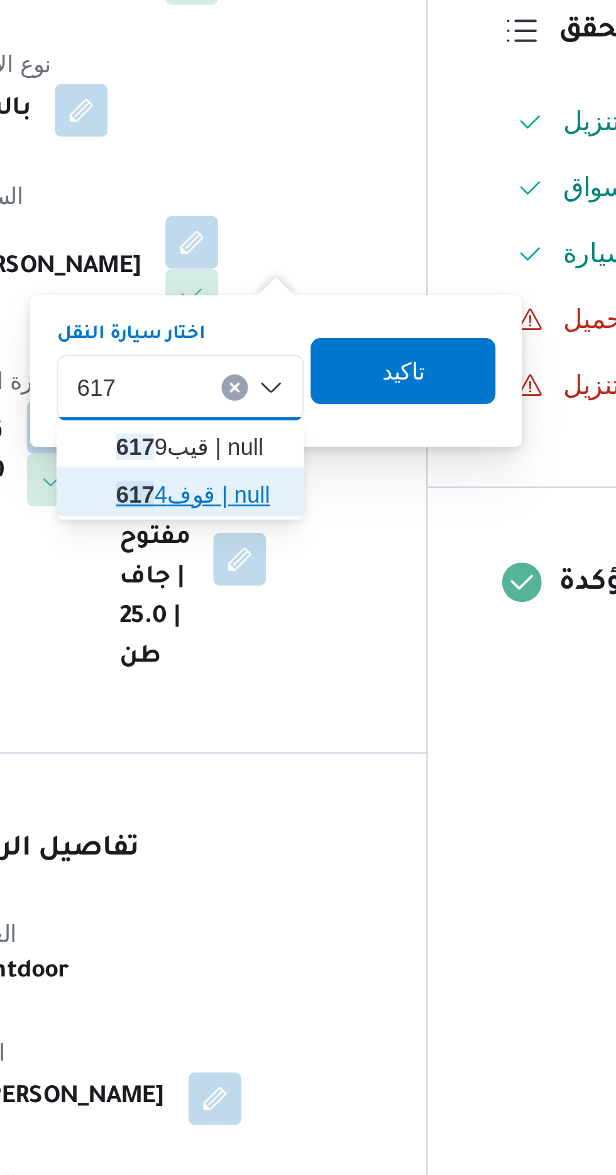
click at [311, 307] on span "قوف 617 4 | null" at bounding box center [307, 311] width 64 height 15
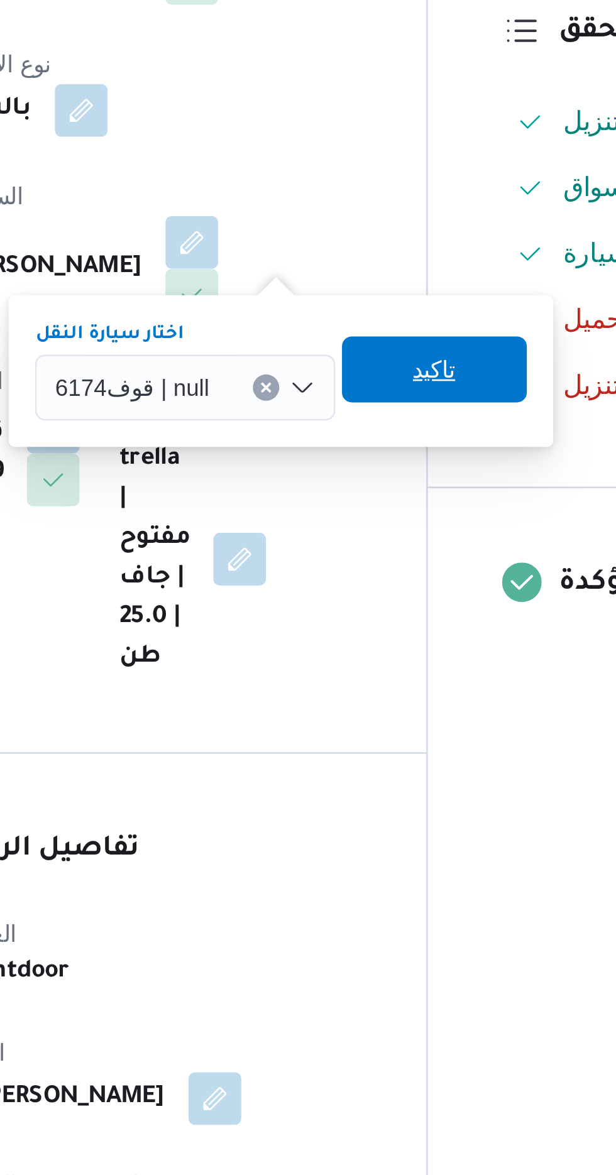
click at [399, 265] on span "تاكيد" at bounding box center [396, 263] width 16 height 15
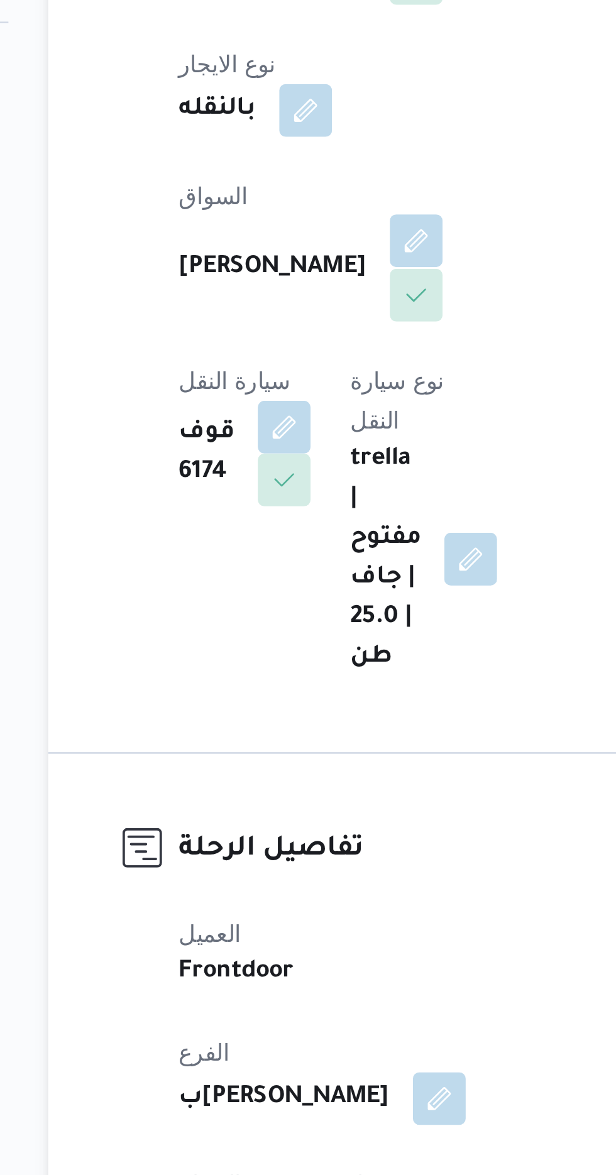
click at [294, 204] on button "button" at bounding box center [304, 214] width 20 height 20
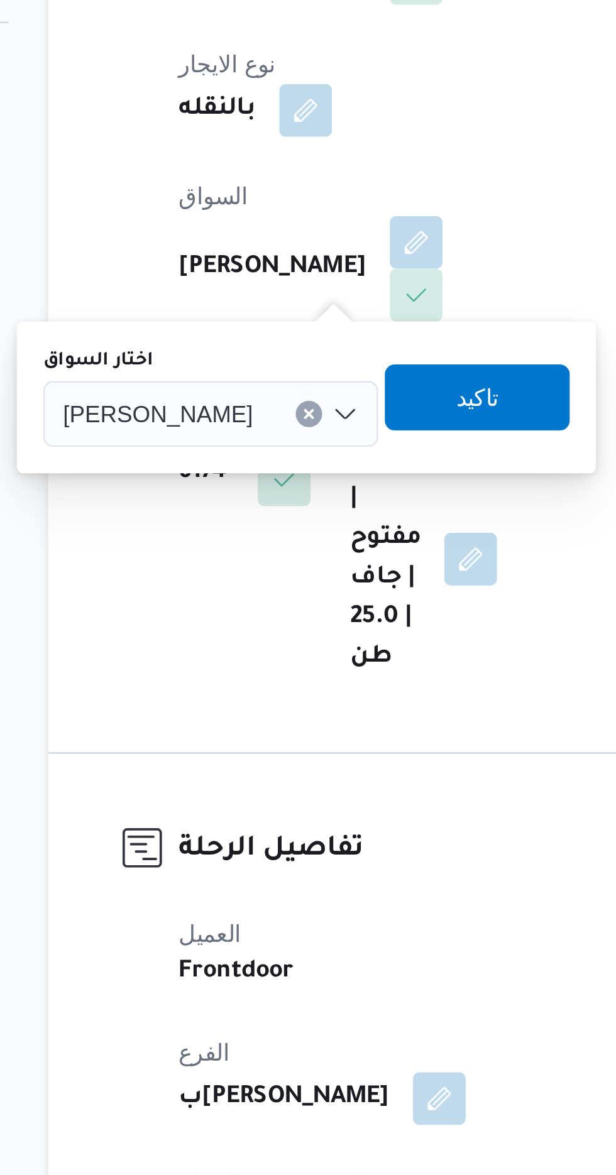
click at [233, 274] on span "[PERSON_NAME]" at bounding box center [205, 280] width 72 height 14
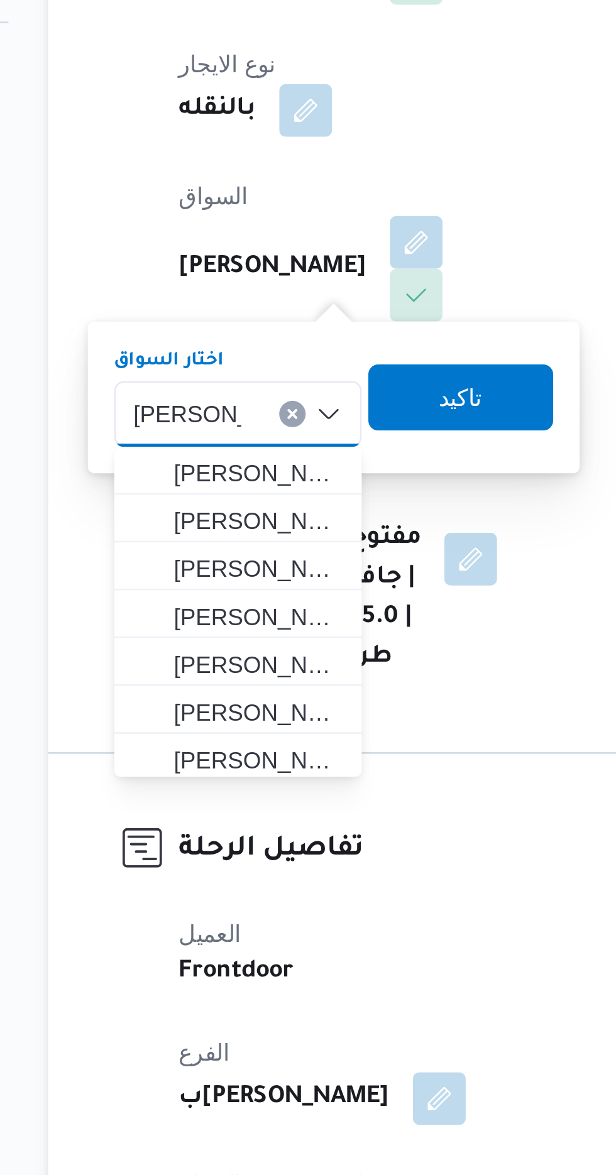
scroll to position [0, 0]
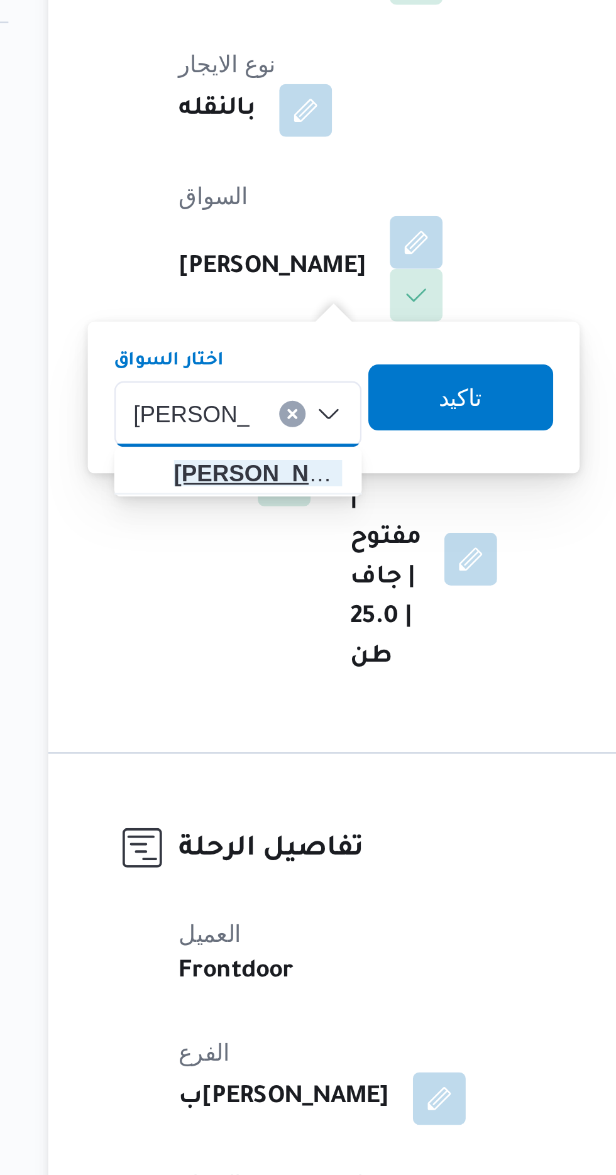
type input "عبدالعزيز سي"
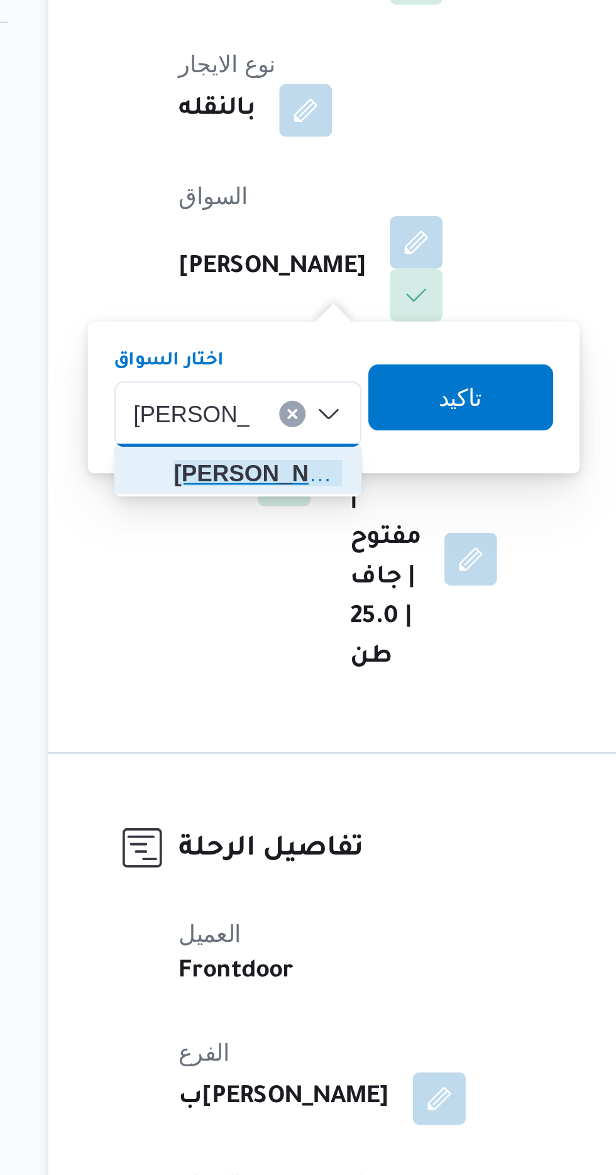
click at [247, 297] on span "عبدالعزيز سي د عبدالعزيز حسن" at bounding box center [243, 302] width 64 height 15
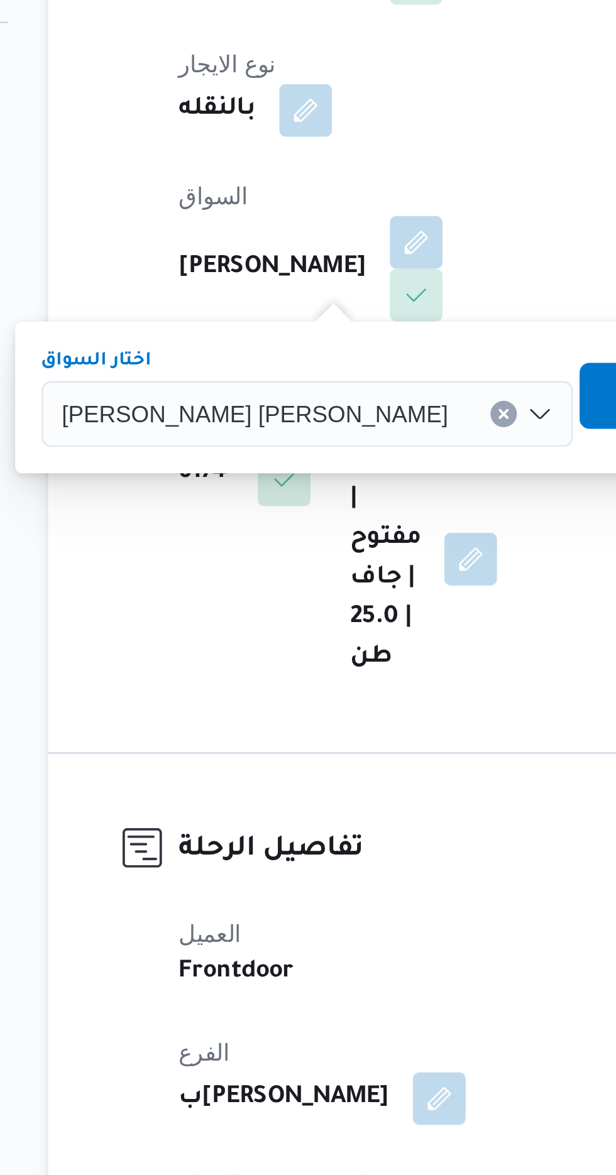
click at [393, 273] on span "تاكيد" at bounding box center [401, 273] width 16 height 15
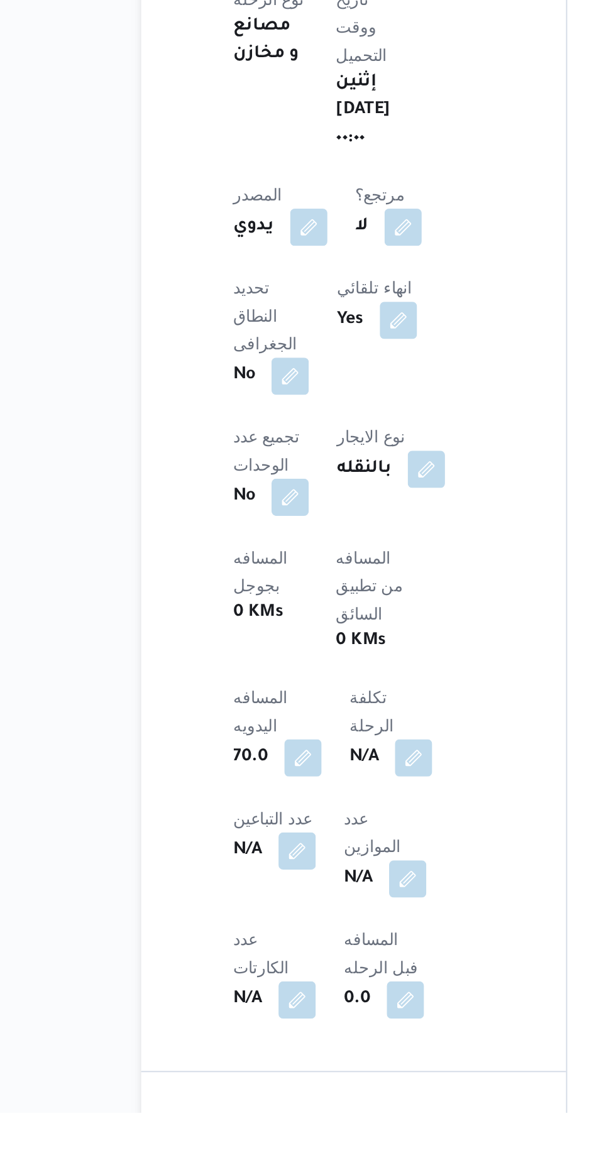
scroll to position [222, 0]
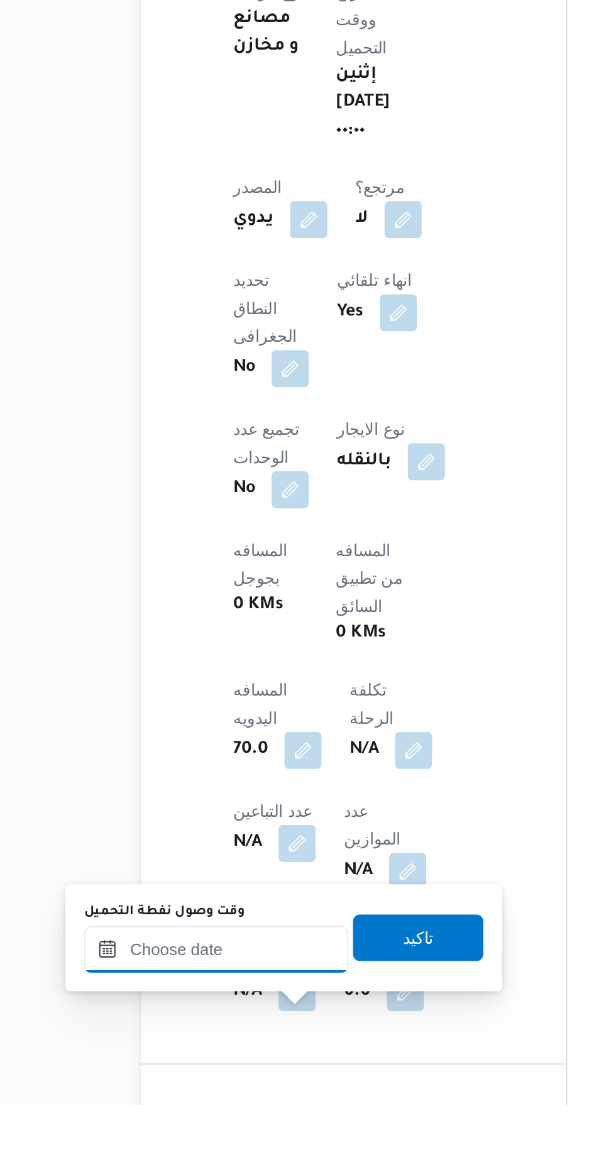
click at [197, 1090] on input "وقت وصول نفطة التحميل" at bounding box center [204, 1091] width 143 height 25
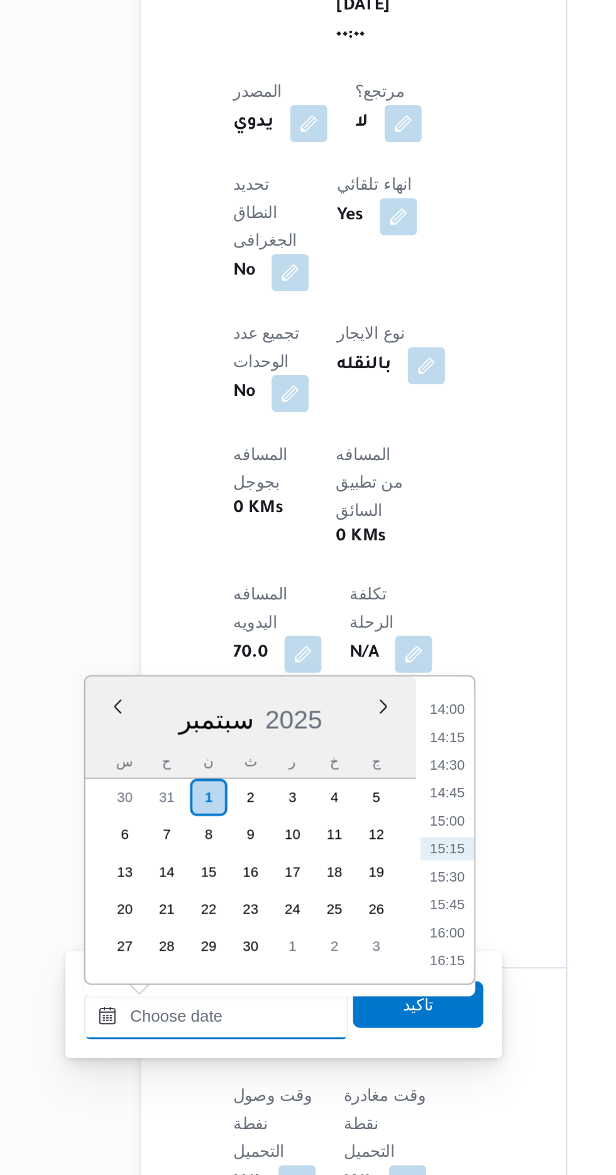
scroll to position [311, 0]
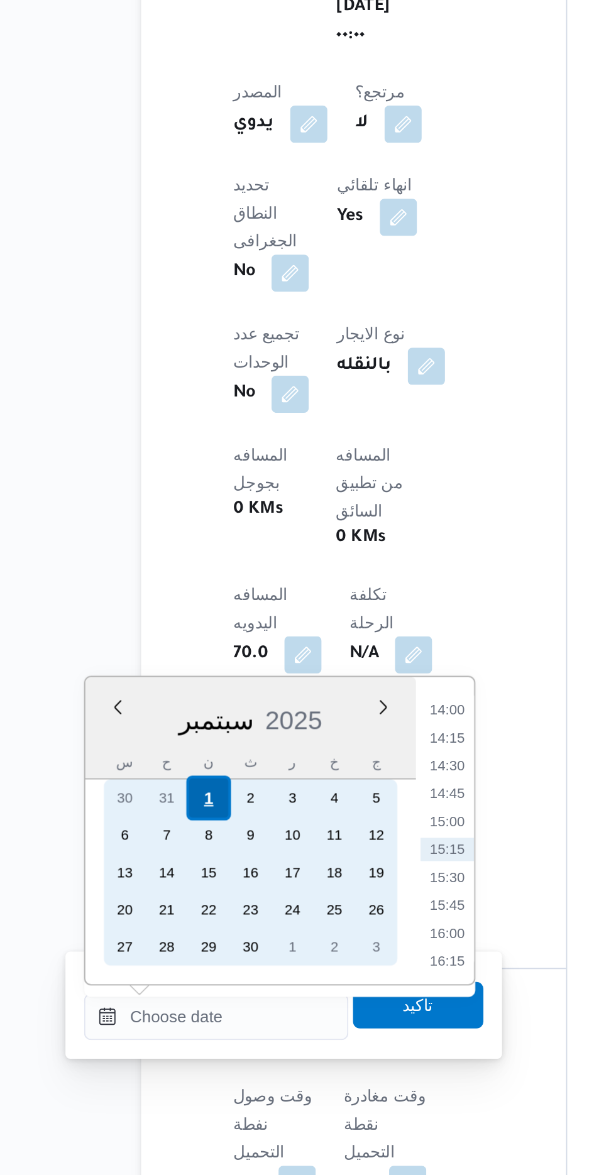
click at [199, 974] on div "1" at bounding box center [199, 972] width 24 height 24
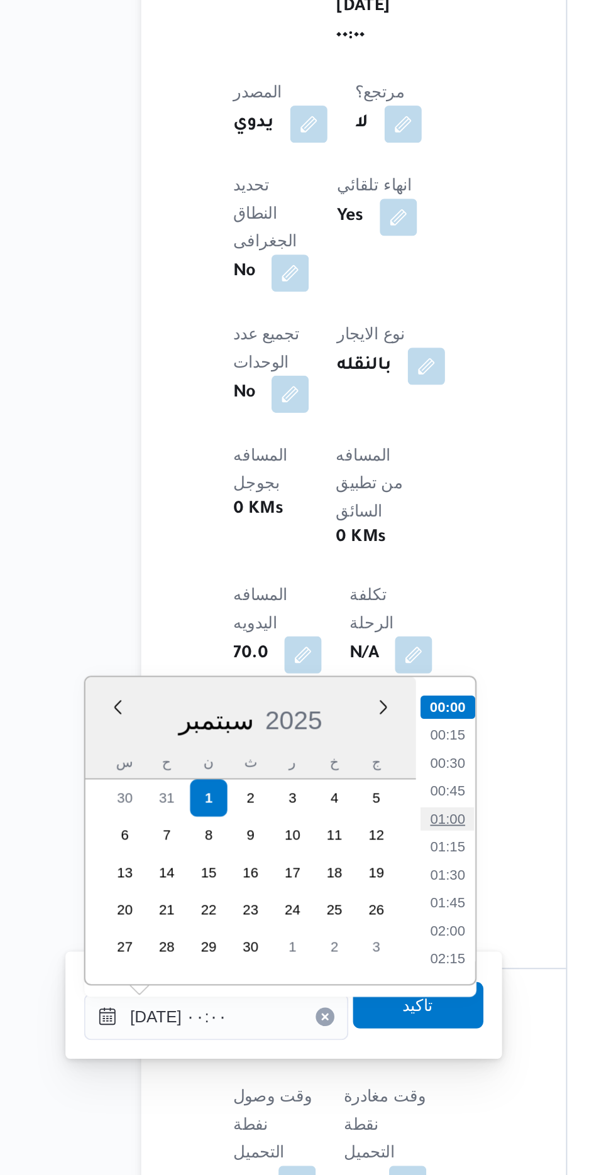
click at [327, 981] on li "01:00" at bounding box center [328, 983] width 29 height 13
type input "[DATE] ٠١:٠٠"
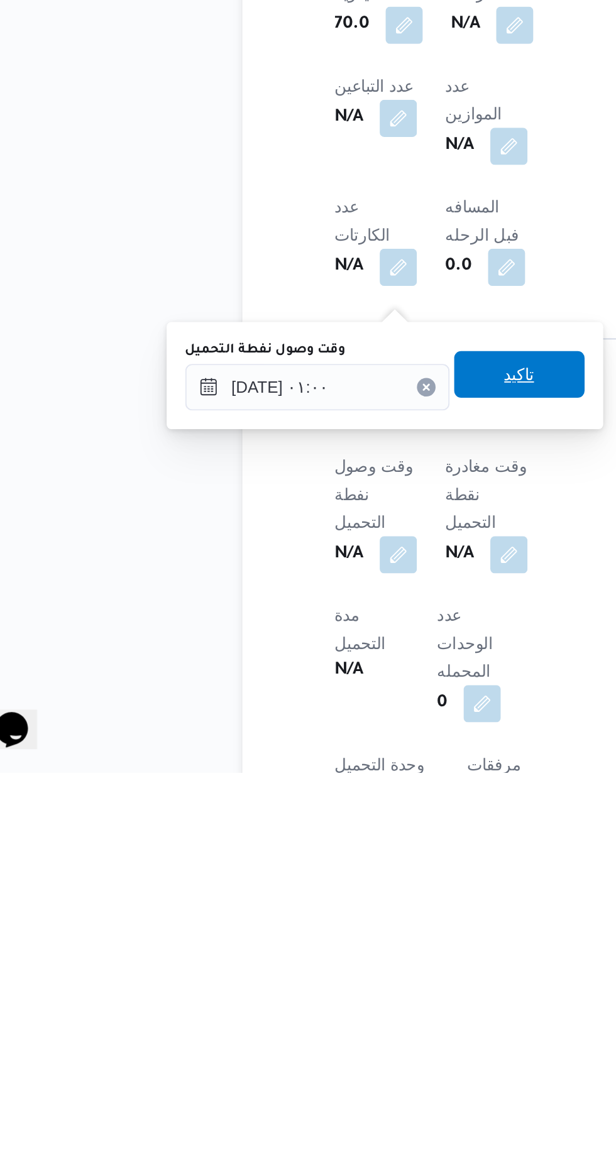
click at [321, 961] on span "تاكيد" at bounding box center [313, 960] width 16 height 15
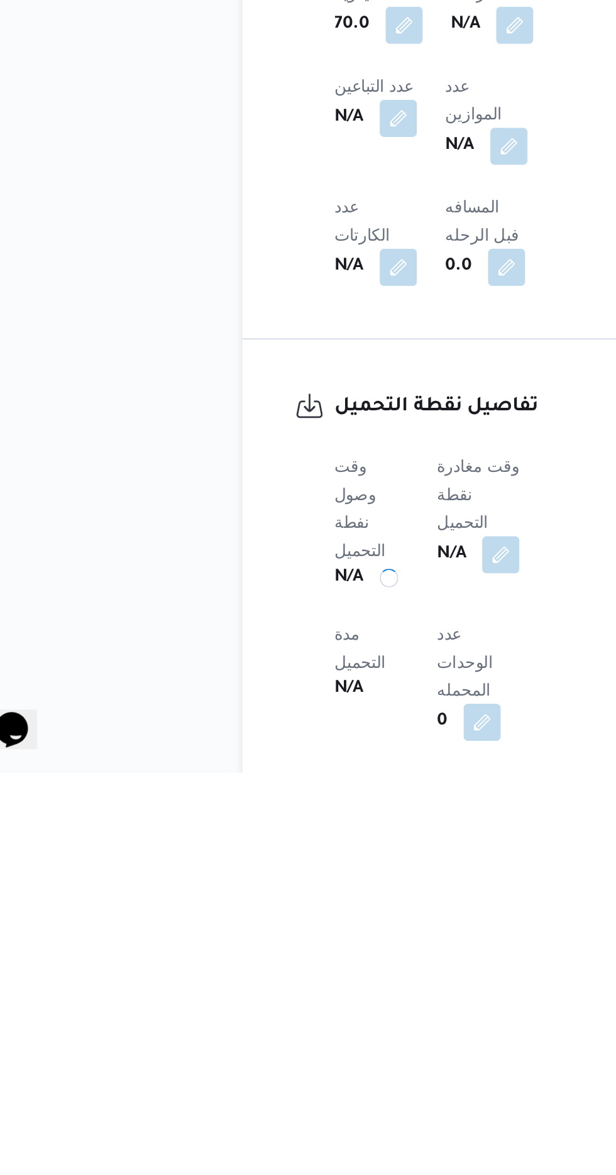
scroll to position [434, 0]
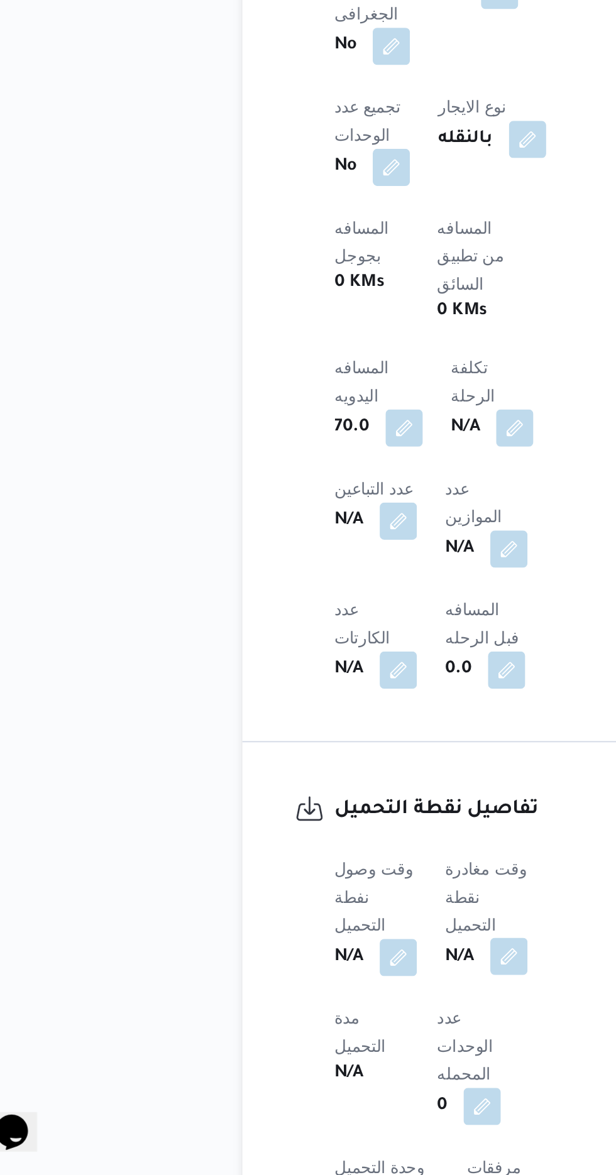
click at [308, 1047] on button "button" at bounding box center [307, 1057] width 20 height 20
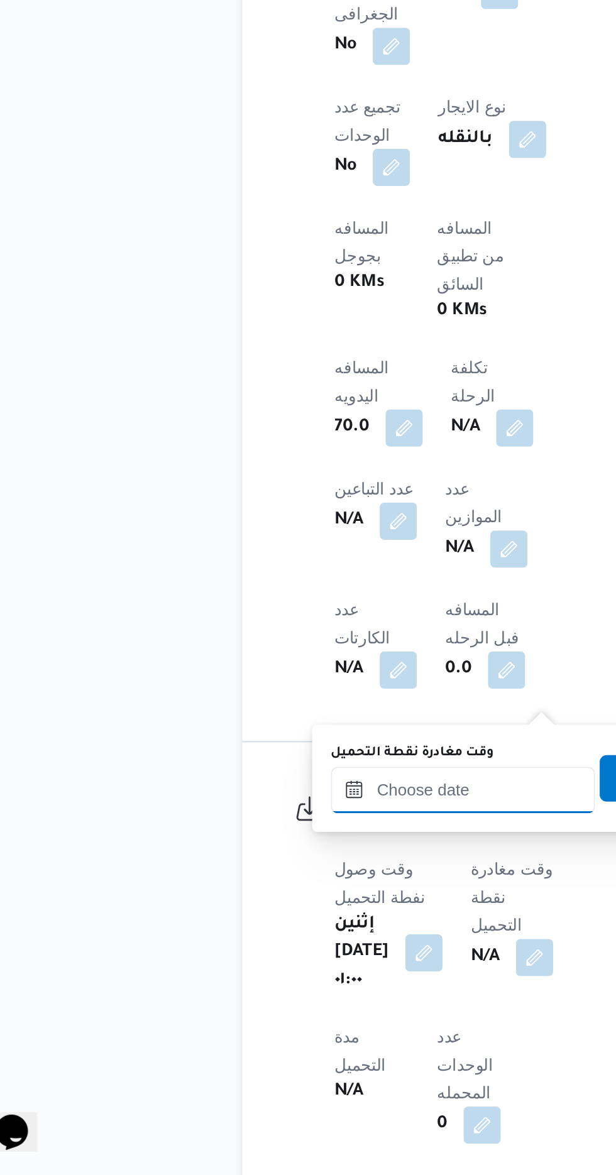
click at [278, 964] on input "وقت مغادرة نقطة التحميل" at bounding box center [282, 967] width 143 height 25
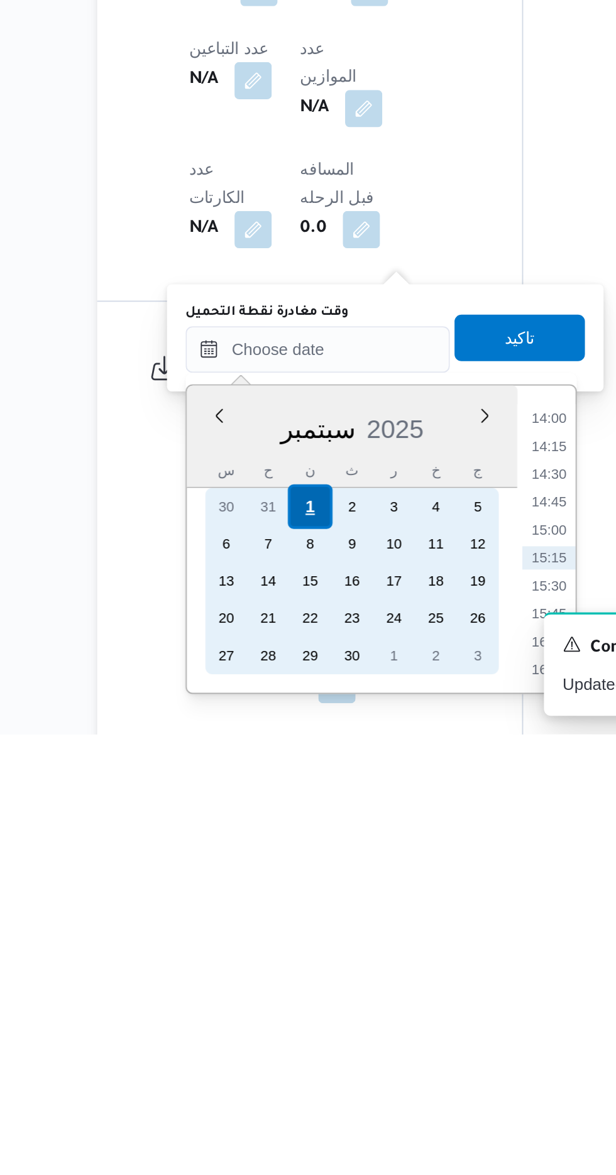
click at [278, 1051] on div "1" at bounding box center [278, 1052] width 24 height 24
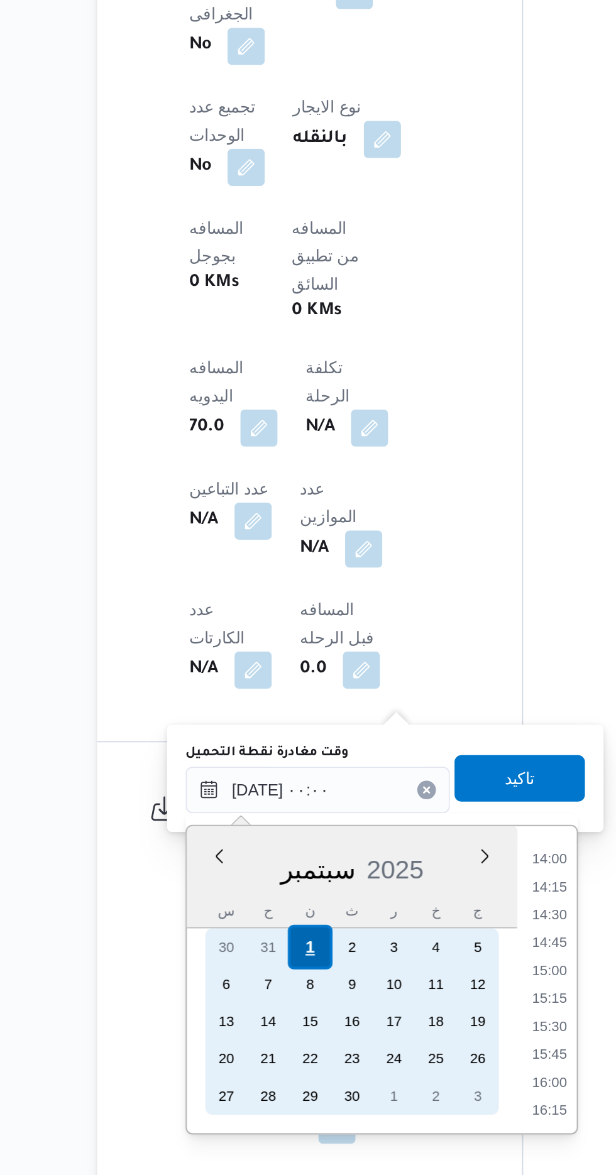
scroll to position [0, 0]
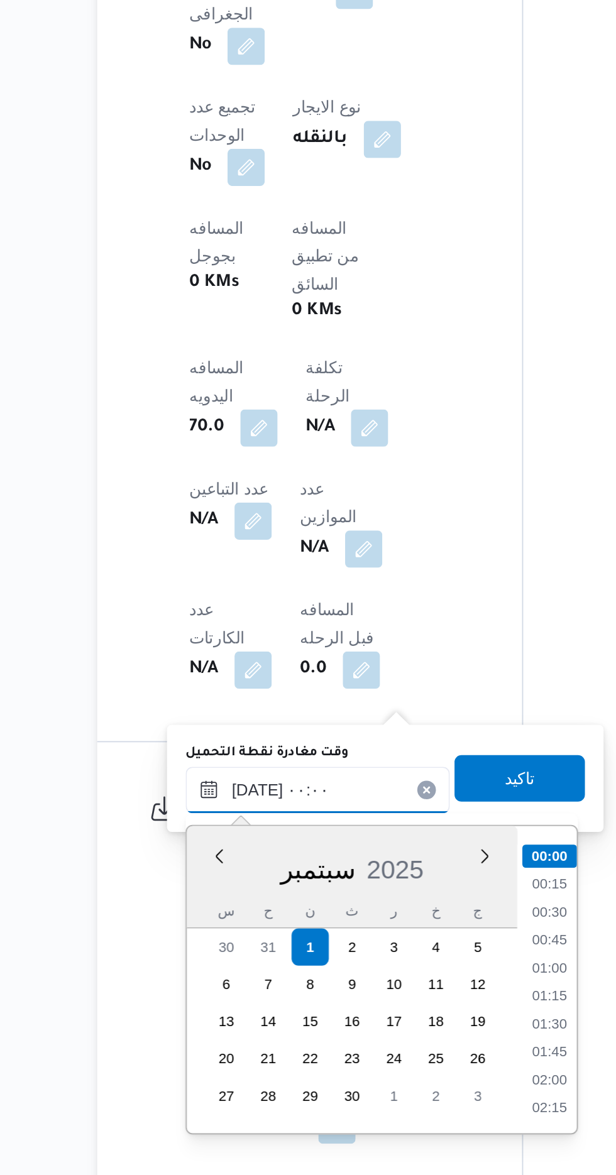
click at [220, 969] on input "[DATE] ٠٠:٠٠" at bounding box center [282, 967] width 143 height 25
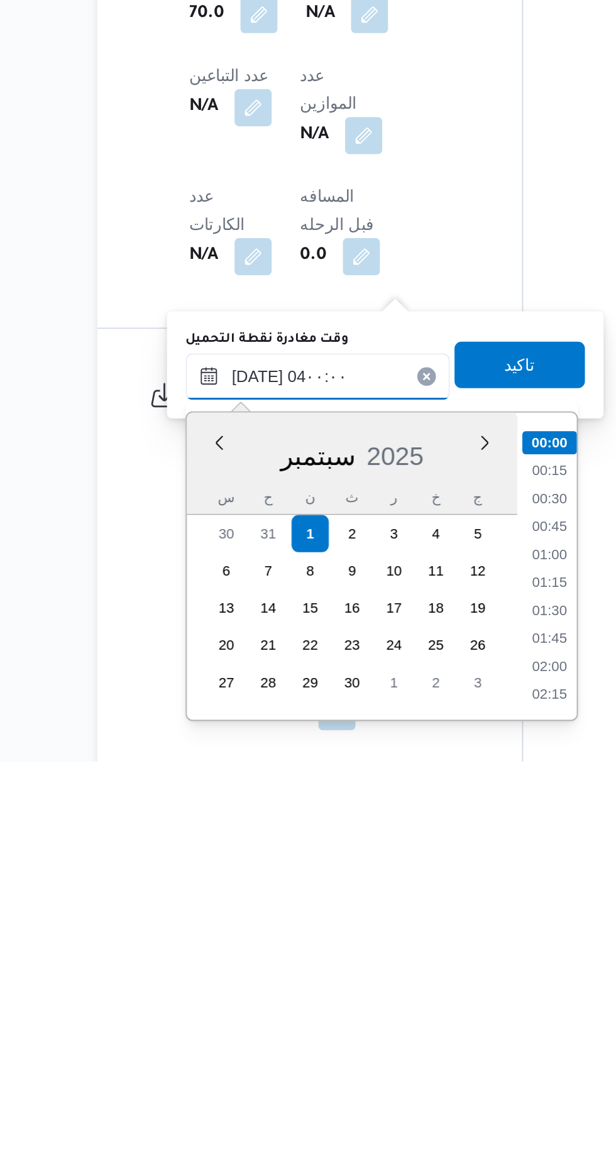
scroll to position [109, 0]
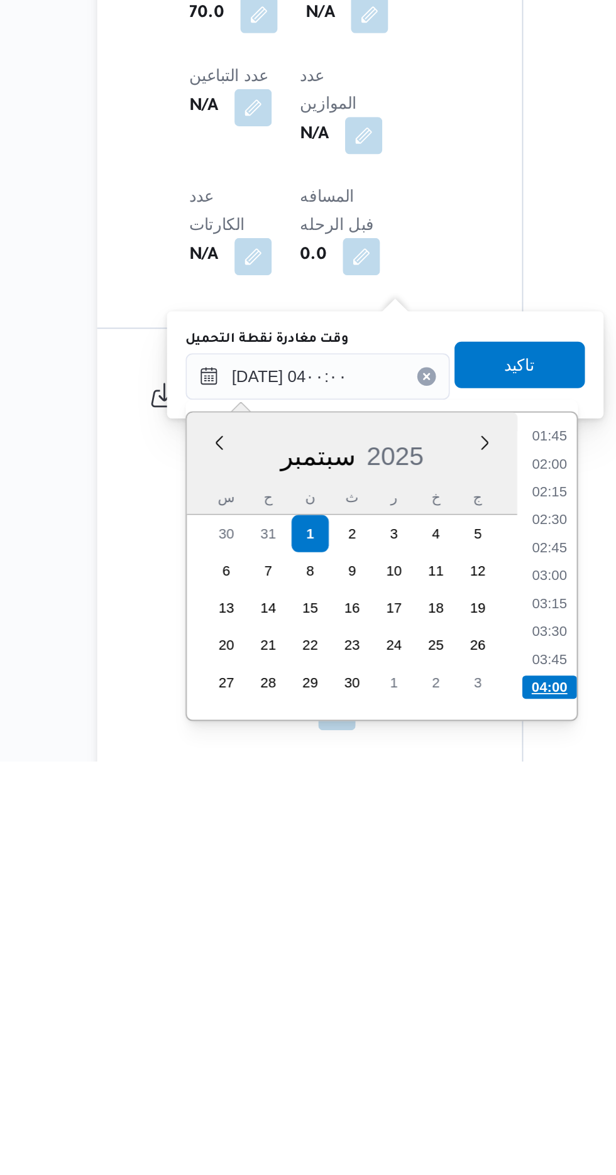
click at [402, 1133] on li "04:00" at bounding box center [408, 1135] width 30 height 13
type input "[DATE] ٠٤:٠٠"
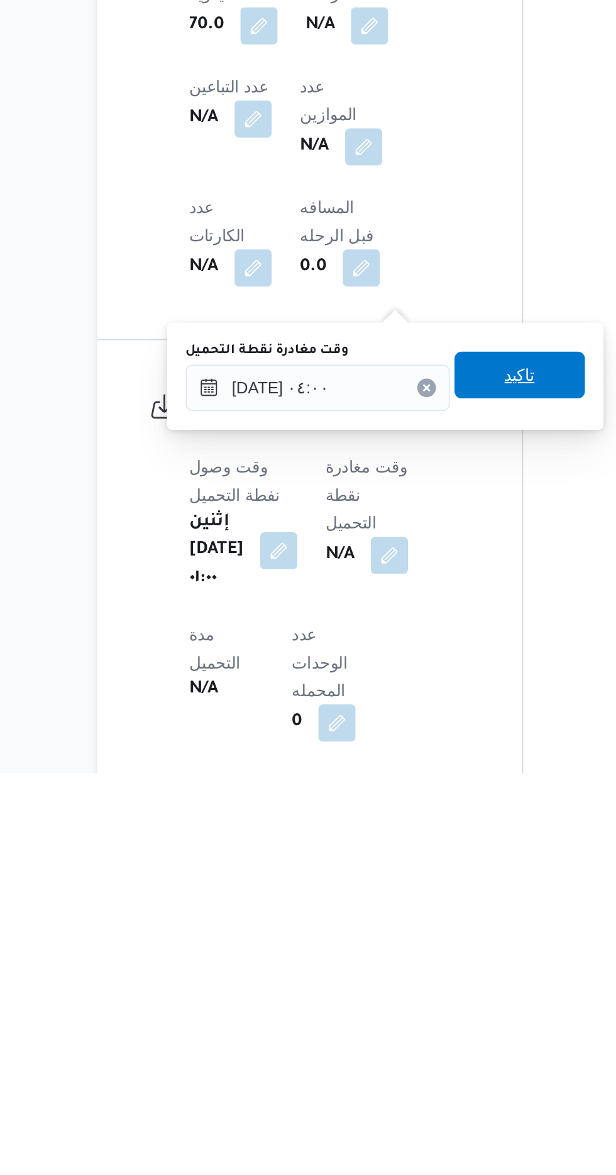
click at [400, 960] on span "تاكيد" at bounding box center [391, 960] width 16 height 15
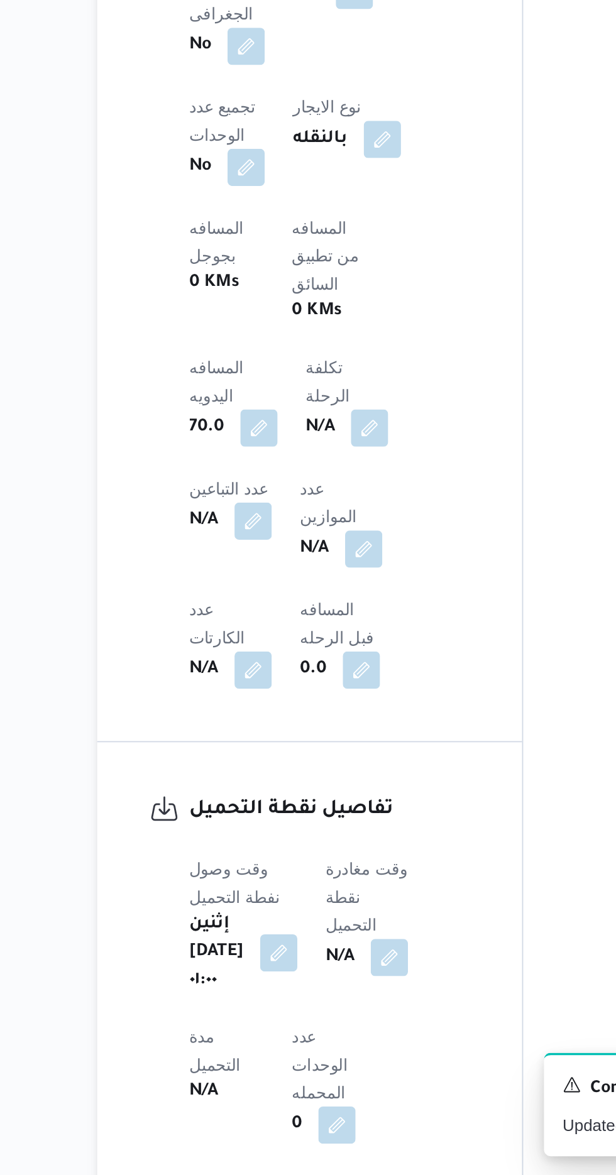
scroll to position [861, 0]
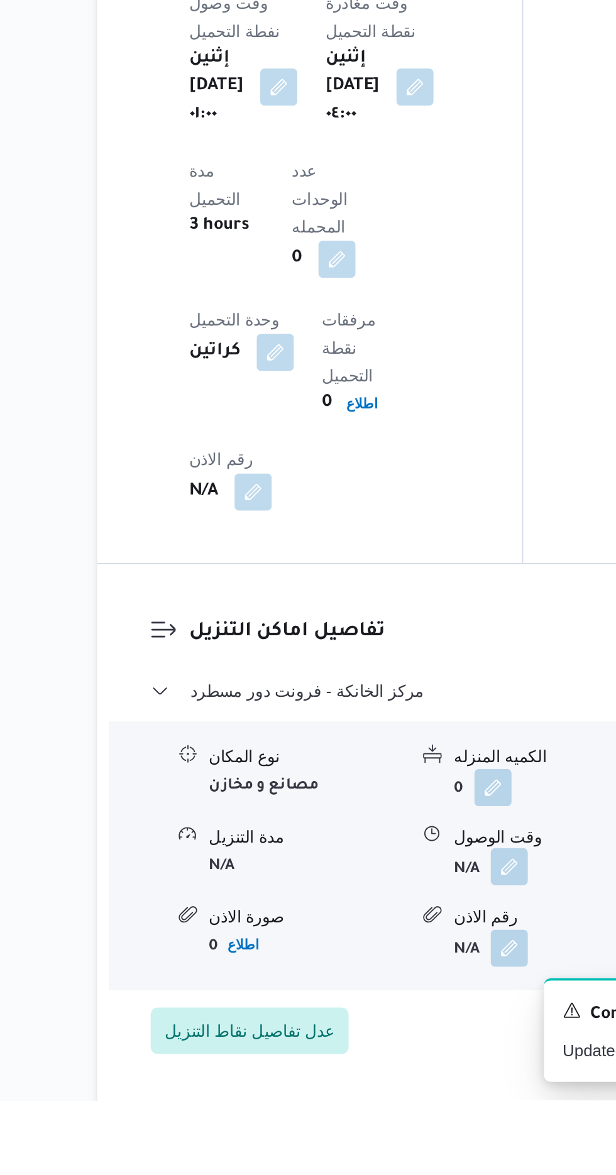
click at [380, 1039] on button "button" at bounding box center [386, 1049] width 20 height 20
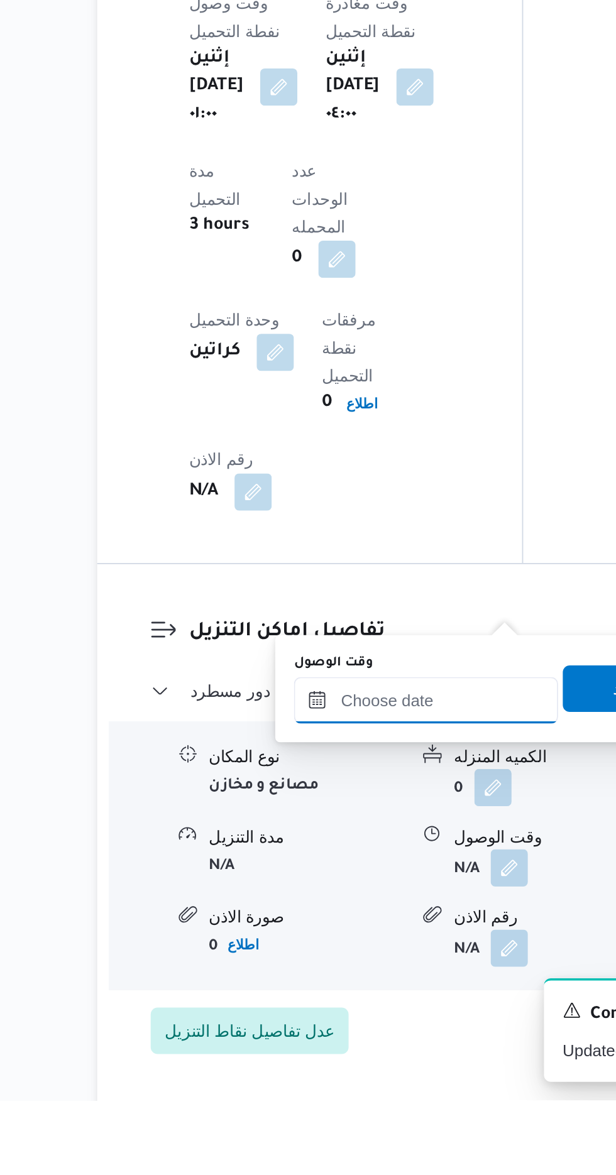
click at [352, 960] on input "وقت الوصول" at bounding box center [341, 959] width 143 height 25
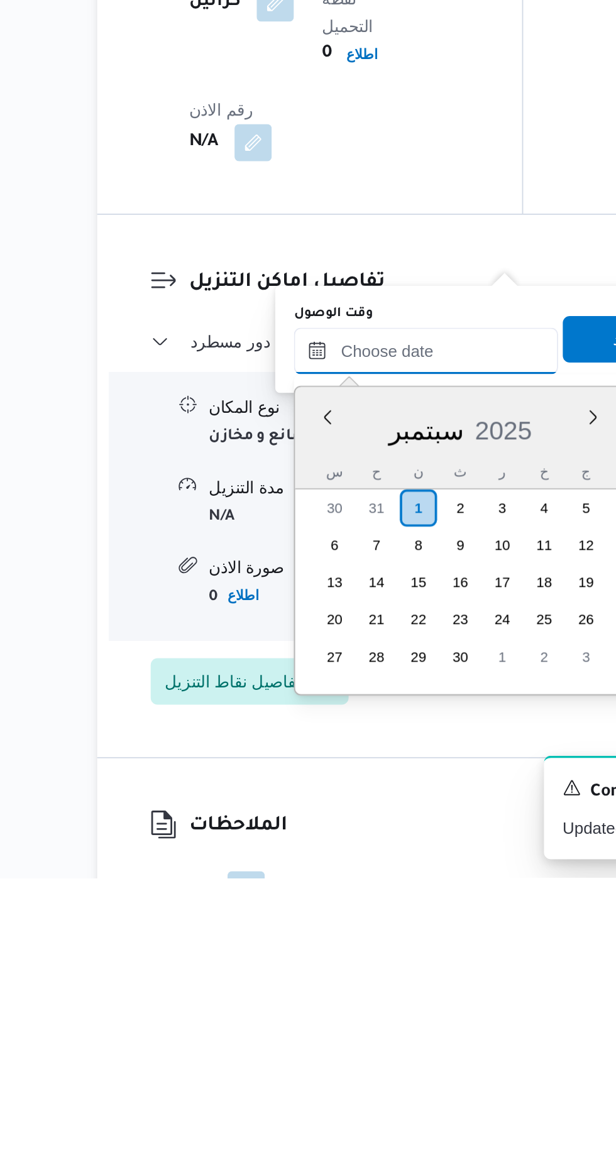
scroll to position [930, 0]
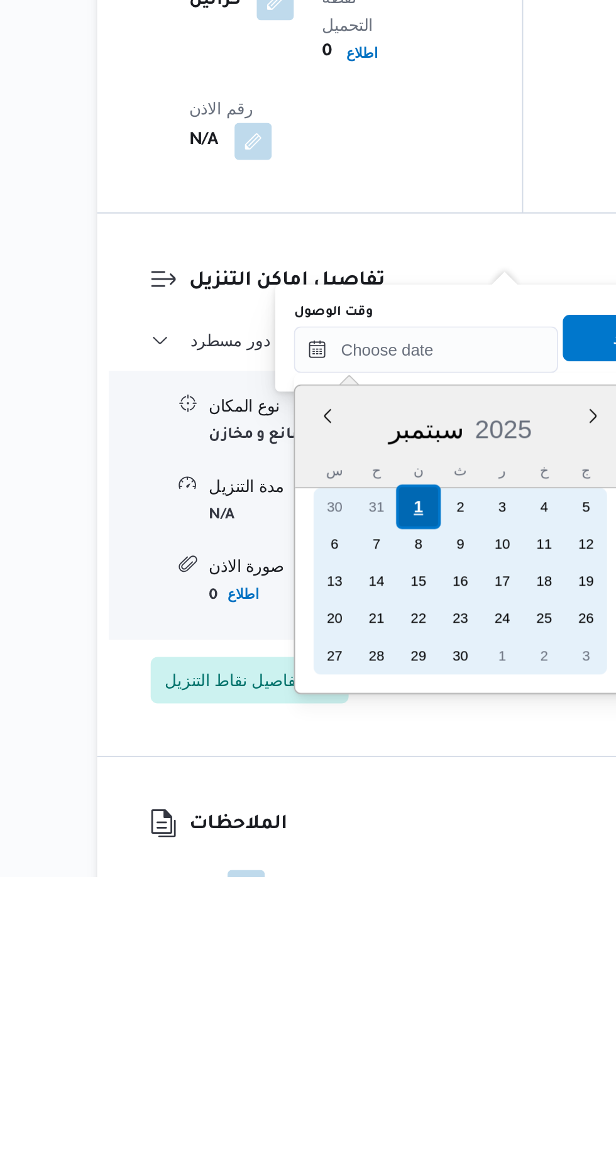
click at [337, 974] on div "1" at bounding box center [337, 976] width 24 height 24
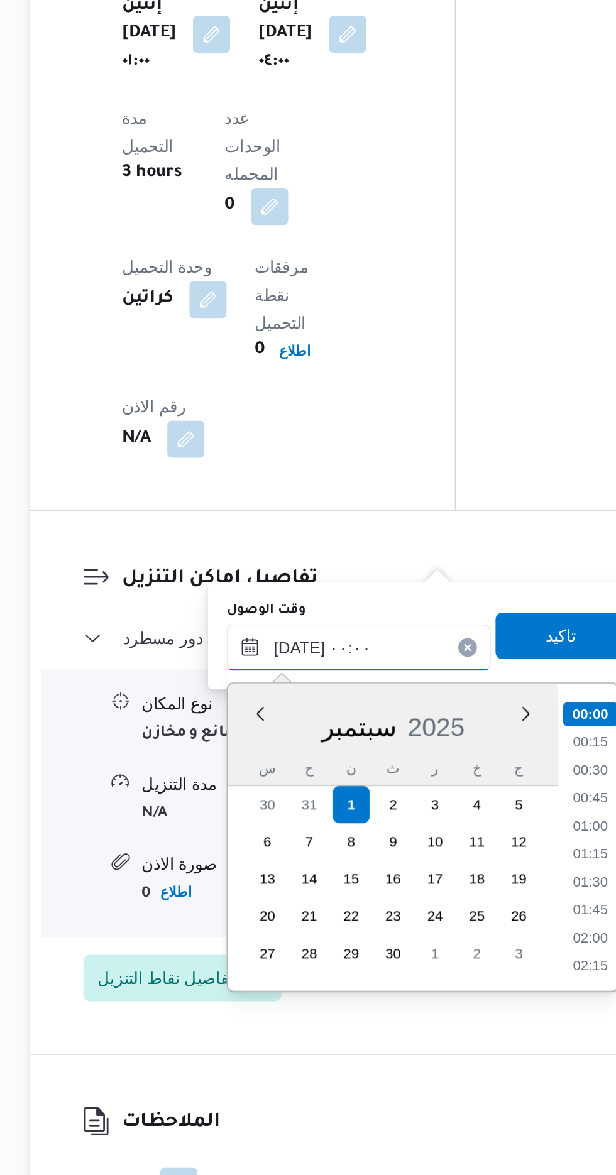
click at [274, 896] on input "[DATE] ٠٠:٠٠" at bounding box center [341, 890] width 143 height 25
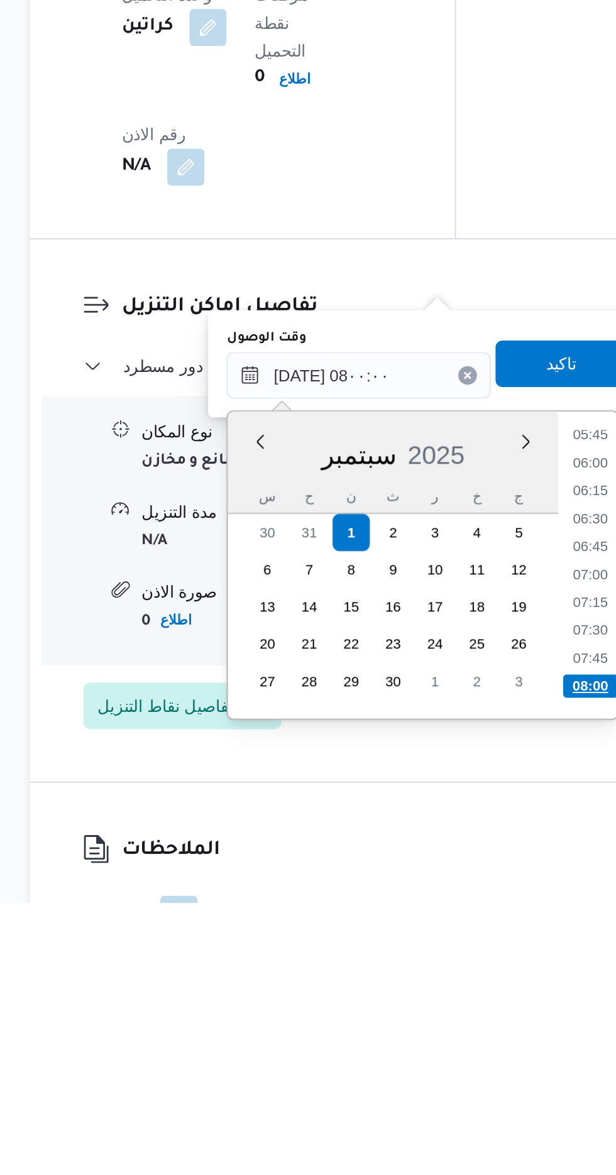
click at [468, 1055] on li "08:00" at bounding box center [466, 1058] width 30 height 13
type input "[DATE] ٠٨:٠٠"
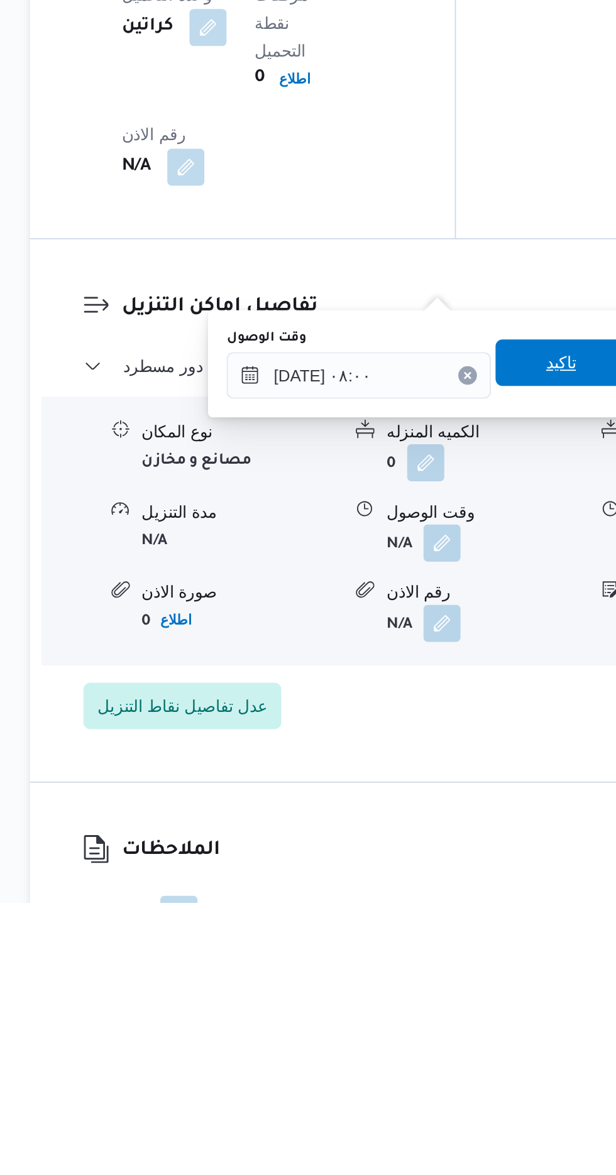
click at [448, 889] on span "تاكيد" at bounding box center [450, 883] width 70 height 25
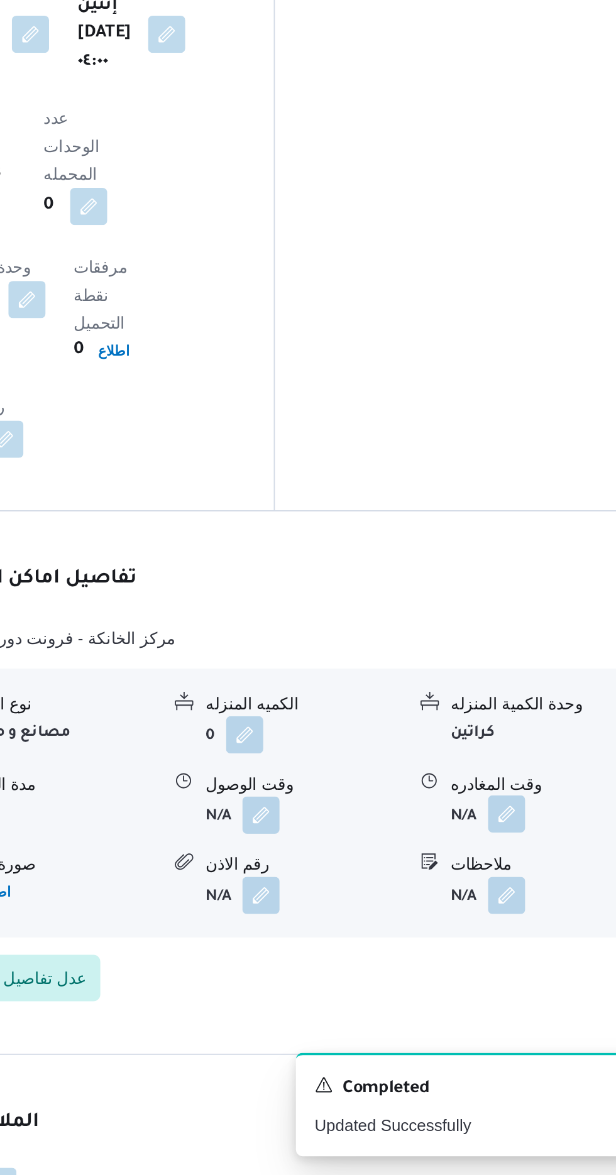
click at [522, 971] on button "button" at bounding box center [519, 981] width 20 height 20
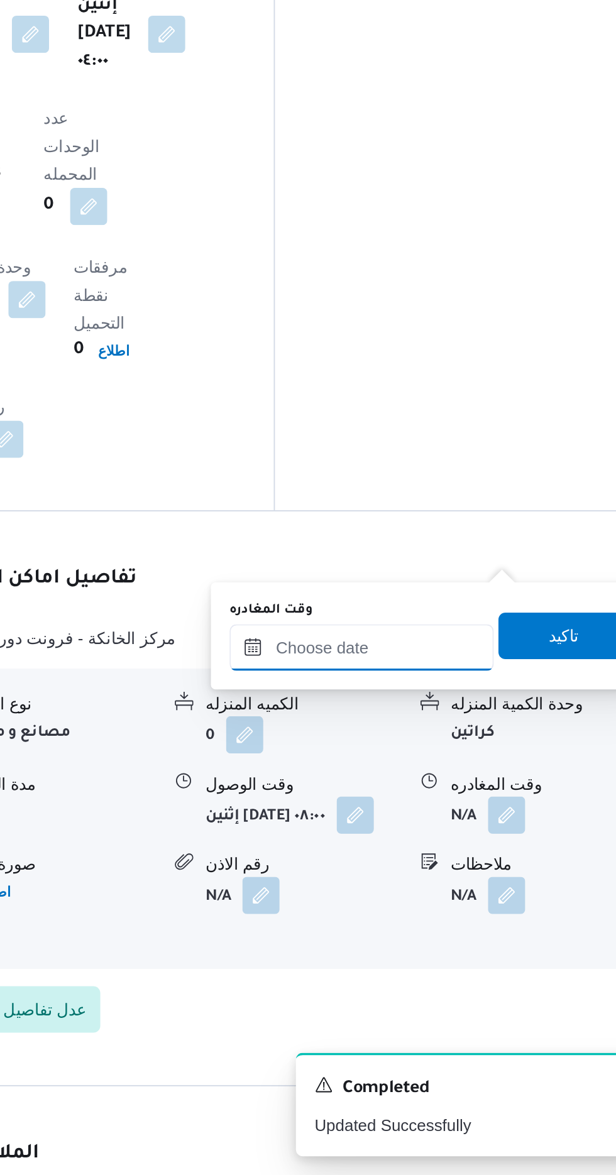
click at [461, 886] on input "وقت المغادره" at bounding box center [440, 890] width 143 height 25
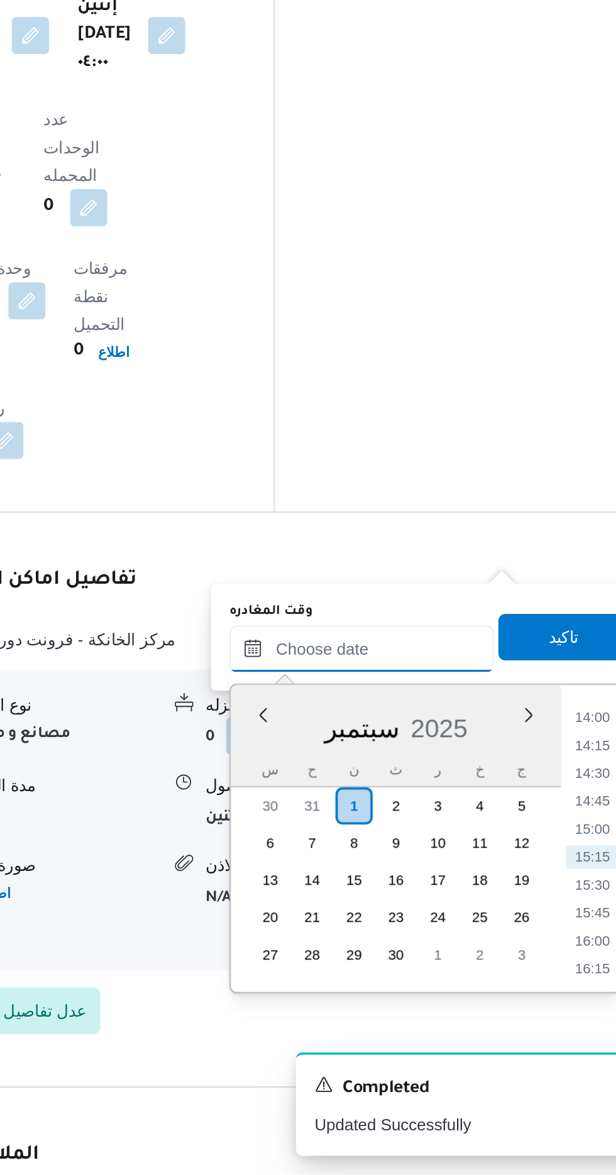
scroll to position [929, 0]
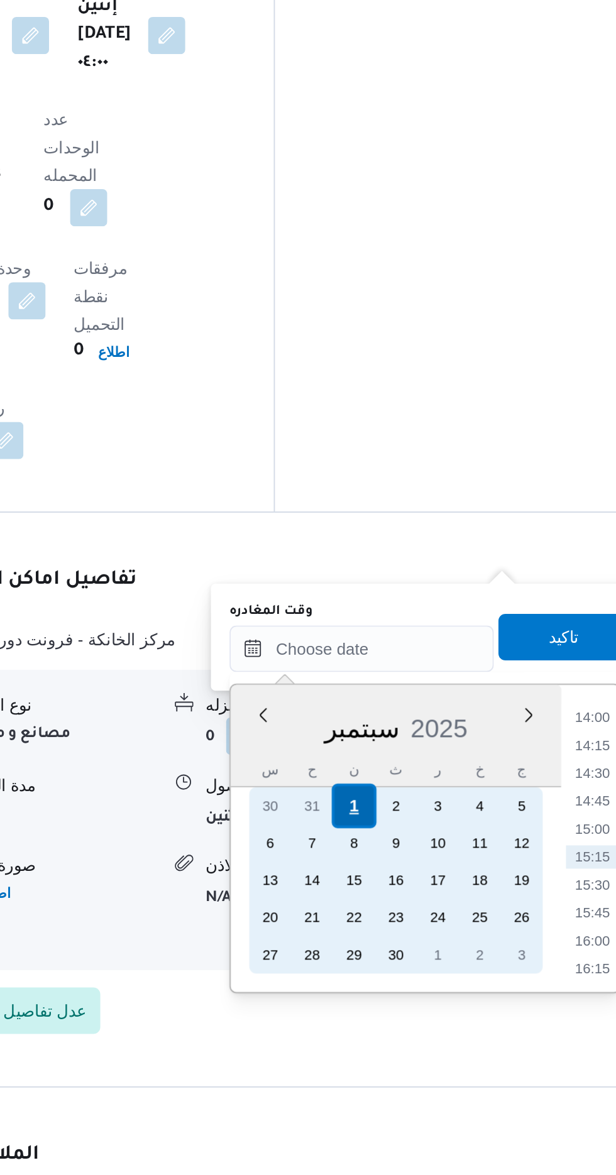
click at [436, 974] on div "1" at bounding box center [436, 976] width 24 height 24
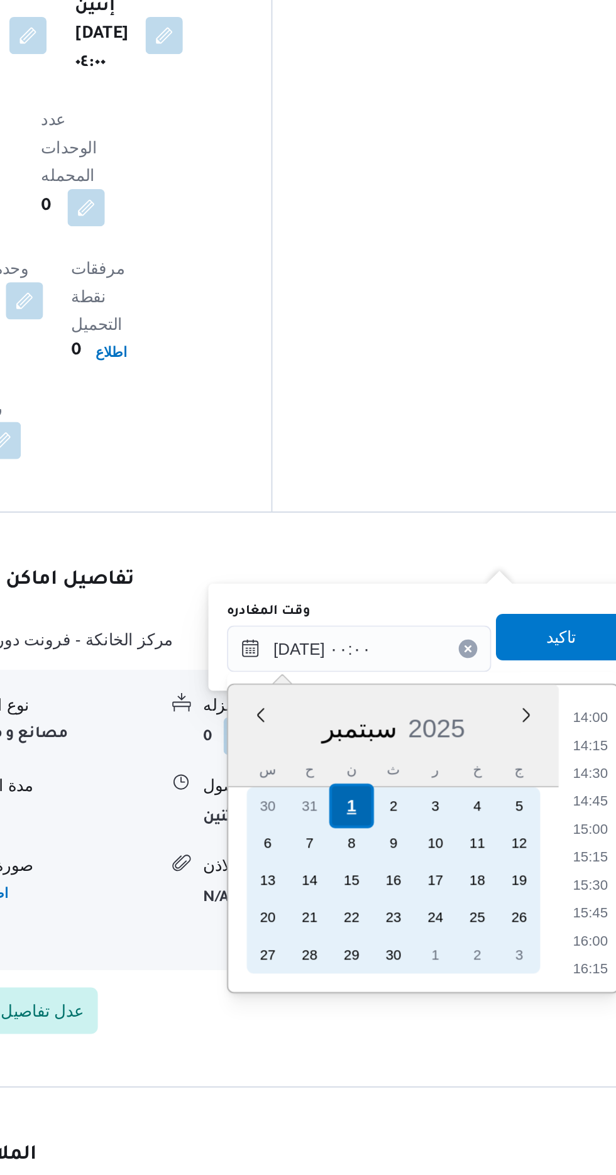
scroll to position [0, 0]
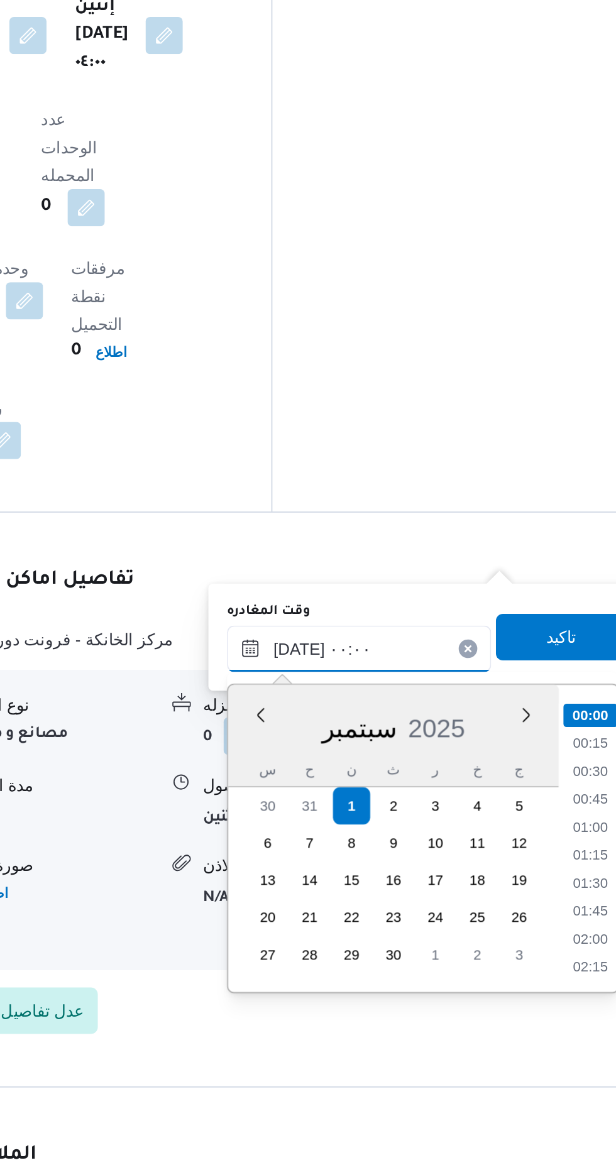
click at [374, 895] on input "[DATE] ٠٠:٠٠" at bounding box center [440, 891] width 143 height 25
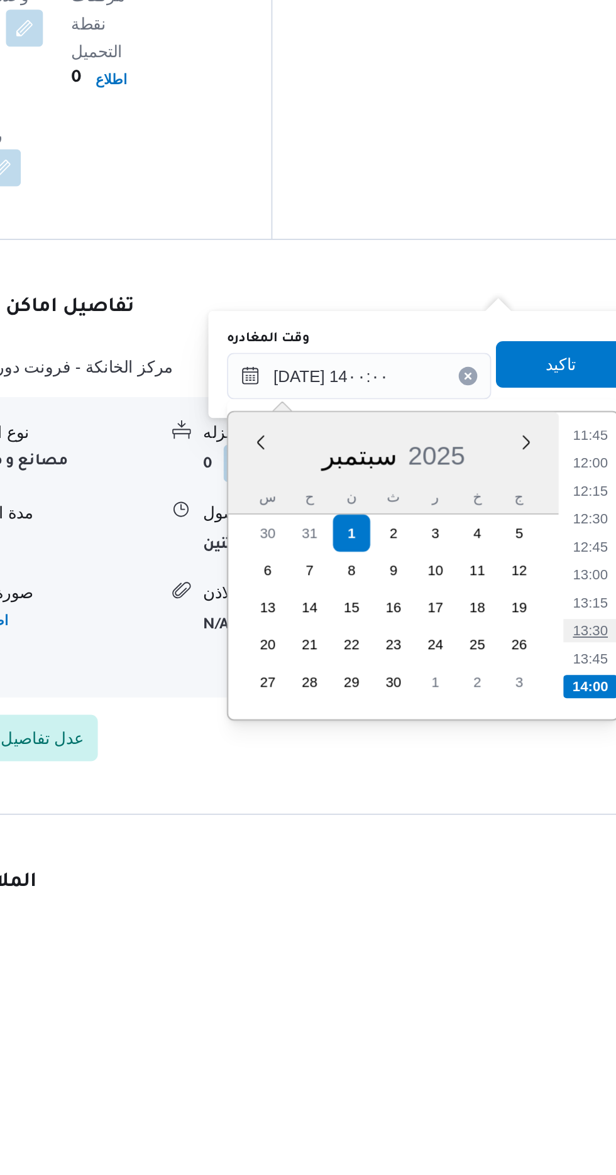
click at [563, 1027] on li "13:30" at bounding box center [565, 1029] width 29 height 13
type input "[DATE] ١٣:٣٠"
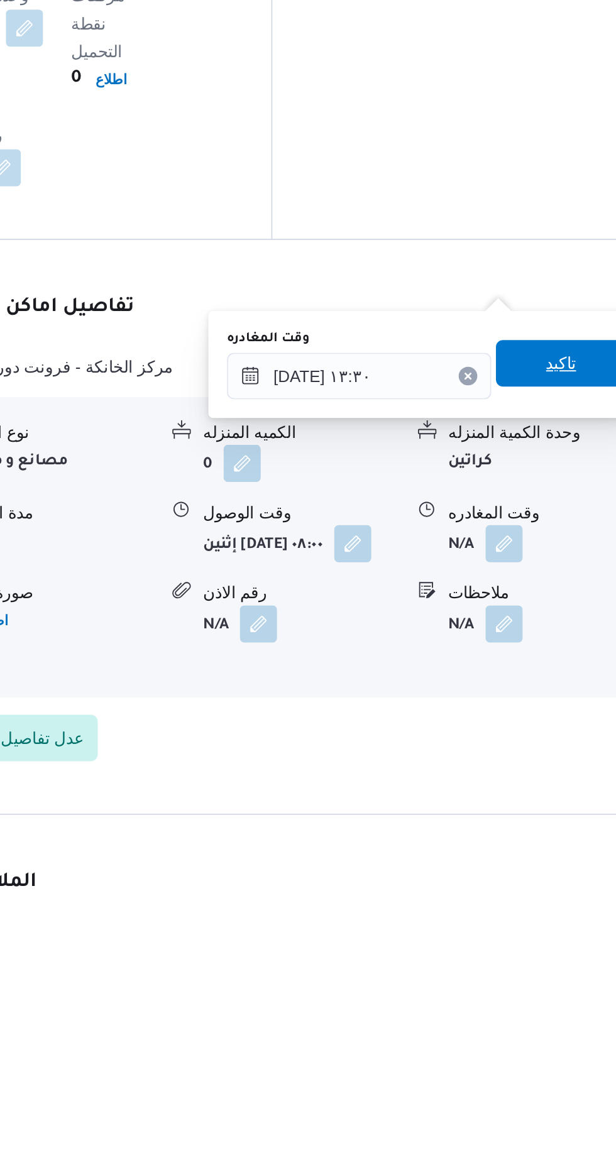
click at [549, 889] on span "تاكيد" at bounding box center [549, 884] width 70 height 25
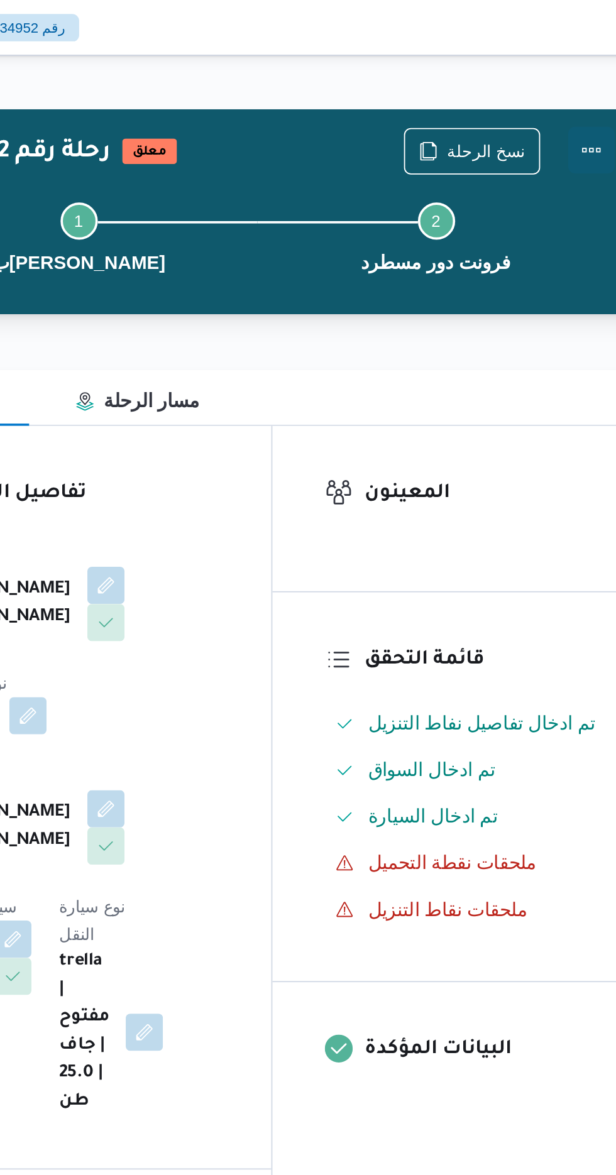
click at [573, 77] on button "Actions" at bounding box center [565, 81] width 25 height 25
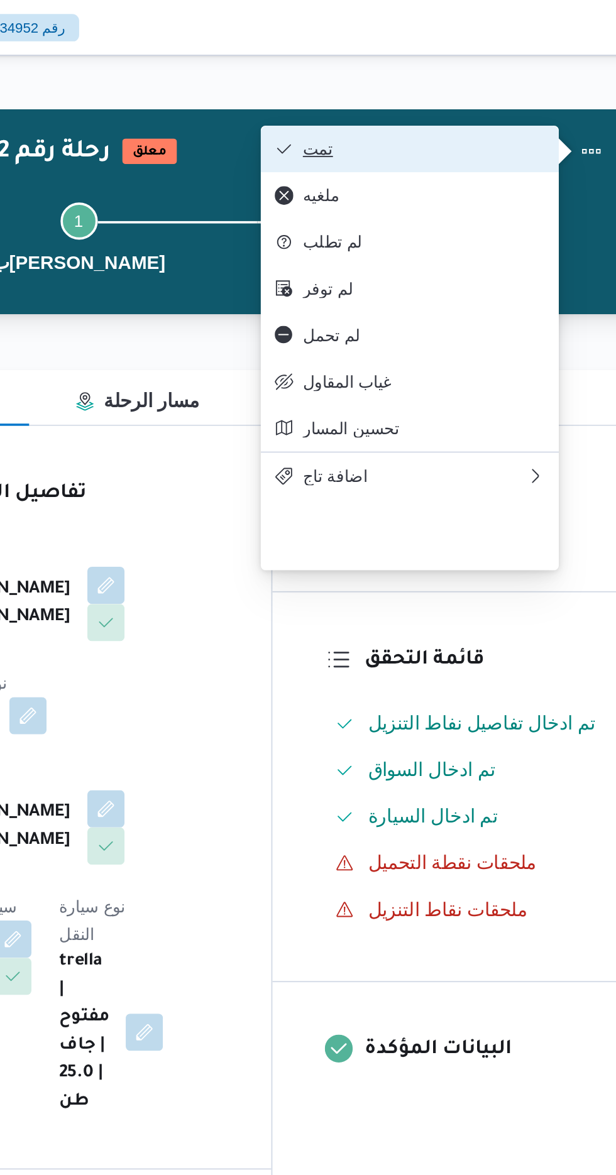
click at [524, 80] on span "تمت" at bounding box center [475, 80] width 131 height 10
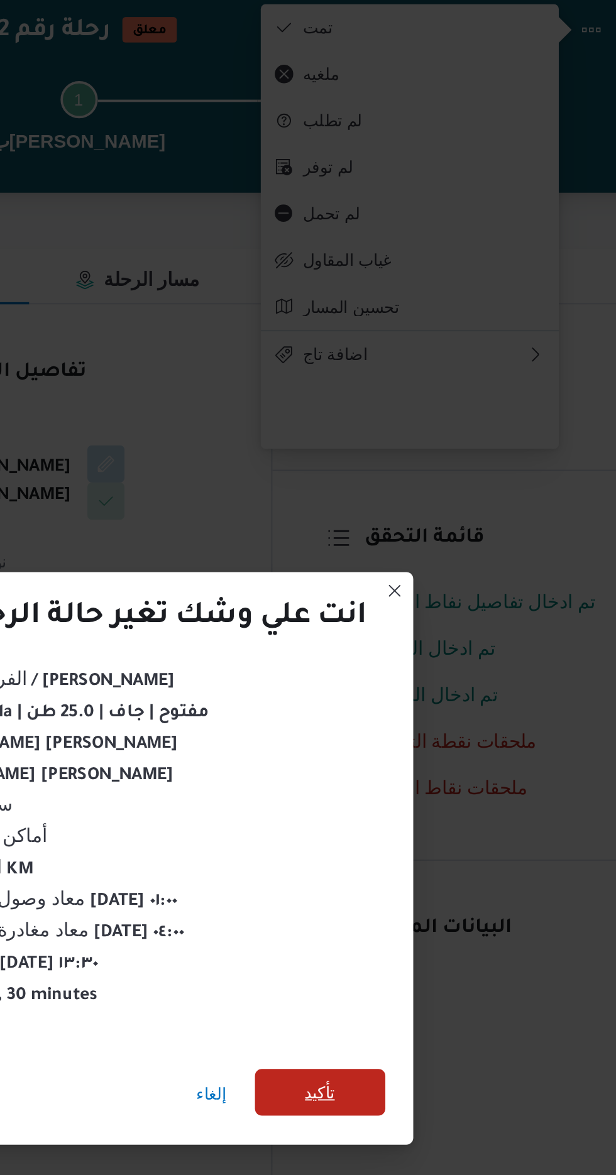
click at [410, 651] on span "تأكيد" at bounding box center [419, 655] width 70 height 25
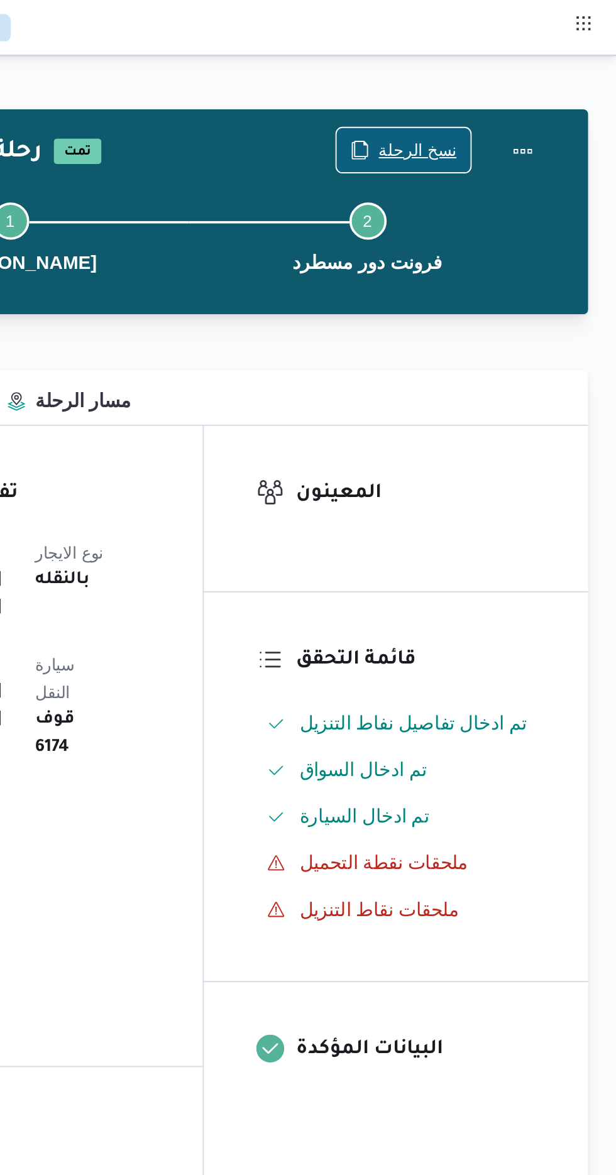
click at [512, 72] on span "نسخ الرحلة" at bounding box center [501, 81] width 72 height 24
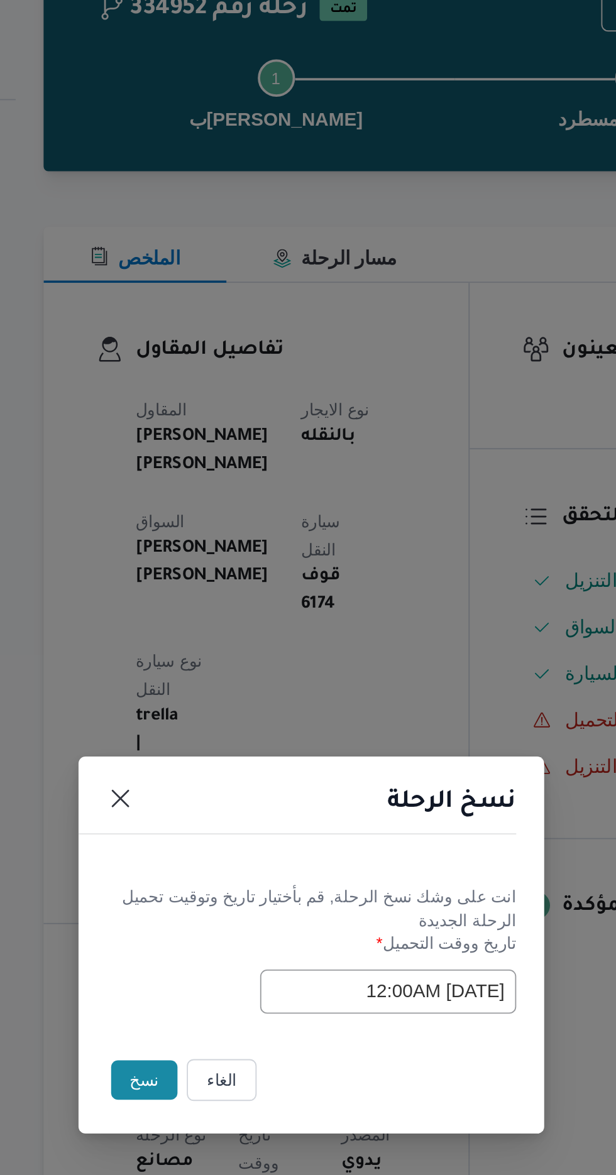
click at [203, 655] on button "نسخ" at bounding box center [218, 660] width 36 height 21
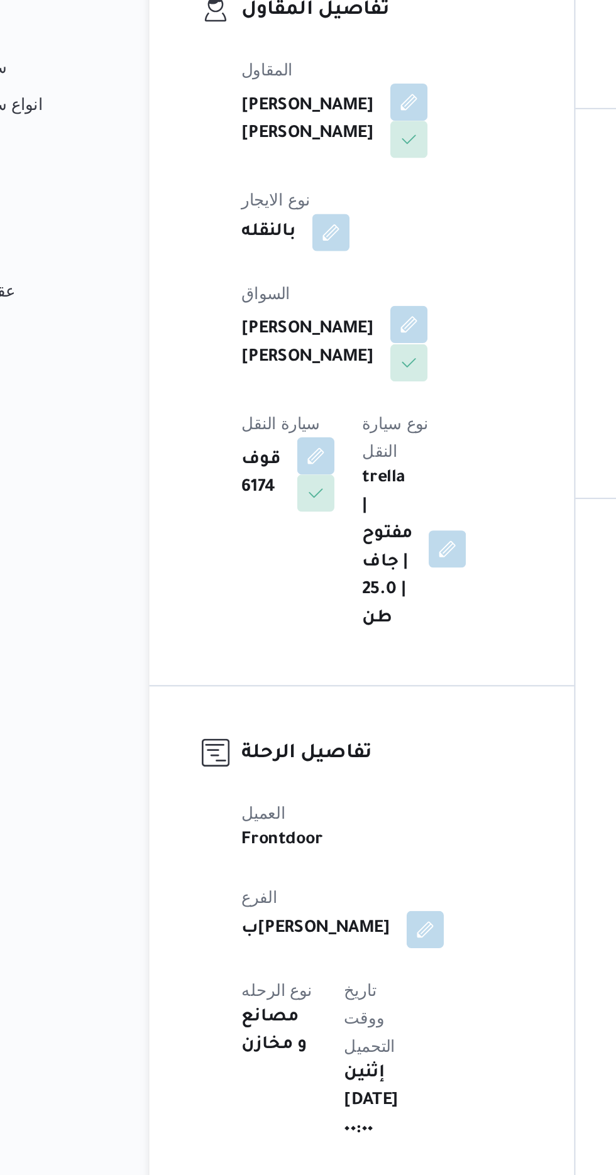
click at [294, 426] on button "button" at bounding box center [304, 436] width 20 height 20
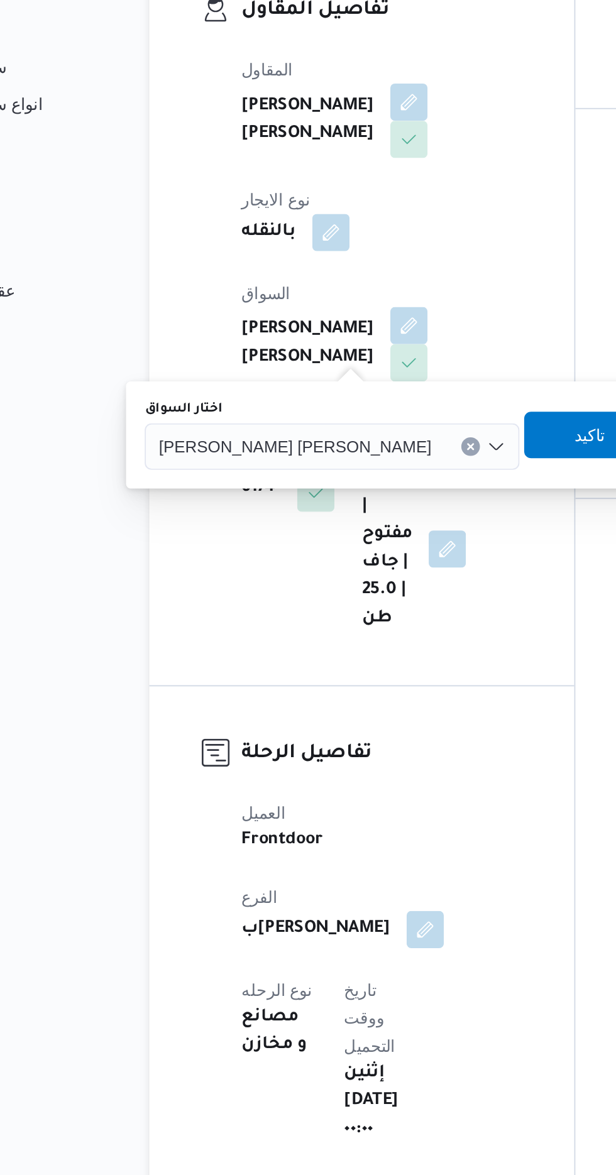
click at [243, 490] on div "[PERSON_NAME] [PERSON_NAME]" at bounding box center [262, 502] width 202 height 25
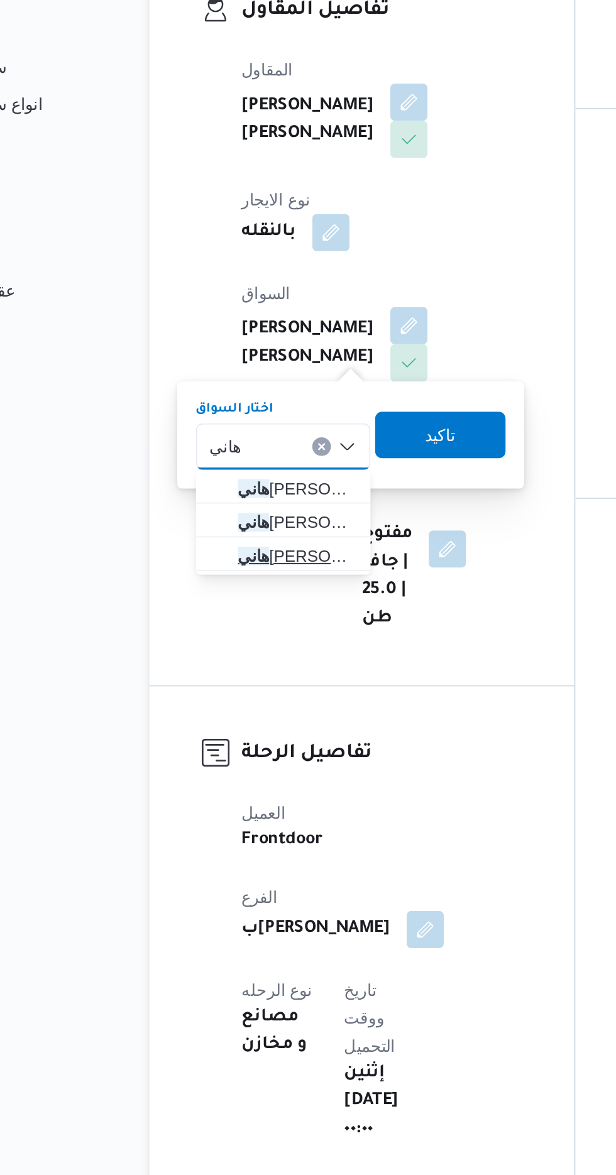
type input "هاني"
click at [256, 564] on span "هاني ادور اديب بشاي" at bounding box center [243, 561] width 64 height 15
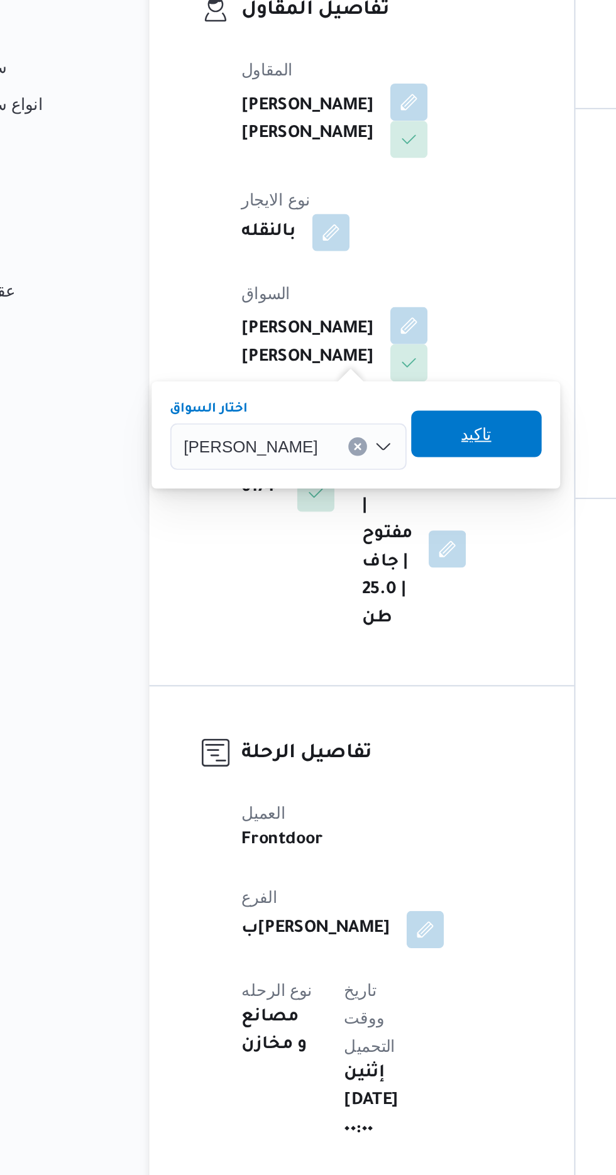
click at [342, 493] on span "تاكيد" at bounding box center [340, 495] width 16 height 15
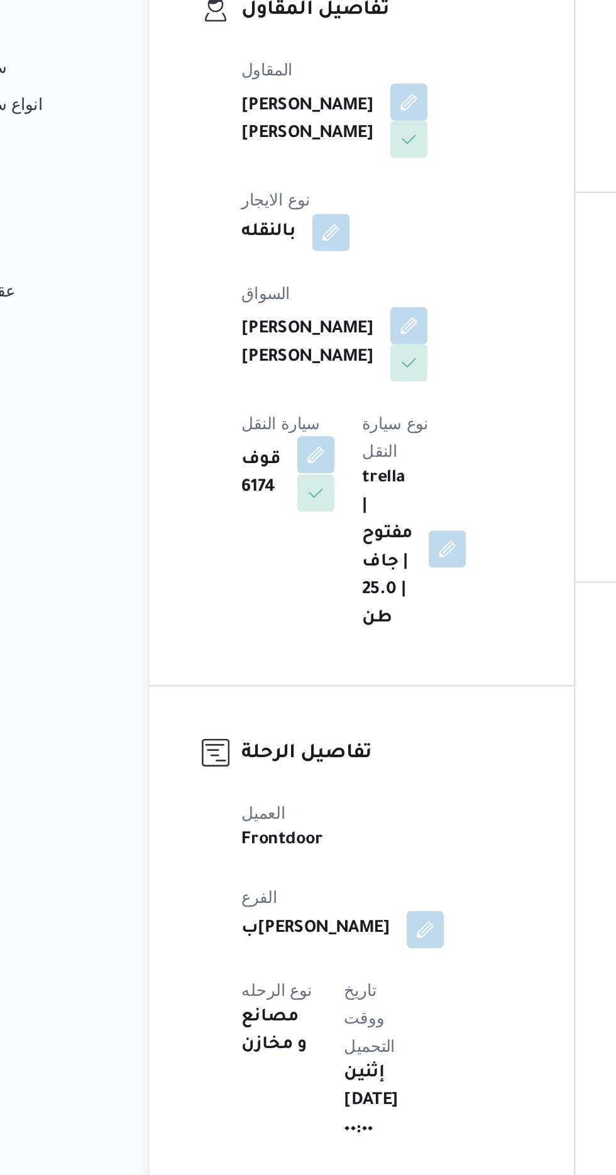
click at [263, 497] on button "button" at bounding box center [253, 507] width 20 height 20
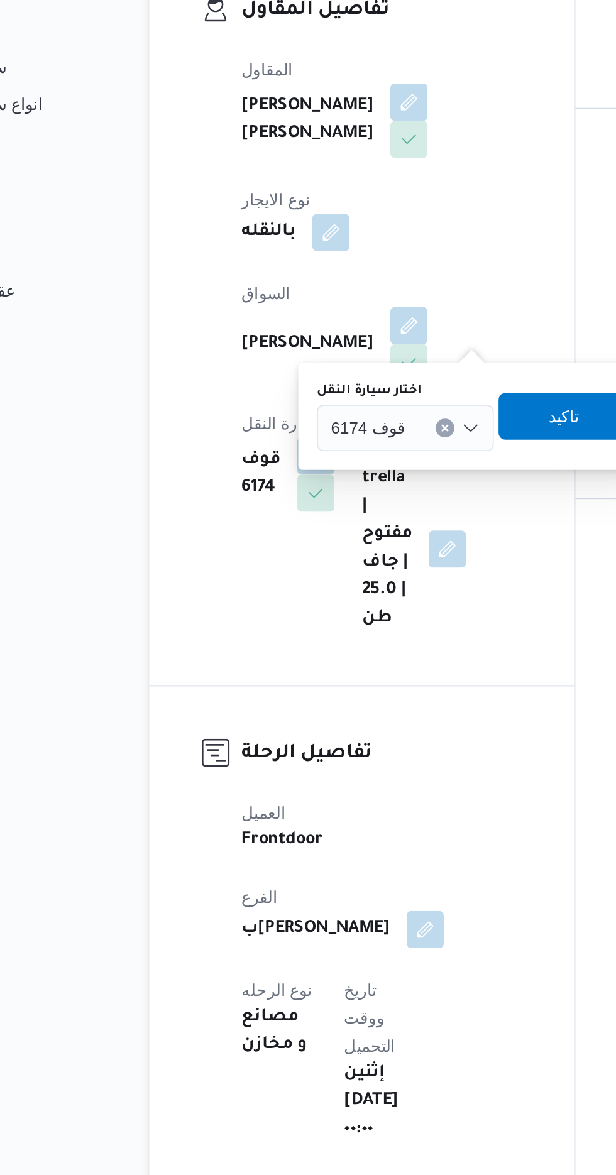
click at [294, 484] on div "قوف 6174" at bounding box center [302, 492] width 96 height 25
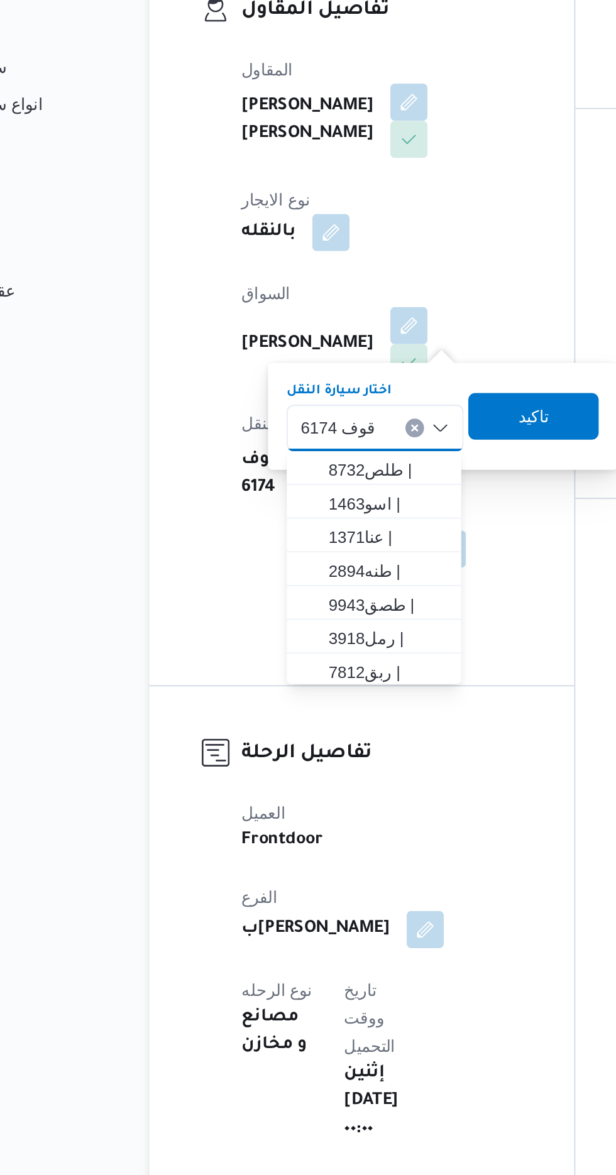
type input "ذ"
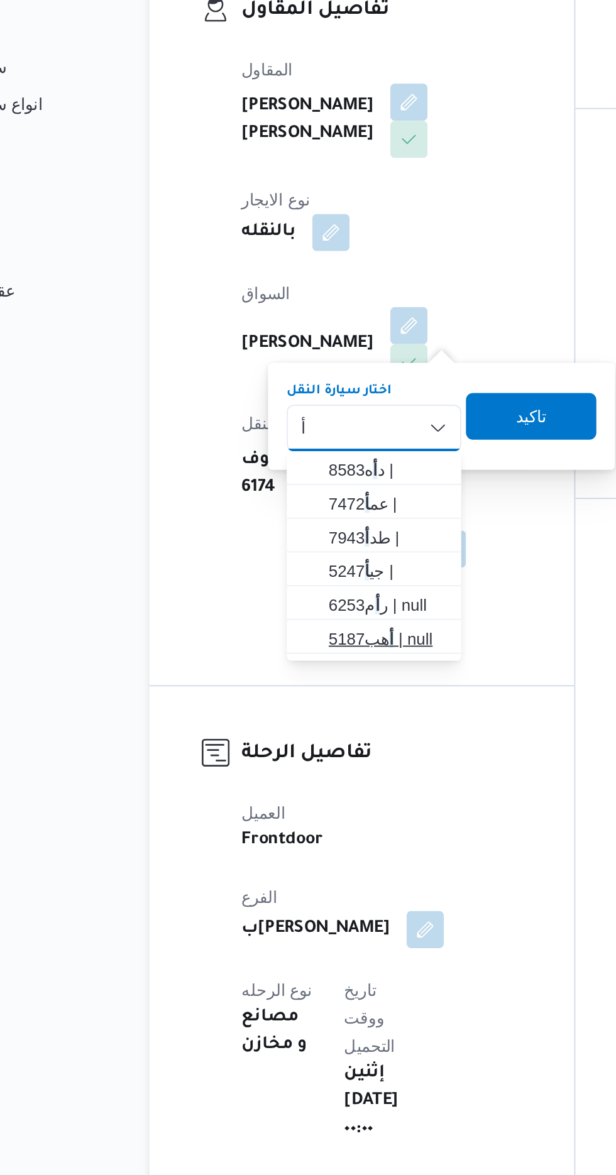
type input "أ"
click at [294, 599] on span "أ هب5187 | null" at bounding box center [292, 605] width 64 height 15
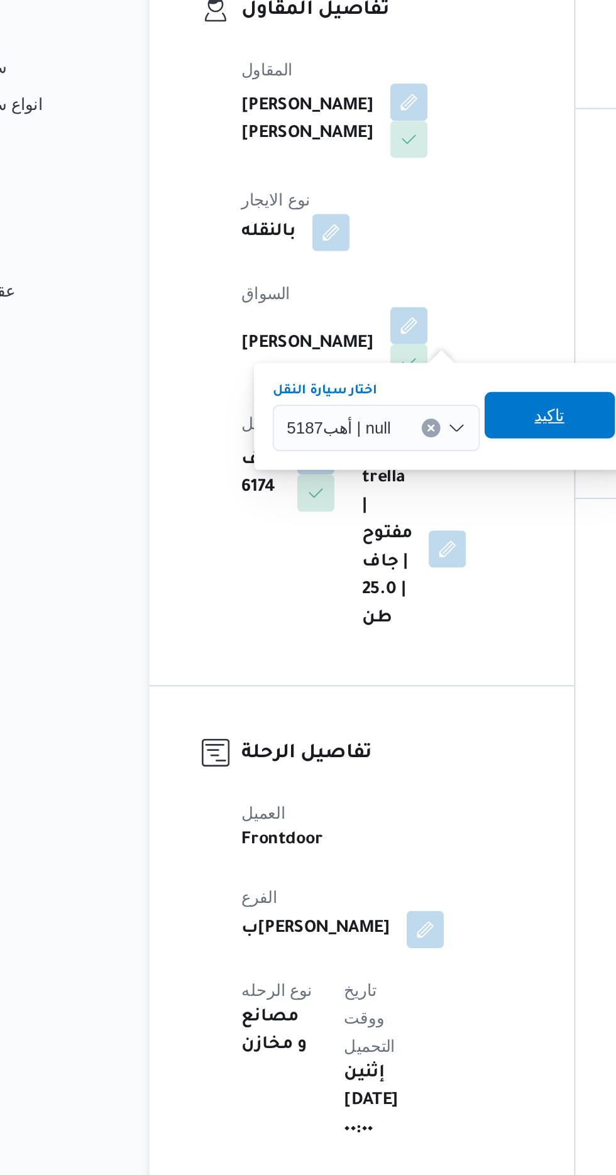
click at [373, 493] on span "تاكيد" at bounding box center [379, 485] width 70 height 25
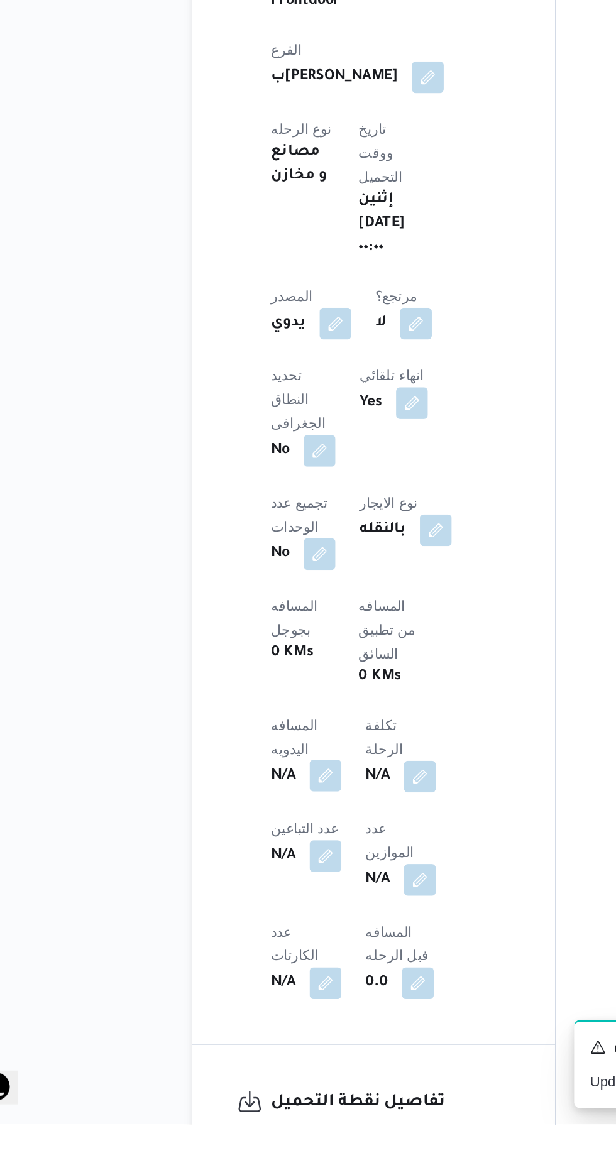
click at [258, 945] on button "button" at bounding box center [248, 955] width 20 height 20
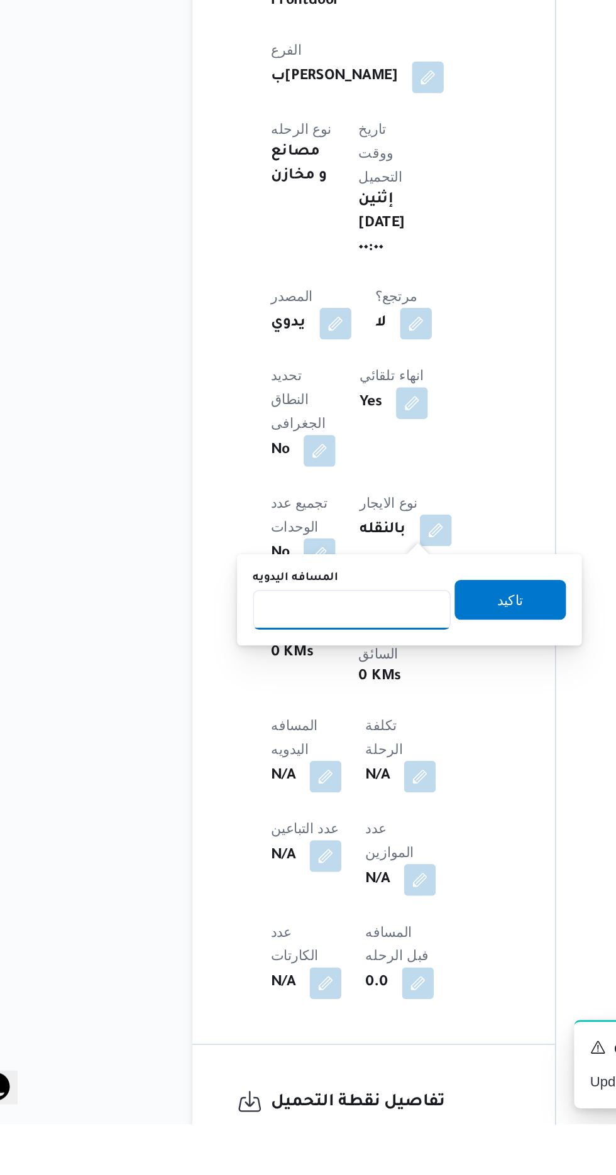
click at [279, 851] on input "المسافه اليدويه" at bounding box center [264, 849] width 125 height 25
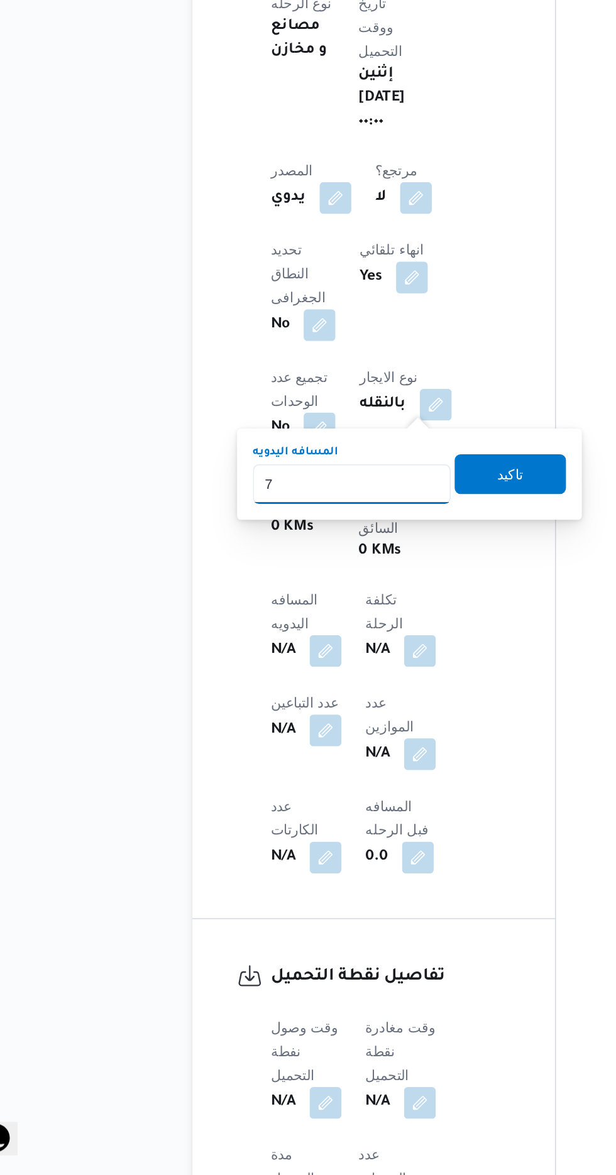
type input "70"
click at [373, 733] on span "تاكيد" at bounding box center [364, 730] width 16 height 15
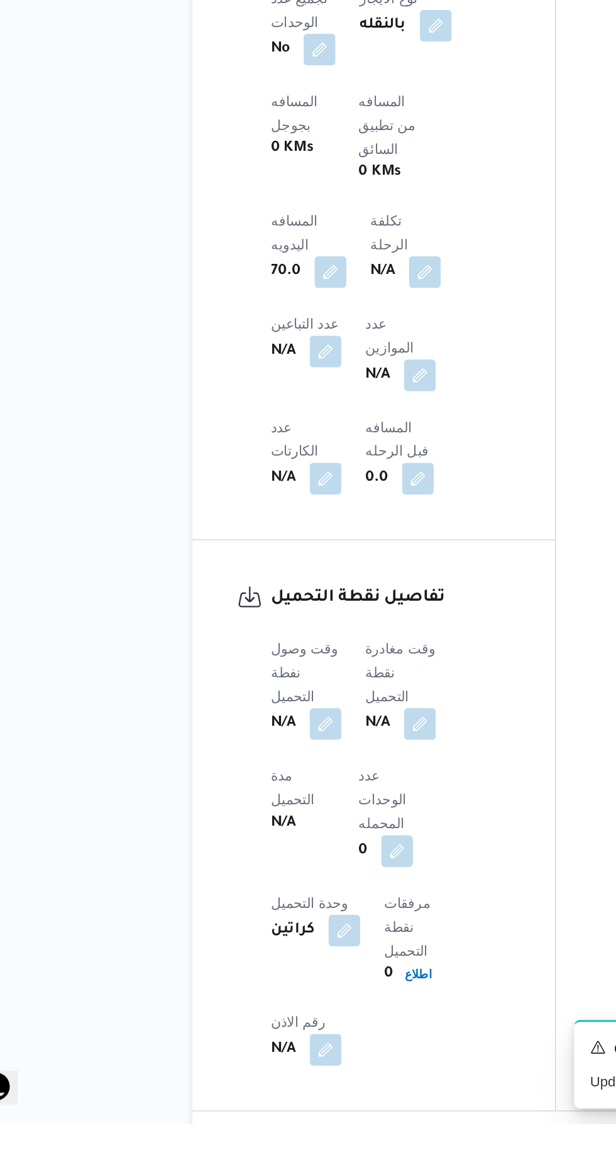
click at [244, 912] on span at bounding box center [244, 922] width 26 height 20
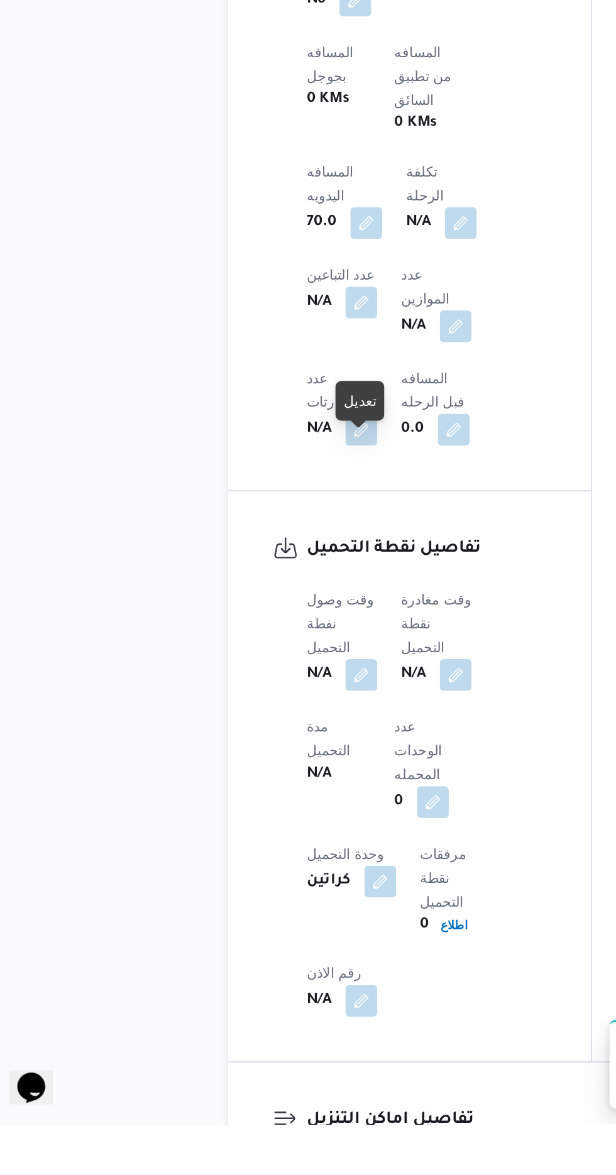
scroll to position [609, 0]
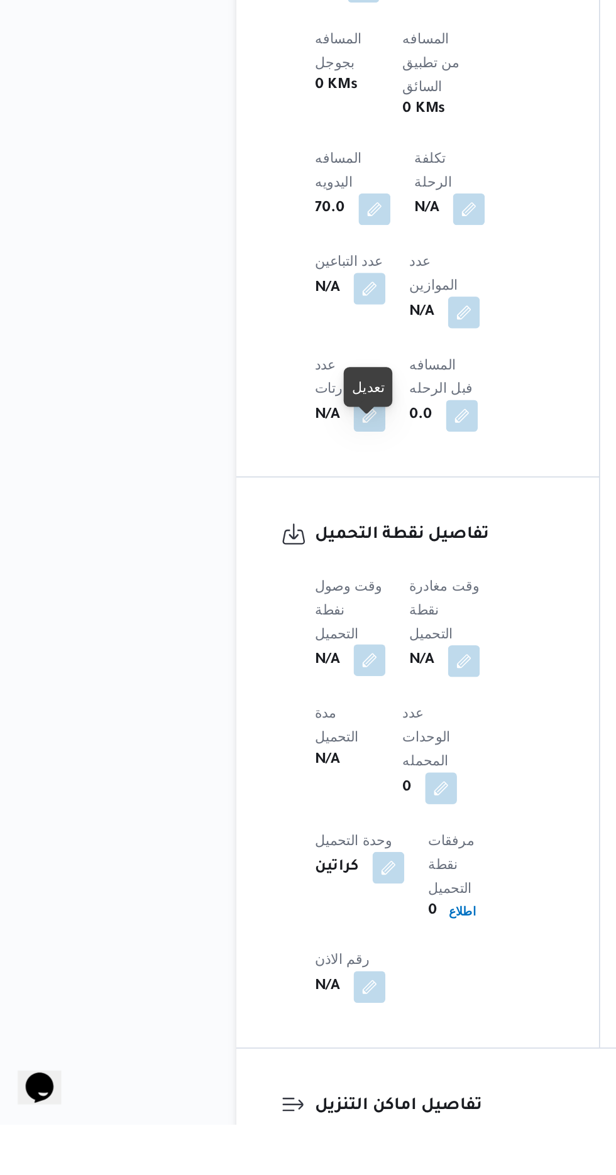
click at [251, 872] on button "button" at bounding box center [248, 882] width 20 height 20
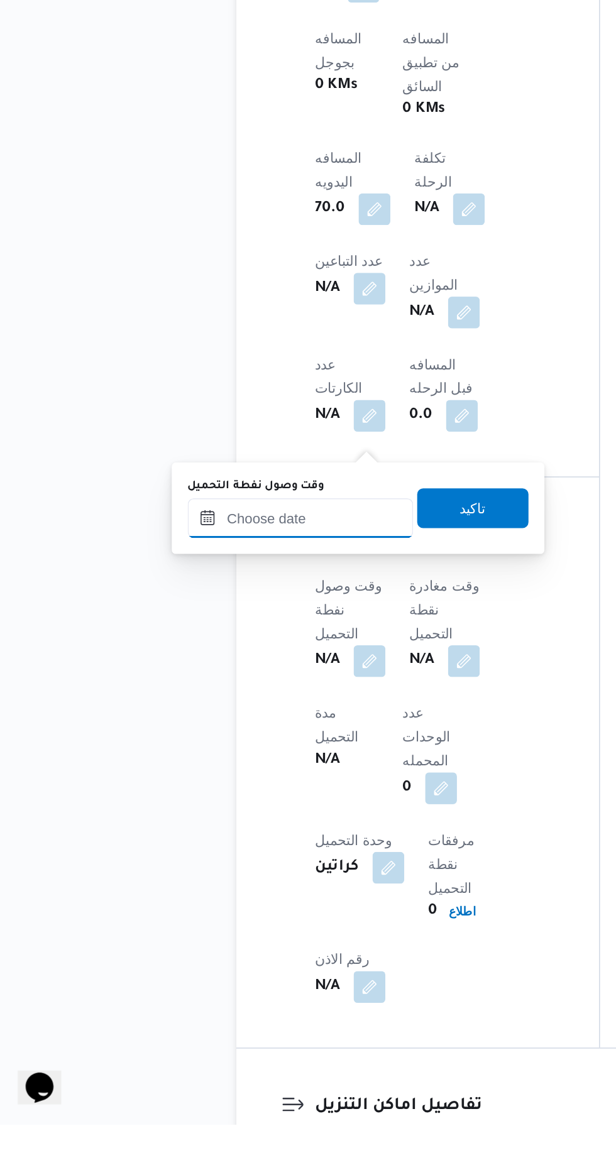
click at [224, 792] on input "وقت وصول نفطة التحميل" at bounding box center [204, 791] width 143 height 25
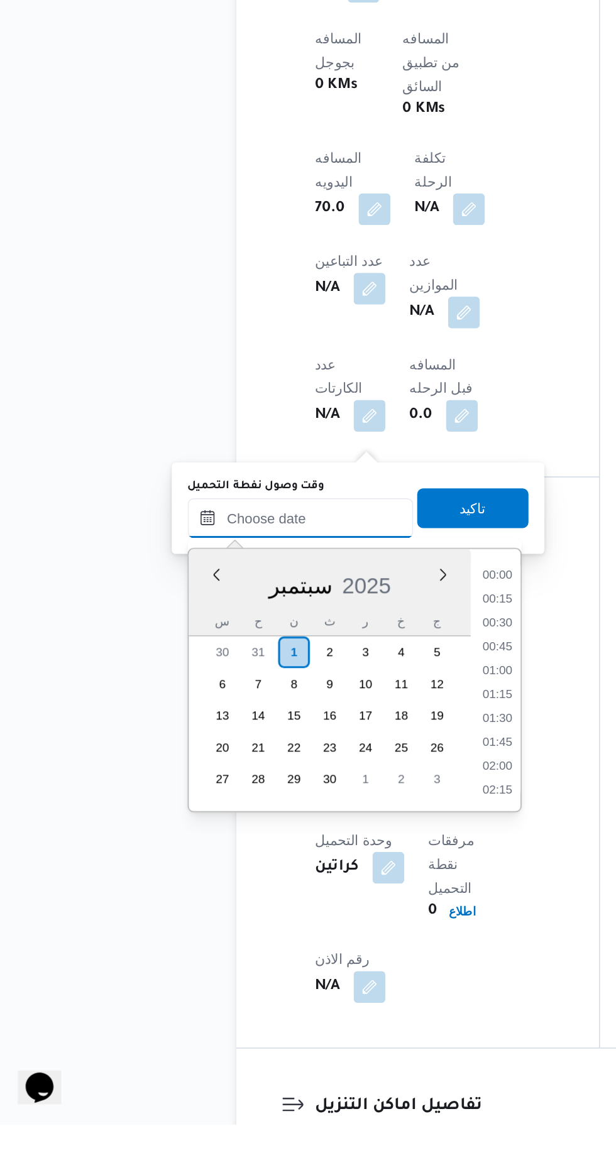
scroll to position [688, 0]
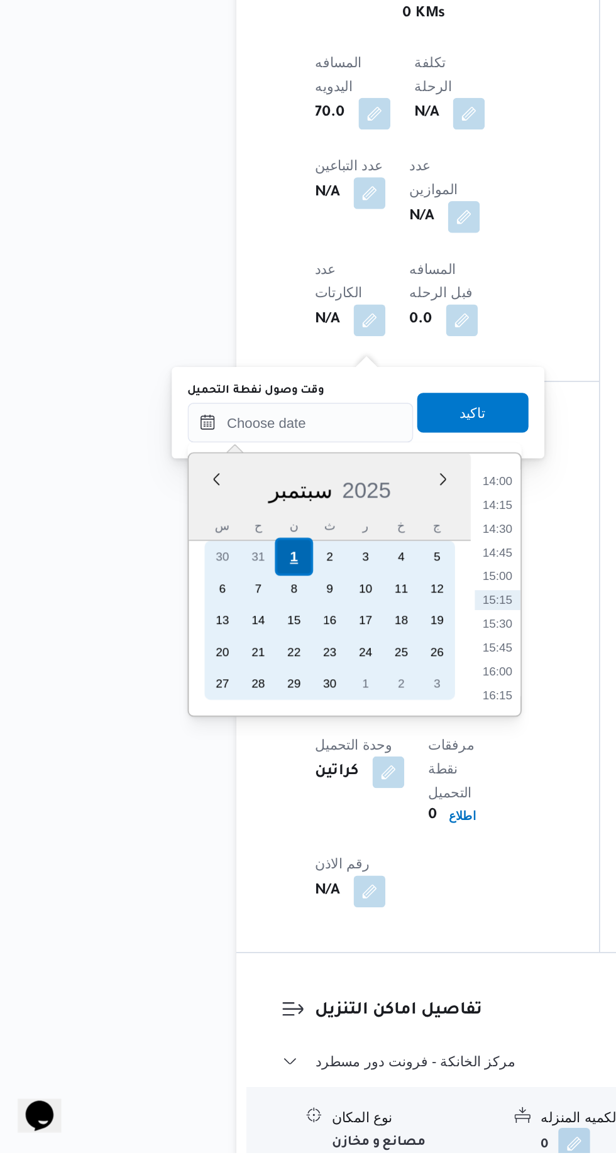
click at [197, 796] on div "1" at bounding box center [199, 798] width 24 height 24
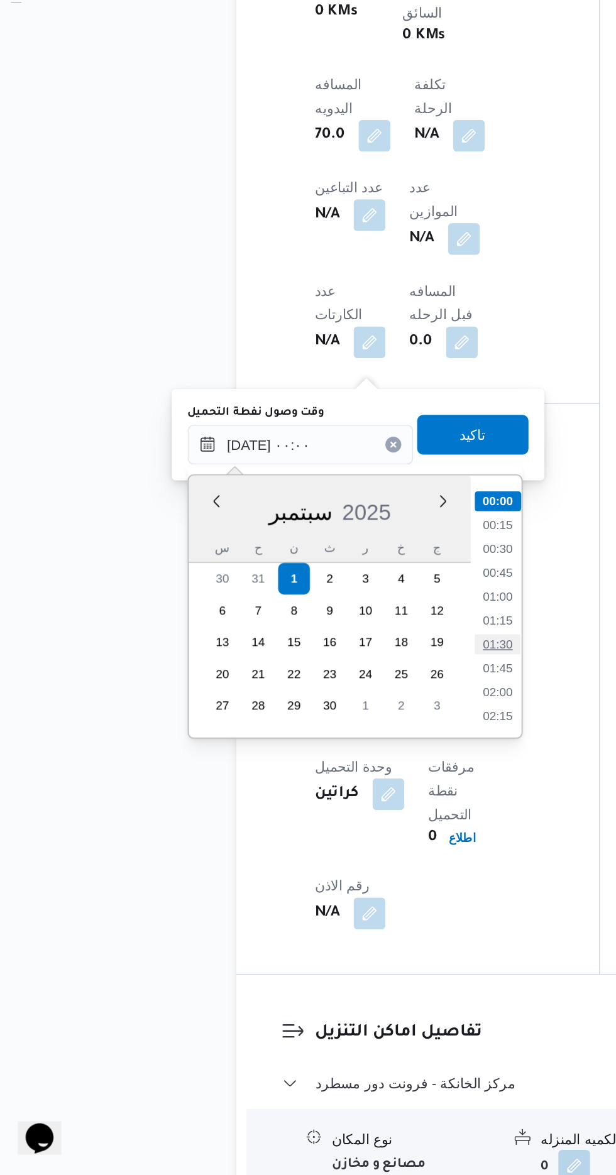
click at [333, 837] on li "01:30" at bounding box center [328, 839] width 29 height 13
type input "٠١/٠٩/٢٠٢٥ ٠١:٣٠"
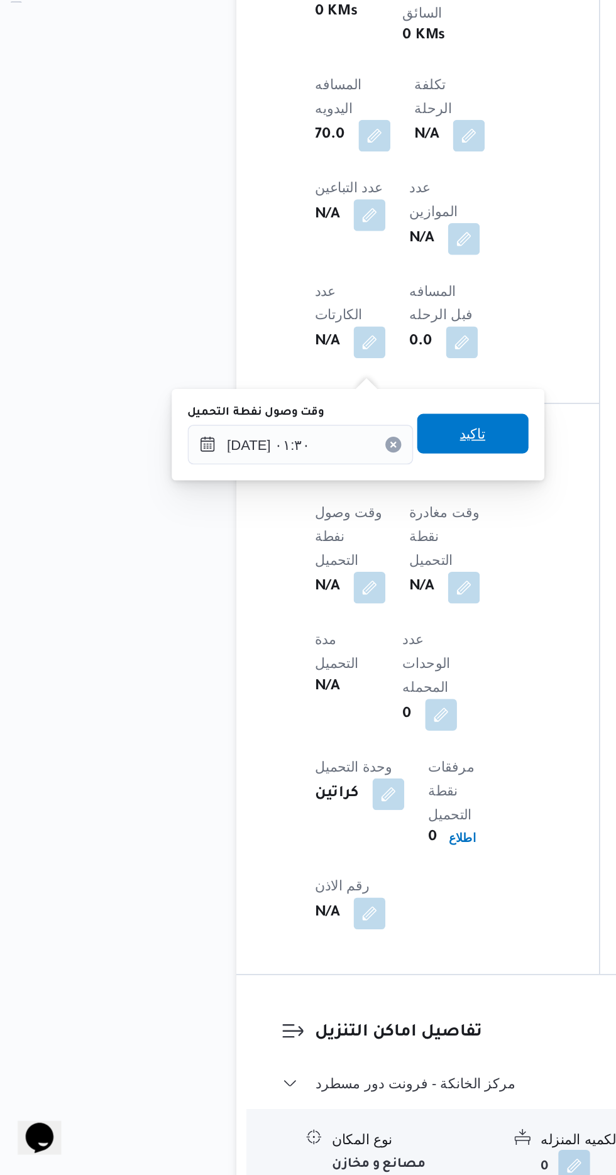
click at [330, 715] on span "تاكيد" at bounding box center [313, 706] width 70 height 25
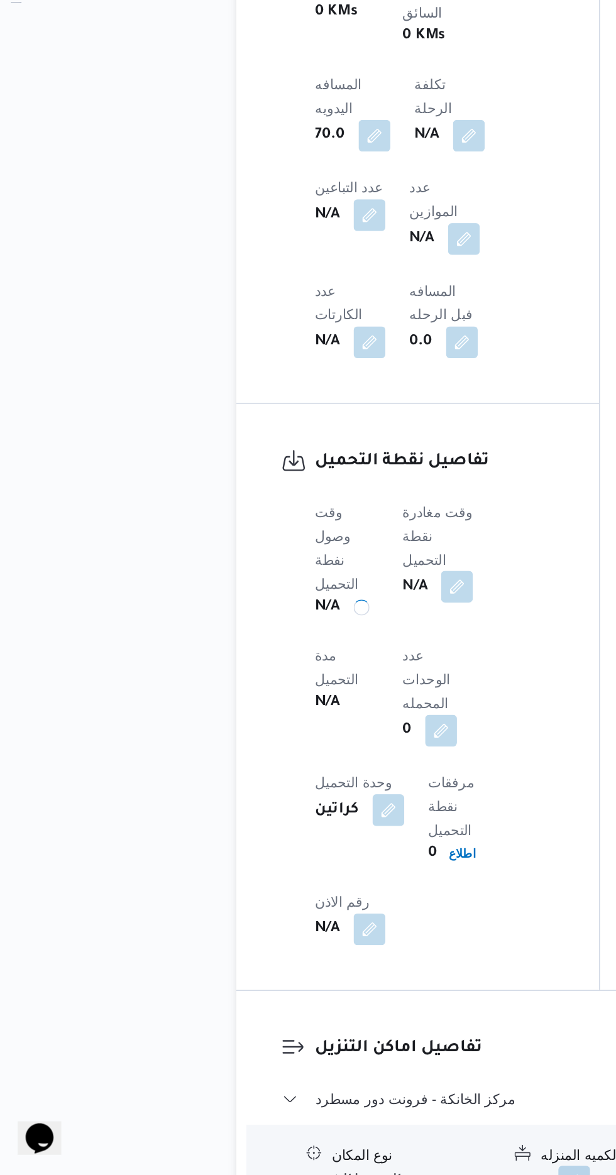
click at [312, 793] on button "button" at bounding box center [303, 803] width 20 height 20
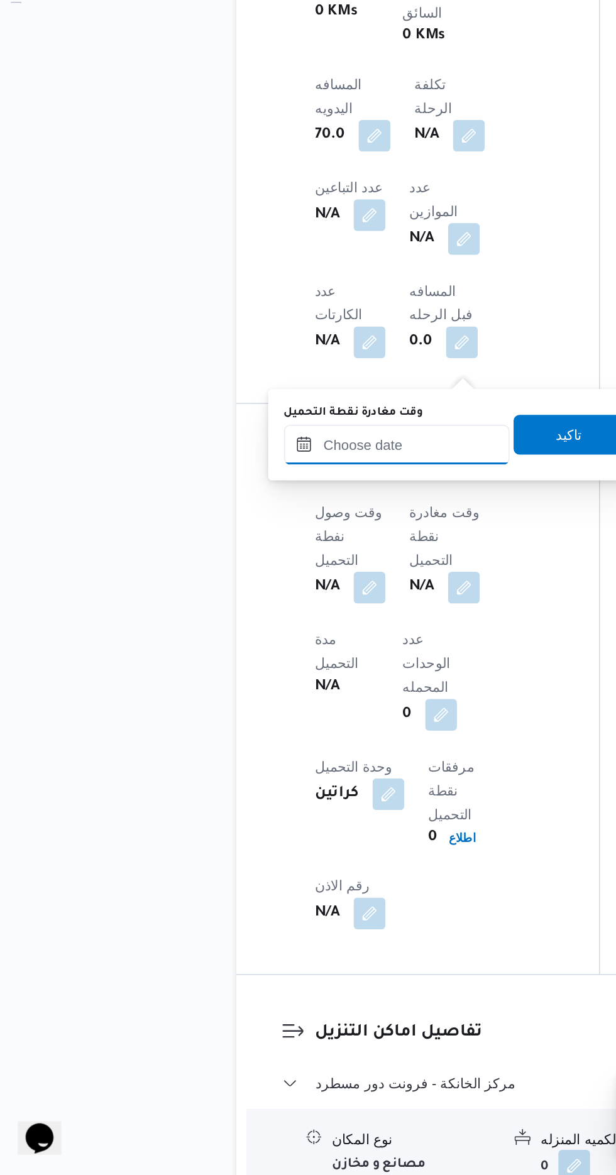
click at [287, 718] on input "وقت مغادرة نقطة التحميل" at bounding box center [265, 713] width 143 height 25
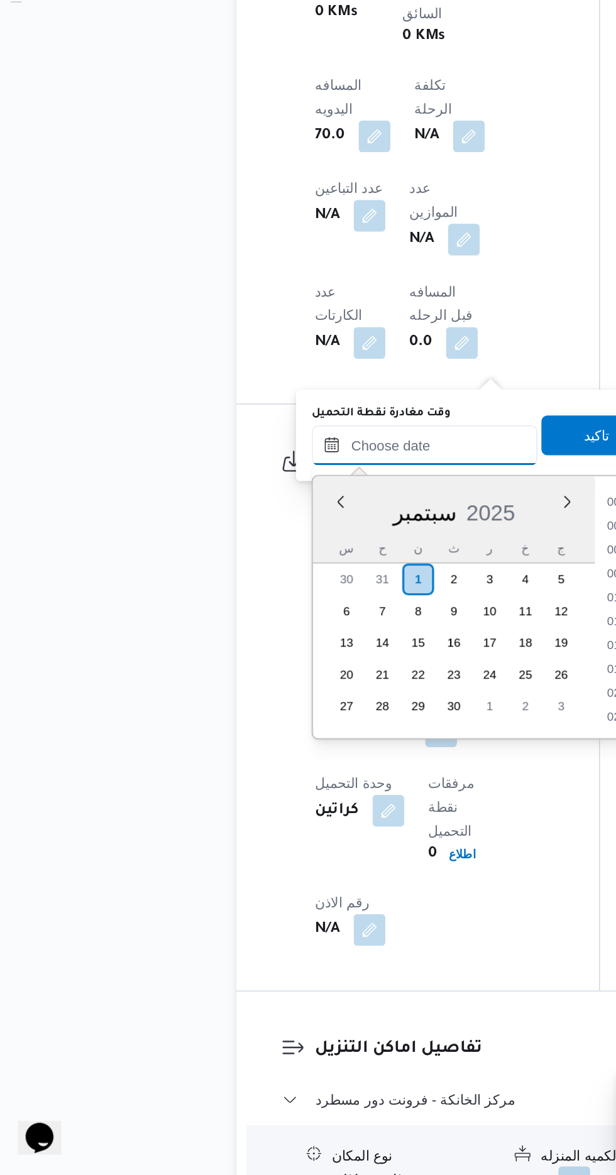
scroll to position [844, 0]
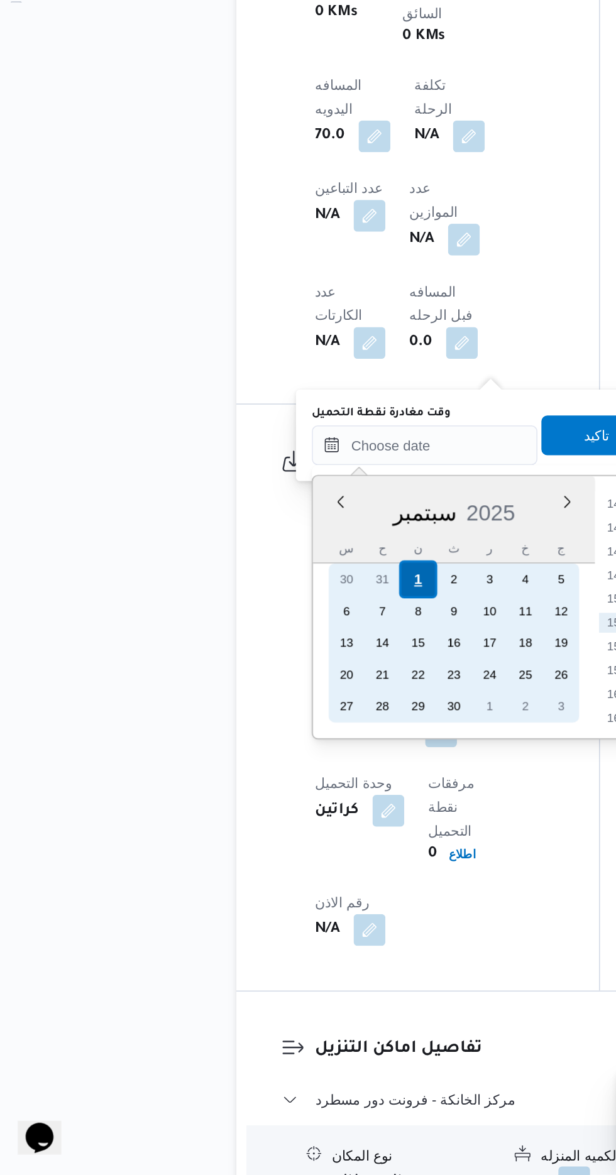
click at [278, 798] on div "1" at bounding box center [278, 799] width 24 height 24
type input "[DATE] ٠٠:٠٠"
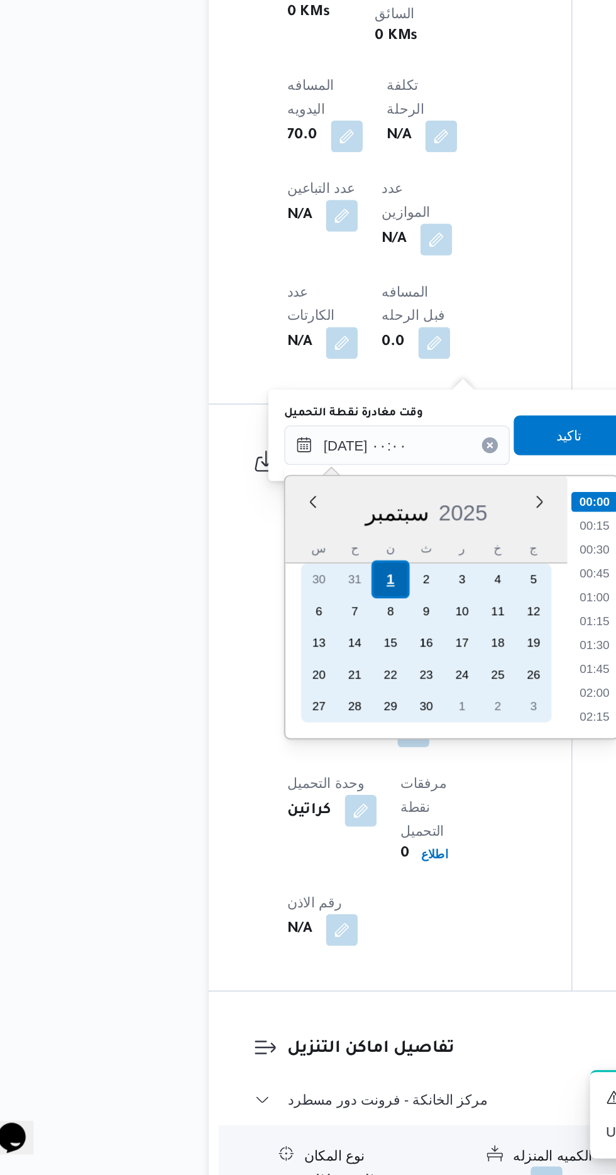
scroll to position [687, 0]
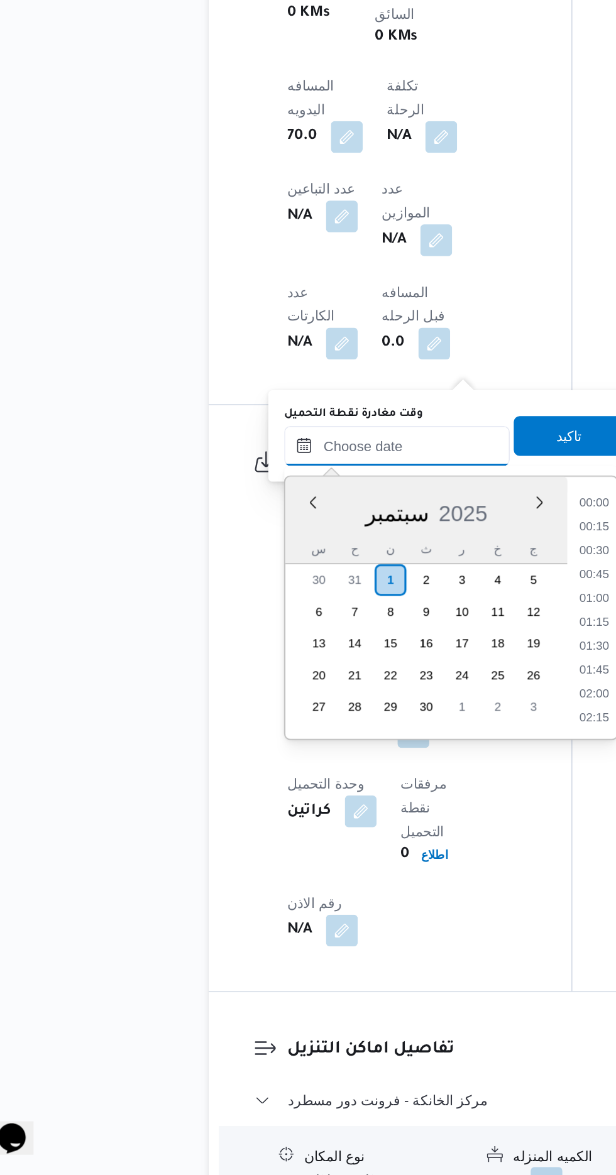
click at [216, 711] on input "وقت مغادرة نقطة التحميل" at bounding box center [282, 713] width 143 height 25
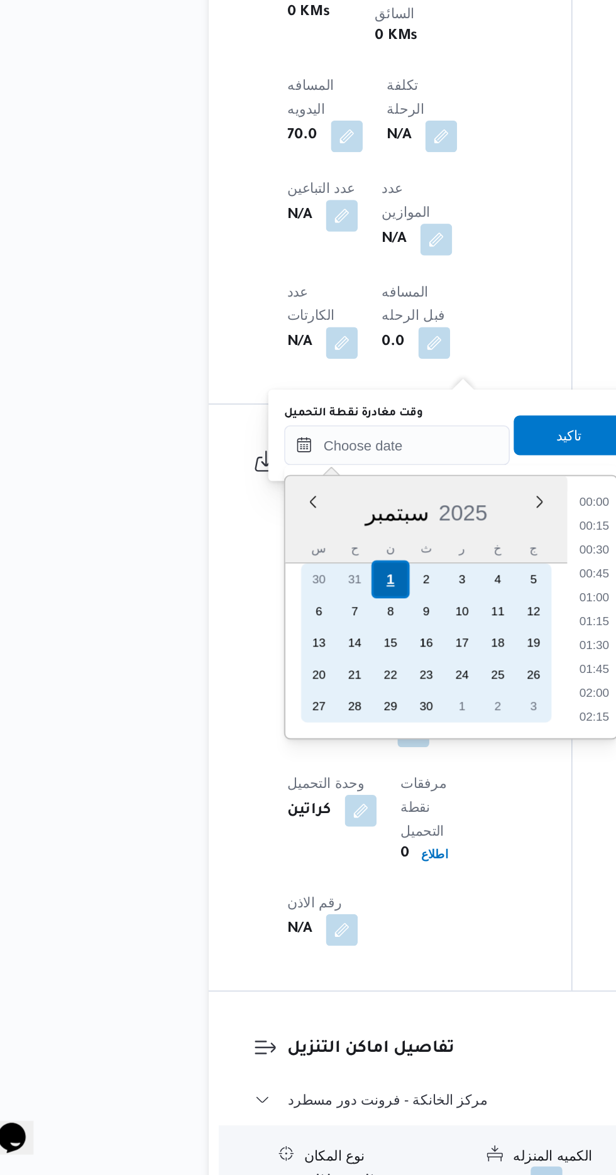
click at [278, 798] on div "1" at bounding box center [278, 799] width 24 height 24
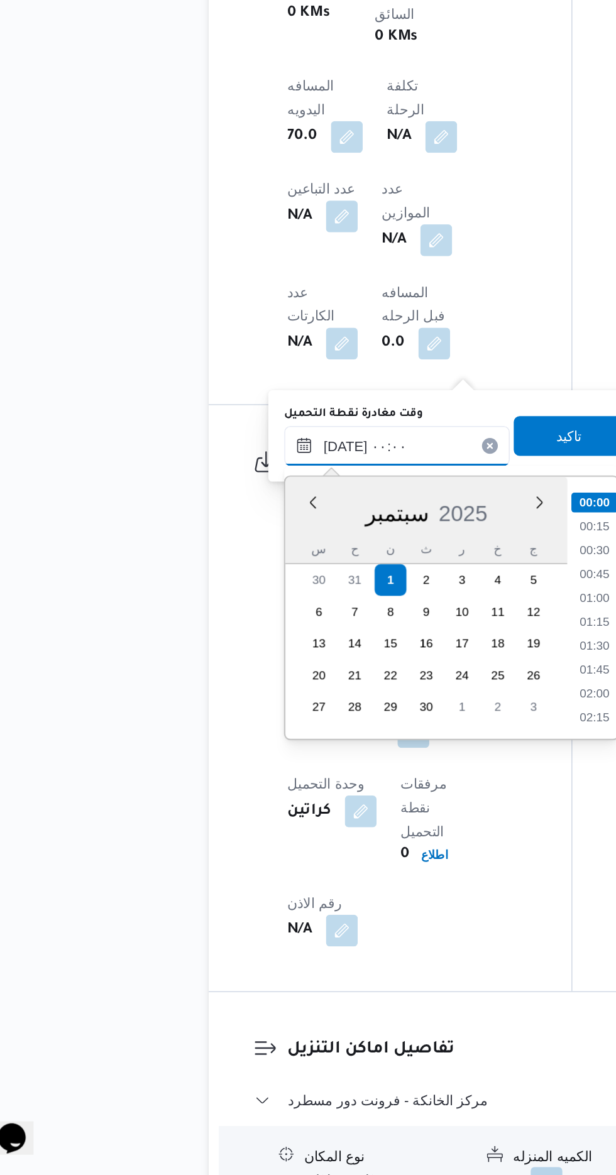
click at [238, 713] on input "[DATE] ٠٠:٠٠" at bounding box center [282, 713] width 143 height 25
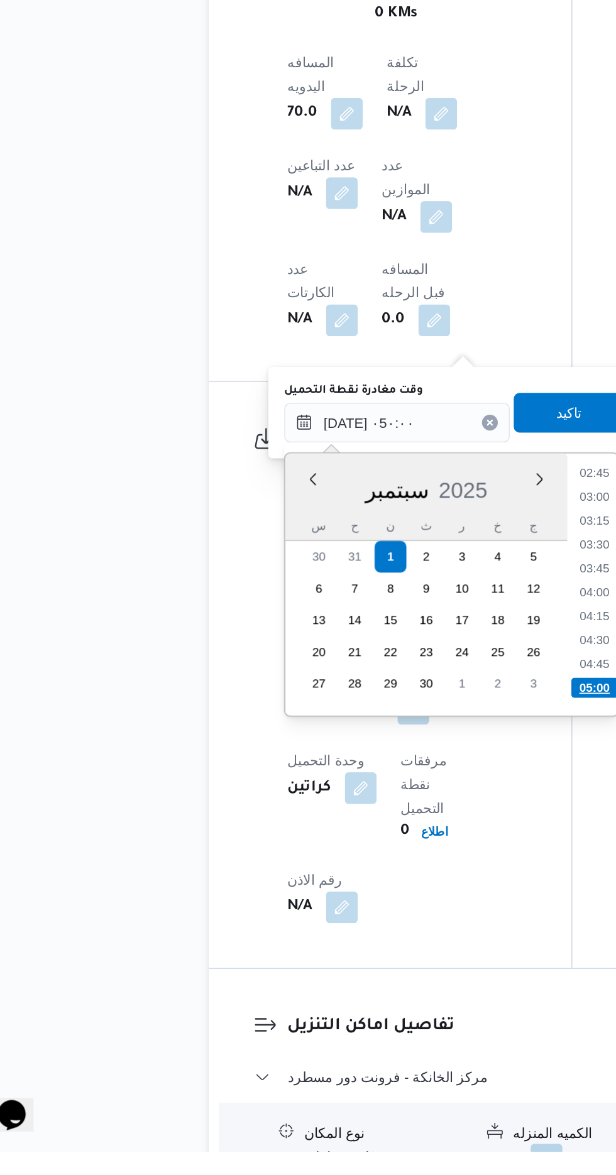
click at [412, 880] on li "05:00" at bounding box center [408, 882] width 30 height 13
type input "[DATE] ٠٥:٠٠"
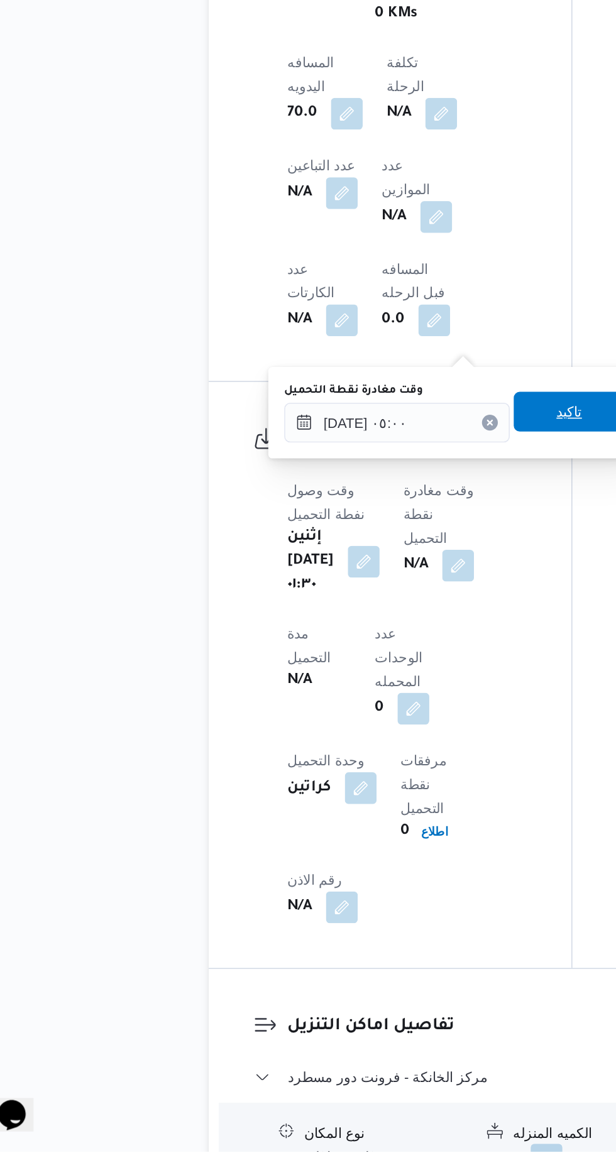
click at [399, 708] on span "تاكيد" at bounding box center [391, 707] width 16 height 15
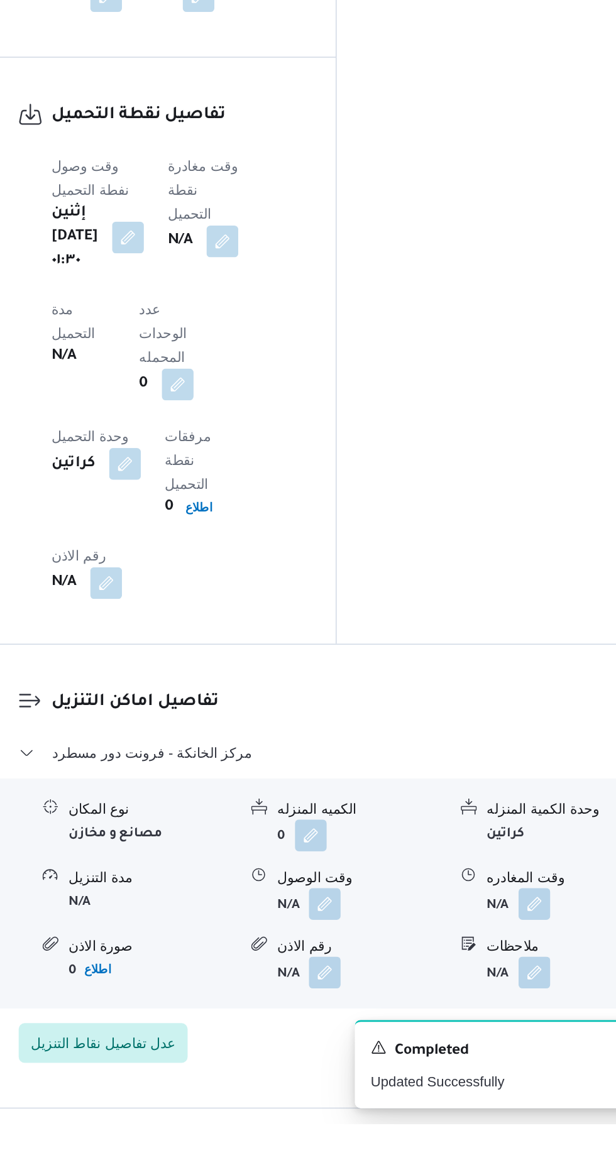
scroll to position [887, 0]
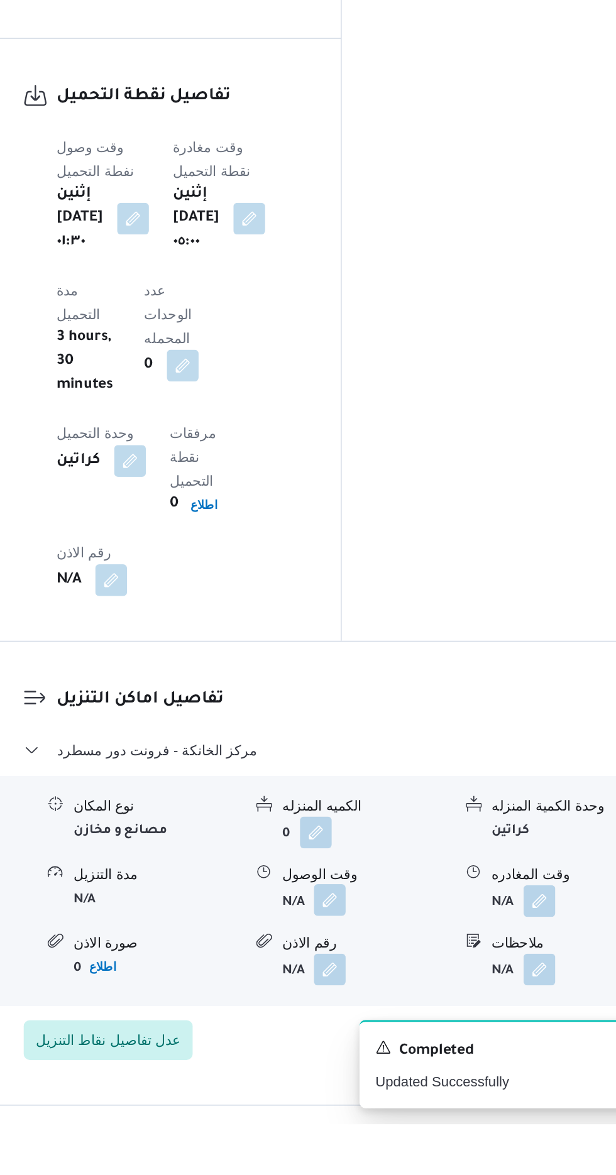
click at [388, 1023] on button "button" at bounding box center [386, 1033] width 20 height 20
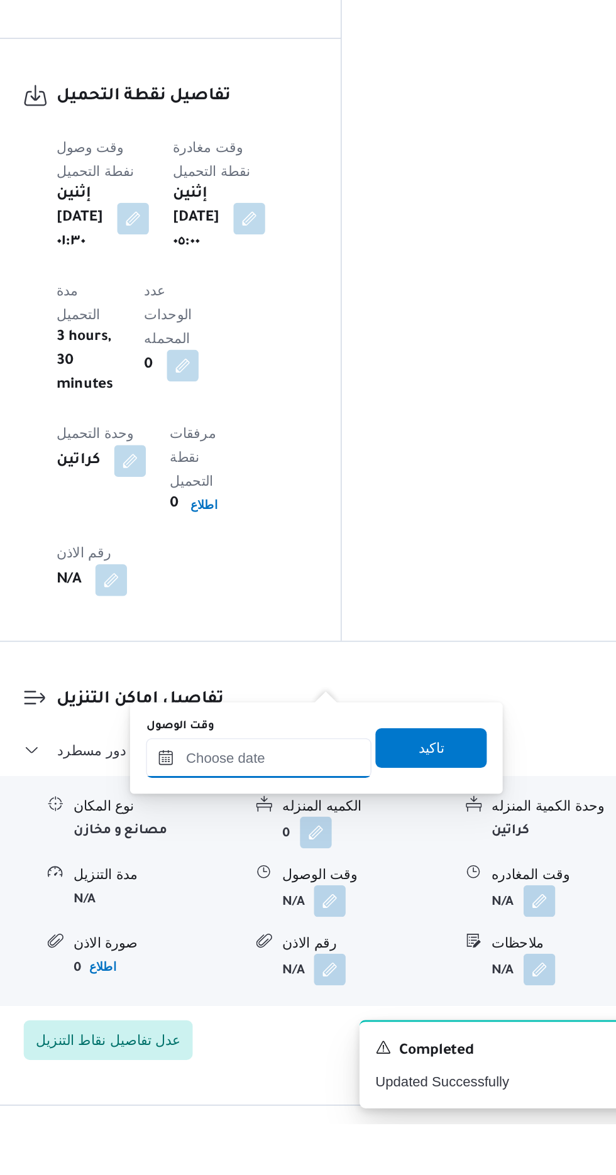
click at [363, 944] on input "وقت الوصول" at bounding box center [341, 943] width 143 height 25
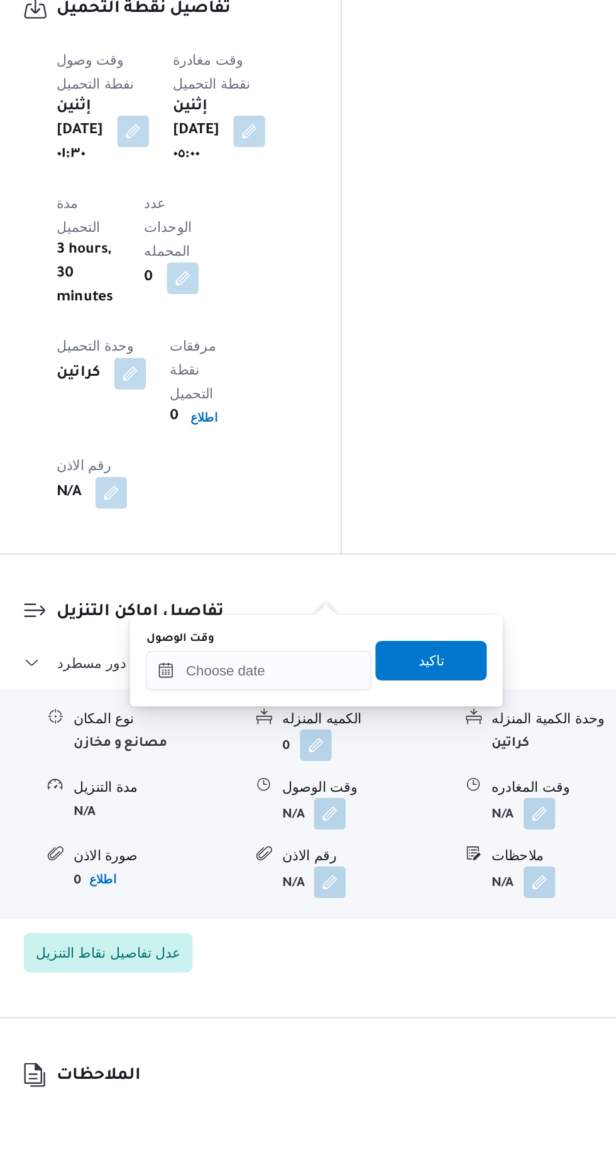
scroll to position [1010, 0]
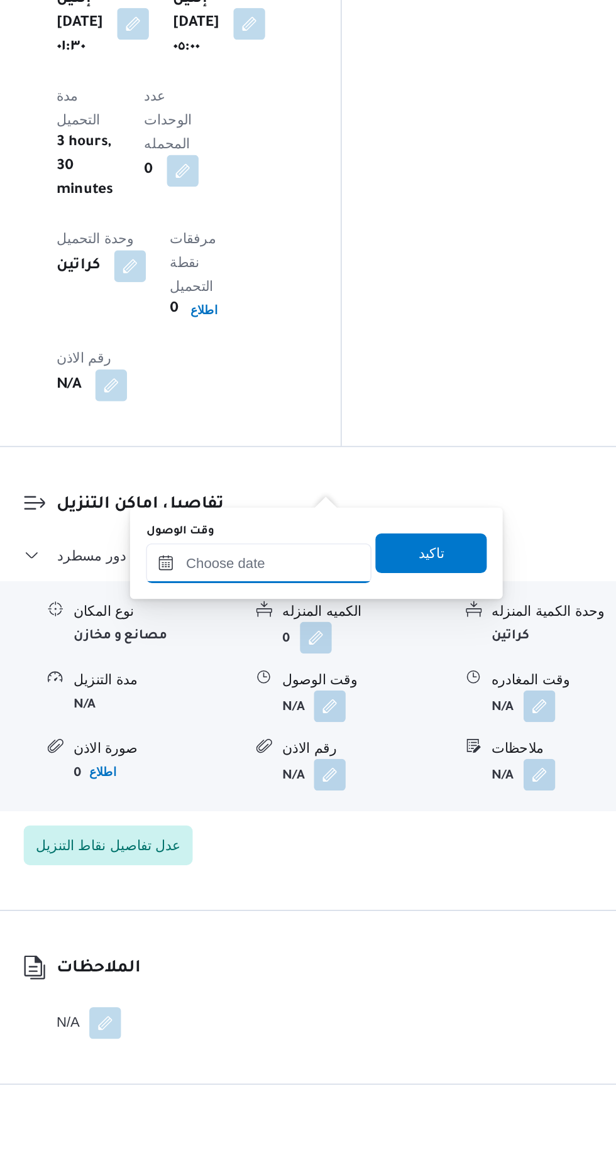
click at [372, 818] on input "وقت الوصول" at bounding box center [341, 820] width 143 height 25
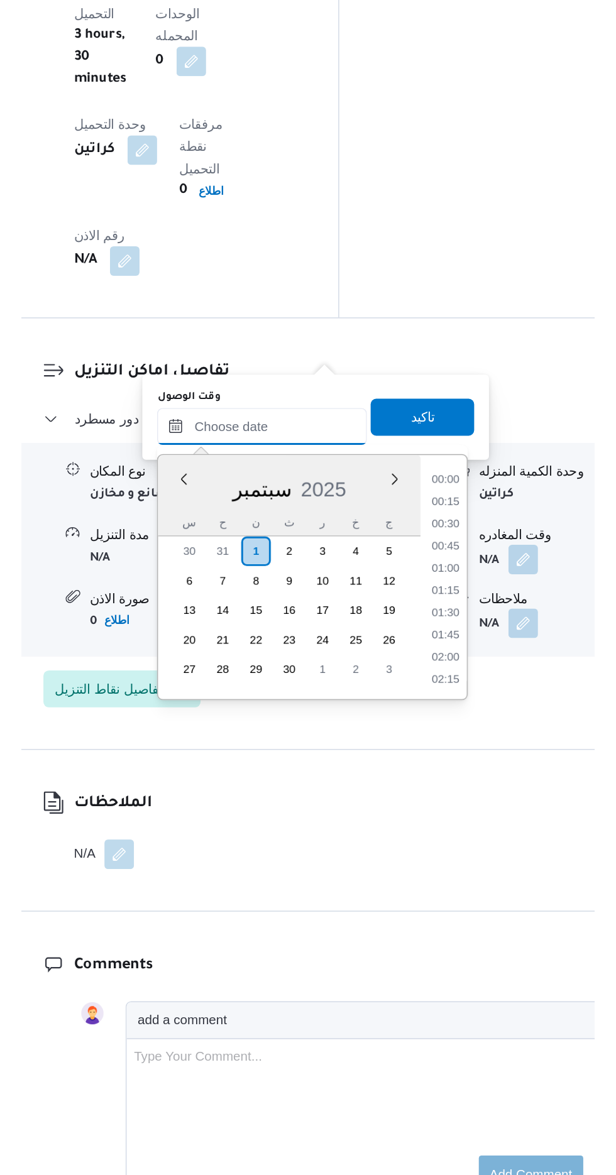
scroll to position [844, 0]
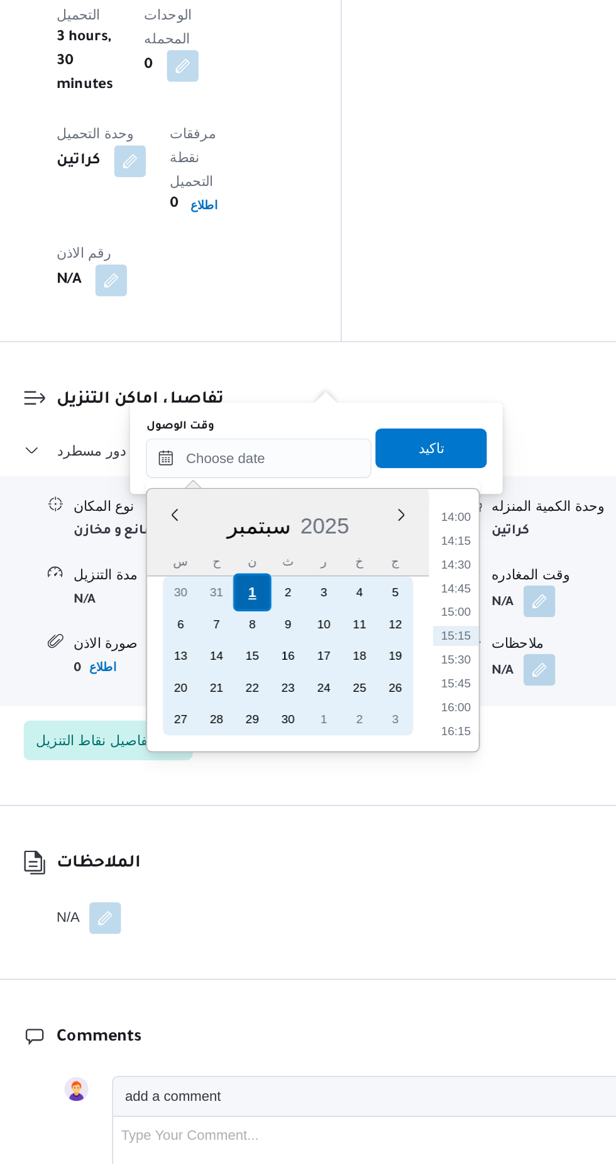
click at [337, 813] on div "1" at bounding box center [337, 814] width 24 height 24
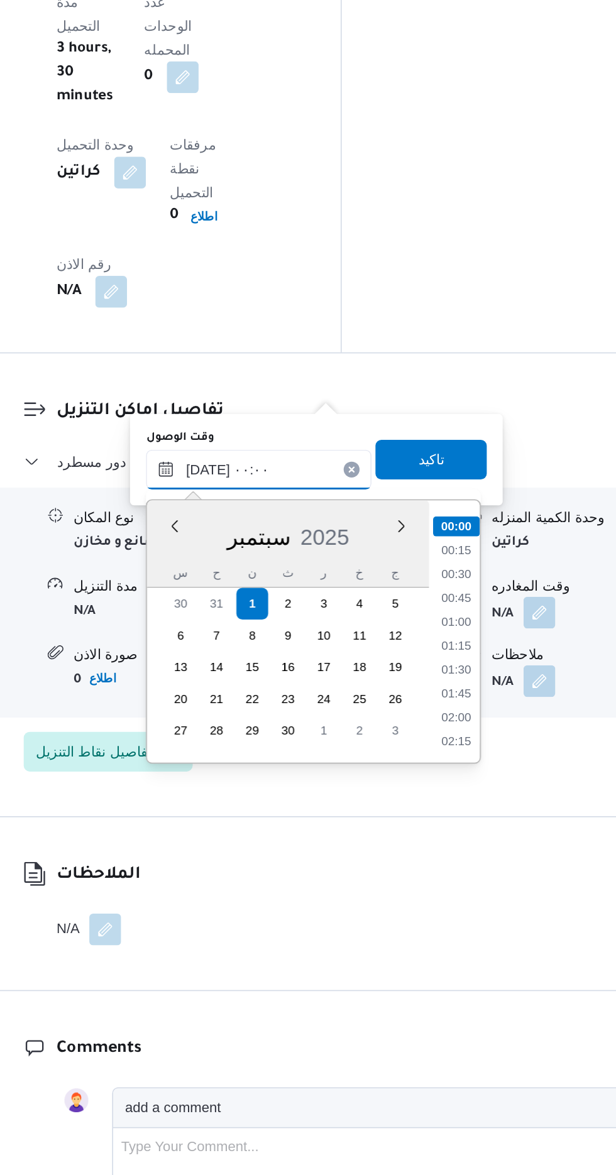
click at [283, 727] on input "[DATE] ٠٠:٠٠" at bounding box center [341, 729] width 143 height 25
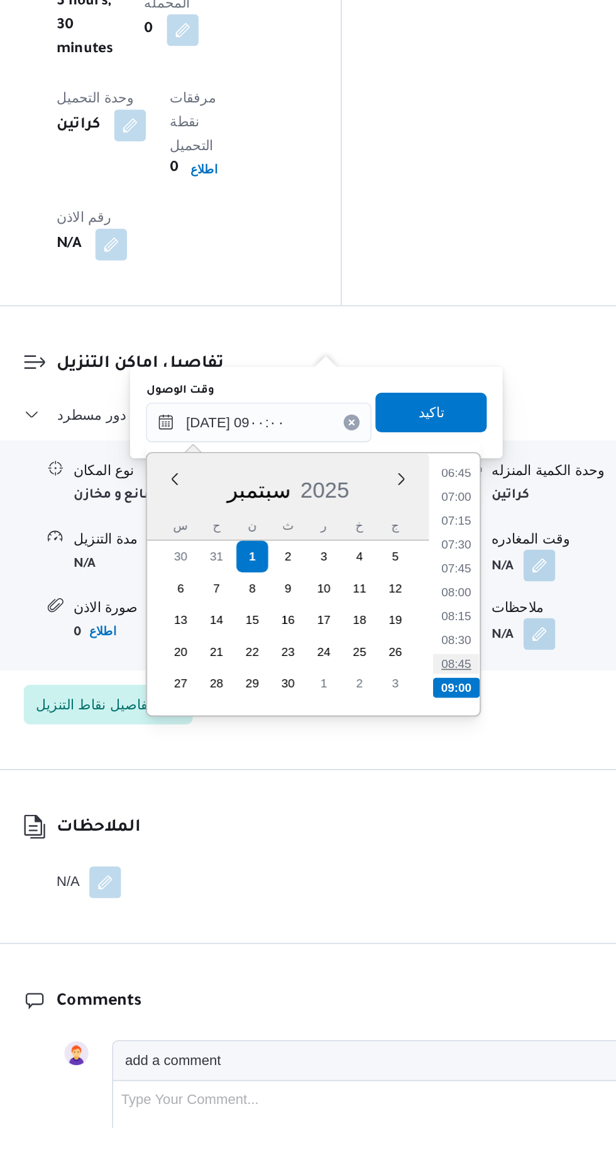
click at [466, 883] on li "08:45" at bounding box center [466, 882] width 29 height 13
type input "٠١/٠٩/٢٠٢٥ ٠٨:٤٥"
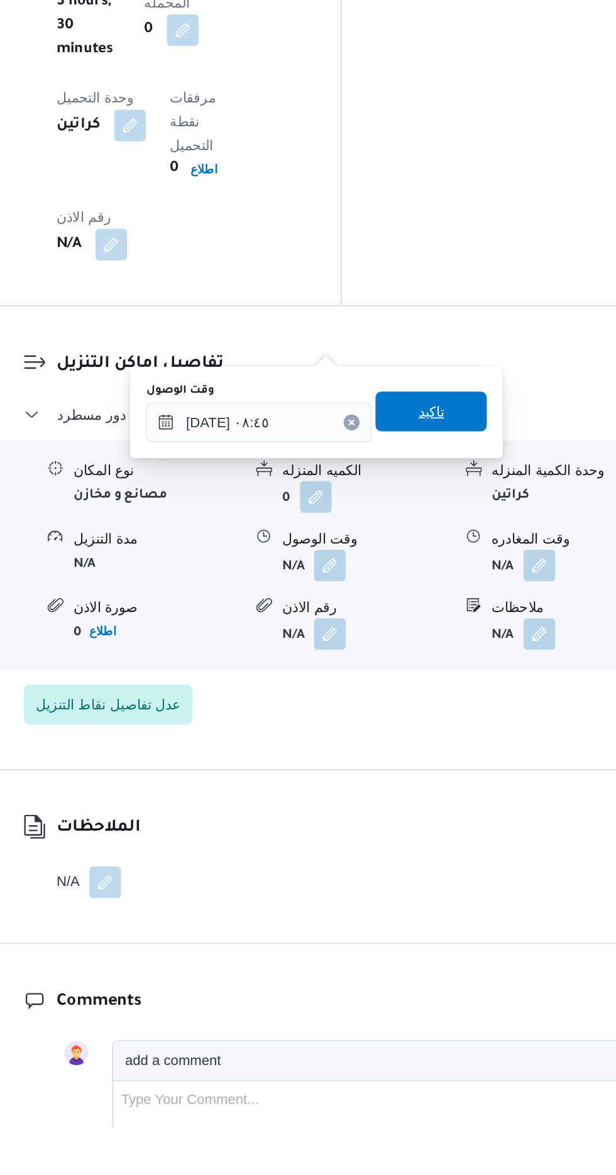
click at [458, 727] on span "تاكيد" at bounding box center [450, 722] width 16 height 15
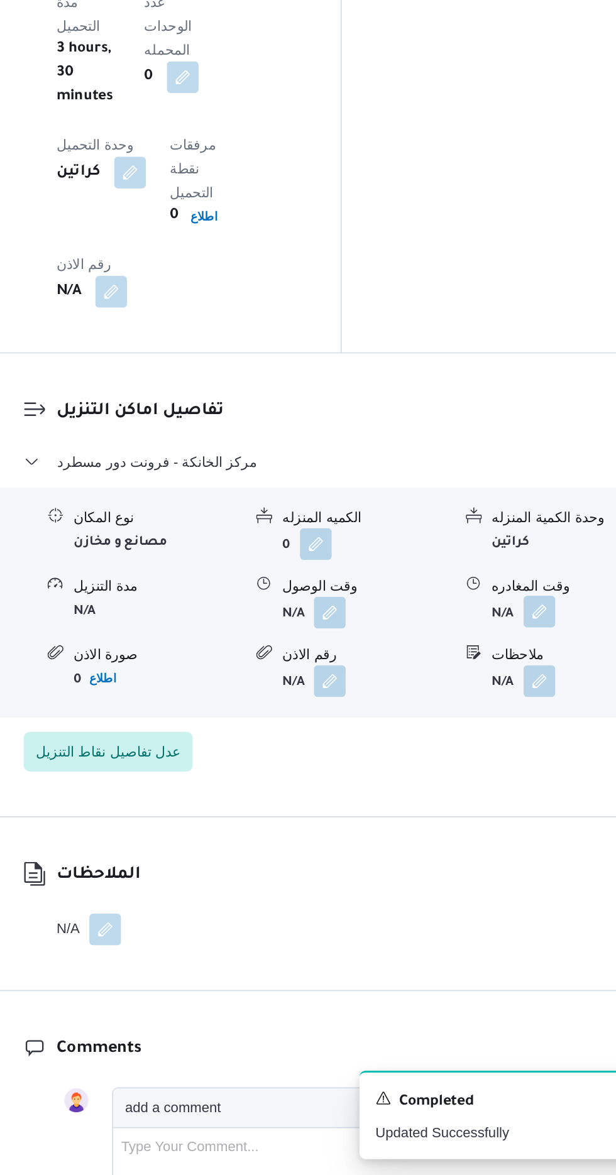
click at [517, 809] on button "button" at bounding box center [519, 819] width 20 height 20
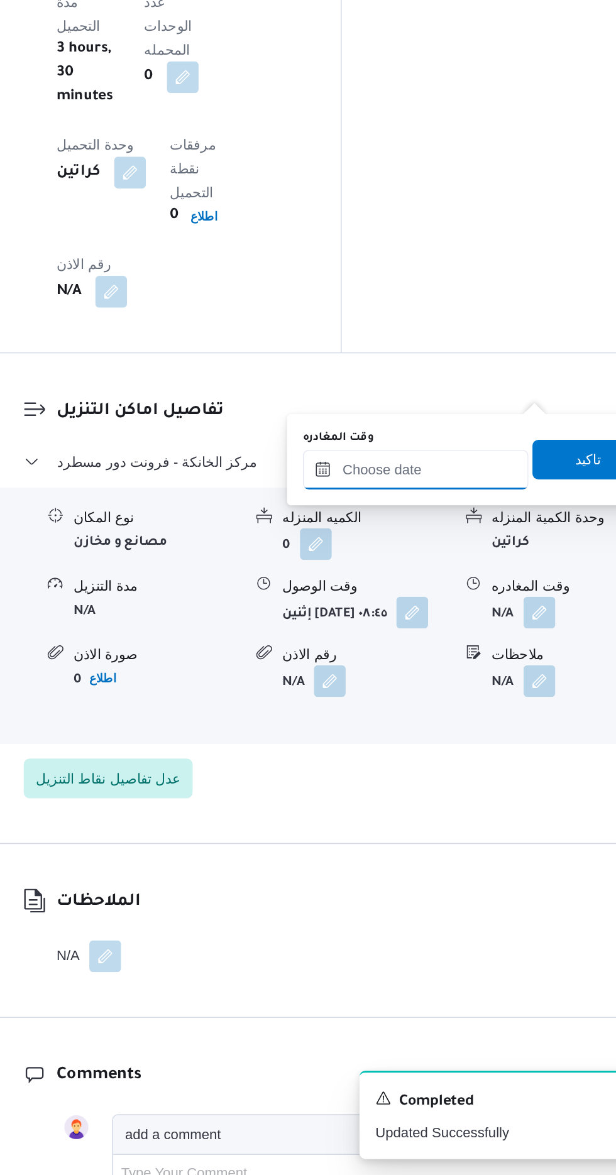
click at [465, 726] on input "وقت المغادره" at bounding box center [440, 729] width 143 height 25
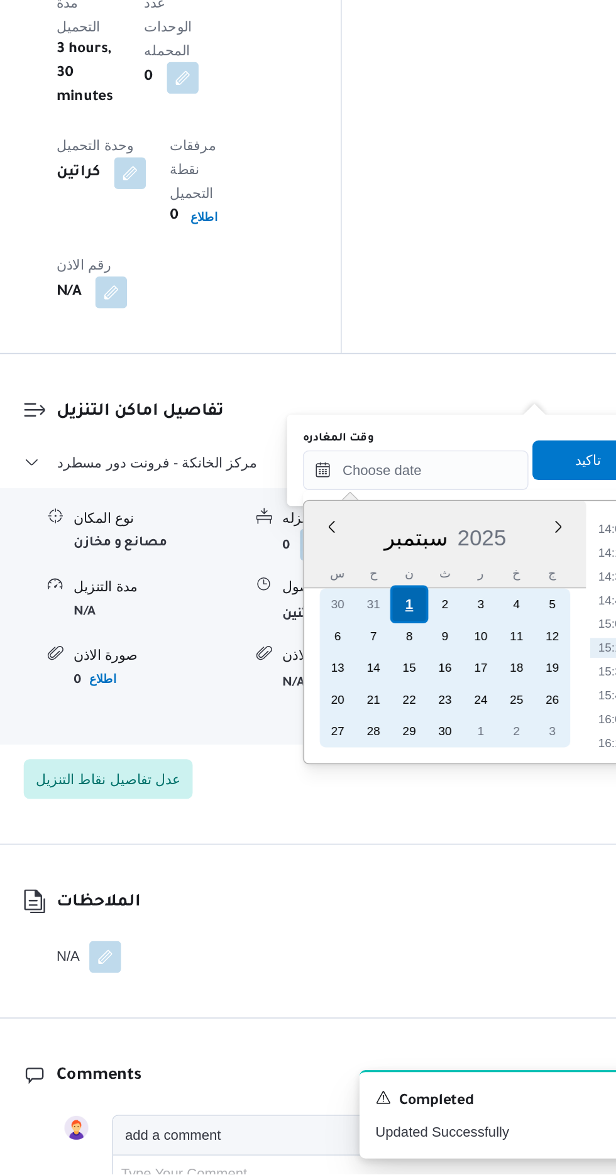
click at [436, 813] on div "1" at bounding box center [436, 815] width 24 height 24
type input "[DATE] ٠٠:٠٠"
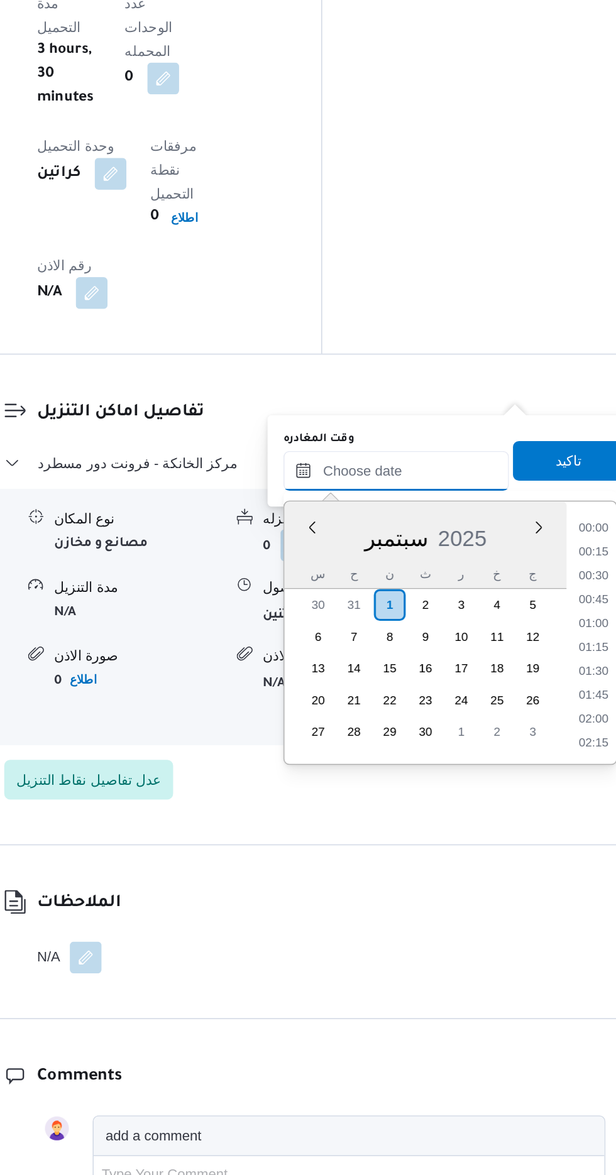
click at [394, 731] on input "وقت المغادره" at bounding box center [440, 729] width 143 height 25
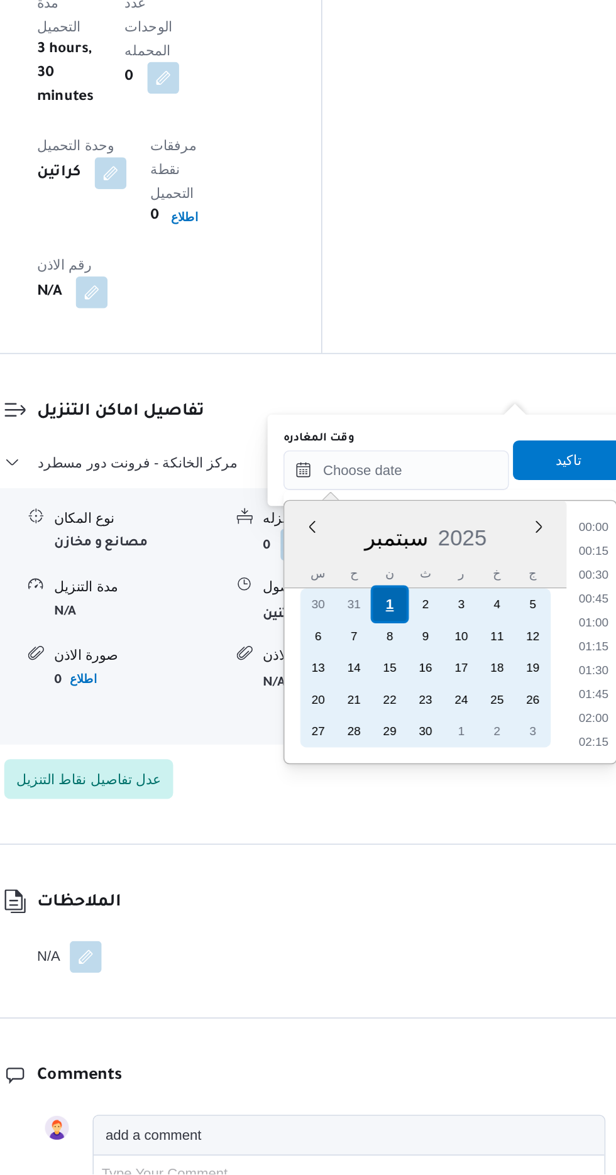
click at [436, 812] on div "1" at bounding box center [436, 815] width 24 height 24
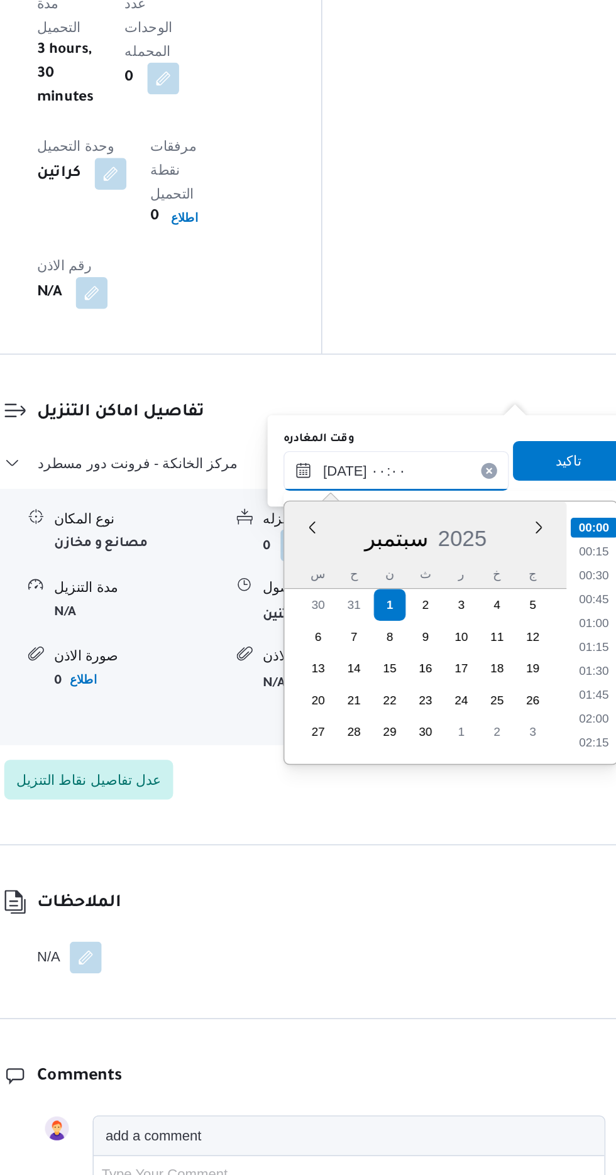
click at [398, 729] on input "[DATE] ٠٠:٠٠" at bounding box center [440, 729] width 143 height 25
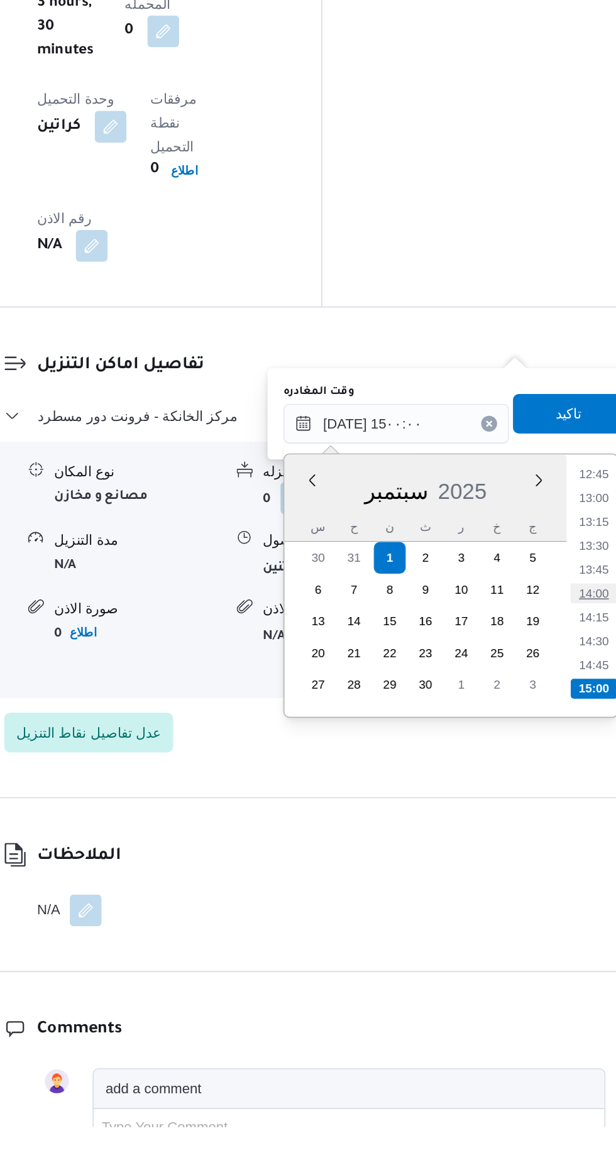
click at [576, 837] on li "14:00" at bounding box center [565, 838] width 29 height 13
type input "[DATE] ١٤:٠٠"
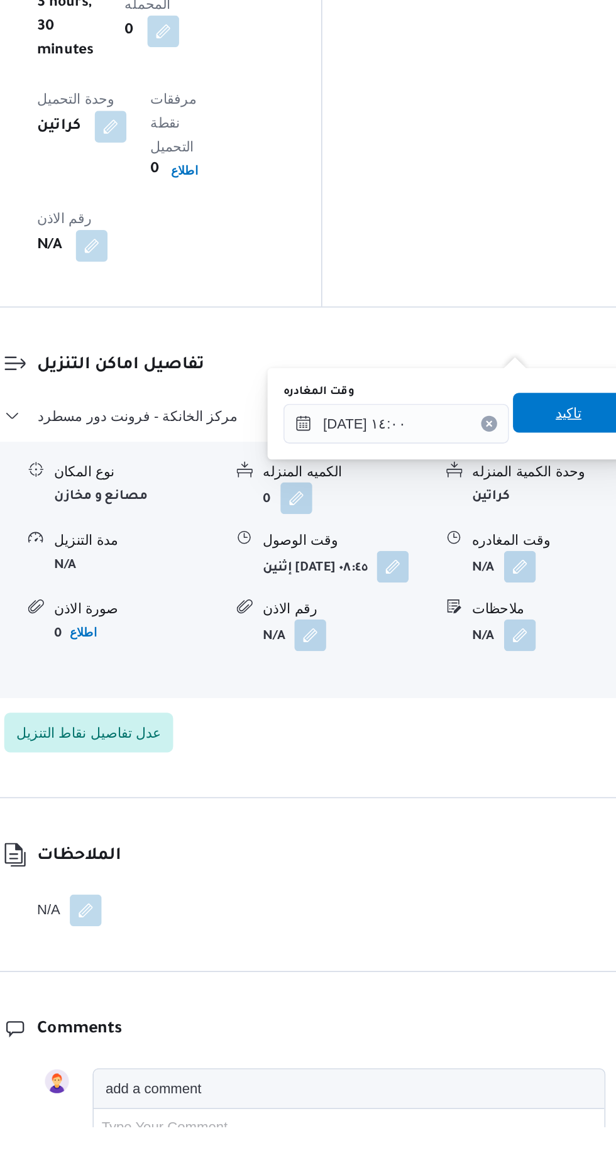
click at [547, 722] on span "تاكيد" at bounding box center [549, 723] width 70 height 25
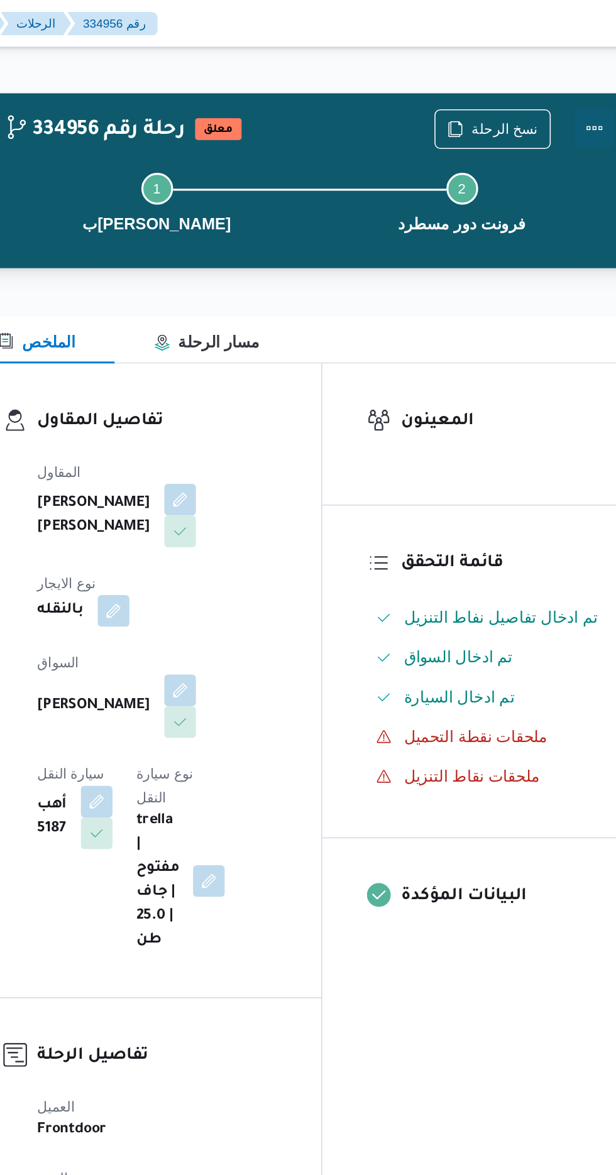
click at [571, 77] on button "Actions" at bounding box center [565, 81] width 25 height 25
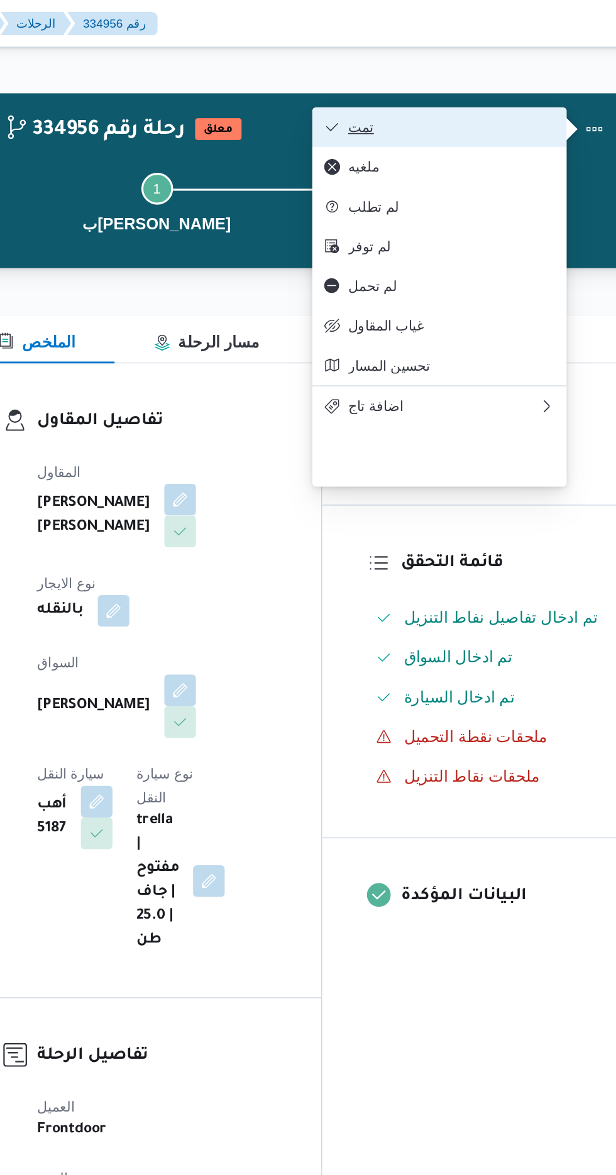
click at [505, 76] on span "تمت" at bounding box center [475, 80] width 131 height 10
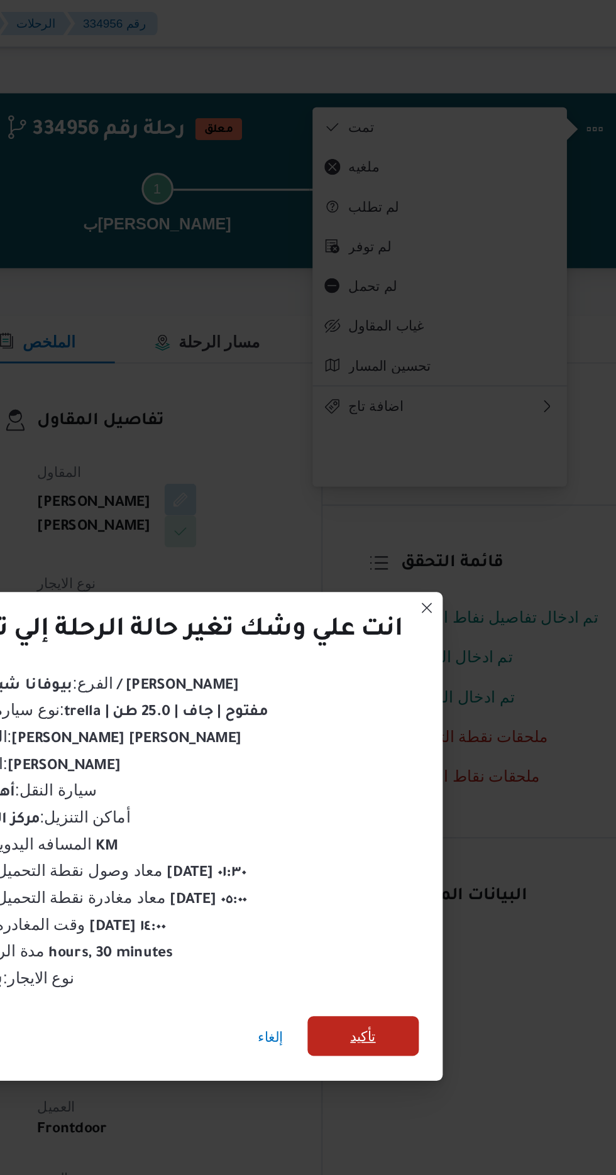
click at [407, 646] on span "تأكيد" at bounding box center [419, 655] width 70 height 25
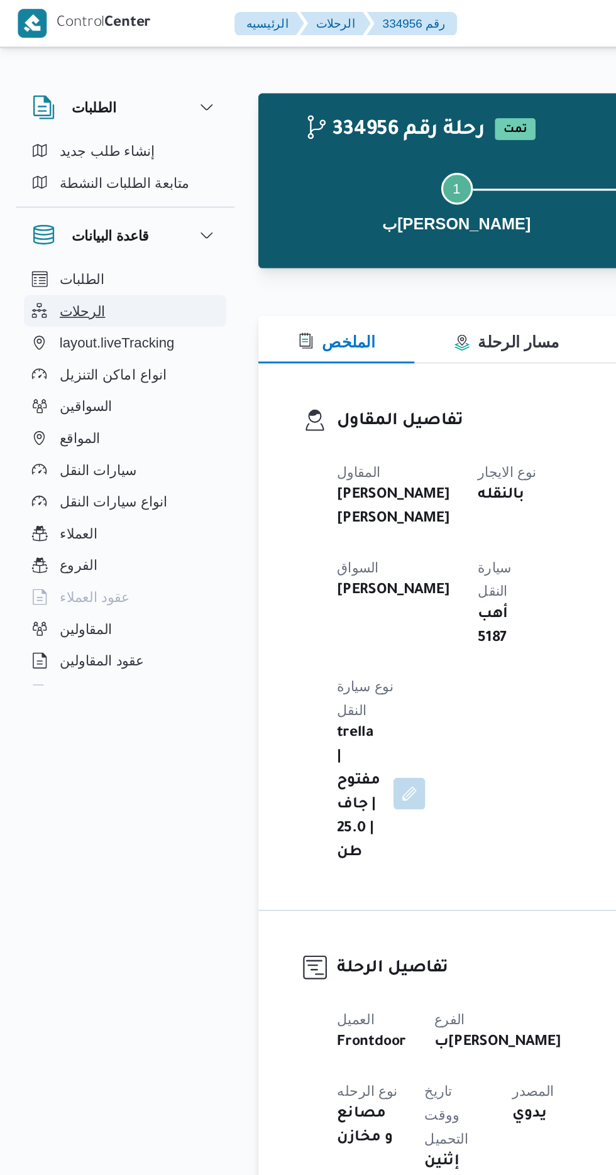
click at [71, 194] on button "الرحلات" at bounding box center [79, 197] width 128 height 20
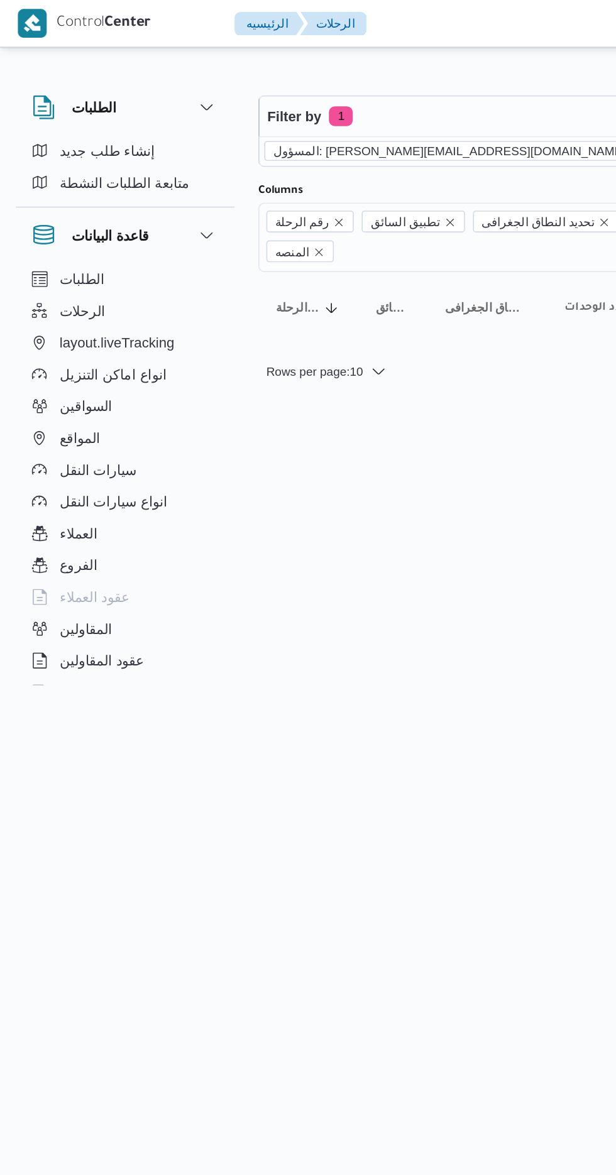
click at [399, 92] on icon "remove selected entity" at bounding box center [403, 96] width 8 height 8
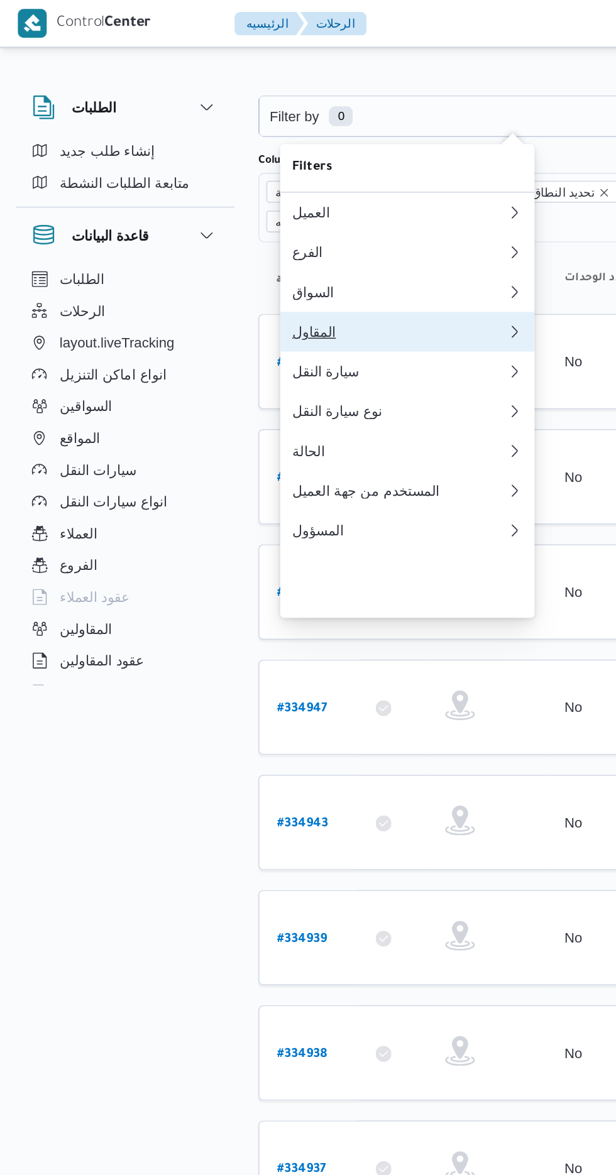
click at [242, 219] on button "المقاول" at bounding box center [257, 209] width 161 height 25
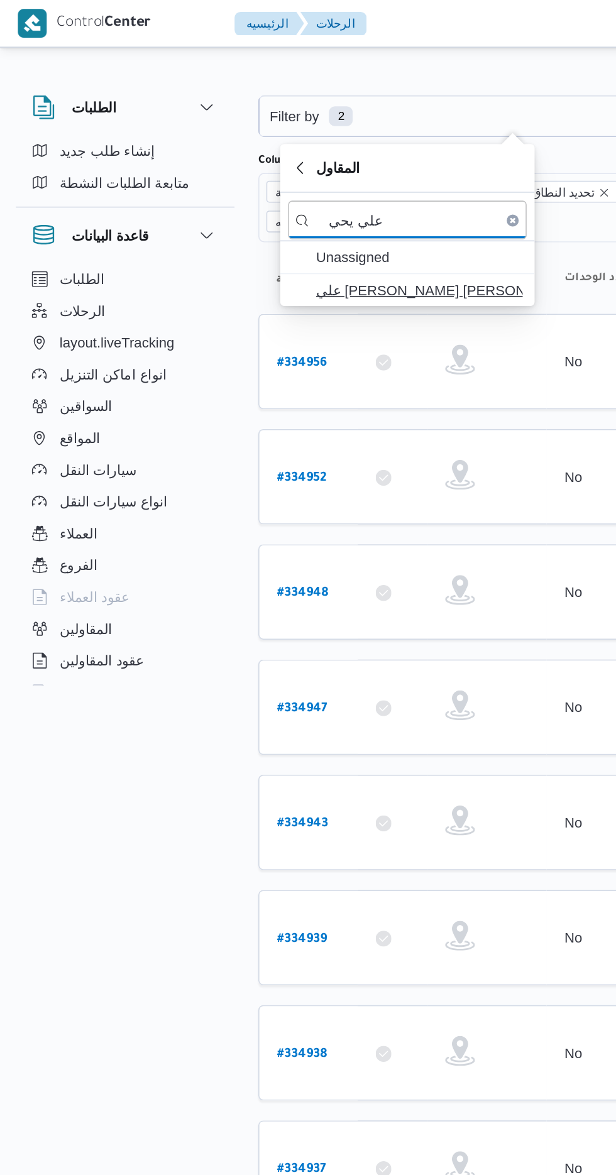
type input "علي يحي"
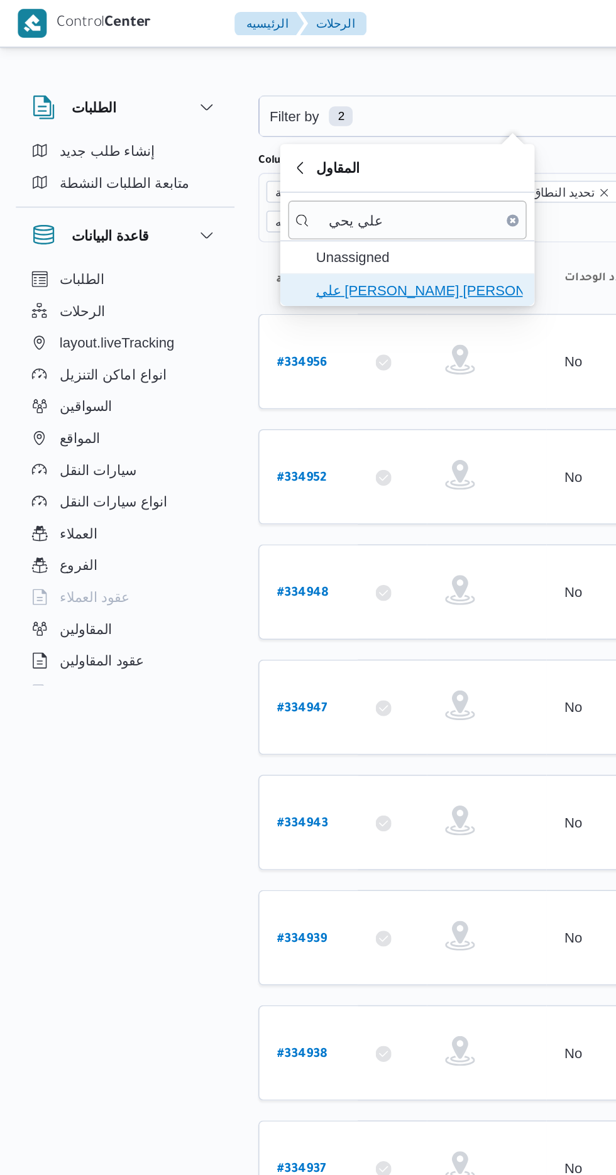
click at [285, 187] on span "علي يحيي علي مهران حسنين" at bounding box center [265, 183] width 131 height 15
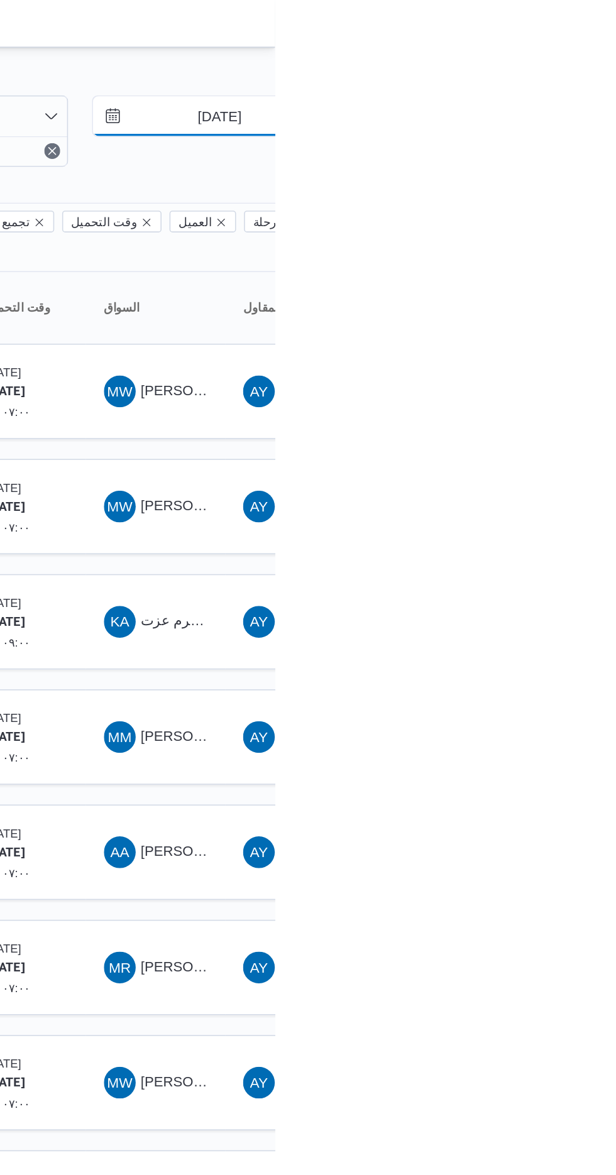
click at [591, 75] on input "[DATE]" at bounding box center [572, 73] width 143 height 25
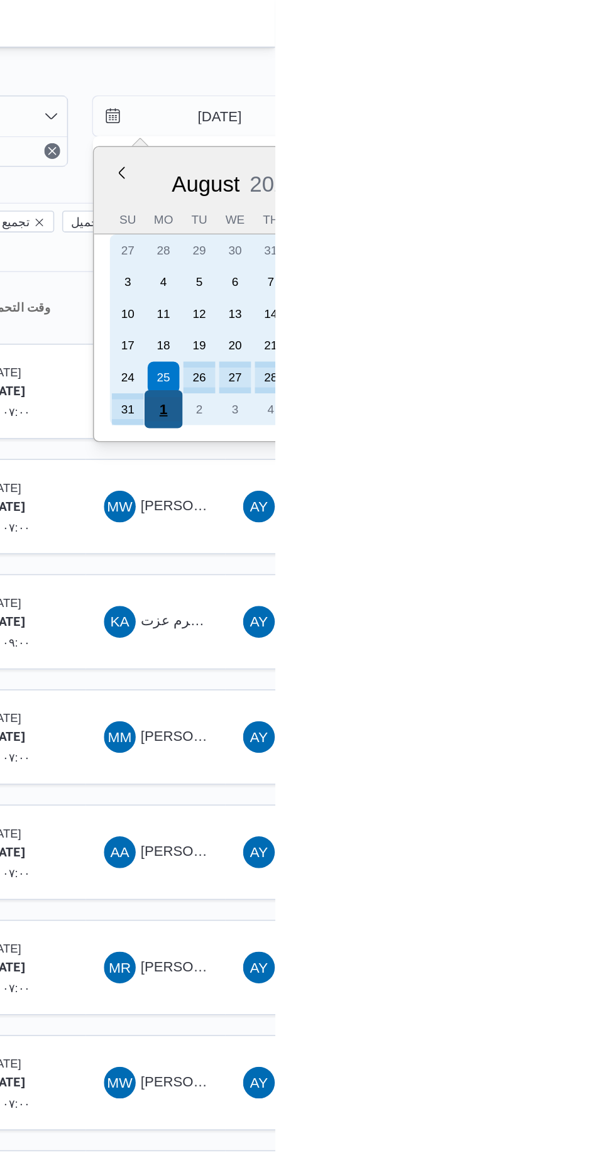
click at [547, 253] on div "1" at bounding box center [546, 259] width 24 height 24
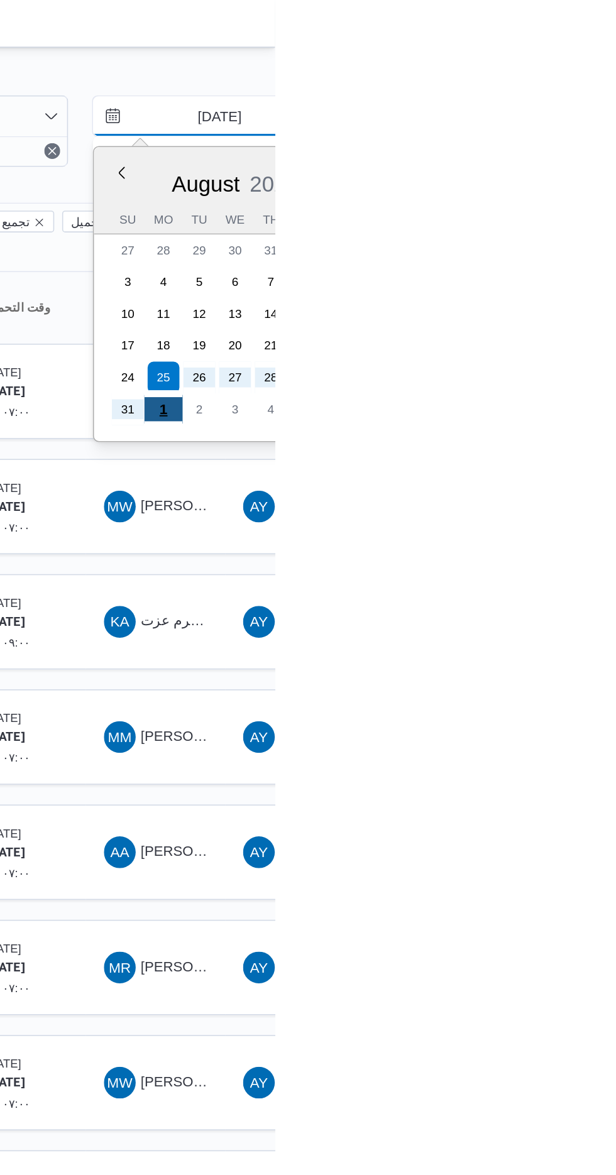
type input "[DATE]"
